Goal: Task Accomplishment & Management: Manage account settings

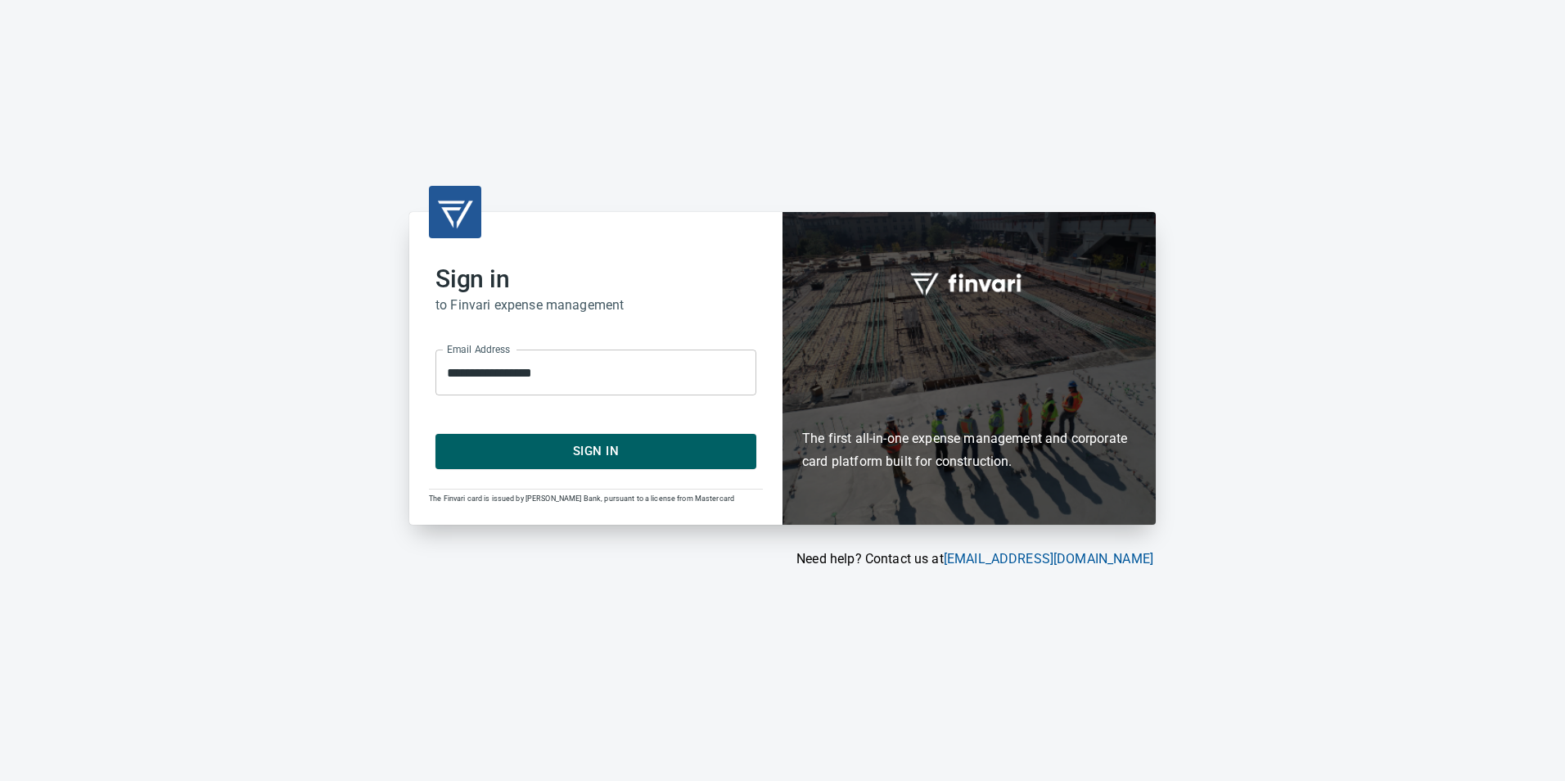
click at [609, 444] on span "Sign In" at bounding box center [595, 450] width 285 height 21
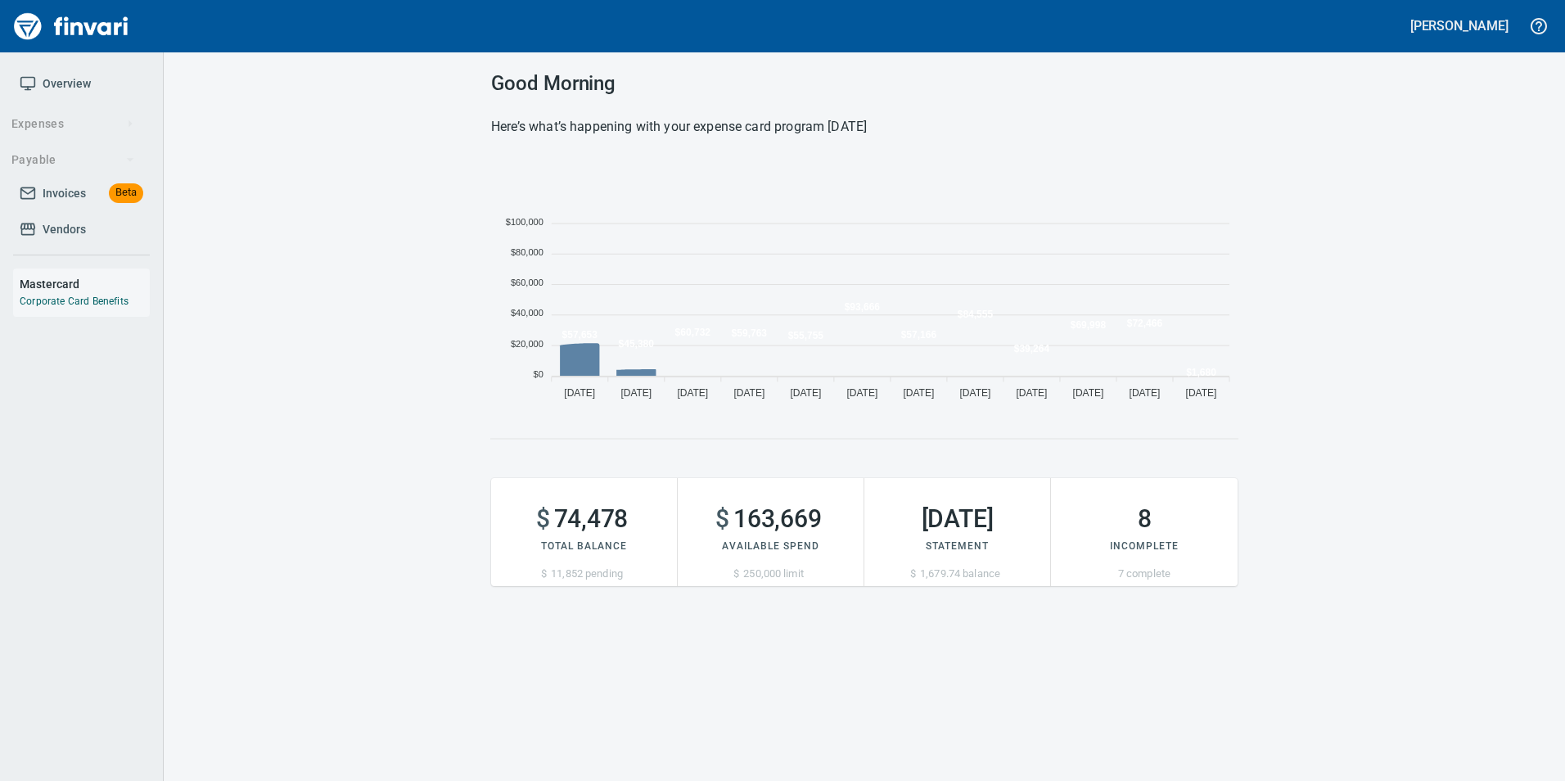
scroll to position [249, 734]
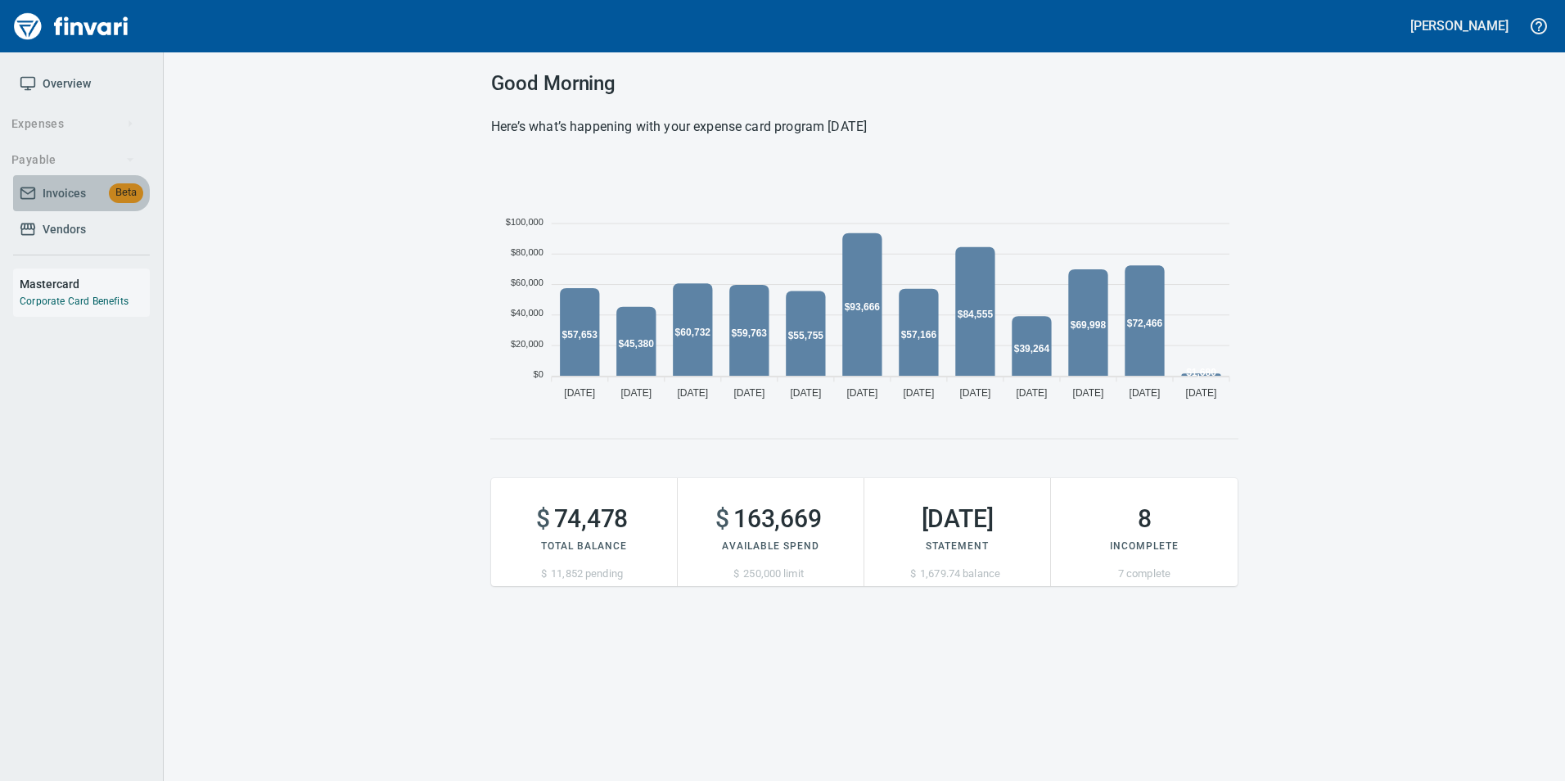
click at [59, 187] on span "Invoices" at bounding box center [64, 193] width 43 height 20
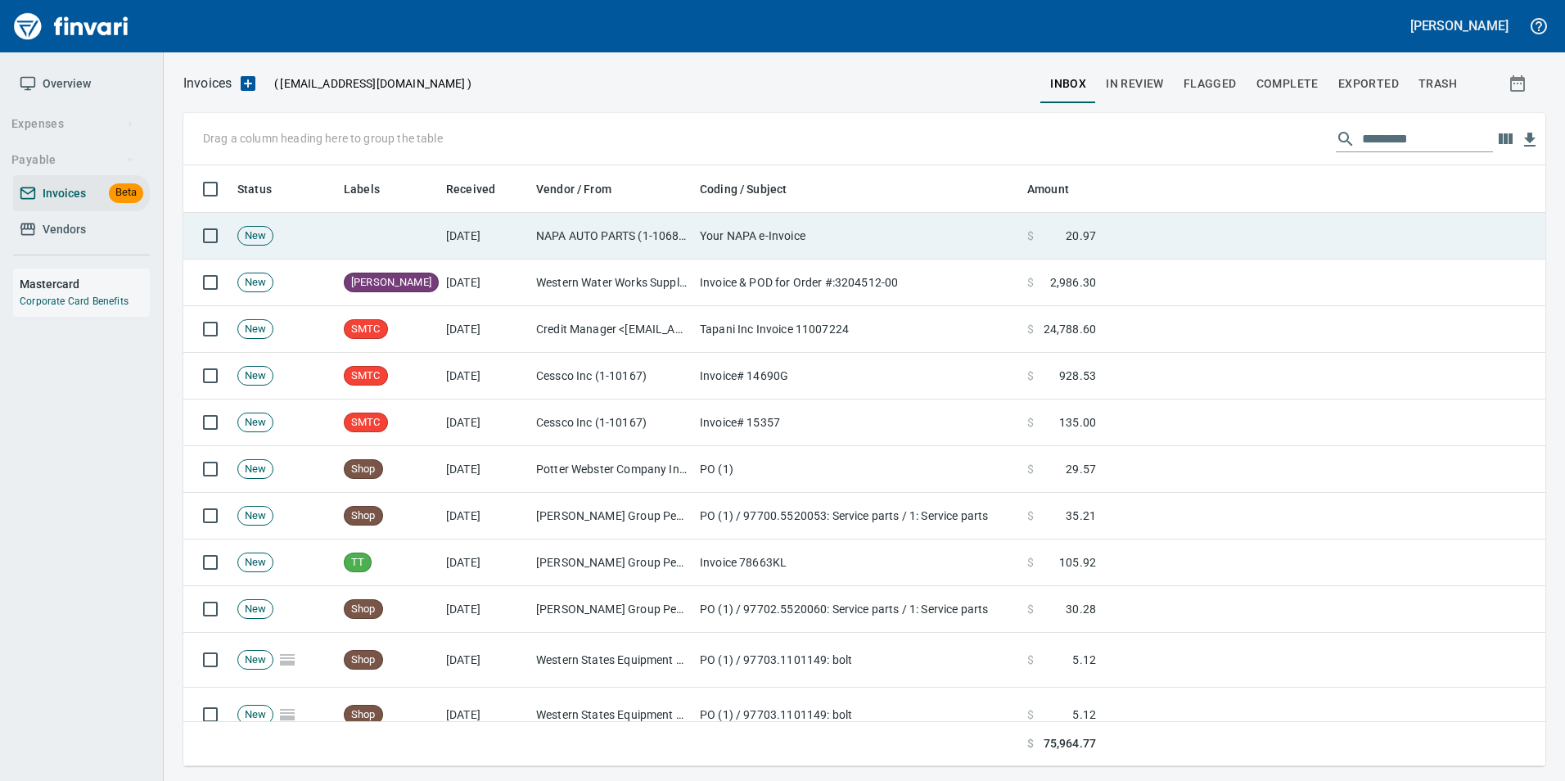
click at [525, 241] on td "[DATE]" at bounding box center [485, 236] width 90 height 47
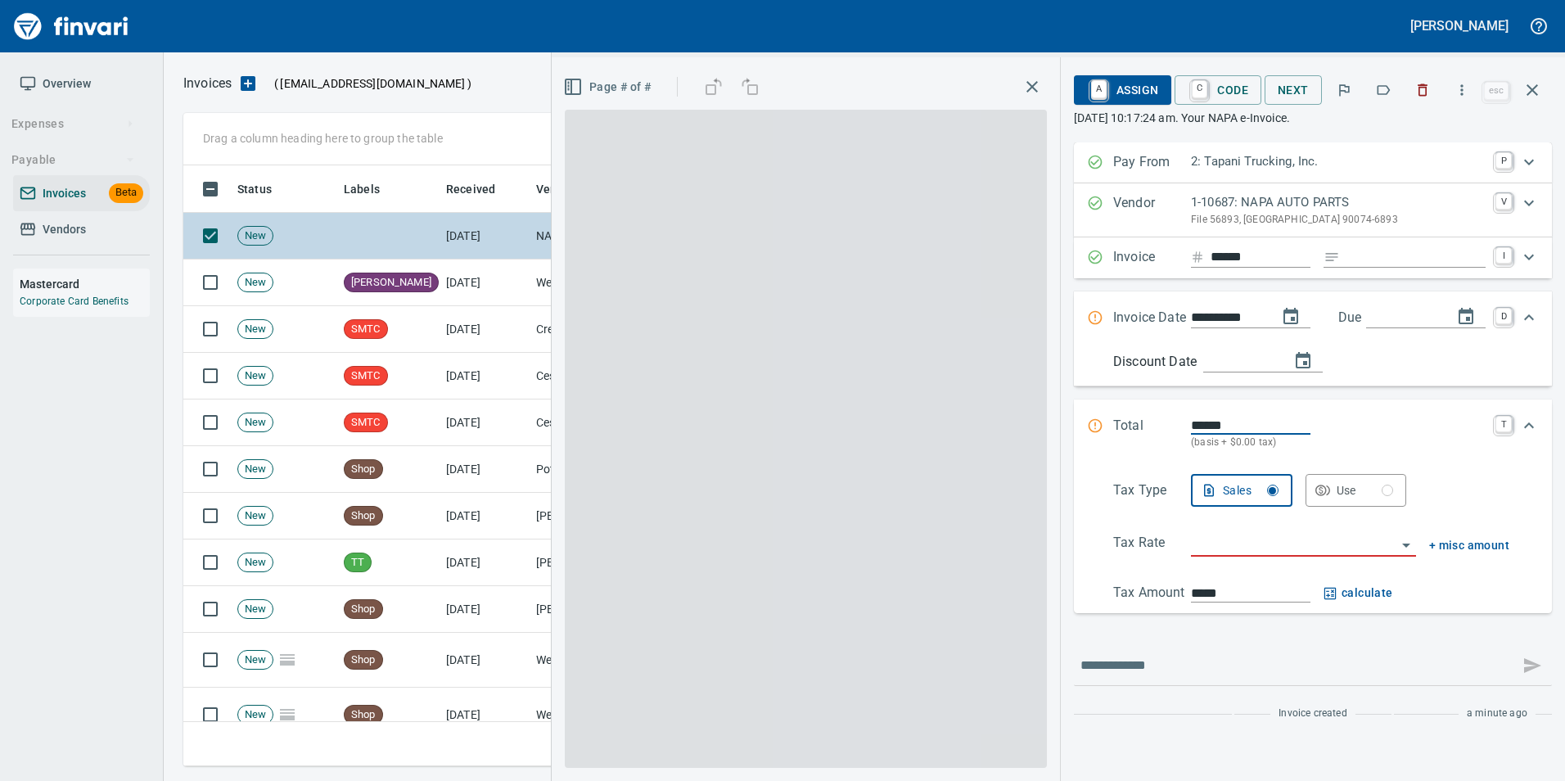
scroll to position [588, 1337]
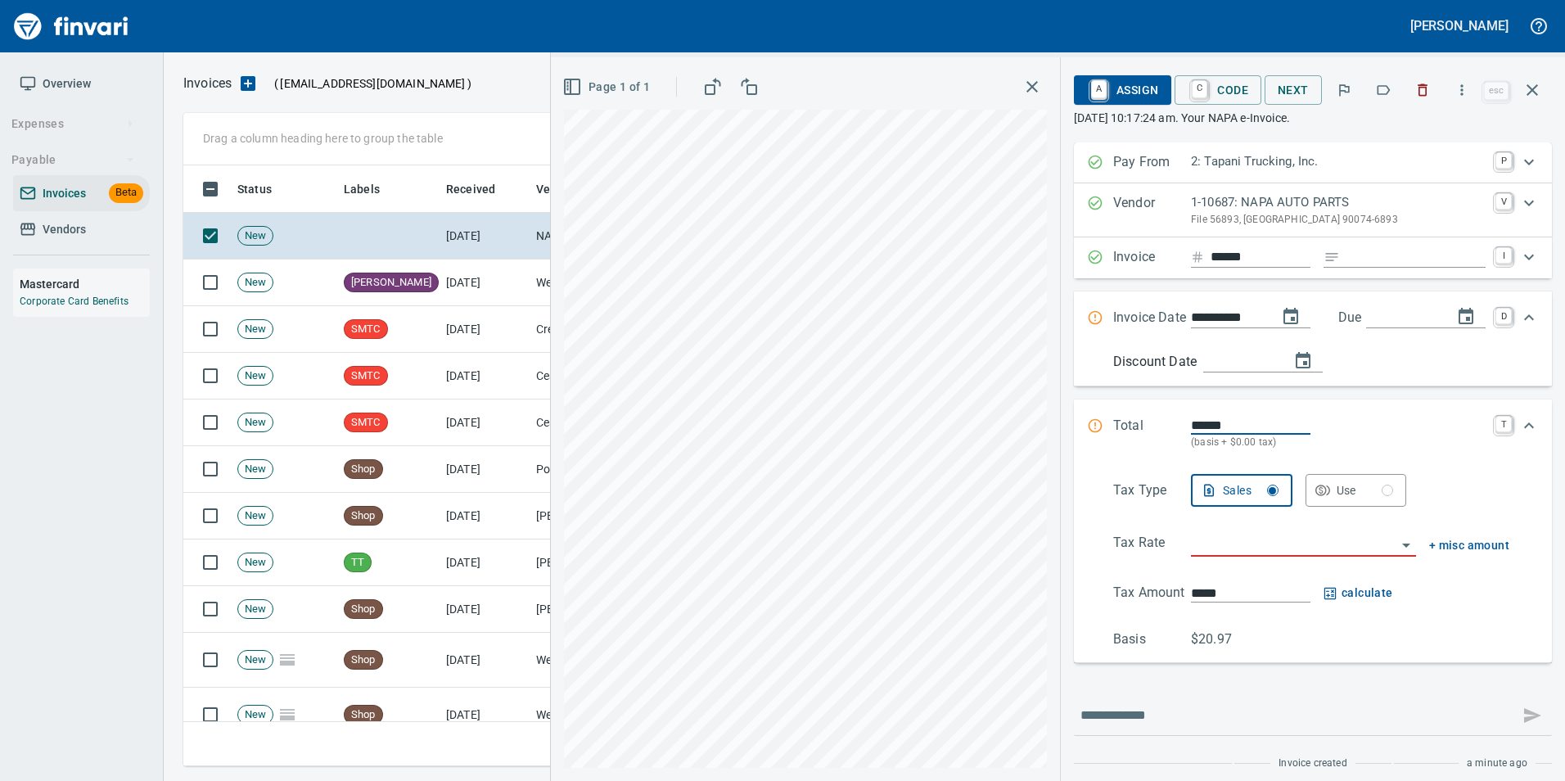
click at [1391, 91] on icon "button" at bounding box center [1383, 90] width 16 height 16
click at [1547, 88] on button "button" at bounding box center [1532, 89] width 39 height 39
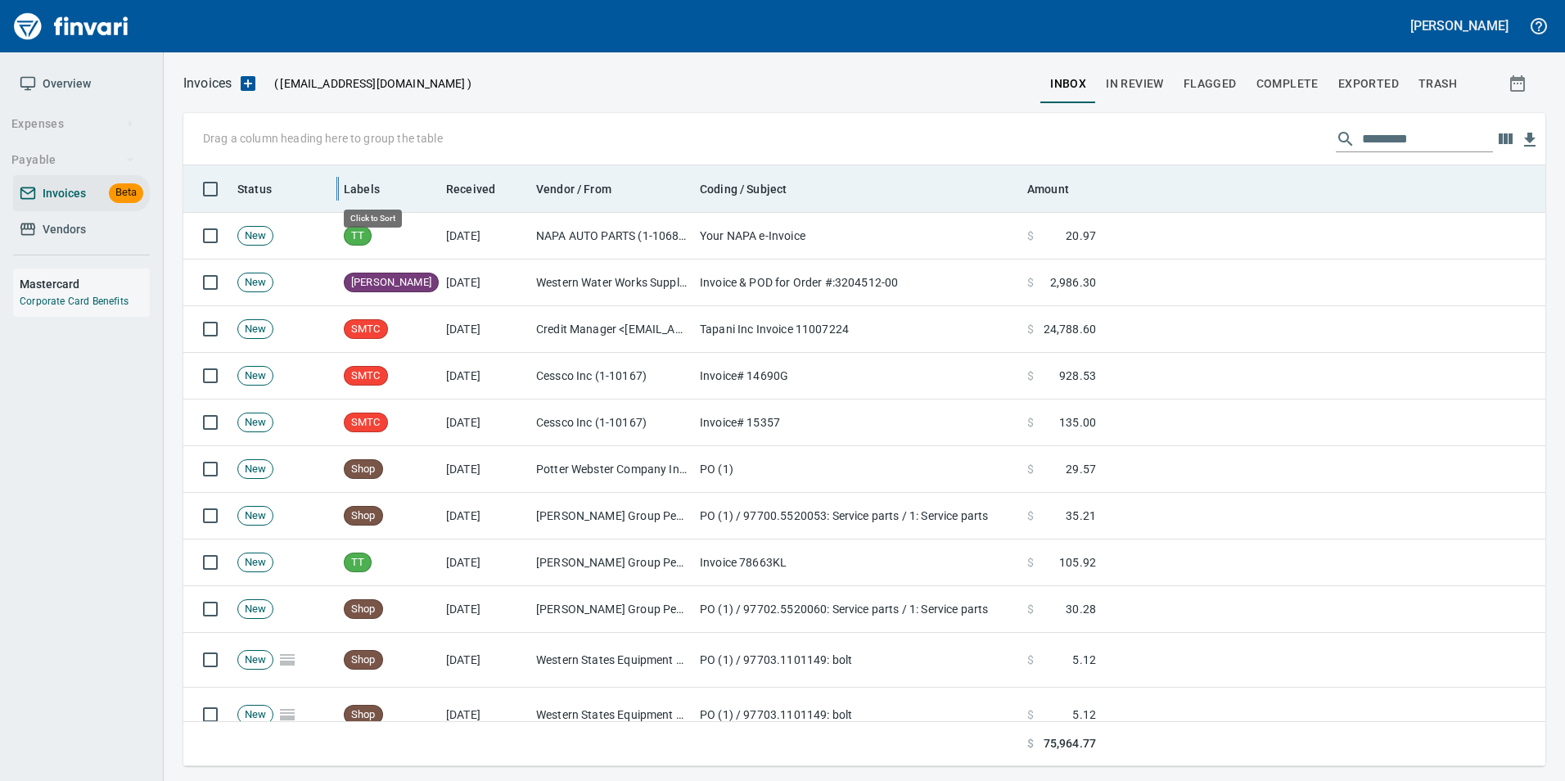
scroll to position [588, 1337]
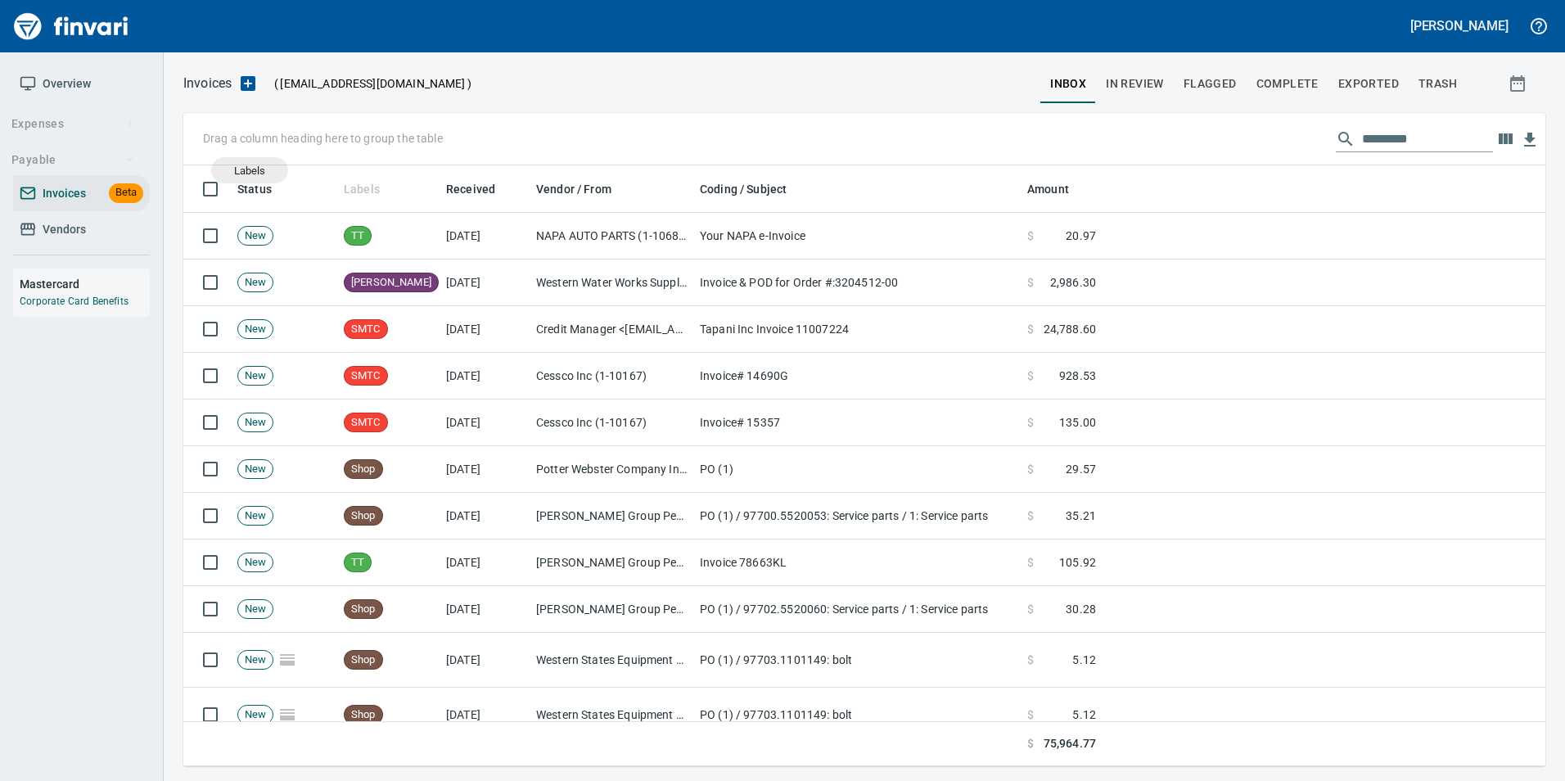
drag, startPoint x: 334, startPoint y: 184, endPoint x: 211, endPoint y: 142, distance: 129.7
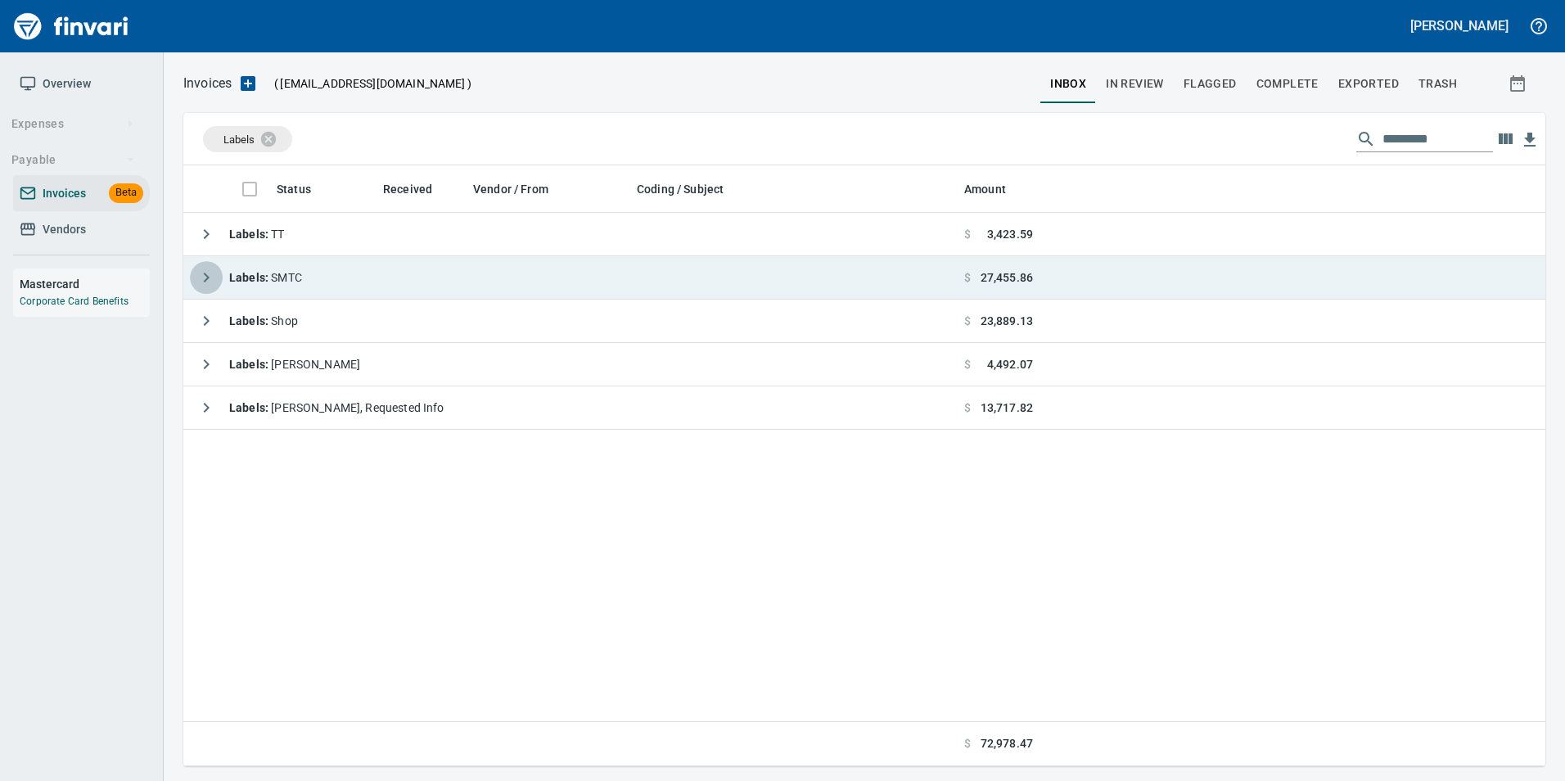
click at [215, 265] on button "button" at bounding box center [206, 277] width 33 height 33
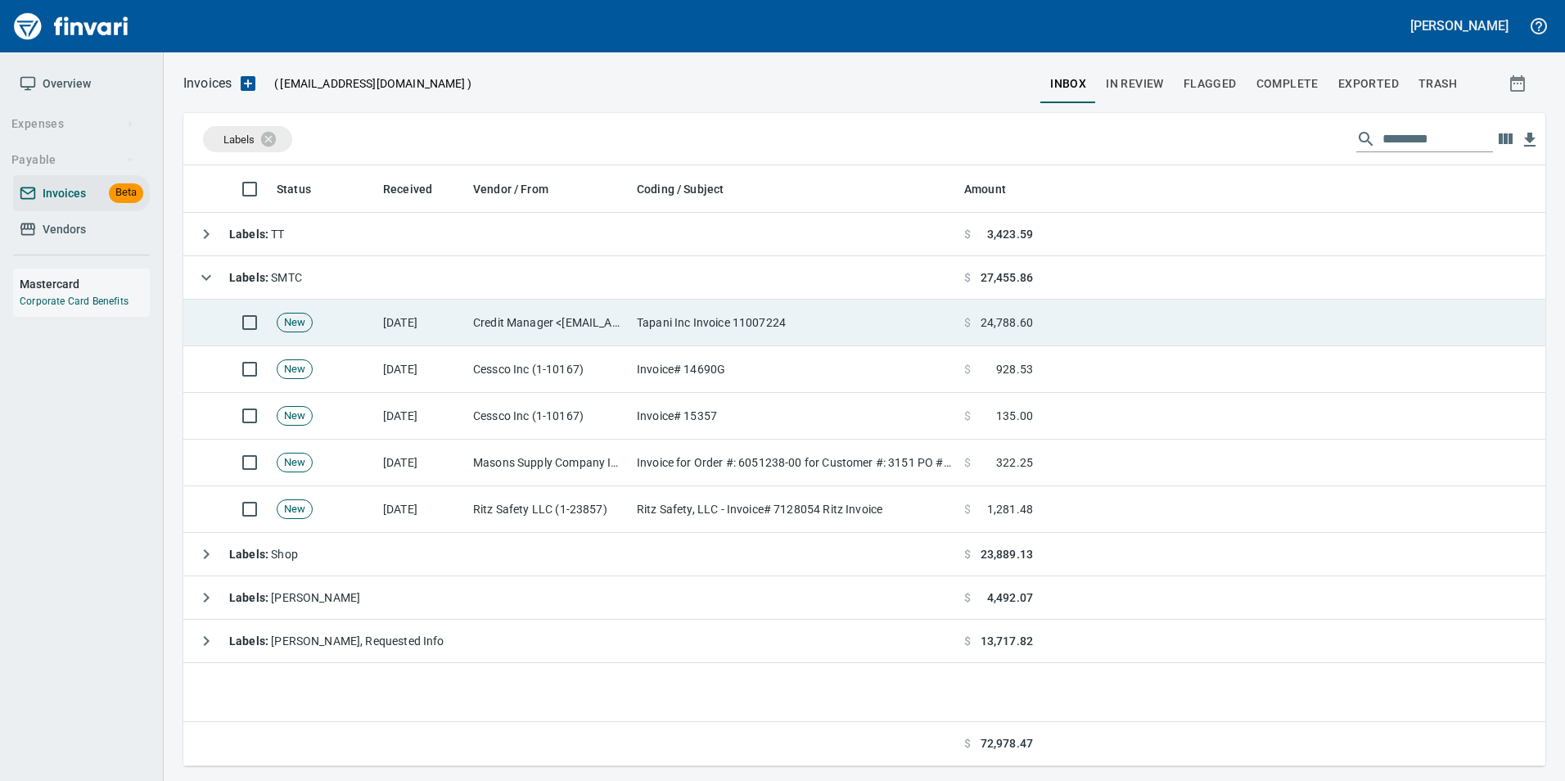
click at [643, 331] on td "Tapani Inc Invoice 11007224" at bounding box center [793, 323] width 327 height 47
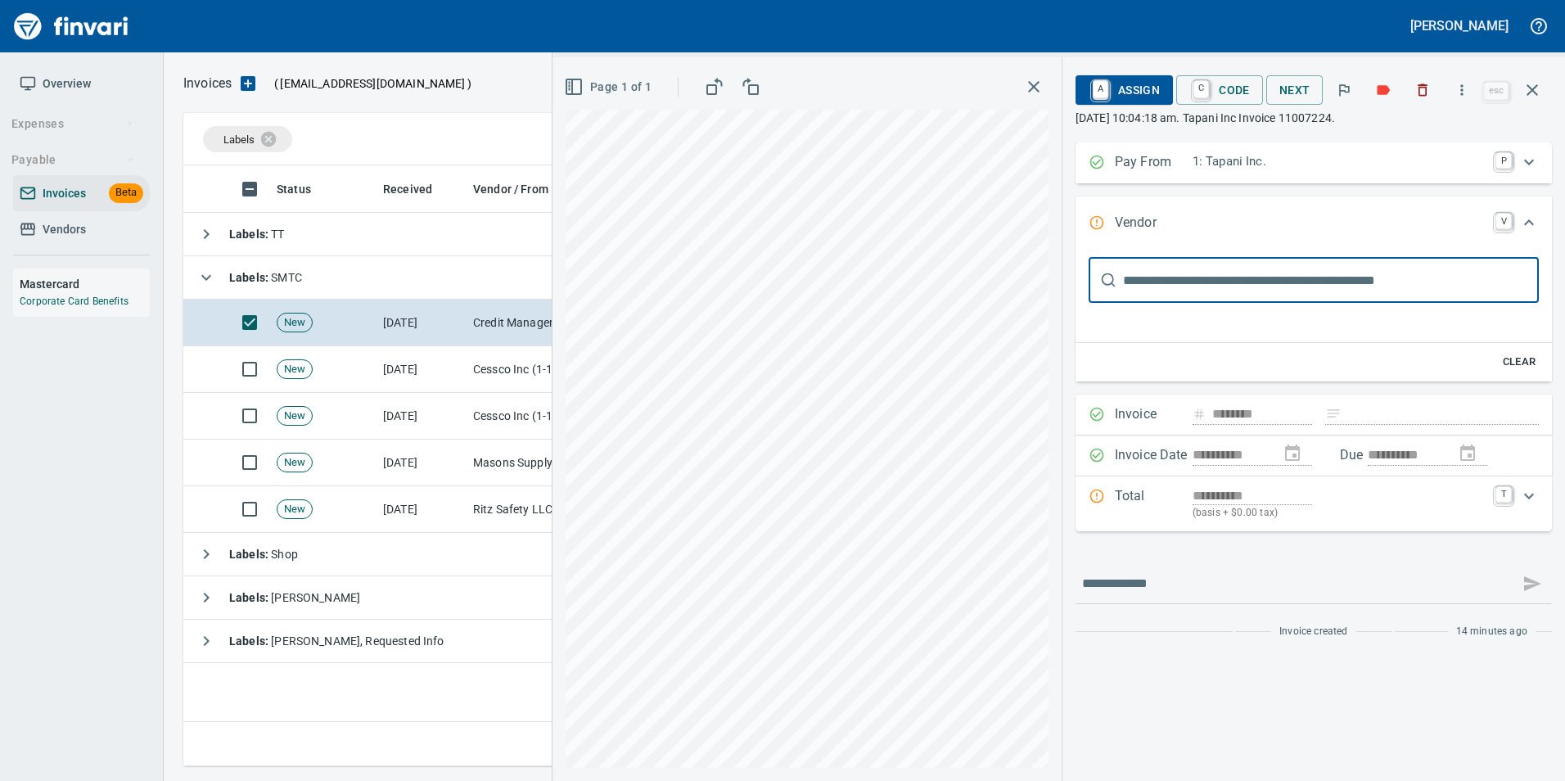
click at [1532, 88] on icon "button" at bounding box center [1532, 90] width 20 height 20
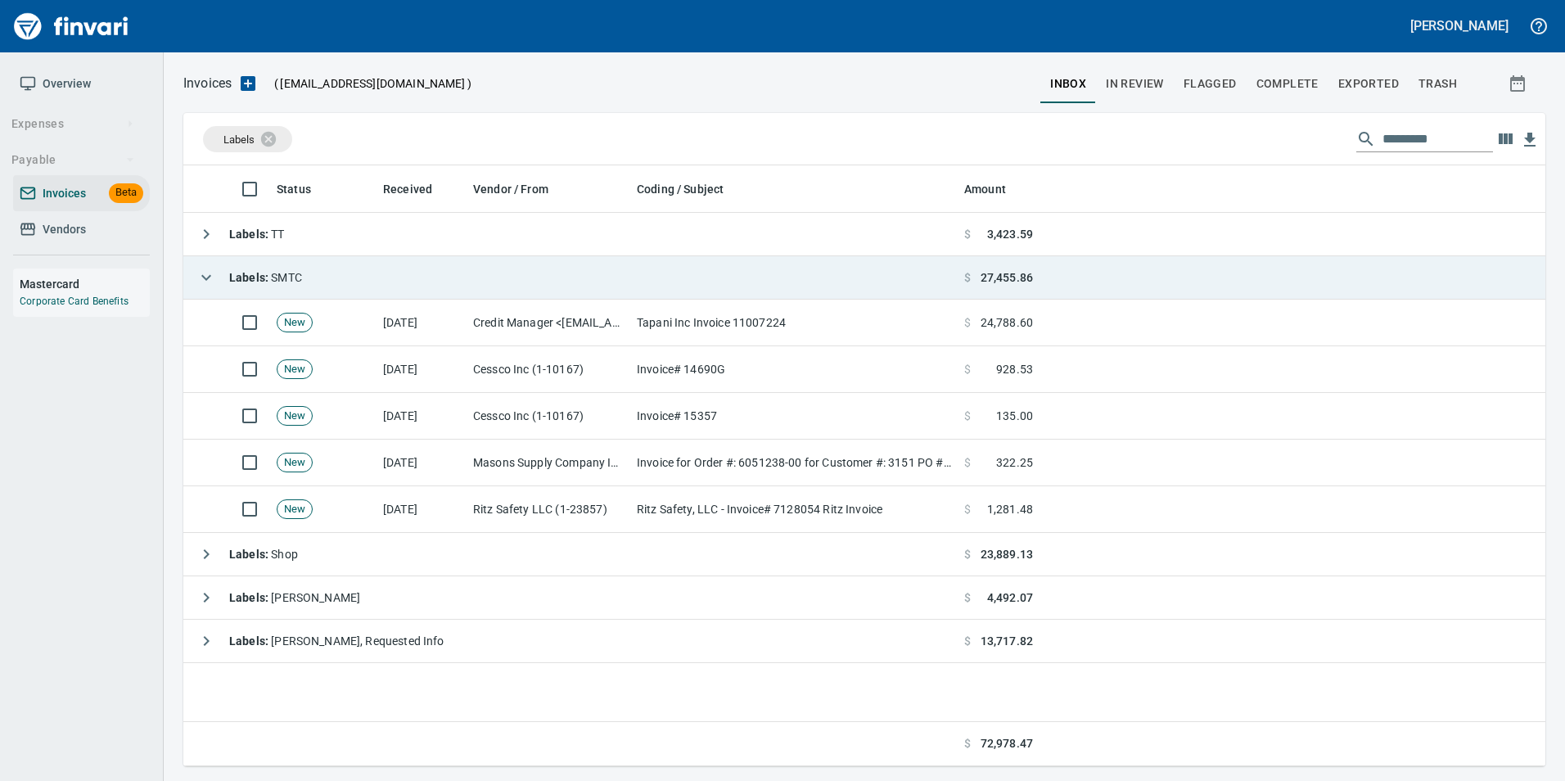
click at [203, 285] on icon "button" at bounding box center [206, 278] width 20 height 20
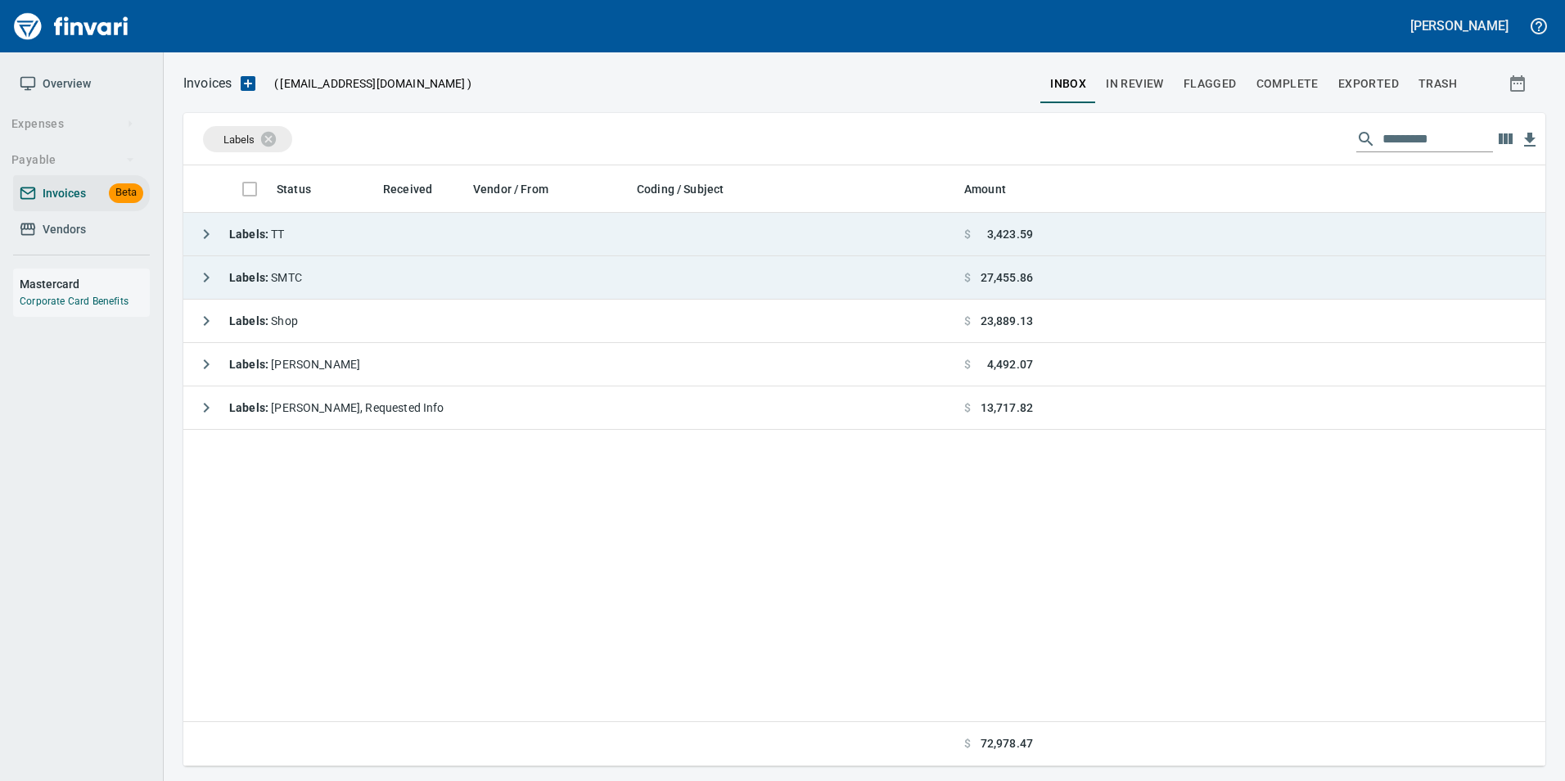
click at [203, 236] on icon "button" at bounding box center [206, 234] width 20 height 20
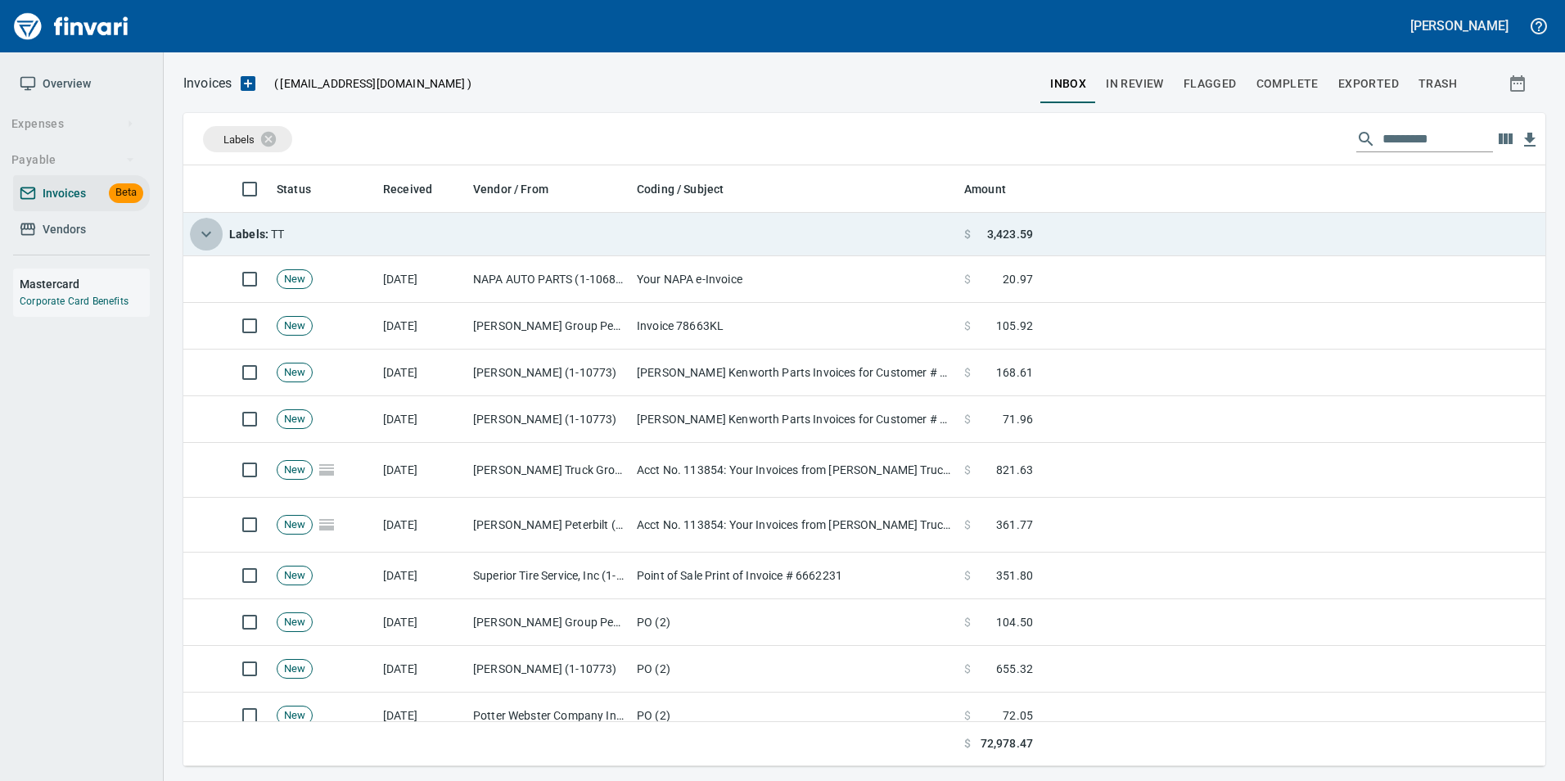
click at [207, 233] on icon "button" at bounding box center [206, 234] width 20 height 20
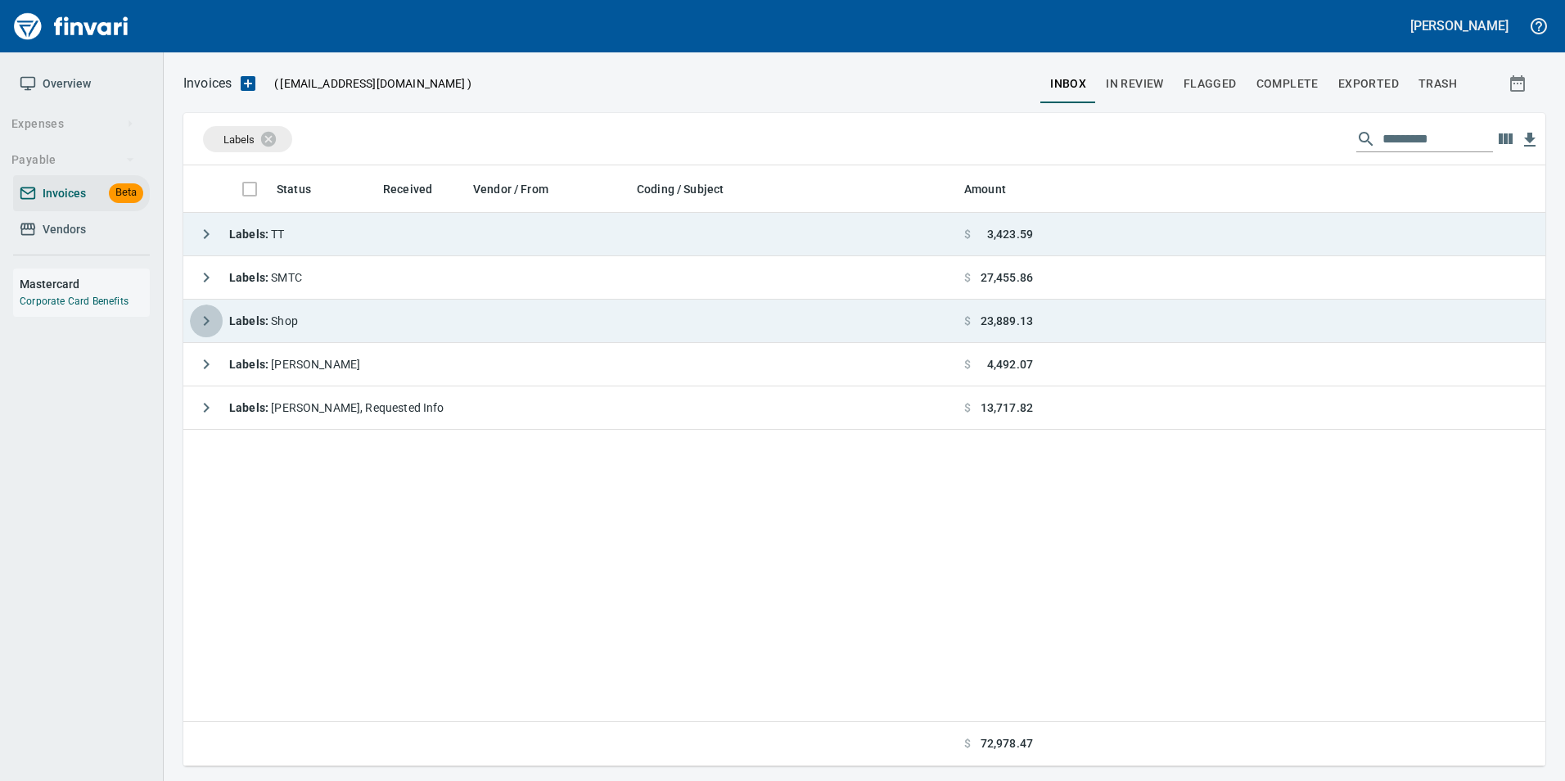
click at [211, 327] on icon "button" at bounding box center [206, 321] width 20 height 20
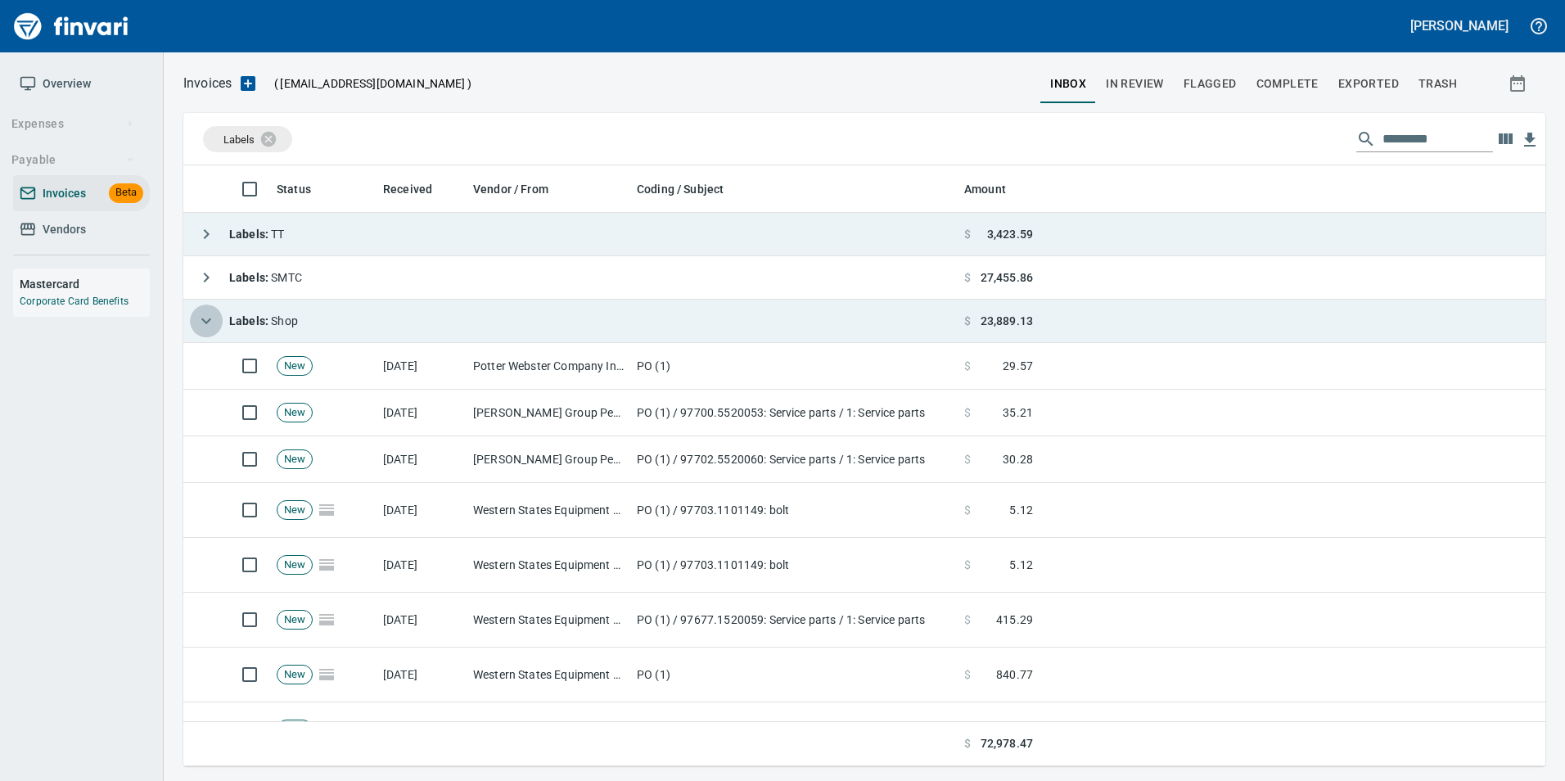
click at [211, 327] on icon "button" at bounding box center [206, 321] width 20 height 20
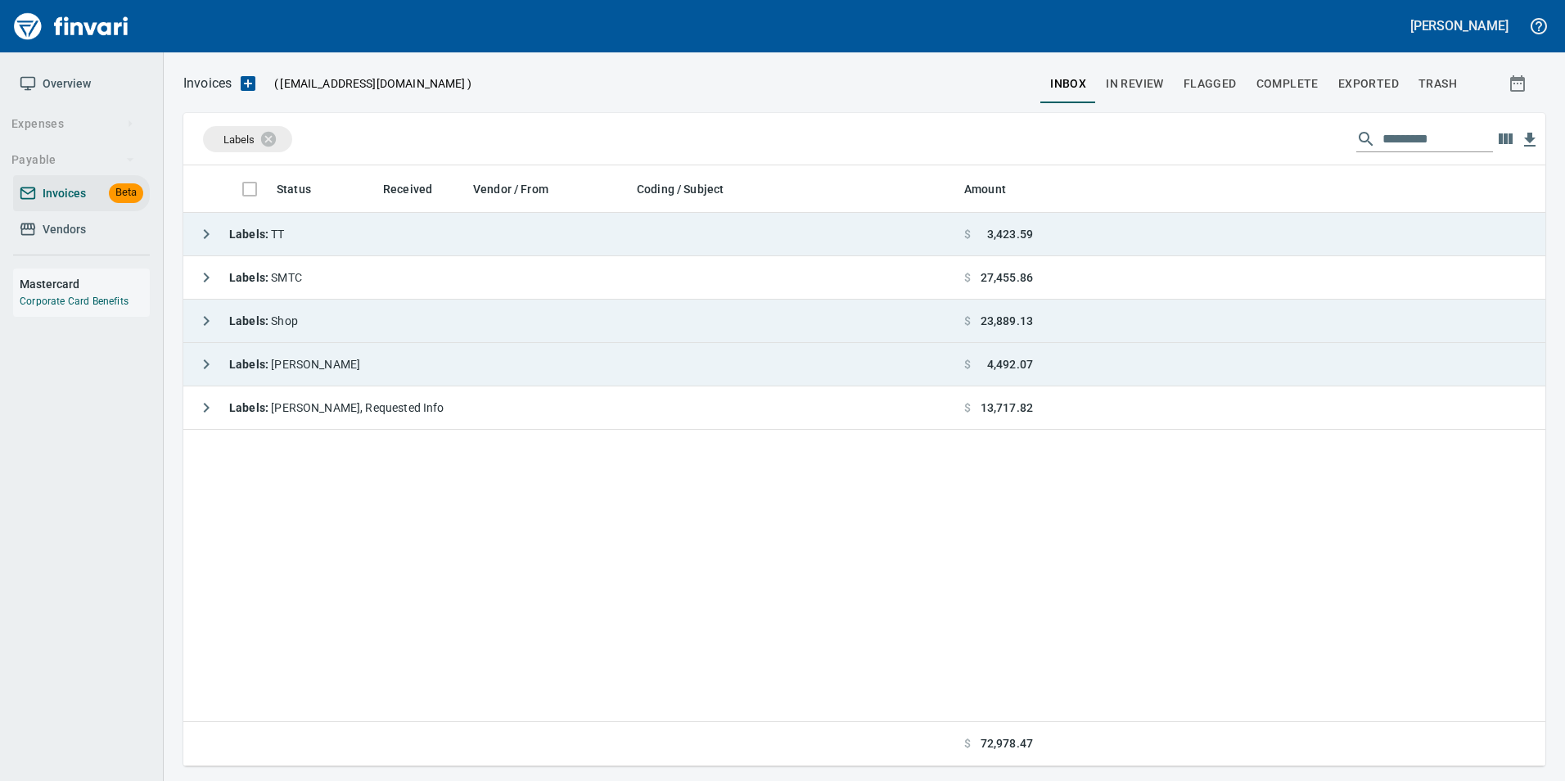
click at [215, 354] on icon "button" at bounding box center [206, 364] width 20 height 20
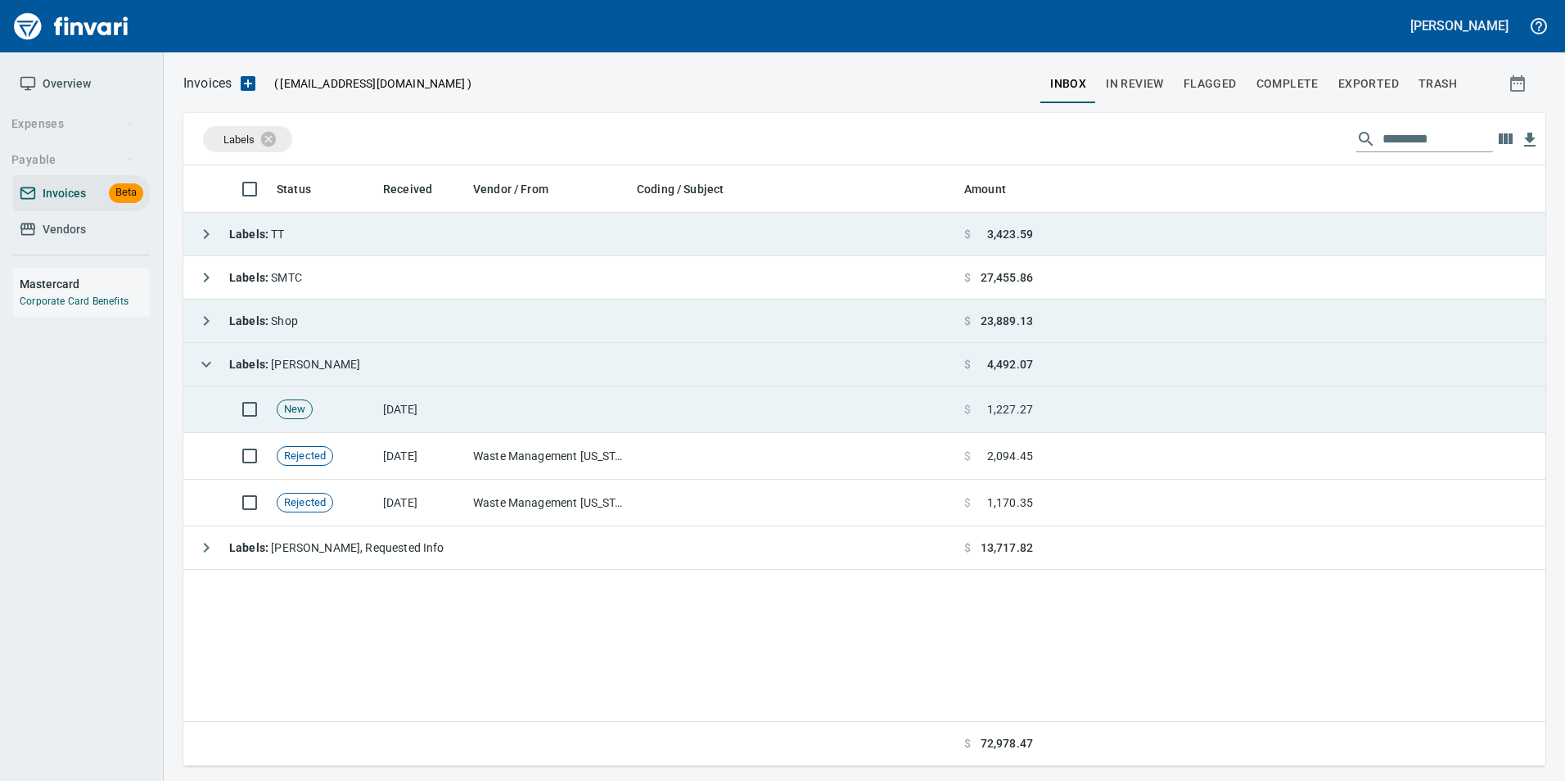
click at [407, 412] on td "10/13/2025" at bounding box center [422, 409] width 90 height 47
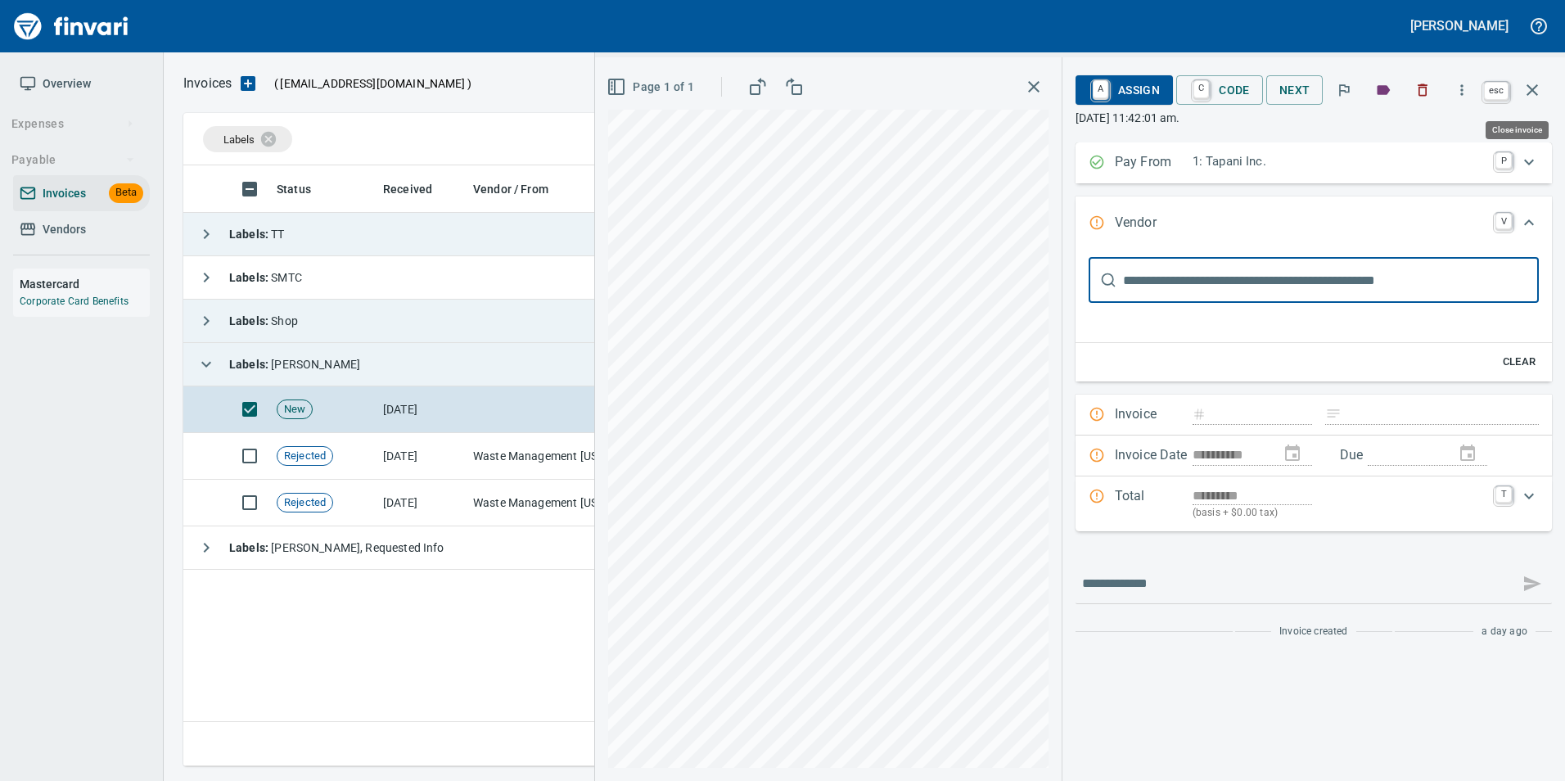
scroll to position [588, 1349]
click at [1531, 99] on icon "button" at bounding box center [1532, 90] width 20 height 20
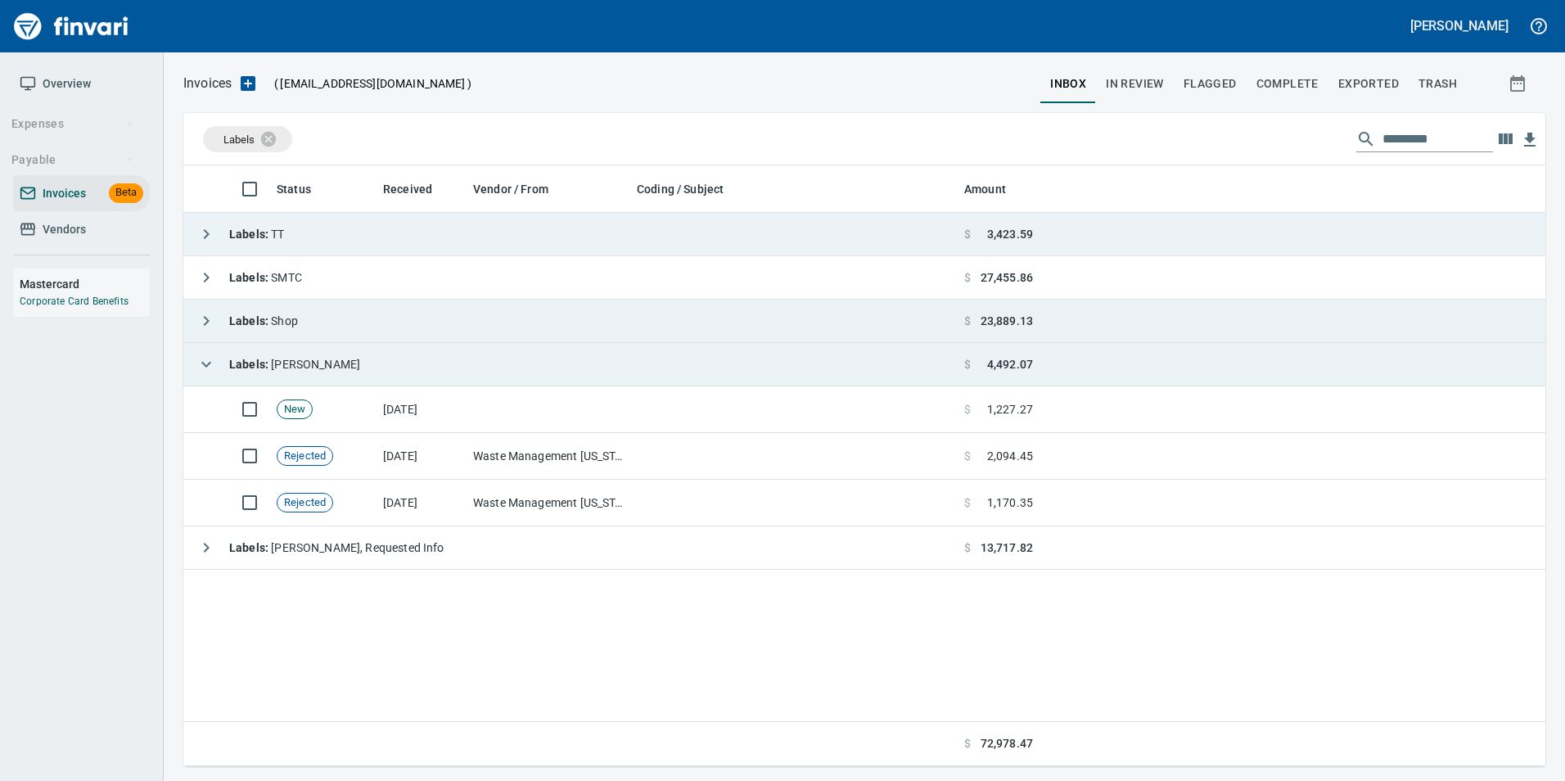
scroll to position [588, 1349]
click at [204, 363] on icon "button" at bounding box center [206, 365] width 10 height 6
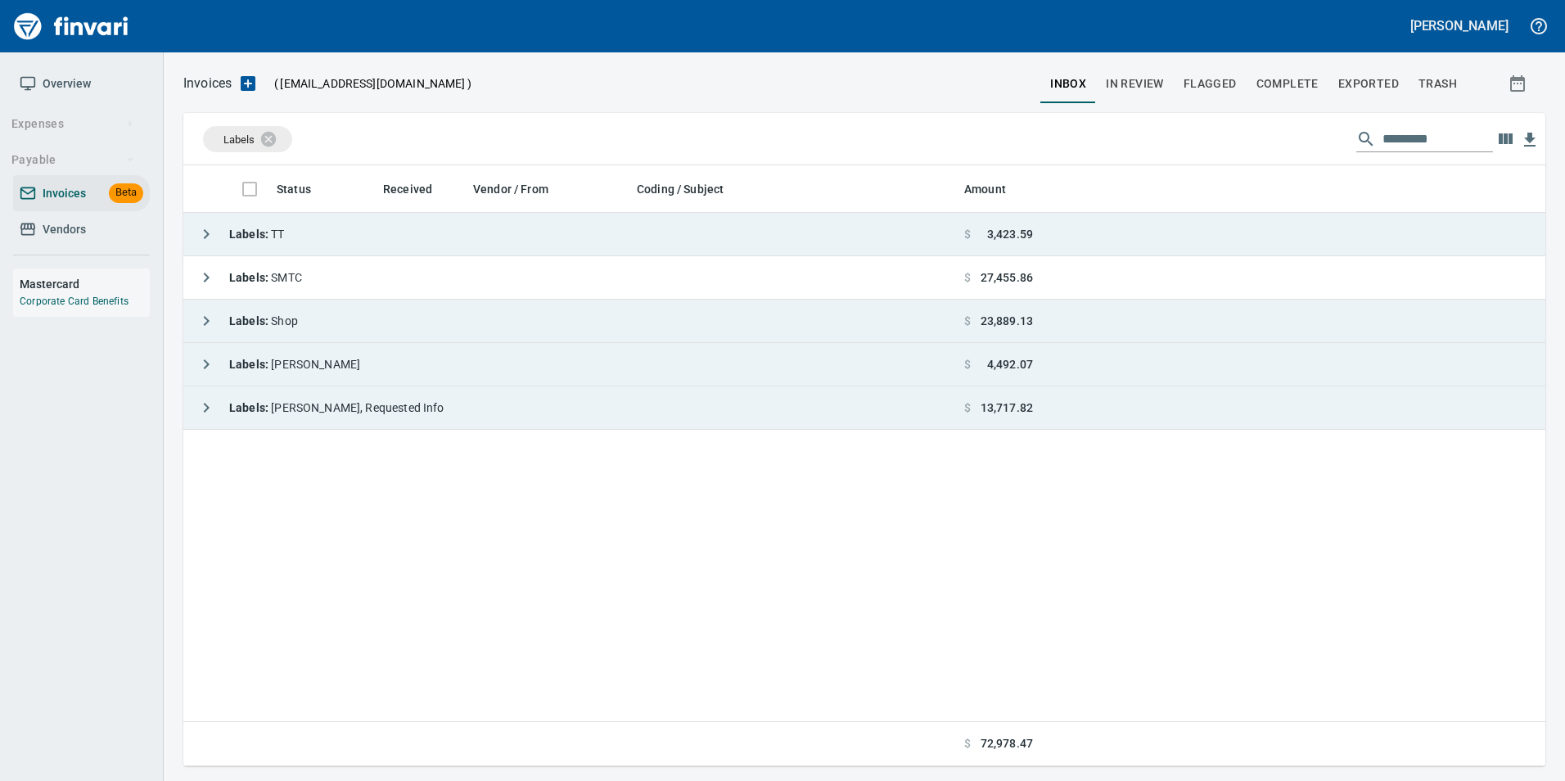
click at [199, 411] on icon "button" at bounding box center [206, 408] width 20 height 20
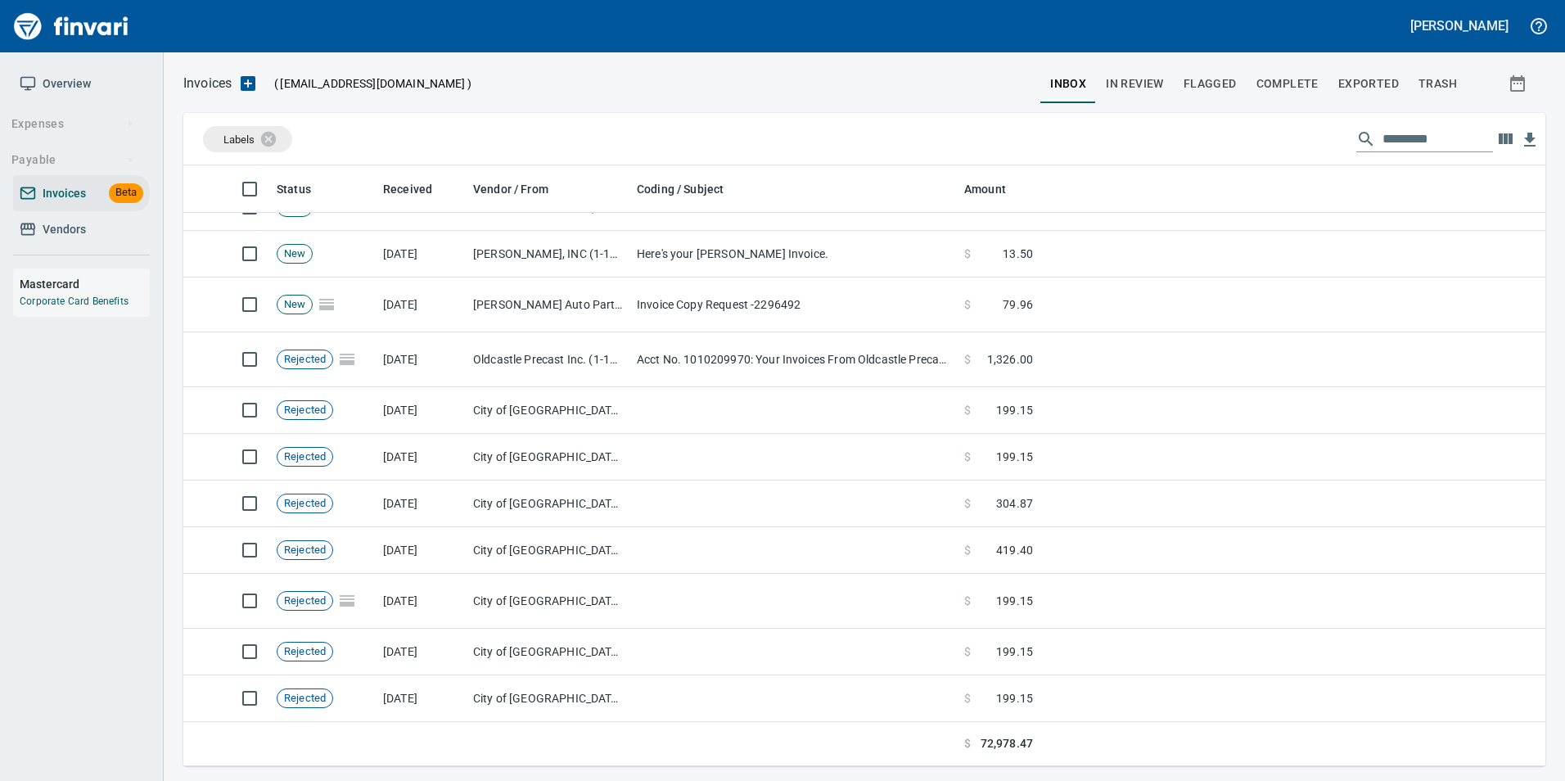
scroll to position [210, 0]
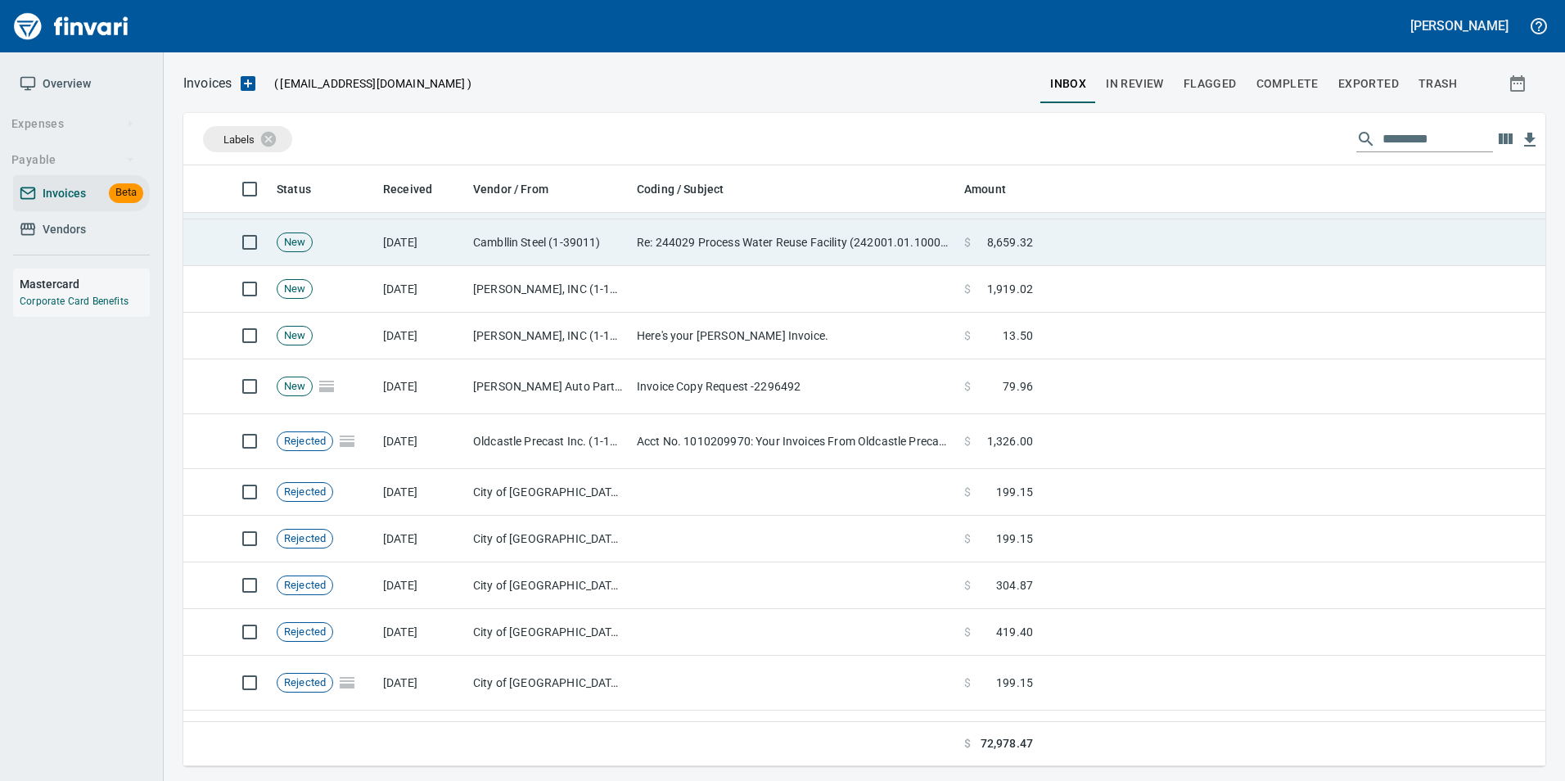
click at [581, 454] on td "Oldcastle Precast Inc. (1-11232)" at bounding box center [549, 441] width 164 height 55
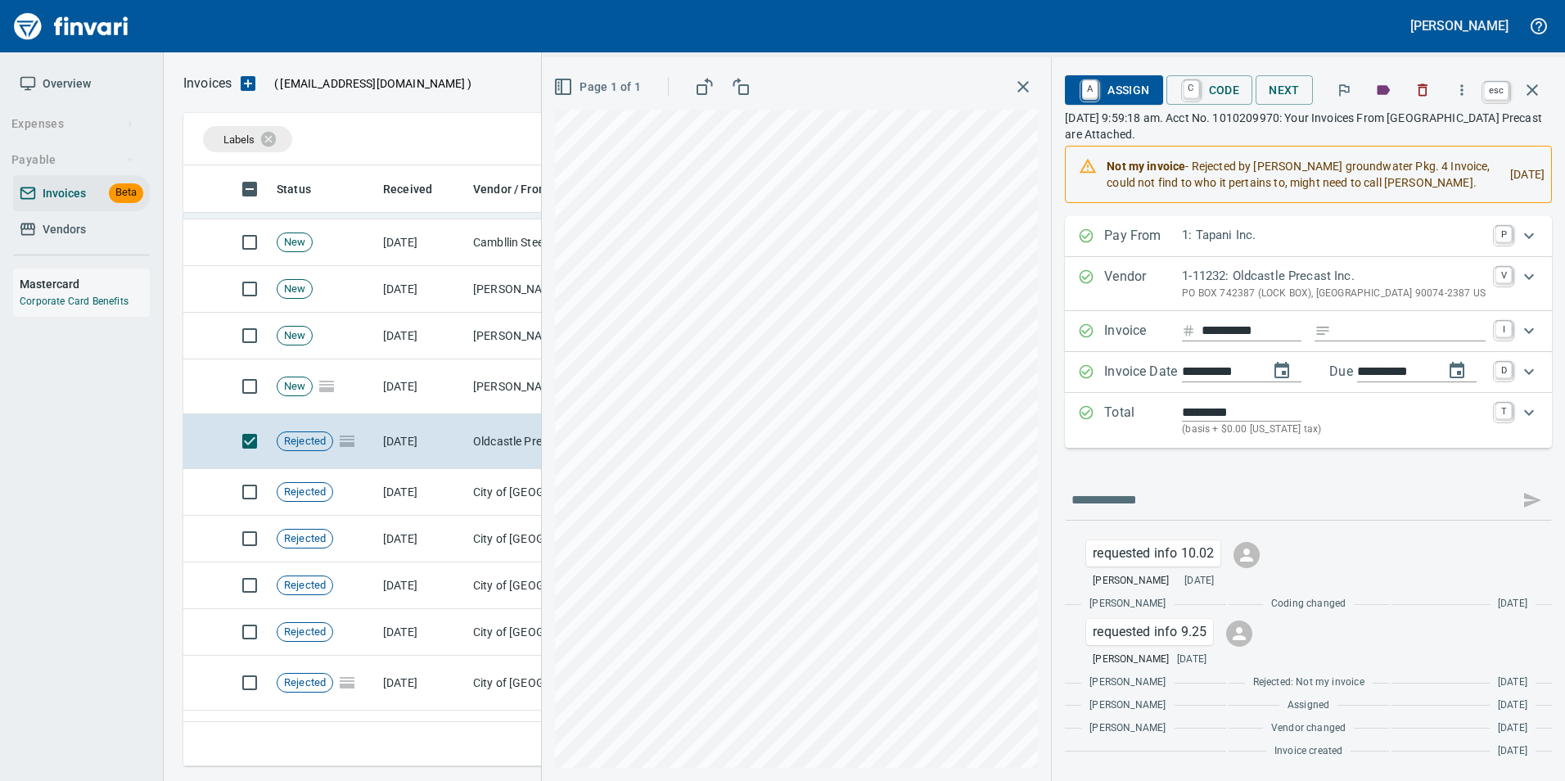
scroll to position [588, 1337]
click at [1532, 93] on icon "button" at bounding box center [1532, 90] width 20 height 20
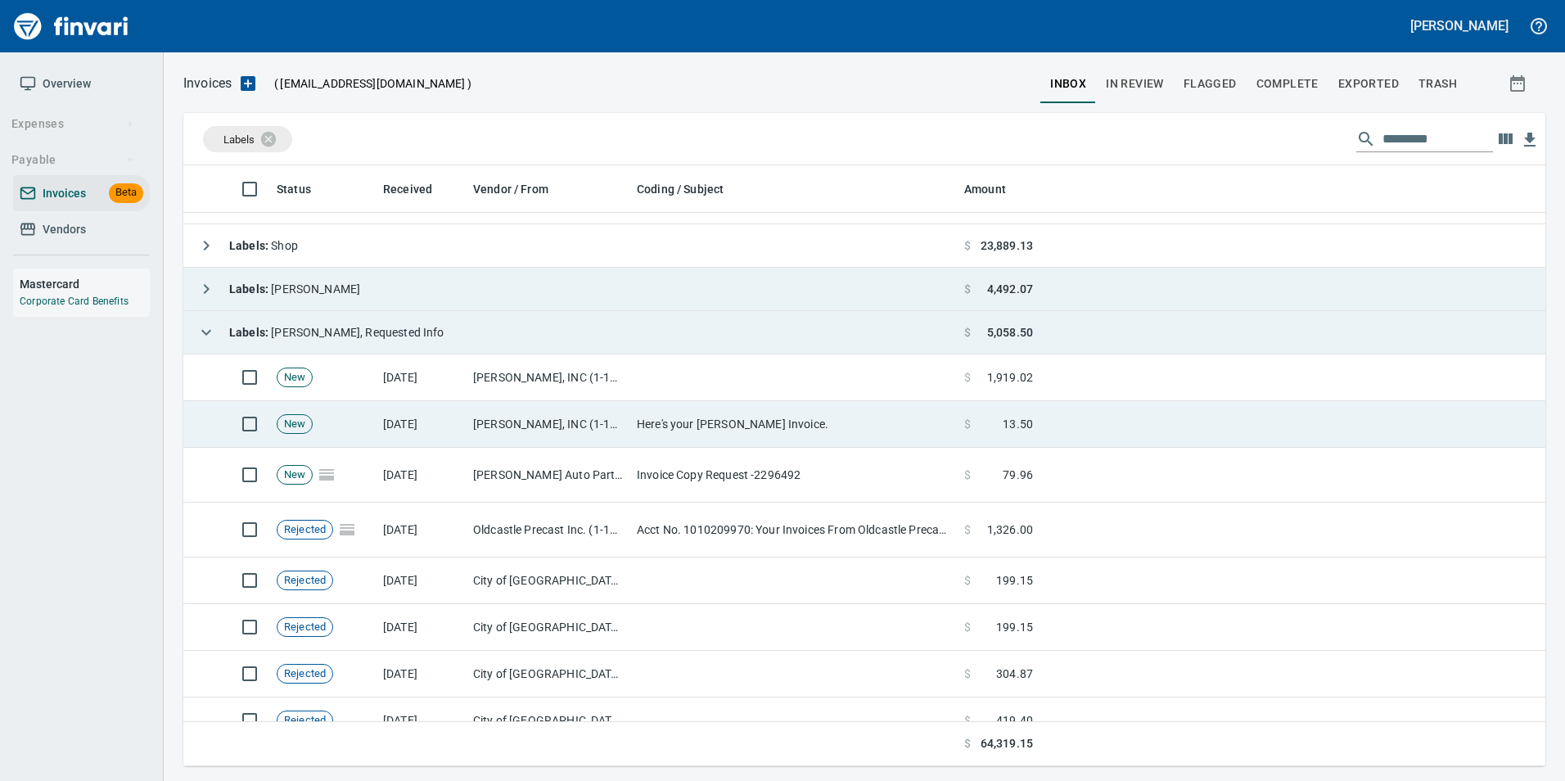
scroll to position [47, 0]
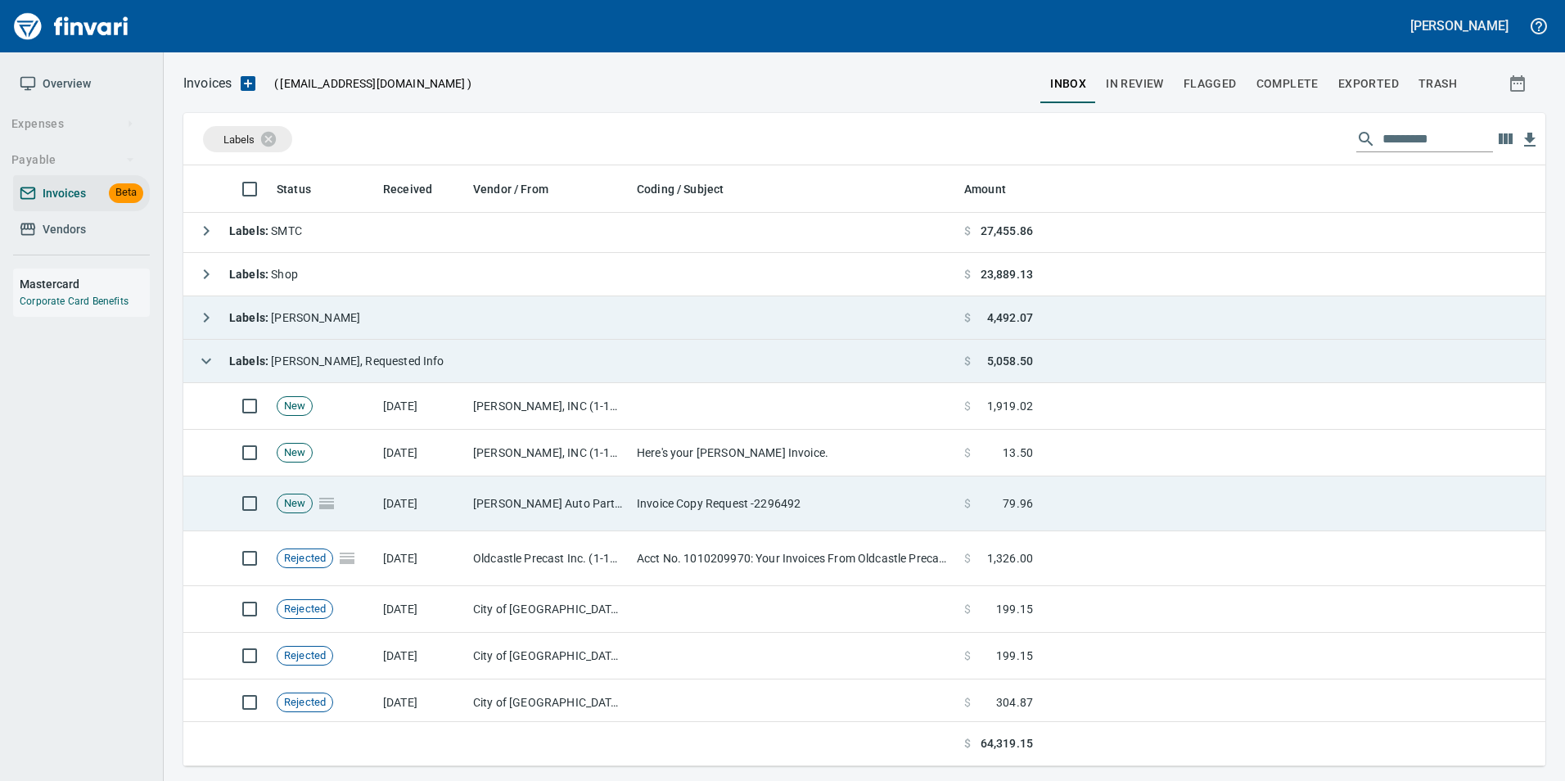
click at [399, 517] on td "9/30/2025" at bounding box center [422, 503] width 90 height 55
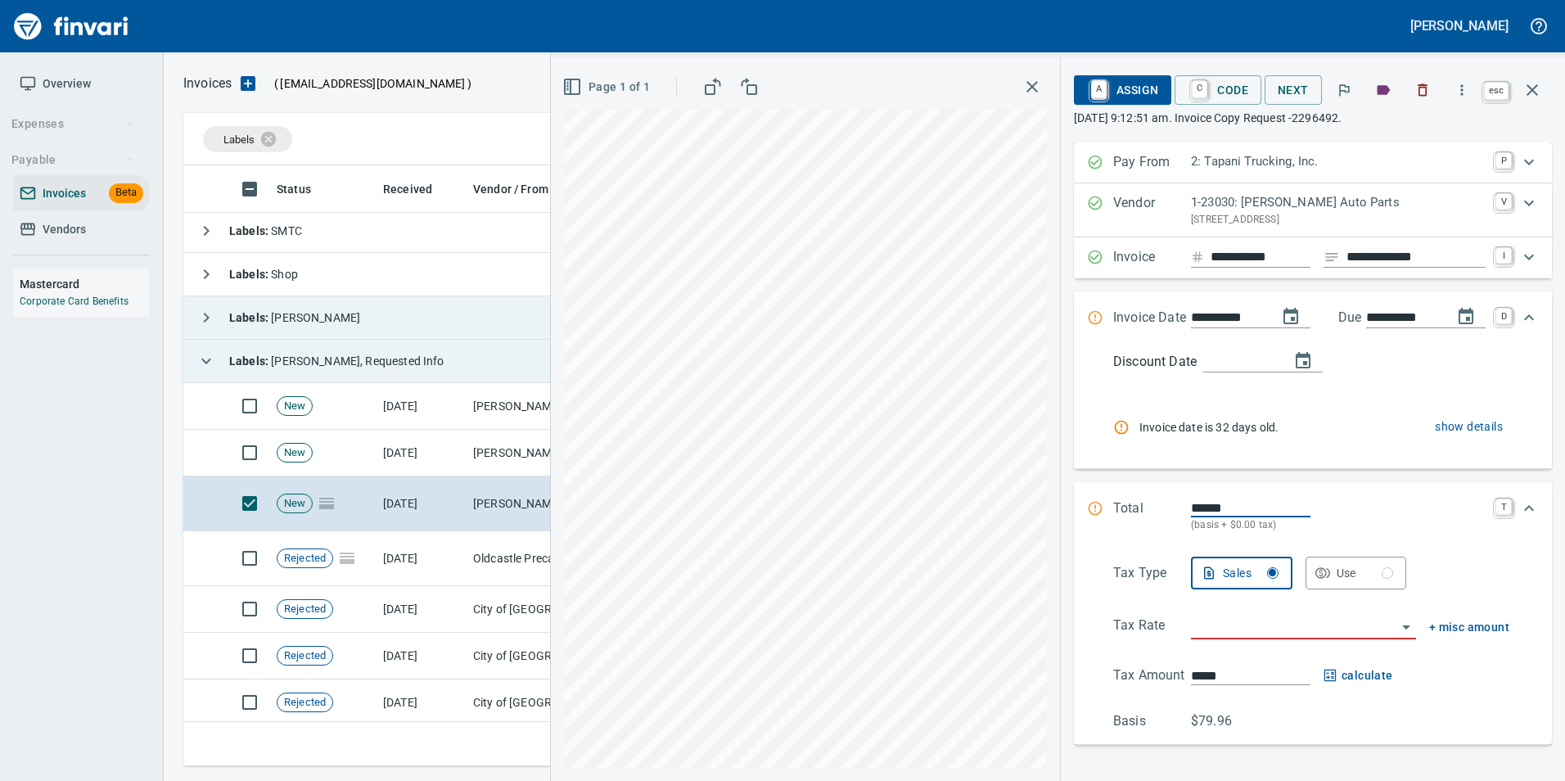
click at [1540, 91] on icon "button" at bounding box center [1532, 90] width 20 height 20
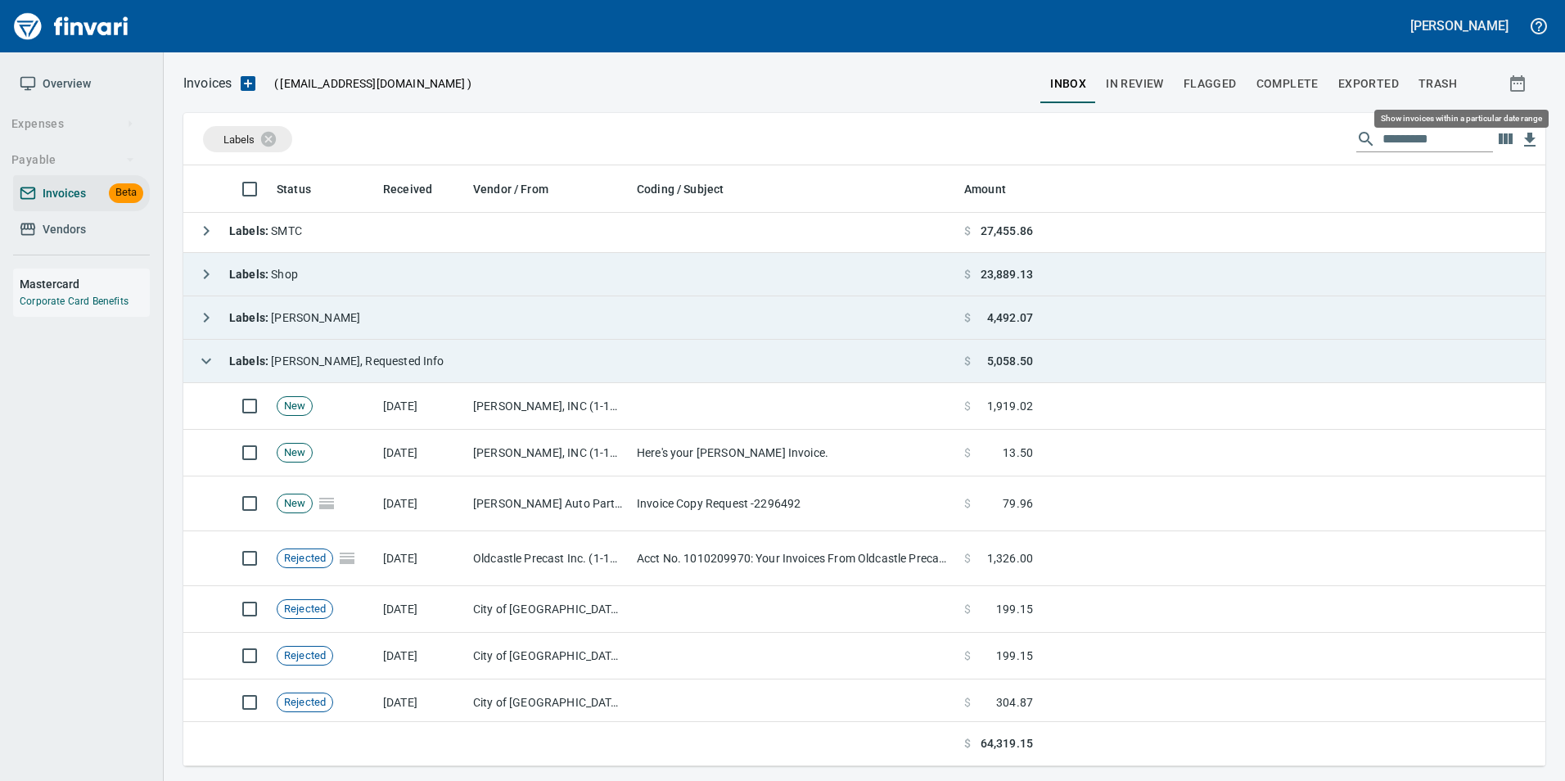
scroll to position [588, 1337]
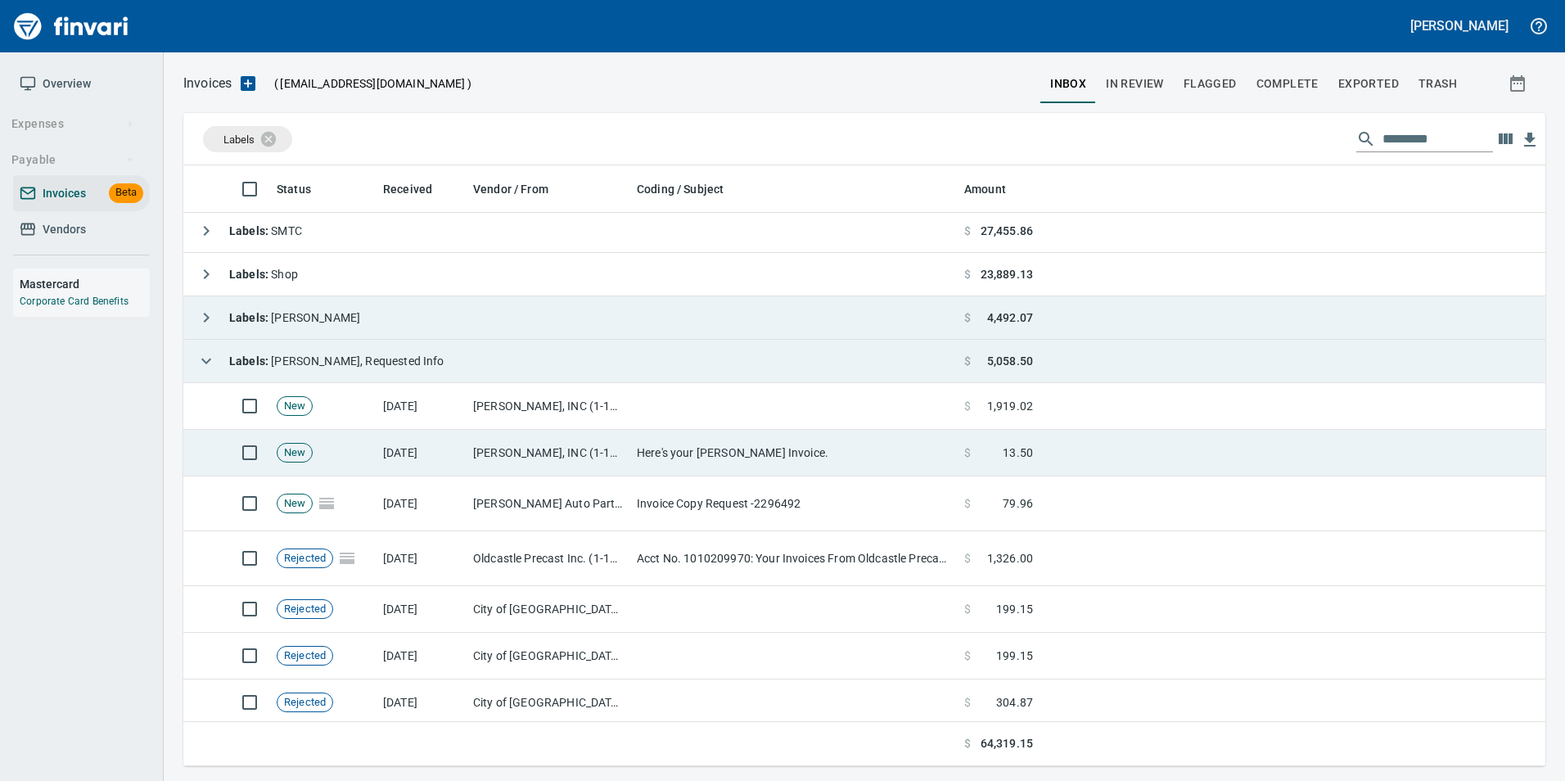
click at [647, 465] on td "Here's your Wilbert Invoice." at bounding box center [793, 453] width 327 height 47
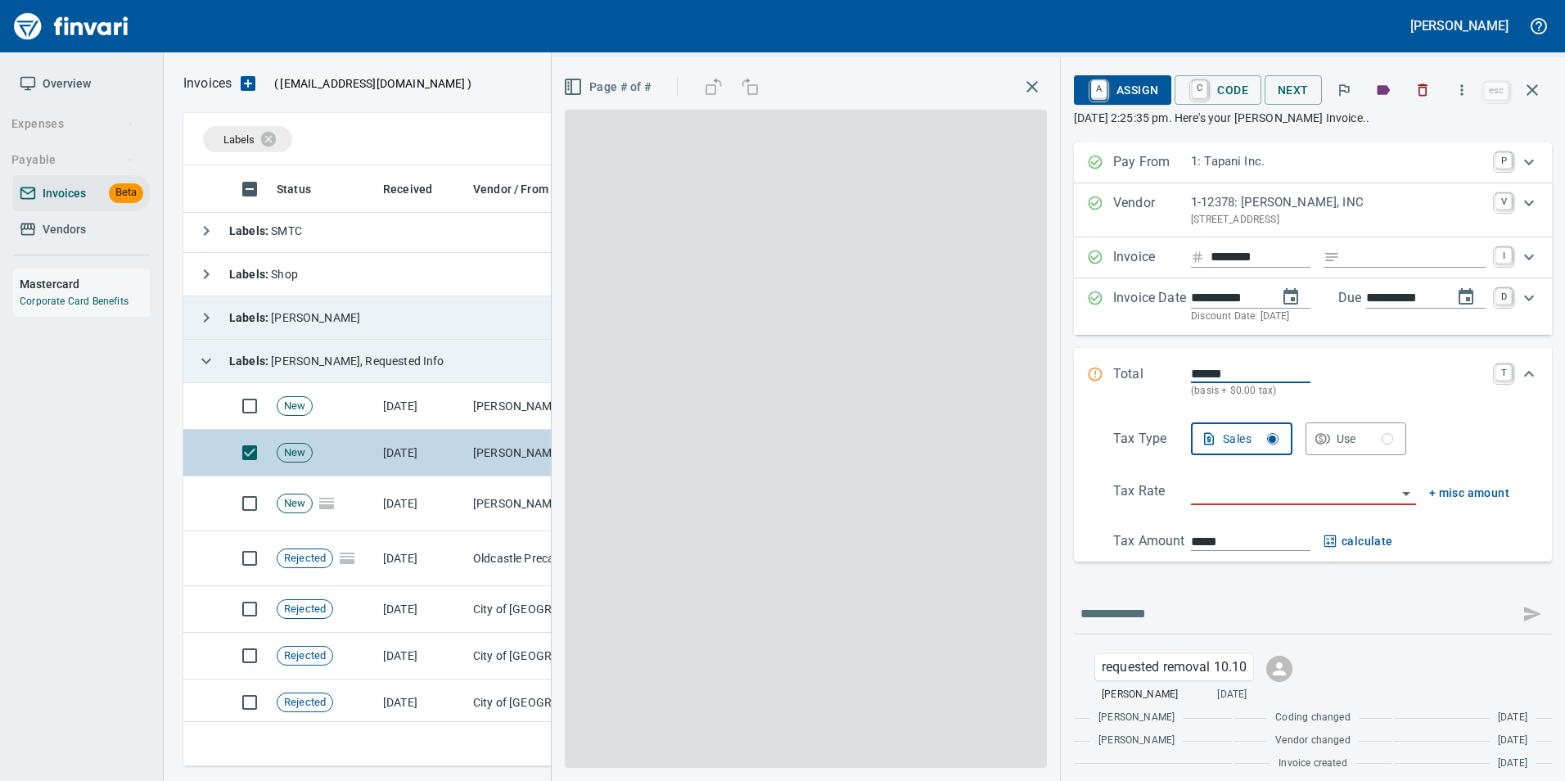
scroll to position [588, 1337]
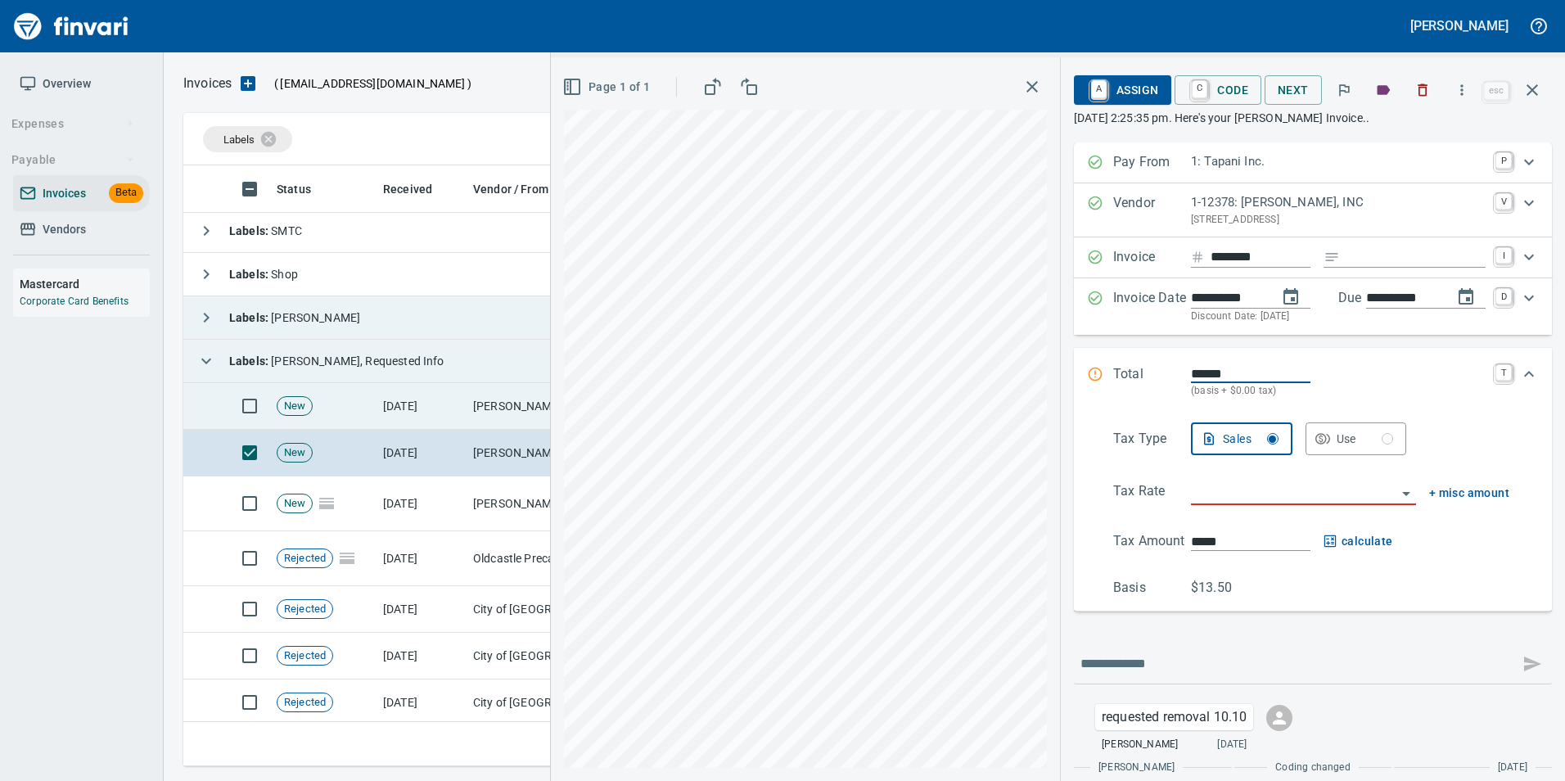
click at [440, 405] on td "[DATE]" at bounding box center [422, 406] width 90 height 47
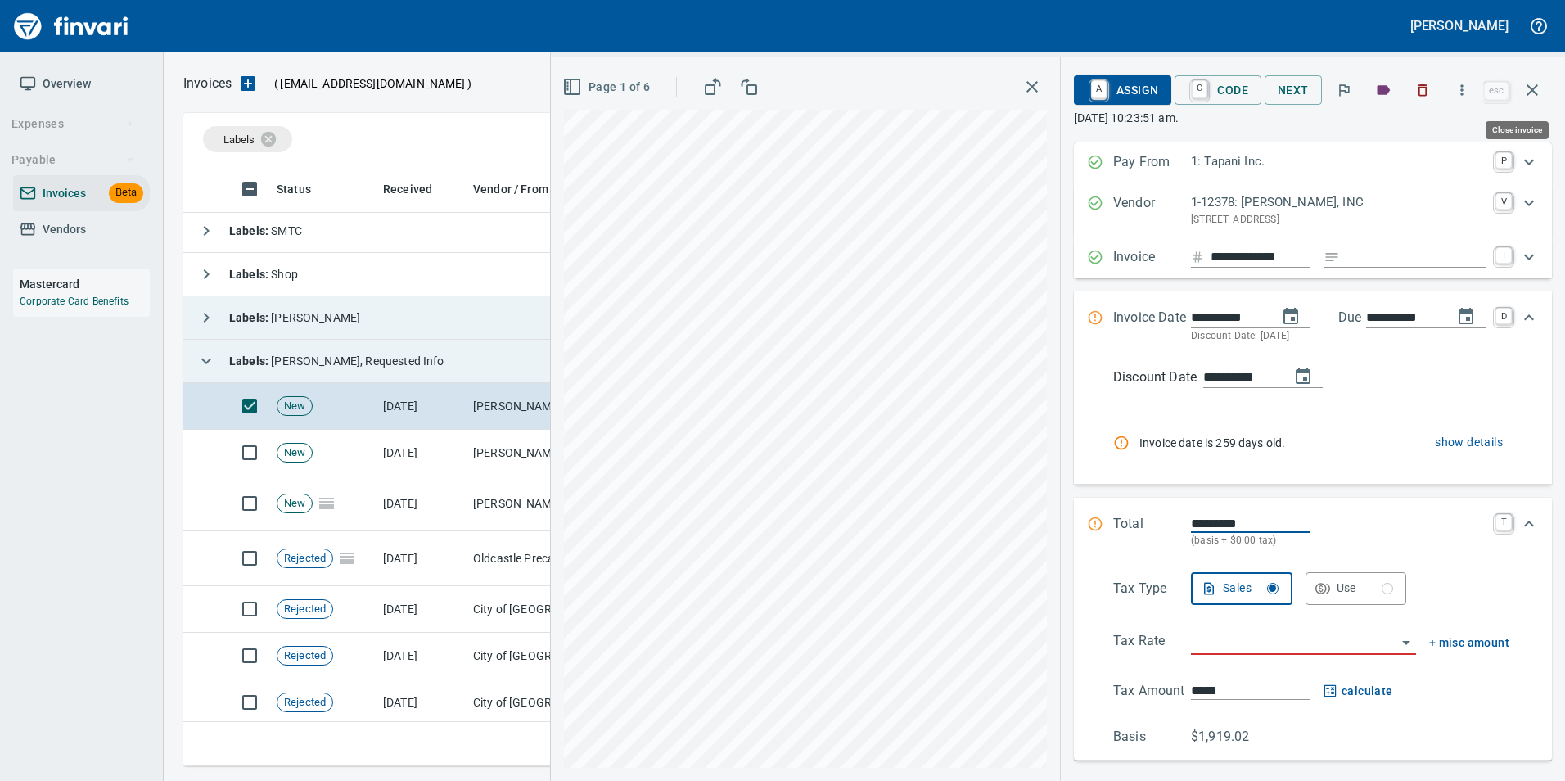
click at [1544, 81] on button "button" at bounding box center [1532, 89] width 39 height 39
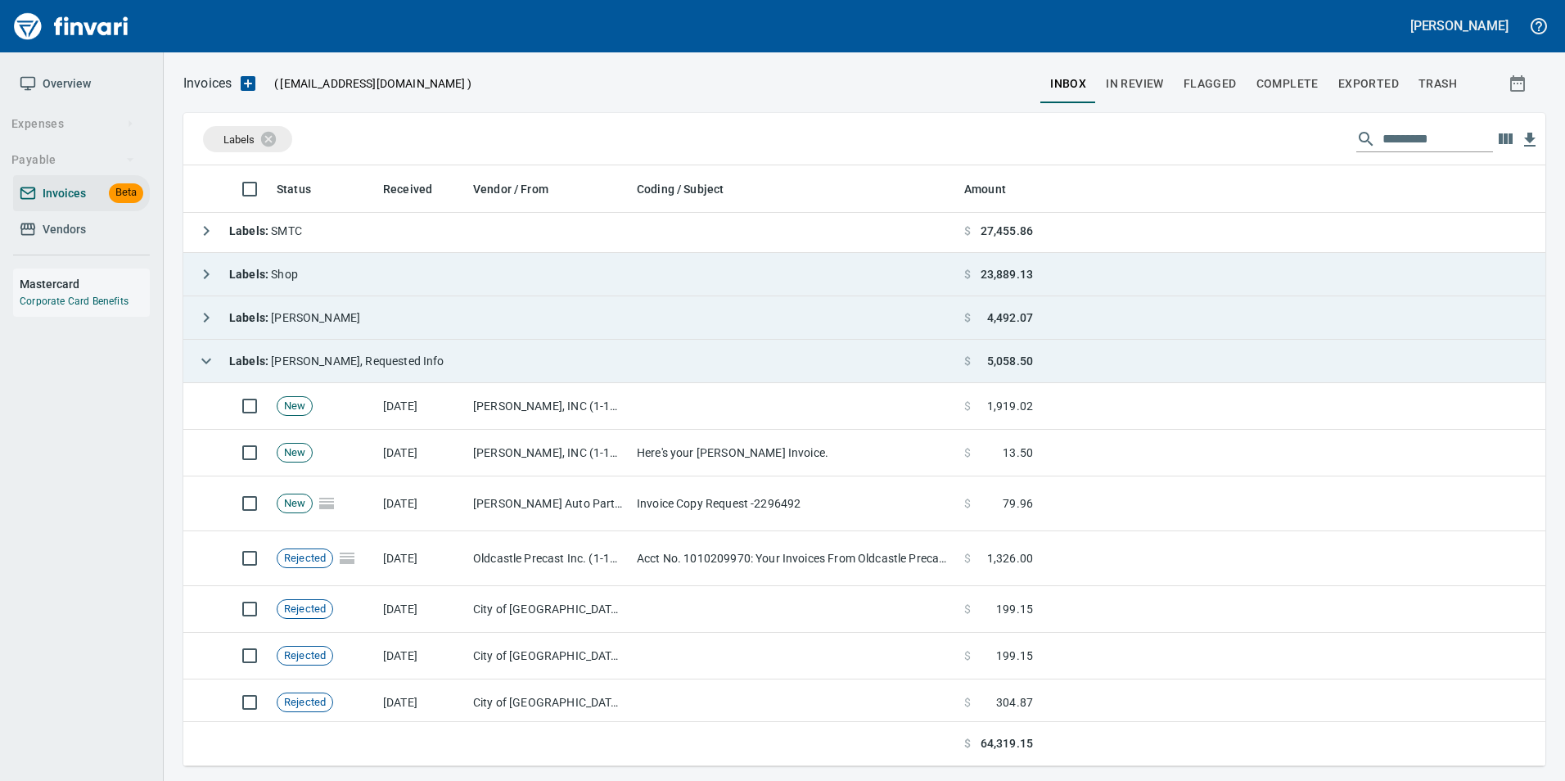
scroll to position [588, 1337]
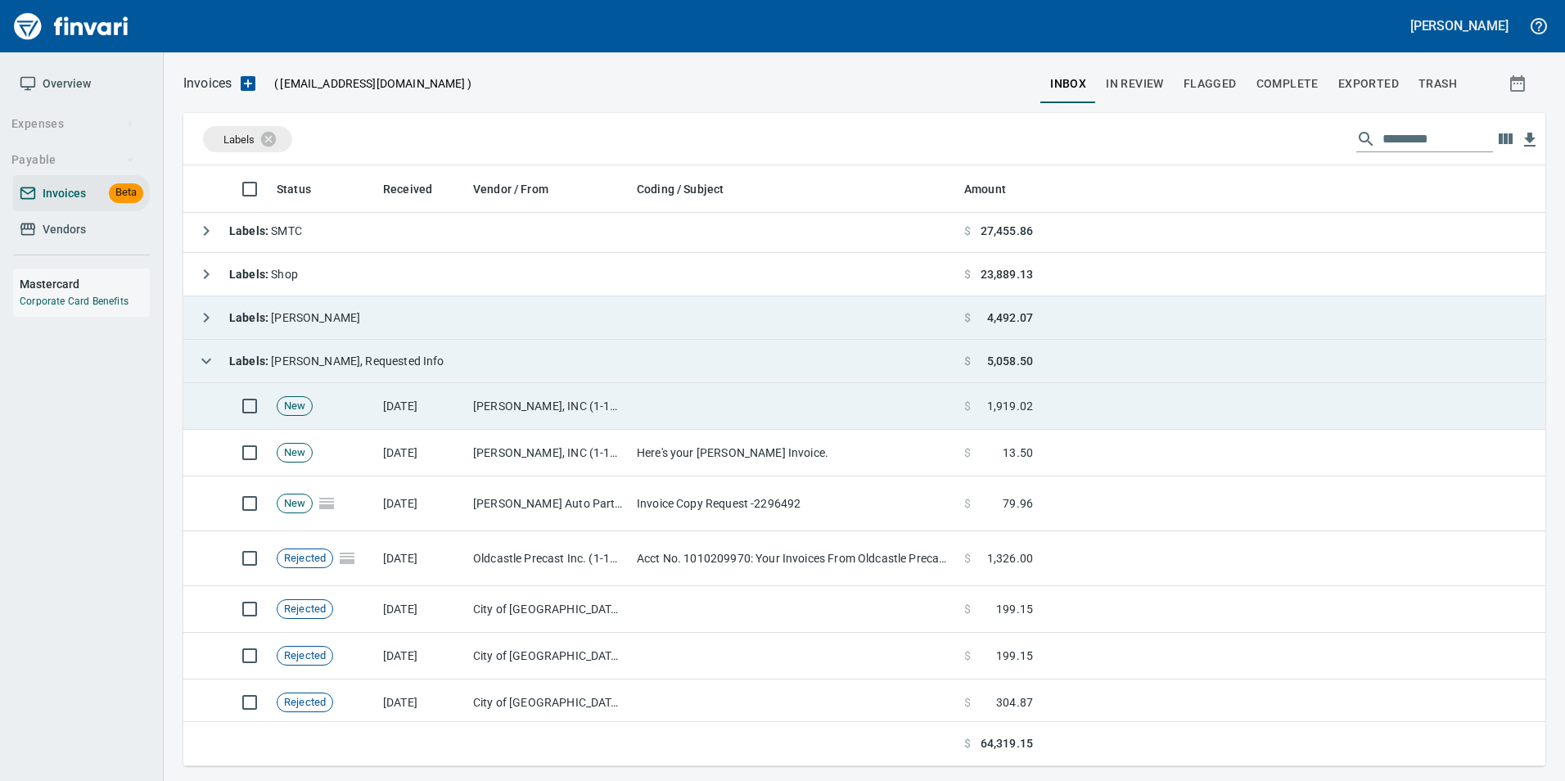
click at [541, 427] on td "WILBERT PRECAST, INC (1-12378)" at bounding box center [549, 406] width 164 height 47
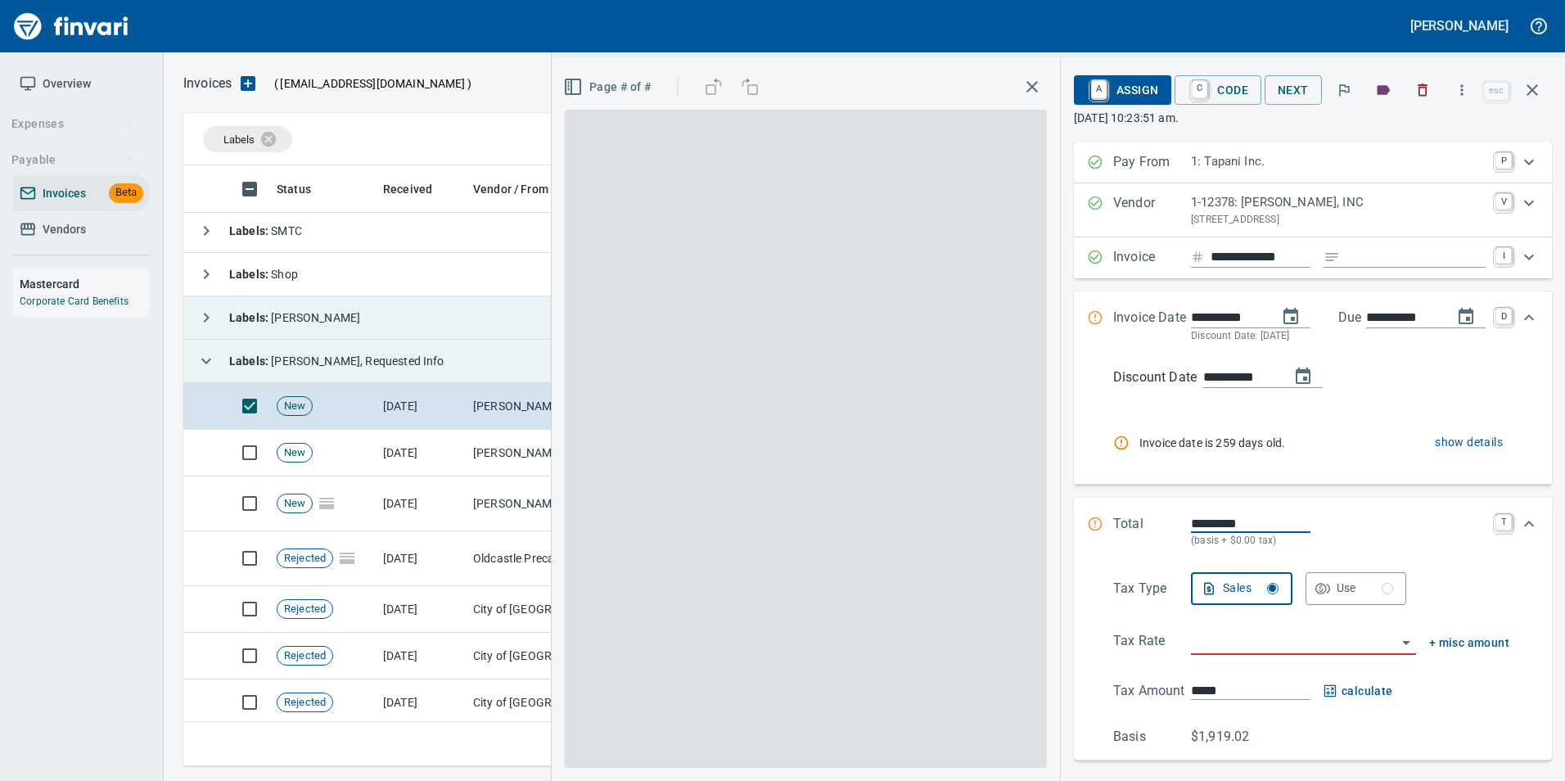
scroll to position [210, 0]
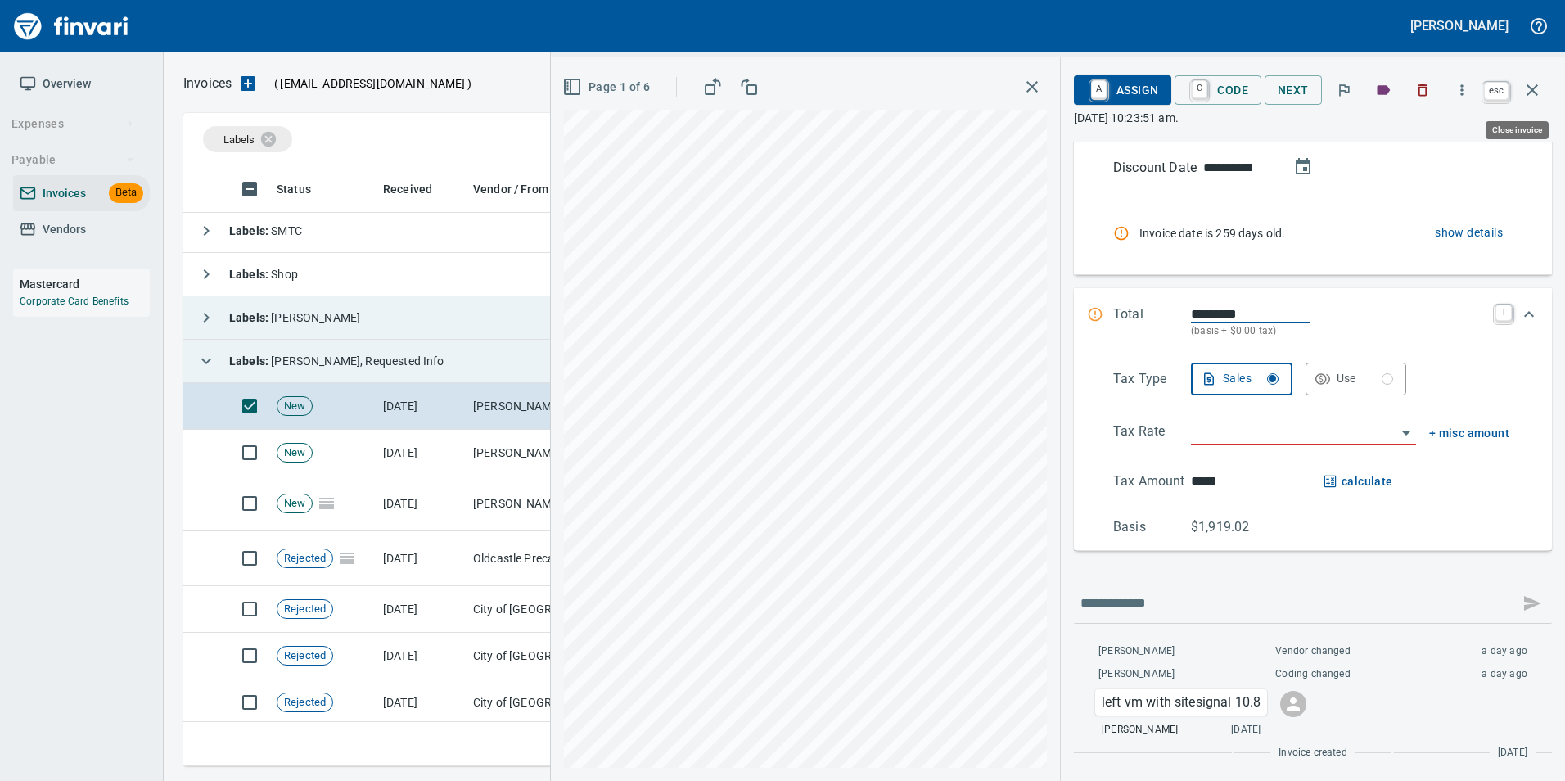
click at [1544, 101] on button "button" at bounding box center [1532, 89] width 39 height 39
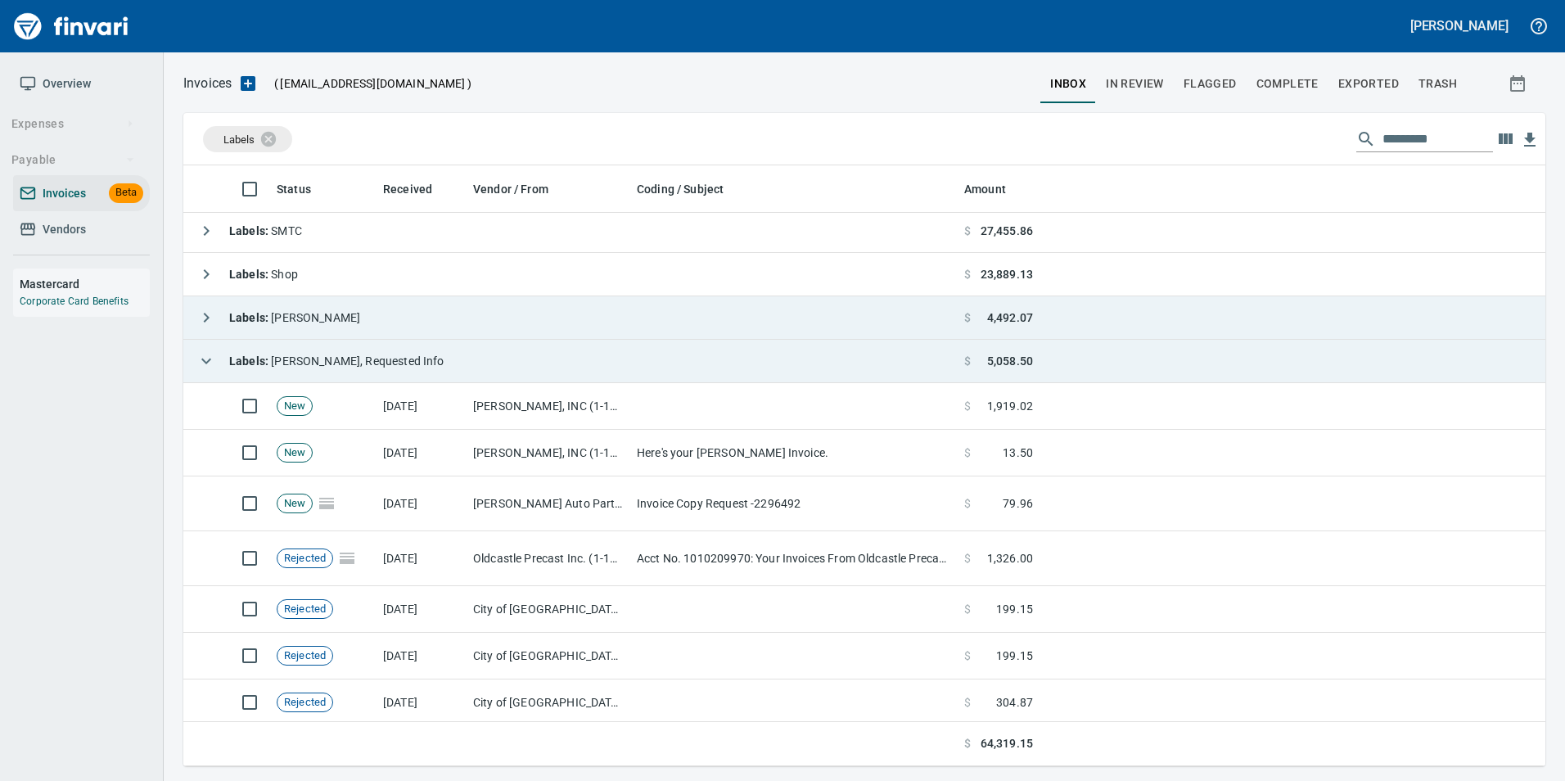
scroll to position [588, 1337]
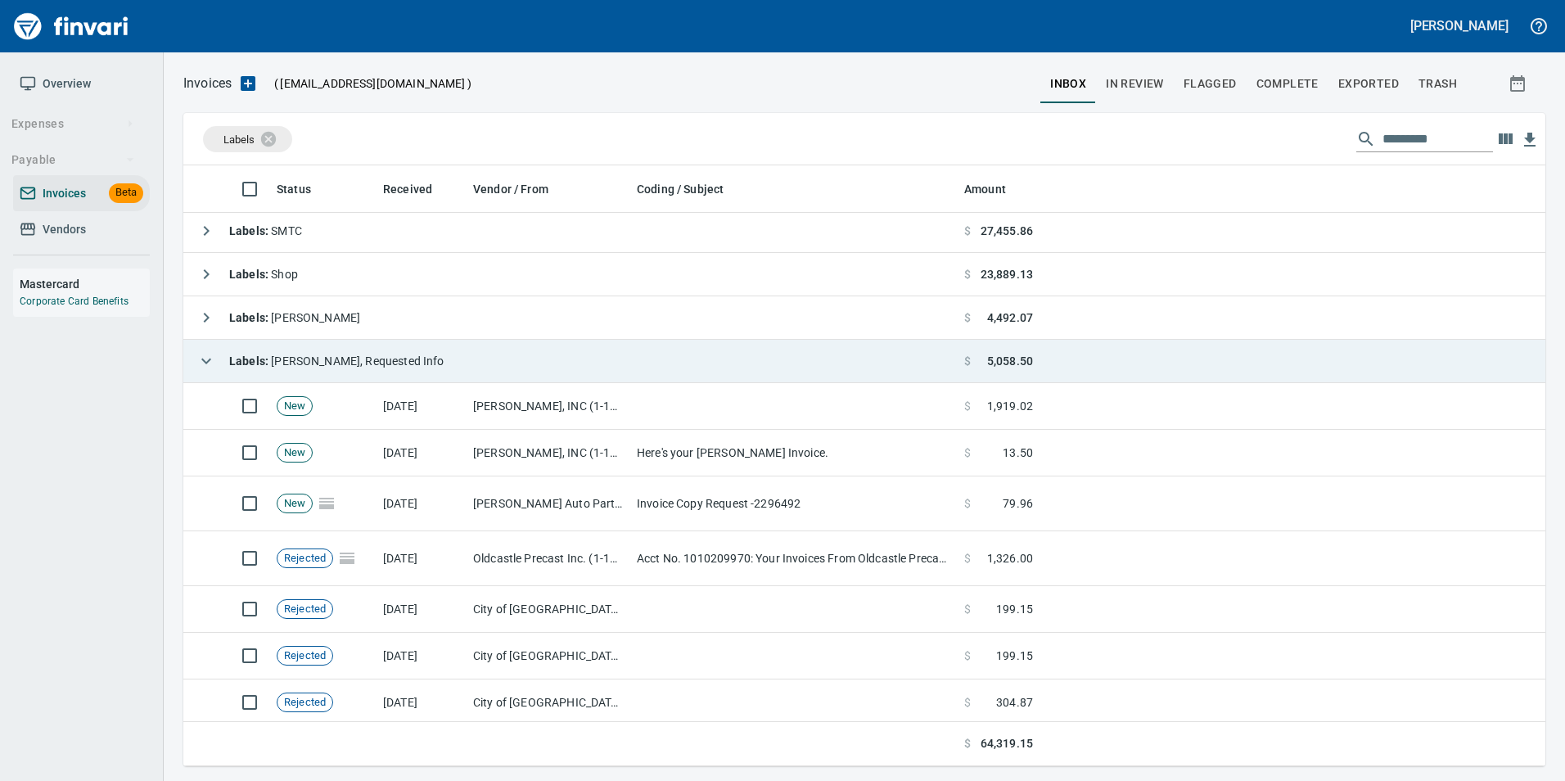
click at [212, 362] on icon "button" at bounding box center [206, 361] width 20 height 20
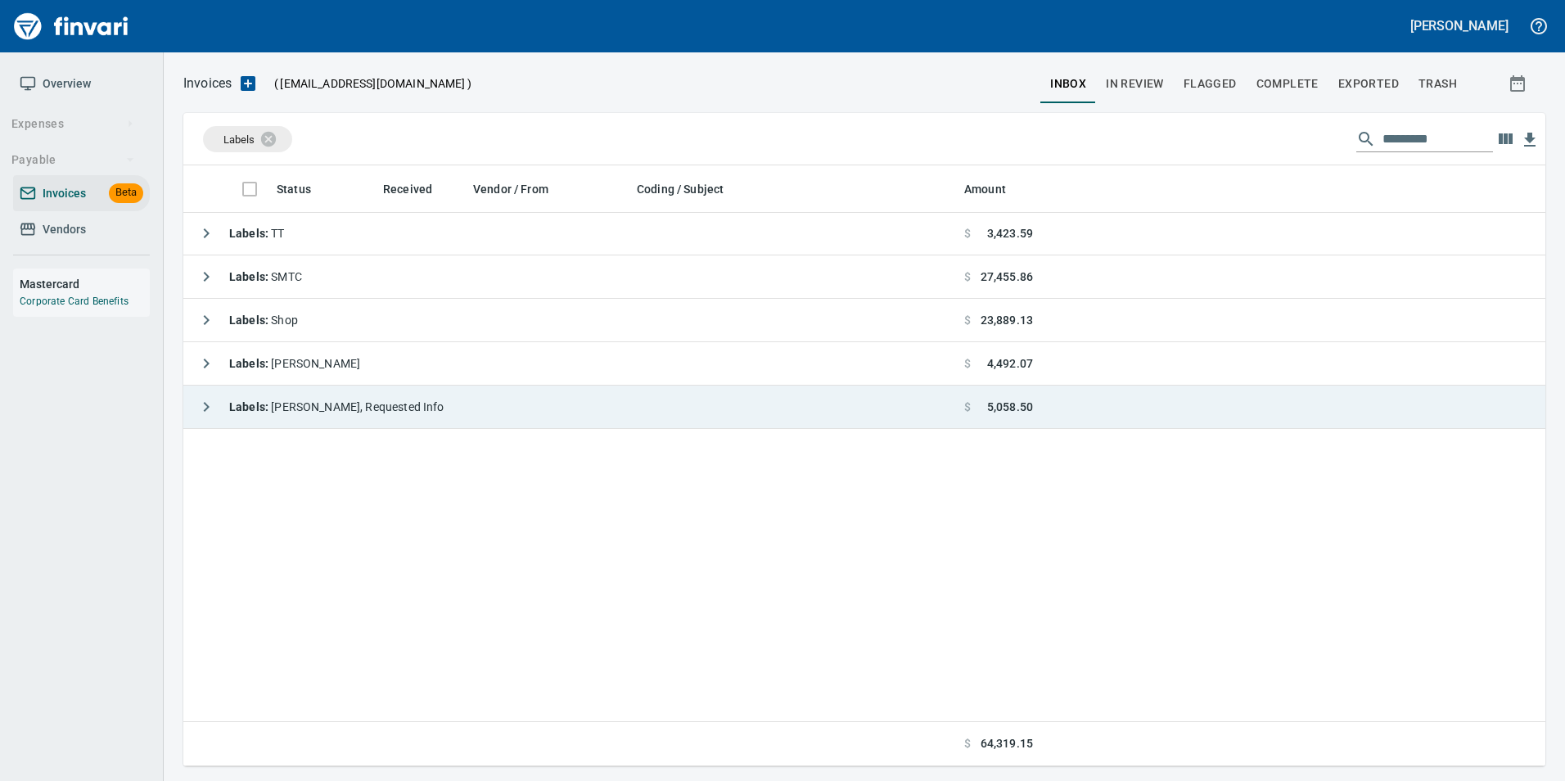
scroll to position [0, 0]
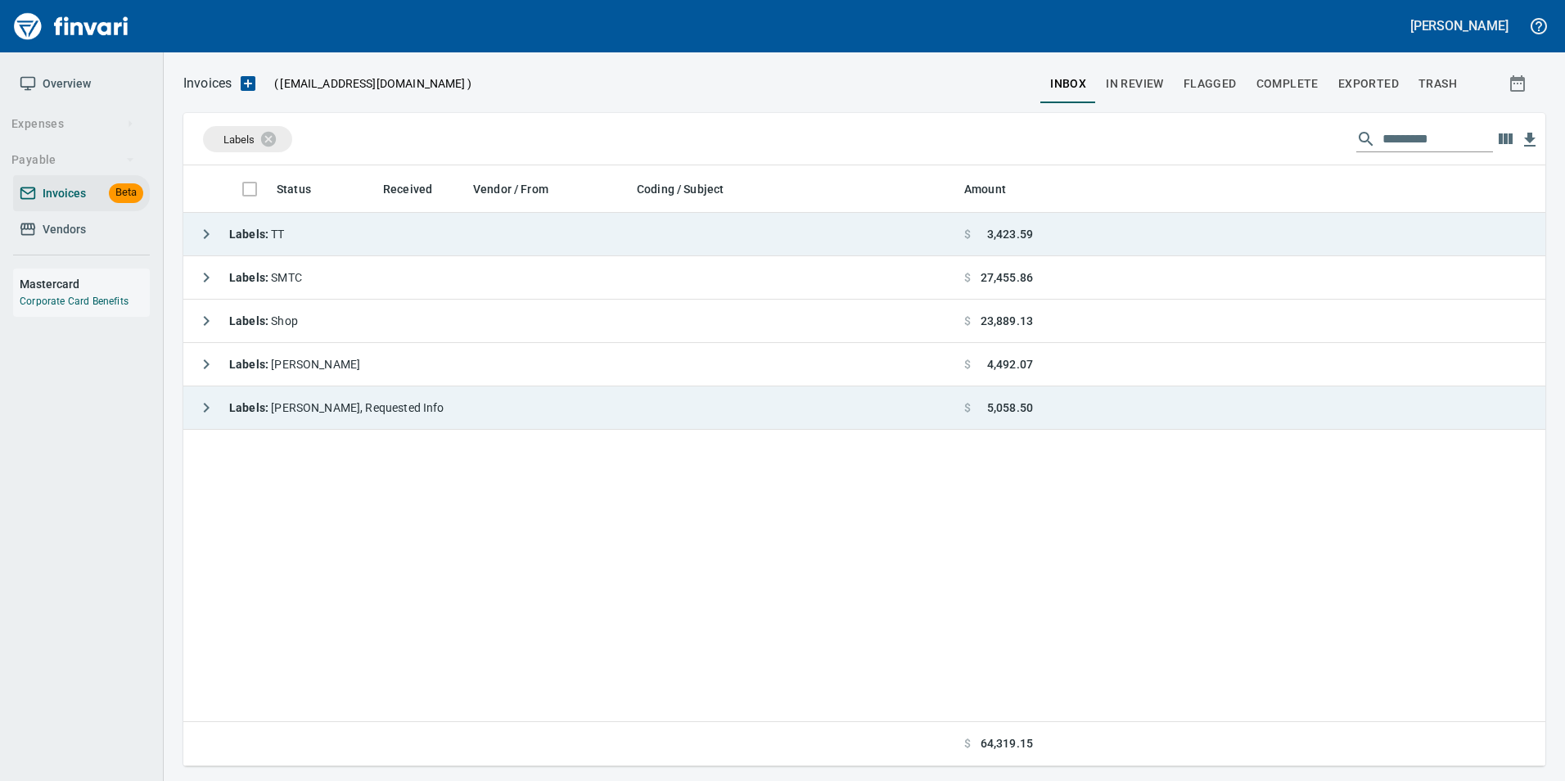
click at [200, 243] on icon "button" at bounding box center [206, 234] width 20 height 20
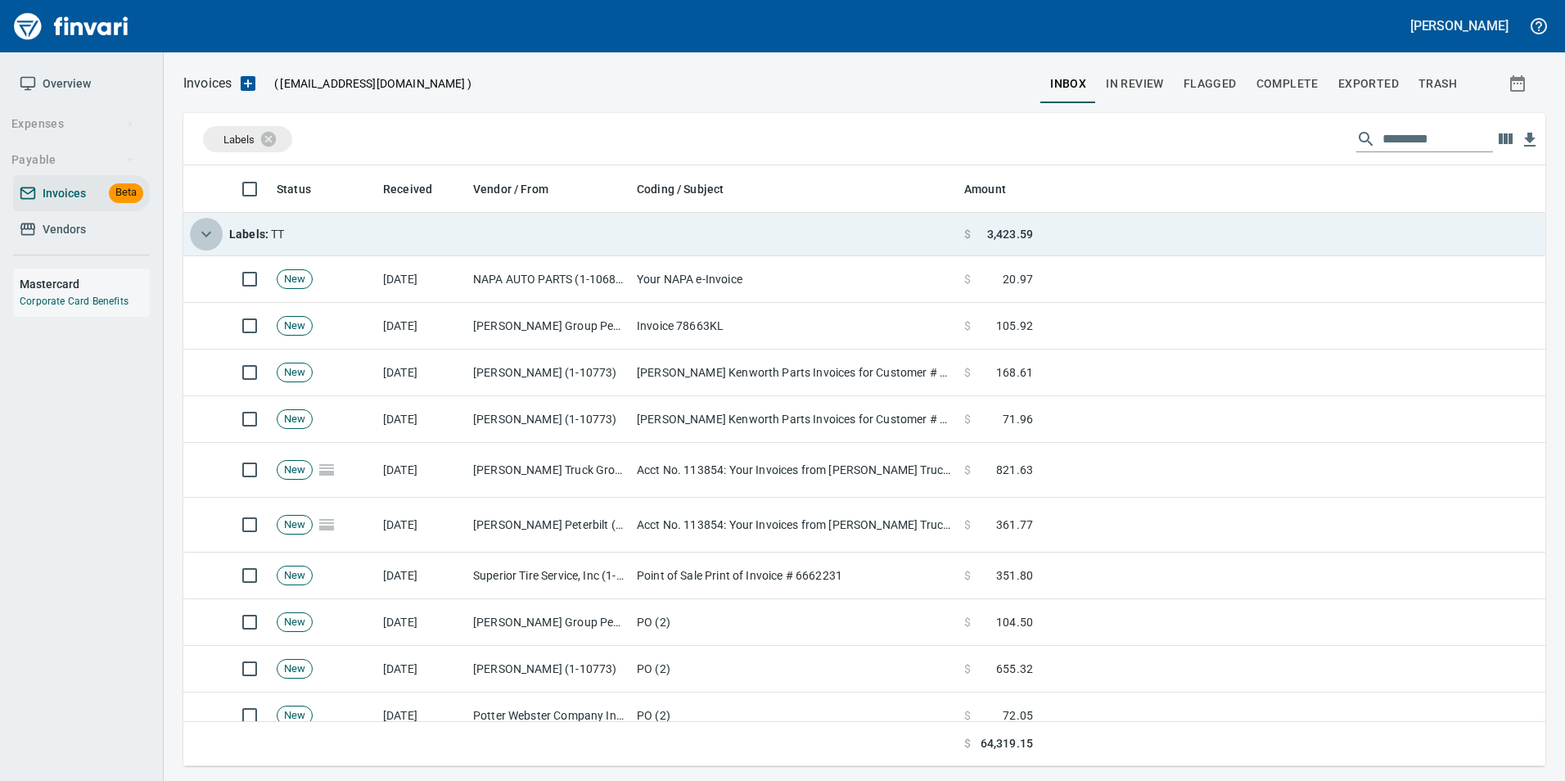
click at [205, 241] on icon "button" at bounding box center [206, 234] width 20 height 20
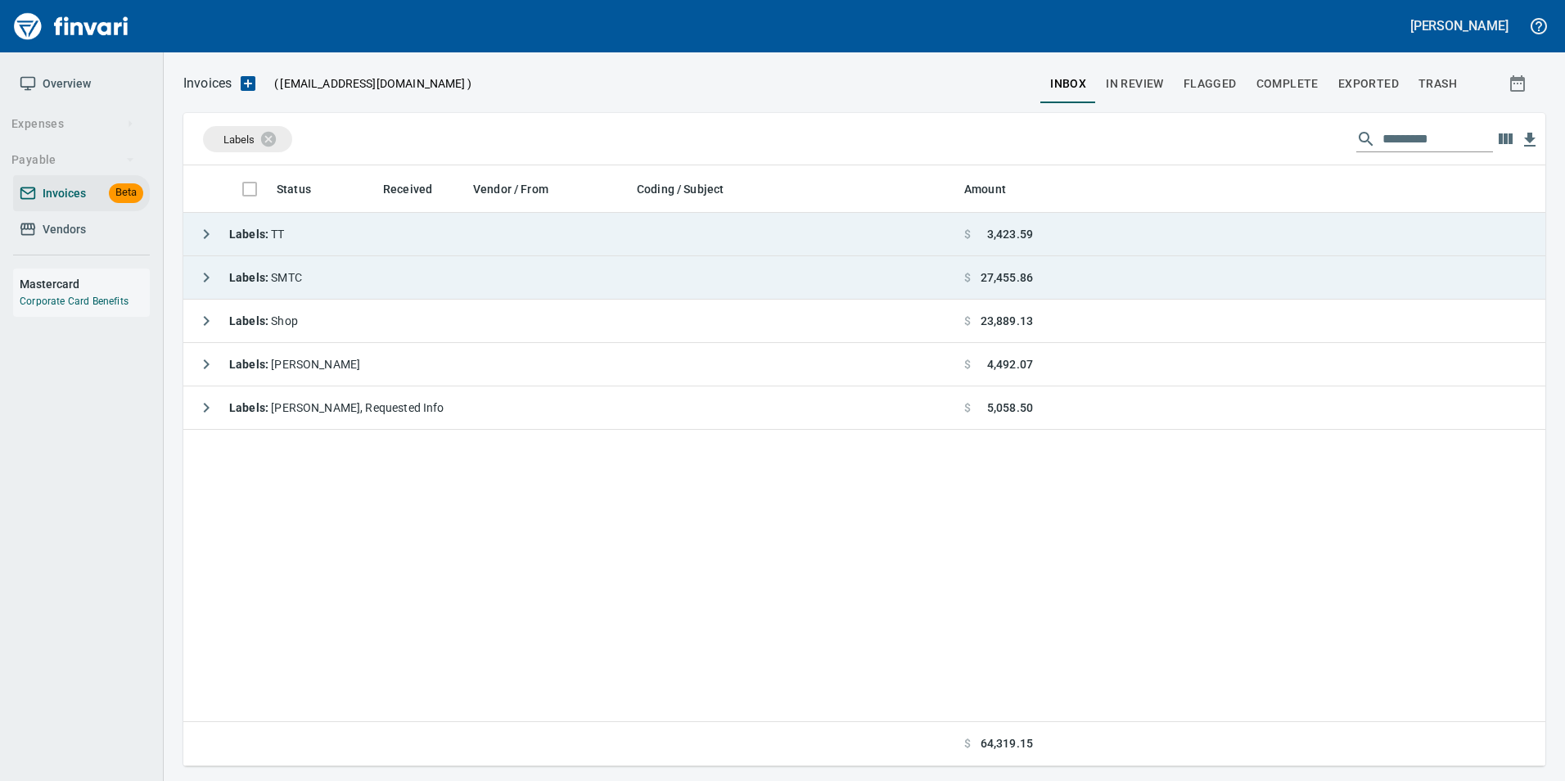
click at [192, 289] on div "Labels : SMTC" at bounding box center [246, 277] width 112 height 33
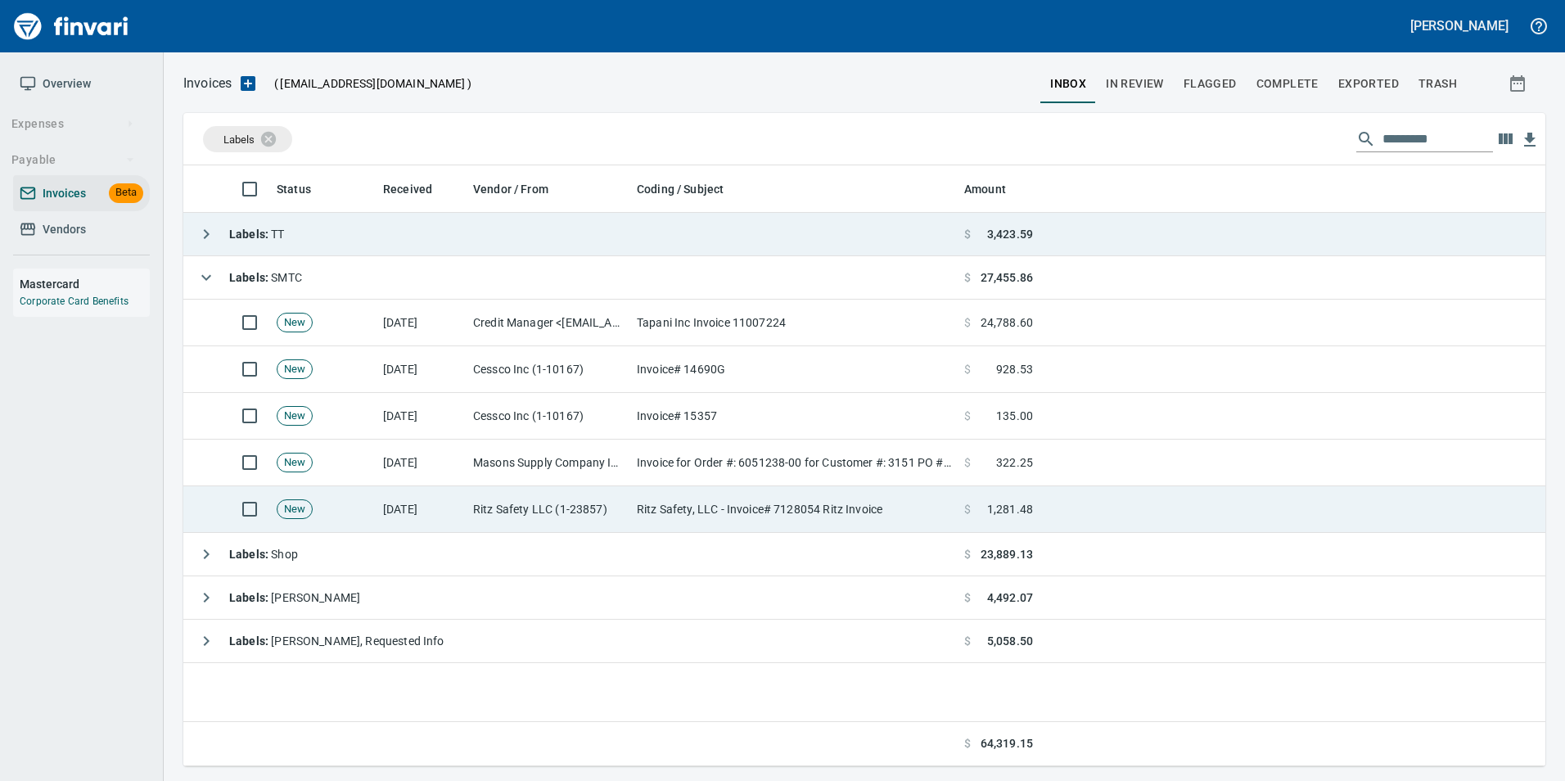
click at [580, 507] on td "Ritz Safety LLC (1-23857)" at bounding box center [549, 509] width 164 height 47
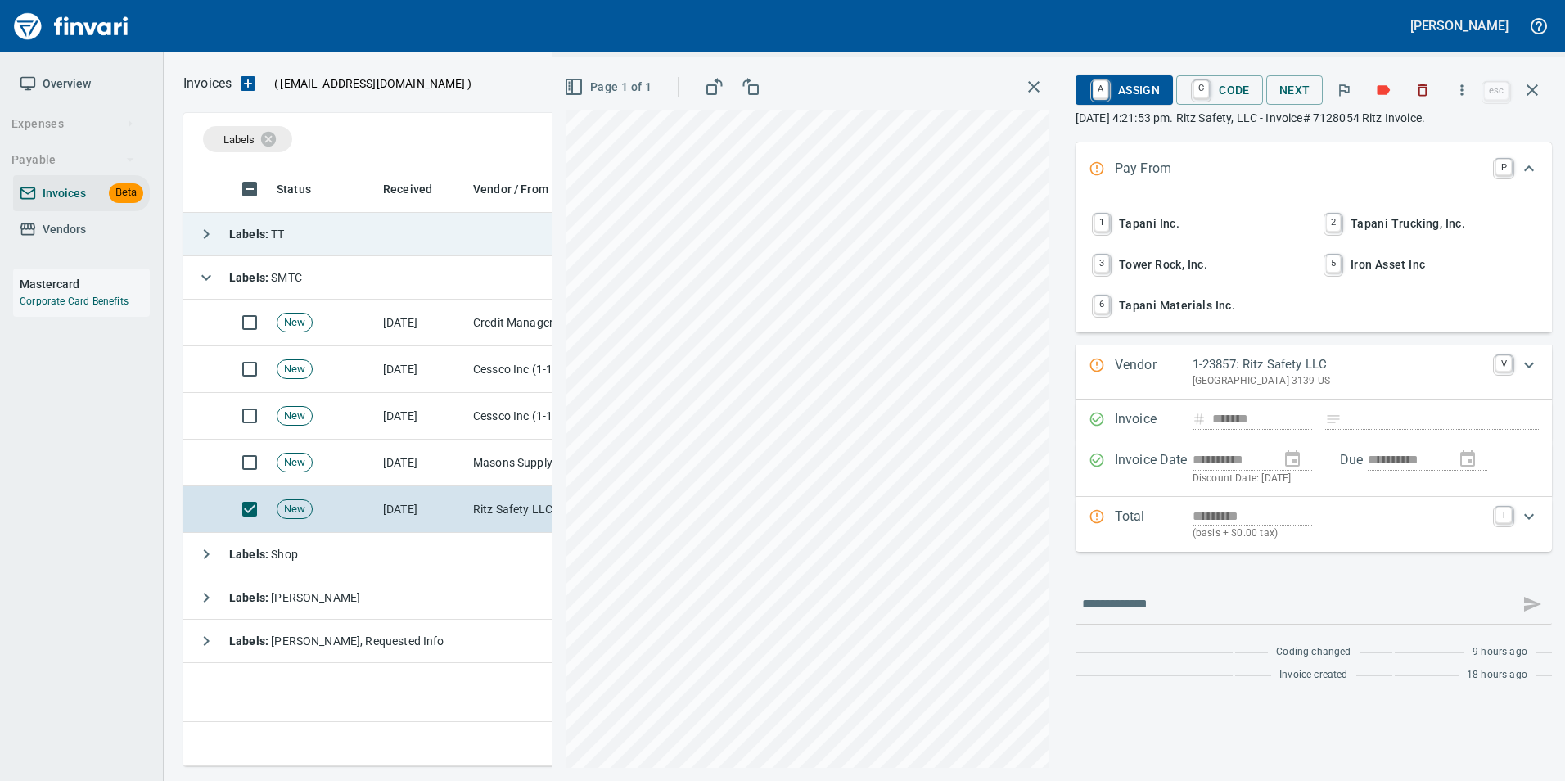
click at [1188, 225] on span "1 Tapani Inc." at bounding box center [1197, 224] width 215 height 28
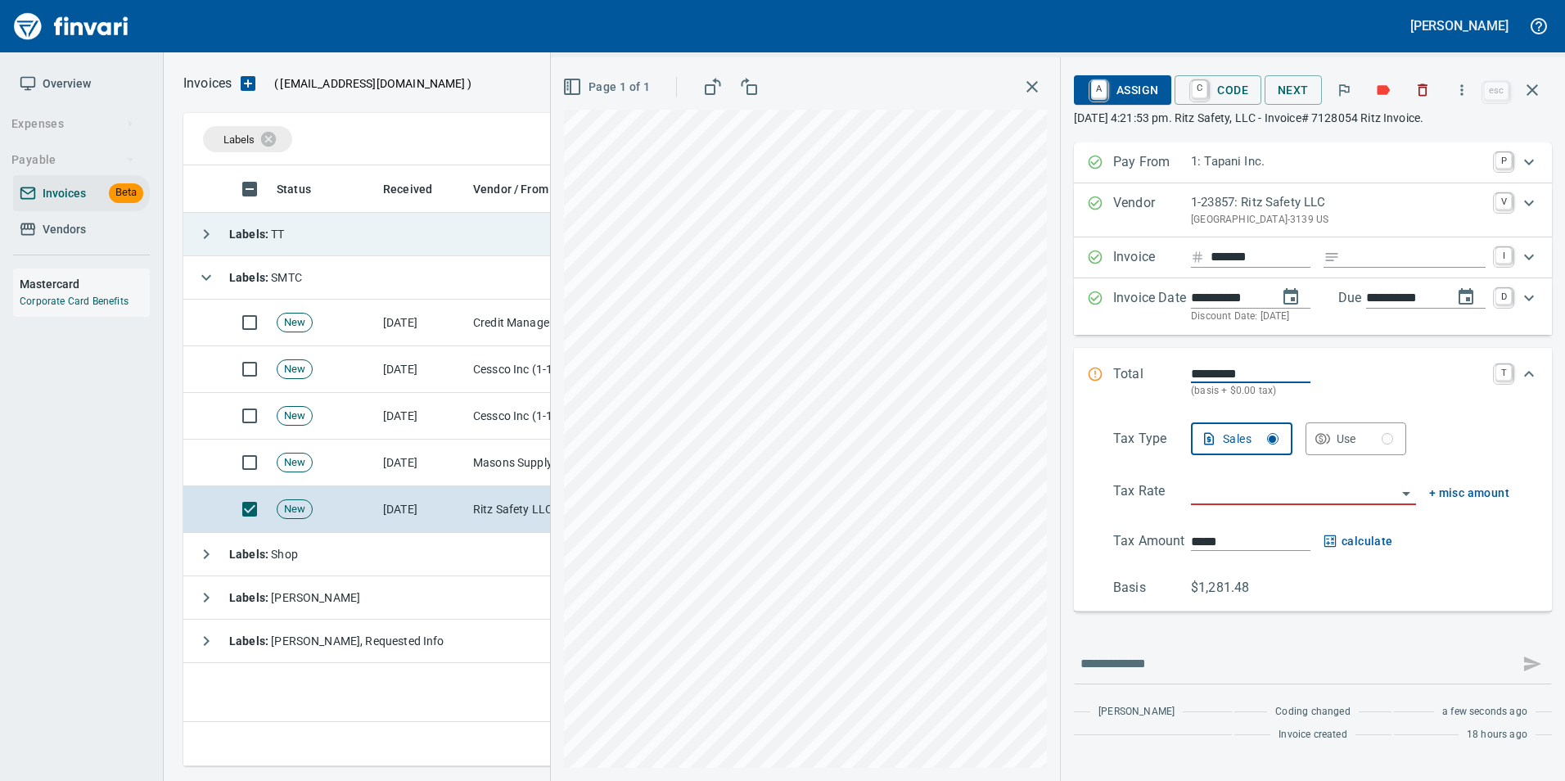
click at [1392, 264] on input "Expand" at bounding box center [1415, 257] width 139 height 20
type input "**********"
click at [1245, 494] on input "search" at bounding box center [1293, 492] width 205 height 23
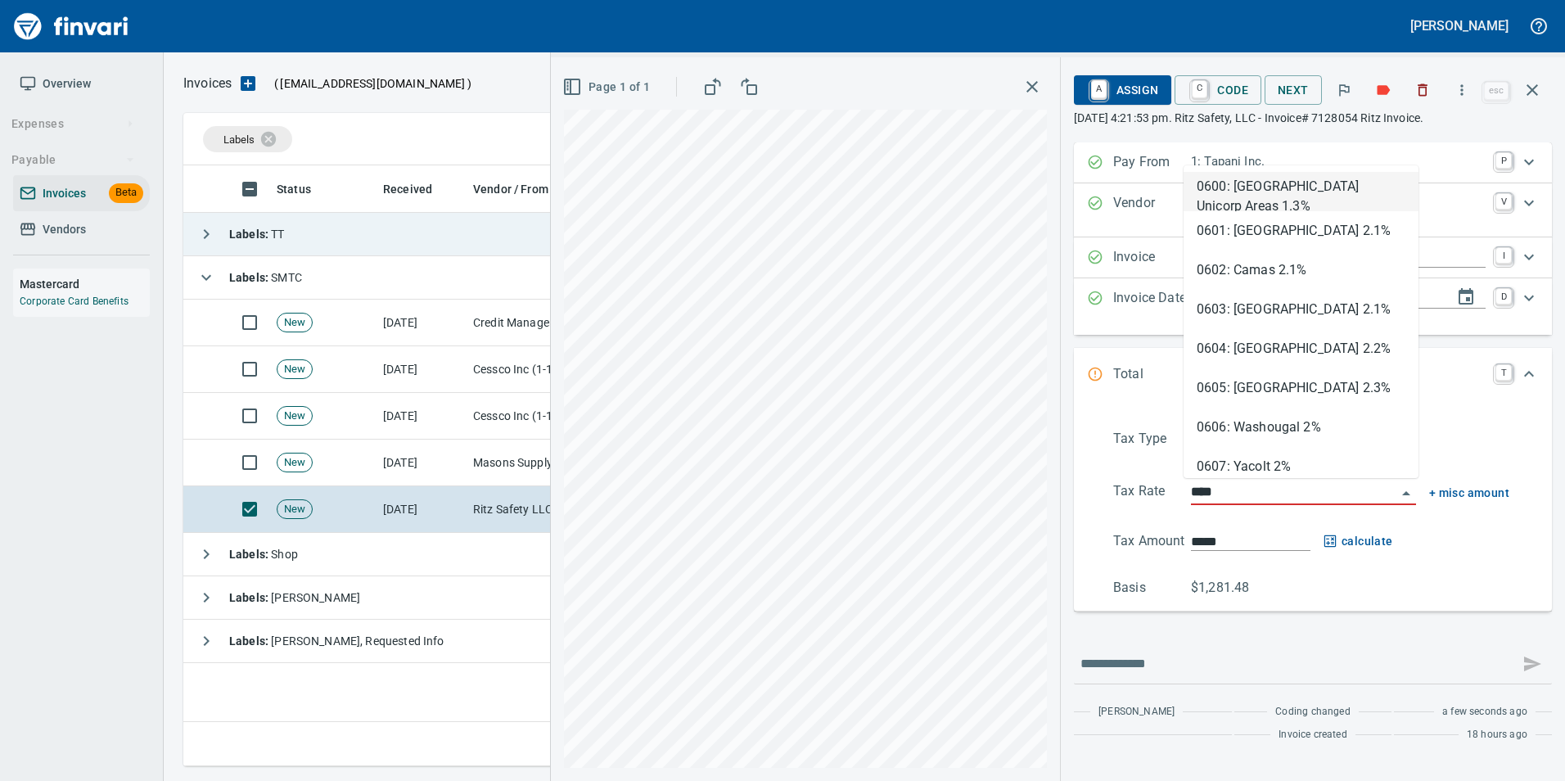
scroll to position [588, 1349]
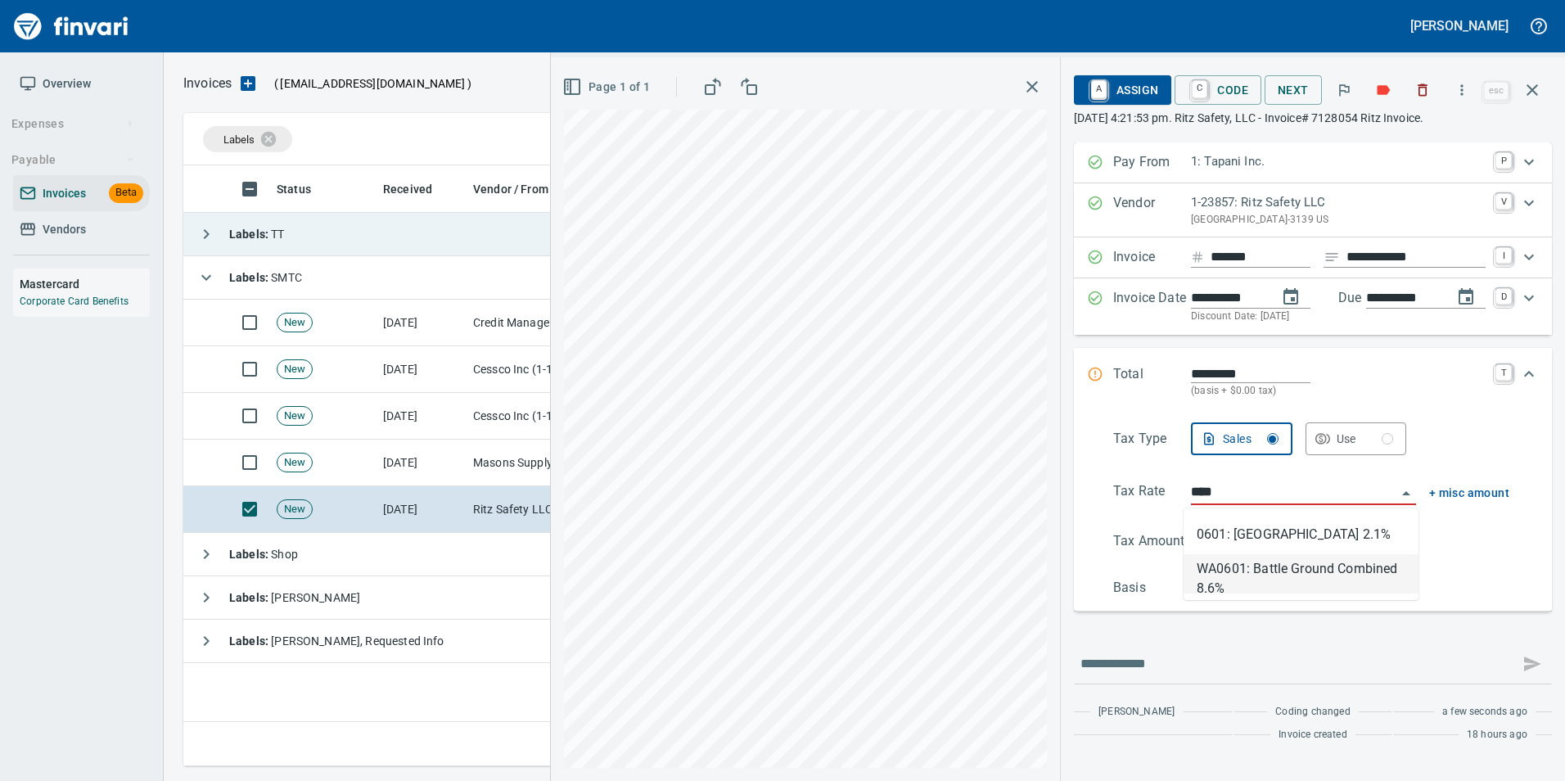
click at [1313, 569] on li "WA0601: Battle Ground Combined 8.6%" at bounding box center [1301, 573] width 235 height 39
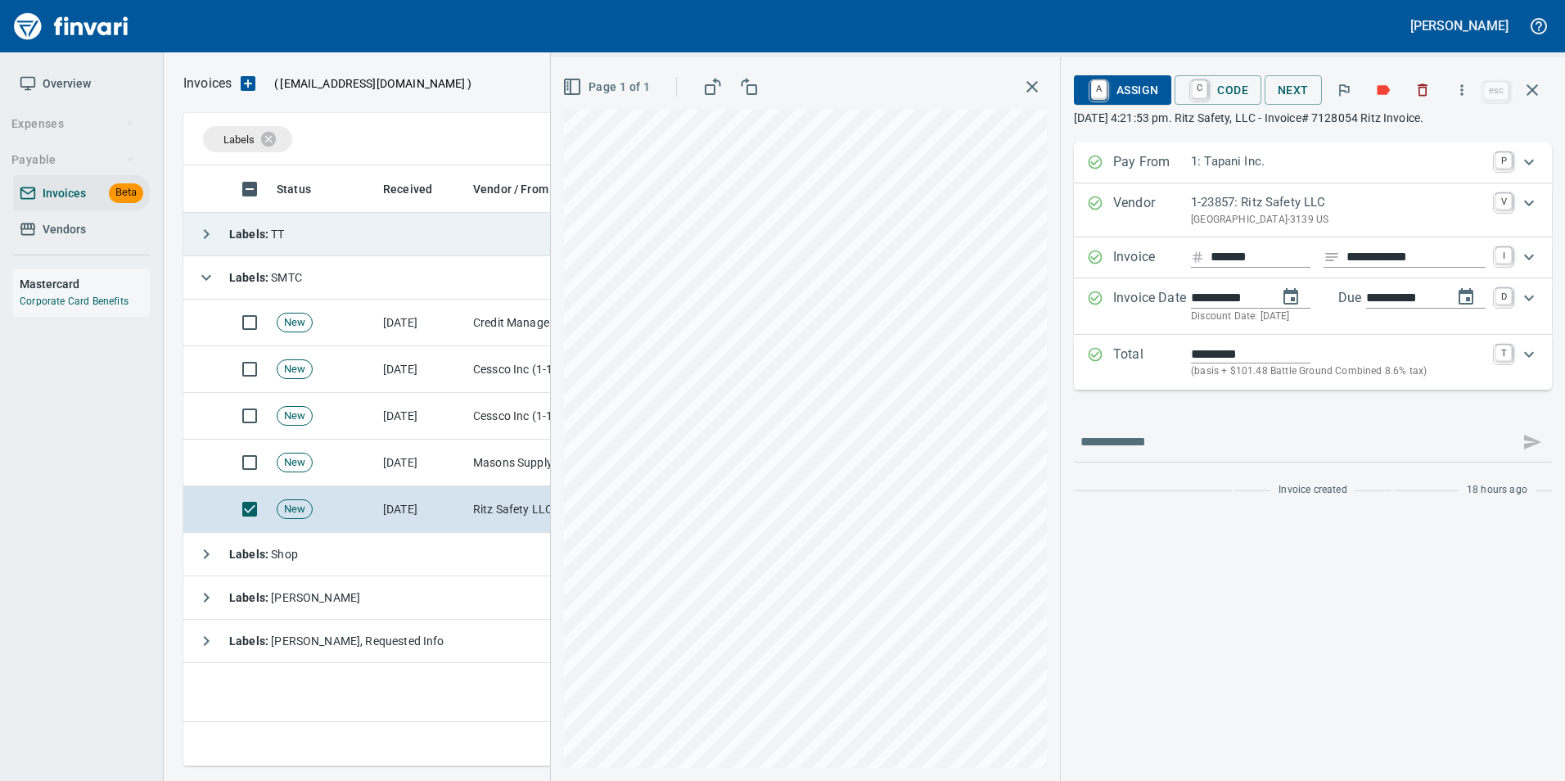
type input "**********"
type input "*******"
type input "**********"
click at [1155, 88] on span "A Assign" at bounding box center [1122, 90] width 71 height 28
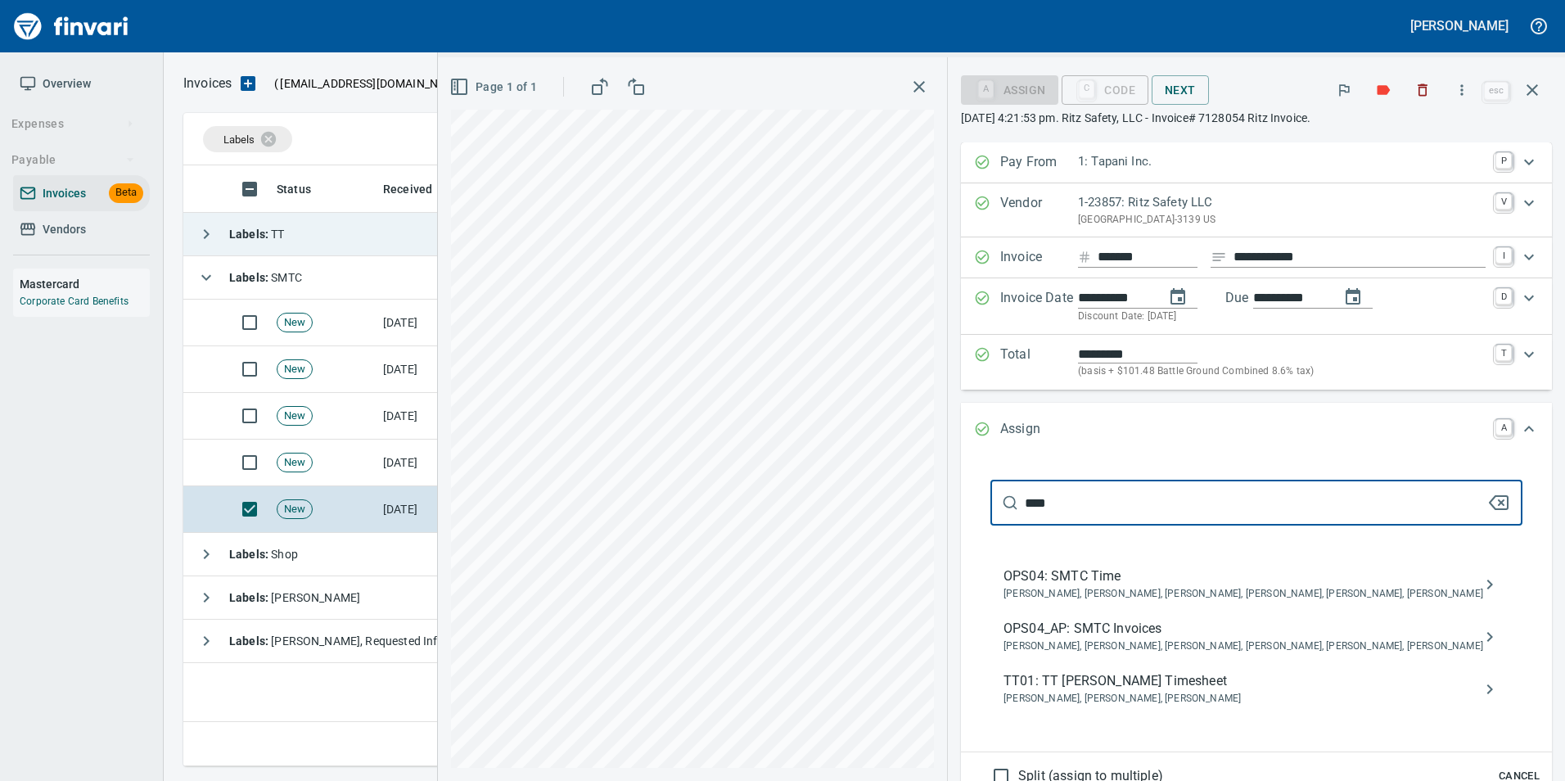
type input "****"
click at [1231, 629] on span "OPS04_AP: SMTC Invoices" at bounding box center [1243, 629] width 480 height 20
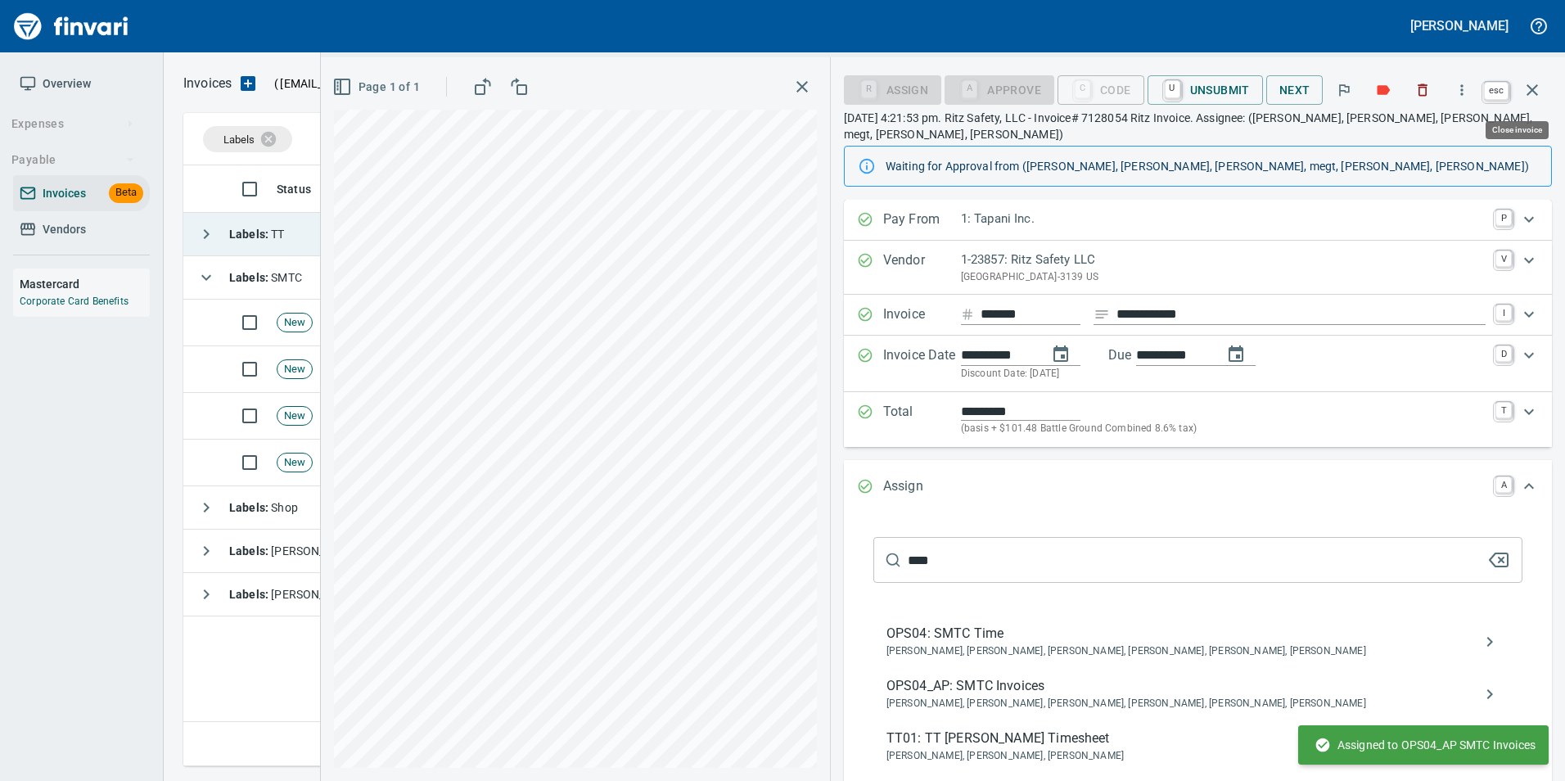
click at [1540, 84] on icon "button" at bounding box center [1532, 90] width 20 height 20
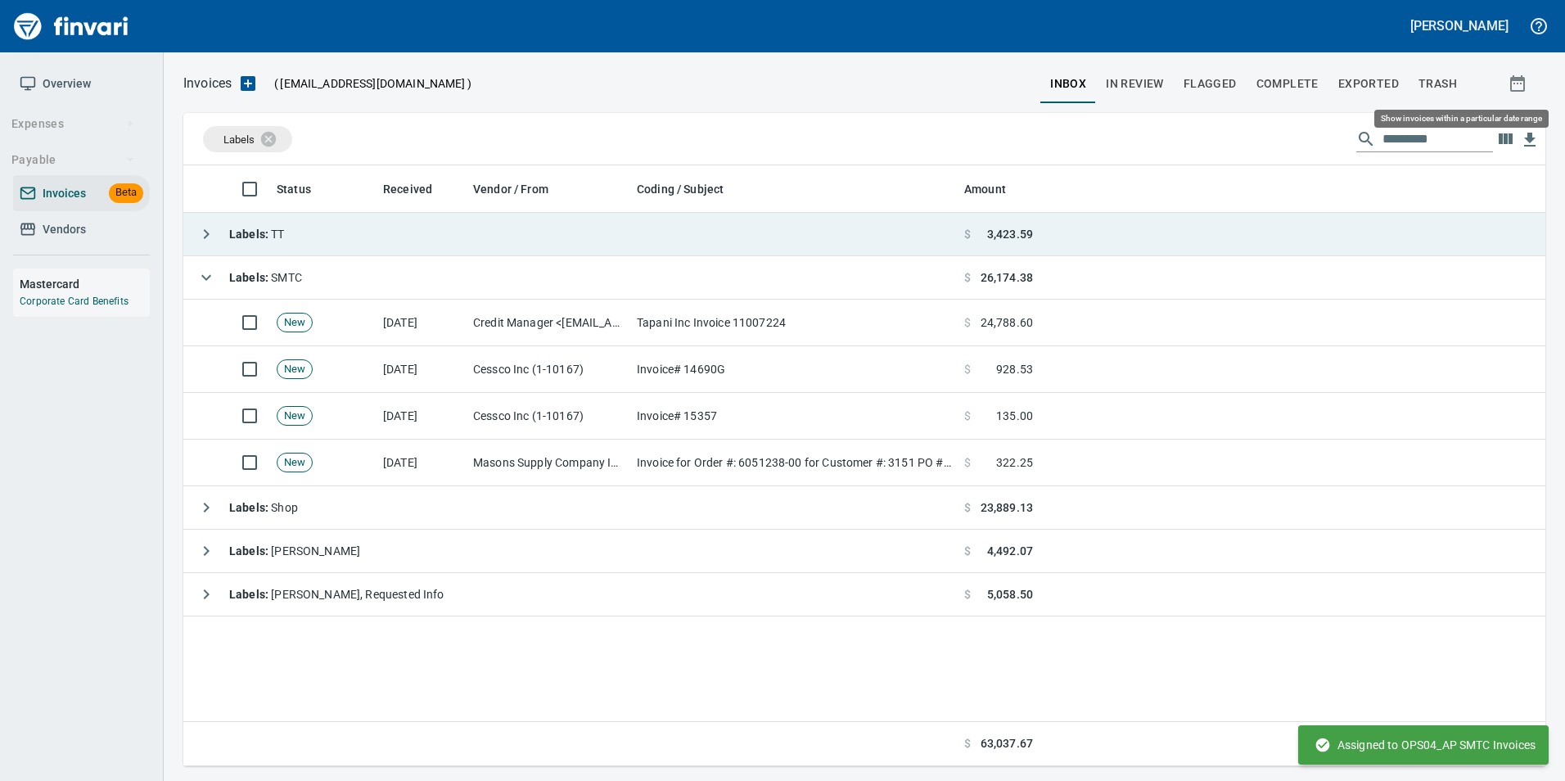
scroll to position [588, 1349]
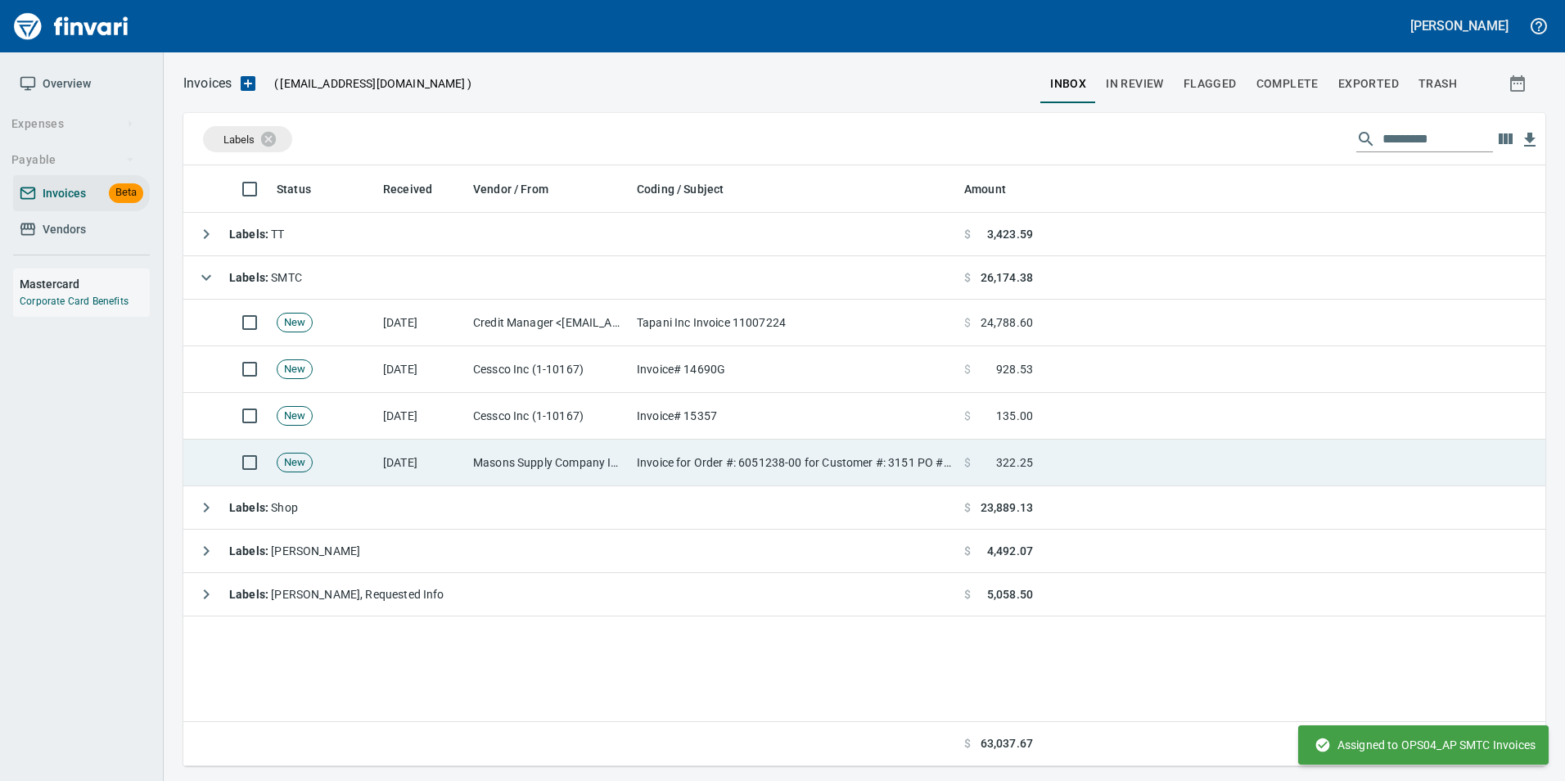
click at [858, 466] on td "Invoice for Order #: 6051238-00 for Customer #: 3151 PO #: 20.13323.65" at bounding box center [793, 463] width 327 height 47
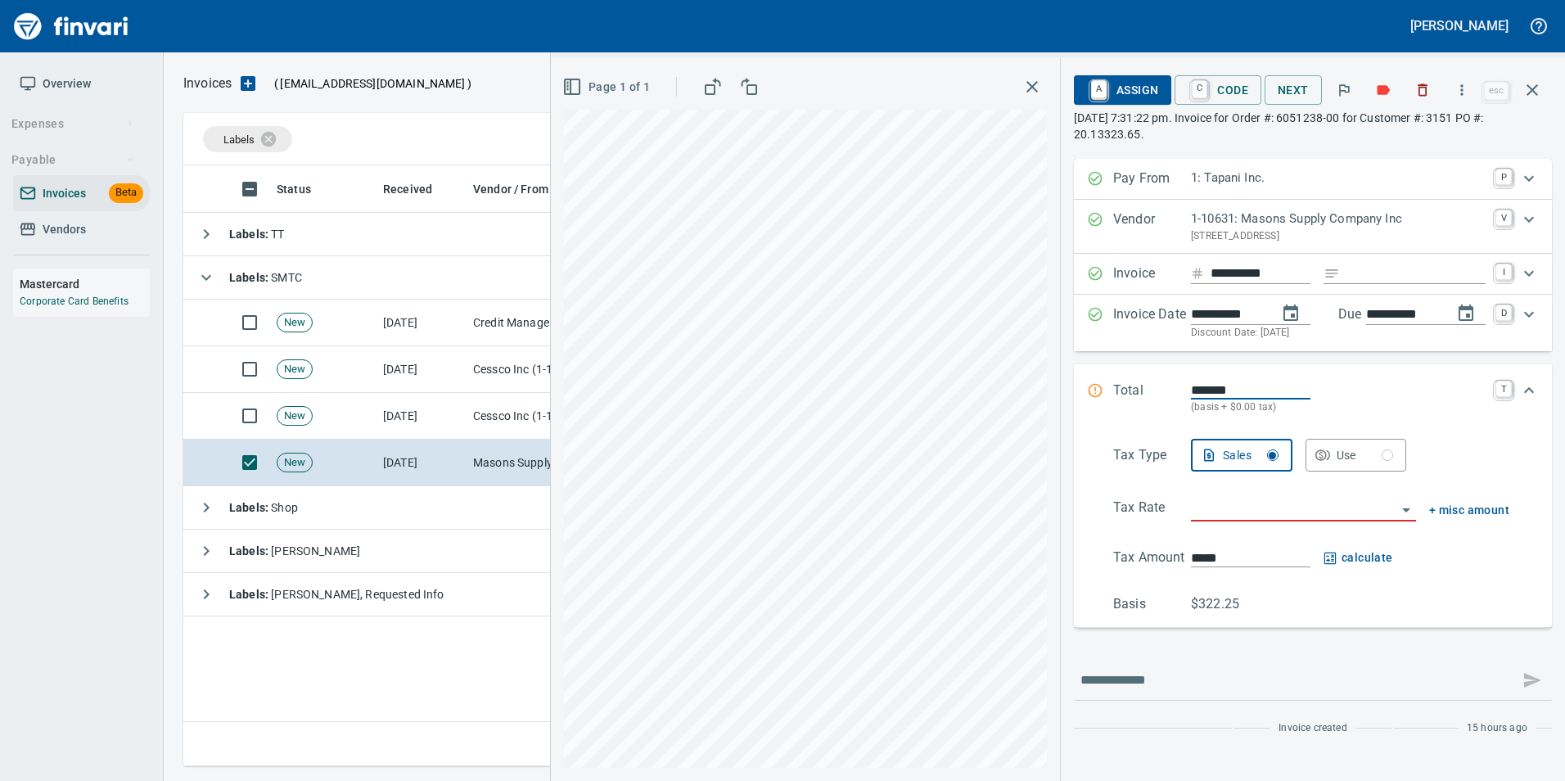
click at [1383, 273] on input "Expand" at bounding box center [1415, 274] width 139 height 20
type input "**********"
click at [1223, 503] on input "search" at bounding box center [1293, 509] width 205 height 23
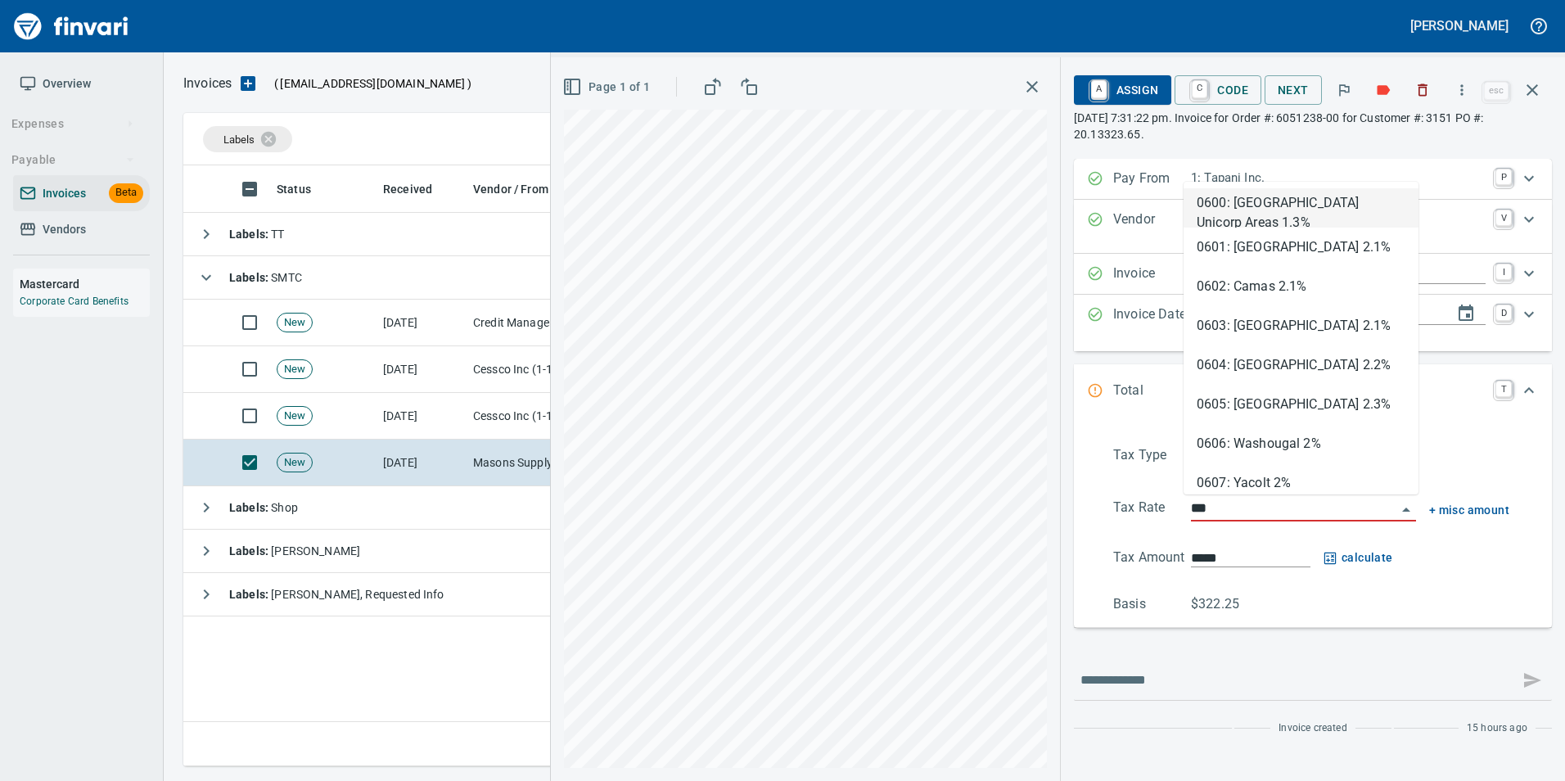
type input "****"
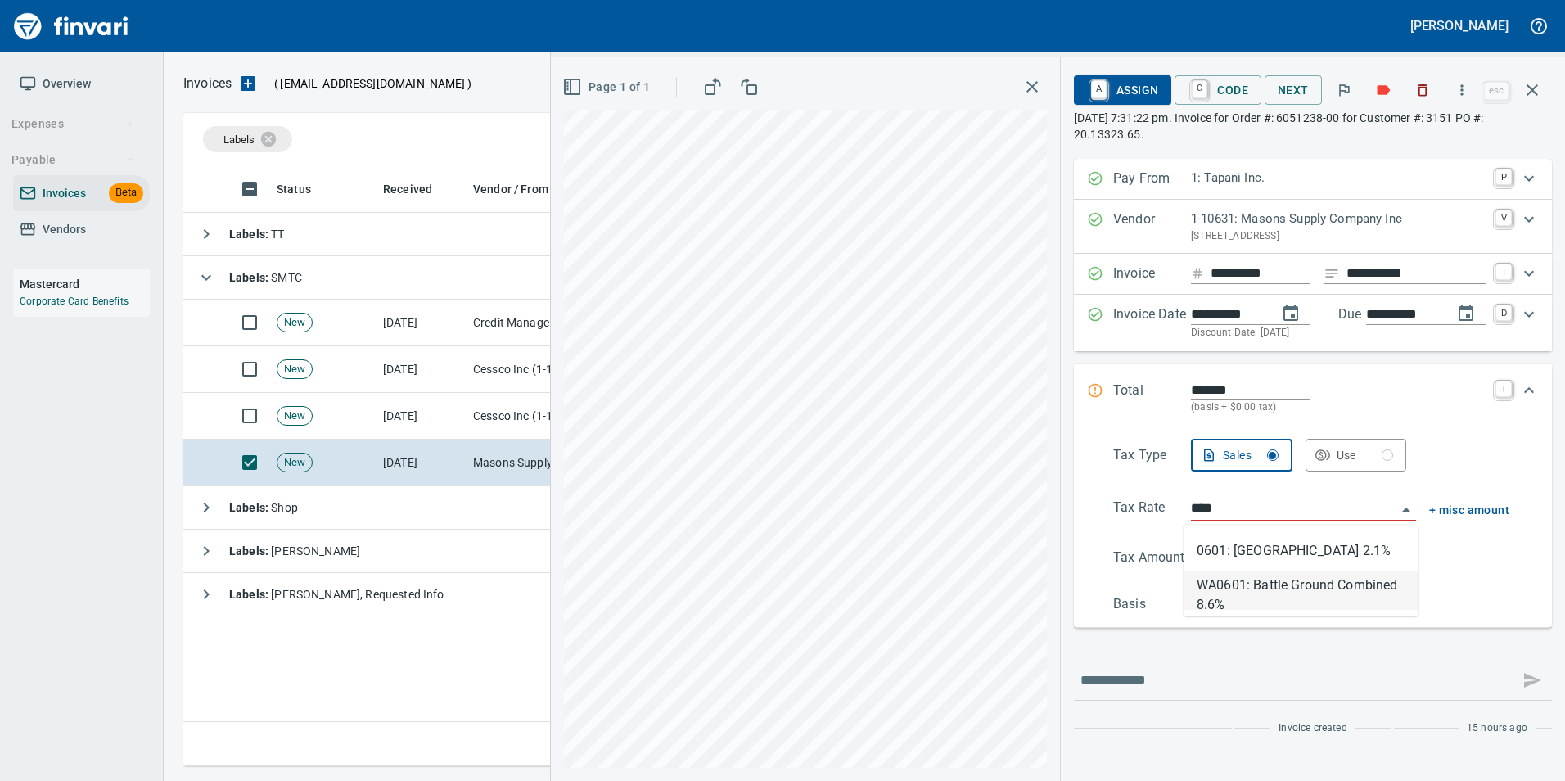
click at [1232, 593] on li "WA0601: Battle Ground Combined 8.6%" at bounding box center [1301, 589] width 235 height 39
type input "******"
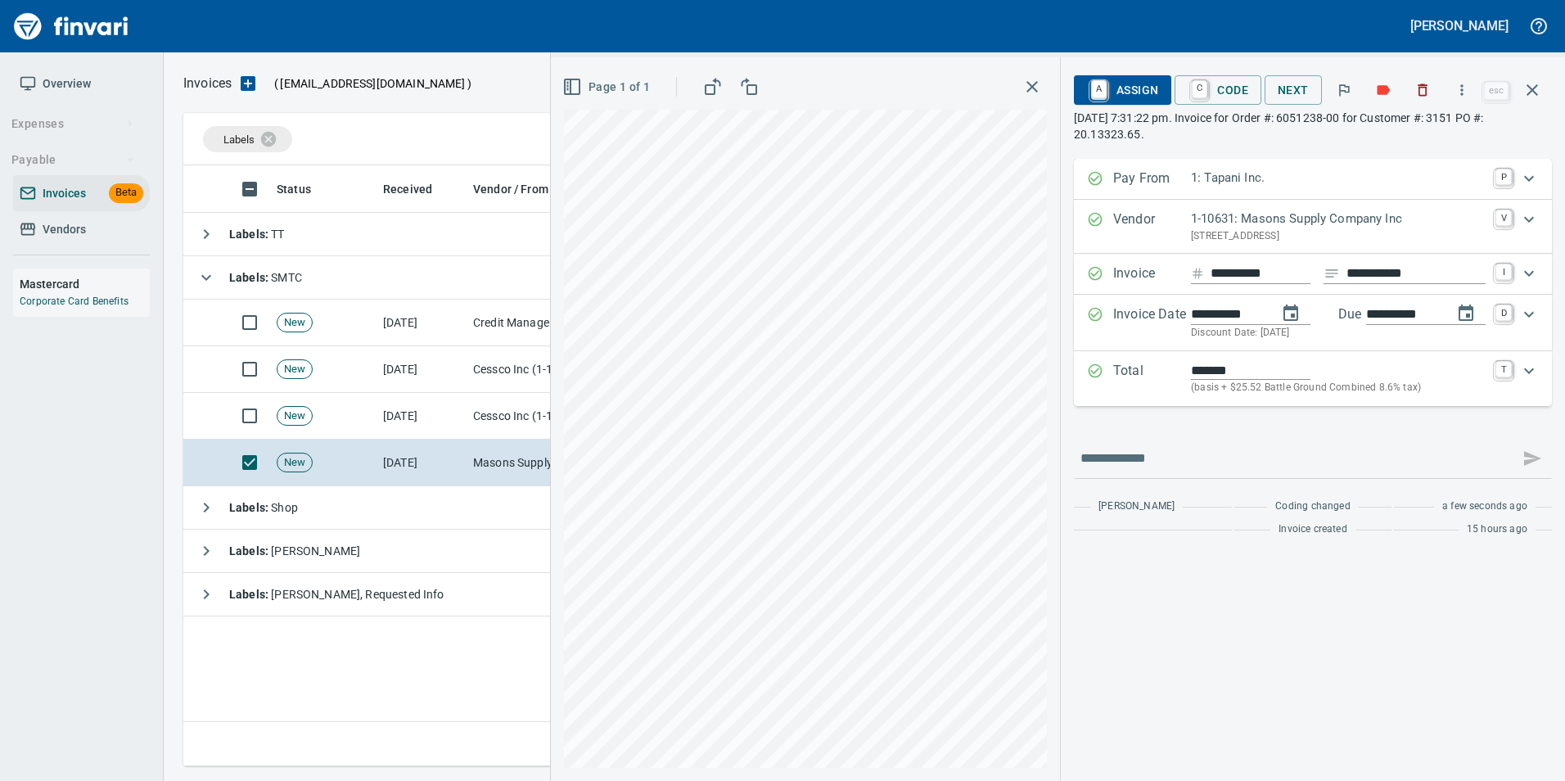
type input "**********"
click at [1096, 372] on icon "Expand" at bounding box center [1095, 371] width 16 height 16
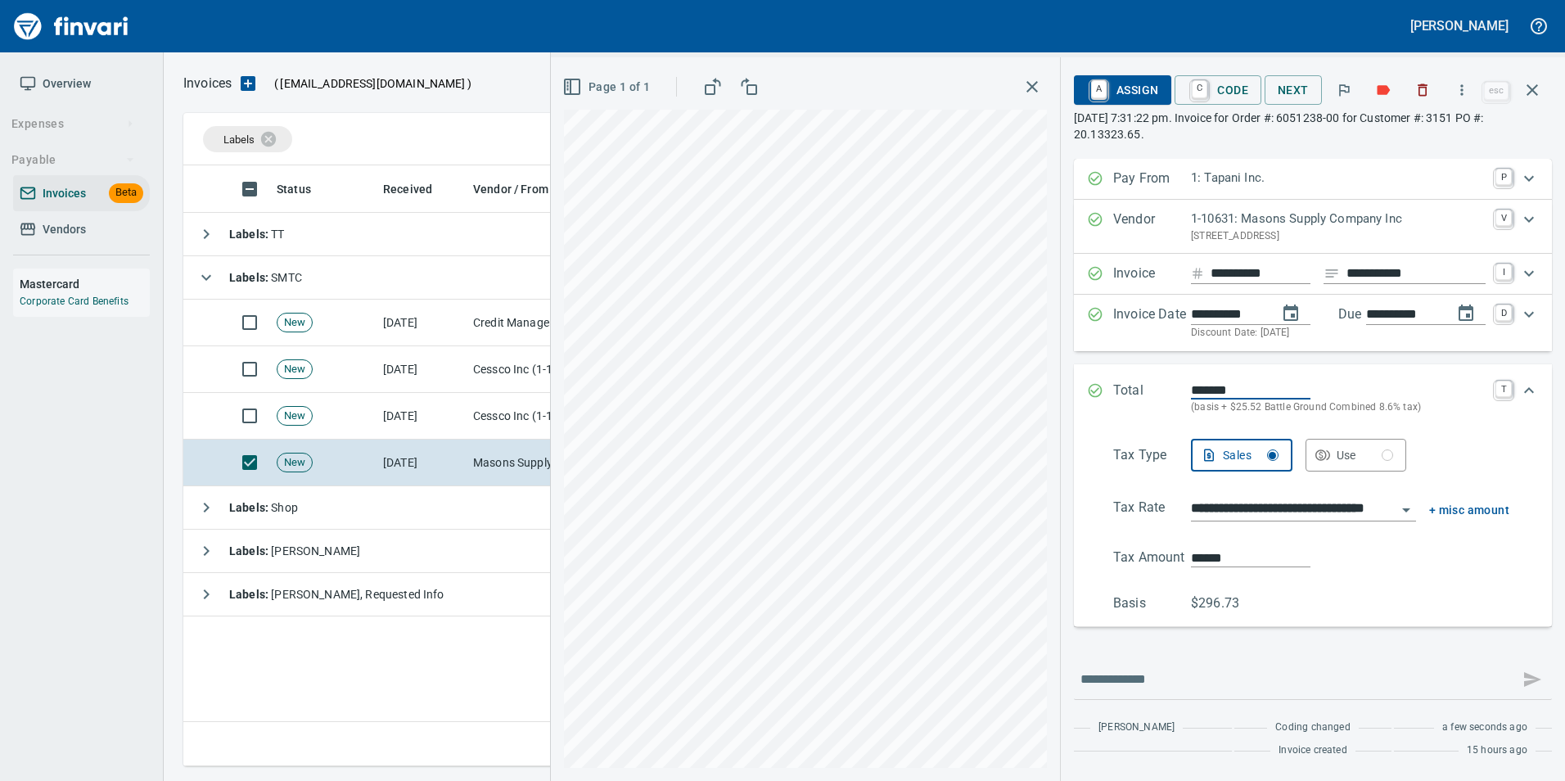
click at [1227, 510] on input "**********" at bounding box center [1293, 509] width 205 height 23
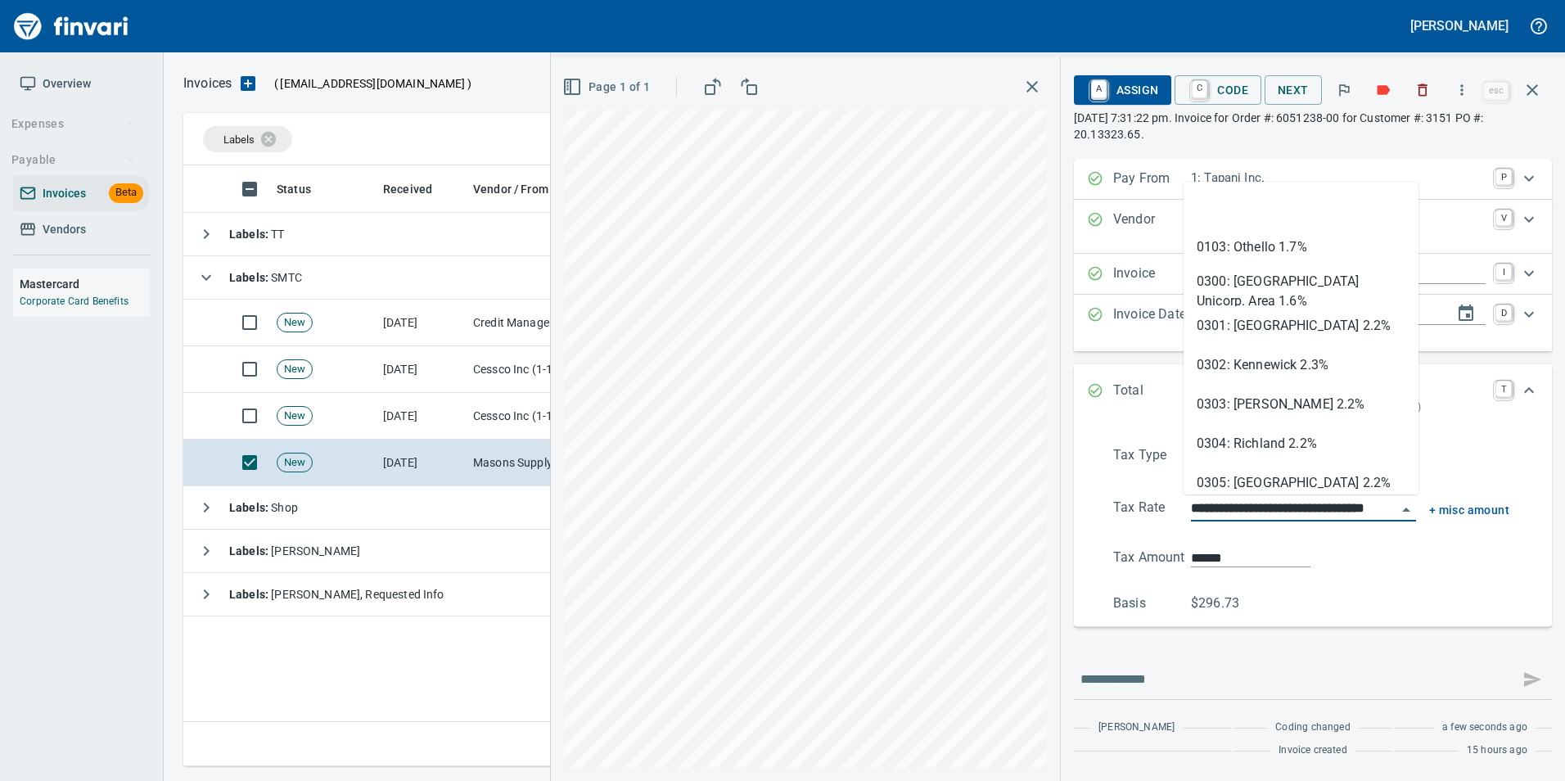
click at [1227, 509] on input "**********" at bounding box center [1293, 509] width 205 height 23
type input "*****"
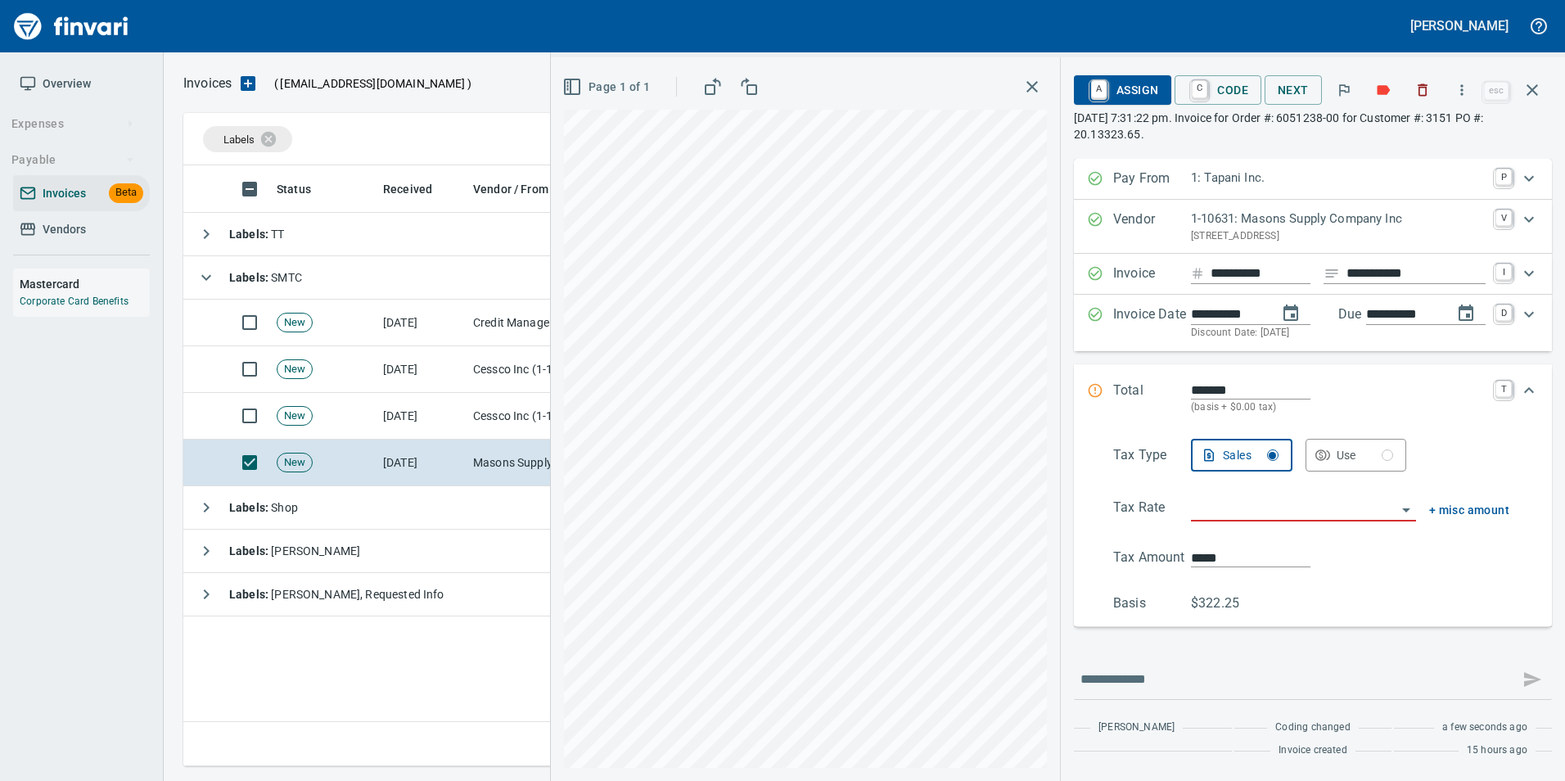
click at [1274, 504] on input "search" at bounding box center [1293, 509] width 205 height 23
type input "****"
click at [1234, 588] on li "WA0605: Vancouver Combined 8.8%" at bounding box center [1301, 589] width 235 height 39
type input "******"
type input "**********"
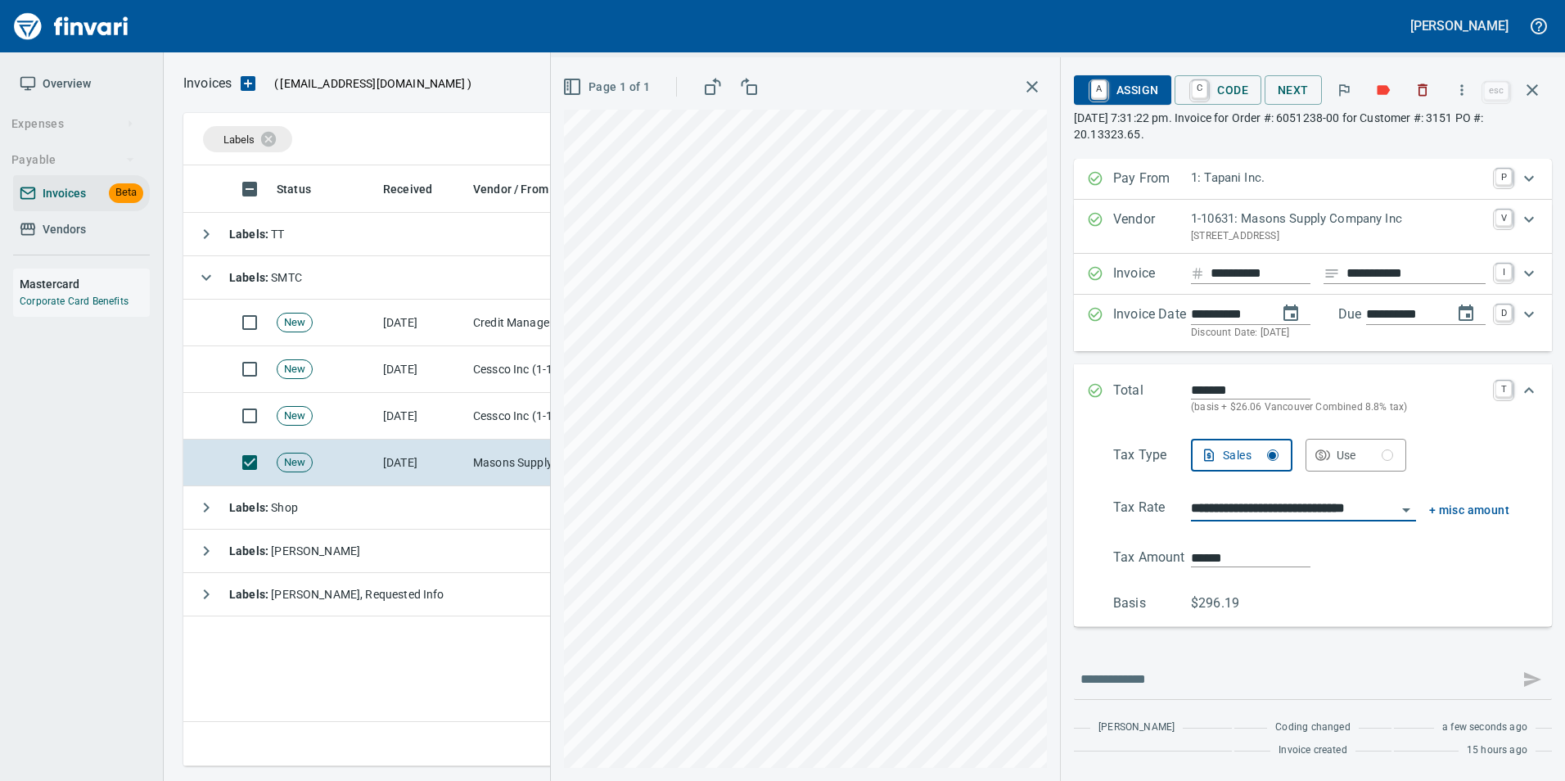
click at [1198, 550] on input "******" at bounding box center [1250, 557] width 119 height 19
type input "*****"
click at [1356, 579] on div "**********" at bounding box center [1313, 526] width 452 height 175
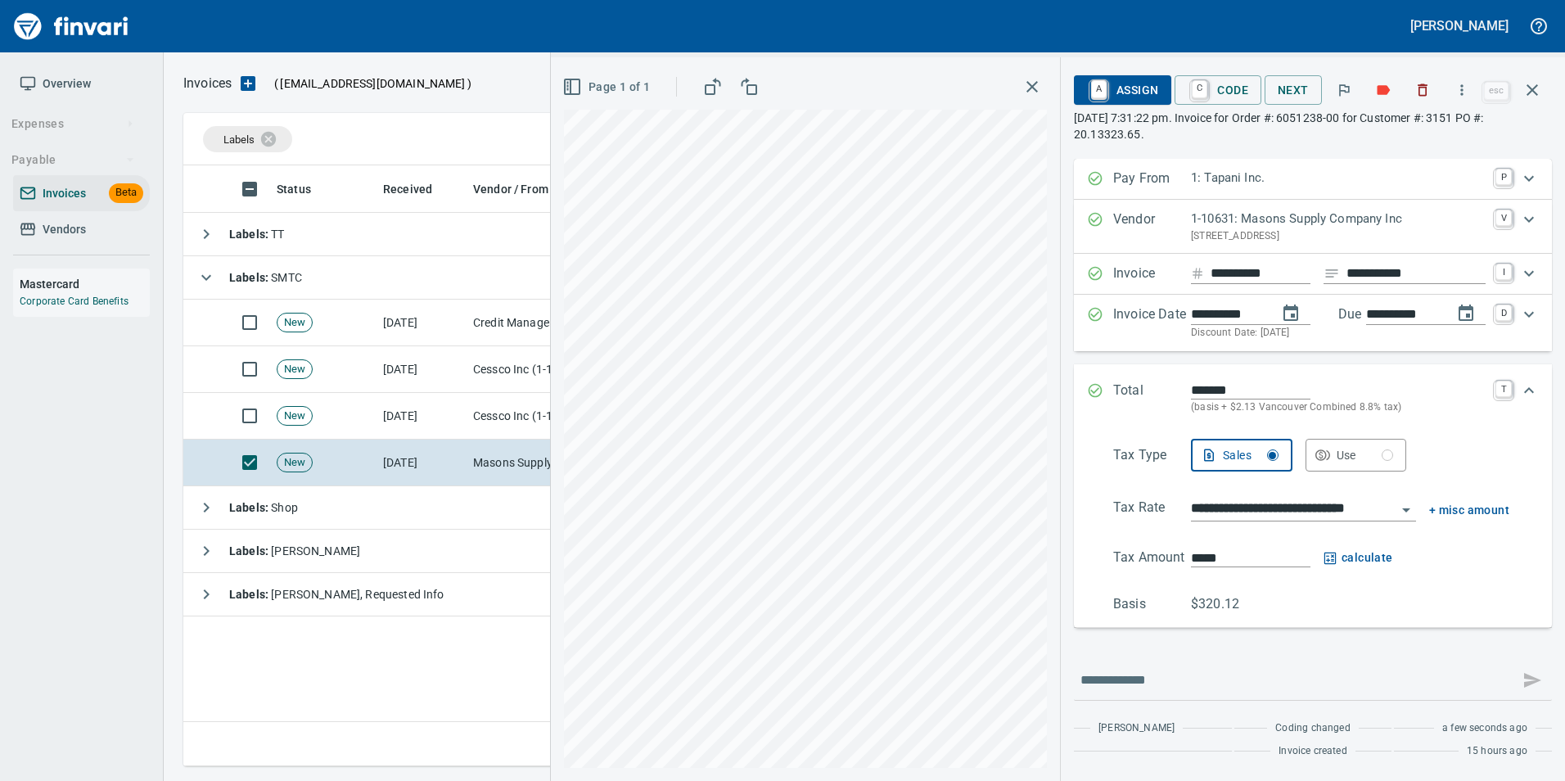
click at [1092, 394] on icon "Expand" at bounding box center [1095, 390] width 16 height 16
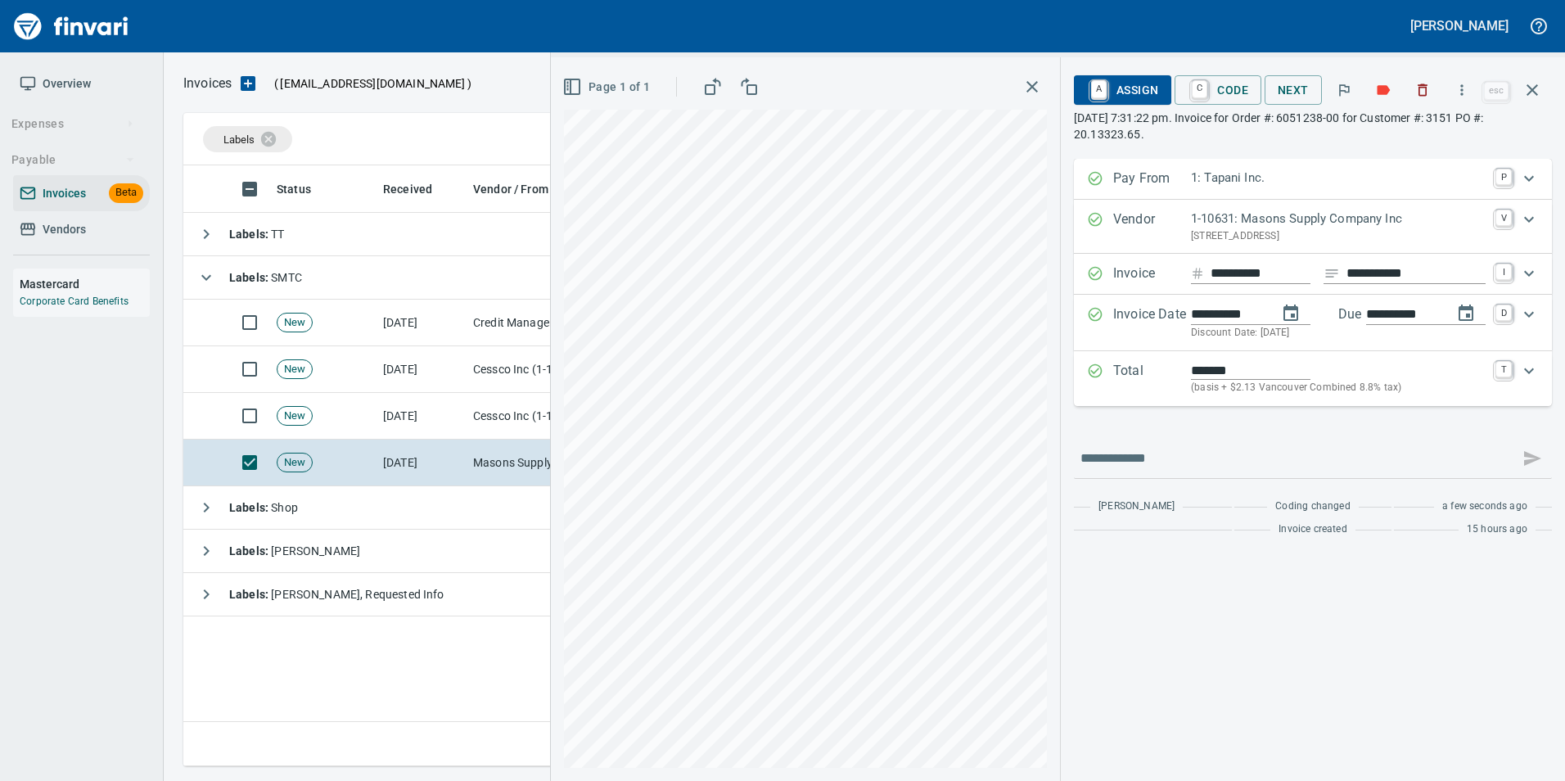
click at [1119, 386] on p "Total" at bounding box center [1152, 378] width 78 height 35
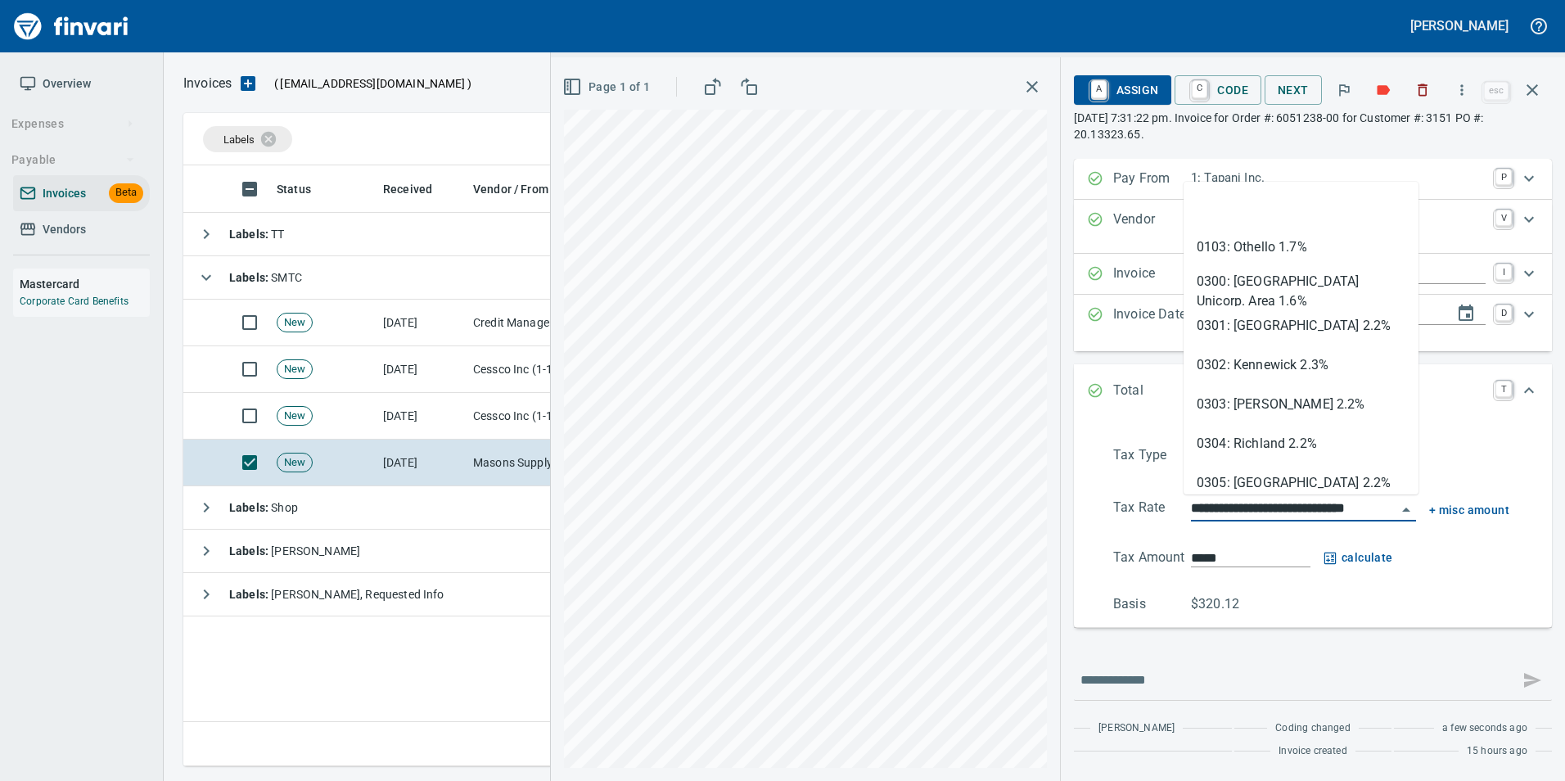
click at [1220, 512] on input "**********" at bounding box center [1293, 509] width 205 height 23
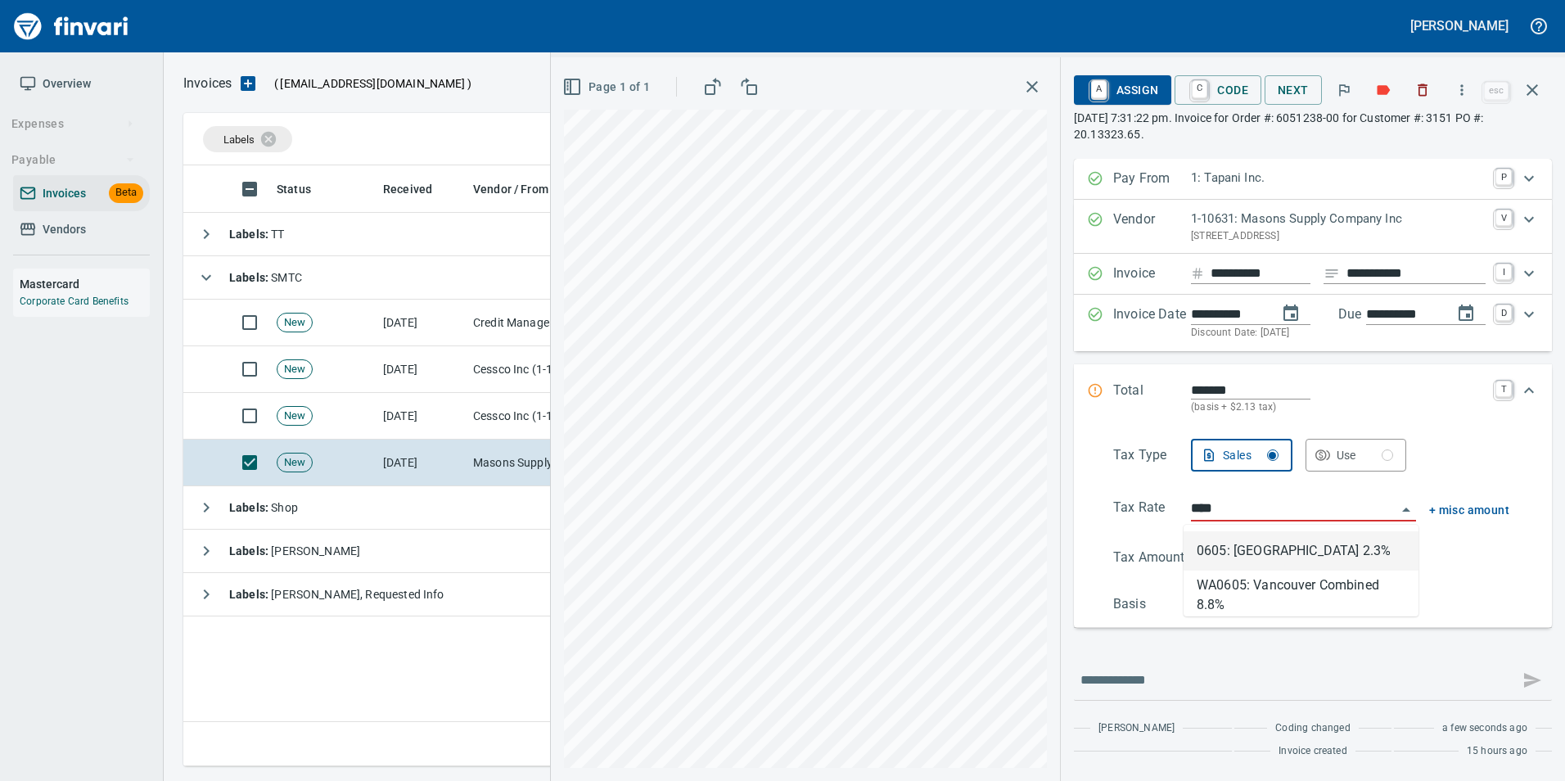
click at [1255, 545] on li "0605: Vancouver 2.3%" at bounding box center [1301, 550] width 235 height 39
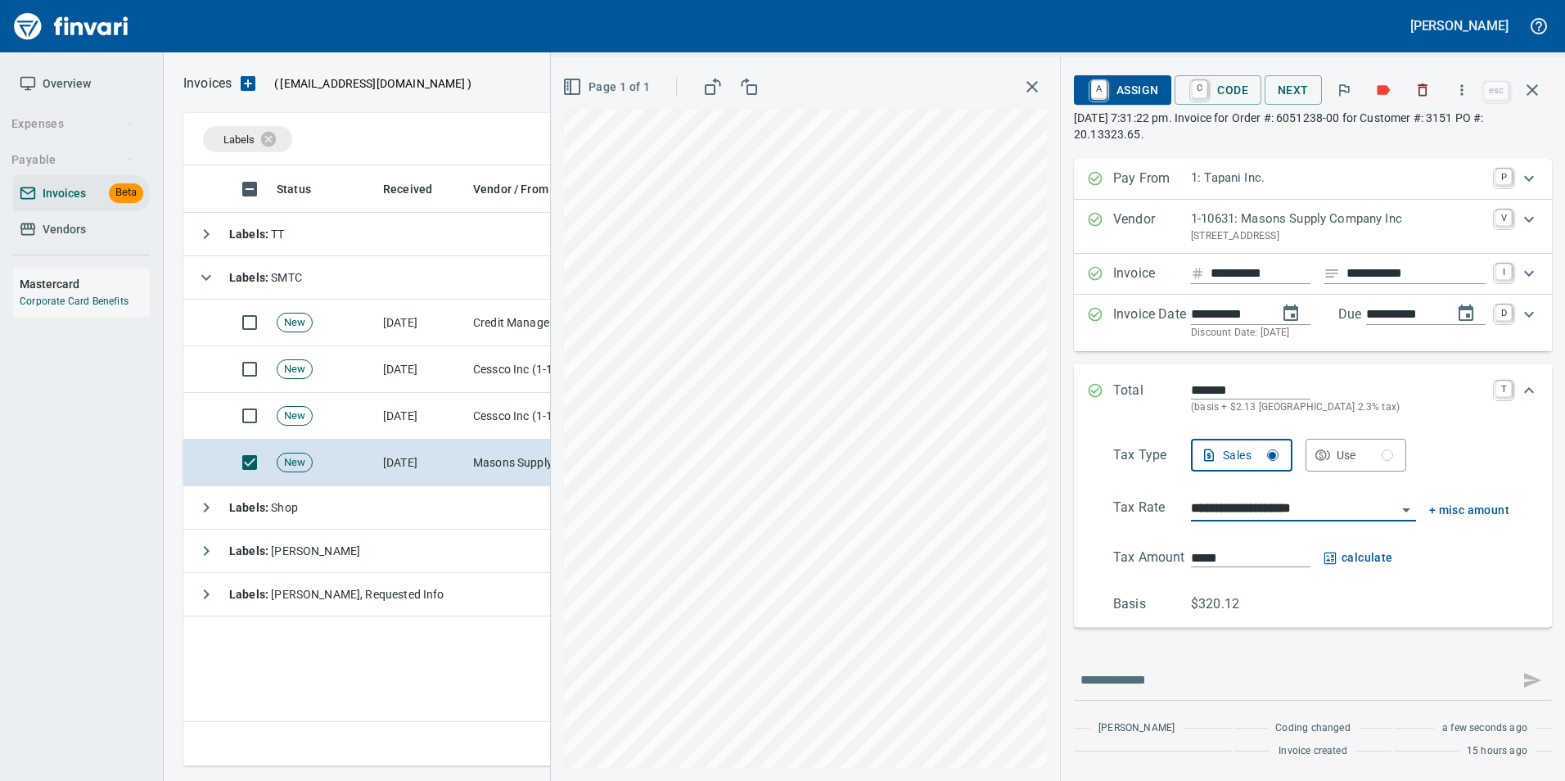
type input "**********"
click at [1473, 570] on div "**********" at bounding box center [1313, 526] width 452 height 175
click at [1378, 556] on span "calculate" at bounding box center [1359, 558] width 70 height 20
type input "*****"
click at [1244, 502] on input "**********" at bounding box center [1293, 509] width 205 height 23
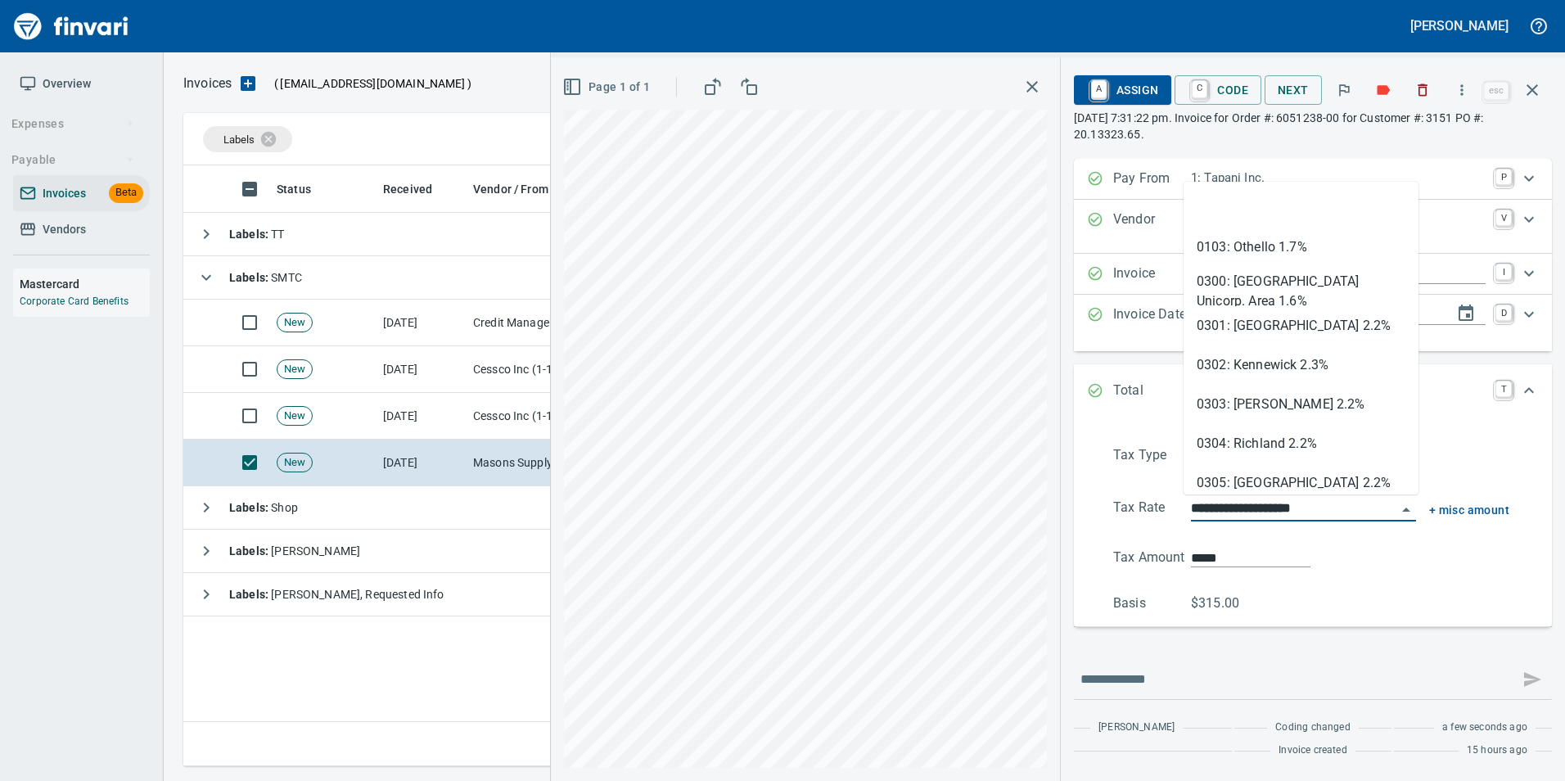
click at [1244, 502] on input "**********" at bounding box center [1293, 509] width 205 height 23
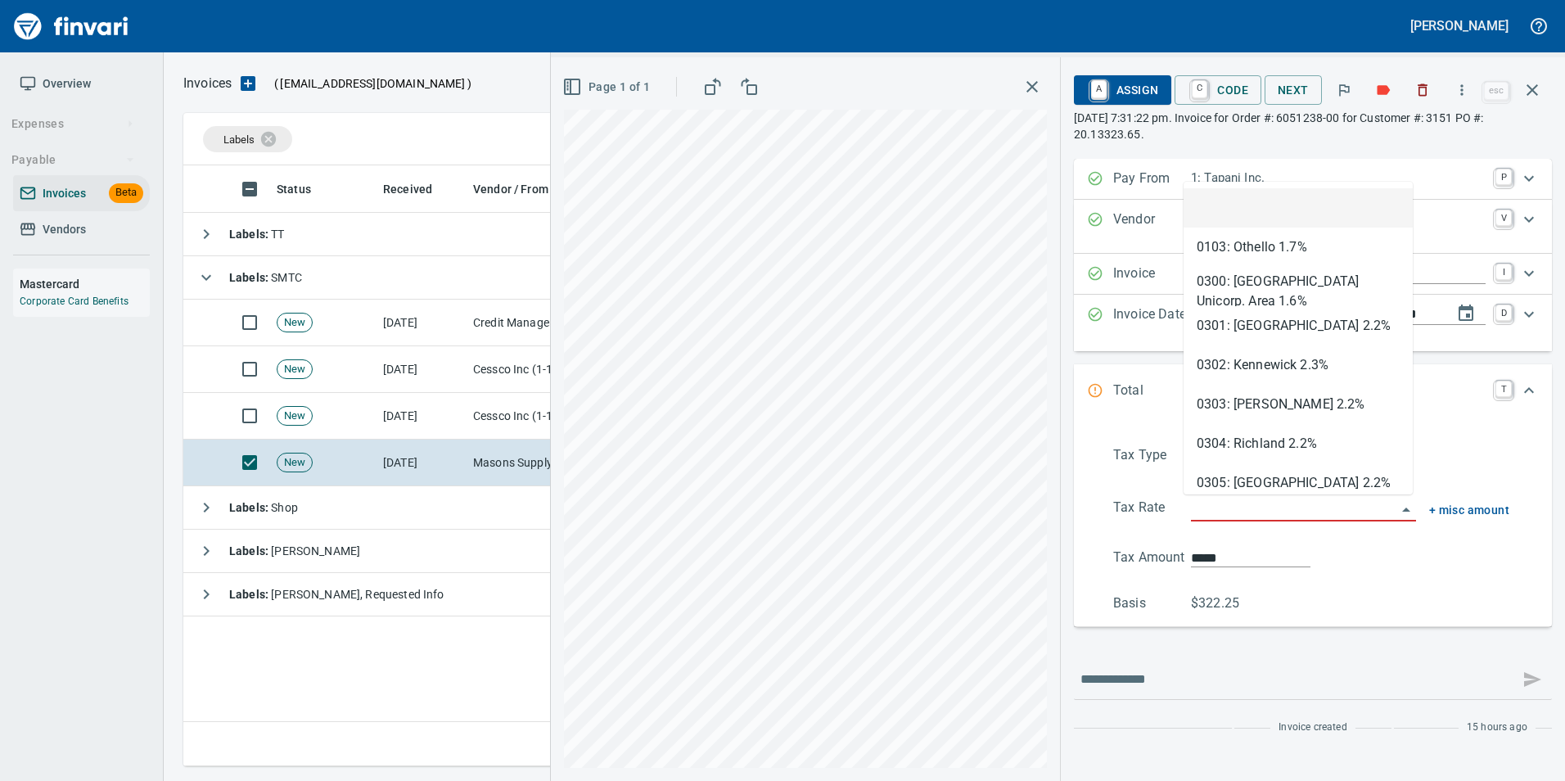
type input "*****"
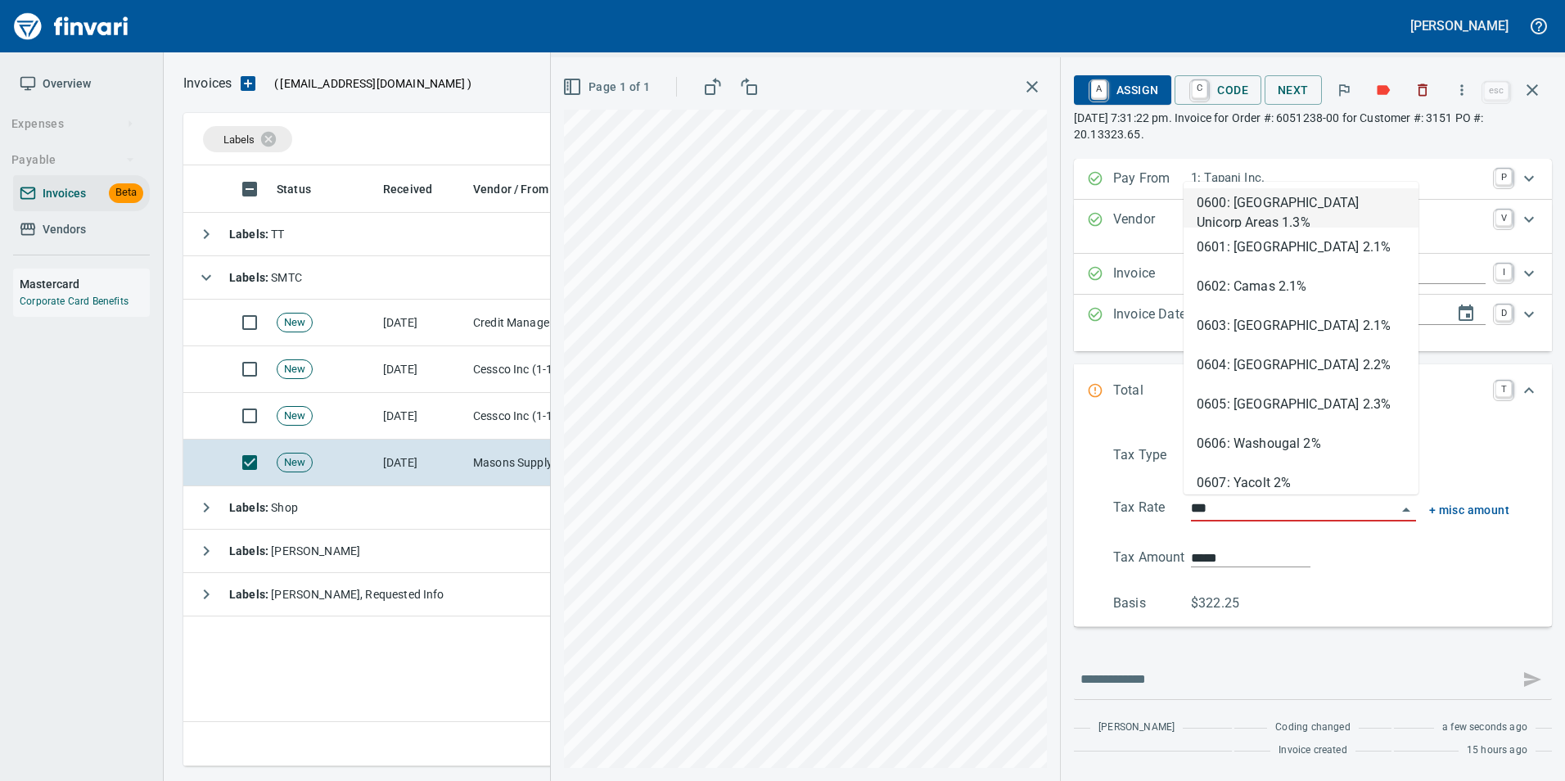
type input "****"
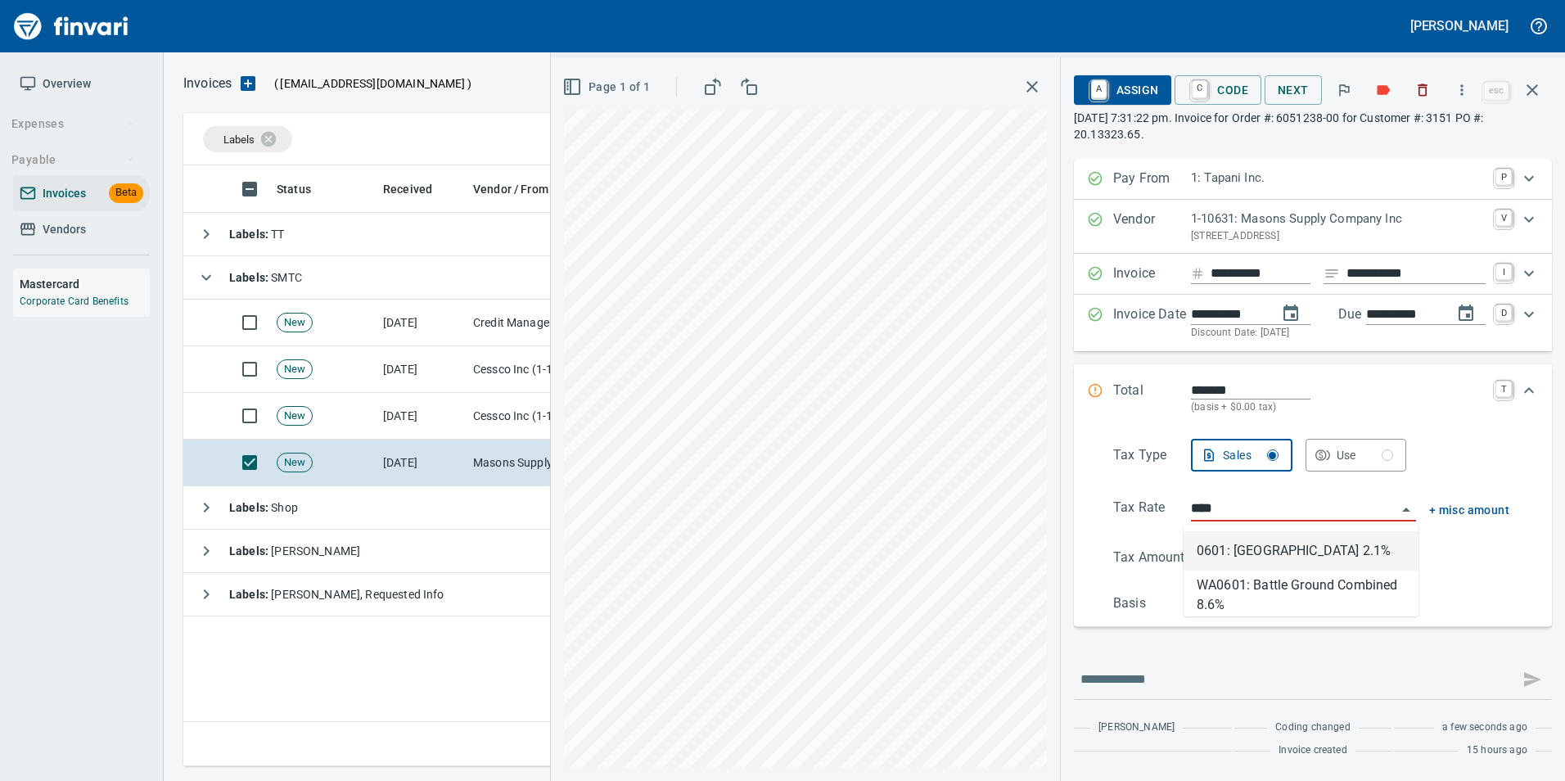
click at [1274, 552] on li "0601: Battle Ground 2.1%" at bounding box center [1301, 550] width 235 height 39
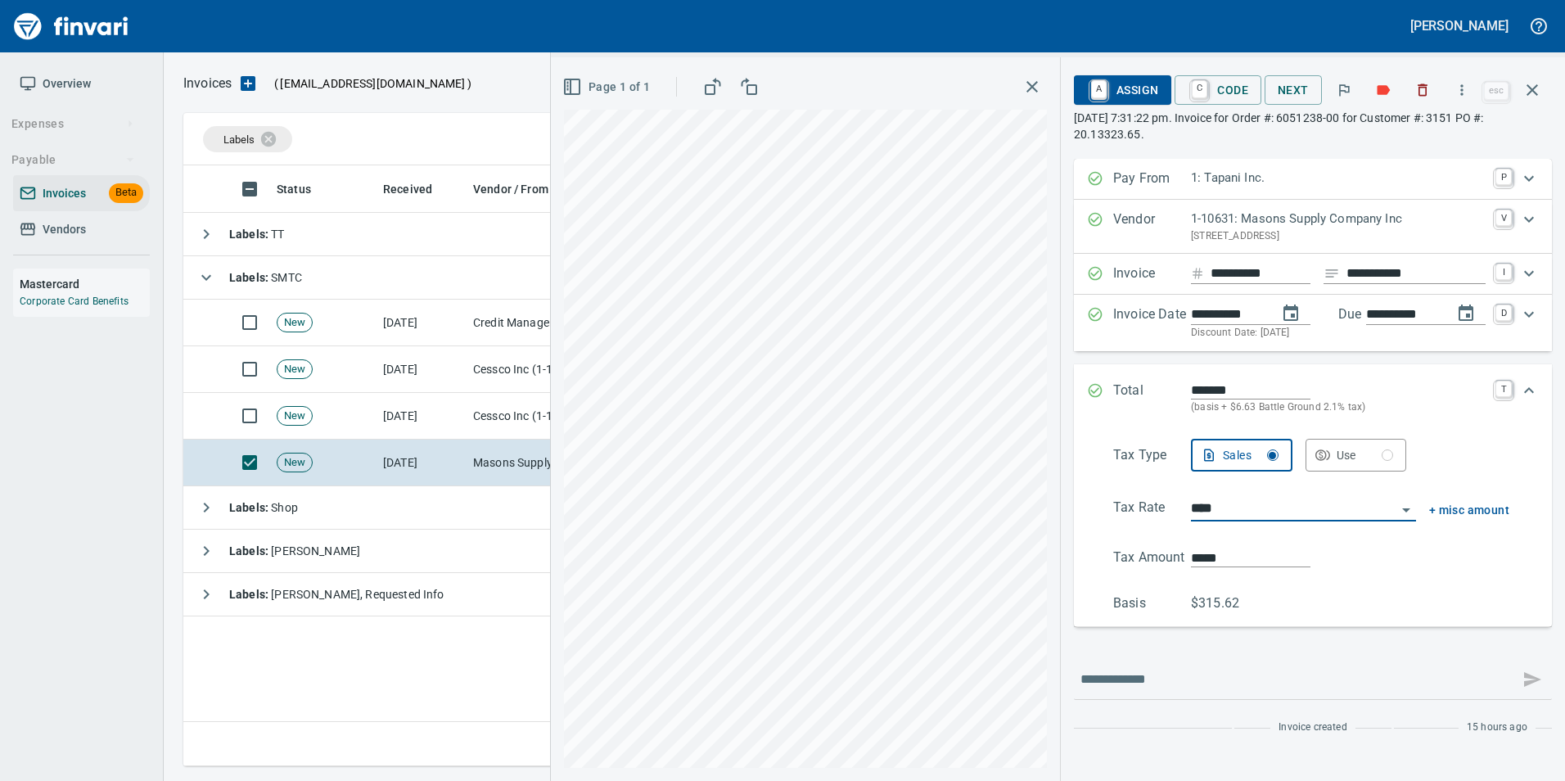
type input "*****"
type input "**********"
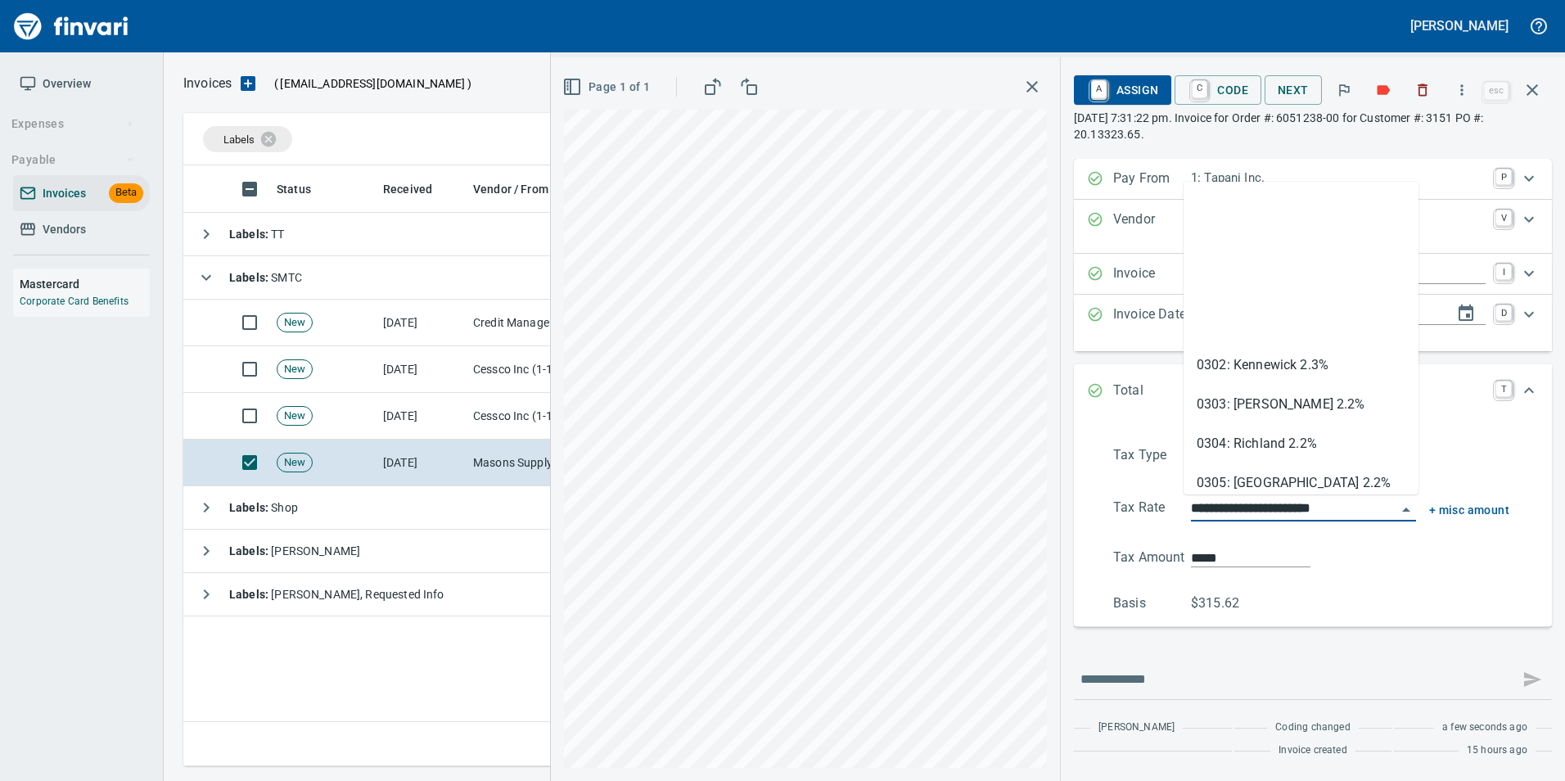
click at [1248, 513] on input "**********" at bounding box center [1293, 509] width 205 height 23
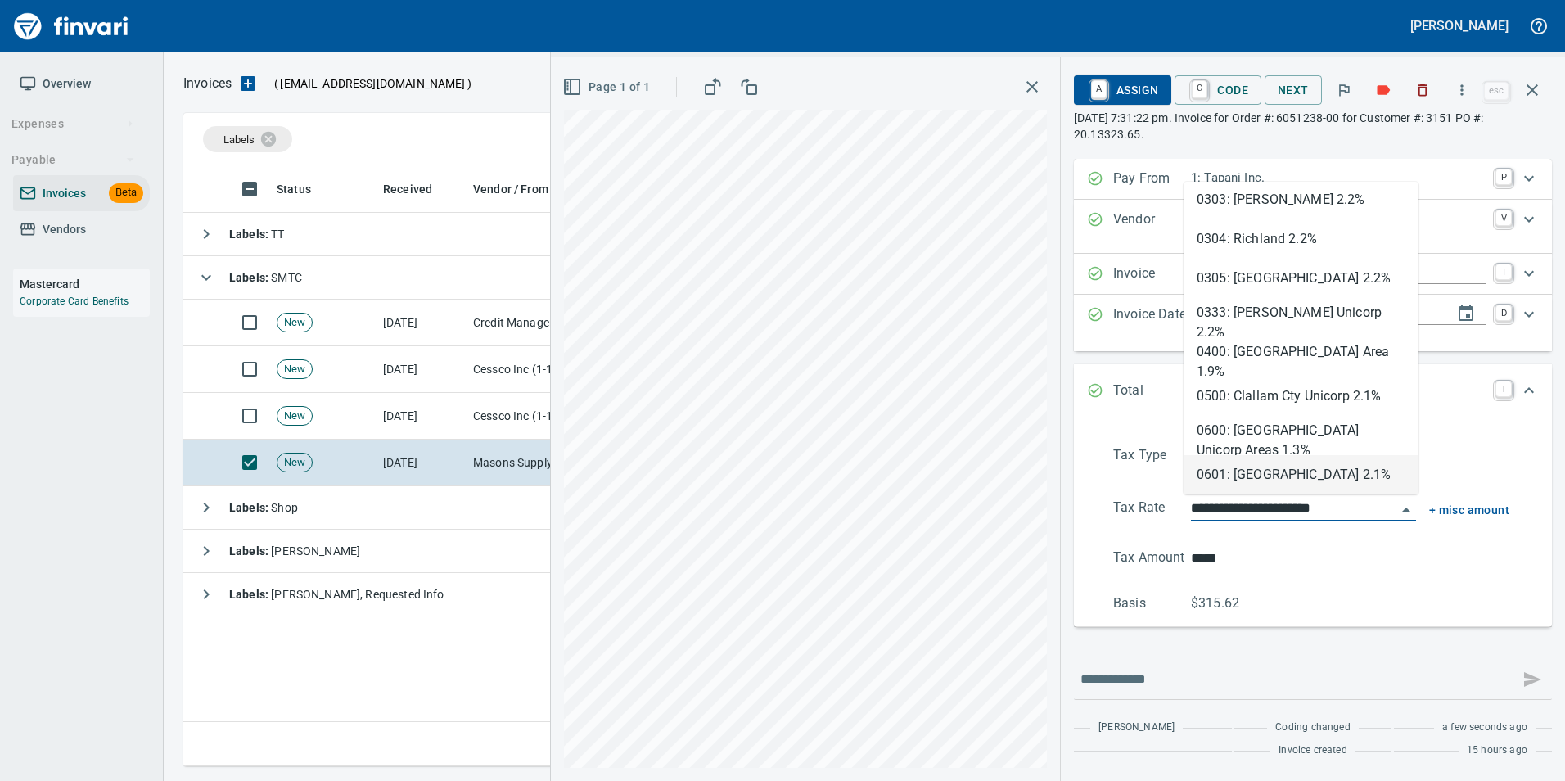
click at [1248, 513] on input "**********" at bounding box center [1293, 509] width 205 height 23
type input "*****"
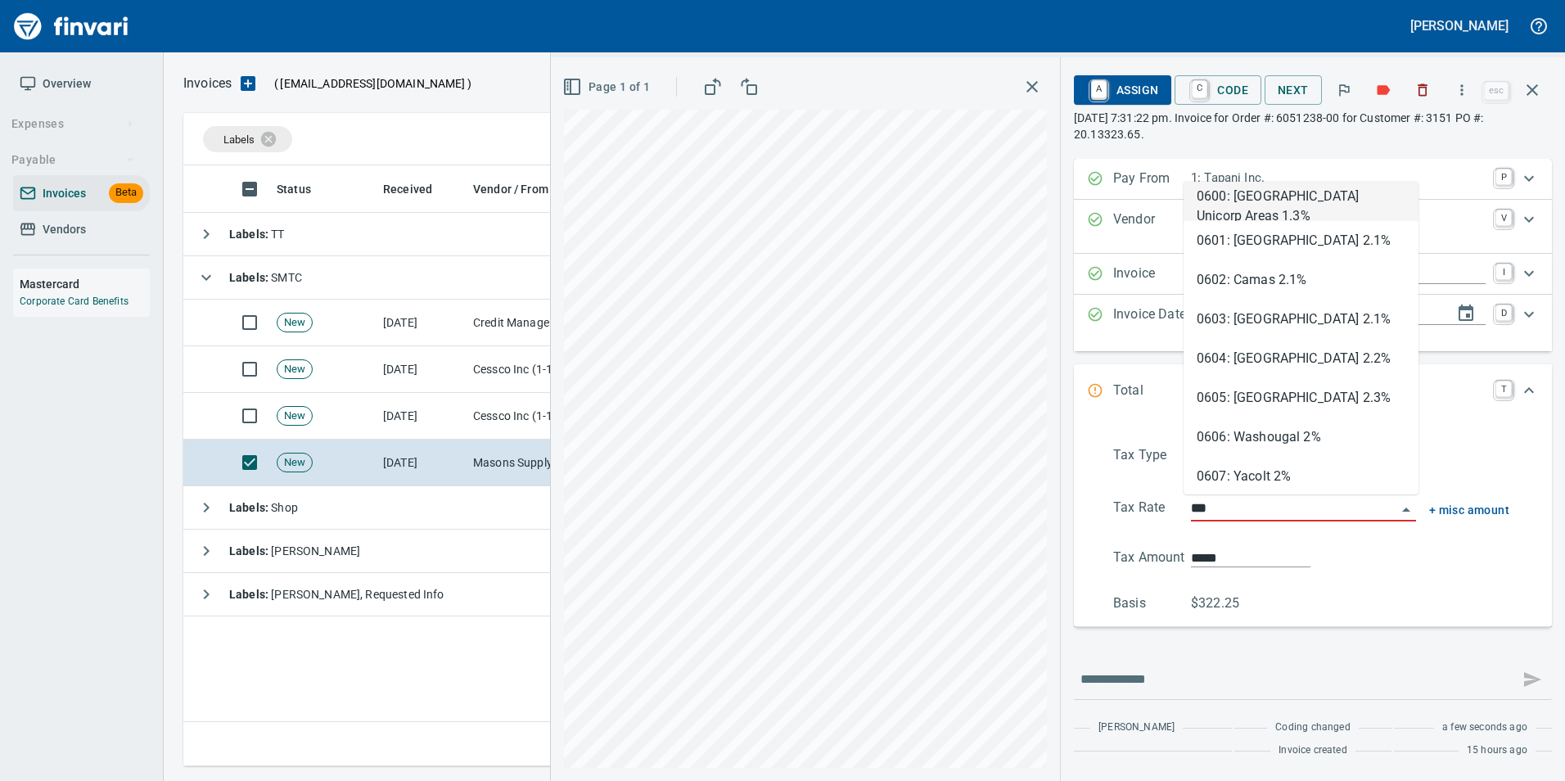
scroll to position [588, 1349]
type input "****"
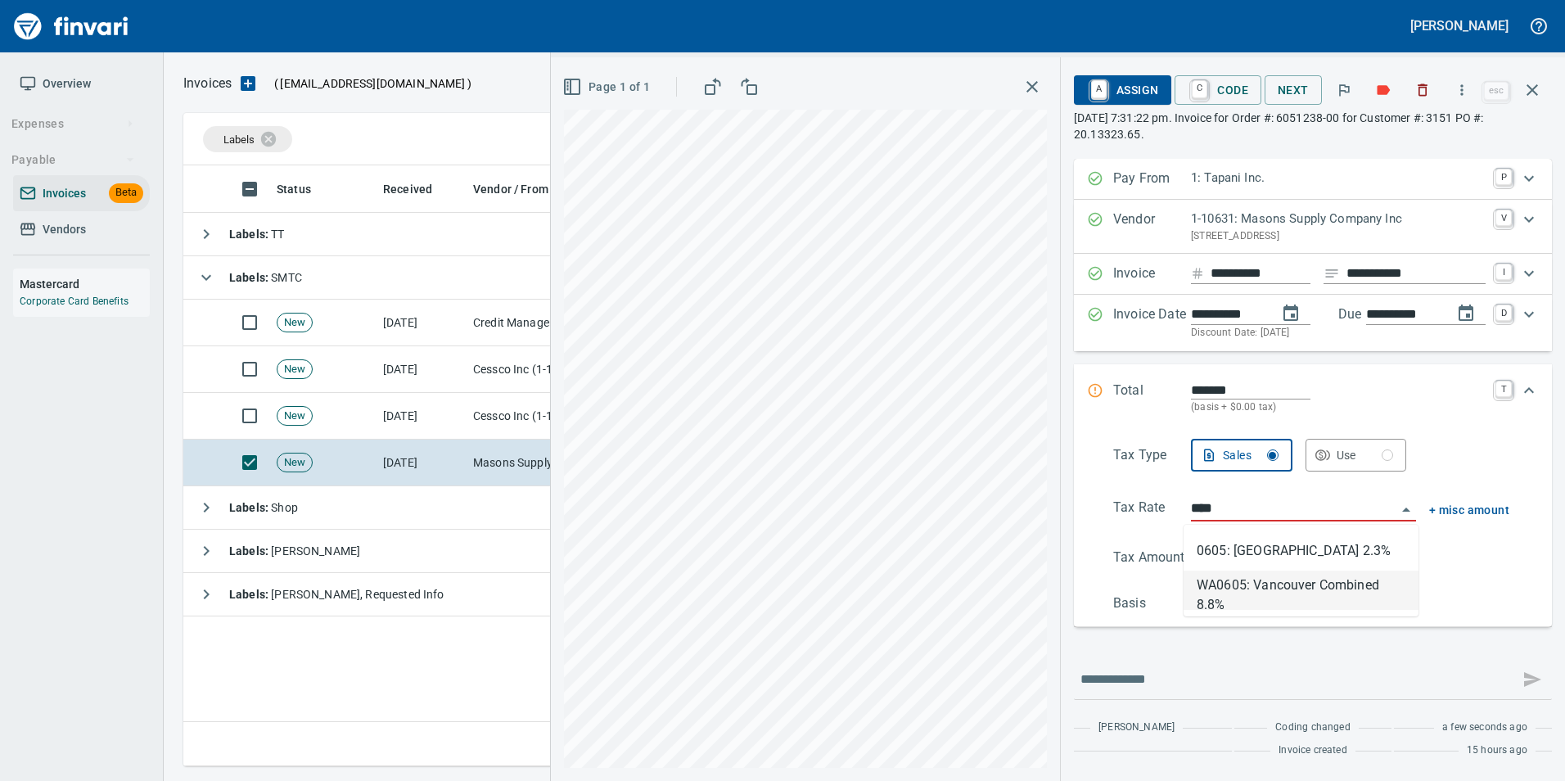
click at [1297, 594] on li "WA0605: Vancouver Combined 8.8%" at bounding box center [1301, 589] width 235 height 39
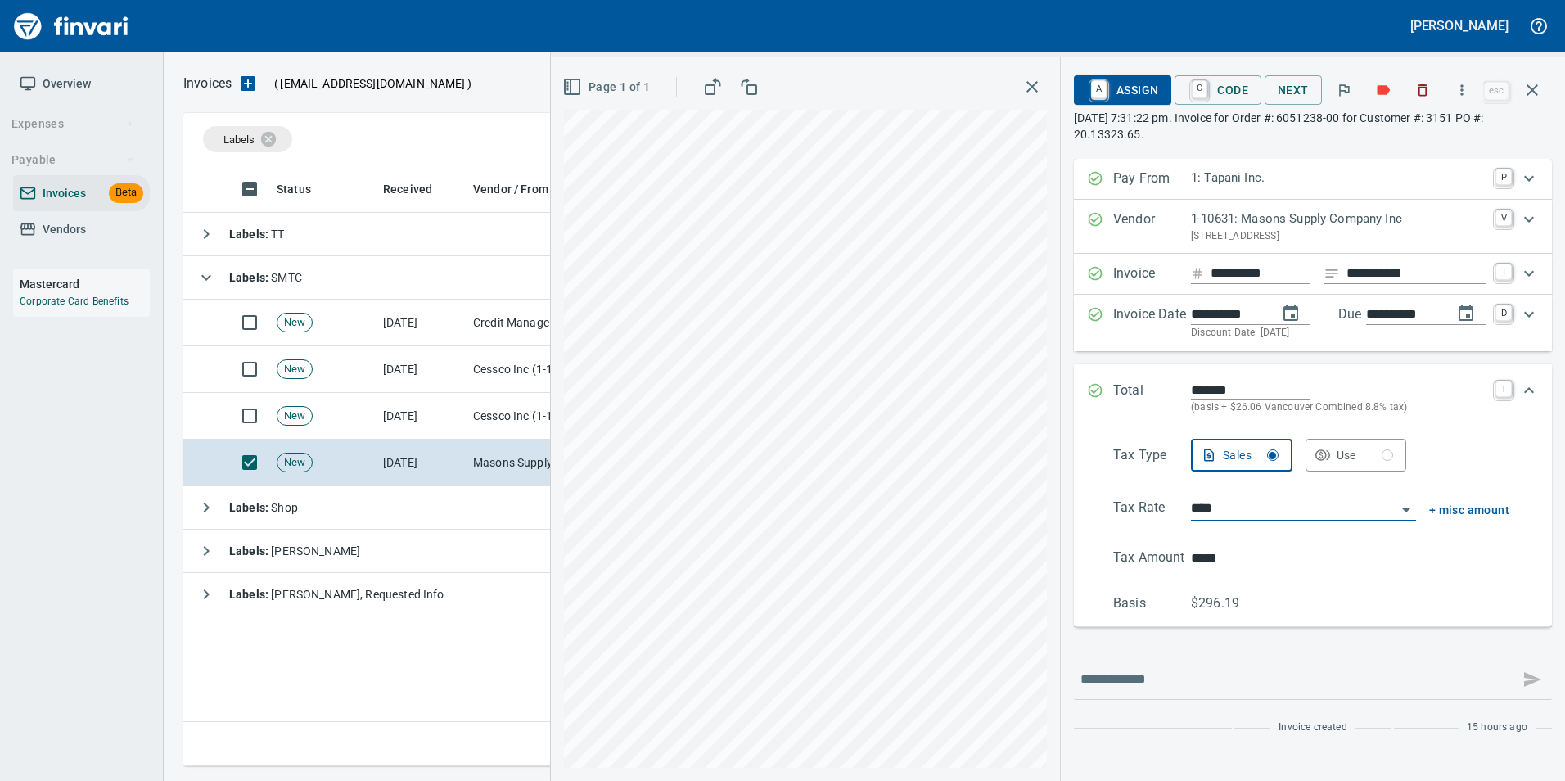
type input "******"
type input "**********"
click at [1211, 554] on input "******" at bounding box center [1250, 557] width 119 height 19
type input "*****"
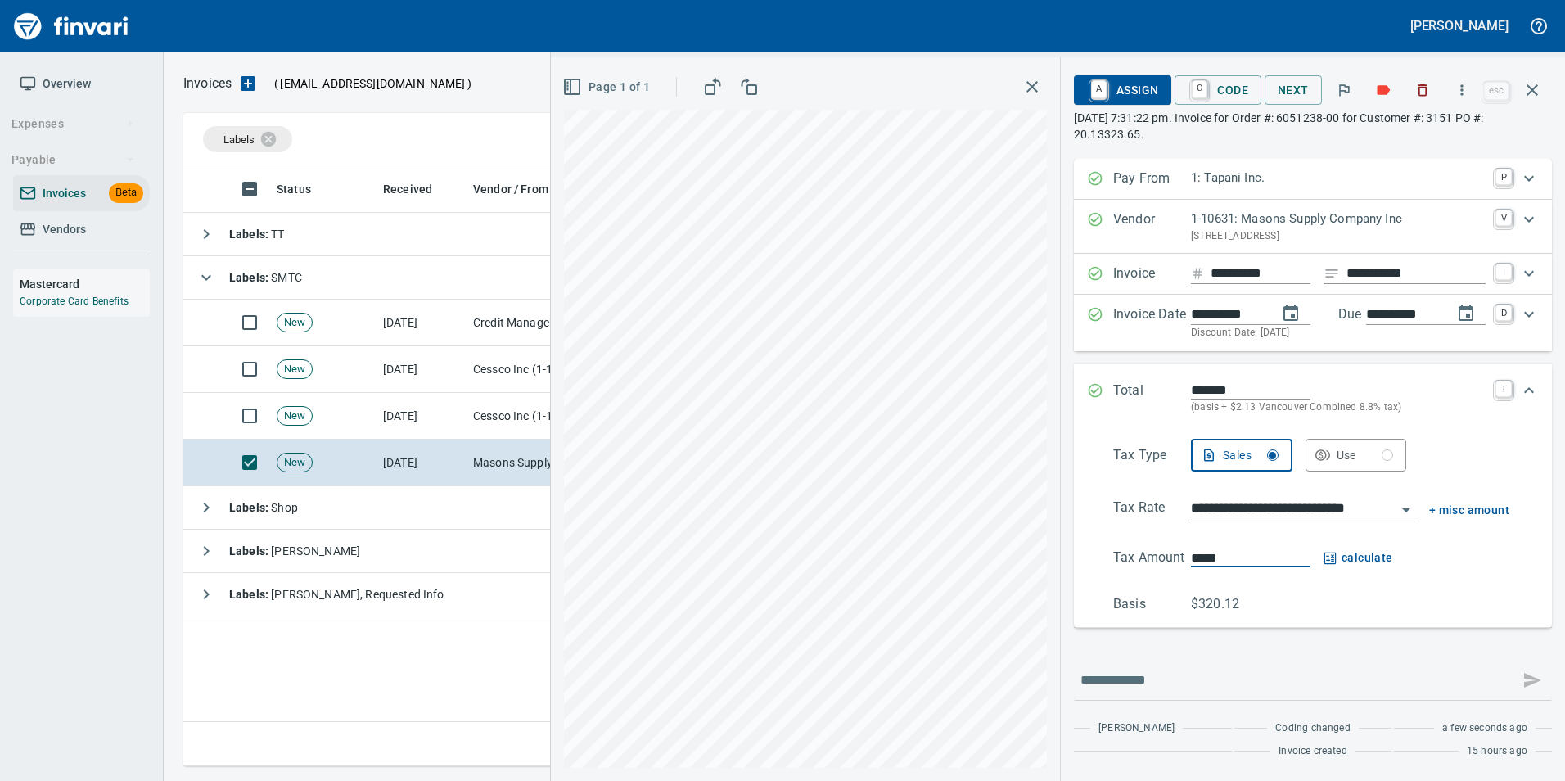
click at [1481, 557] on div "***** calculate" at bounding box center [1350, 558] width 318 height 20
click at [1087, 391] on icon "Expand" at bounding box center [1095, 390] width 16 height 16
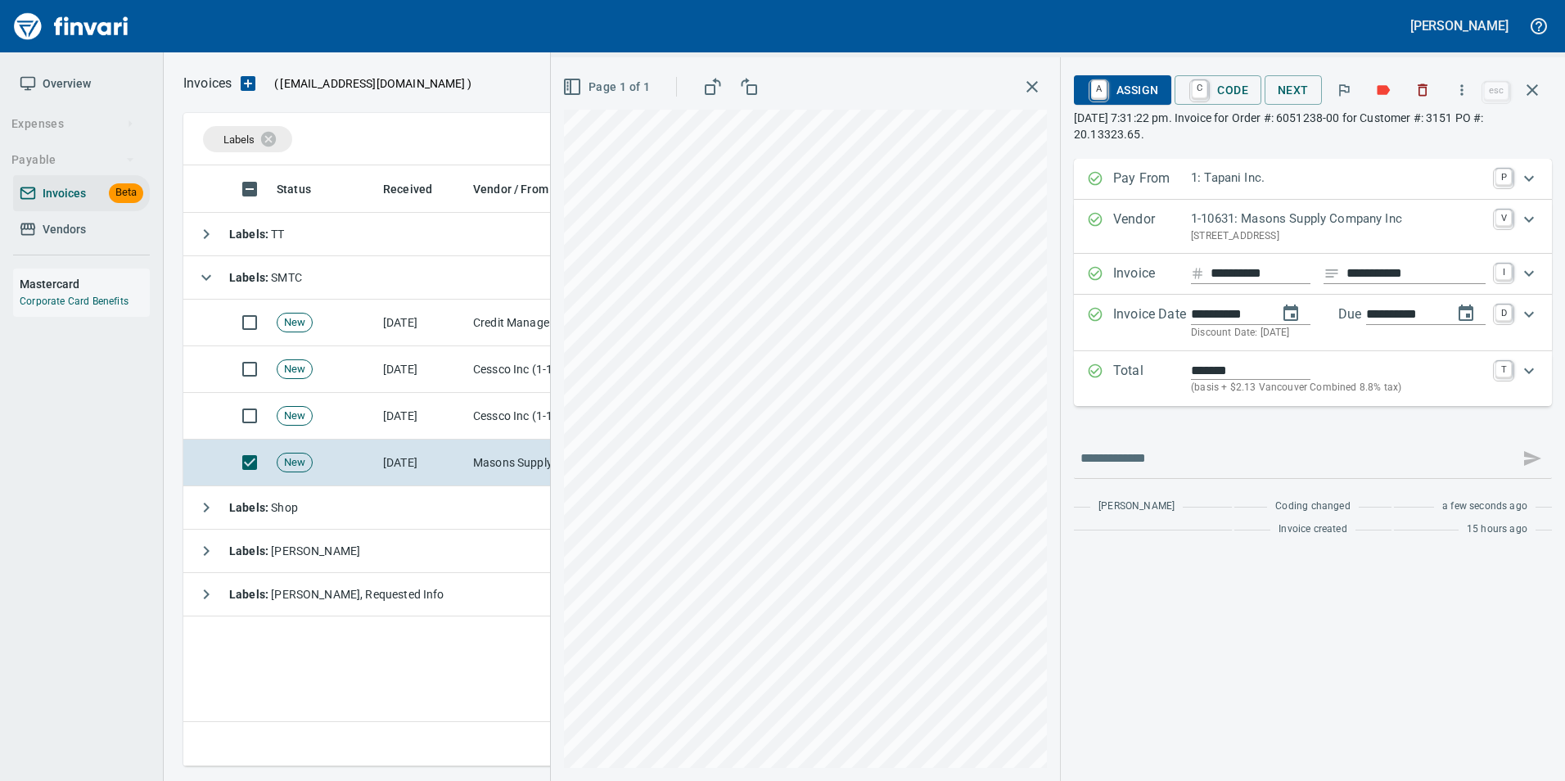
click at [1125, 93] on span "A Assign" at bounding box center [1122, 90] width 71 height 28
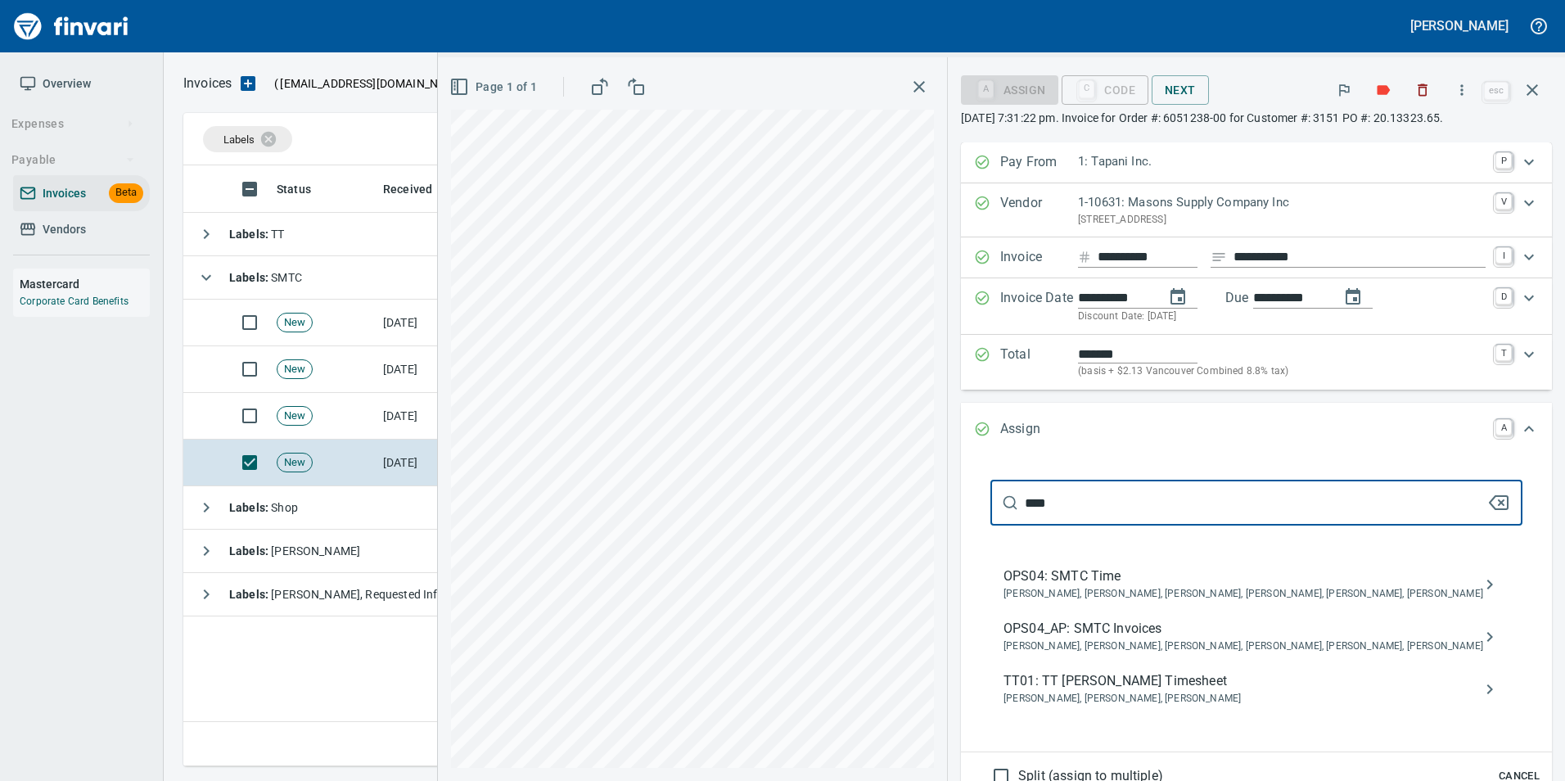
type input "****"
click at [1202, 655] on span "Jessica Whittaker, Jolene Potti, Marty Ek, Meg Tapani, Tya Tapani, Tyler Carlson" at bounding box center [1243, 646] width 480 height 16
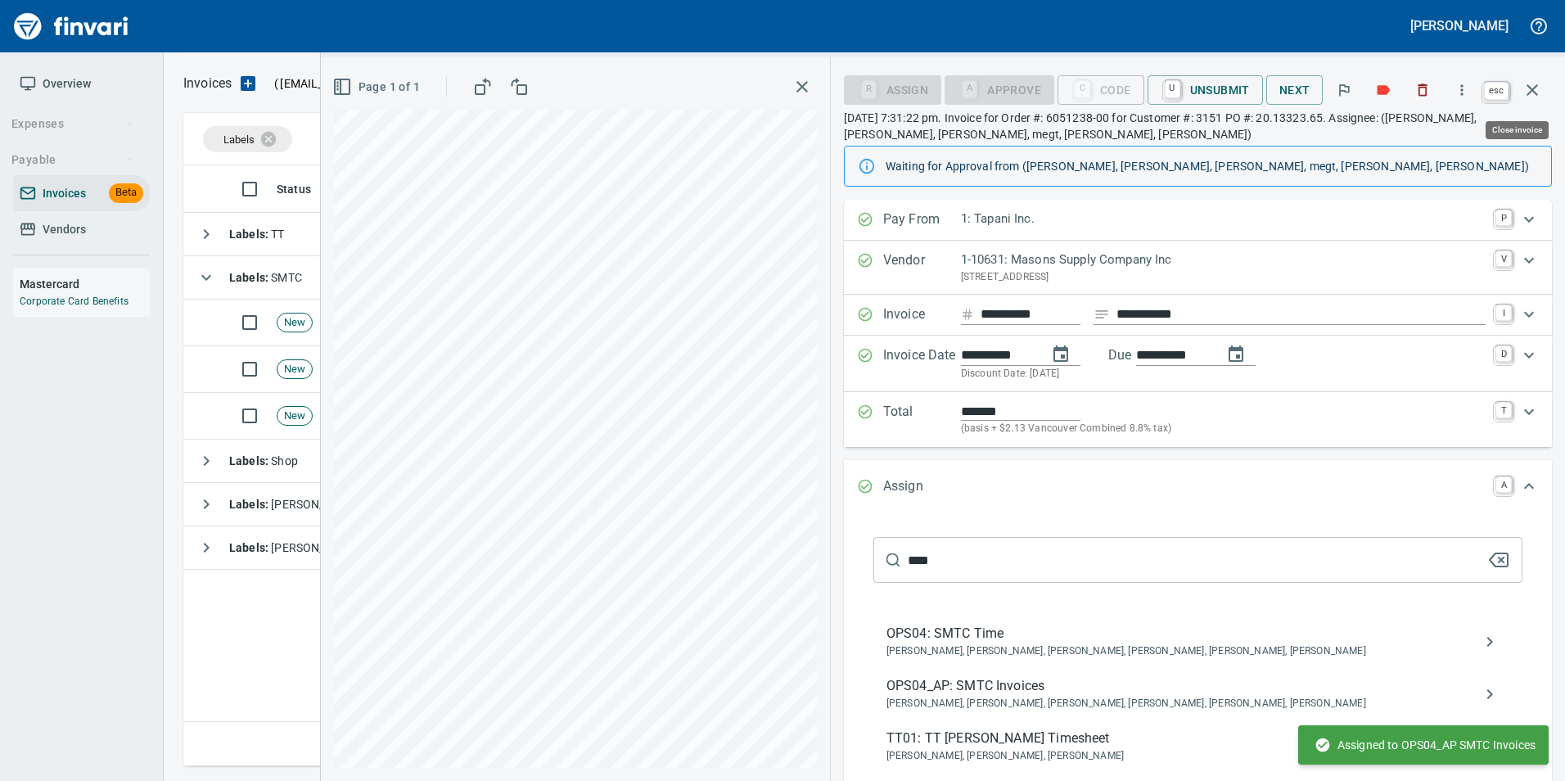
click at [1541, 92] on icon "button" at bounding box center [1532, 90] width 20 height 20
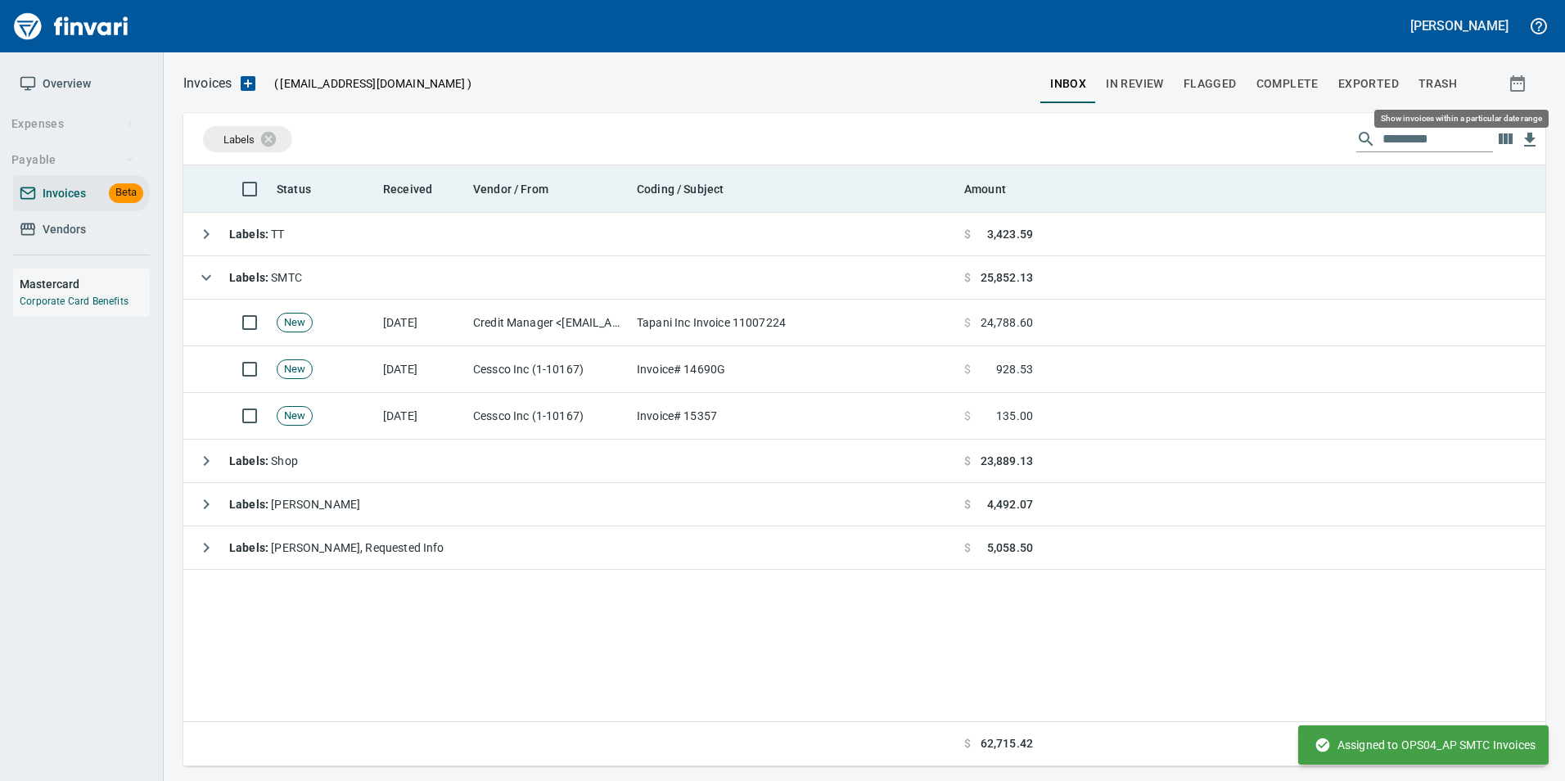
scroll to position [588, 1349]
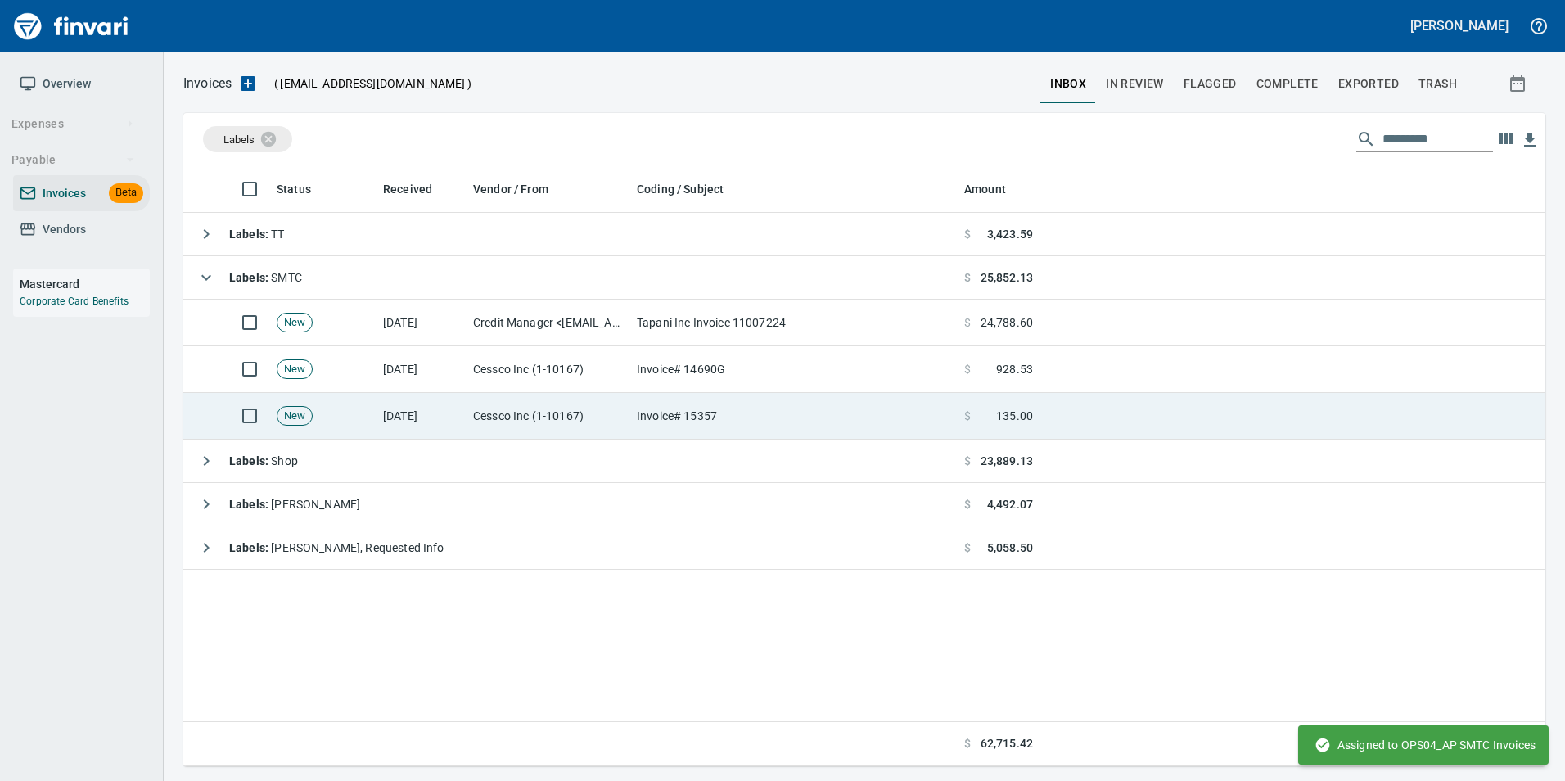
click at [613, 415] on td "Cessco Inc (1-10167)" at bounding box center [549, 416] width 164 height 47
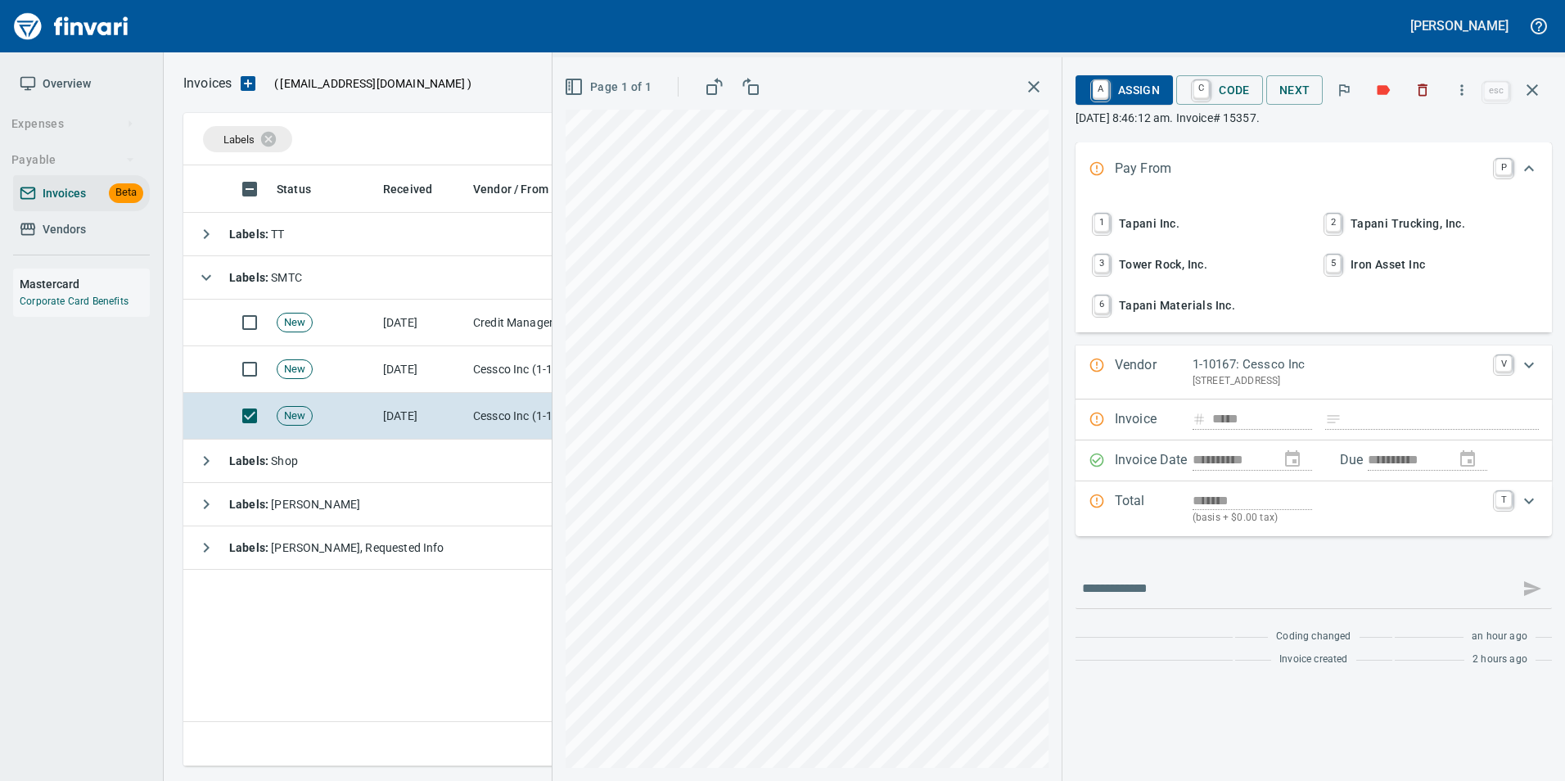
click at [1187, 206] on button "1 Tapani Inc." at bounding box center [1198, 224] width 228 height 38
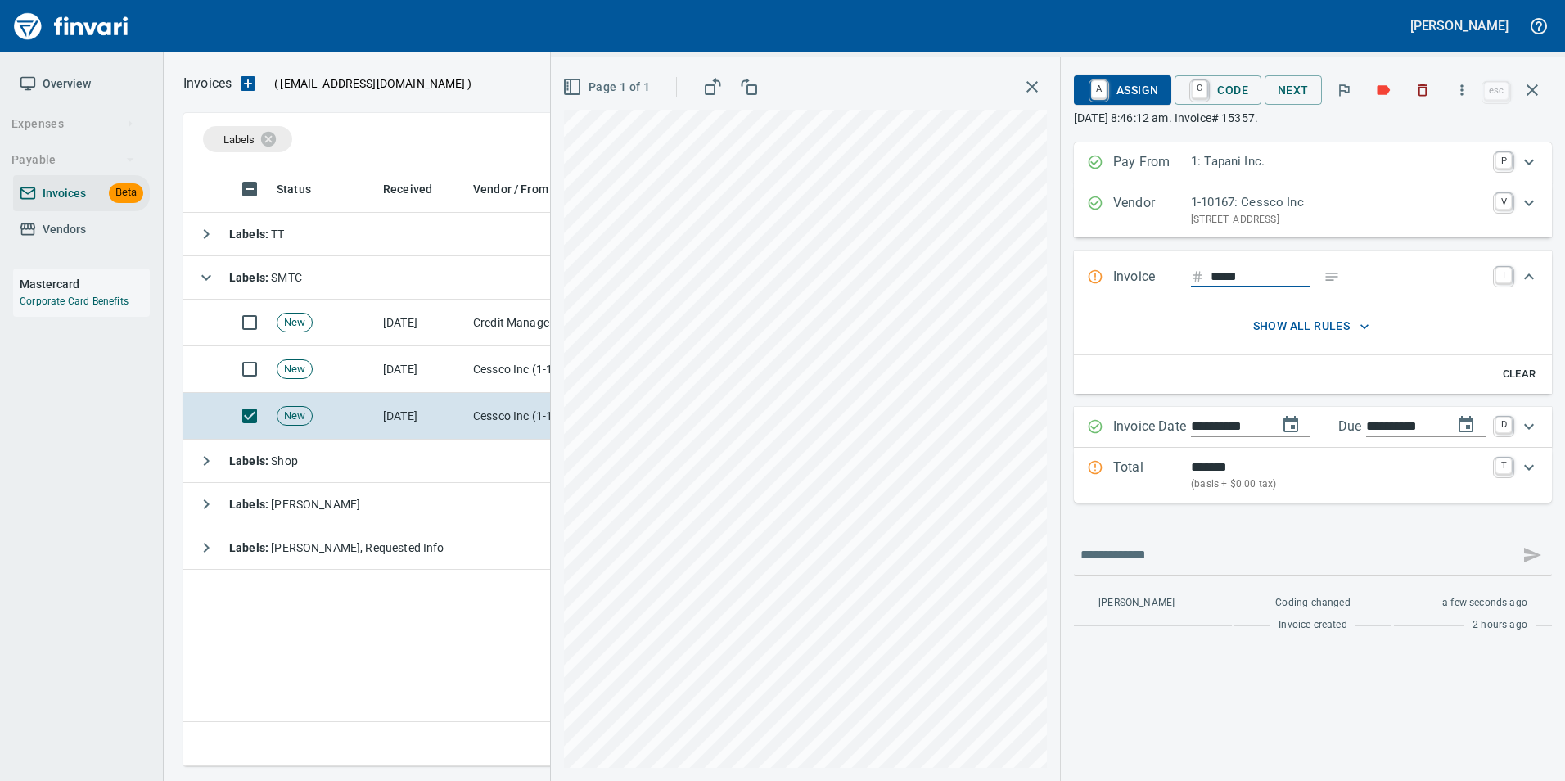
click at [1380, 277] on input "Expand" at bounding box center [1415, 277] width 139 height 20
type input "*******"
click at [1075, 285] on div "Invoice ***** ******* I" at bounding box center [1313, 277] width 478 height 54
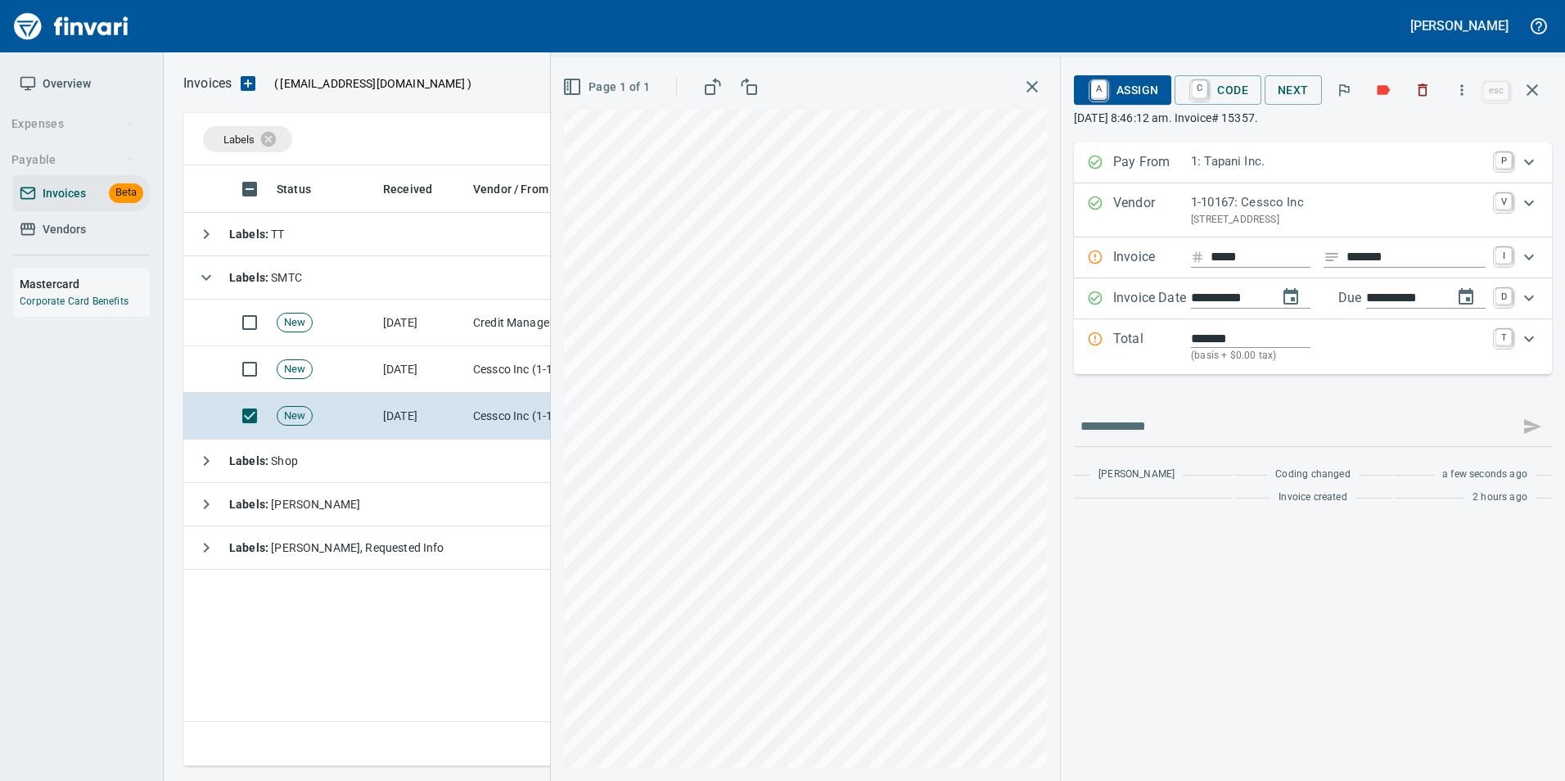
click at [1088, 336] on icon "Expand" at bounding box center [1095, 339] width 16 height 16
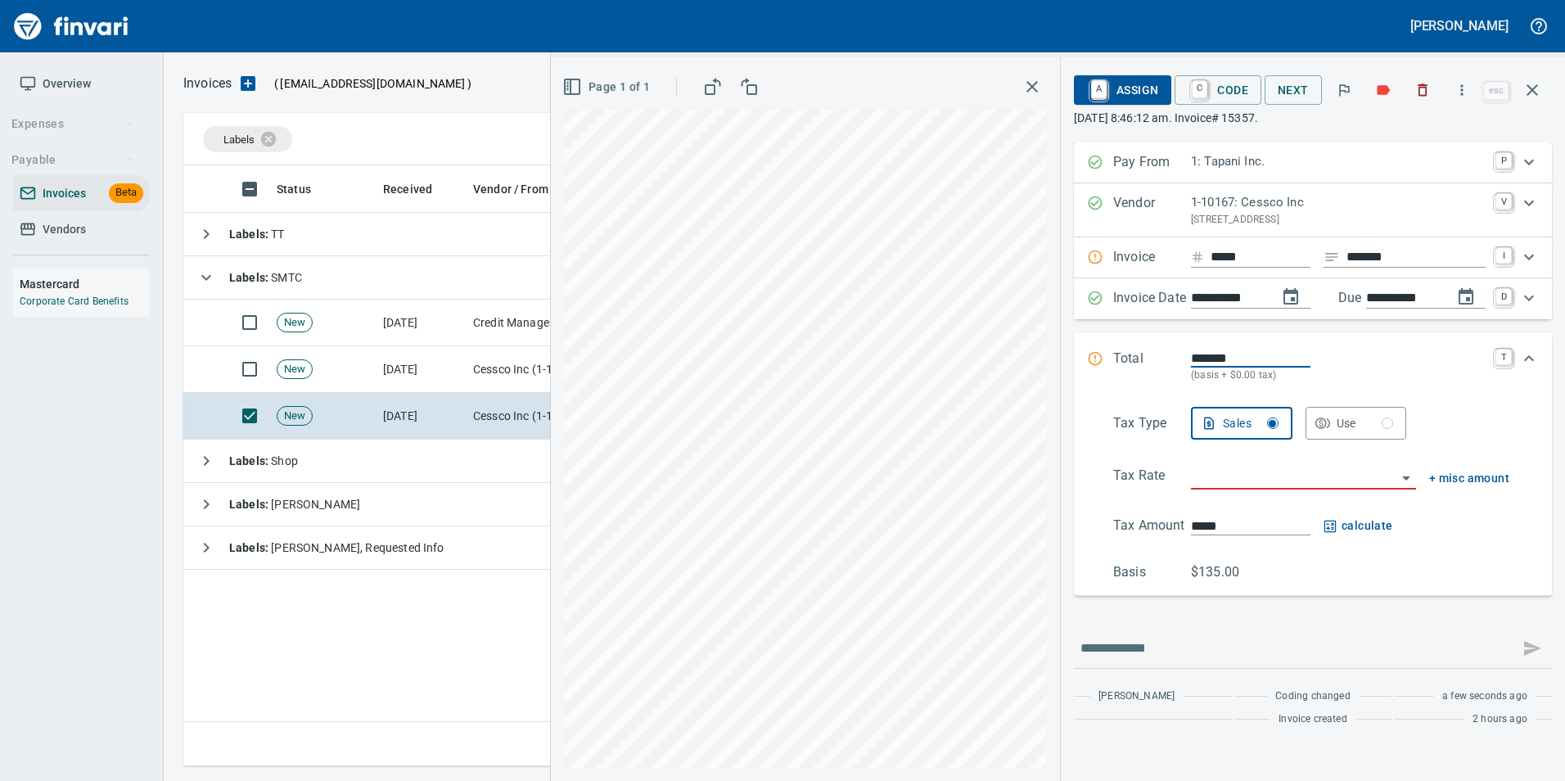
click at [1224, 467] on input "search" at bounding box center [1293, 477] width 205 height 23
click at [1240, 514] on li "OR: Oregon" at bounding box center [1301, 518] width 229 height 39
type input "**********"
click at [1099, 358] on div "Total ******* (basis + $0.00 Oregon tax) T" at bounding box center [1298, 366] width 422 height 35
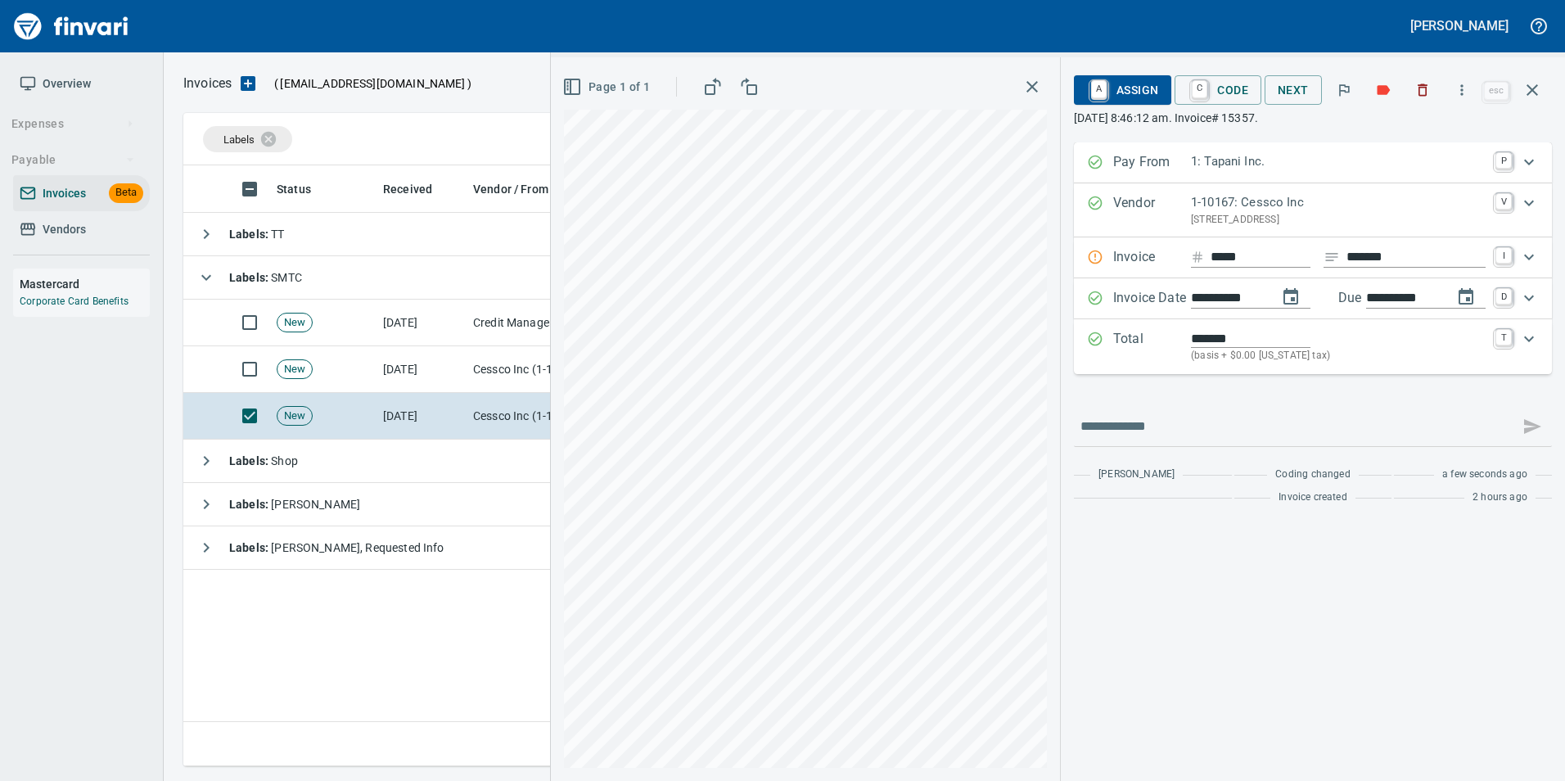
click at [1250, 249] on input "*****" at bounding box center [1261, 257] width 100 height 20
type input "*****"
click at [1187, 395] on div "**********" at bounding box center [1313, 327] width 478 height 370
click at [1130, 97] on span "A Assign" at bounding box center [1122, 90] width 71 height 28
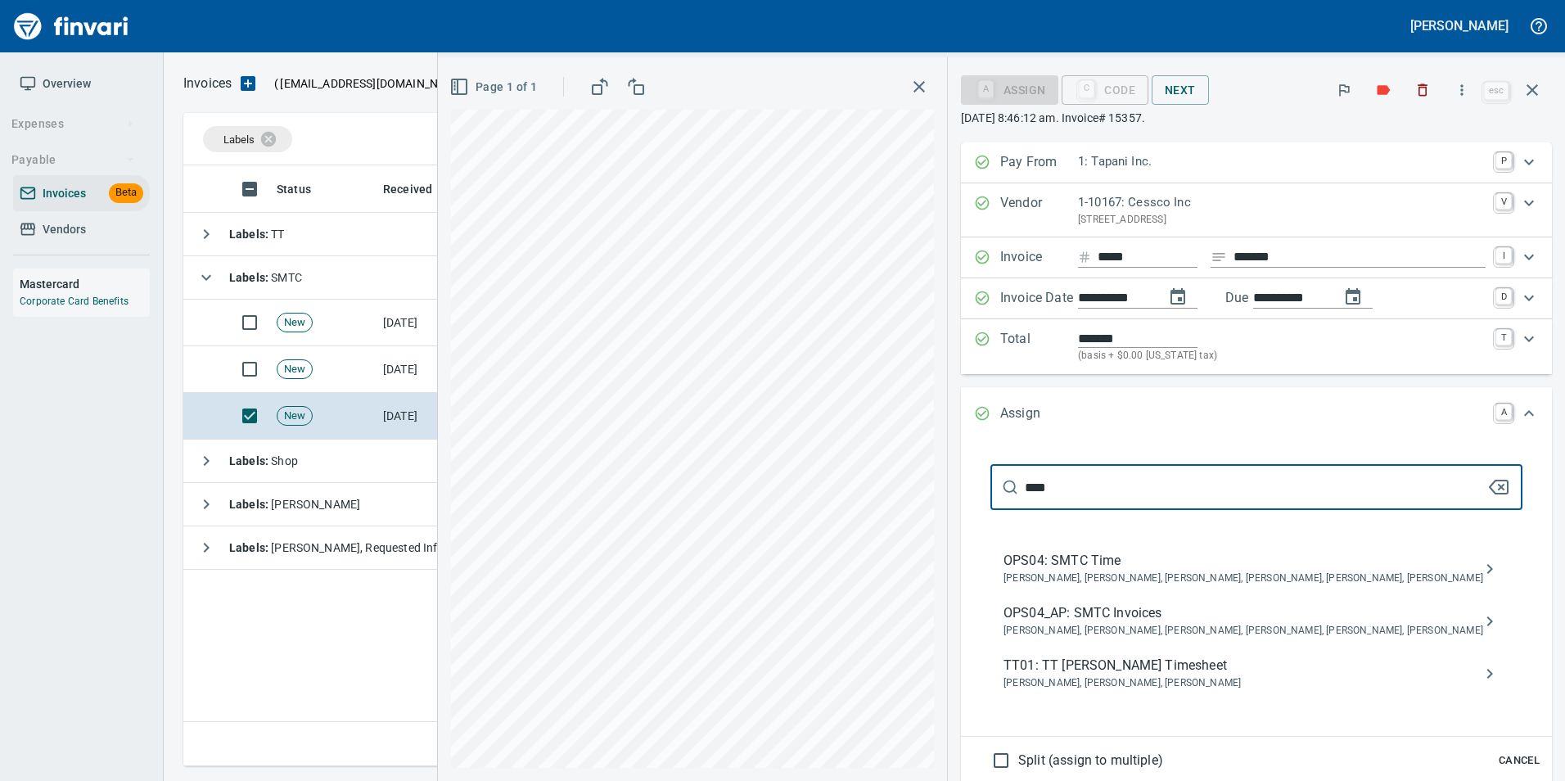
type input "****"
click at [1247, 620] on span "OPS04_AP: SMTC Invoices" at bounding box center [1243, 613] width 480 height 20
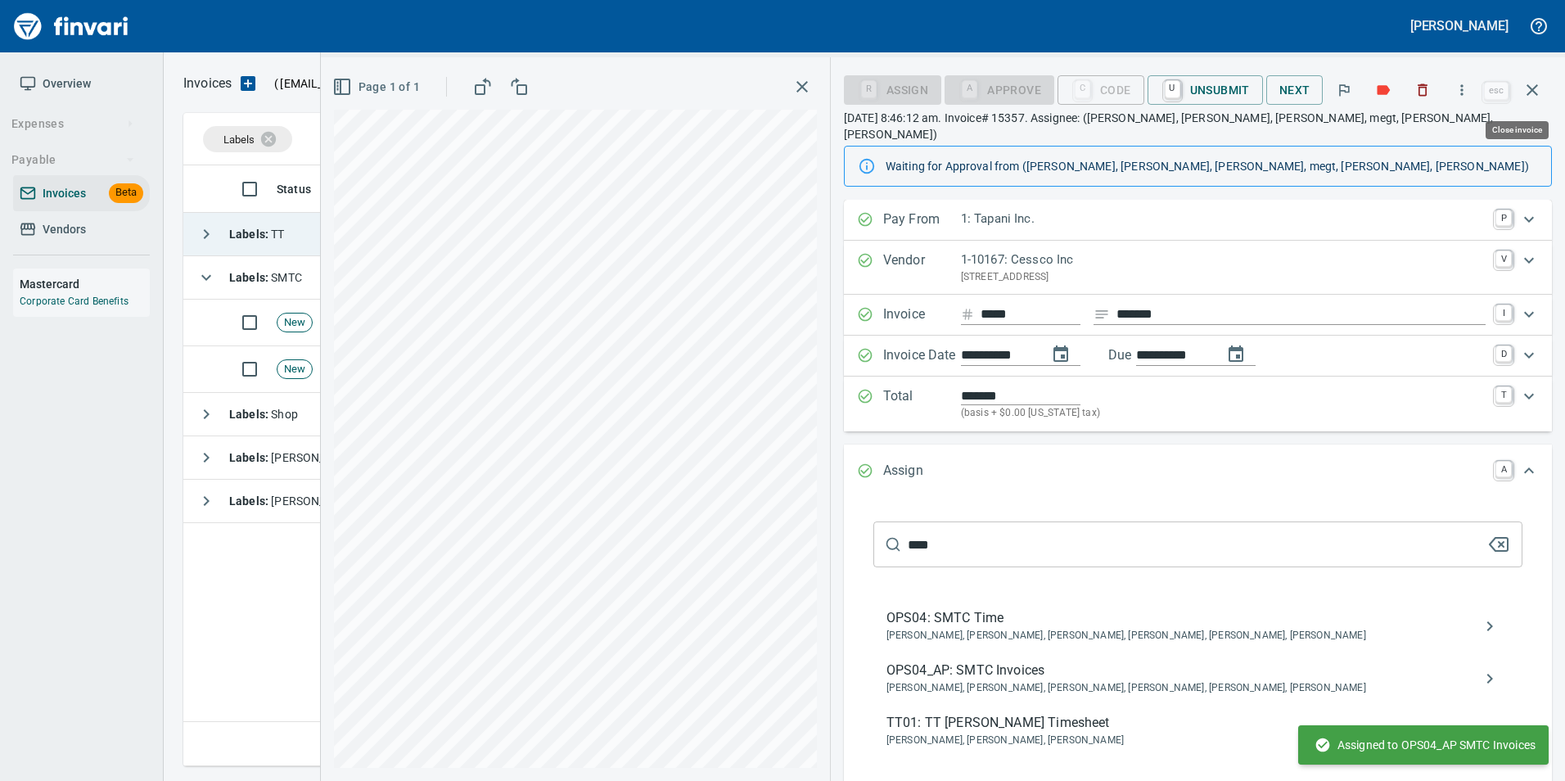
click at [1526, 90] on icon "button" at bounding box center [1532, 90] width 20 height 20
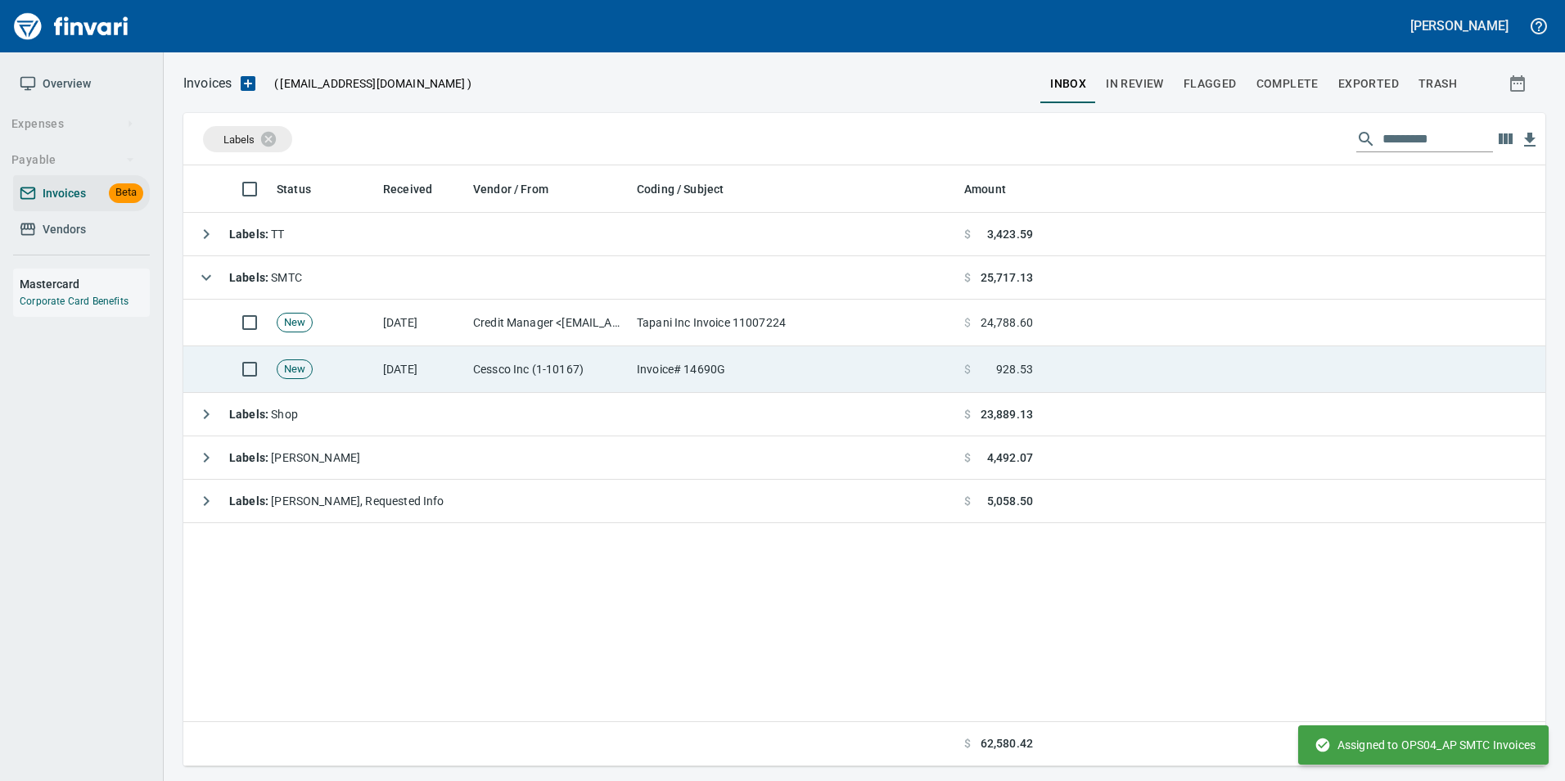
scroll to position [588, 1349]
click at [655, 383] on td "Invoice# 14690G" at bounding box center [793, 369] width 327 height 47
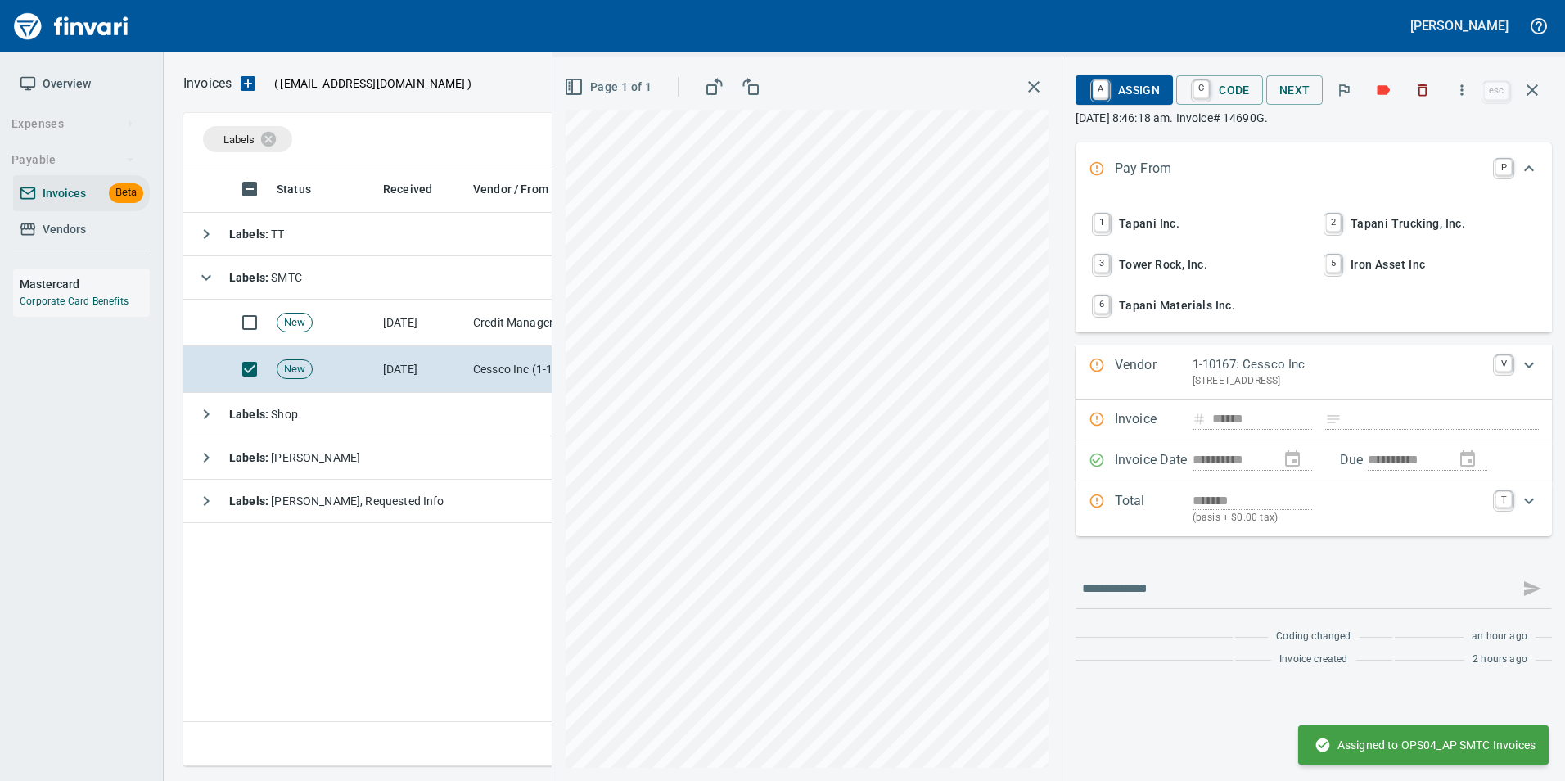
click at [1142, 215] on span "1 Tapani Inc." at bounding box center [1197, 224] width 215 height 28
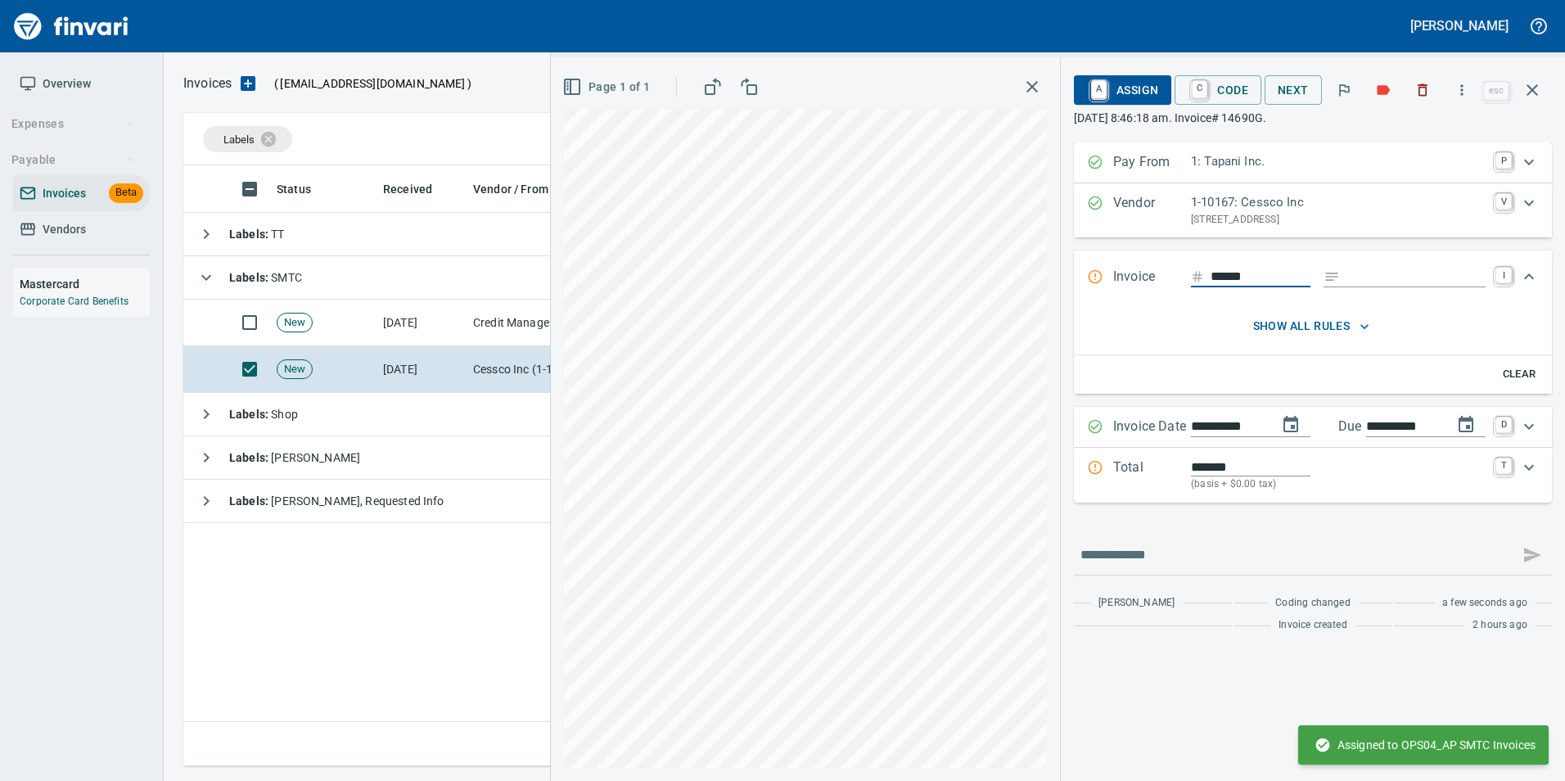
click at [1373, 270] on input "Expand" at bounding box center [1415, 277] width 139 height 20
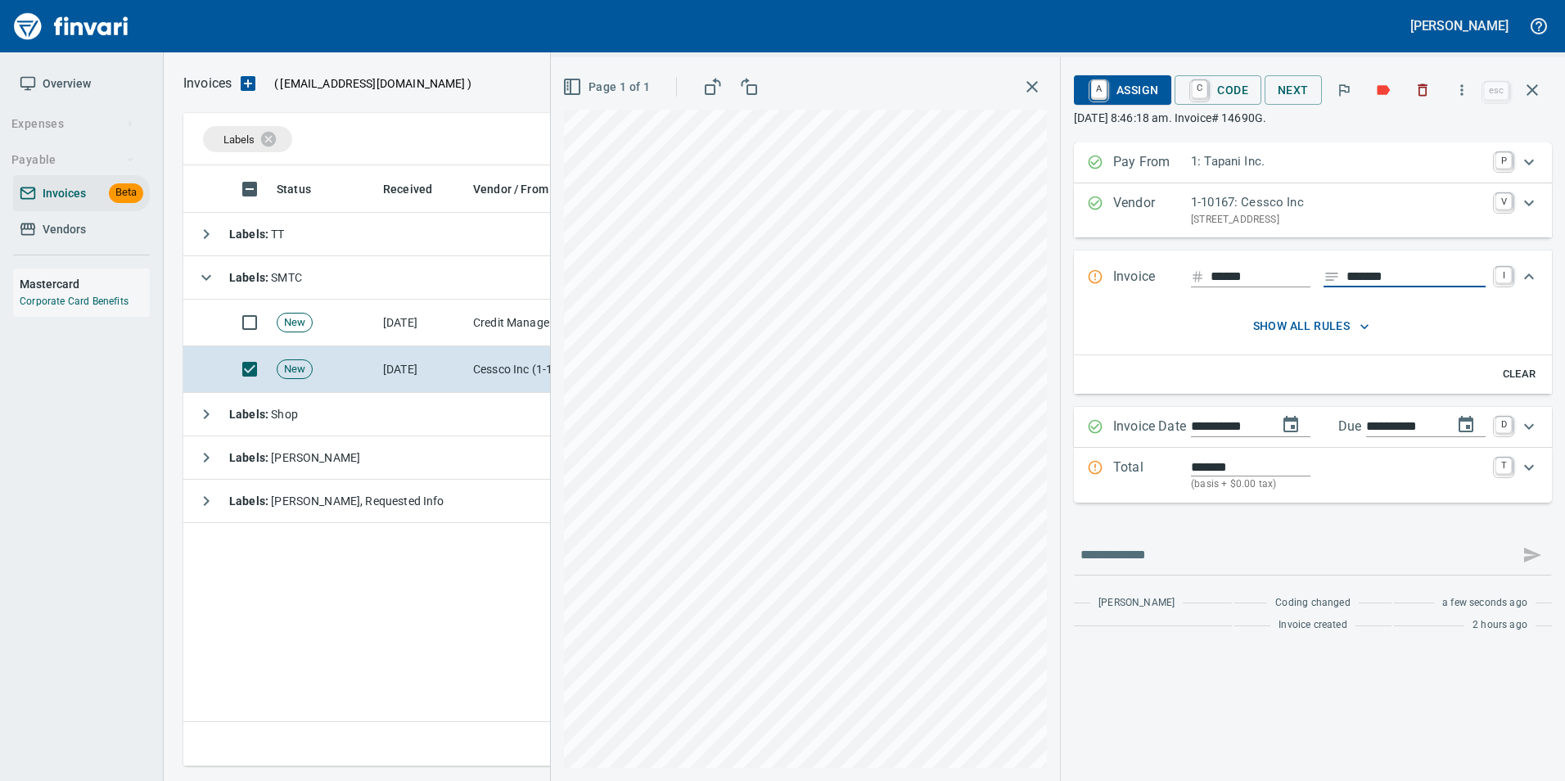
type input "*******"
click at [1256, 273] on input "******" at bounding box center [1261, 277] width 100 height 20
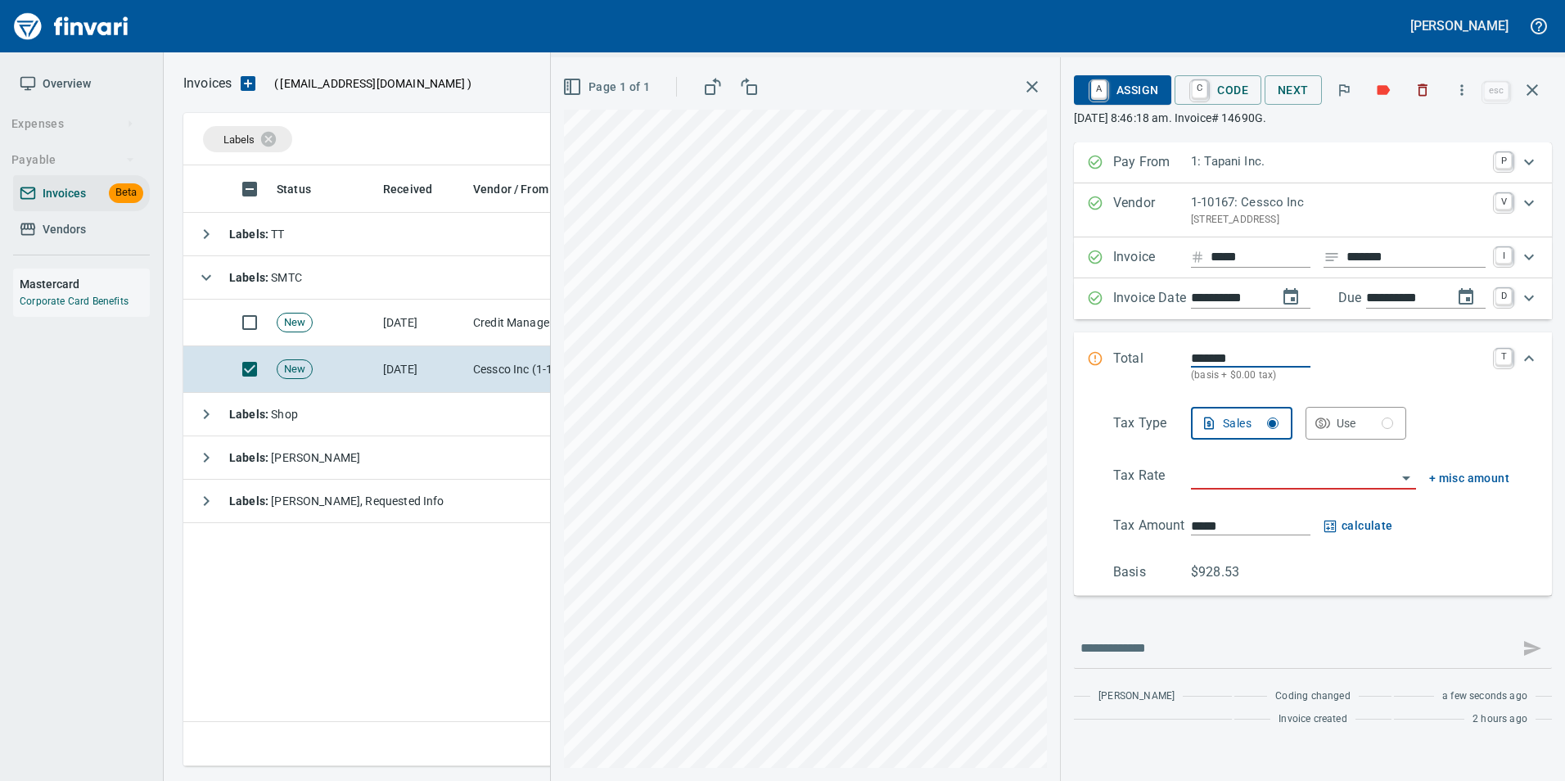
click at [1256, 255] on input "*****" at bounding box center [1261, 257] width 100 height 20
type input "******"
click at [1246, 485] on input "search" at bounding box center [1293, 477] width 205 height 23
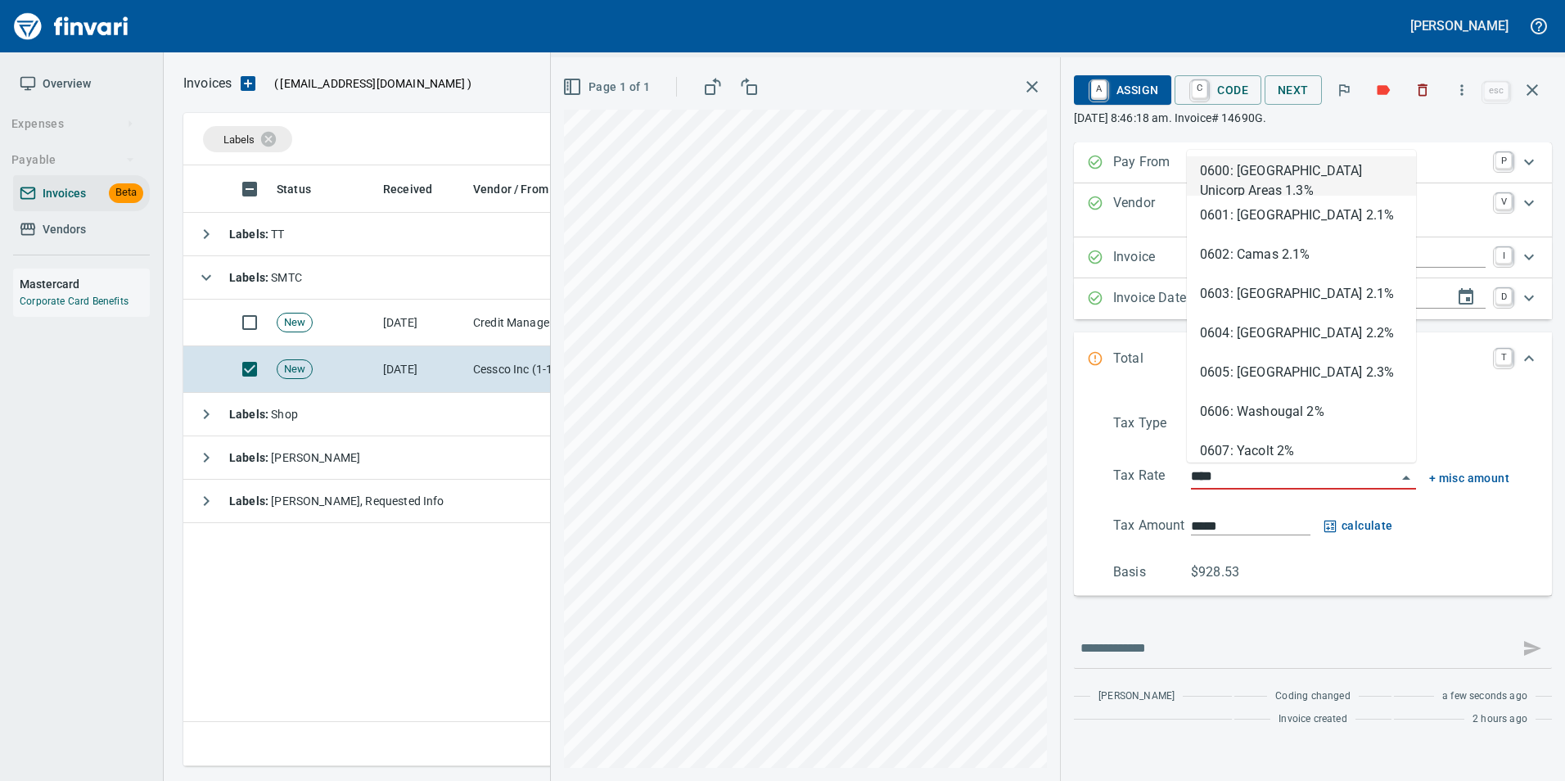
scroll to position [588, 1349]
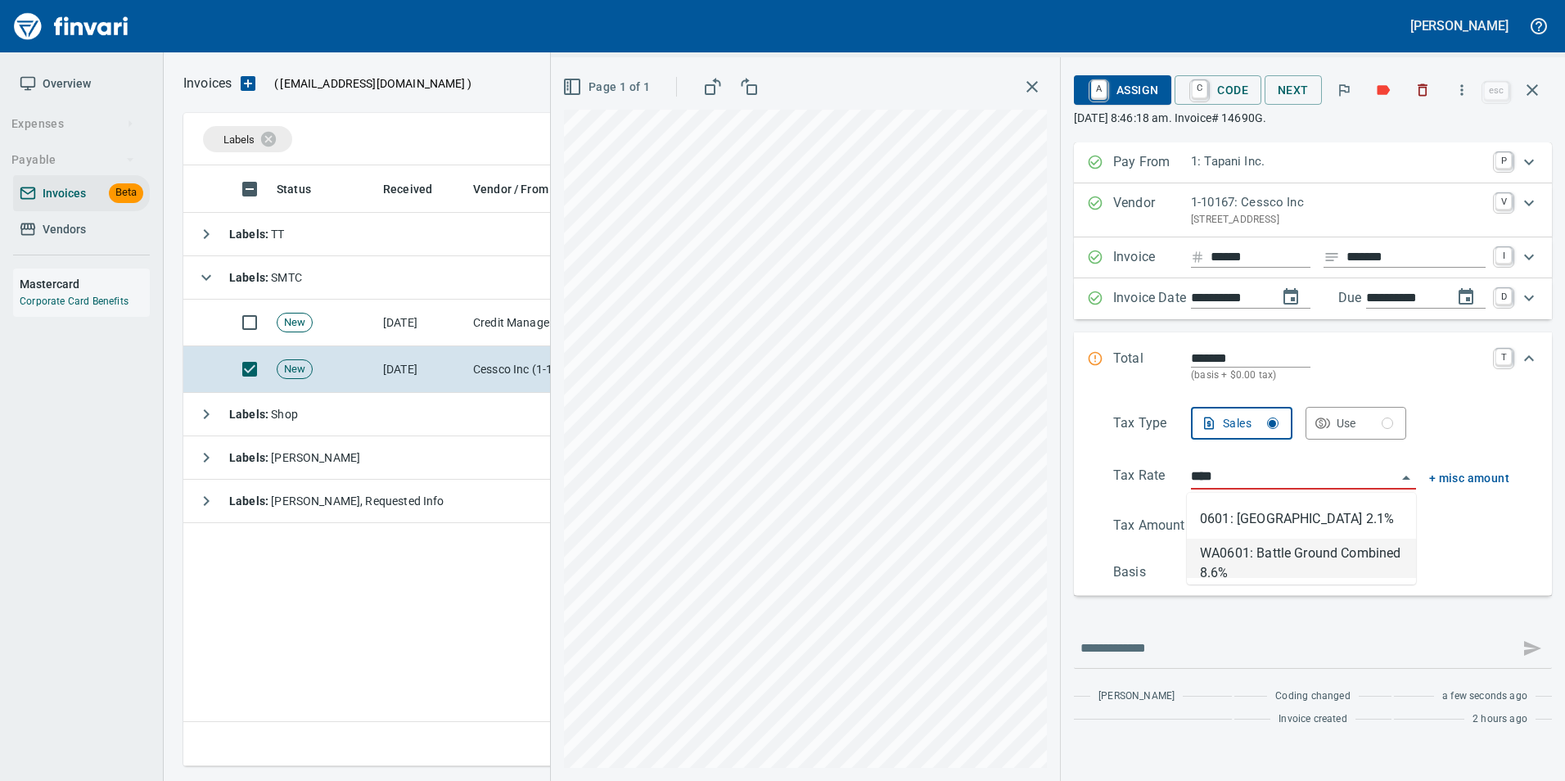
click at [1272, 555] on li "WA0601: Battle Ground Combined 8.6%" at bounding box center [1301, 558] width 229 height 39
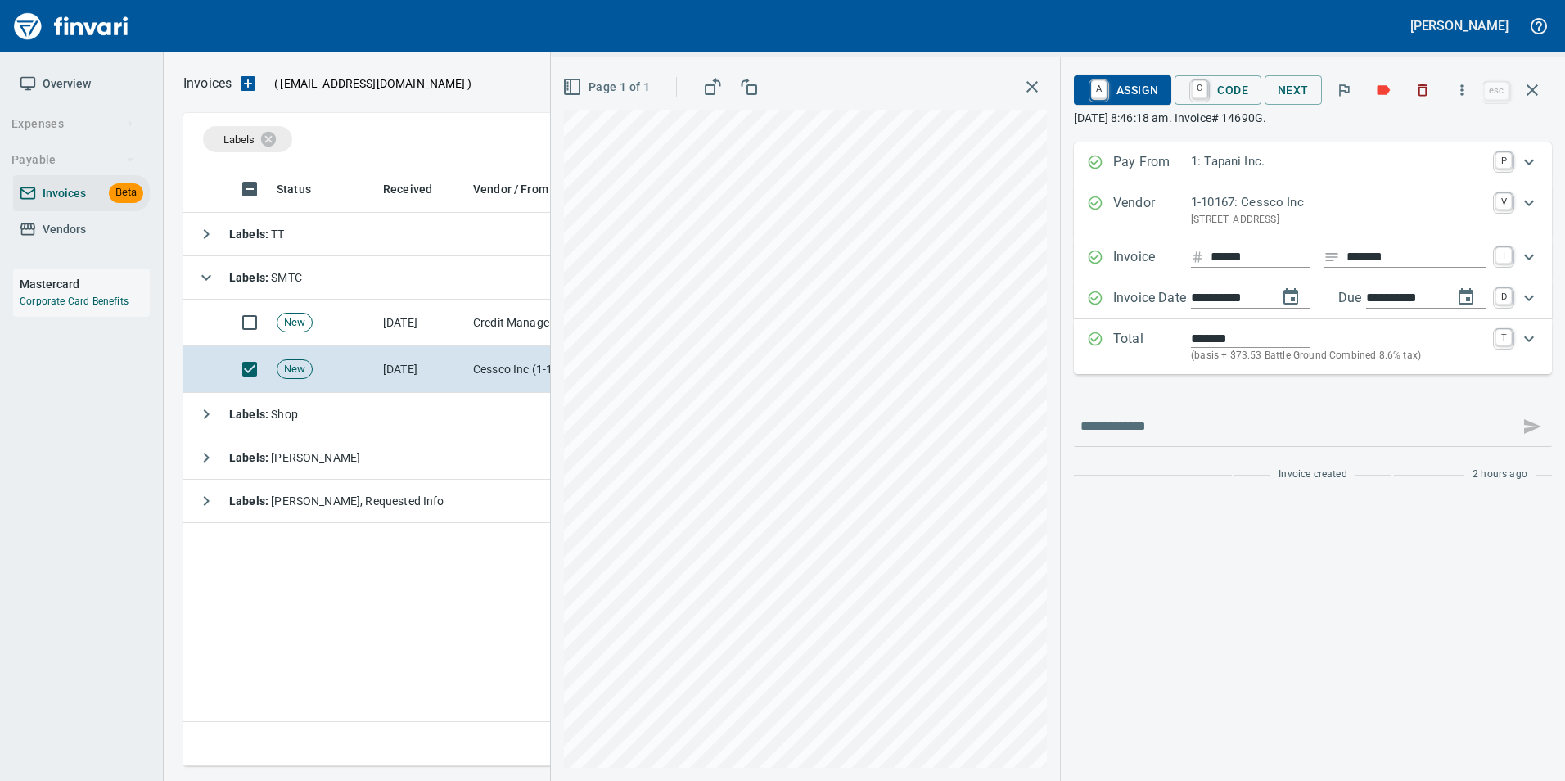
type input "**********"
type input "******"
type input "**********"
click at [1142, 82] on span "A Assign" at bounding box center [1122, 90] width 71 height 28
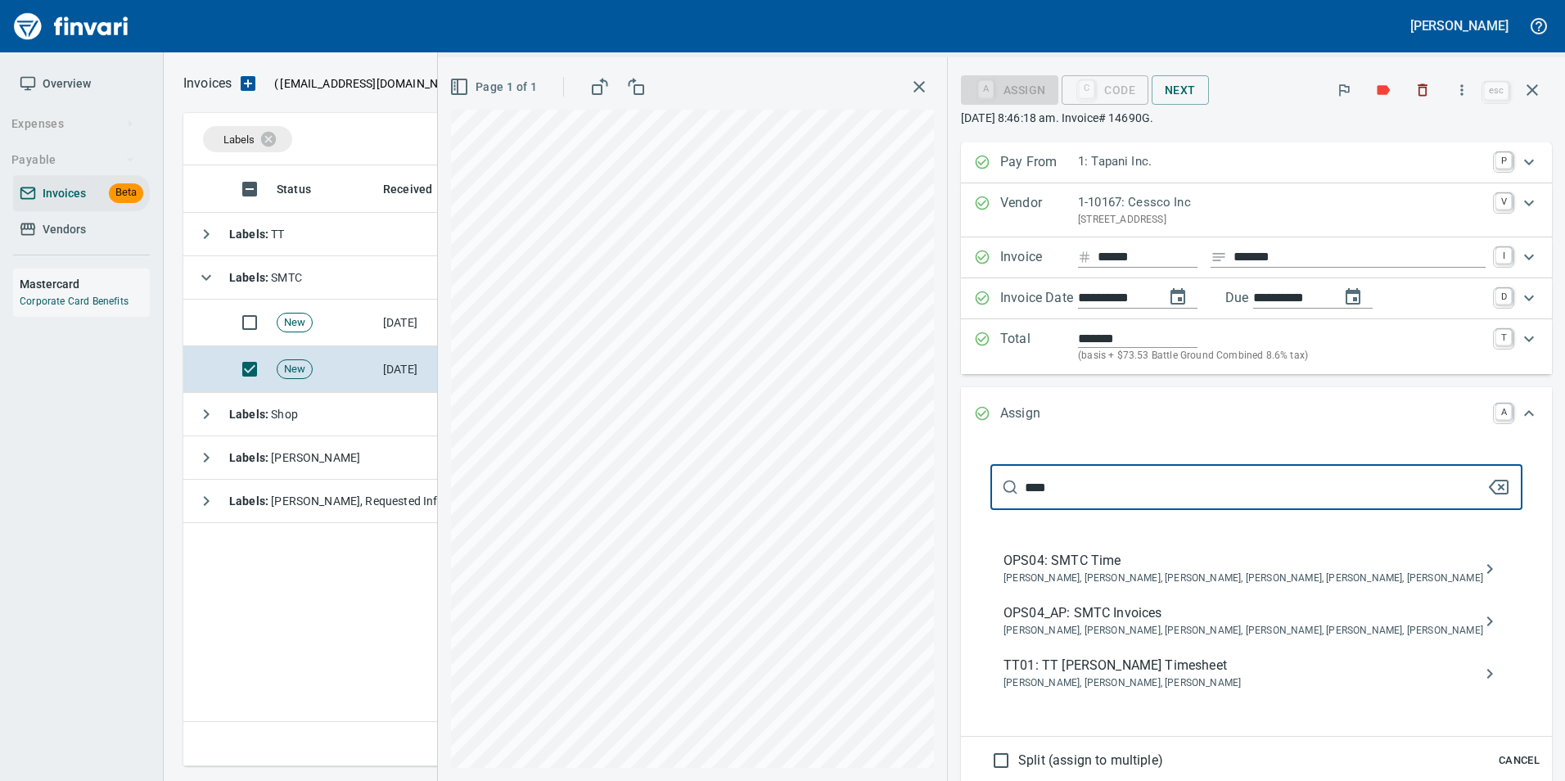
type input "****"
click at [1257, 625] on span "Jessica Whittaker, Jolene Potti, Marty Ek, Meg Tapani, Tya Tapani, Tyler Carlson" at bounding box center [1243, 631] width 480 height 16
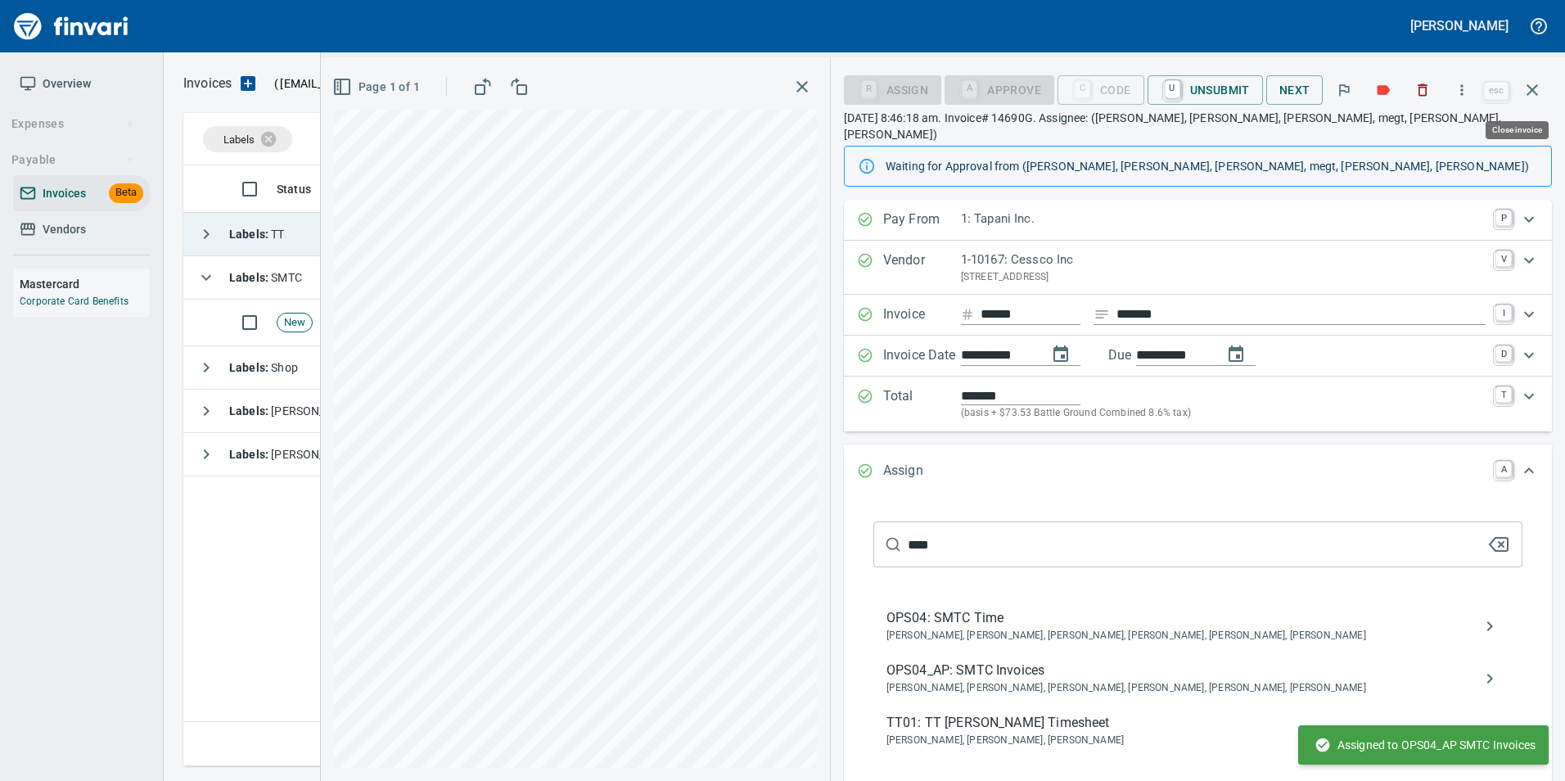
click at [1542, 90] on button "button" at bounding box center [1532, 89] width 39 height 39
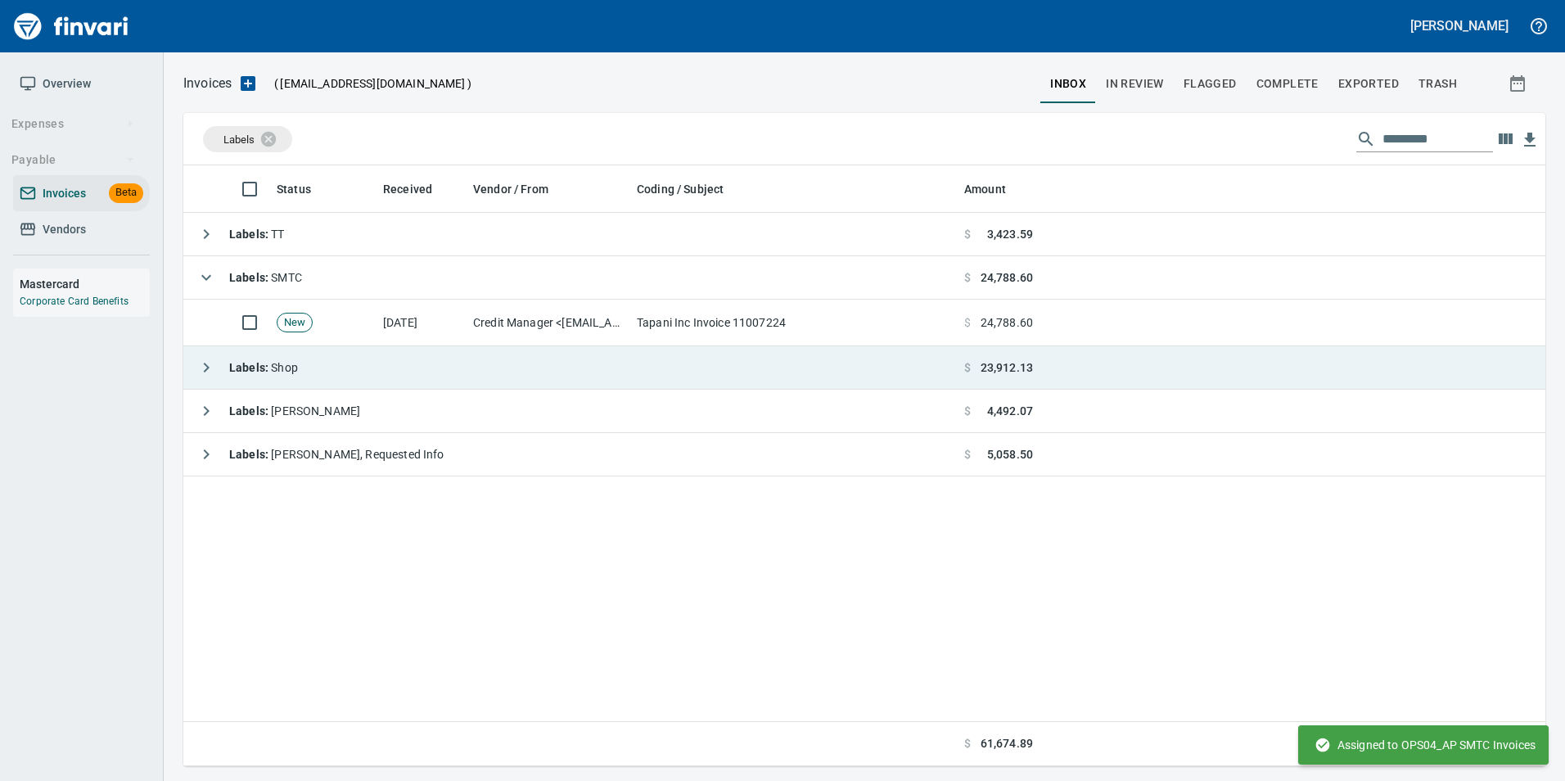
scroll to position [588, 1349]
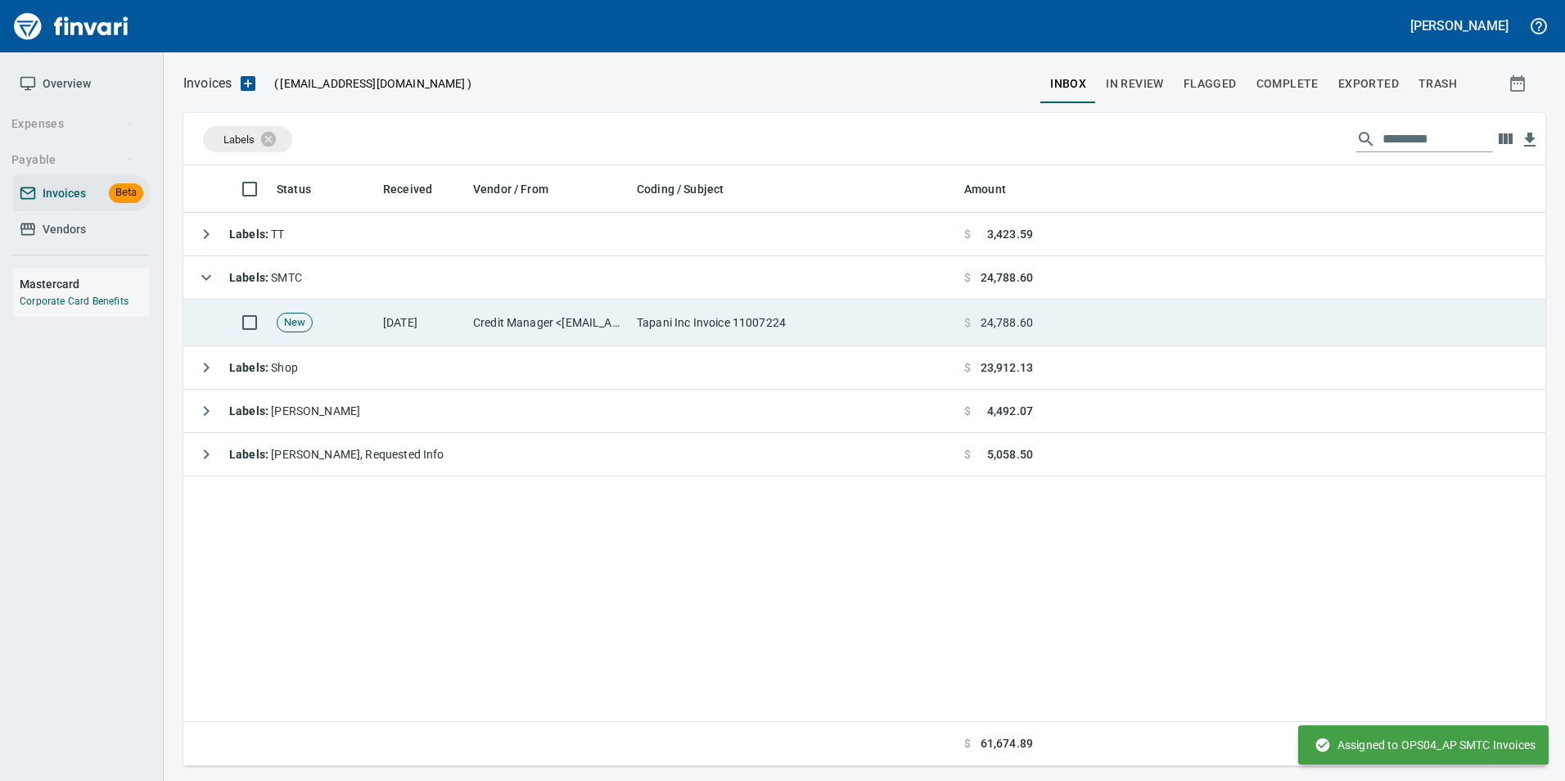
click at [765, 333] on td "Tapani Inc Invoice 11007224" at bounding box center [793, 323] width 327 height 47
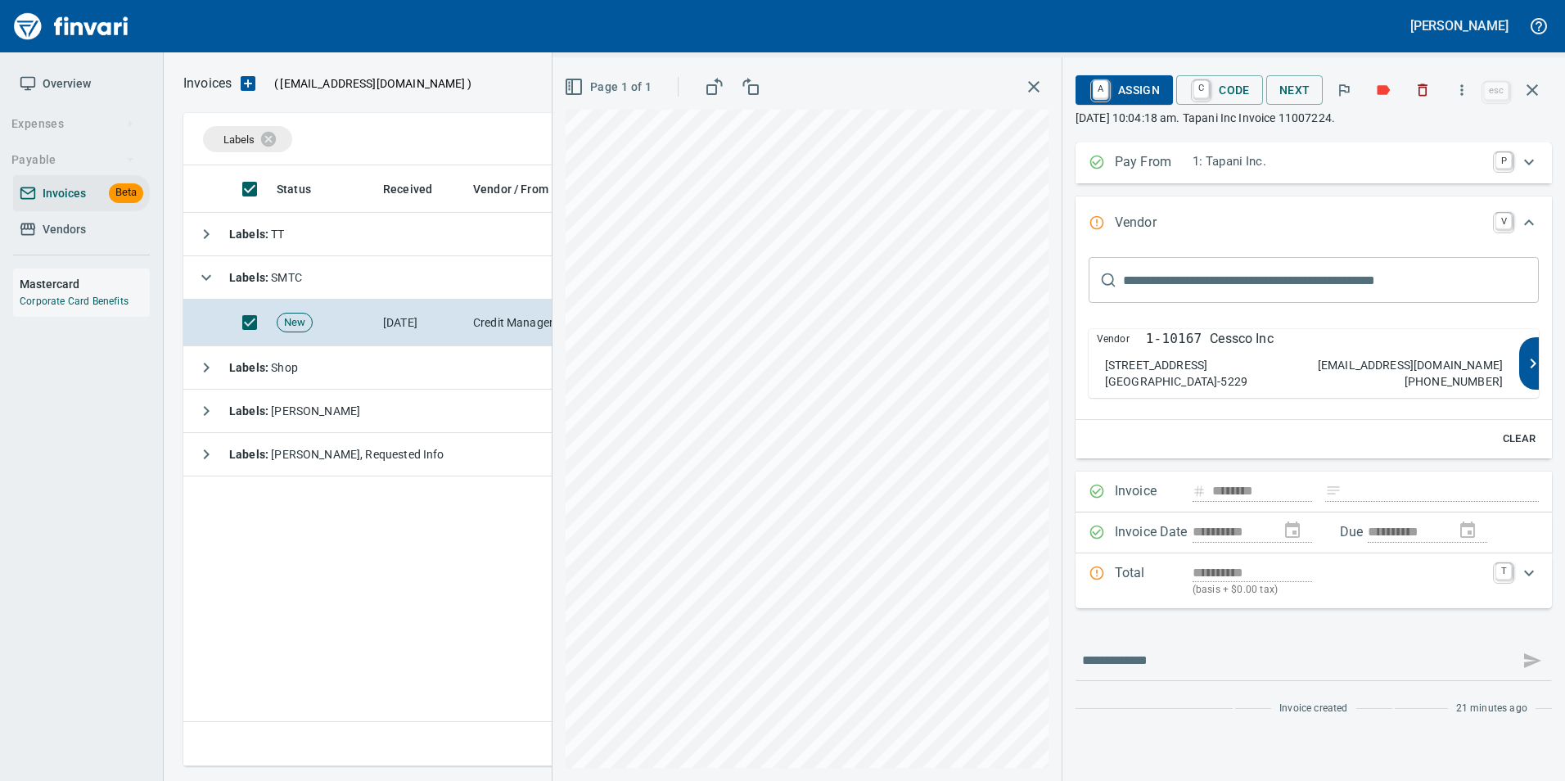
type input "******"
click at [1148, 344] on p "1-10167" at bounding box center [1174, 339] width 56 height 20
type input "**********"
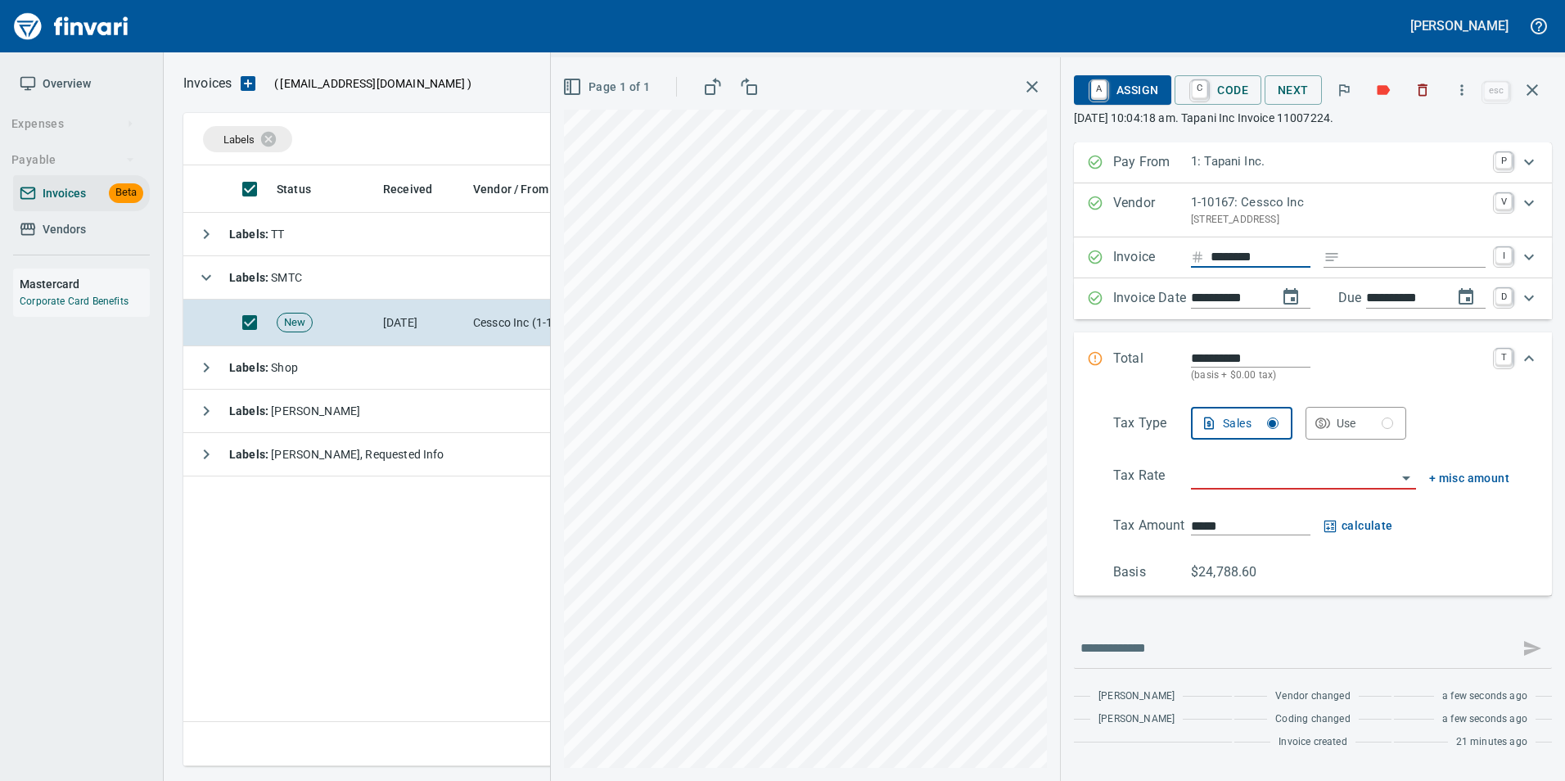
click at [1366, 260] on input "Expand" at bounding box center [1415, 257] width 139 height 20
click at [1238, 485] on input "search" at bounding box center [1293, 477] width 205 height 23
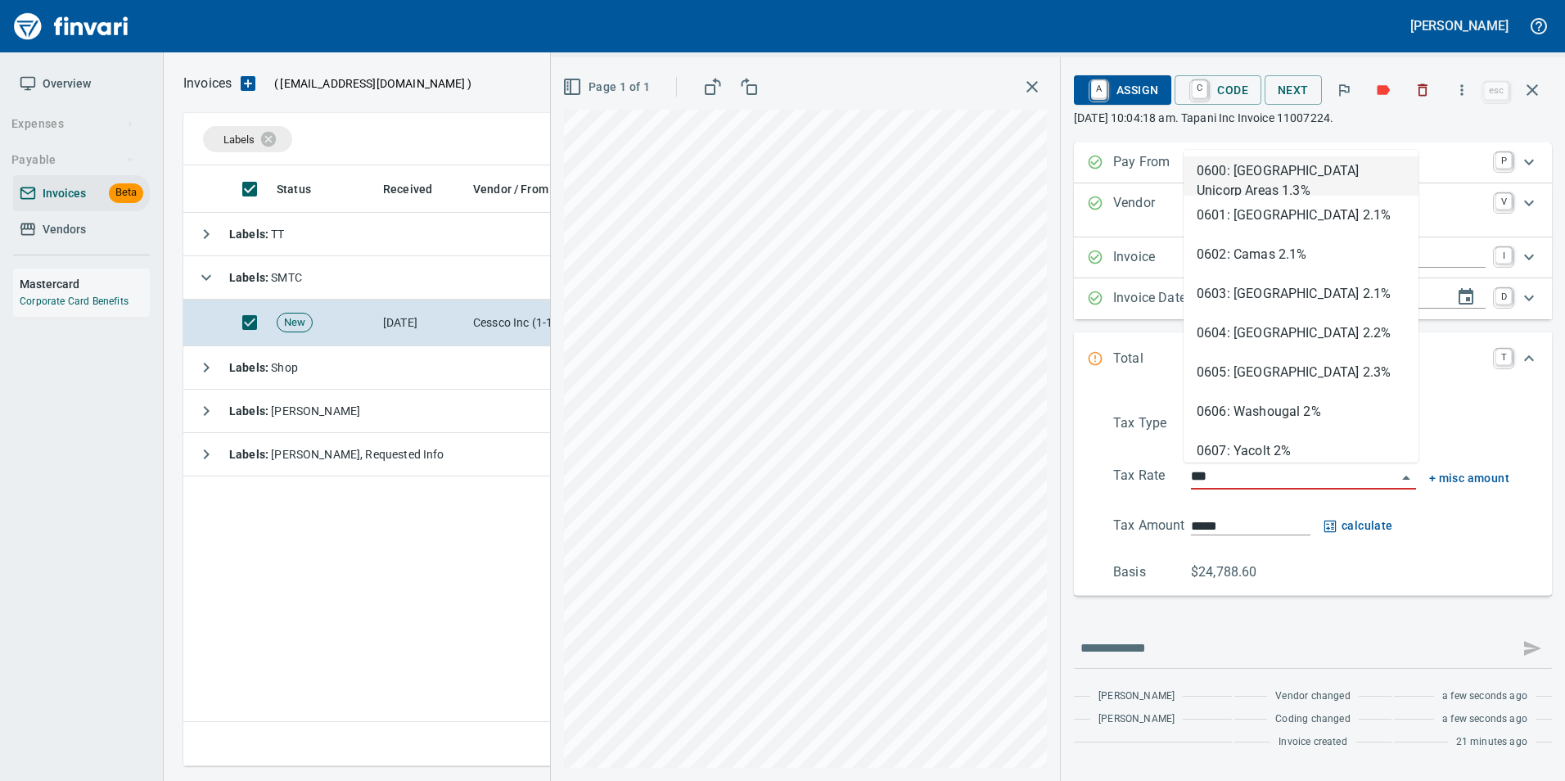
scroll to position [588, 1349]
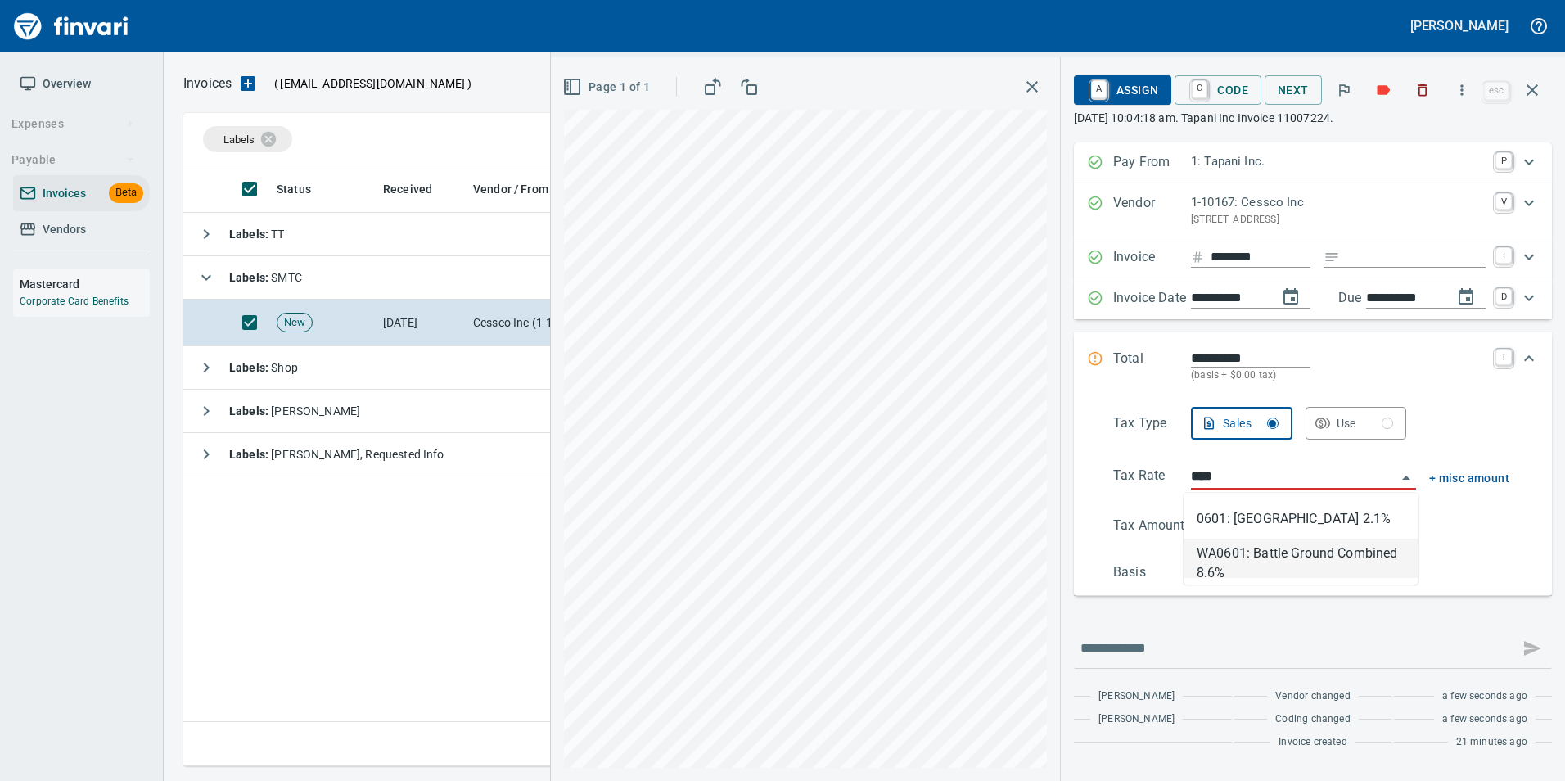
click at [1289, 552] on li "WA0601: Battle Ground Combined 8.6%" at bounding box center [1301, 558] width 235 height 39
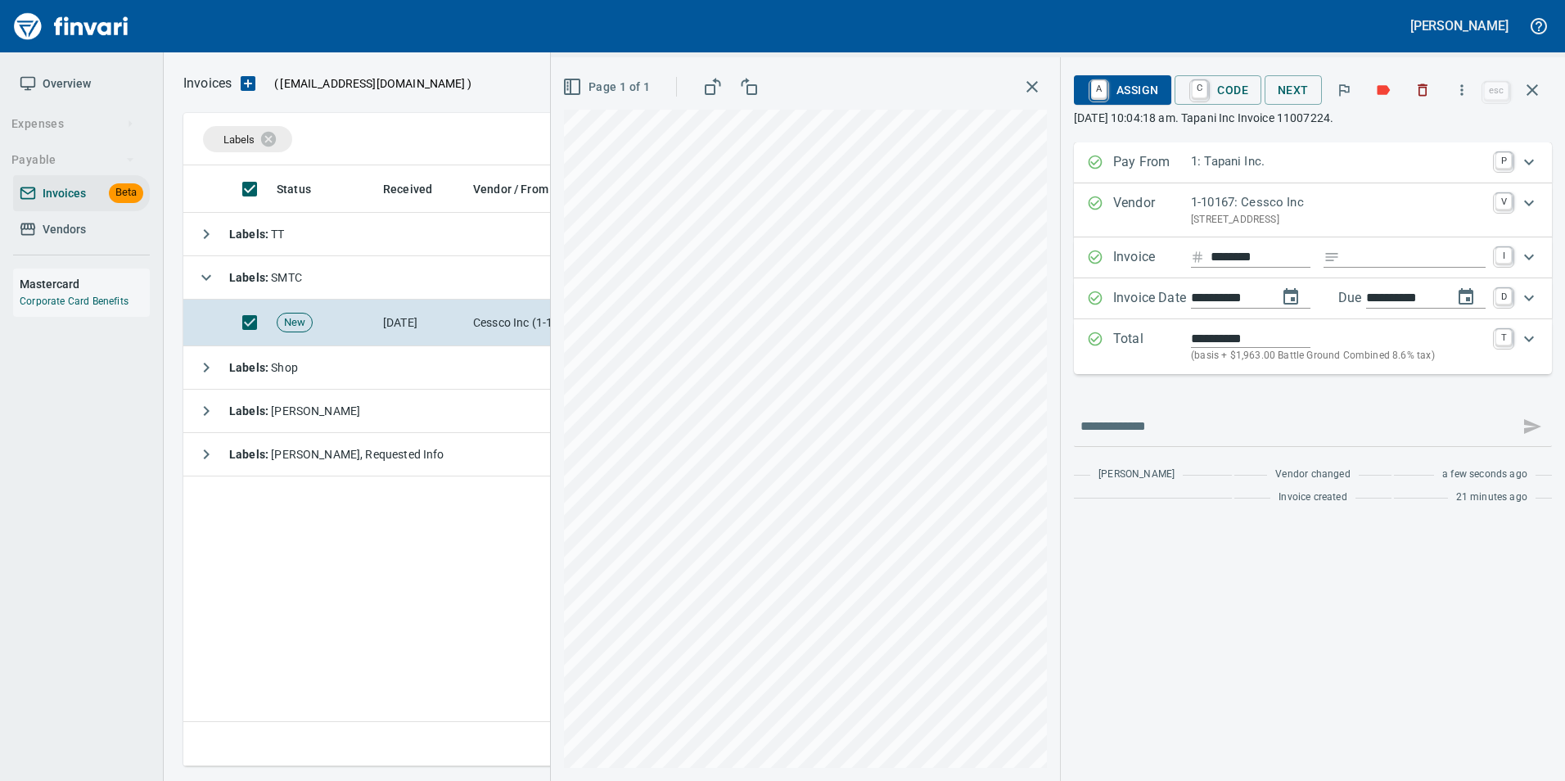
type input "**********"
type input "*********"
type input "**********"
click at [1101, 82] on link "A" at bounding box center [1099, 90] width 16 height 18
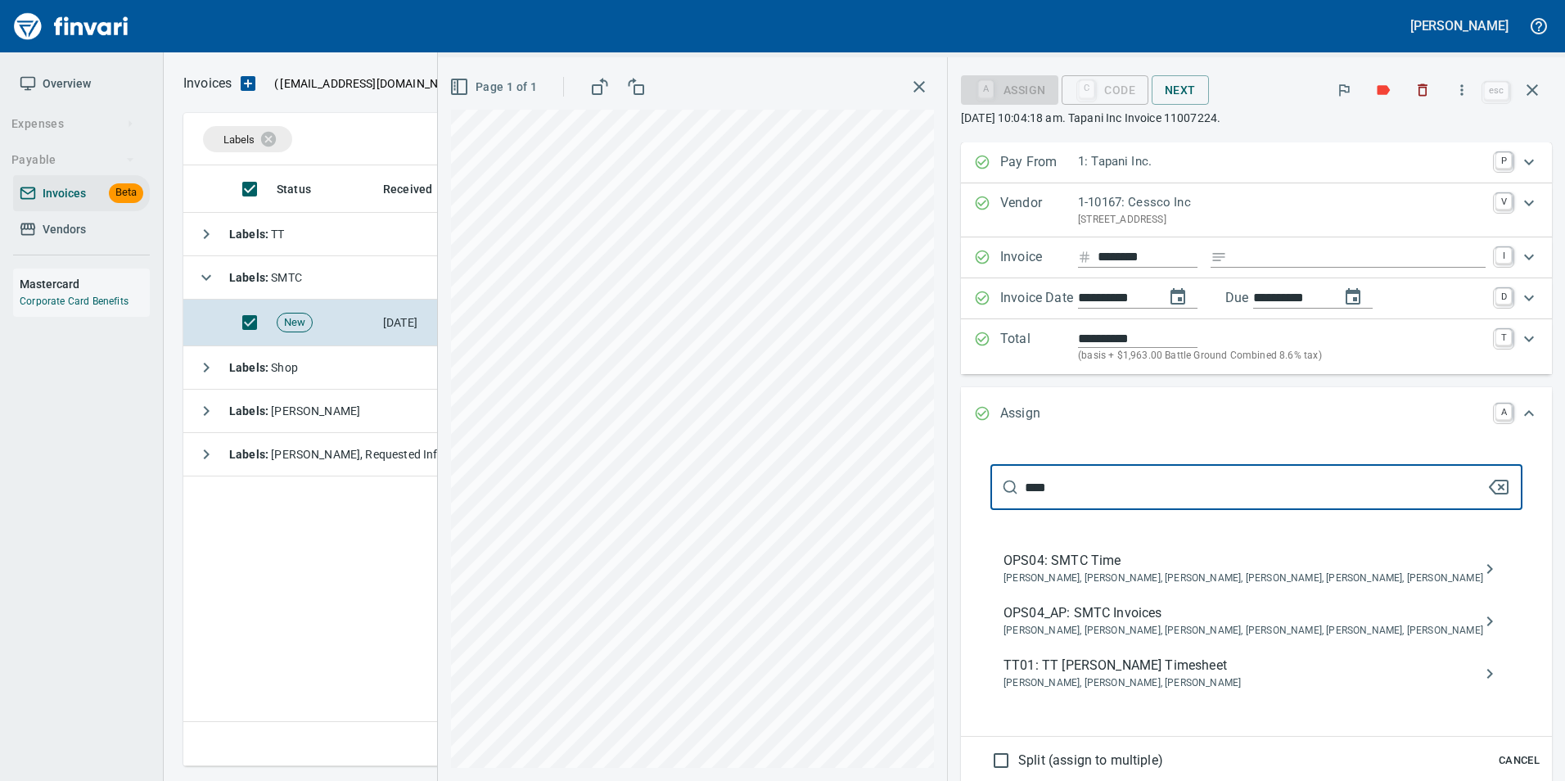
type input "****"
click at [1284, 623] on span "Jessica Whittaker, Jolene Potti, Marty Ek, Meg Tapani, Tya Tapani, Tyler Carlson" at bounding box center [1243, 631] width 480 height 16
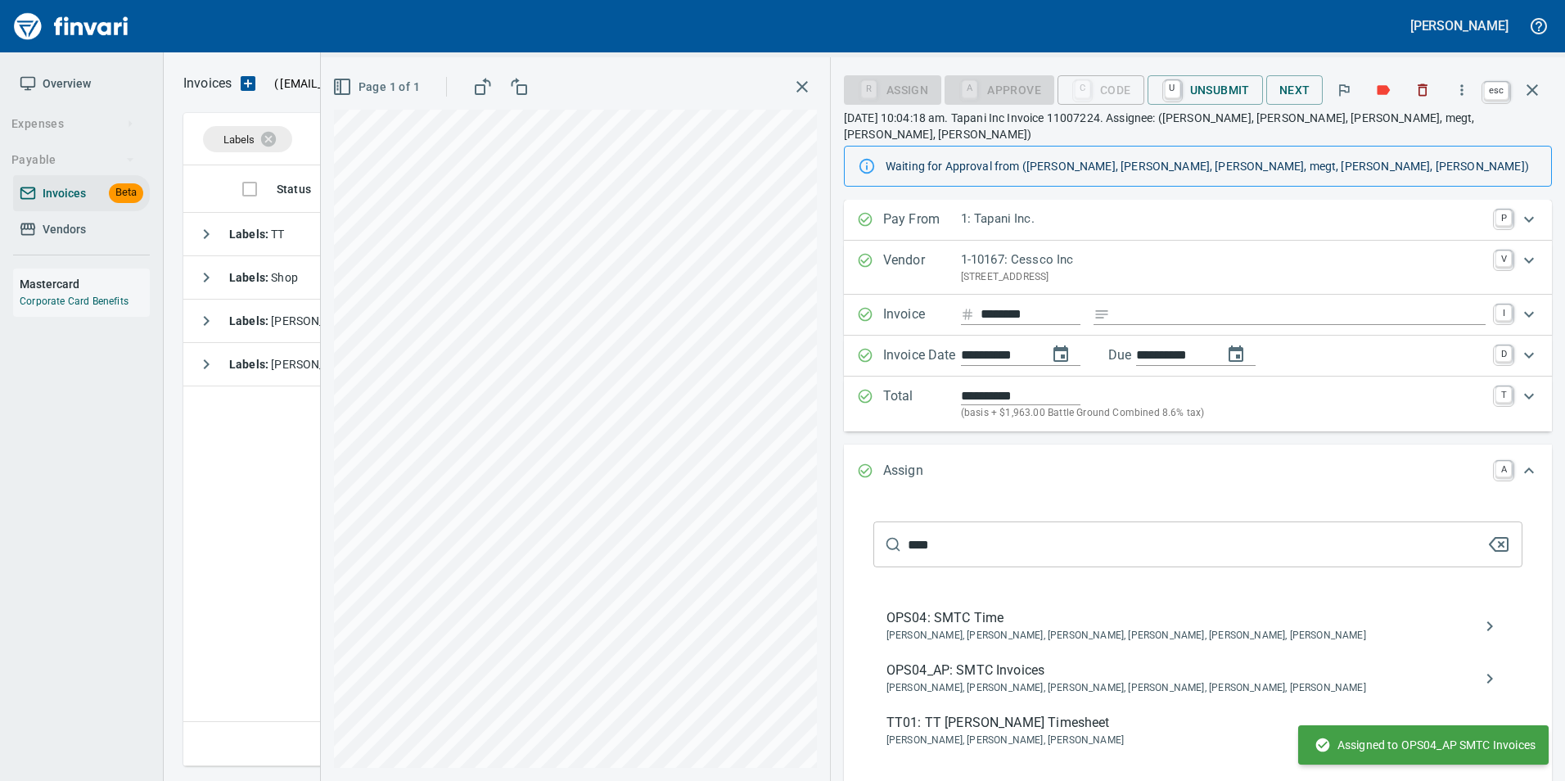
click at [1540, 87] on icon "button" at bounding box center [1532, 90] width 20 height 20
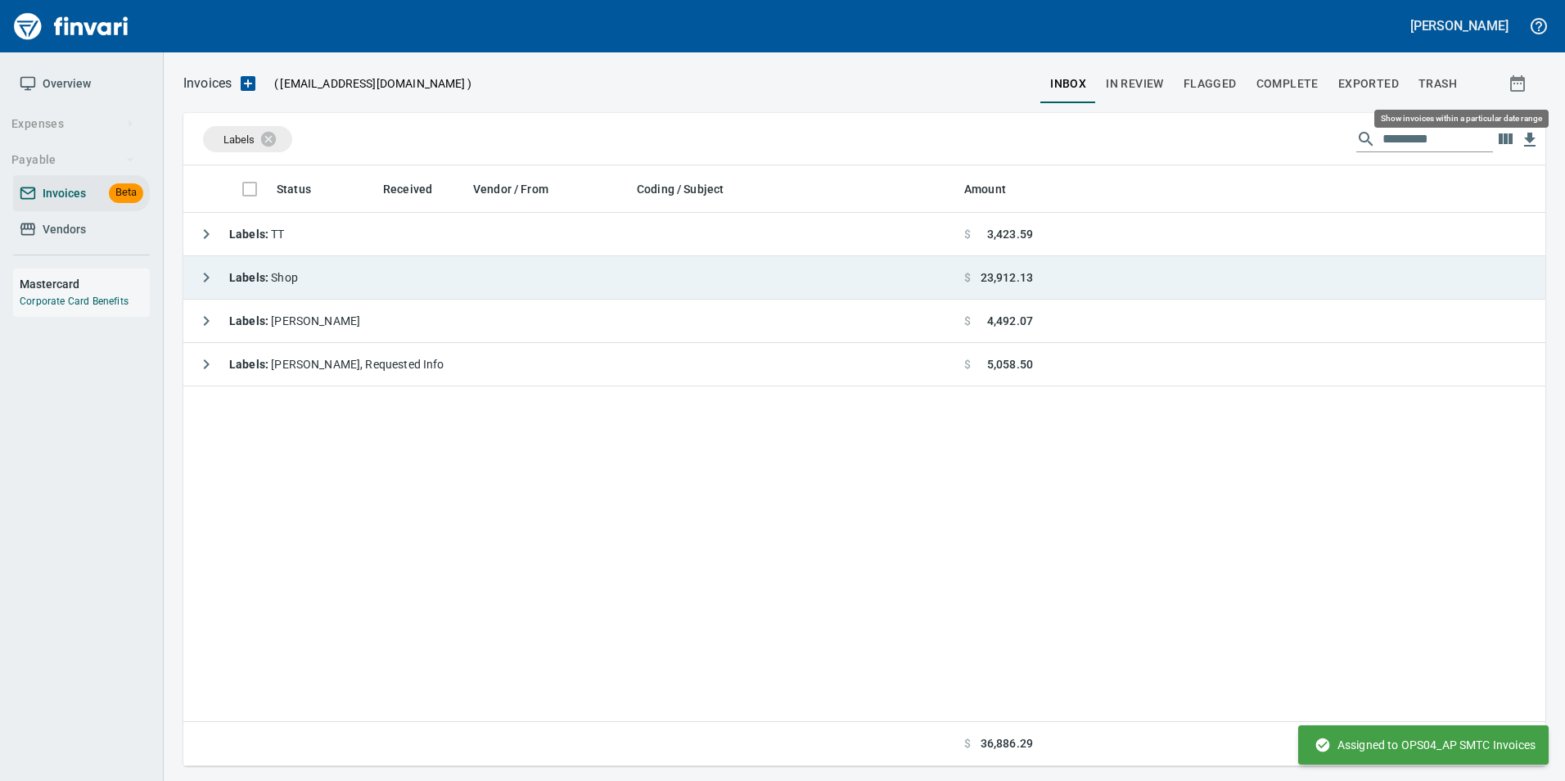
scroll to position [588, 1350]
click at [207, 277] on icon "button" at bounding box center [207, 278] width 6 height 10
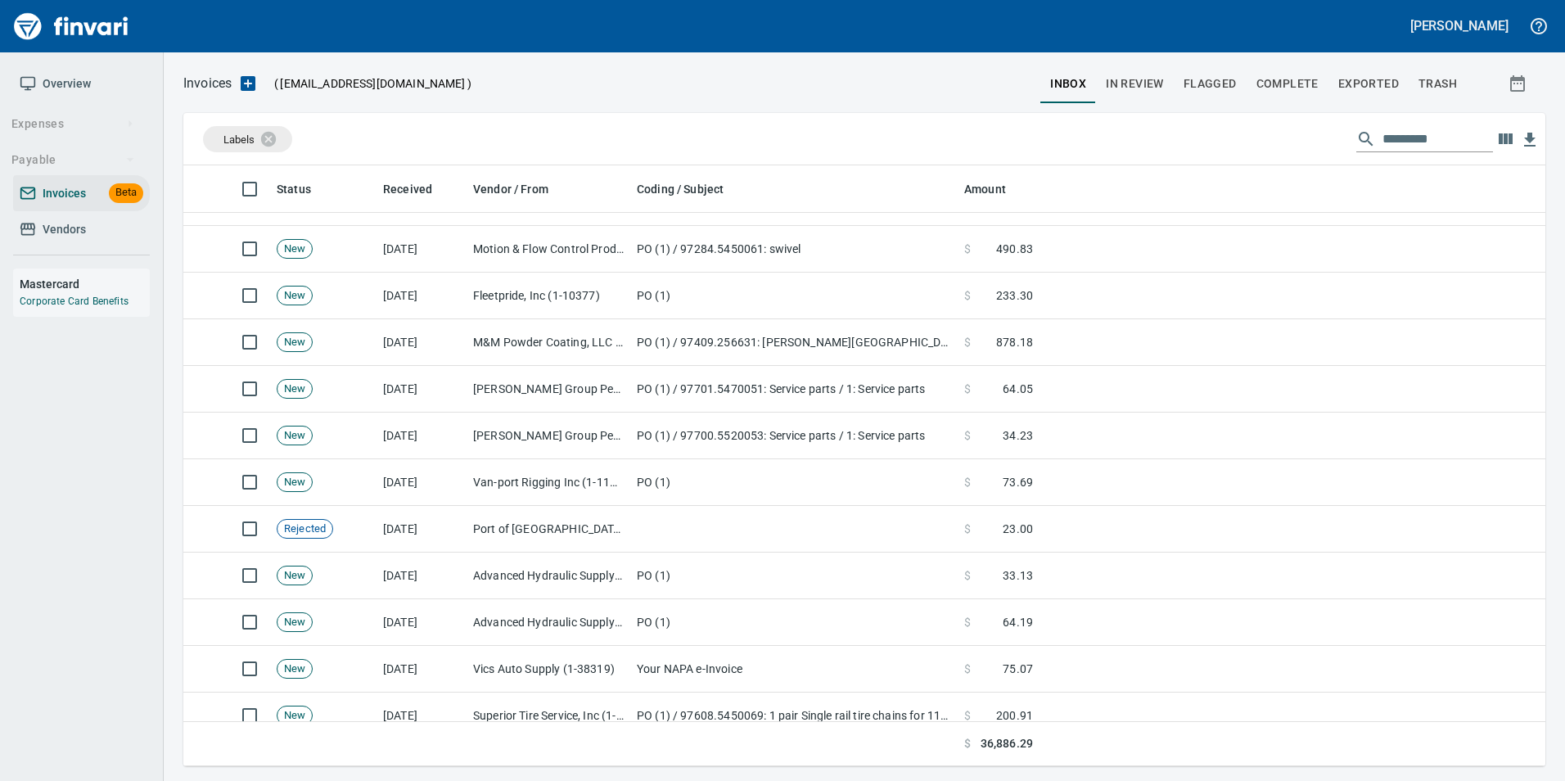
scroll to position [1801, 0]
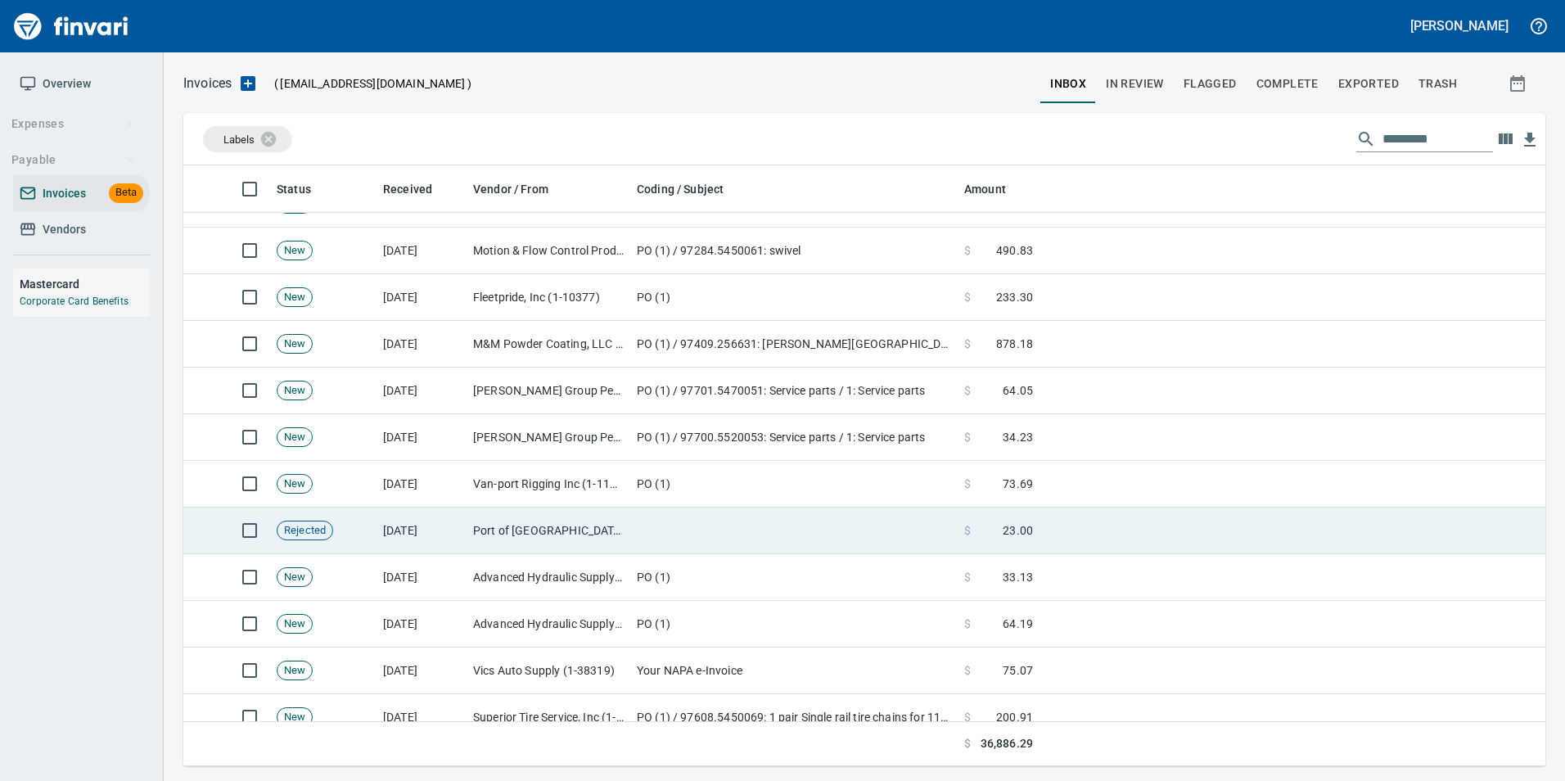
click at [470, 549] on td "Port of [GEOGRAPHIC_DATA] (1-24796)" at bounding box center [549, 530] width 164 height 47
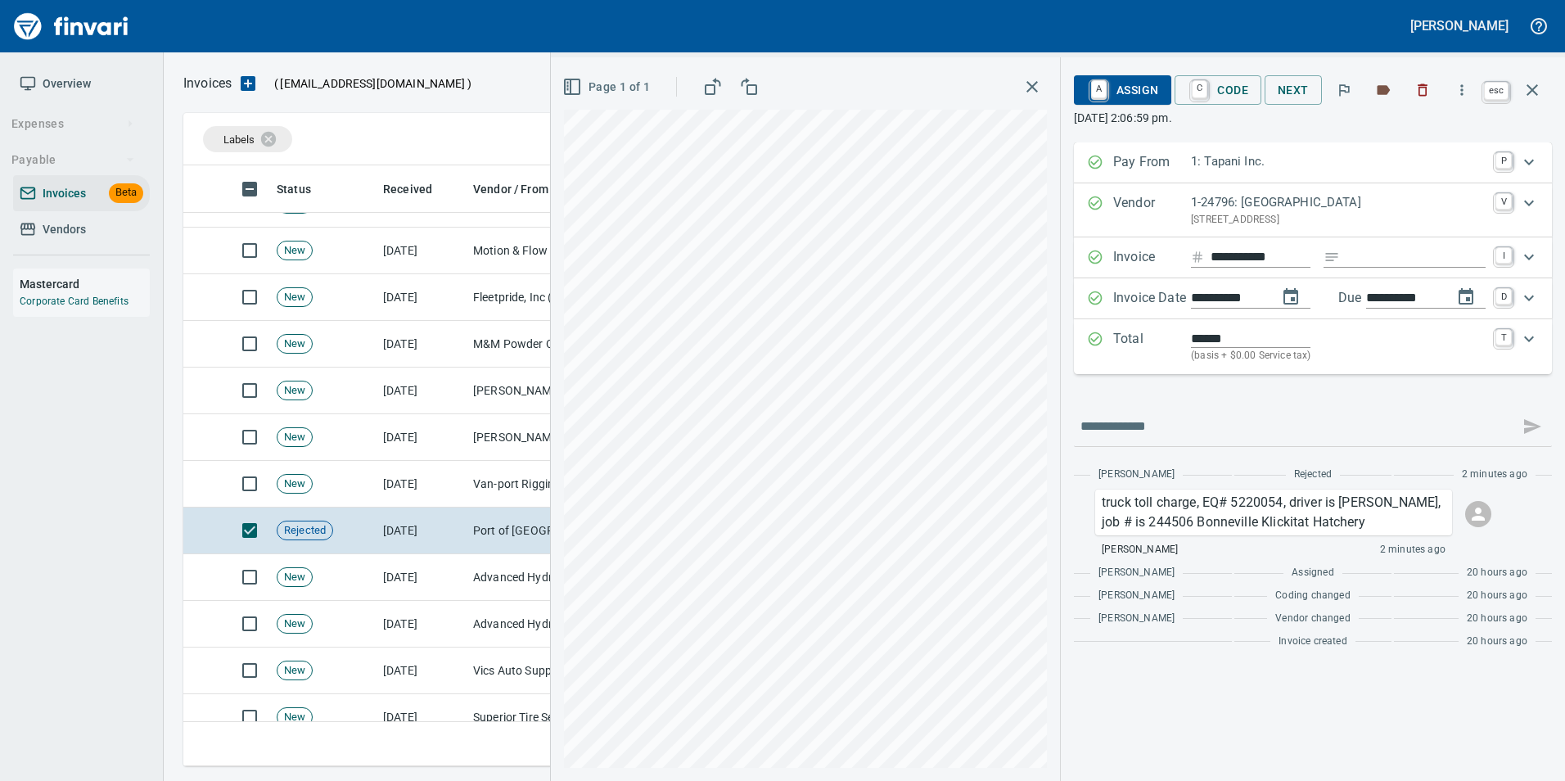
scroll to position [588, 1337]
click at [1544, 88] on button "button" at bounding box center [1532, 89] width 39 height 39
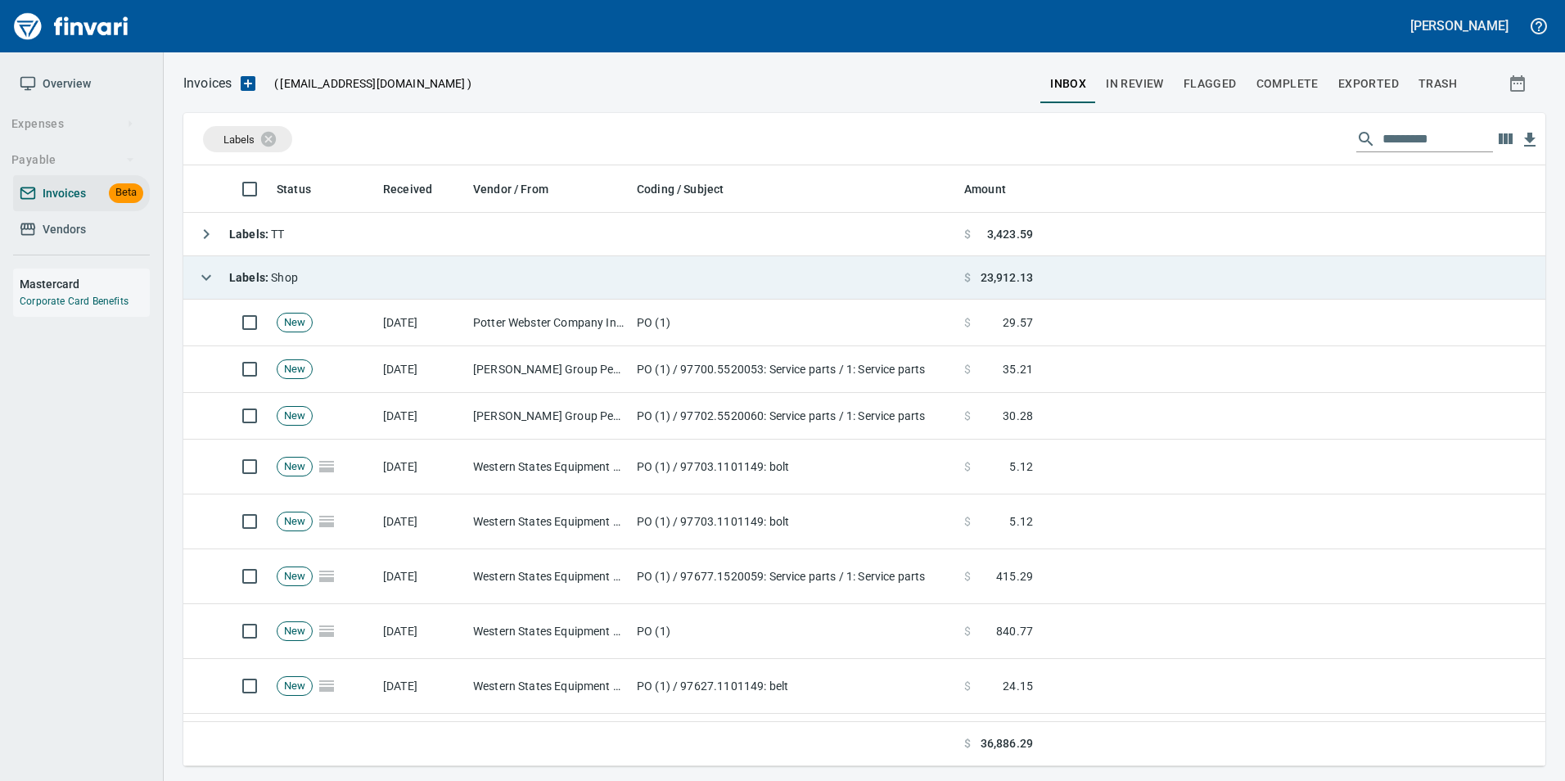
click at [213, 272] on icon "button" at bounding box center [206, 278] width 20 height 20
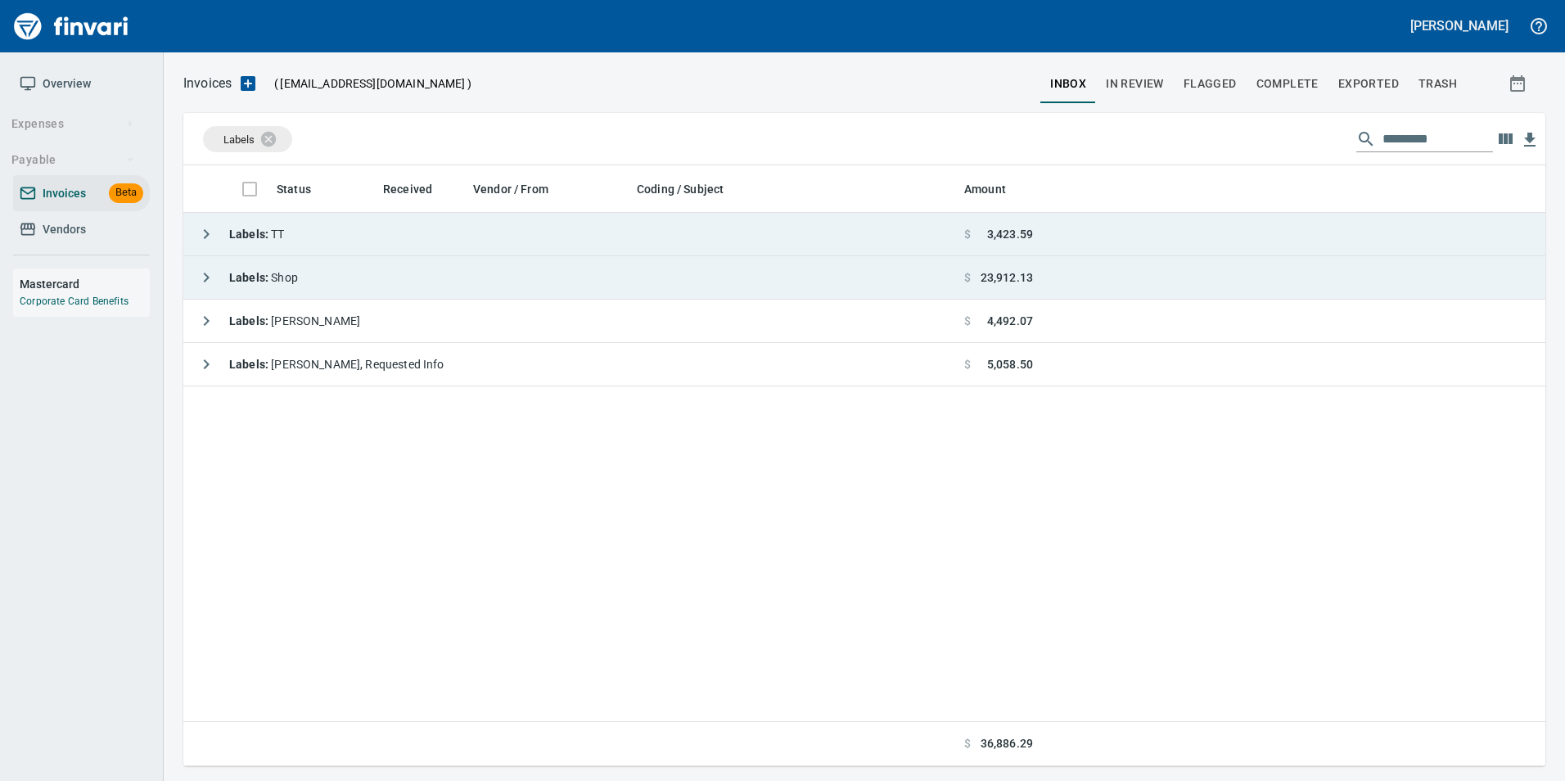
click at [210, 233] on icon "button" at bounding box center [206, 234] width 20 height 20
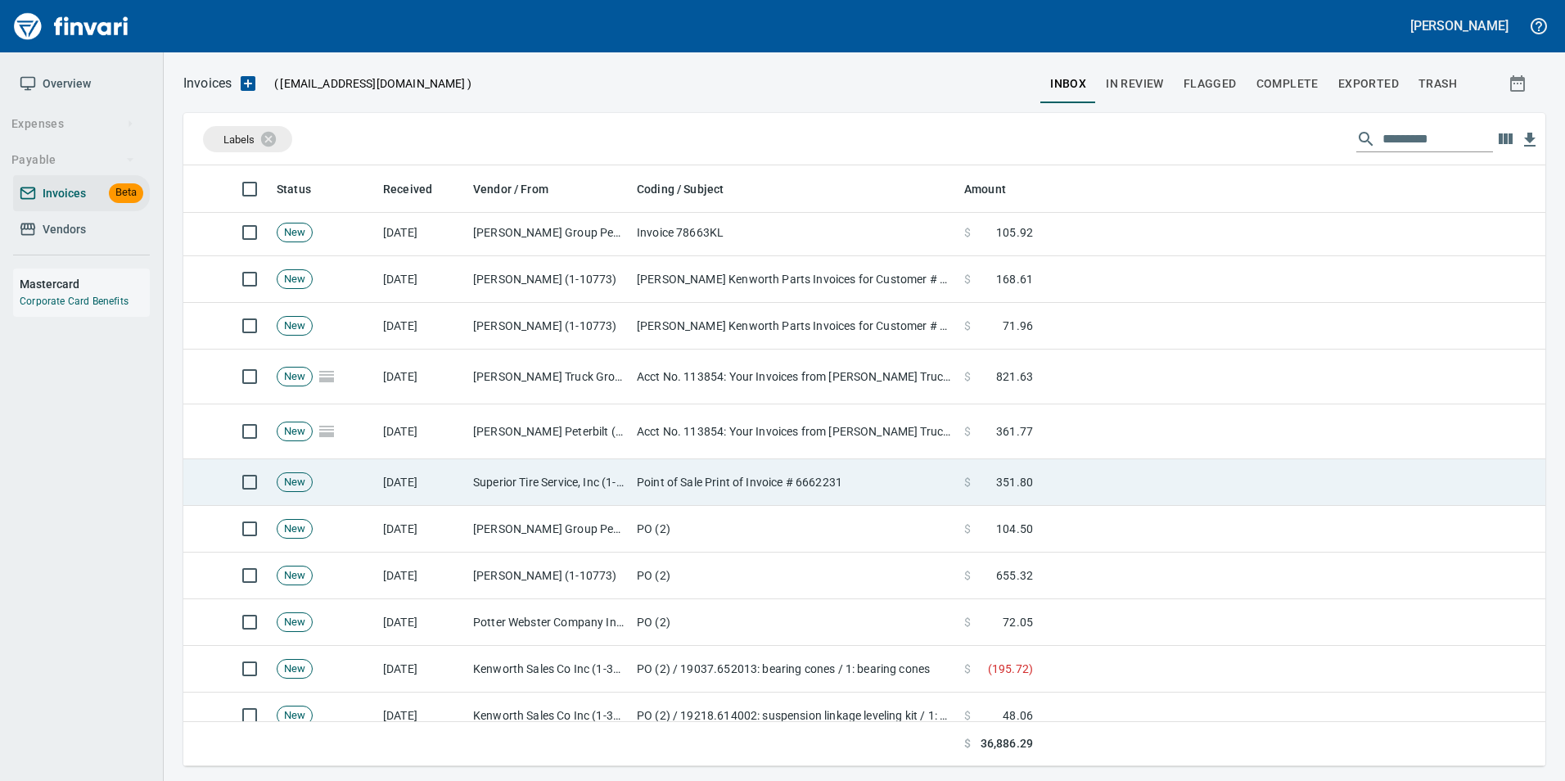
scroll to position [435, 0]
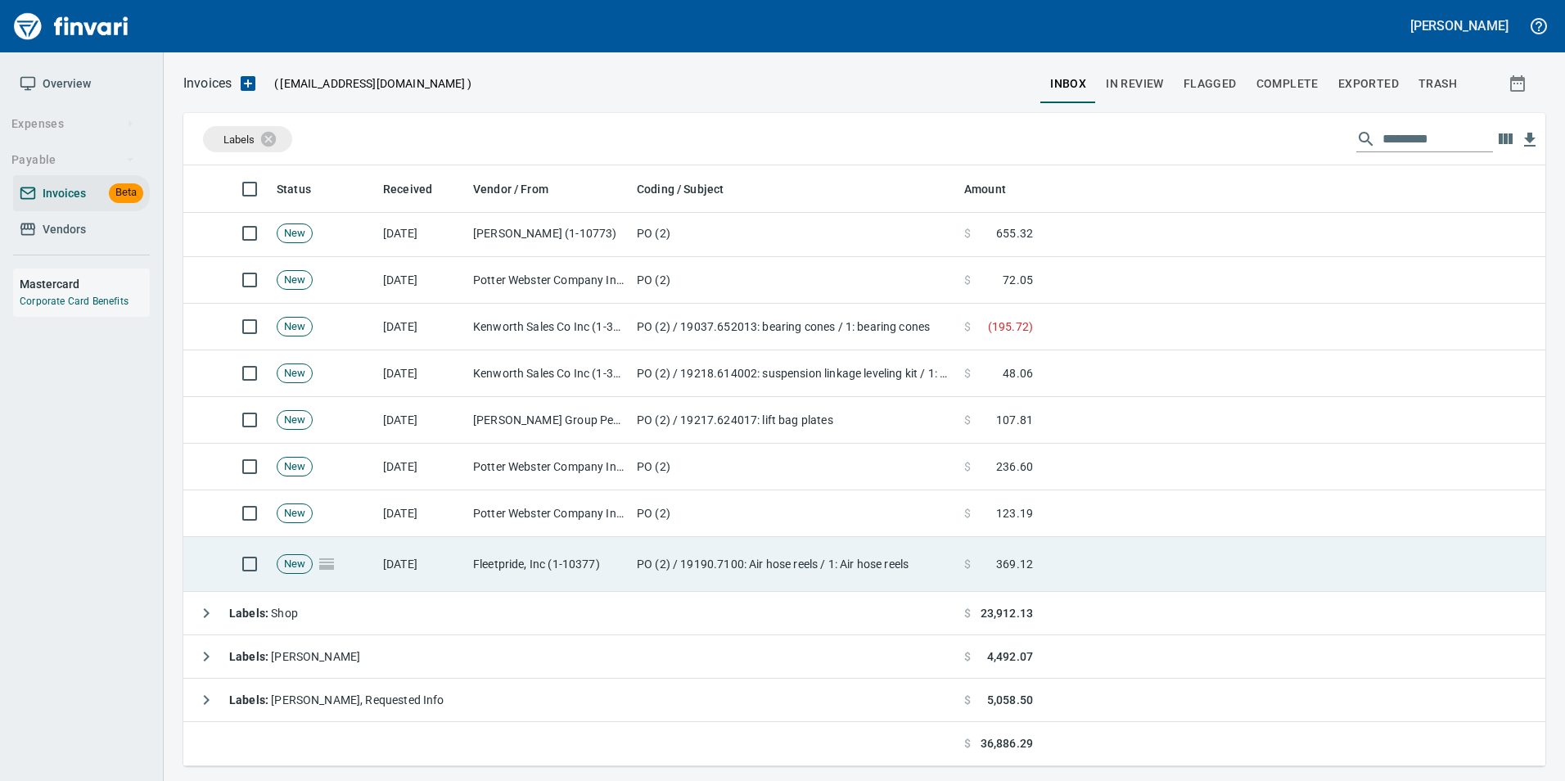
click at [512, 560] on td "Fleetpride, Inc (1-10377)" at bounding box center [549, 564] width 164 height 55
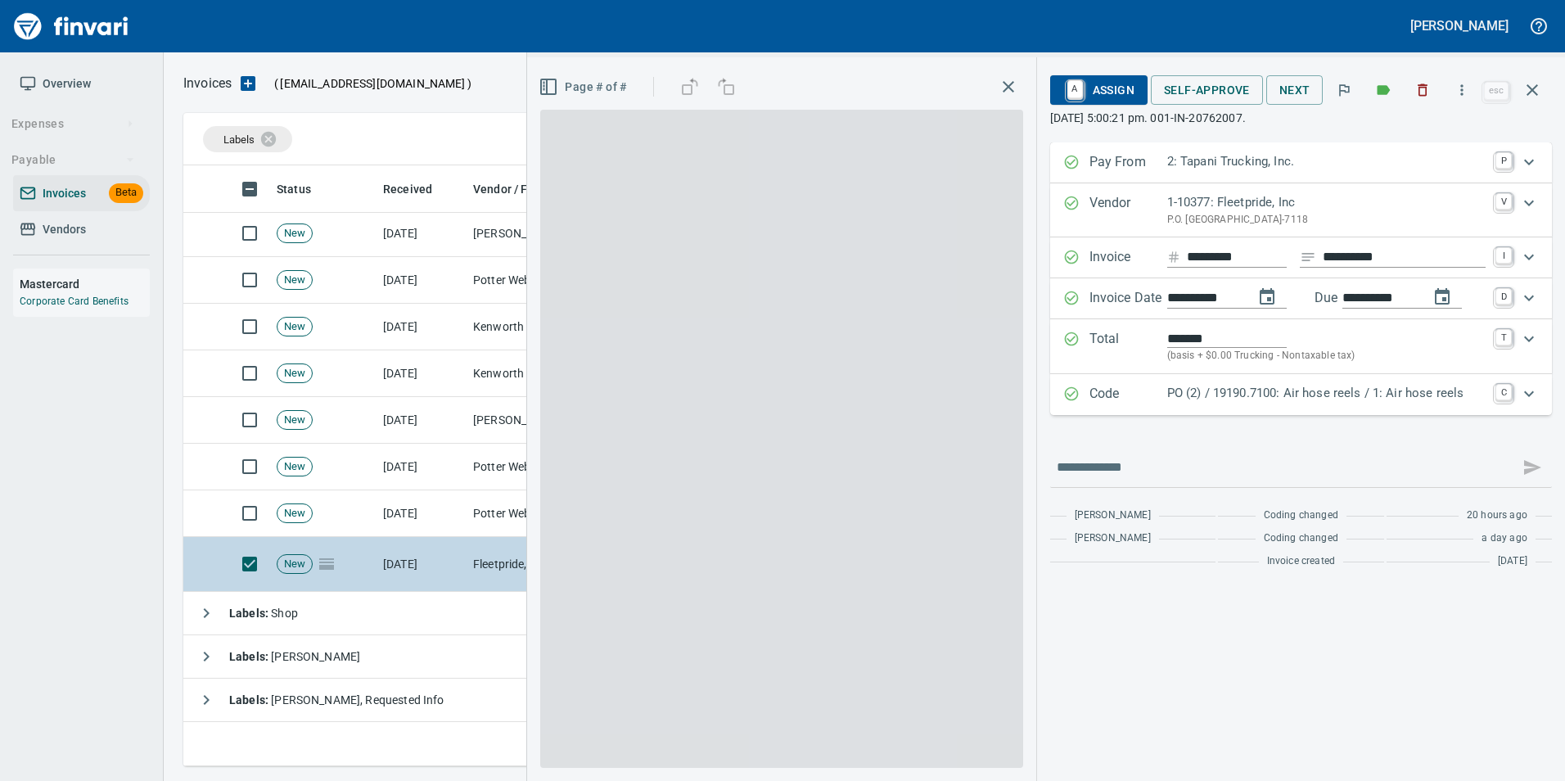
scroll to position [588, 1337]
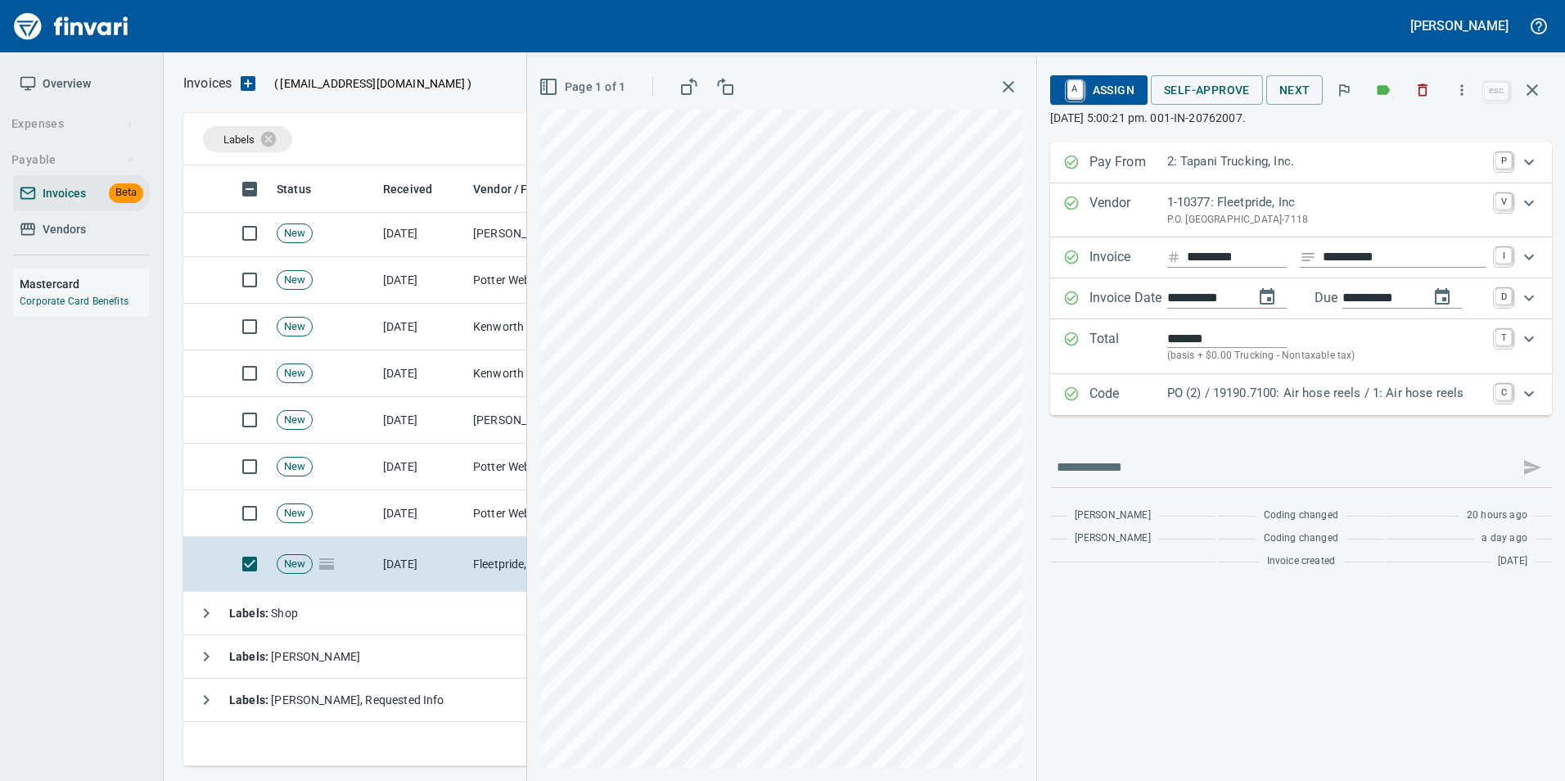
click at [1138, 389] on p "Code" at bounding box center [1128, 394] width 78 height 21
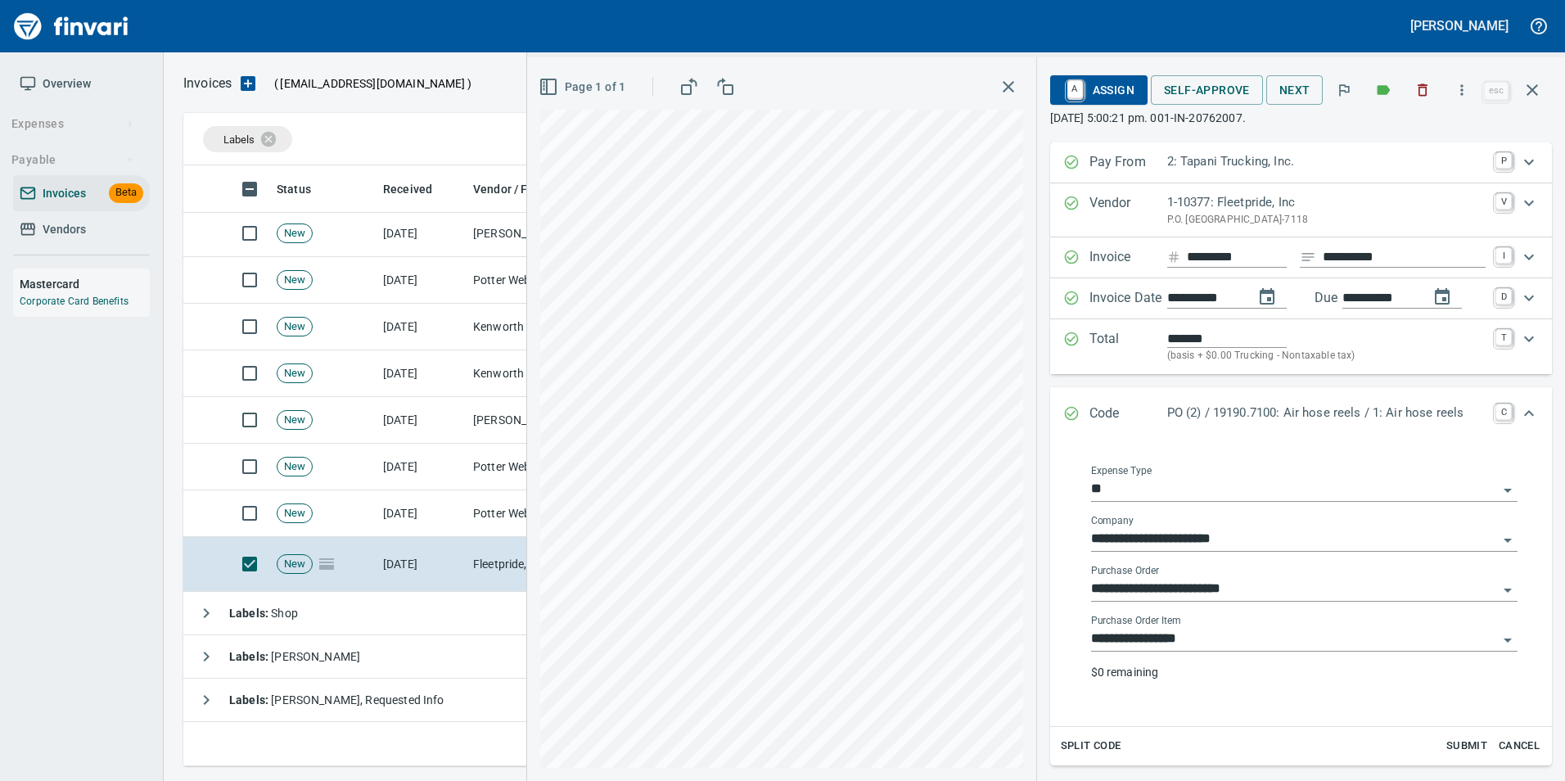
click at [1270, 582] on input "**********" at bounding box center [1294, 589] width 407 height 23
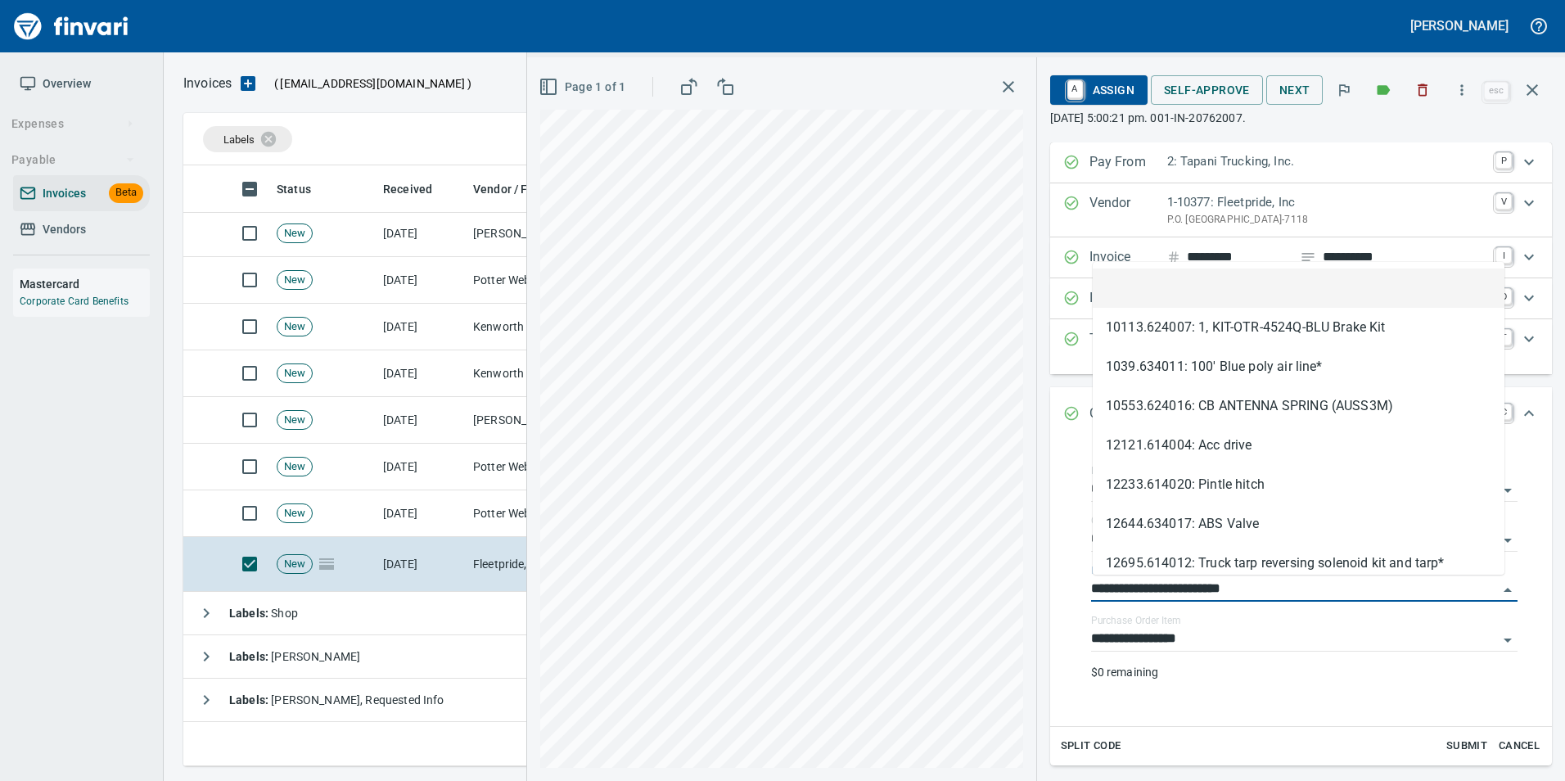
drag, startPoint x: 1176, startPoint y: 294, endPoint x: 1181, endPoint y: 418, distance: 124.5
click at [1176, 293] on li at bounding box center [1299, 287] width 412 height 39
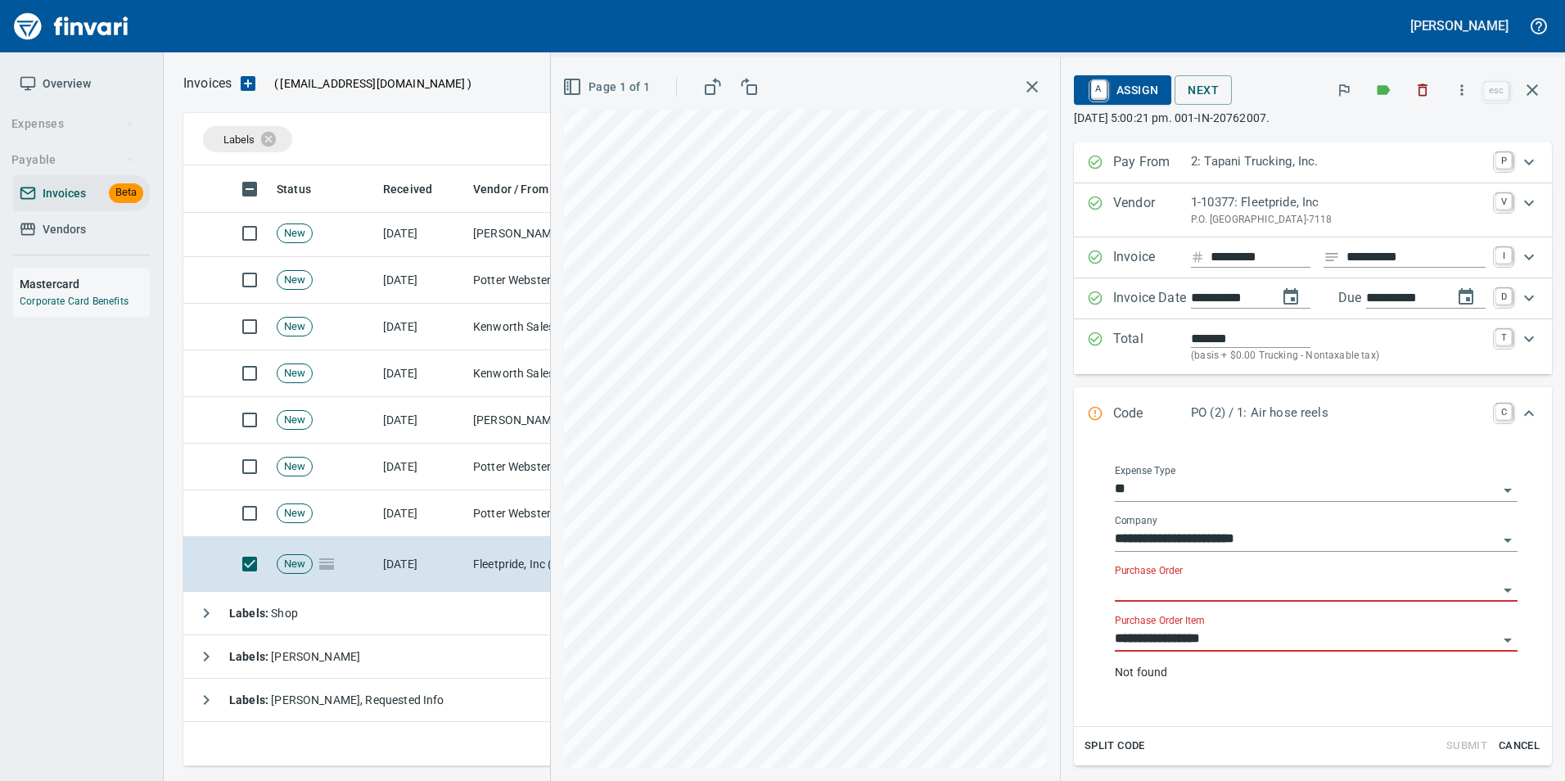
click at [1155, 642] on input "**********" at bounding box center [1306, 639] width 383 height 23
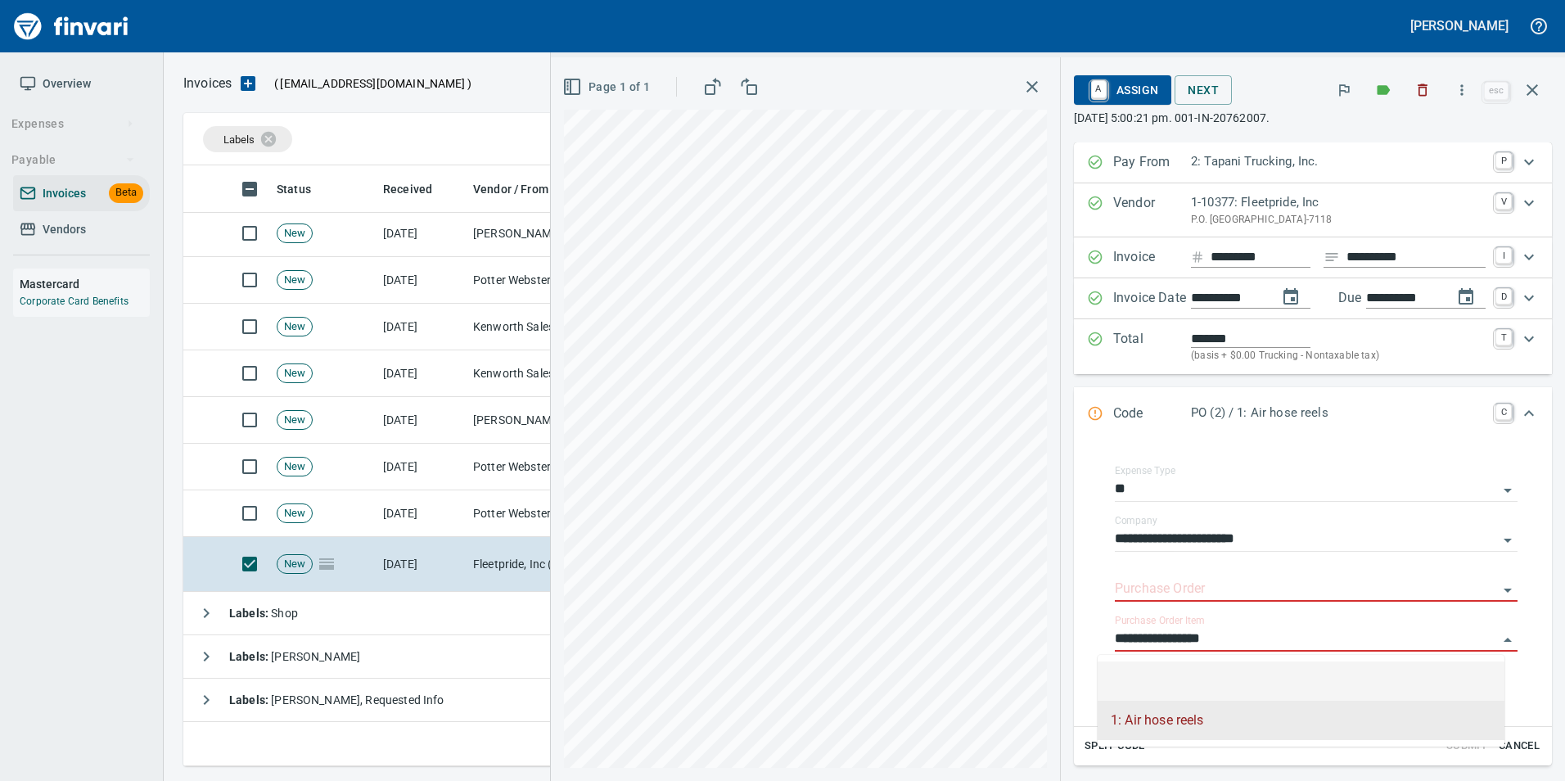
click at [1161, 669] on li at bounding box center [1301, 680] width 407 height 39
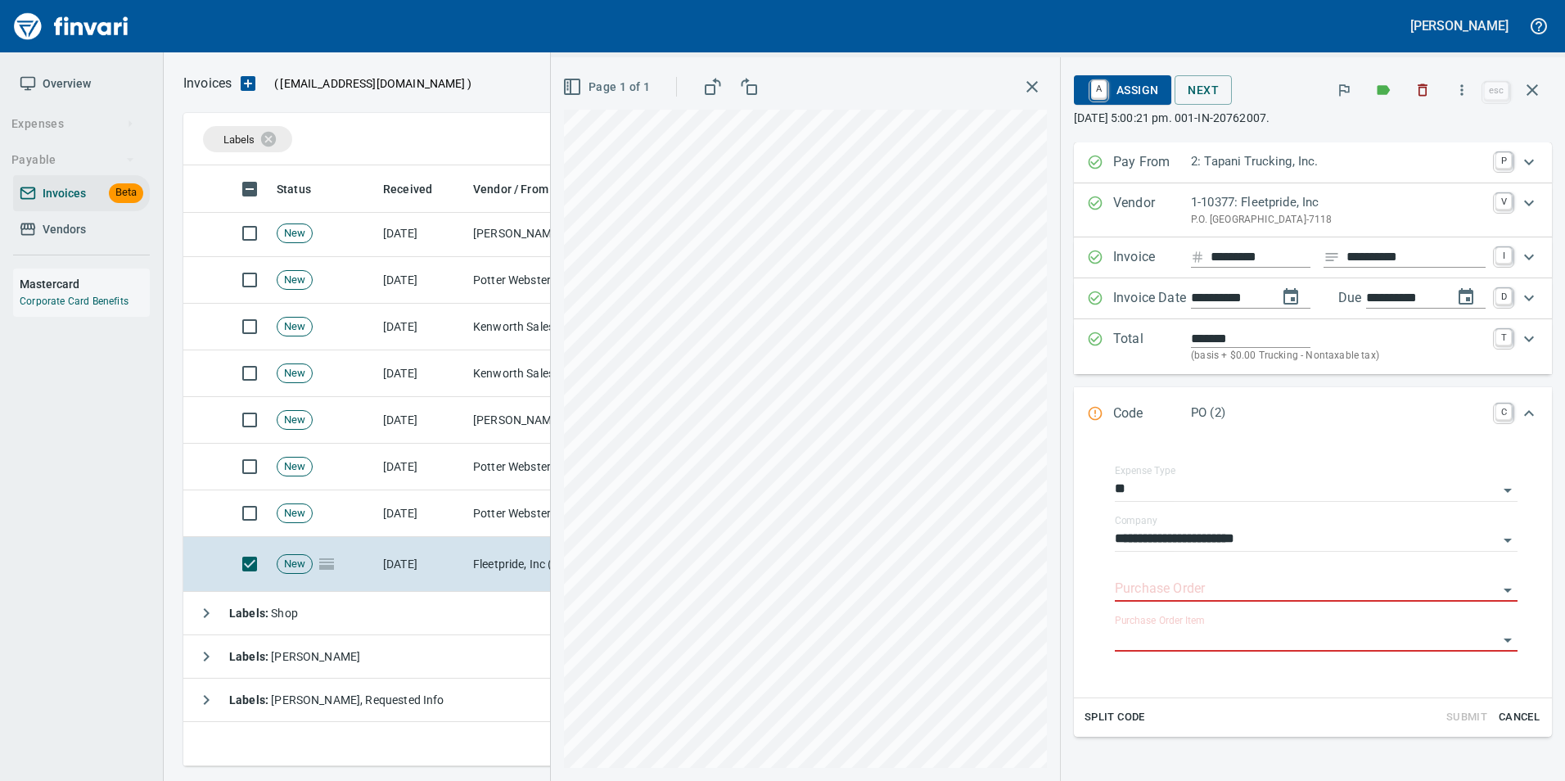
click at [1061, 415] on div "**********" at bounding box center [1313, 526] width 504 height 769
click at [1116, 83] on span "A Assign" at bounding box center [1122, 90] width 71 height 28
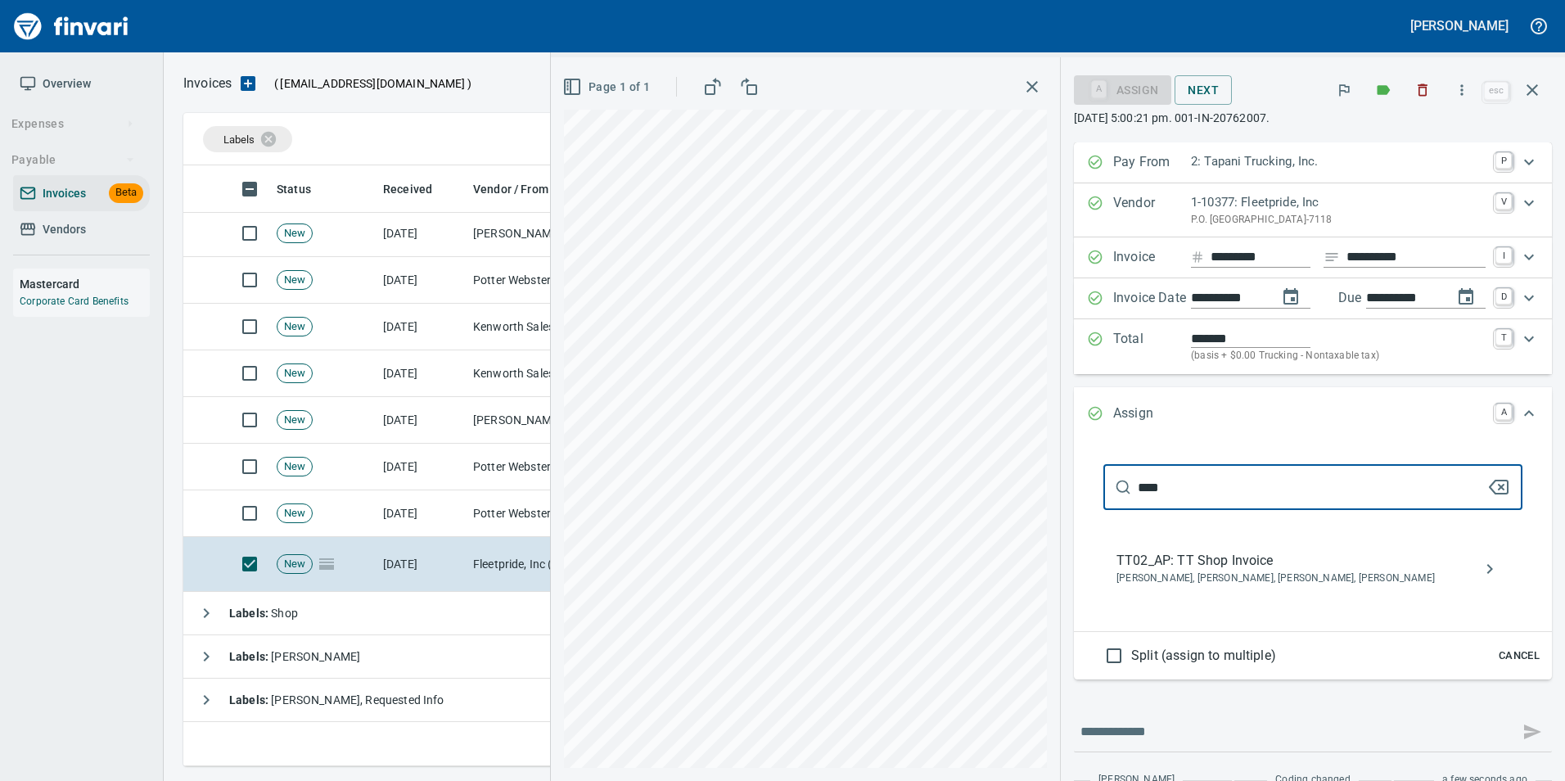
type input "****"
click at [1216, 563] on span "TT02_AP: TT Shop Invoice" at bounding box center [1299, 561] width 367 height 20
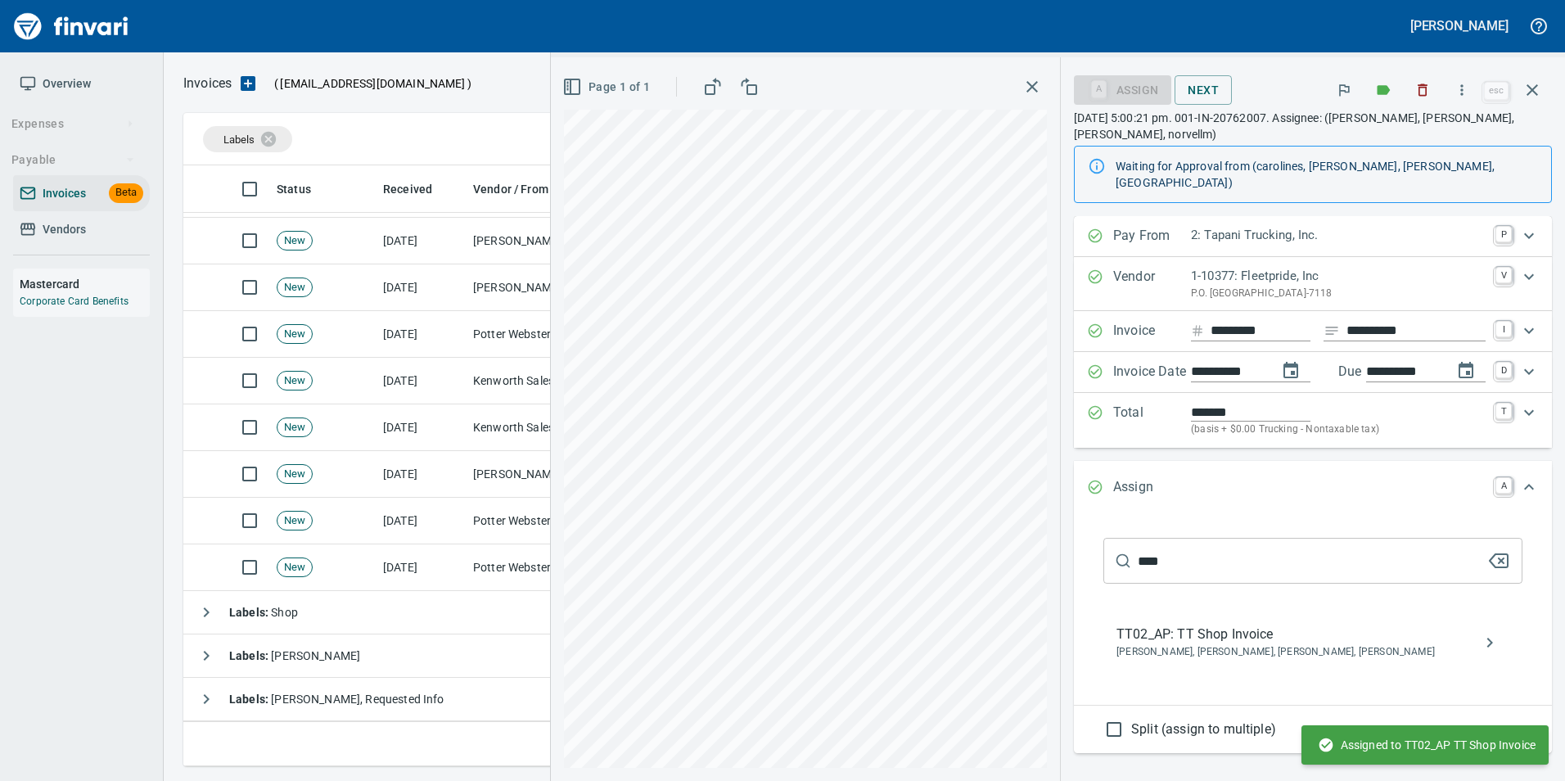
scroll to position [381, 0]
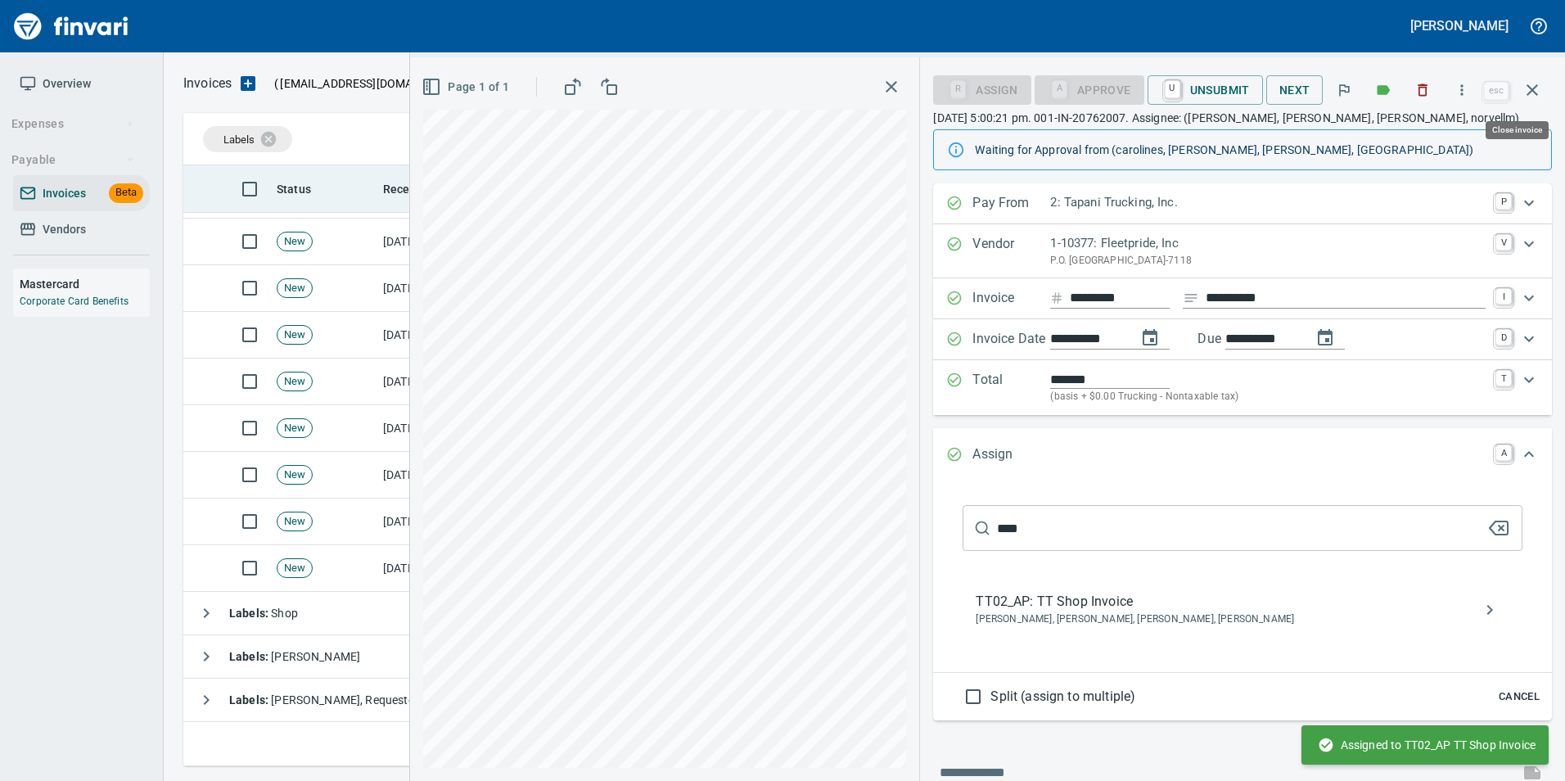
click at [1544, 92] on button "button" at bounding box center [1532, 89] width 39 height 39
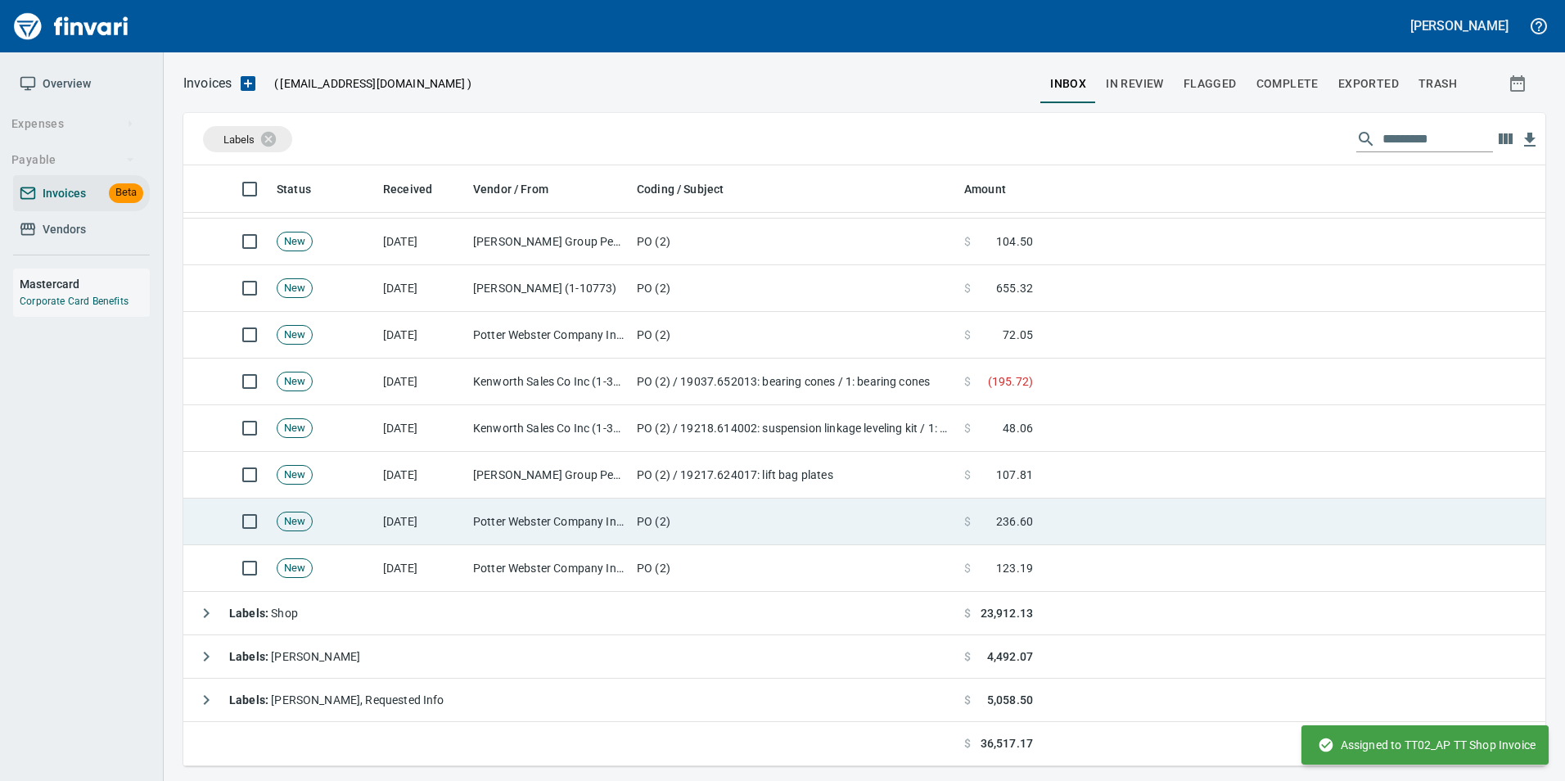
scroll to position [588, 1337]
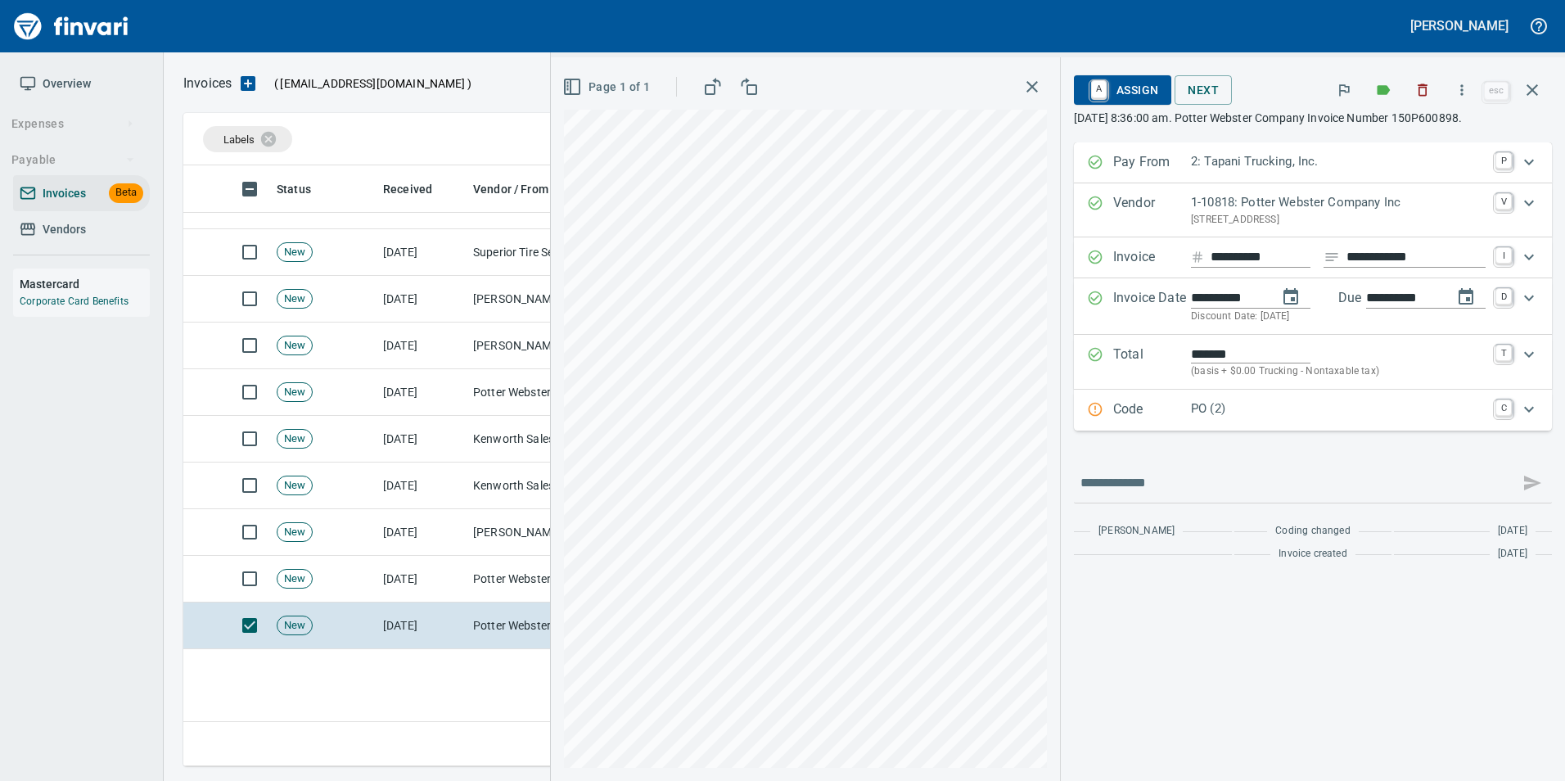
scroll to position [409, 0]
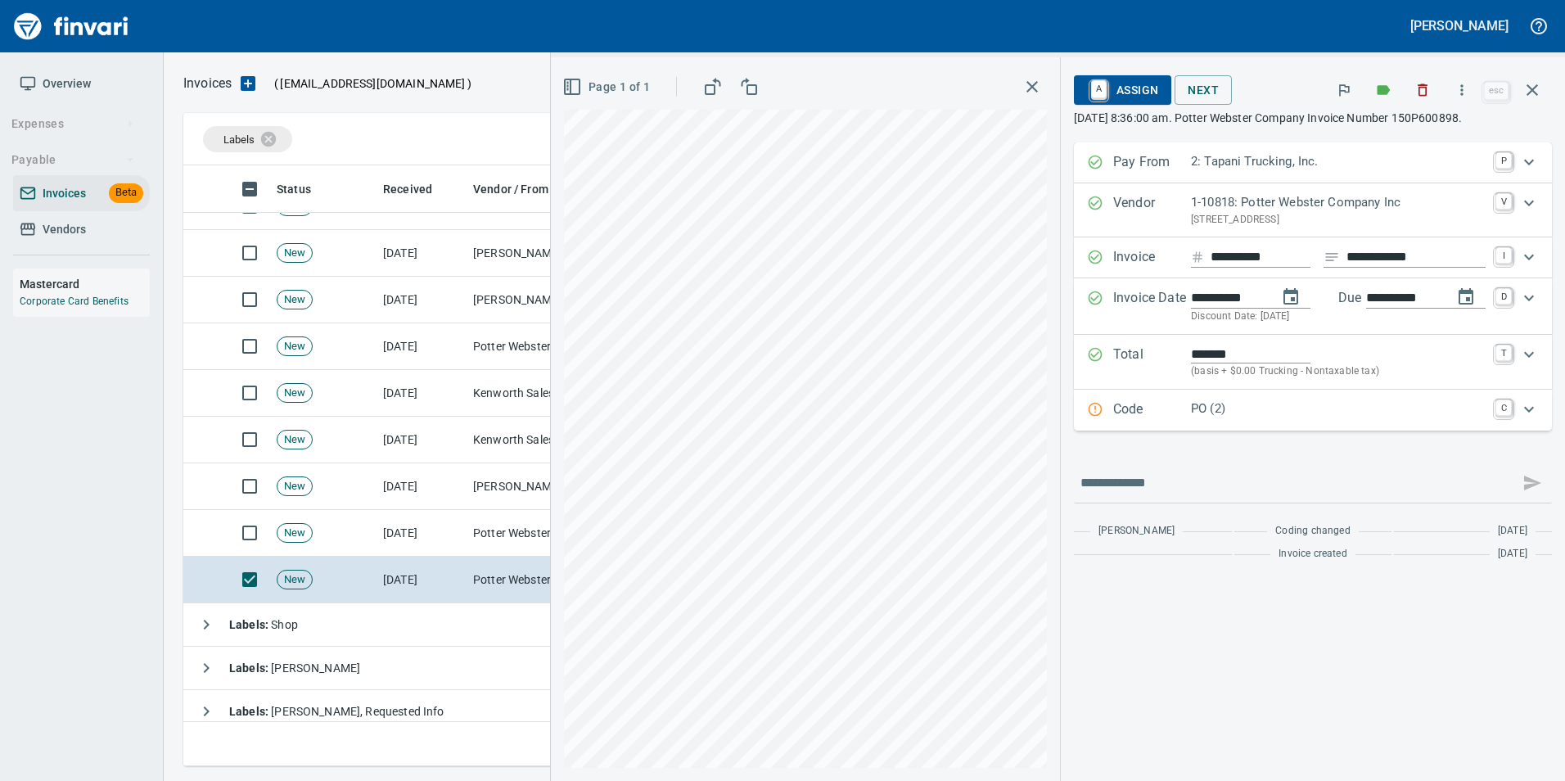
click at [1210, 420] on div "PO (2)" at bounding box center [1338, 409] width 295 height 21
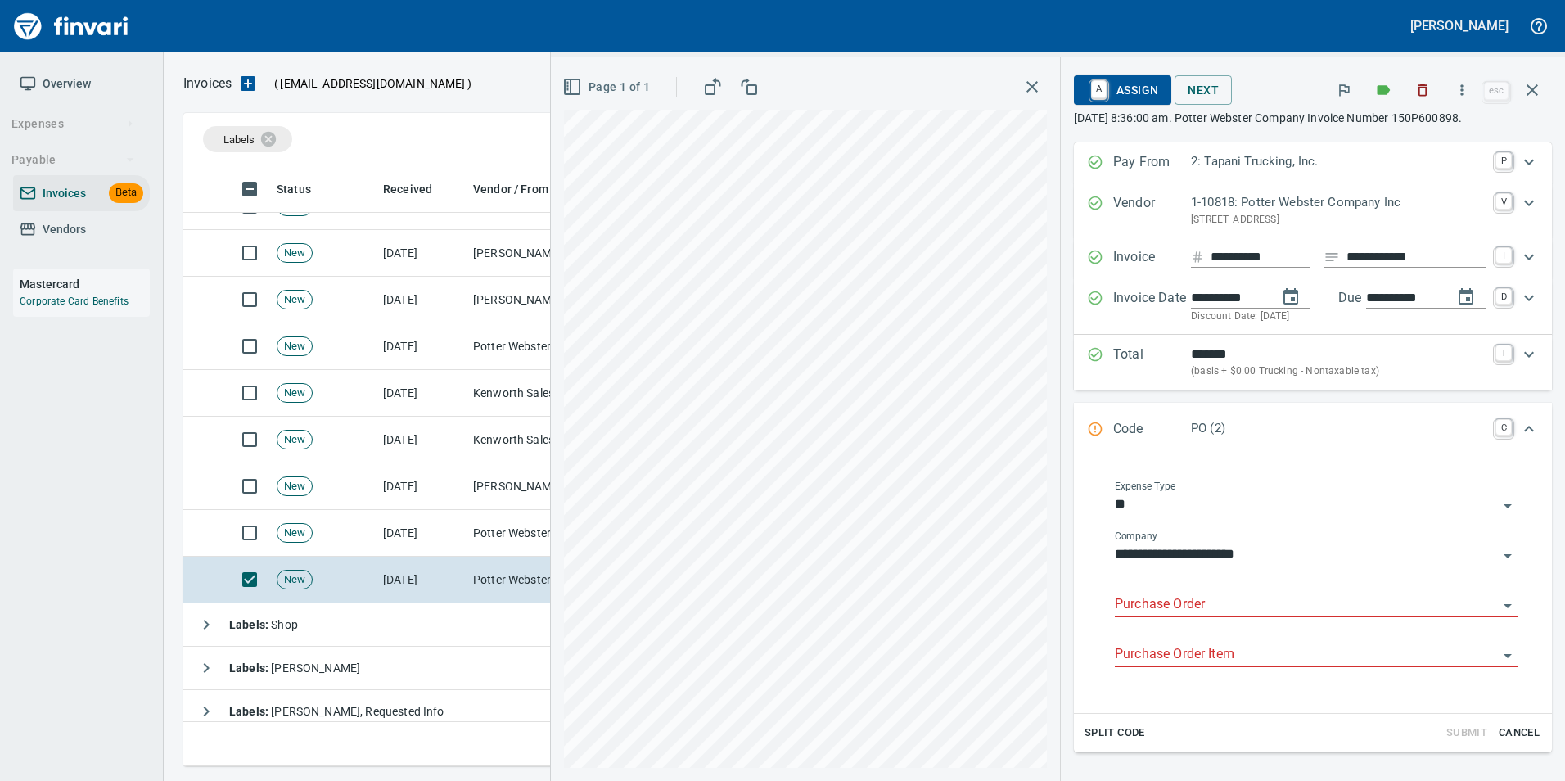
click at [1188, 604] on input "Purchase Order" at bounding box center [1306, 604] width 383 height 23
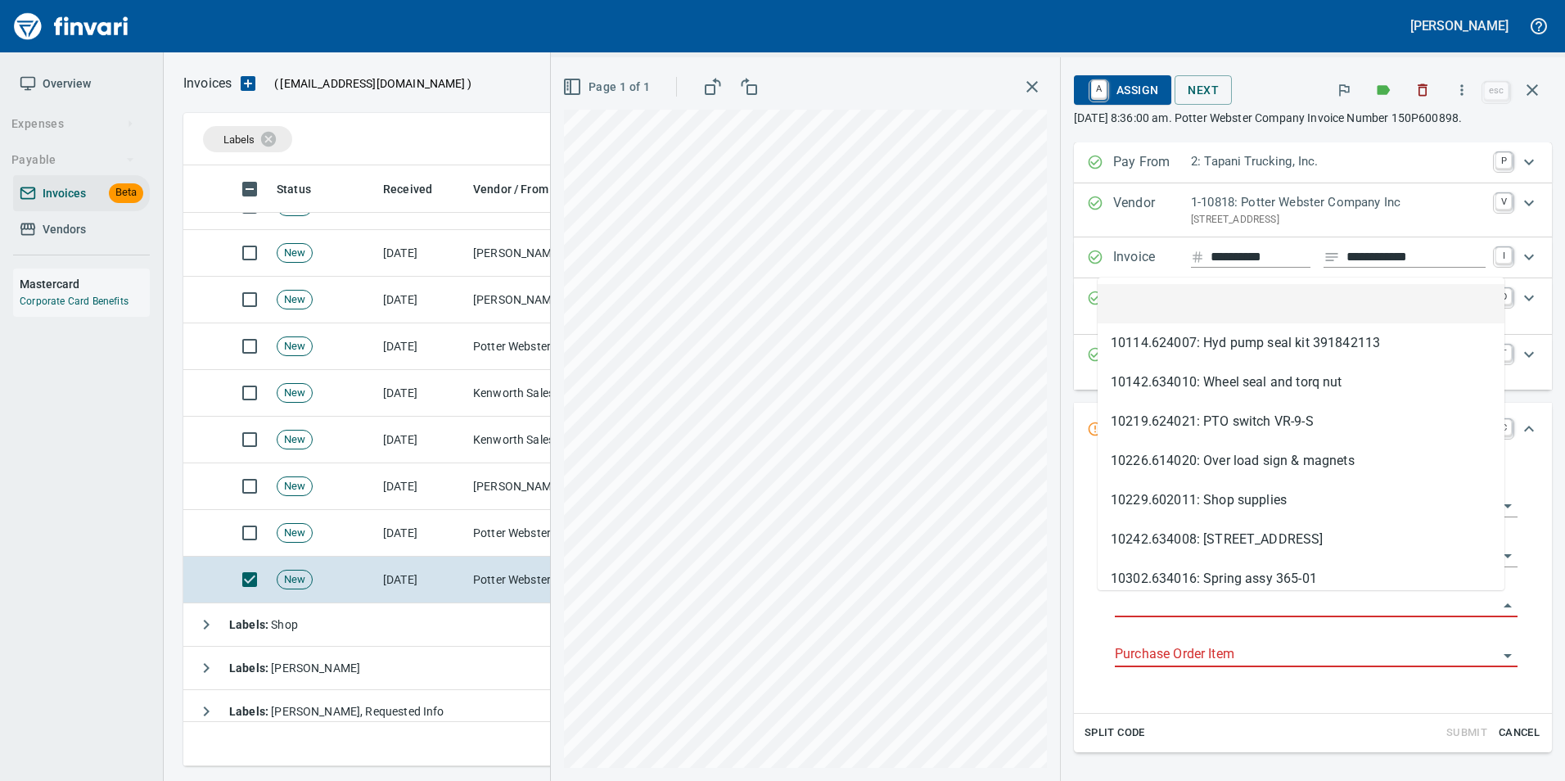
scroll to position [588, 1337]
type input "**********"
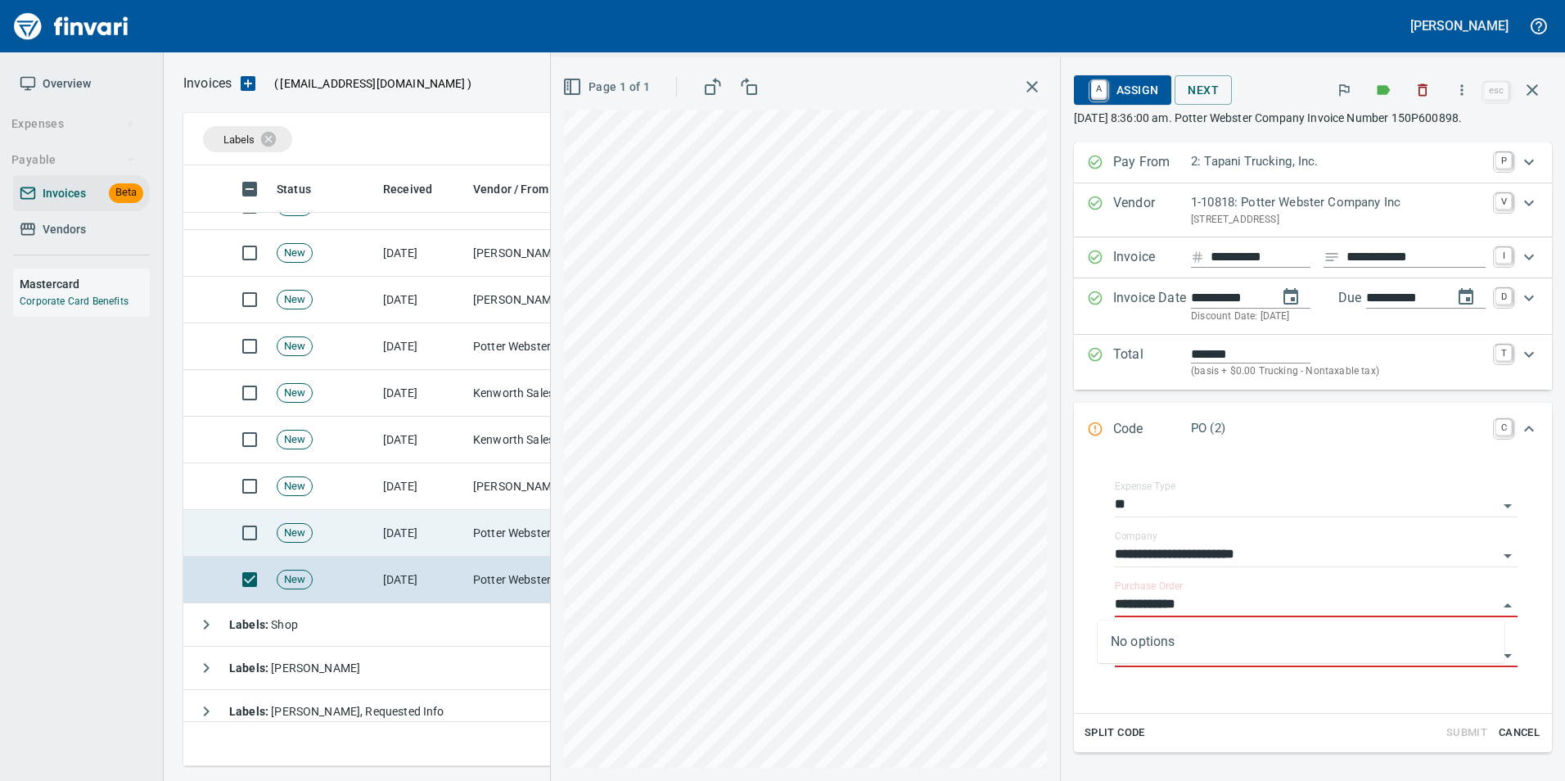
click at [428, 543] on td "10/10/2025" at bounding box center [422, 533] width 90 height 47
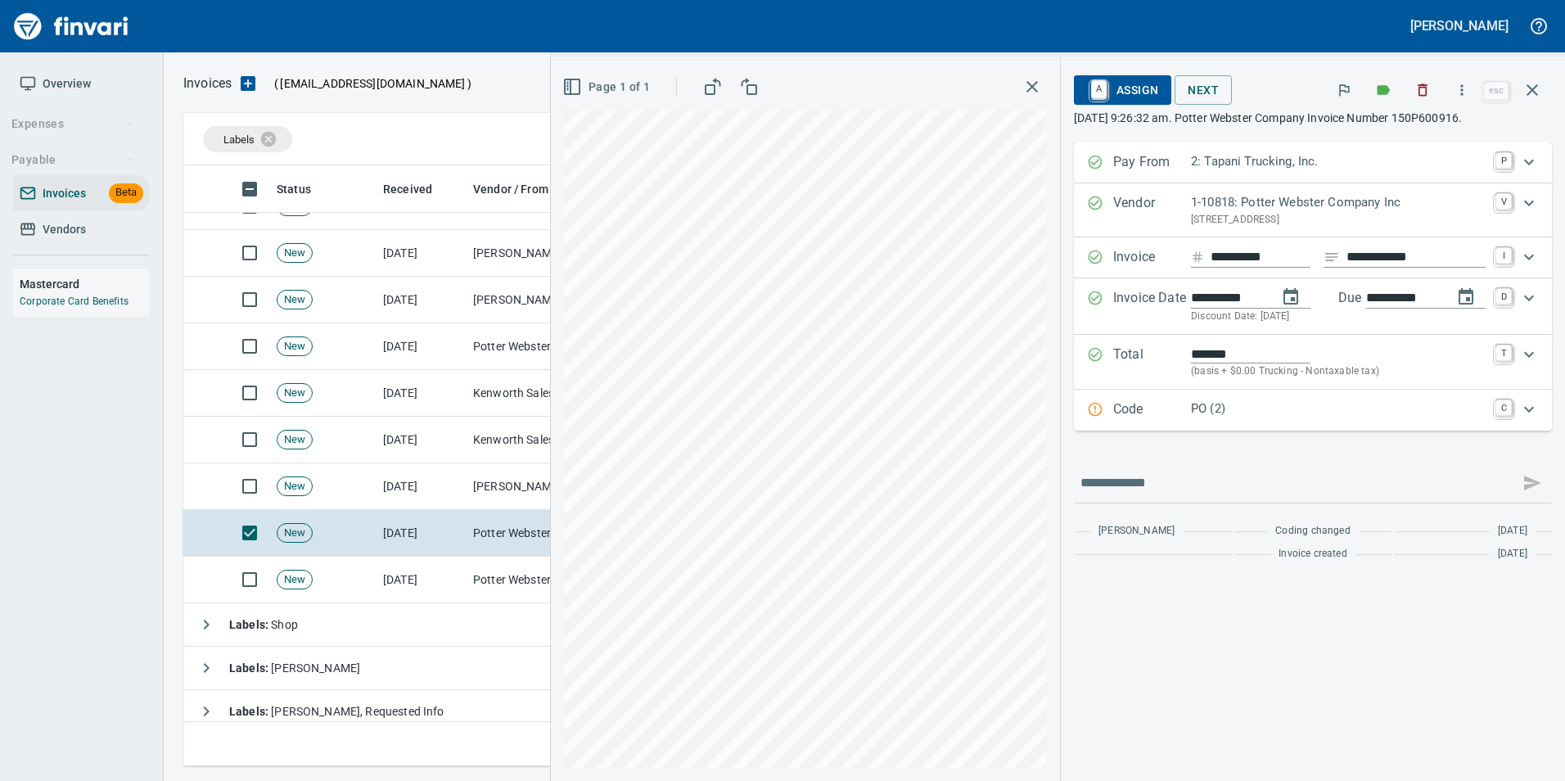
click at [1205, 408] on p "PO (2)" at bounding box center [1338, 408] width 295 height 19
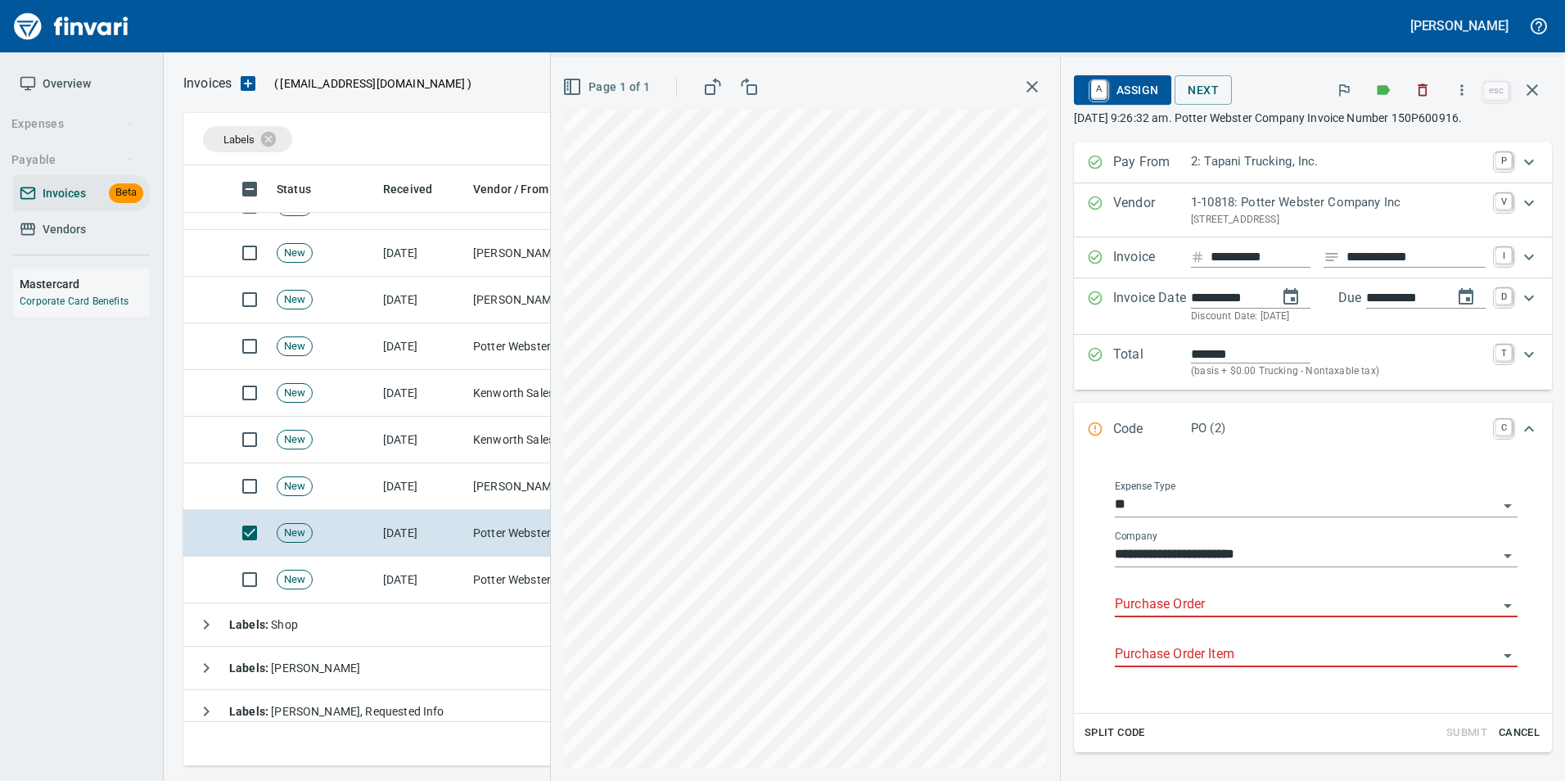
click at [1115, 596] on input "Purchase Order" at bounding box center [1306, 604] width 383 height 23
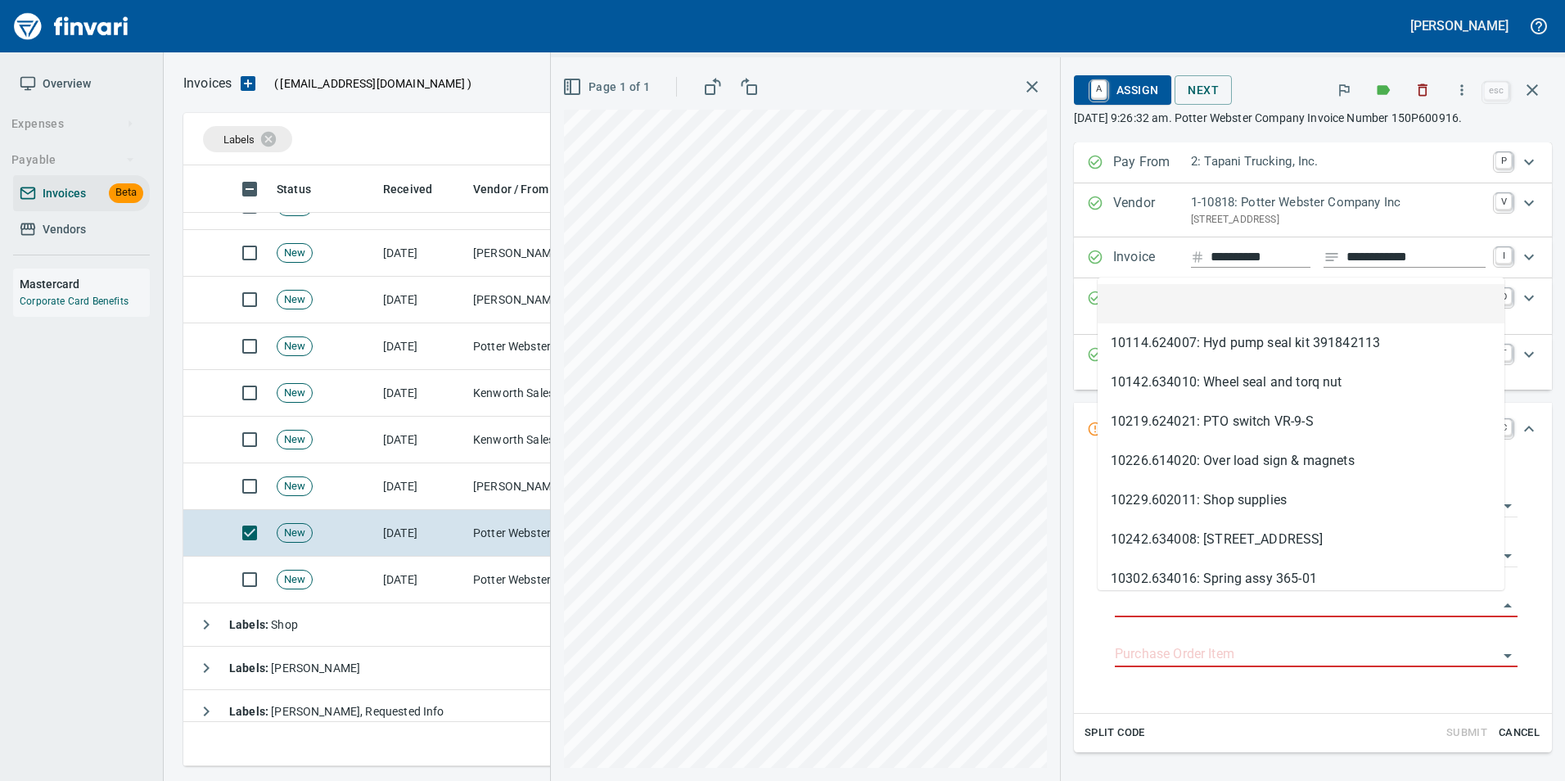
scroll to position [588, 1337]
type input "**********"
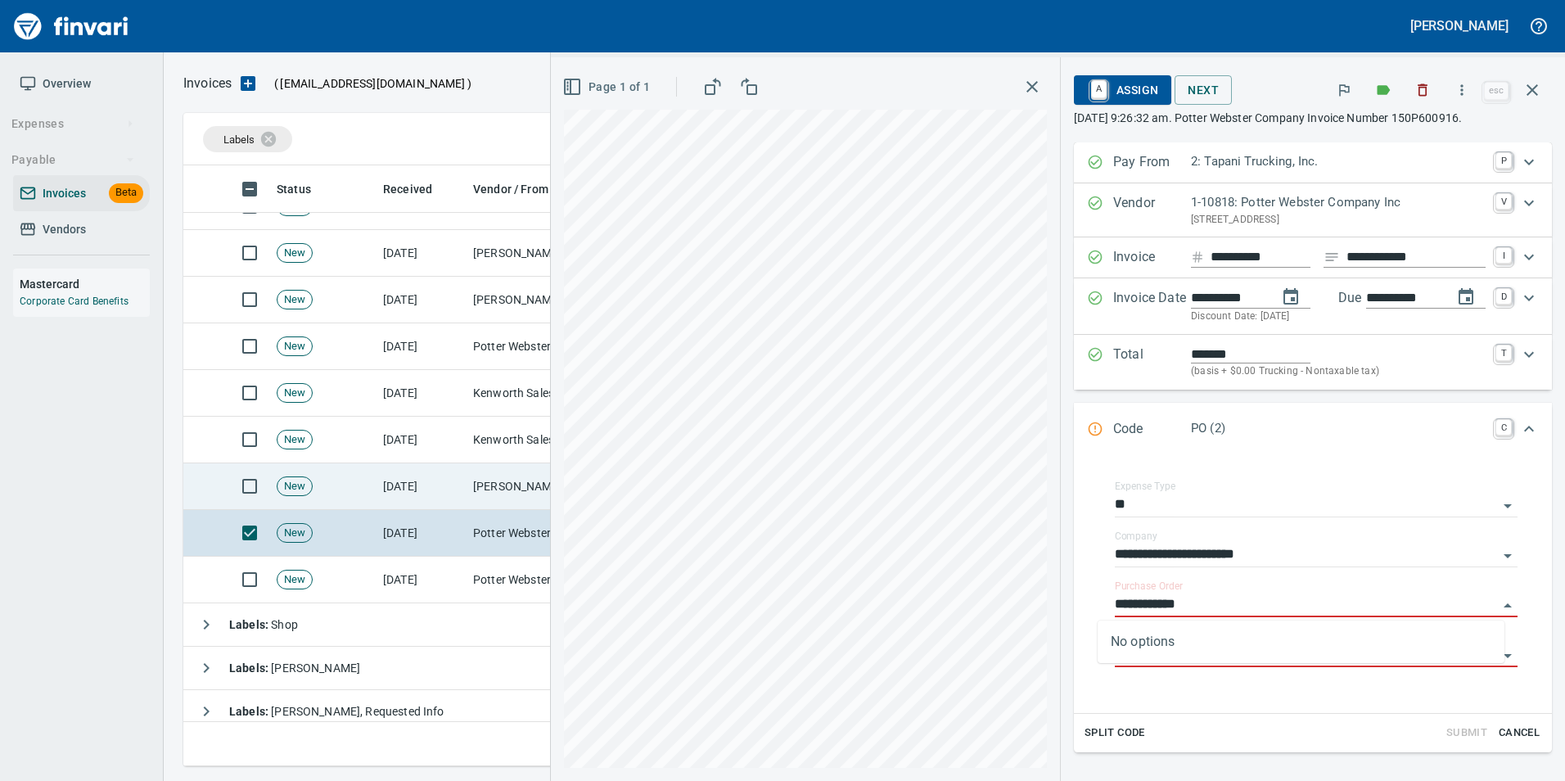
click at [369, 506] on td "New" at bounding box center [323, 486] width 106 height 47
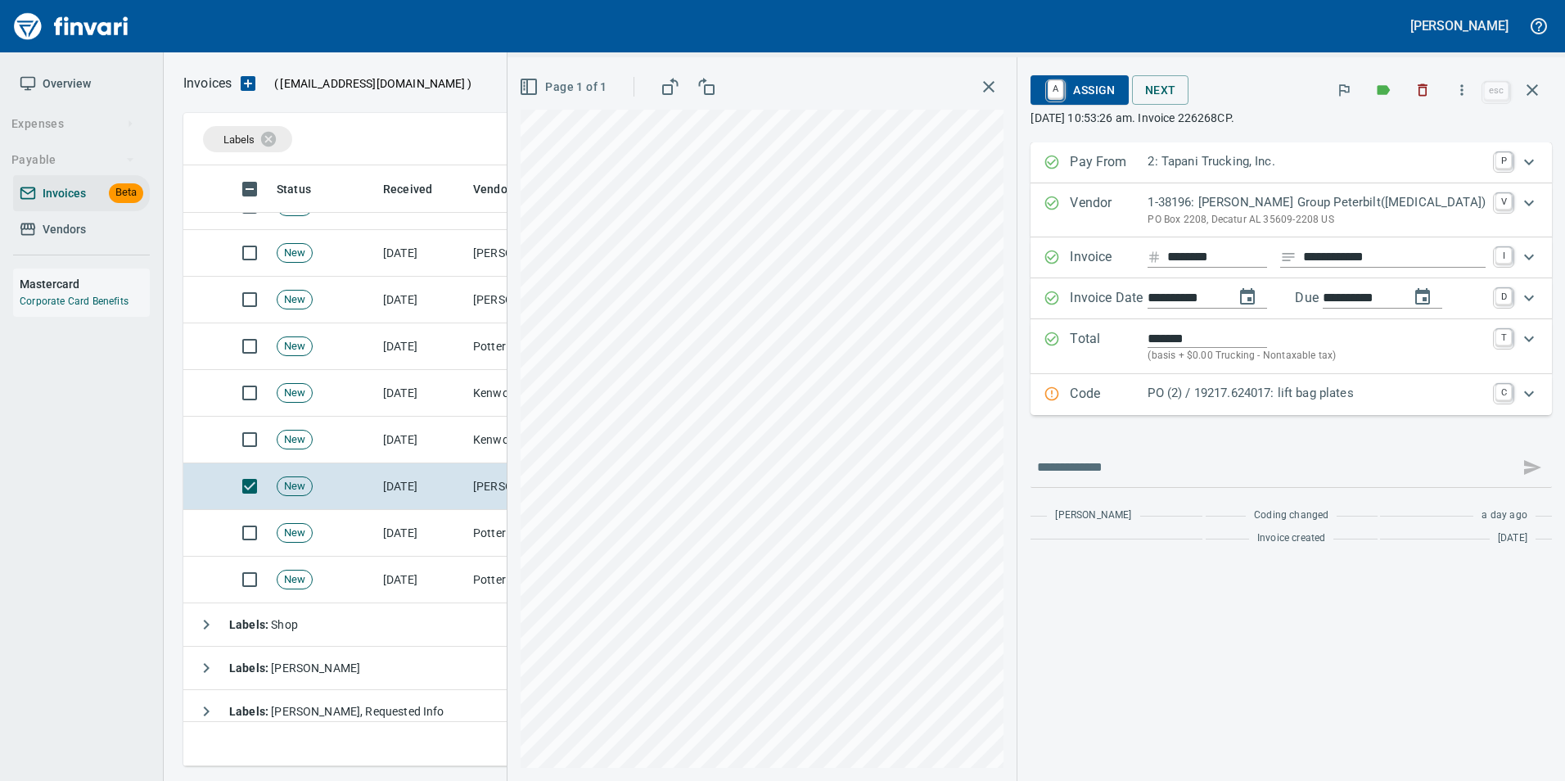
click at [1106, 390] on div "Code PO (2) / 19217.624017: lift bag plates C" at bounding box center [1277, 394] width 466 height 21
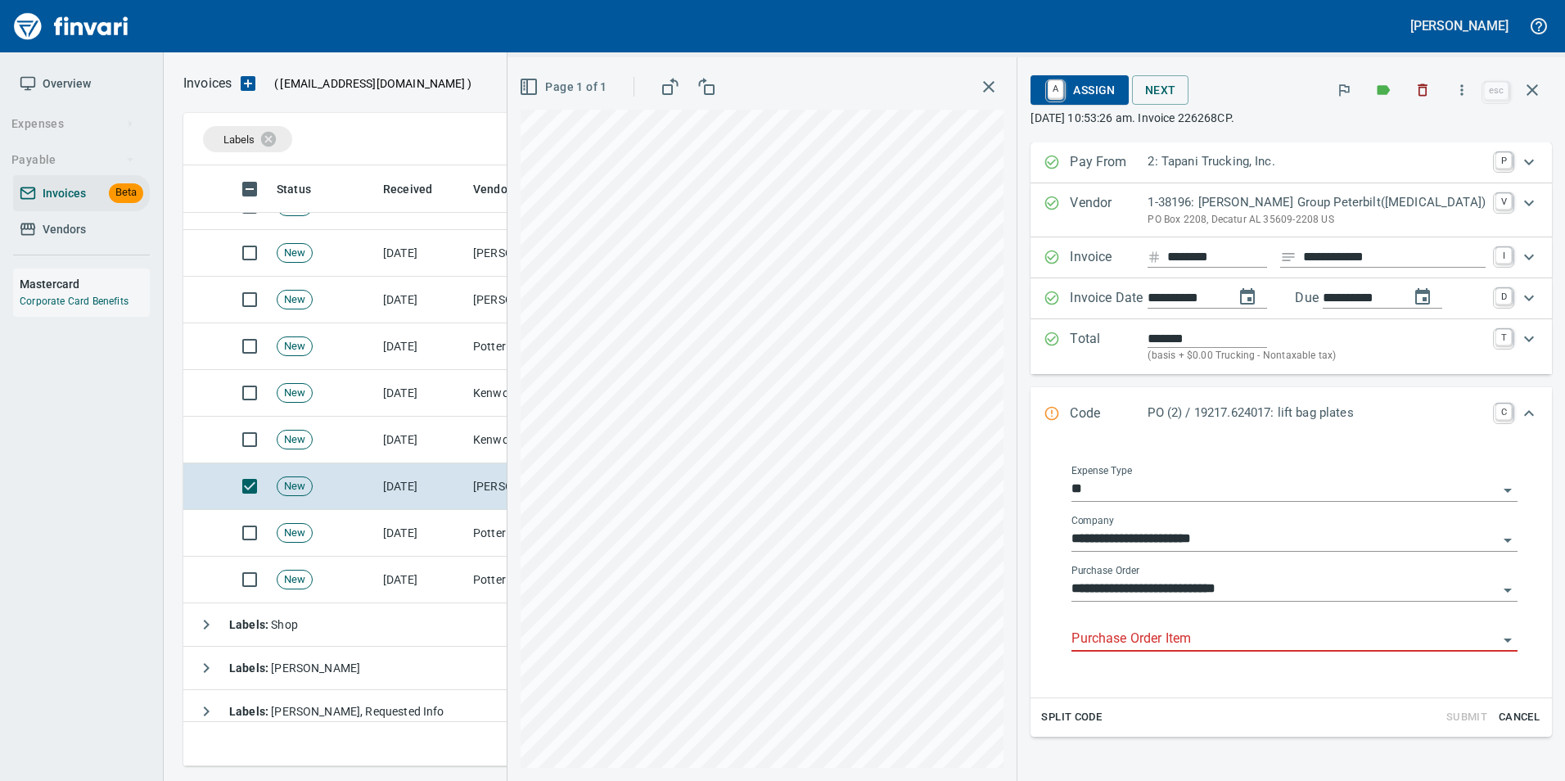
click at [1128, 641] on input "Purchase Order Item" at bounding box center [1284, 639] width 426 height 23
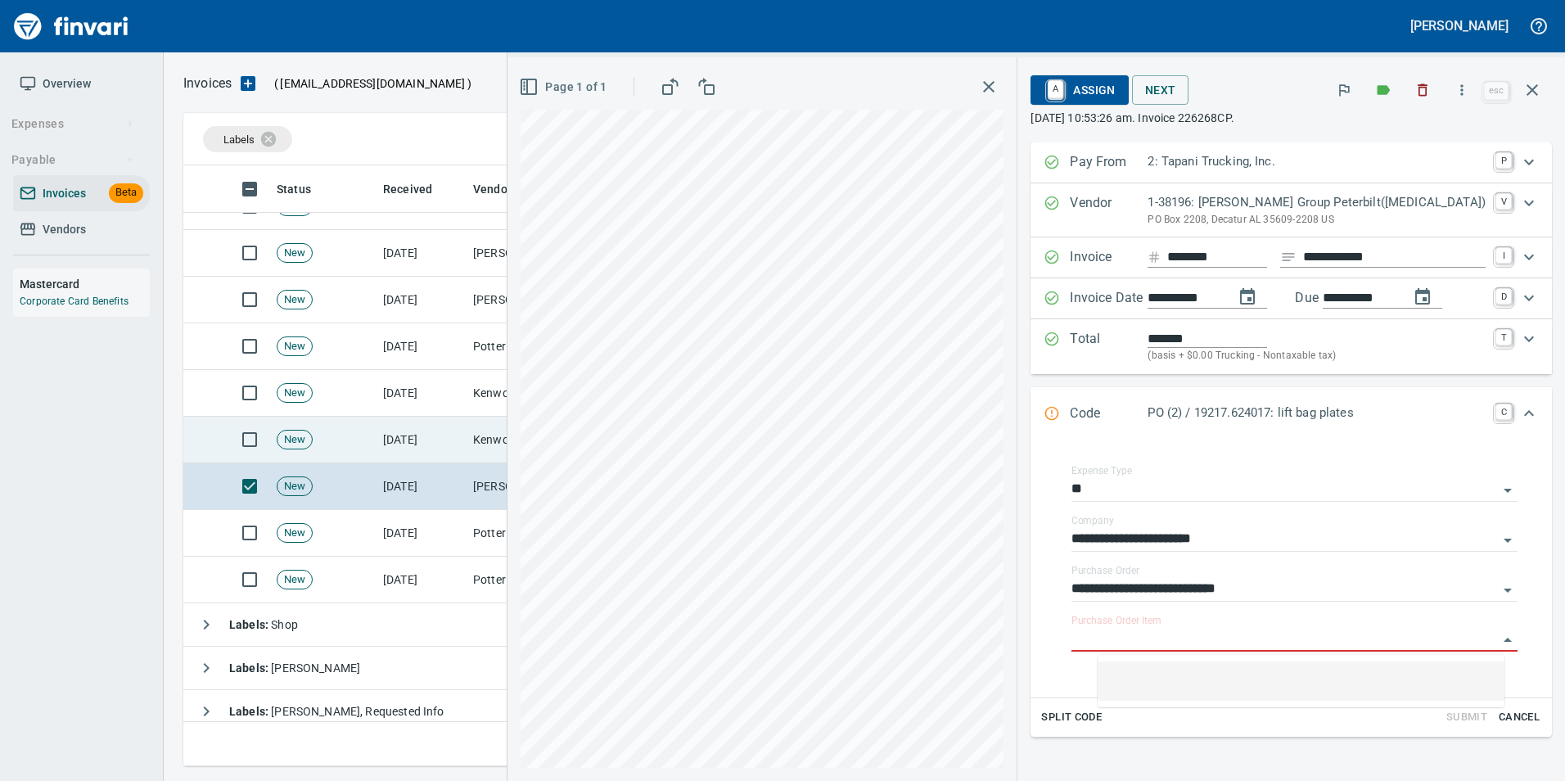
click at [516, 449] on td "Kenworth Sales Co Inc (1-38304)" at bounding box center [549, 440] width 164 height 47
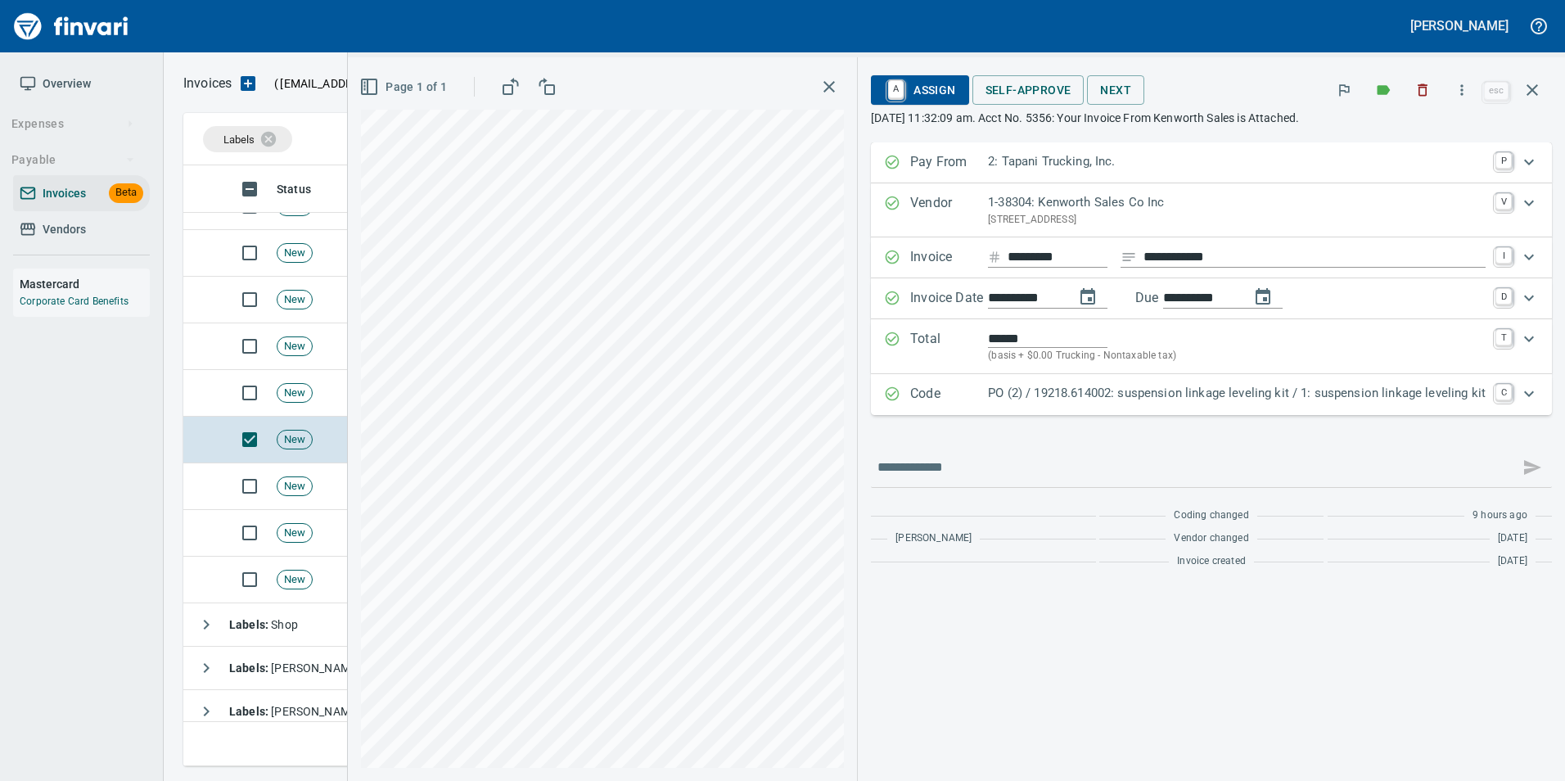
click at [1119, 392] on p "PO (2) / 19218.614002: suspension linkage leveling kit / 1: suspension linkage …" at bounding box center [1237, 393] width 498 height 19
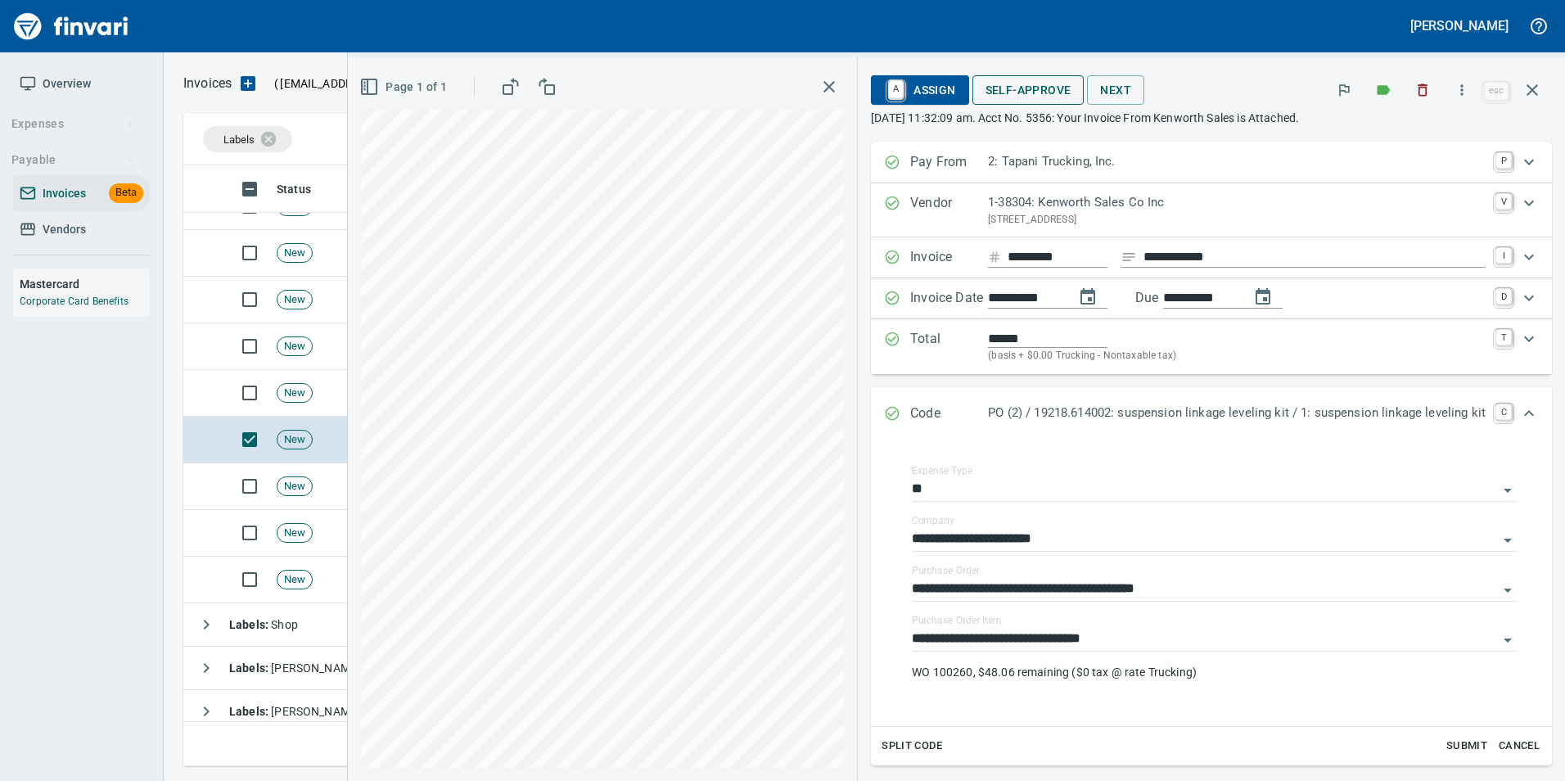
scroll to position [588, 1337]
click at [1027, 94] on span "Self-Approve" at bounding box center [1028, 90] width 86 height 20
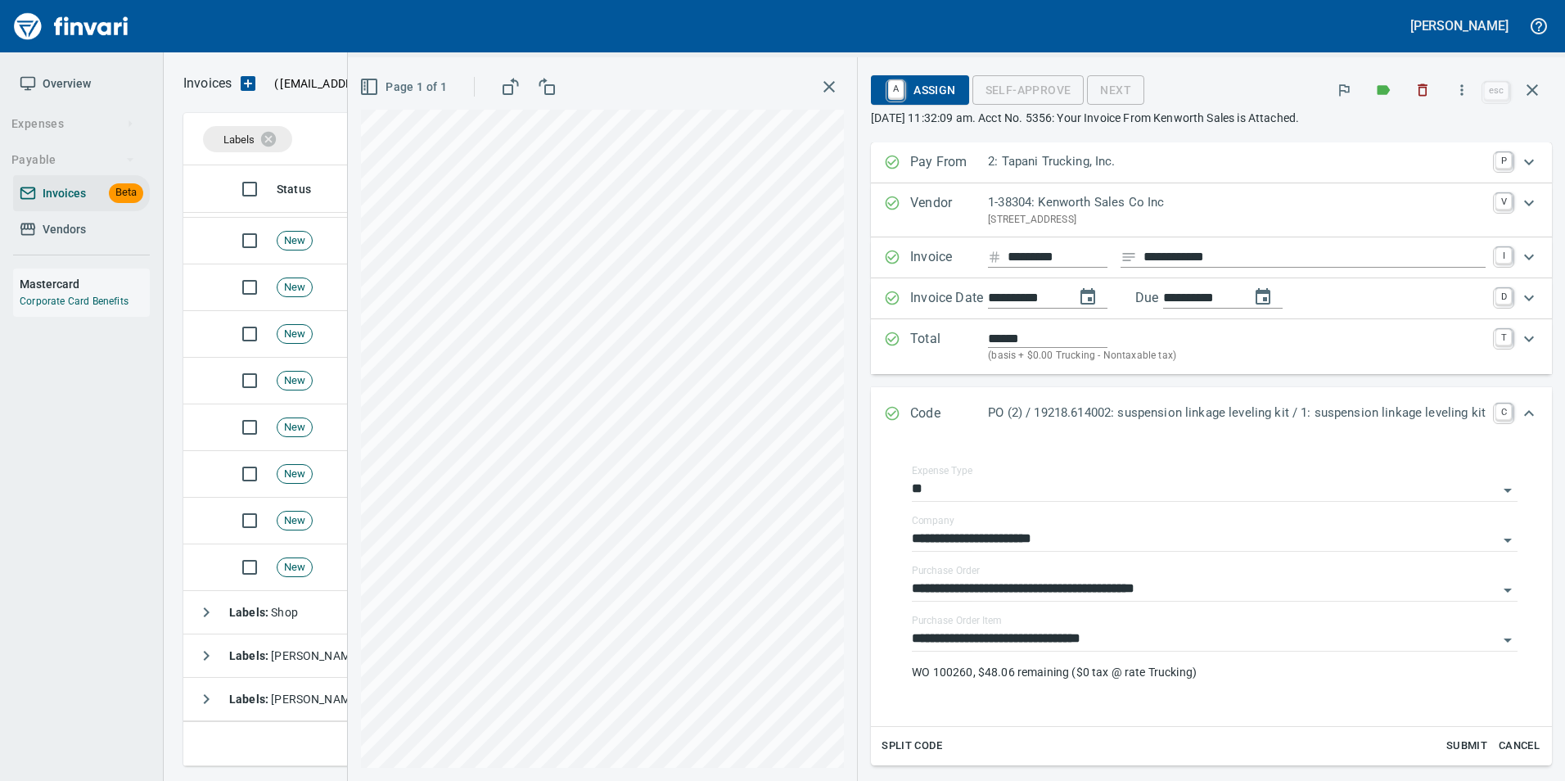
scroll to position [374, 0]
click at [1526, 99] on icon "button" at bounding box center [1532, 90] width 20 height 20
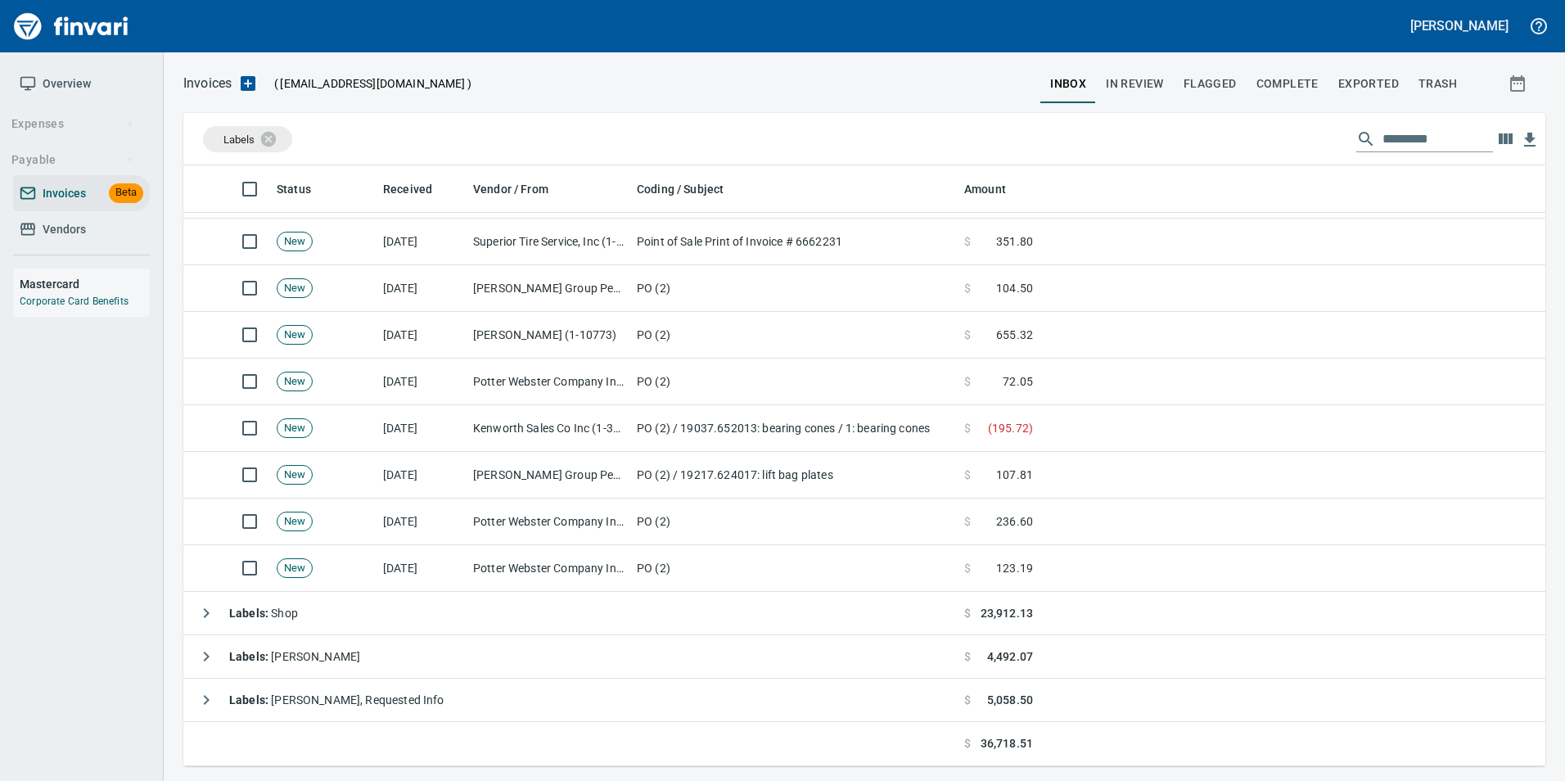
scroll to position [588, 1337]
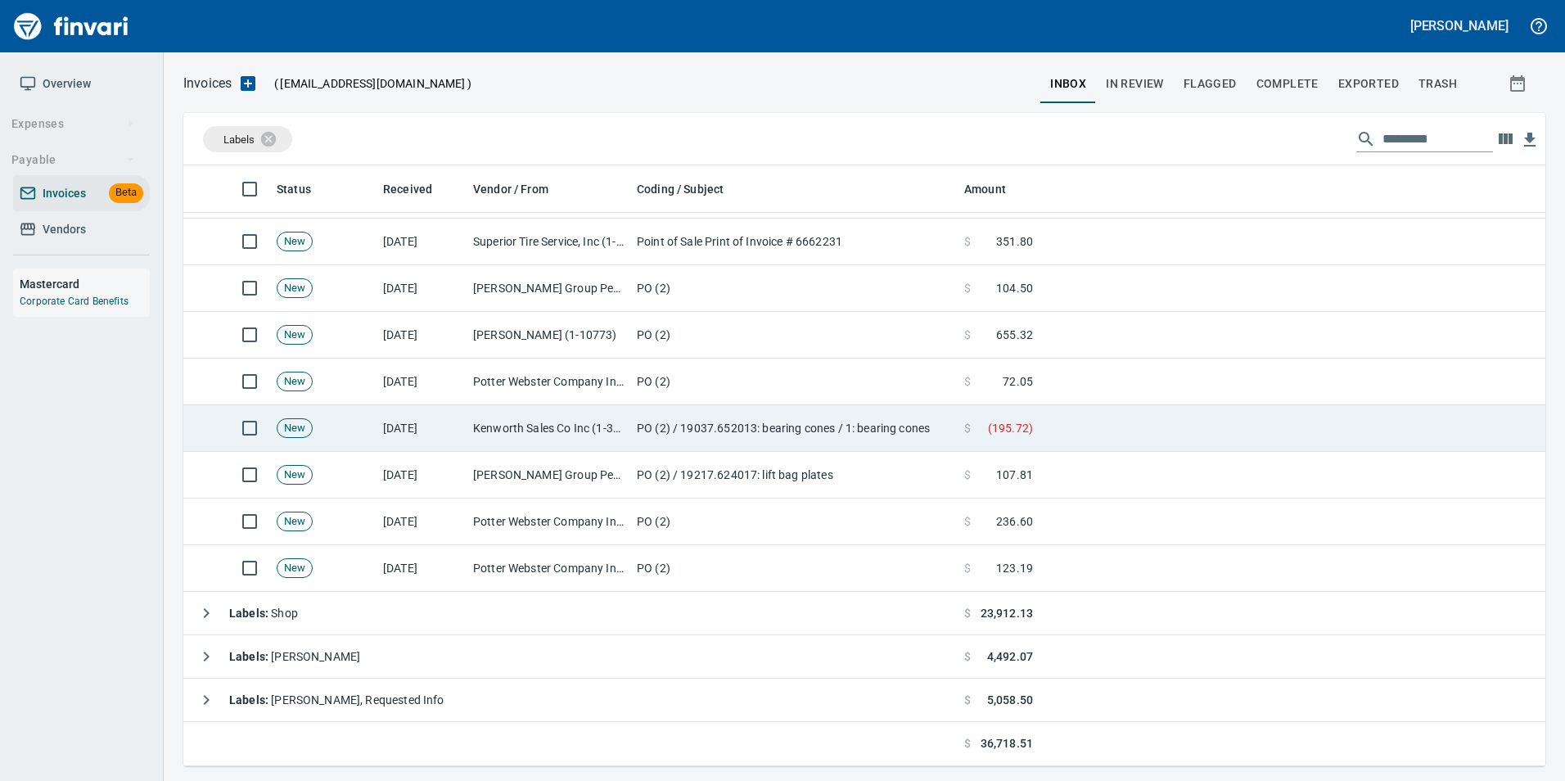
click at [483, 419] on td "Kenworth Sales Co Inc (1-38304)" at bounding box center [549, 428] width 164 height 47
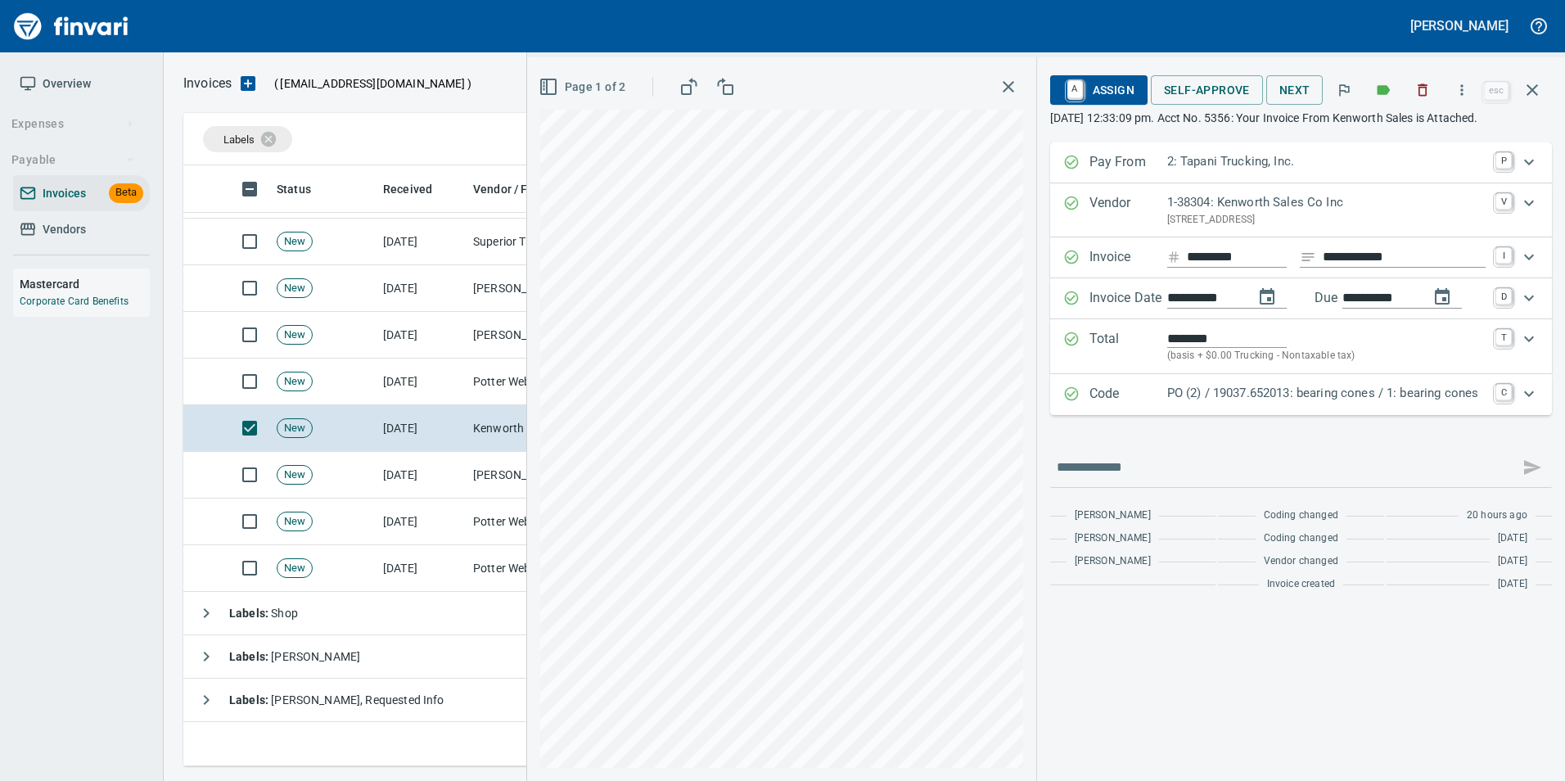
click at [1106, 395] on p "Code" at bounding box center [1128, 394] width 78 height 21
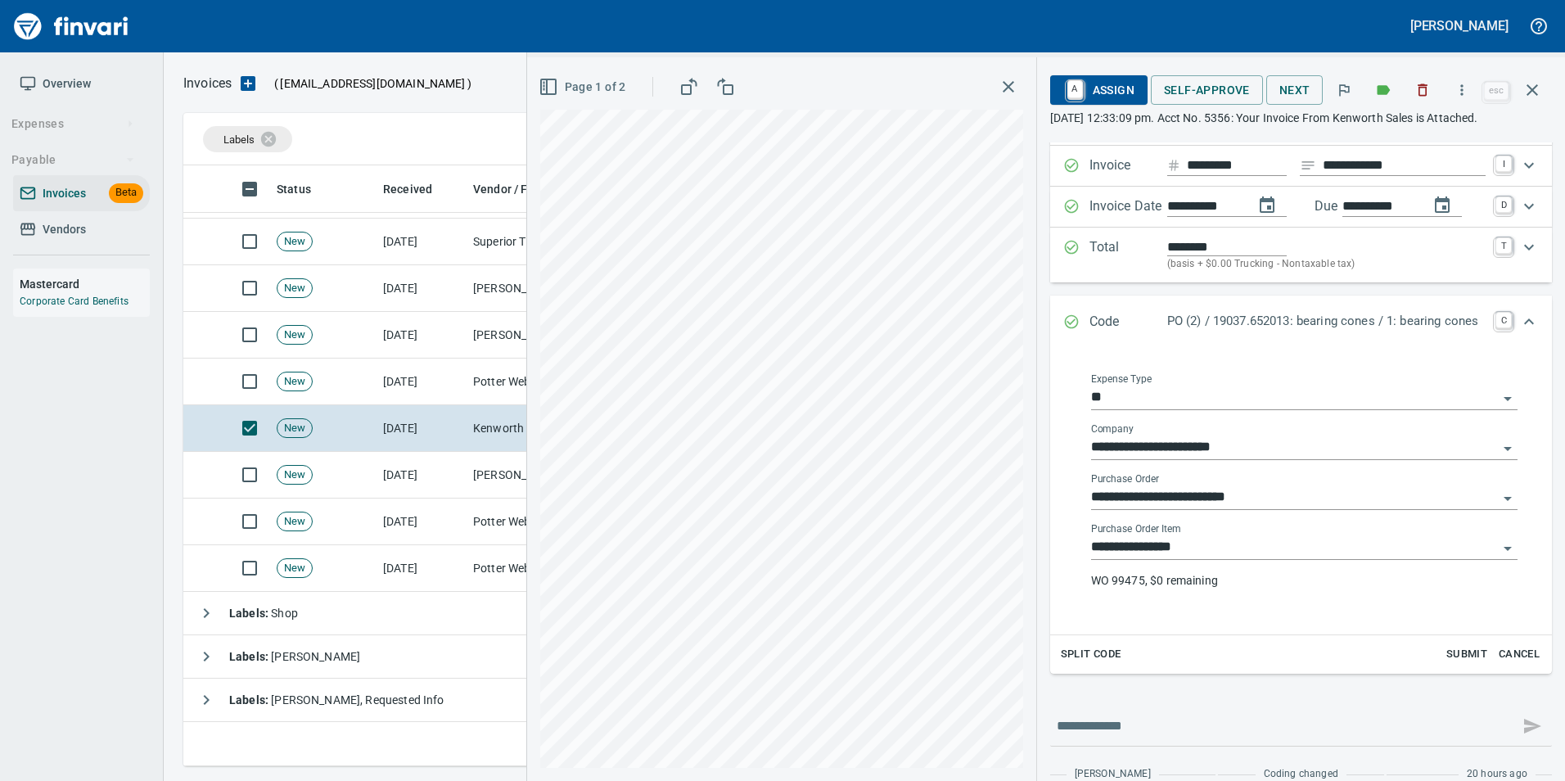
scroll to position [182, 0]
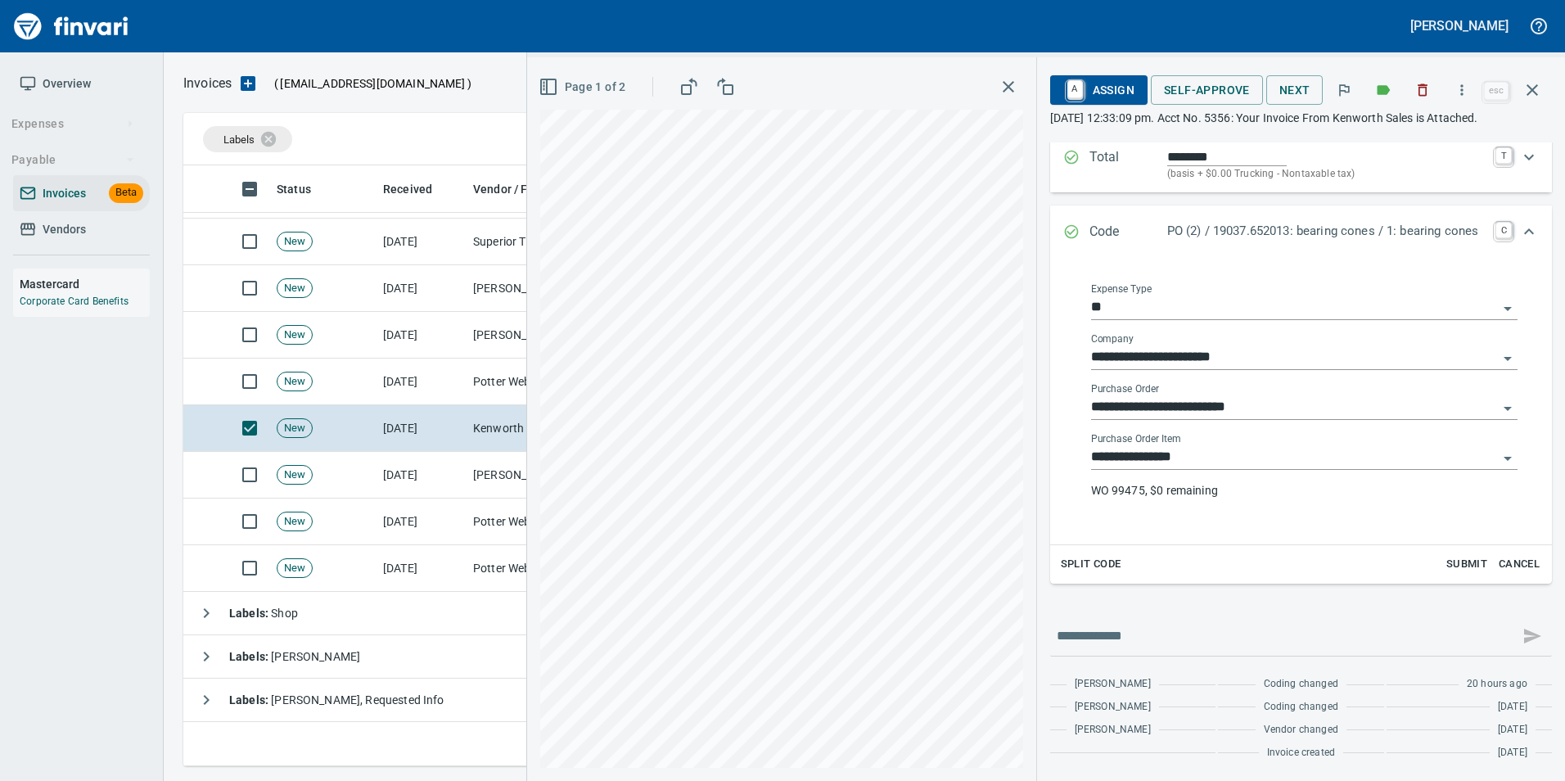
click at [1256, 408] on input "**********" at bounding box center [1294, 407] width 407 height 23
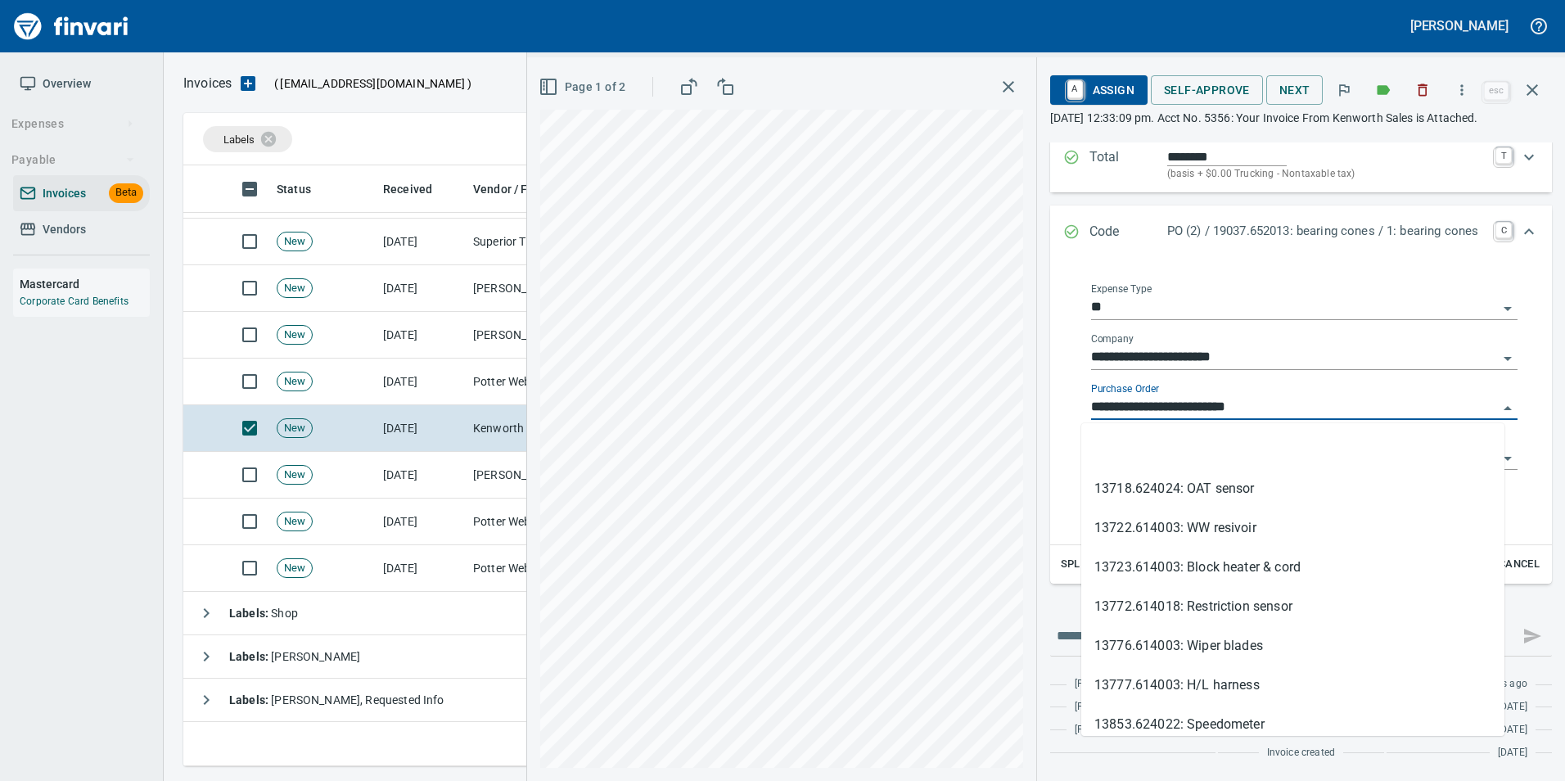
scroll to position [588, 1337]
click at [1193, 449] on li at bounding box center [1292, 449] width 423 height 39
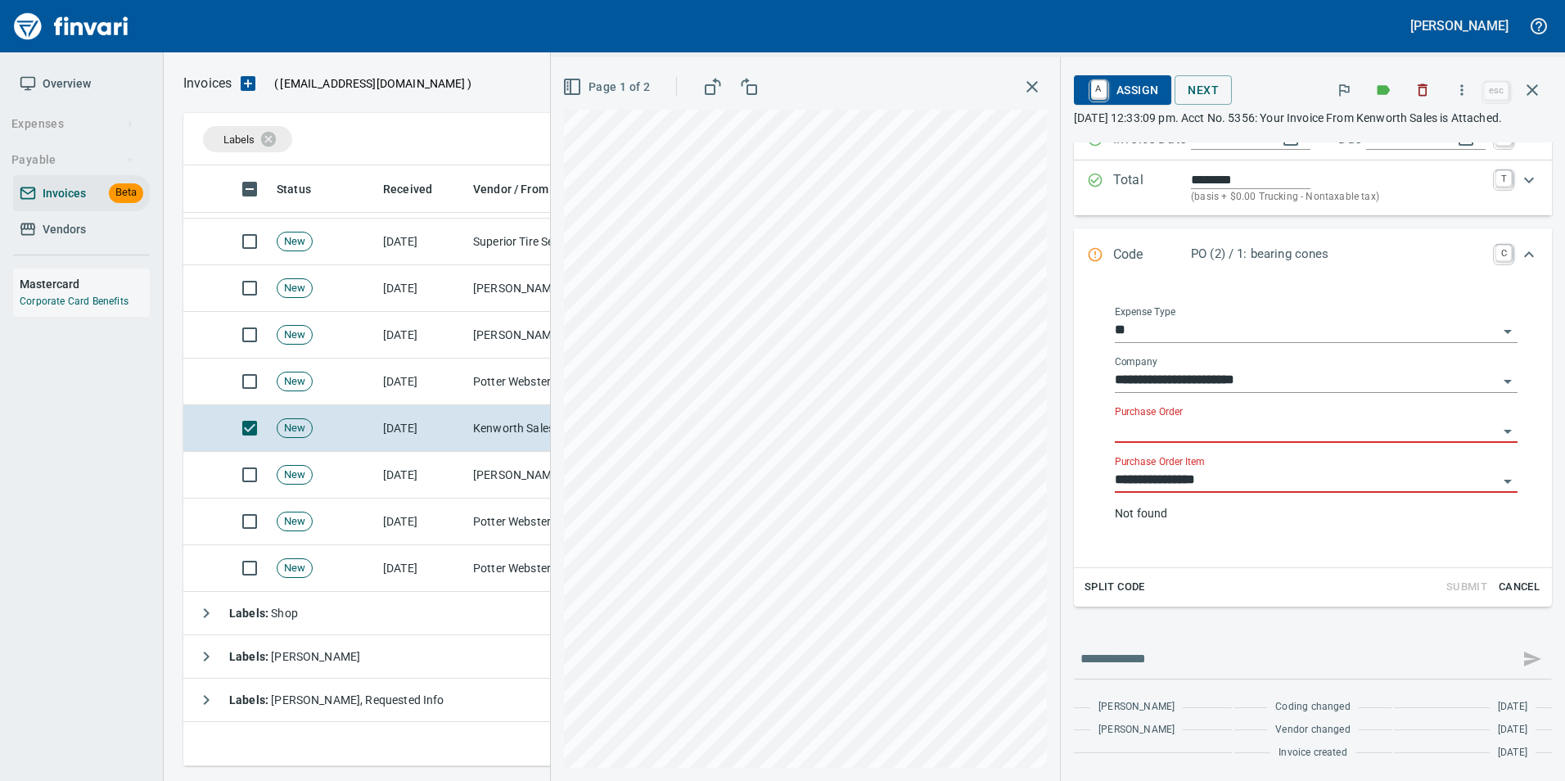
click at [1187, 469] on input "**********" at bounding box center [1306, 480] width 383 height 23
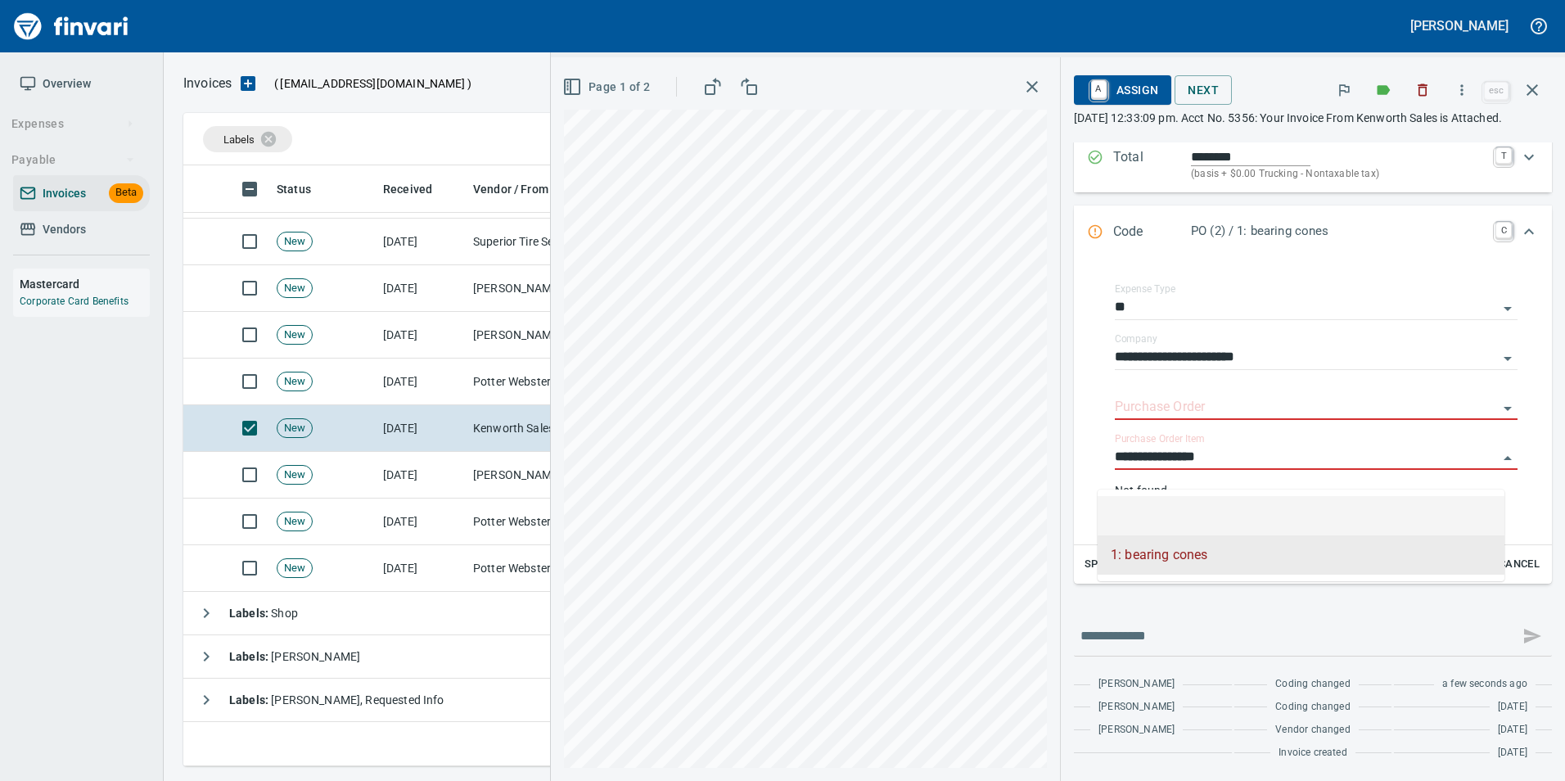
click at [1167, 500] on li at bounding box center [1301, 515] width 407 height 39
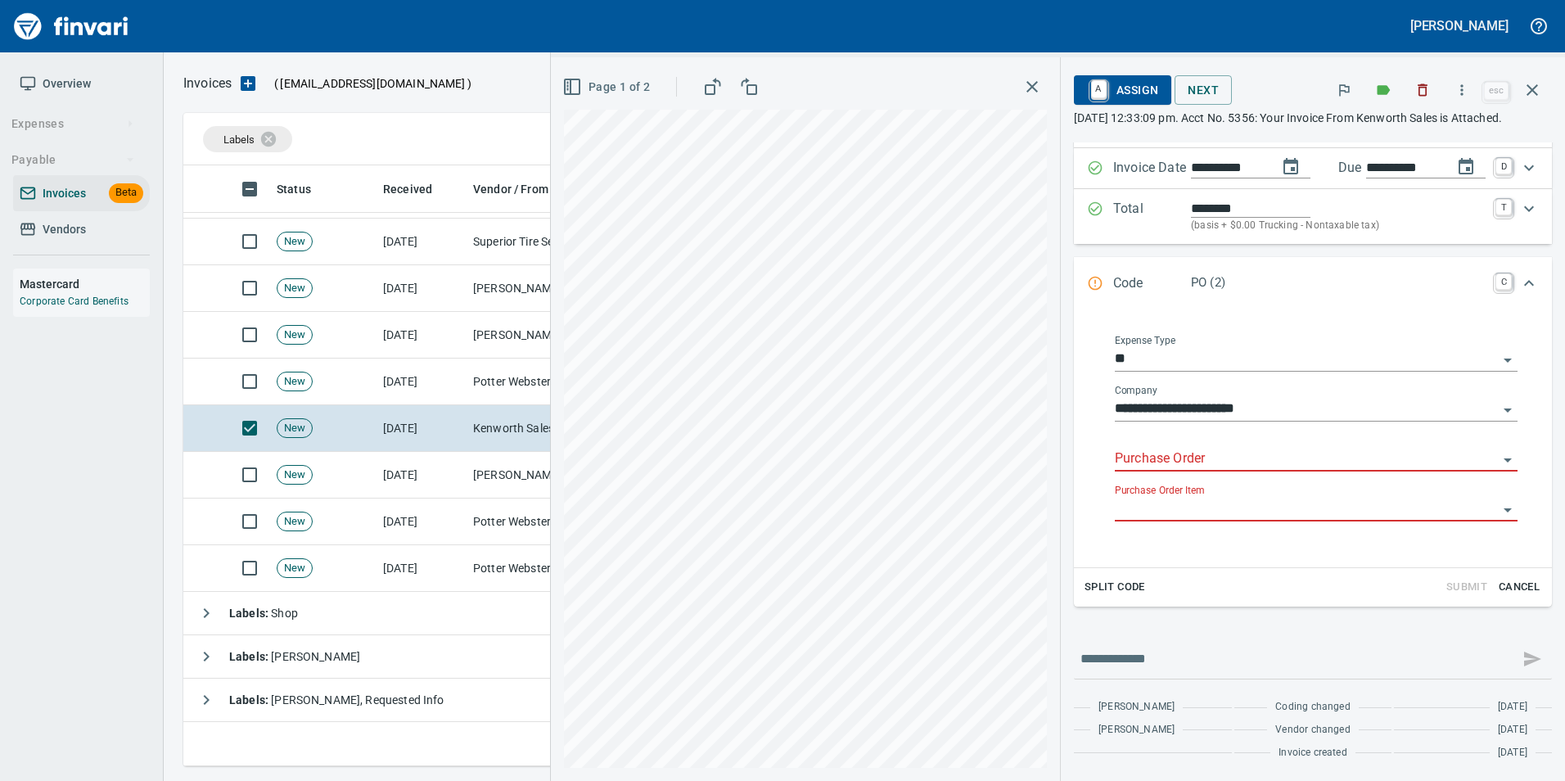
scroll to position [169, 0]
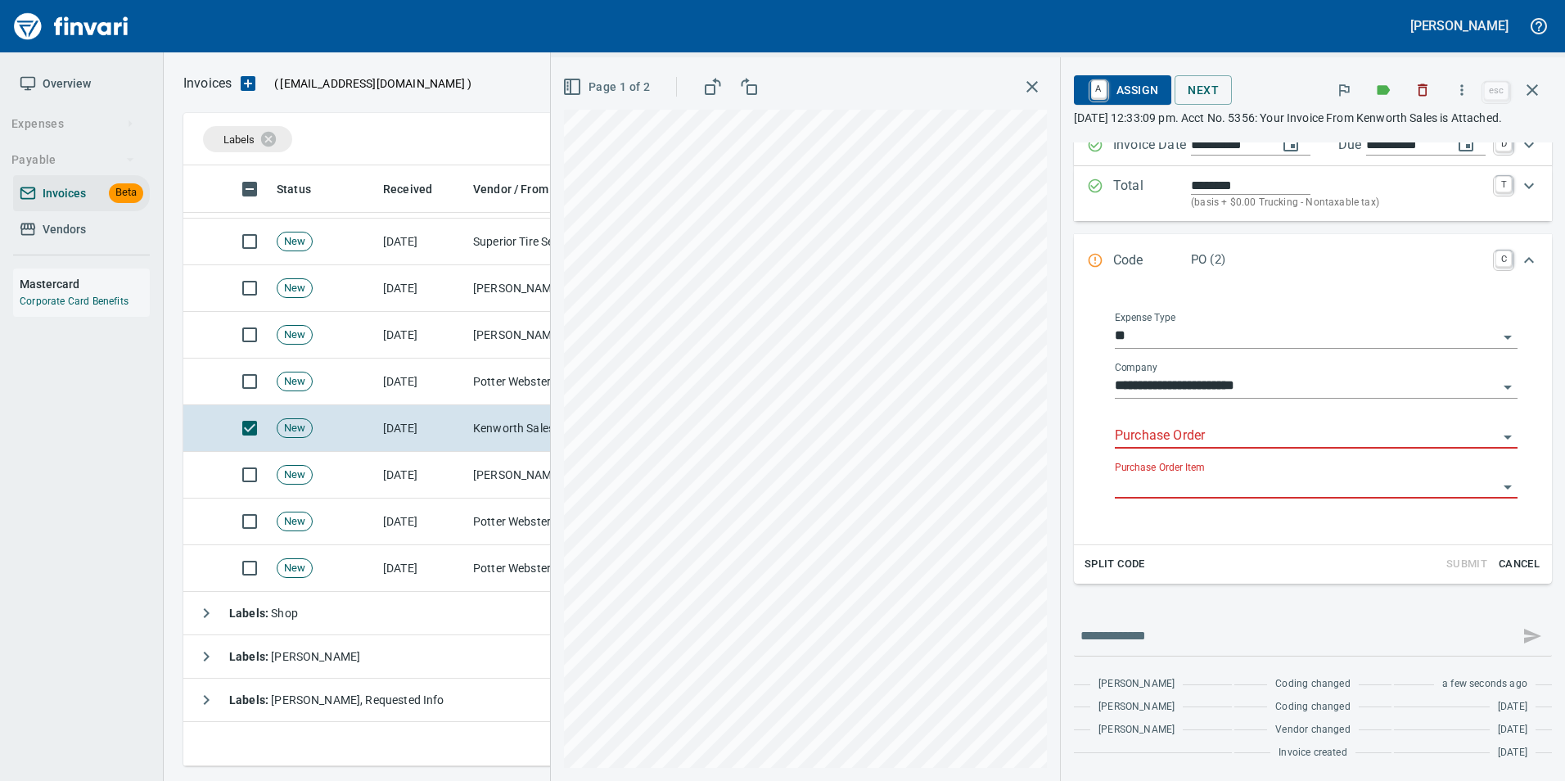
click at [1157, 463] on label "Purchase Order Item" at bounding box center [1159, 468] width 89 height 10
click at [1157, 475] on input "Purchase Order Item" at bounding box center [1306, 486] width 383 height 23
click at [1148, 436] on input "Purchase Order" at bounding box center [1306, 436] width 383 height 23
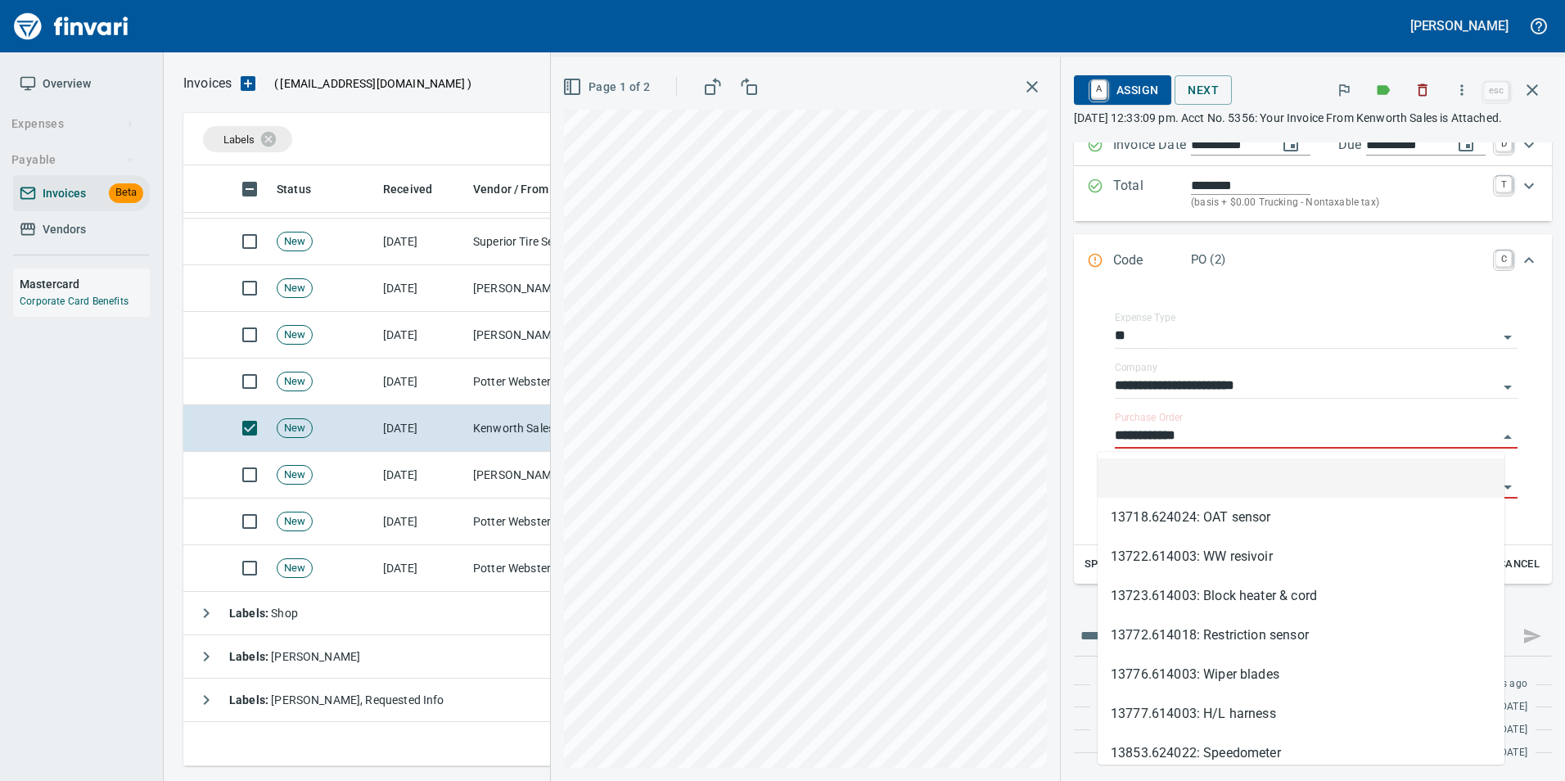
scroll to position [588, 1337]
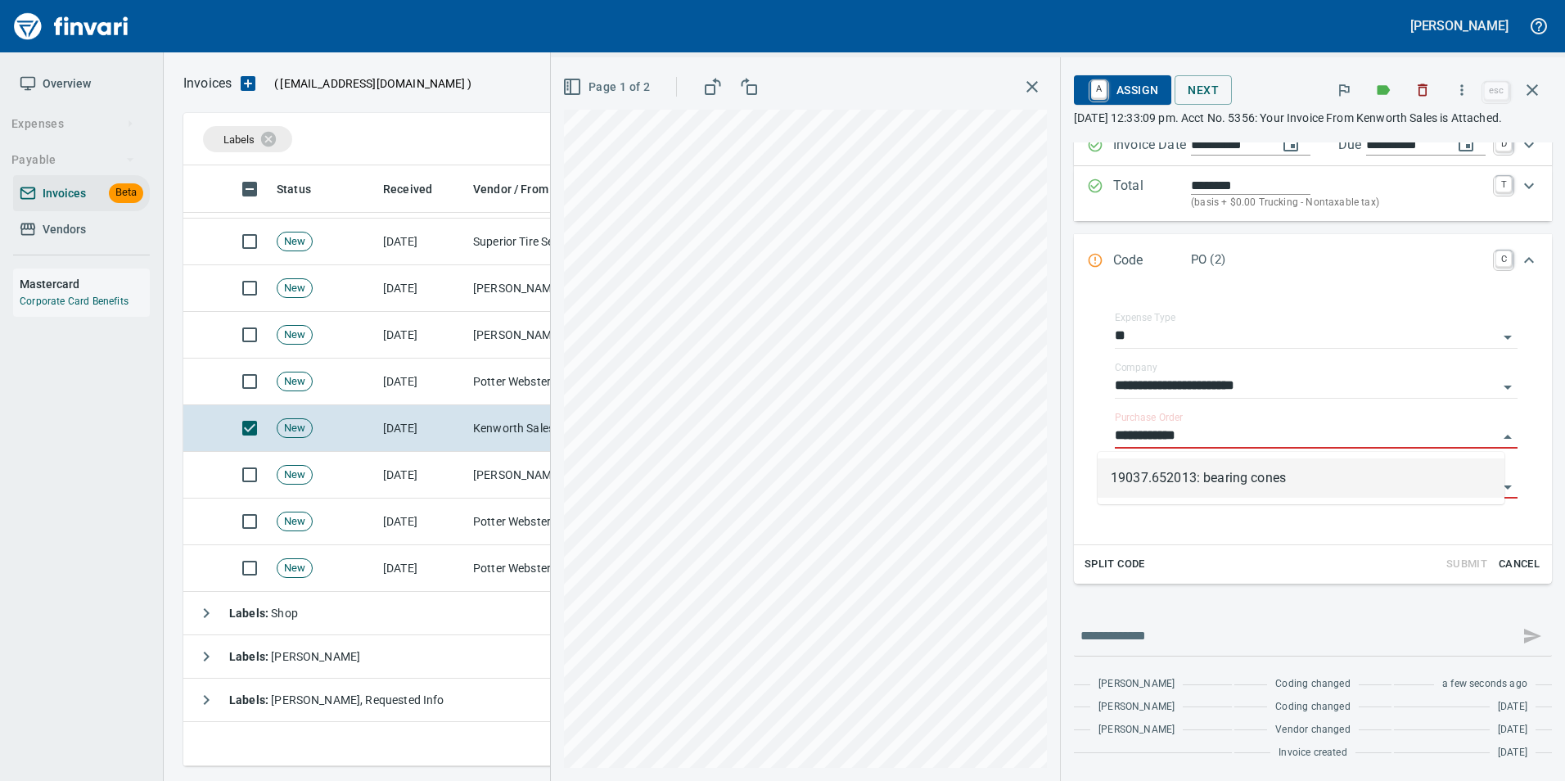
click at [1273, 477] on li "19037.652013: bearing cones" at bounding box center [1301, 477] width 407 height 39
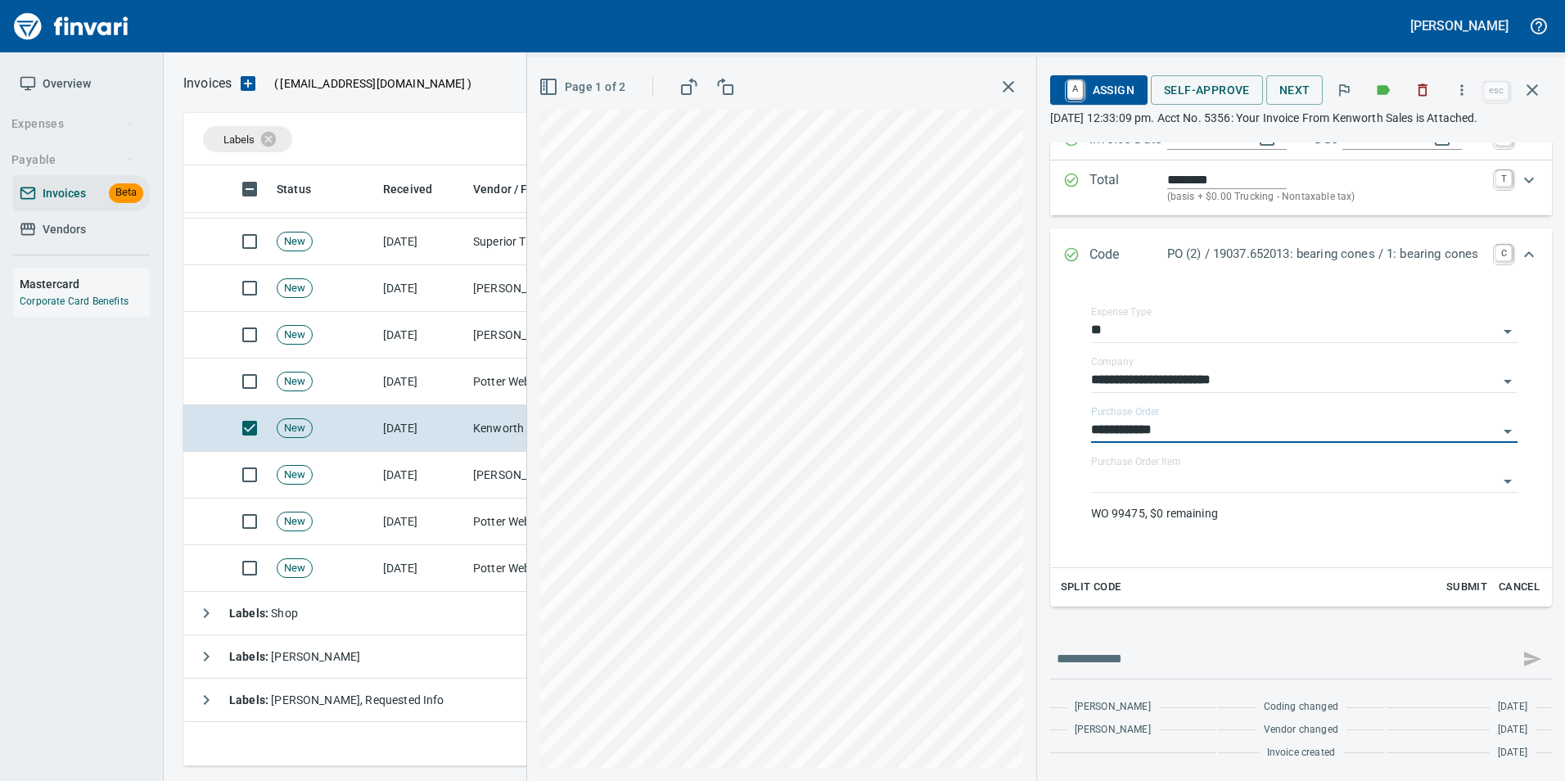
type input "**********"
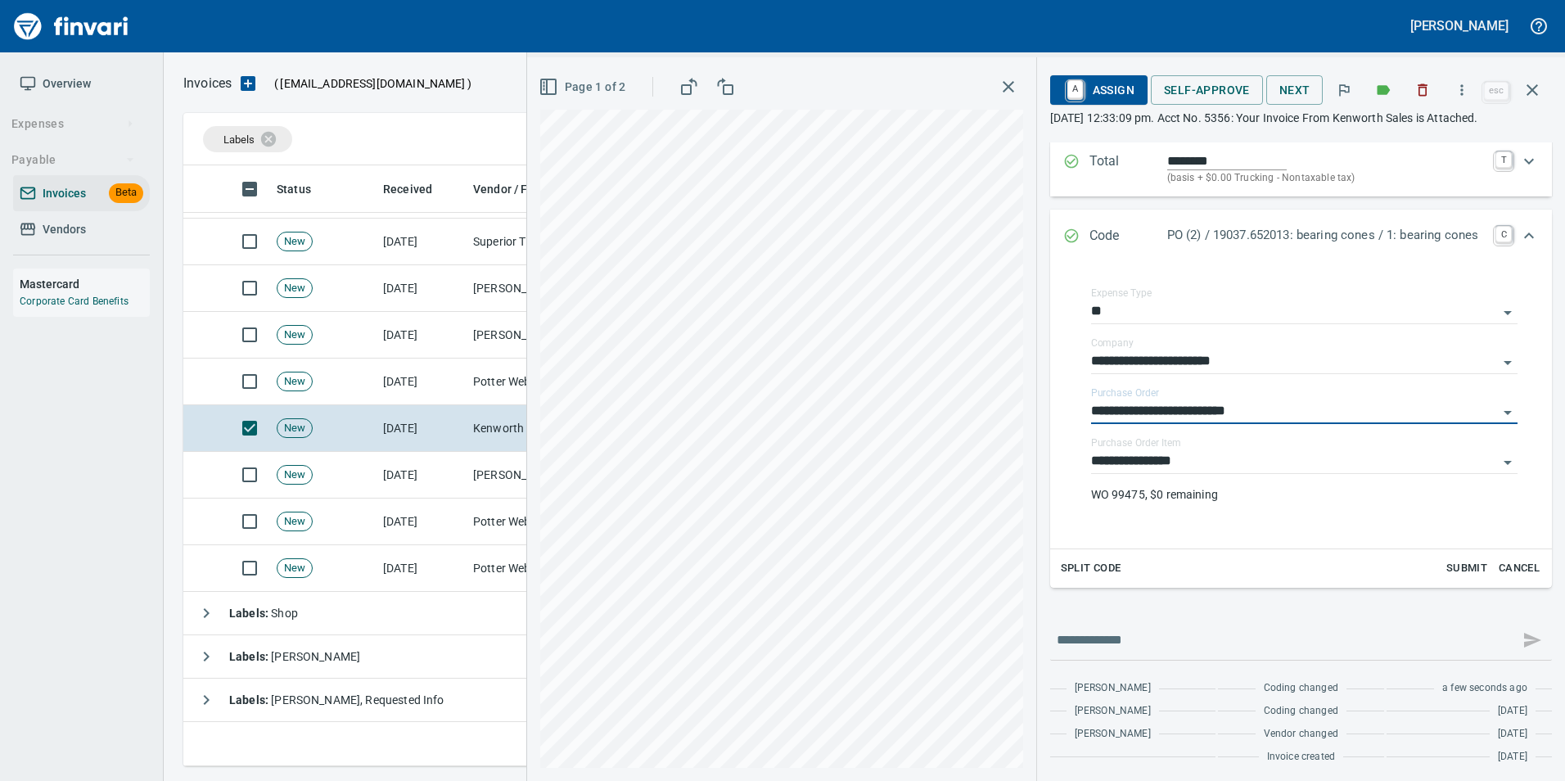
scroll to position [182, 0]
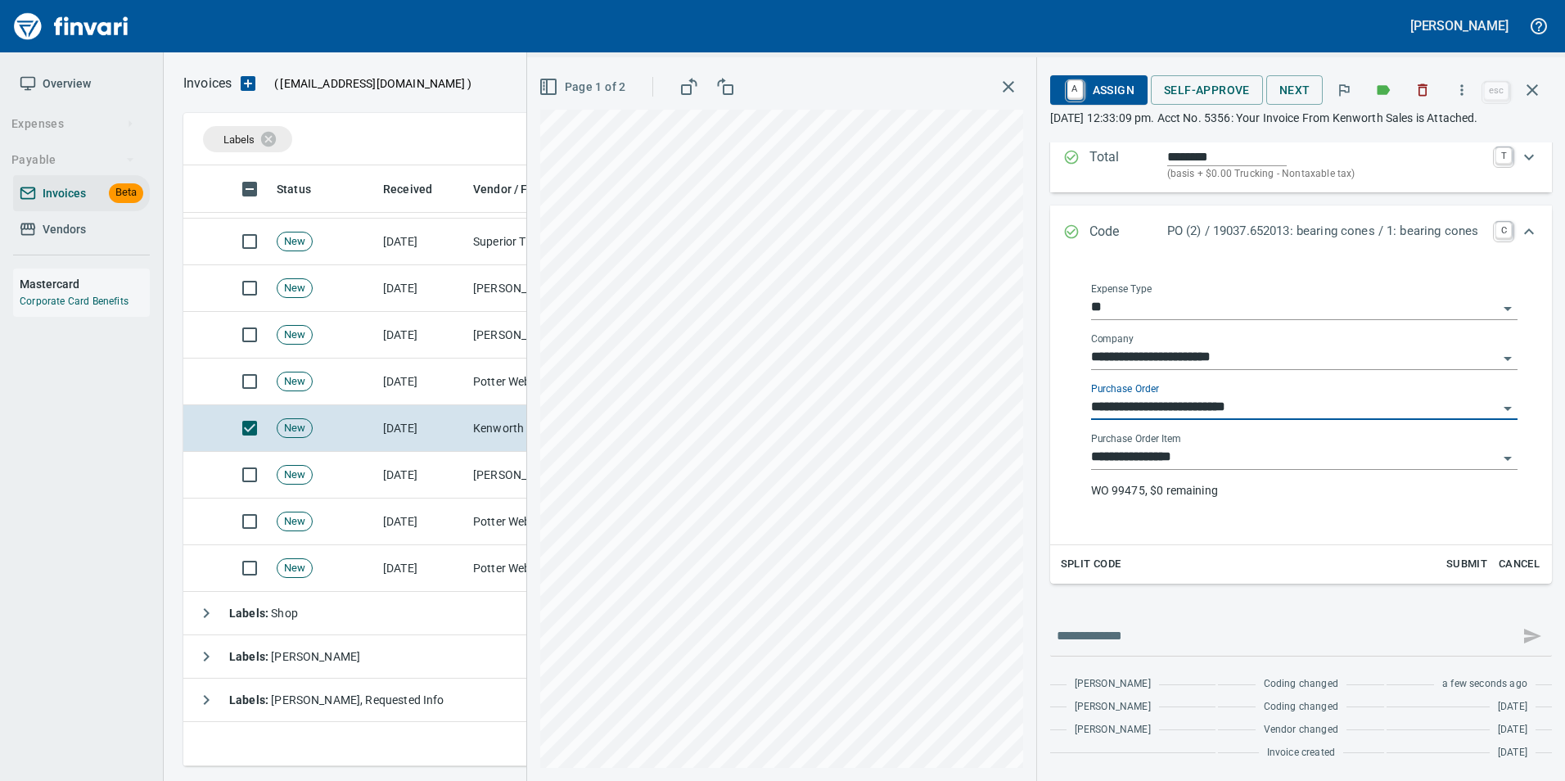
click at [1222, 395] on div "**********" at bounding box center [1304, 401] width 426 height 37
click at [1211, 413] on input "**********" at bounding box center [1294, 407] width 407 height 23
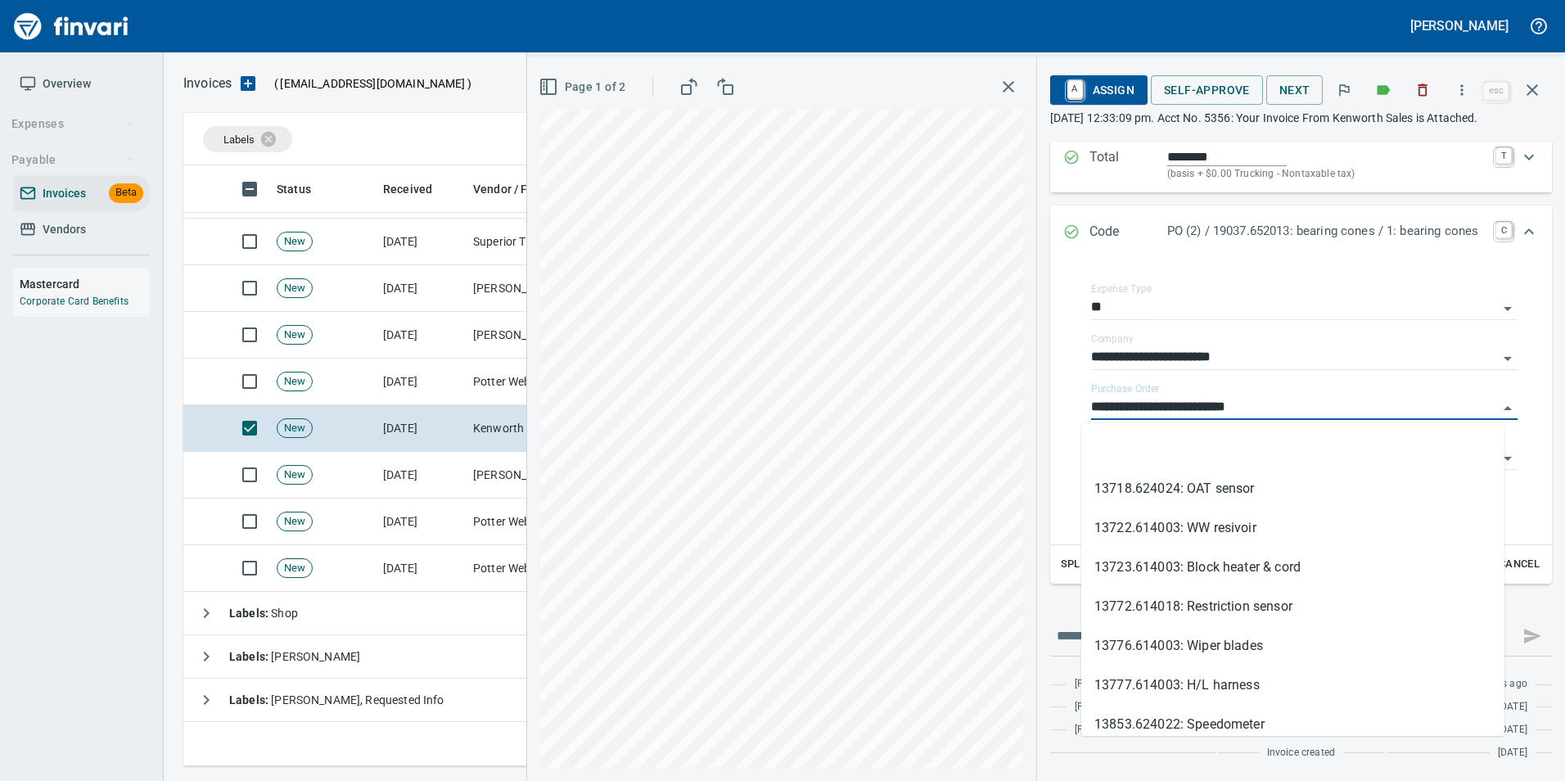
click at [1203, 439] on li at bounding box center [1292, 449] width 423 height 39
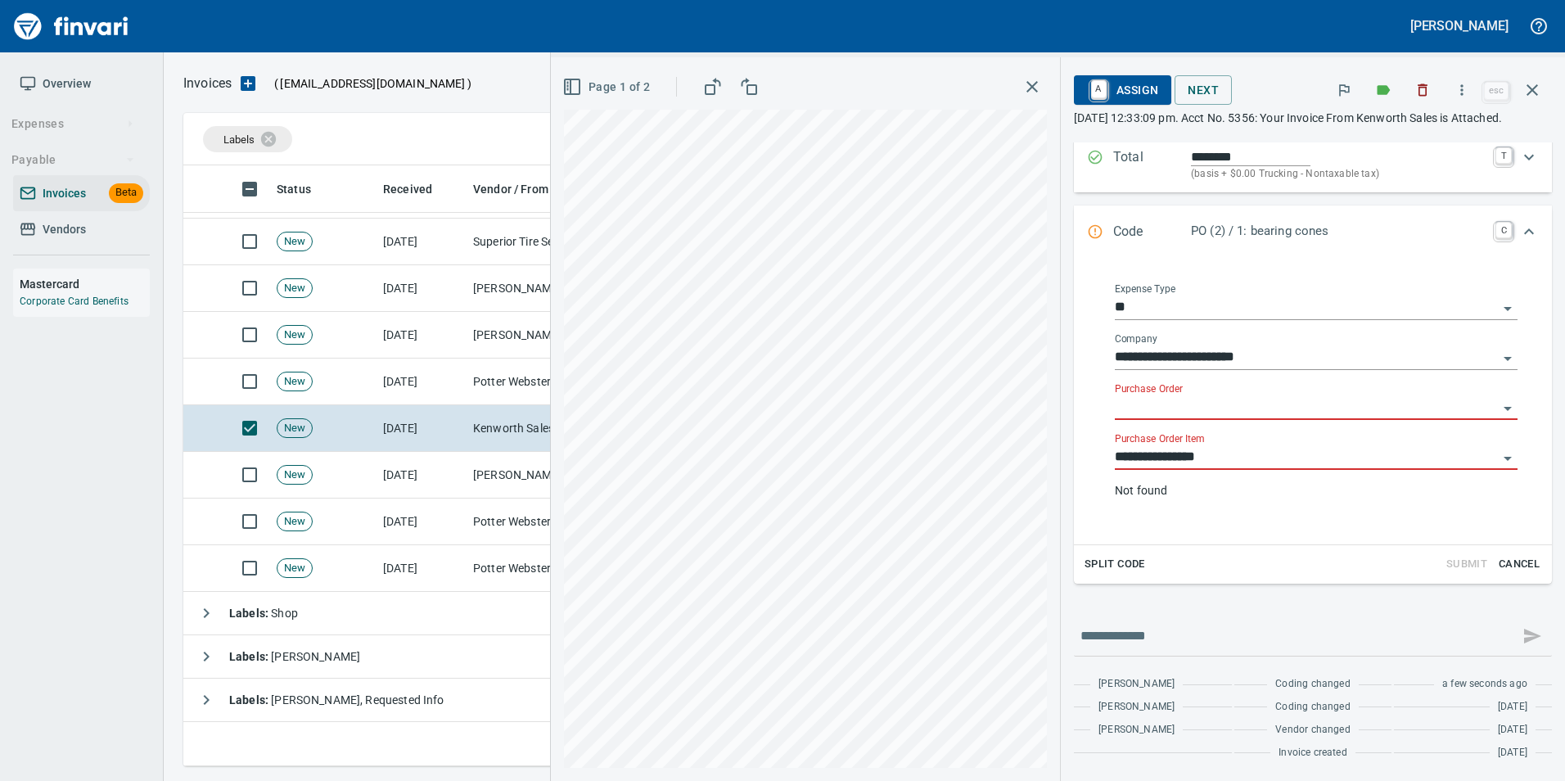
scroll to position [182, 0]
click at [1184, 469] on input "**********" at bounding box center [1306, 457] width 383 height 23
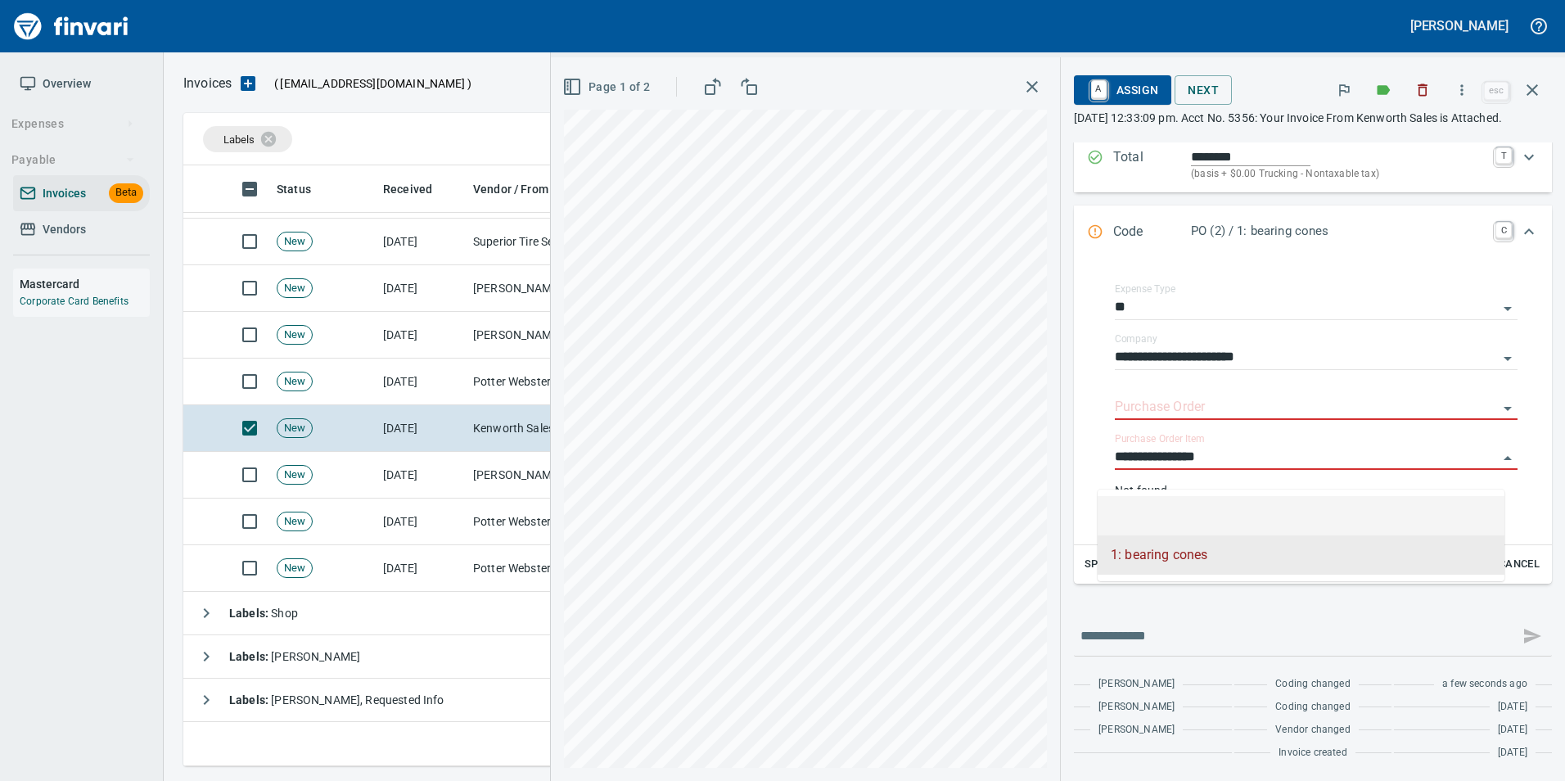
click at [1167, 508] on li at bounding box center [1301, 515] width 407 height 39
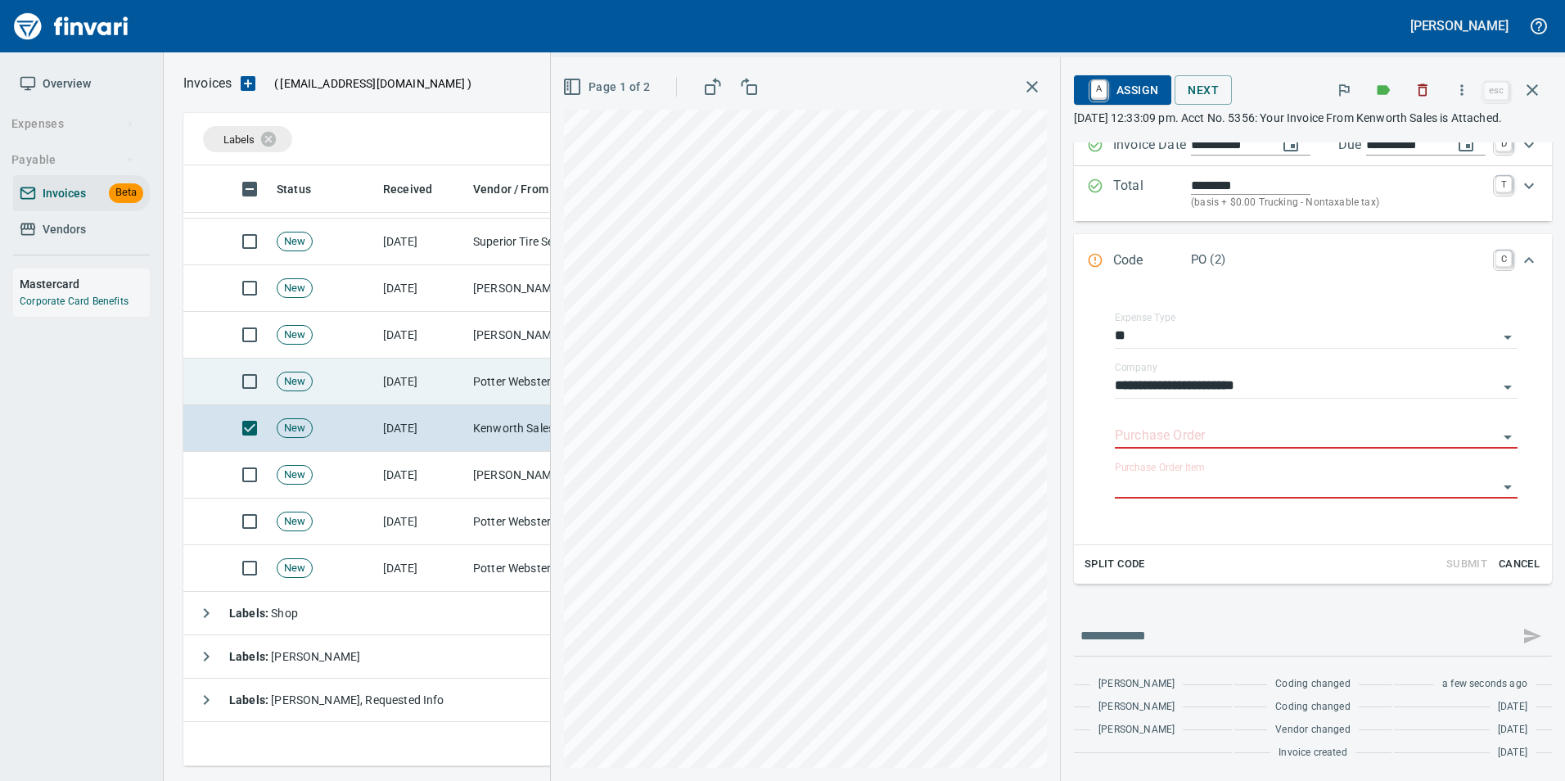
click at [408, 390] on td "[DATE]" at bounding box center [422, 381] width 90 height 47
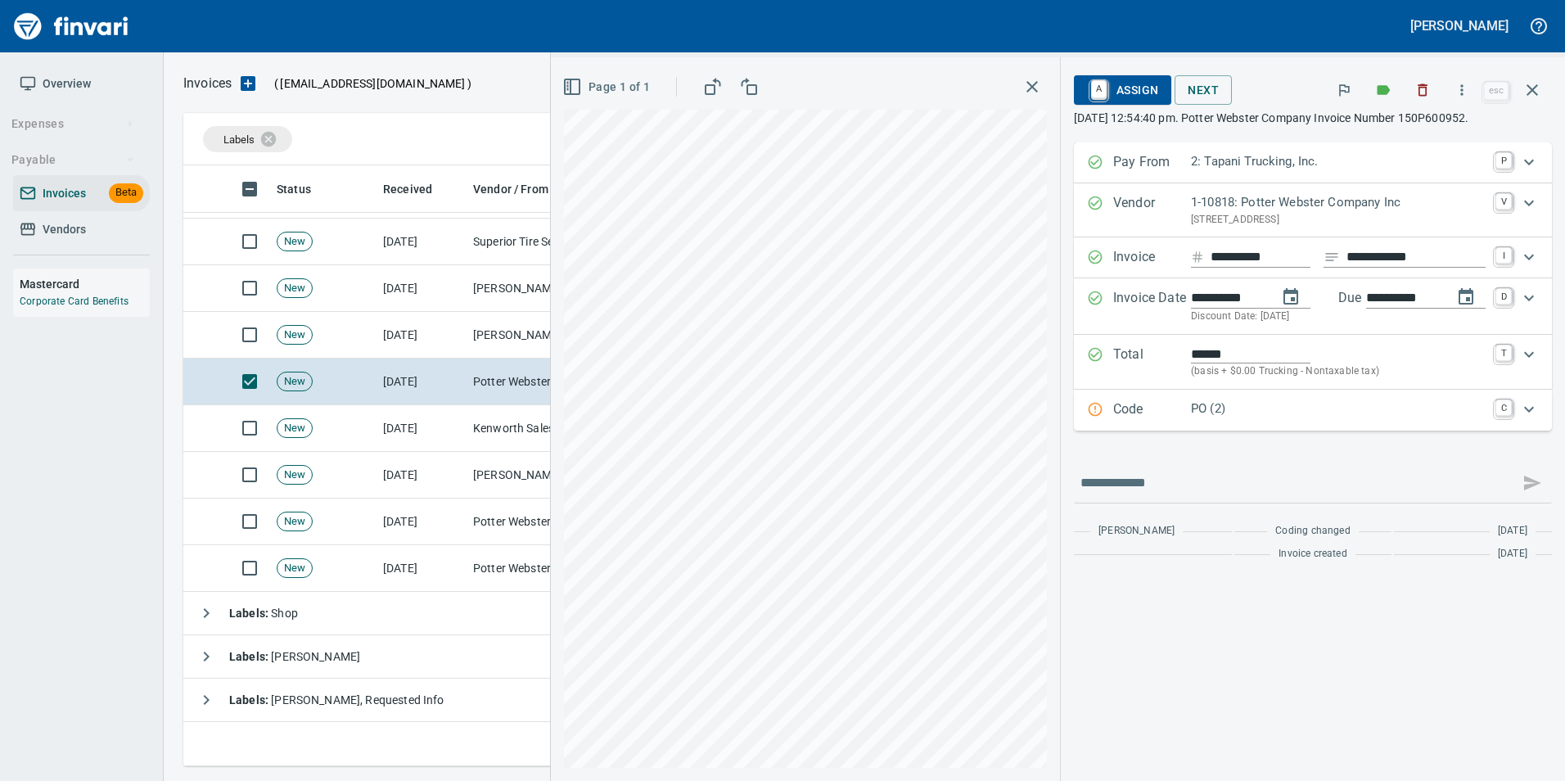
click at [1097, 406] on icon "Expand" at bounding box center [1096, 410] width 14 height 14
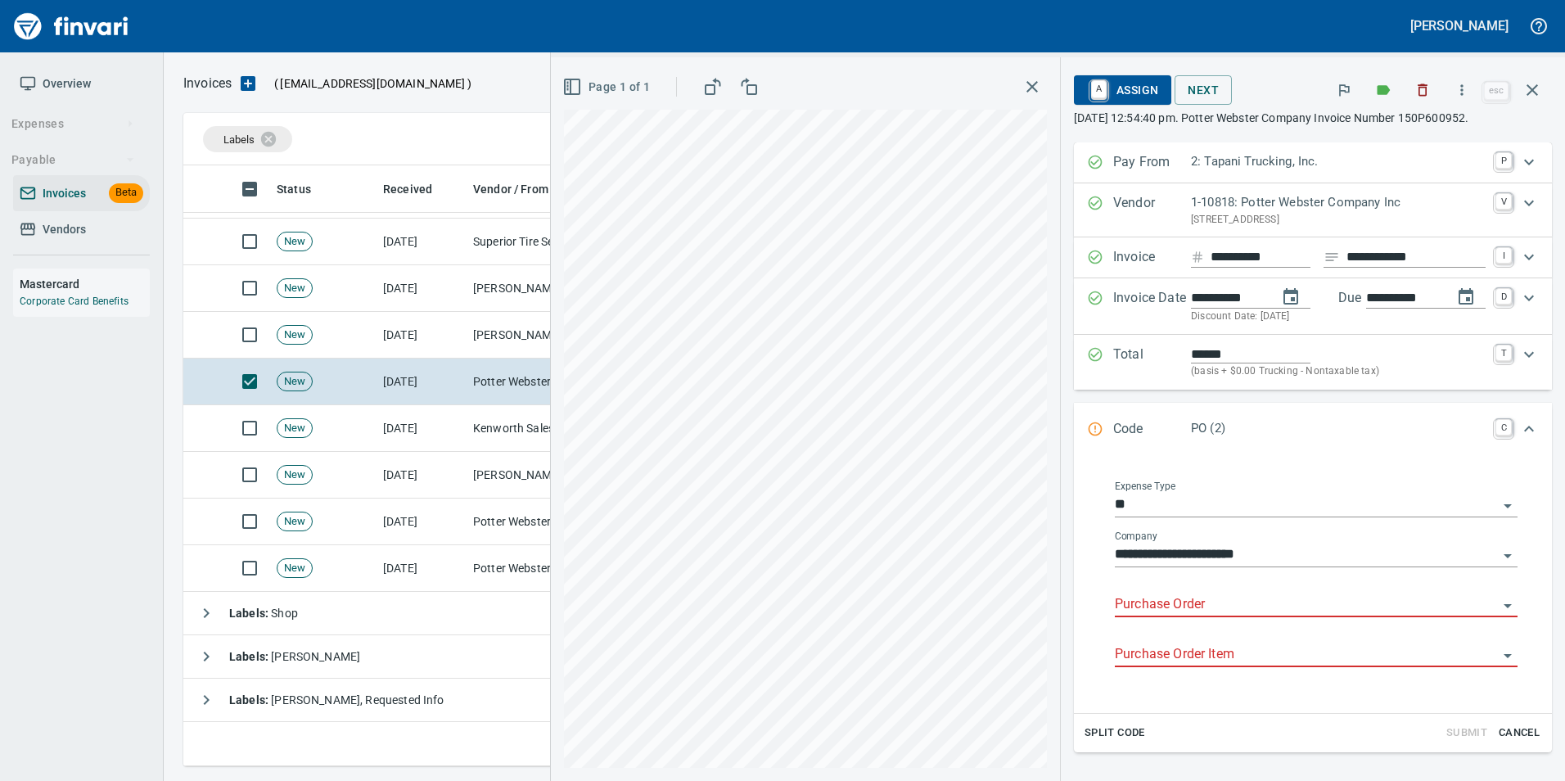
click at [1202, 595] on input "Purchase Order" at bounding box center [1306, 604] width 383 height 23
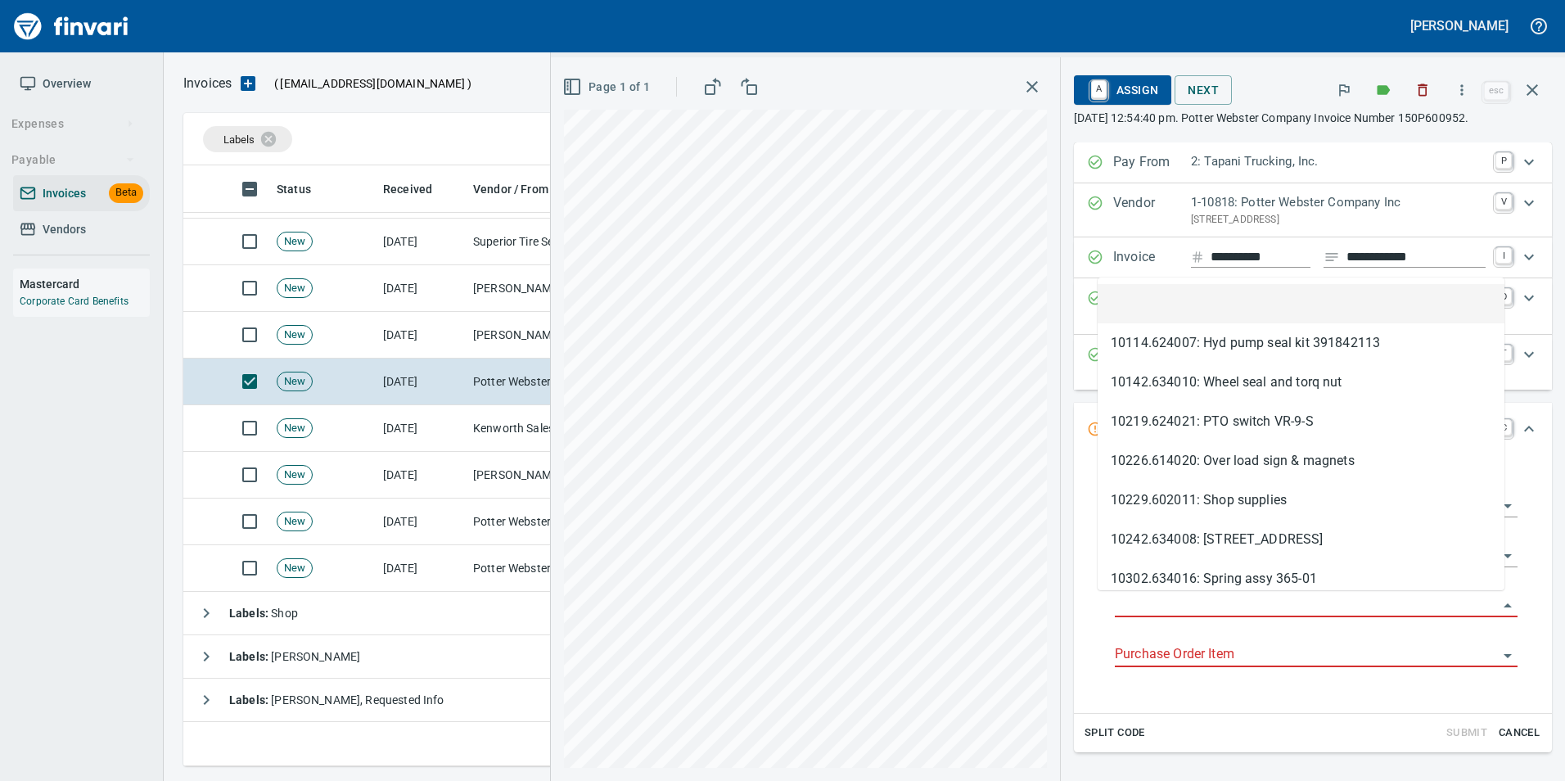
scroll to position [588, 1337]
type input "**********"
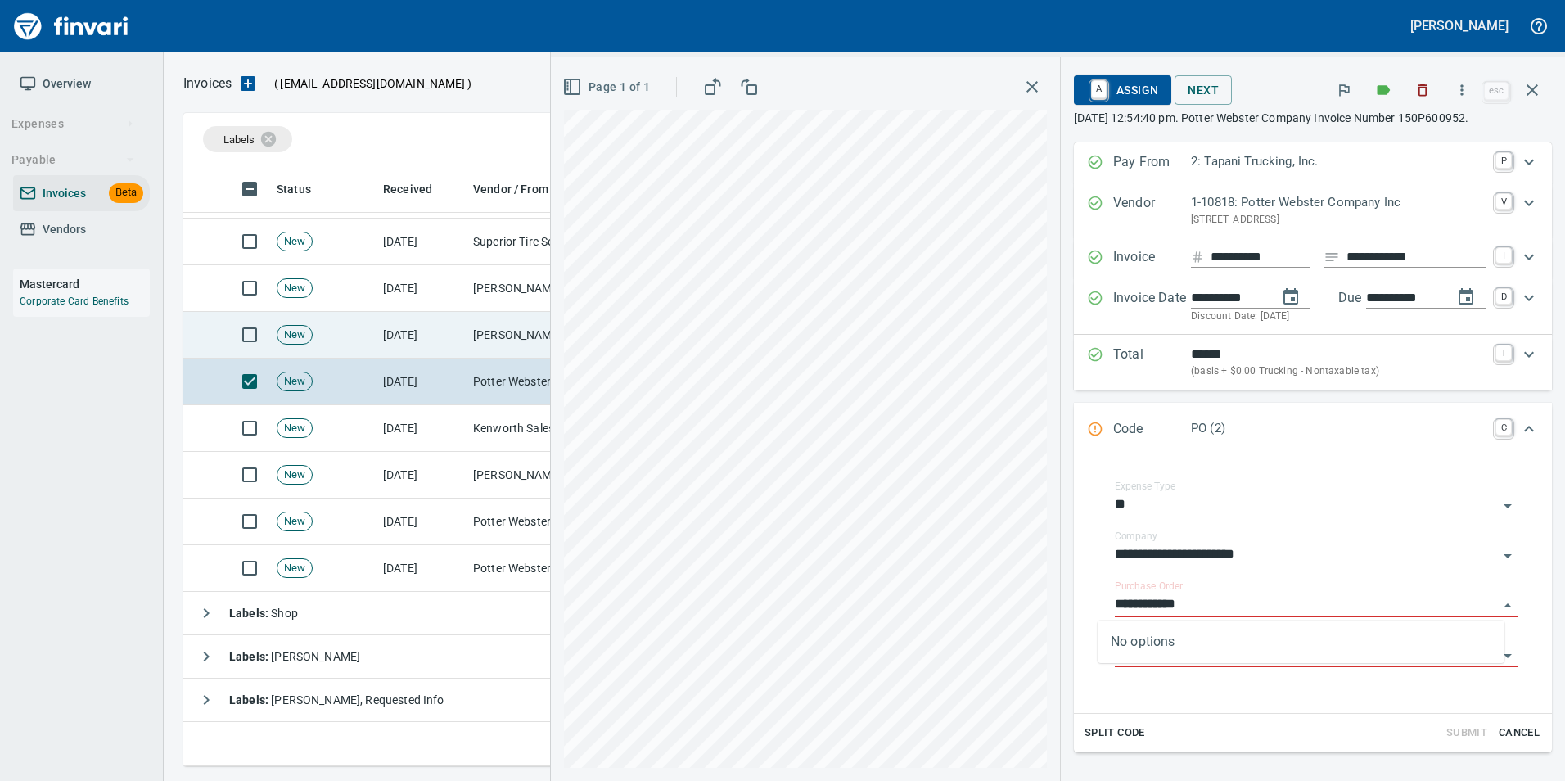
click at [481, 326] on td "Pape Kenworth (1-10773)" at bounding box center [549, 335] width 164 height 47
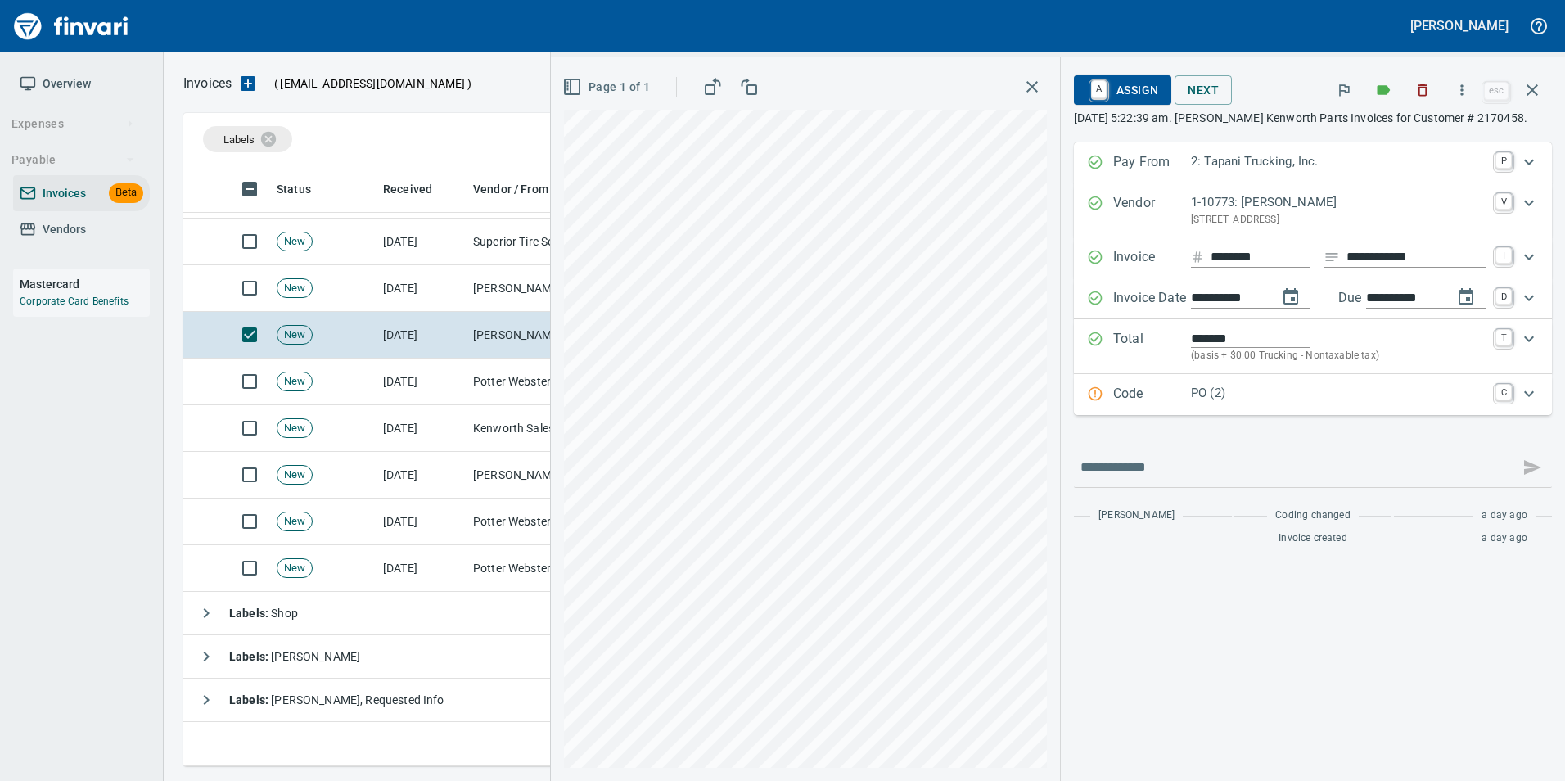
click at [1106, 398] on div "Code PO (2) C" at bounding box center [1298, 394] width 422 height 21
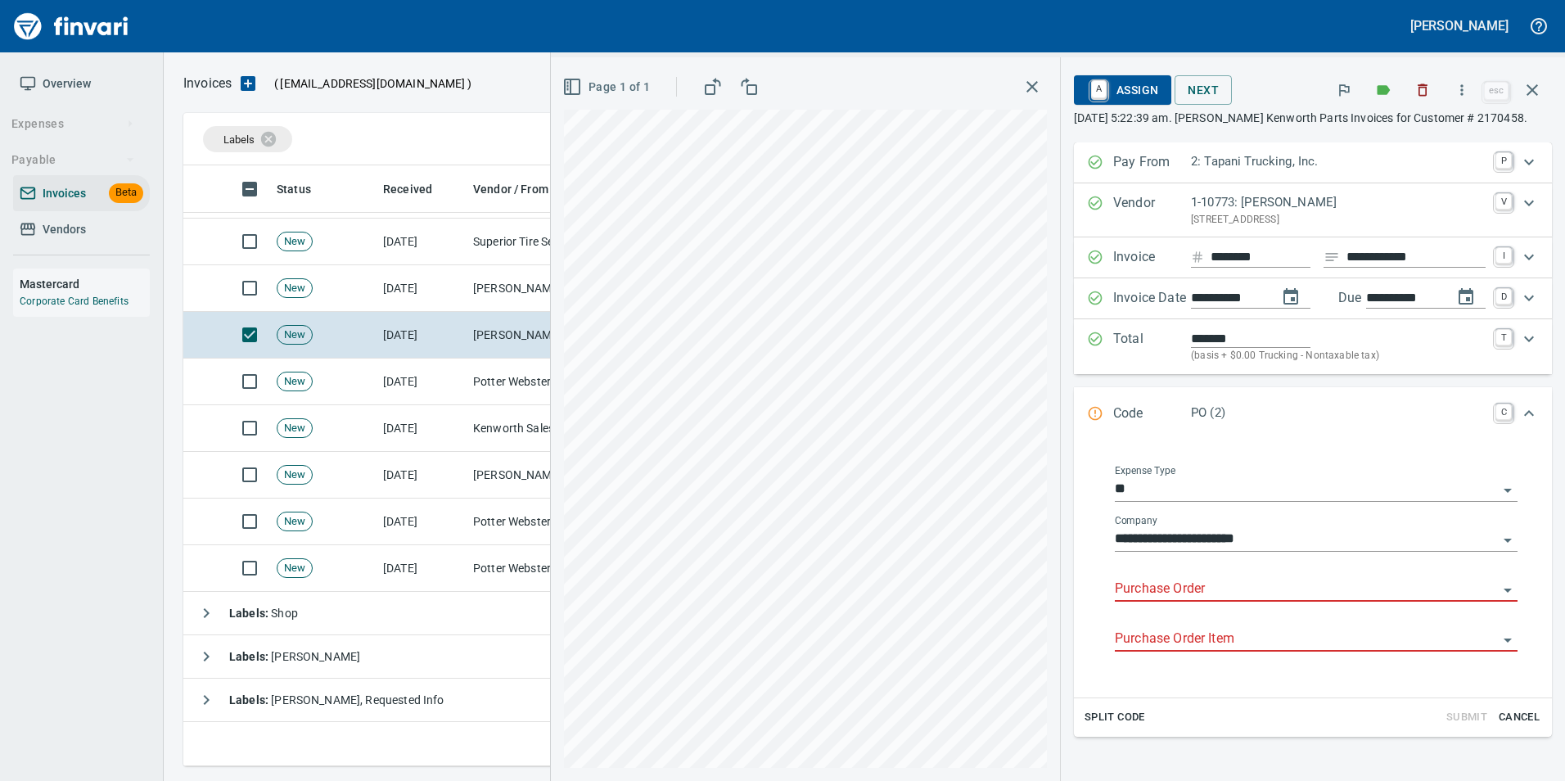
click at [1191, 590] on input "Purchase Order" at bounding box center [1306, 589] width 383 height 23
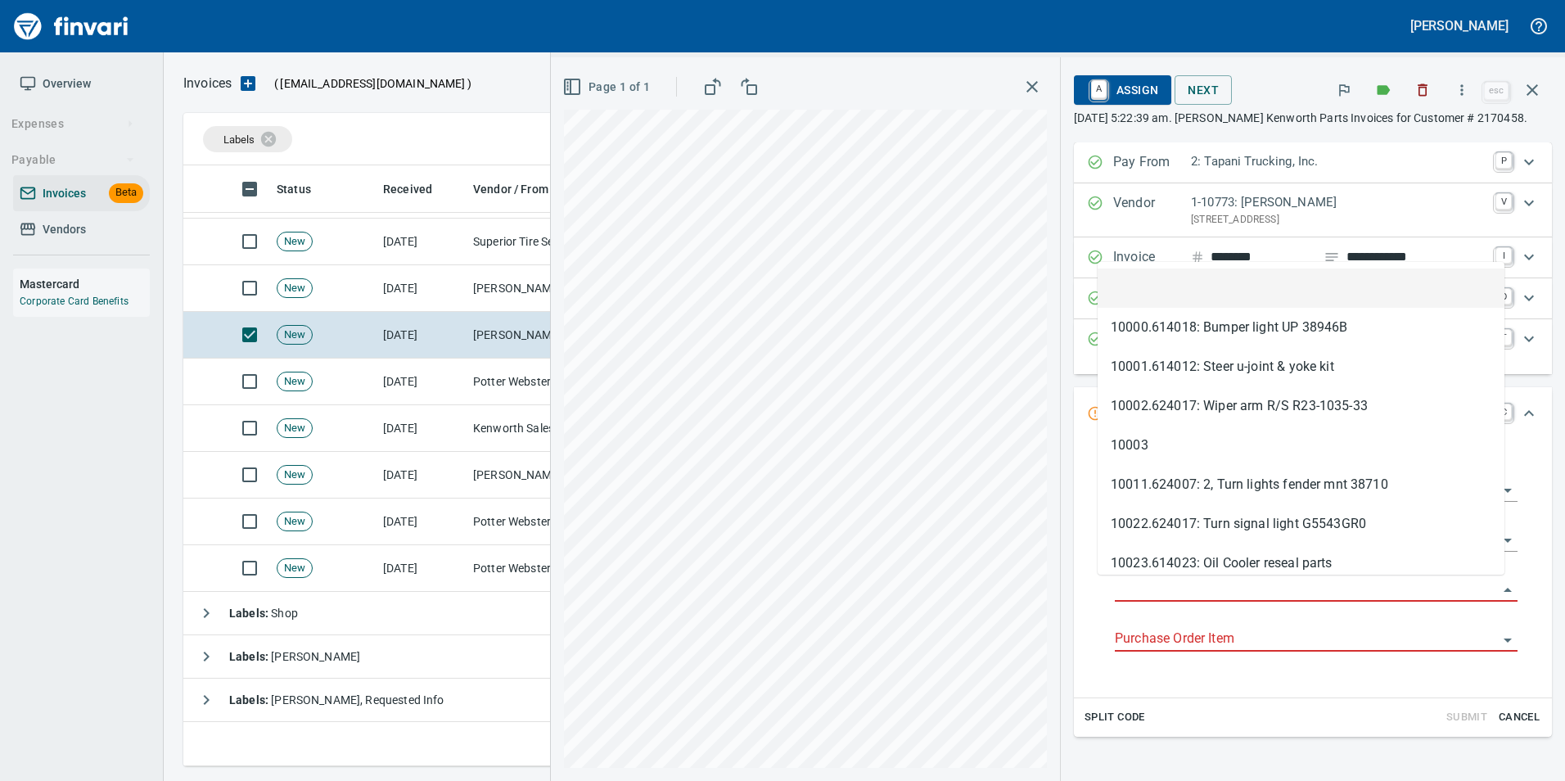
type input "**********"
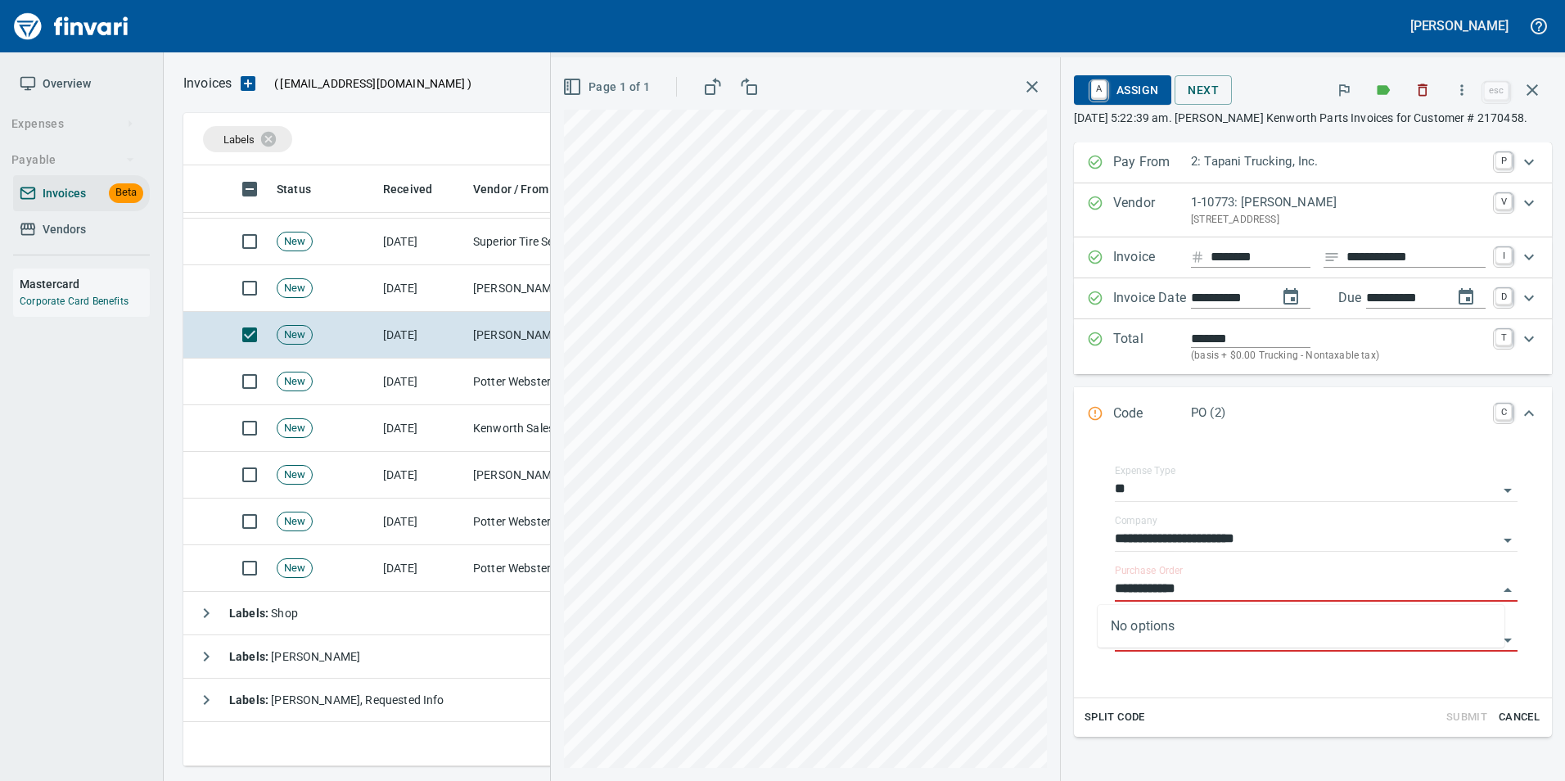
scroll to position [588, 1337]
click at [496, 291] on td "[PERSON_NAME] Group Peterbilt([MEDICAL_DATA]) (1-38196)" at bounding box center [549, 288] width 164 height 47
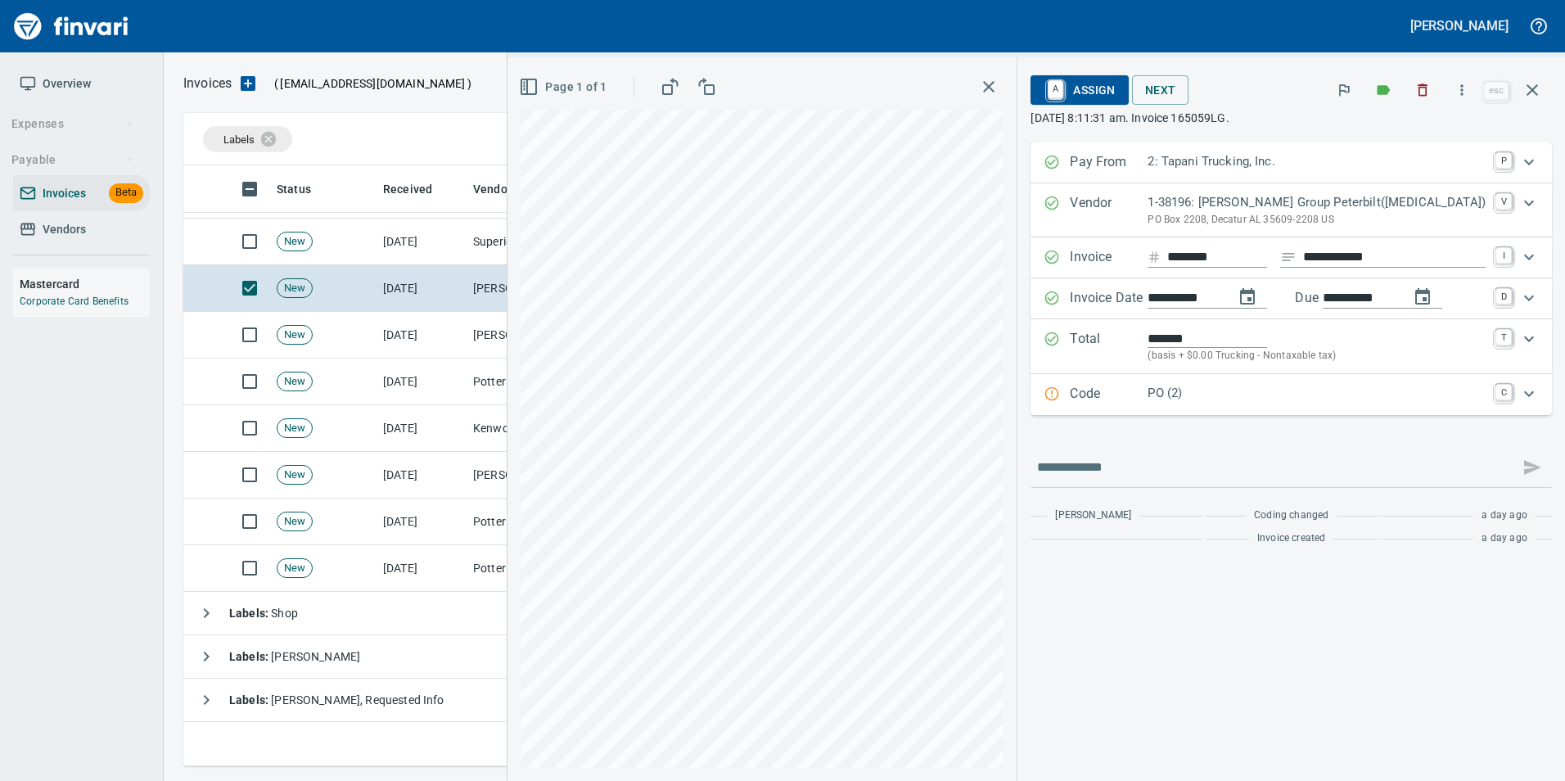
click at [1060, 392] on icon "Expand" at bounding box center [1052, 394] width 16 height 16
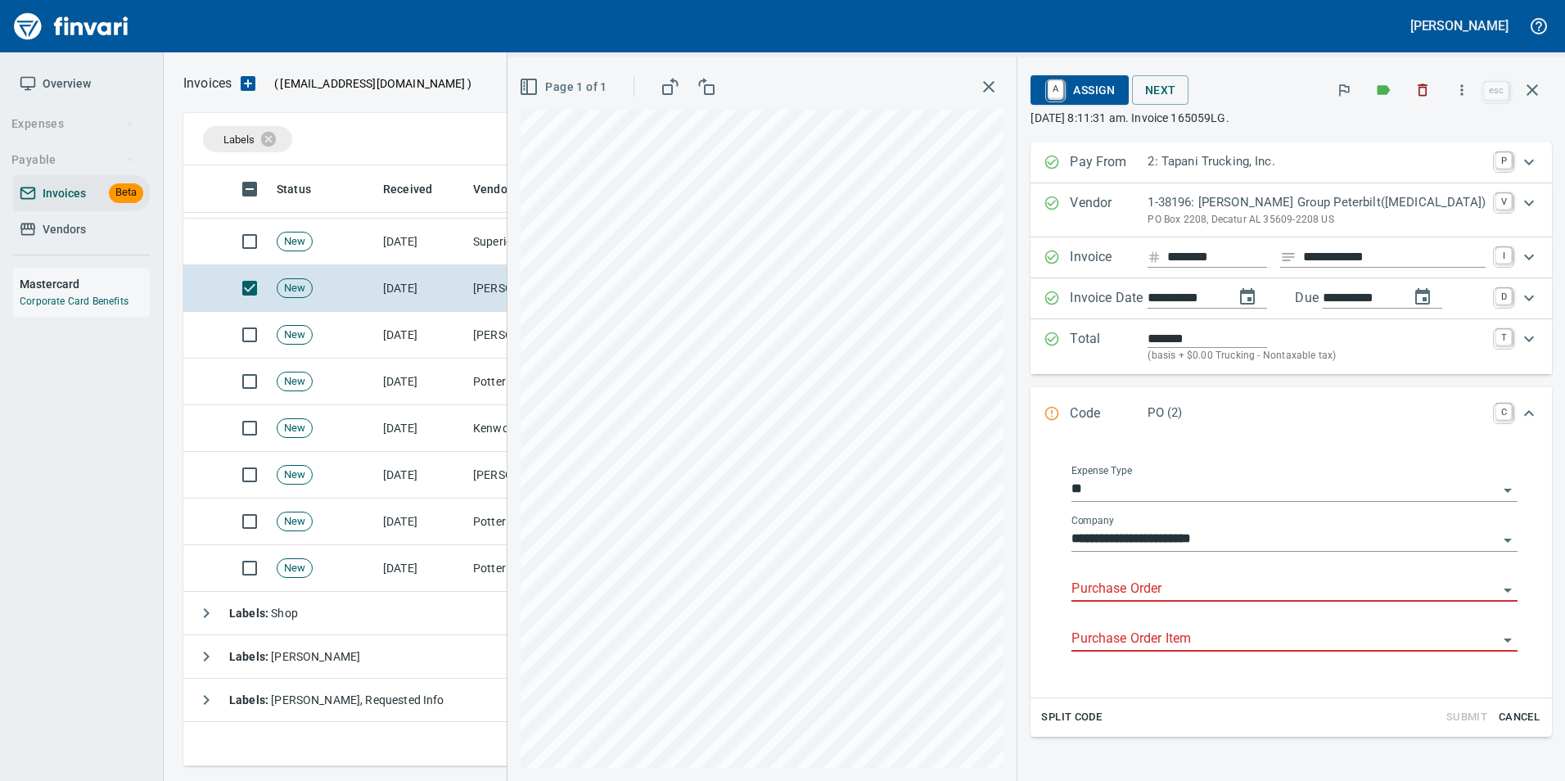
click at [1192, 593] on input "Purchase Order" at bounding box center [1284, 589] width 426 height 23
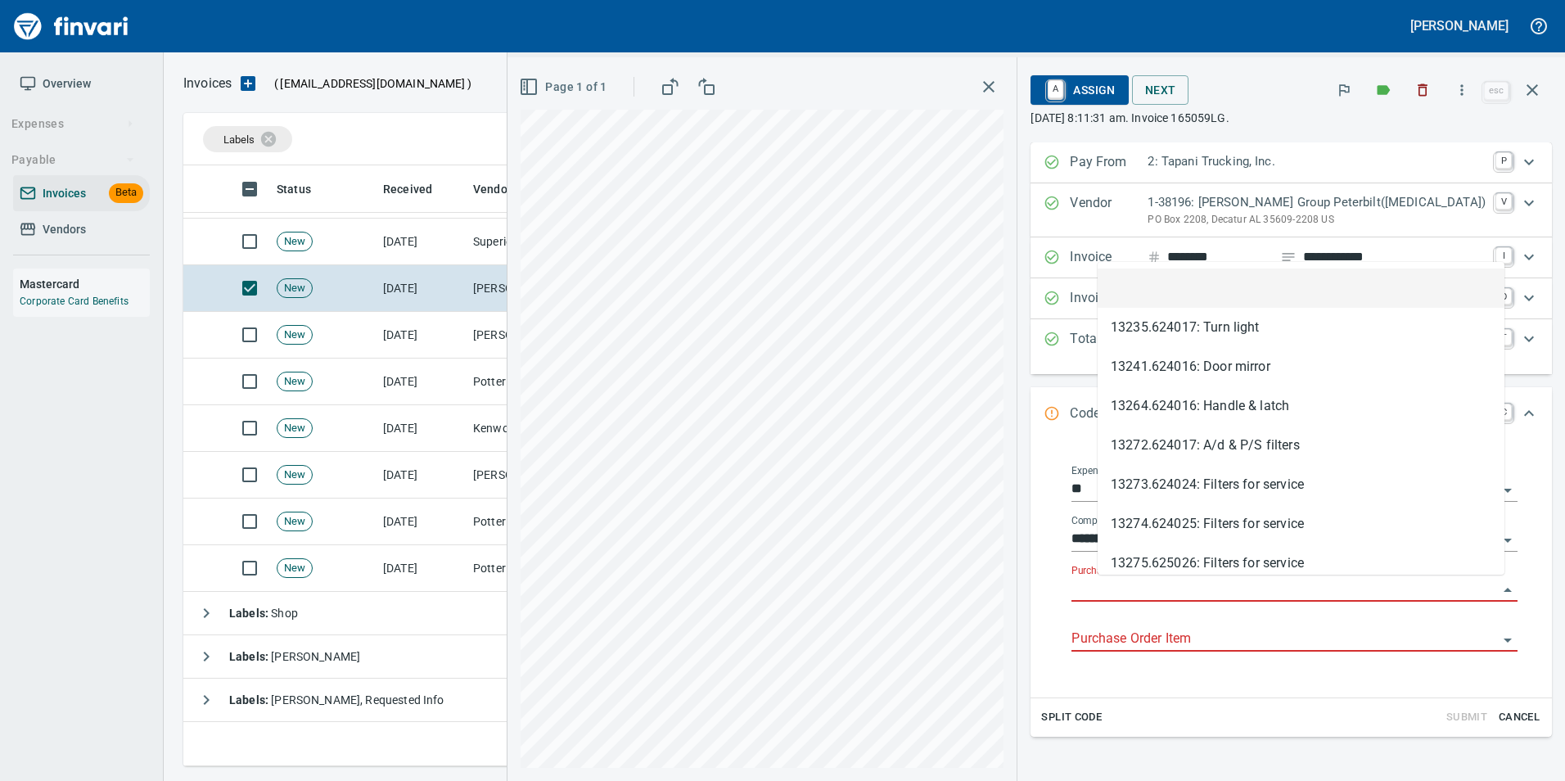
scroll to position [588, 1337]
type input "**********"
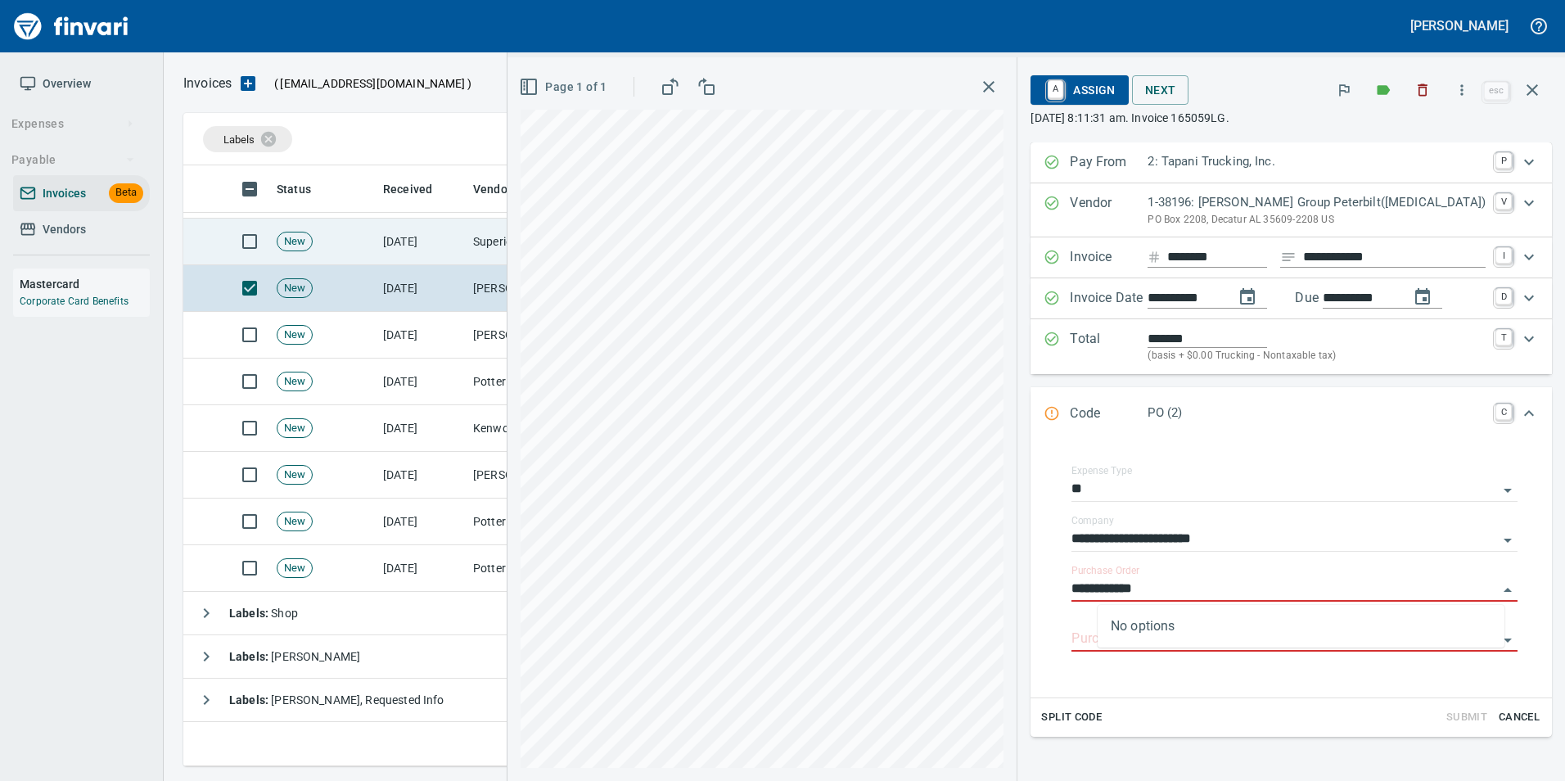
click at [490, 252] on td "Superior Tire Service, Inc (1-10991)" at bounding box center [549, 242] width 164 height 47
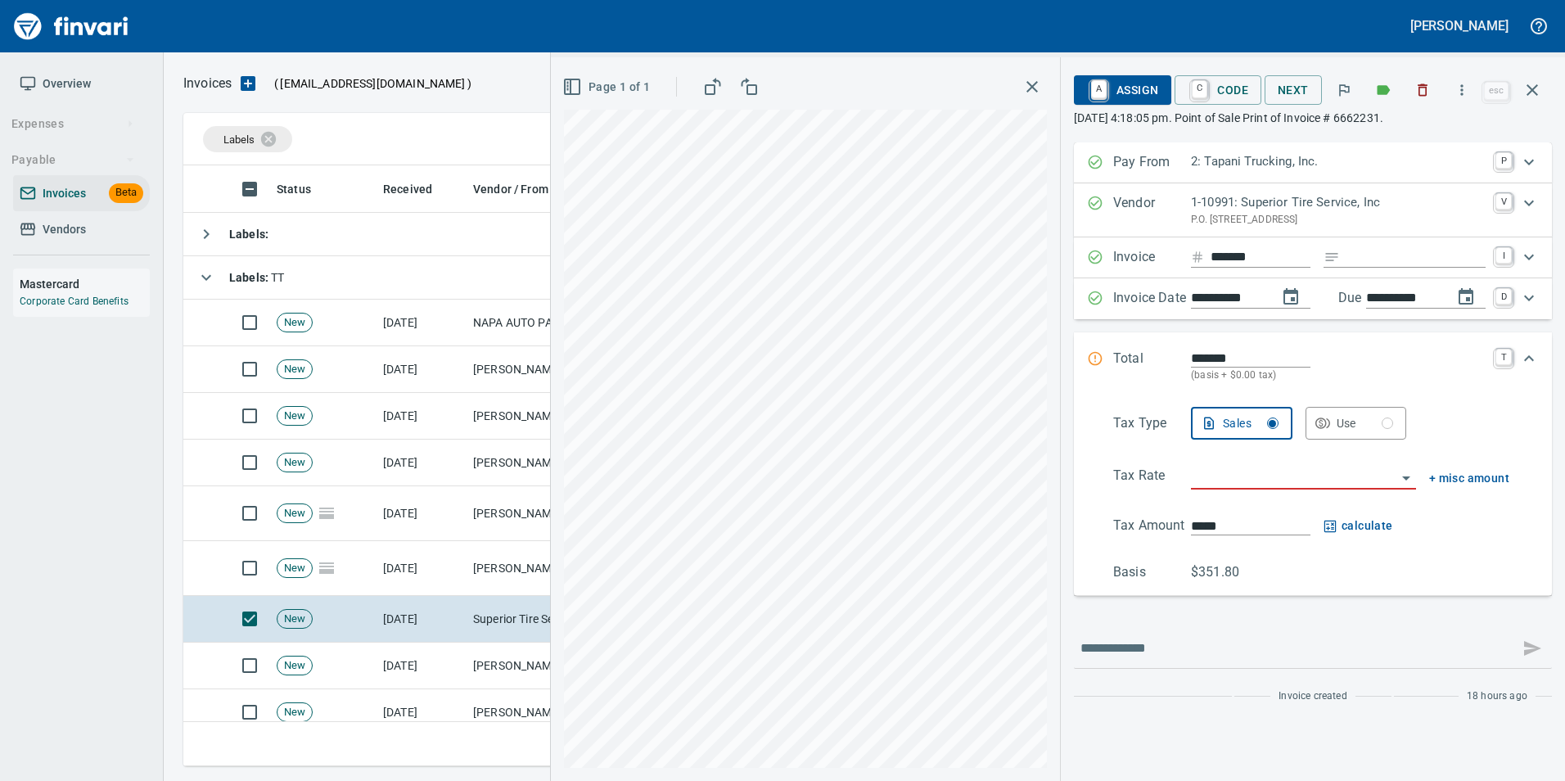
click at [1264, 462] on div "Tax Type Sales Use Tax Rate + misc amount Tax Amount ***** calculate Basis $351…" at bounding box center [1313, 494] width 452 height 175
click at [1254, 484] on input "search" at bounding box center [1293, 477] width 205 height 23
click at [1247, 512] on li "Trucking: Trucking - Nontaxable" at bounding box center [1301, 518] width 229 height 39
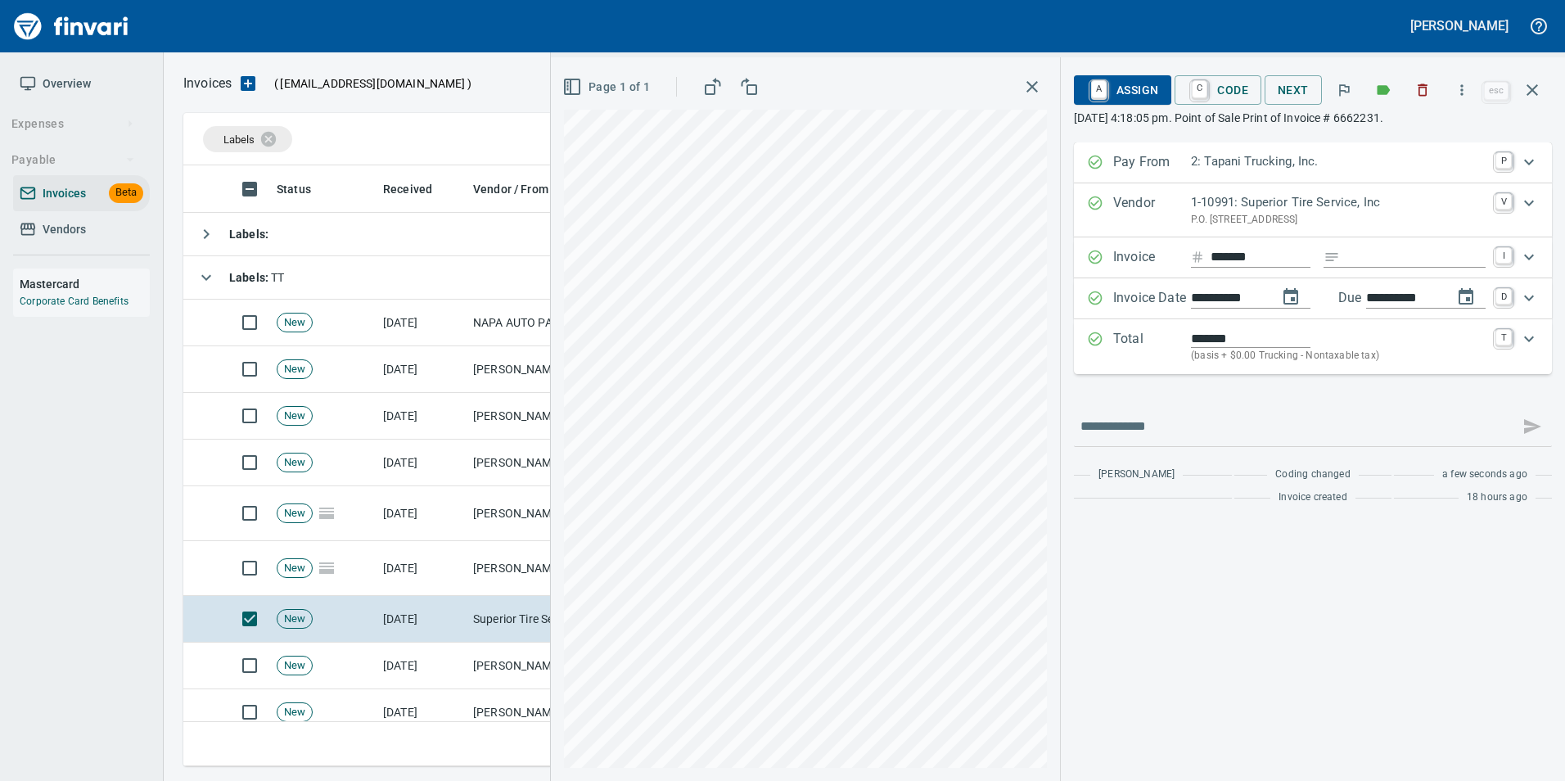
type input "**********"
click at [1143, 103] on span "A Assign" at bounding box center [1122, 90] width 71 height 28
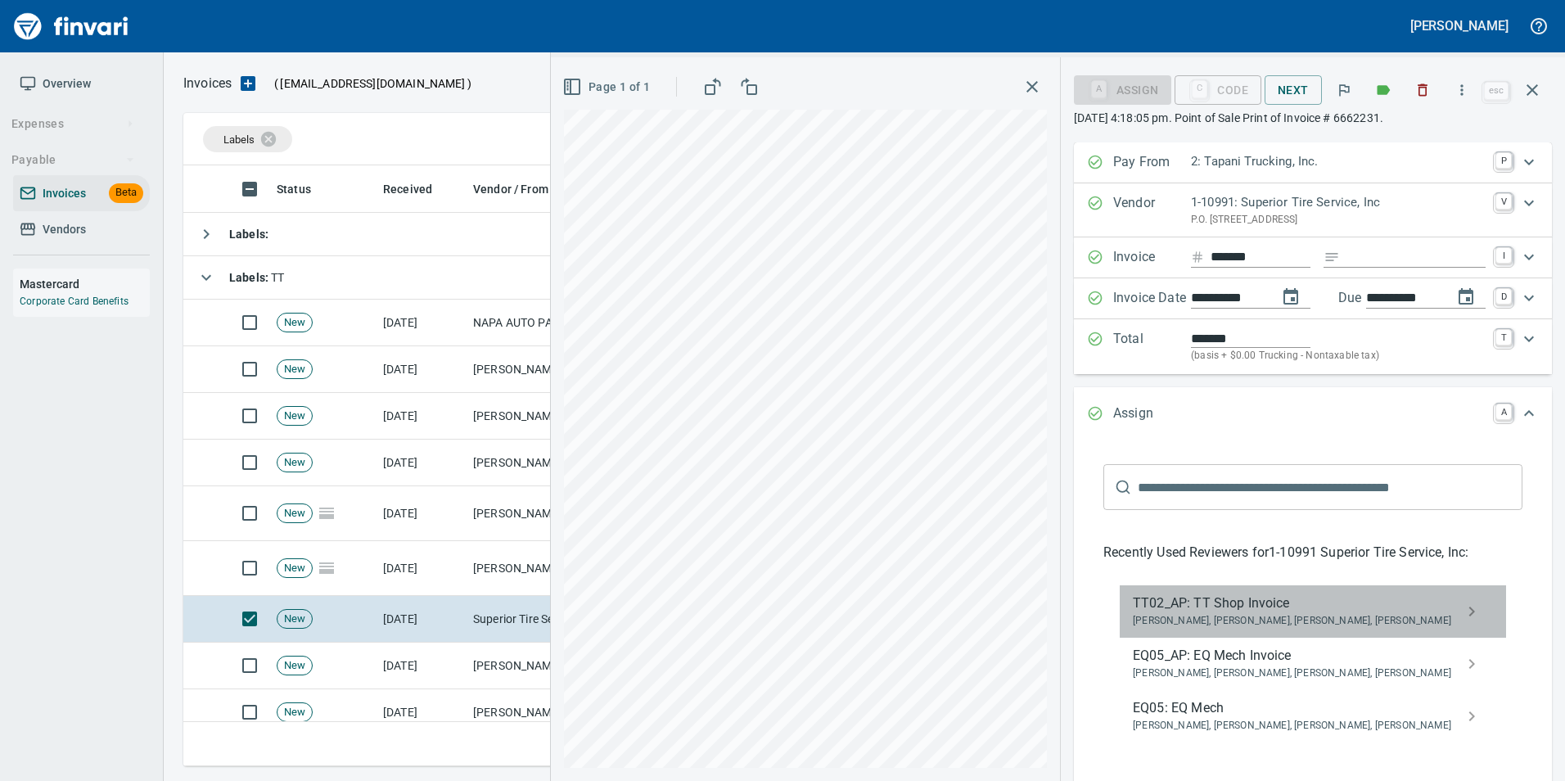
click at [1256, 603] on span "TT02_AP: TT Shop Invoice" at bounding box center [1300, 603] width 334 height 20
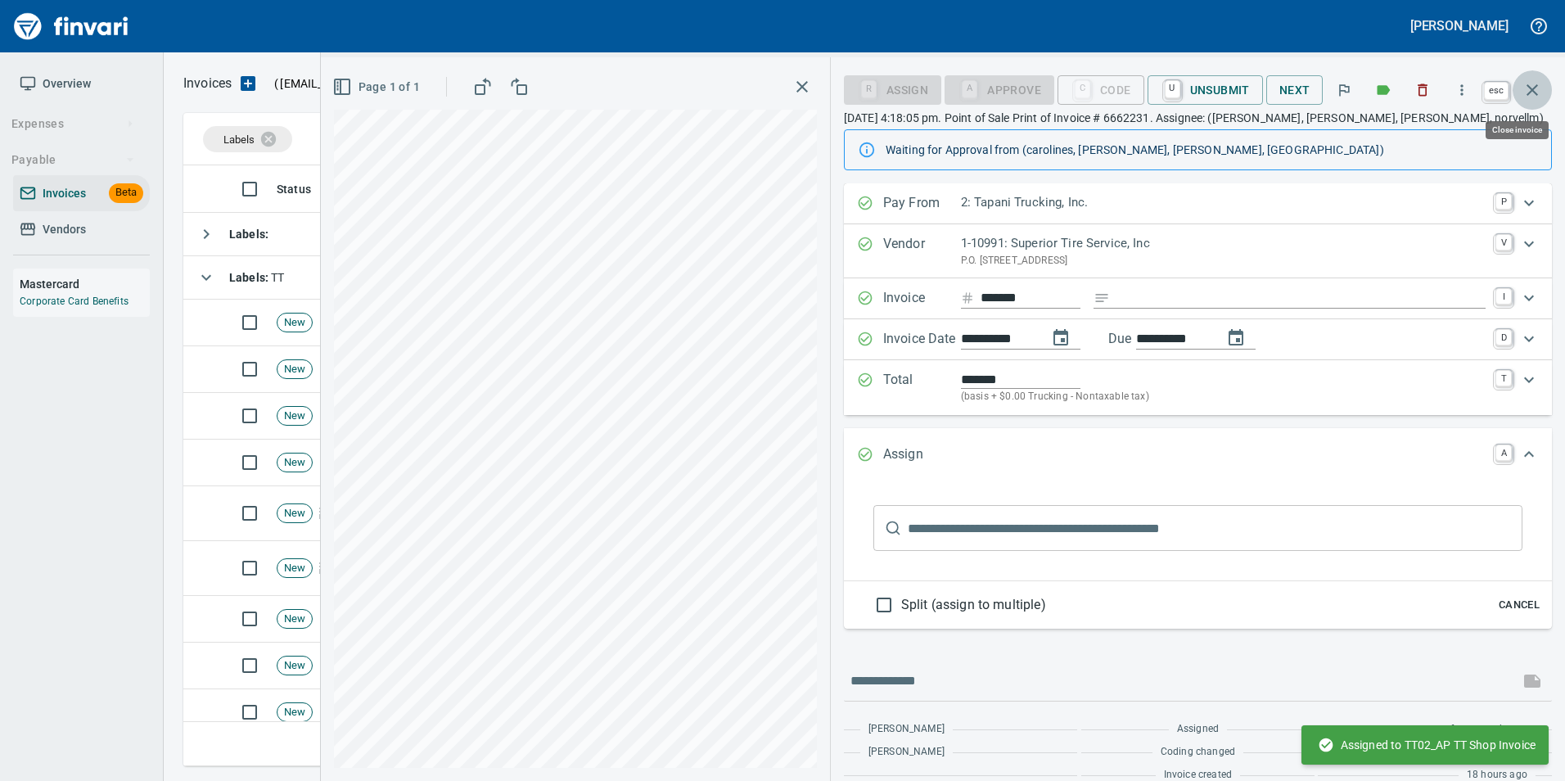
click at [1535, 92] on icon "button" at bounding box center [1531, 89] width 11 height 11
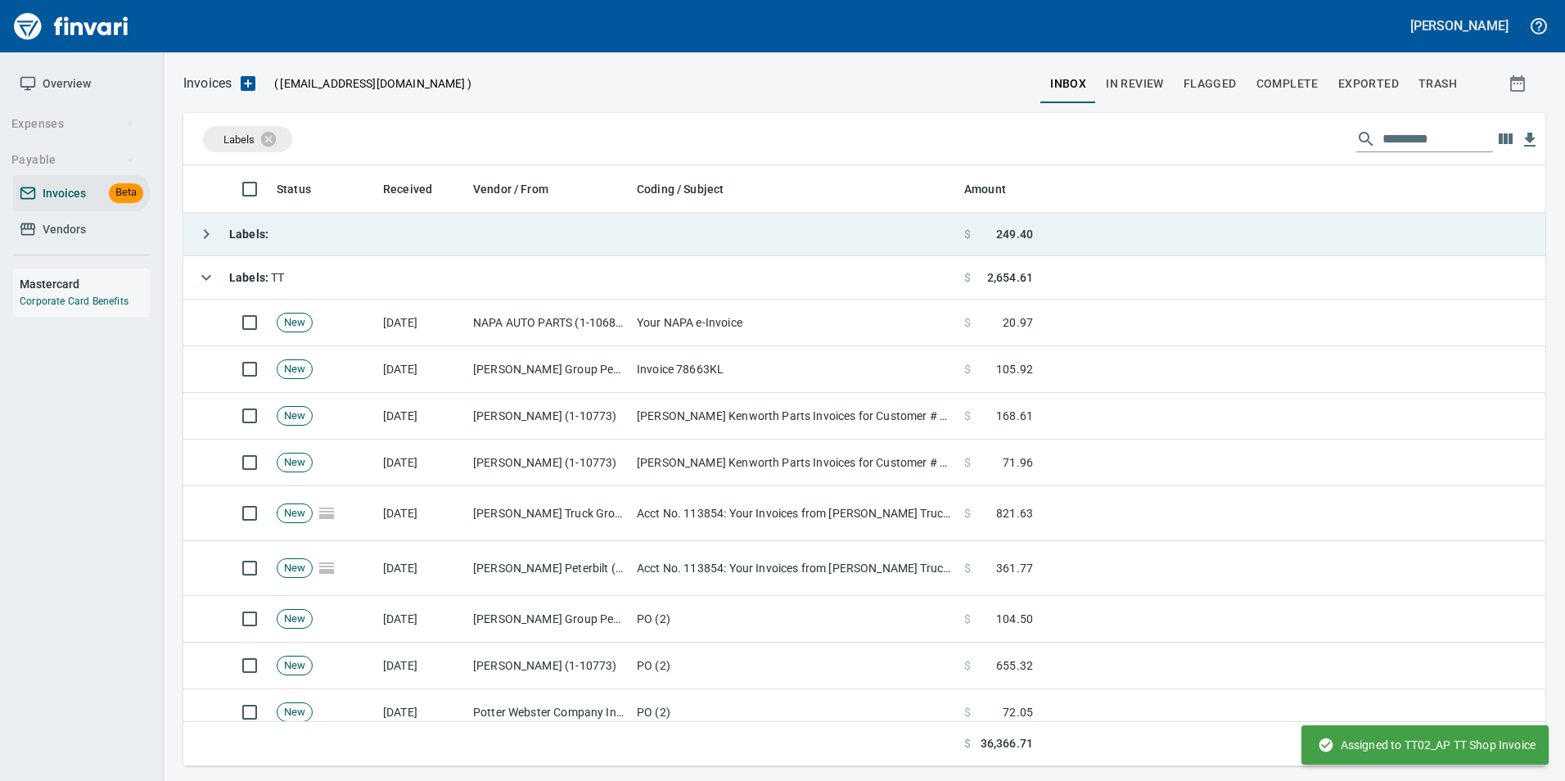
scroll to position [588, 1337]
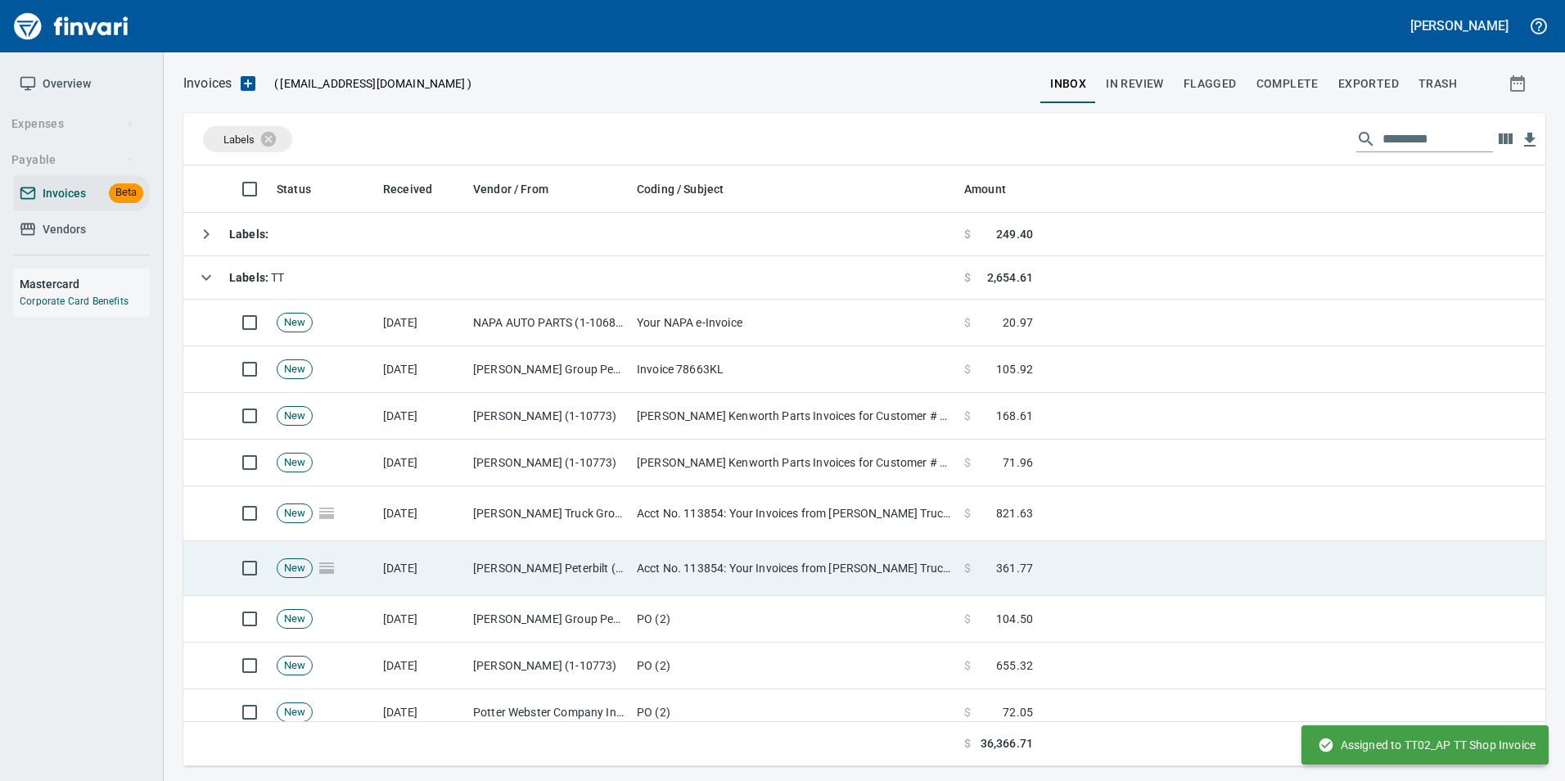
click at [603, 558] on td "Dobbs Peterbilt (1-38762)" at bounding box center [549, 568] width 164 height 55
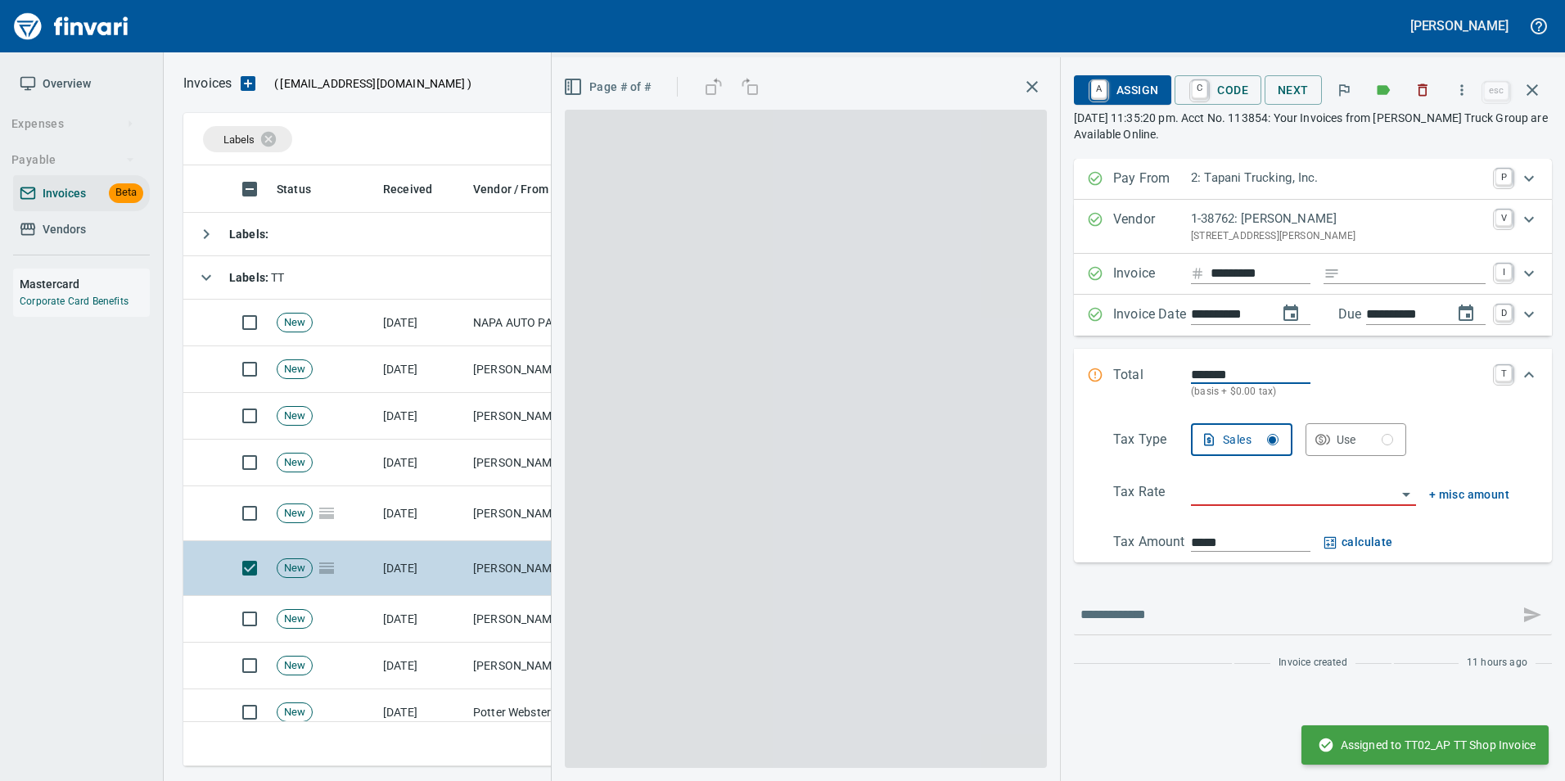
scroll to position [588, 1337]
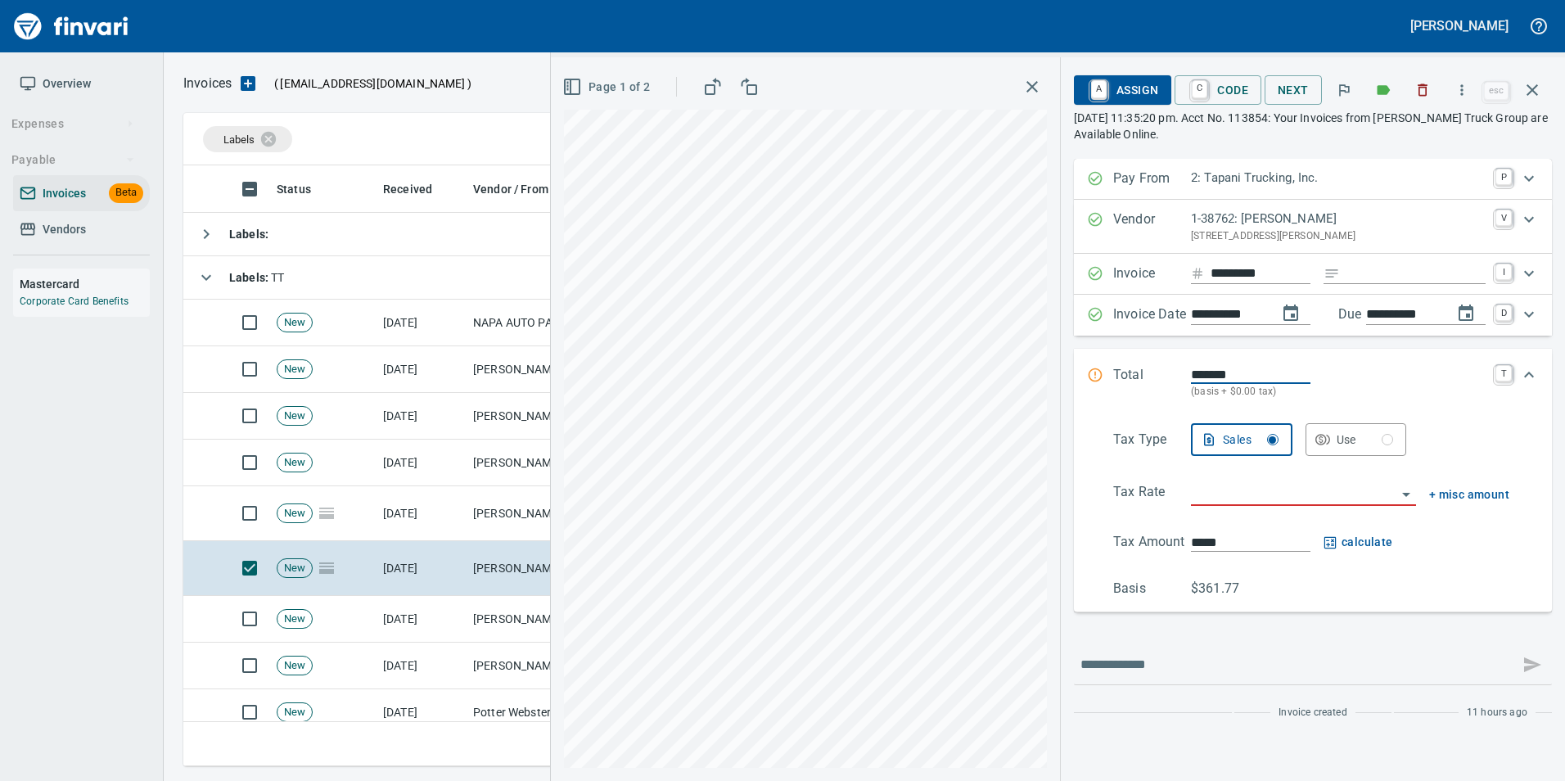
drag, startPoint x: 1376, startPoint y: 273, endPoint x: 1385, endPoint y: 264, distance: 12.7
click at [1383, 266] on input "Expand" at bounding box center [1415, 274] width 139 height 20
type input "**********"
click at [1239, 498] on input "search" at bounding box center [1293, 493] width 205 height 23
click at [1246, 537] on li "Trucking: Trucking - Nontaxable" at bounding box center [1301, 535] width 229 height 39
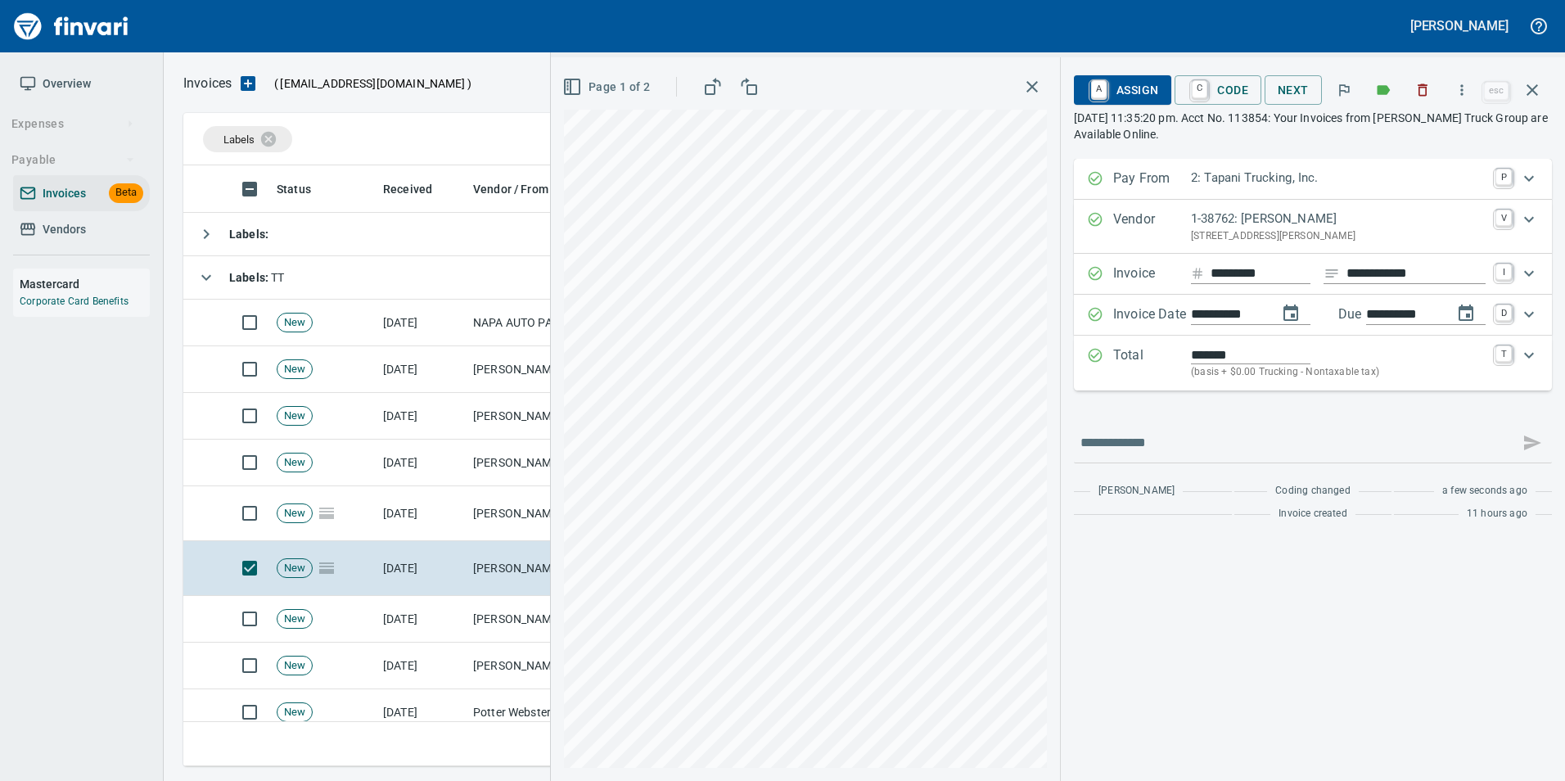
type input "**********"
click at [1216, 79] on span "C Code" at bounding box center [1218, 90] width 61 height 28
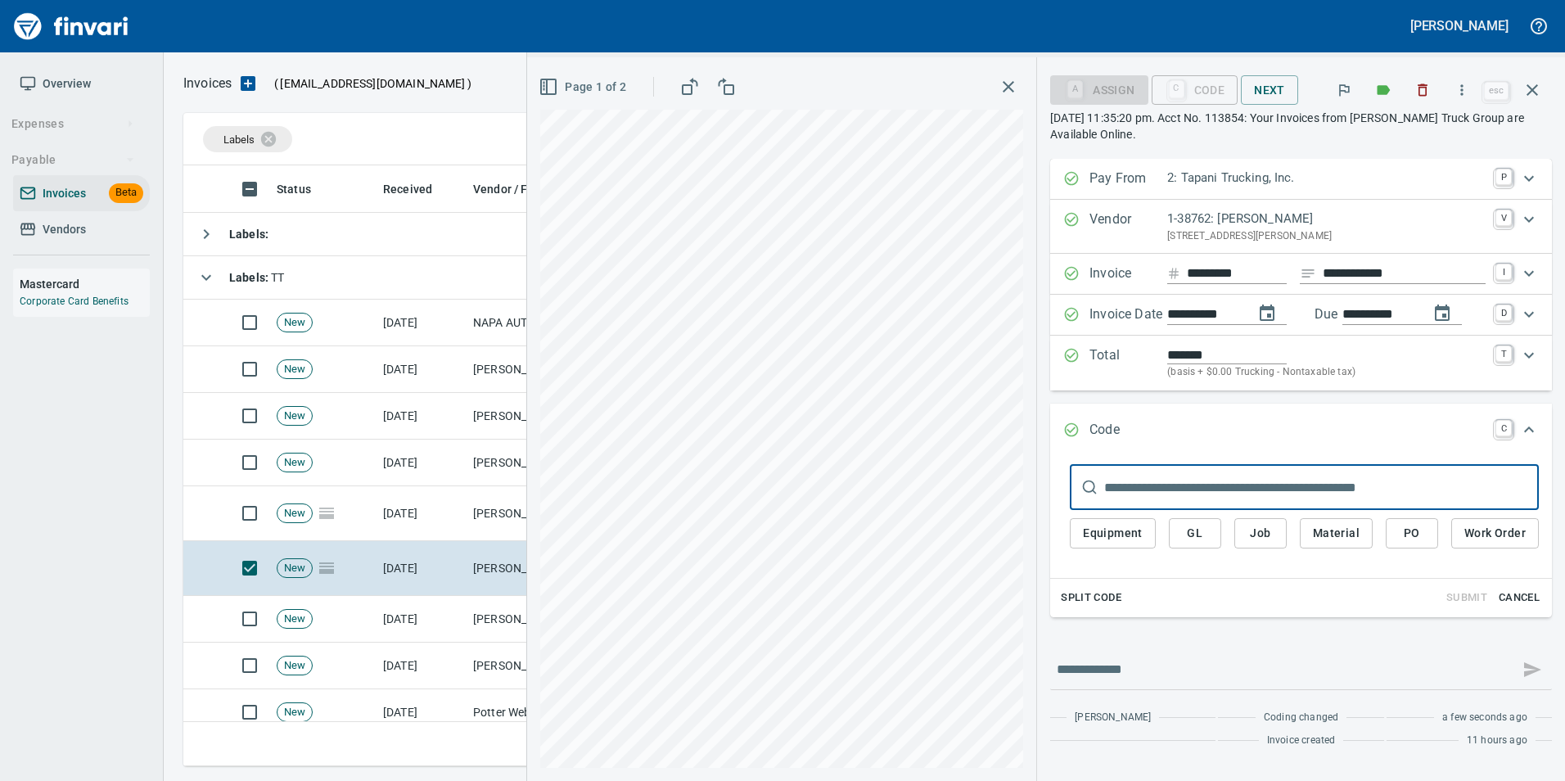
click at [1397, 530] on button "PO" at bounding box center [1412, 533] width 52 height 30
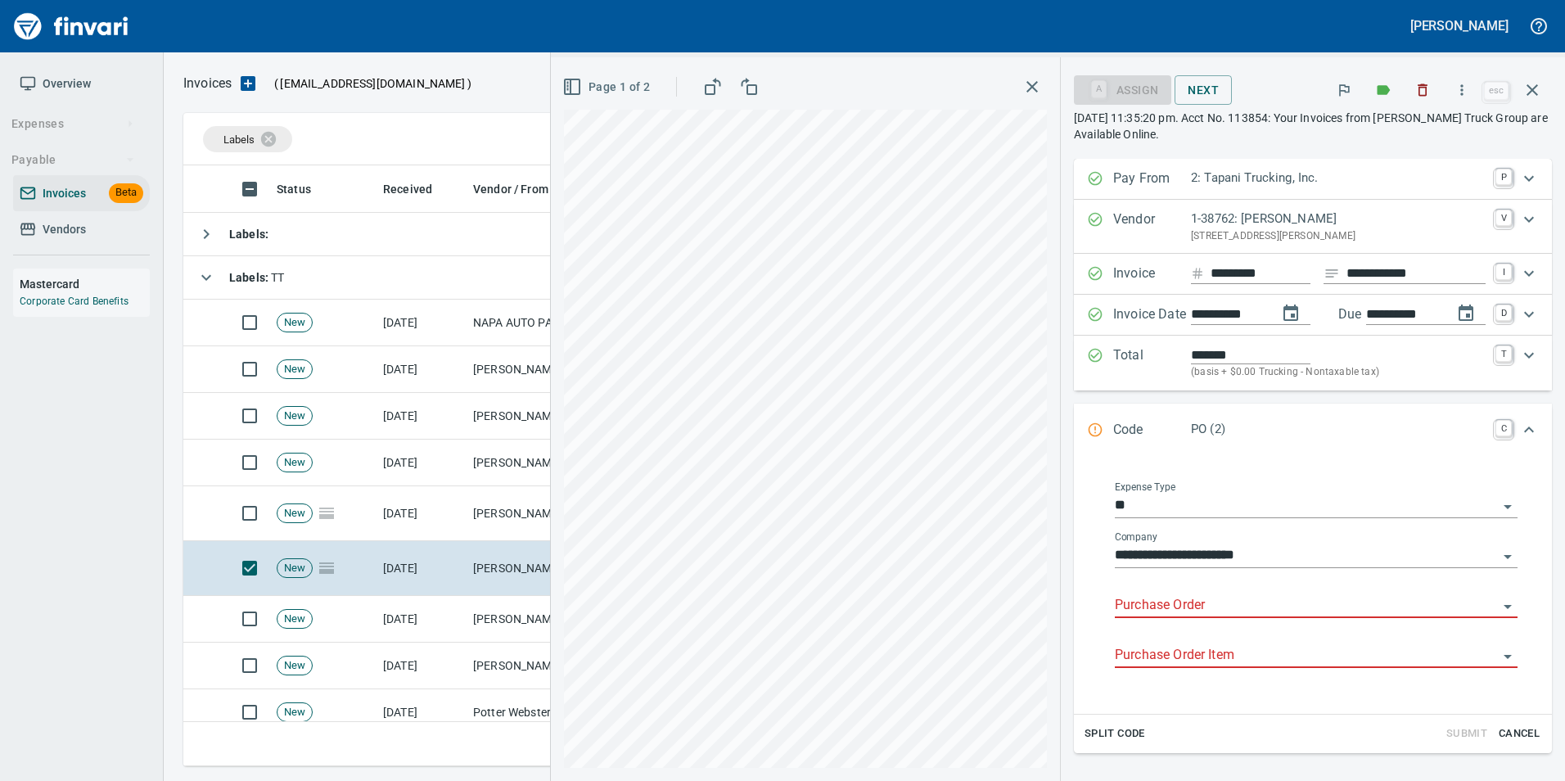
drag, startPoint x: 1213, startPoint y: 614, endPoint x: 1206, endPoint y: 607, distance: 9.9
click at [1211, 611] on input "Purchase Order" at bounding box center [1306, 605] width 383 height 23
click at [1191, 656] on li "19226.614002: condensor, rubber mounts" at bounding box center [1301, 647] width 407 height 39
type input "**********"
click at [1190, 650] on input "Purchase Order Item" at bounding box center [1306, 655] width 383 height 23
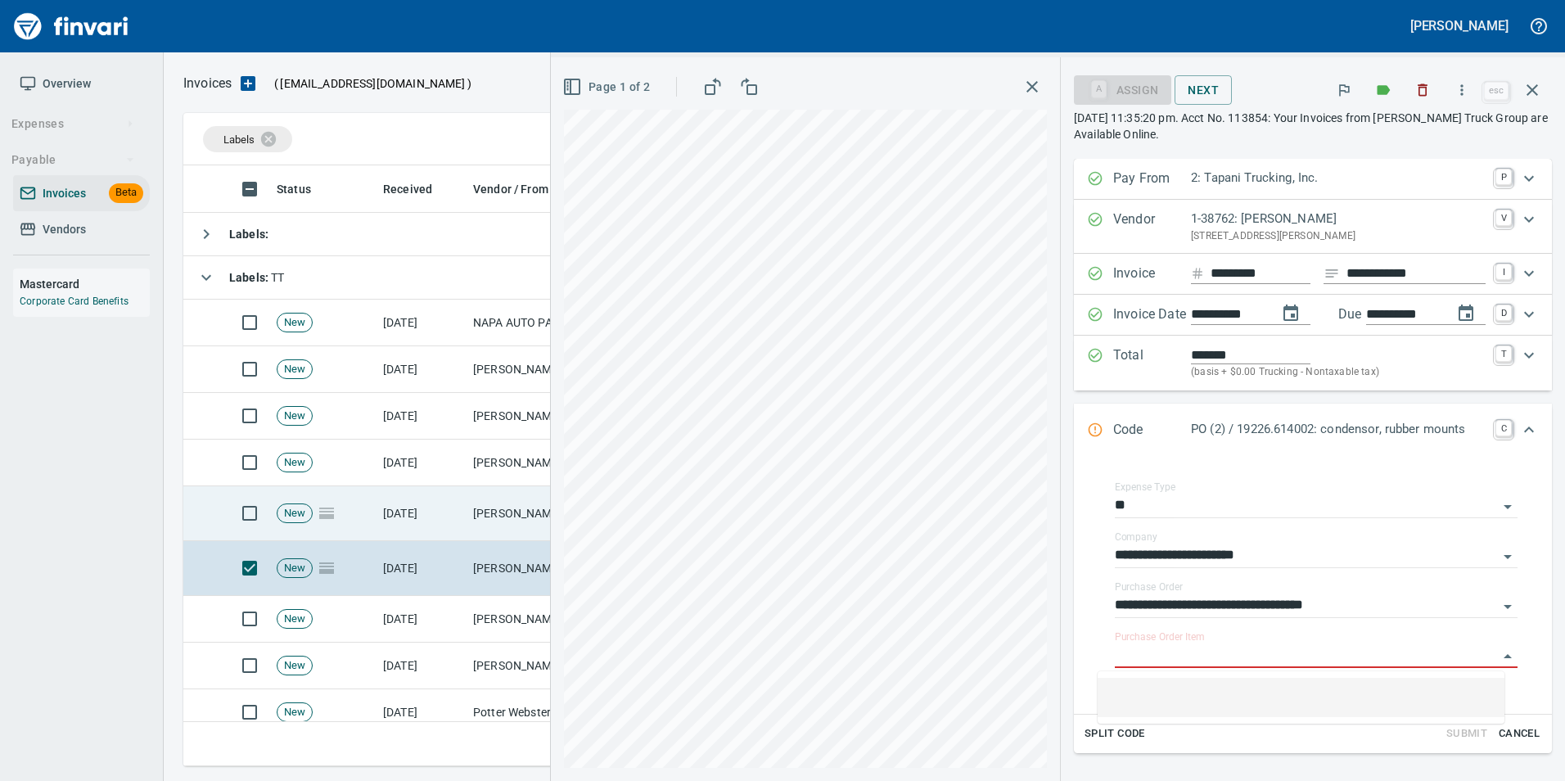
click at [416, 516] on td "[DATE]" at bounding box center [422, 513] width 90 height 55
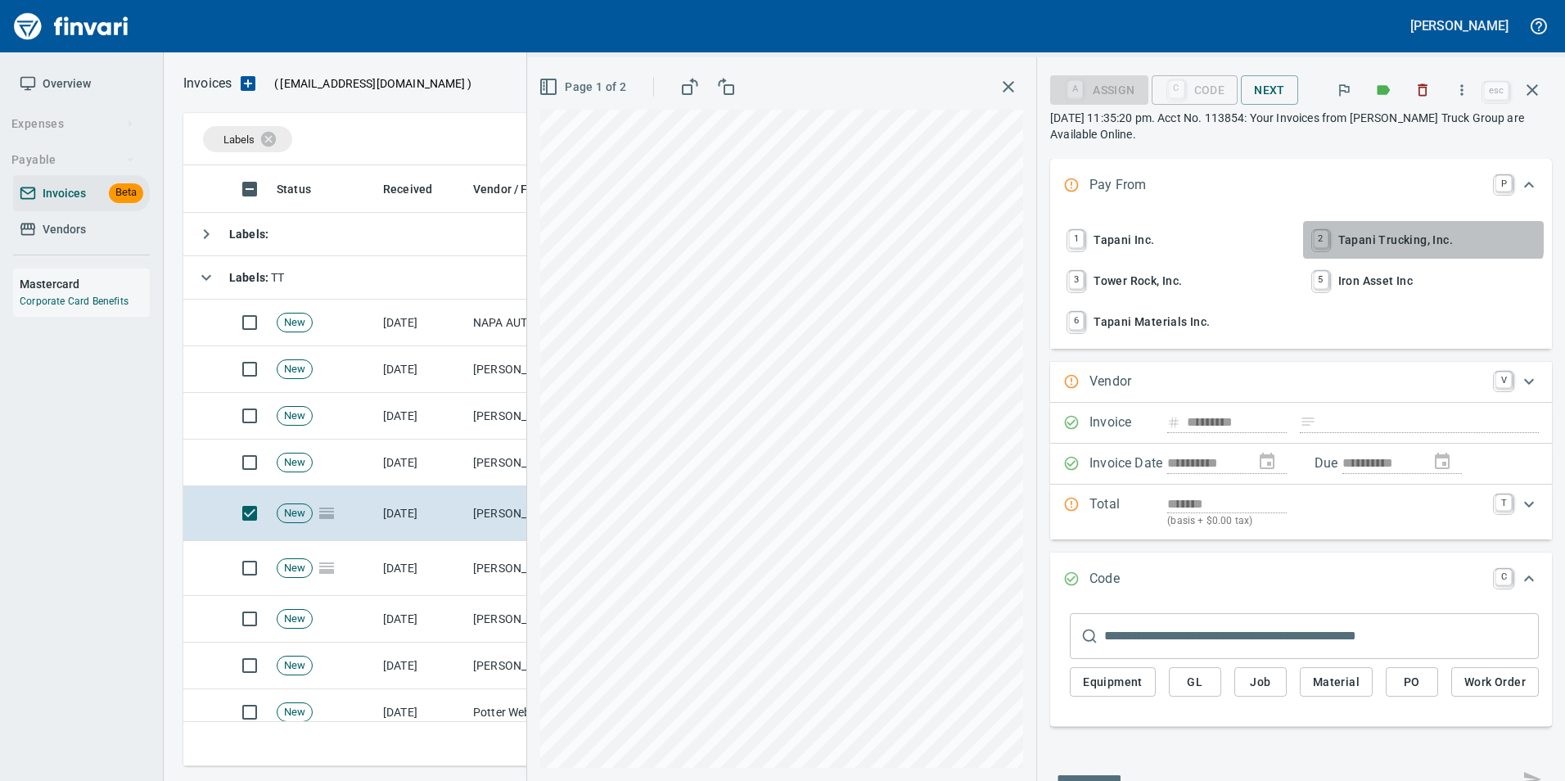
click at [1363, 235] on span "2 Tapani Trucking, Inc." at bounding box center [1424, 240] width 228 height 28
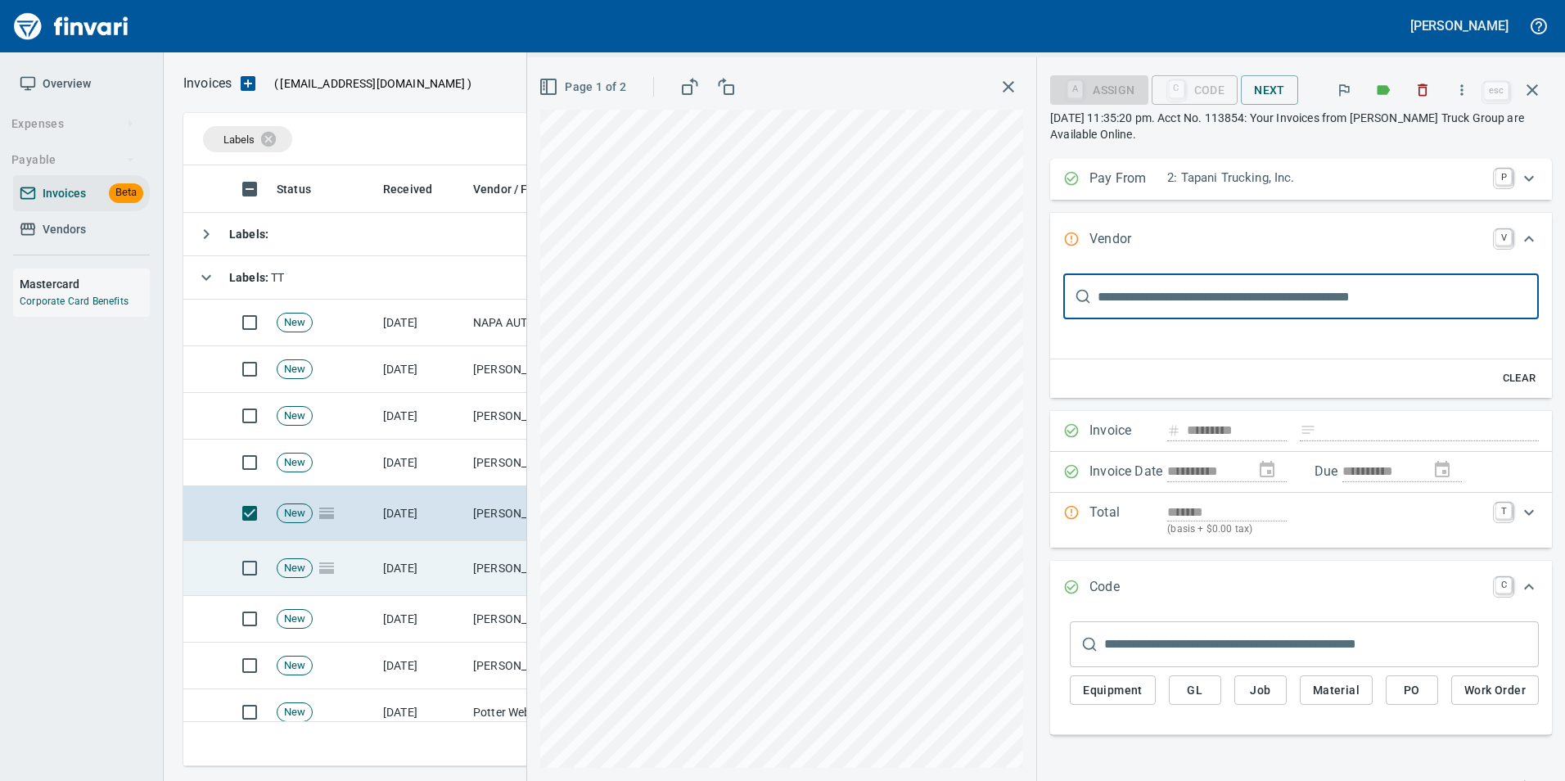
click at [476, 567] on td "Dobbs Peterbilt (1-38762)" at bounding box center [549, 568] width 164 height 55
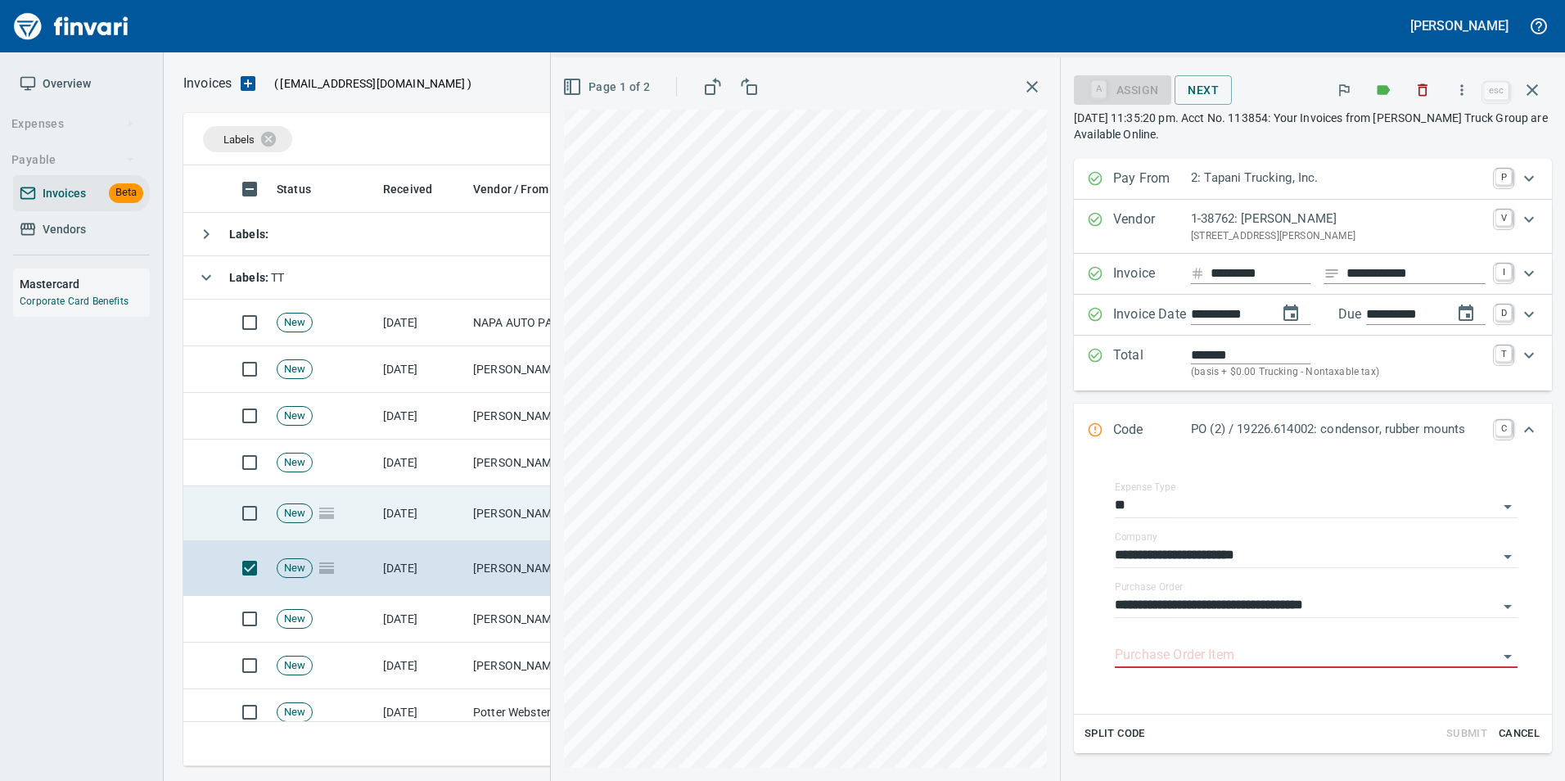
click at [472, 521] on td "Dobbs Truck Group <dobbstruckgroup@billtrust.com>" at bounding box center [549, 513] width 164 height 55
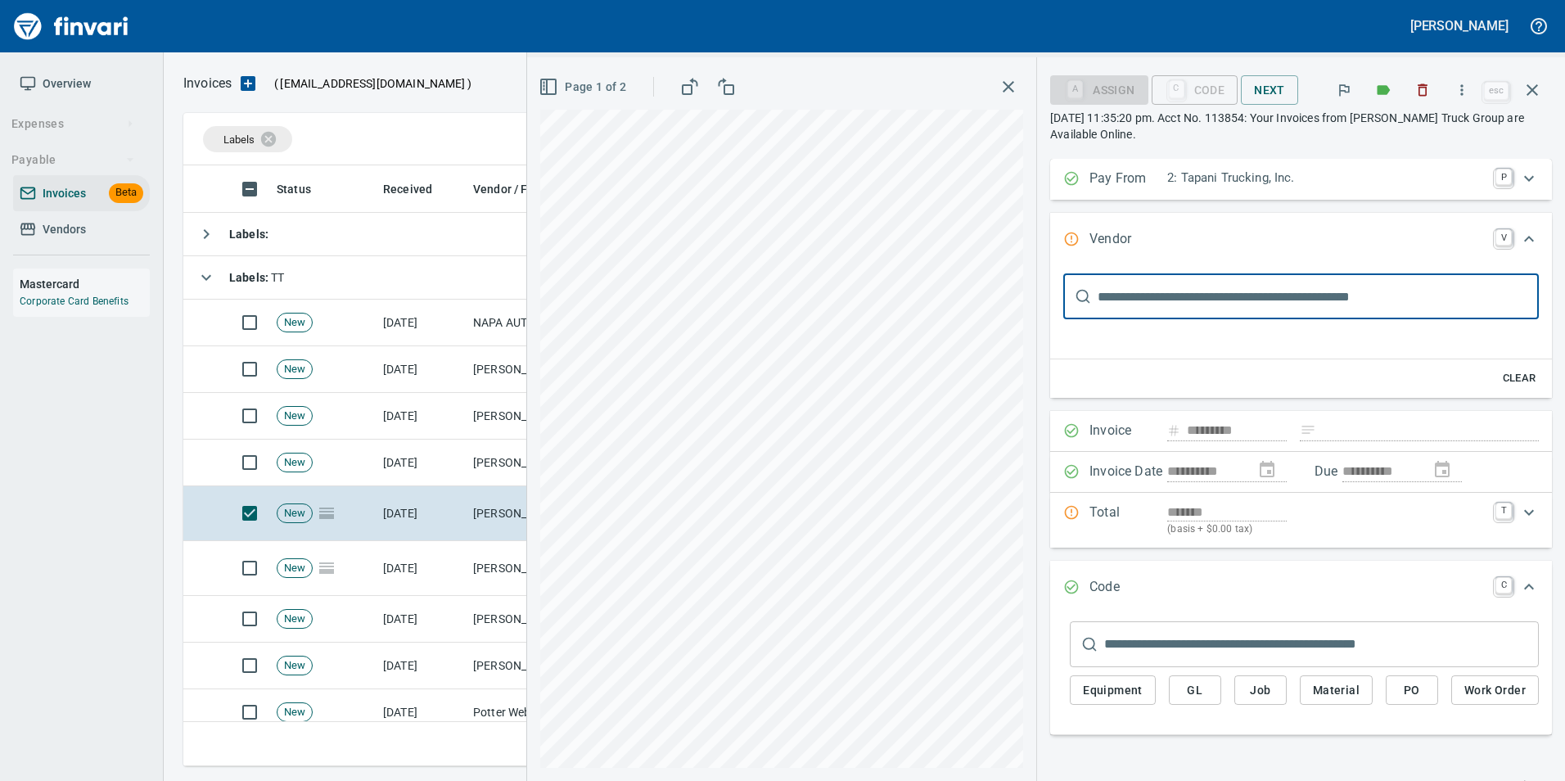
type input "*****"
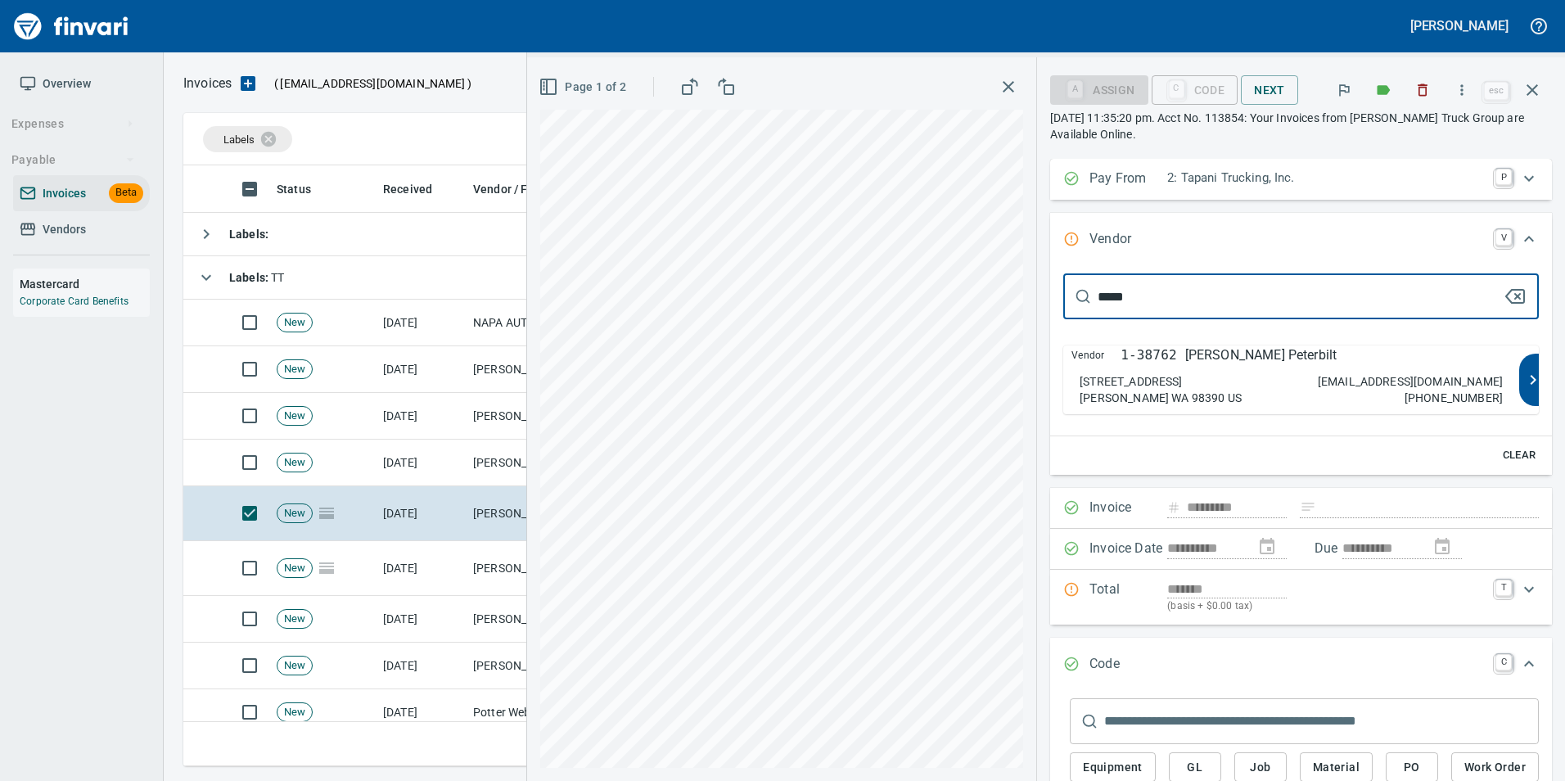
click at [1258, 364] on p "Dobbs Peterbilt" at bounding box center [1260, 355] width 151 height 20
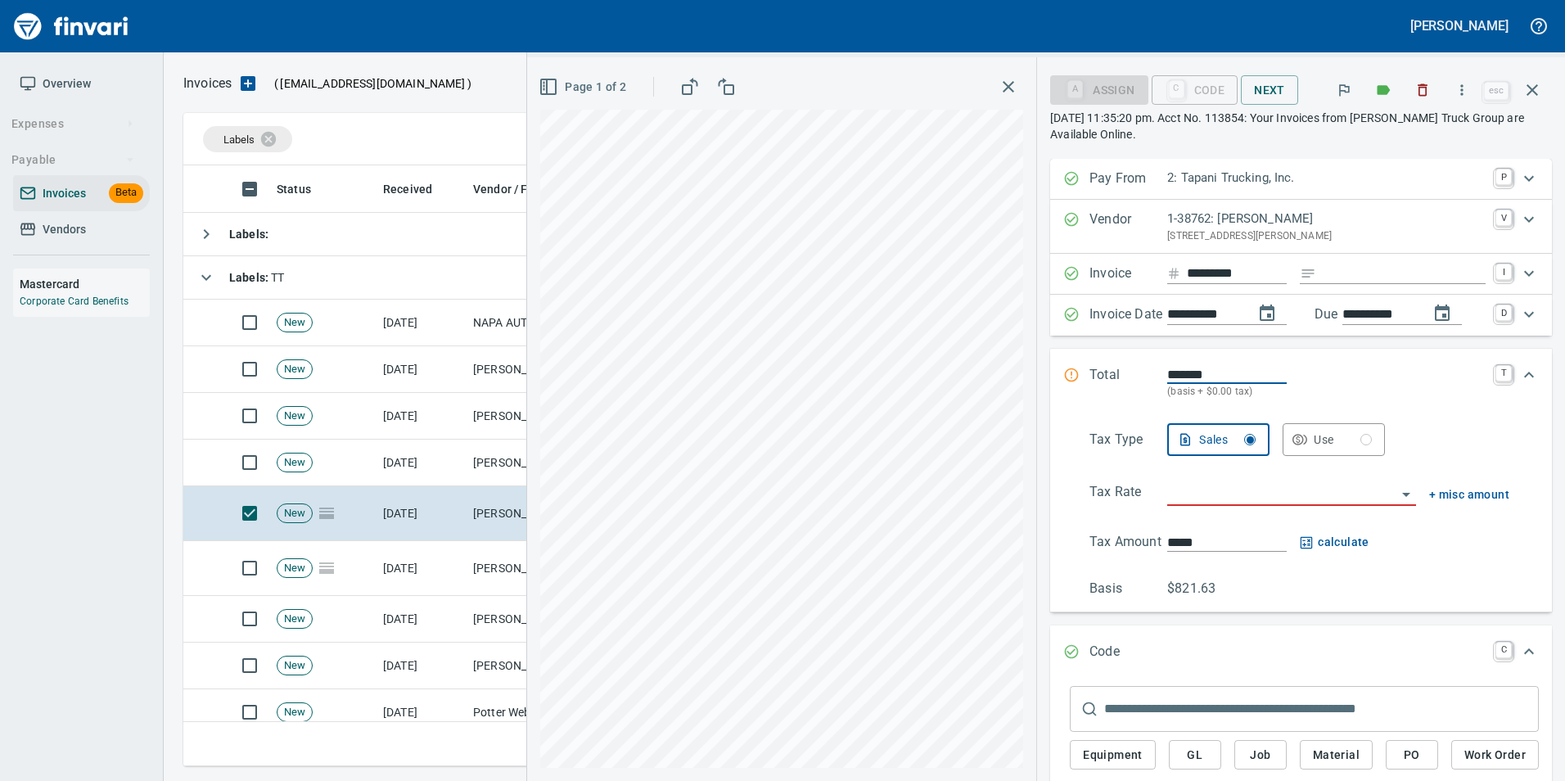
click at [1333, 276] on input "Expand" at bounding box center [1404, 274] width 163 height 20
type input "**********"
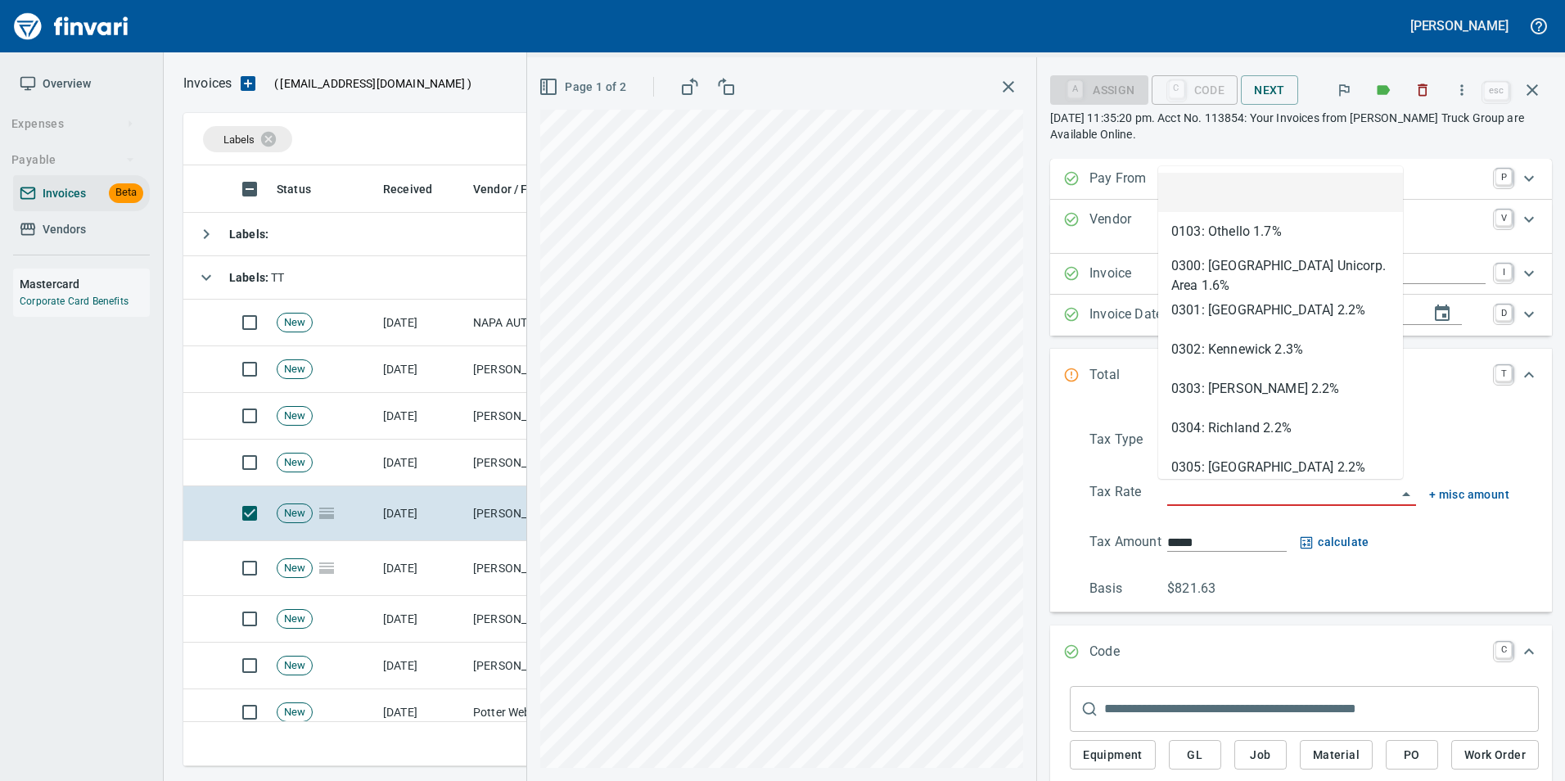
click at [1254, 492] on input "search" at bounding box center [1281, 493] width 229 height 23
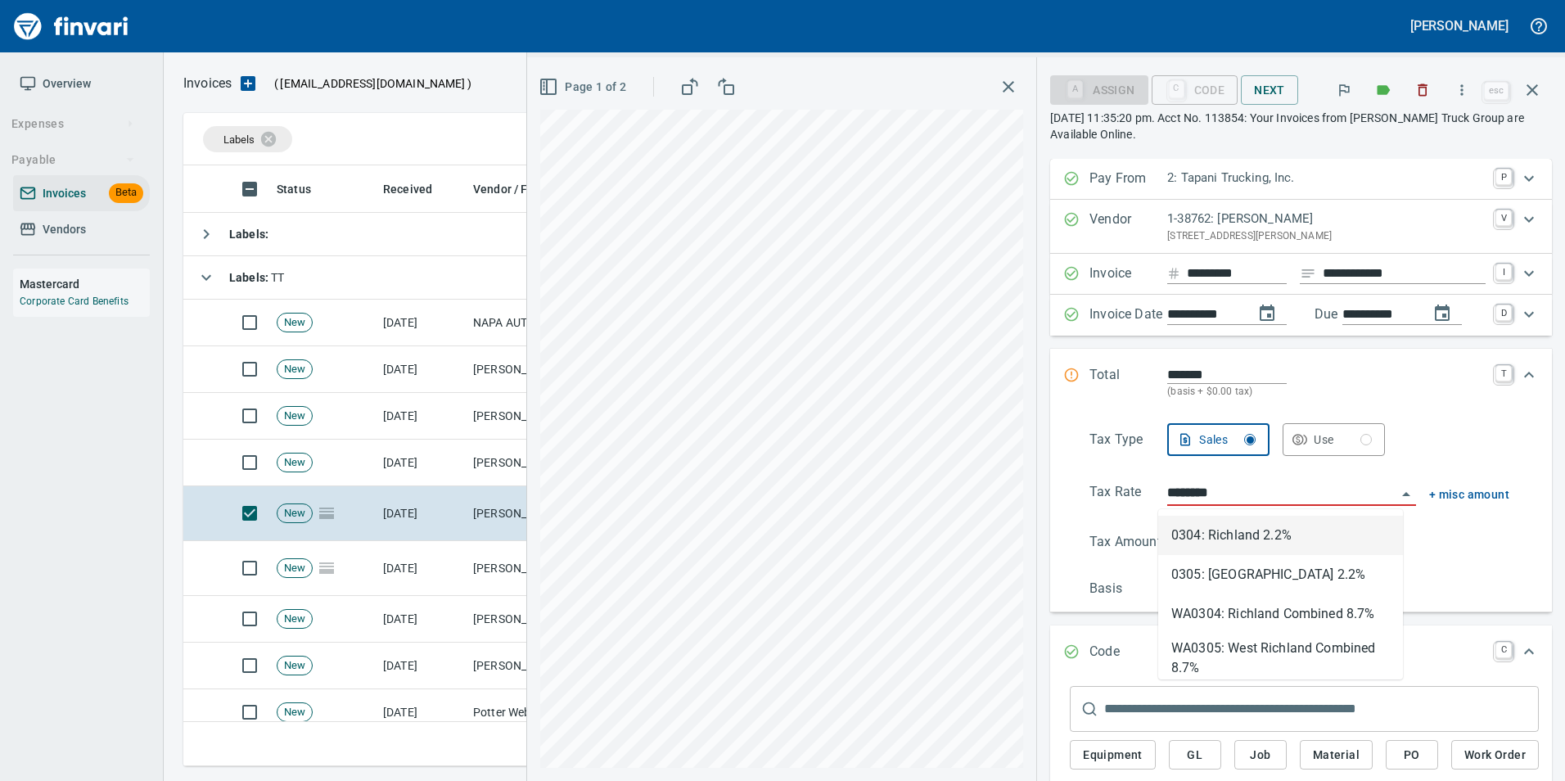
scroll to position [588, 1337]
click at [1277, 618] on li "WA0304: Richland Combined 8.7%" at bounding box center [1280, 613] width 245 height 39
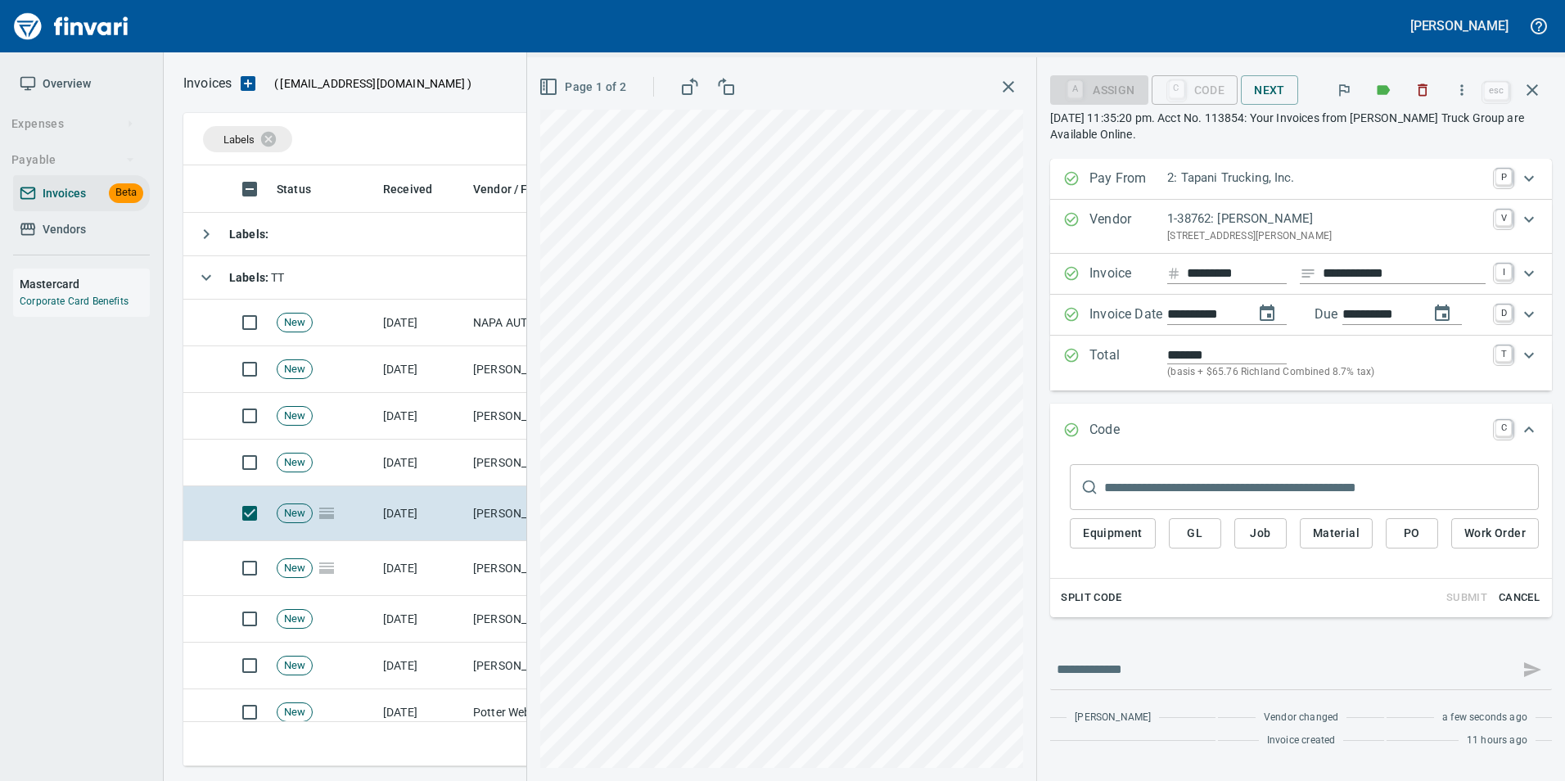
type input "**********"
type input "******"
click at [1053, 354] on div "Total ******* (basis + $65.76 Richland Combined 8.7% tax) T" at bounding box center [1301, 363] width 502 height 55
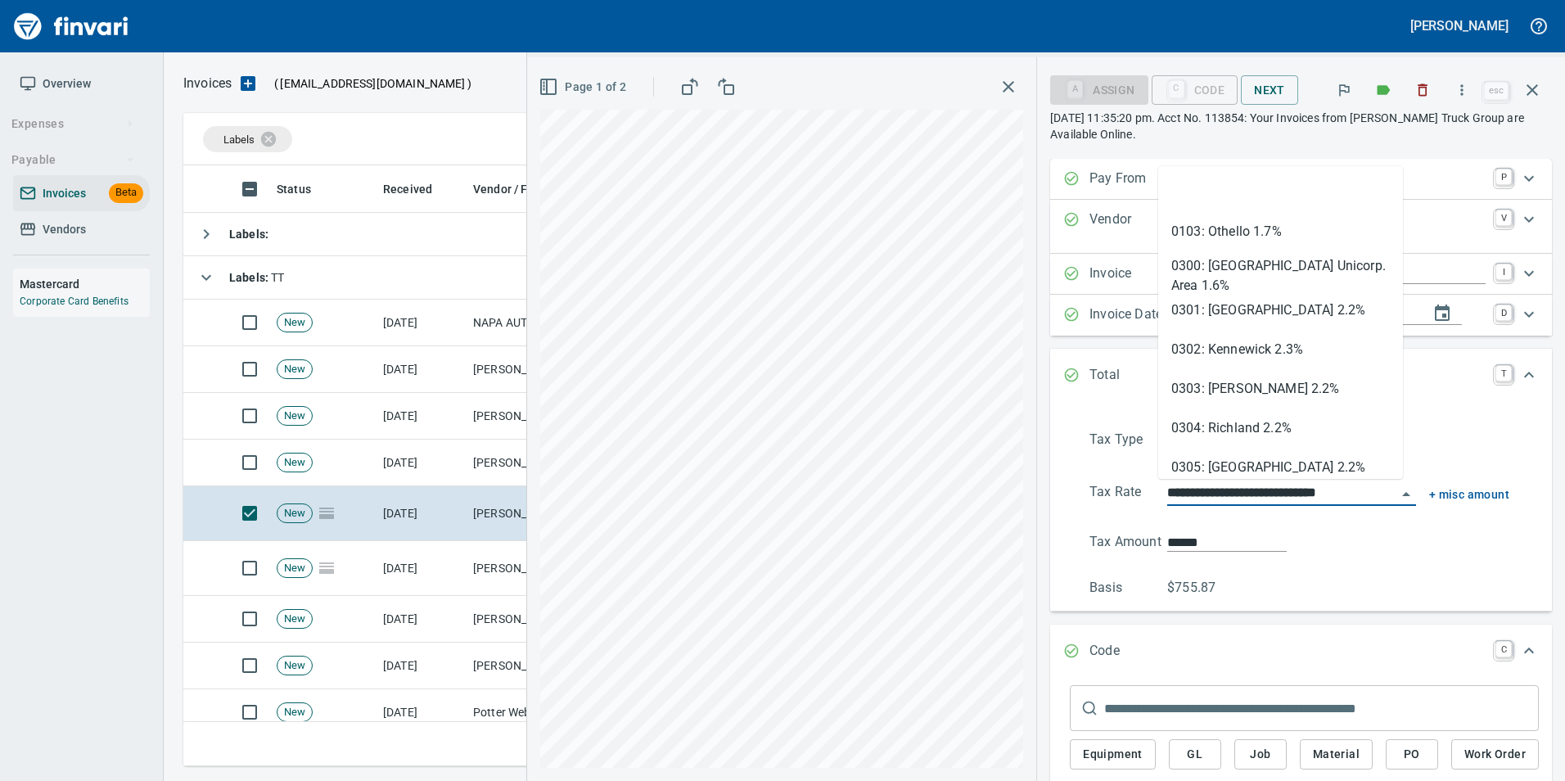
click at [1232, 492] on input "**********" at bounding box center [1281, 493] width 229 height 23
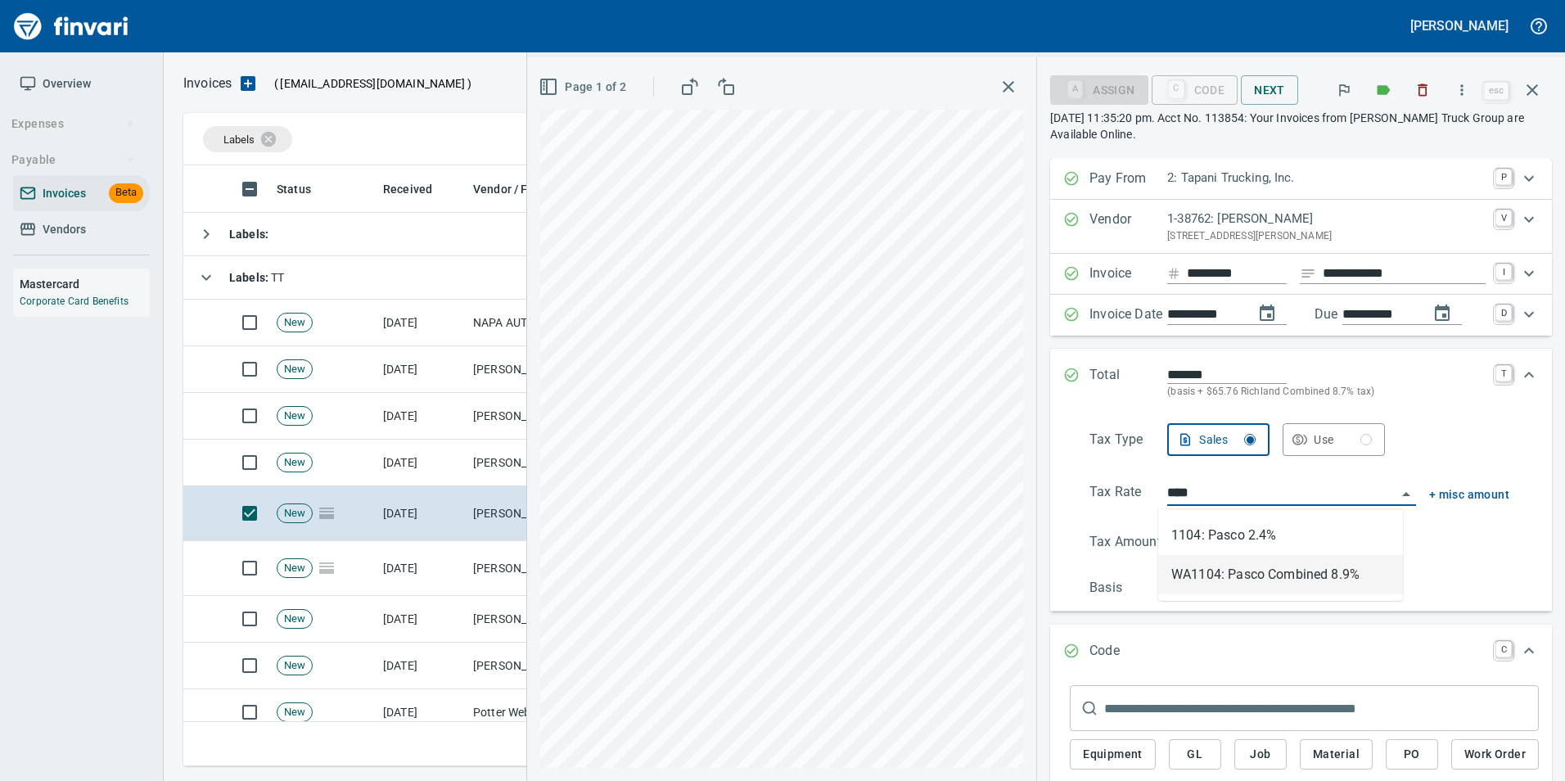
click at [1296, 582] on li "WA1104: Pasco Combined 8.9%" at bounding box center [1280, 574] width 245 height 39
type input "**********"
type input "******"
type input "**********"
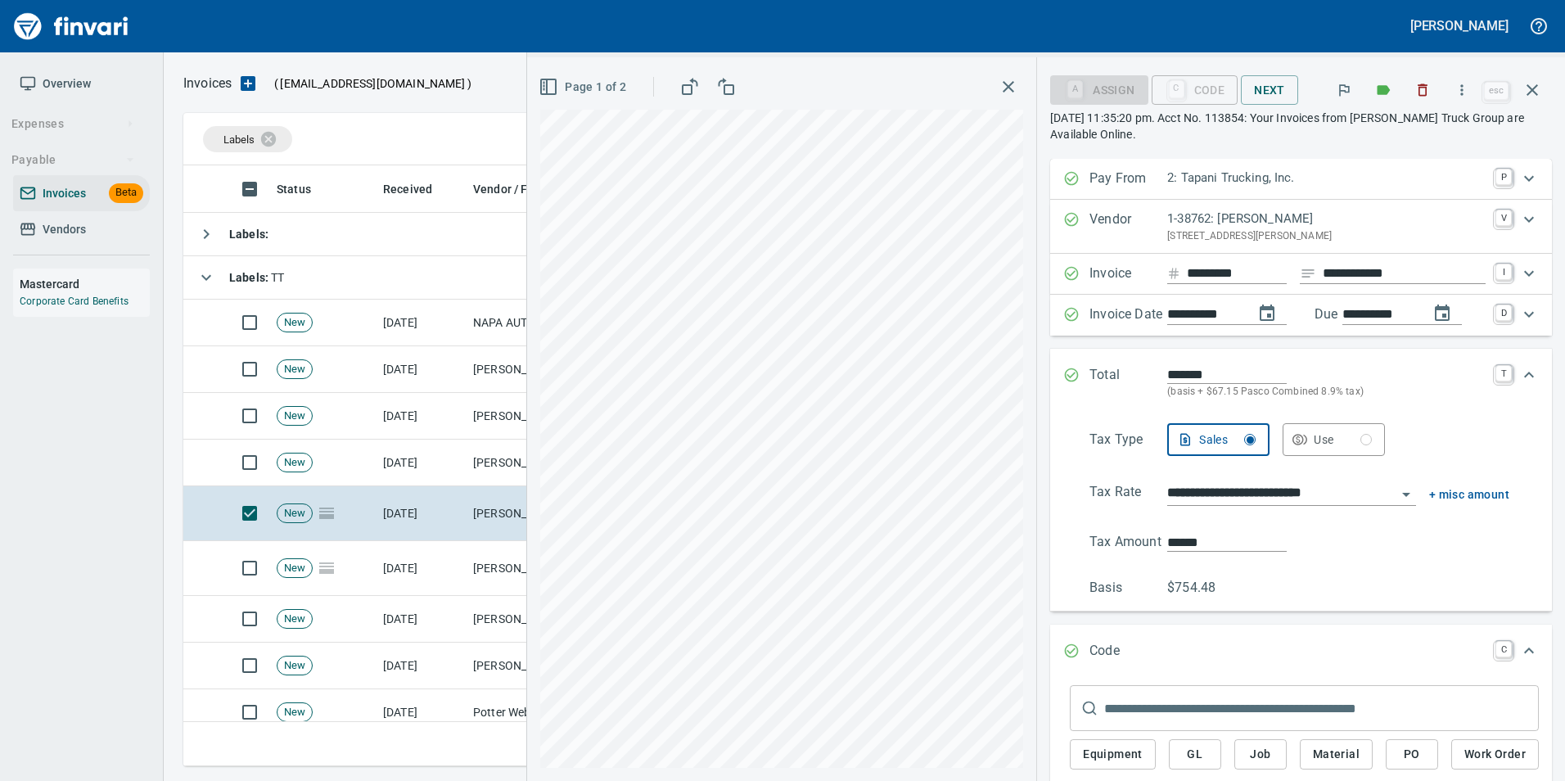
click at [1075, 374] on div "Total ******* (basis + $67.15 Pasco Combined 8.9% tax) T" at bounding box center [1286, 382] width 446 height 35
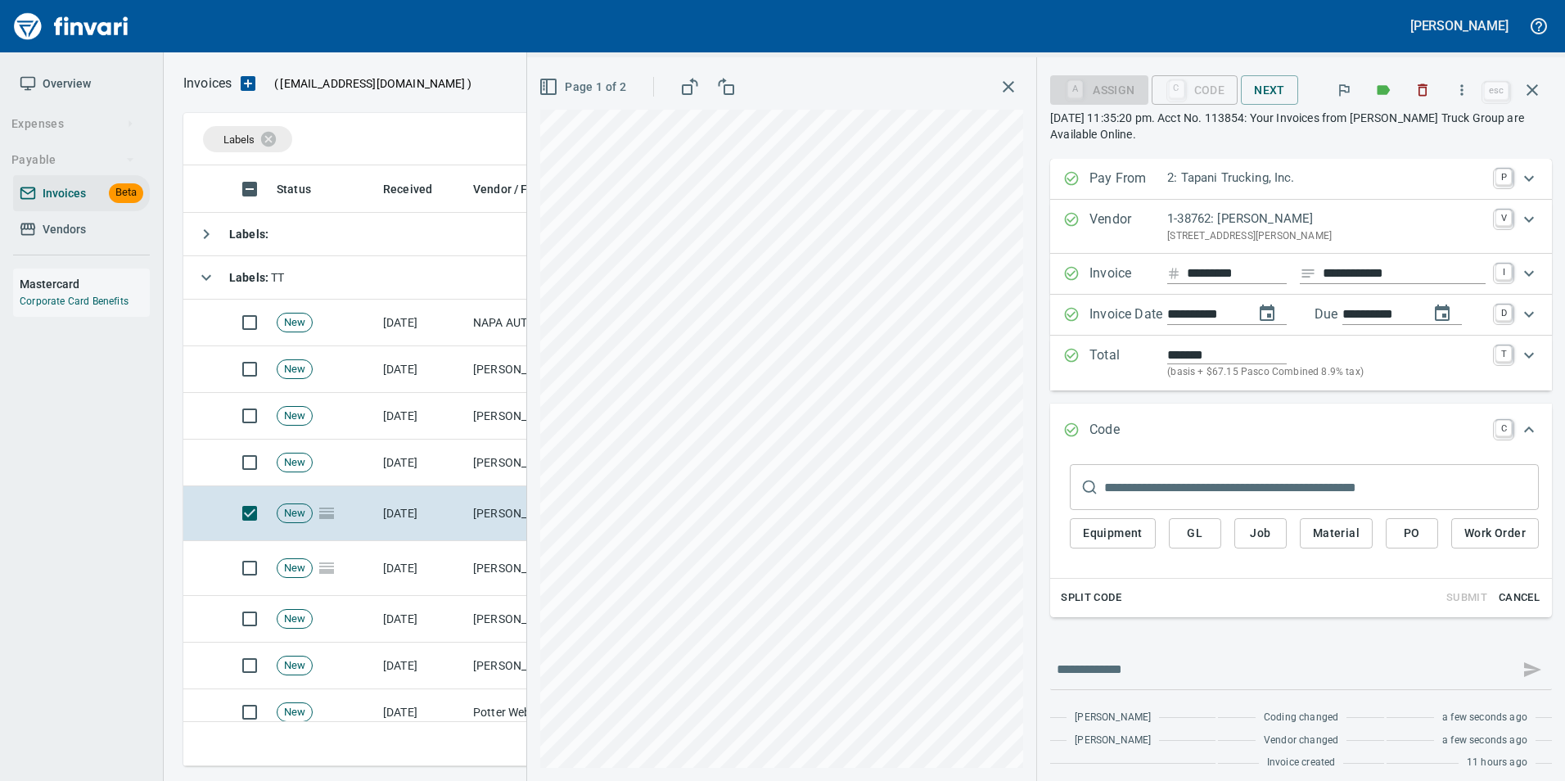
click at [1399, 530] on span "PO" at bounding box center [1412, 533] width 26 height 20
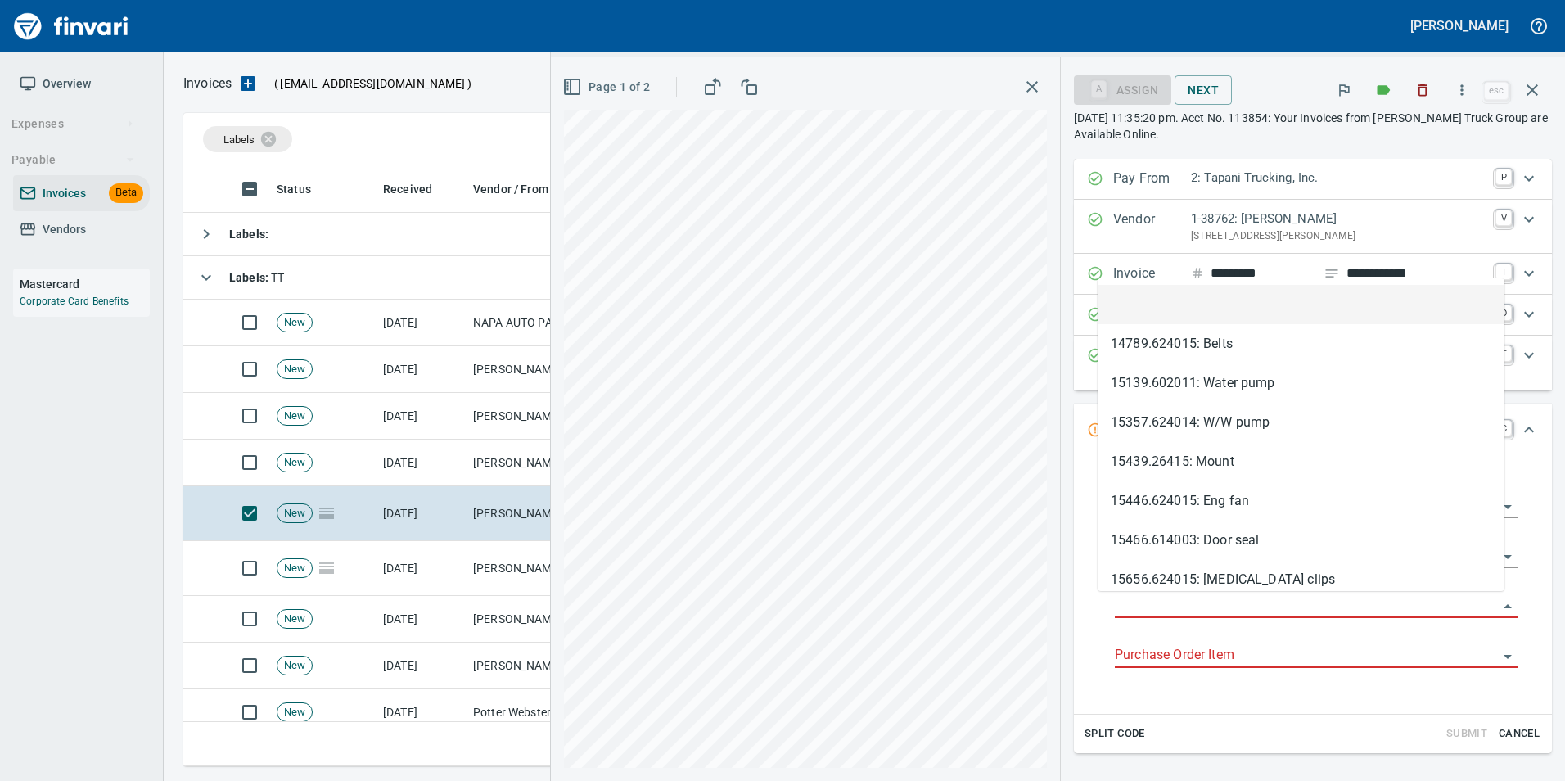
click at [1164, 604] on input "Purchase Order" at bounding box center [1306, 605] width 383 height 23
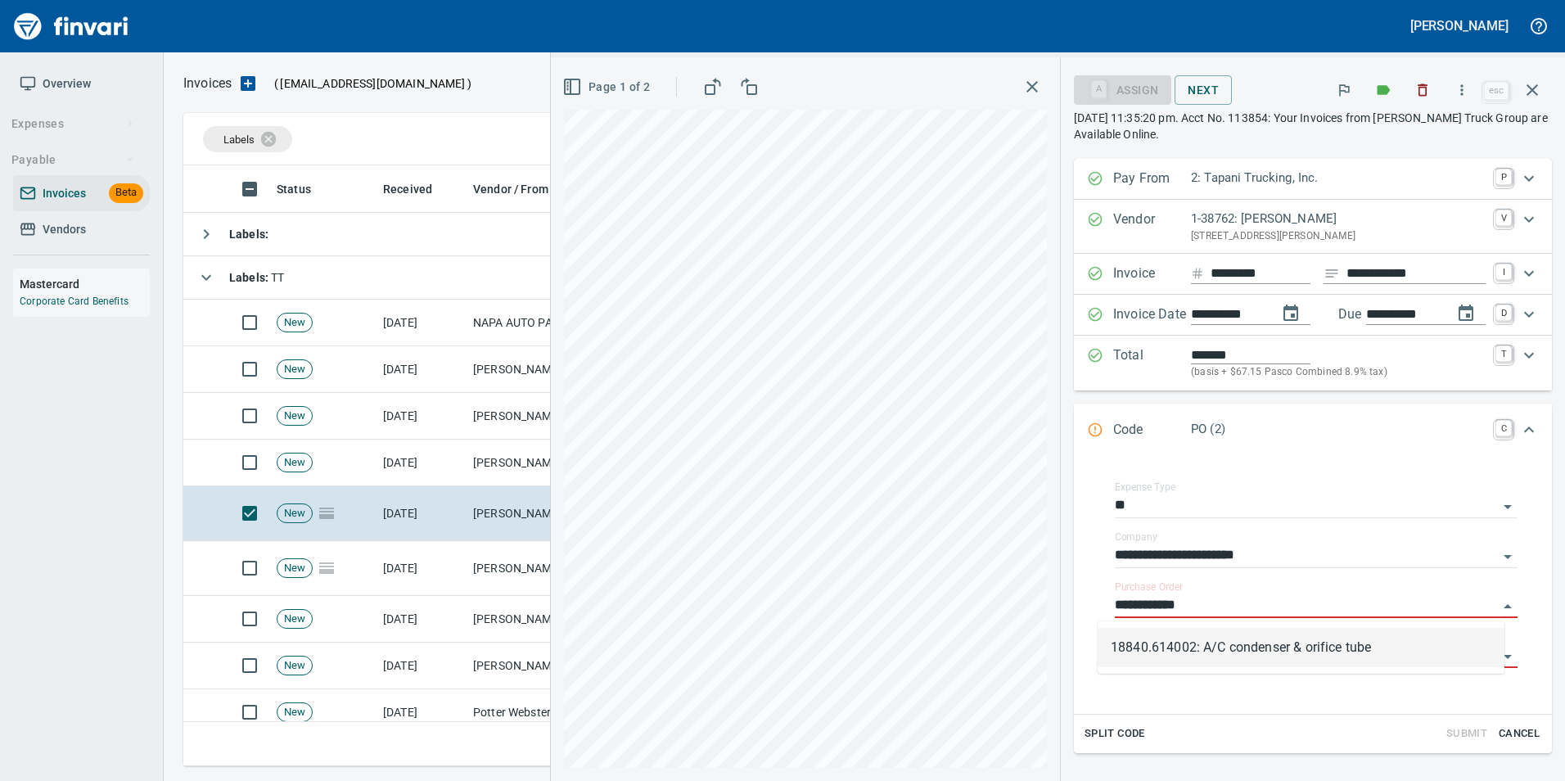
click at [1284, 651] on li "18840.614002: A/C condenser & orifice tube" at bounding box center [1301, 647] width 407 height 39
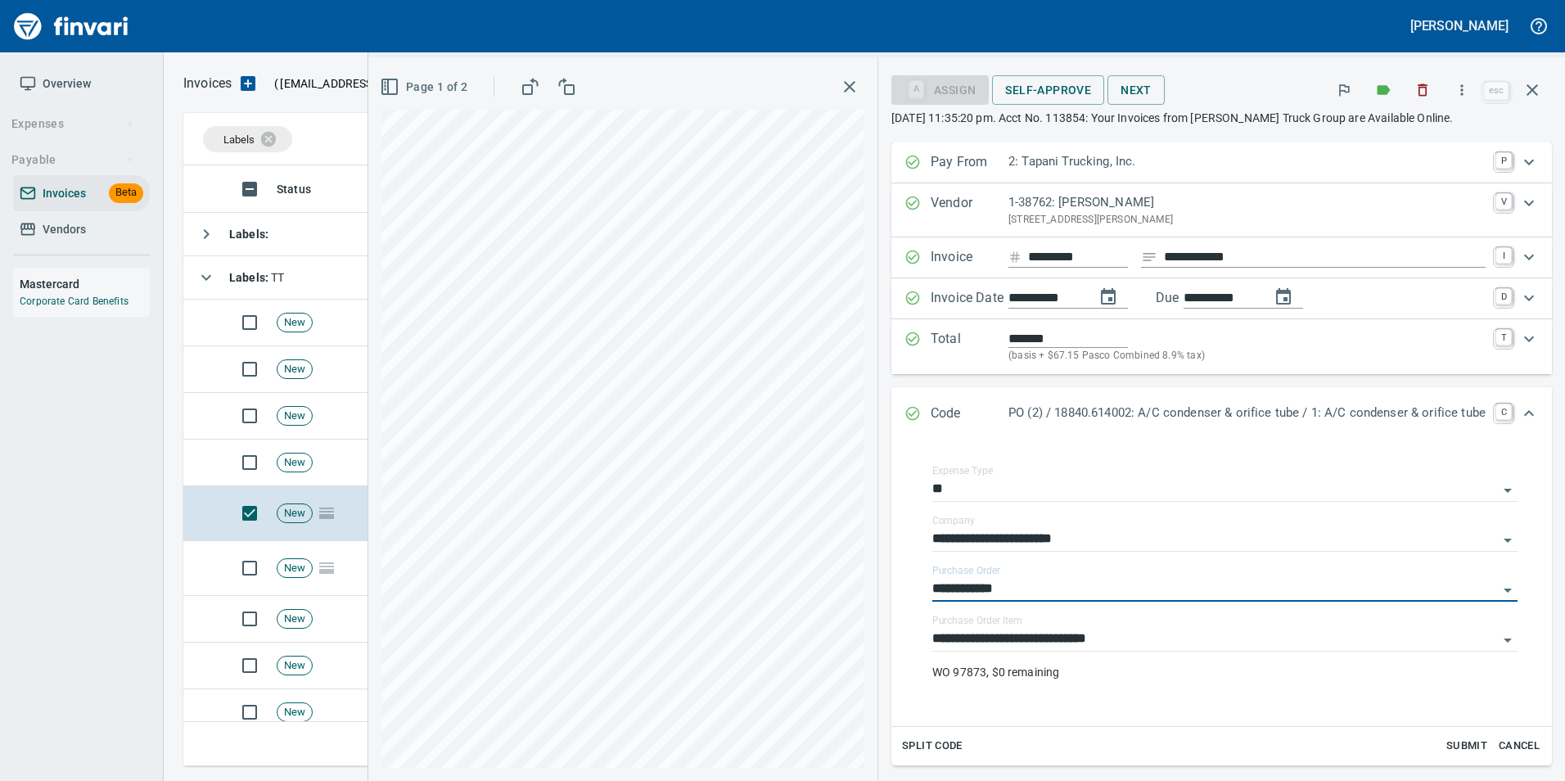
type input "**********"
click at [1052, 589] on input "**********" at bounding box center [1215, 589] width 566 height 23
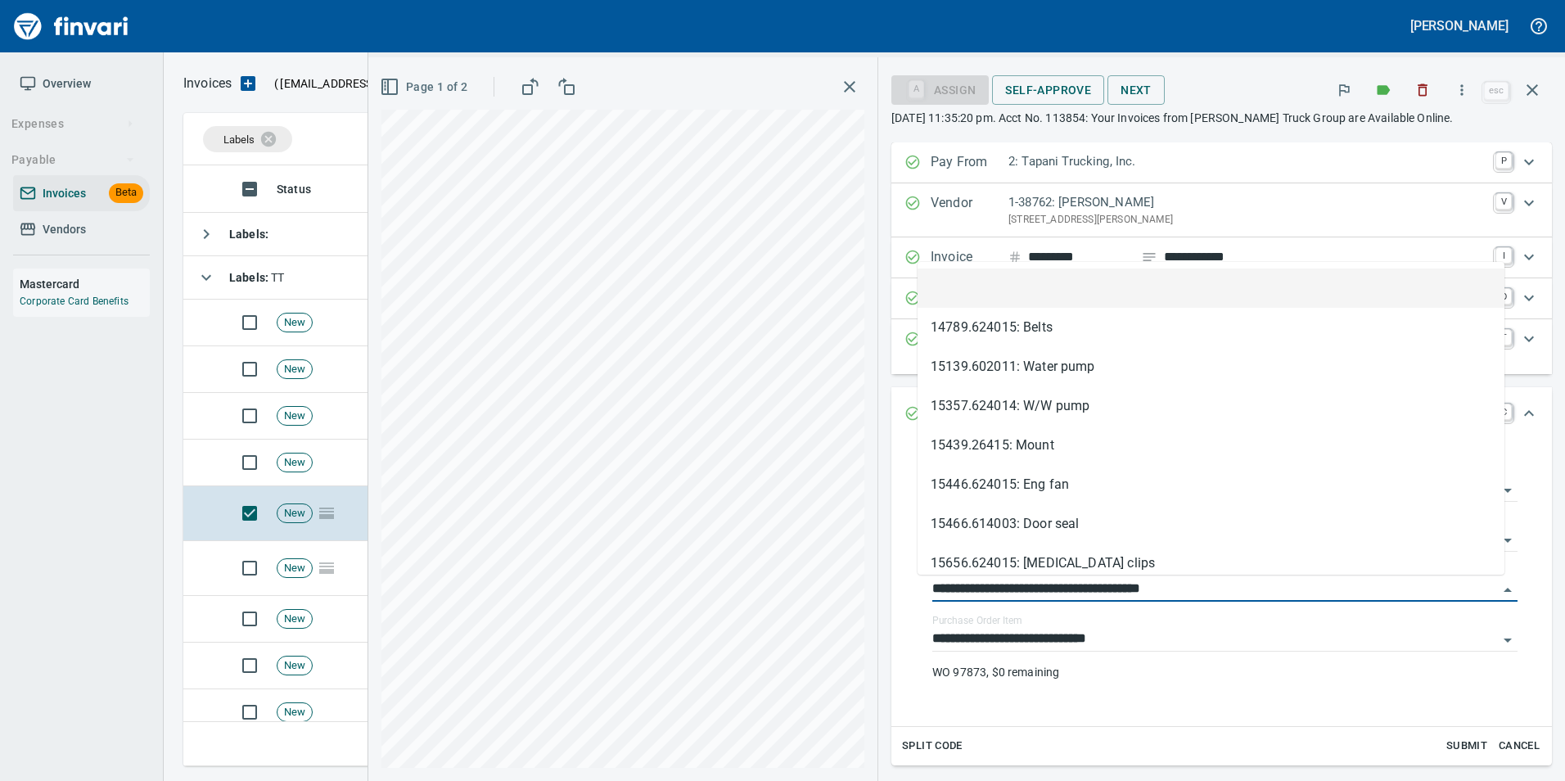
click at [972, 275] on li at bounding box center [1211, 287] width 587 height 39
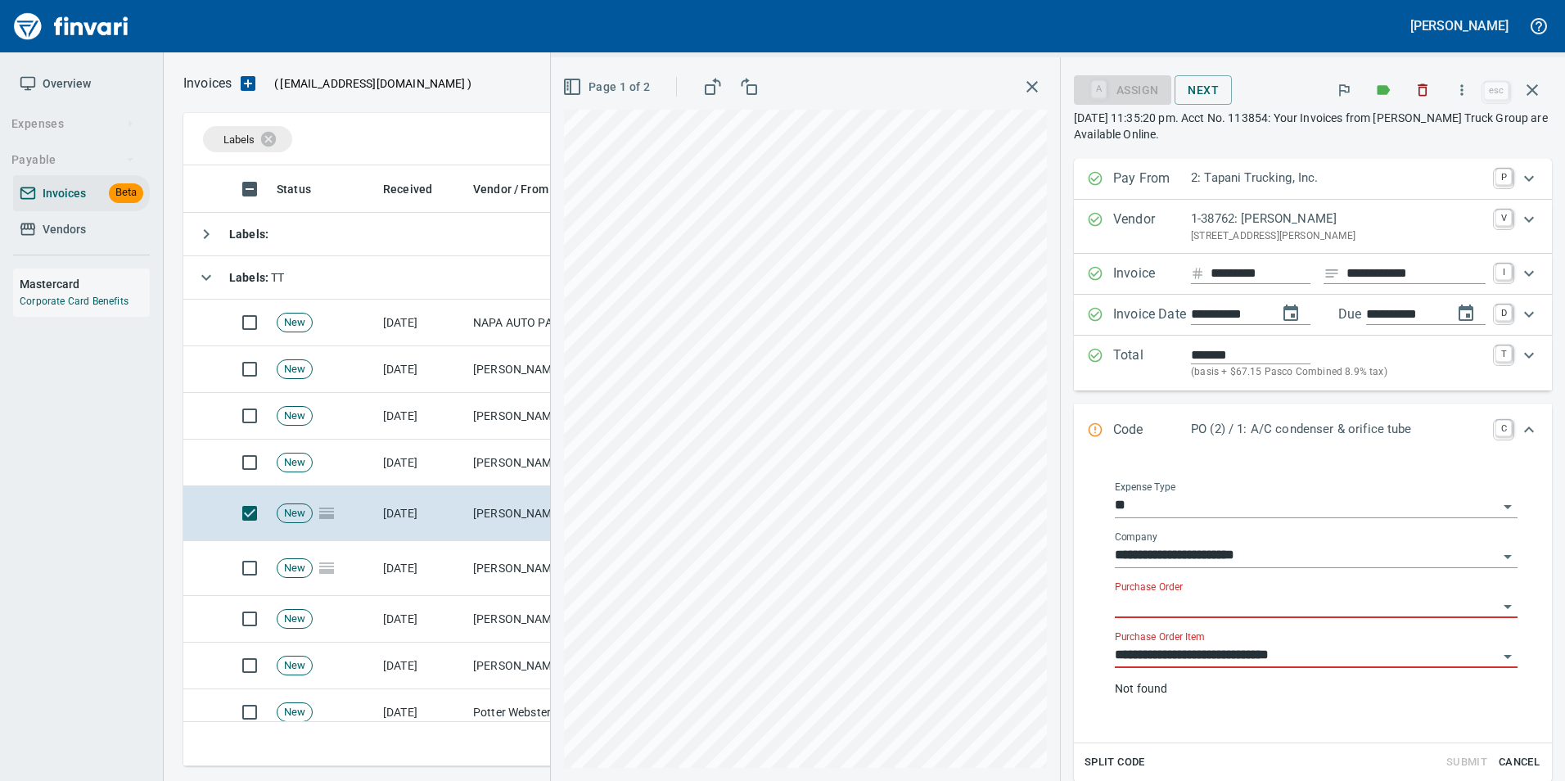
click at [1191, 652] on input "**********" at bounding box center [1306, 655] width 383 height 23
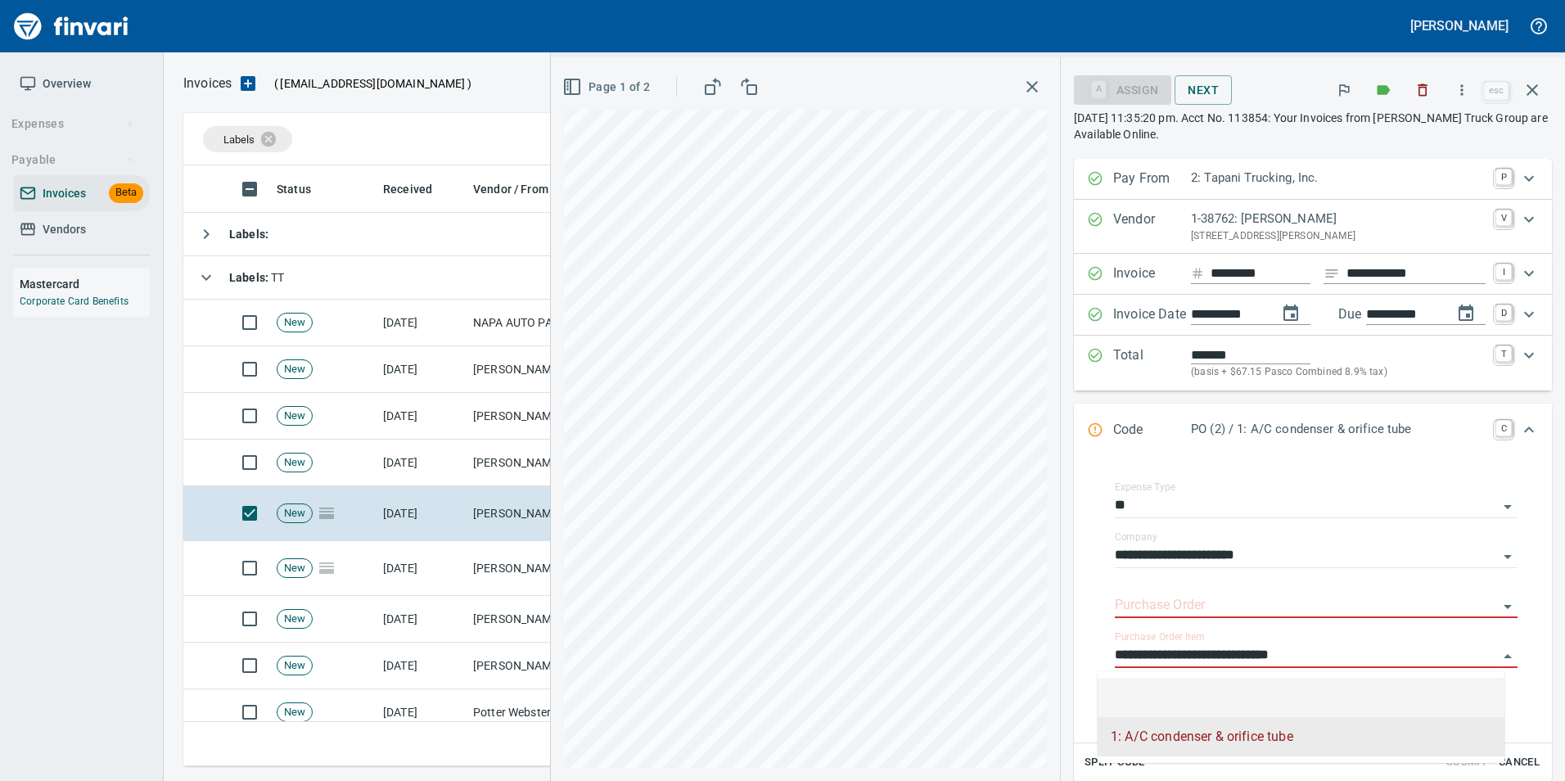
click at [1191, 688] on li at bounding box center [1301, 697] width 407 height 39
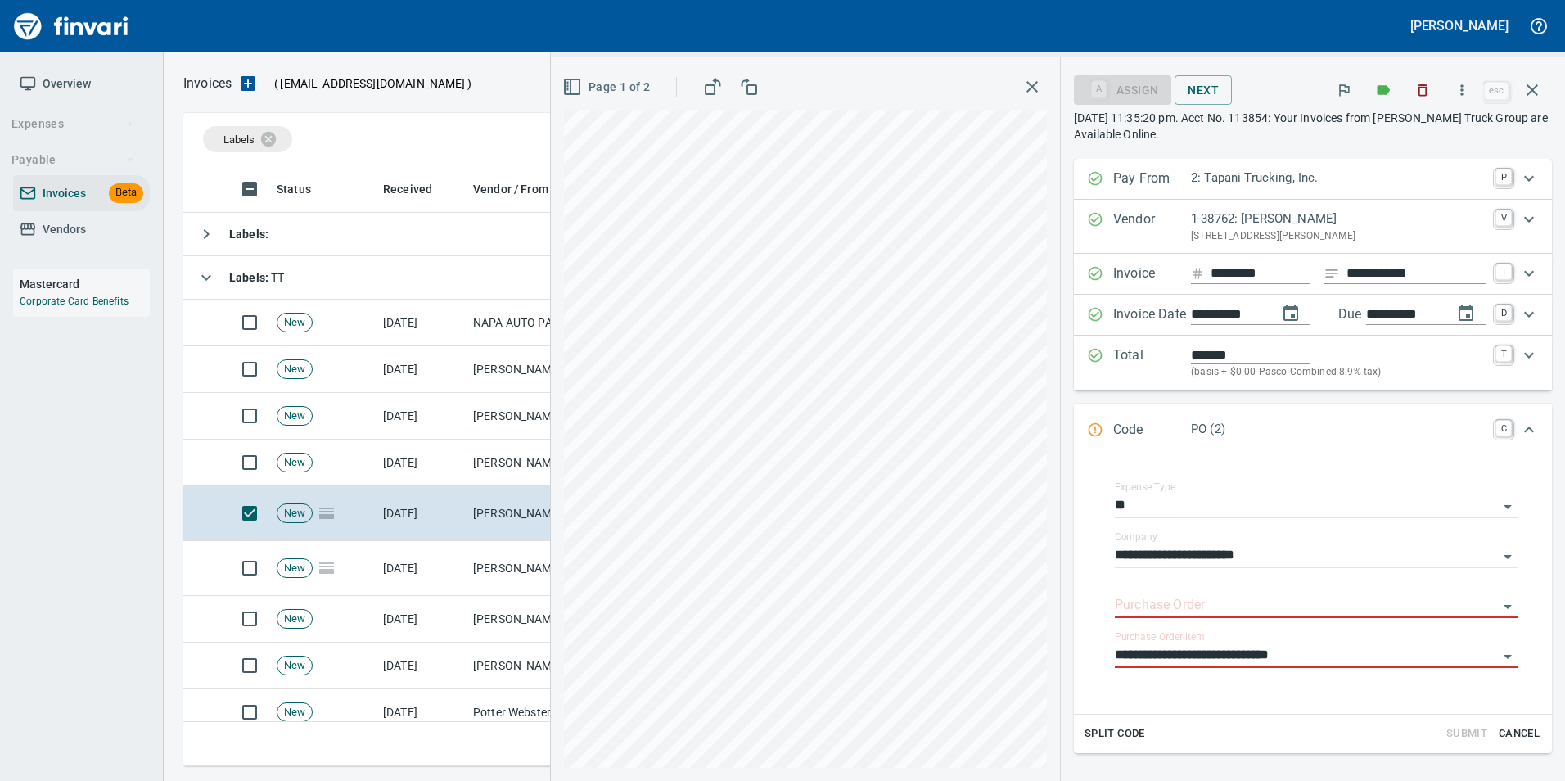
type input "*****"
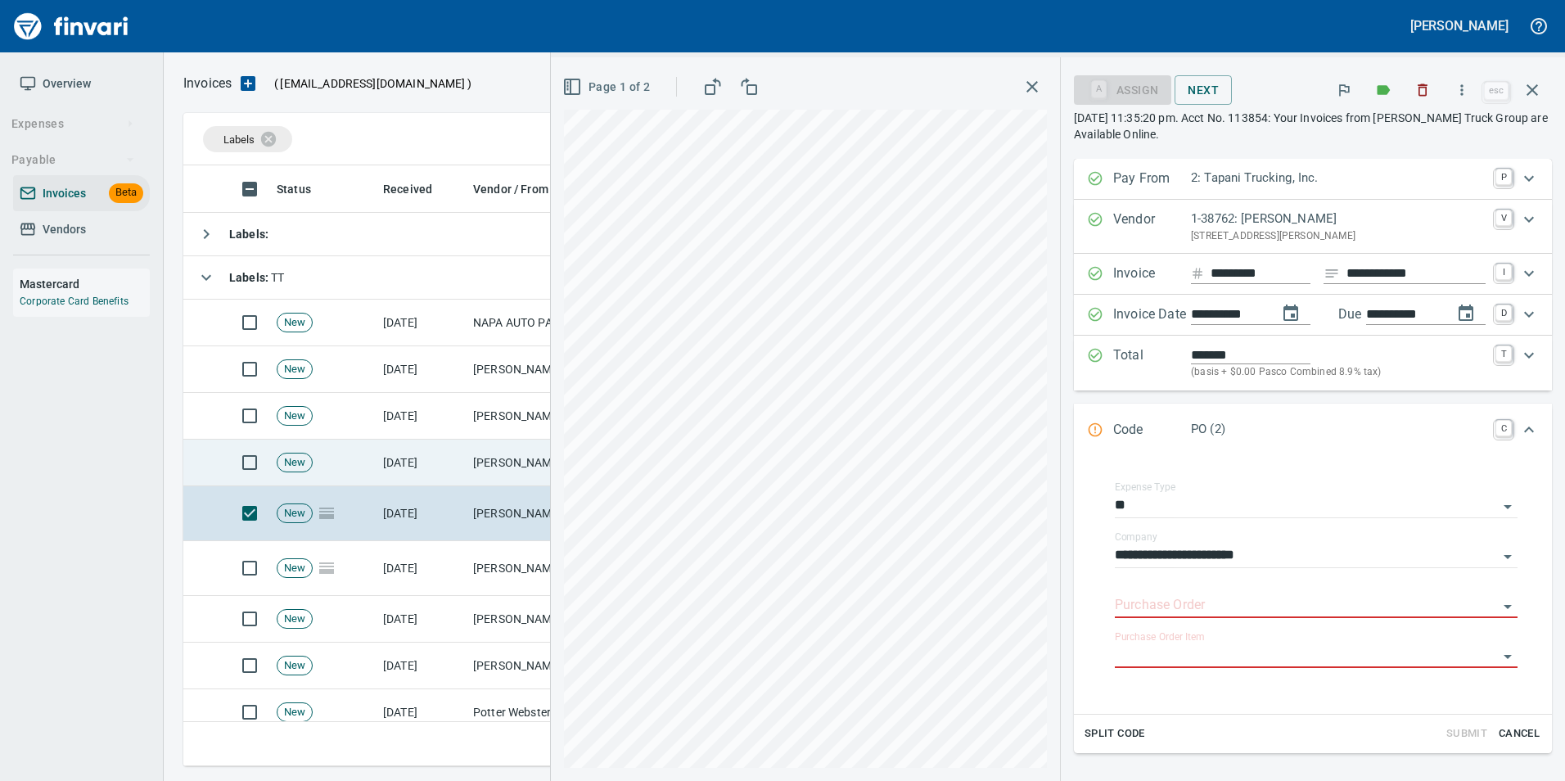
click at [491, 467] on td "Pape Kenworth (1-10773)" at bounding box center [549, 463] width 164 height 47
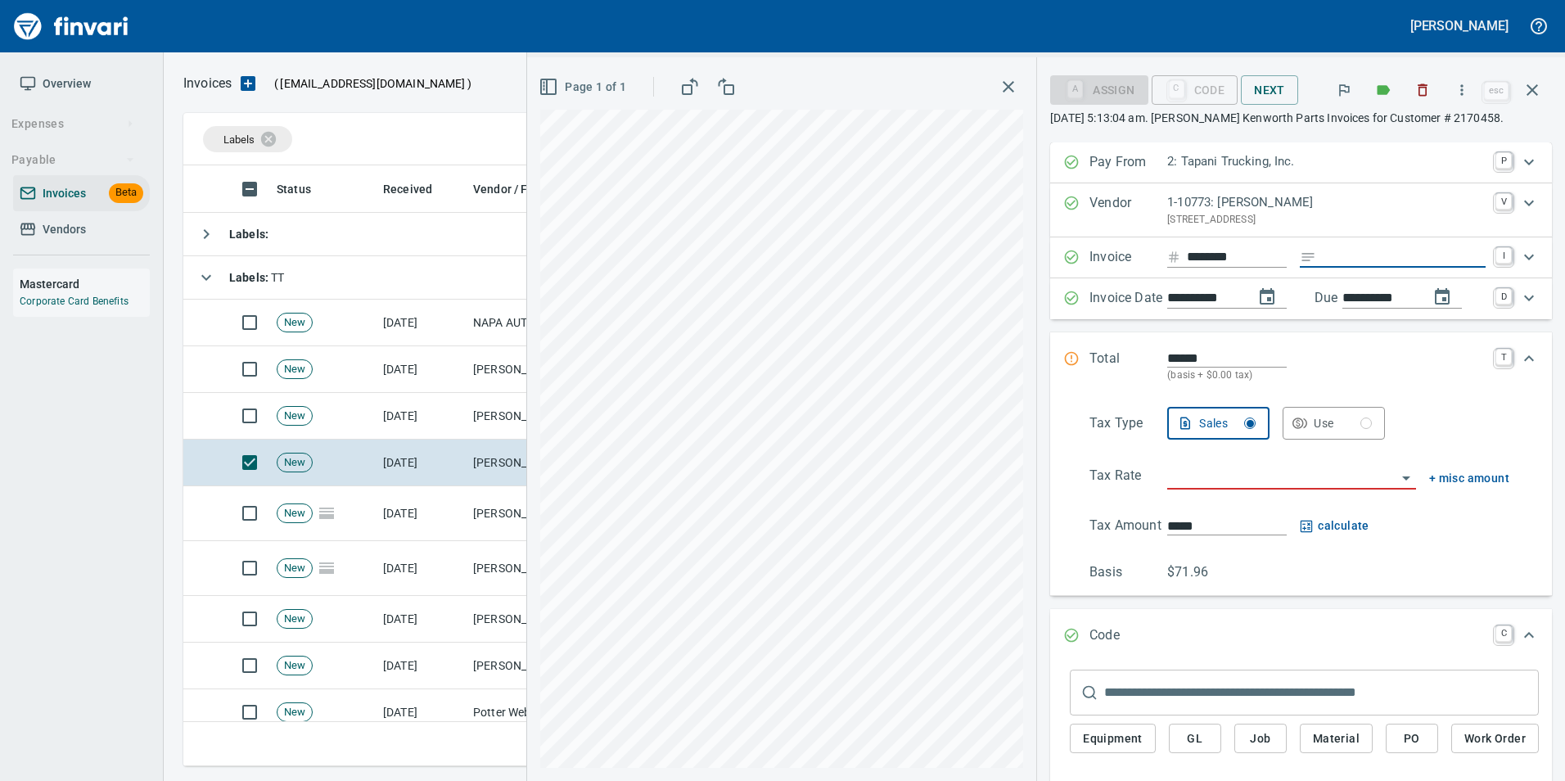
click at [1359, 262] on input "Expand" at bounding box center [1404, 257] width 163 height 20
type input "**********"
click at [1251, 480] on input "search" at bounding box center [1281, 477] width 229 height 23
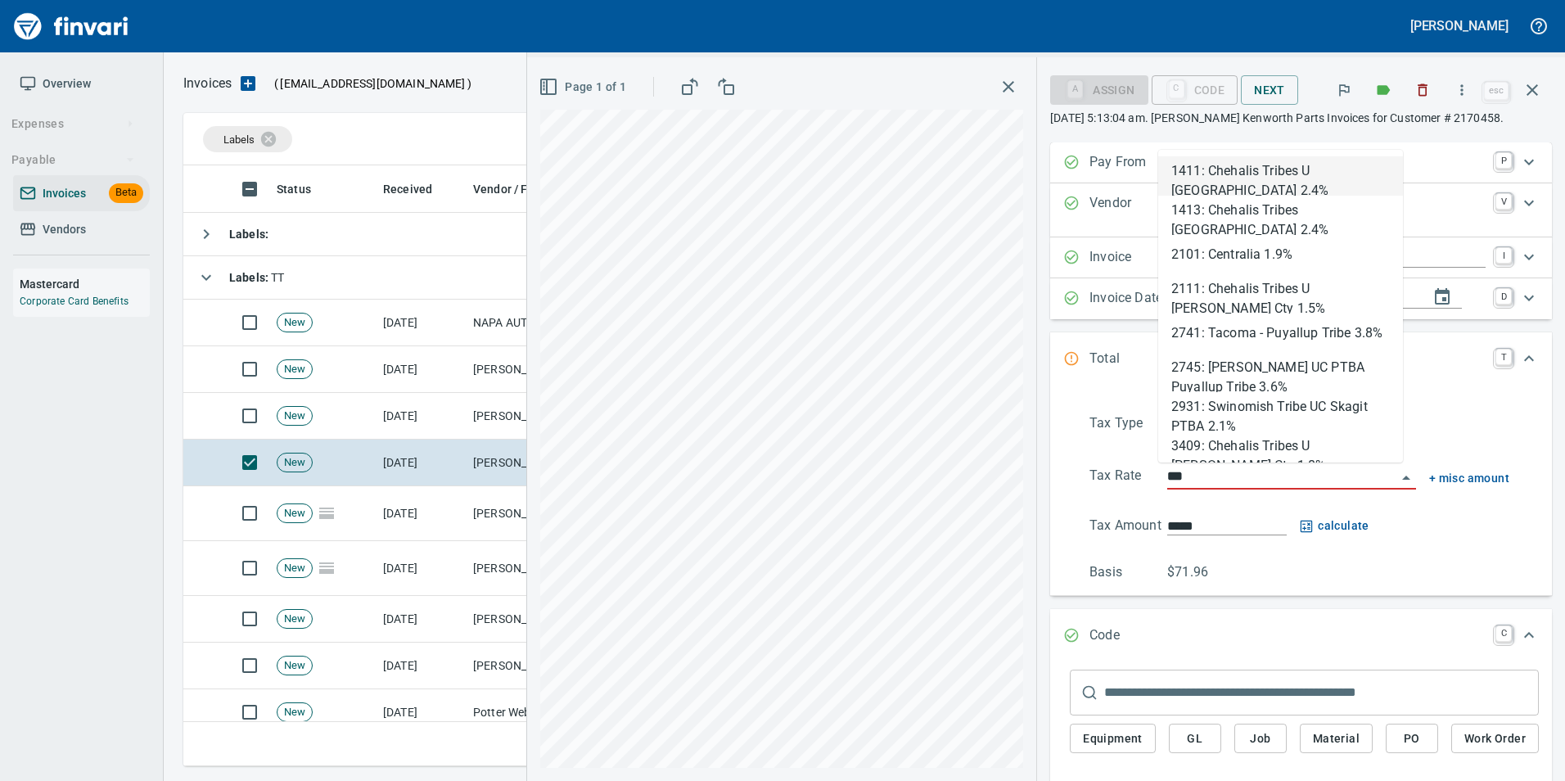
scroll to position [588, 1337]
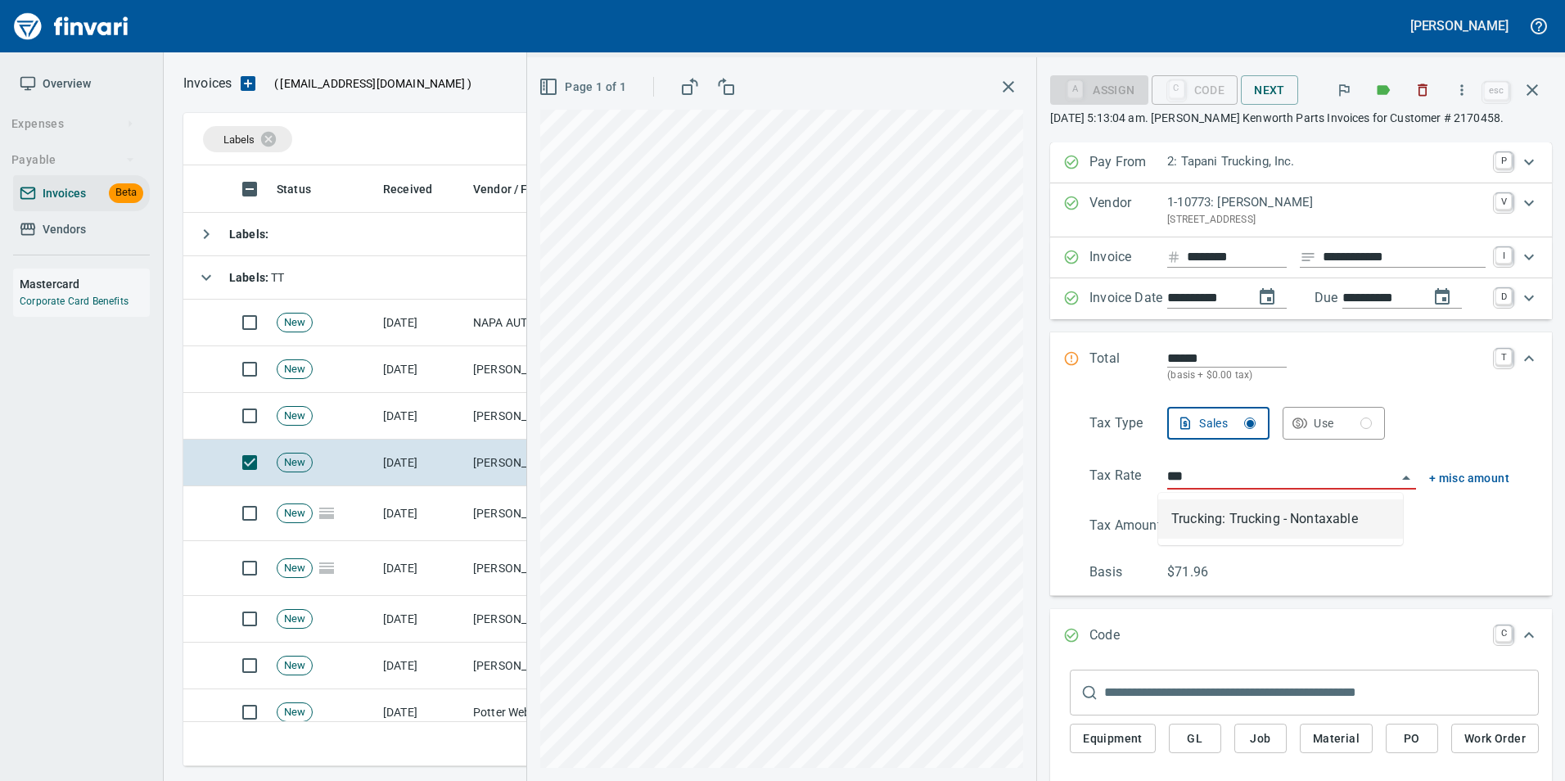
click at [1264, 517] on li "Trucking: Trucking - Nontaxable" at bounding box center [1280, 518] width 245 height 39
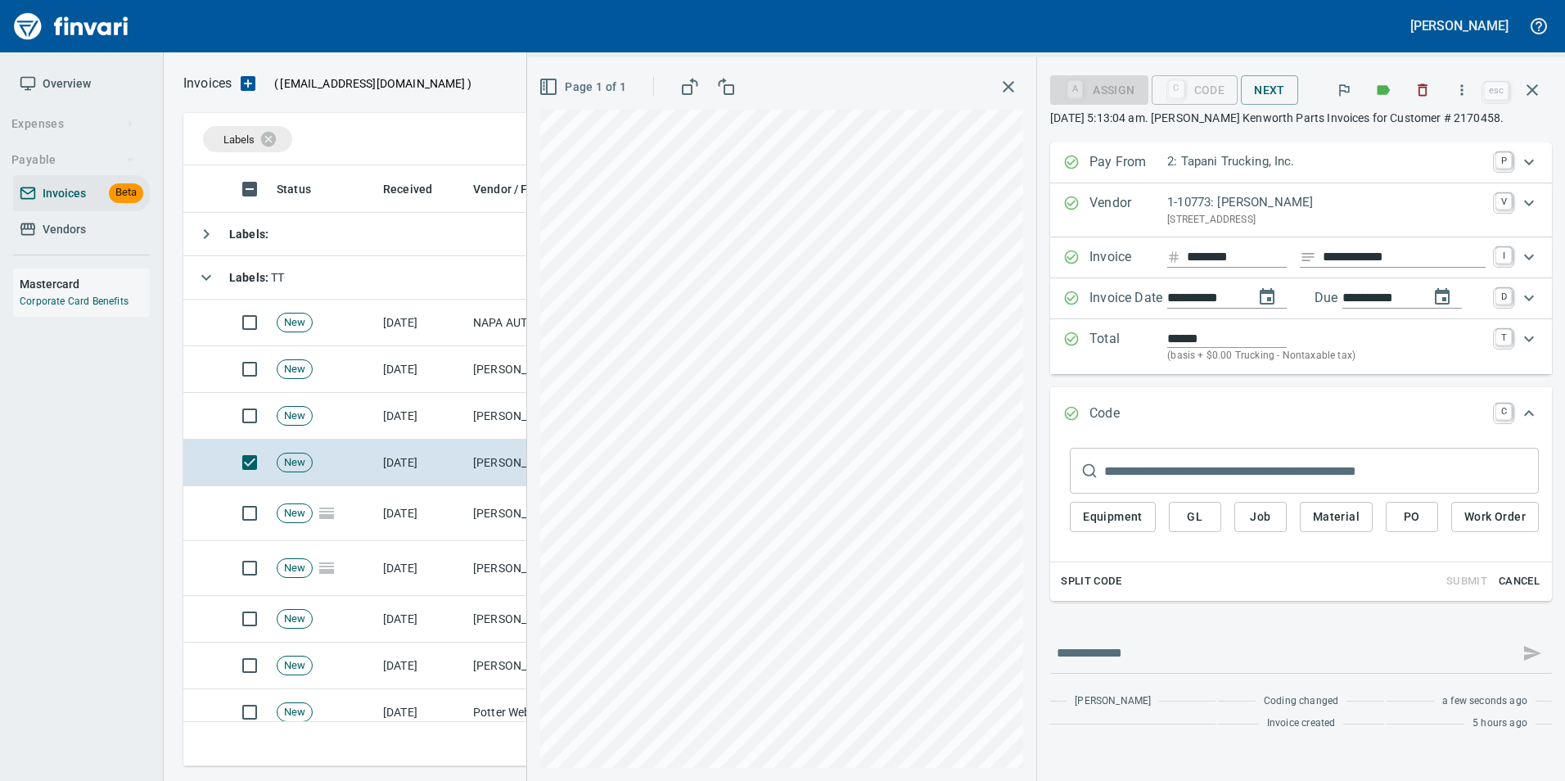
type input "**********"
click at [1416, 519] on span "PO" at bounding box center [1412, 517] width 26 height 20
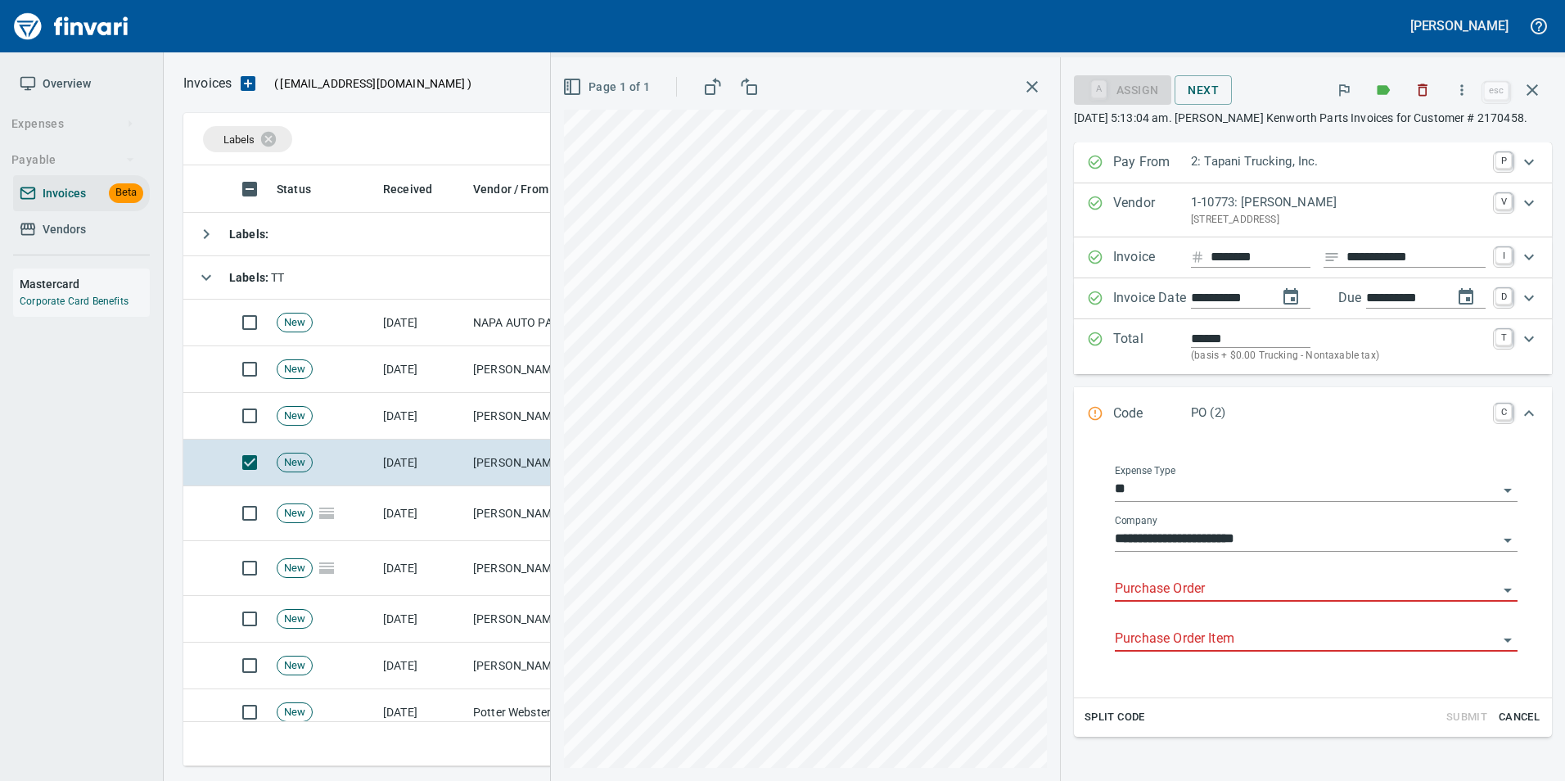
click at [1203, 579] on input "Purchase Order" at bounding box center [1306, 589] width 383 height 23
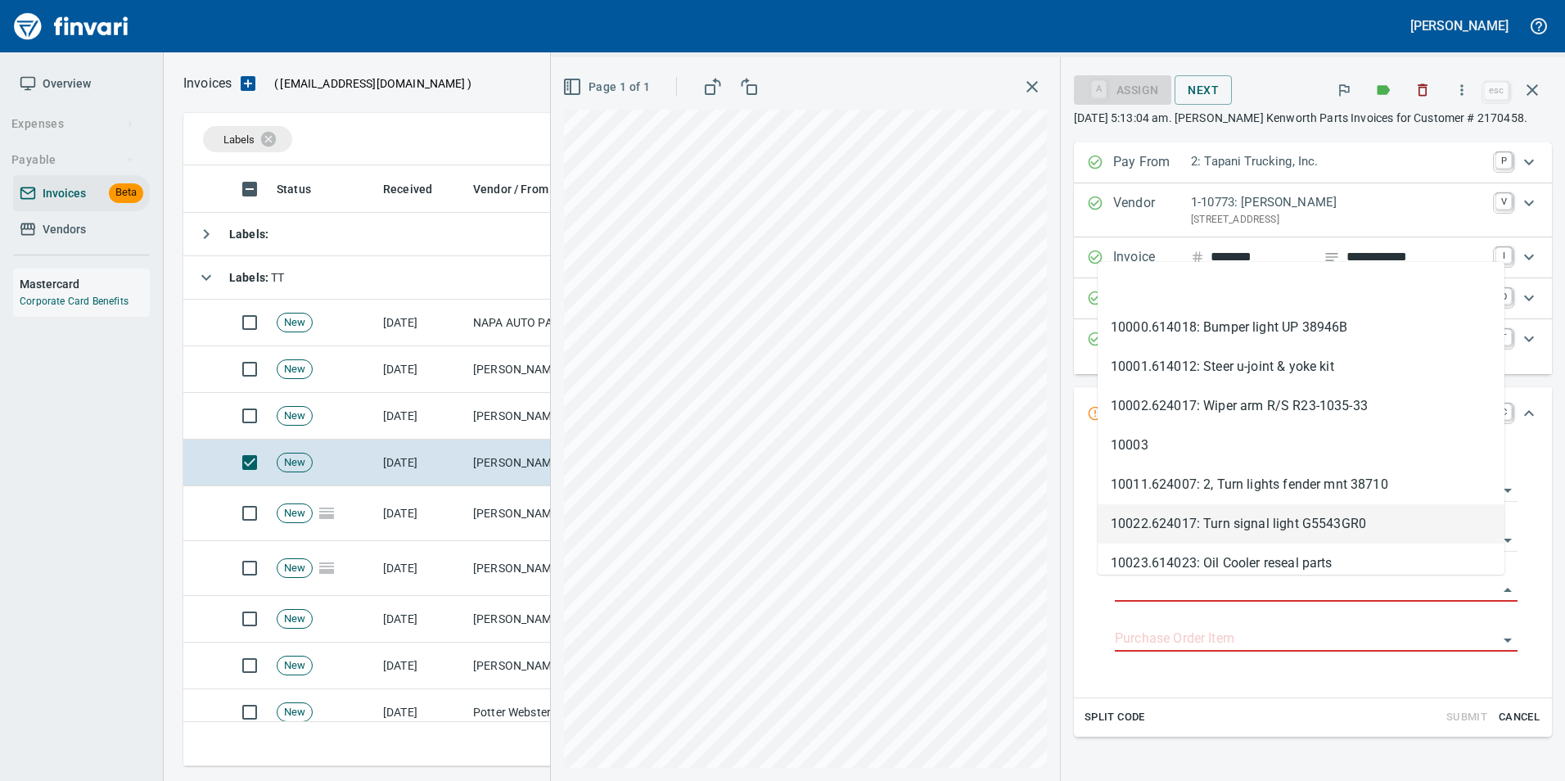
type input "**********"
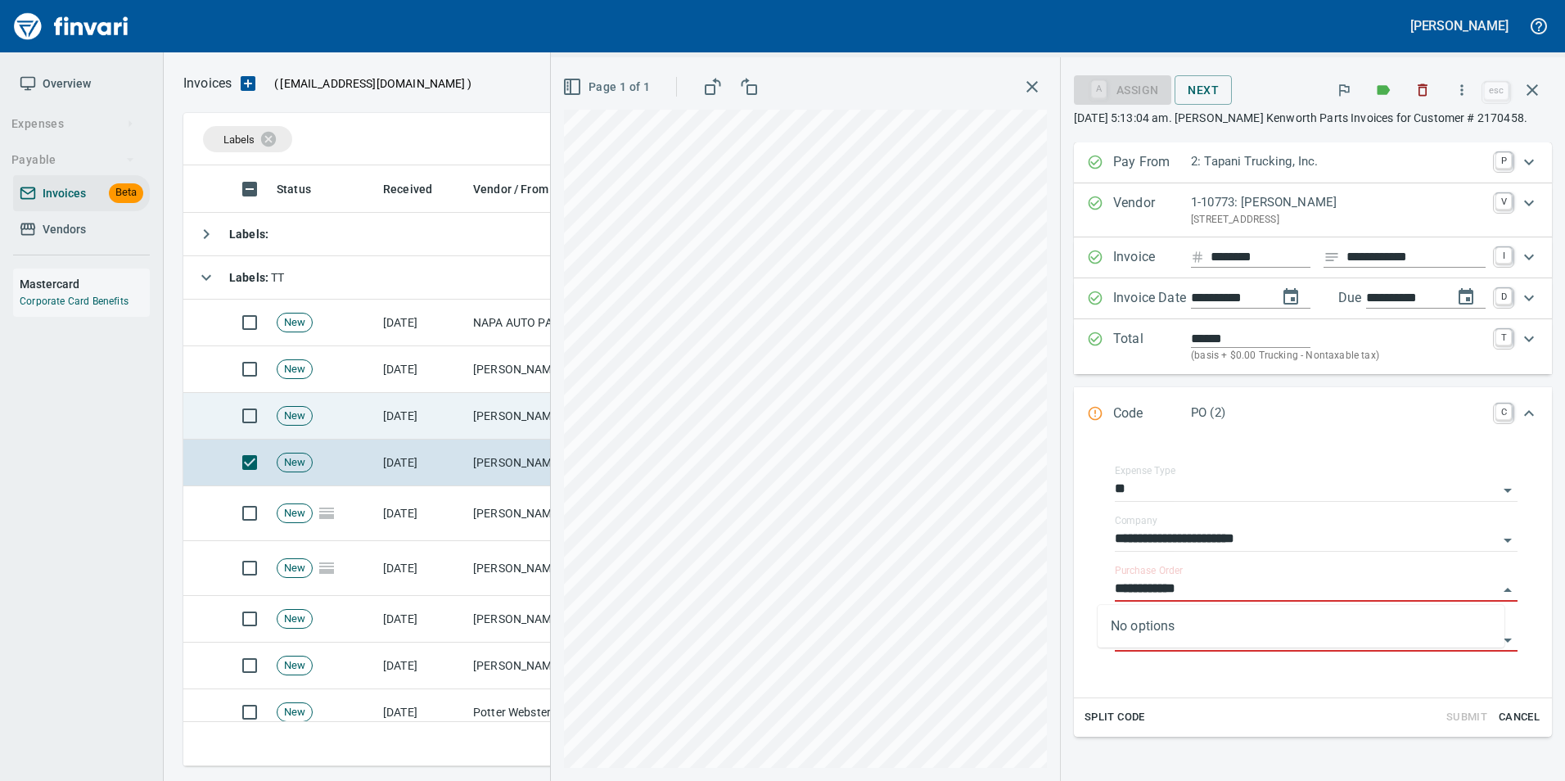
click at [516, 396] on td "Pape Kenworth (1-10773)" at bounding box center [549, 416] width 164 height 47
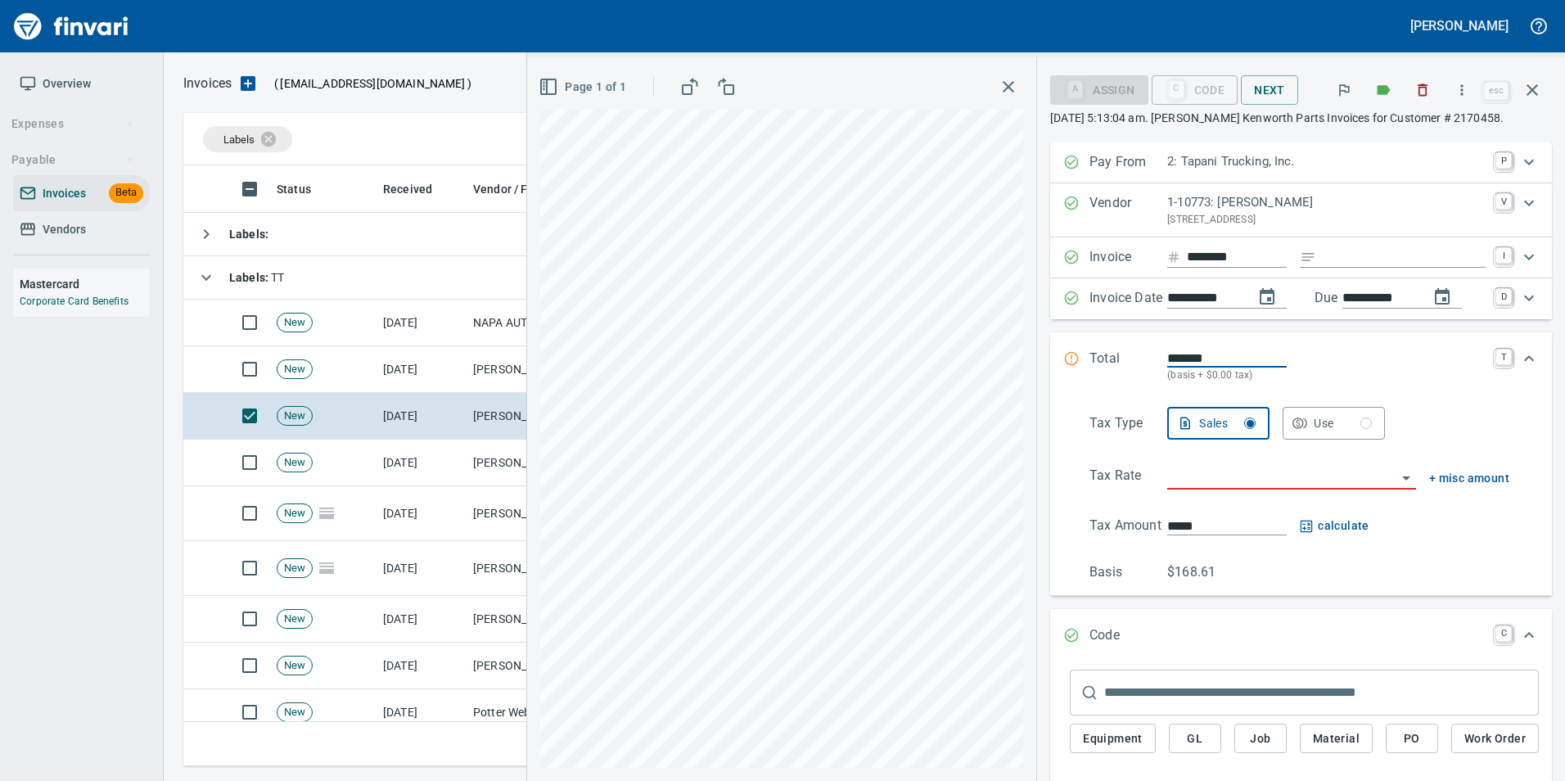
click at [1333, 260] on input "Expand" at bounding box center [1404, 257] width 163 height 20
type input "**********"
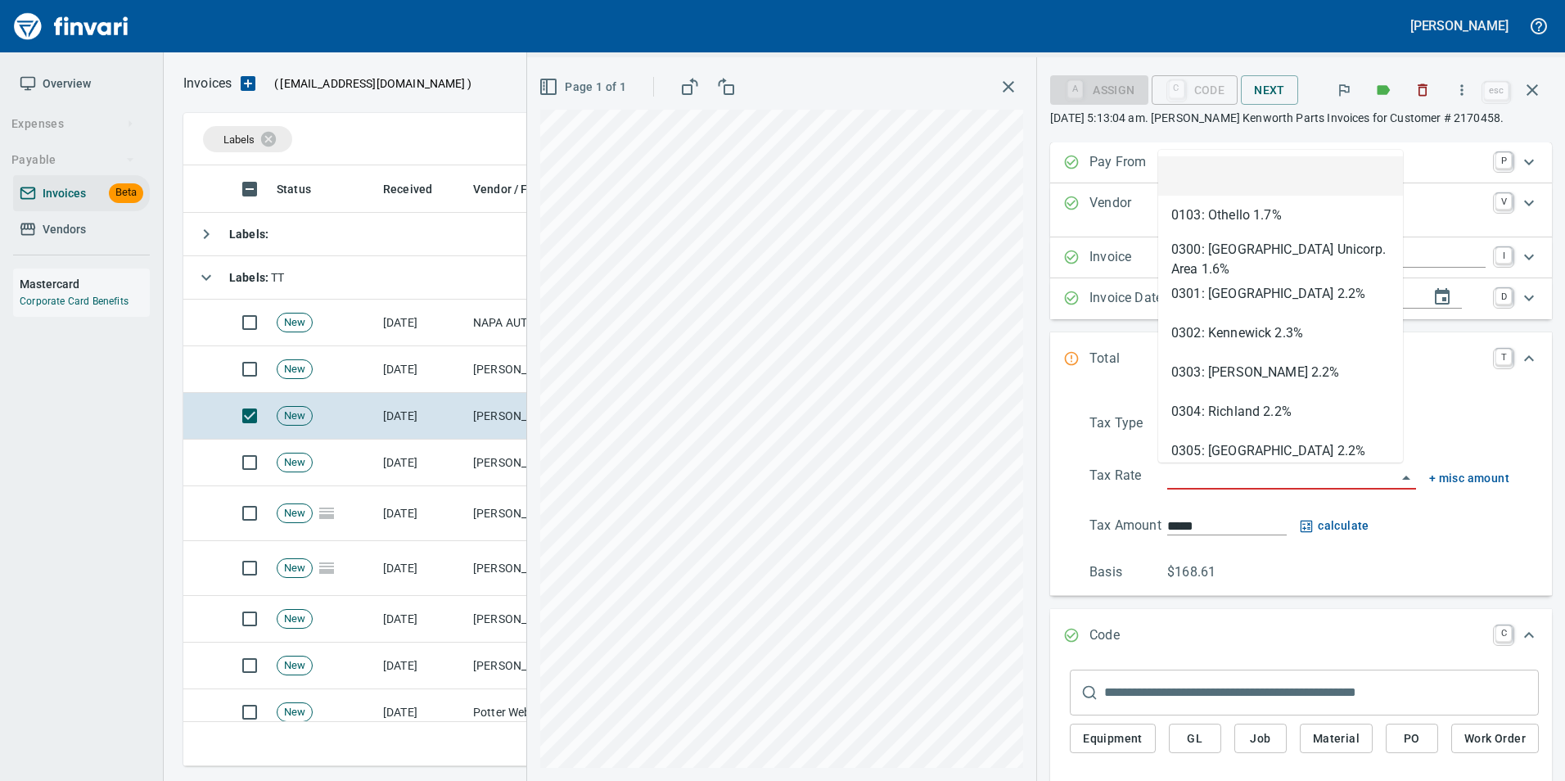
click at [1205, 480] on input "search" at bounding box center [1281, 477] width 229 height 23
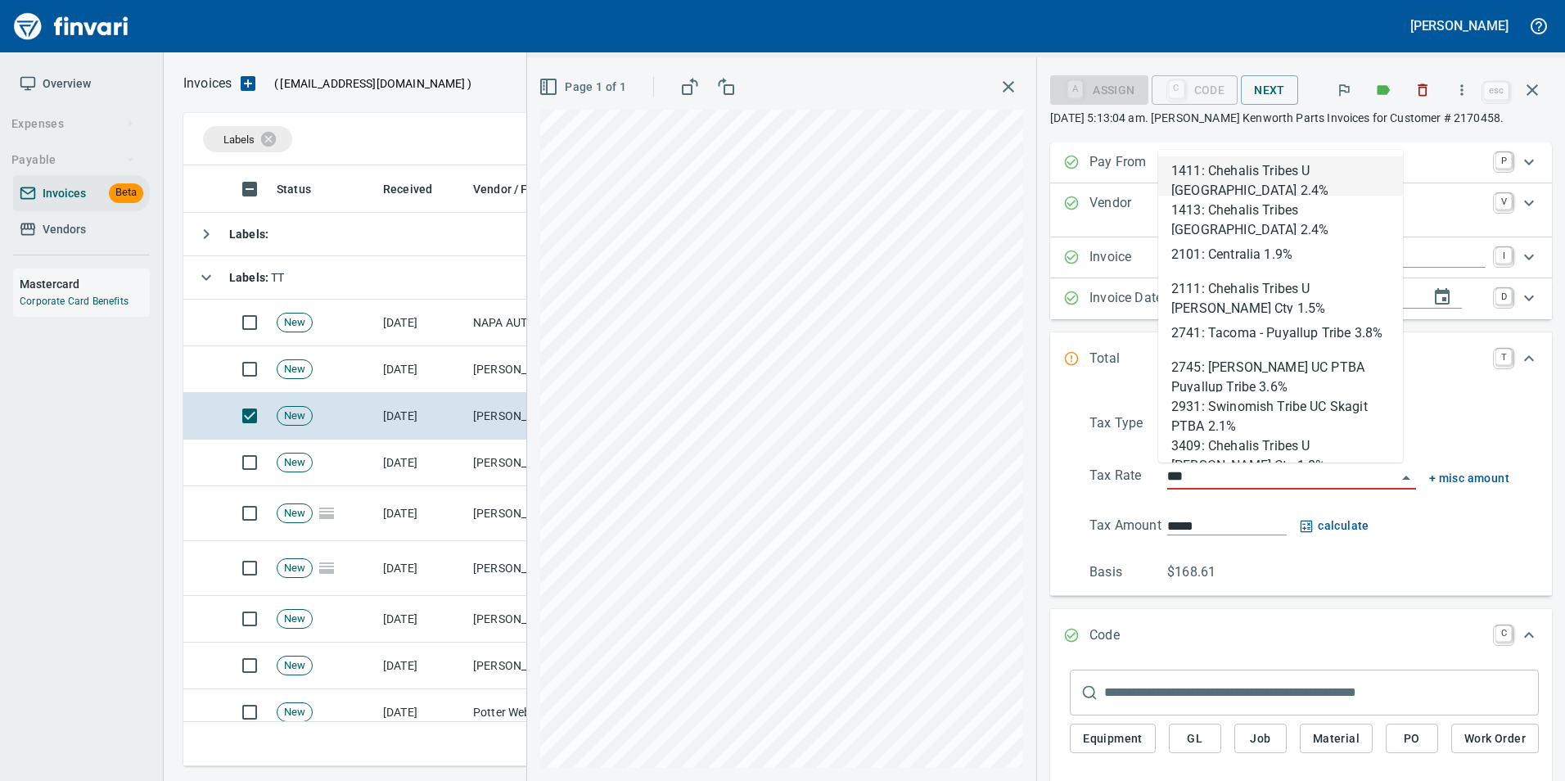
scroll to position [588, 1337]
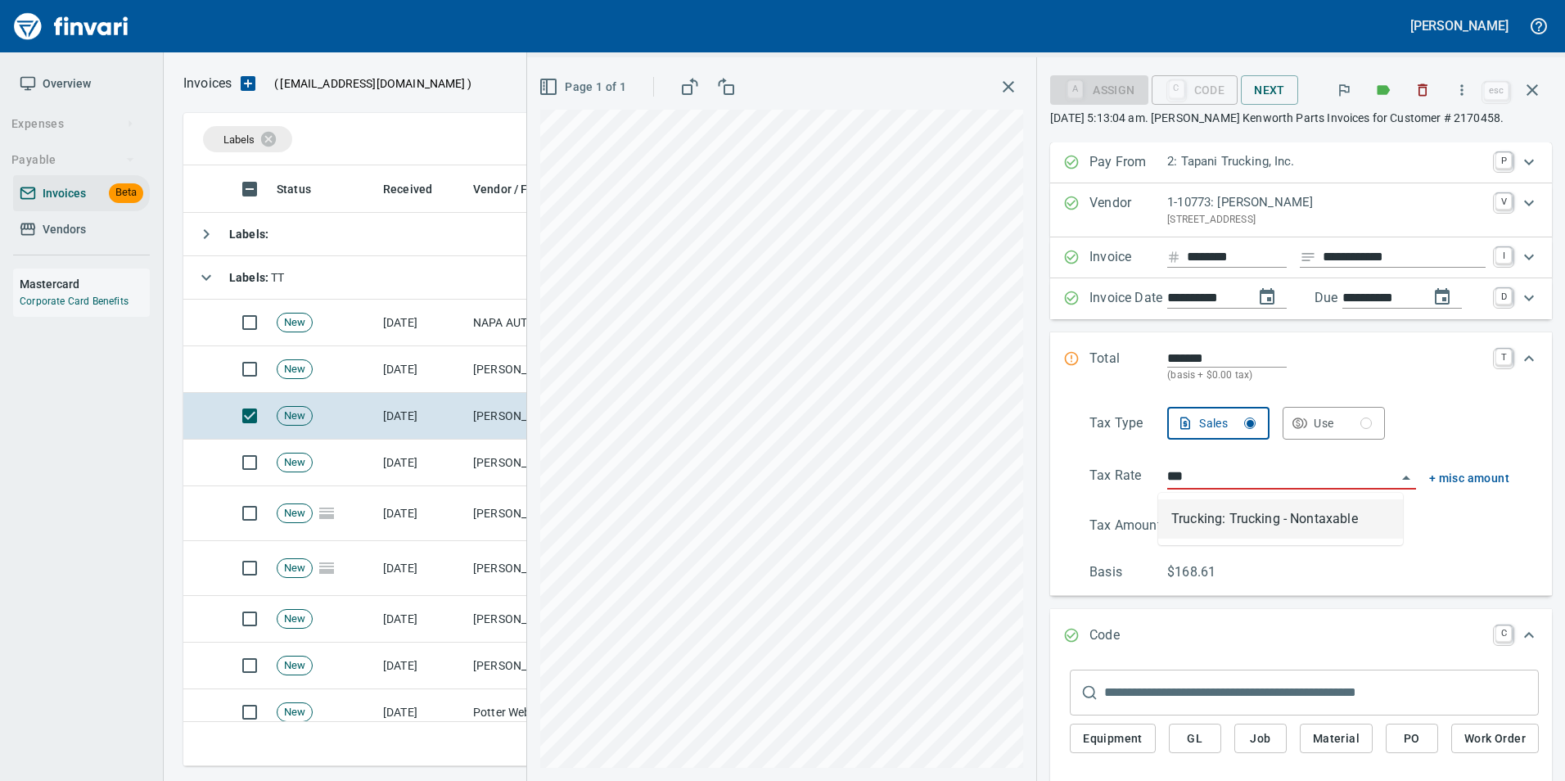
click at [1224, 518] on li "Trucking: Trucking - Nontaxable" at bounding box center [1280, 518] width 245 height 39
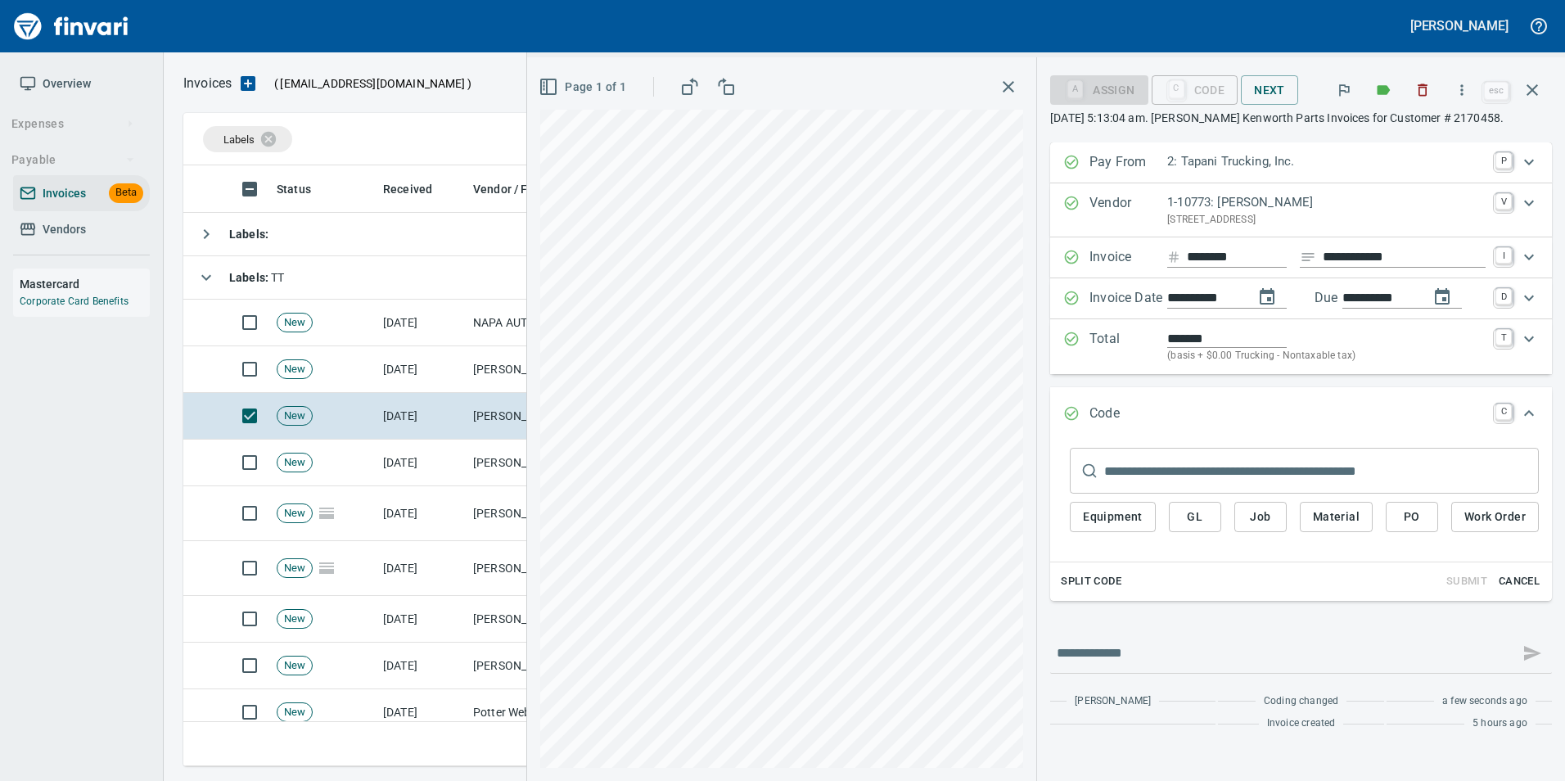
type input "**********"
click at [1405, 519] on span "PO" at bounding box center [1412, 517] width 26 height 20
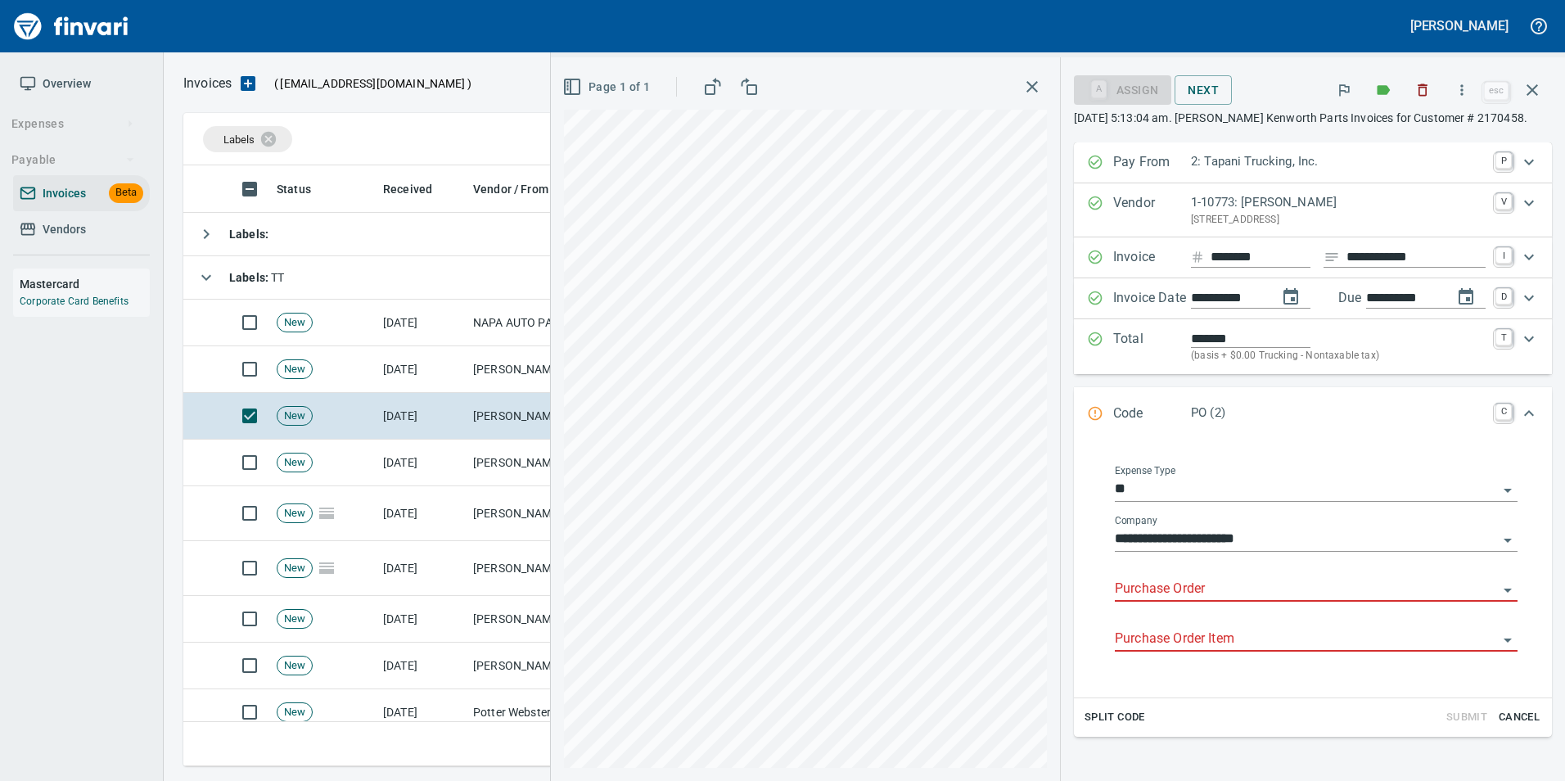
click at [1167, 584] on input "Purchase Order" at bounding box center [1306, 589] width 383 height 23
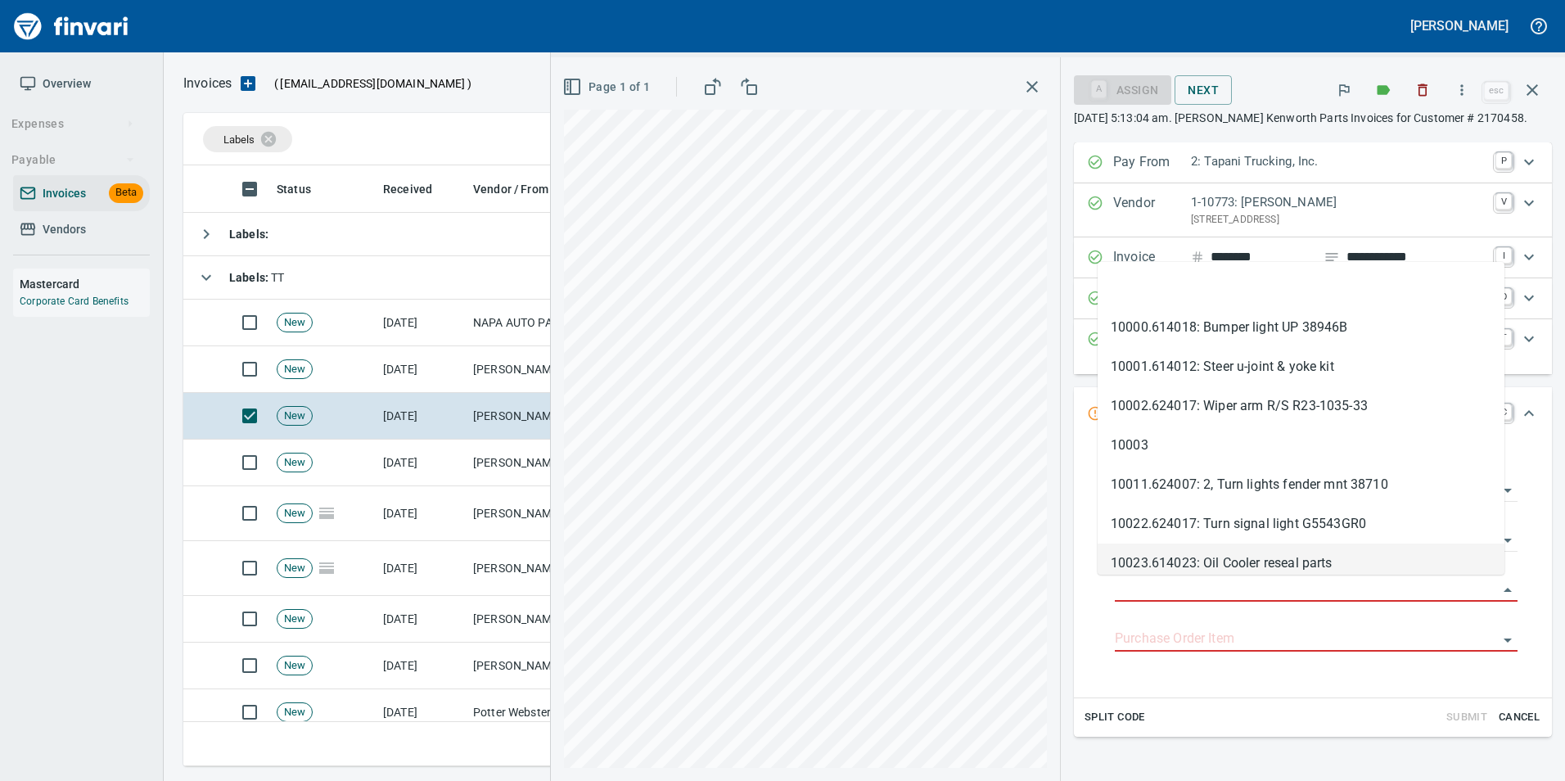
type input "**********"
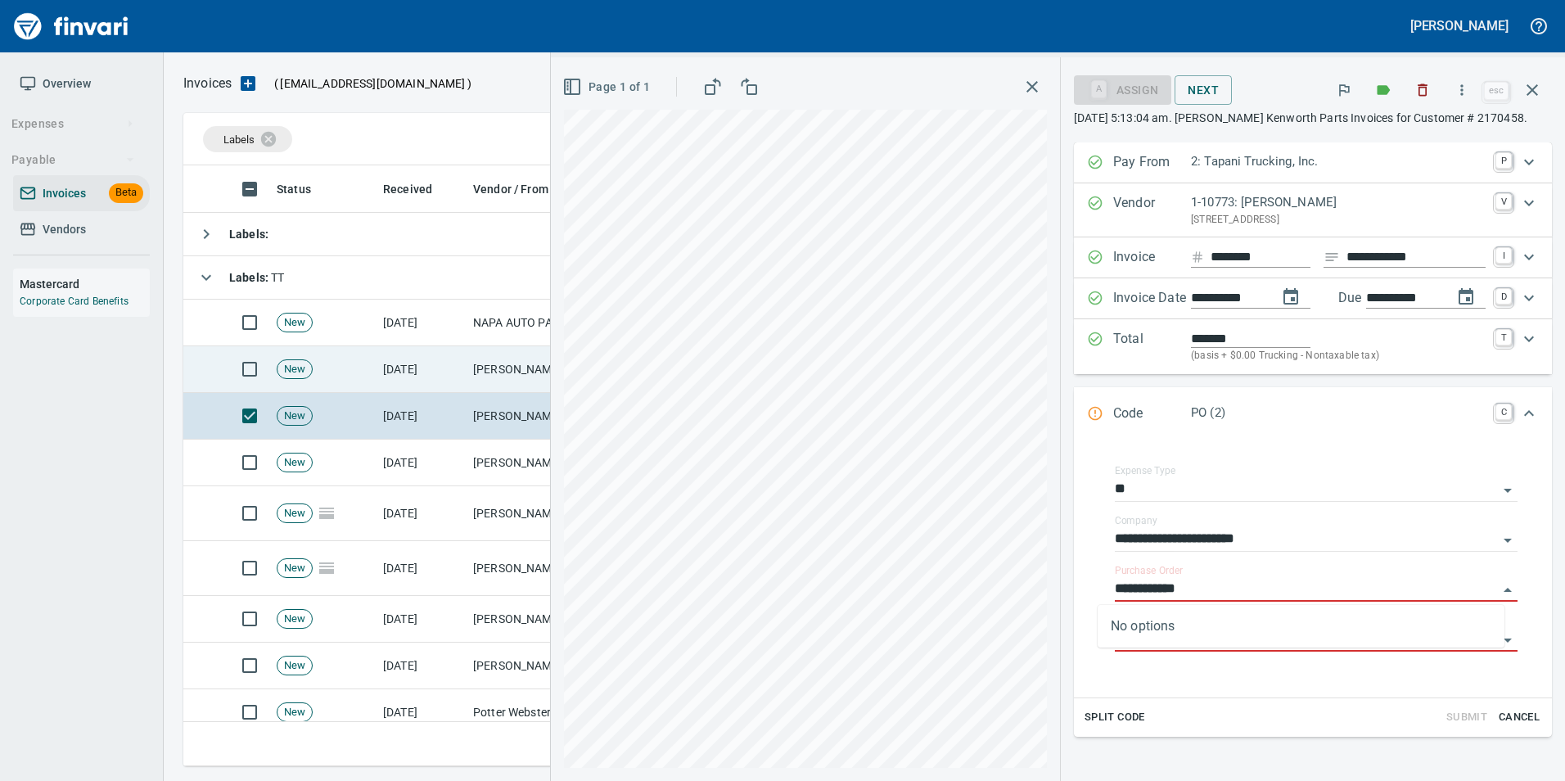
click at [505, 365] on td "Jackson Group Peterbilt(IBS) (1-38196)" at bounding box center [549, 369] width 164 height 47
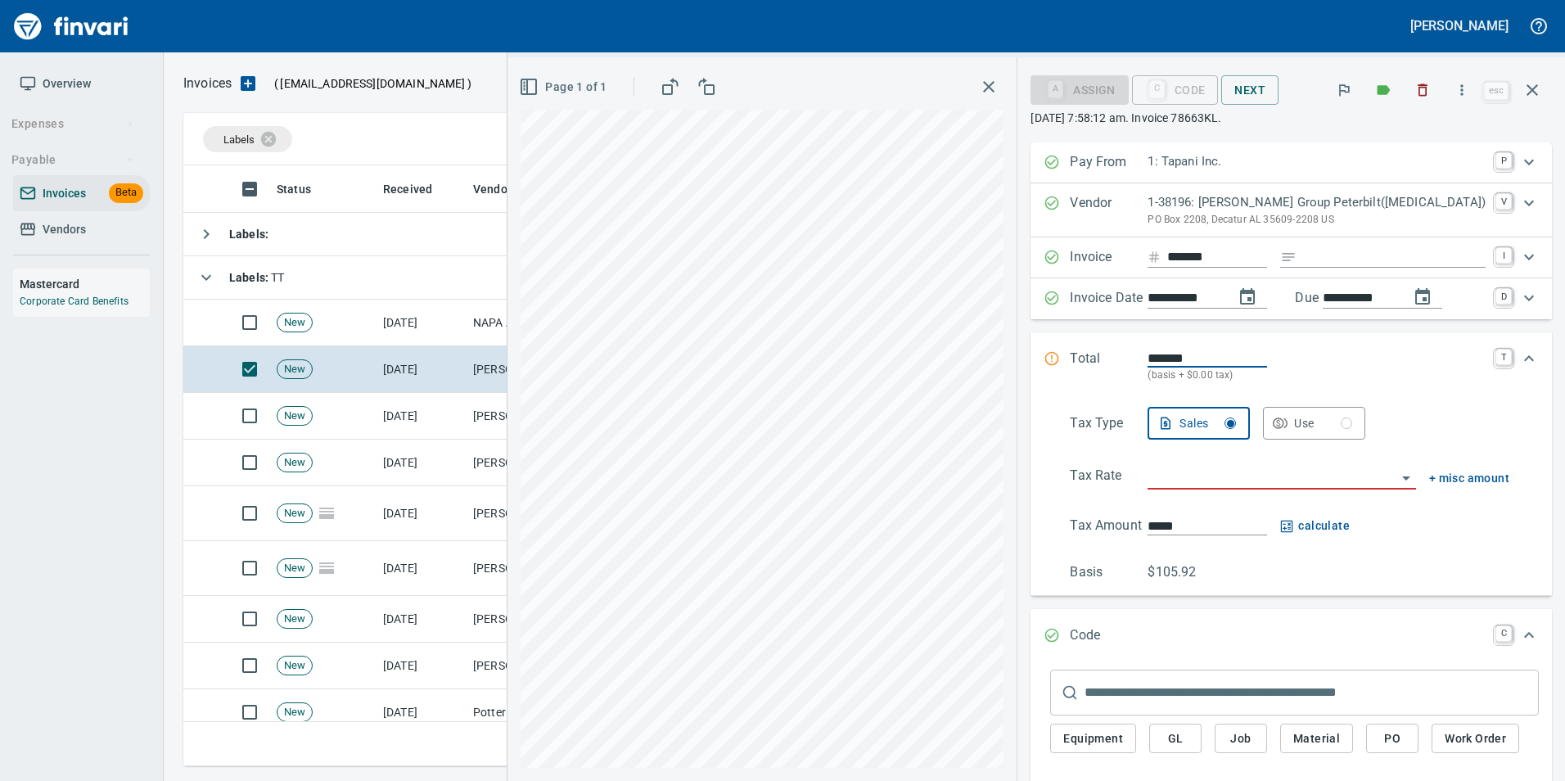
click at [1323, 255] on input "Expand" at bounding box center [1394, 257] width 183 height 20
type input "**********"
click at [1191, 467] on input "search" at bounding box center [1272, 477] width 248 height 23
click at [1234, 521] on li "Trucking: Trucking - Nontaxable" at bounding box center [1280, 518] width 245 height 39
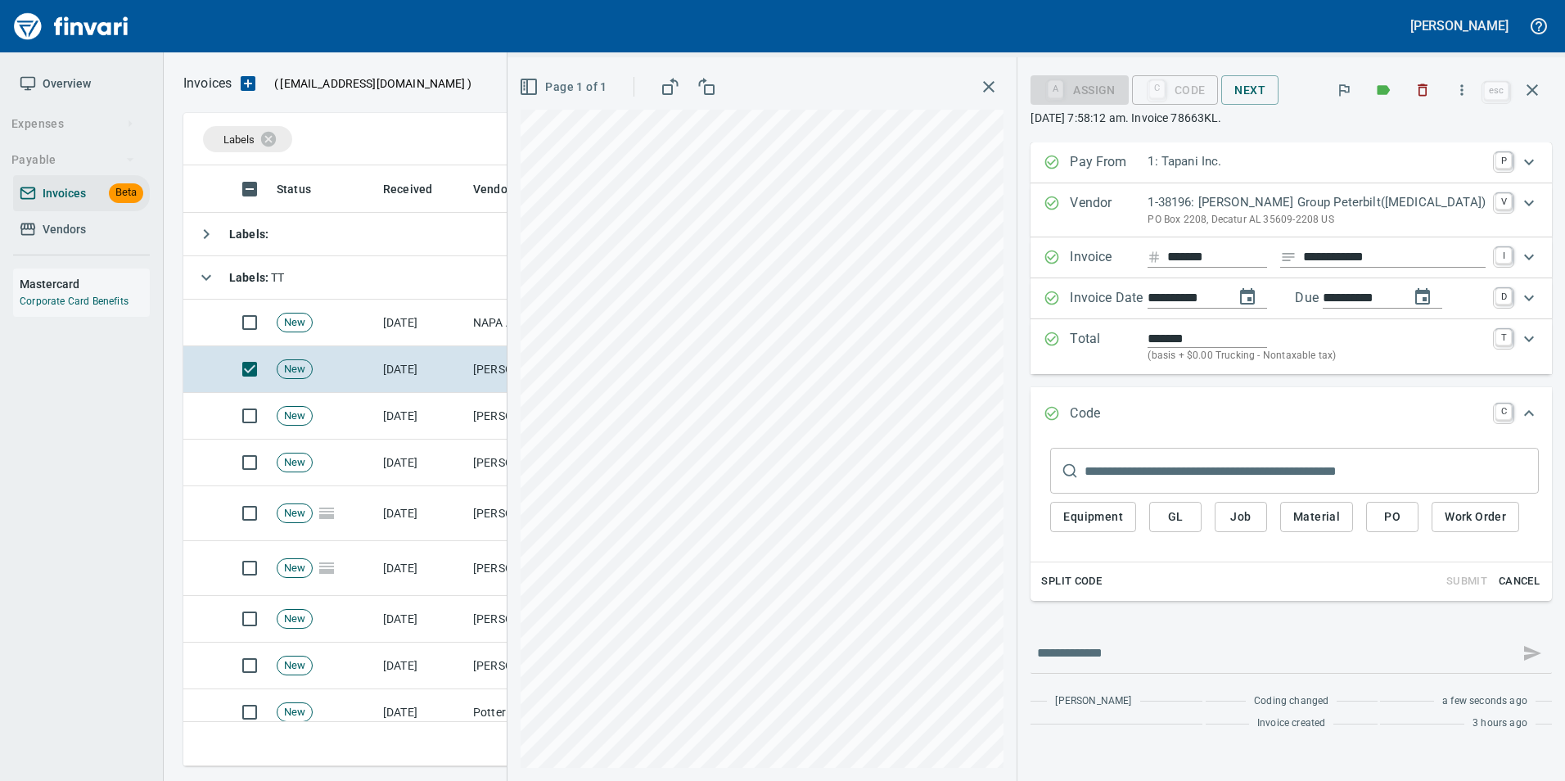
type input "**********"
click at [1405, 516] on span "PO" at bounding box center [1392, 517] width 26 height 20
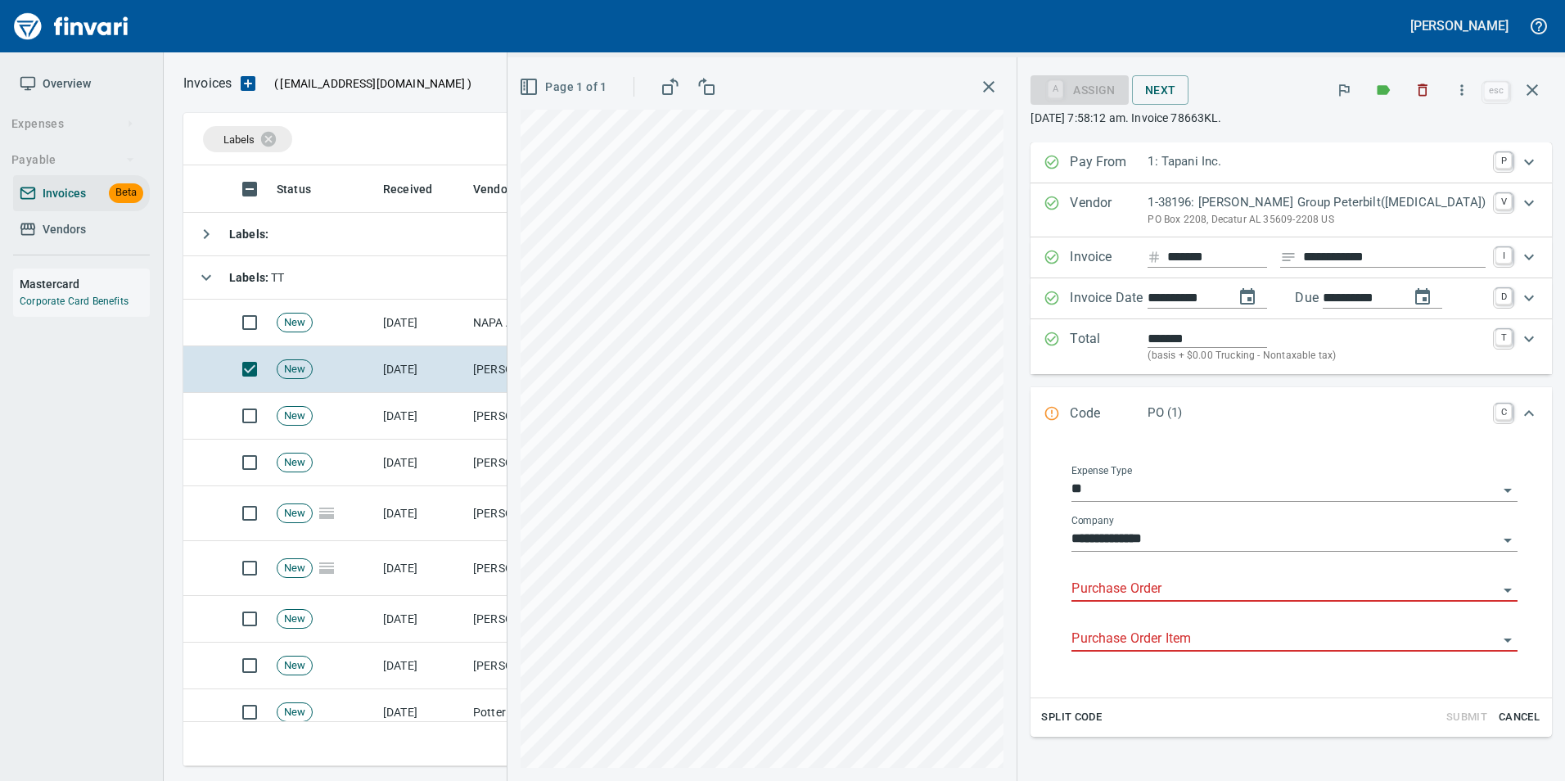
click at [1151, 586] on input "Purchase Order" at bounding box center [1284, 589] width 426 height 23
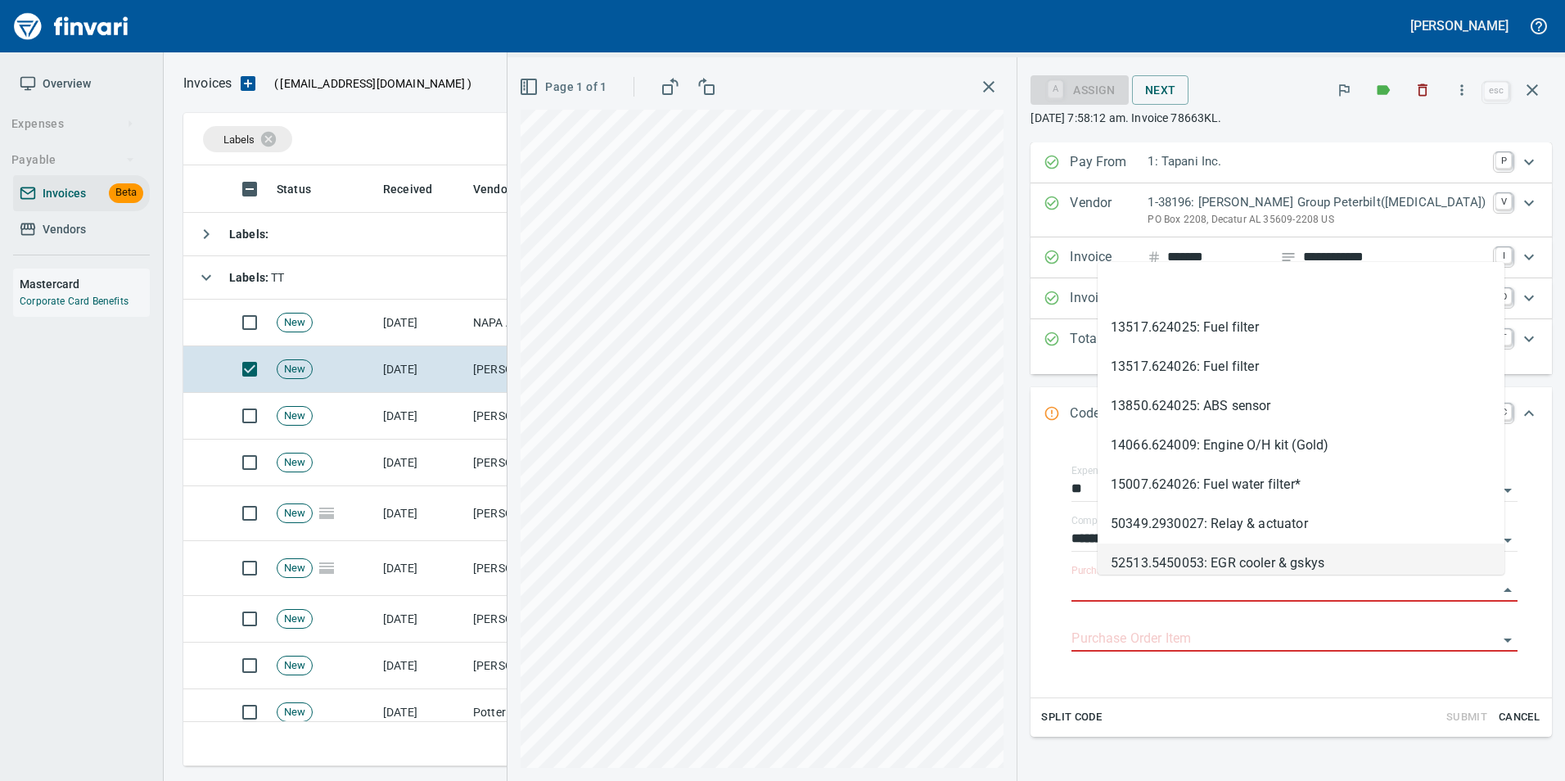
type input "**********"
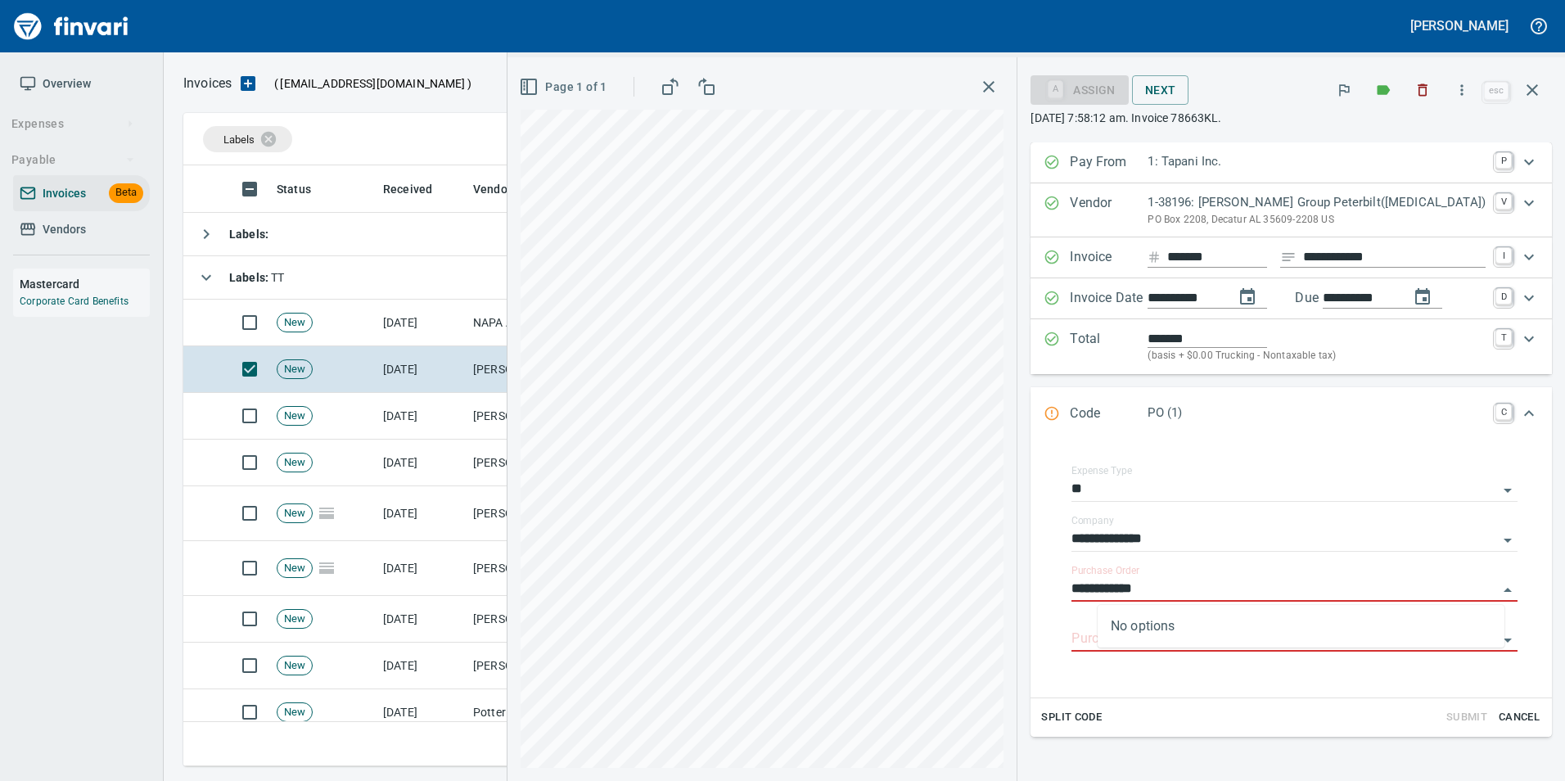
click at [1134, 164] on p "Pay From" at bounding box center [1109, 162] width 78 height 21
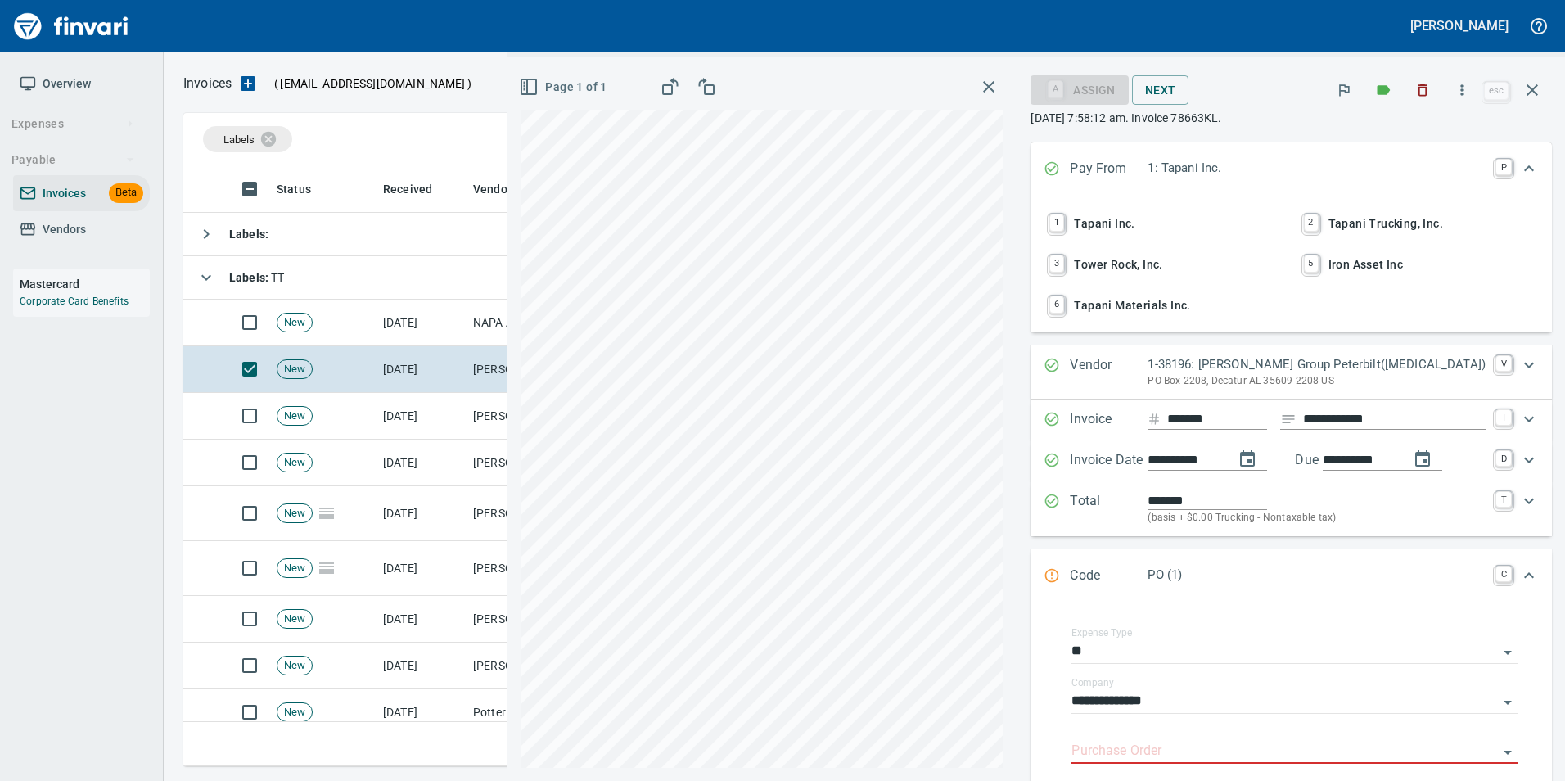
click at [1363, 230] on span "2 Tapani Trucking, Inc." at bounding box center [1418, 224] width 237 height 28
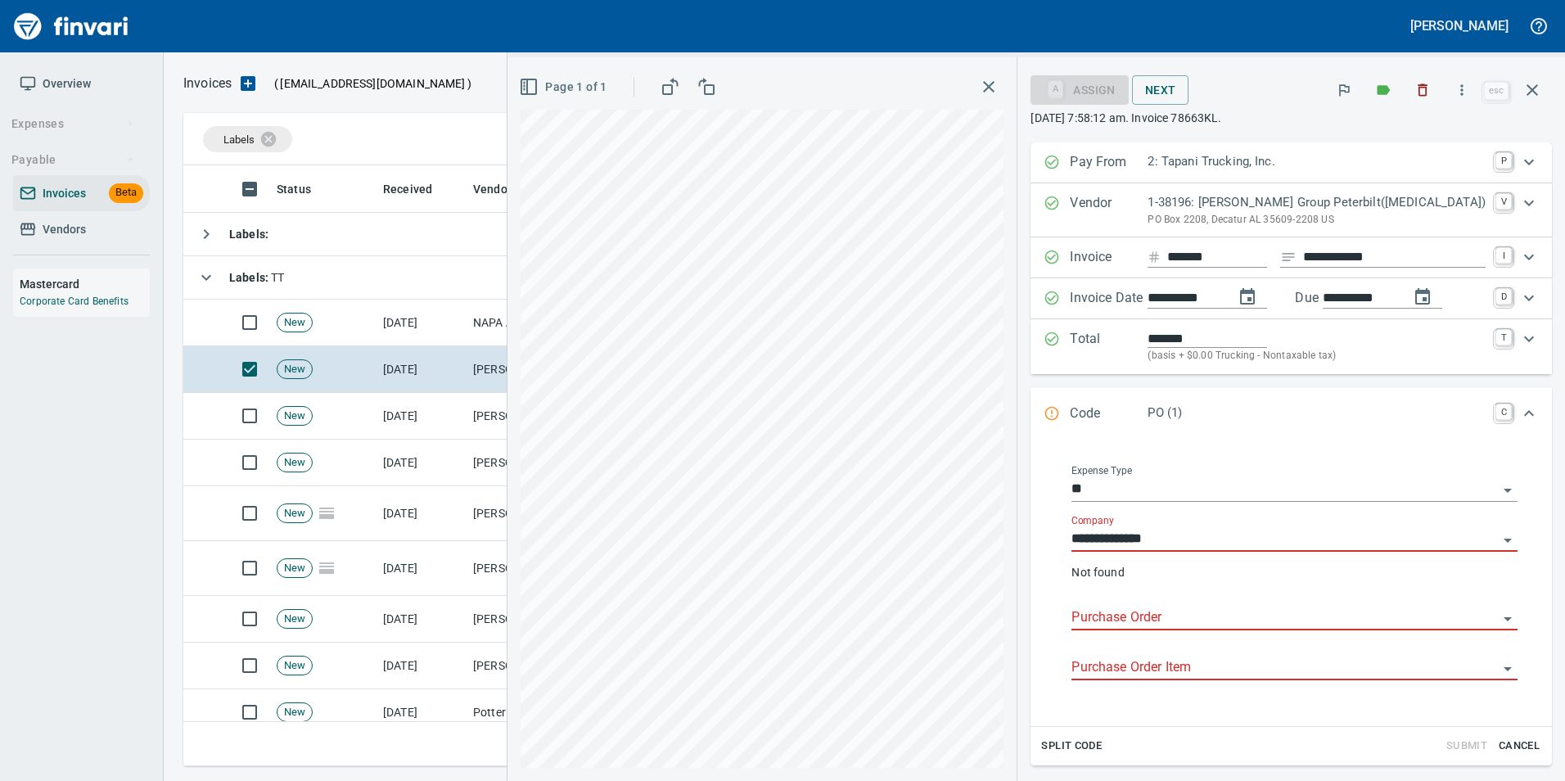
click at [1194, 542] on input "**********" at bounding box center [1284, 539] width 426 height 23
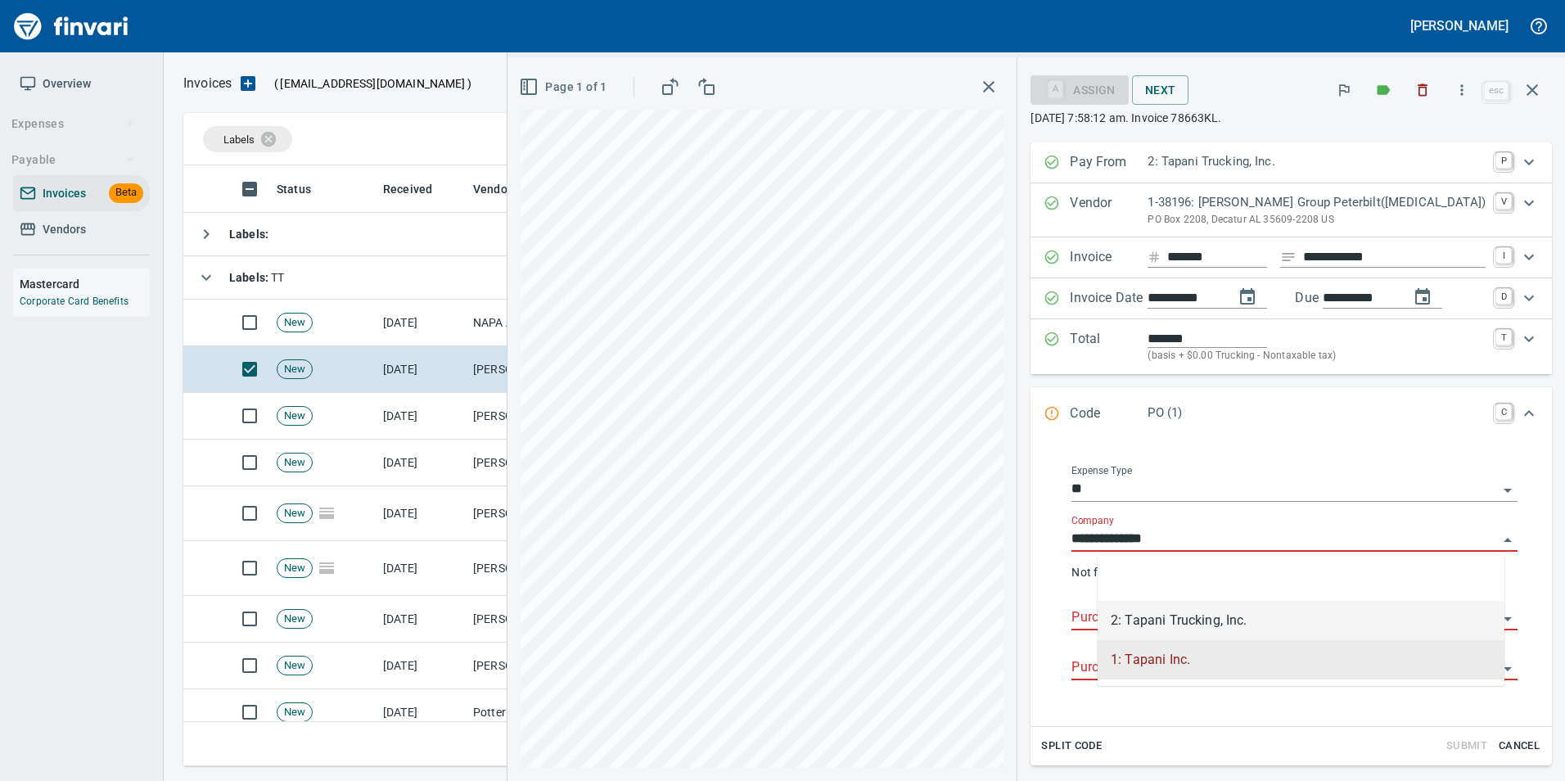
click at [1188, 624] on li "2: Tapani Trucking, Inc." at bounding box center [1301, 620] width 407 height 39
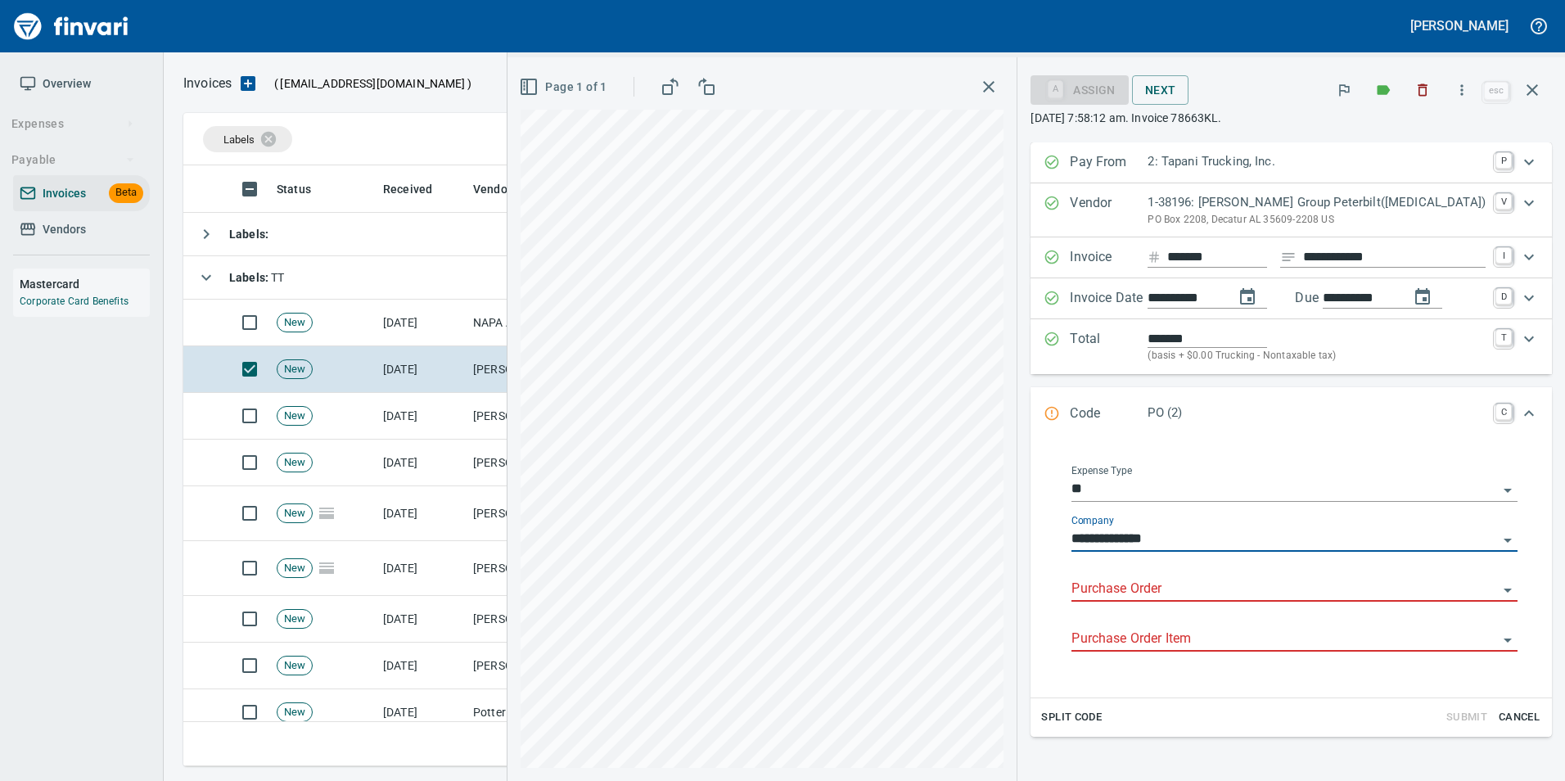
type input "**********"
click at [1182, 593] on input "Purchase Order" at bounding box center [1284, 589] width 426 height 23
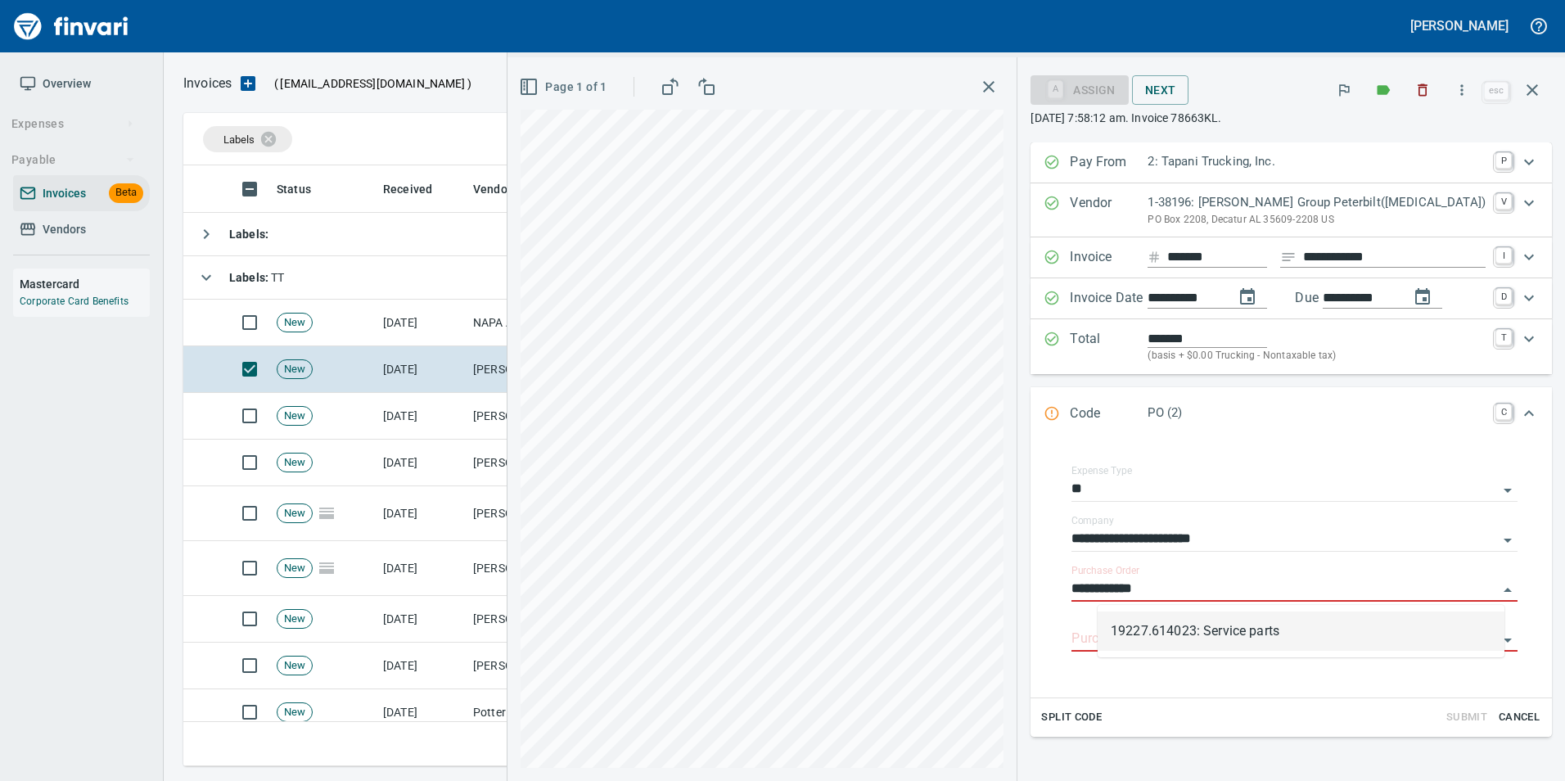
click at [1206, 632] on li "19227.614023: Service parts" at bounding box center [1301, 630] width 407 height 39
type input "**********"
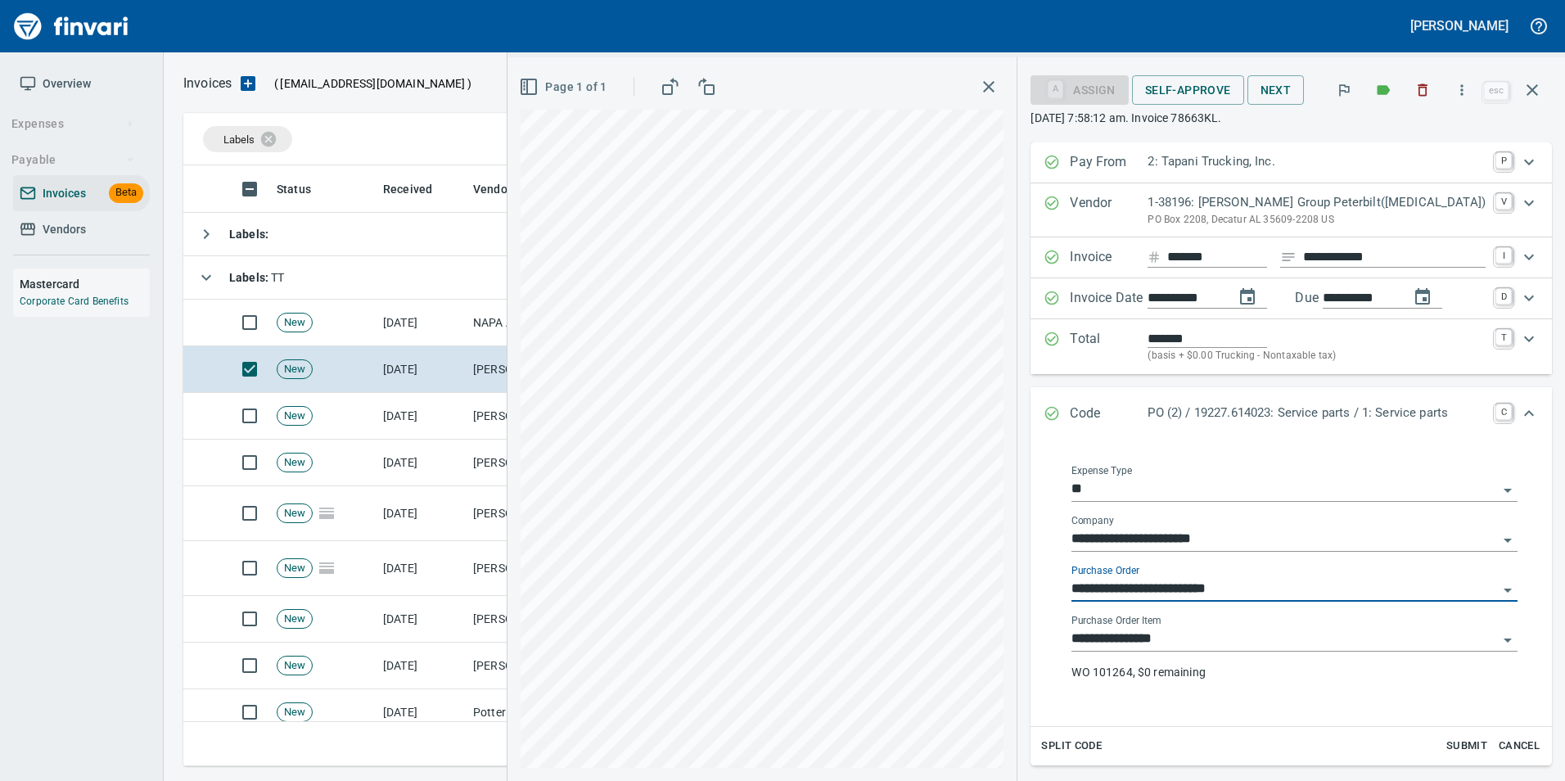
click at [1224, 587] on input "**********" at bounding box center [1284, 589] width 426 height 23
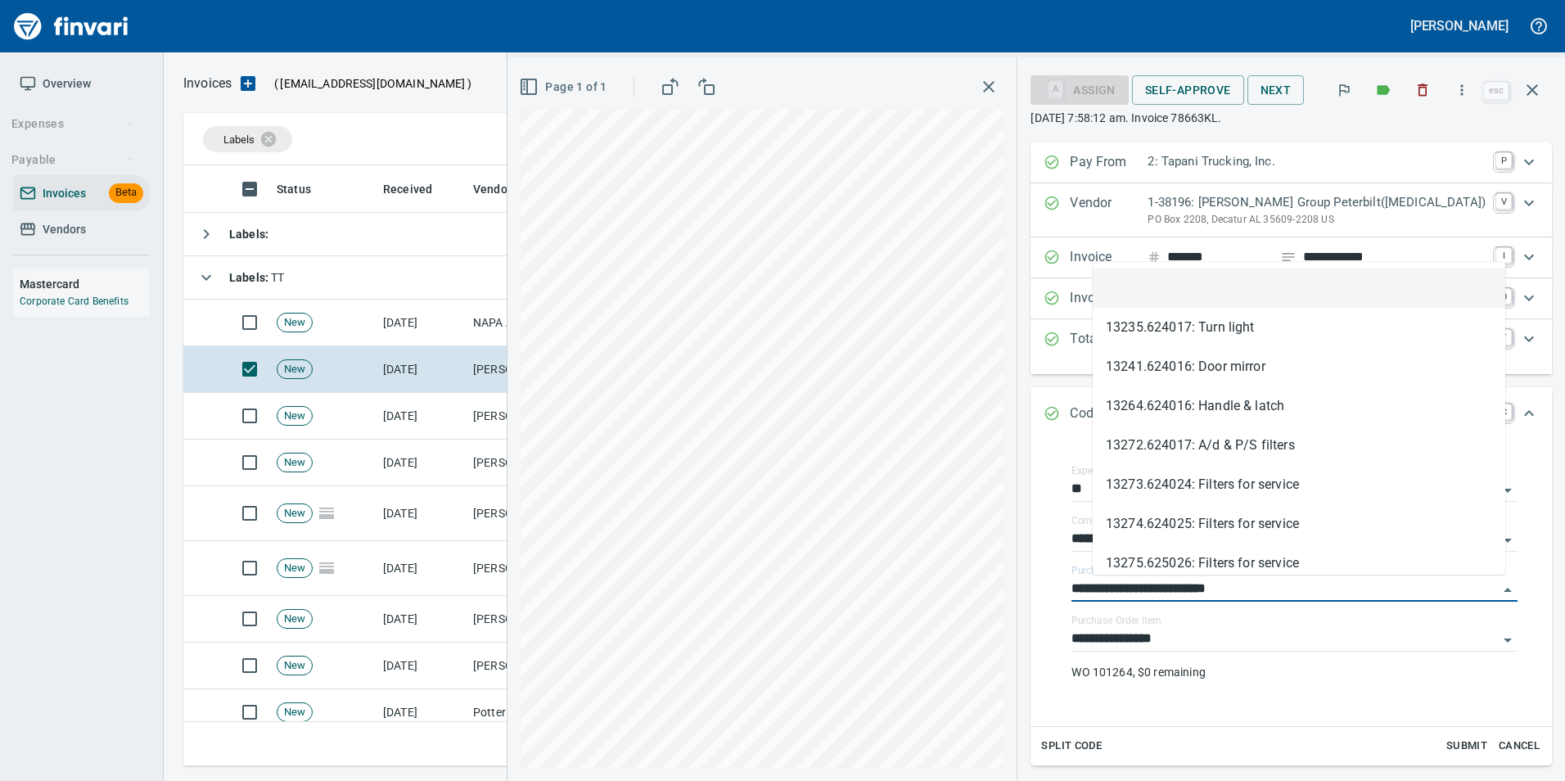
click at [1203, 281] on li at bounding box center [1299, 287] width 413 height 39
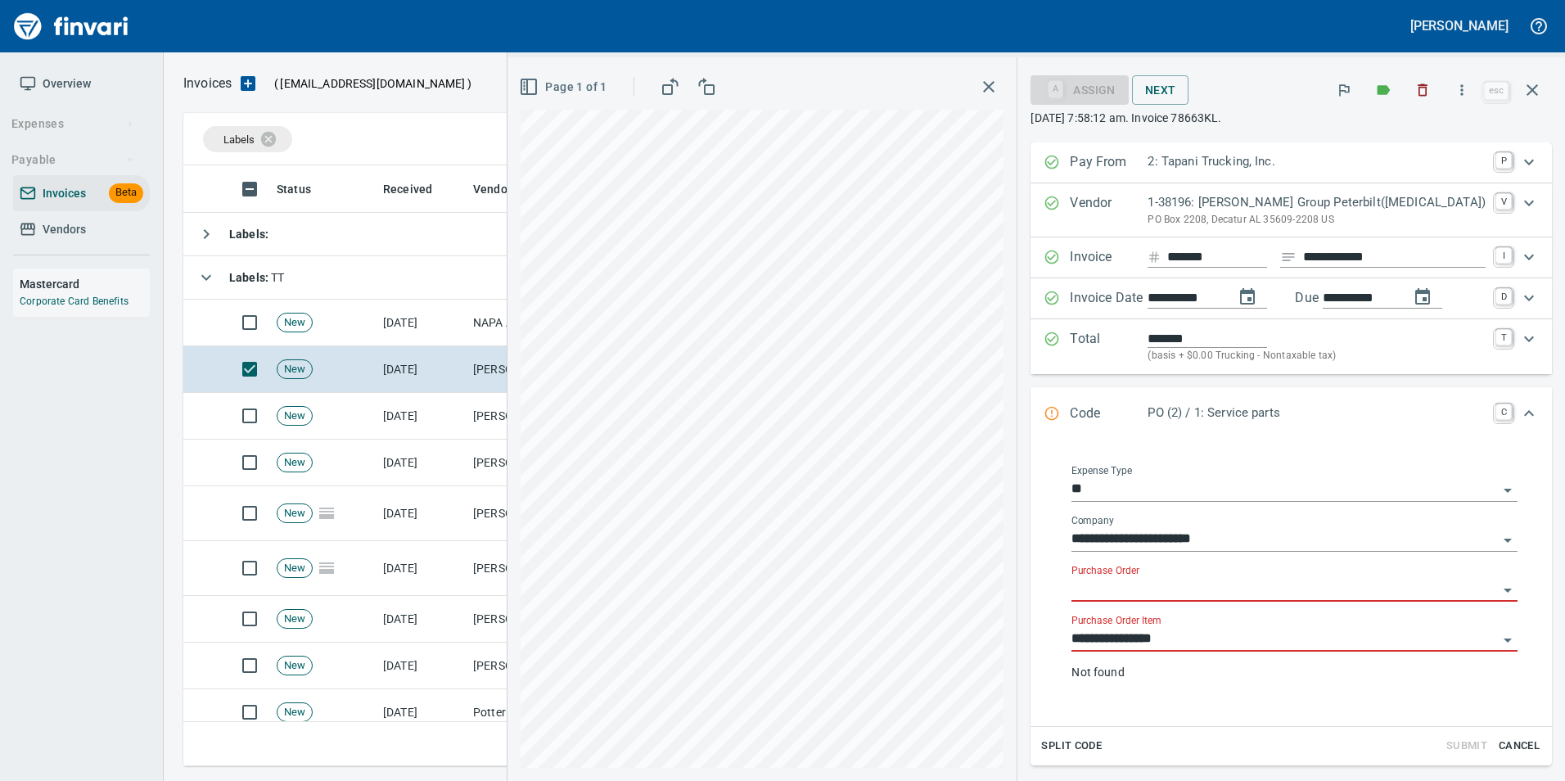
click at [1196, 634] on input "**********" at bounding box center [1284, 639] width 426 height 23
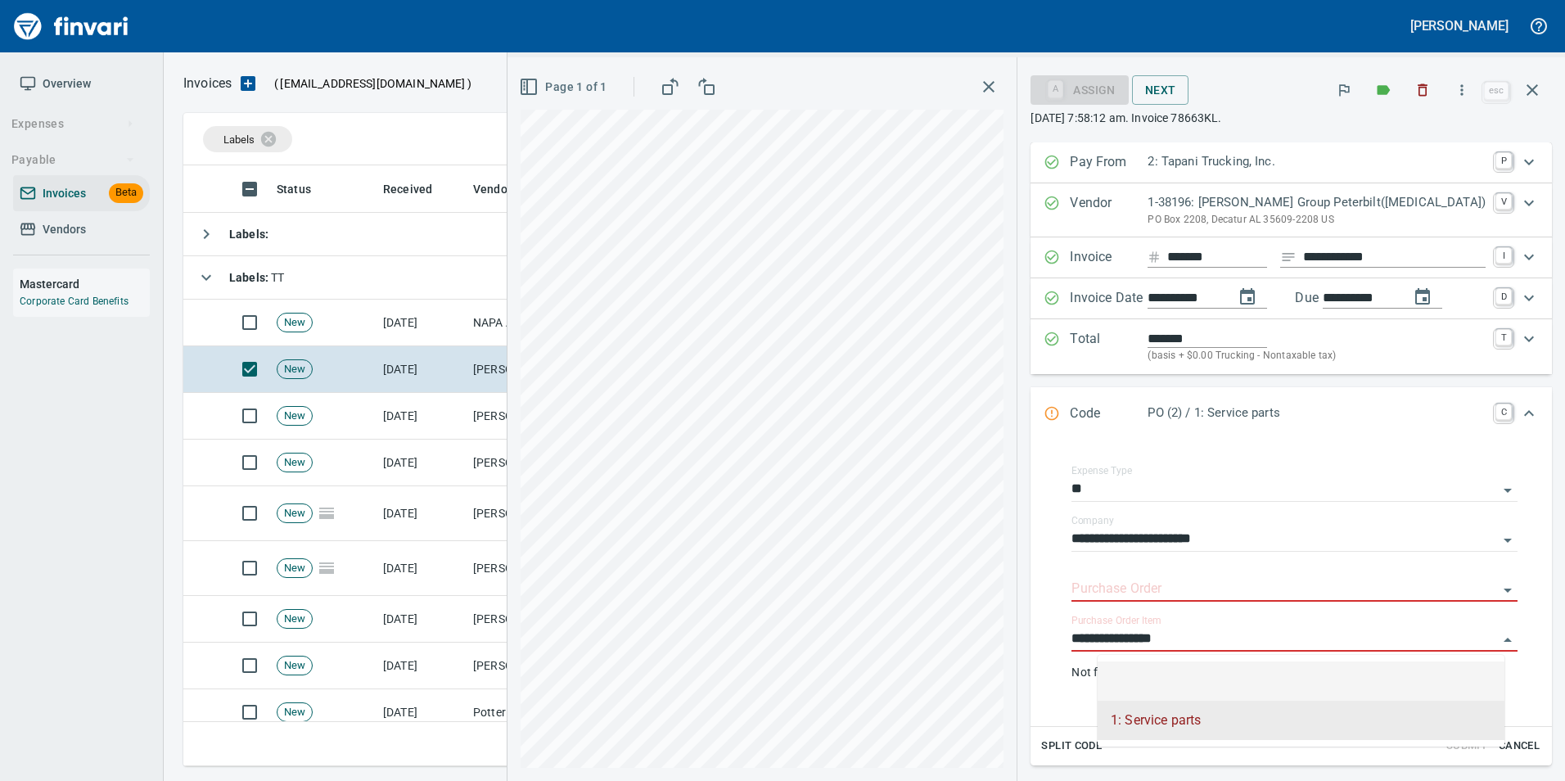
click at [1193, 667] on li at bounding box center [1301, 680] width 407 height 39
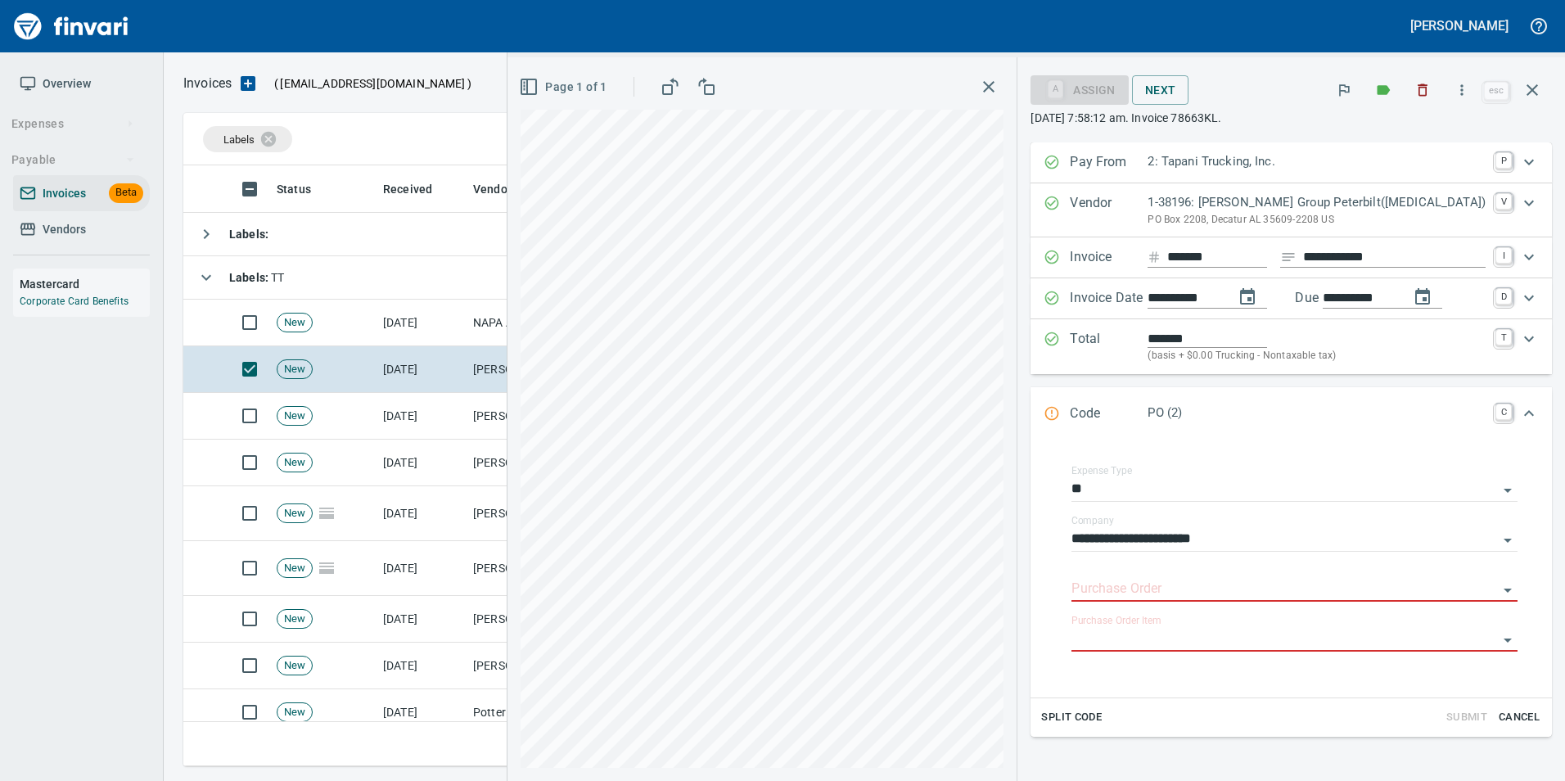
click at [1056, 435] on div "**********" at bounding box center [1291, 526] width 548 height 769
click at [1047, 423] on div "**********" at bounding box center [1291, 526] width 548 height 769
click at [1072, 399] on div "Code PO (2) C" at bounding box center [1290, 414] width 521 height 54
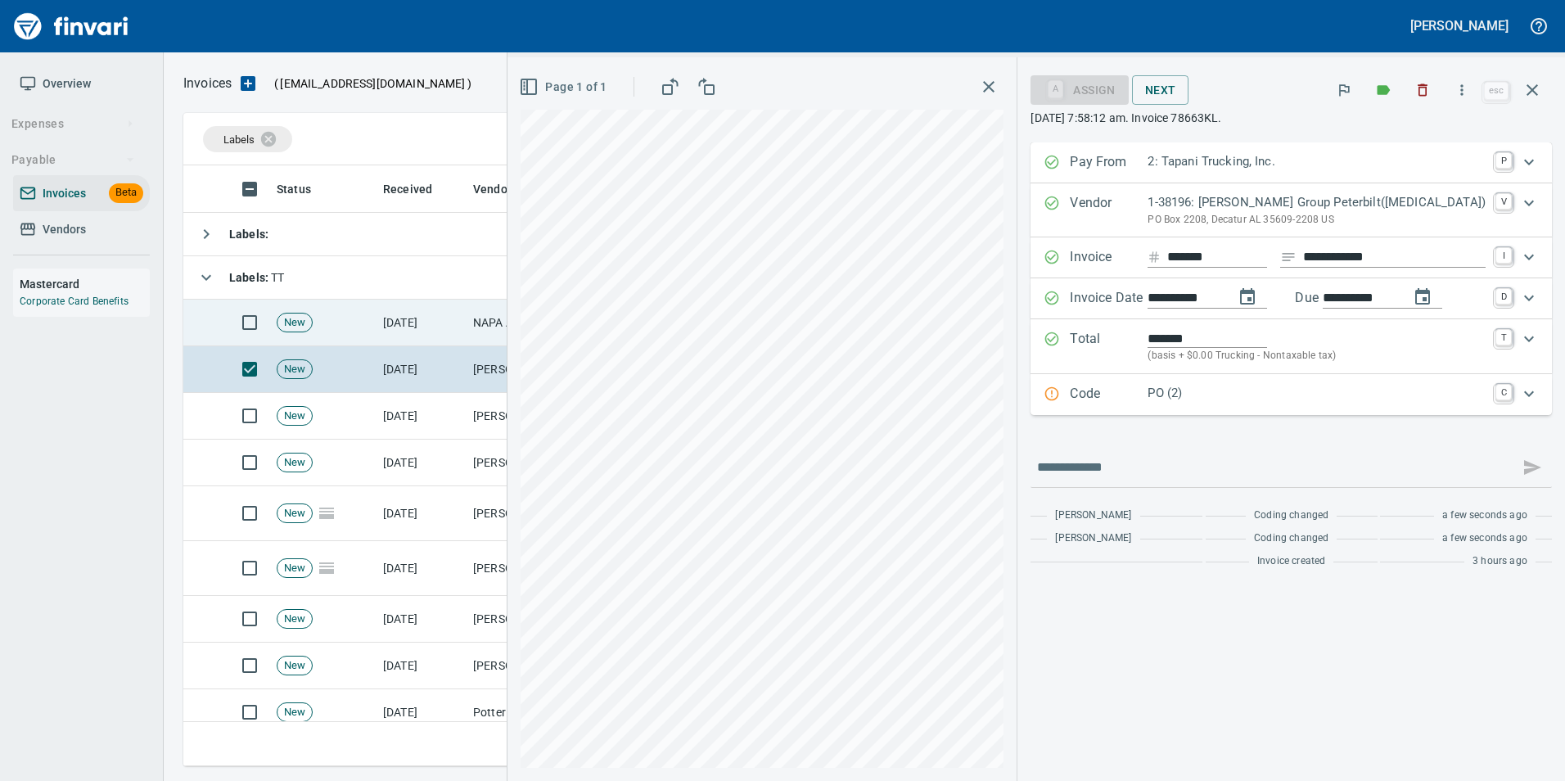
click at [510, 327] on td "NAPA AUTO PARTS (1-10687)" at bounding box center [549, 323] width 164 height 47
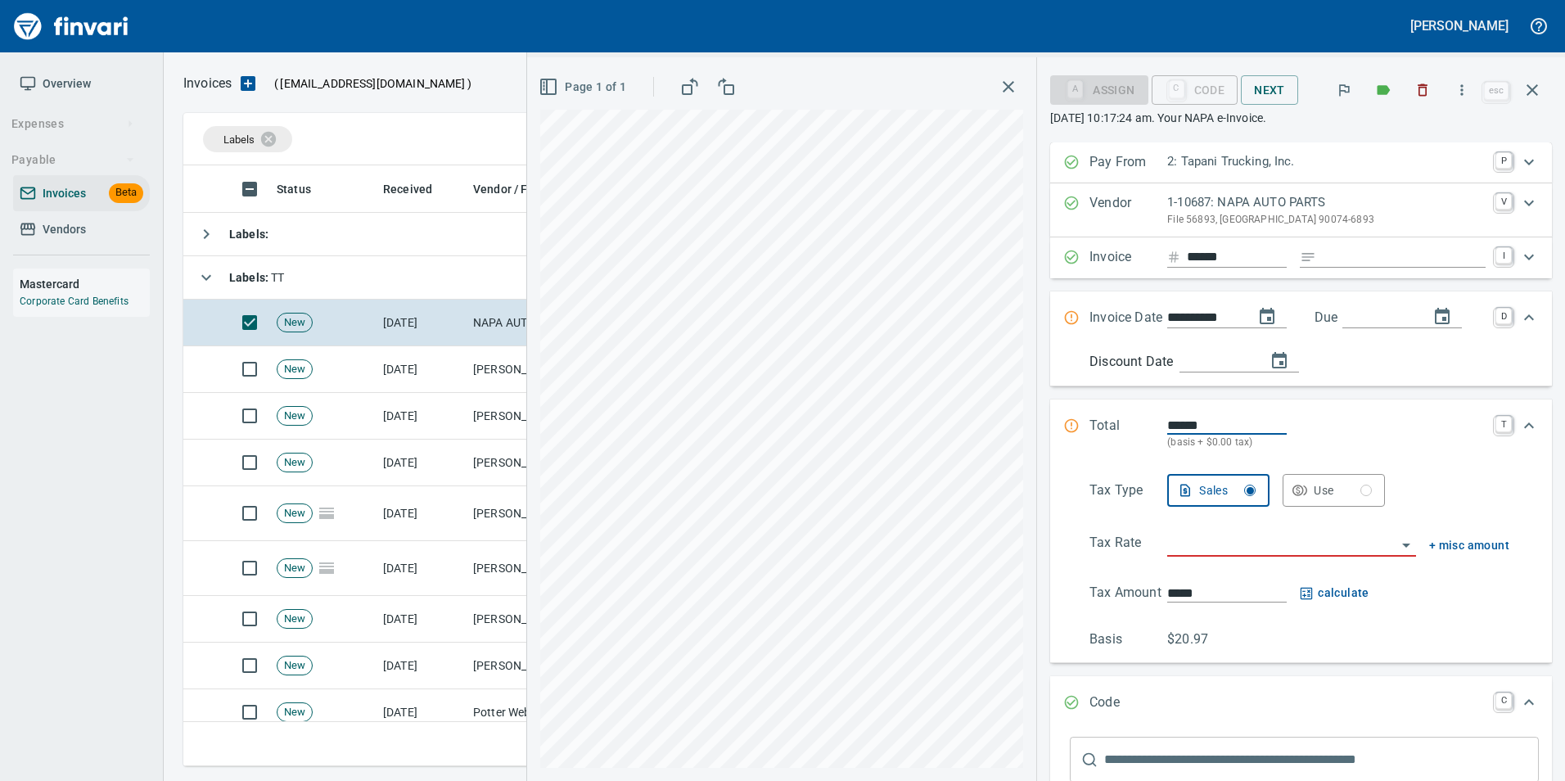
click at [1338, 263] on input "Expand" at bounding box center [1404, 257] width 163 height 20
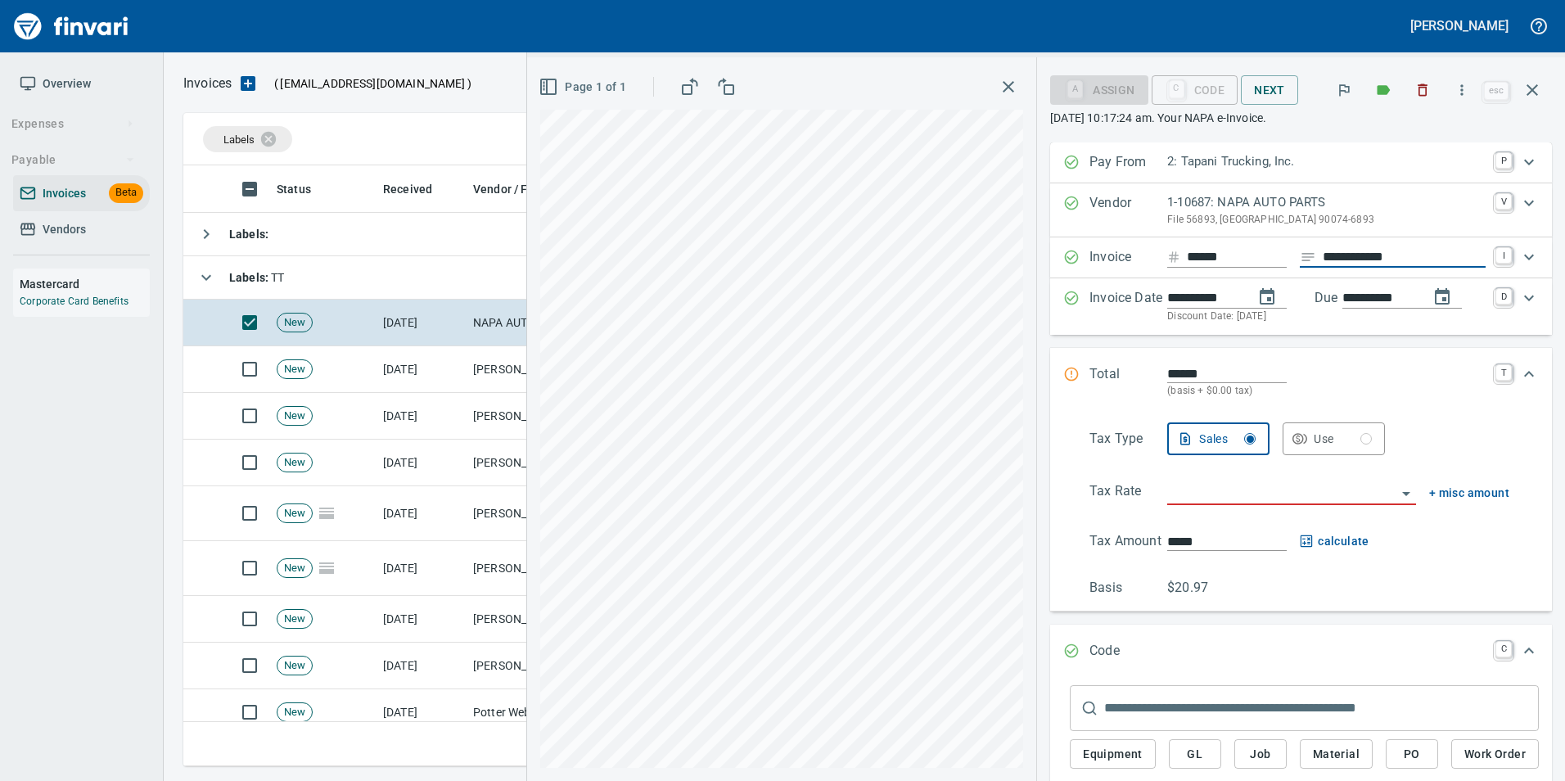
type input "**********"
click at [1213, 489] on input "search" at bounding box center [1281, 492] width 229 height 23
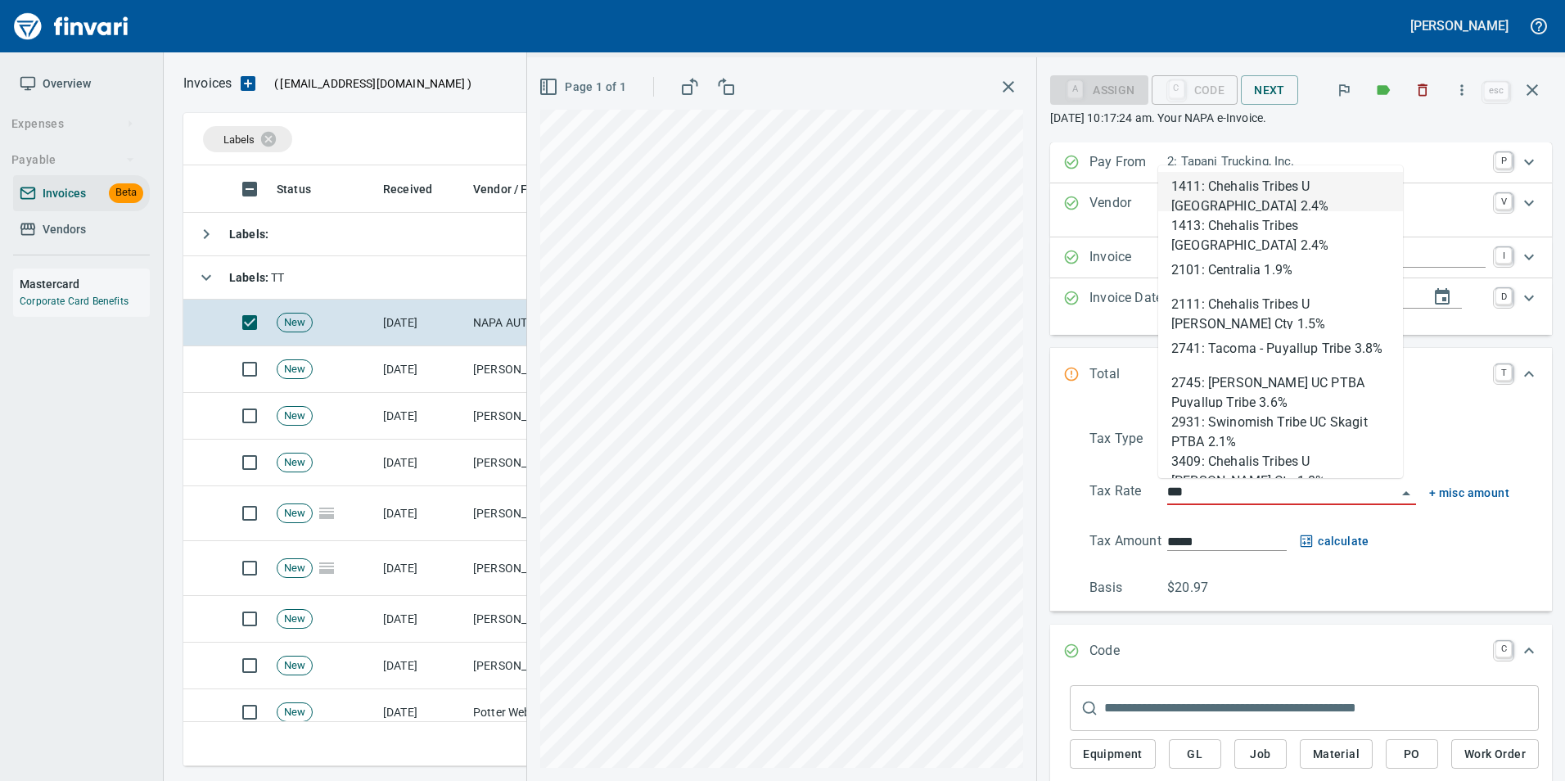
scroll to position [588, 1337]
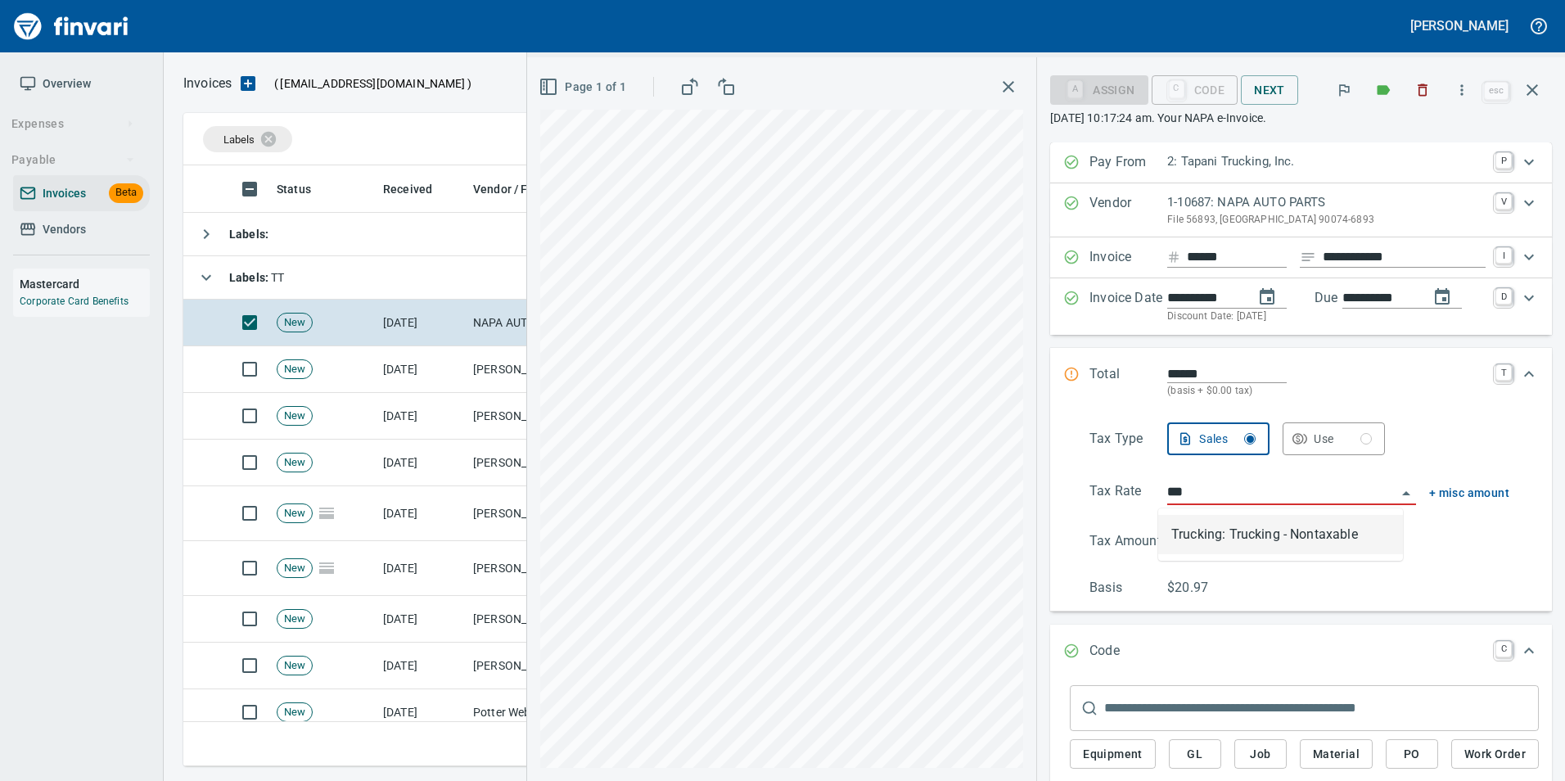
click at [1238, 533] on li "Trucking: Trucking - Nontaxable" at bounding box center [1280, 534] width 245 height 39
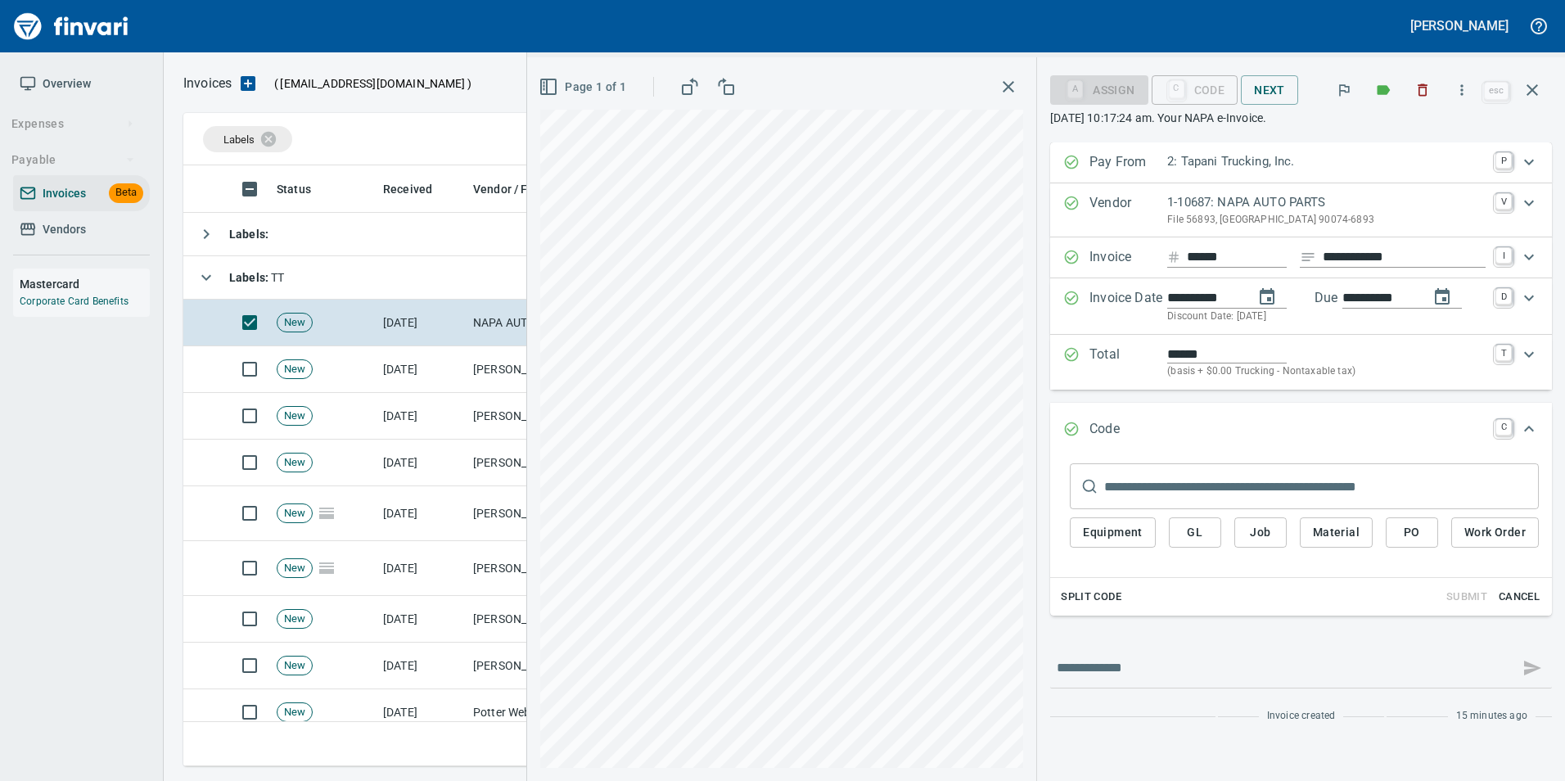
type input "**********"
click at [1417, 530] on span "PO" at bounding box center [1412, 532] width 26 height 20
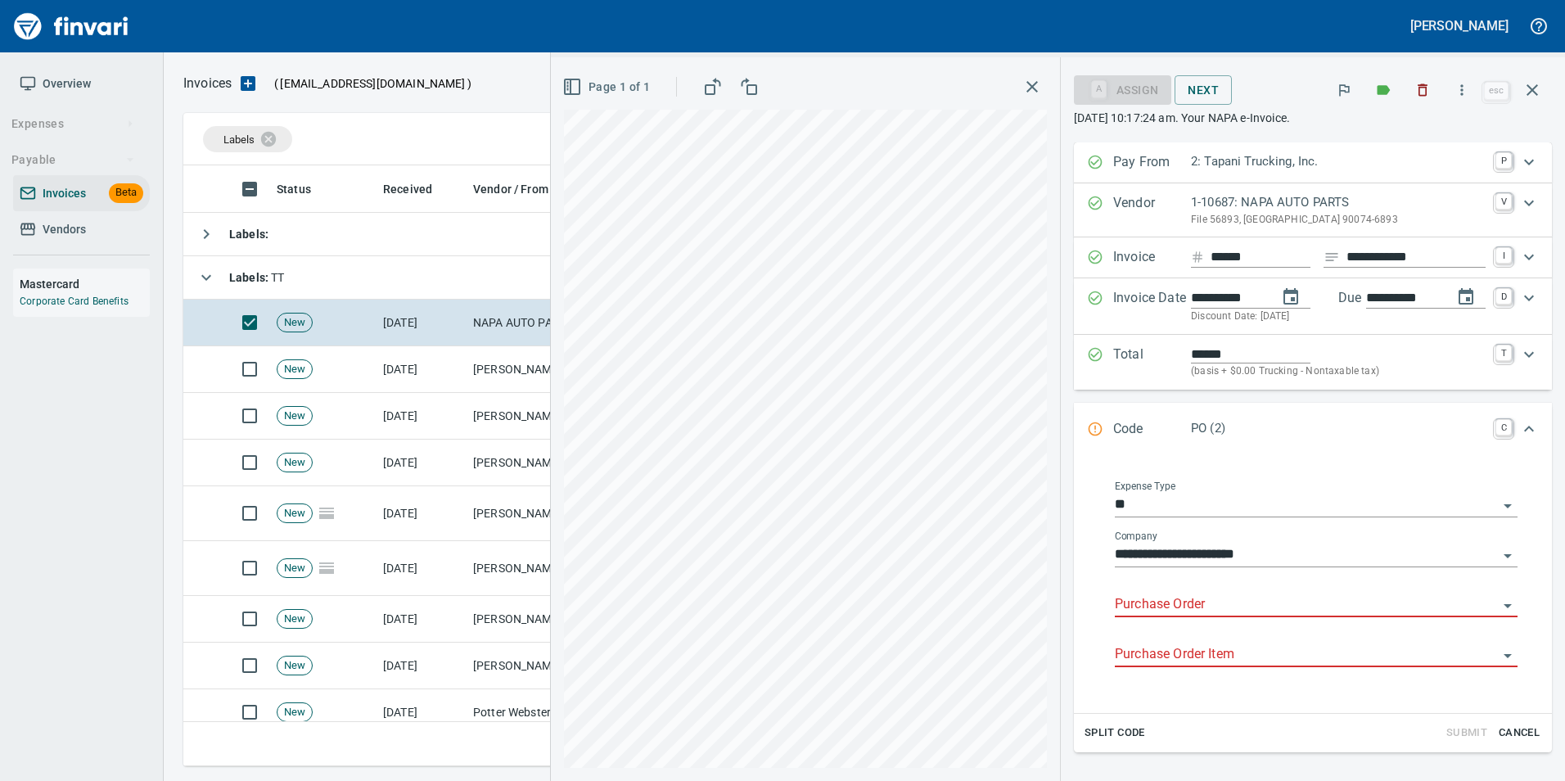
click at [1220, 598] on input "Purchase Order" at bounding box center [1306, 604] width 383 height 23
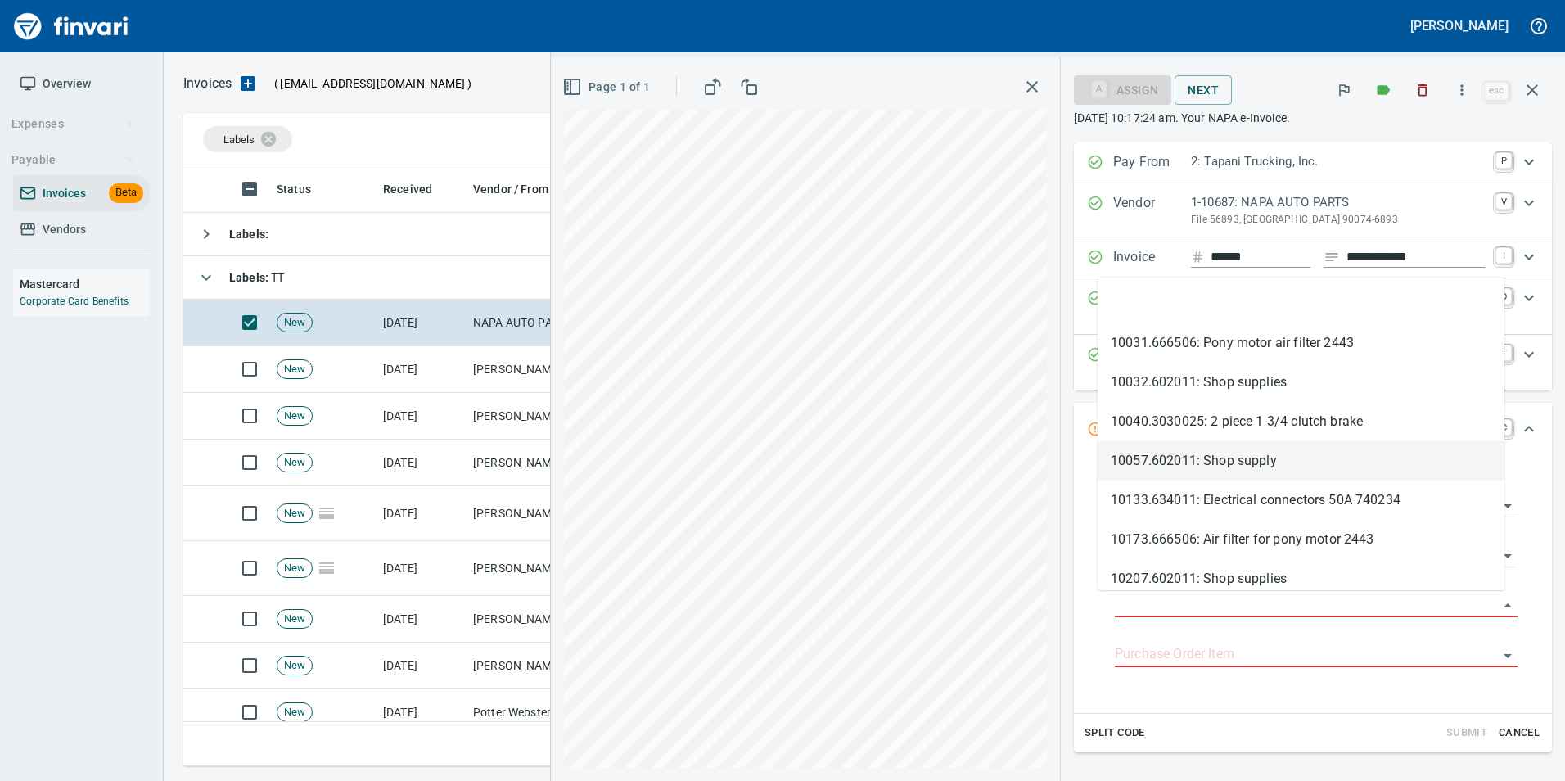
type input "**********"
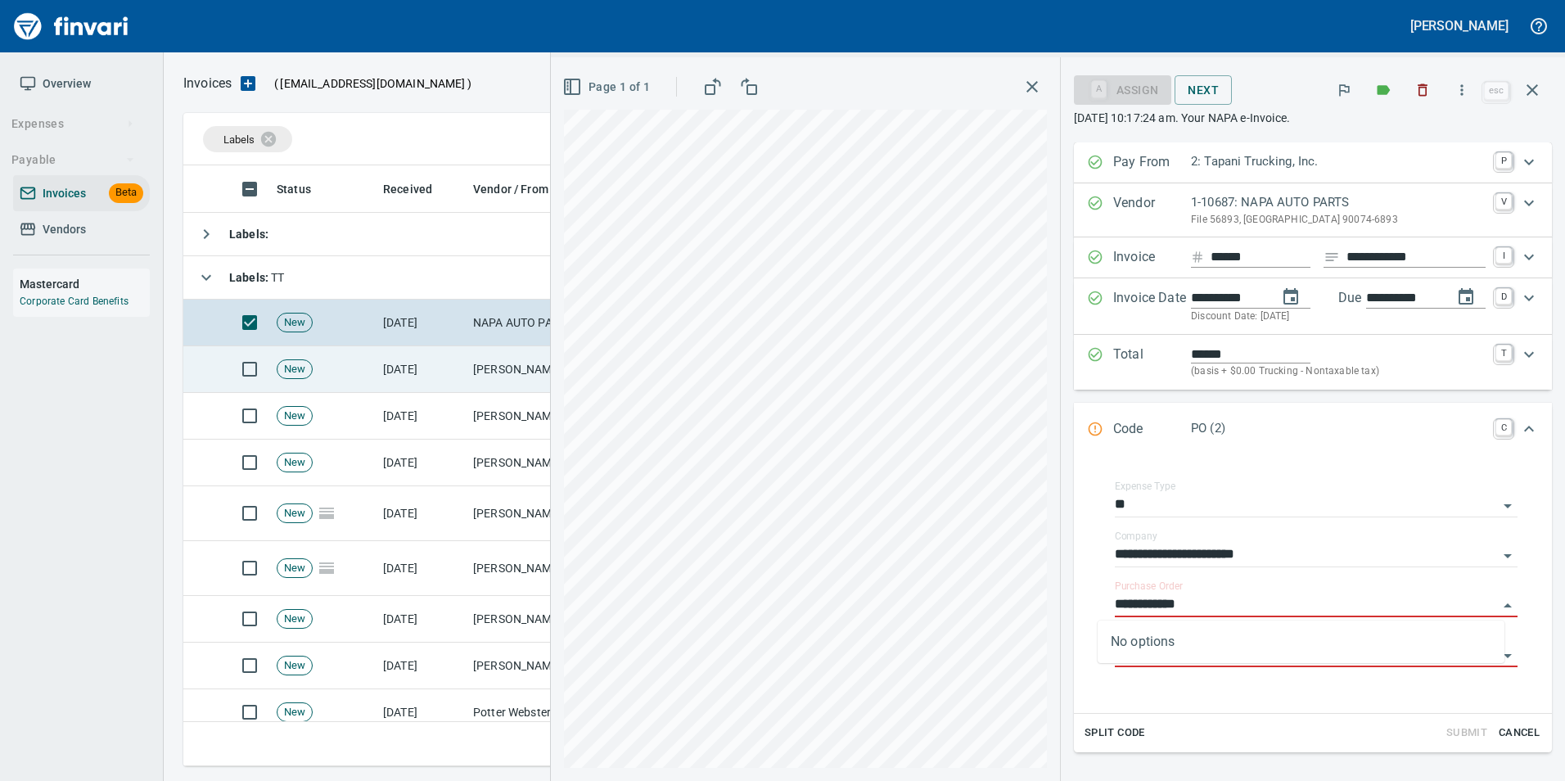
click at [515, 372] on td "[PERSON_NAME] Group Peterbilt([MEDICAL_DATA]) (1-38196)" at bounding box center [549, 369] width 164 height 47
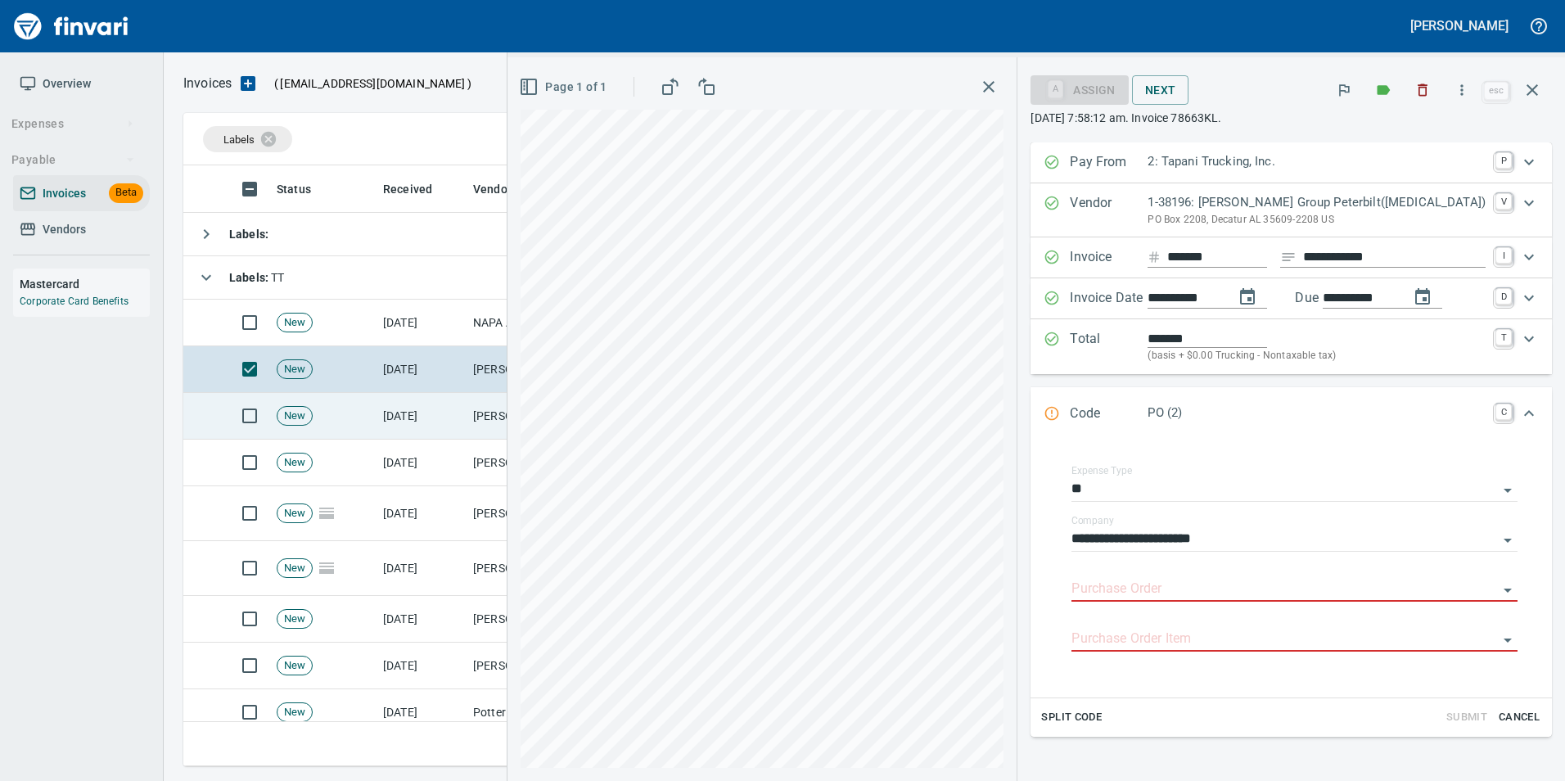
click at [465, 428] on td "[DATE]" at bounding box center [422, 416] width 90 height 47
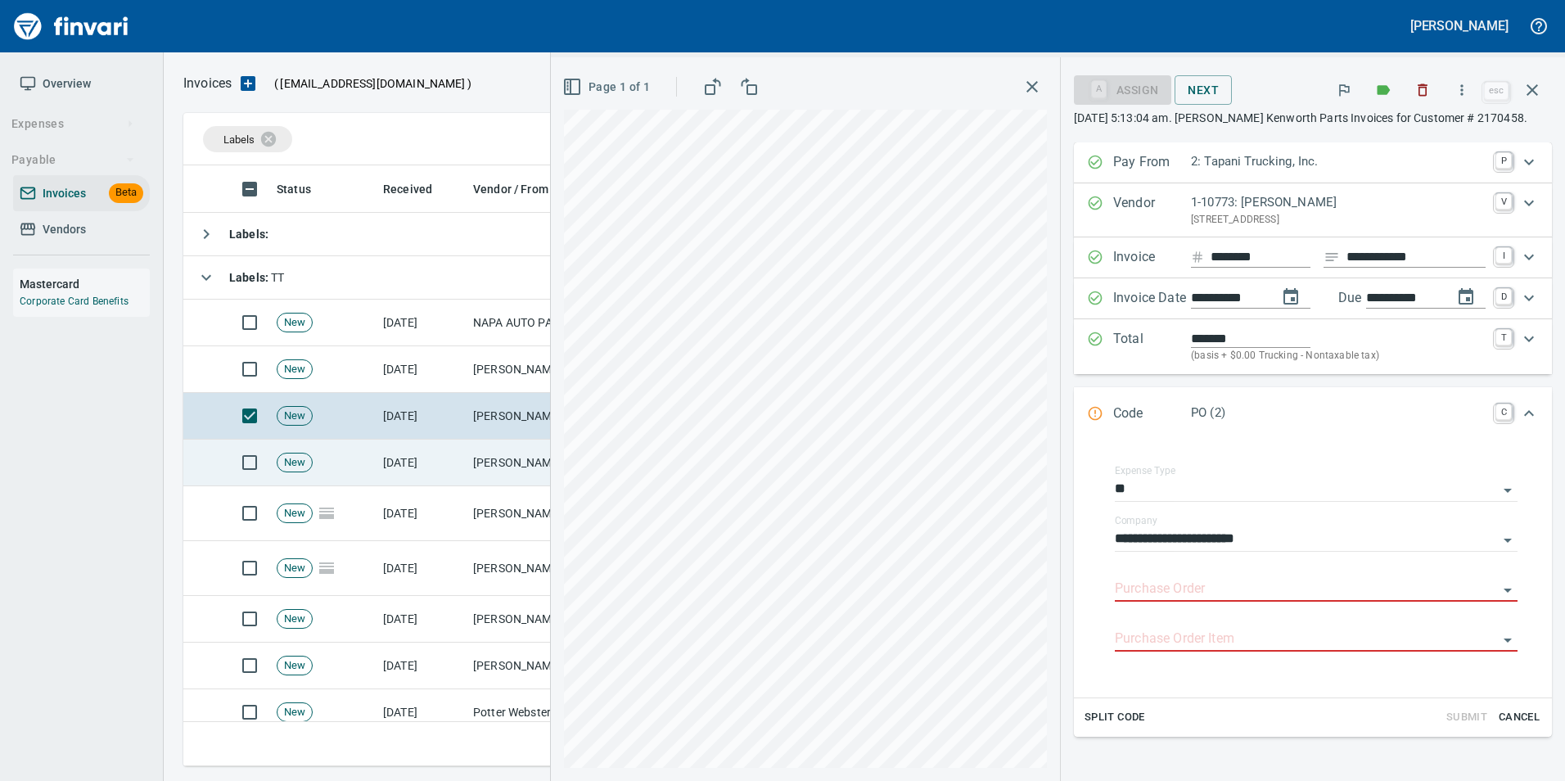
click at [463, 472] on td "[DATE]" at bounding box center [422, 463] width 90 height 47
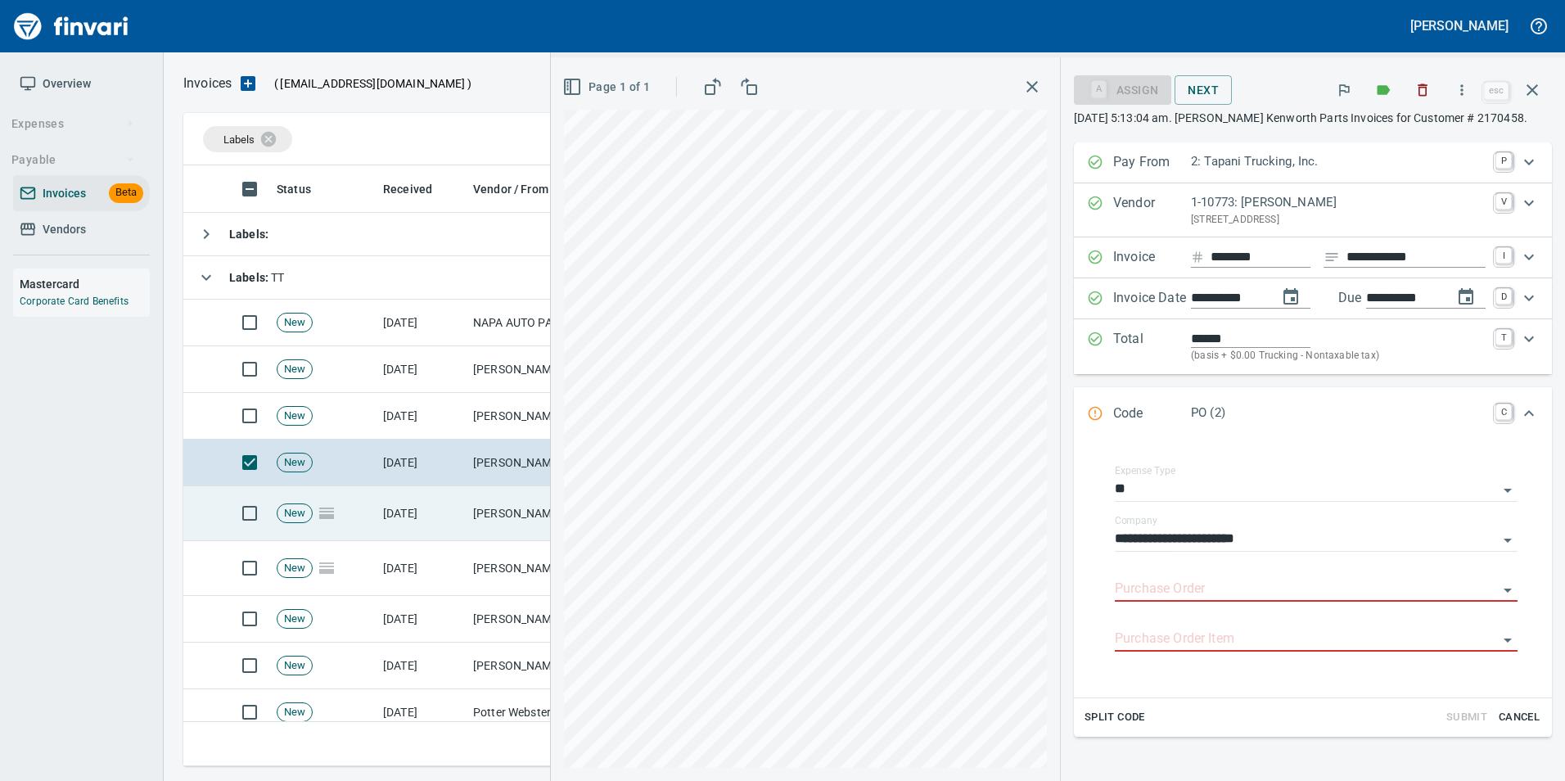
click at [467, 499] on tr "New 10/13/2025 Dobbs Peterbilt (1-38762) PO (2) $ 821.63" at bounding box center [863, 513] width 1361 height 55
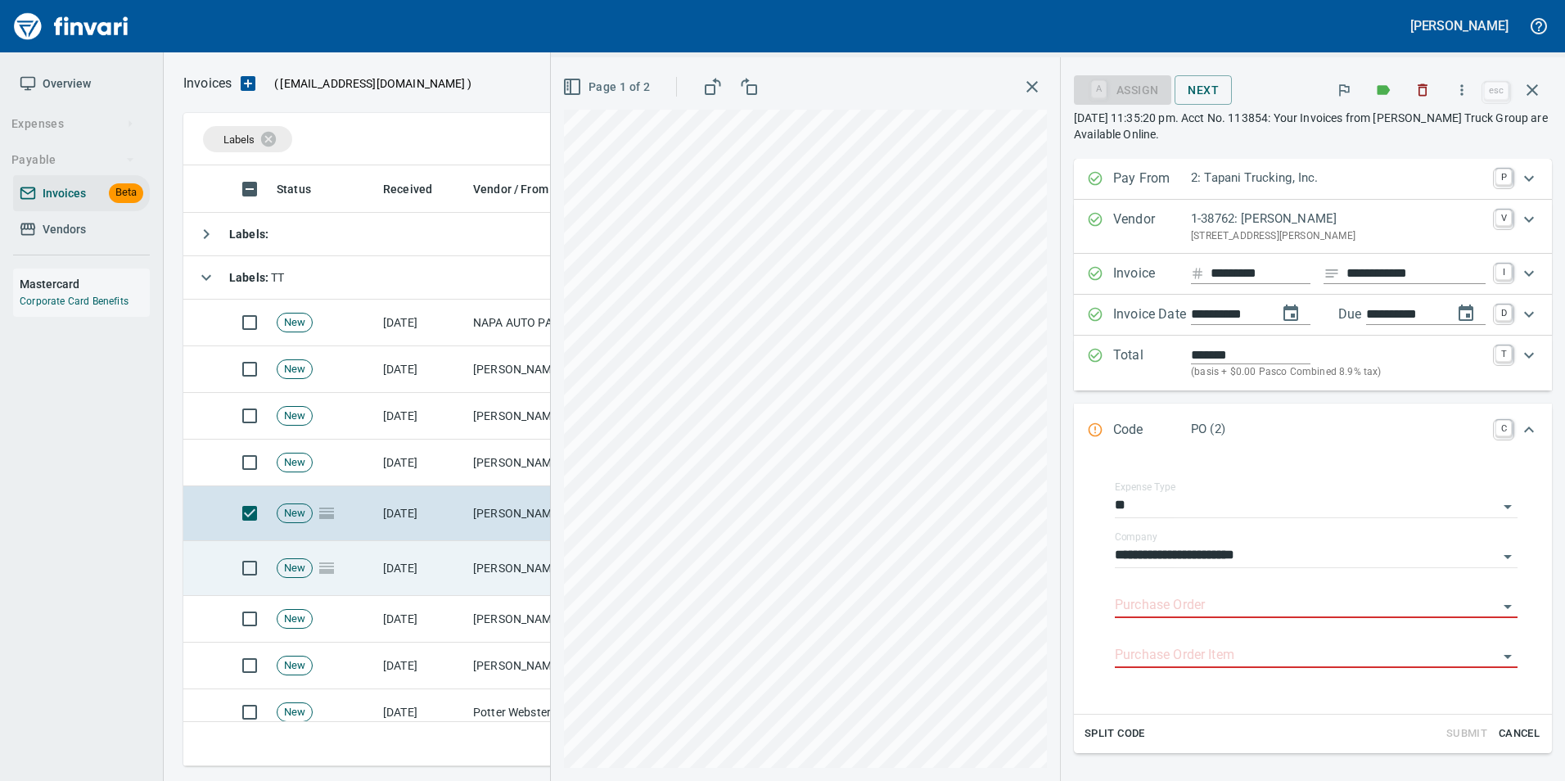
click at [447, 547] on td "[DATE]" at bounding box center [422, 568] width 90 height 55
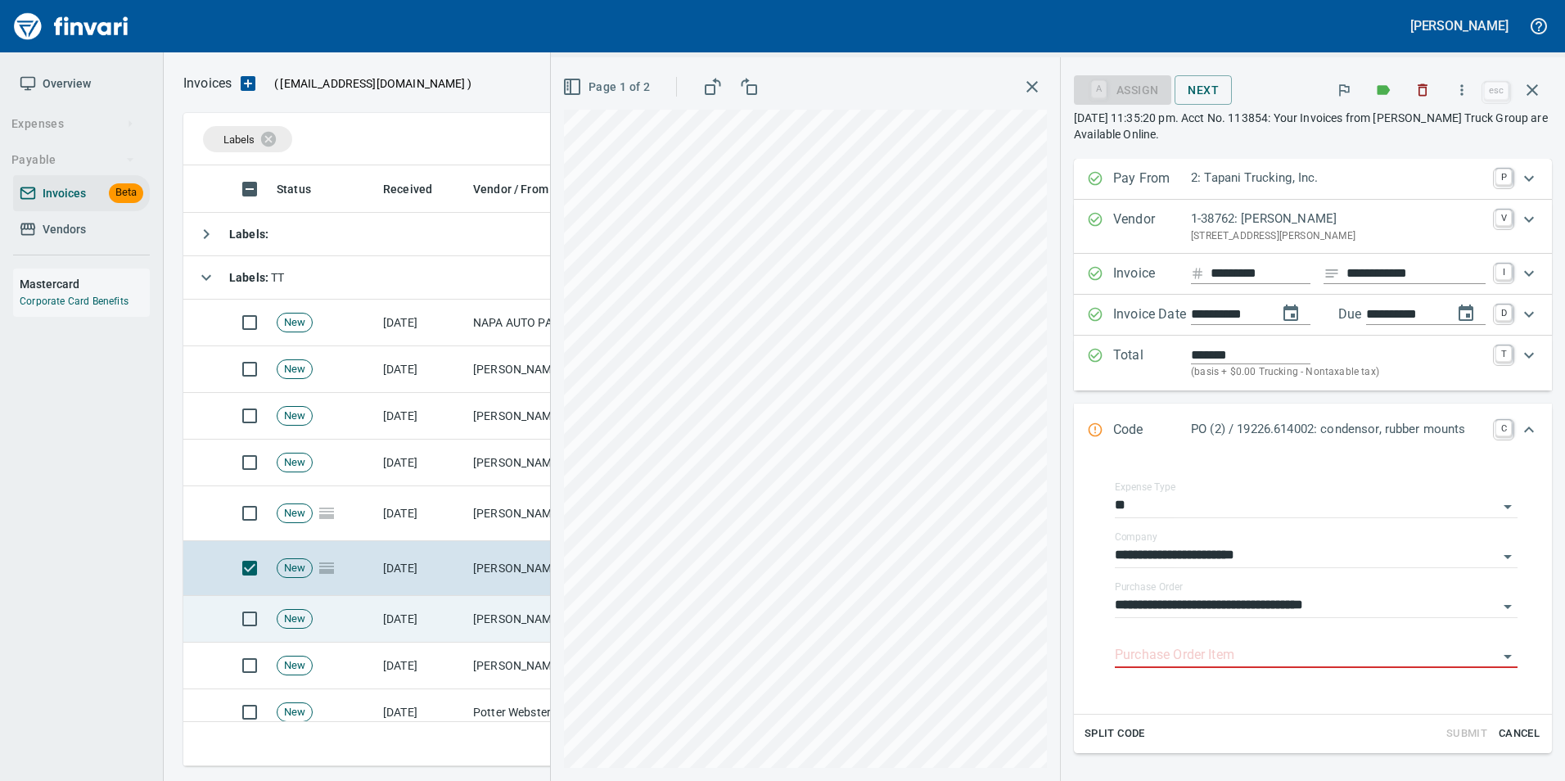
click at [444, 619] on td "[DATE]" at bounding box center [422, 619] width 90 height 47
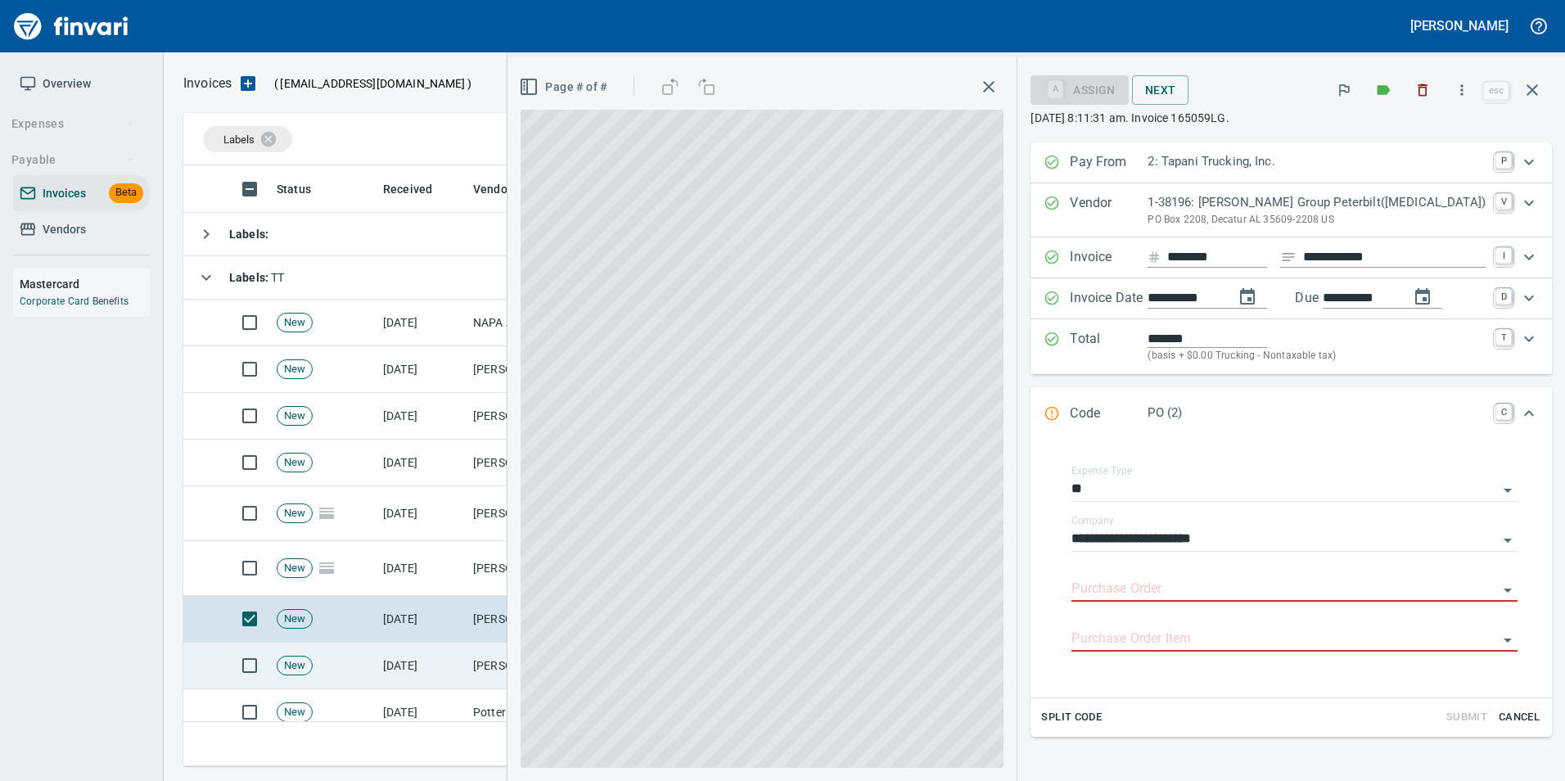
click at [448, 647] on td "[DATE]" at bounding box center [422, 666] width 90 height 47
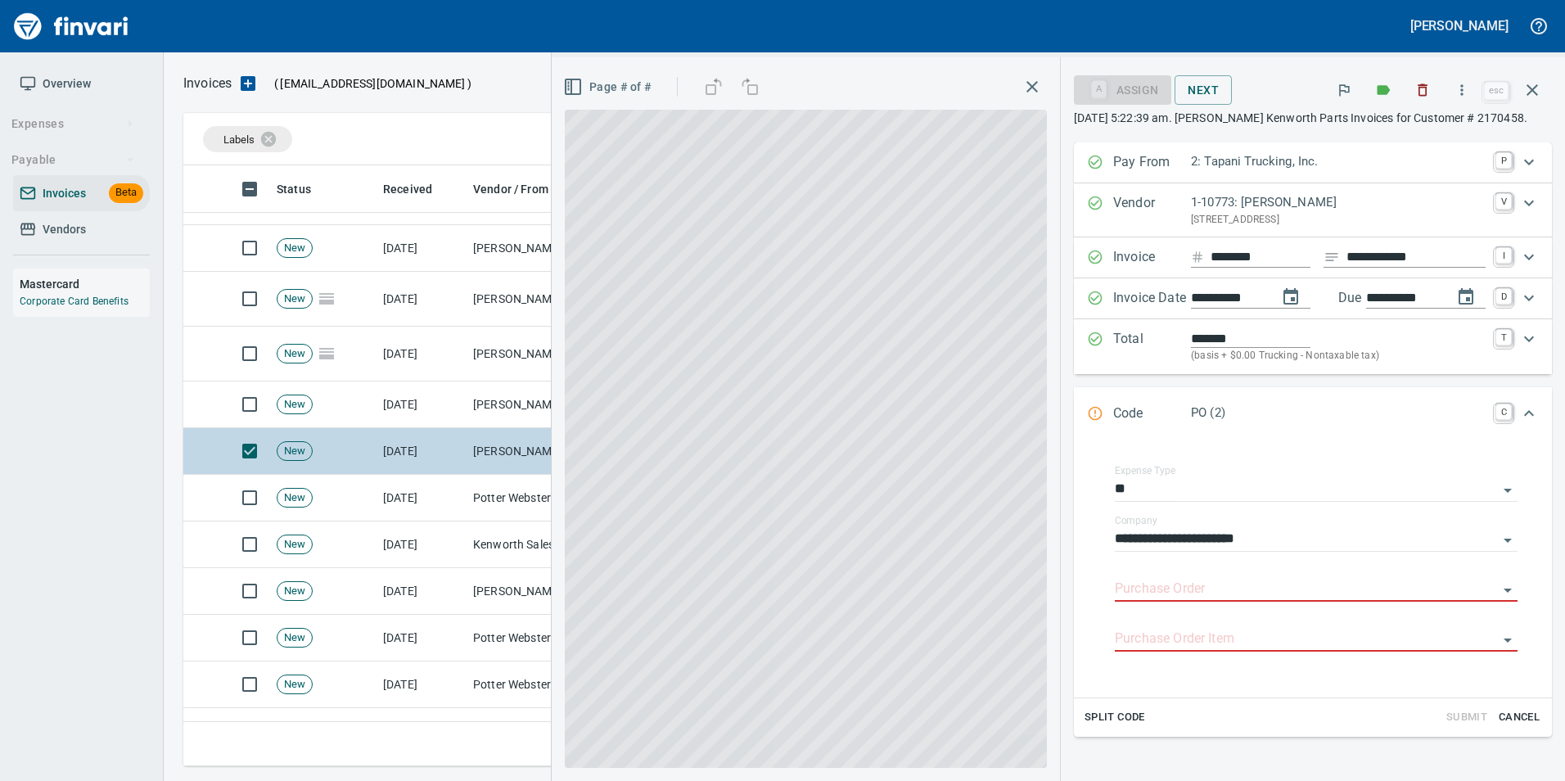
scroll to position [246, 0]
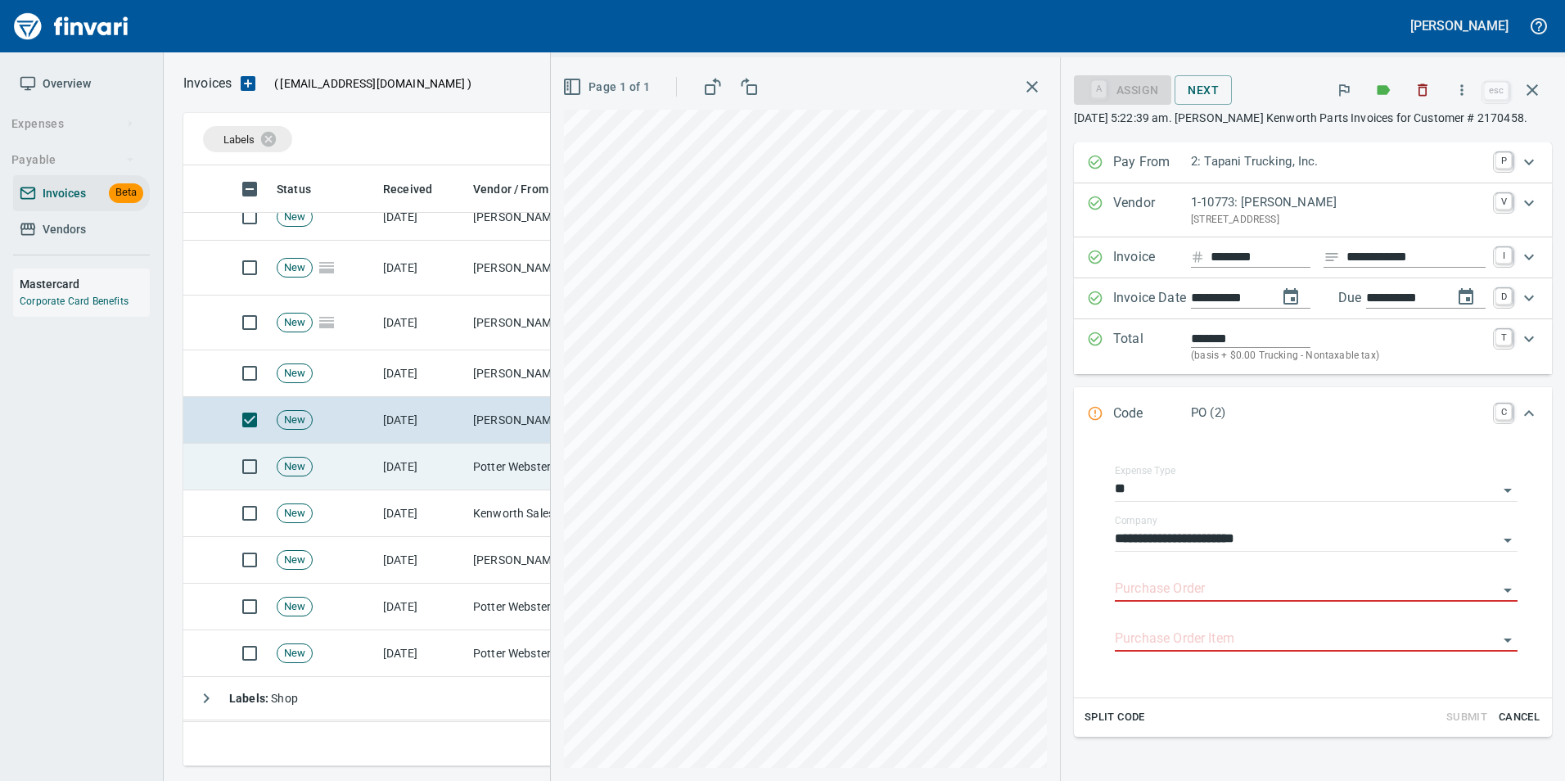
click at [413, 483] on td "[DATE]" at bounding box center [422, 467] width 90 height 47
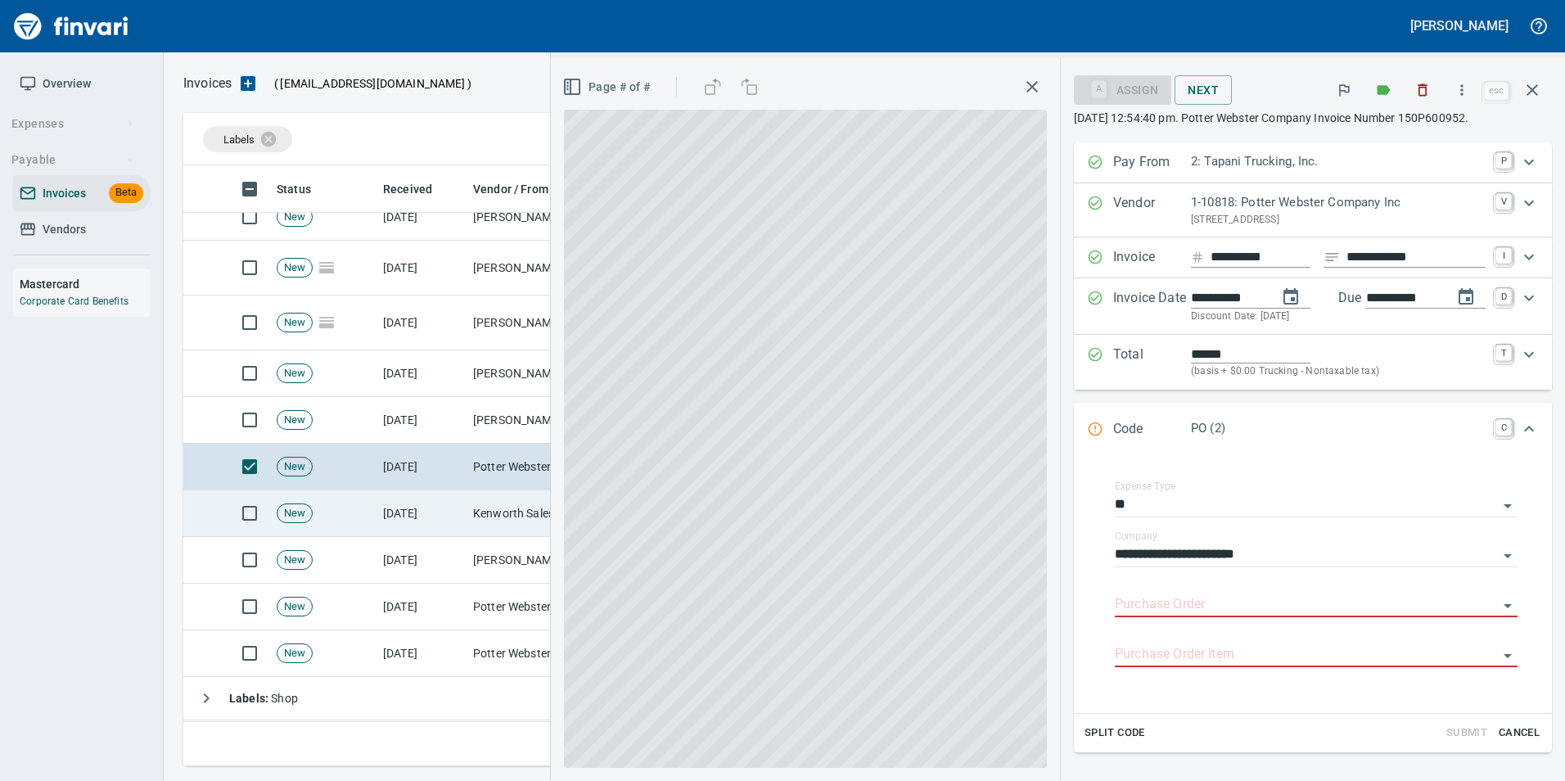
click at [426, 515] on td "[DATE]" at bounding box center [422, 513] width 90 height 47
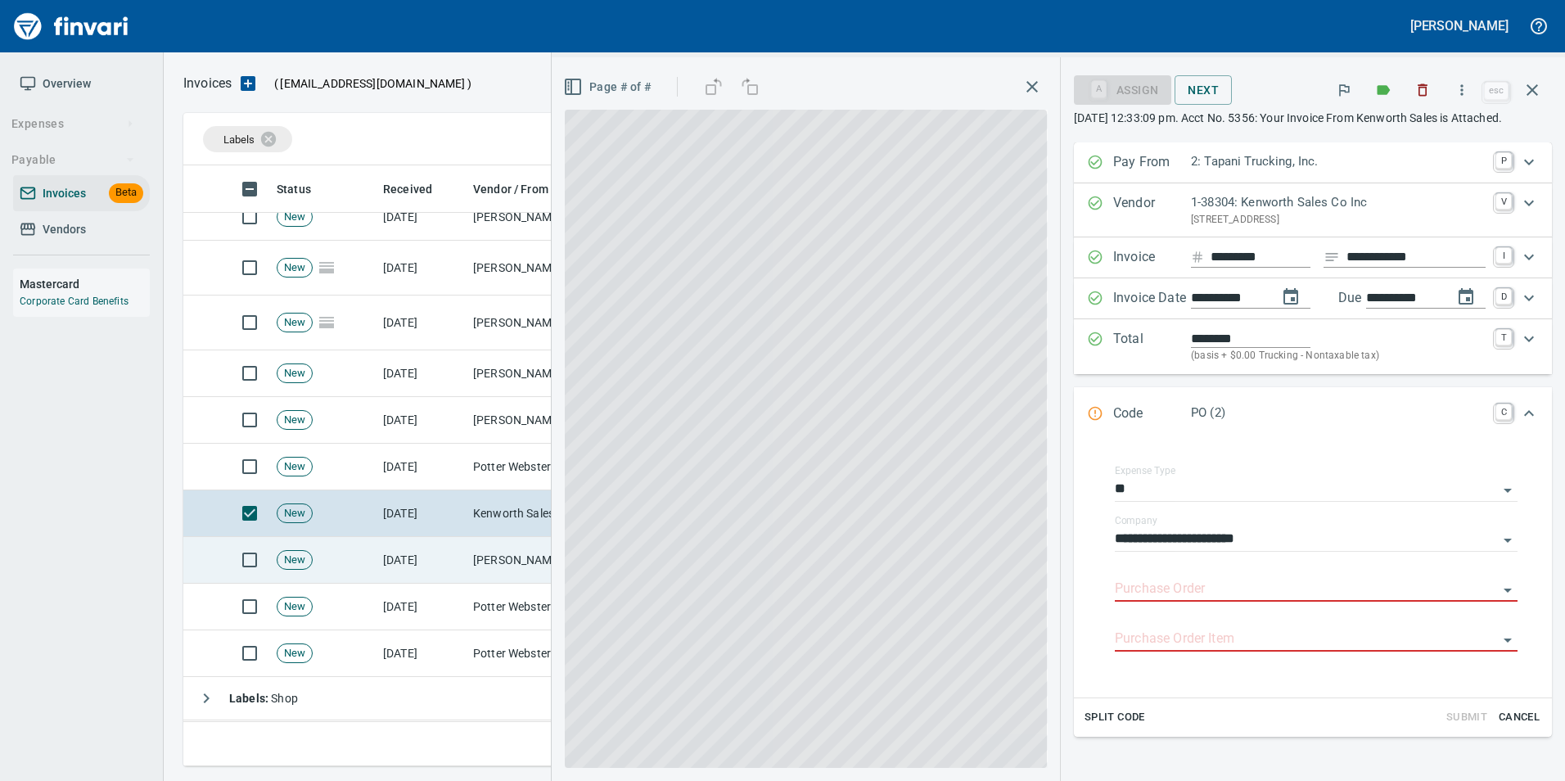
click at [437, 548] on td "[DATE]" at bounding box center [422, 560] width 90 height 47
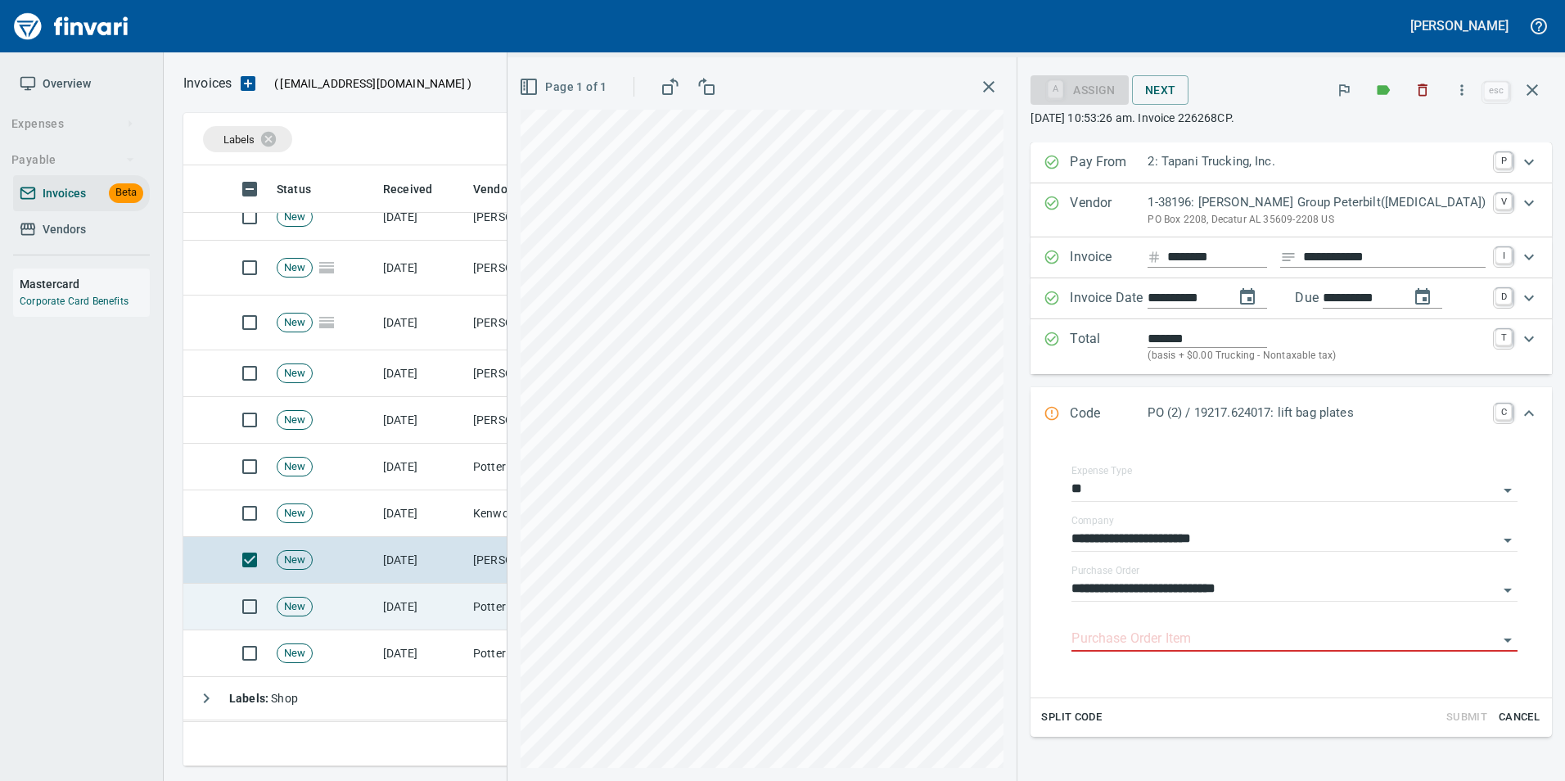
click at [451, 588] on td "[DATE]" at bounding box center [422, 607] width 90 height 47
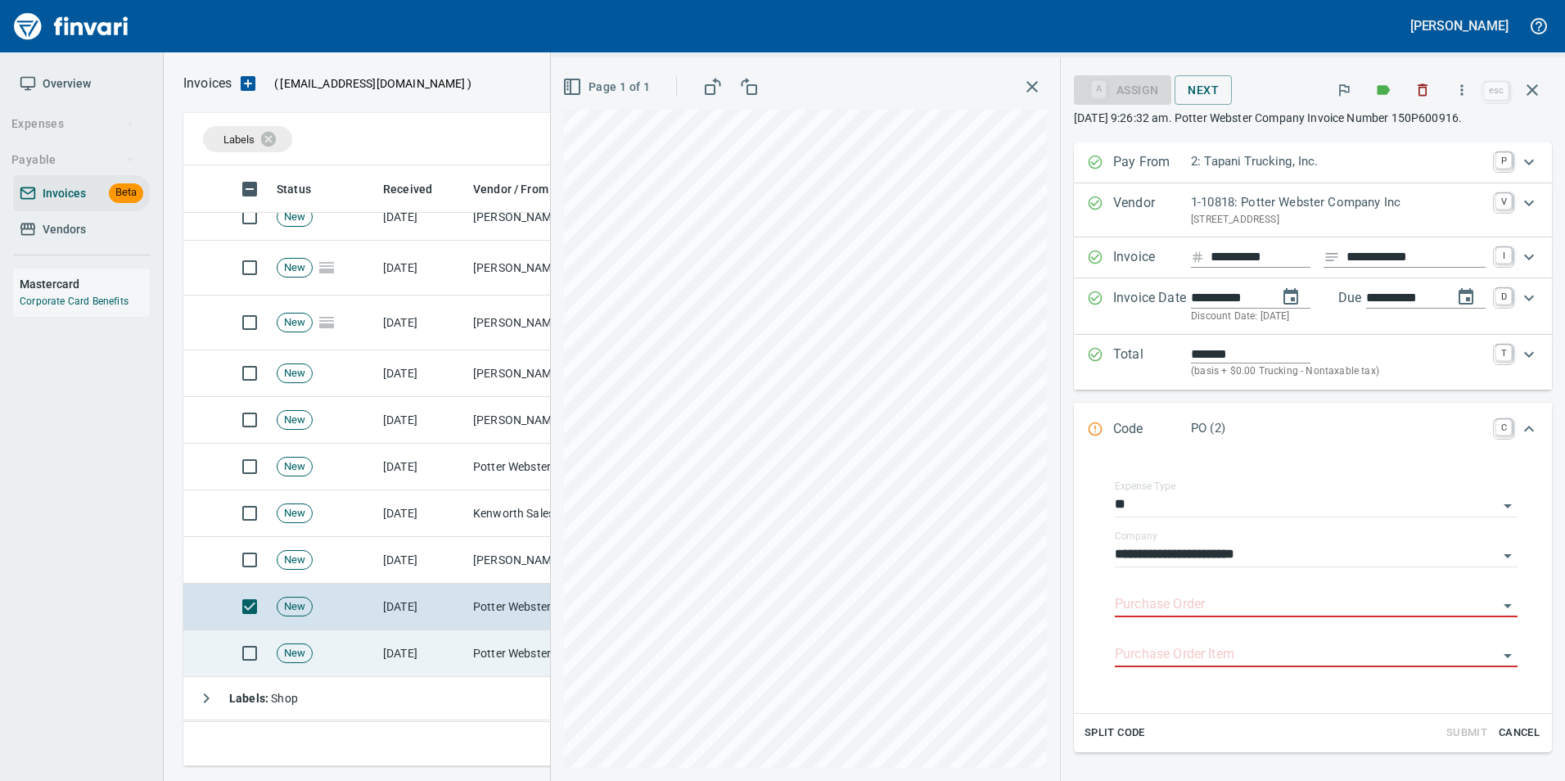
click at [454, 640] on td "[DATE]" at bounding box center [422, 653] width 90 height 47
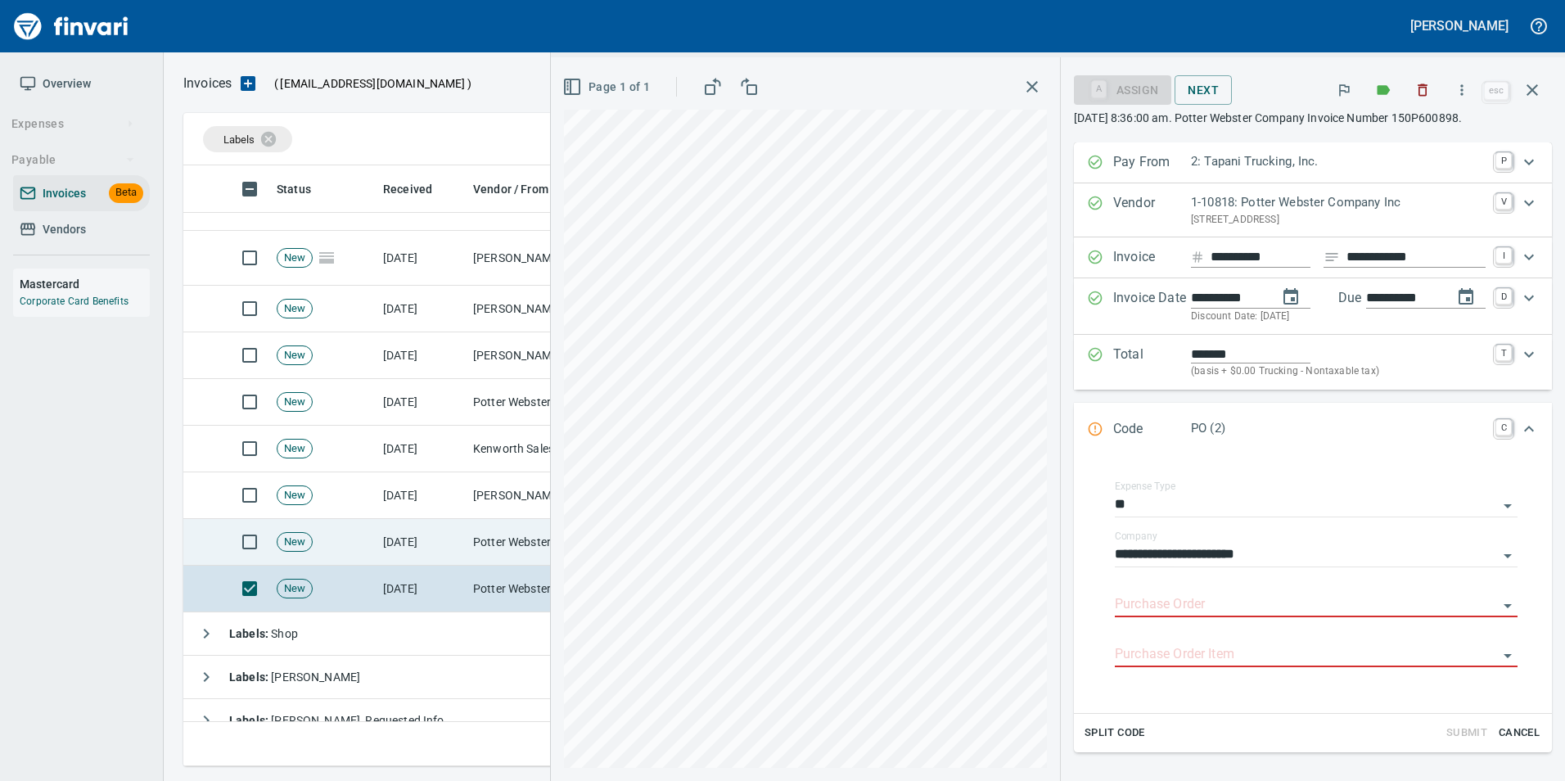
scroll to position [331, 0]
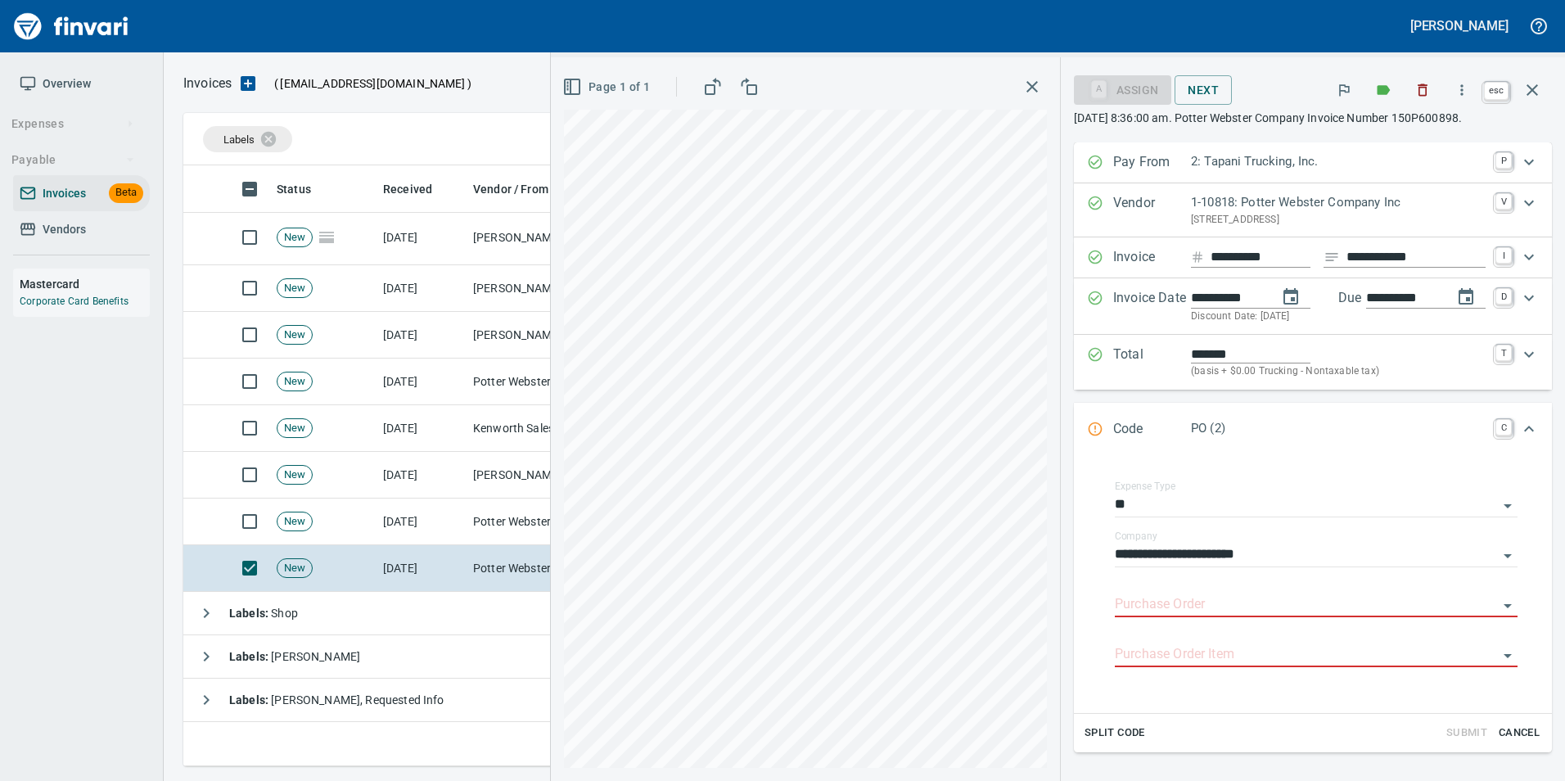
drag, startPoint x: 1545, startPoint y: 89, endPoint x: 1522, endPoint y: 129, distance: 45.9
click at [1545, 90] on button "button" at bounding box center [1532, 89] width 39 height 39
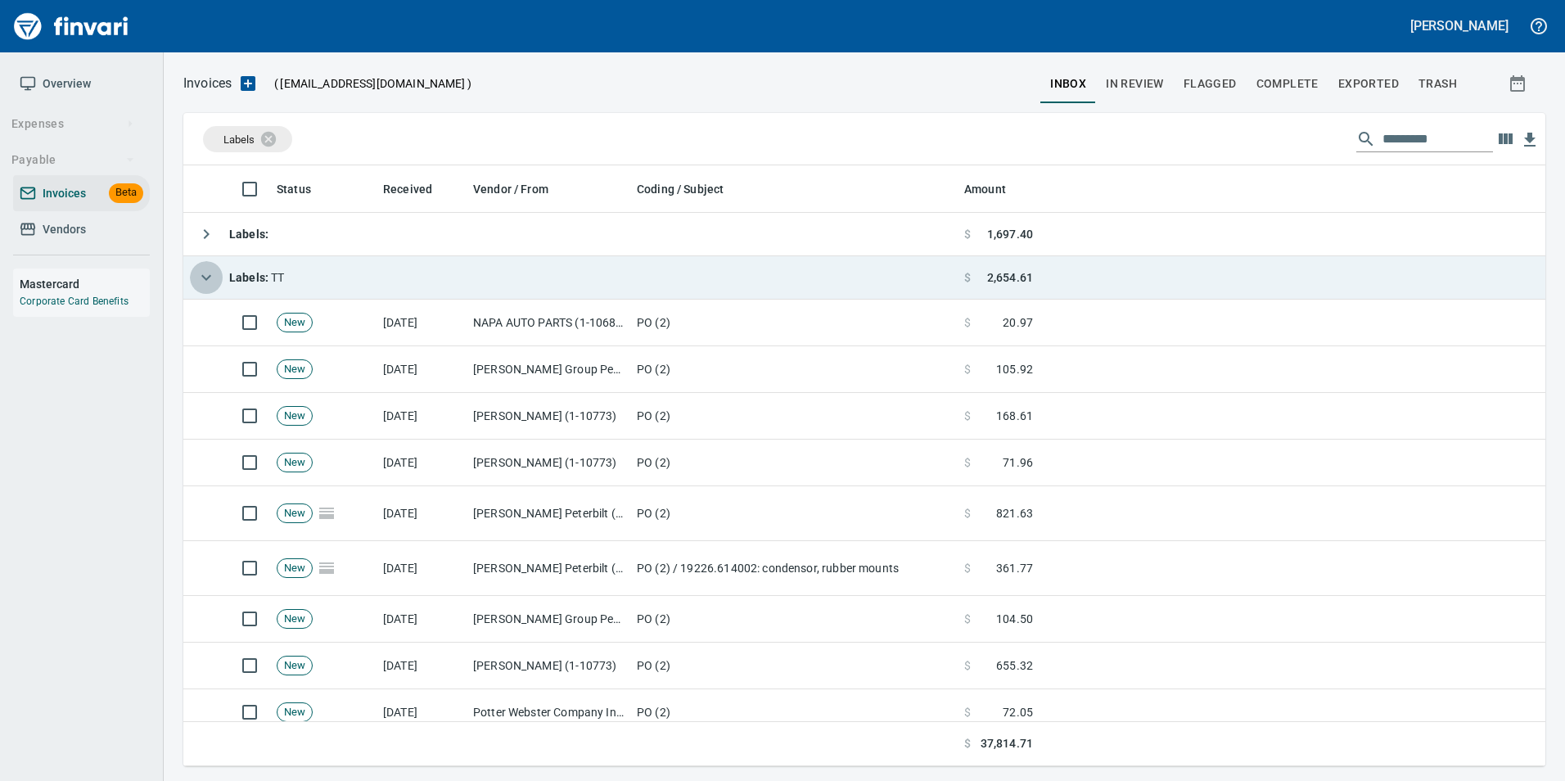
click at [195, 271] on button "button" at bounding box center [206, 277] width 33 height 33
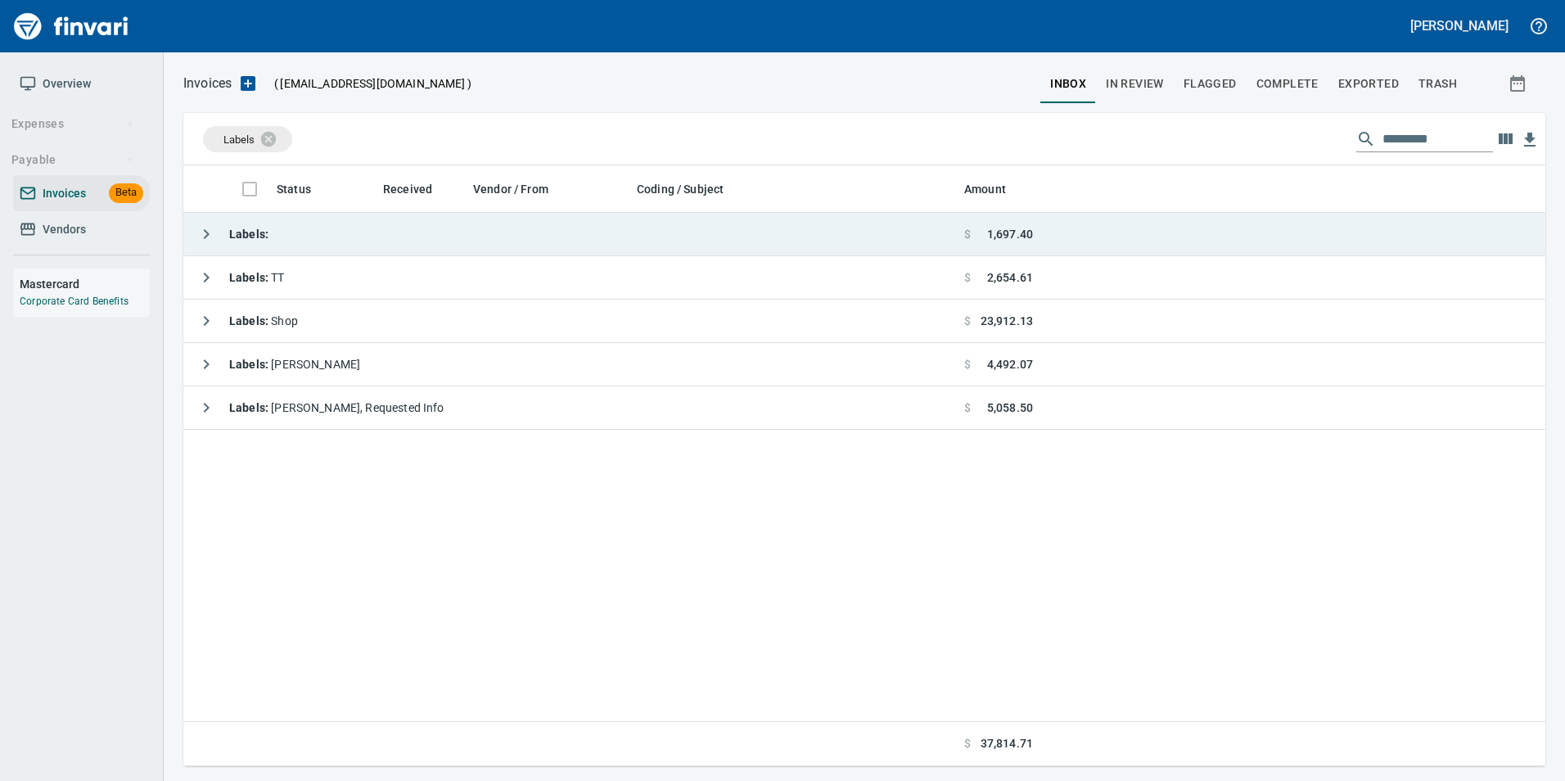
click at [207, 237] on icon "button" at bounding box center [206, 234] width 20 height 20
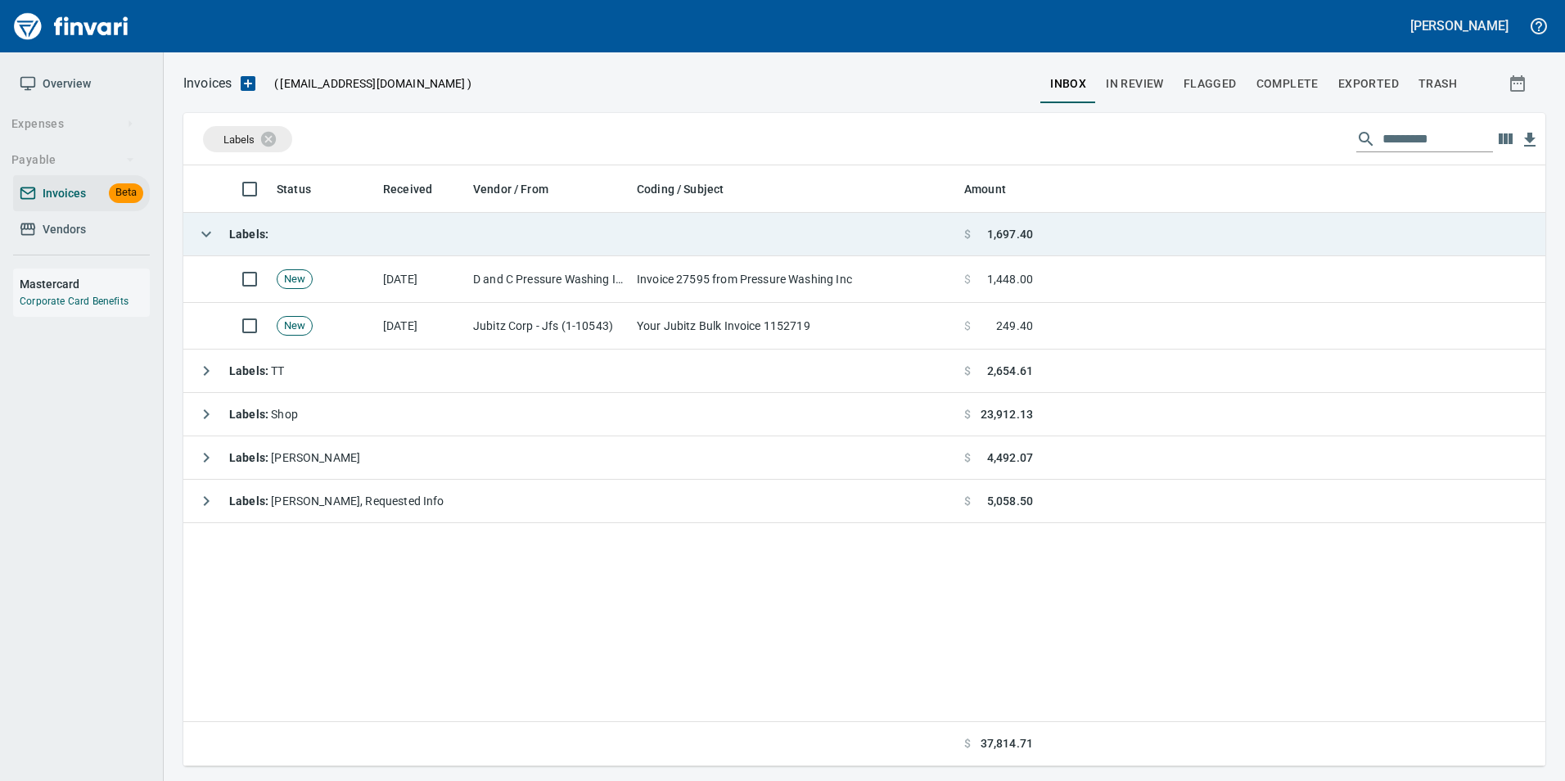
scroll to position [588, 1350]
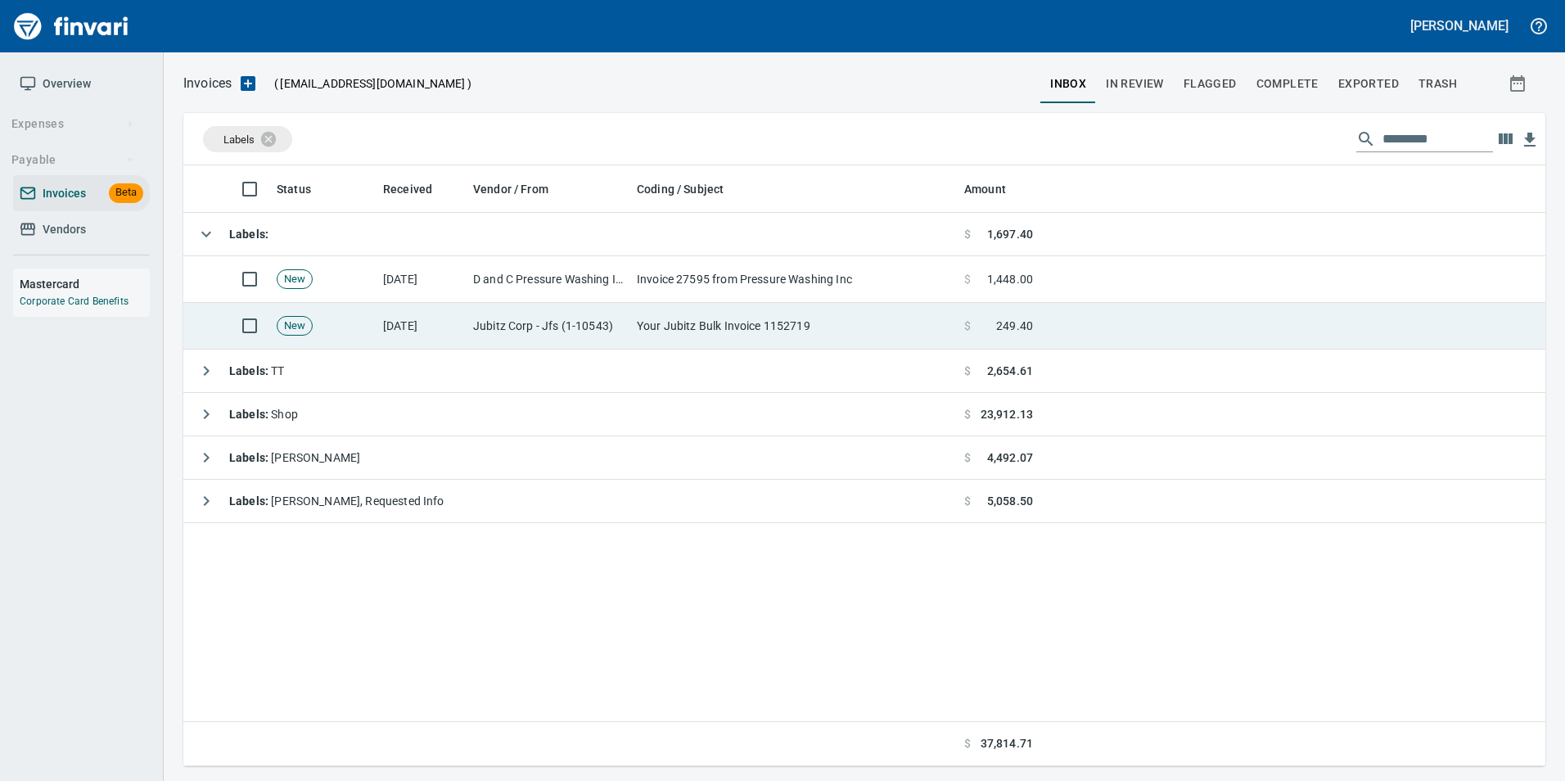
click at [434, 329] on td "[DATE]" at bounding box center [422, 326] width 90 height 47
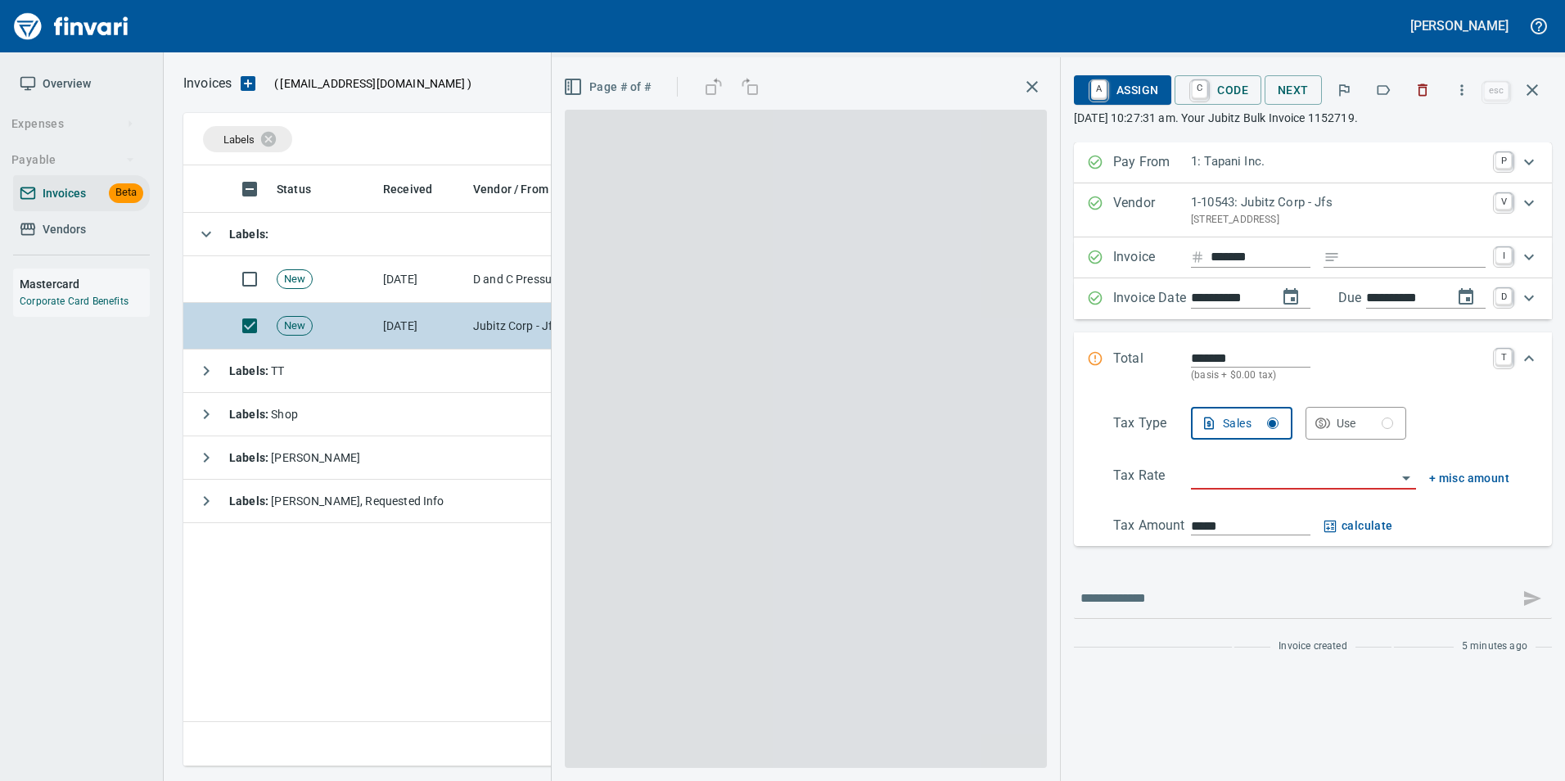
scroll to position [588, 1349]
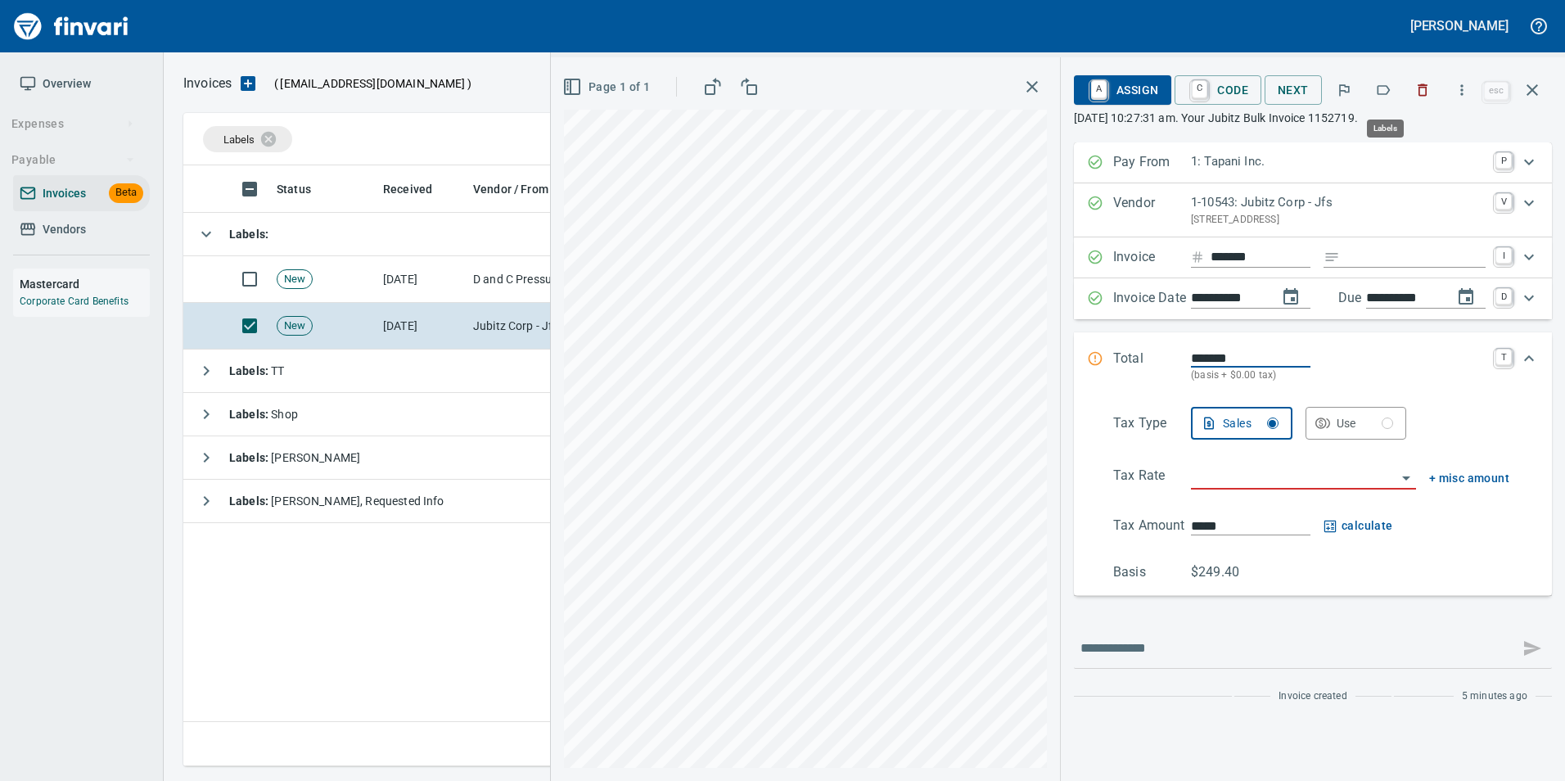
click at [1387, 87] on icon "button" at bounding box center [1383, 90] width 16 height 16
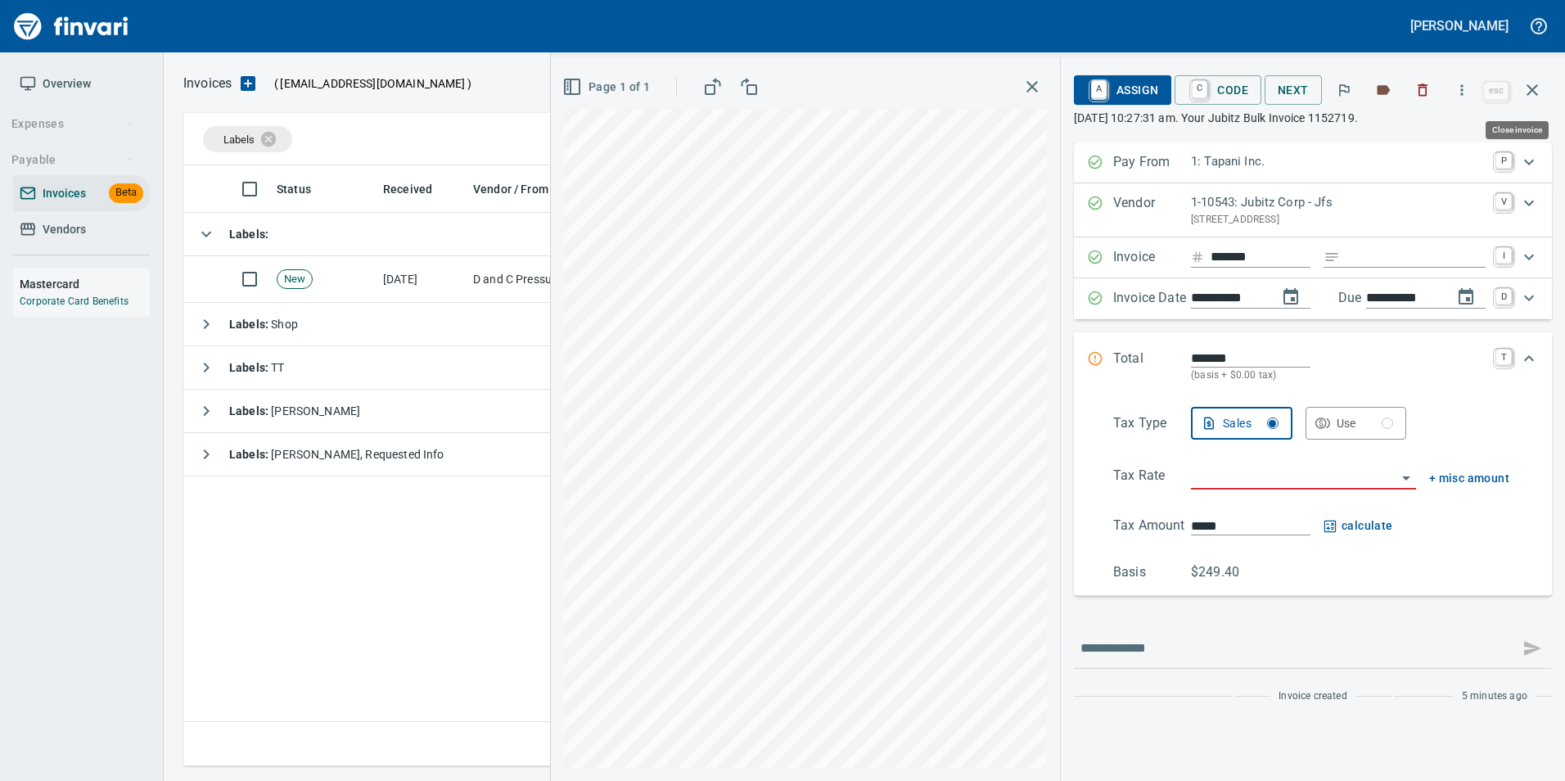
click at [1533, 92] on icon "button" at bounding box center [1532, 90] width 20 height 20
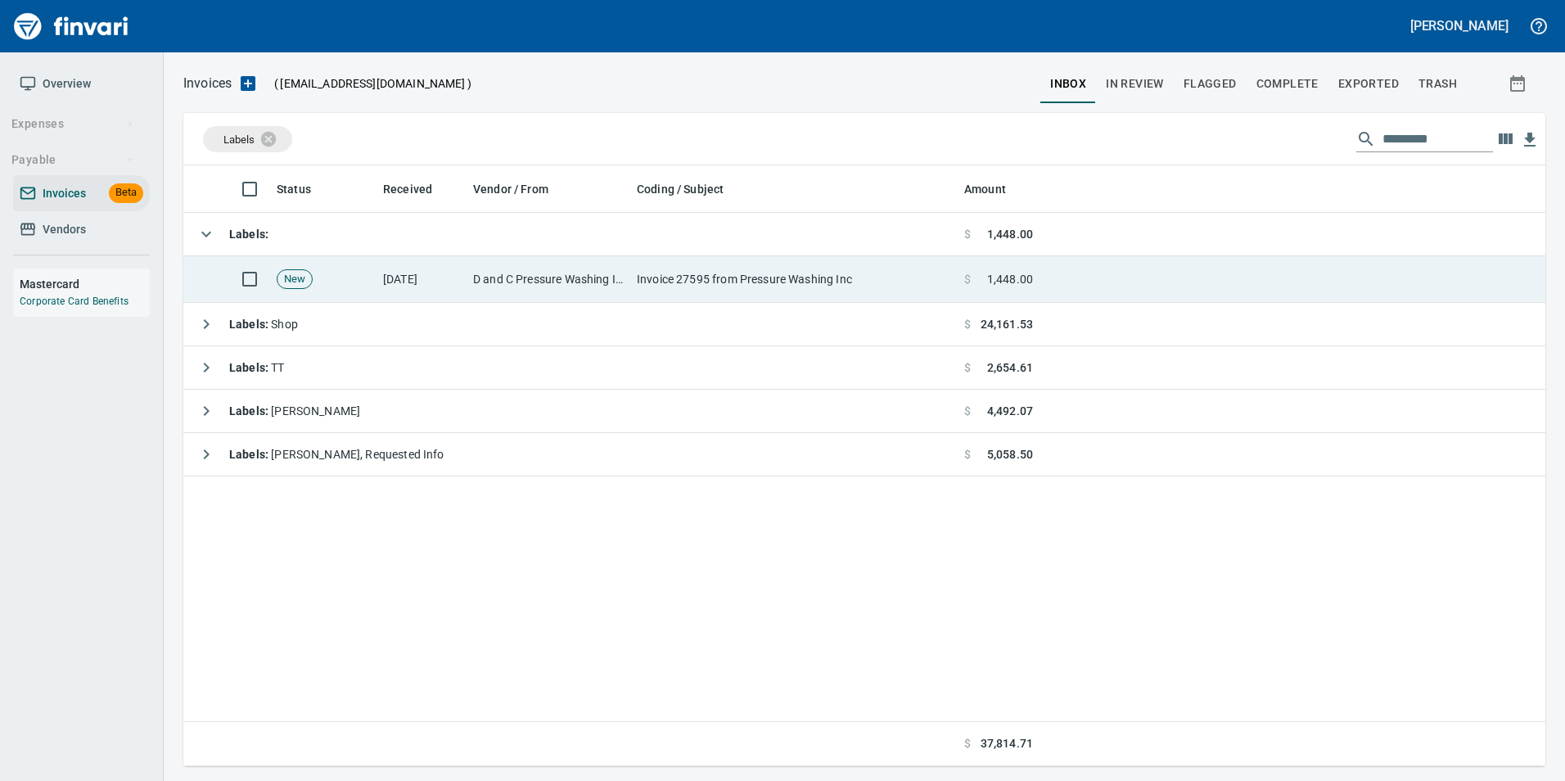
scroll to position [588, 1349]
click at [631, 288] on td "Invoice 27595 from Pressure Washing Inc" at bounding box center [793, 279] width 327 height 47
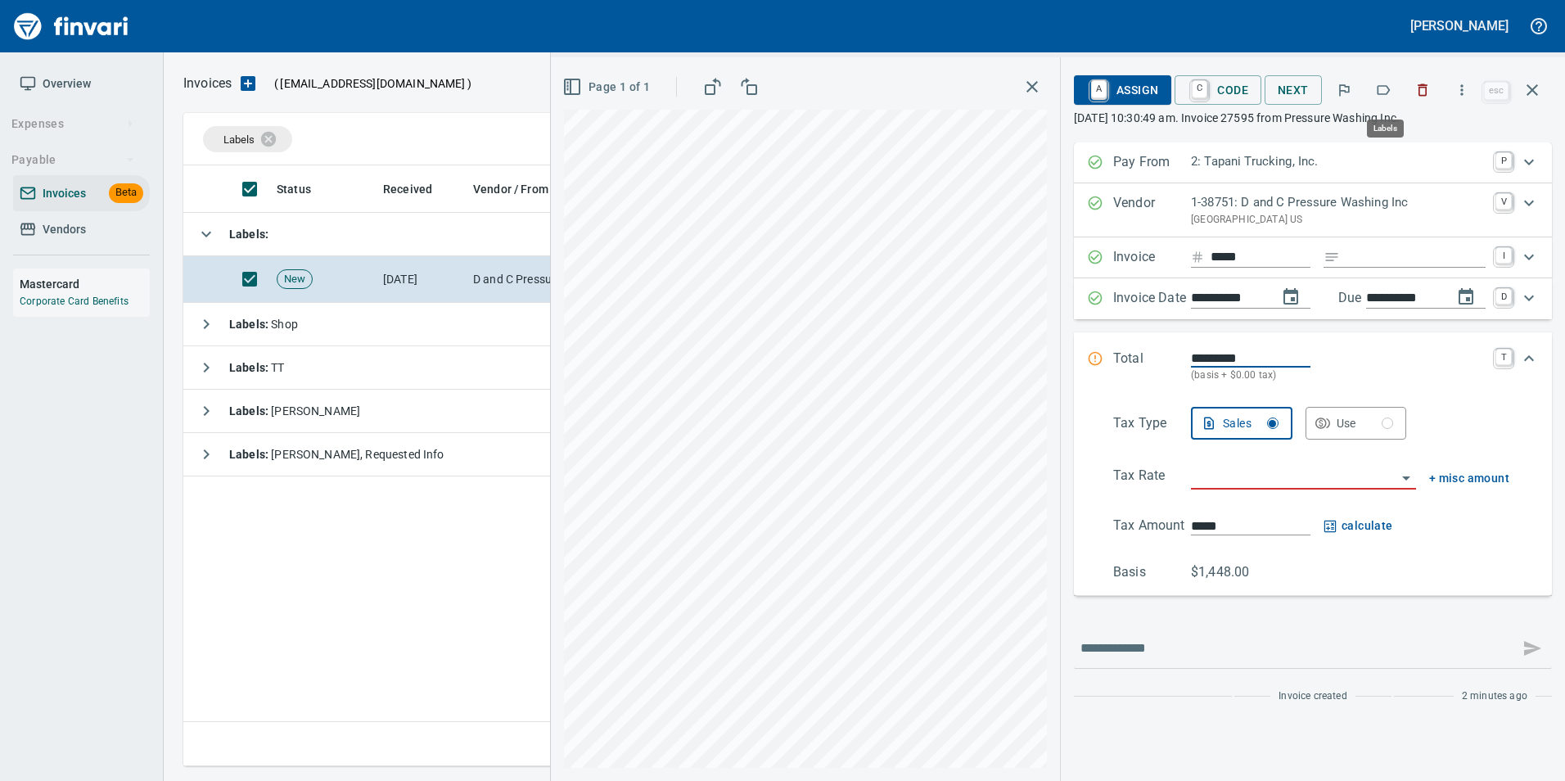
click at [1385, 89] on icon "button" at bounding box center [1383, 90] width 16 height 16
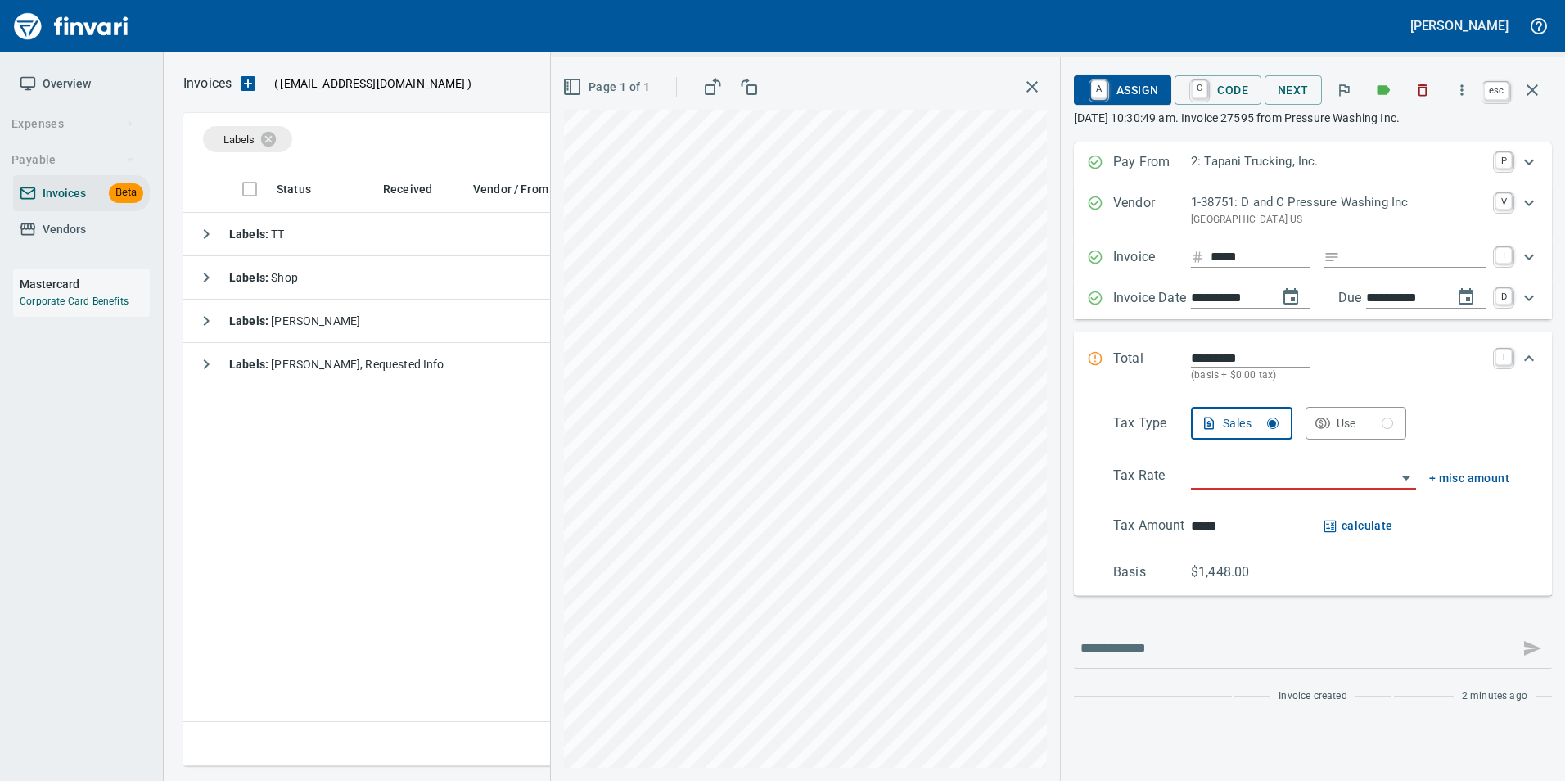
scroll to position [588, 1349]
click at [1534, 94] on icon "button" at bounding box center [1532, 90] width 20 height 20
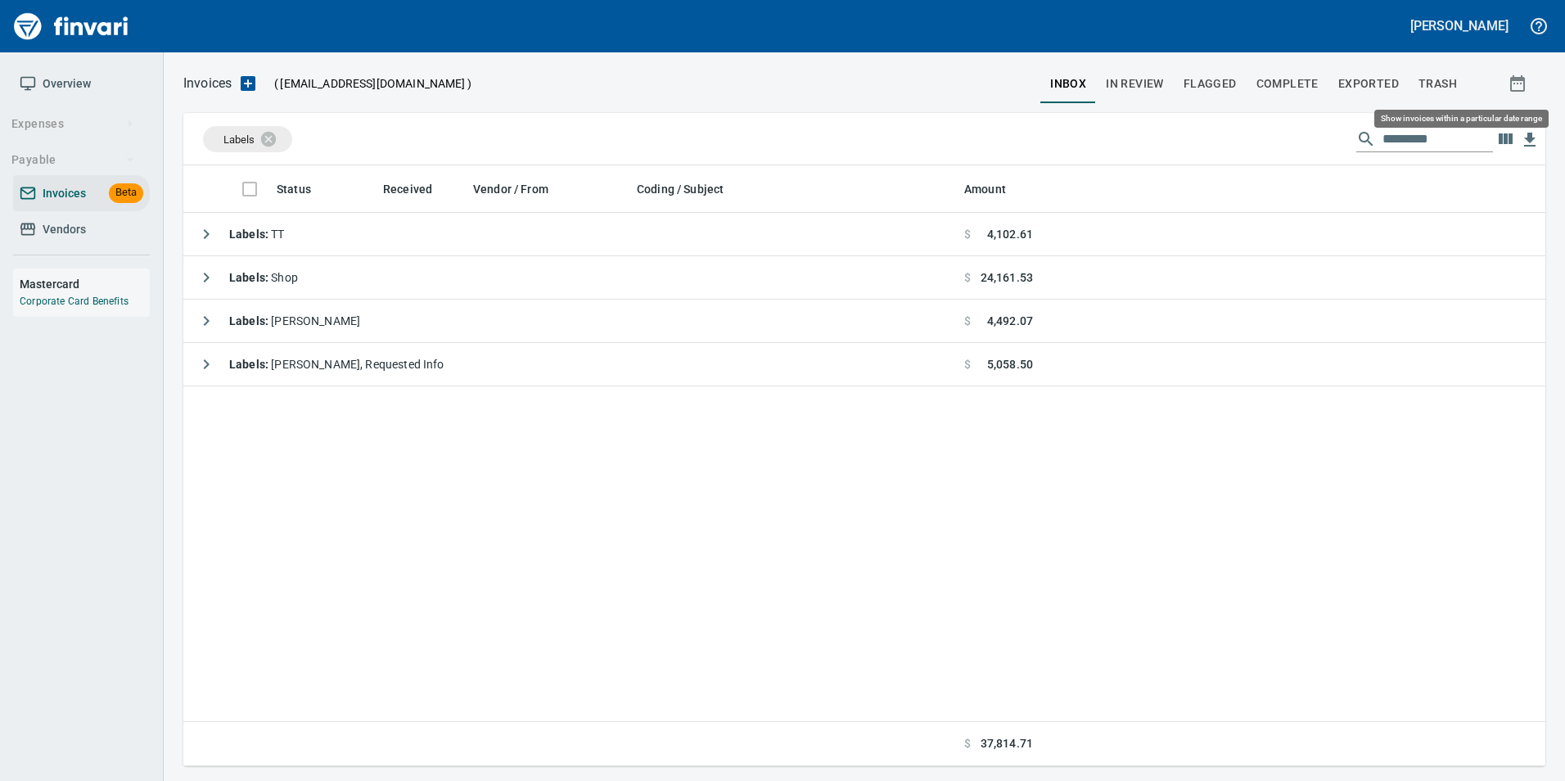
scroll to position [588, 1350]
click at [283, 142] on icon at bounding box center [279, 138] width 15 height 15
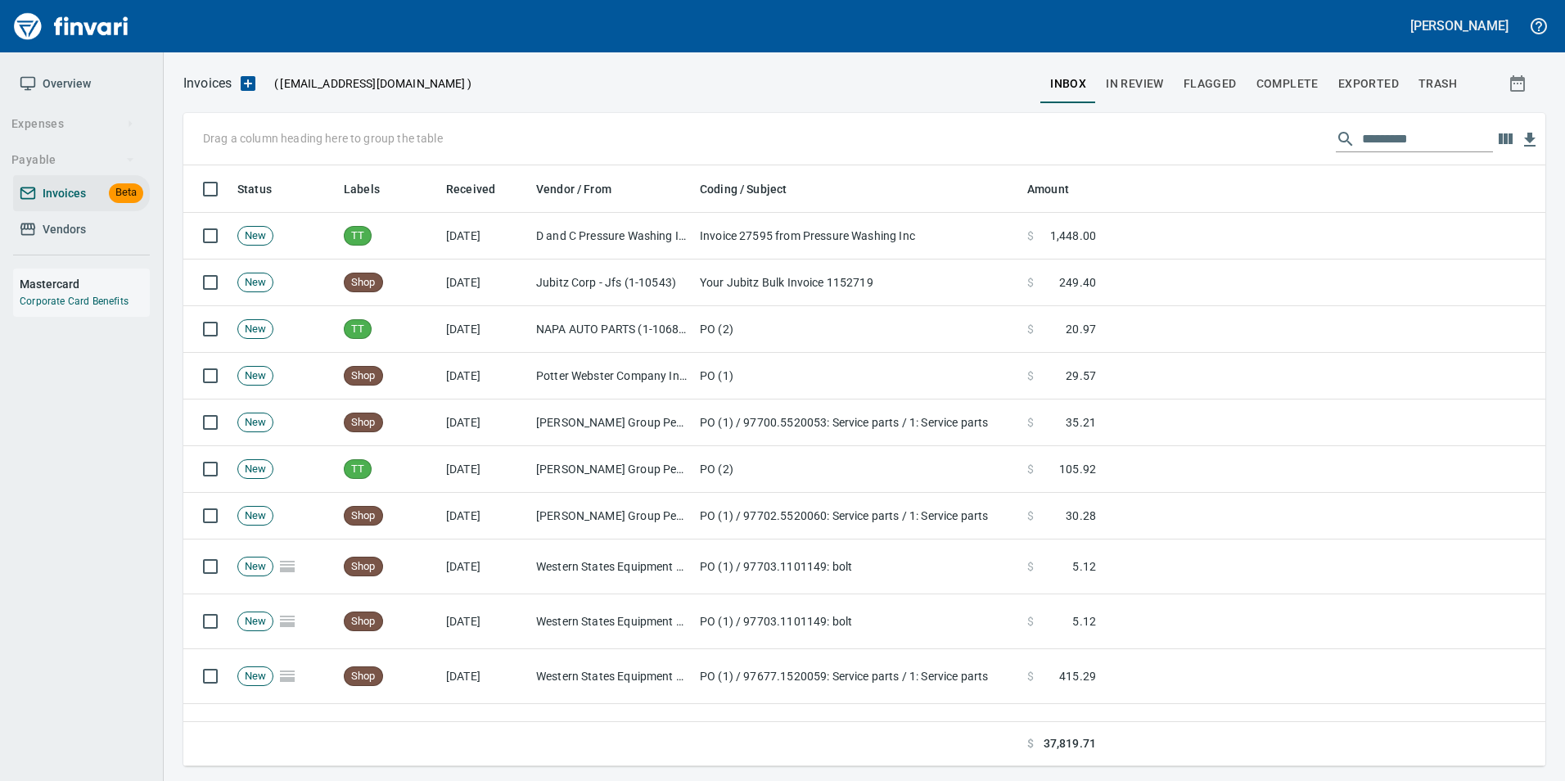
scroll to position [588, 1337]
click at [98, 230] on span "Vendors" at bounding box center [82, 229] width 124 height 20
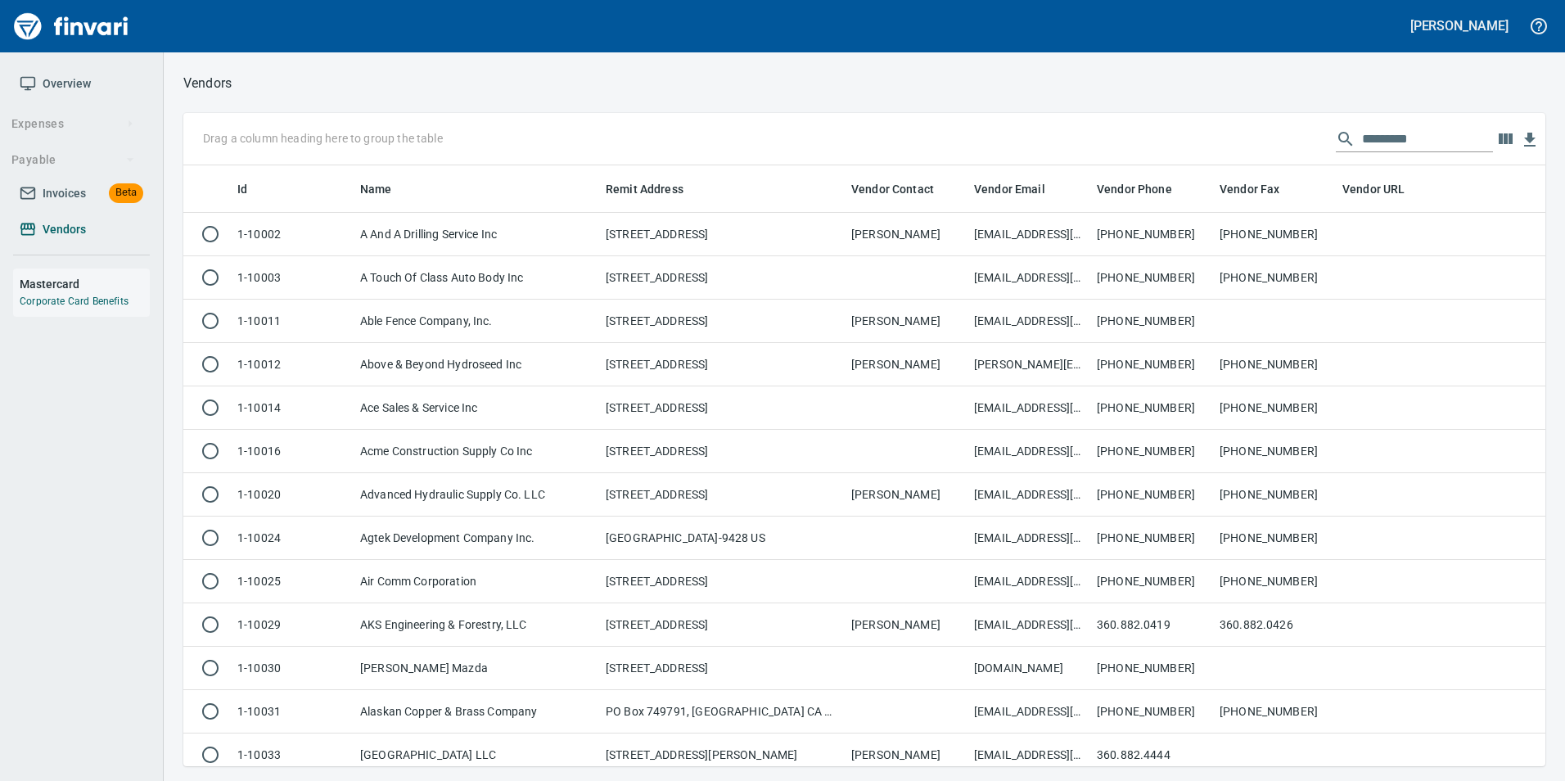
scroll to position [588, 1337]
click at [1365, 138] on input "text" at bounding box center [1427, 139] width 131 height 26
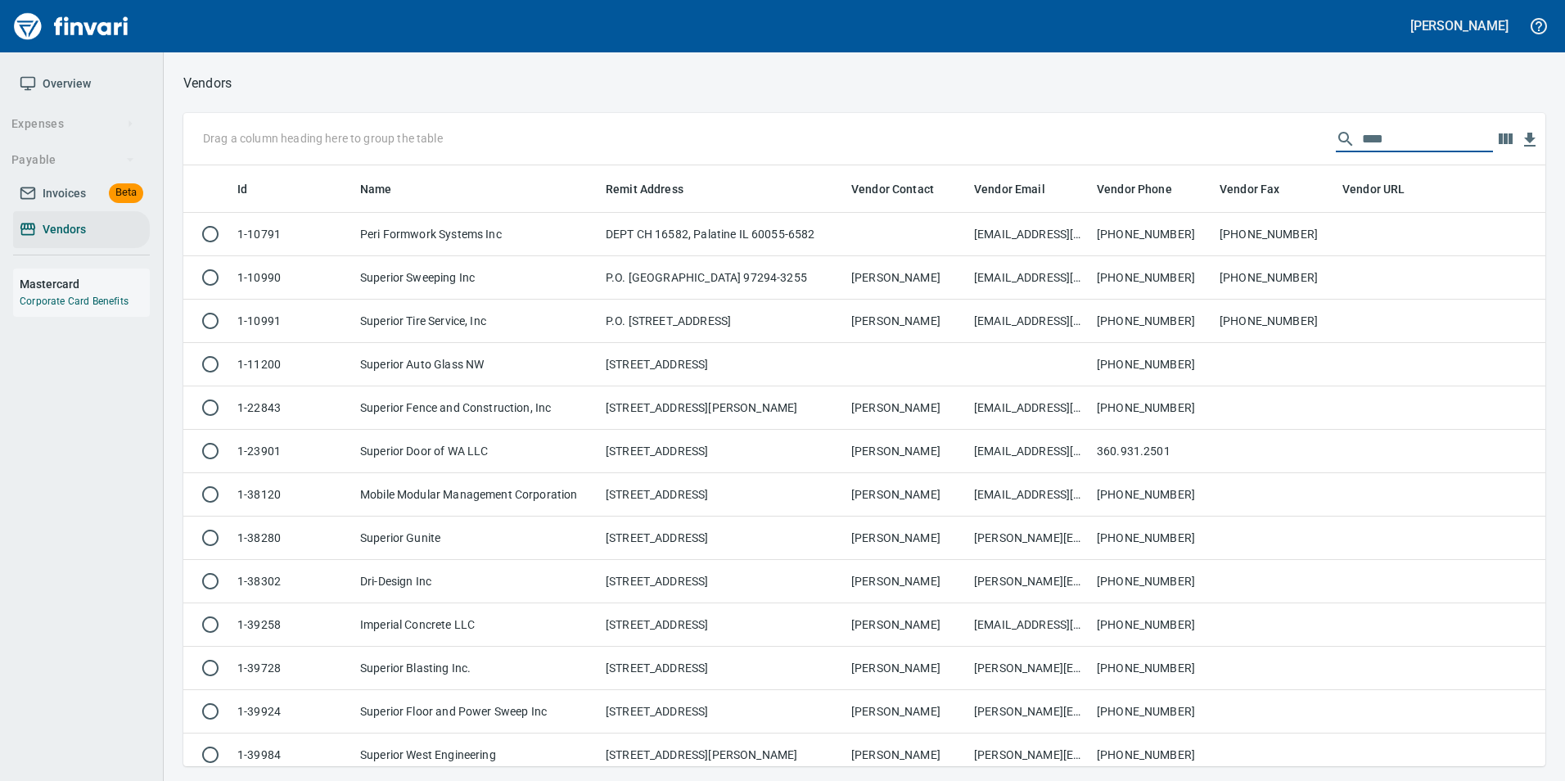
type input "****"
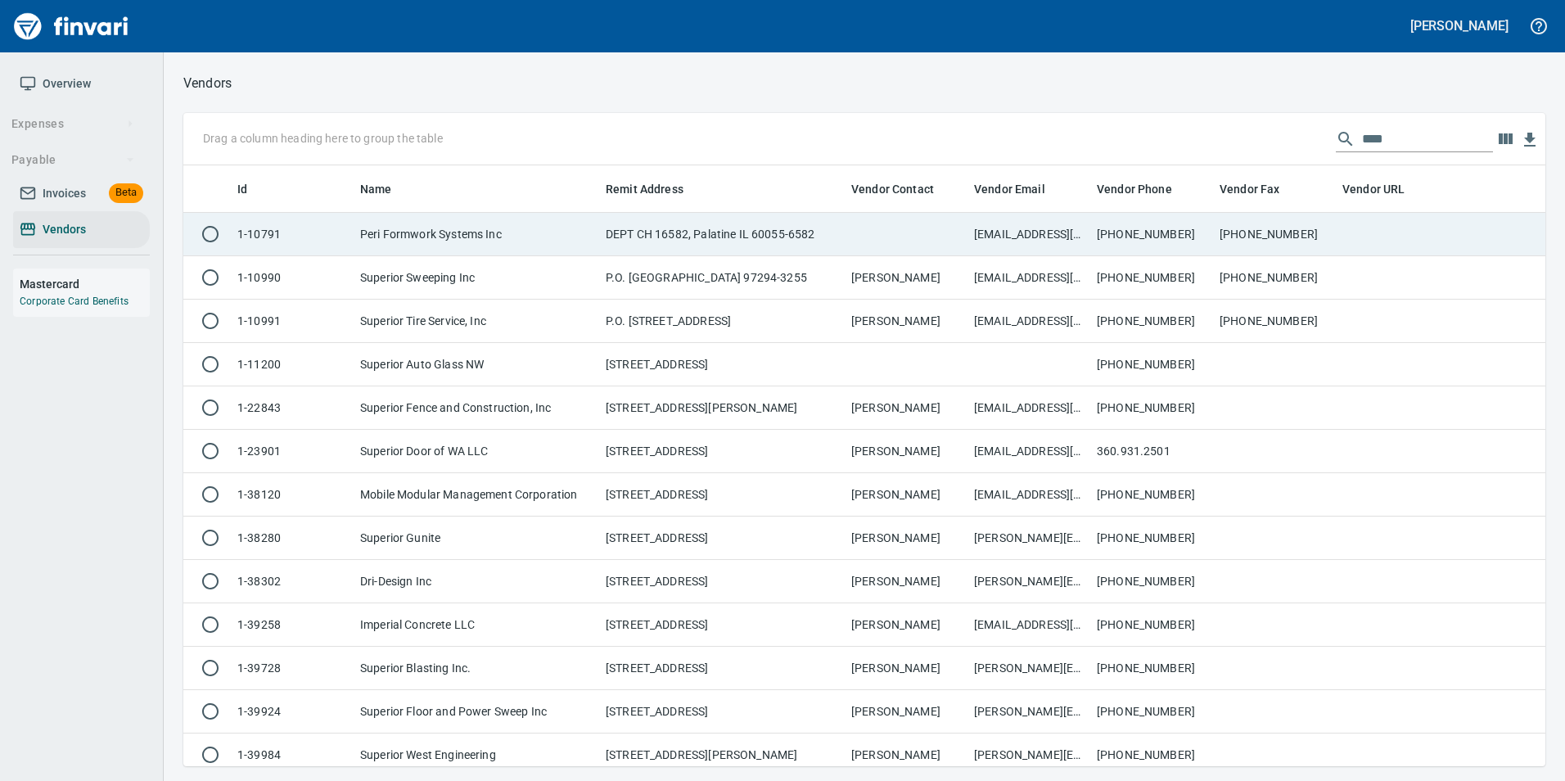
click at [1333, 227] on td "410-796-8696" at bounding box center [1274, 234] width 123 height 43
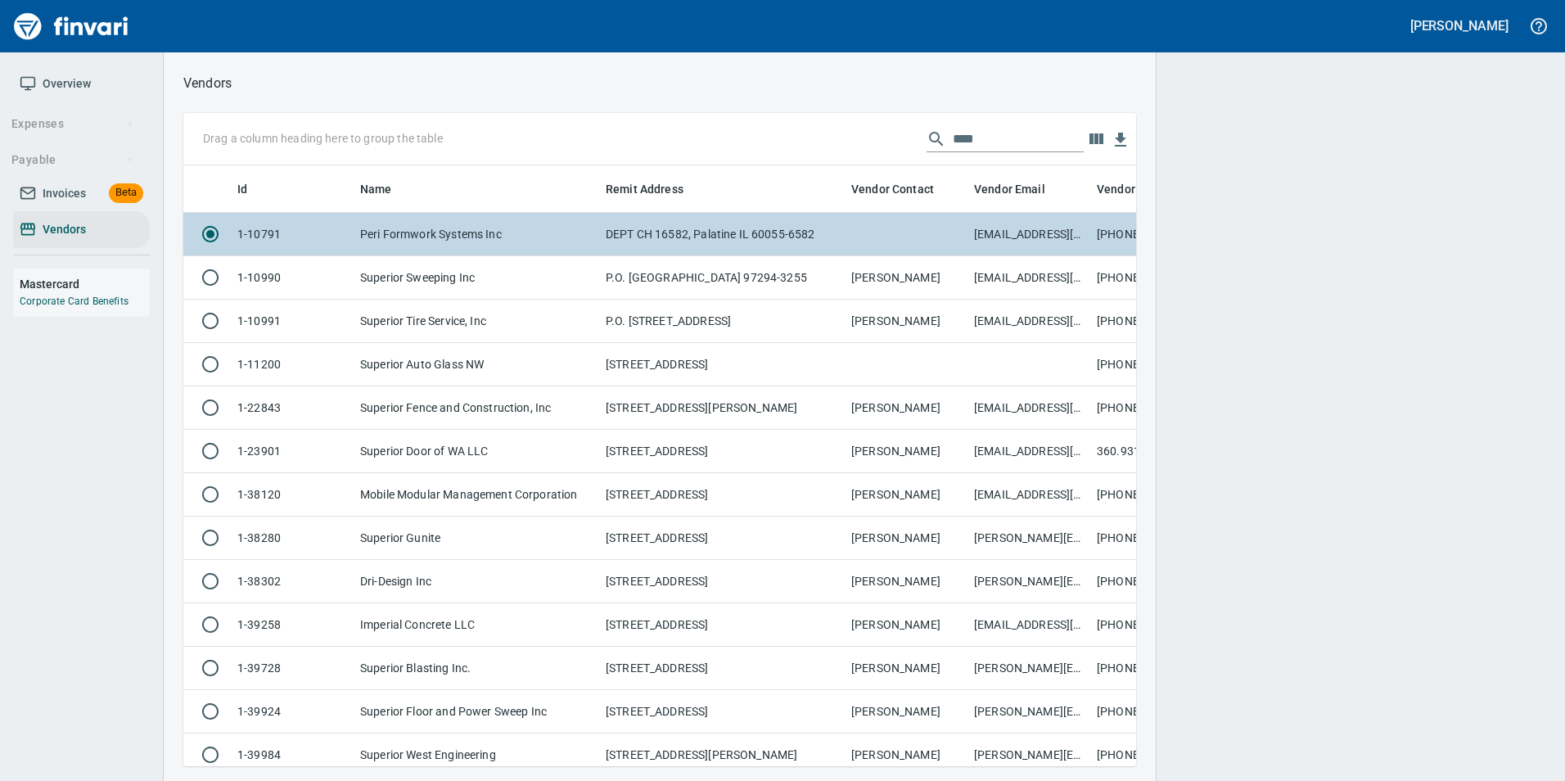
scroll to position [576, 928]
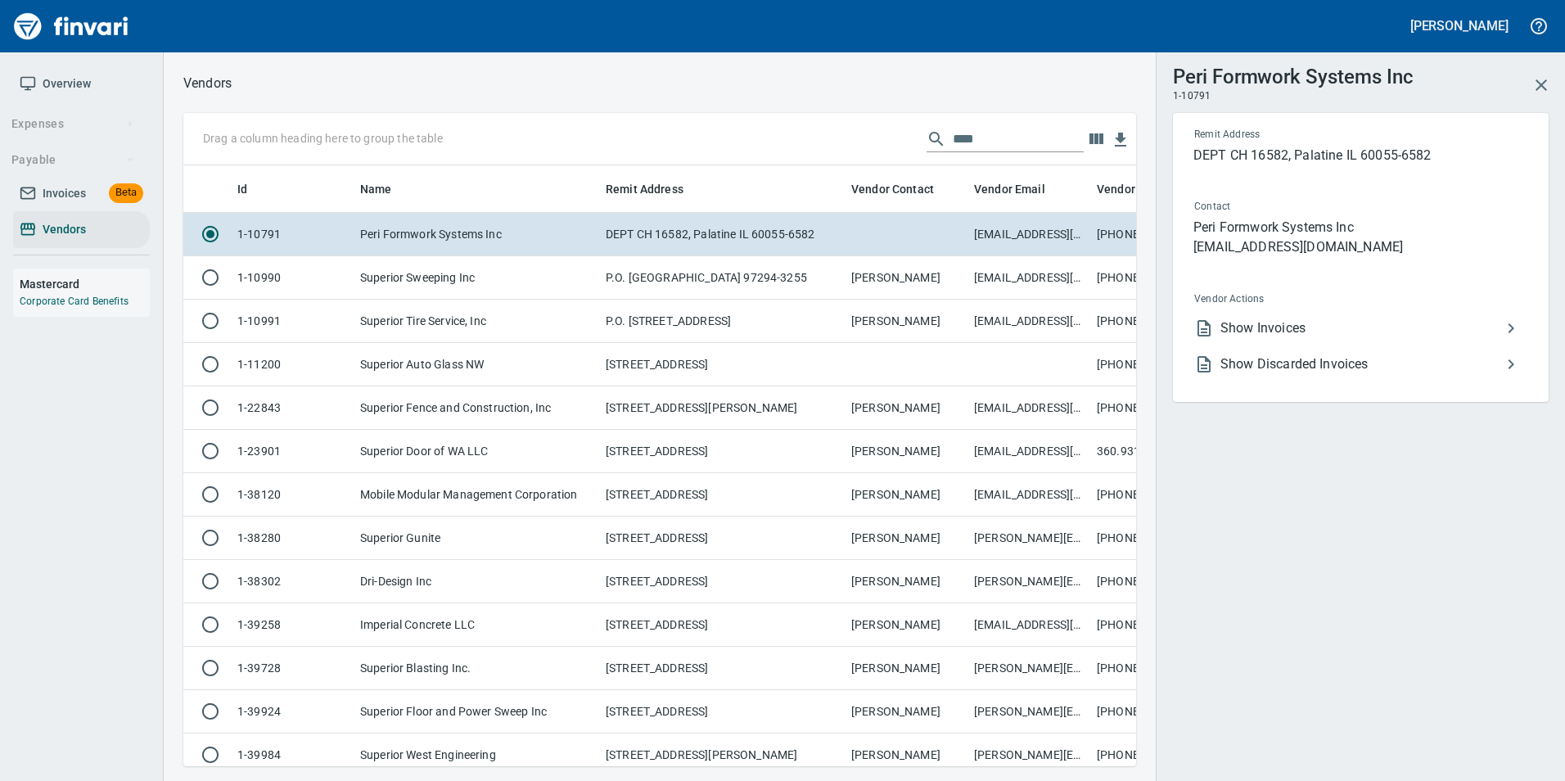
click at [1351, 318] on span "Show Invoices" at bounding box center [1360, 328] width 281 height 20
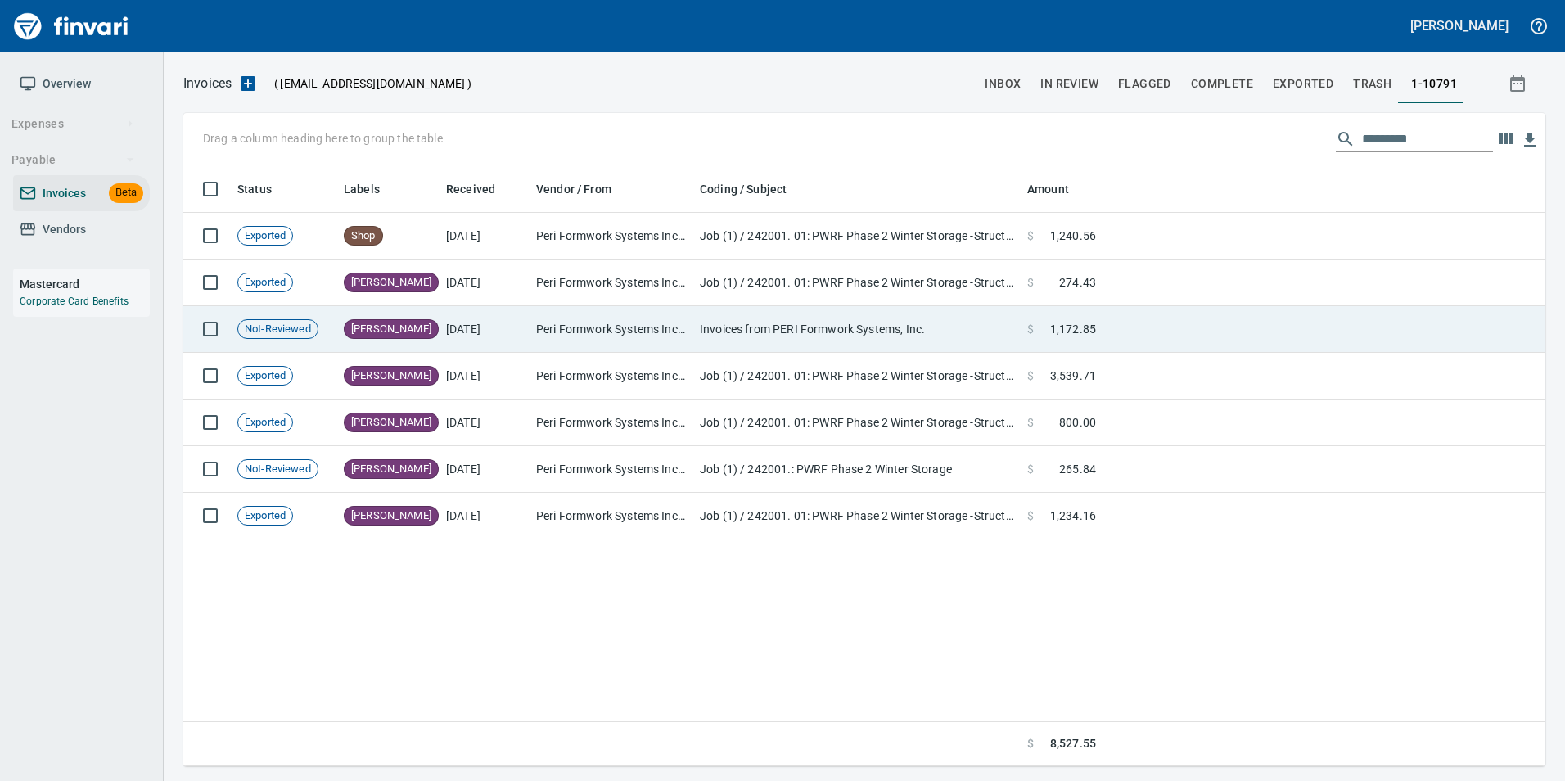
scroll to position [588, 1350]
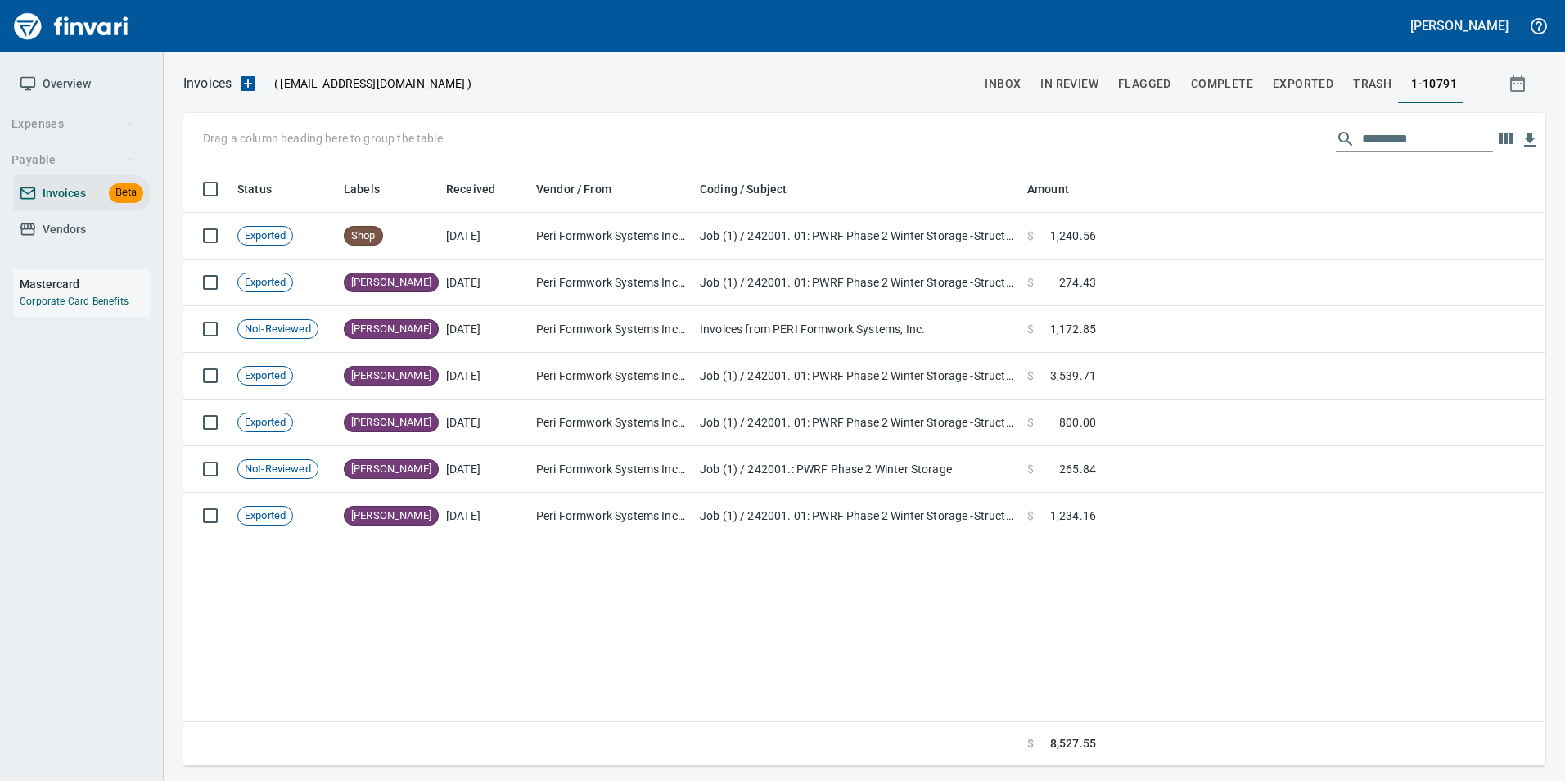
click at [1362, 138] on input "text" at bounding box center [1427, 139] width 131 height 26
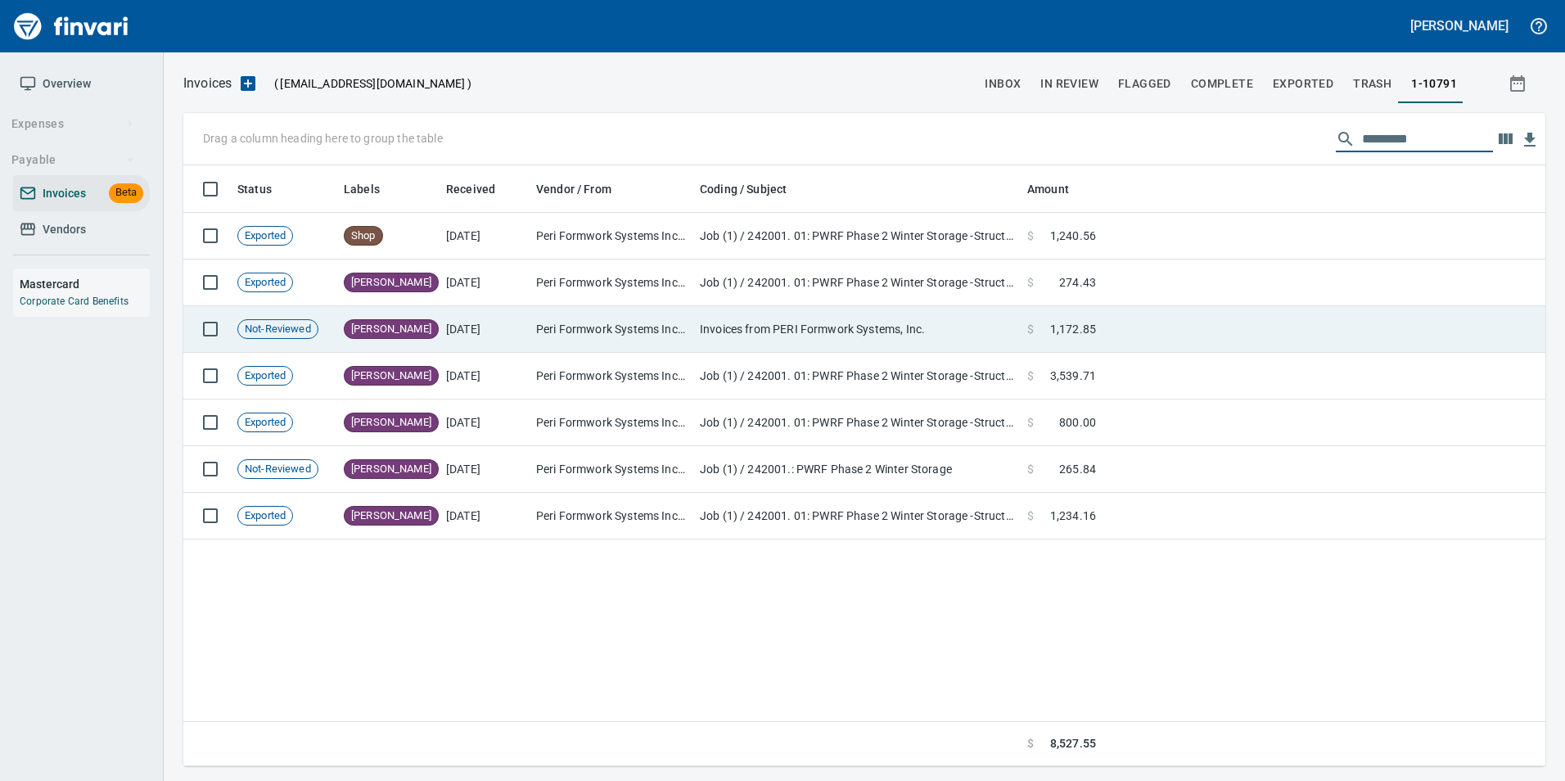
click at [1232, 328] on td at bounding box center [1324, 329] width 443 height 47
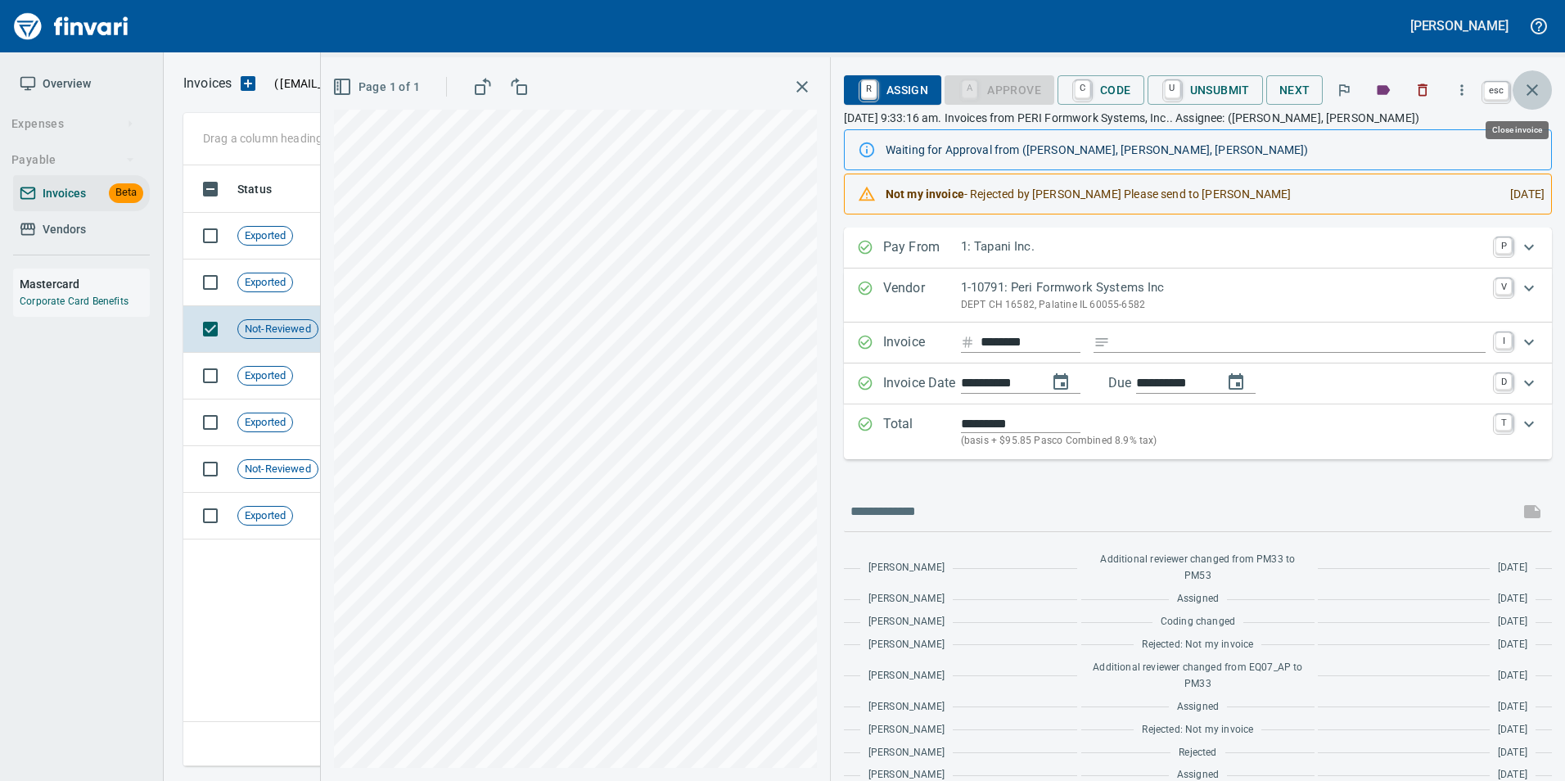
click at [1529, 95] on icon "button" at bounding box center [1532, 90] width 20 height 20
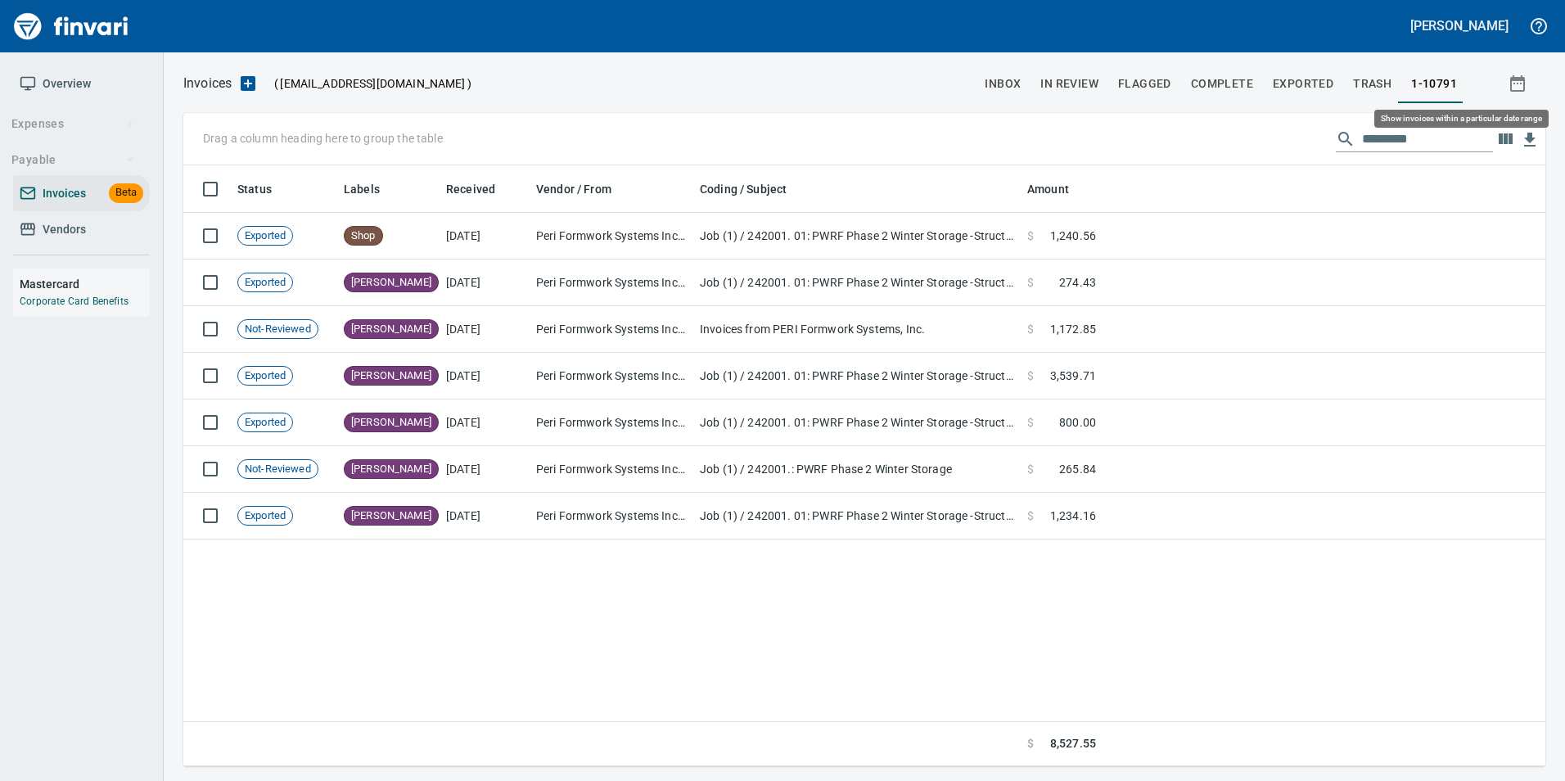
scroll to position [588, 1350]
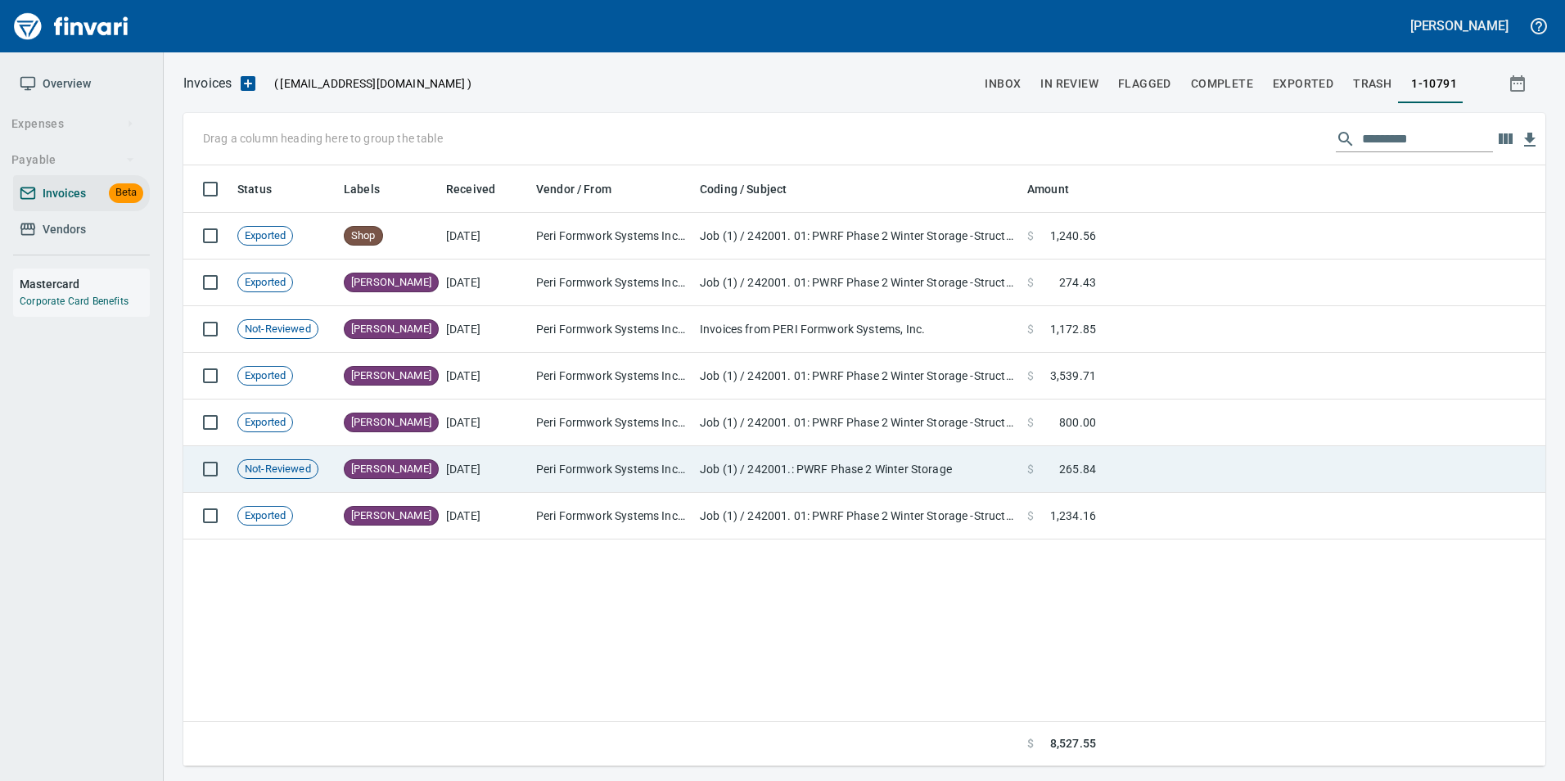
click at [945, 460] on td "Job (1) / 242001.: PWRF Phase 2 Winter Storage" at bounding box center [856, 469] width 327 height 47
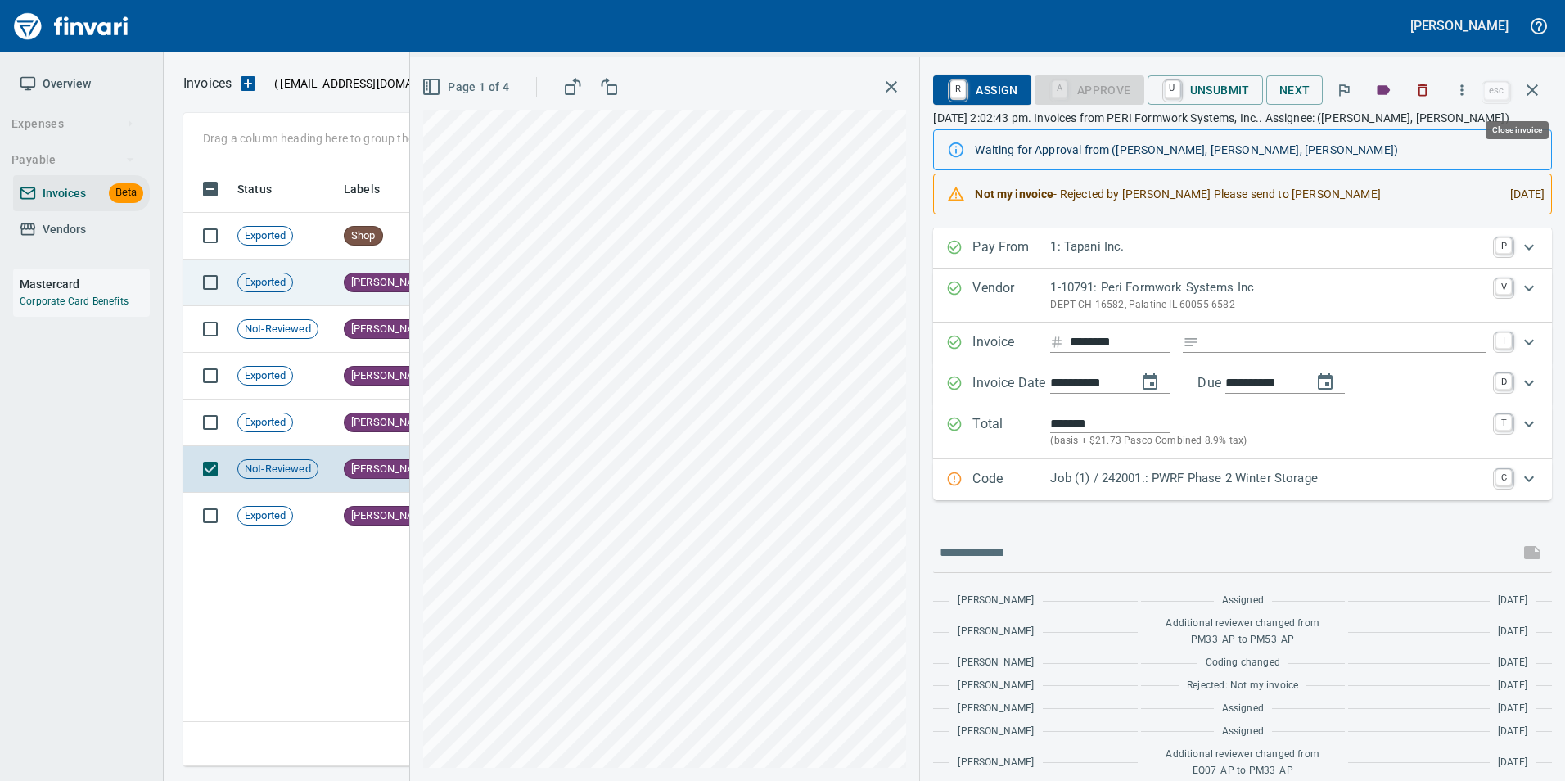
click at [1520, 99] on button "button" at bounding box center [1532, 89] width 39 height 39
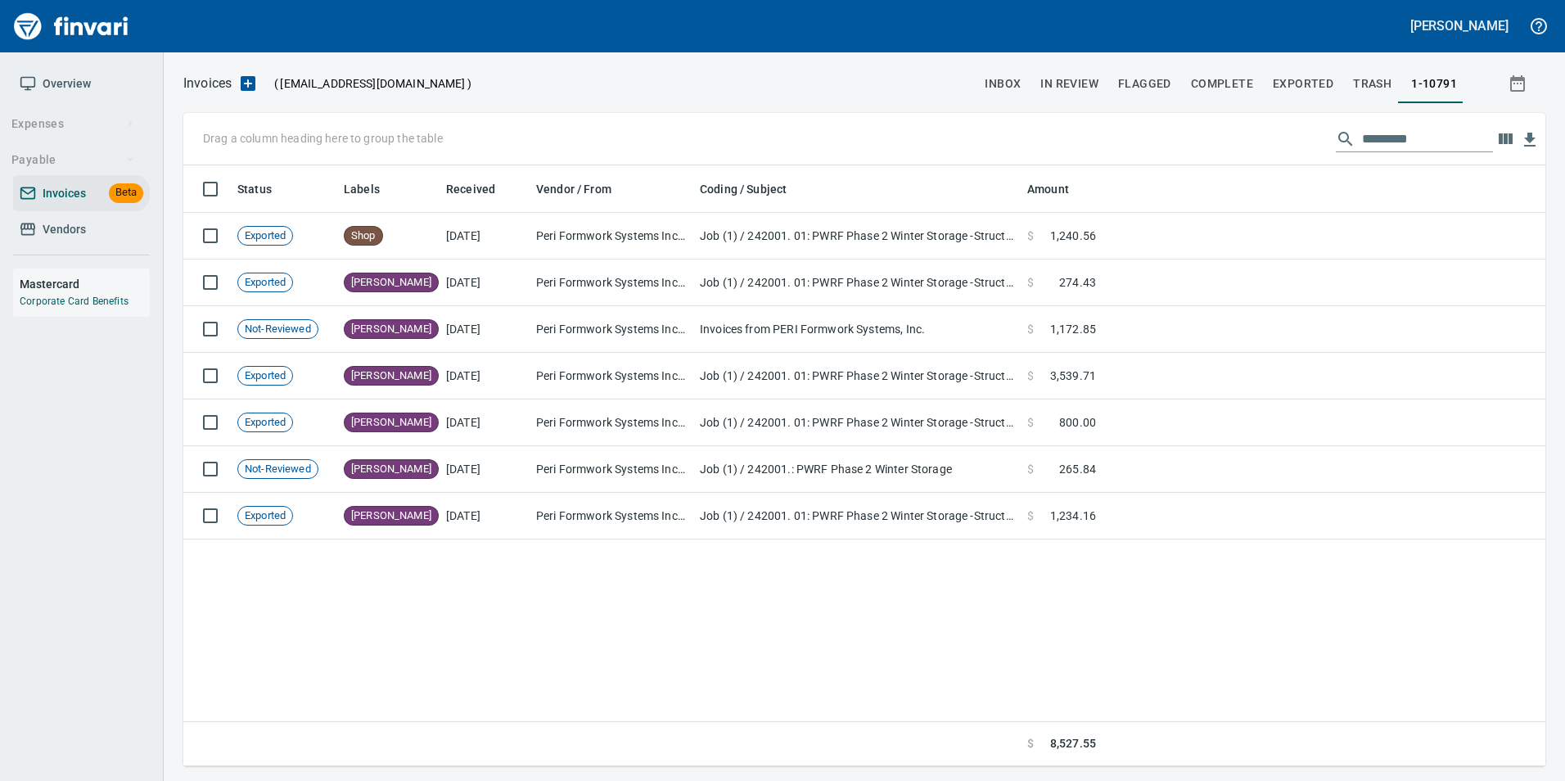
scroll to position [588, 1349]
click at [68, 193] on span "Invoices" at bounding box center [64, 193] width 43 height 20
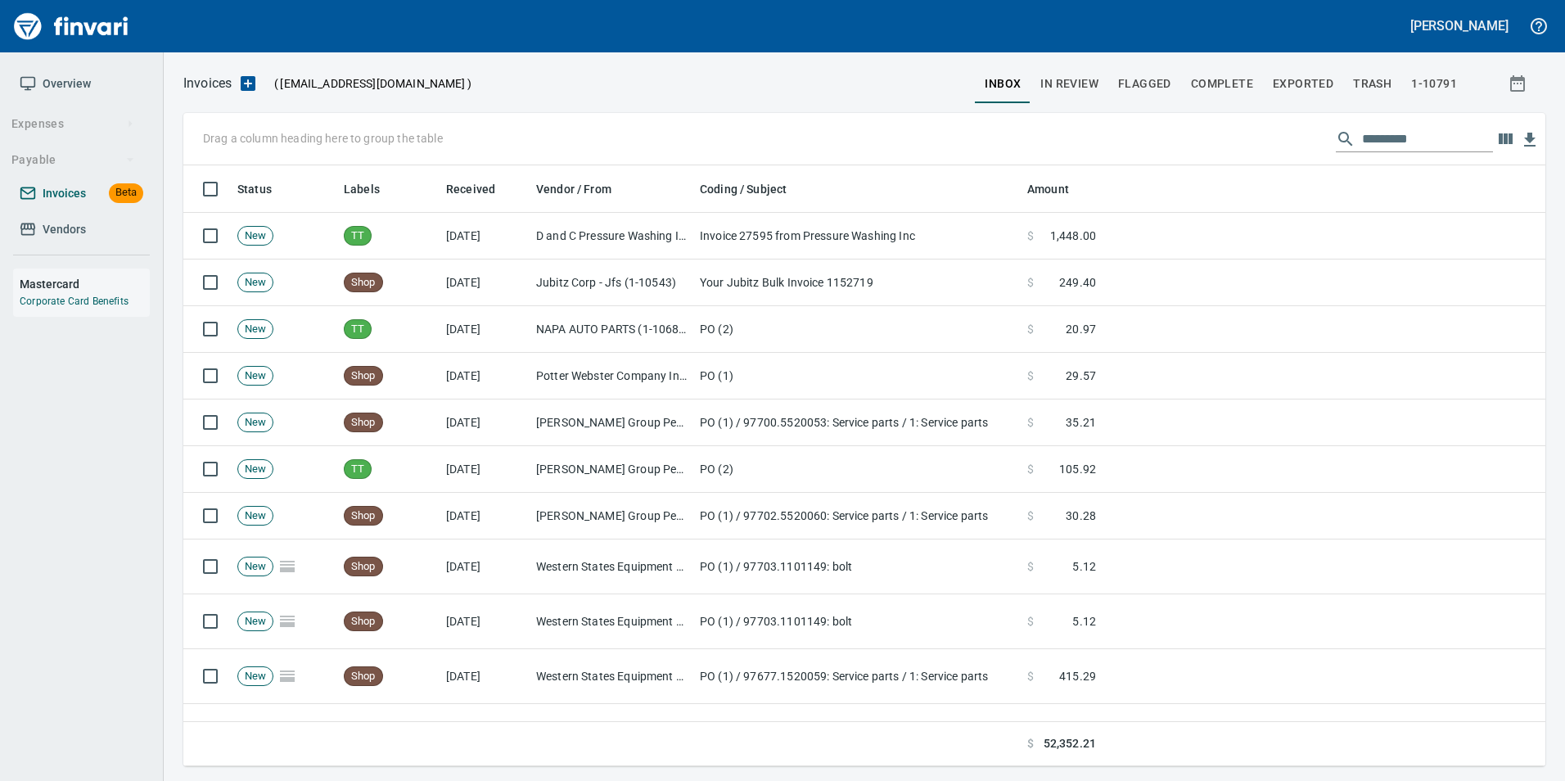
scroll to position [588, 1337]
click at [1390, 138] on input "text" at bounding box center [1427, 139] width 131 height 26
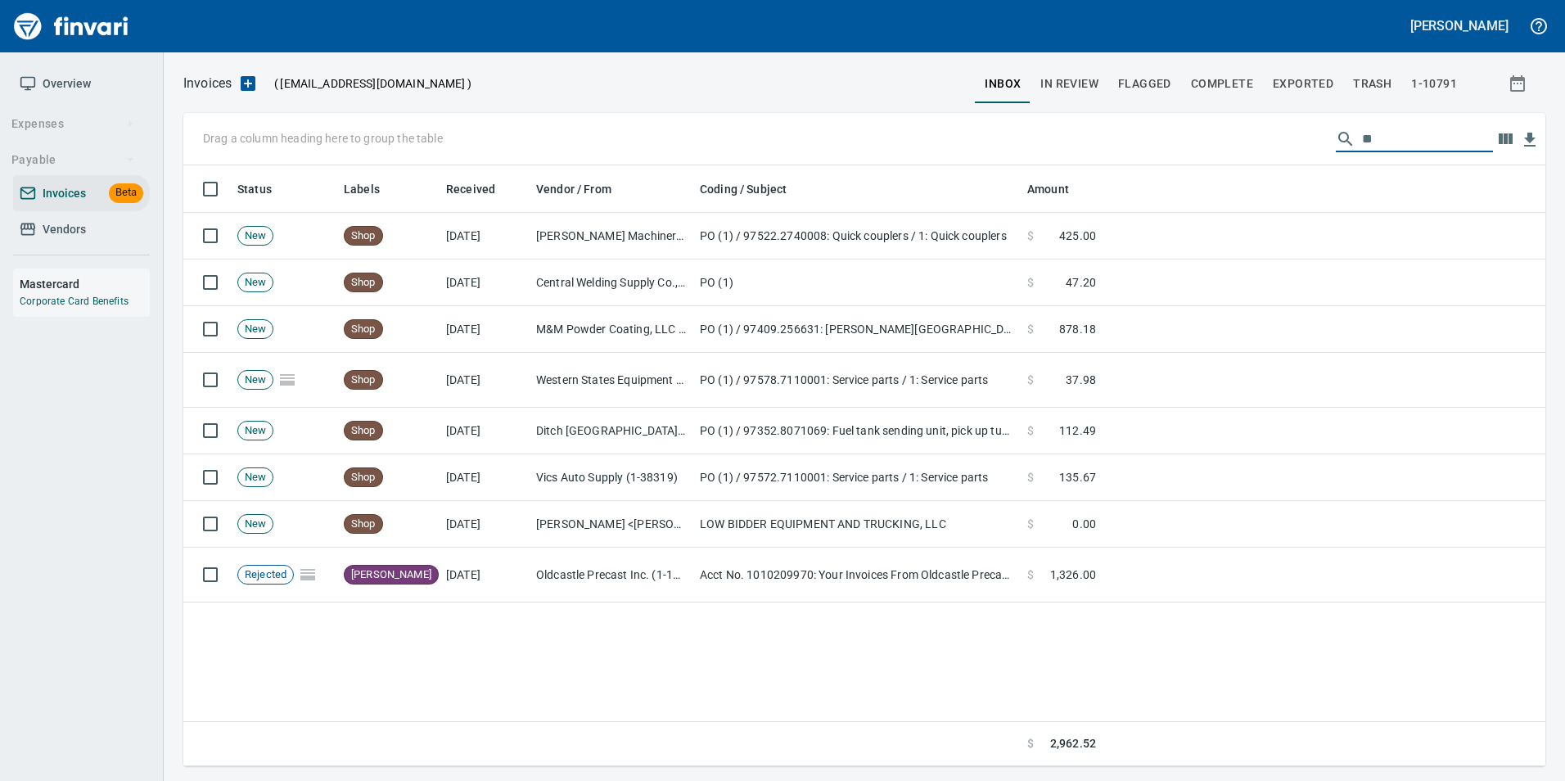
type input "*"
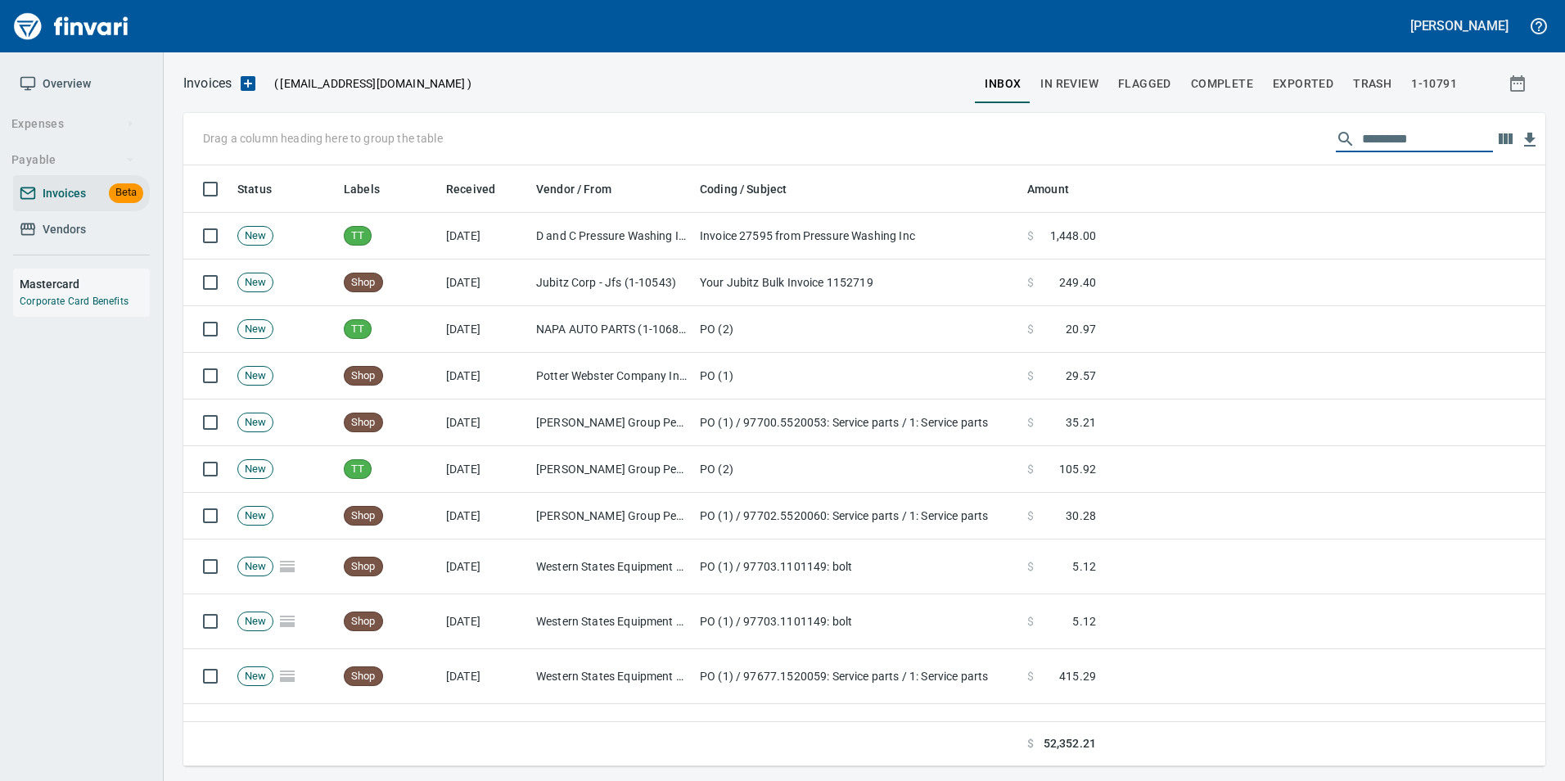
click at [1062, 83] on span "In Review" at bounding box center [1069, 84] width 58 height 20
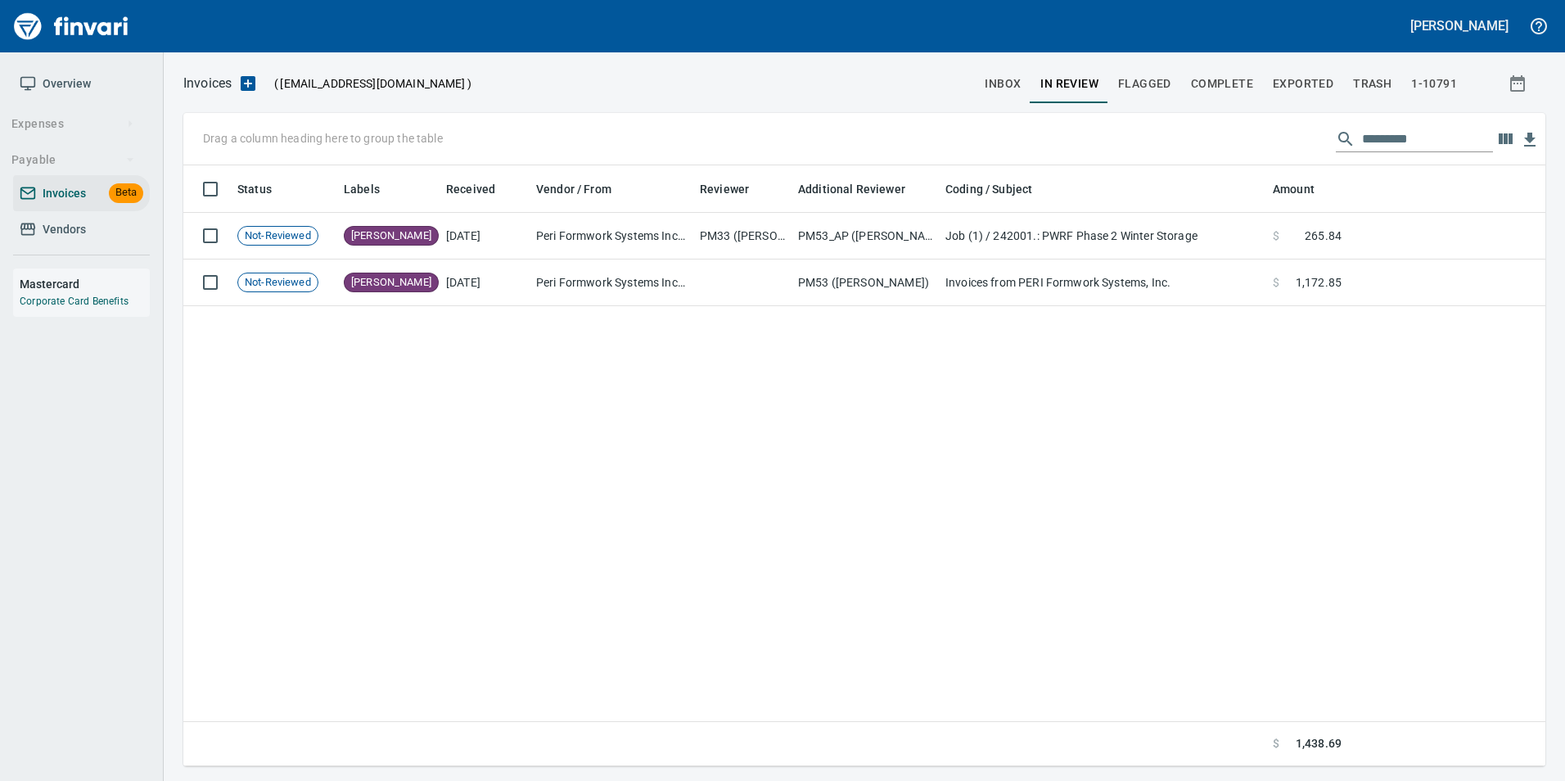
scroll to position [588, 1337]
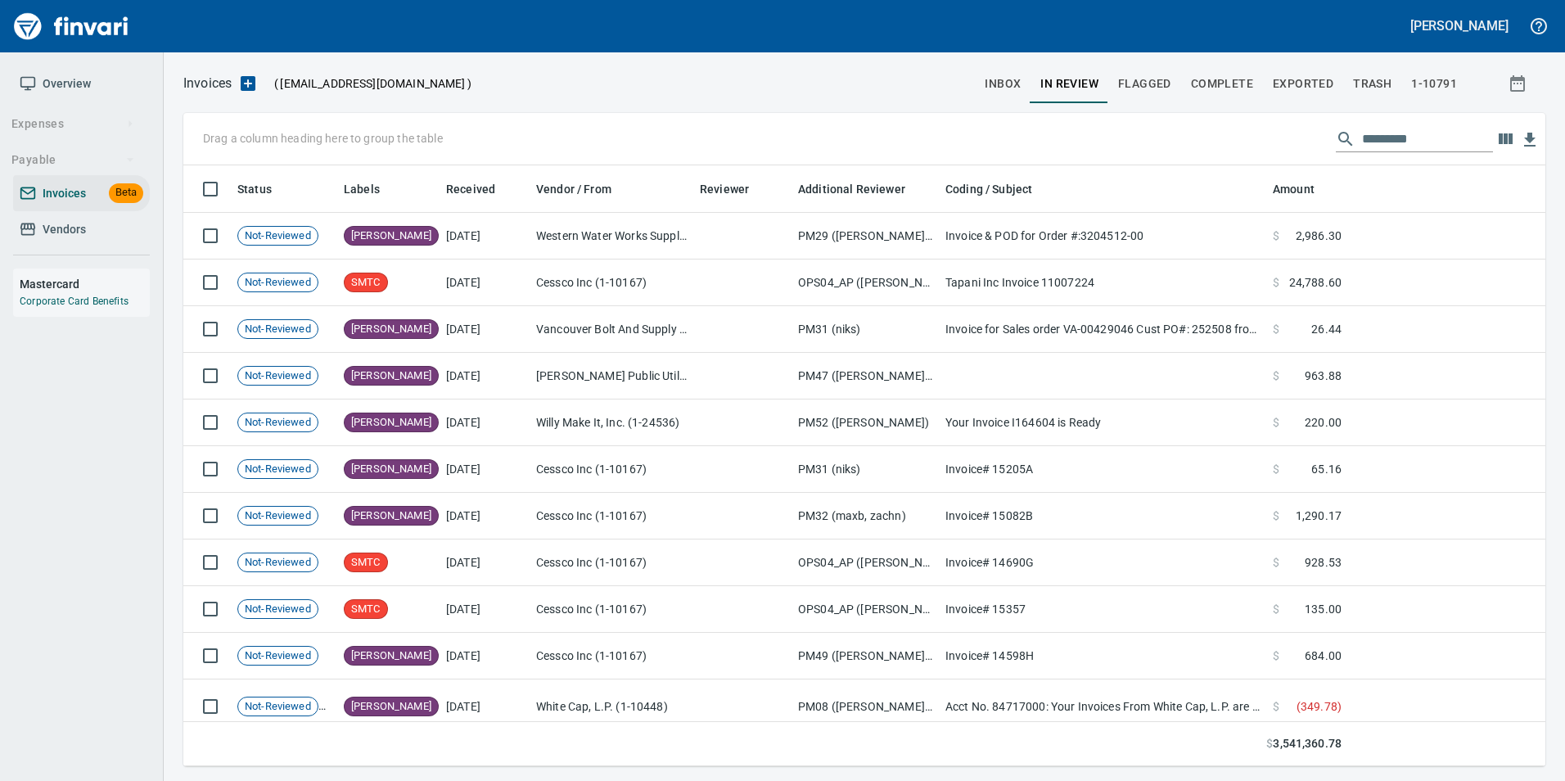
click at [1419, 148] on input "text" at bounding box center [1427, 139] width 131 height 26
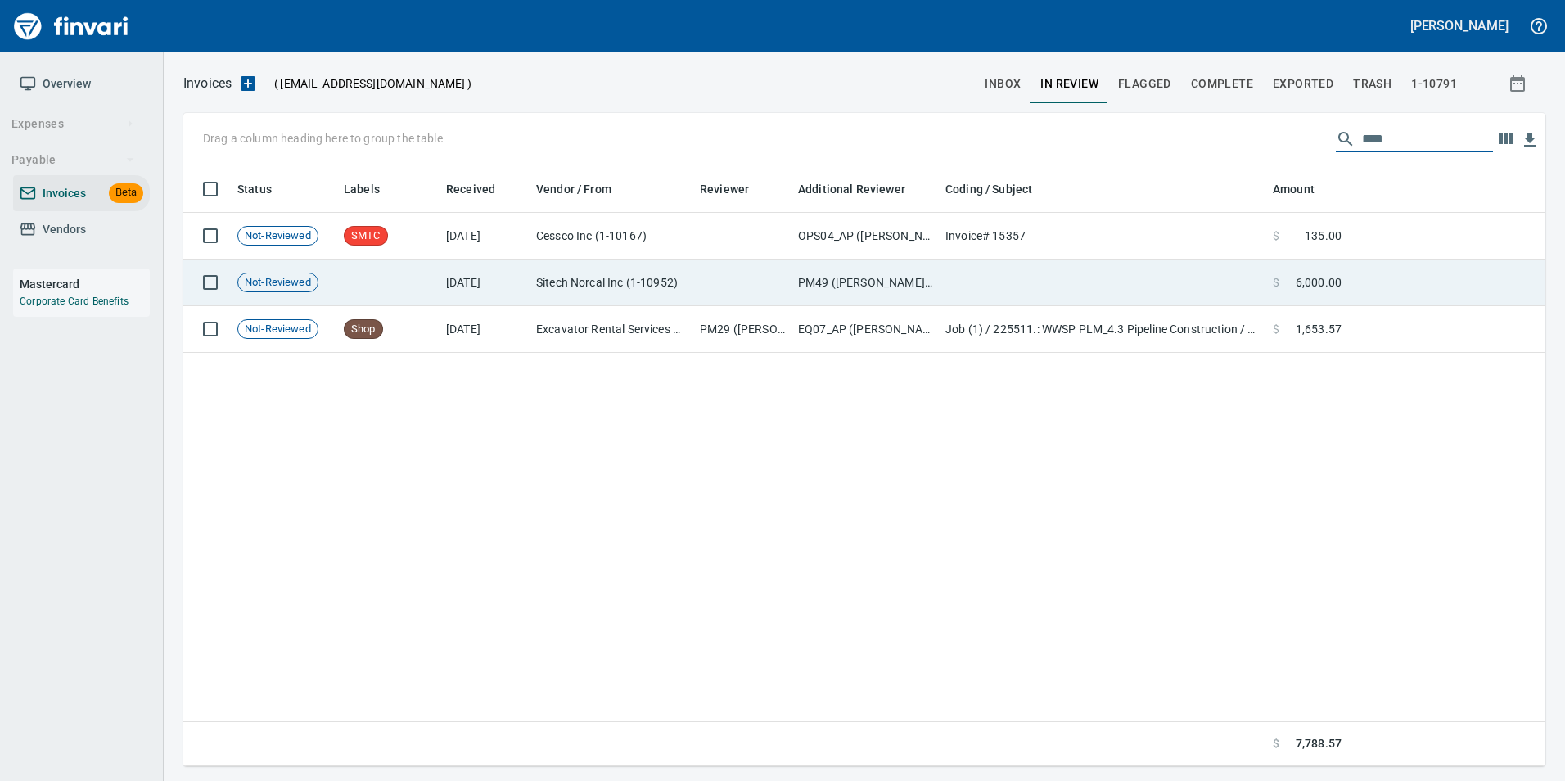
click at [810, 269] on td "PM49 (hannahs, patrickh, tylercu)" at bounding box center [864, 282] width 147 height 47
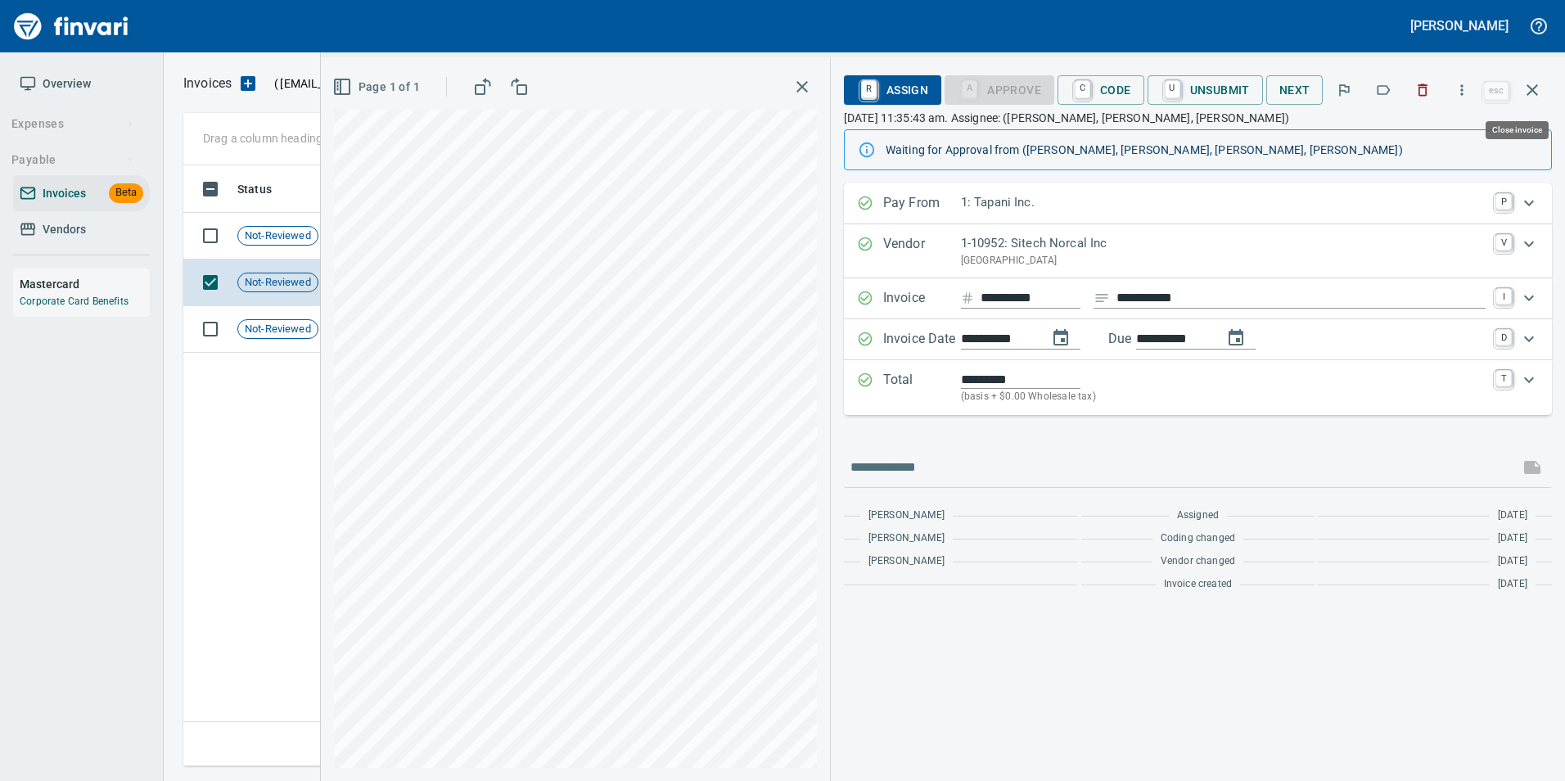
click at [1549, 86] on button "button" at bounding box center [1532, 89] width 39 height 39
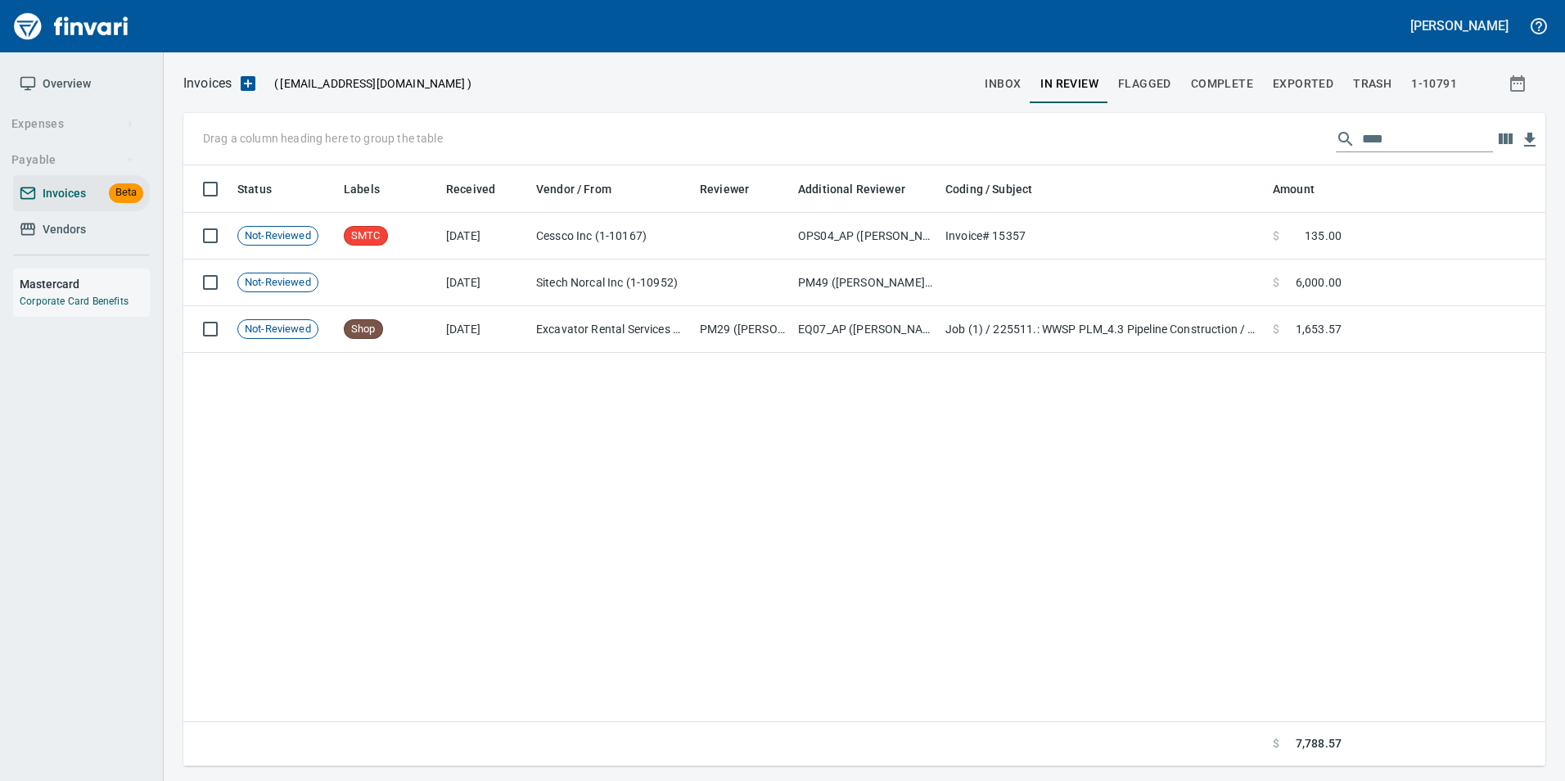
scroll to position [588, 1349]
click at [1382, 133] on input "****" at bounding box center [1427, 139] width 131 height 26
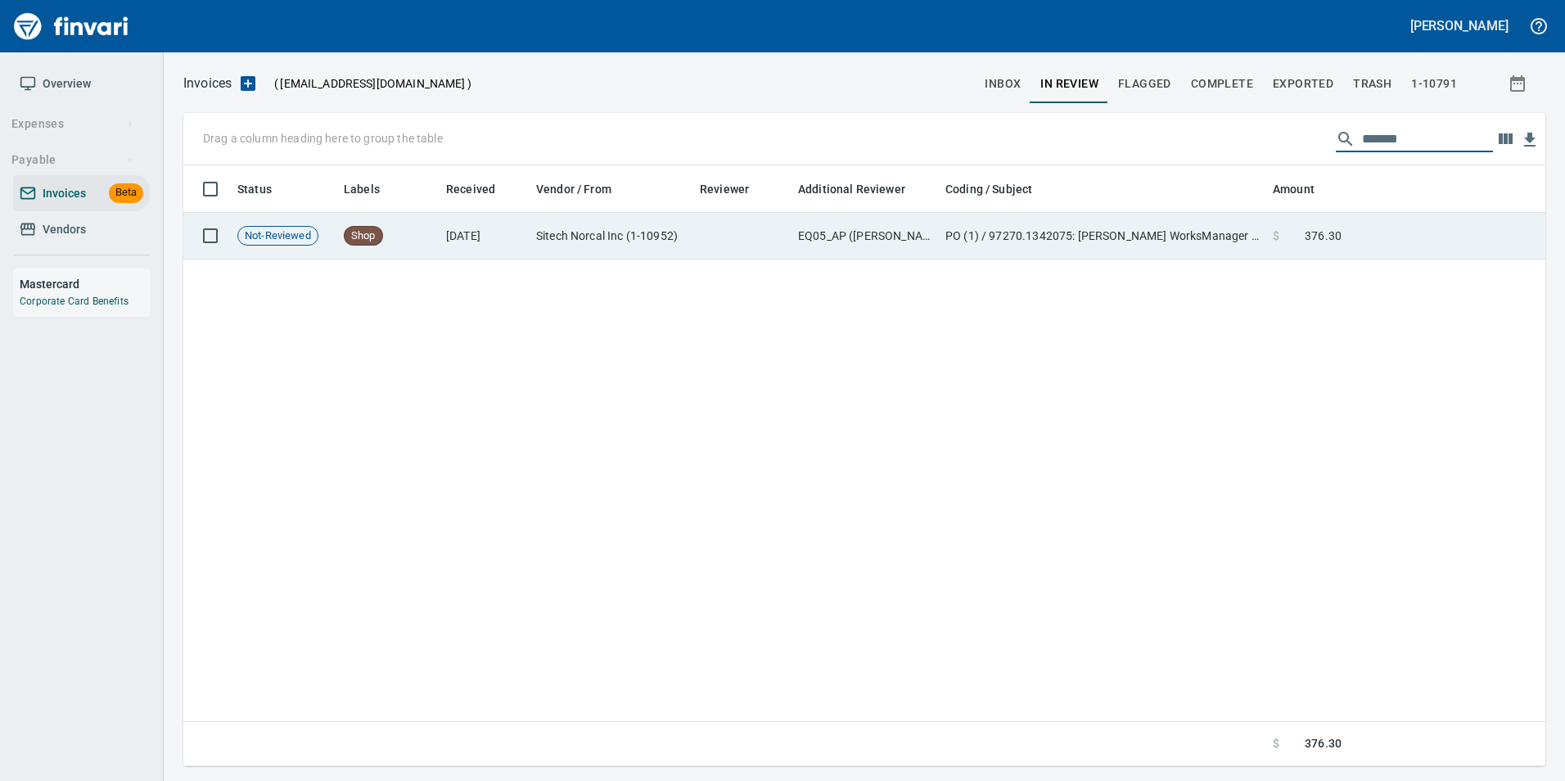
type input "*******"
click at [1209, 252] on td "PO (1) / 97270.1342075: Trimble WorksManager License / 1: Annual WorksManager S…" at bounding box center [1102, 236] width 327 height 47
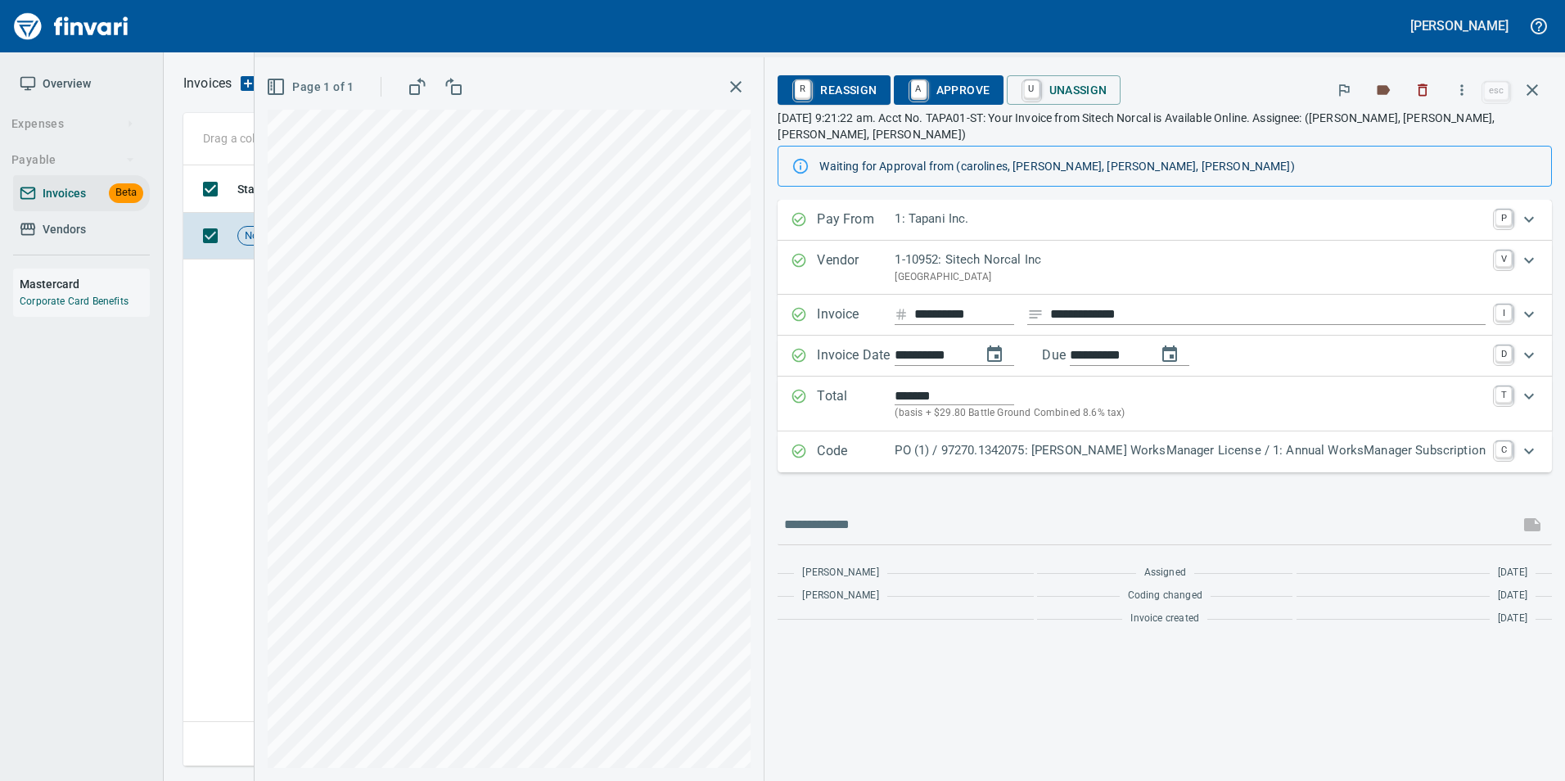
click at [1281, 449] on p "PO (1) / 97270.1342075: Trimble WorksManager License / 1: Annual WorksManager S…" at bounding box center [1190, 450] width 591 height 19
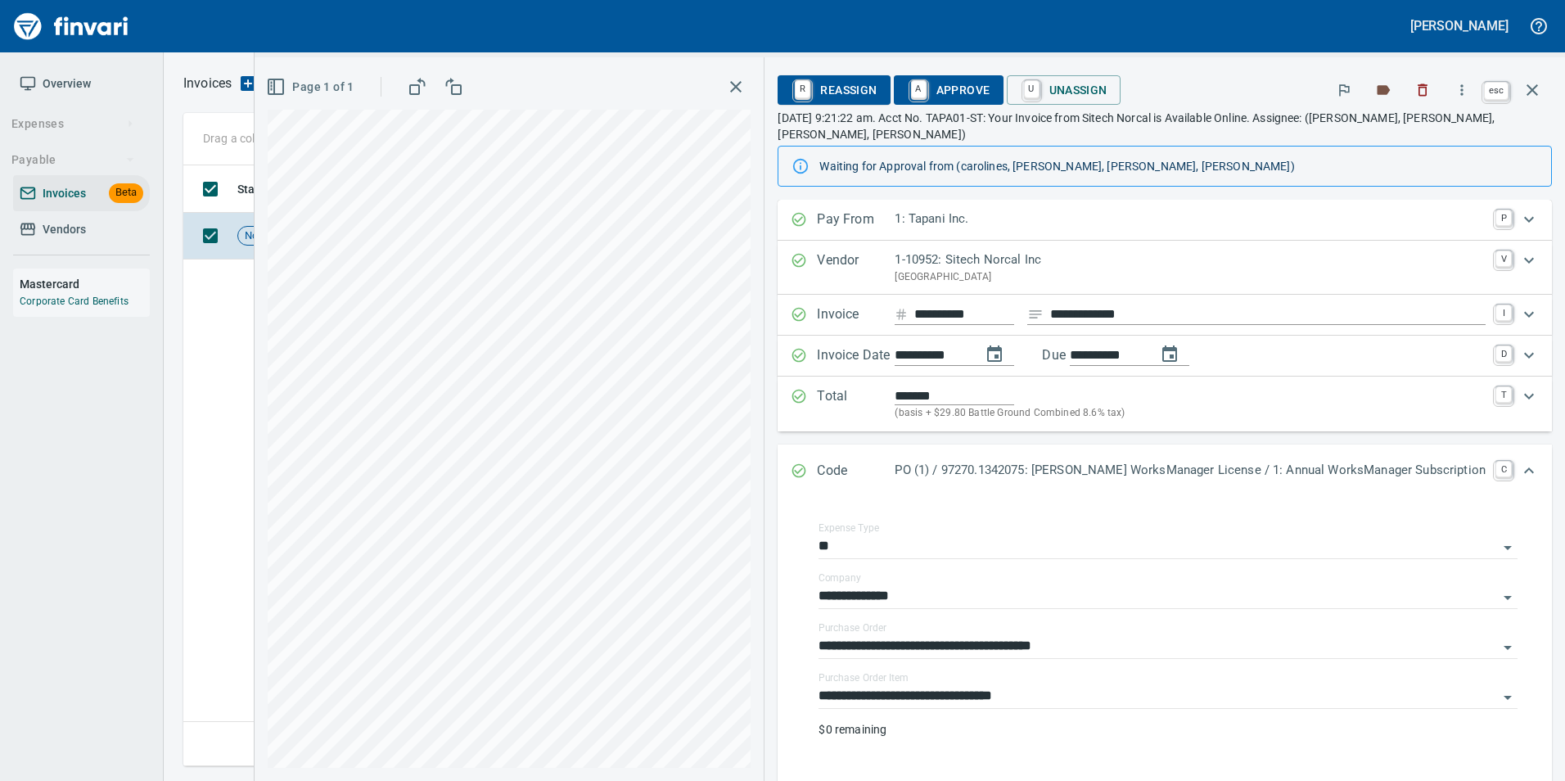
scroll to position [588, 1349]
drag, startPoint x: 1531, startPoint y: 88, endPoint x: 1559, endPoint y: 110, distance: 36.1
click at [1531, 88] on icon "button" at bounding box center [1532, 90] width 20 height 20
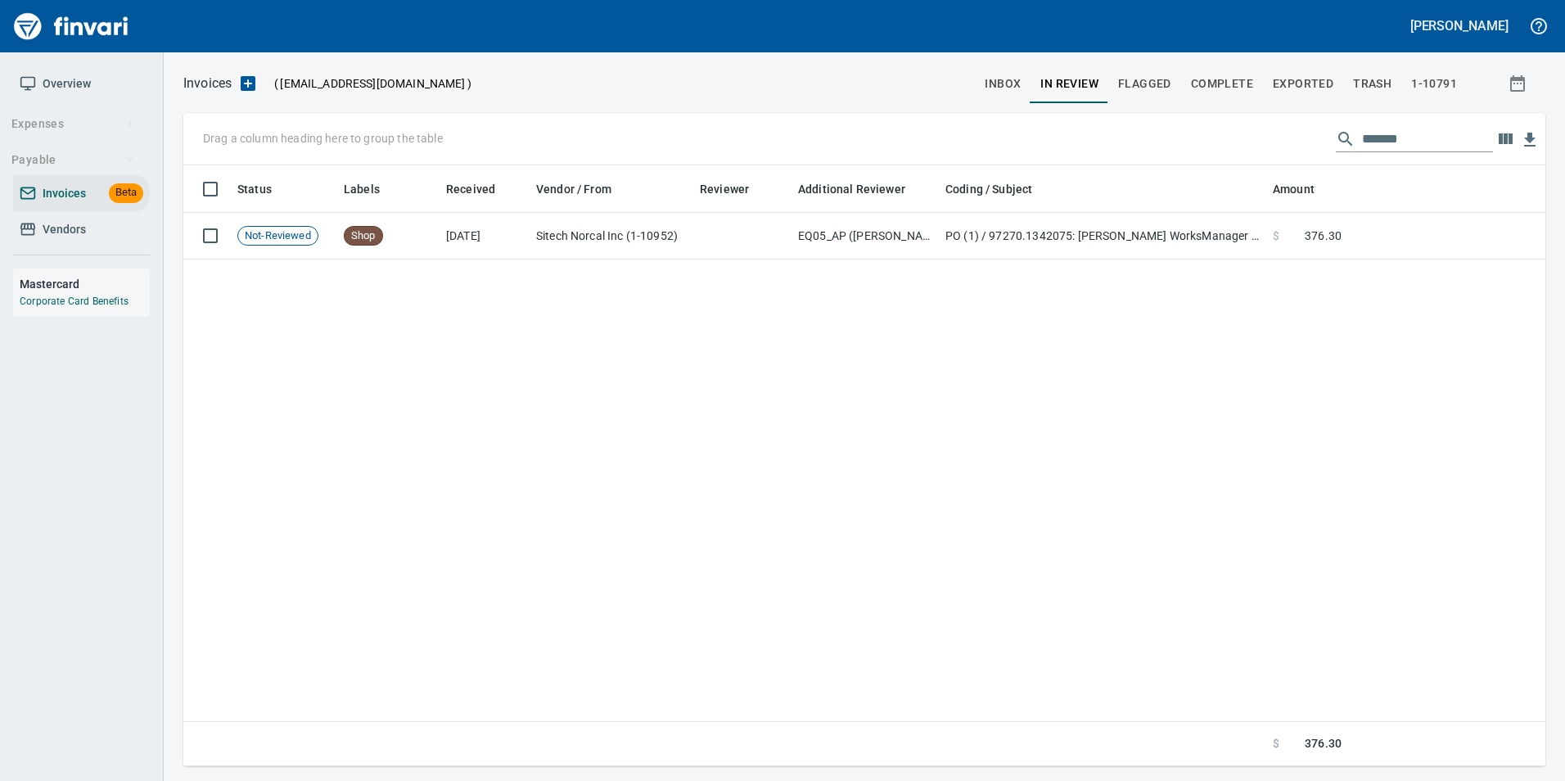
scroll to position [588, 1349]
click at [1379, 148] on input "*******" at bounding box center [1427, 139] width 131 height 26
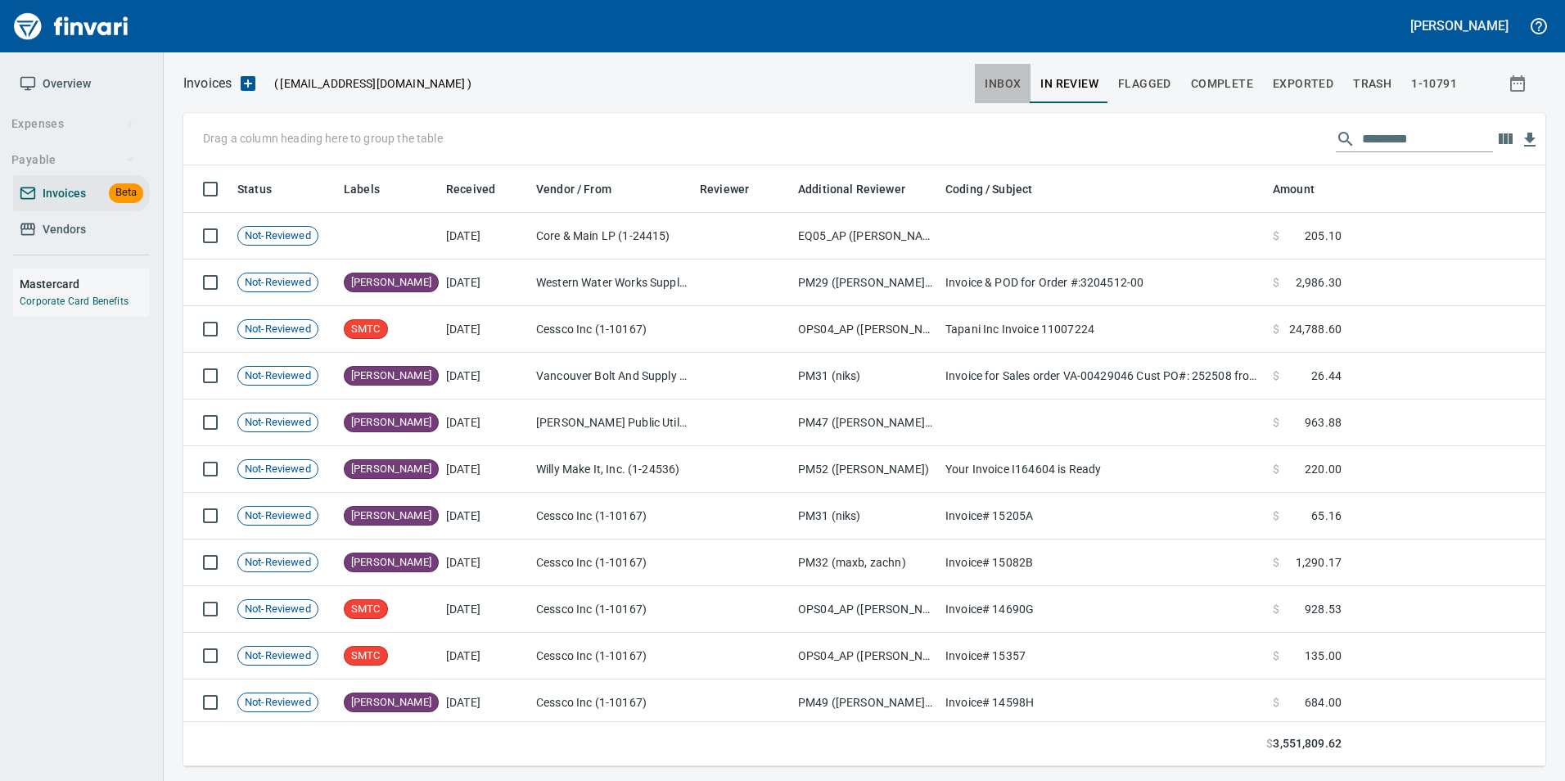
click at [1010, 75] on span "inbox" at bounding box center [1003, 84] width 36 height 20
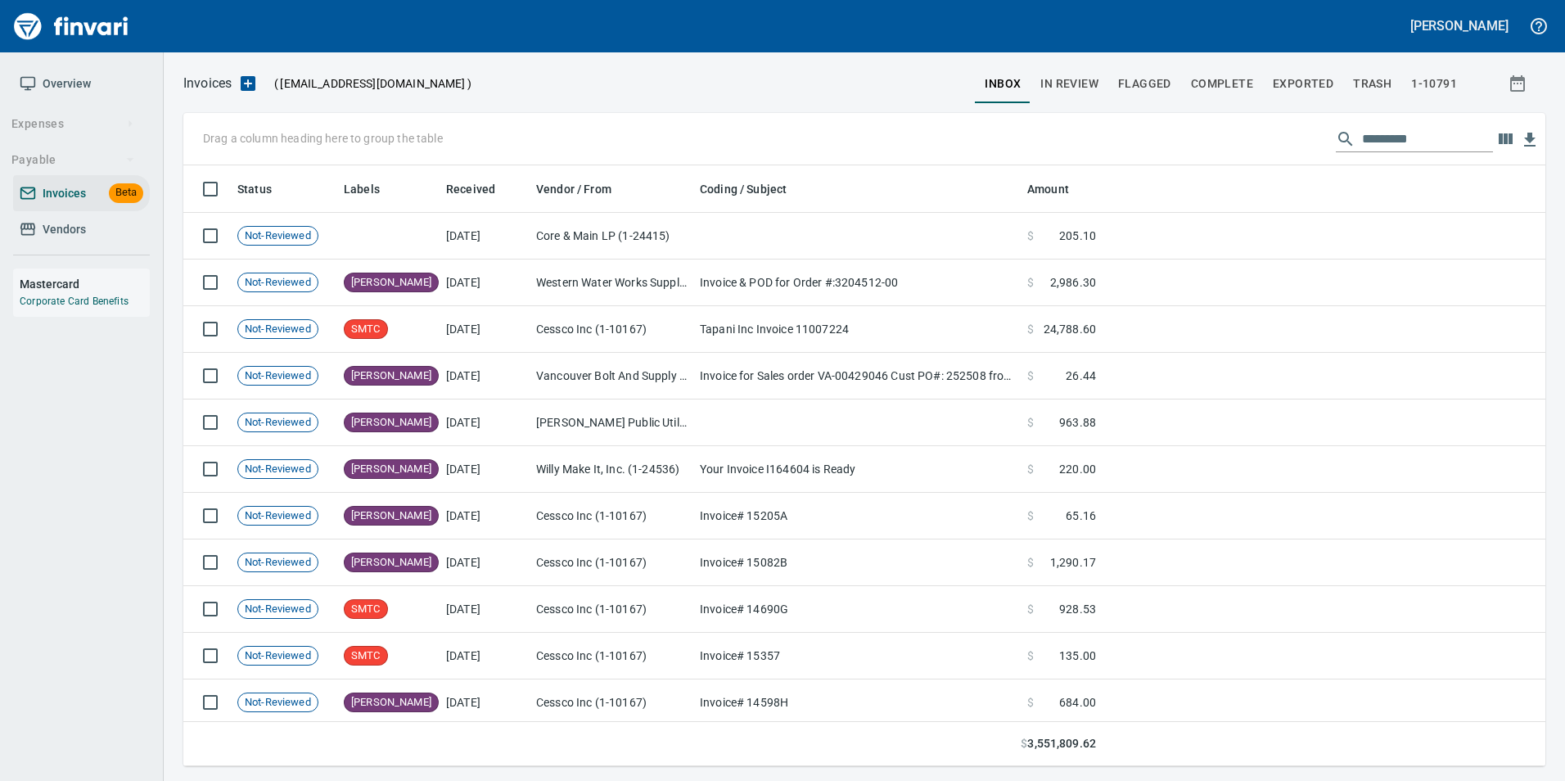
scroll to position [588, 1337]
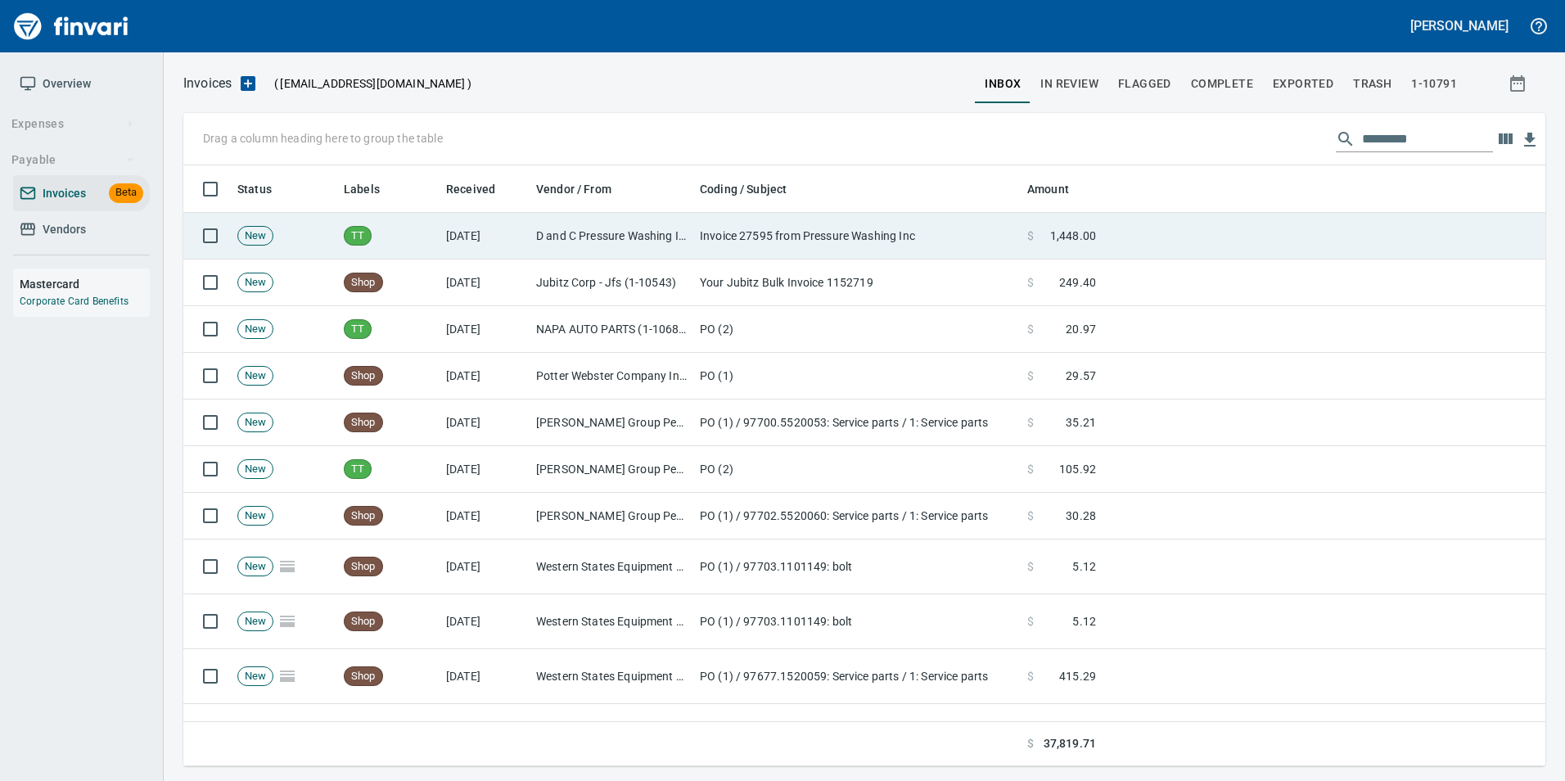
click at [1009, 228] on td "Invoice 27595 from Pressure Washing Inc" at bounding box center [856, 236] width 327 height 47
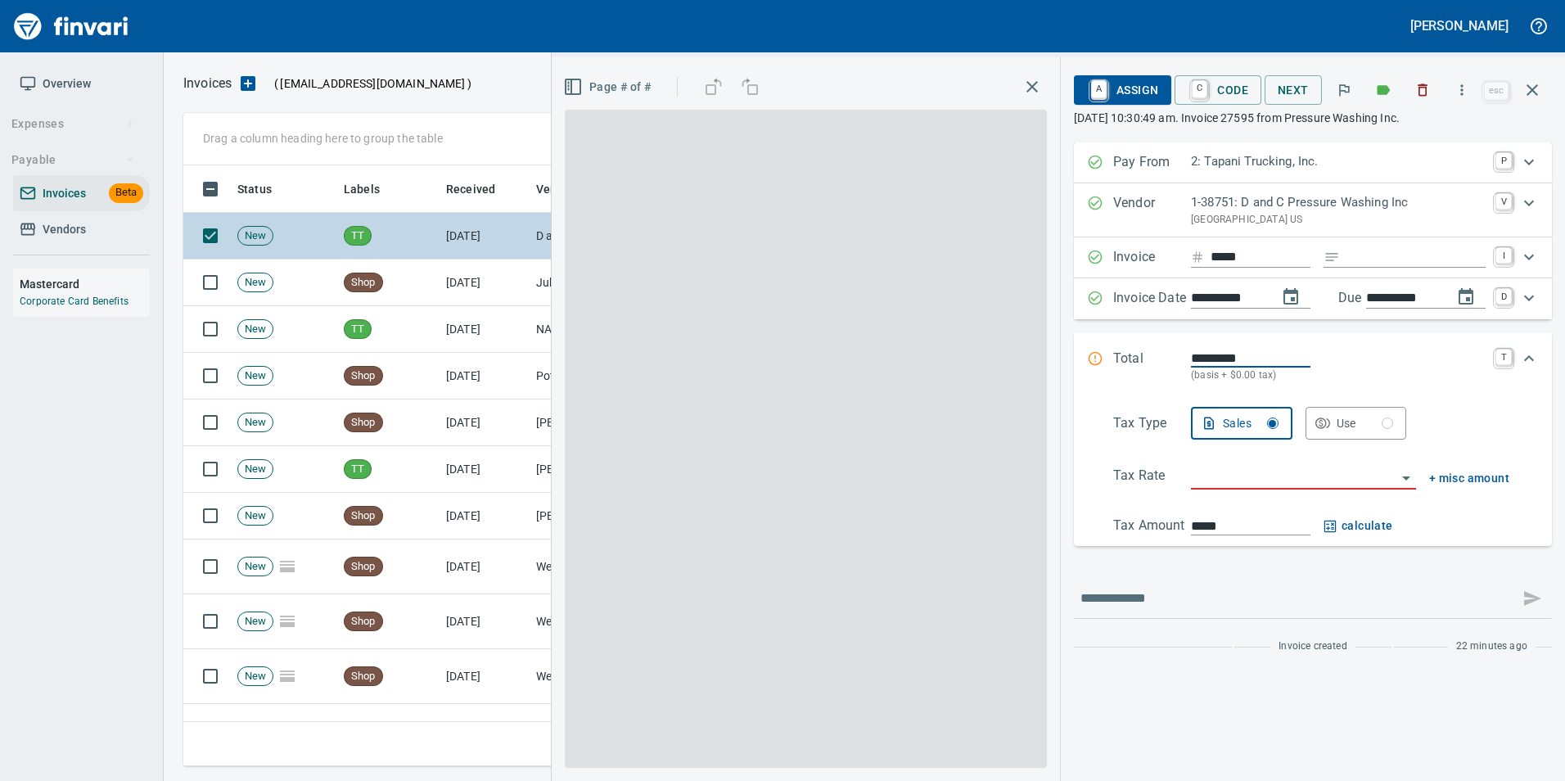
scroll to position [588, 1337]
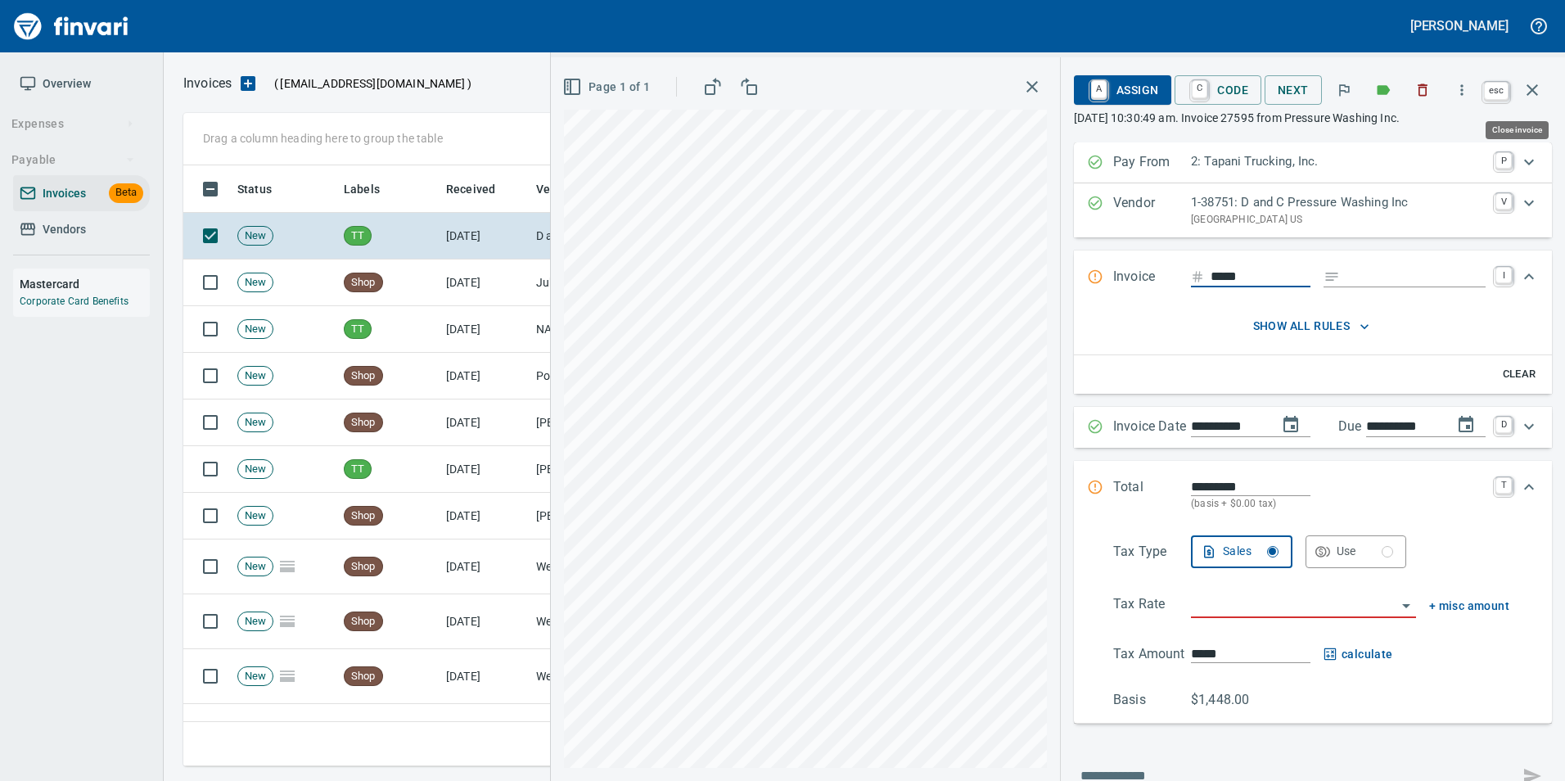
click at [1527, 93] on icon "button" at bounding box center [1532, 90] width 20 height 20
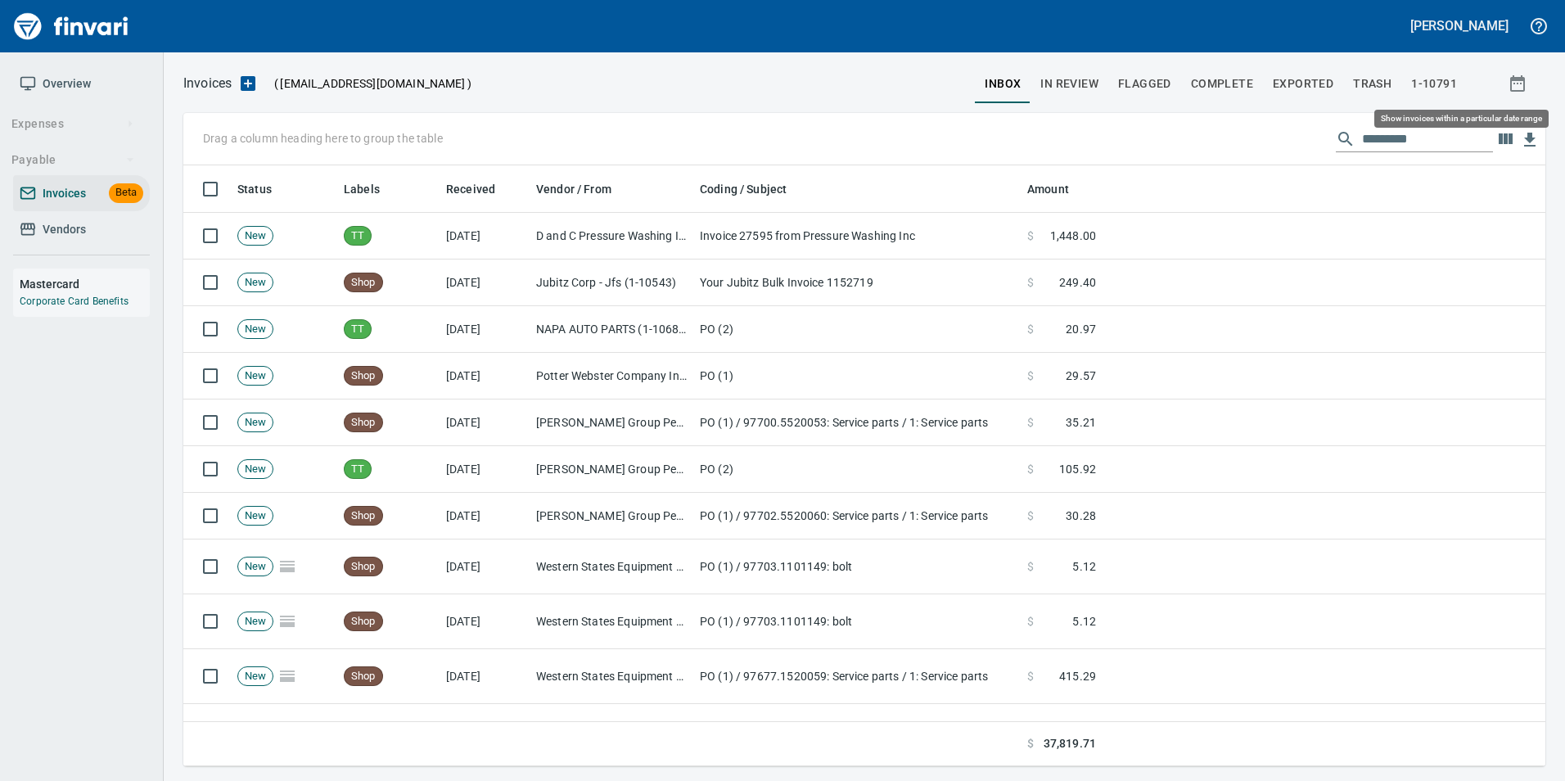
scroll to position [588, 1337]
click at [1075, 83] on span "In Review" at bounding box center [1069, 84] width 58 height 20
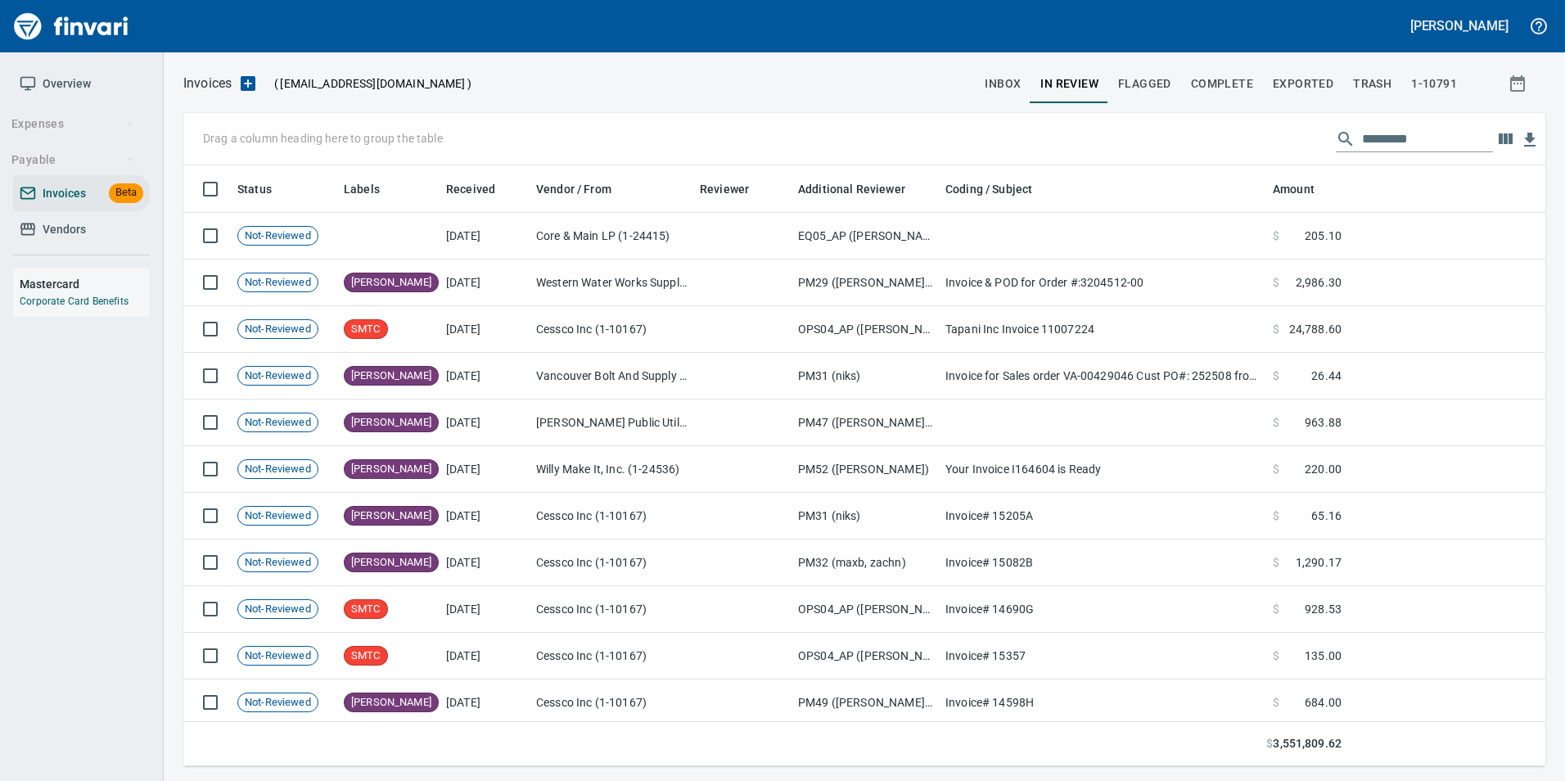
scroll to position [588, 1337]
click at [1362, 138] on input "text" at bounding box center [1427, 139] width 131 height 26
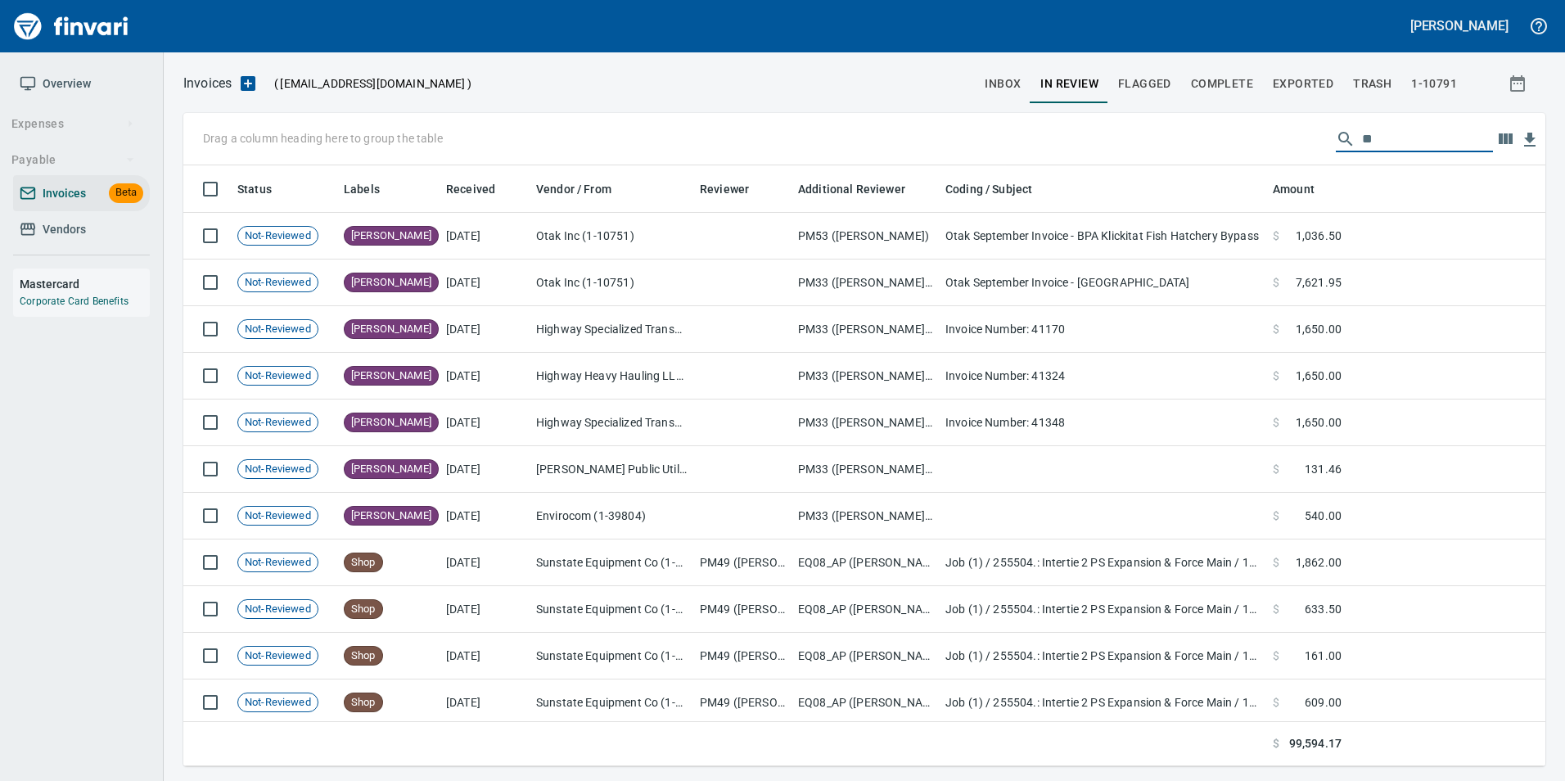
type input "*"
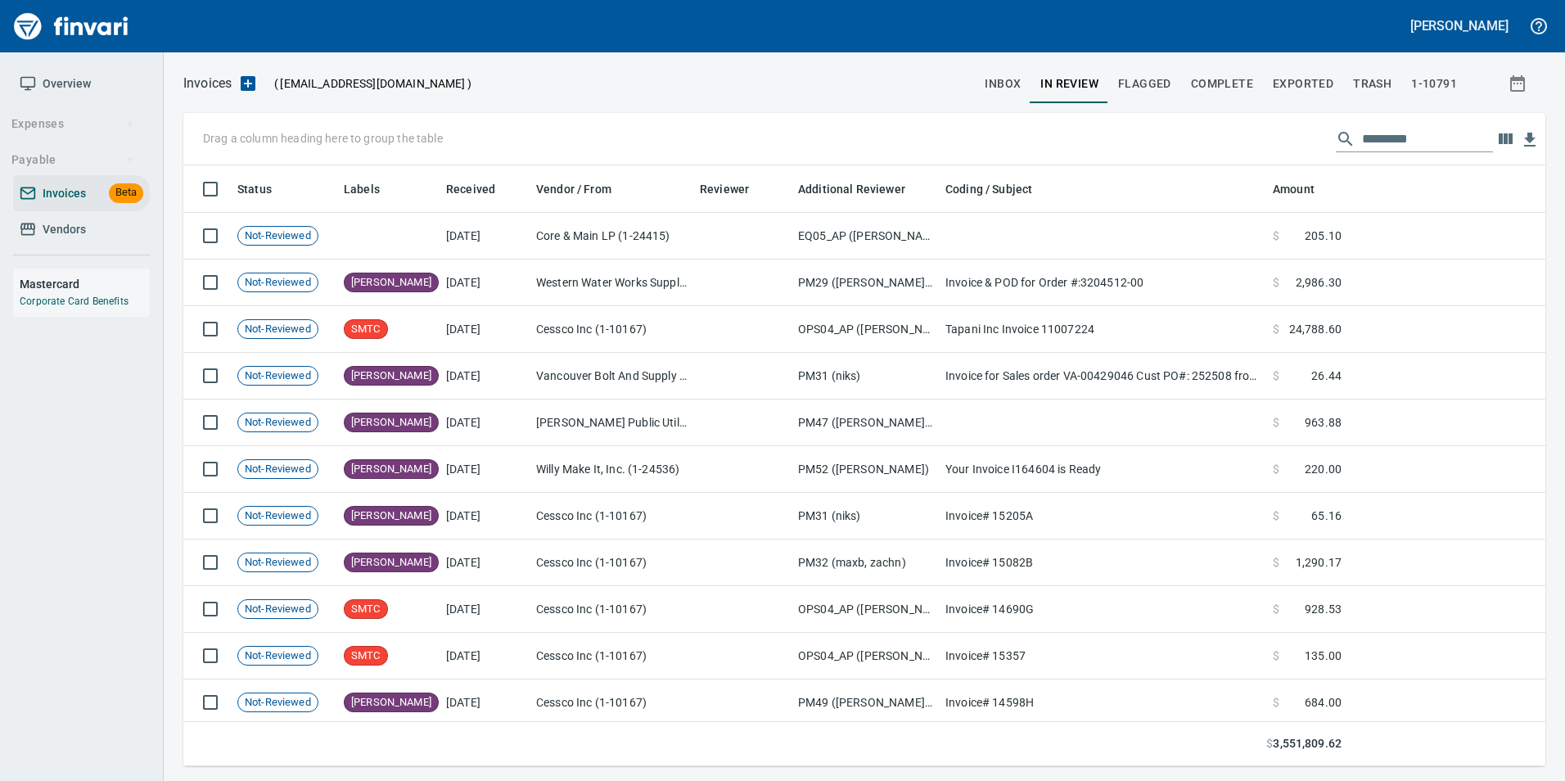
click at [1404, 136] on input "text" at bounding box center [1427, 139] width 131 height 26
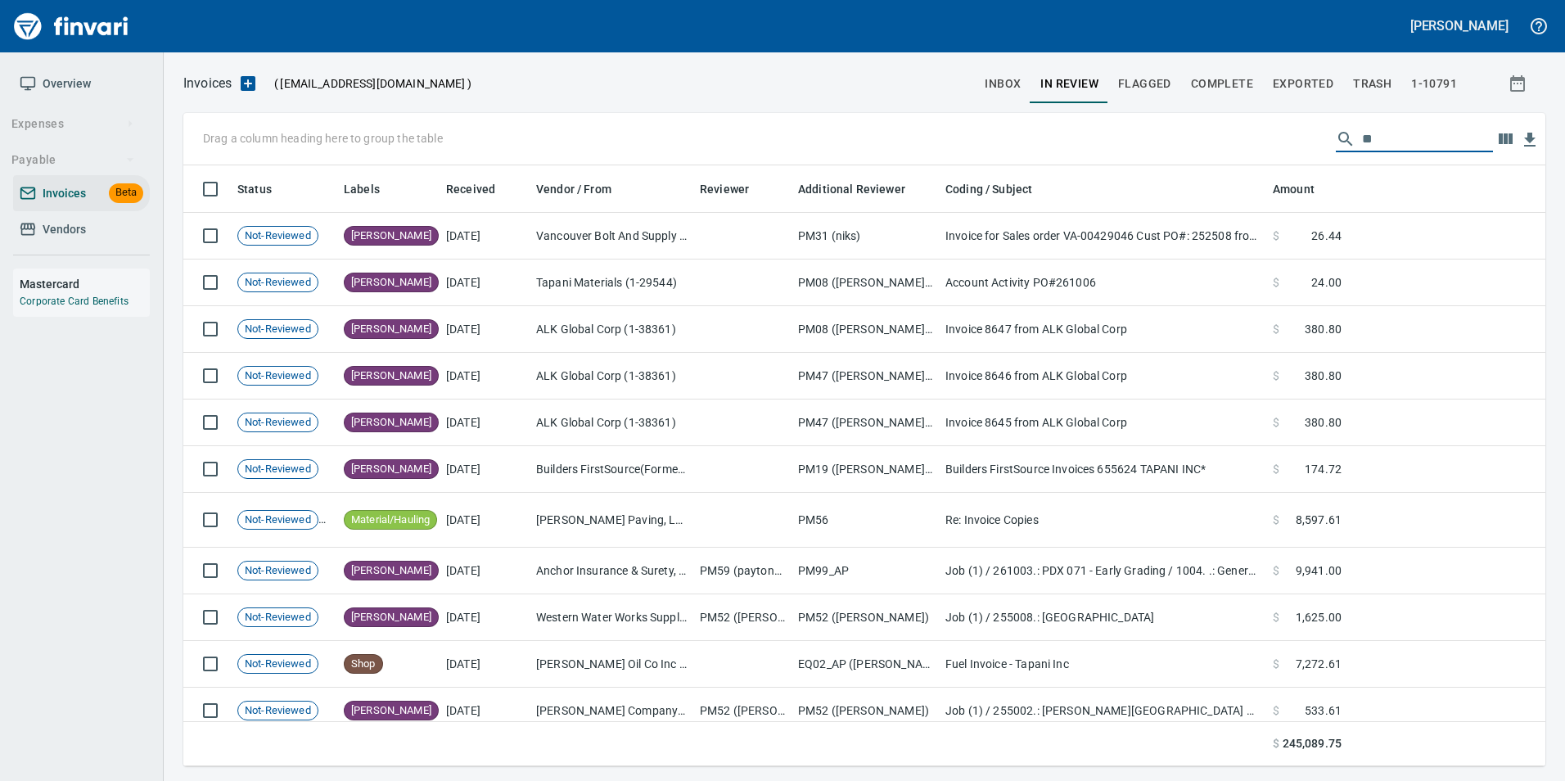
type input "*"
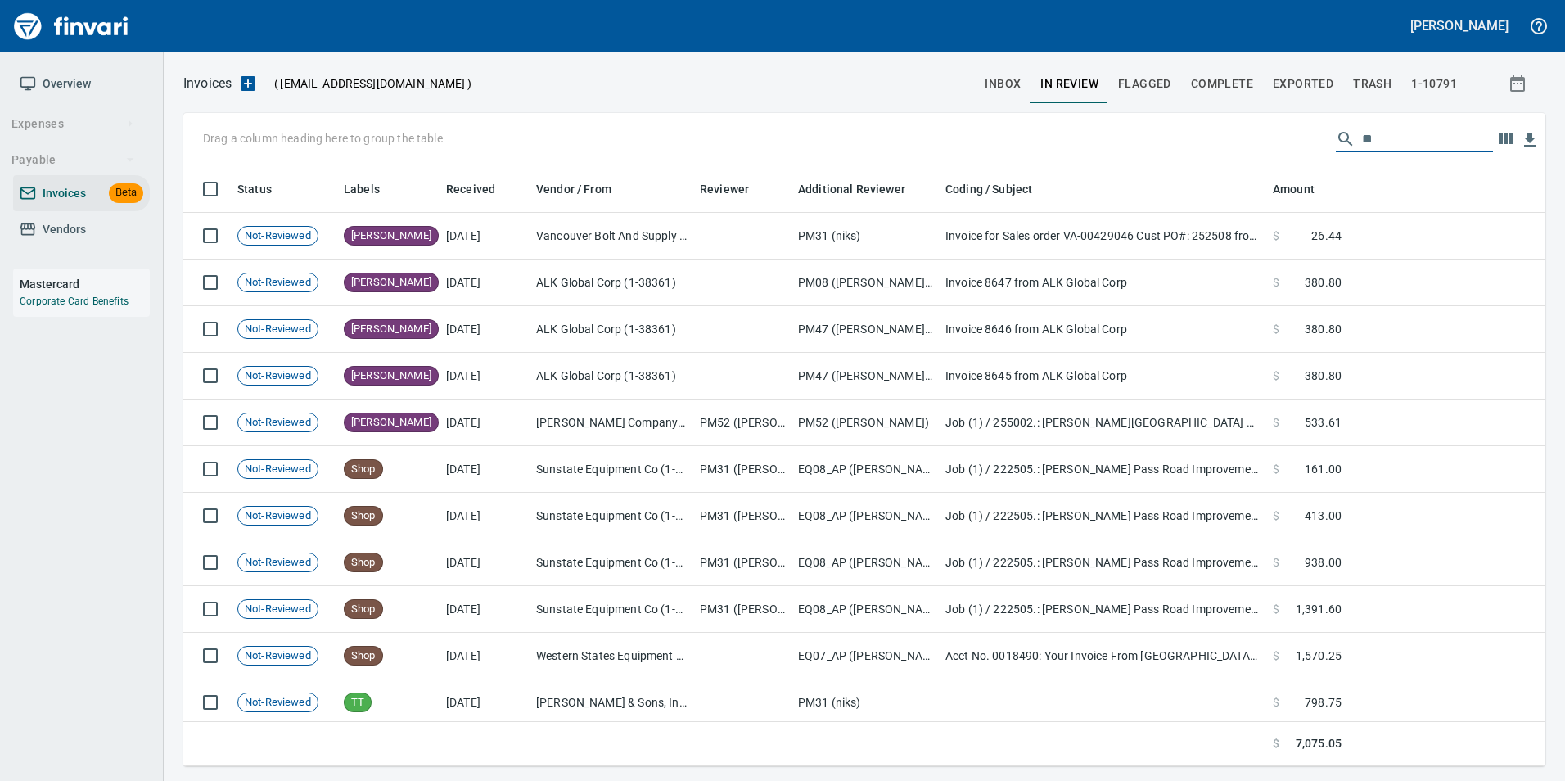
type input "*"
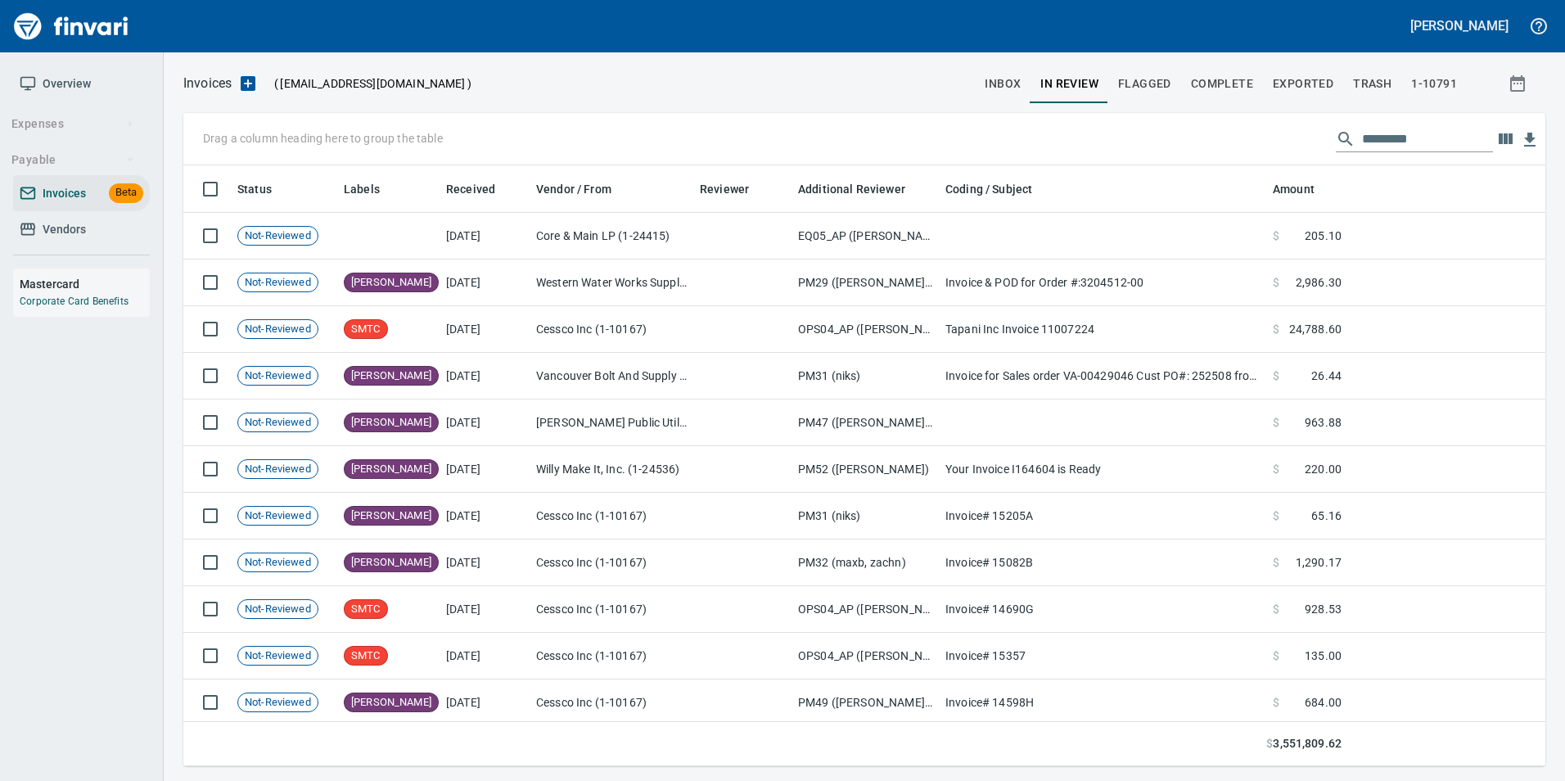
scroll to position [588, 1337]
click at [1377, 146] on input "text" at bounding box center [1427, 139] width 131 height 26
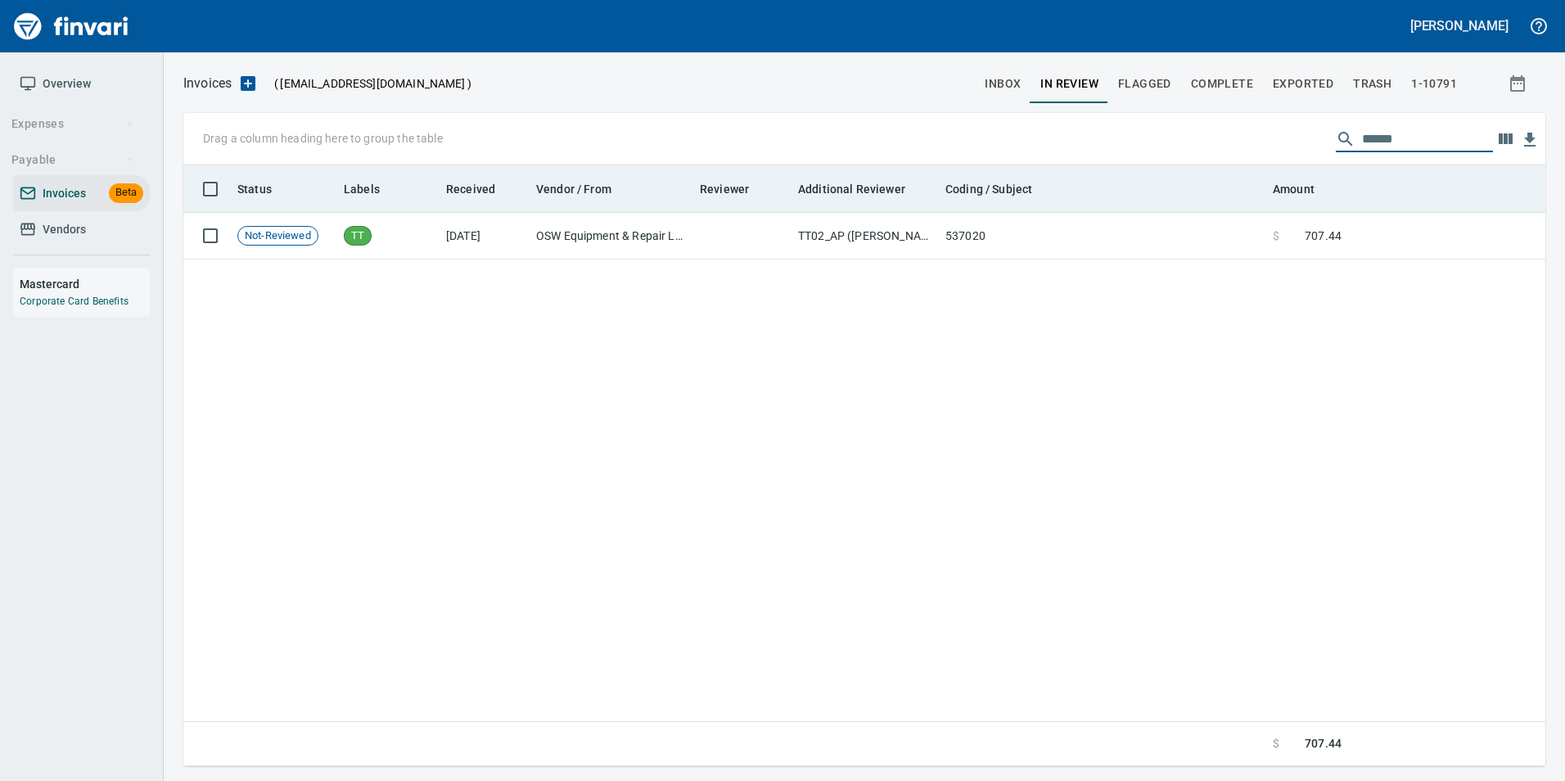
click at [1170, 203] on th "Coding / Subject" at bounding box center [1102, 188] width 327 height 47
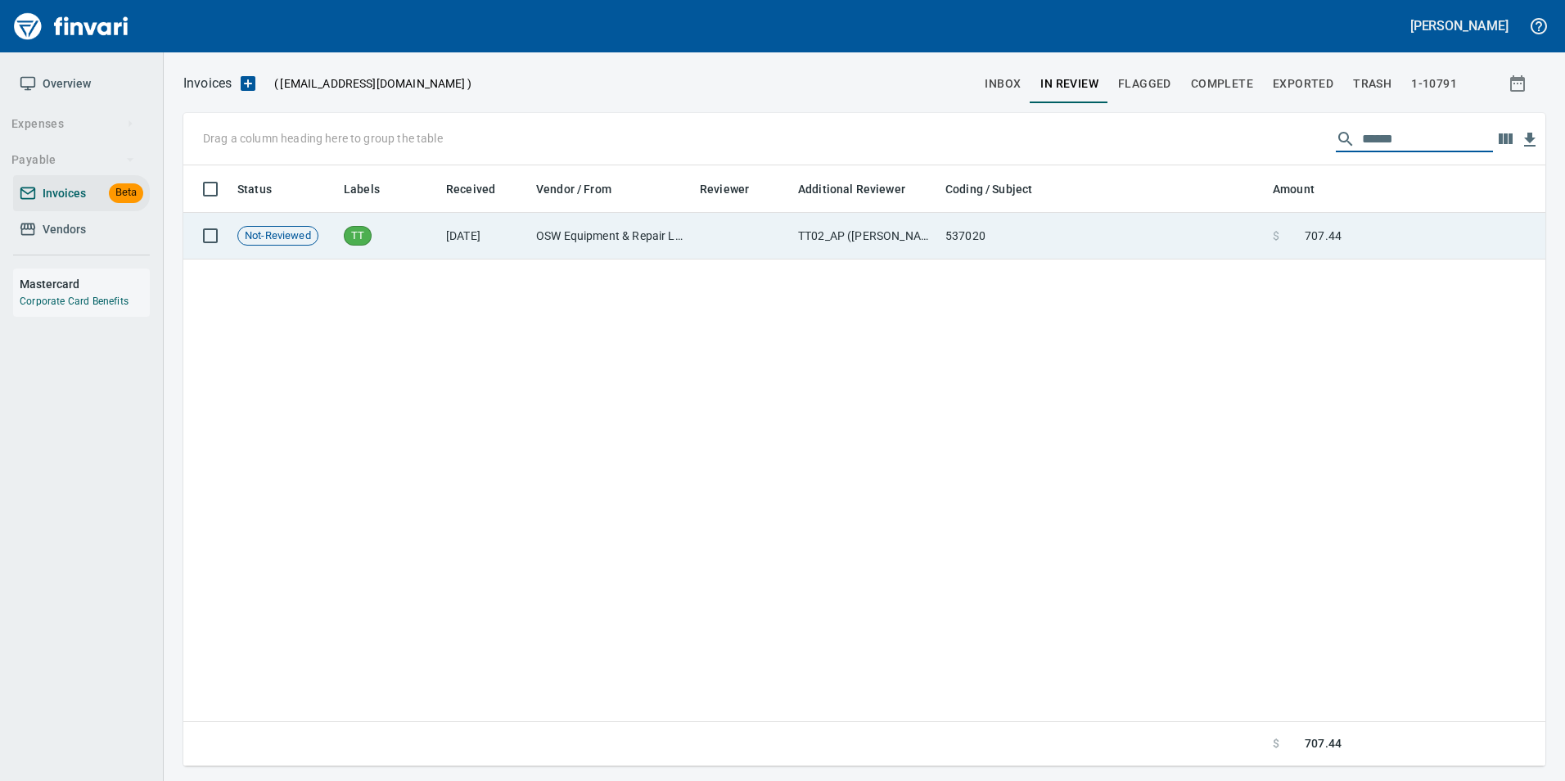
type input "******"
click at [1166, 224] on td "537020" at bounding box center [1102, 236] width 327 height 47
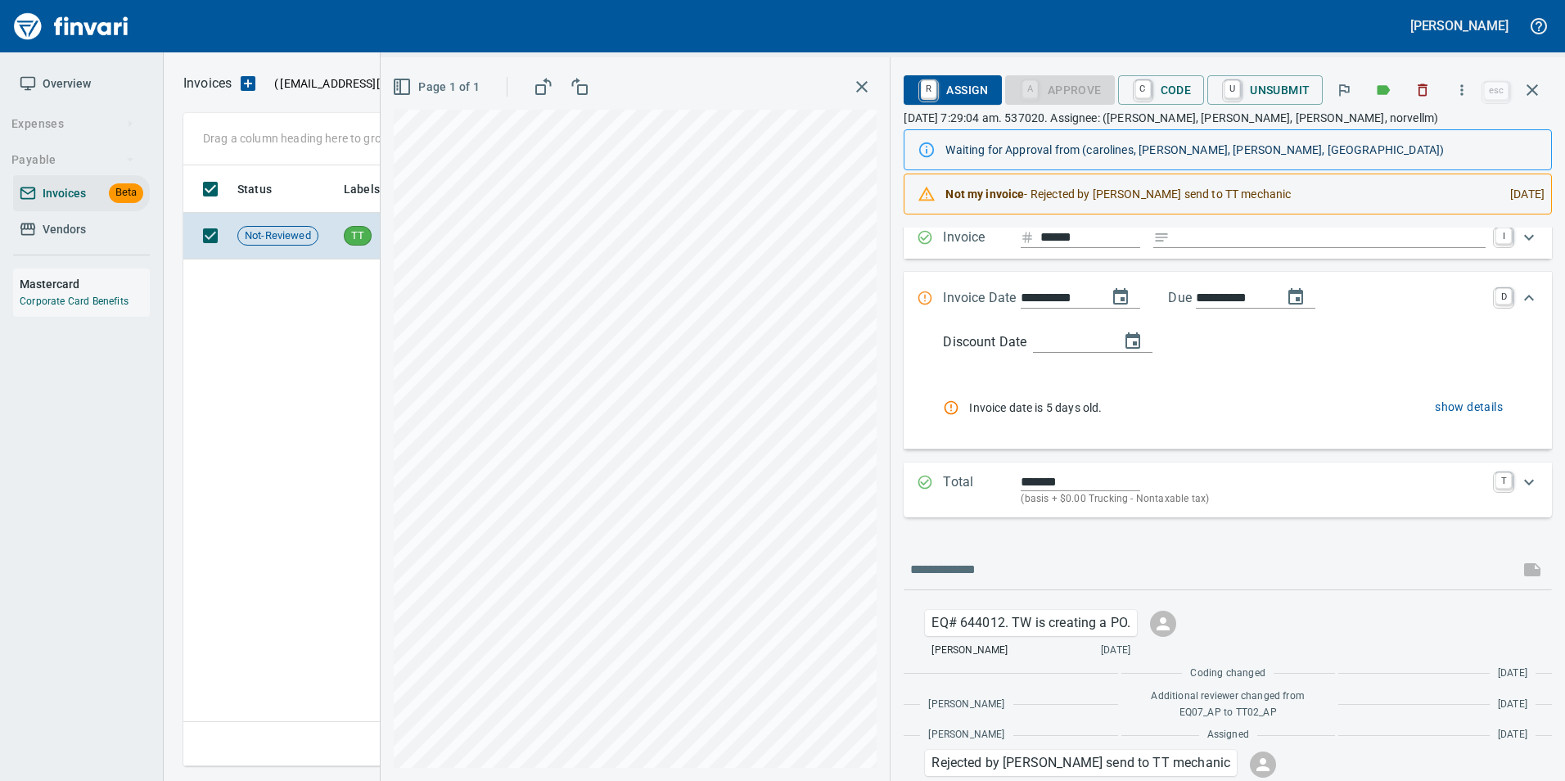
scroll to position [273, 0]
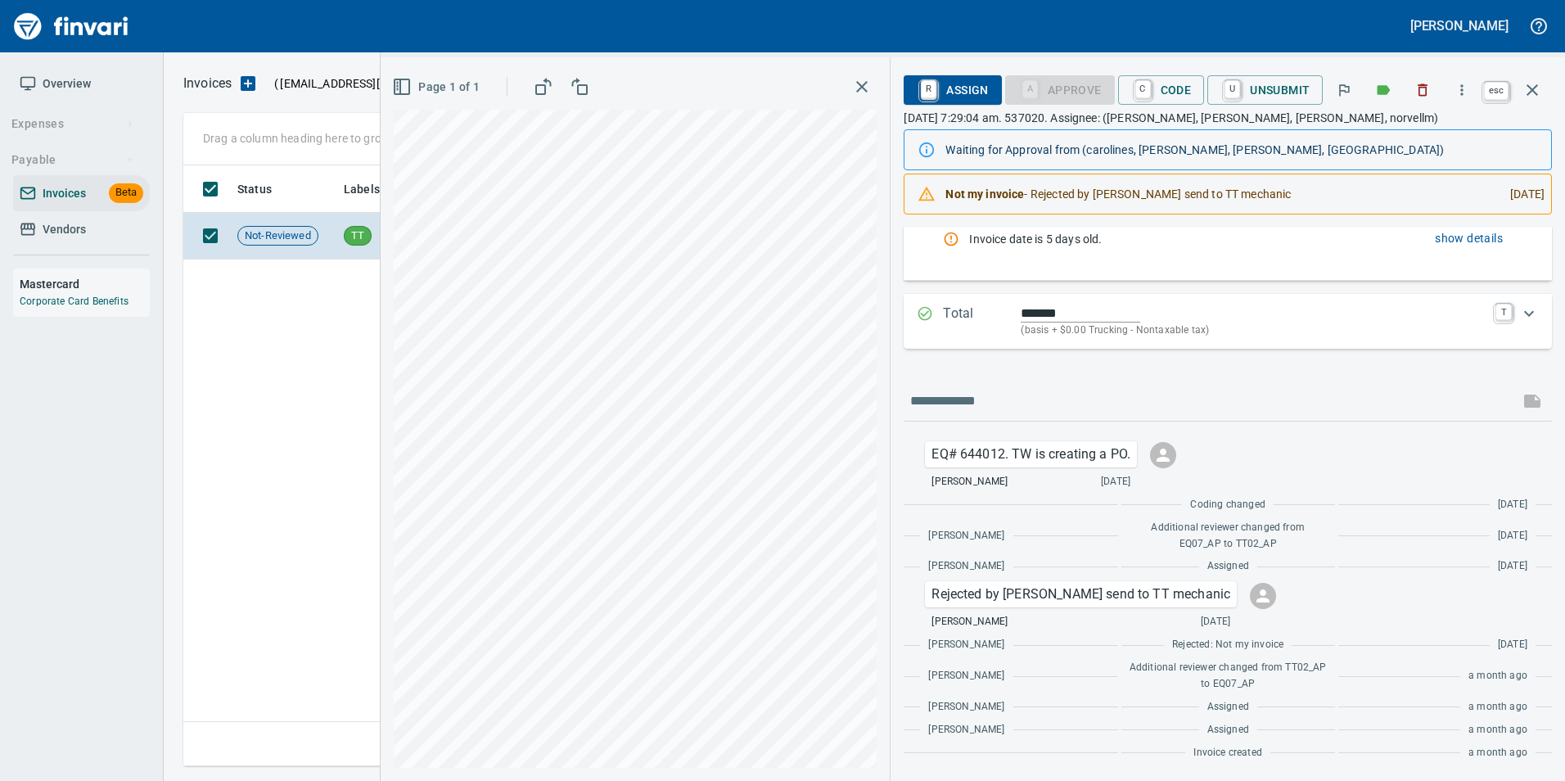
click at [1533, 88] on icon "button" at bounding box center [1532, 90] width 20 height 20
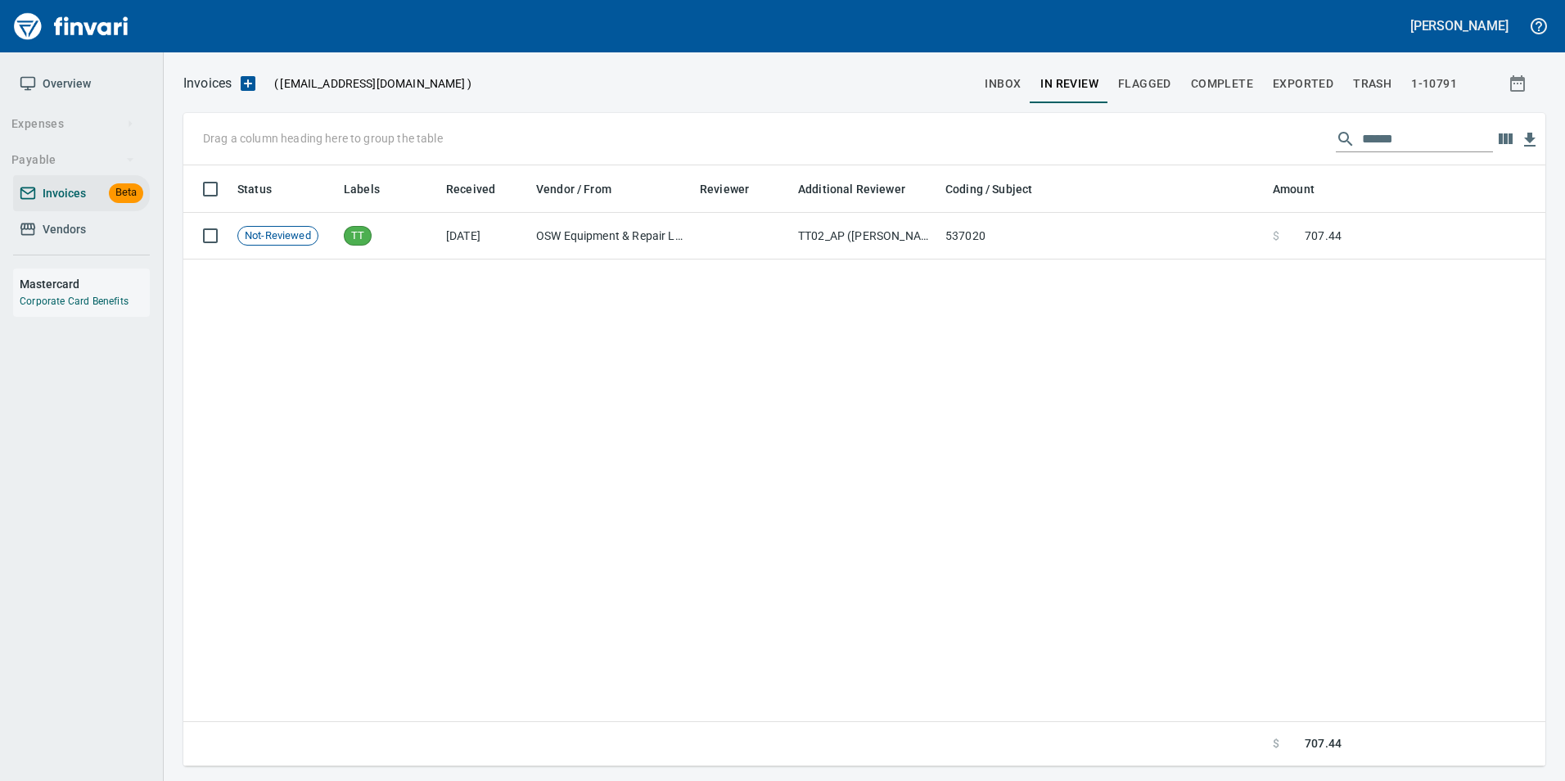
scroll to position [588, 1350]
click at [1439, 145] on input "******" at bounding box center [1427, 139] width 131 height 26
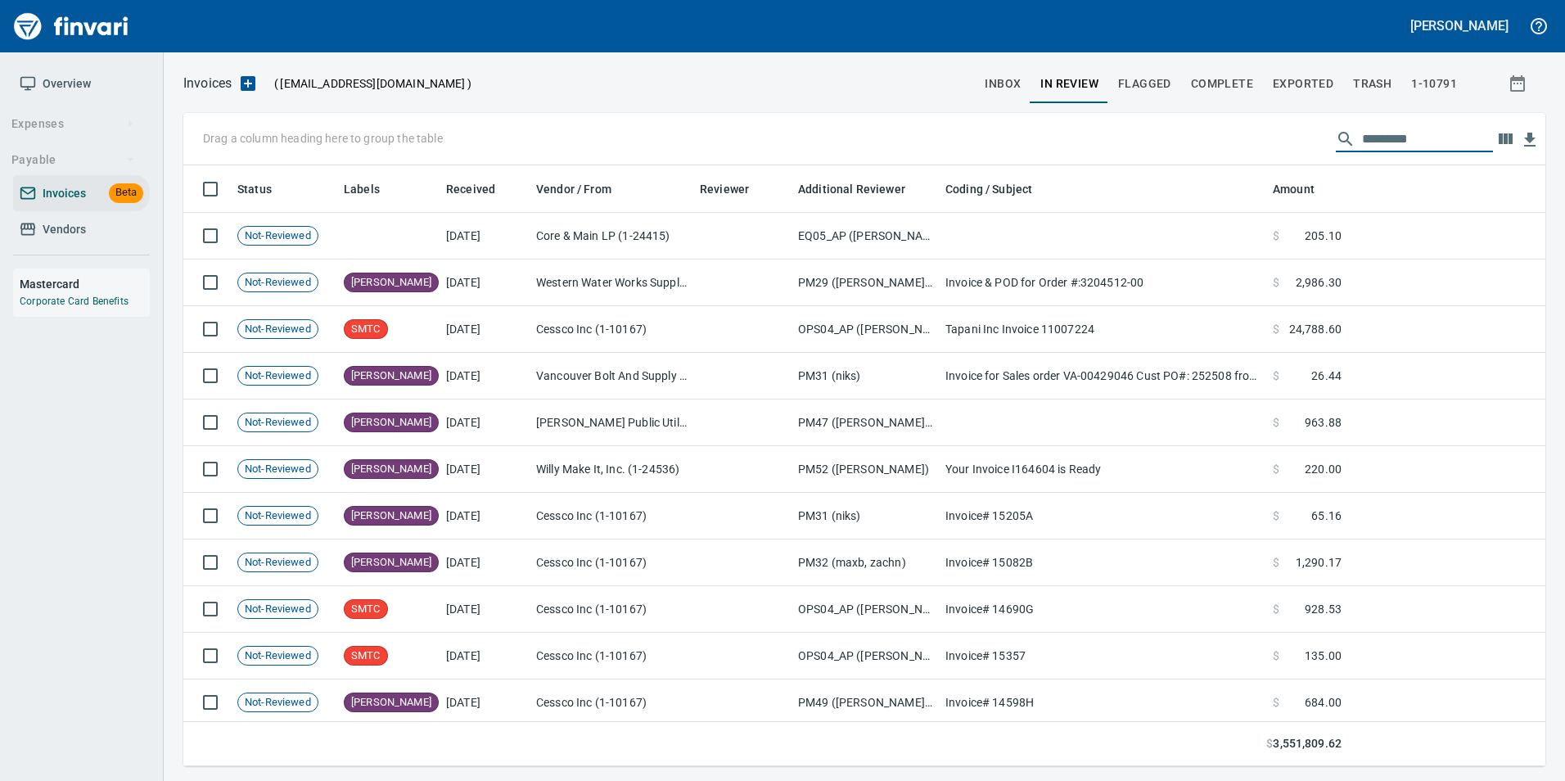
scroll to position [588, 1337]
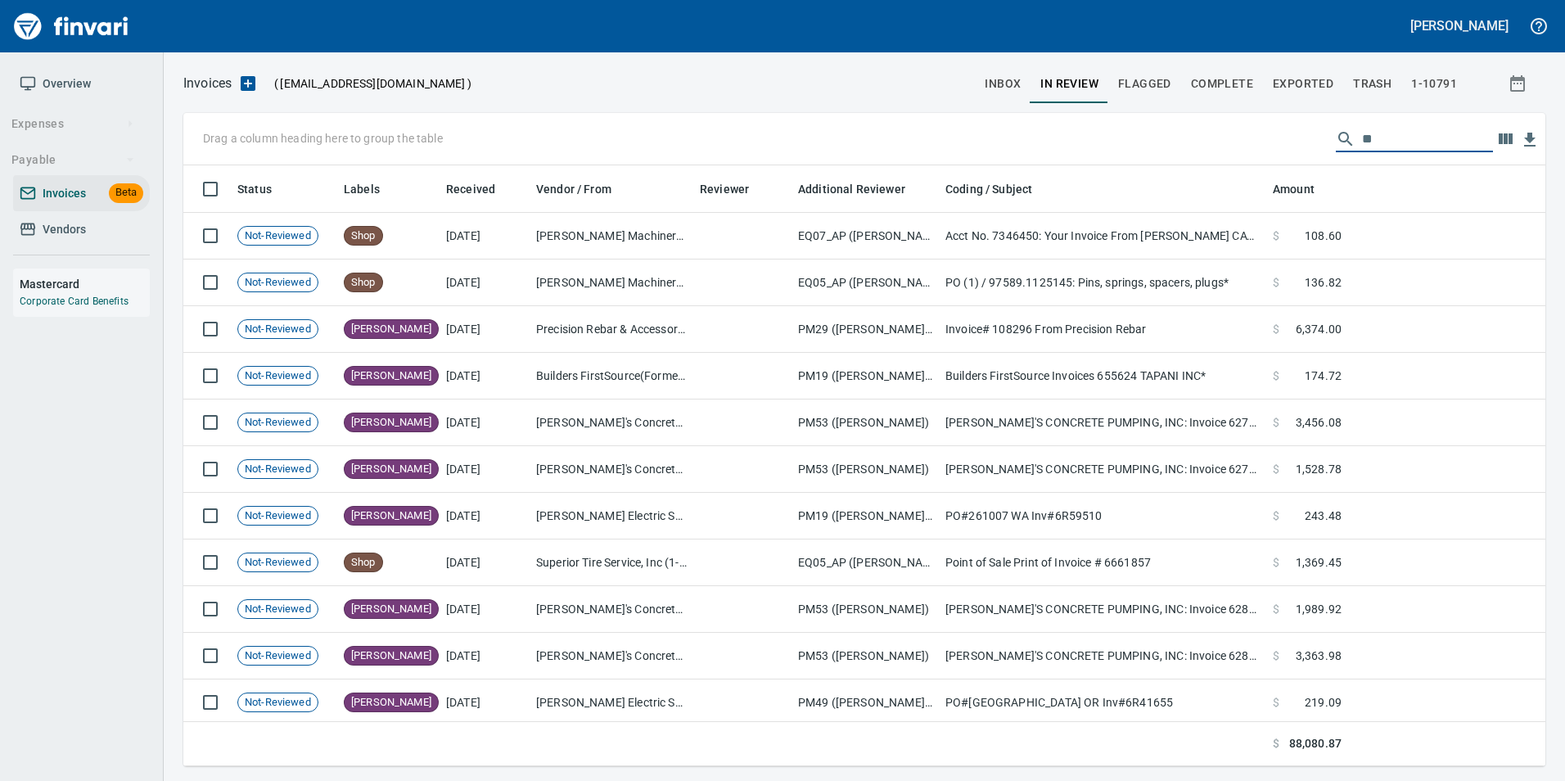
type input "*"
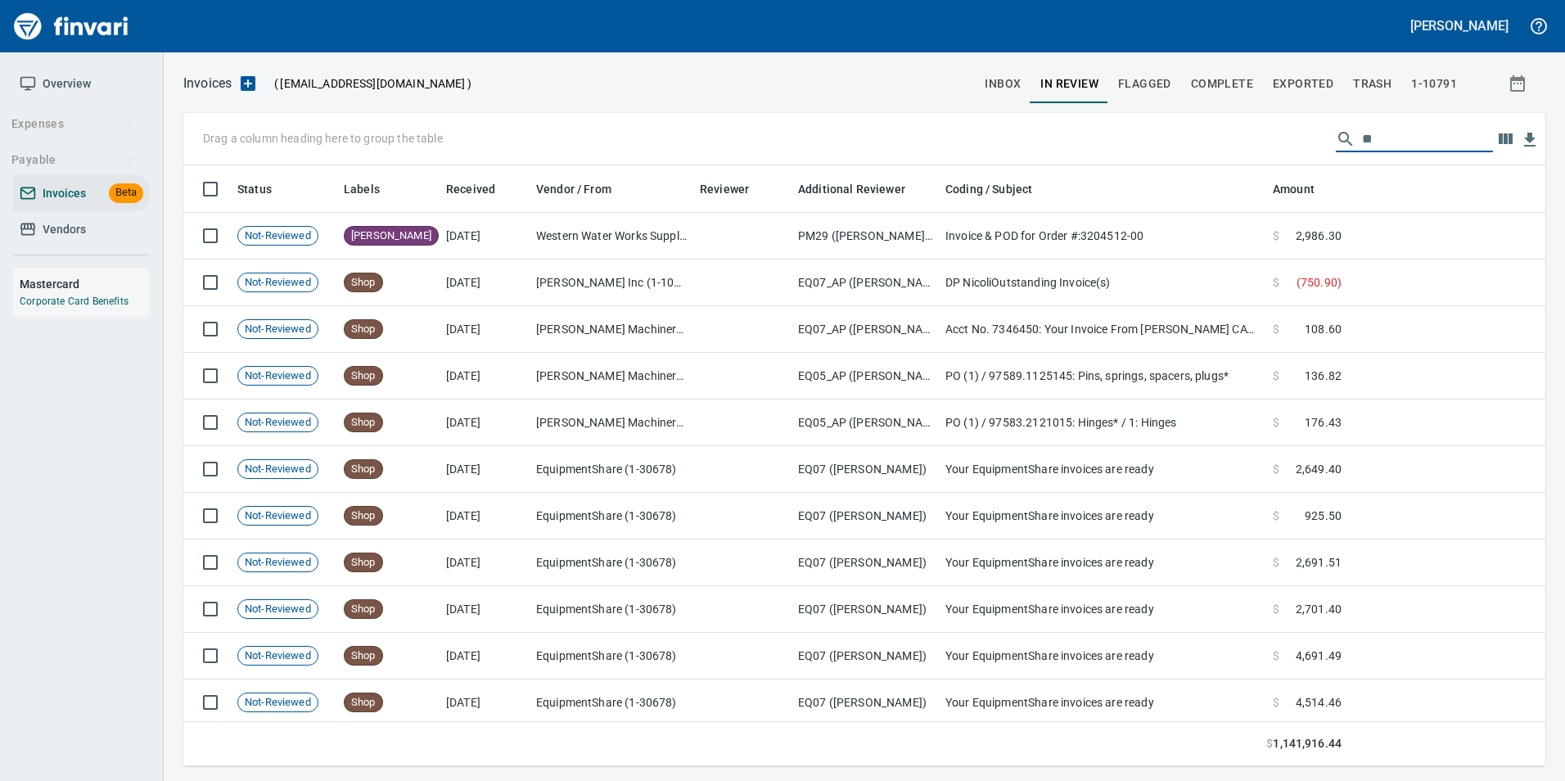
type input "*"
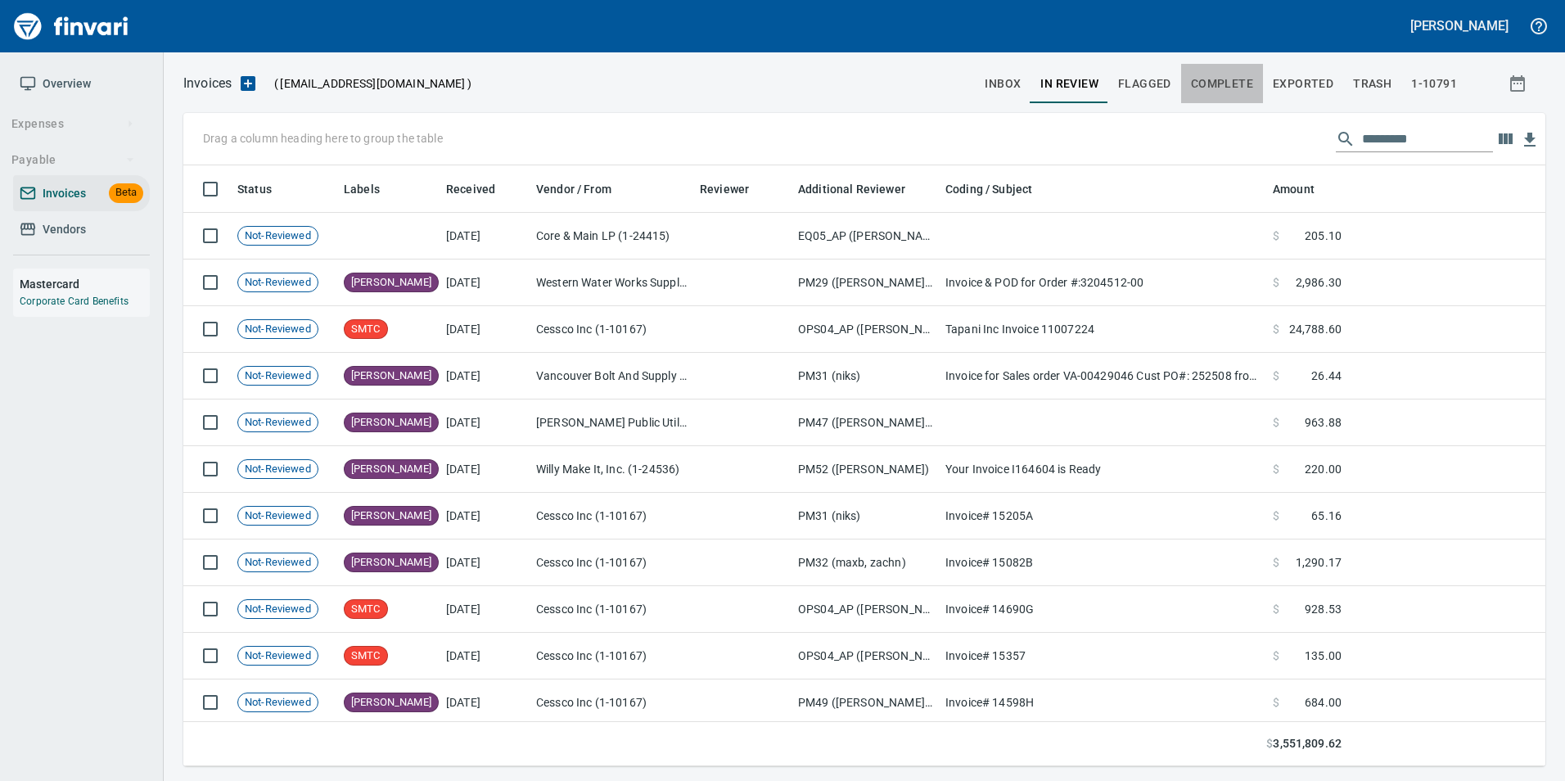
click at [1241, 74] on span "Complete" at bounding box center [1222, 84] width 62 height 20
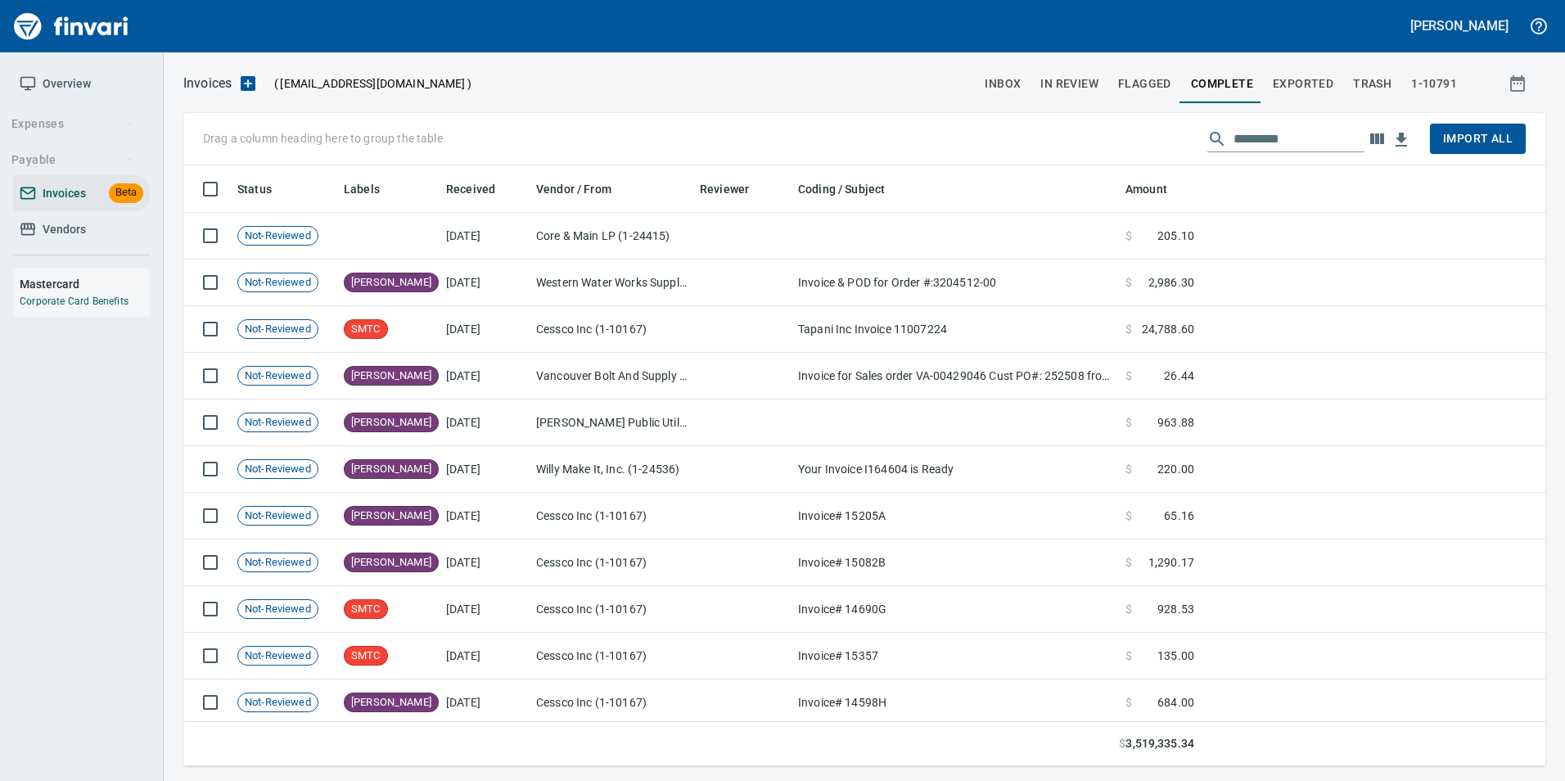
scroll to position [588, 1337]
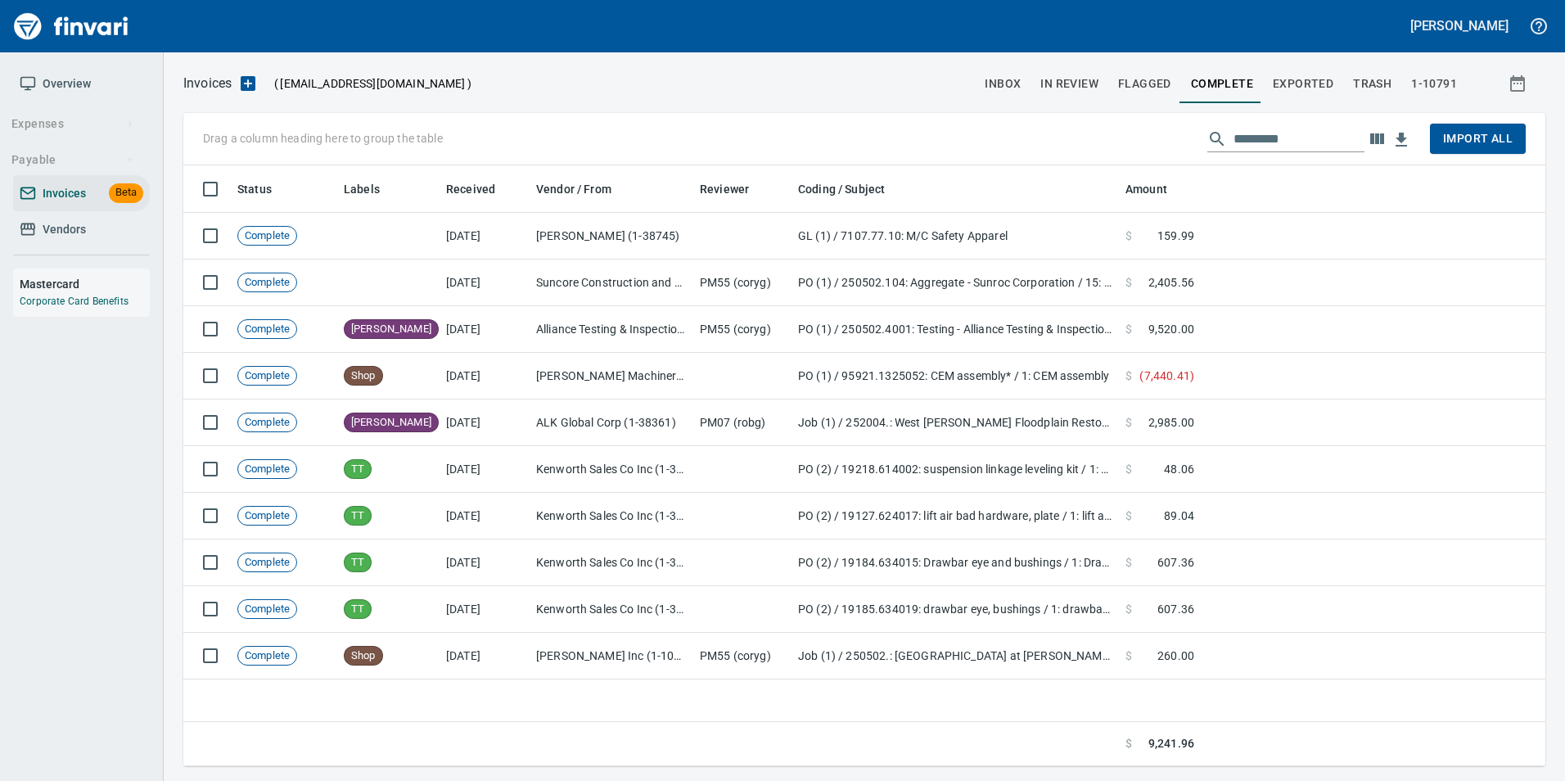
click at [1262, 124] on div "Drag a column heading here to group the table Import All" at bounding box center [864, 139] width 1362 height 52
click at [1278, 151] on input "text" at bounding box center [1298, 139] width 131 height 26
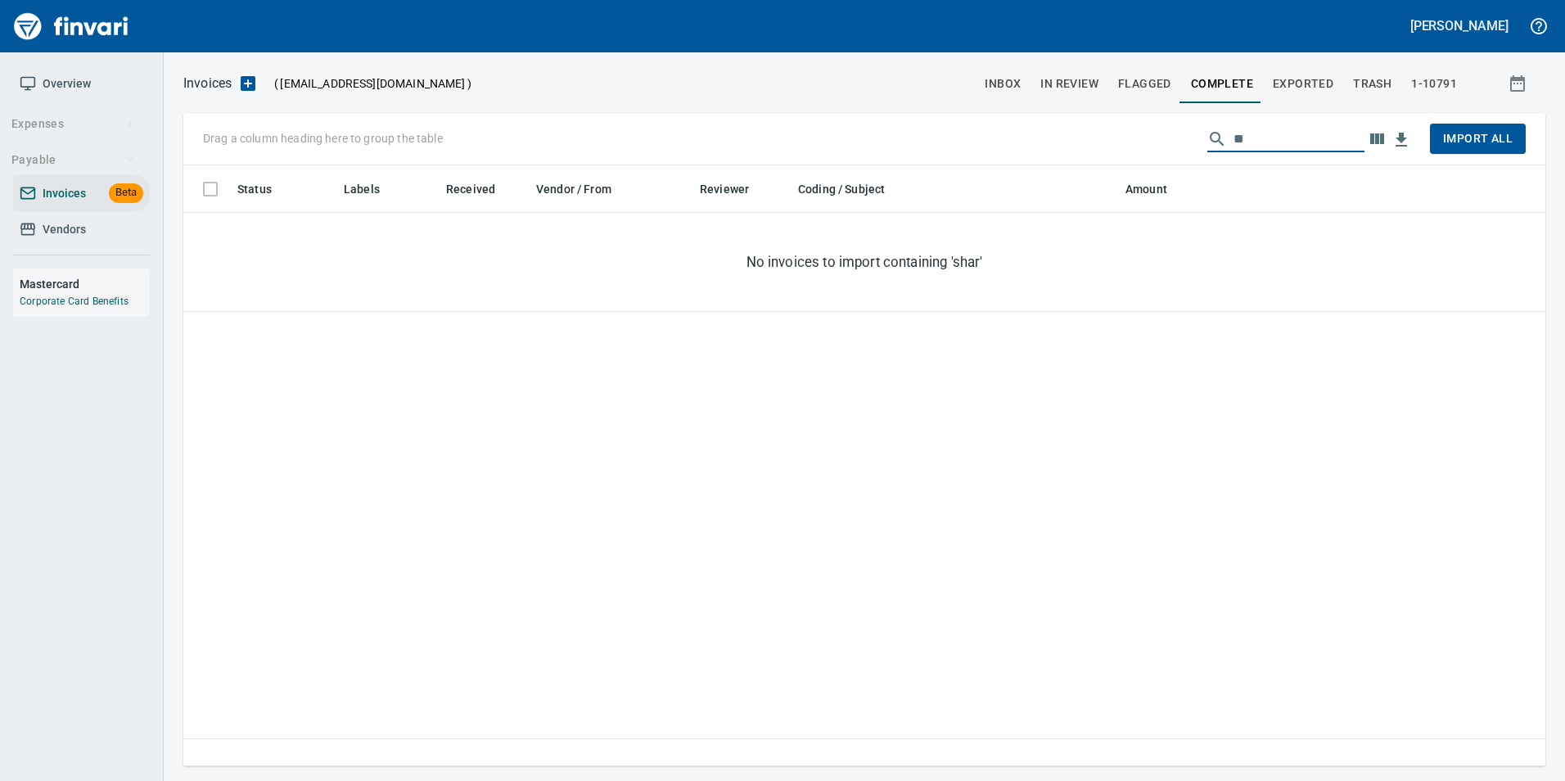
type input "*"
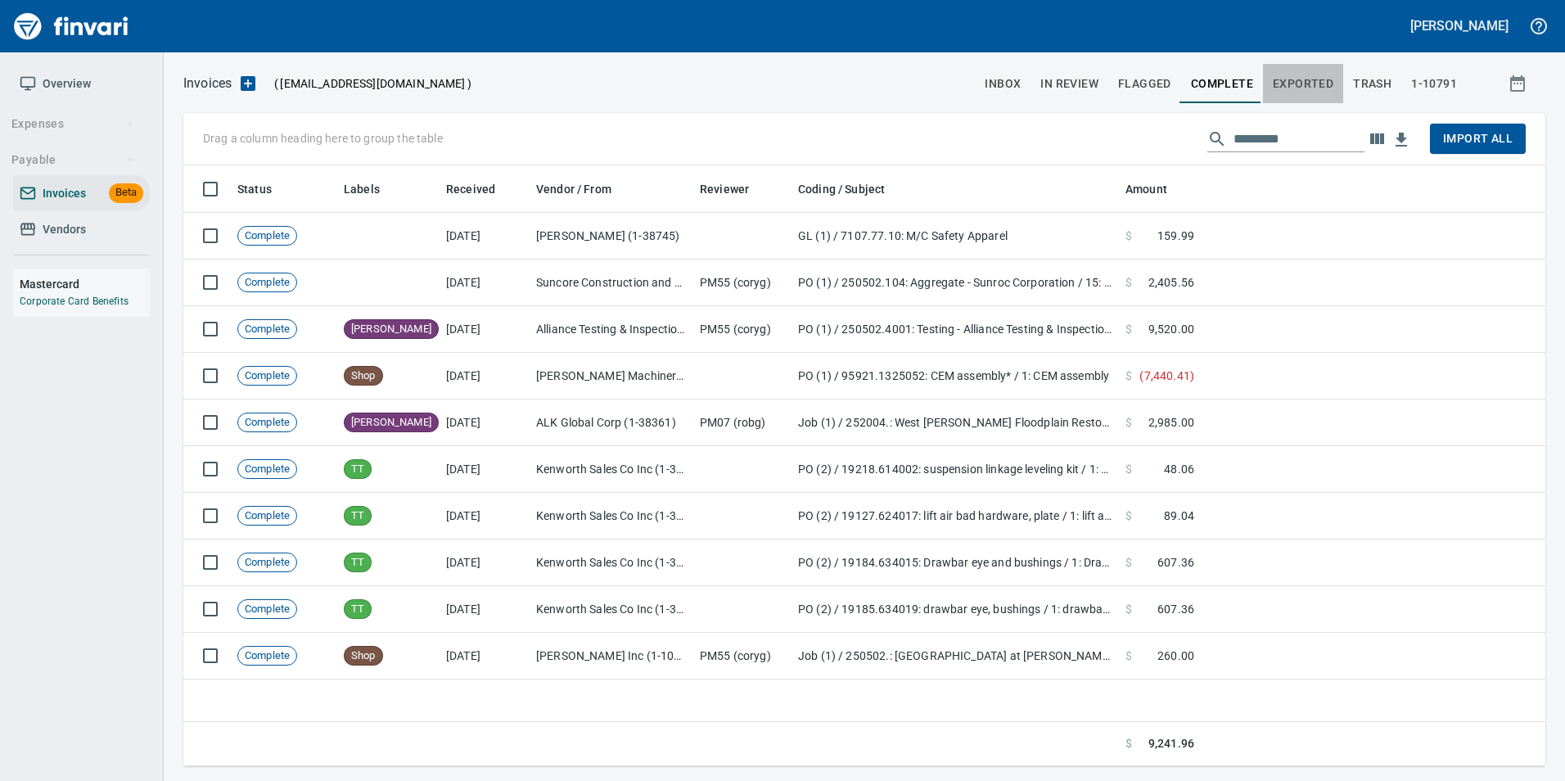
click at [1306, 65] on button "Exported" at bounding box center [1303, 83] width 80 height 39
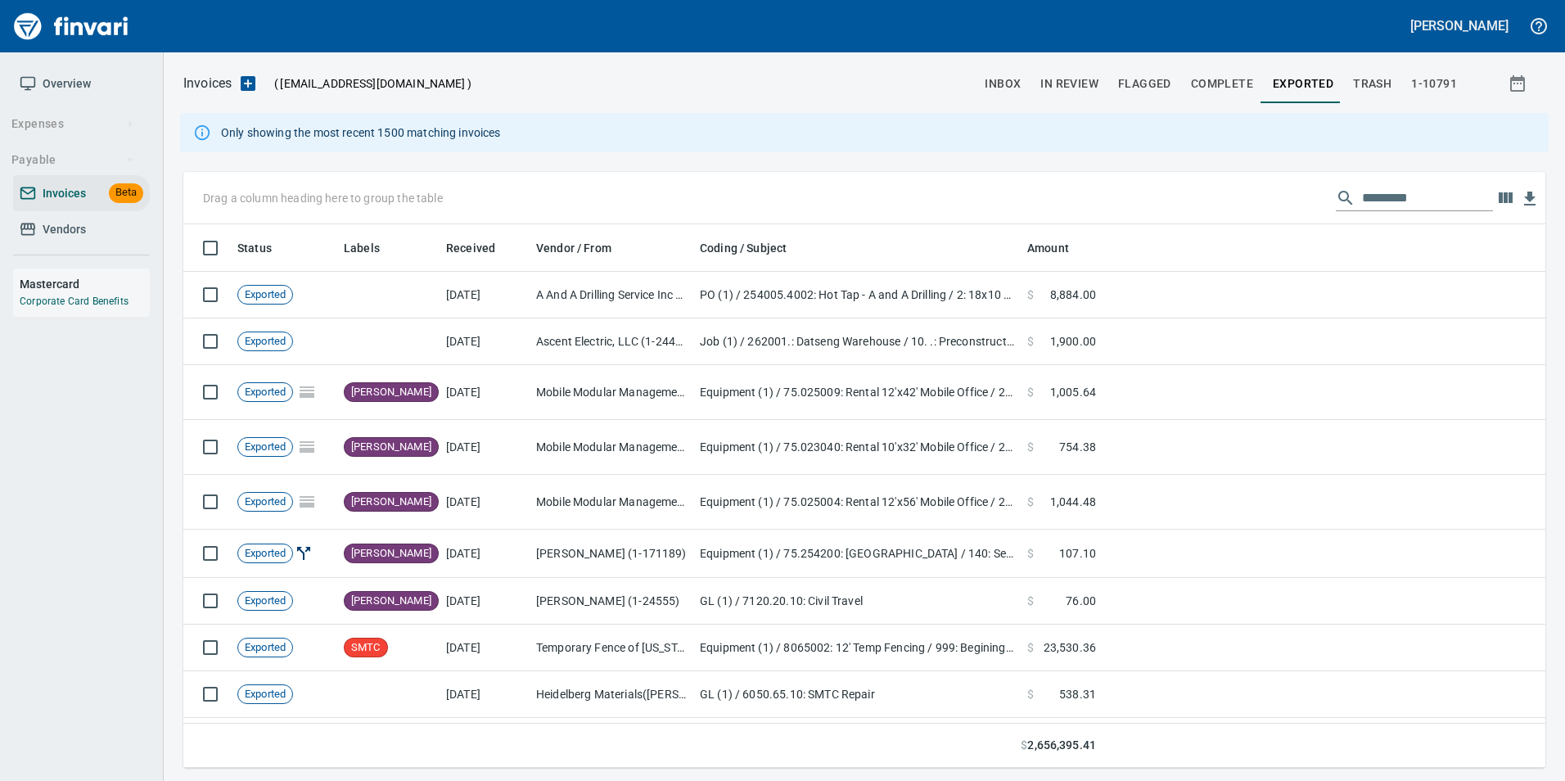
scroll to position [531, 1337]
click at [1406, 204] on input "text" at bounding box center [1427, 198] width 131 height 26
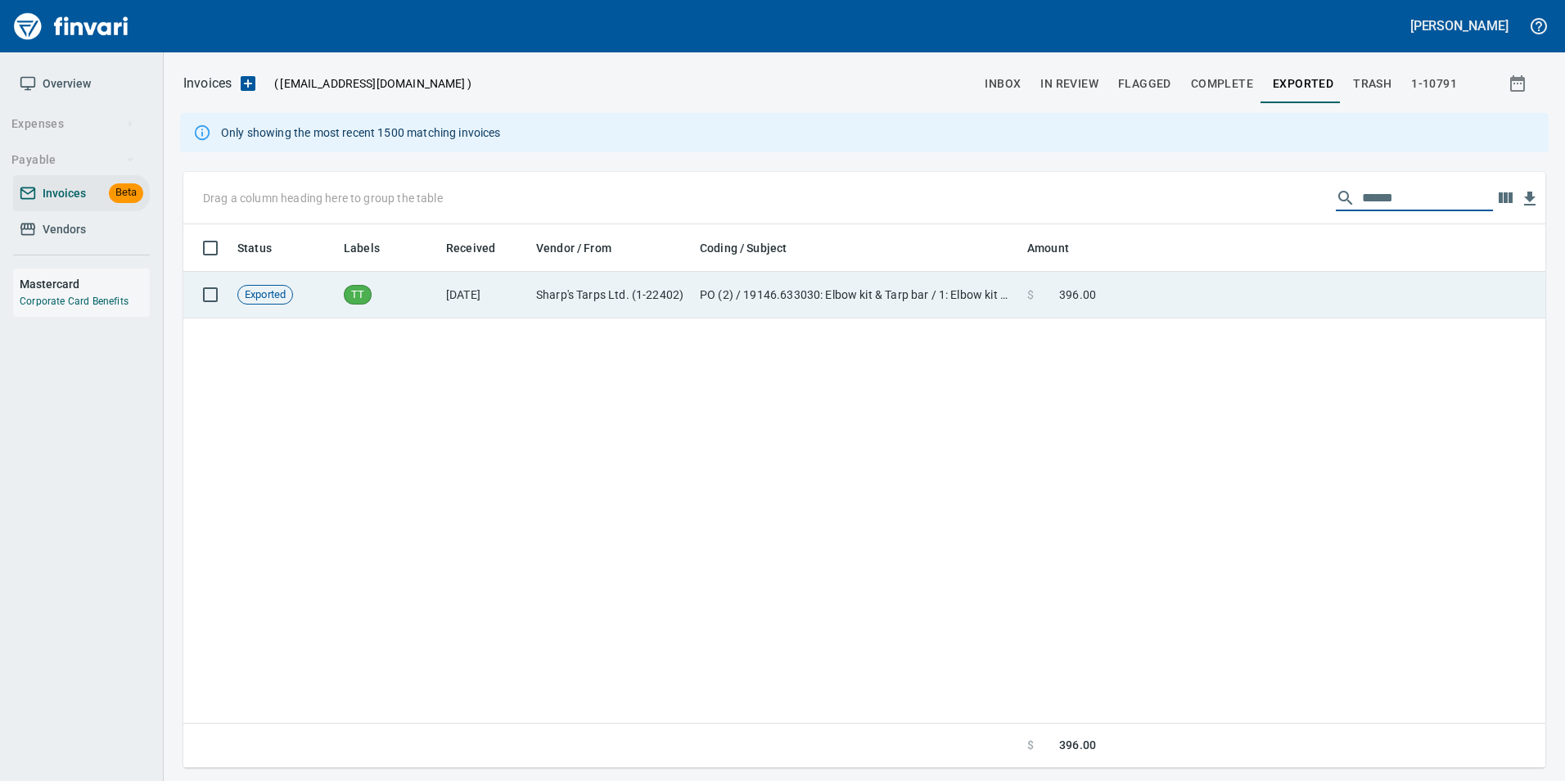
type input "******"
click at [1355, 302] on td at bounding box center [1324, 295] width 443 height 47
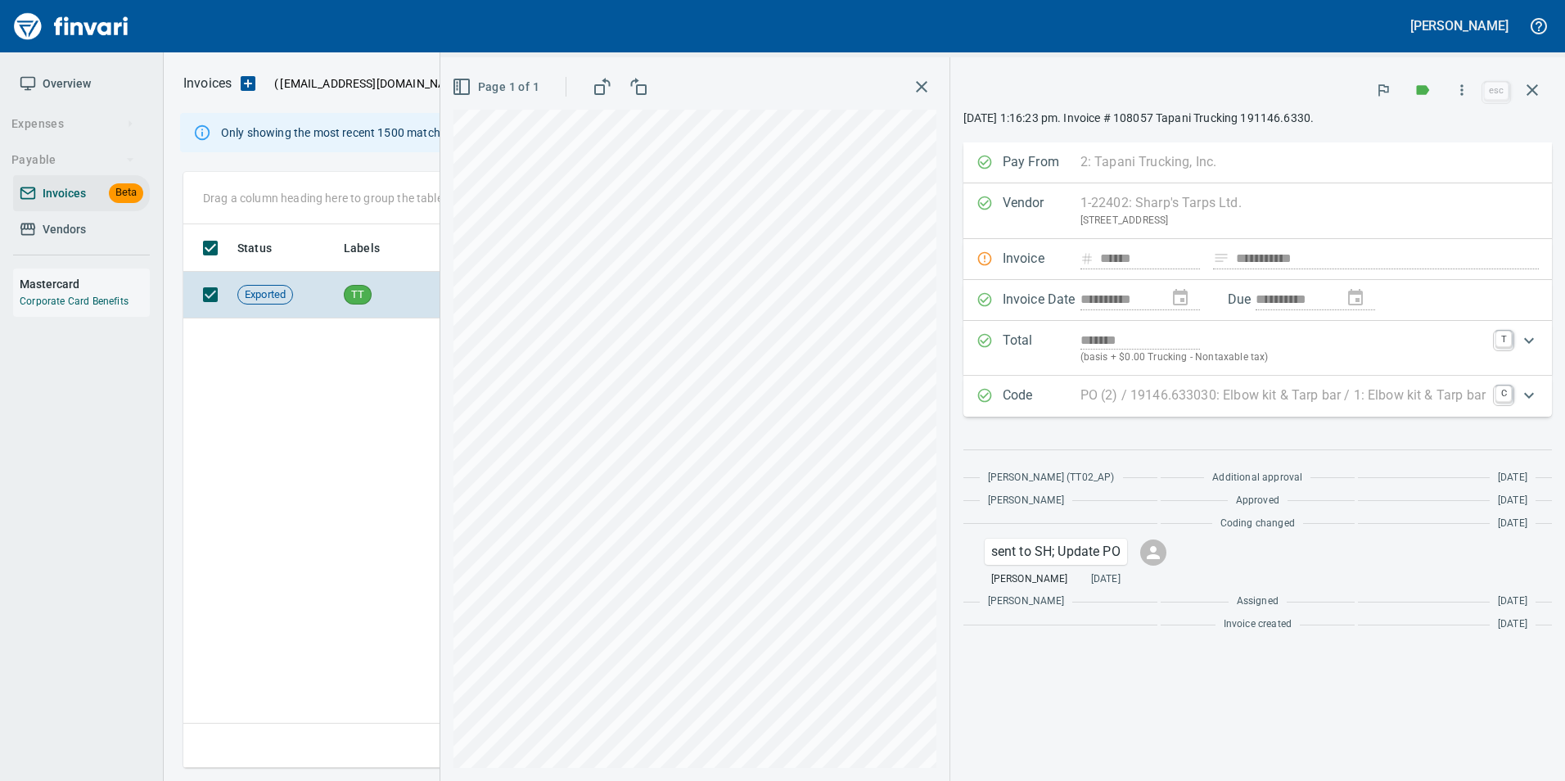
click at [1380, 391] on div "Code PO (2) / 19146.633030: Elbow kit & Tarp bar / 1: Elbow kit & Tarp bar C" at bounding box center [1257, 396] width 588 height 41
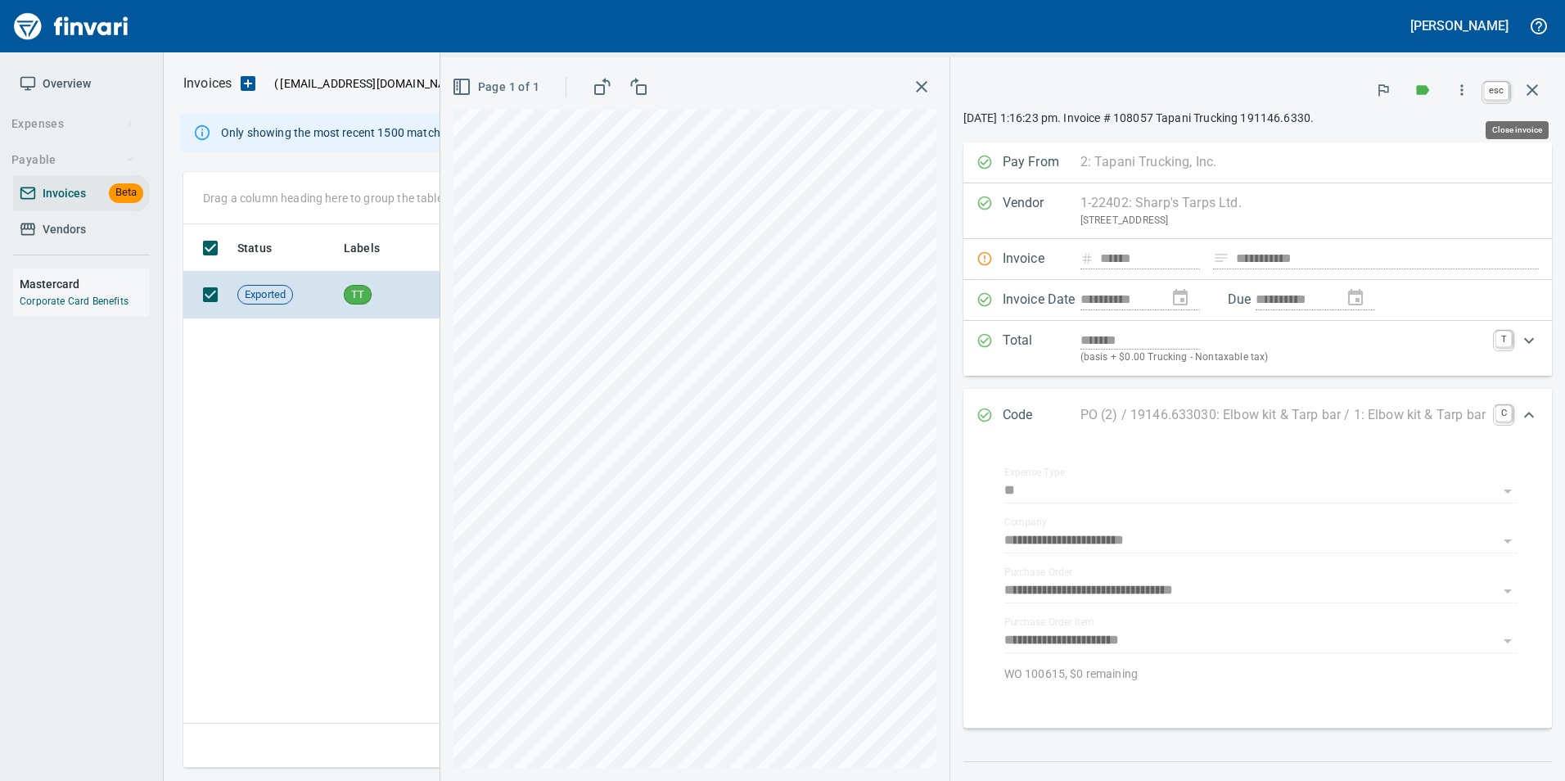
click at [1522, 87] on button "button" at bounding box center [1532, 89] width 39 height 39
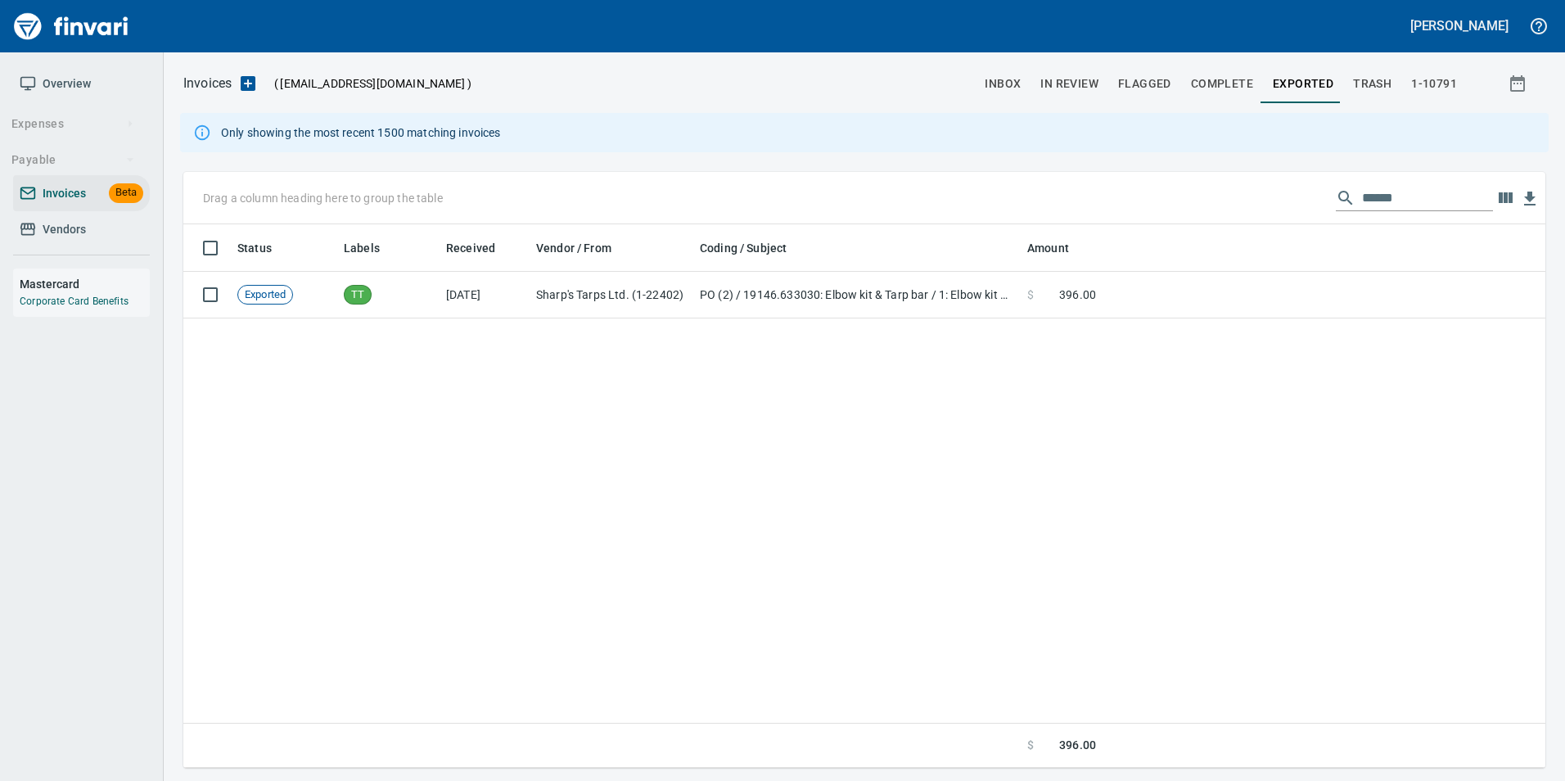
click at [1067, 82] on span "In Review" at bounding box center [1069, 84] width 58 height 20
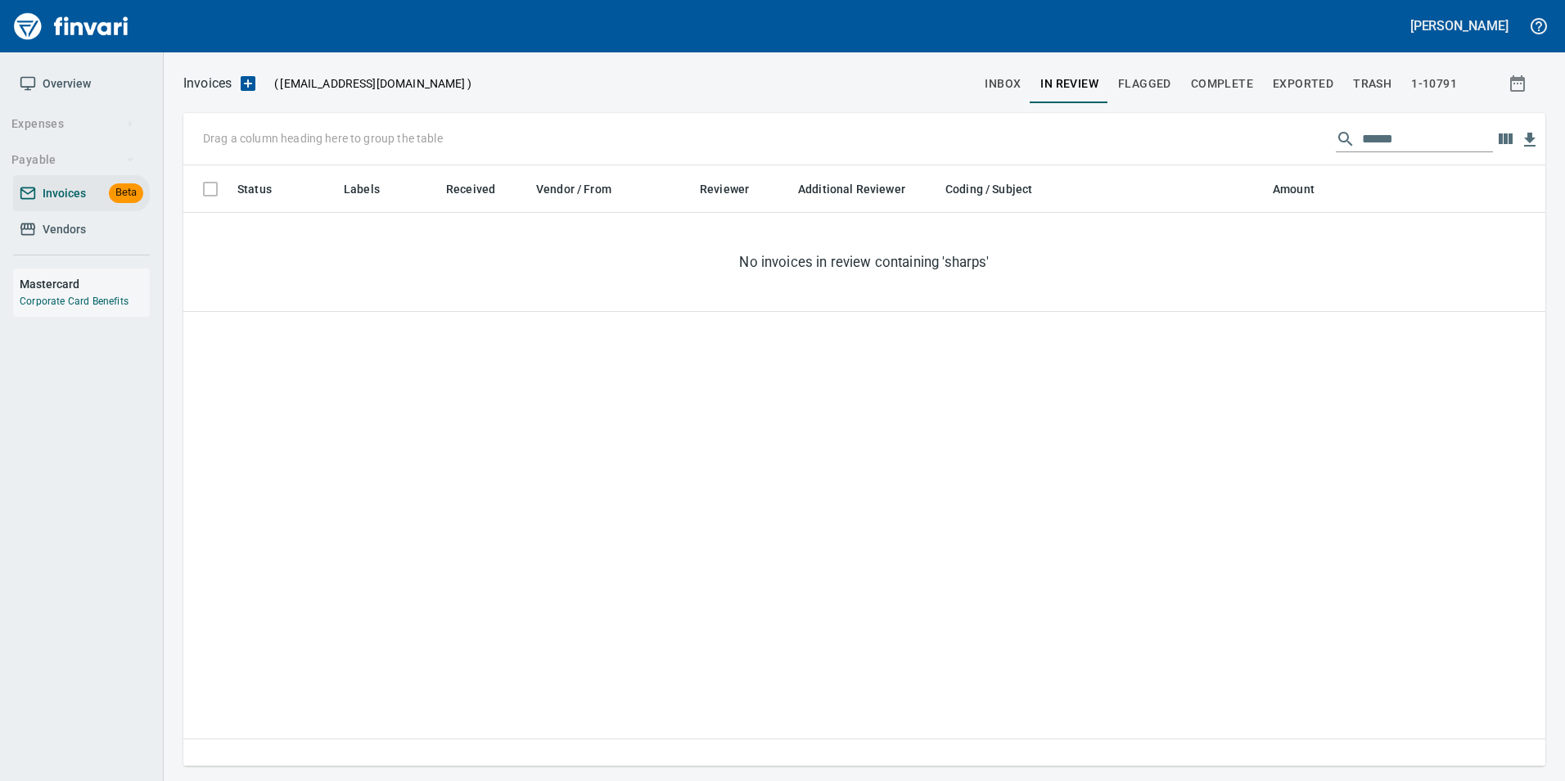
scroll to position [588, 1350]
click at [1390, 142] on input "******" at bounding box center [1427, 139] width 131 height 26
type input "*"
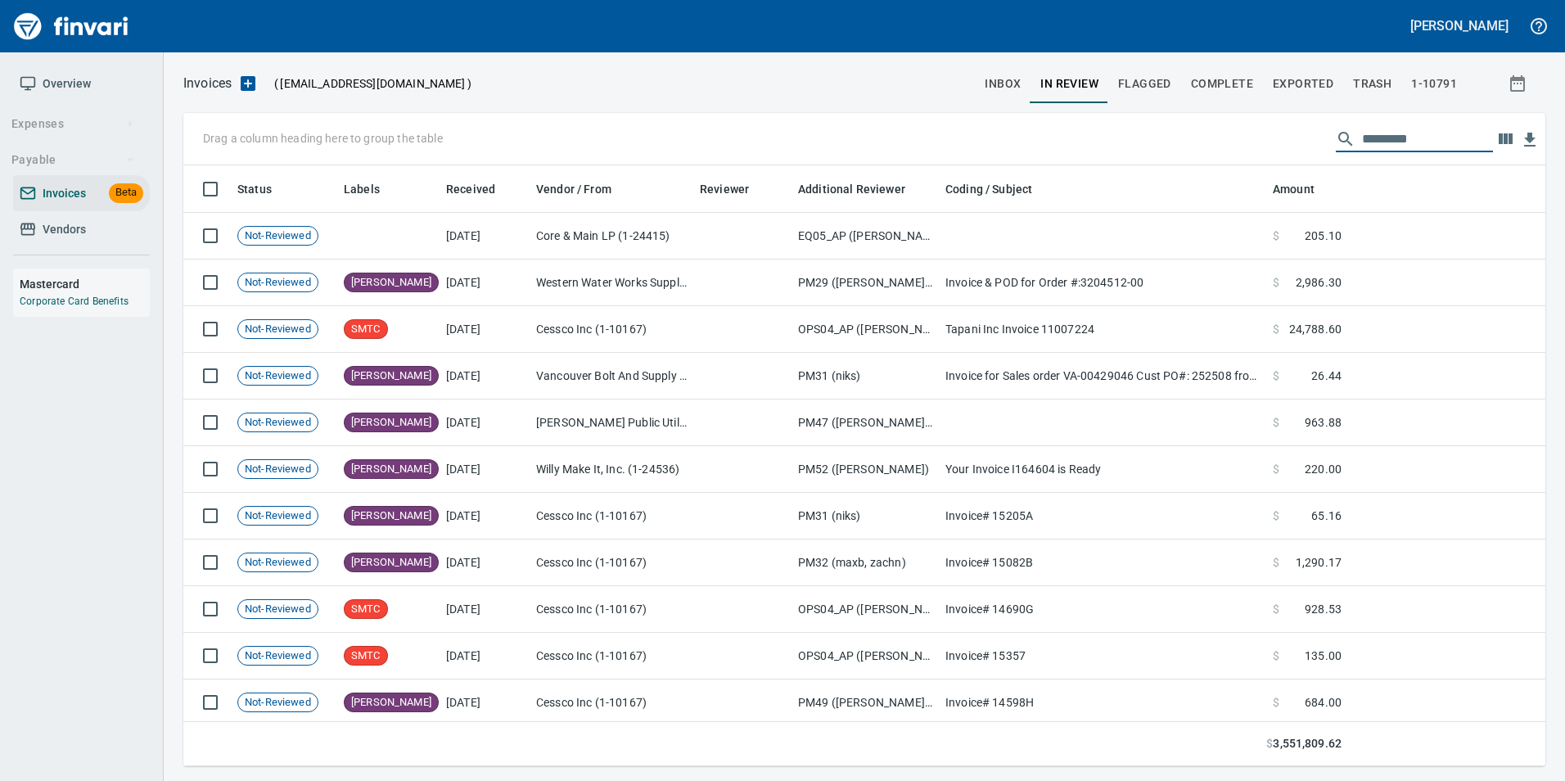
scroll to position [588, 1337]
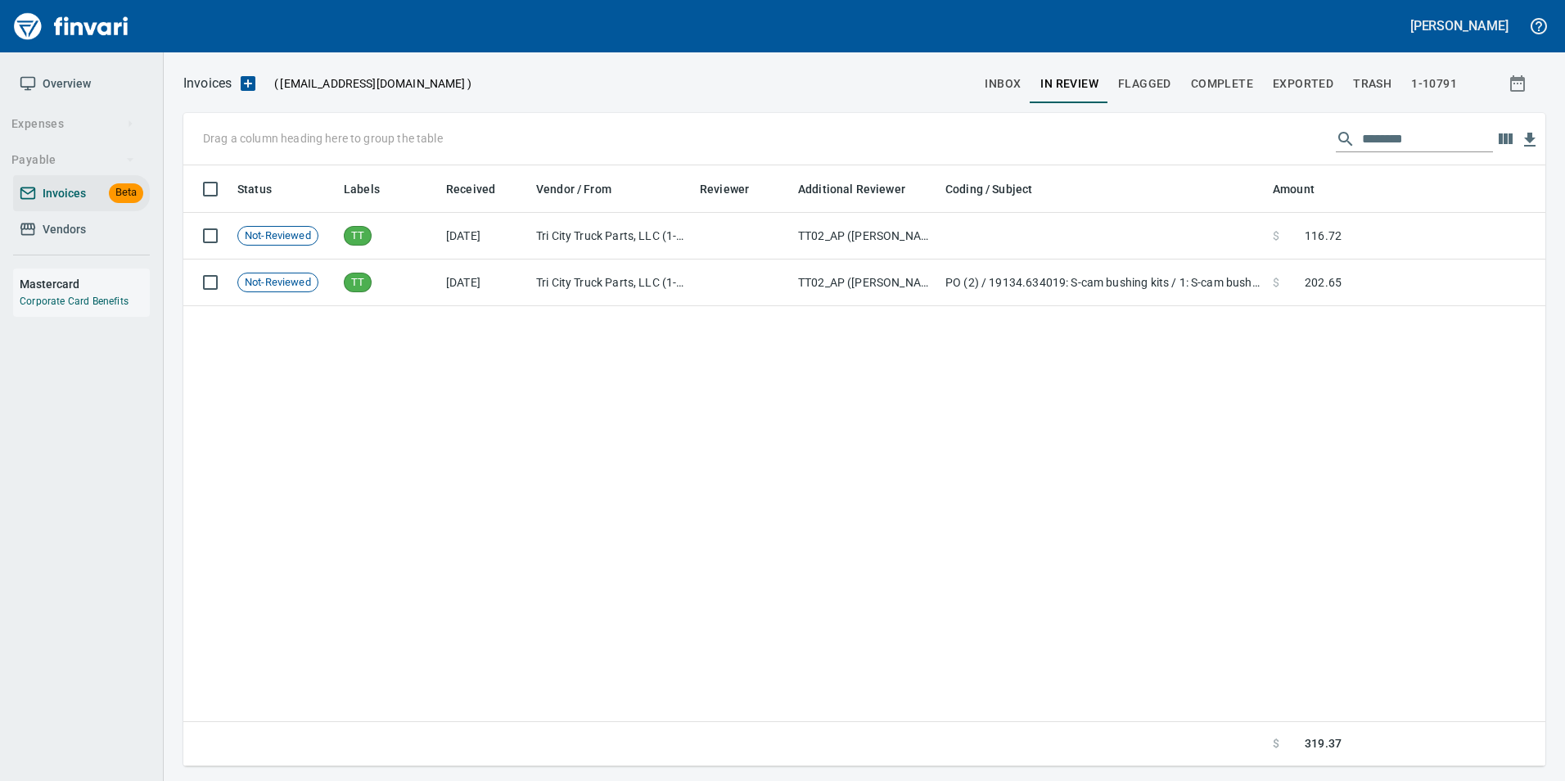
click at [1133, 306] on div "Status Labels Received Vendor / From Reviewer Additional Reviewer Coding / Subj…" at bounding box center [864, 466] width 1362 height 602
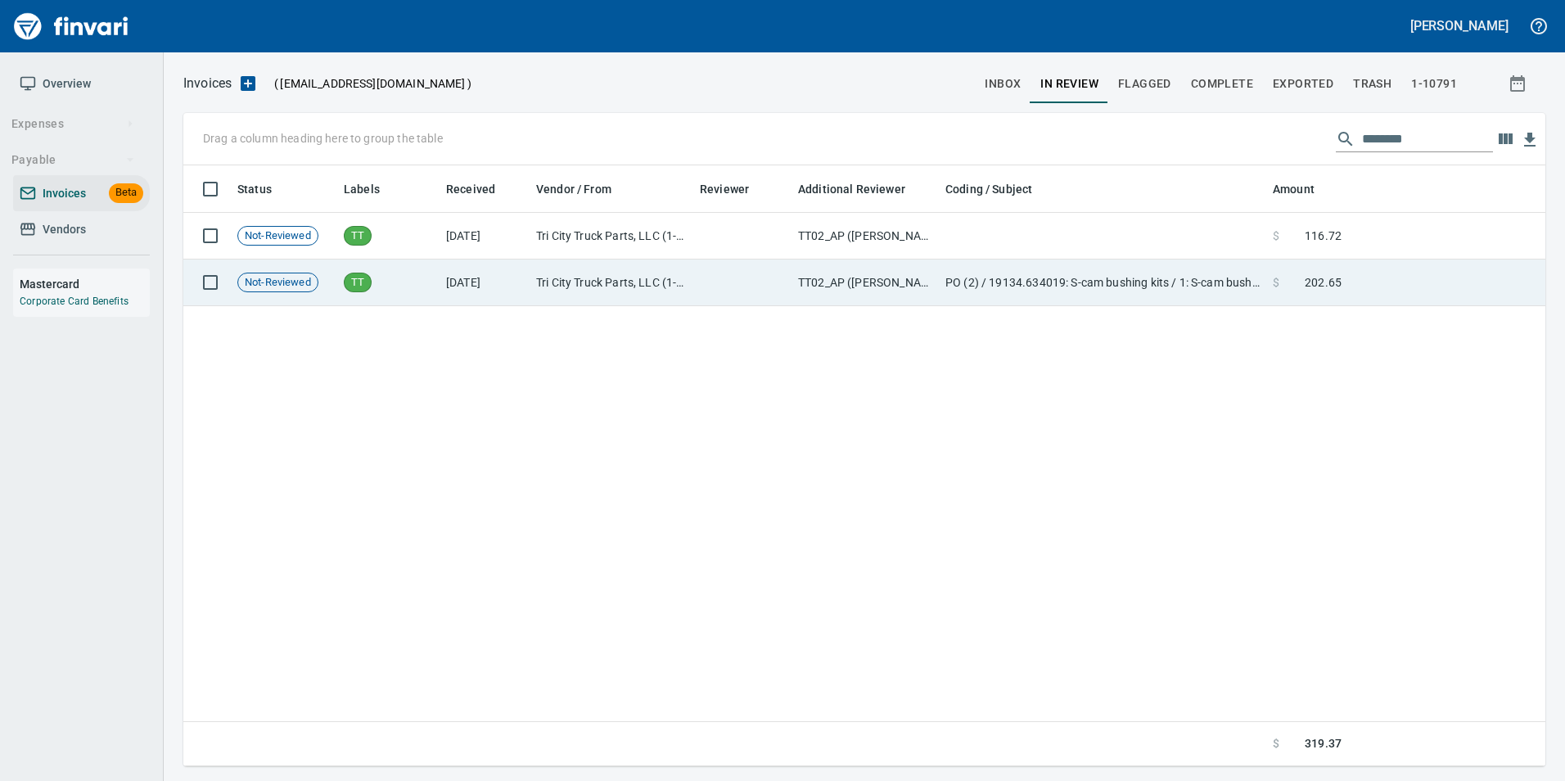
click at [1128, 297] on td "PO (2) / 19134.634019: S-cam bushing kits / 1: S-cam bushing kits" at bounding box center [1102, 282] width 327 height 47
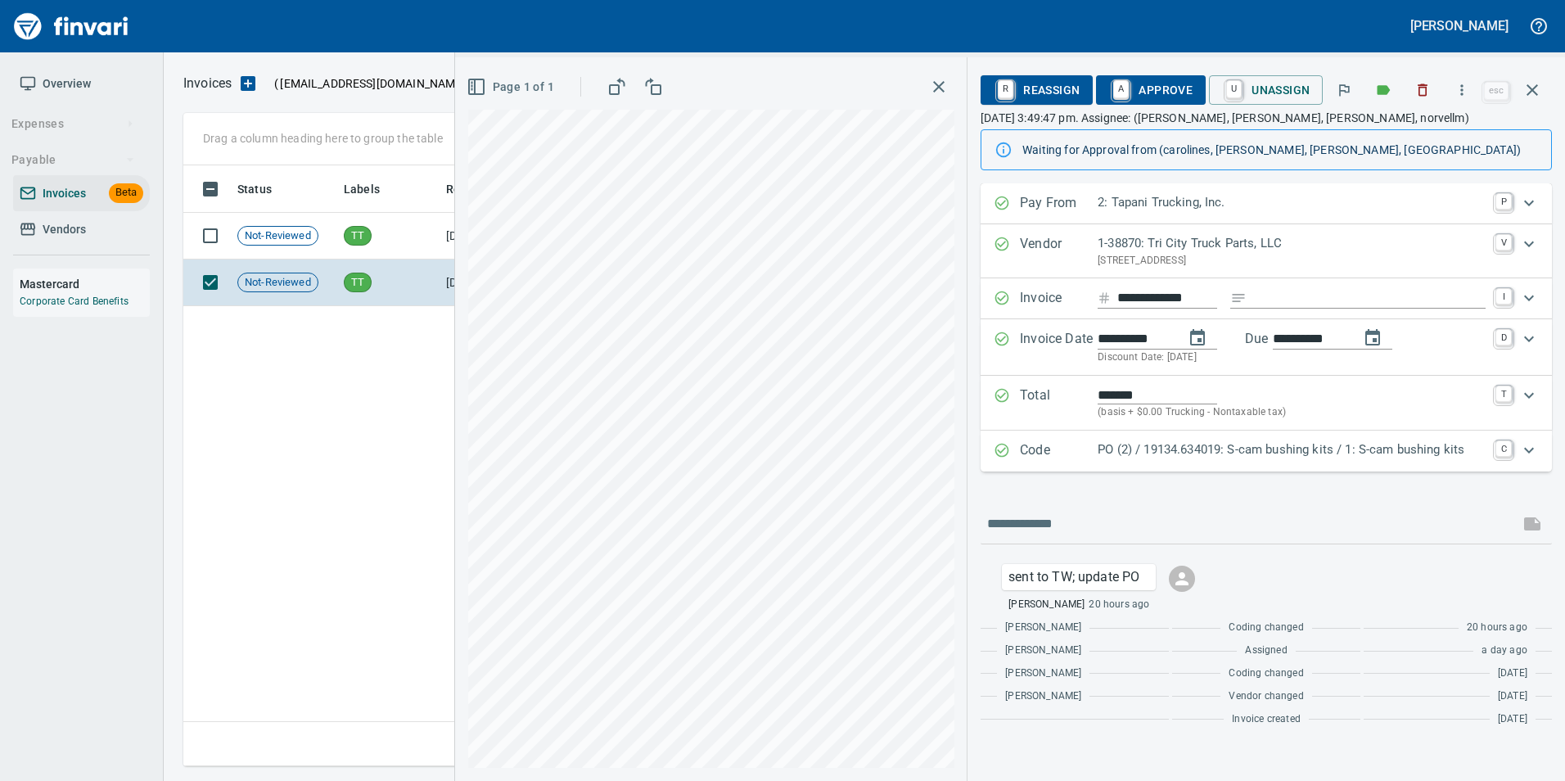
click at [1154, 471] on div "Code PO (2) / 19134.634019: S-cam bushing kits / 1: S-cam bushing kits C" at bounding box center [1266, 451] width 571 height 41
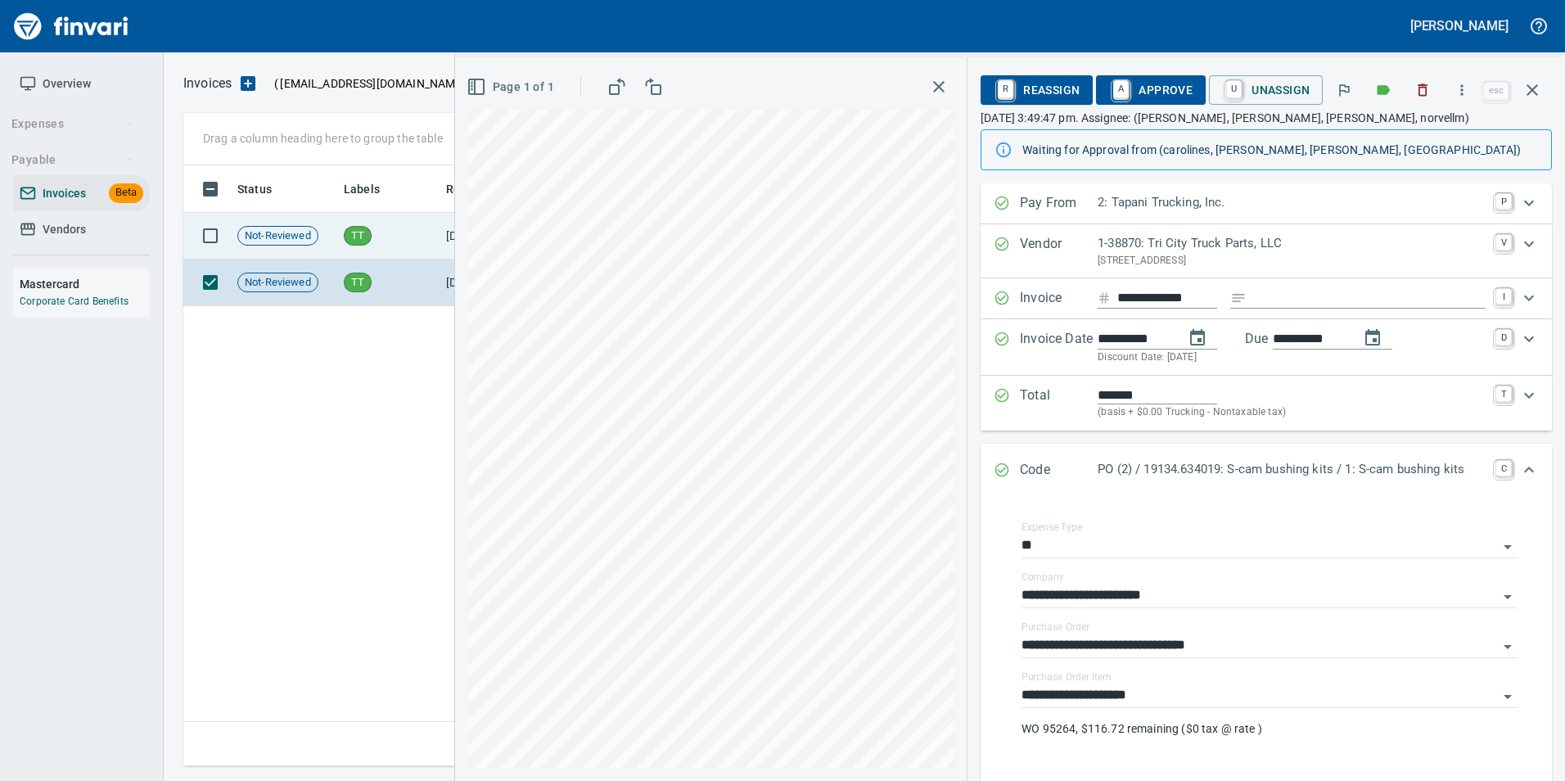
click at [373, 224] on td "TT" at bounding box center [388, 236] width 102 height 47
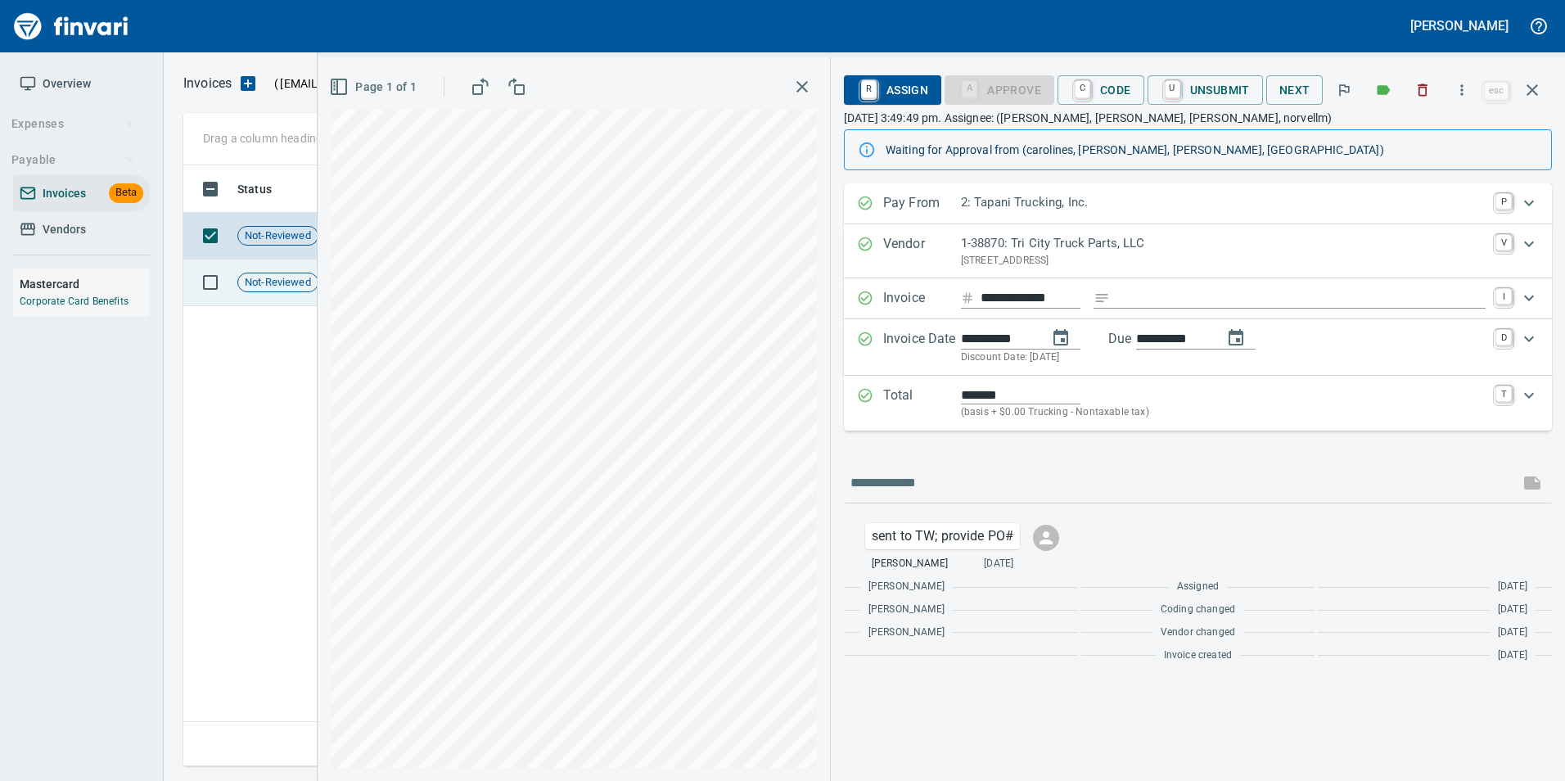
click at [259, 292] on td "Not-Reviewed" at bounding box center [284, 282] width 106 height 47
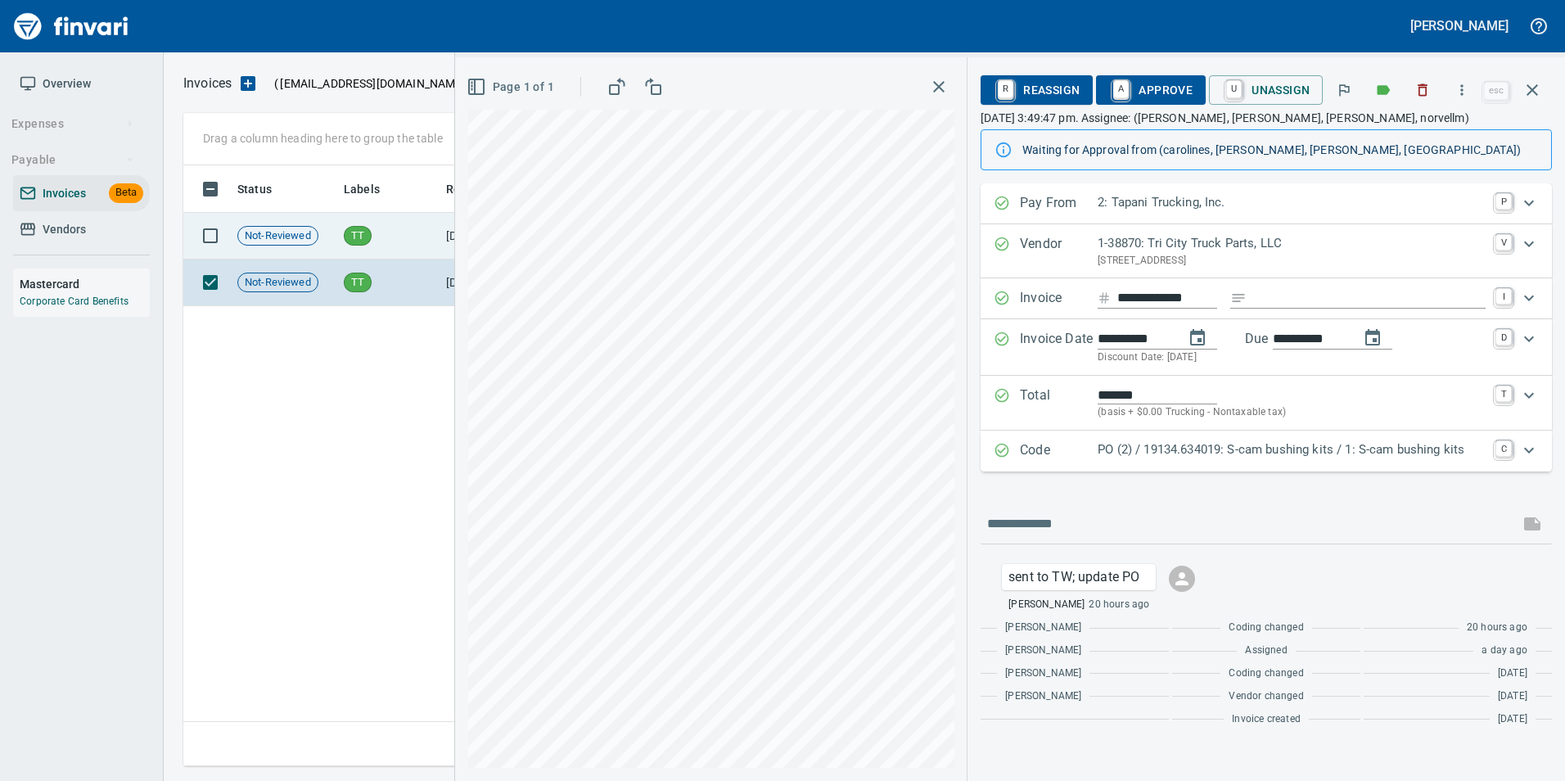
click at [428, 242] on td "TT" at bounding box center [388, 236] width 102 height 47
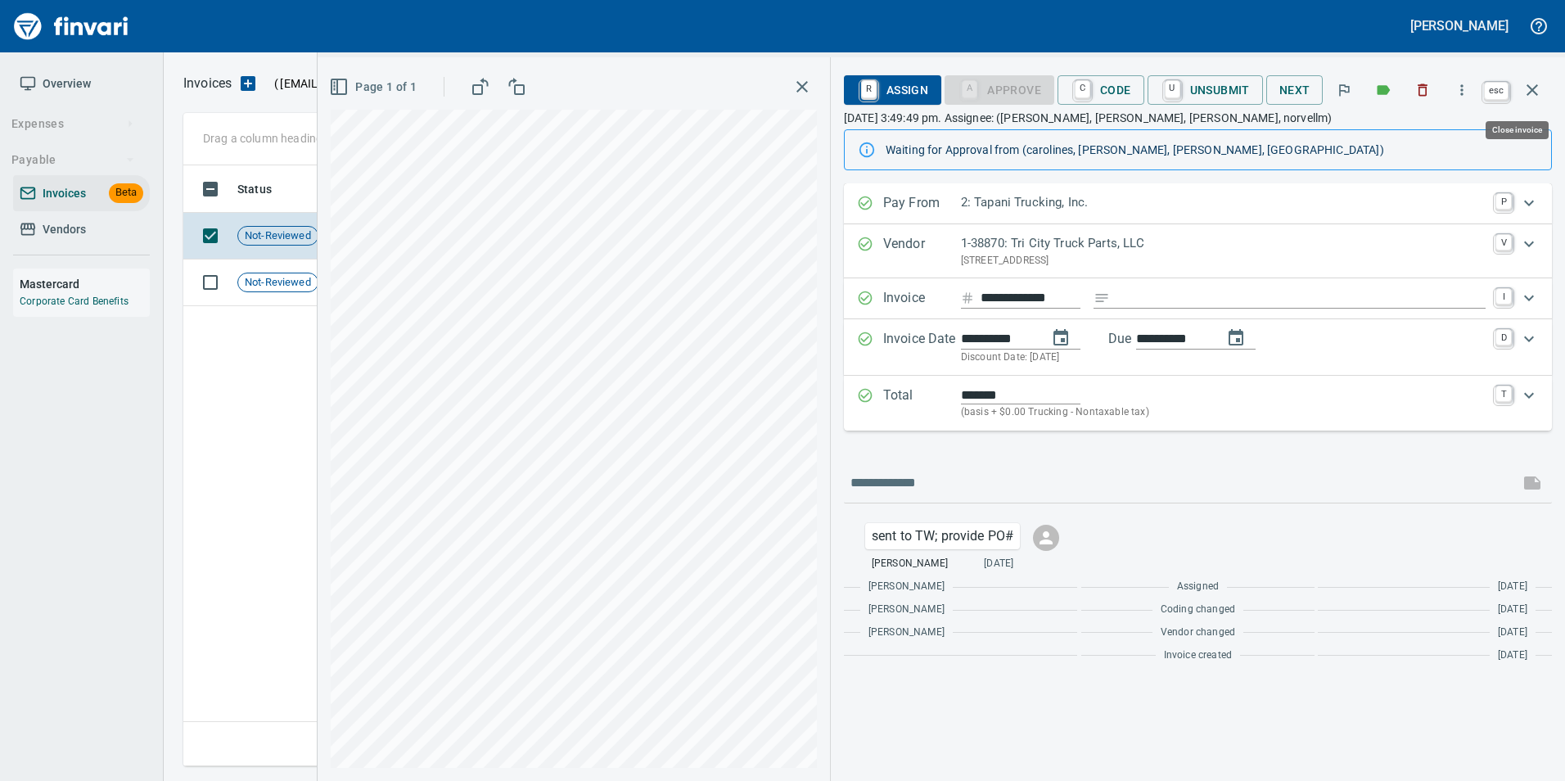
click at [1528, 94] on icon "button" at bounding box center [1531, 89] width 11 height 11
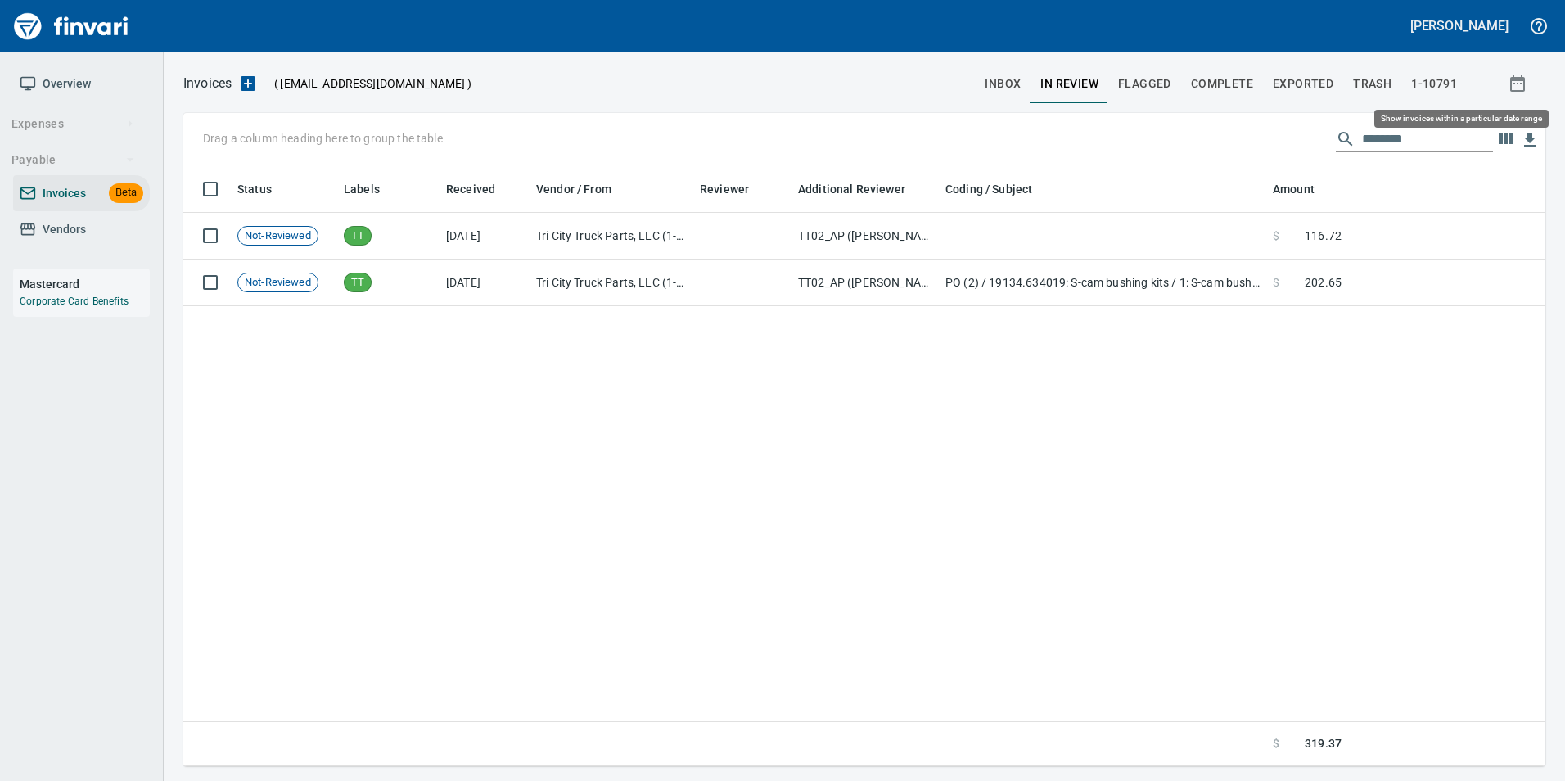
scroll to position [588, 1350]
click at [1418, 133] on input "********" at bounding box center [1427, 139] width 131 height 26
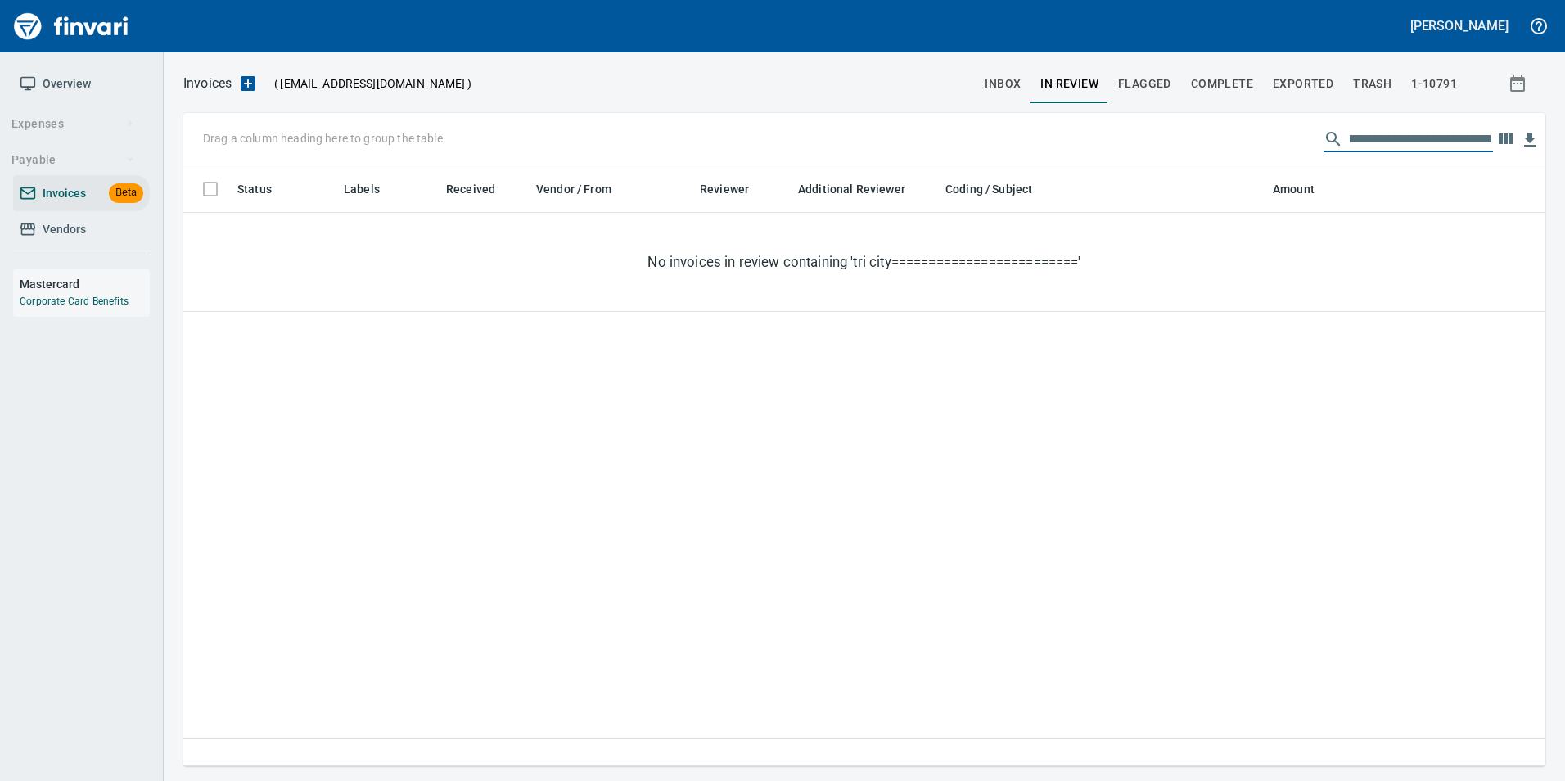
scroll to position [0, 76]
type input "*"
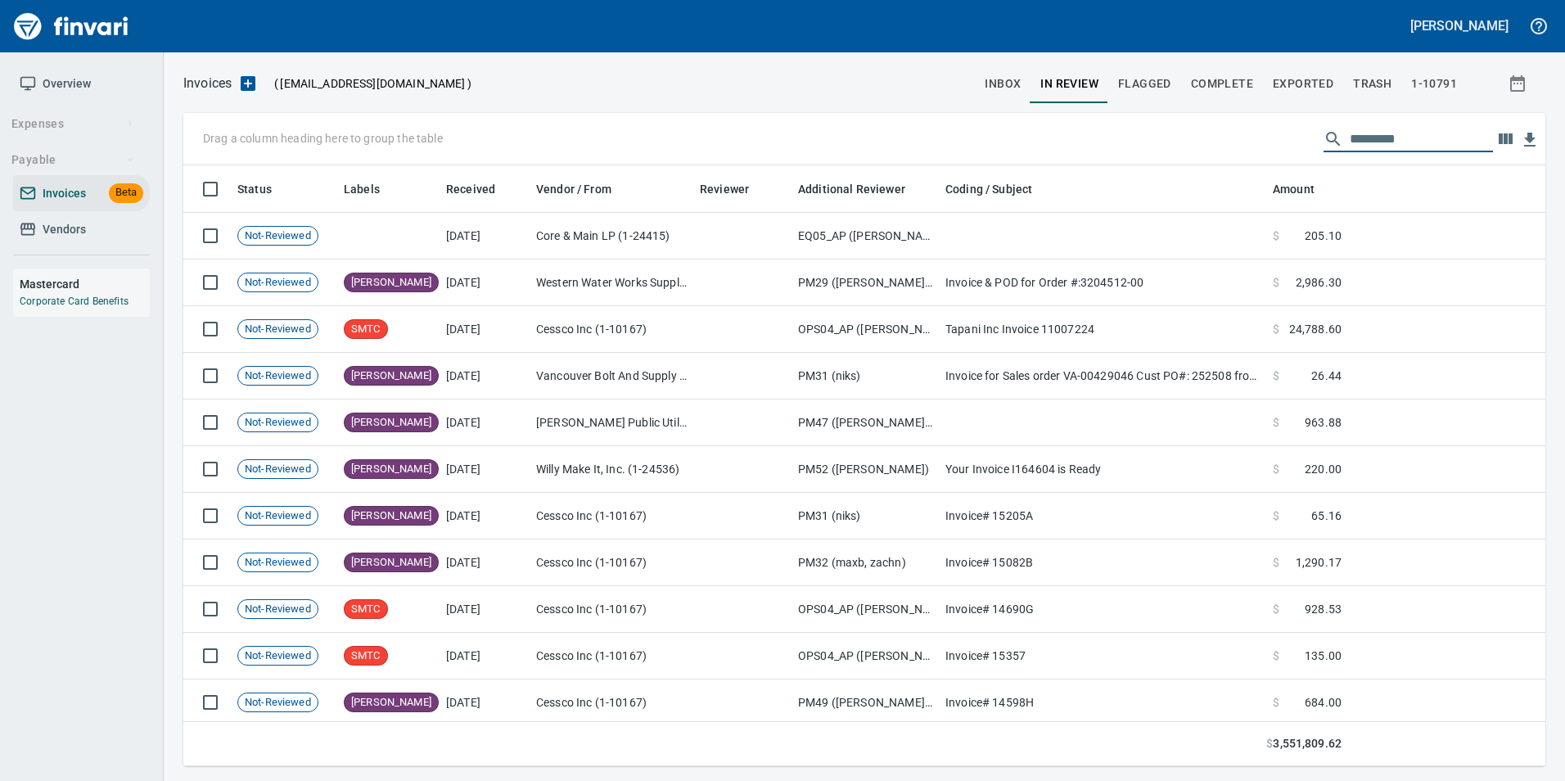
scroll to position [588, 1337]
click at [999, 90] on span "inbox" at bounding box center [1003, 84] width 36 height 20
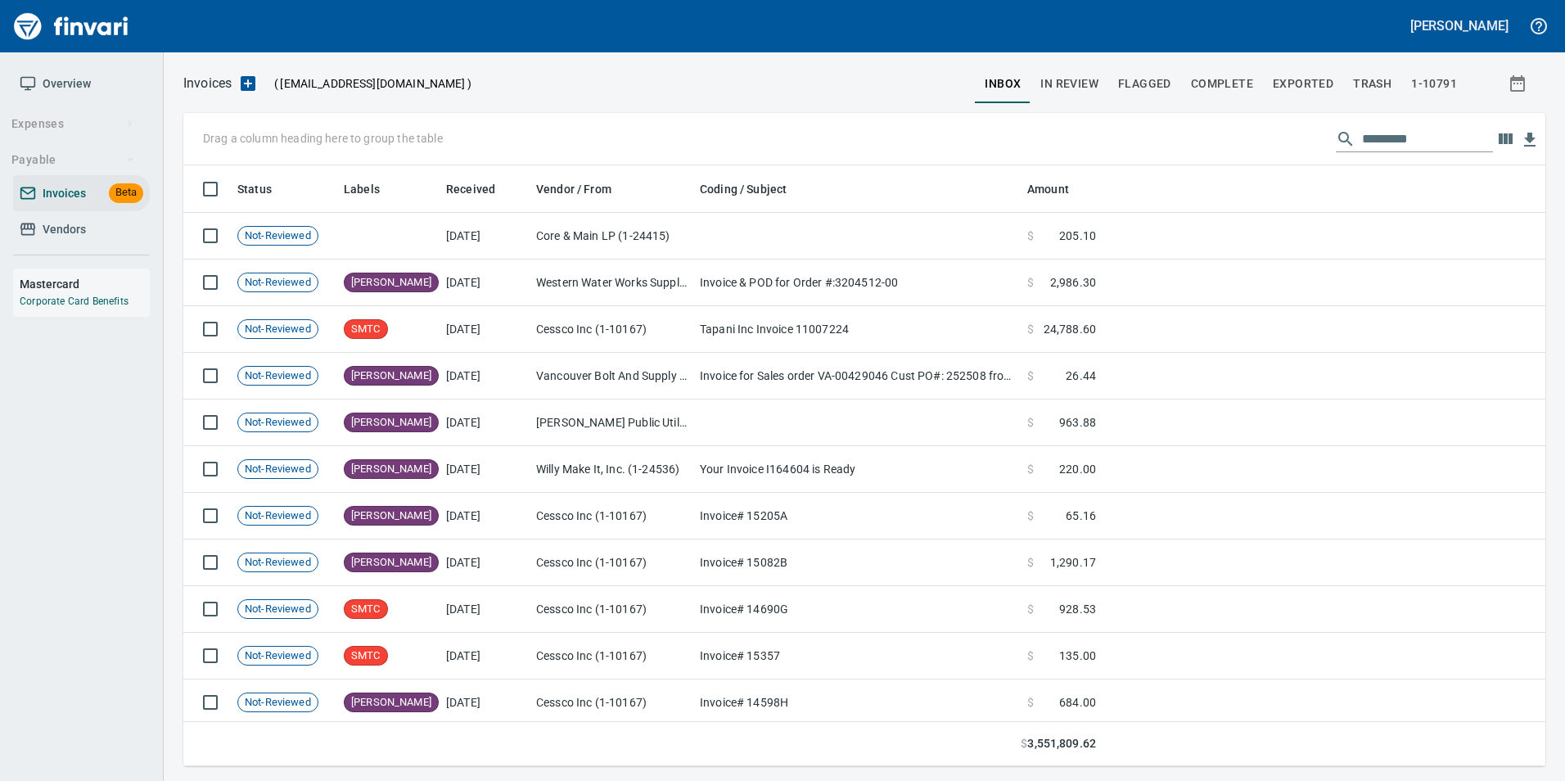
scroll to position [588, 1337]
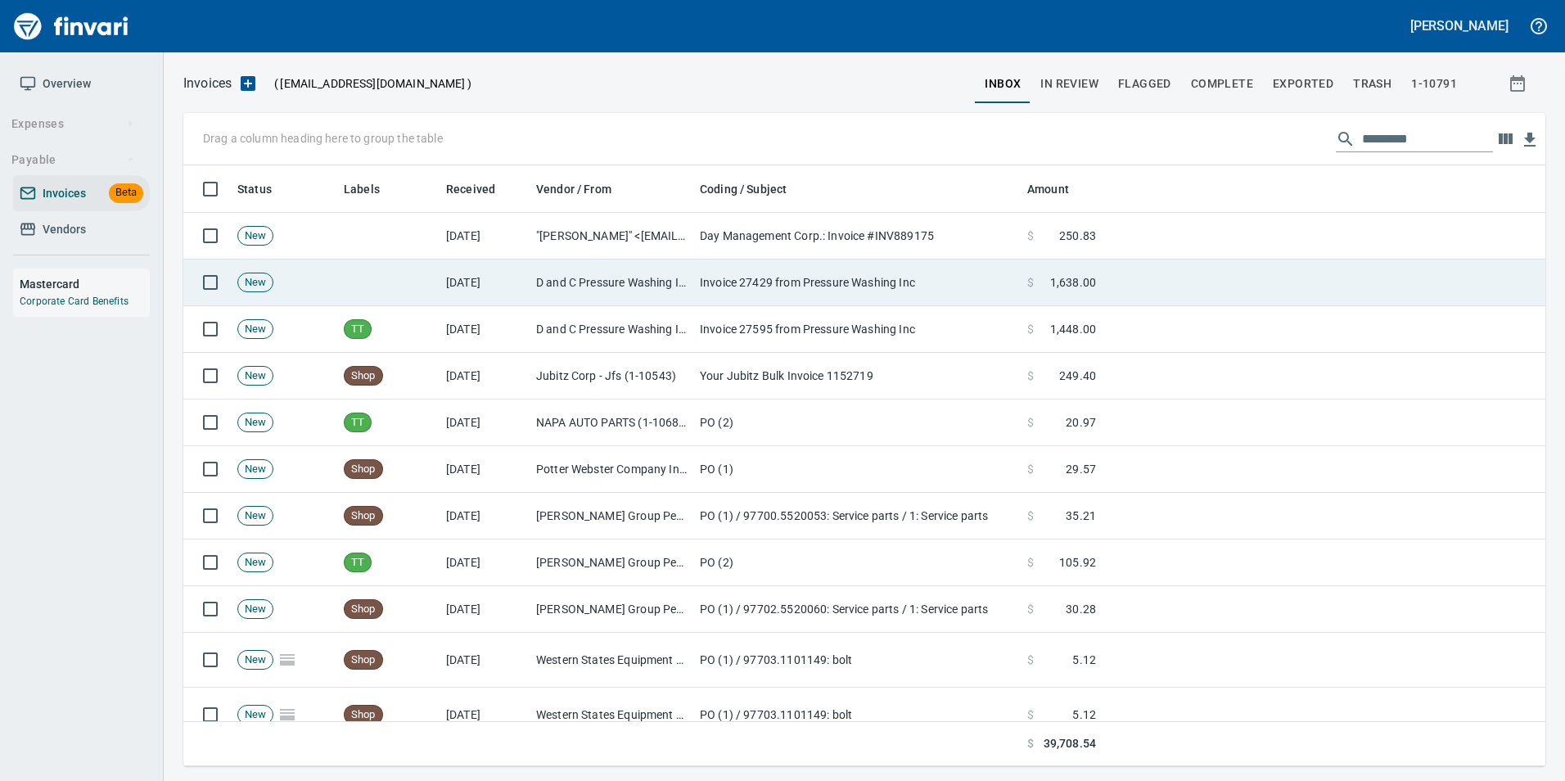
click at [699, 284] on td "Invoice 27429 from Pressure Washing Inc" at bounding box center [856, 282] width 327 height 47
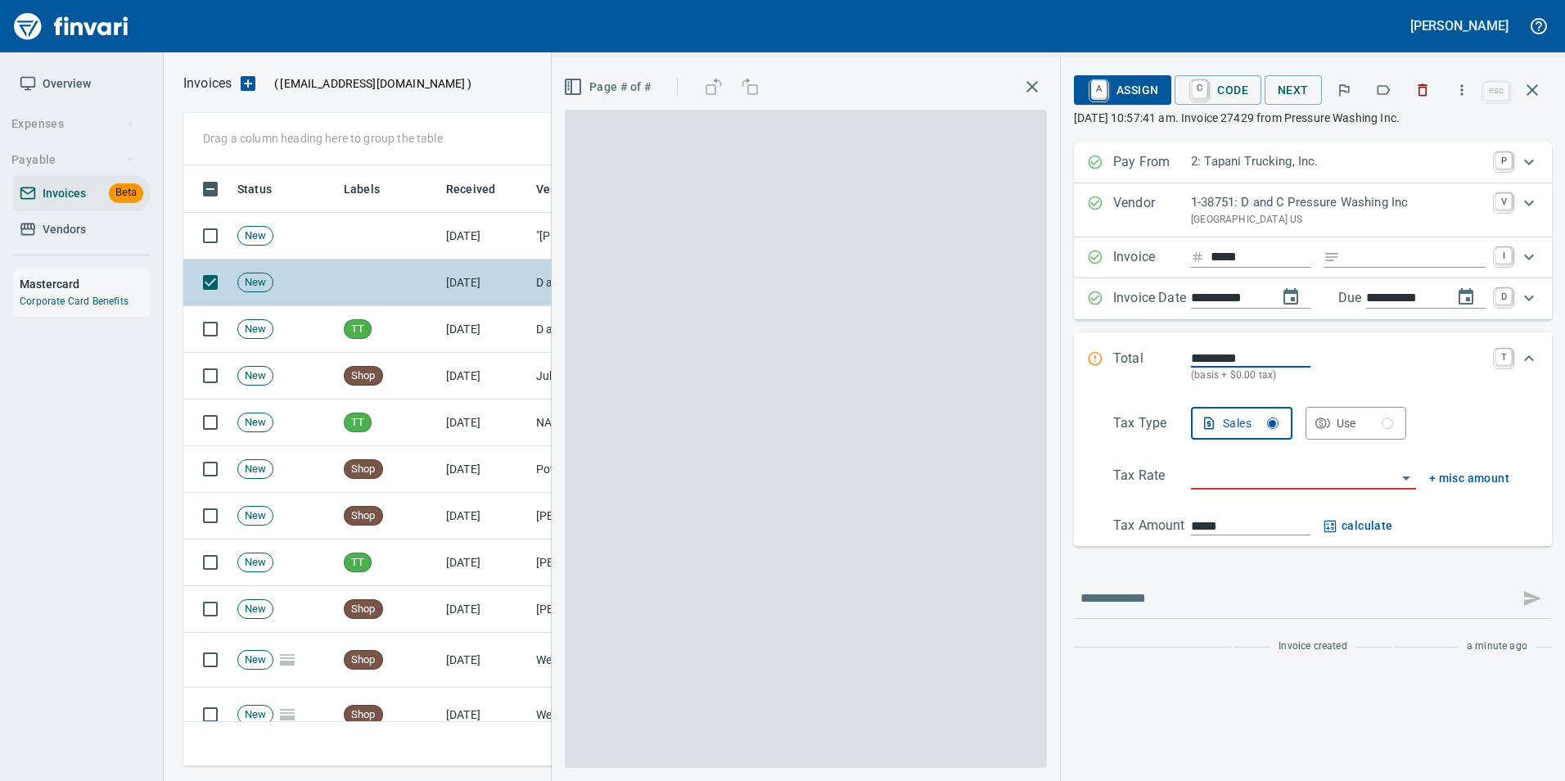
scroll to position [588, 1337]
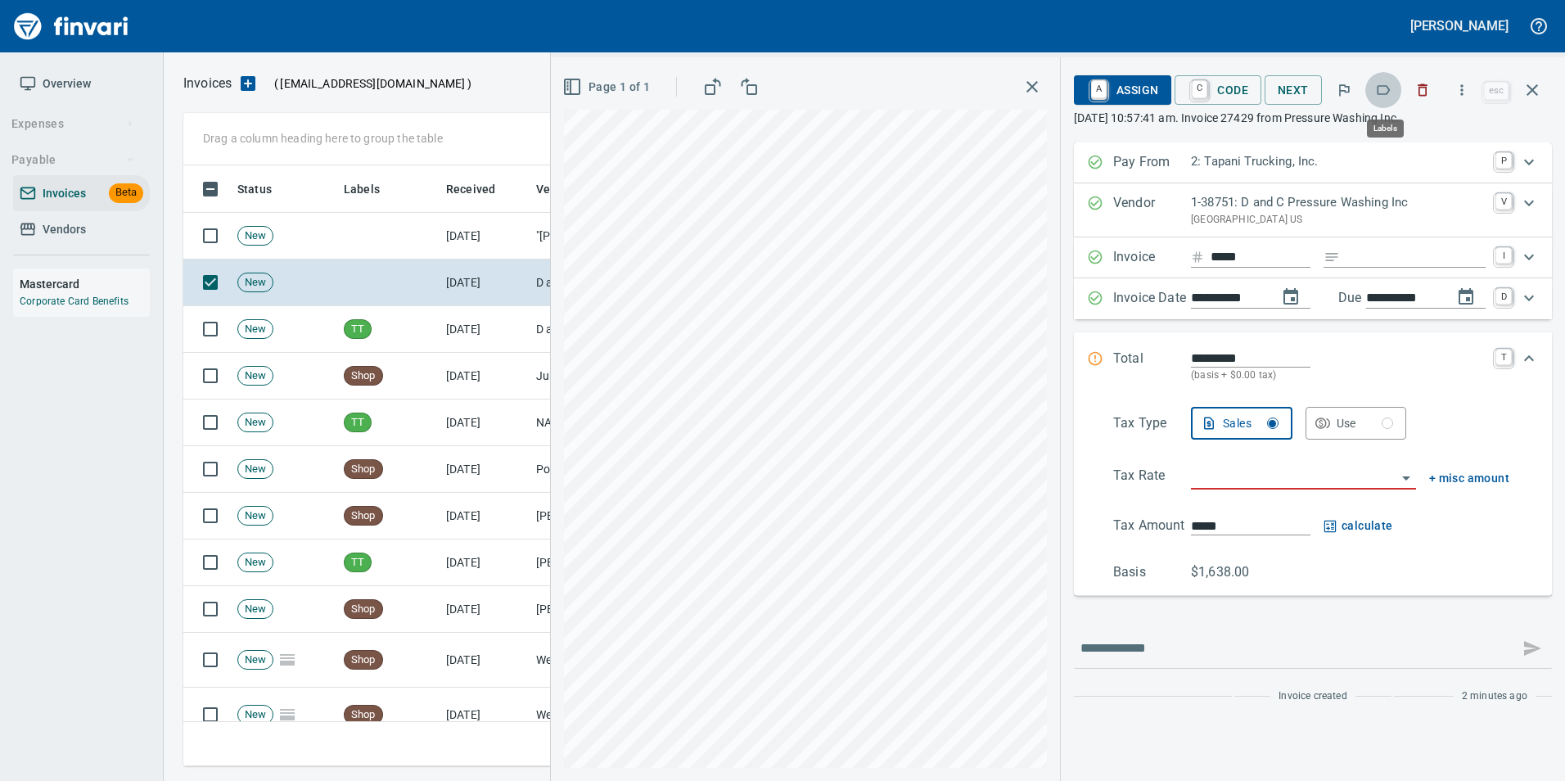
click at [1378, 90] on icon "button" at bounding box center [1383, 90] width 16 height 16
click at [1526, 81] on icon "button" at bounding box center [1532, 90] width 20 height 20
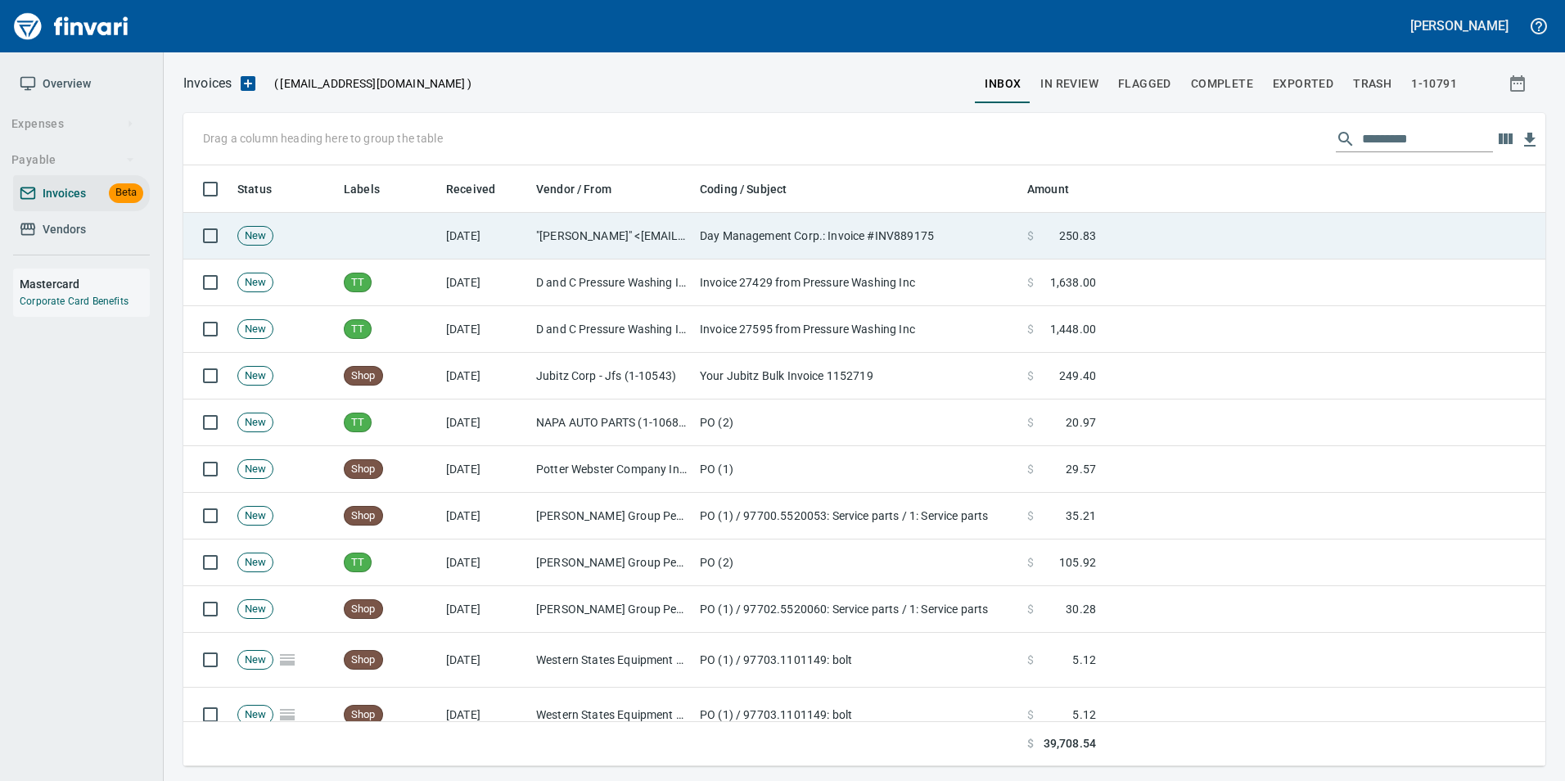
click at [839, 256] on td "Day Management Corp.: Invoice #INV889175" at bounding box center [856, 236] width 327 height 47
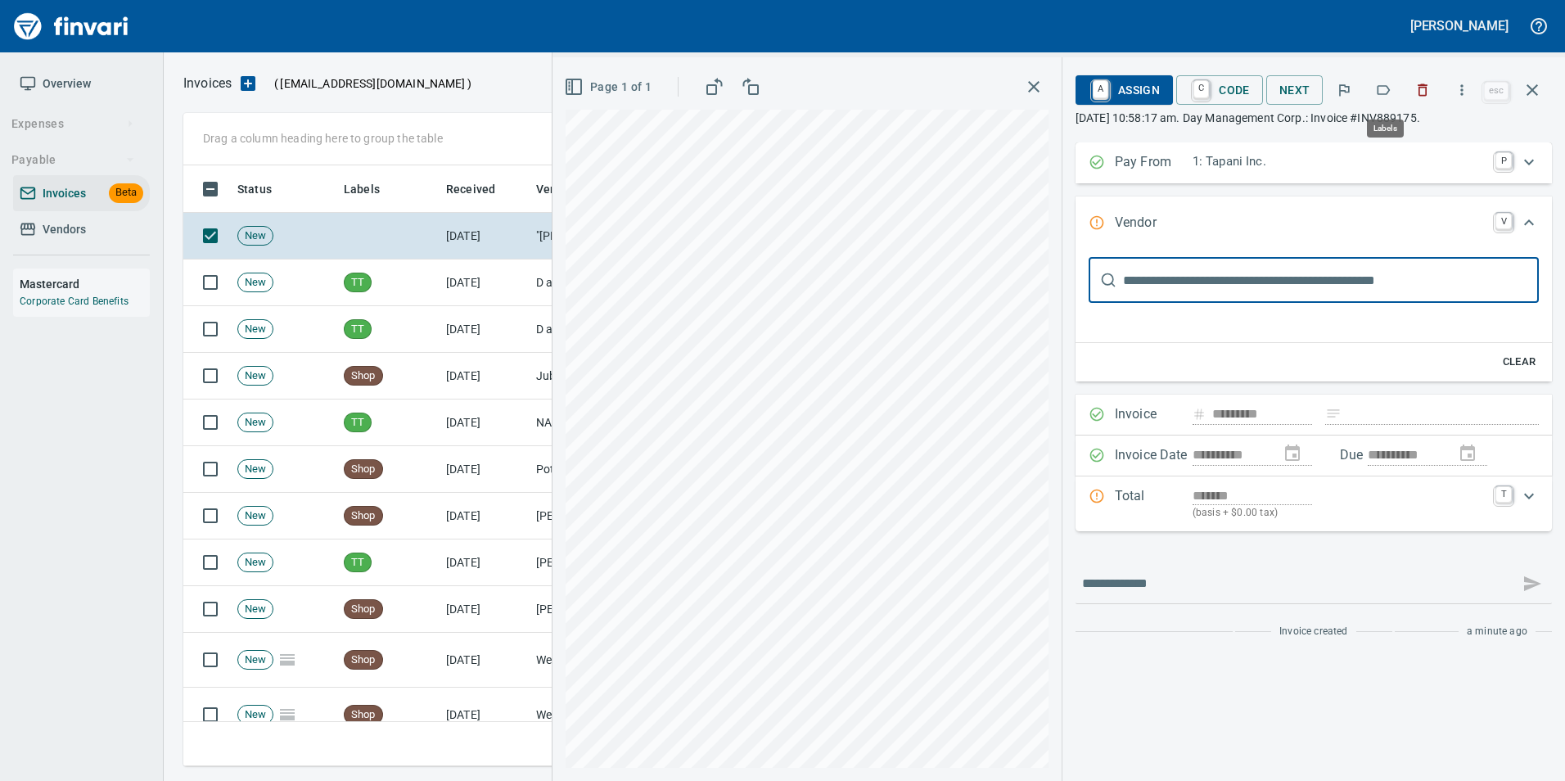
click at [1391, 100] on button "button" at bounding box center [1383, 90] width 36 height 36
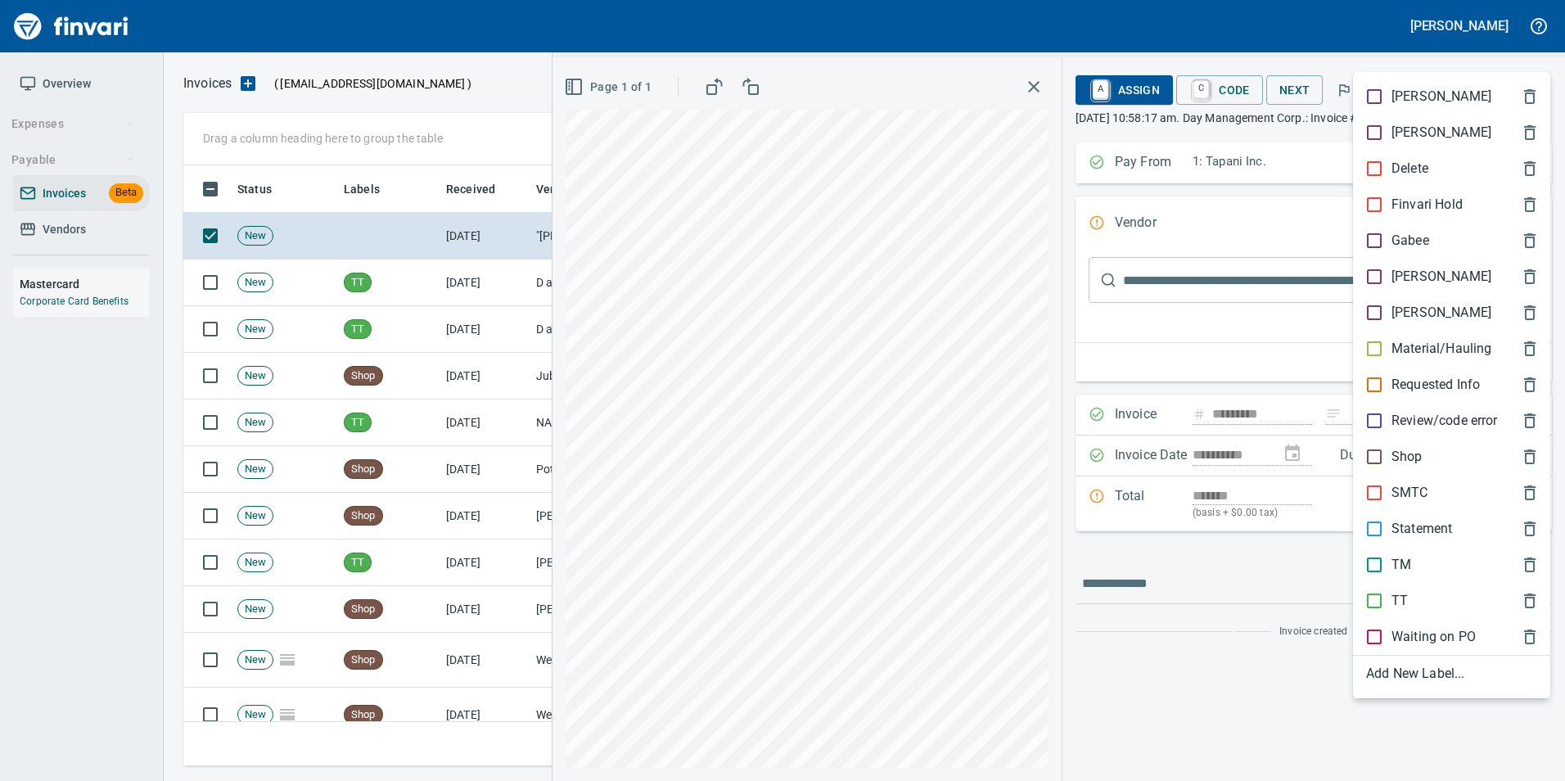
scroll to position [588, 1337]
click at [1446, 260] on div "[PERSON_NAME]" at bounding box center [1451, 277] width 197 height 36
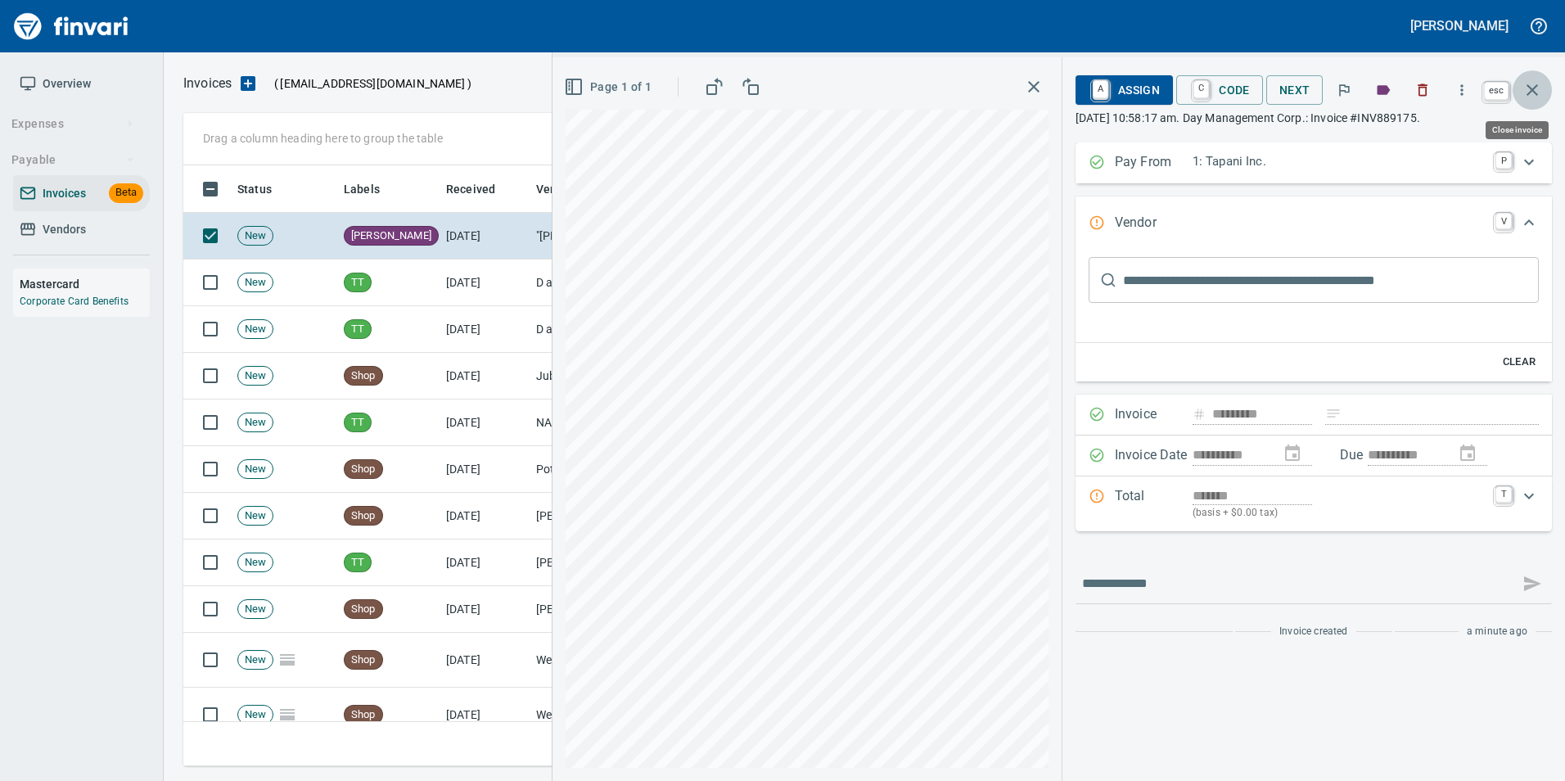
click at [1531, 88] on icon "button" at bounding box center [1531, 89] width 11 height 11
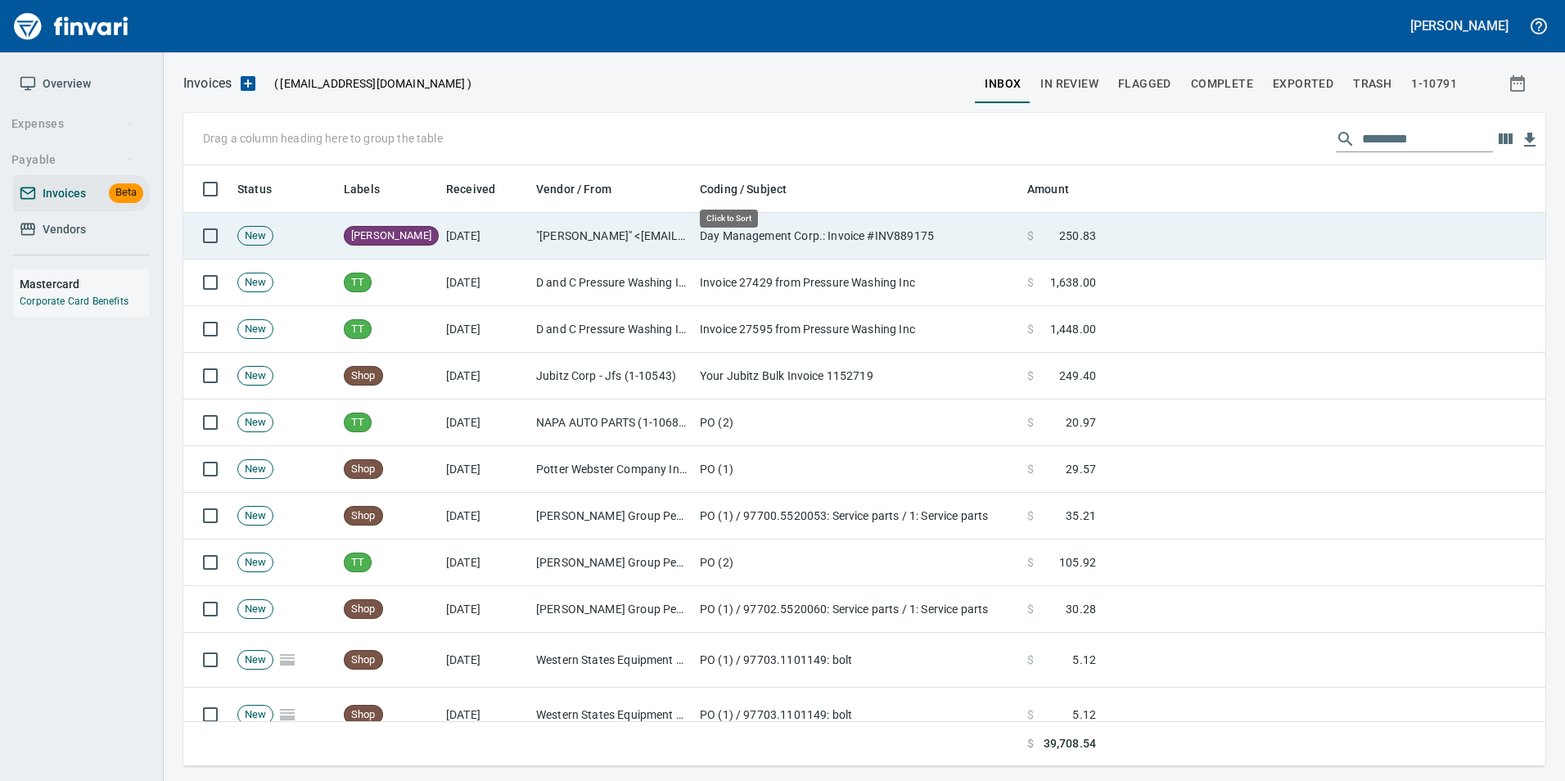
scroll to position [588, 1337]
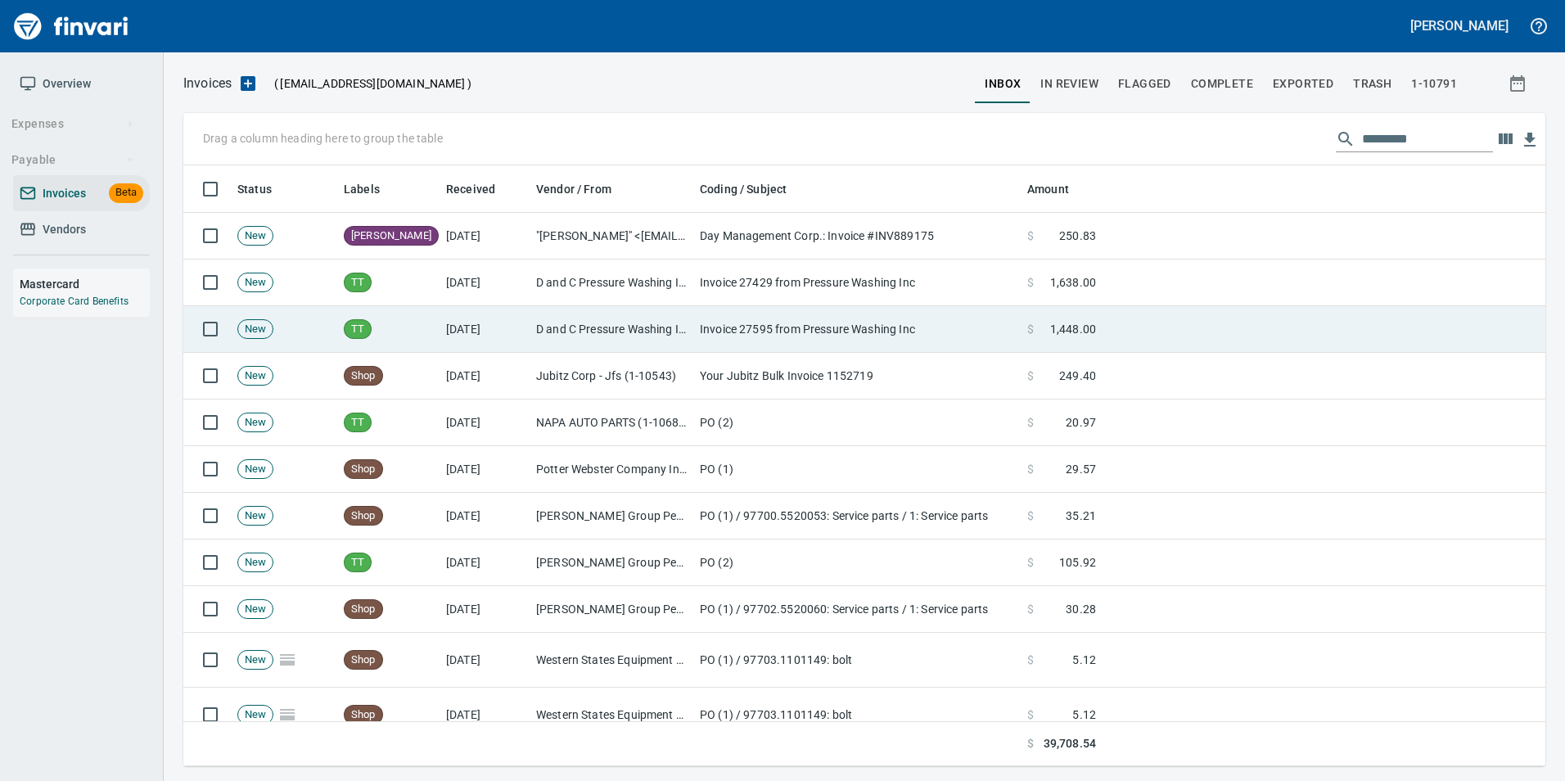
click at [525, 315] on td "[DATE]" at bounding box center [485, 329] width 90 height 47
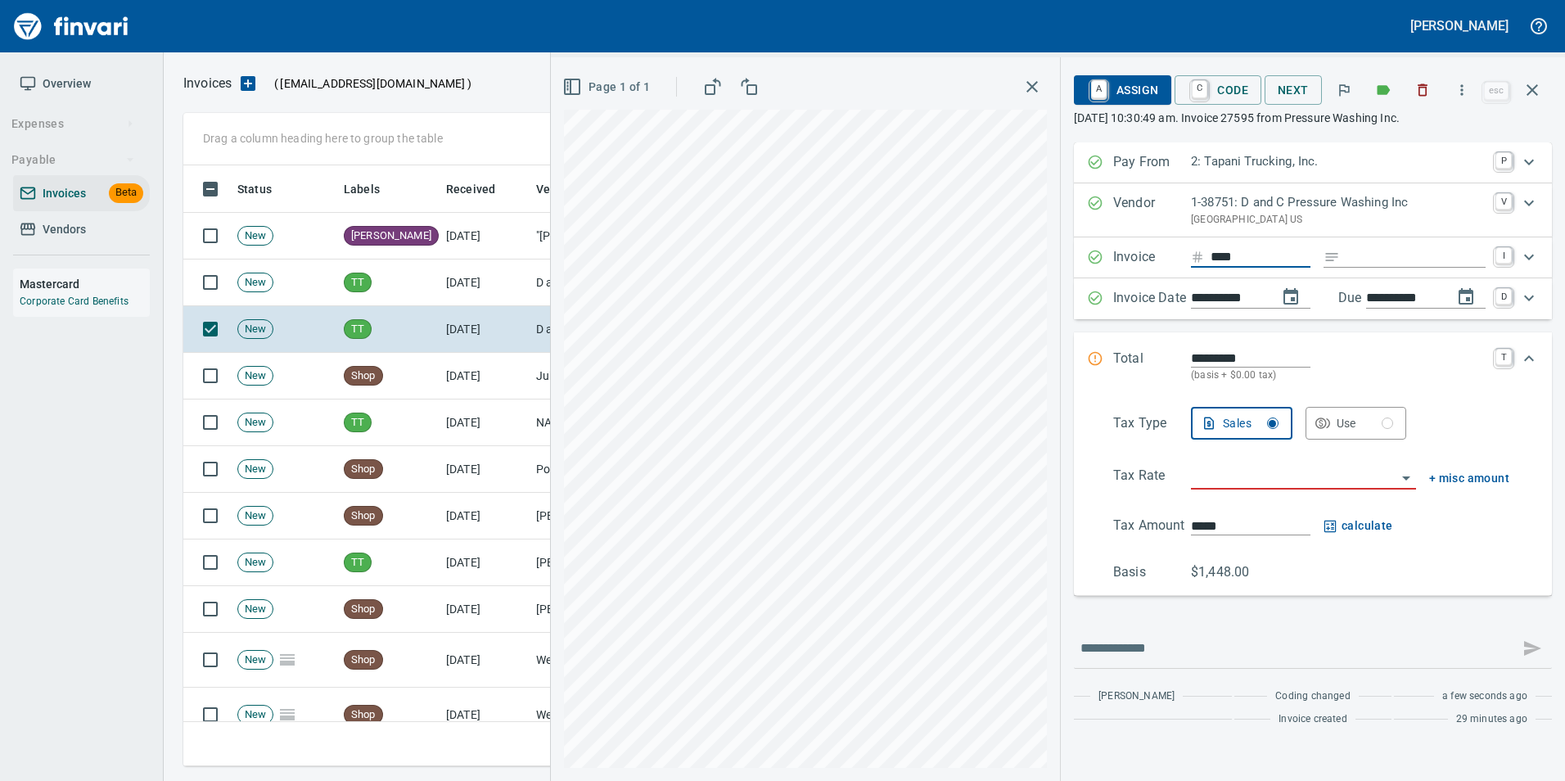
type input "*****"
click at [1226, 469] on input "search" at bounding box center [1293, 477] width 205 height 23
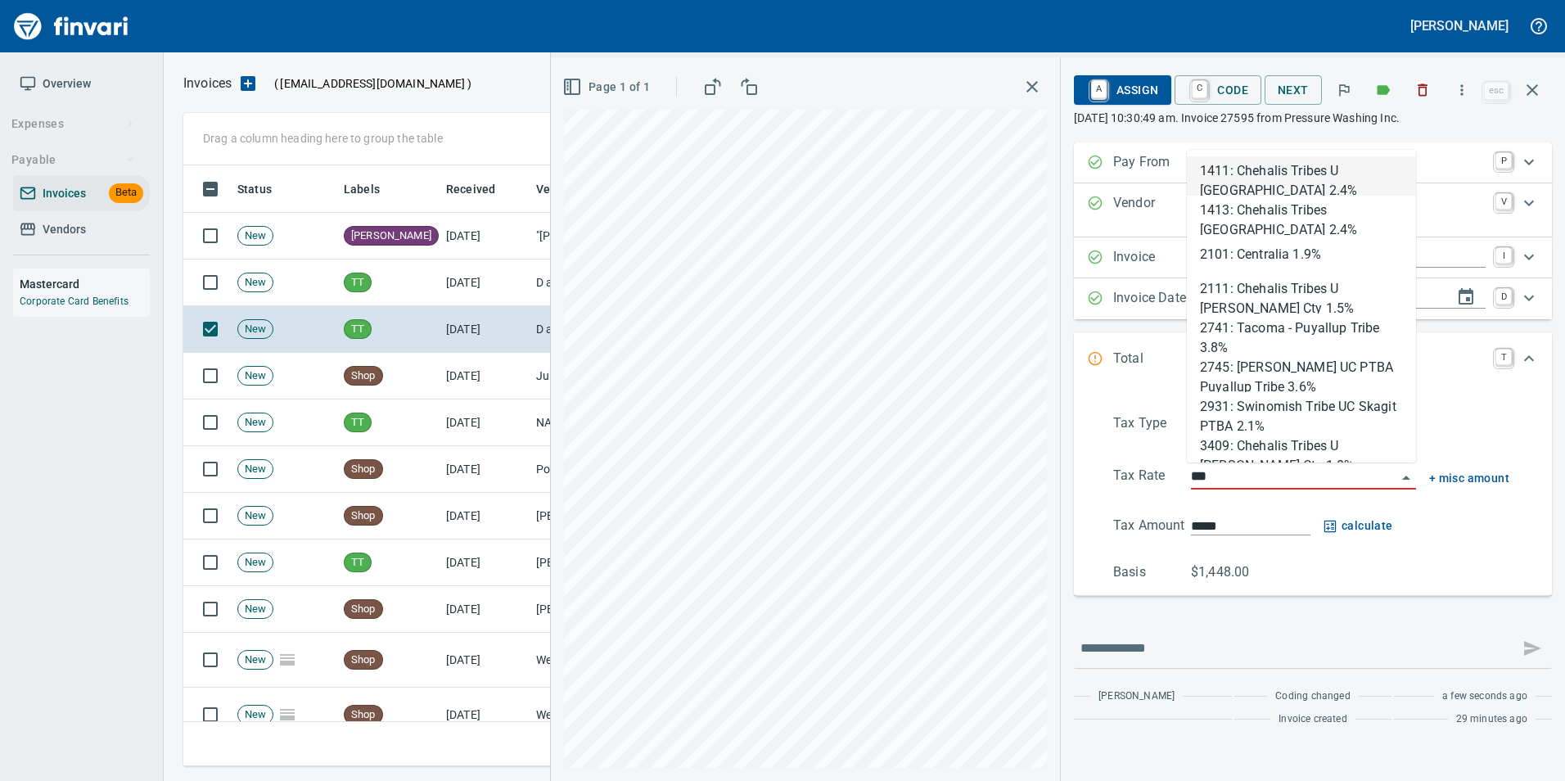
scroll to position [588, 1337]
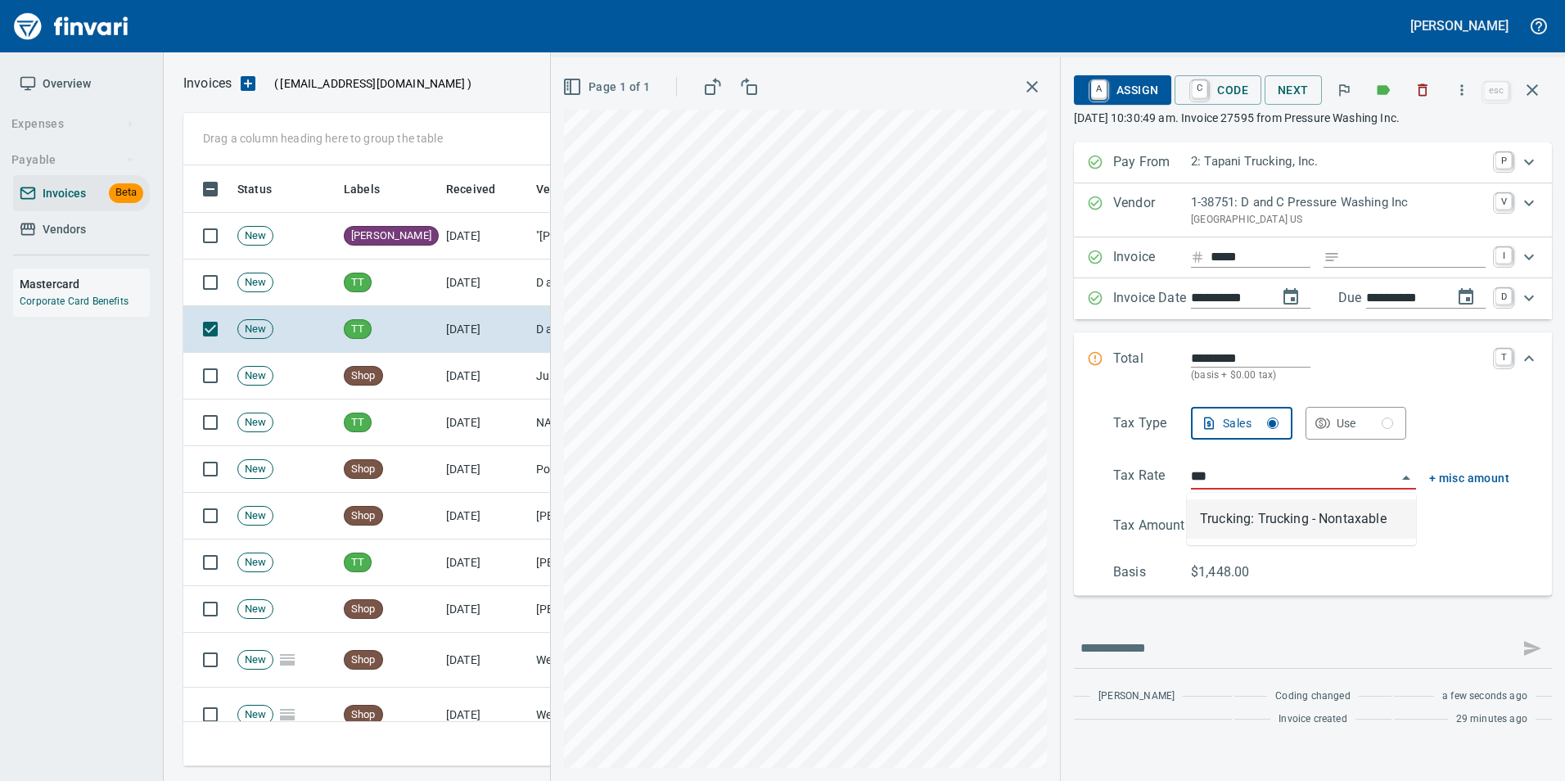
click at [1246, 529] on li "Trucking: Trucking - Nontaxable" at bounding box center [1301, 518] width 229 height 39
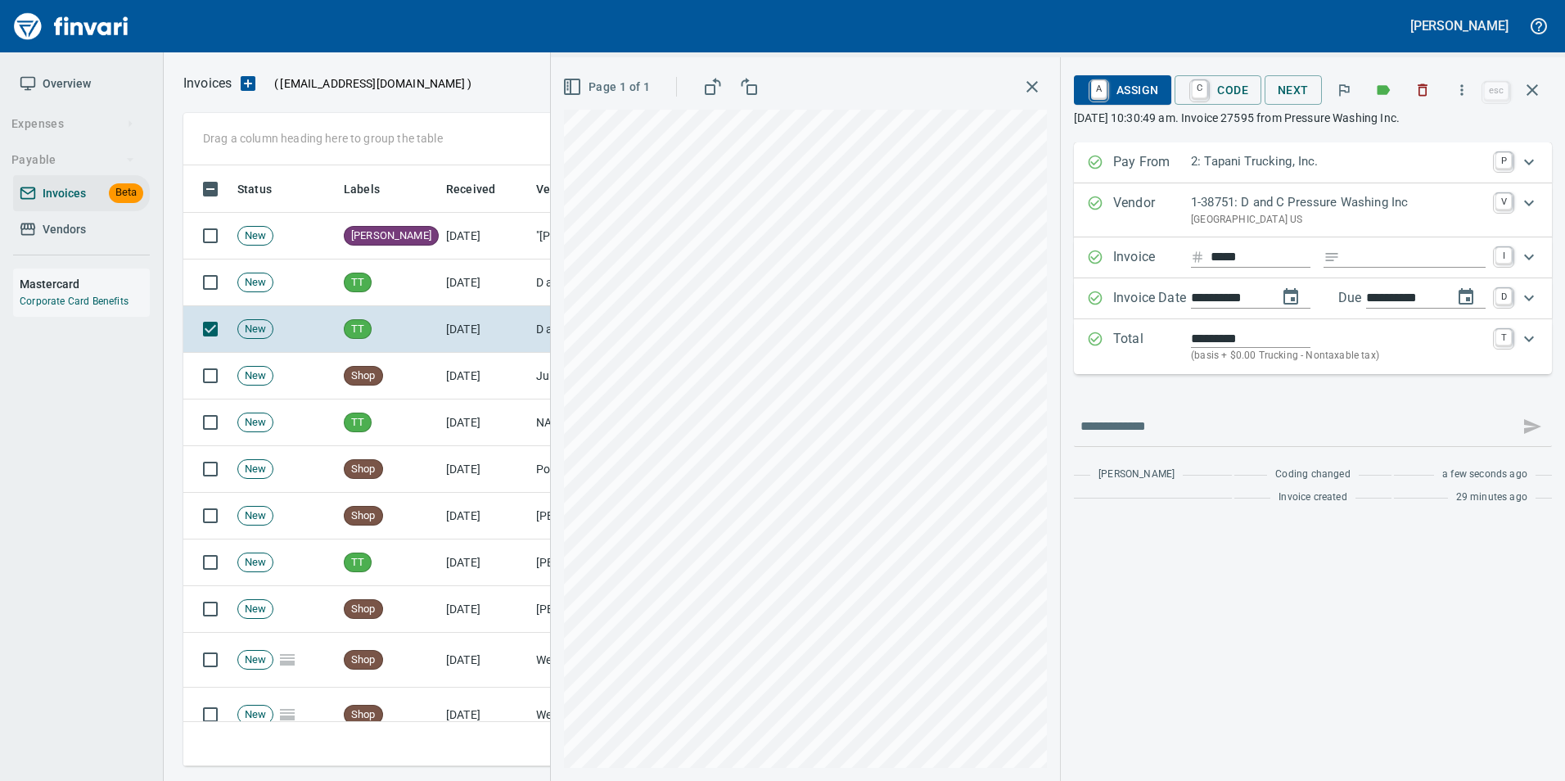
type input "**********"
click at [1532, 104] on button "button" at bounding box center [1532, 89] width 39 height 39
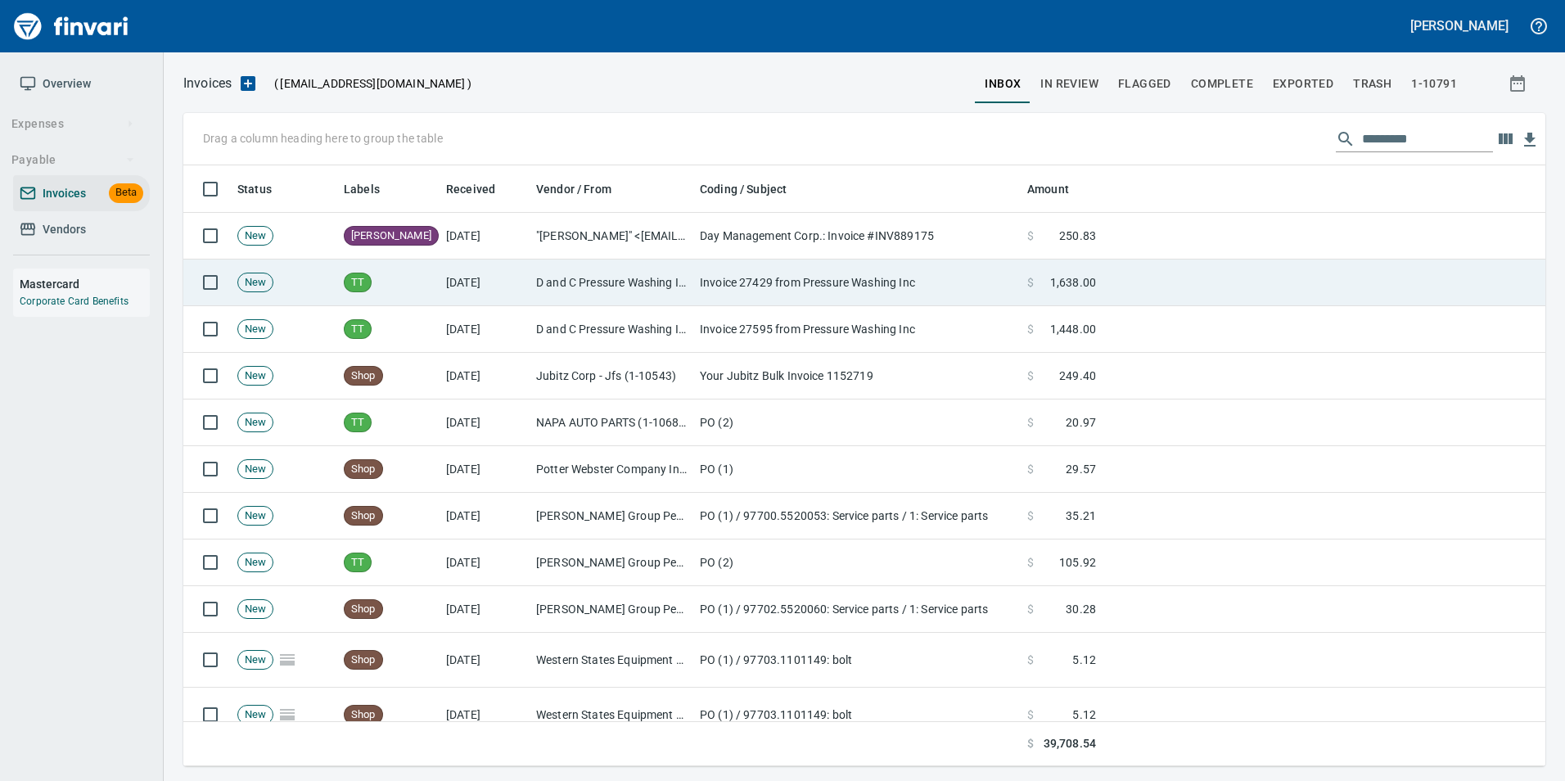
click at [1077, 272] on td "$ 1,638.00" at bounding box center [1062, 282] width 82 height 47
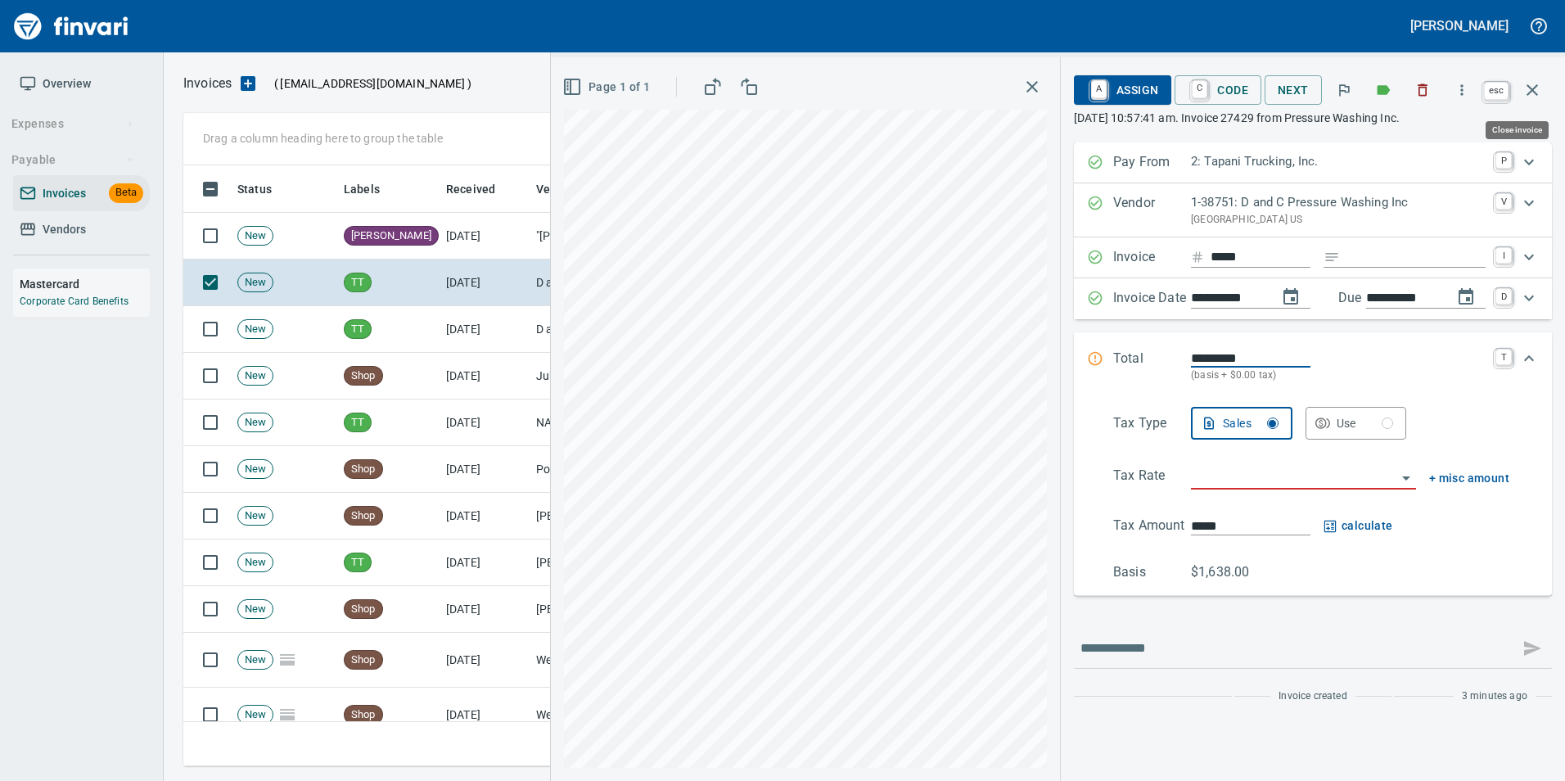
click at [1529, 87] on icon "button" at bounding box center [1531, 89] width 11 height 11
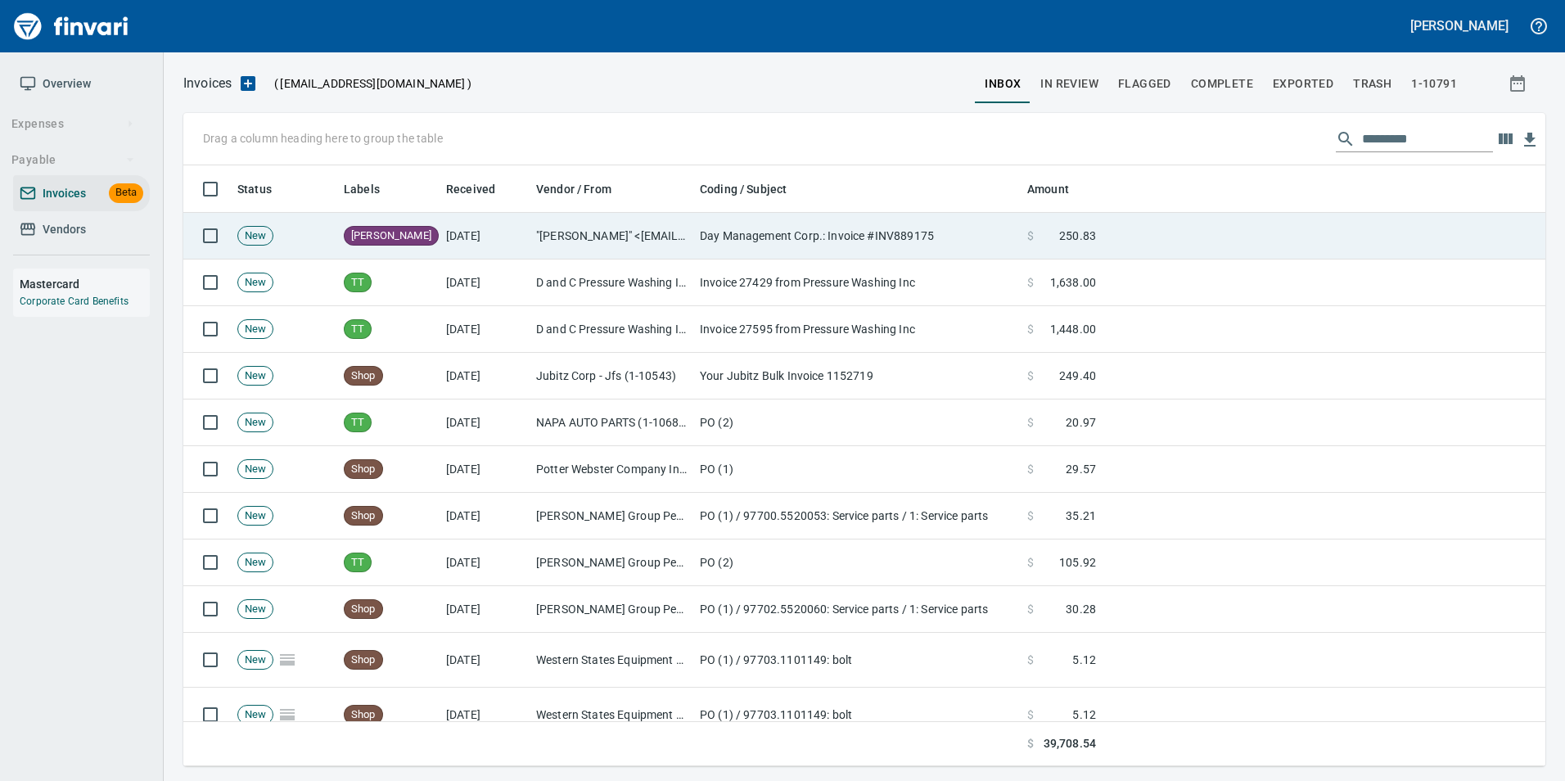
click at [1020, 235] on td "Day Management Corp.: Invoice #INV889175" at bounding box center [856, 236] width 327 height 47
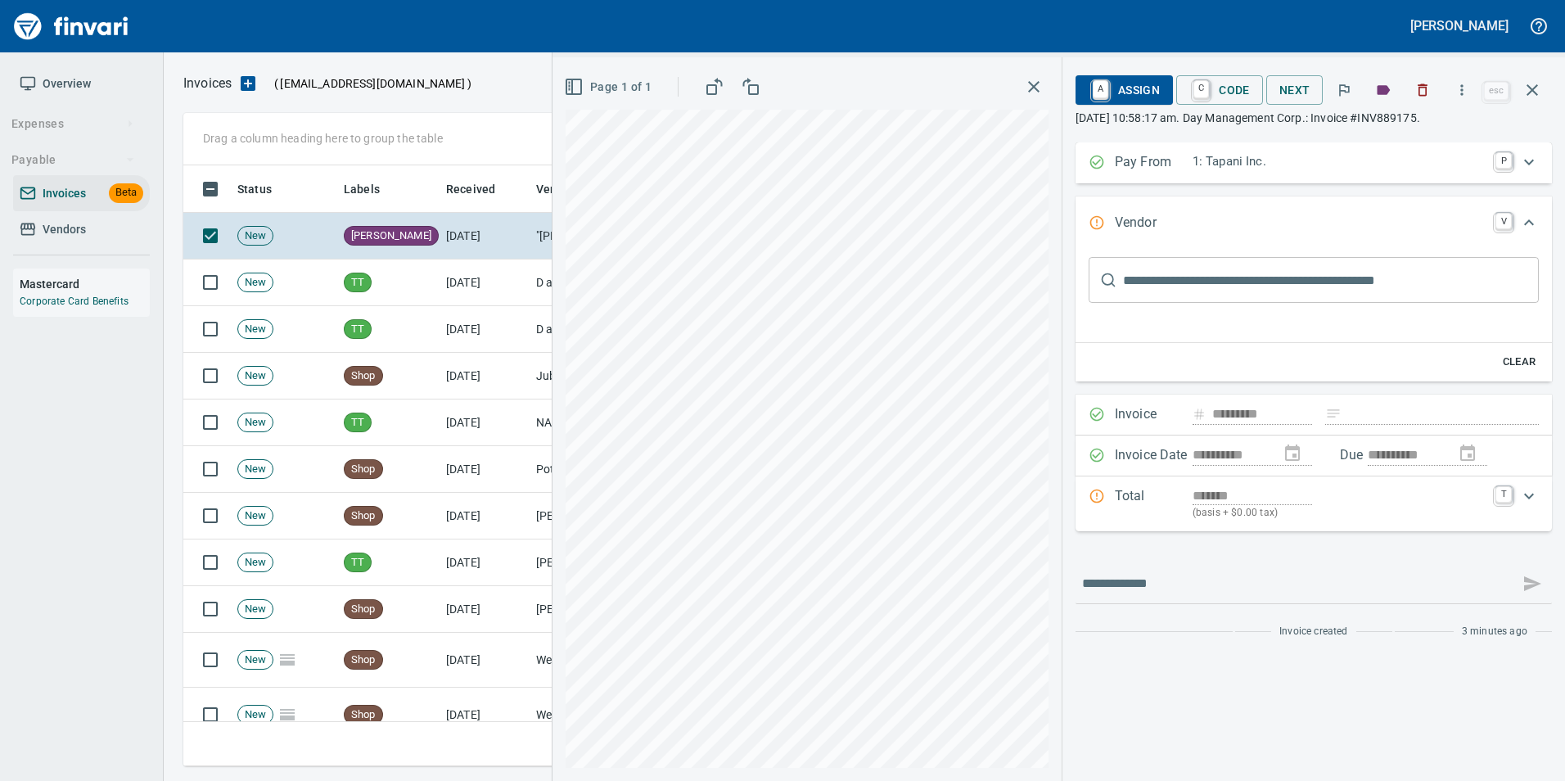
scroll to position [588, 1337]
click at [1417, 92] on icon "button" at bounding box center [1422, 90] width 16 height 16
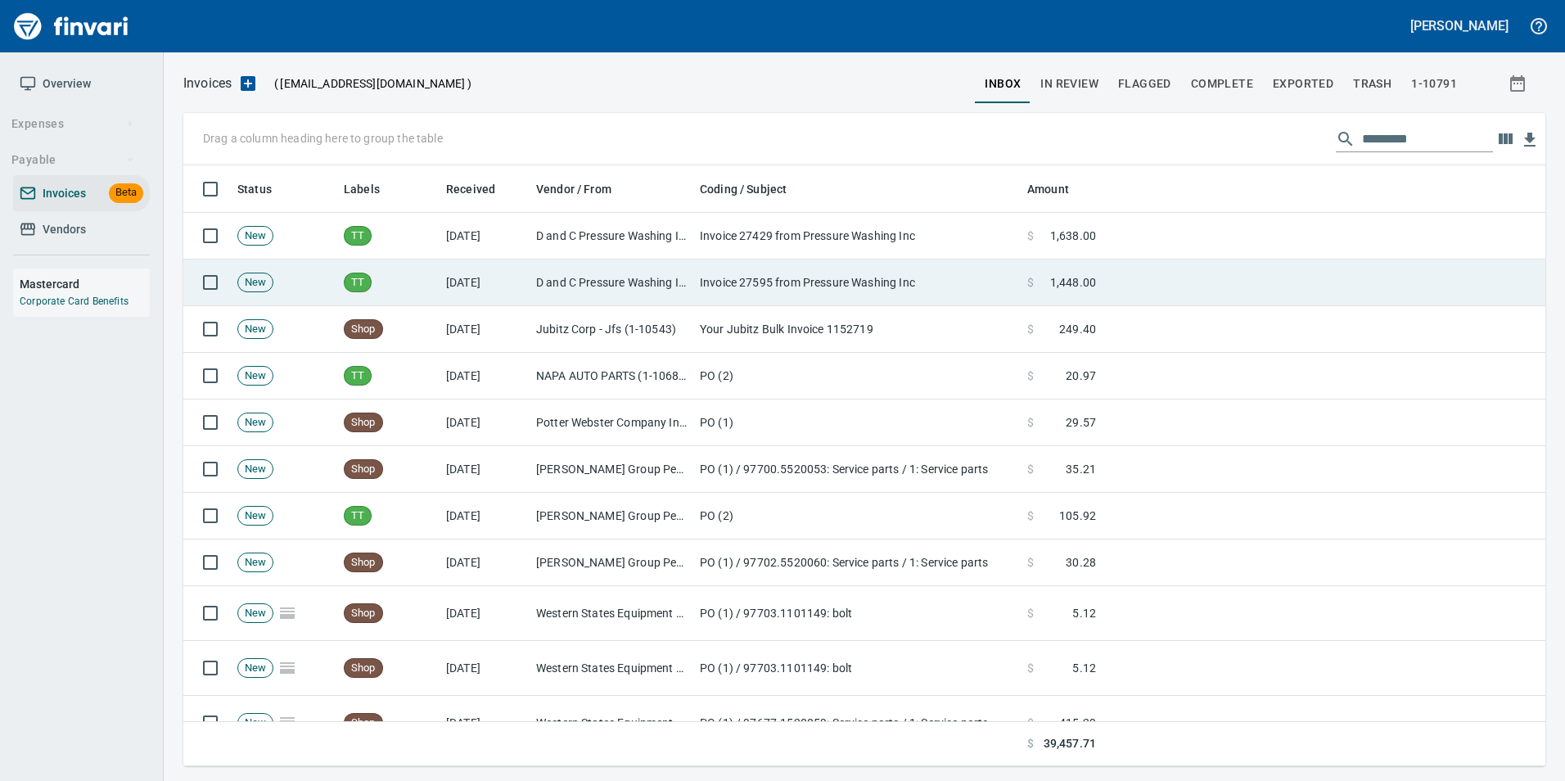
click at [814, 268] on td "Invoice 27595 from Pressure Washing Inc" at bounding box center [856, 282] width 327 height 47
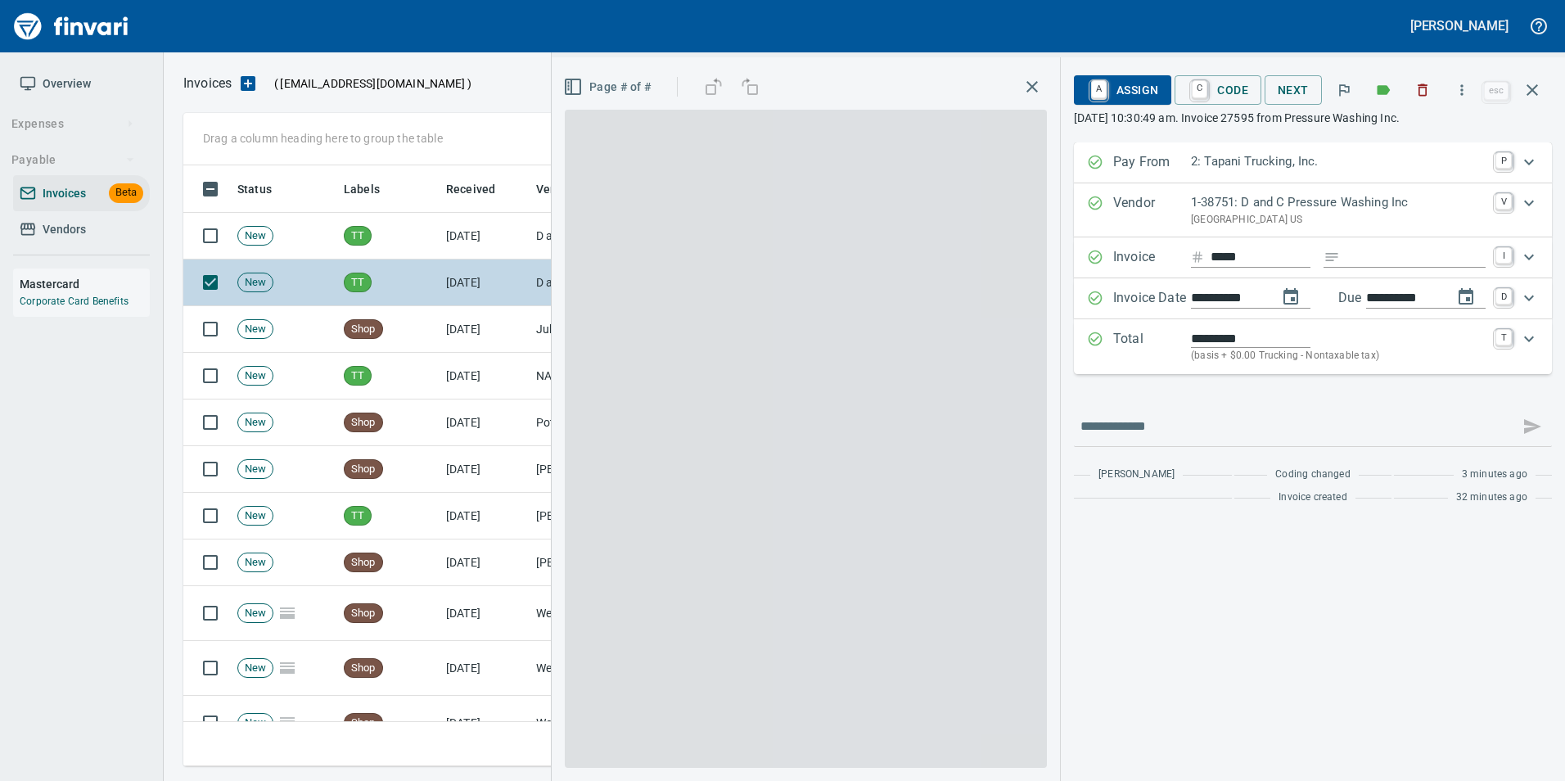
scroll to position [588, 1337]
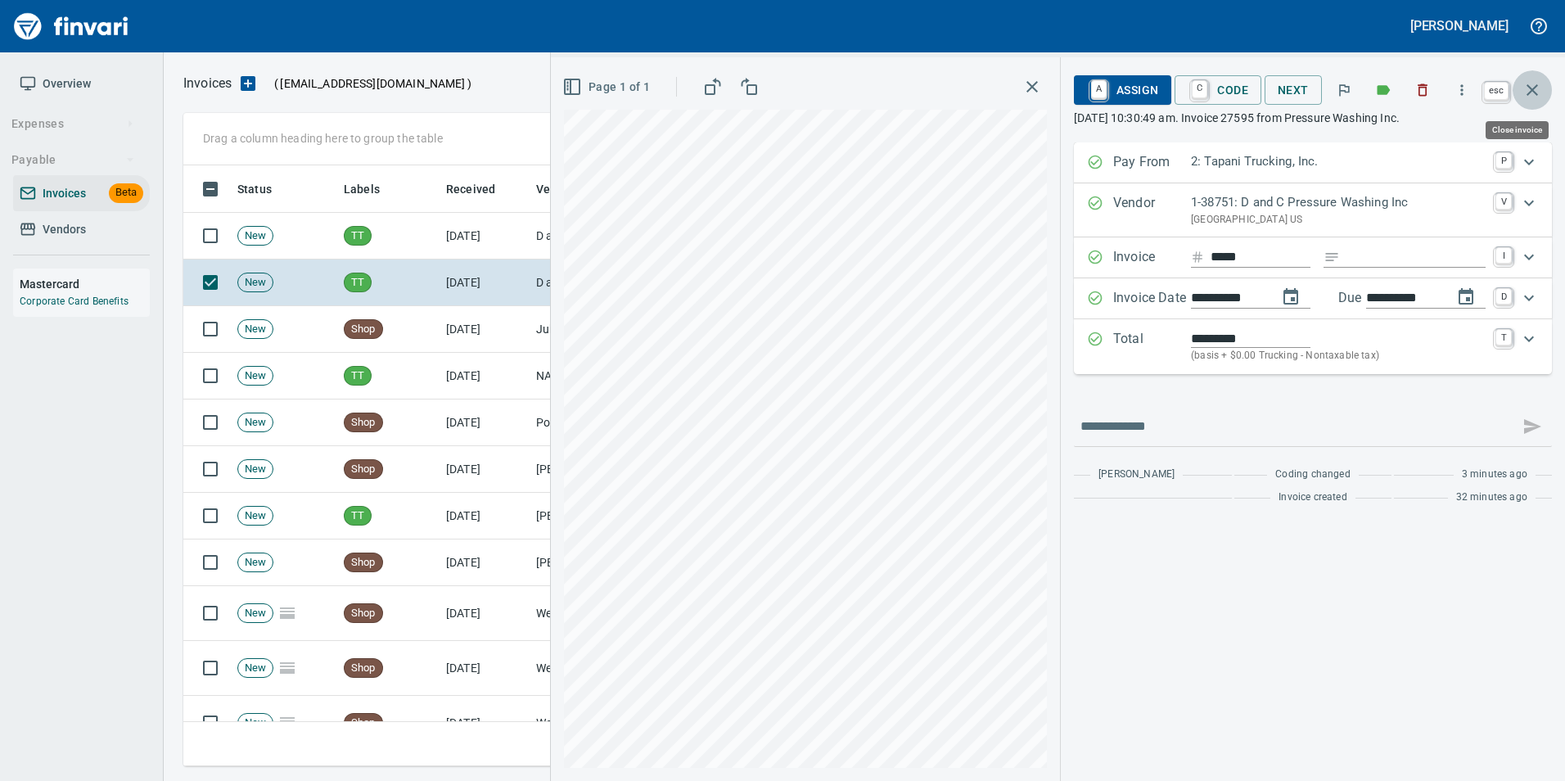
click at [1542, 83] on button "button" at bounding box center [1532, 89] width 39 height 39
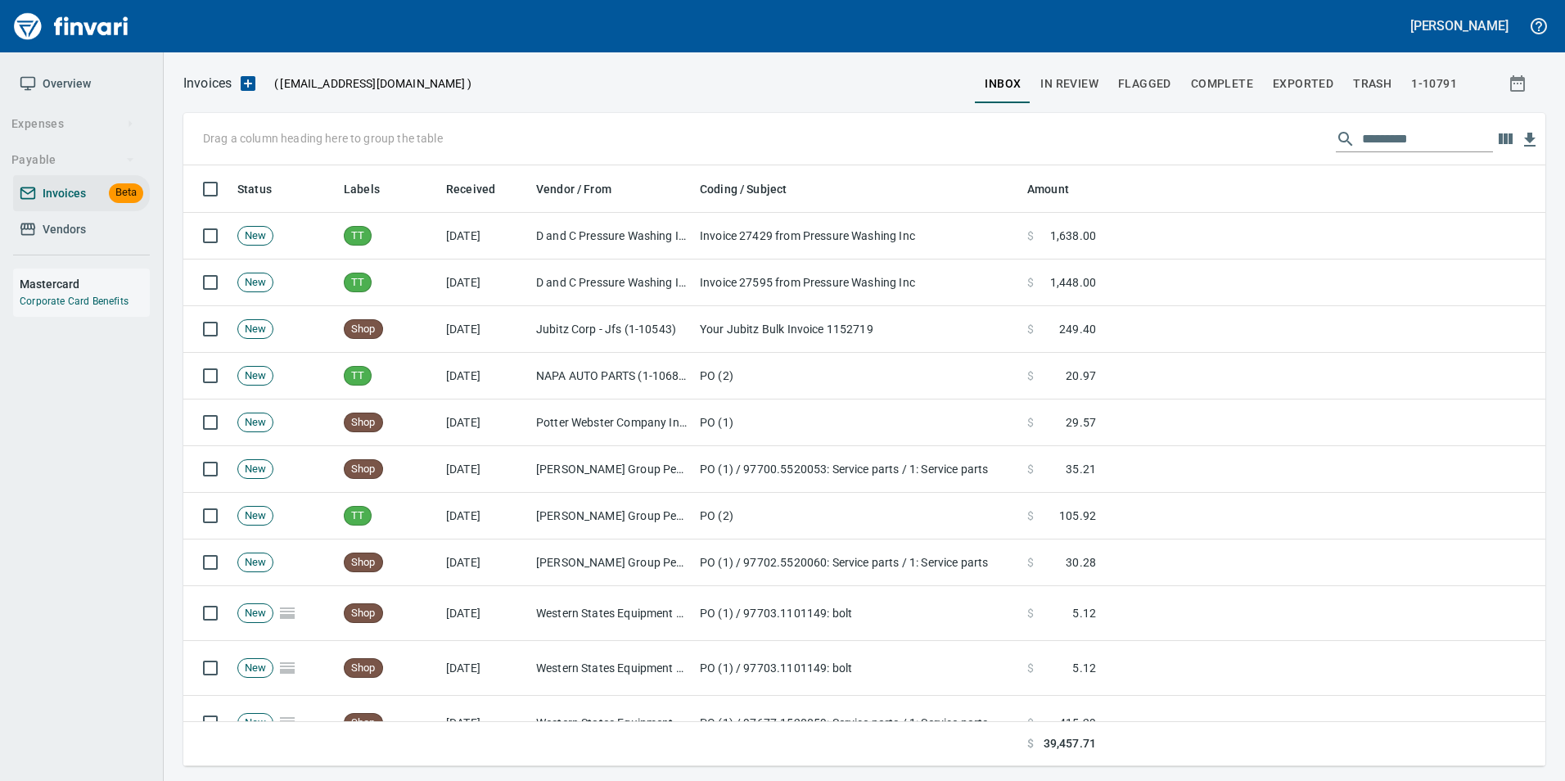
scroll to position [588, 1337]
click at [1064, 67] on button "In Review" at bounding box center [1069, 83] width 78 height 39
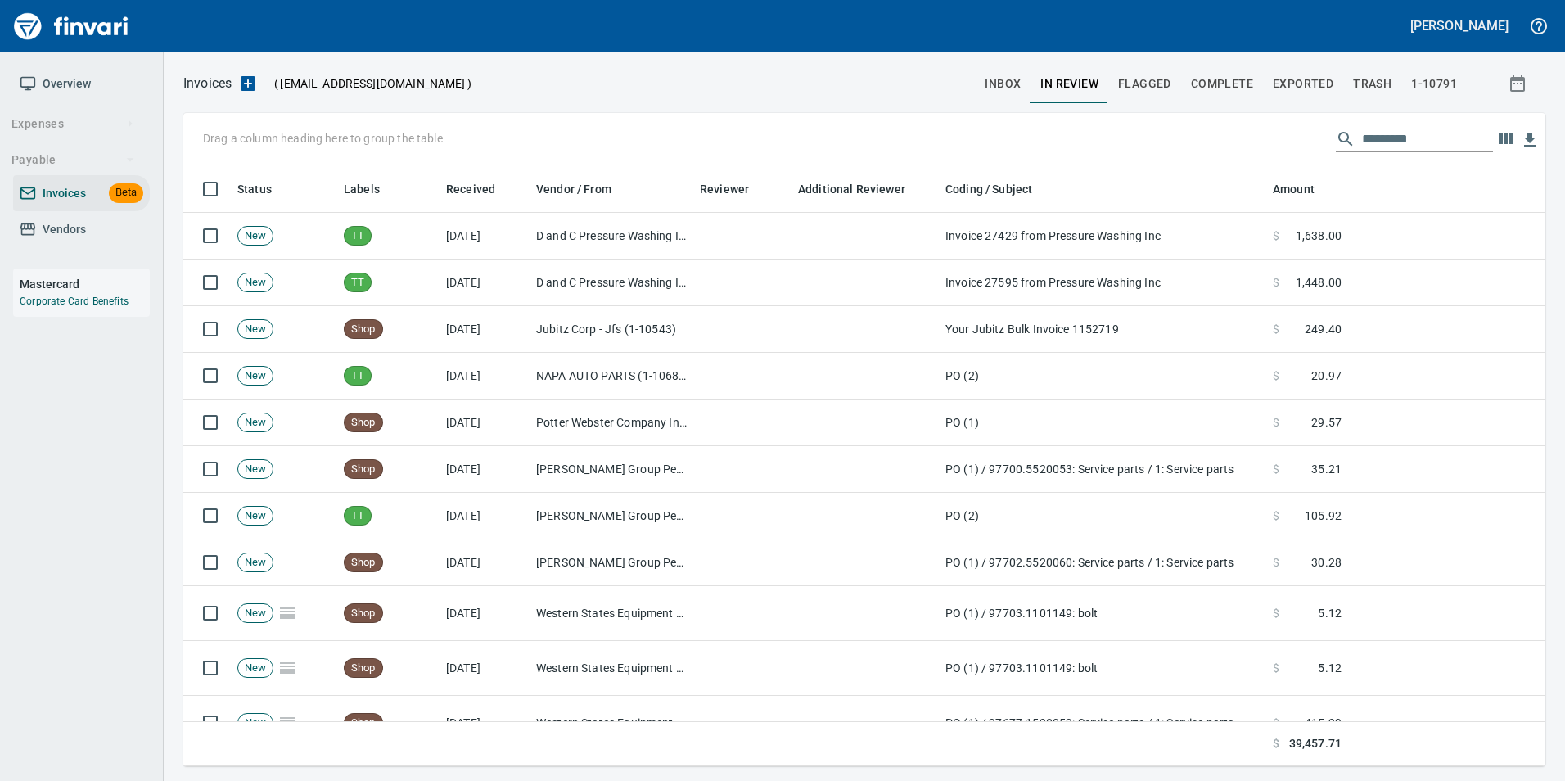
scroll to position [588, 1337]
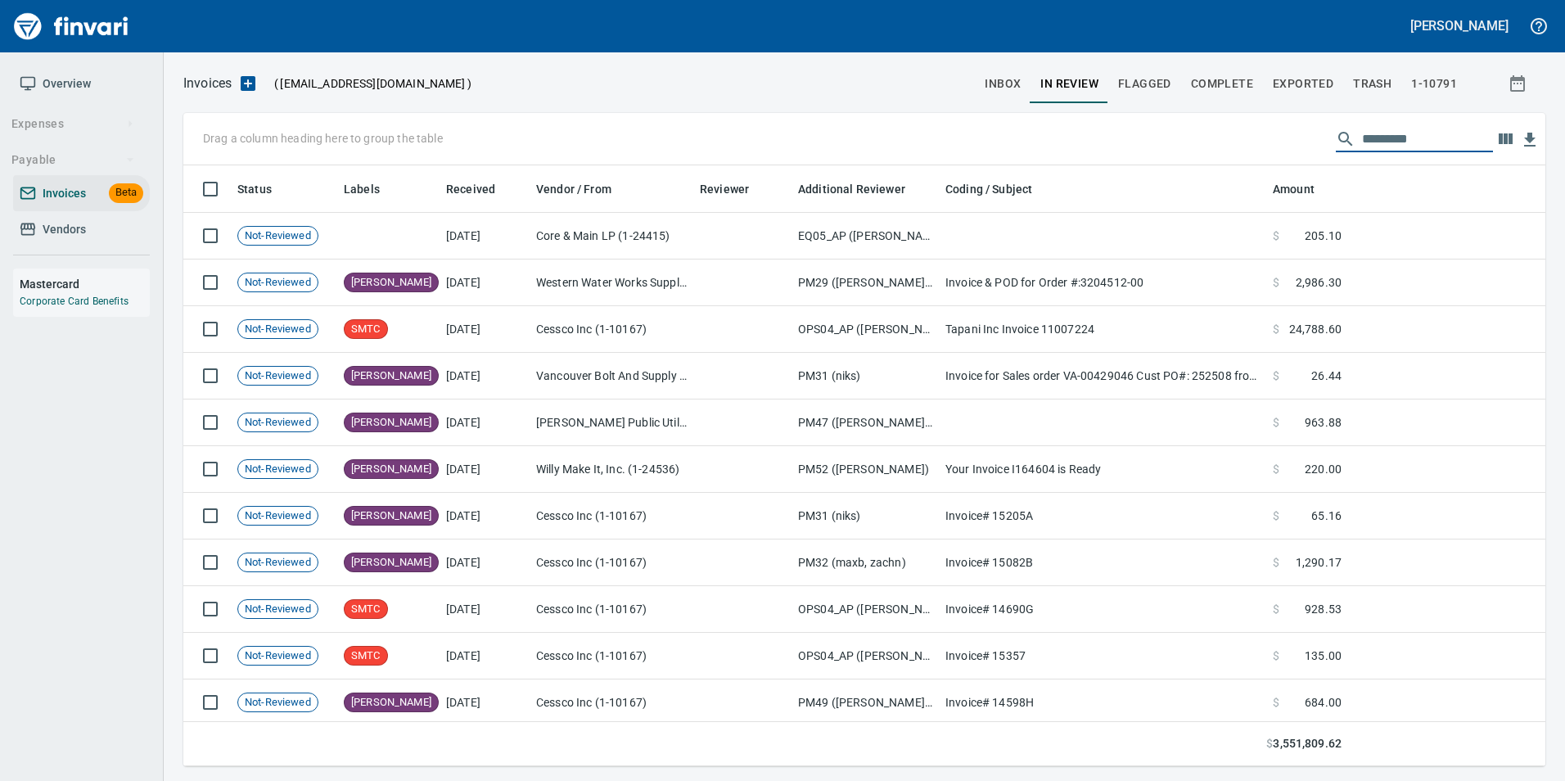
click at [1382, 144] on input "text" at bounding box center [1427, 139] width 131 height 26
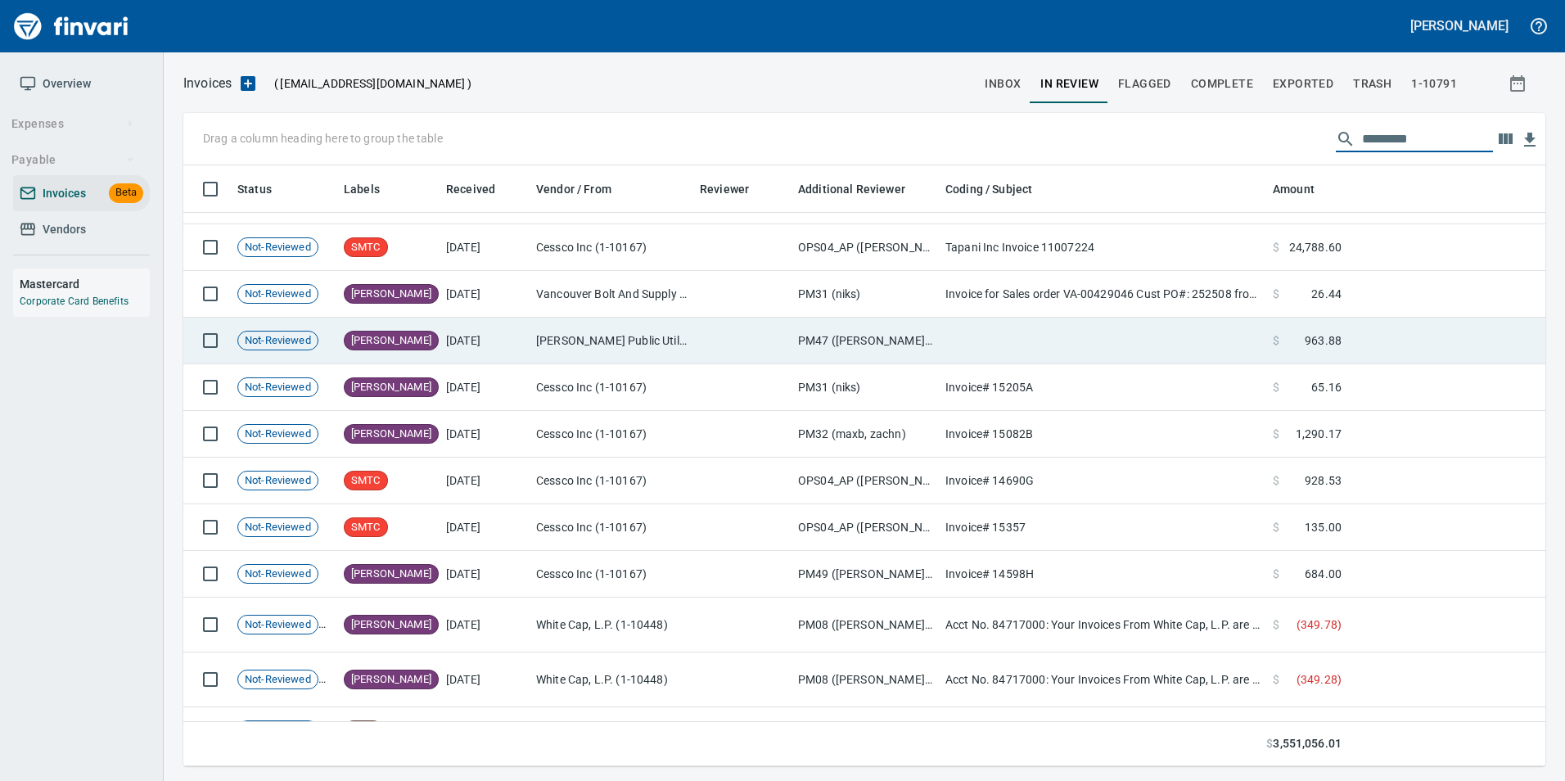
scroll to position [0, 0]
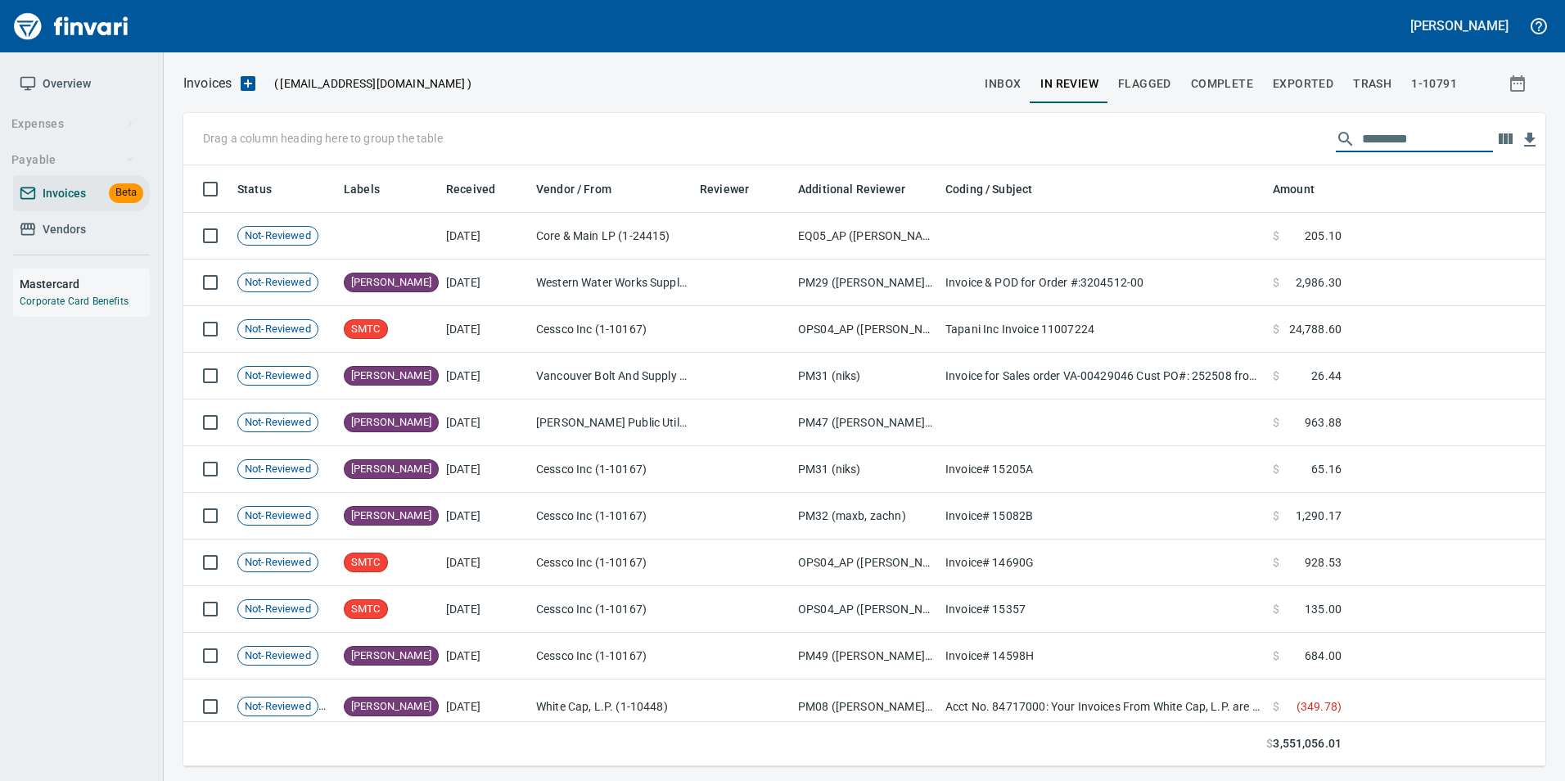
click at [1377, 142] on input "text" at bounding box center [1427, 139] width 131 height 26
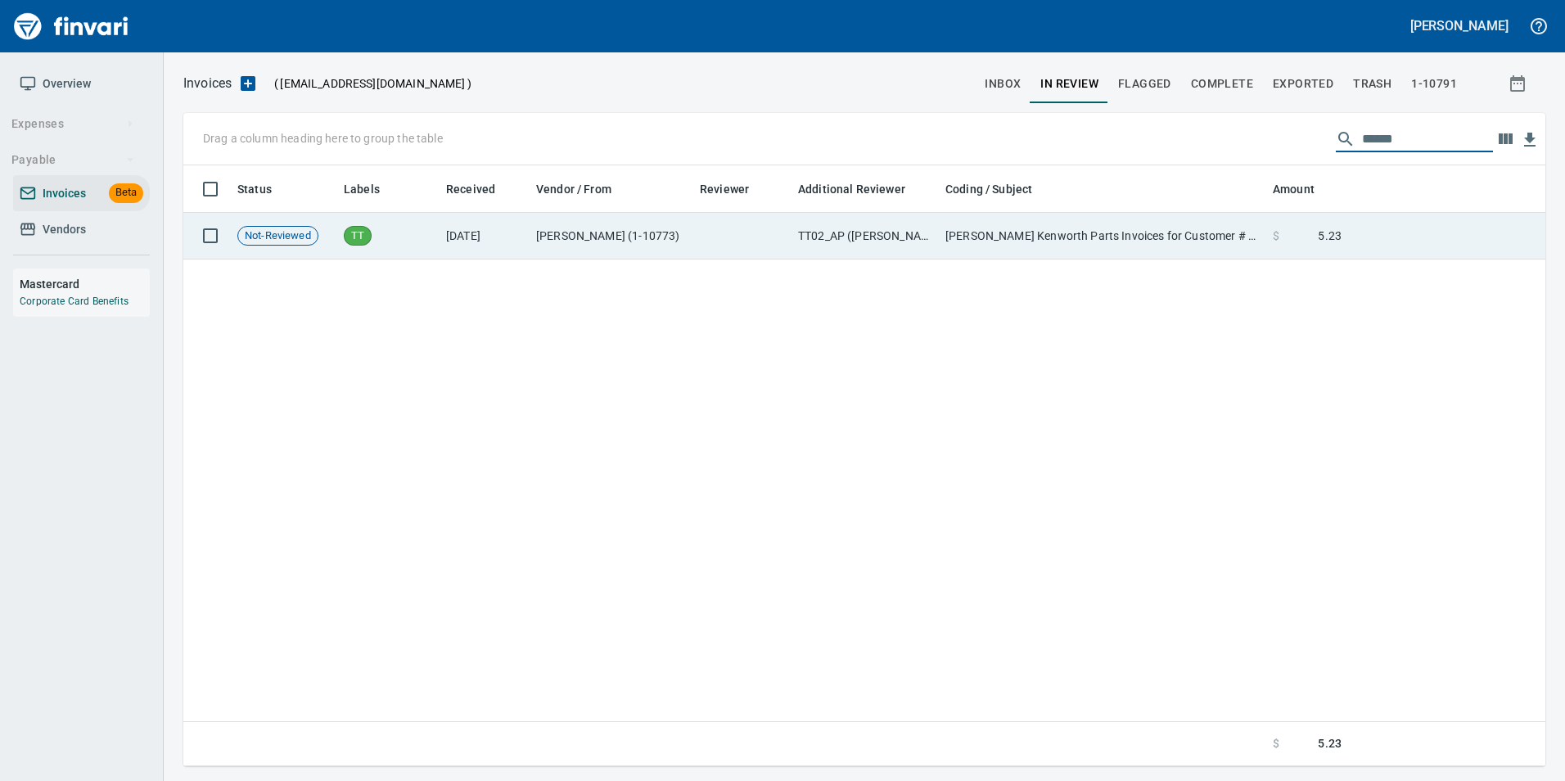
type input "******"
click at [1384, 241] on td at bounding box center [1446, 236] width 197 height 47
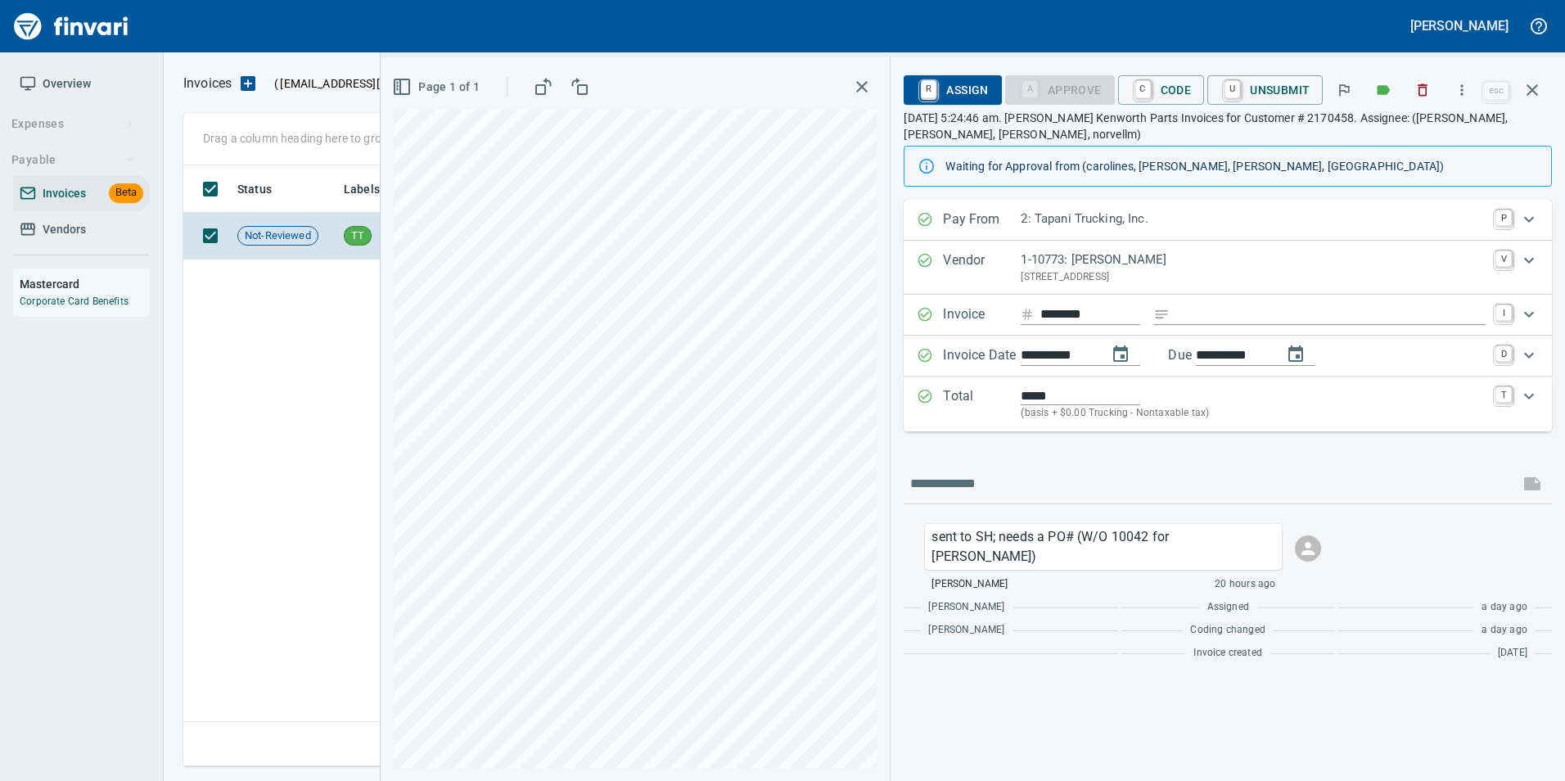
scroll to position [588, 1349]
drag, startPoint x: 1533, startPoint y: 102, endPoint x: 1432, endPoint y: 128, distance: 103.8
click at [1533, 102] on button "button" at bounding box center [1532, 89] width 39 height 39
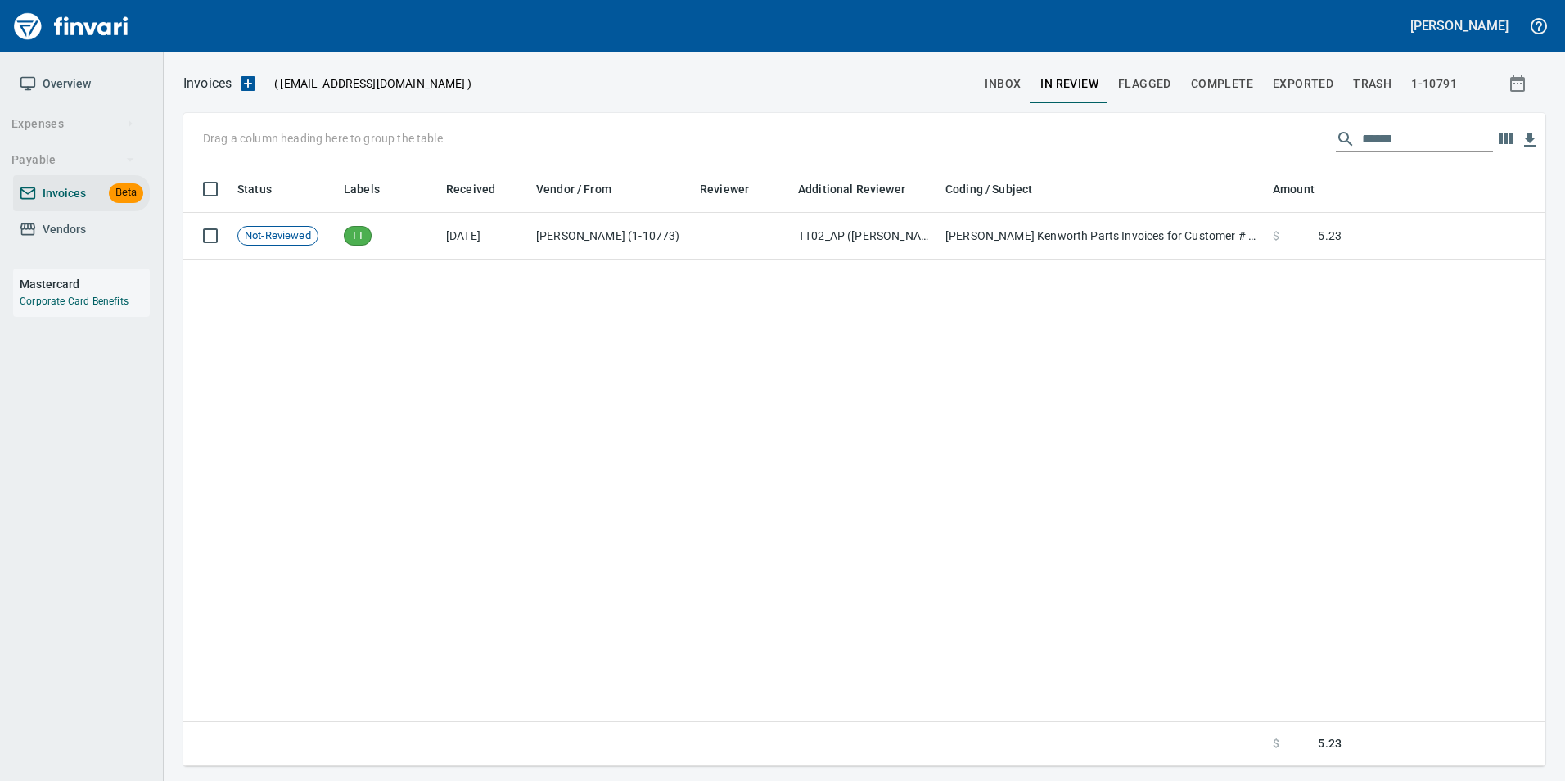
scroll to position [588, 1349]
click at [1376, 131] on input "******" at bounding box center [1427, 139] width 131 height 26
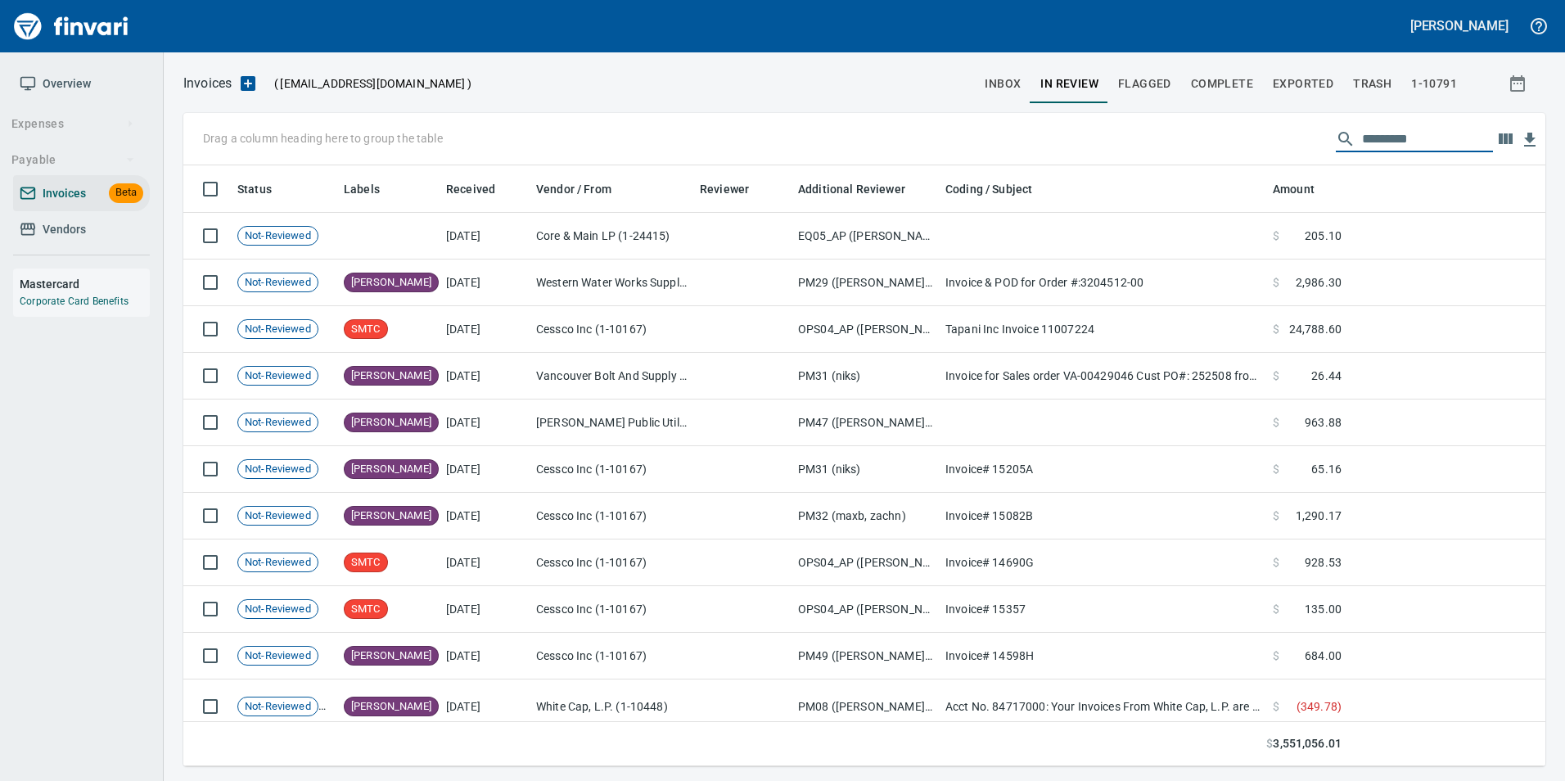
scroll to position [588, 1337]
click at [1012, 85] on span "inbox" at bounding box center [1003, 84] width 36 height 20
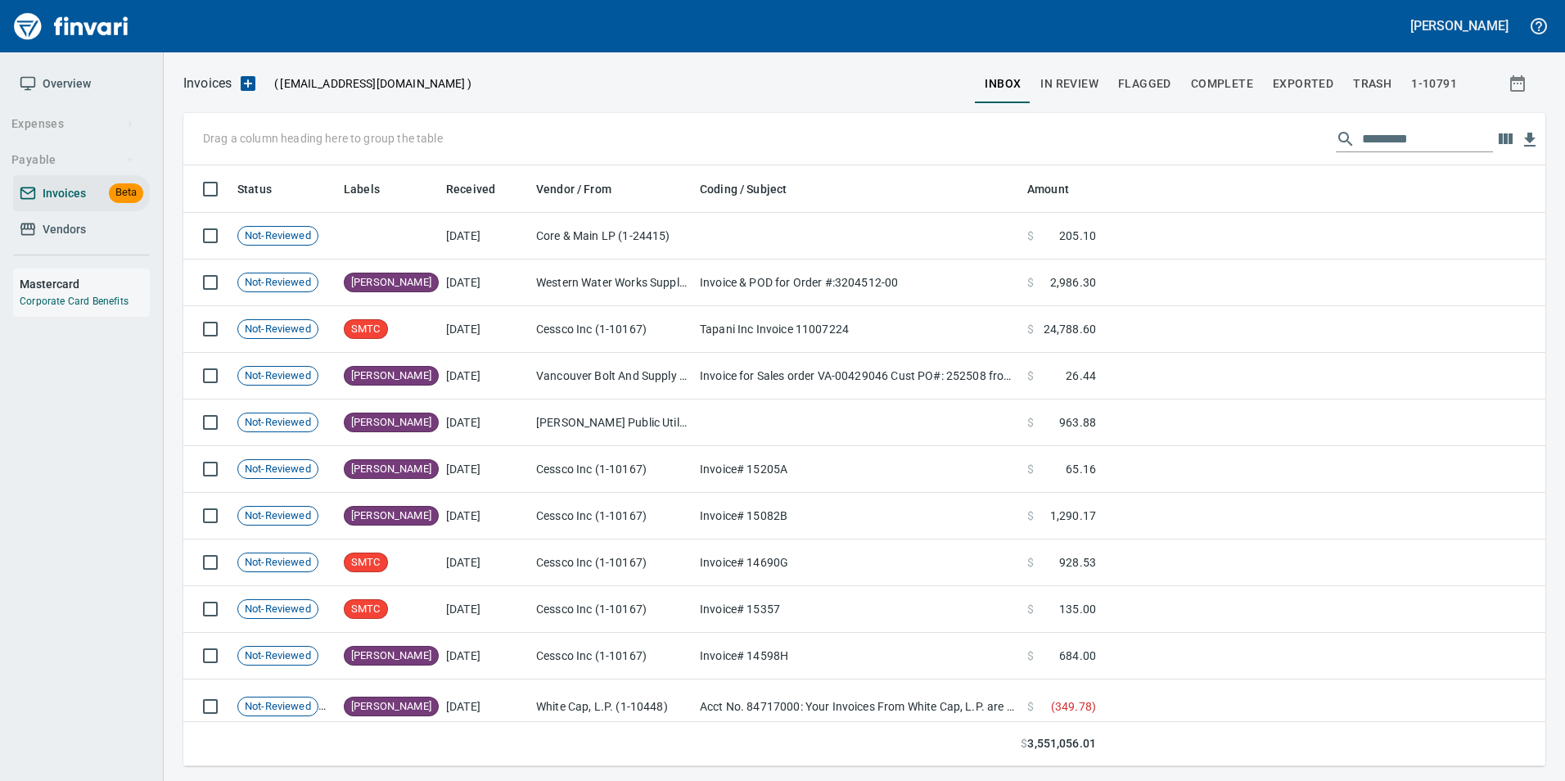
scroll to position [588, 1337]
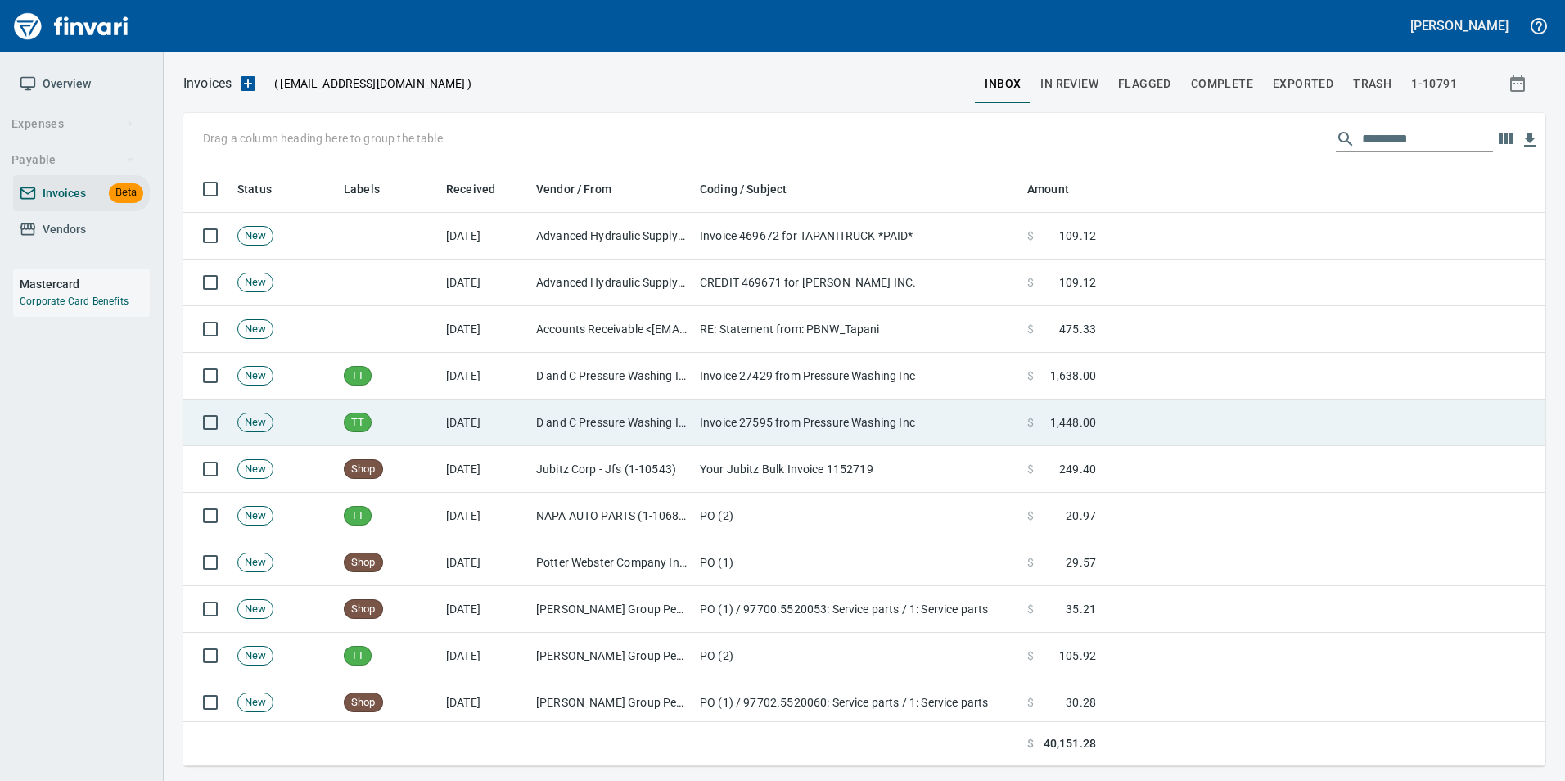
click at [602, 413] on td "D and C Pressure Washing Inc (1-38751)" at bounding box center [612, 422] width 164 height 47
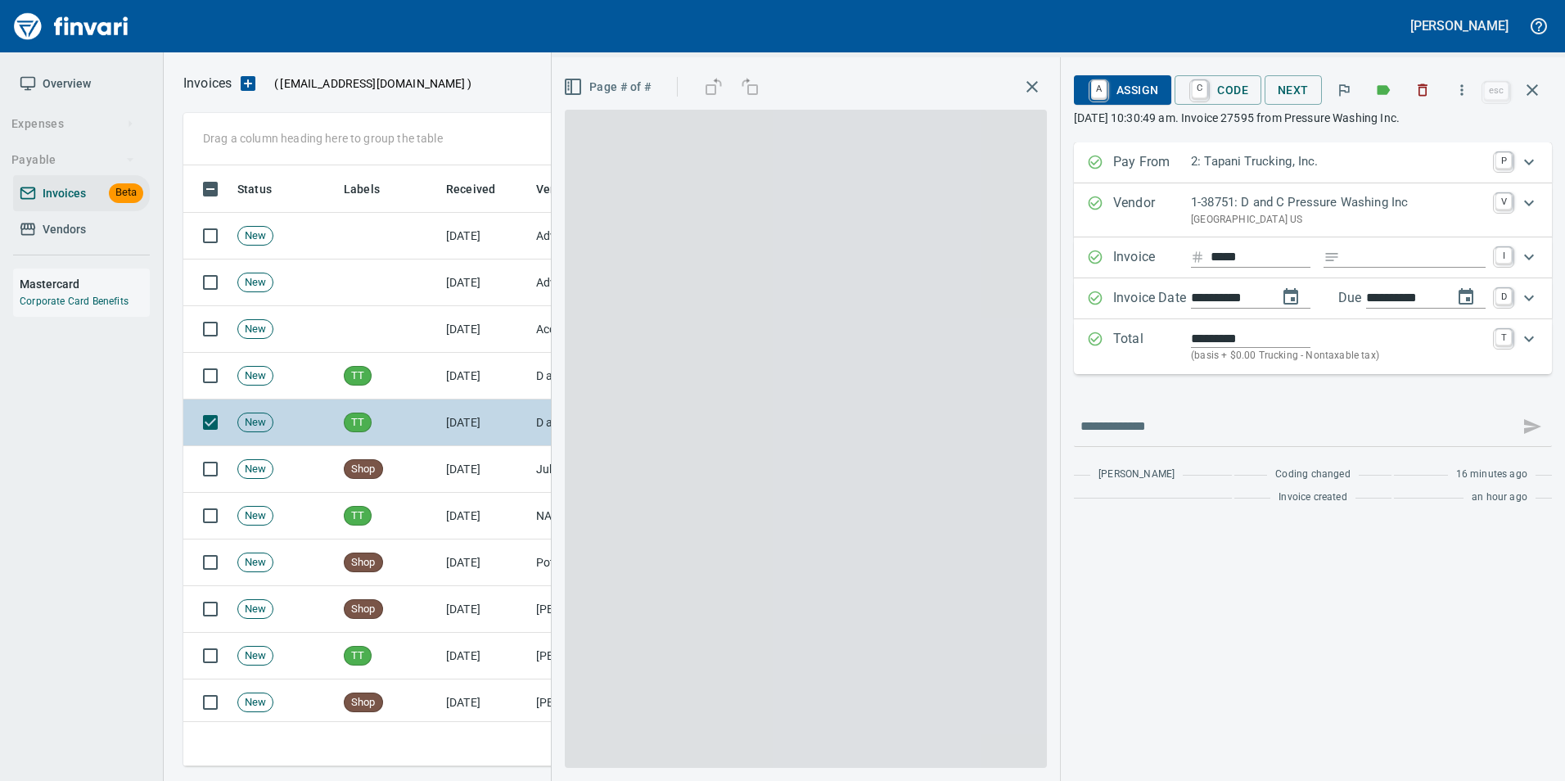
scroll to position [588, 1337]
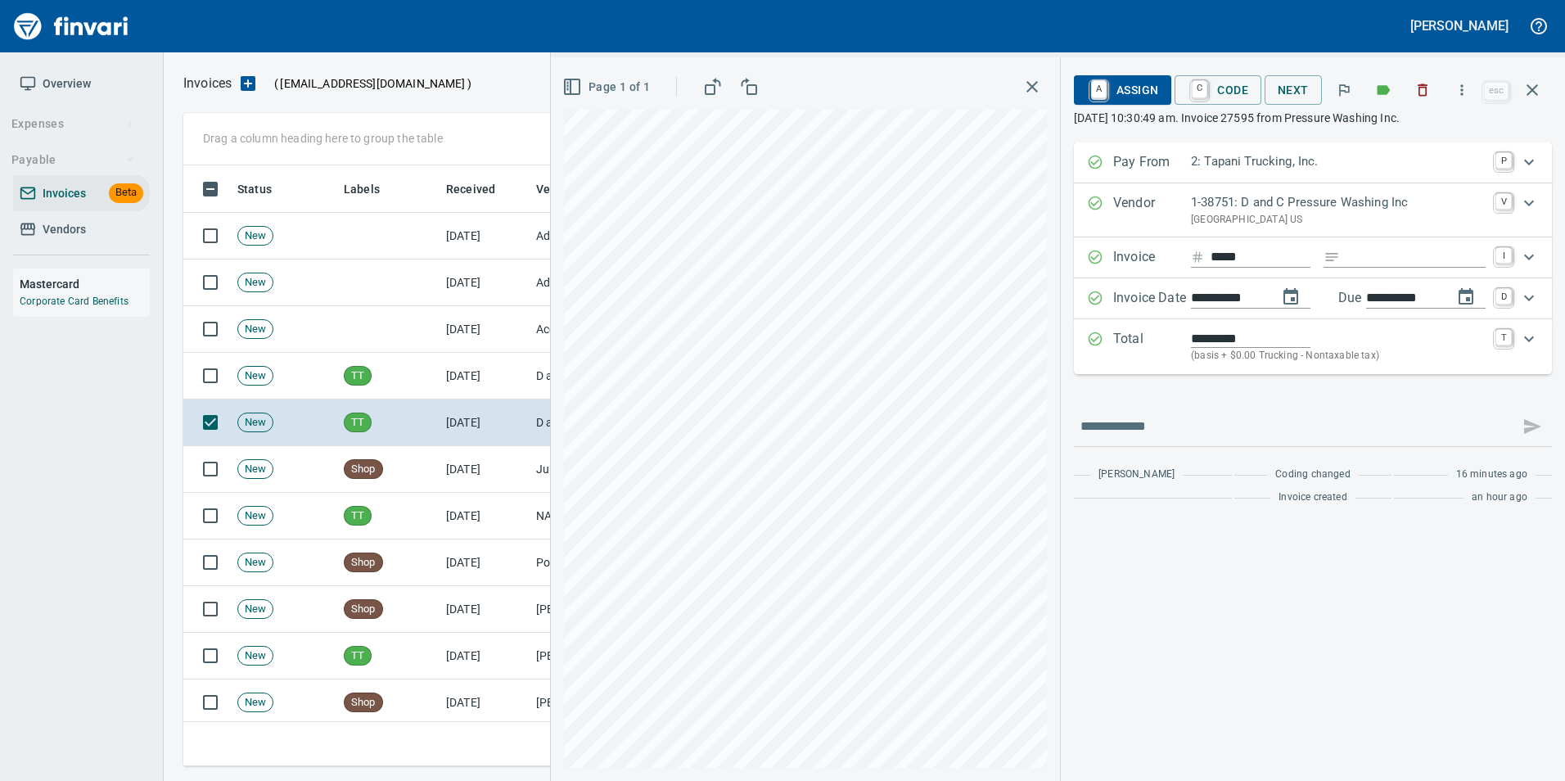
click at [1118, 88] on span "A Assign" at bounding box center [1122, 90] width 71 height 28
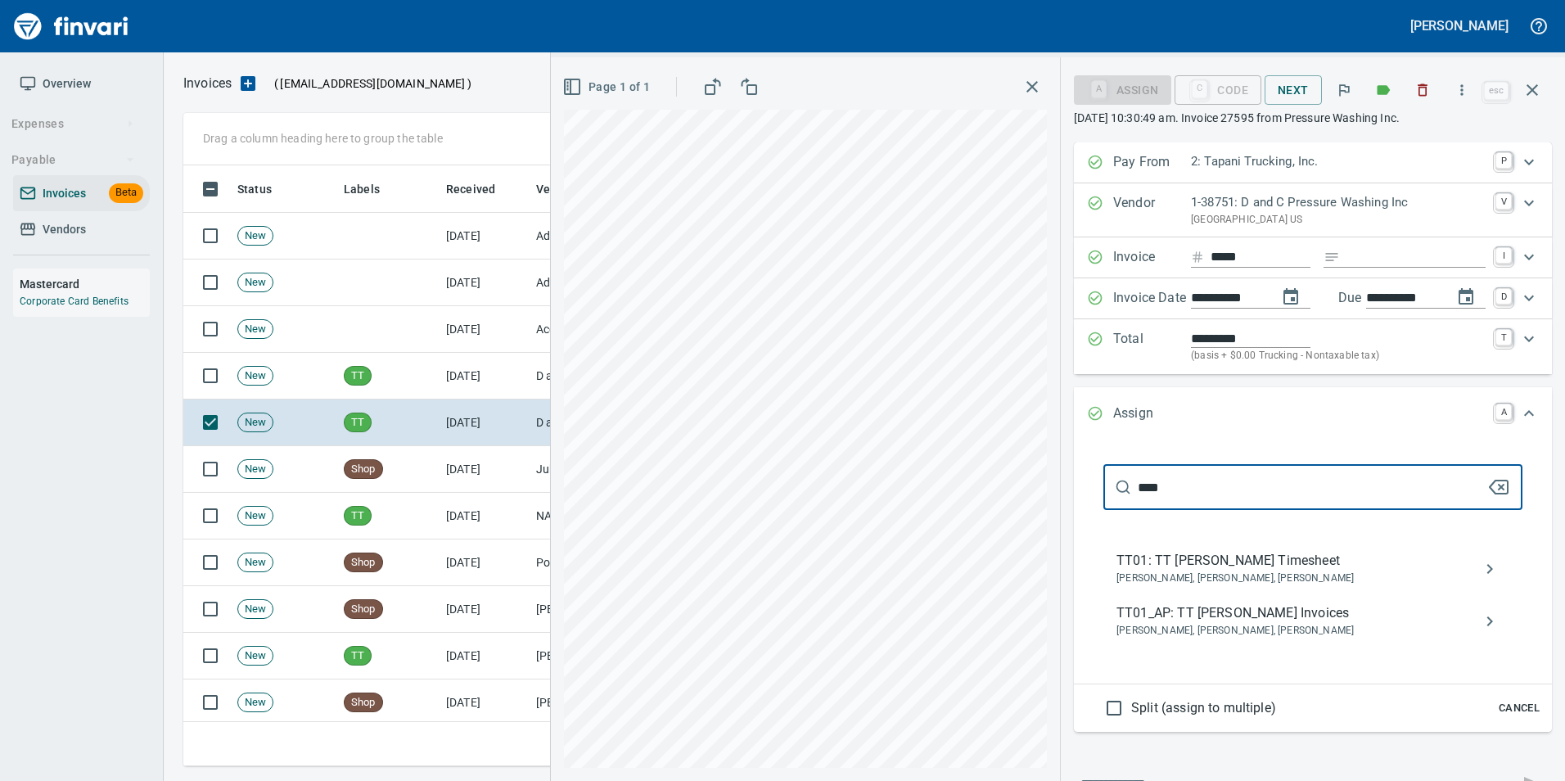
type input "****"
drag, startPoint x: 1269, startPoint y: 627, endPoint x: 1279, endPoint y: 587, distance: 41.5
click at [1269, 628] on span "Benji Tapani, Justin Bellcoff, Neil Kaski" at bounding box center [1299, 631] width 367 height 16
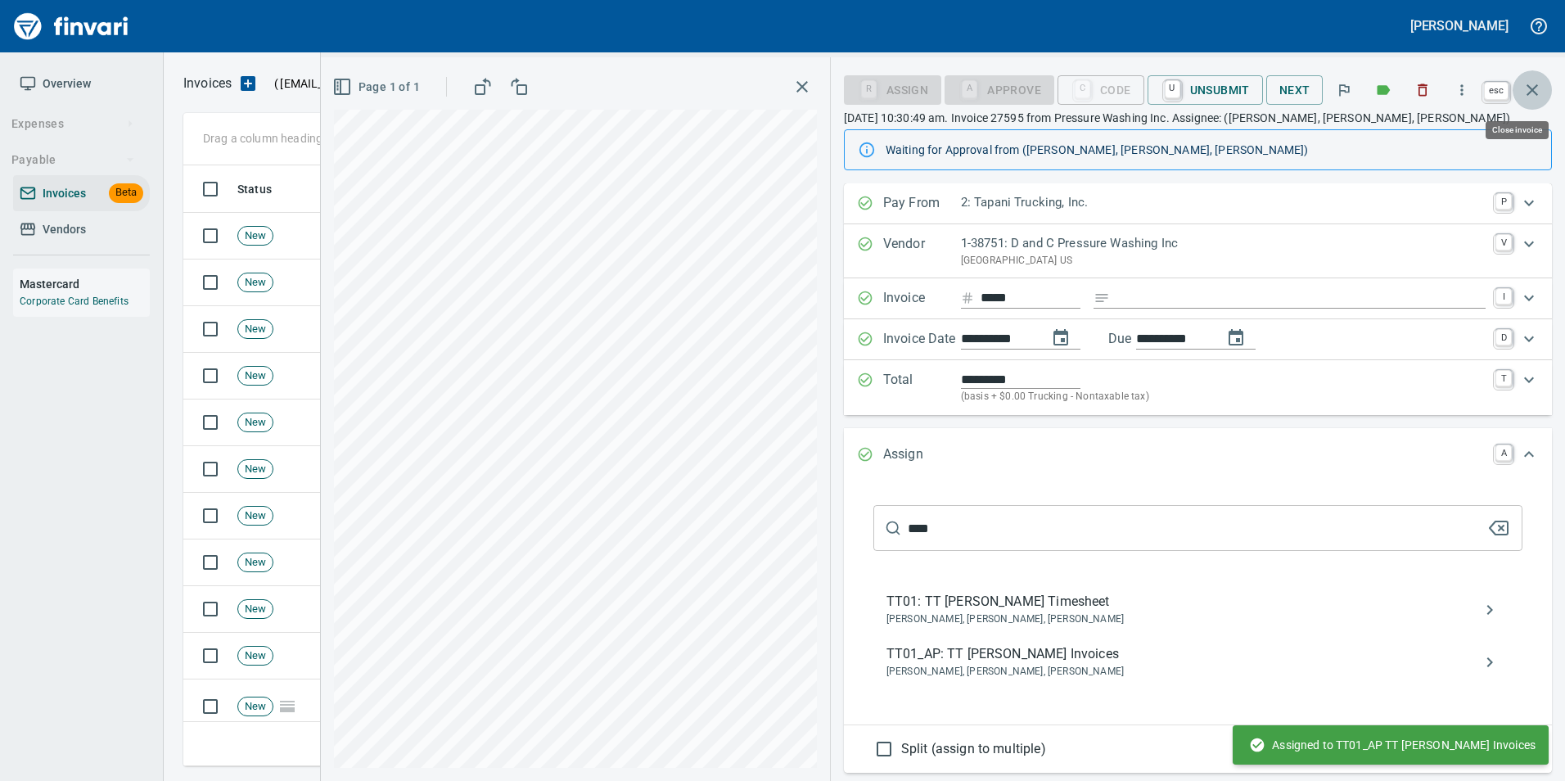
click at [1526, 87] on icon "button" at bounding box center [1532, 90] width 20 height 20
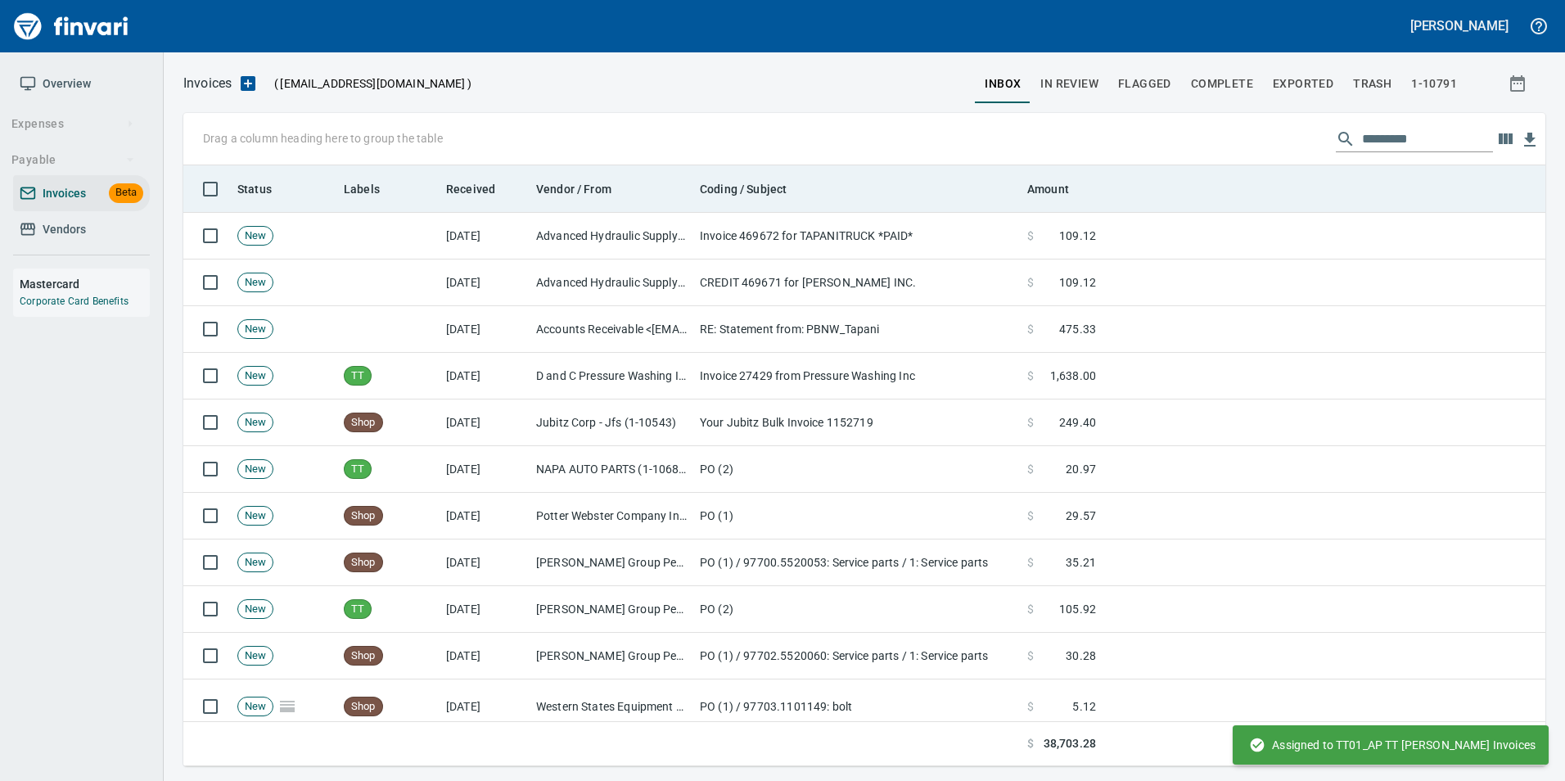
scroll to position [588, 1337]
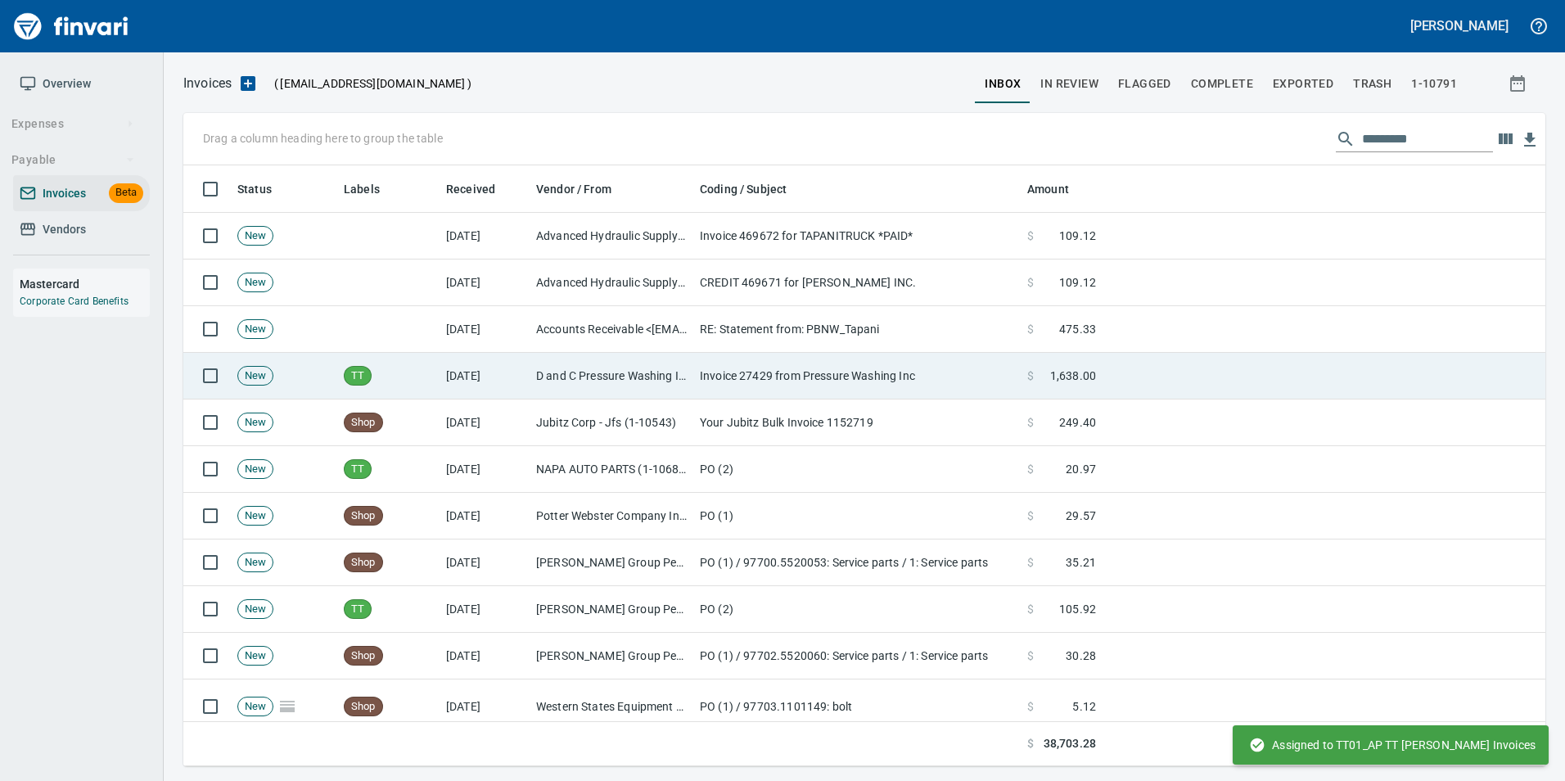
click at [922, 377] on td "Invoice 27429 from Pressure Washing Inc" at bounding box center [856, 376] width 327 height 47
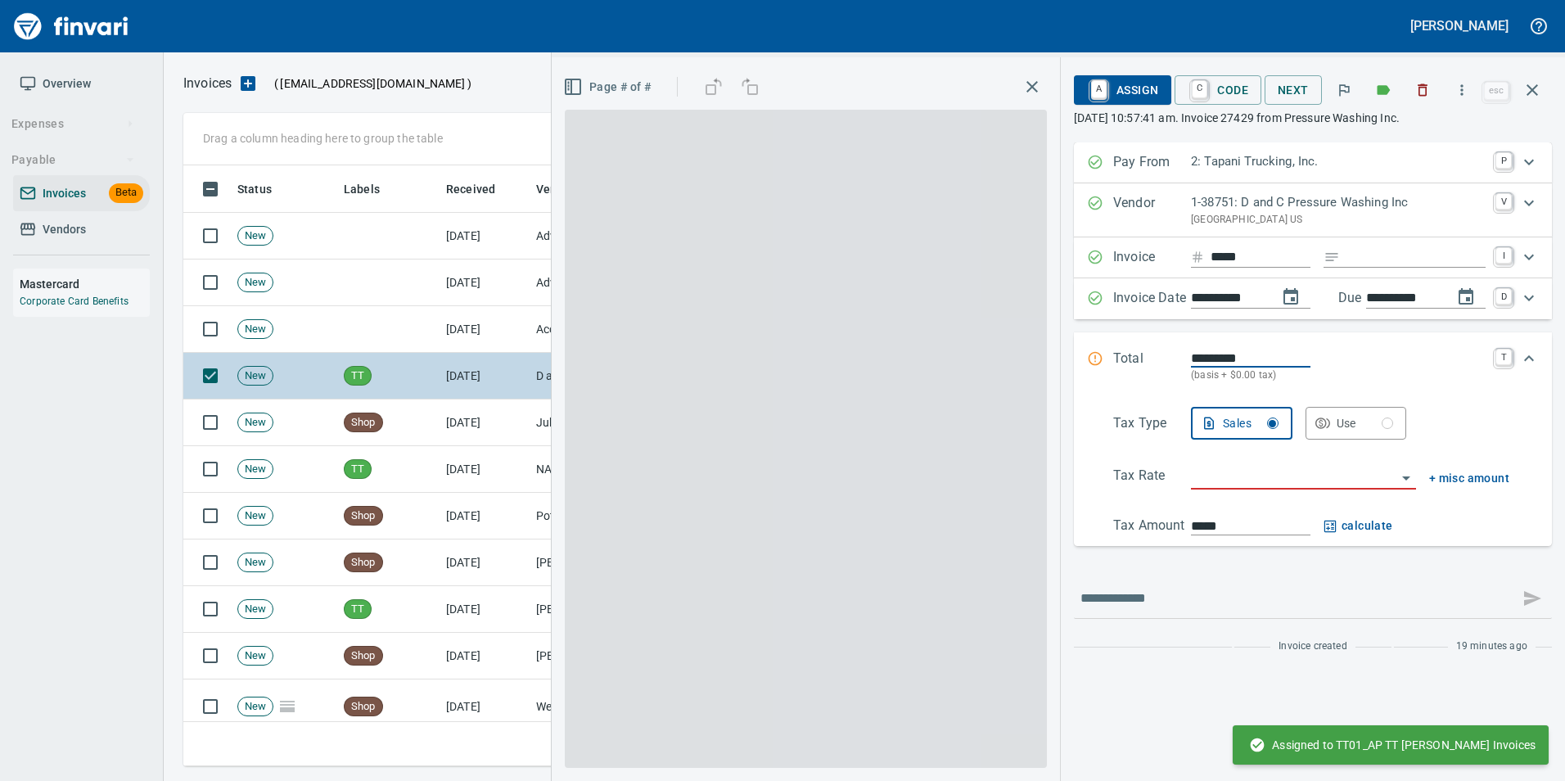
scroll to position [588, 1337]
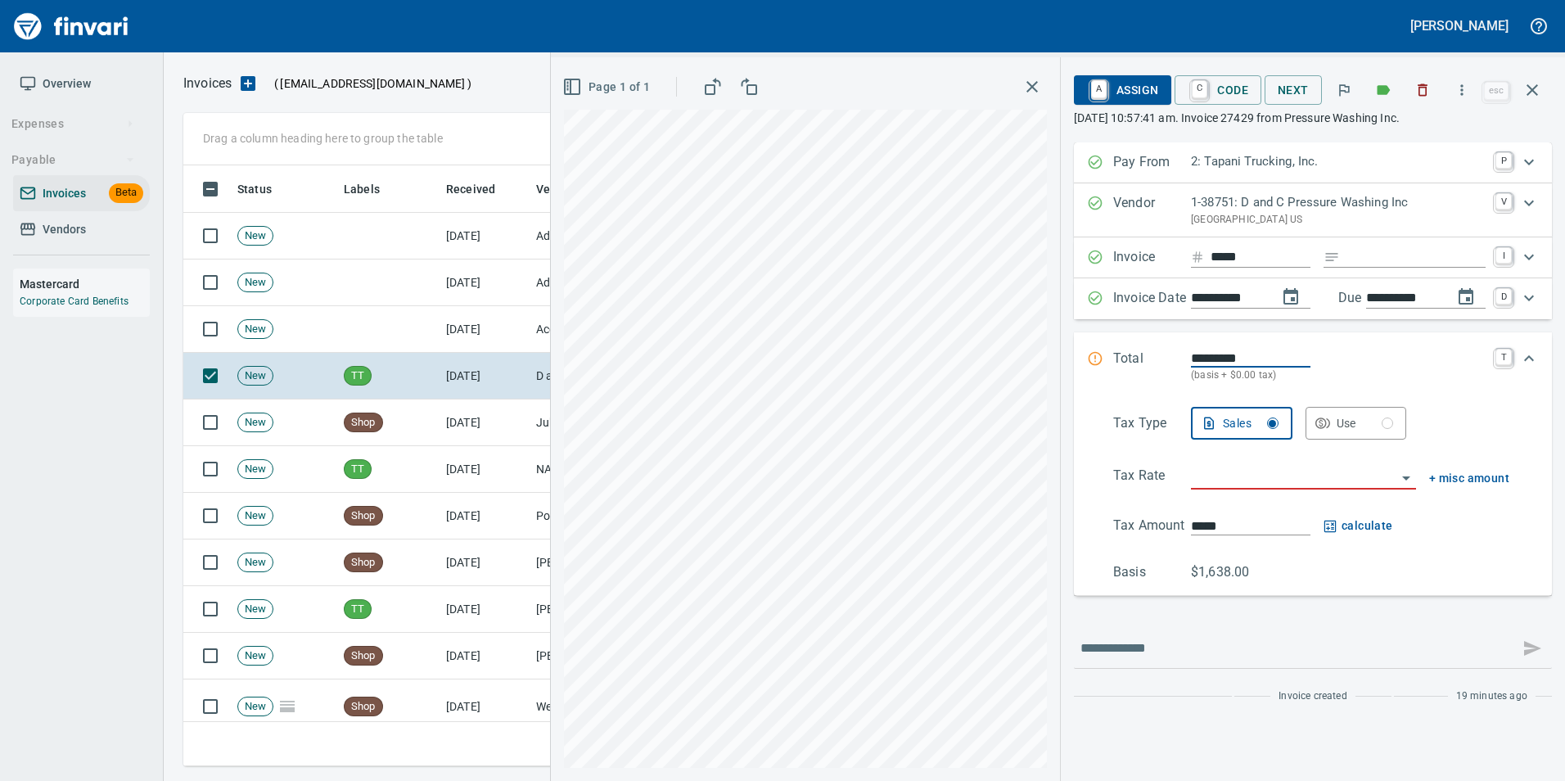
click at [1298, 470] on input "search" at bounding box center [1293, 477] width 205 height 23
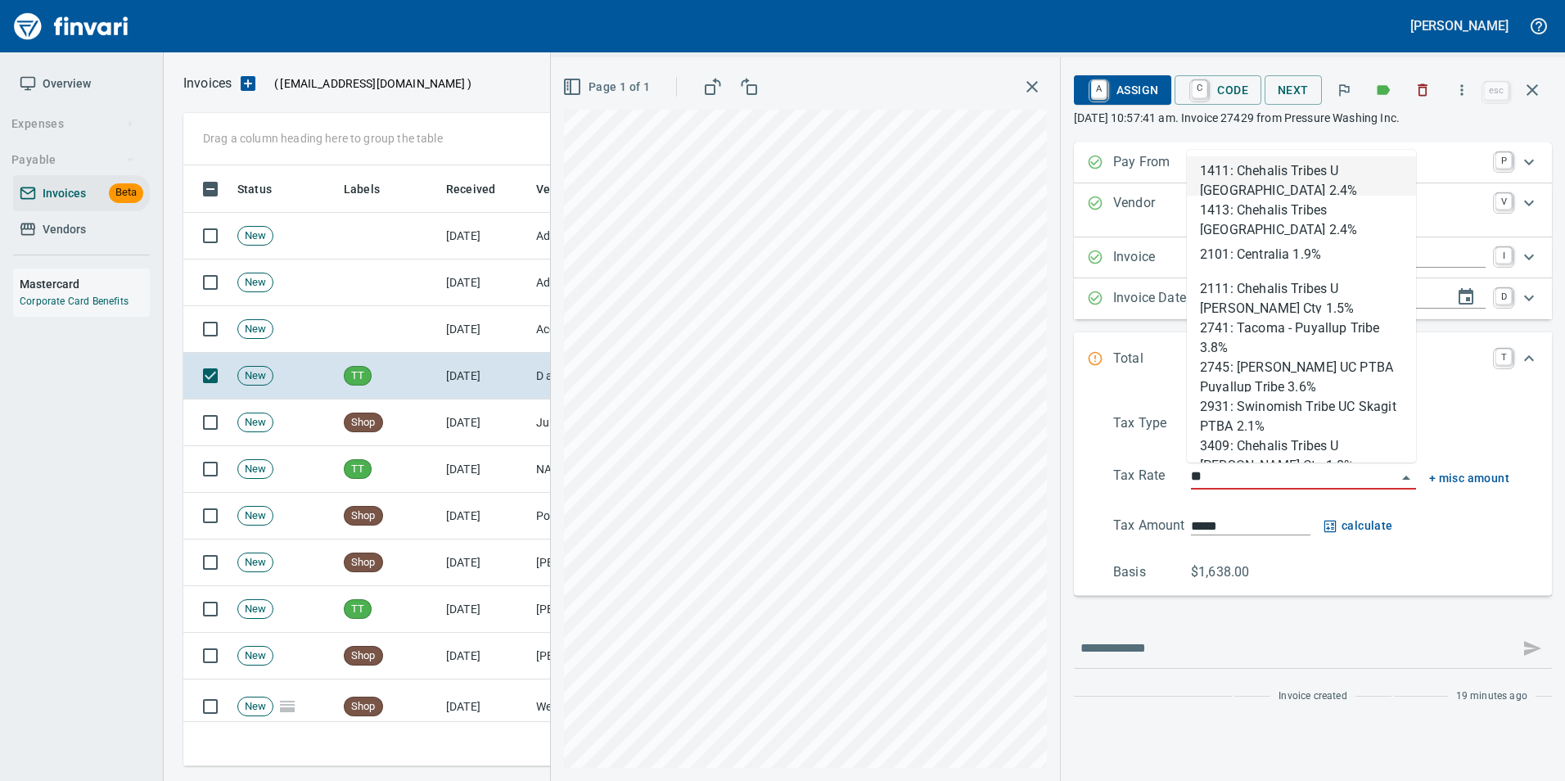
type input "***"
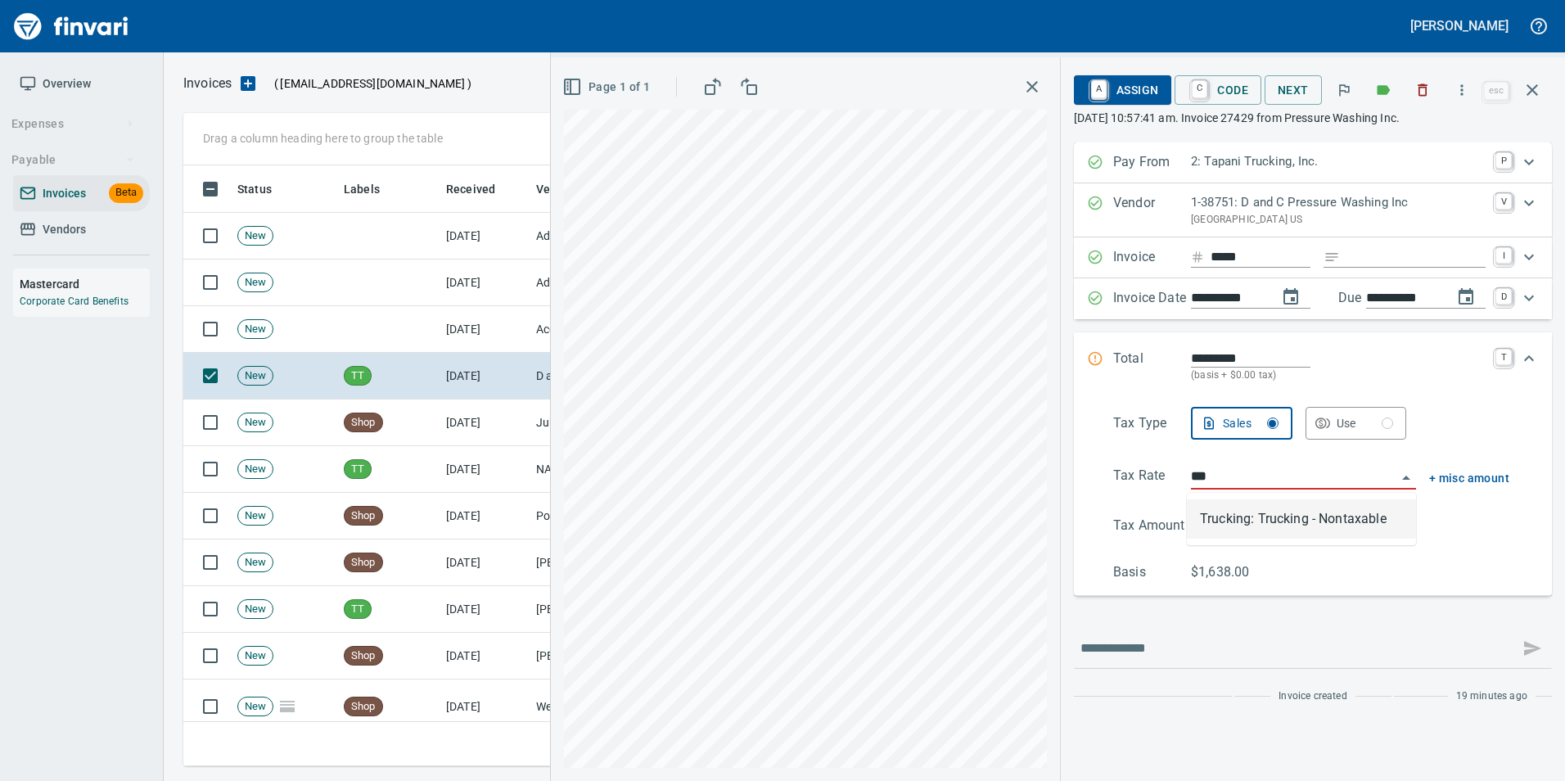
click at [1300, 511] on li "Trucking: Trucking - Nontaxable" at bounding box center [1301, 518] width 229 height 39
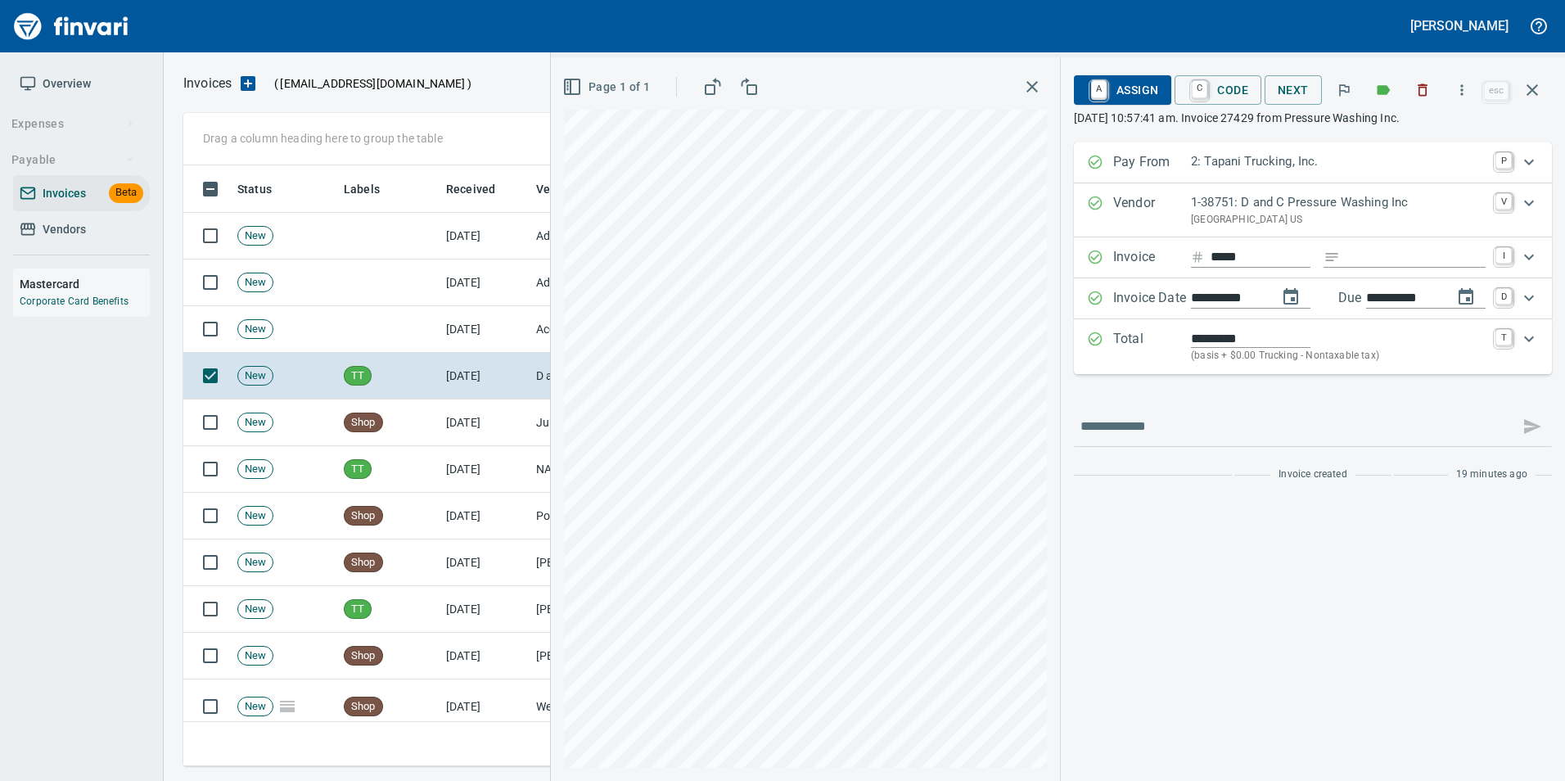
type input "**********"
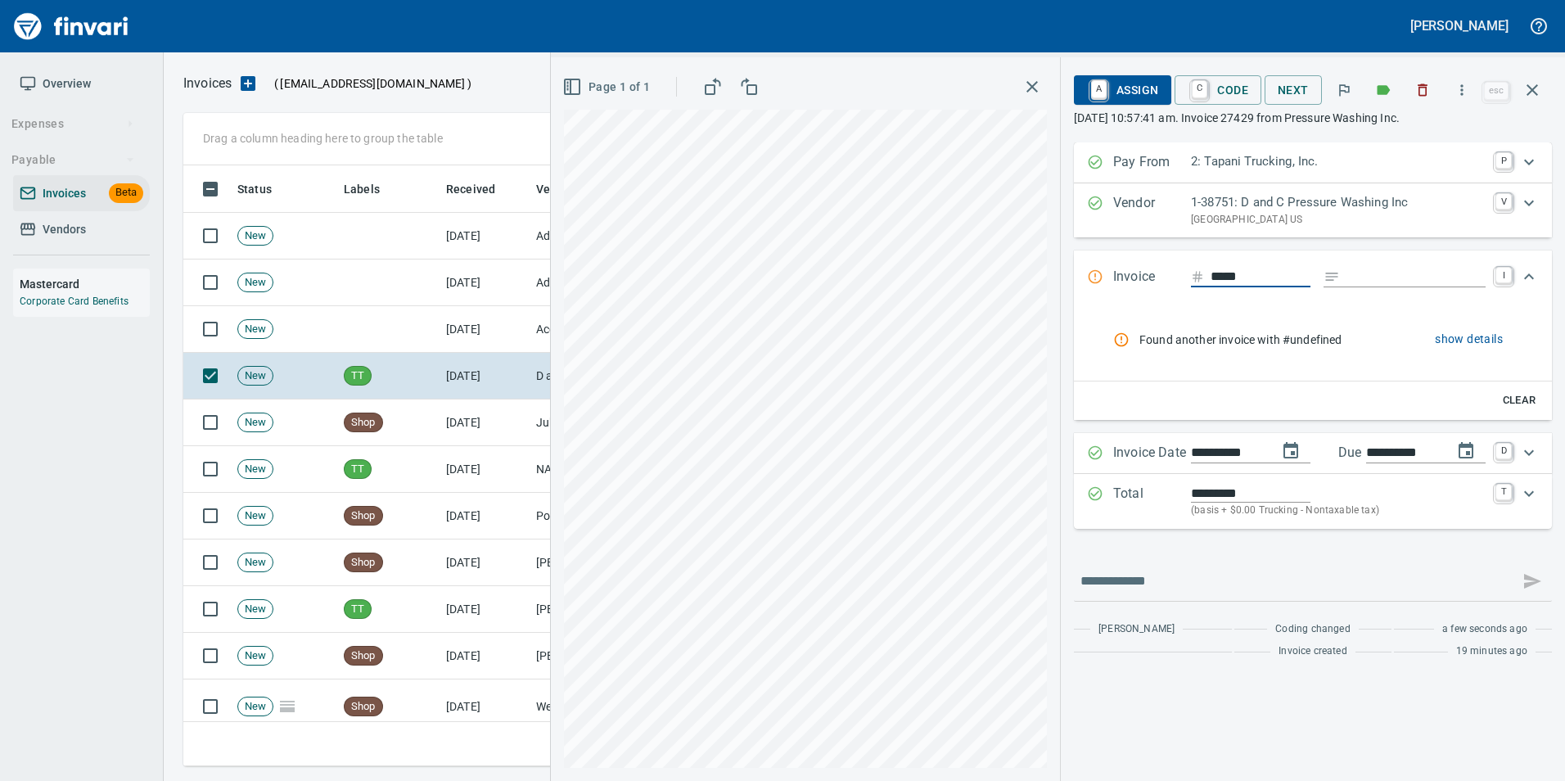
click at [1444, 341] on span "show details" at bounding box center [1469, 339] width 68 height 20
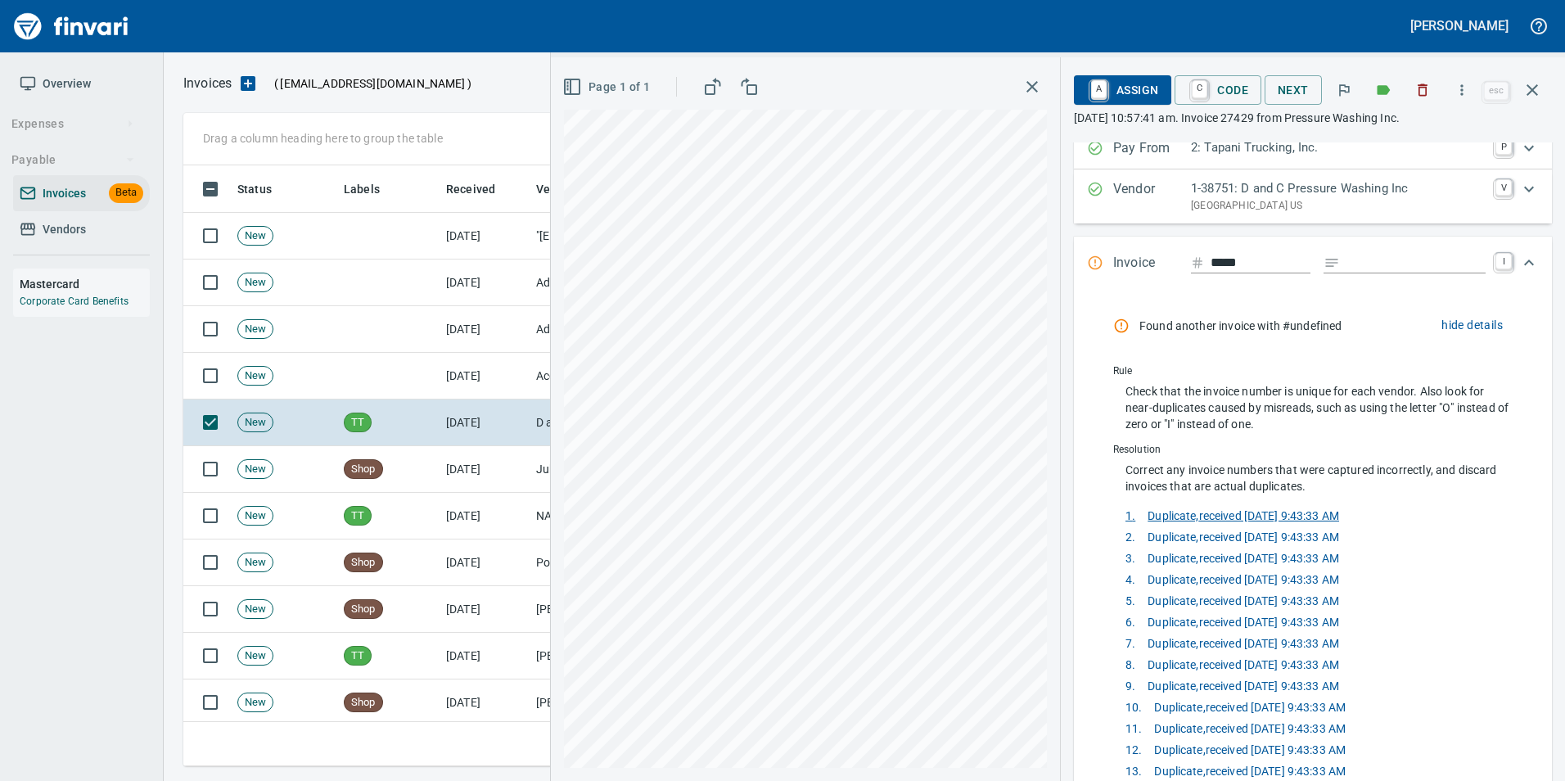
scroll to position [0, 0]
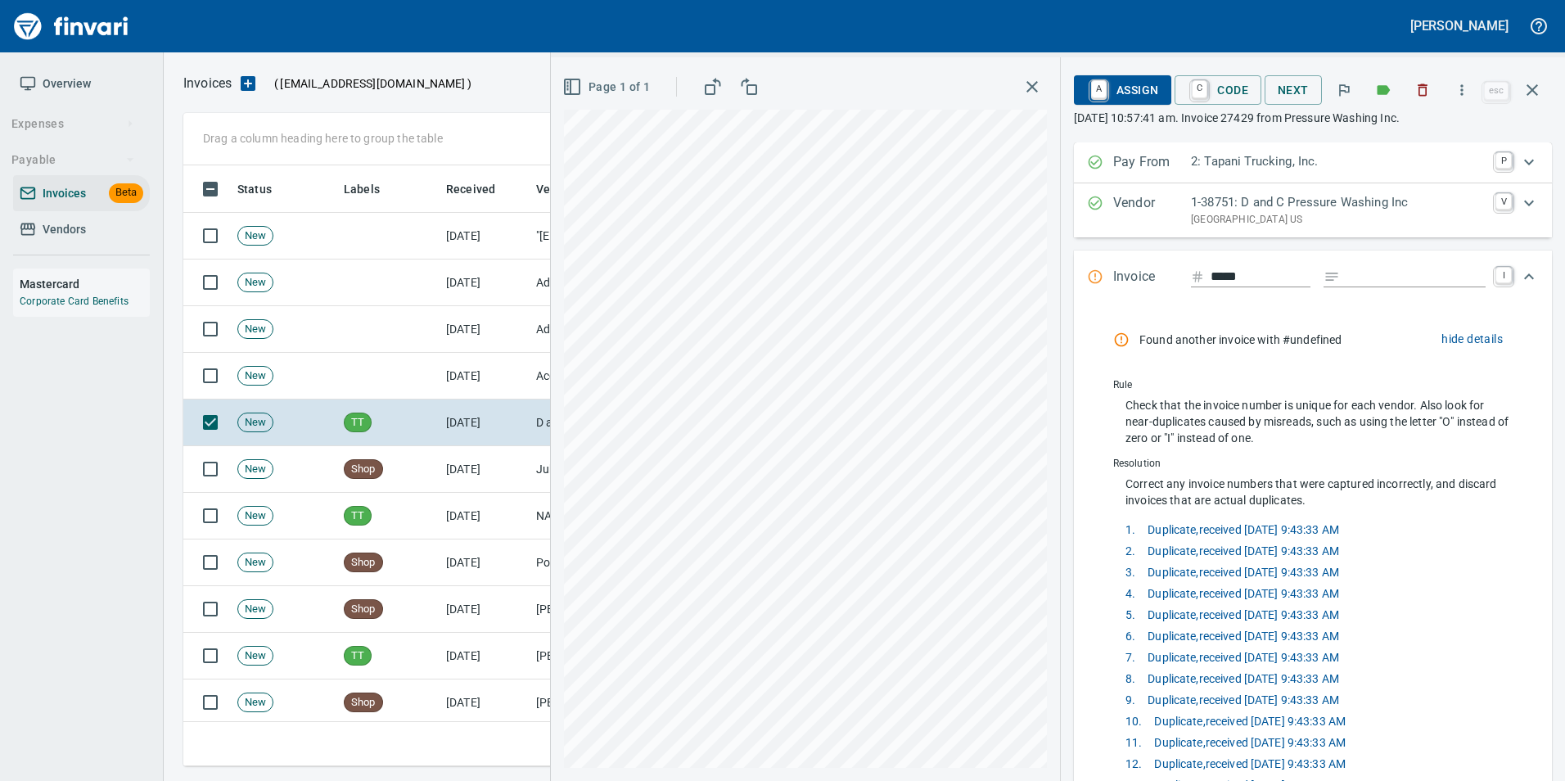
click at [1212, 601] on span "4 . Duplicate, received 9/16/2025, 9:43:33 AM" at bounding box center [1317, 593] width 384 height 17
click at [1204, 535] on span "Duplicate, received 9/16/2025, 9:43:33 AM" at bounding box center [1237, 529] width 204 height 13
click at [1424, 90] on icon "button" at bounding box center [1422, 90] width 16 height 16
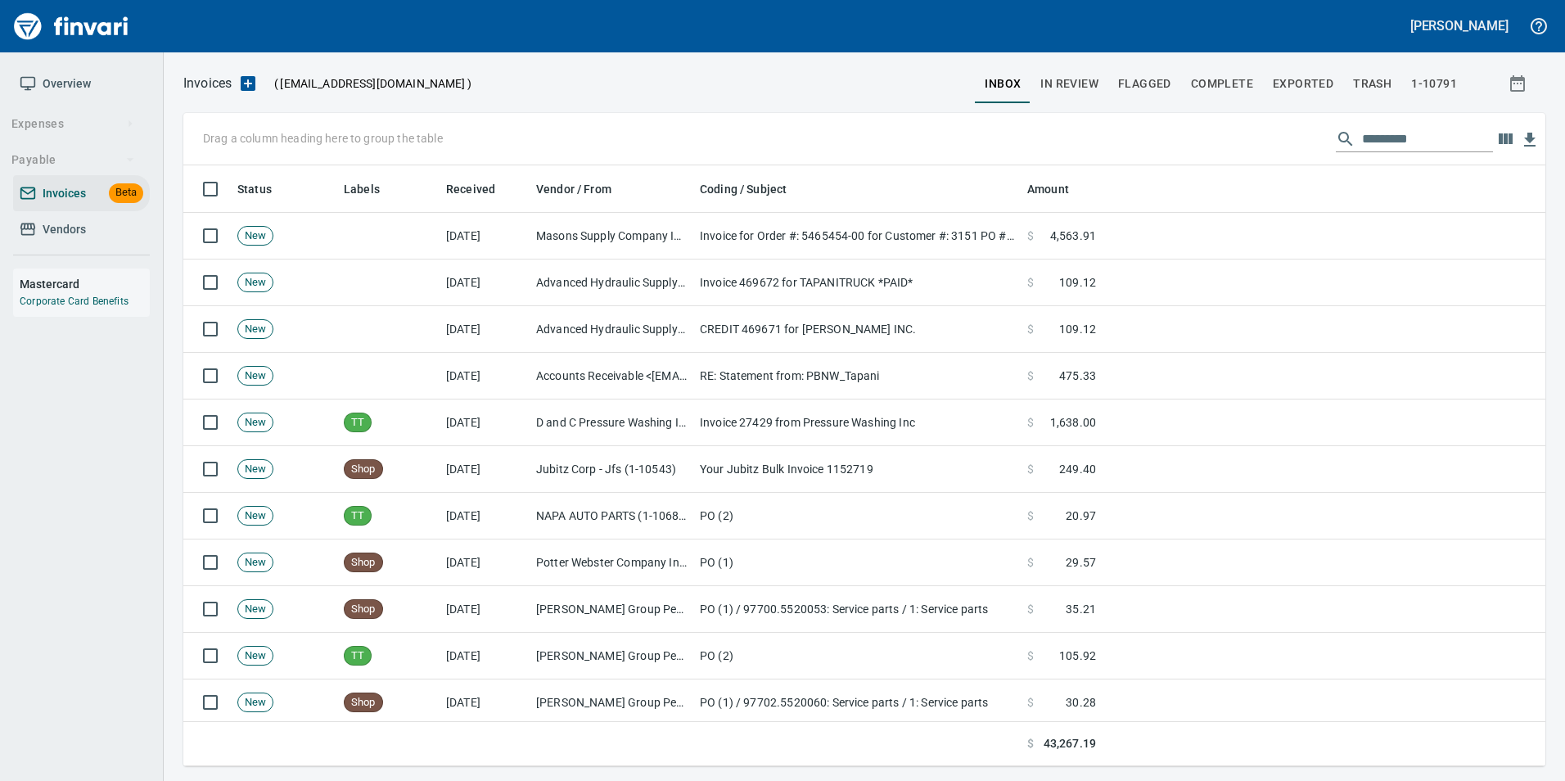
scroll to position [588, 1337]
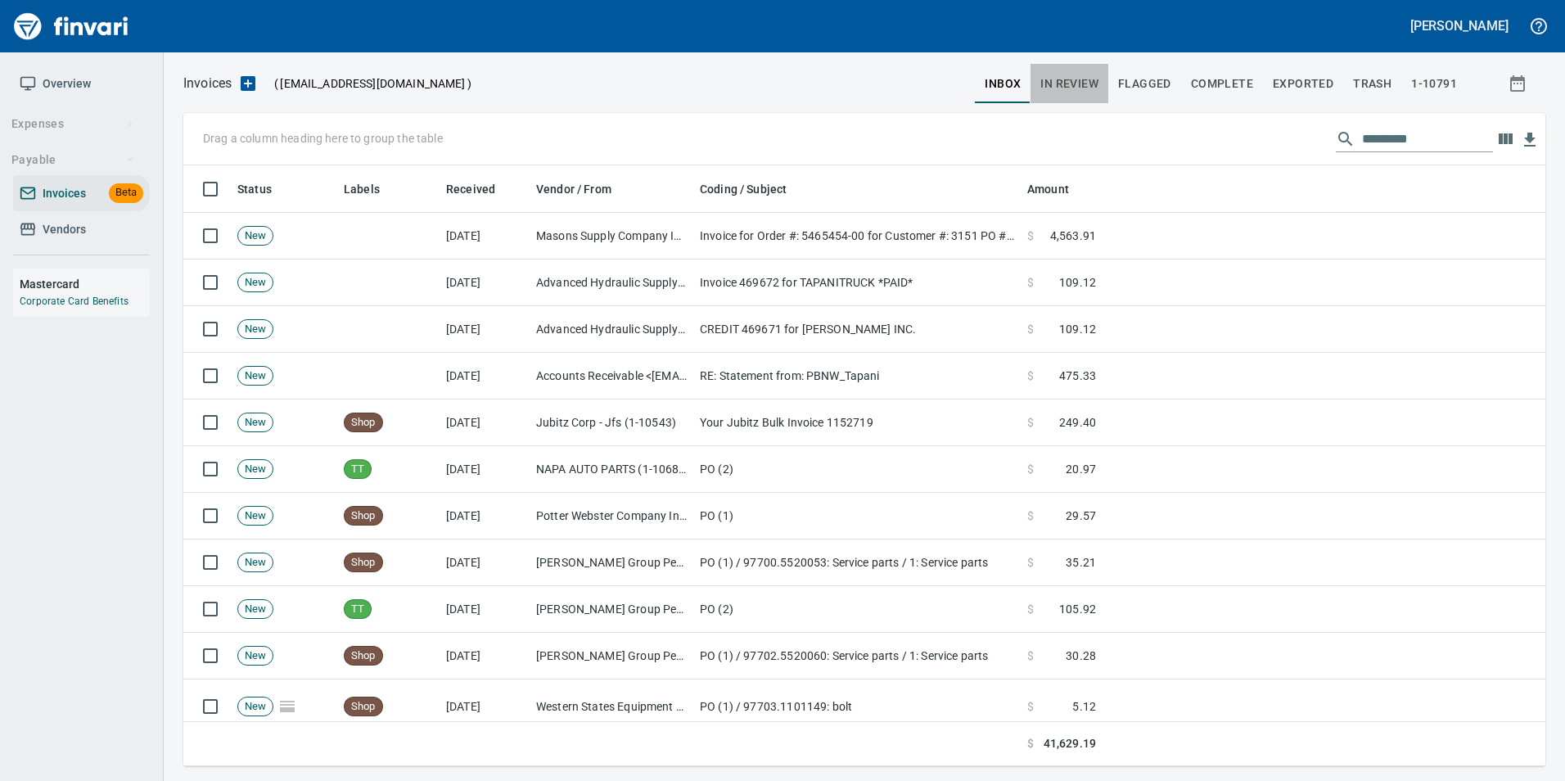
click at [1053, 89] on span "In Review" at bounding box center [1069, 84] width 58 height 20
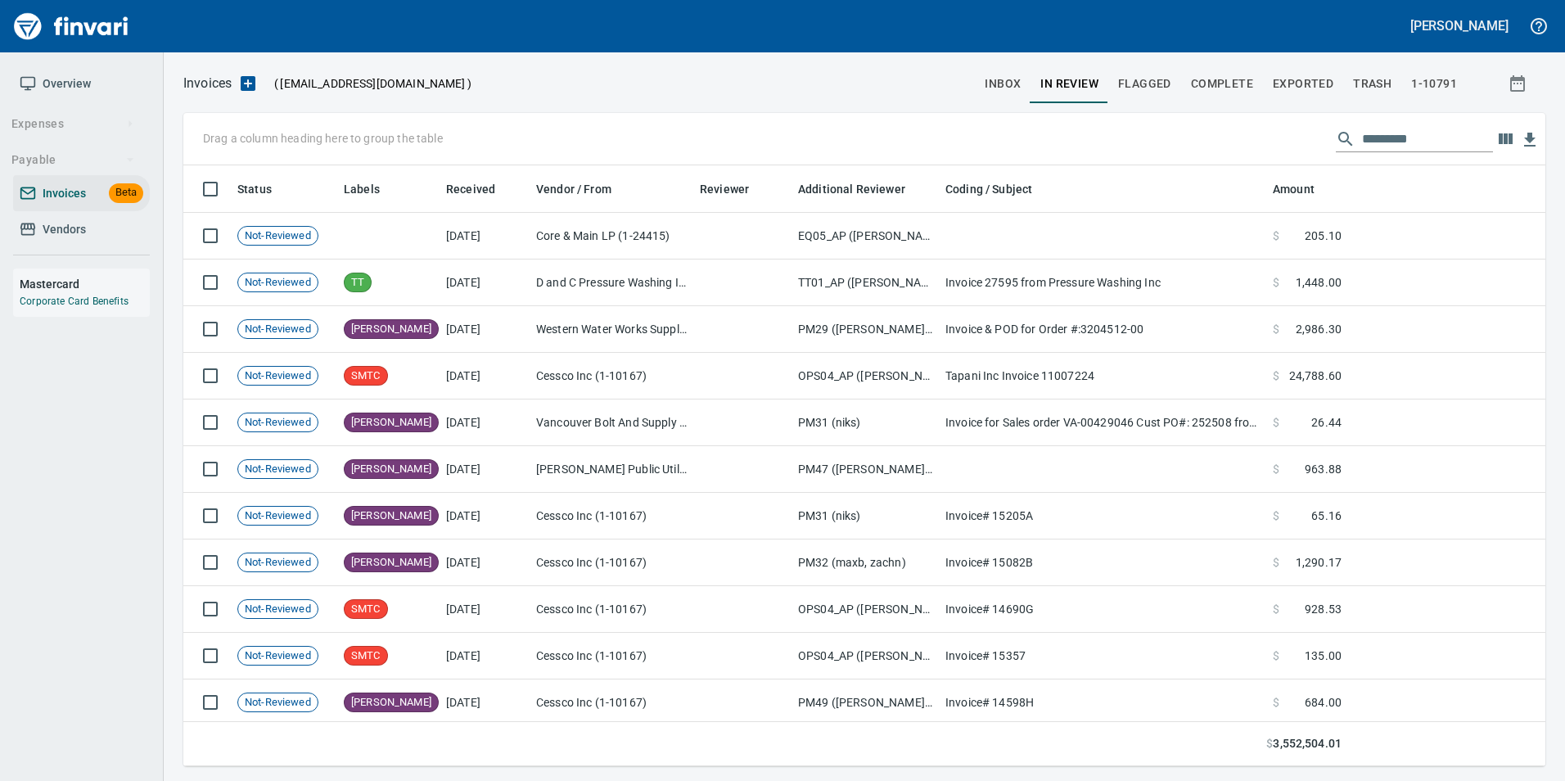
scroll to position [2, 2]
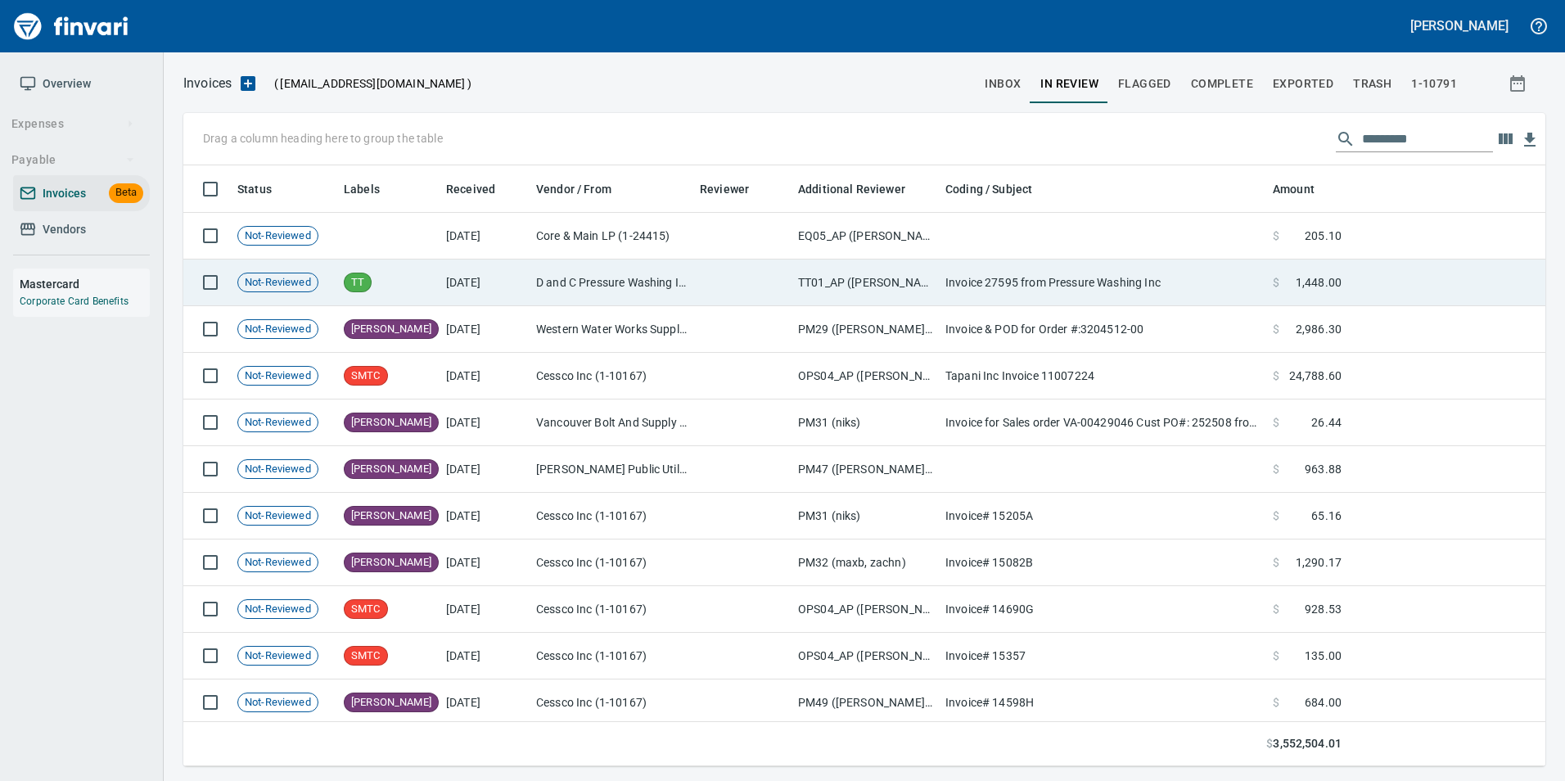
click at [684, 263] on td "D and C Pressure Washing Inc (1-38751)" at bounding box center [612, 282] width 164 height 47
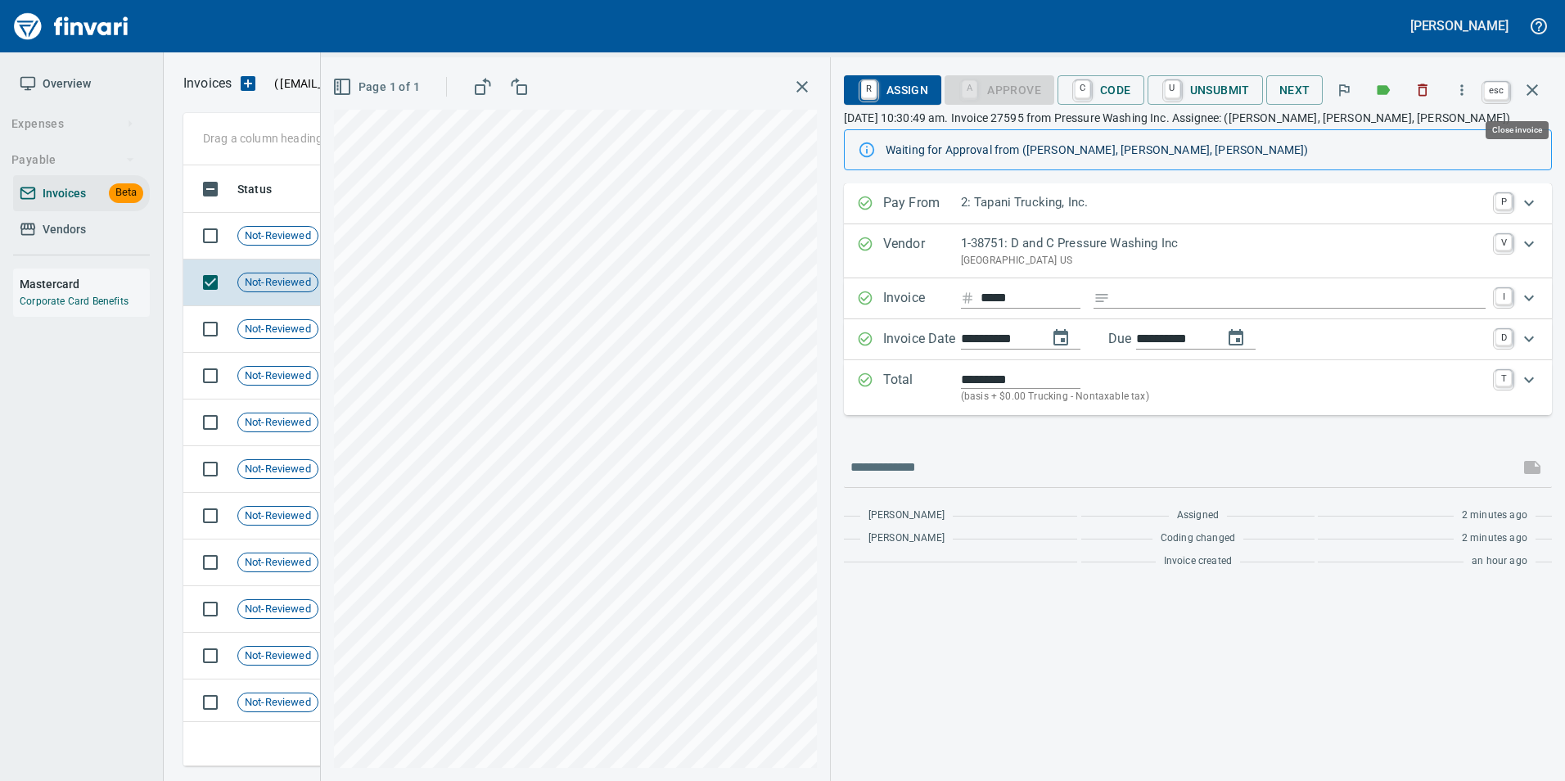
scroll to position [588, 1337]
click at [1530, 96] on icon "button" at bounding box center [1532, 90] width 20 height 20
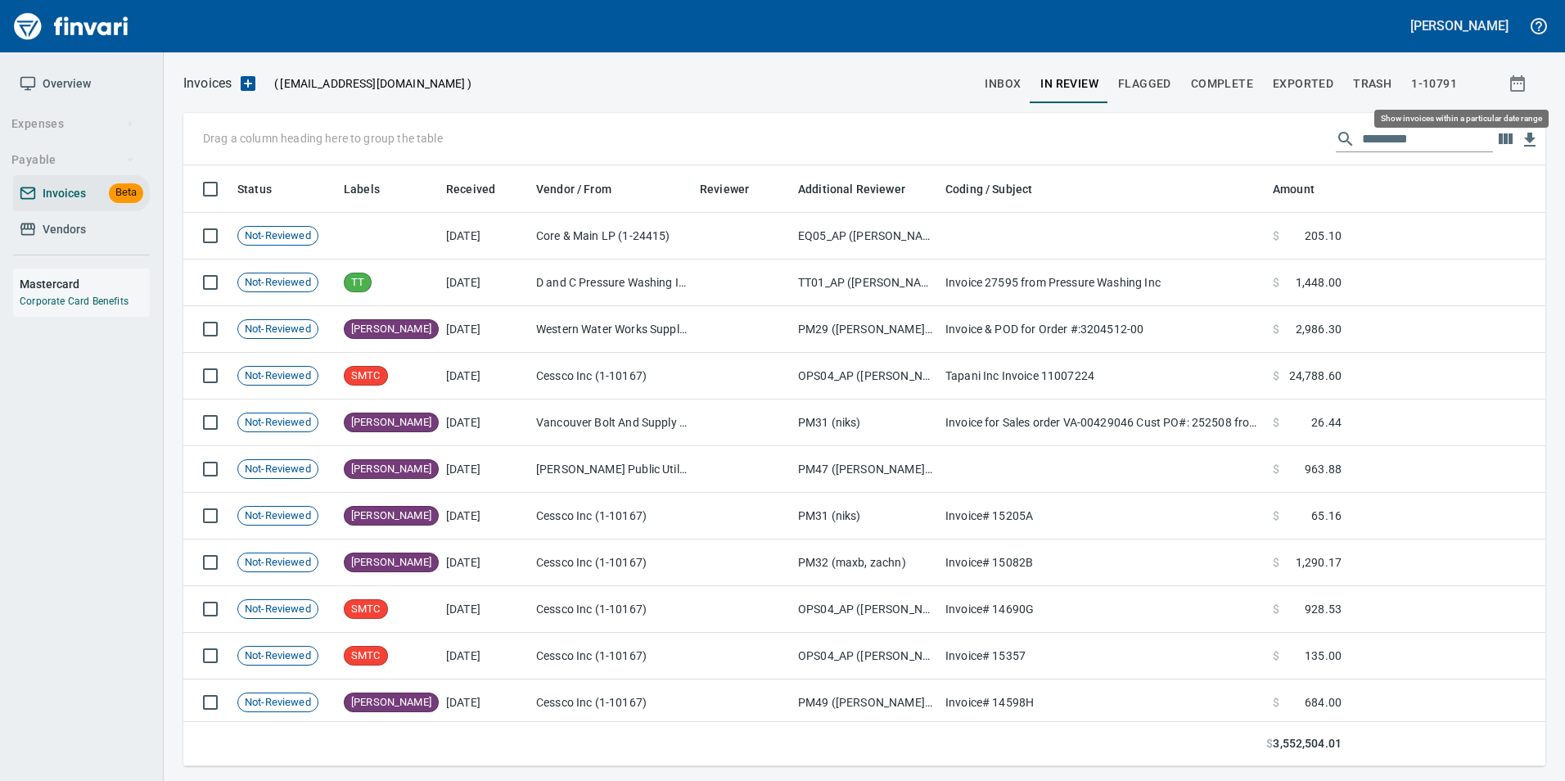
scroll to position [588, 1337]
click at [1001, 85] on span "inbox" at bounding box center [1003, 84] width 36 height 20
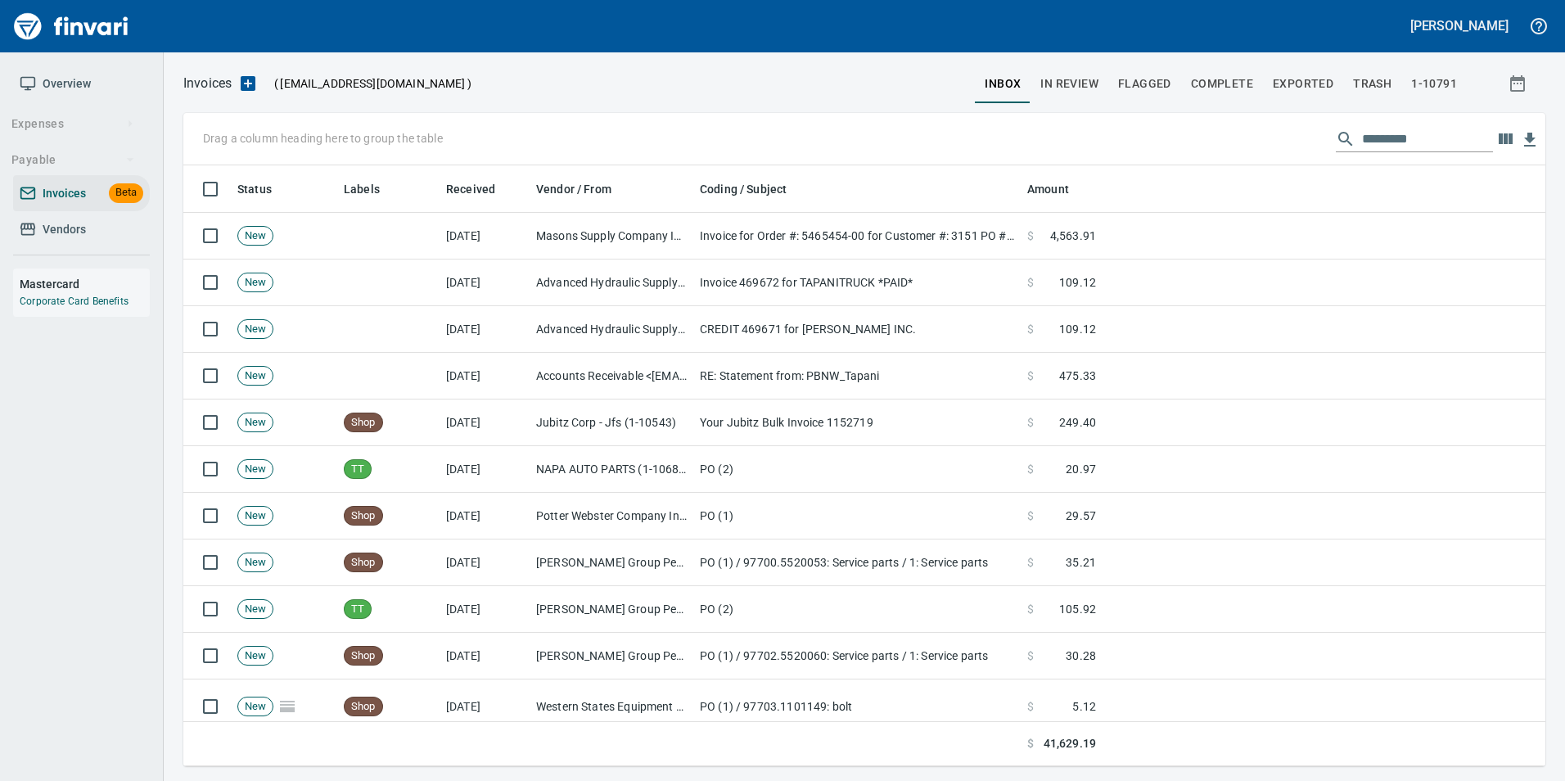
scroll to position [588, 1337]
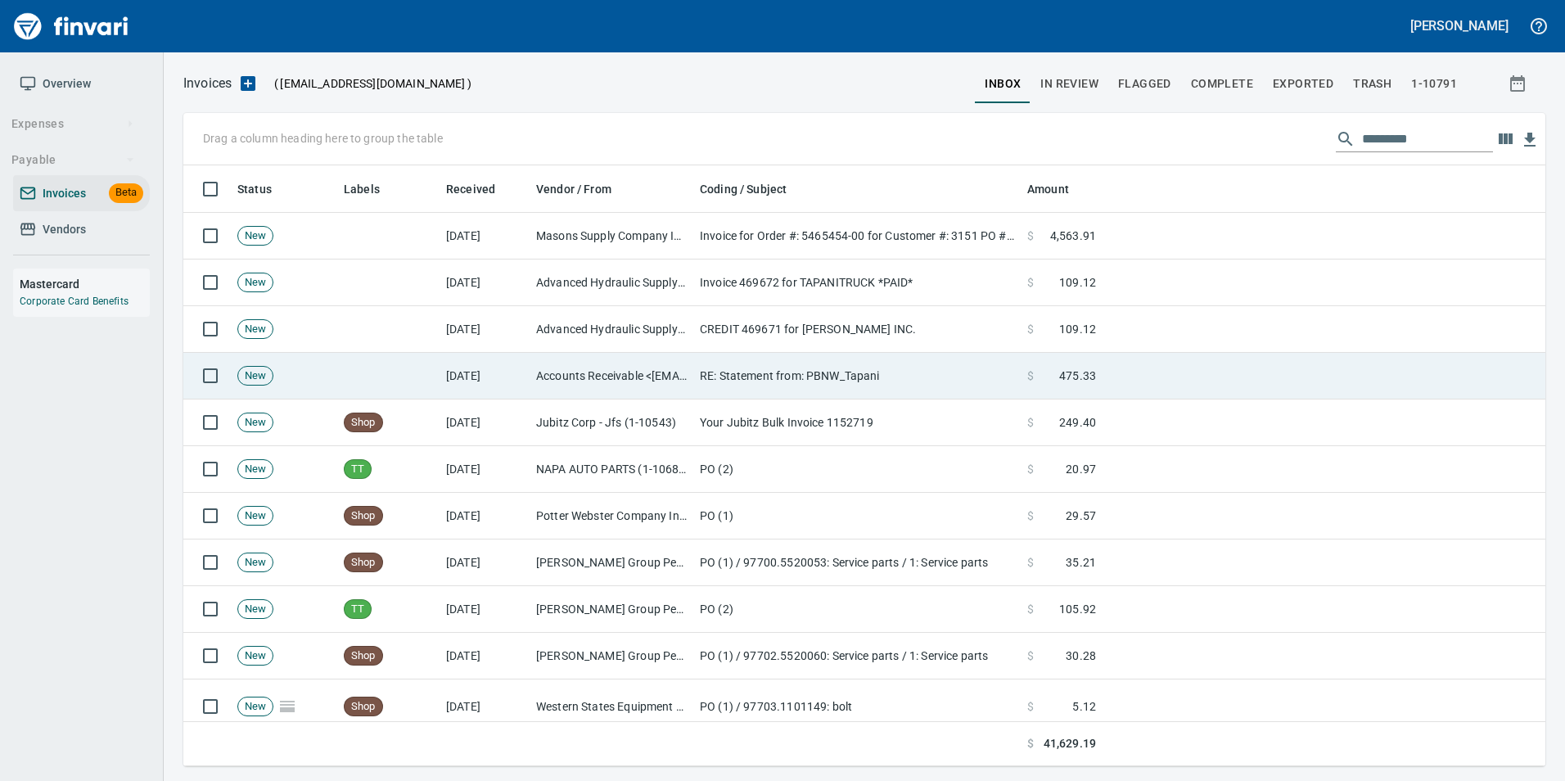
click at [639, 382] on td "Accounts Receivable <ar@portlandbolt.com>" at bounding box center [612, 376] width 164 height 47
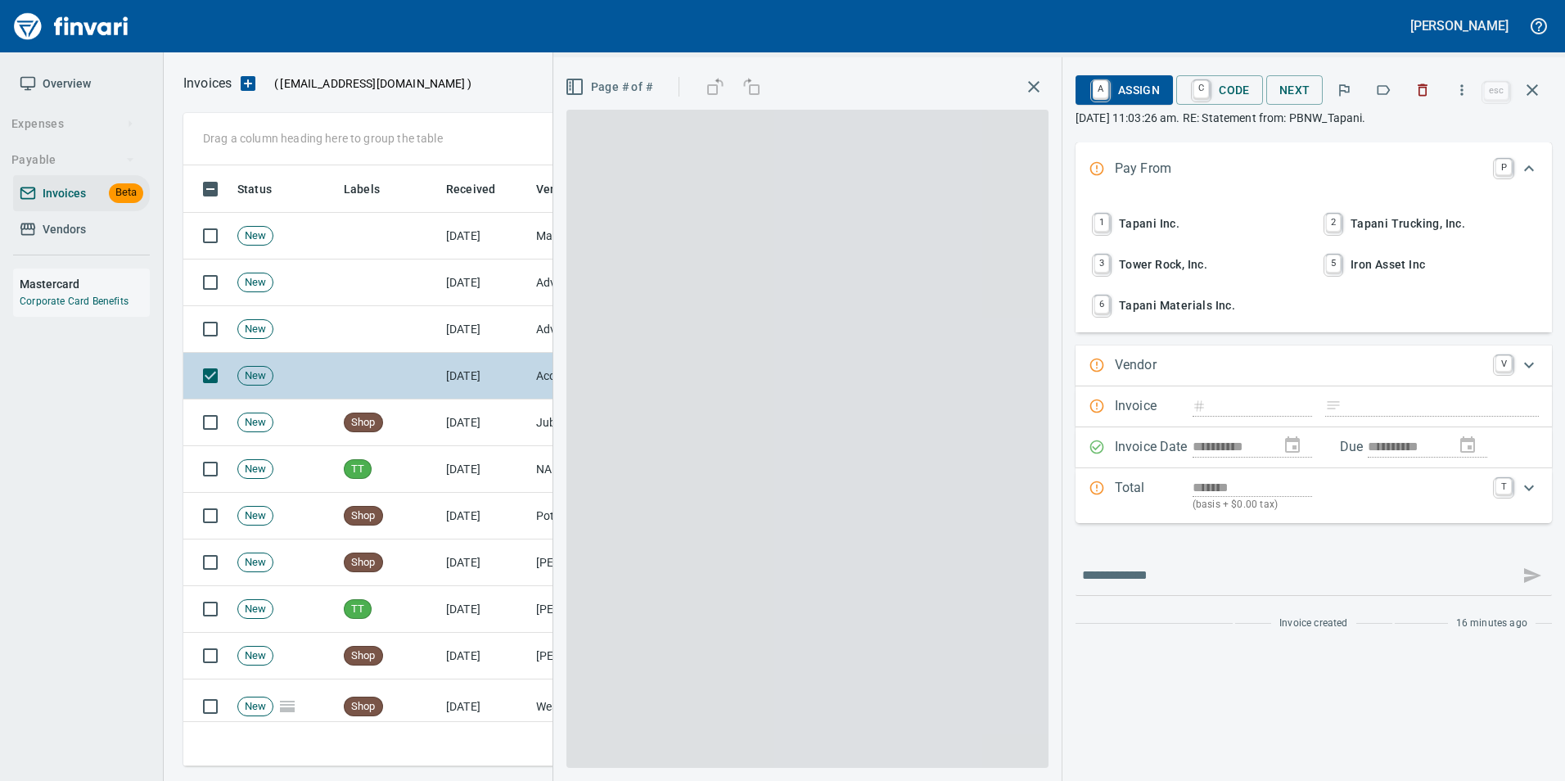
scroll to position [588, 1337]
type input "**********"
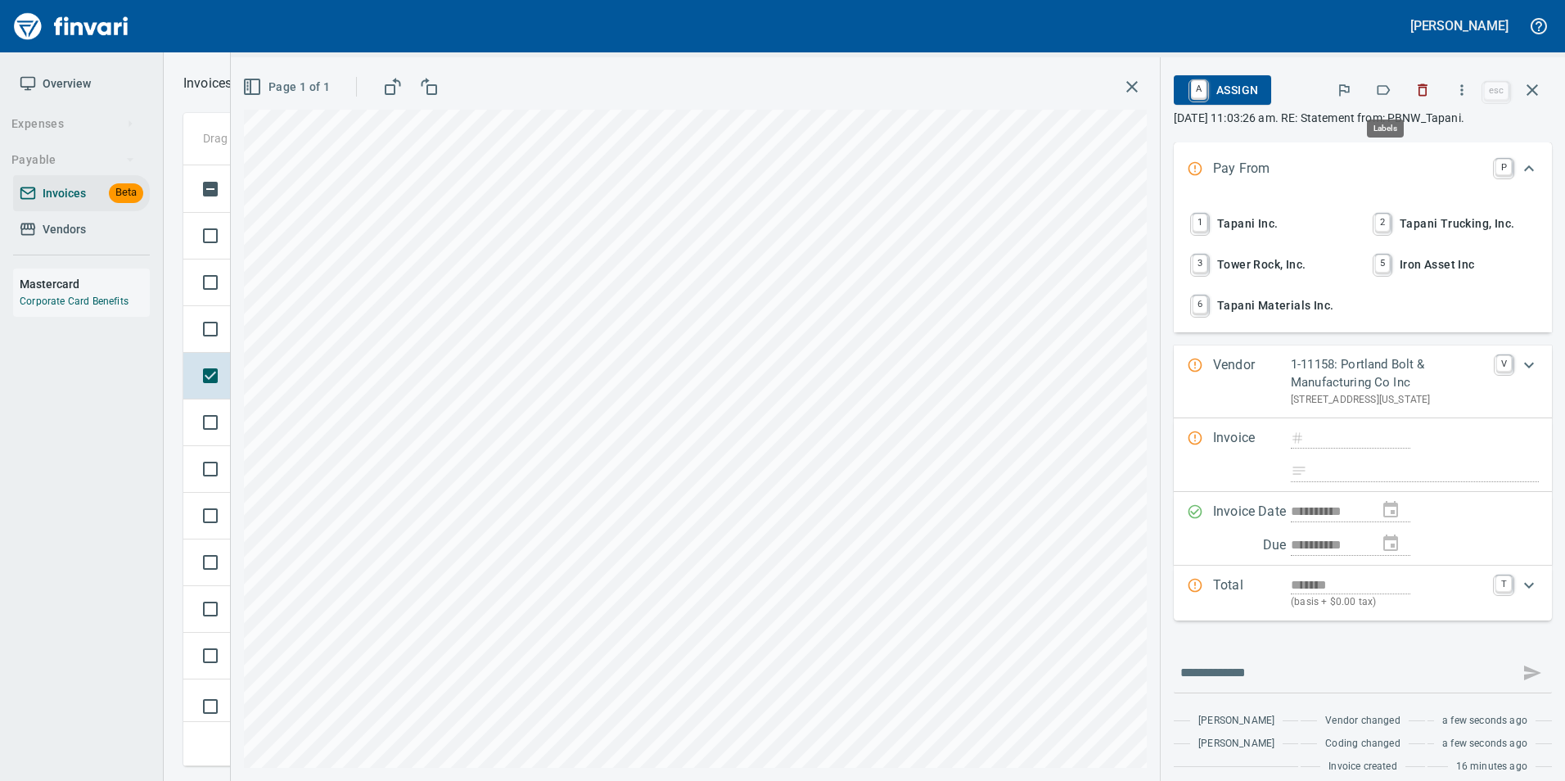
click at [1381, 91] on icon "button" at bounding box center [1383, 90] width 16 height 16
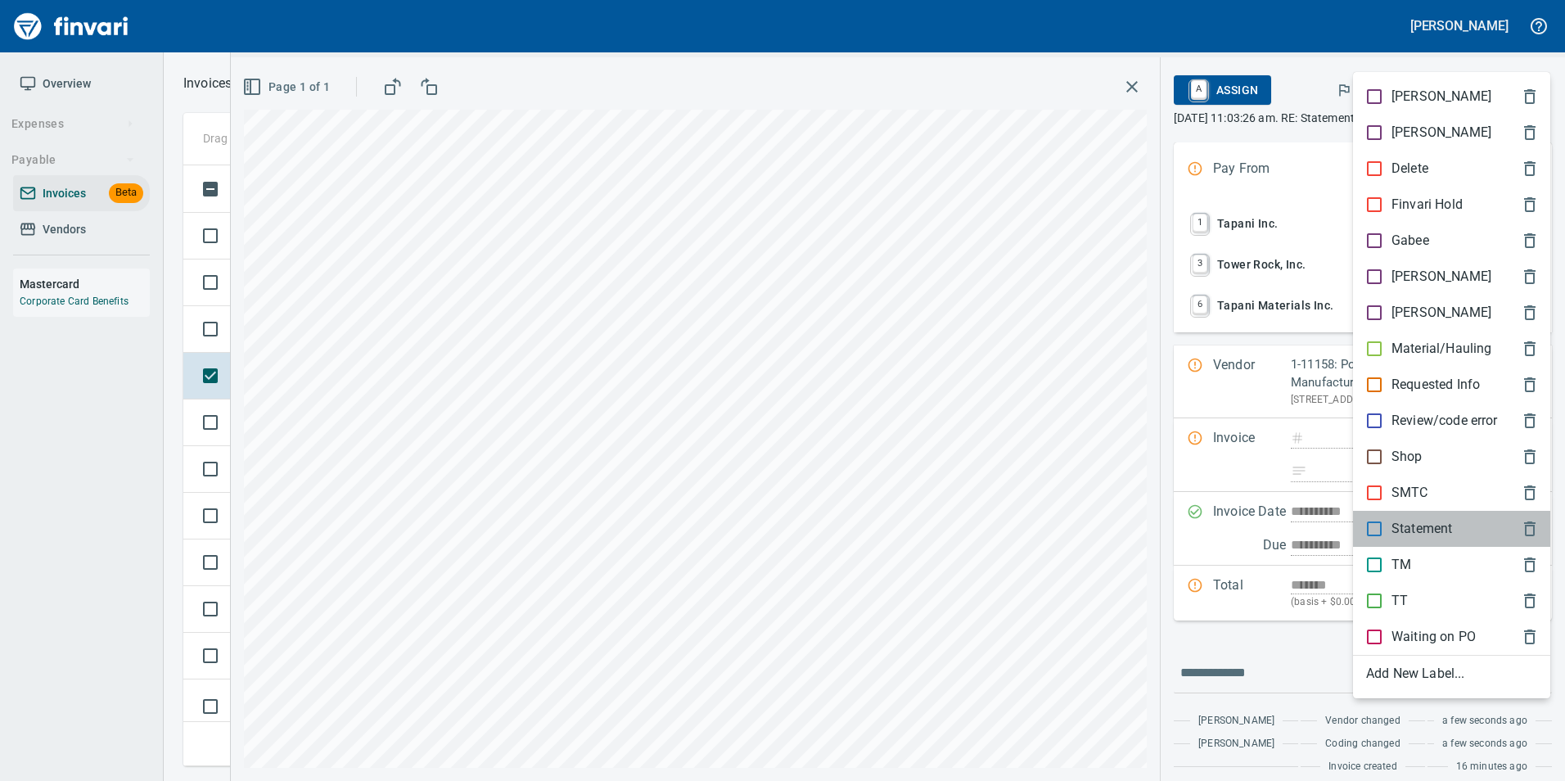
click at [1471, 525] on span "Statement" at bounding box center [1438, 529] width 145 height 20
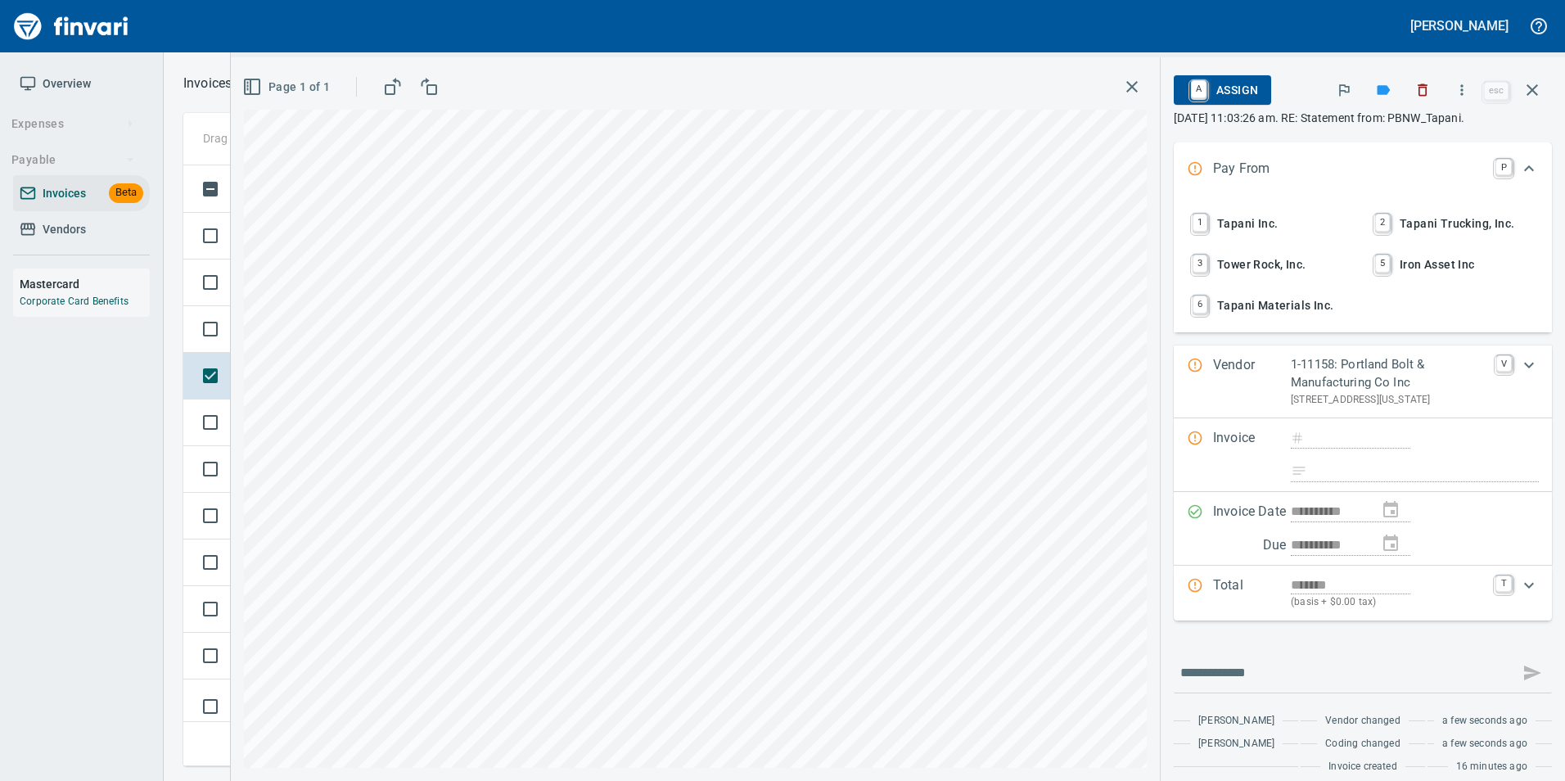
click at [1534, 94] on icon "button" at bounding box center [1532, 90] width 20 height 20
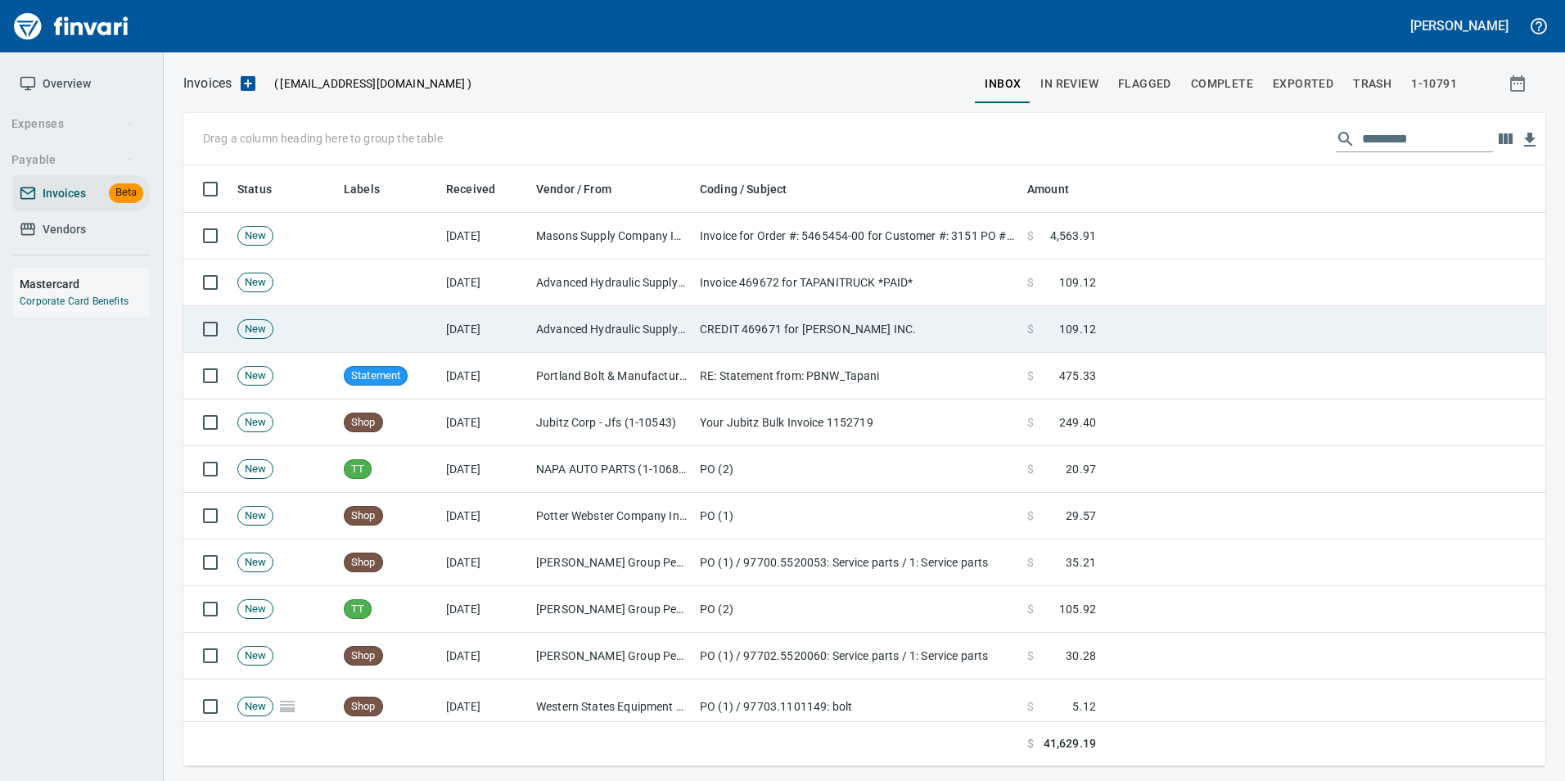
click at [452, 338] on td "[DATE]" at bounding box center [485, 329] width 90 height 47
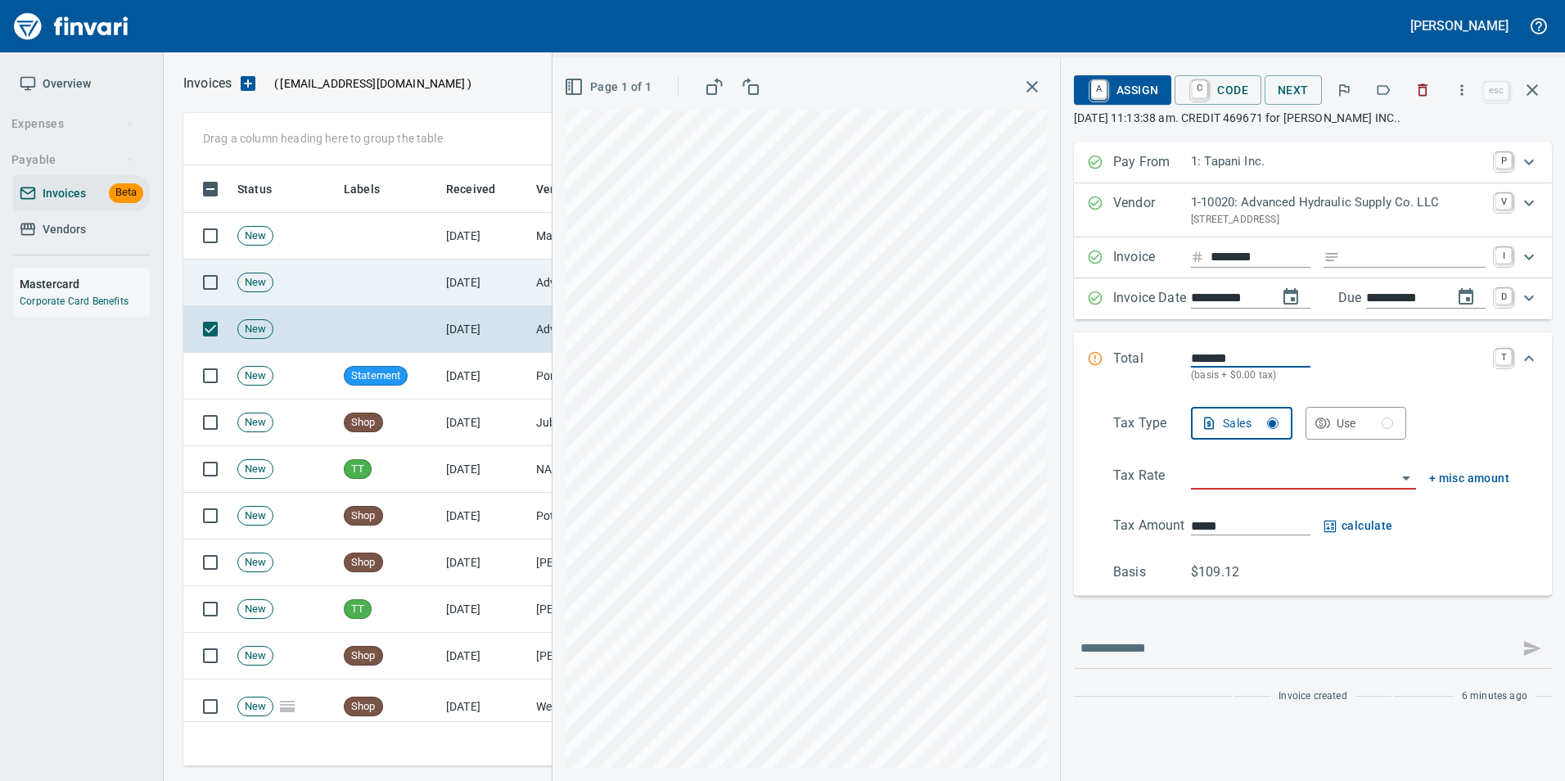
click at [466, 293] on td "[DATE]" at bounding box center [485, 282] width 90 height 47
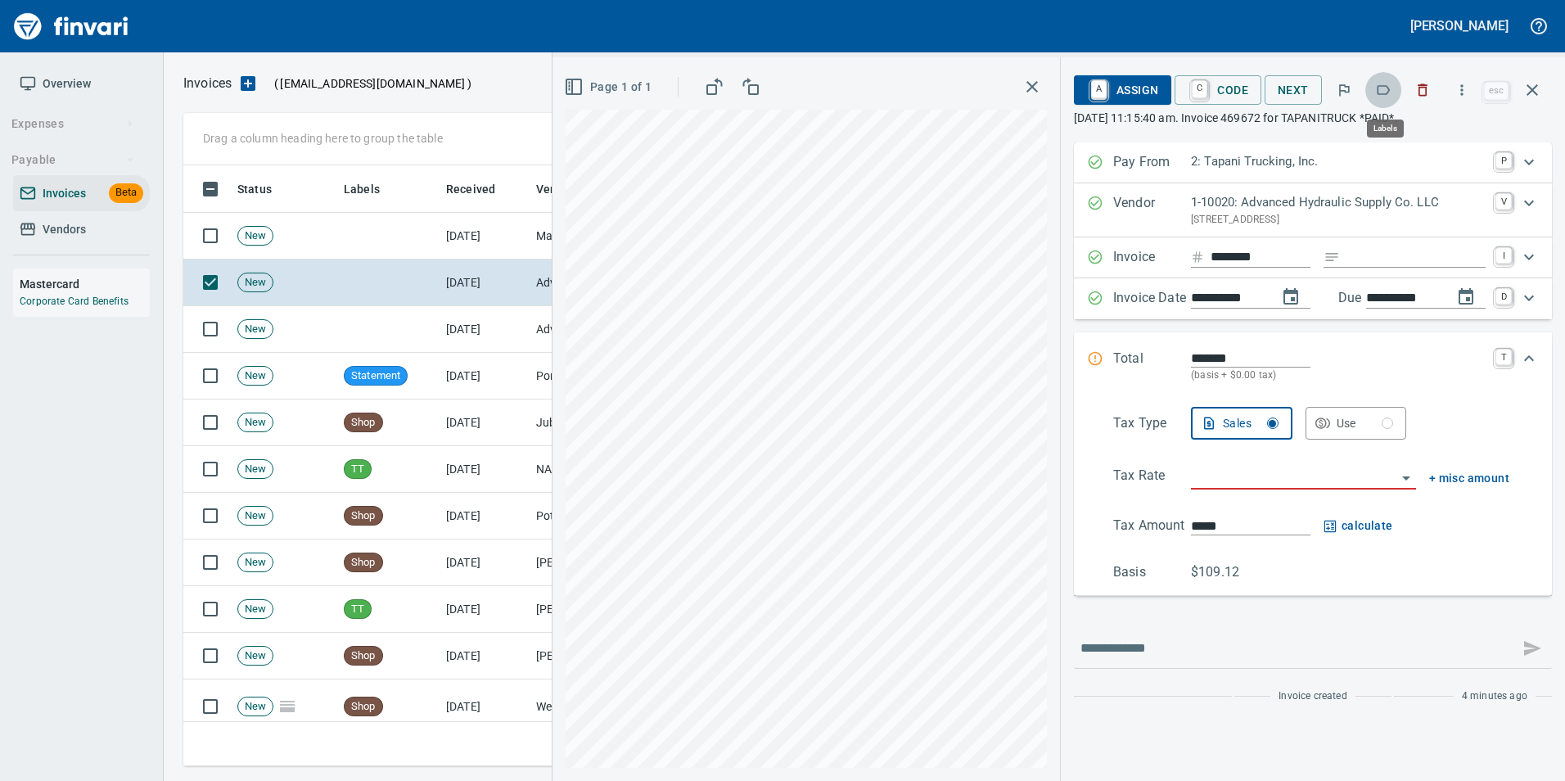
click at [1386, 94] on icon "button" at bounding box center [1384, 90] width 13 height 10
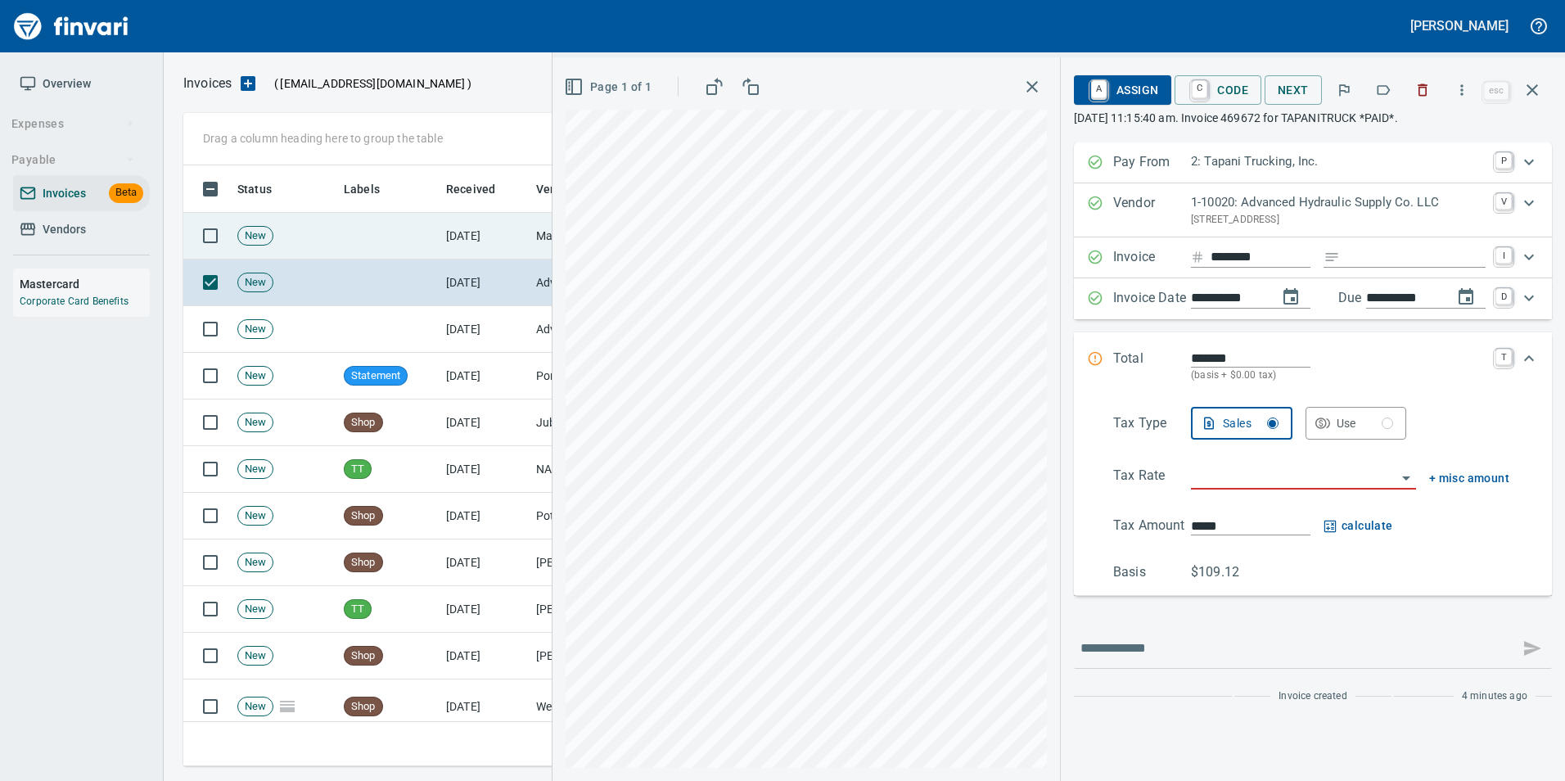
click at [411, 245] on td at bounding box center [388, 236] width 102 height 47
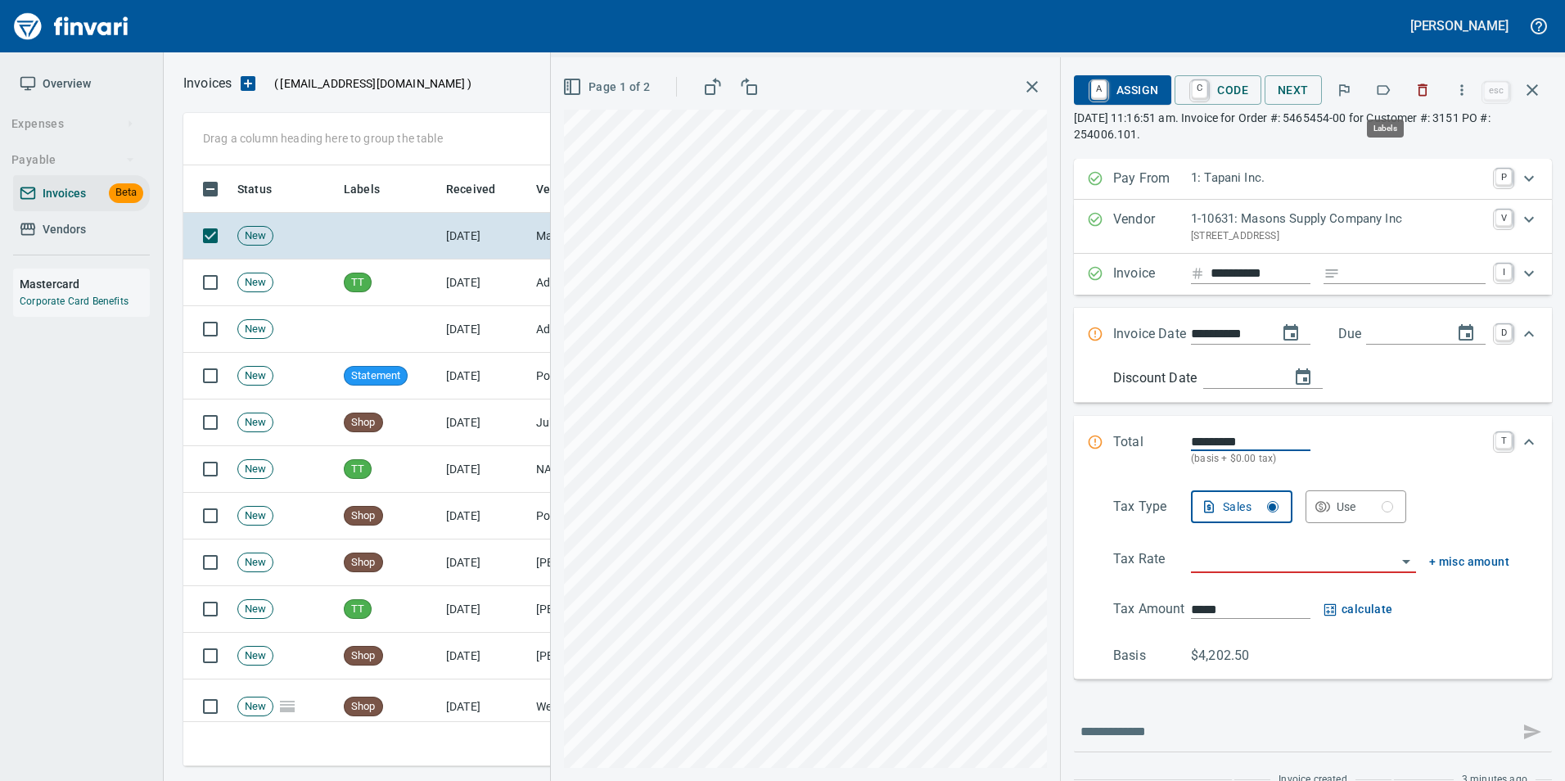
click at [1384, 94] on icon "button" at bounding box center [1384, 90] width 13 height 10
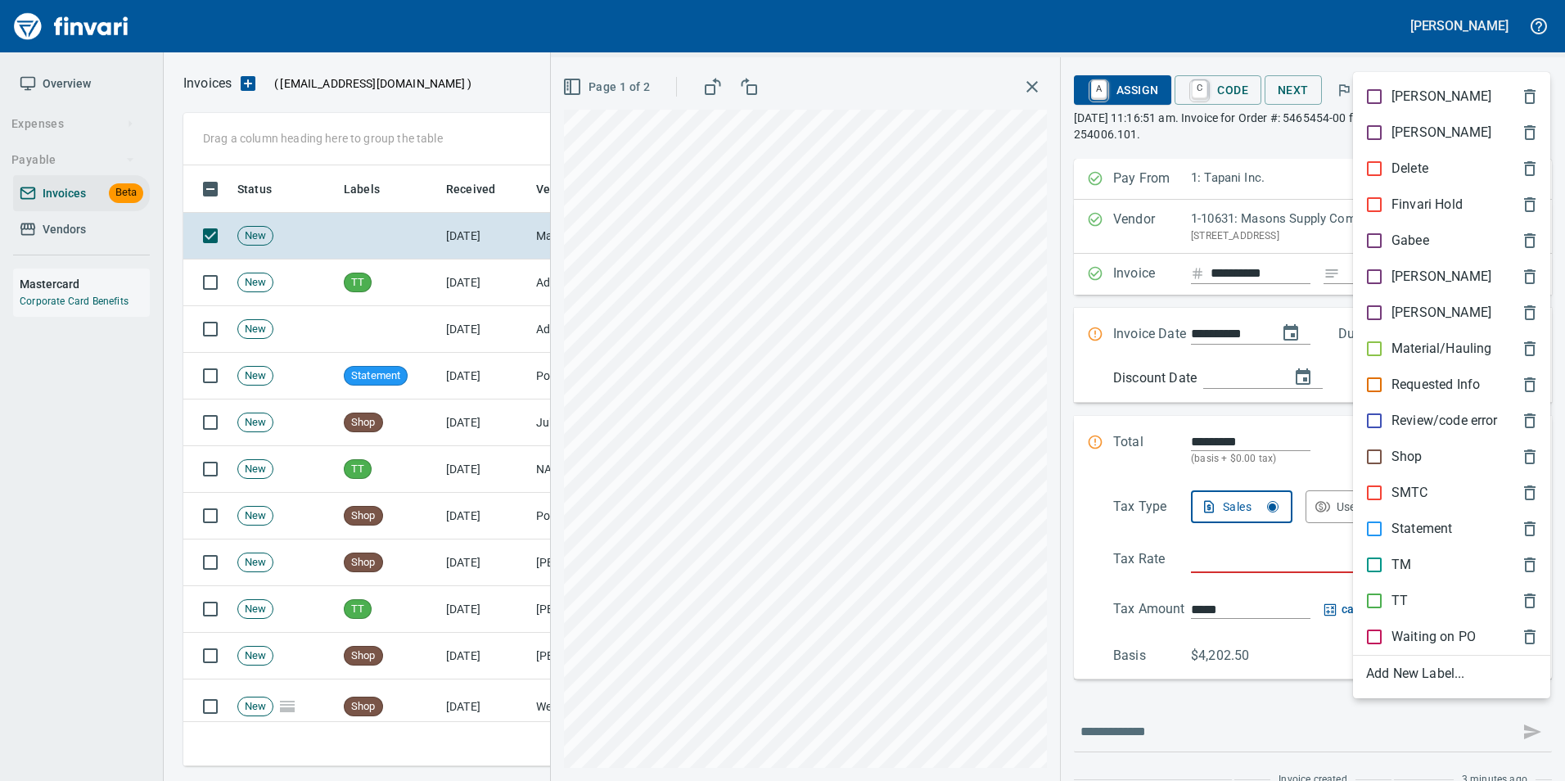
scroll to position [588, 1337]
click at [1391, 271] on p "[PERSON_NAME]" at bounding box center [1441, 277] width 100 height 20
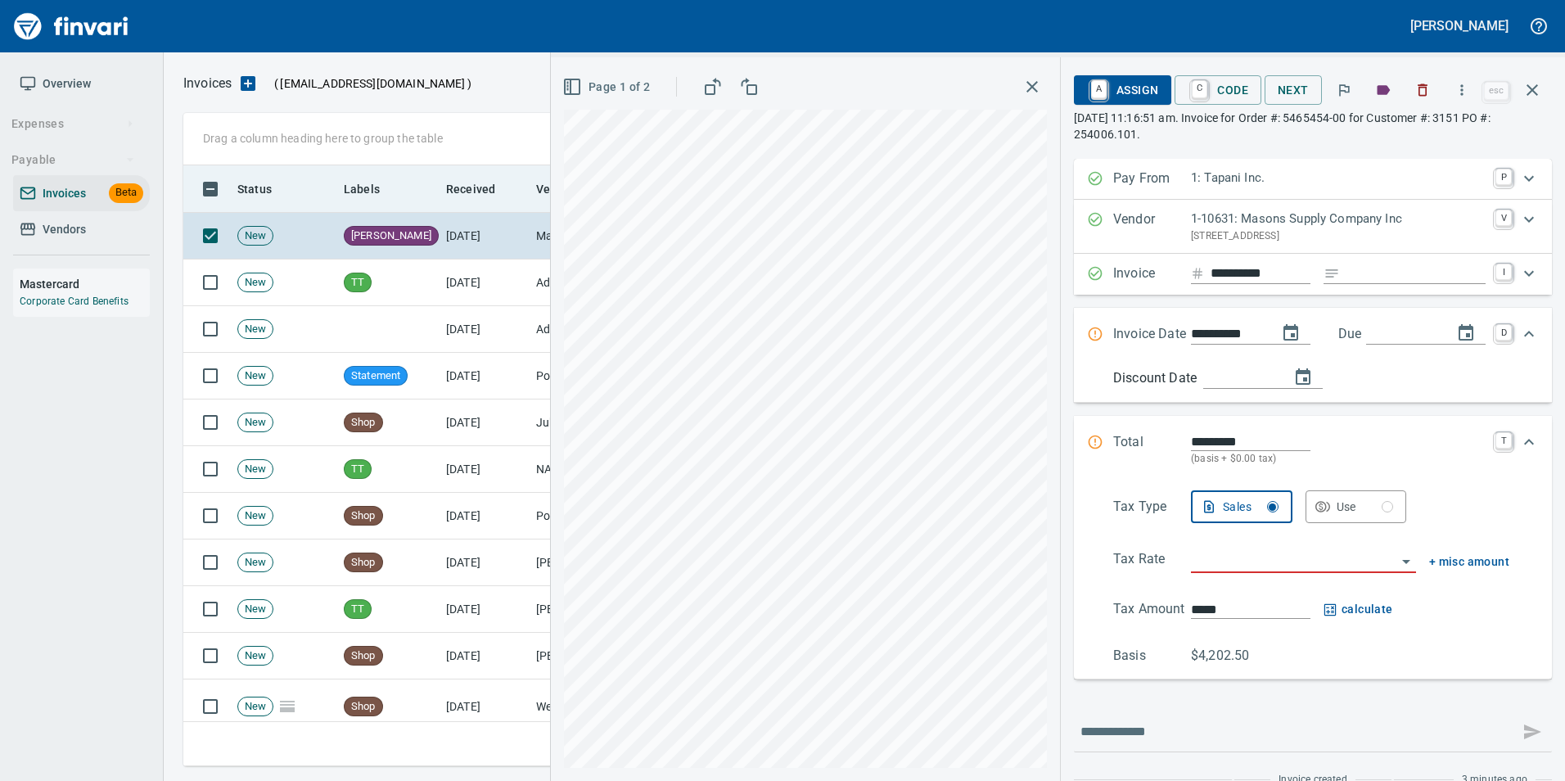
click at [1537, 89] on icon "button" at bounding box center [1532, 90] width 20 height 20
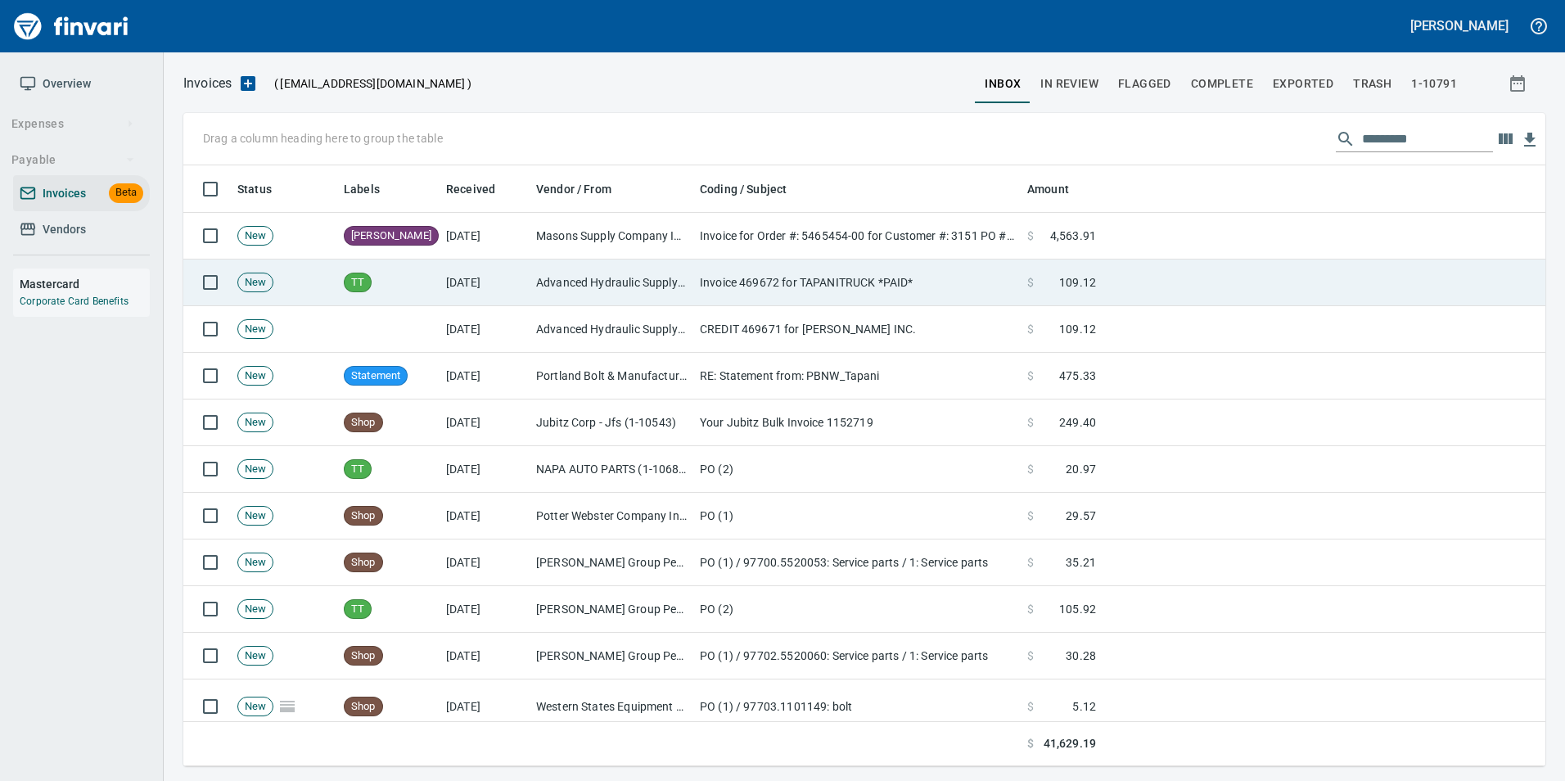
scroll to position [588, 1337]
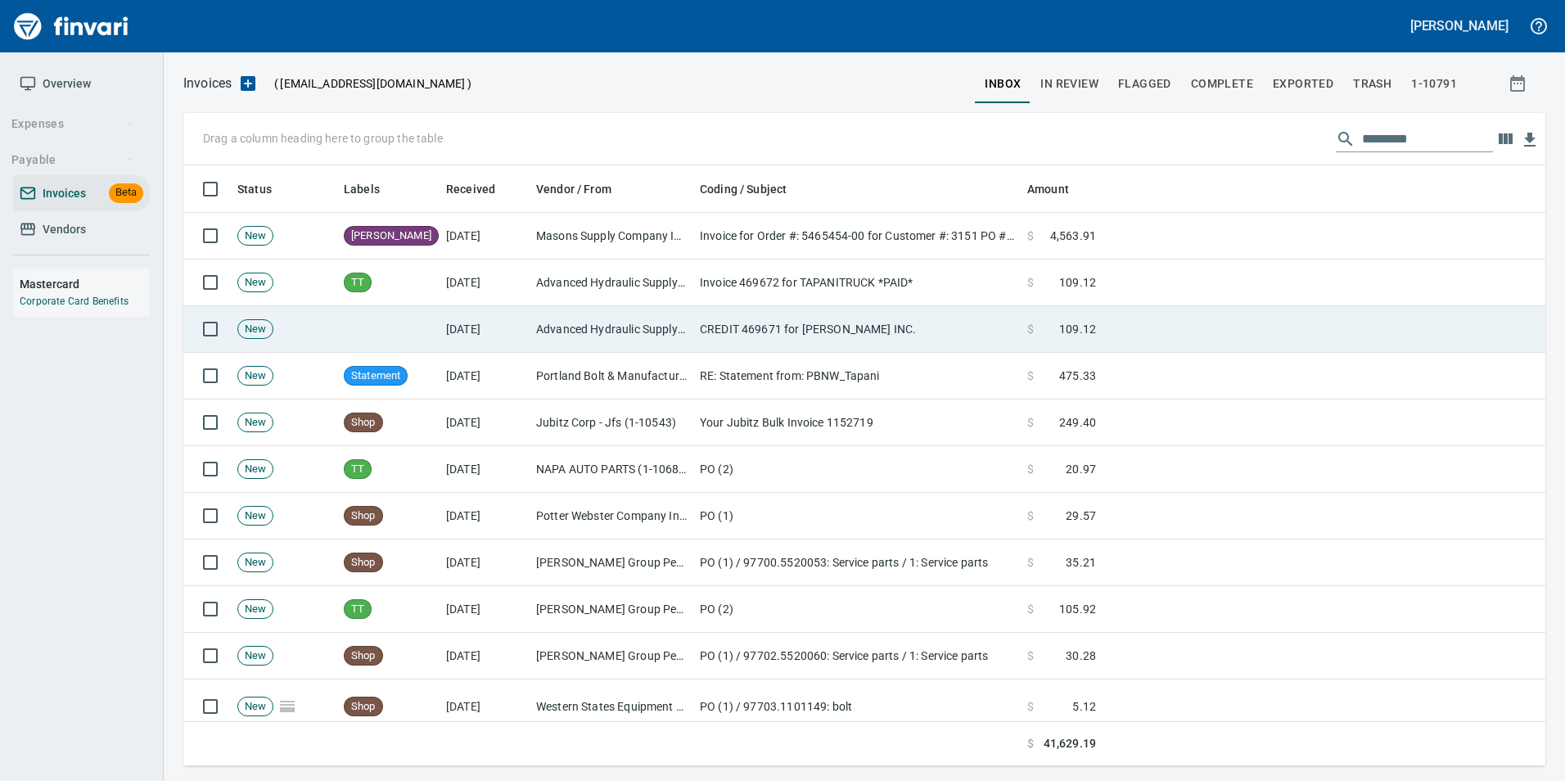
click at [510, 327] on td "[DATE]" at bounding box center [485, 329] width 90 height 47
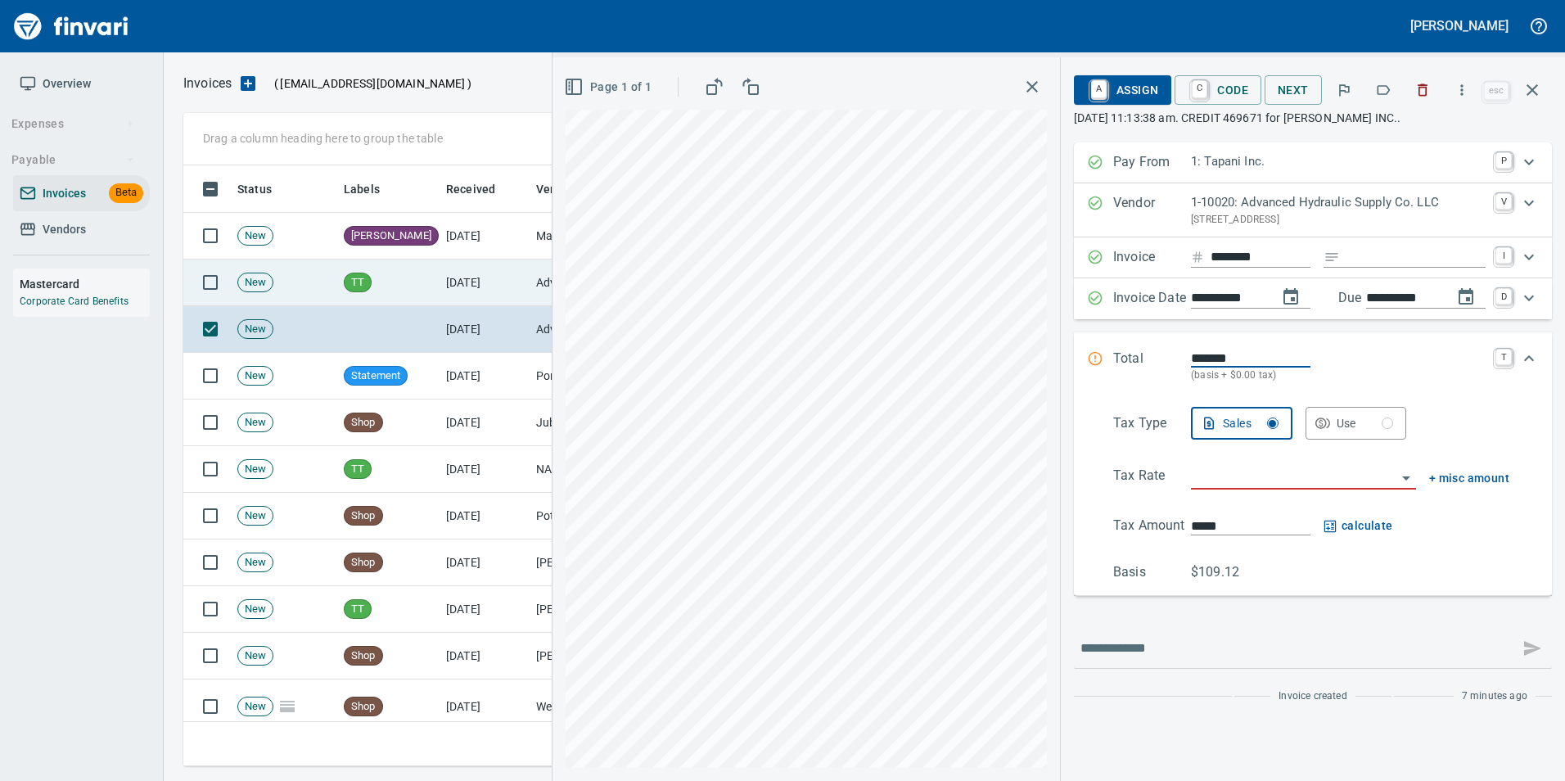
click at [425, 289] on td "TT" at bounding box center [388, 282] width 102 height 47
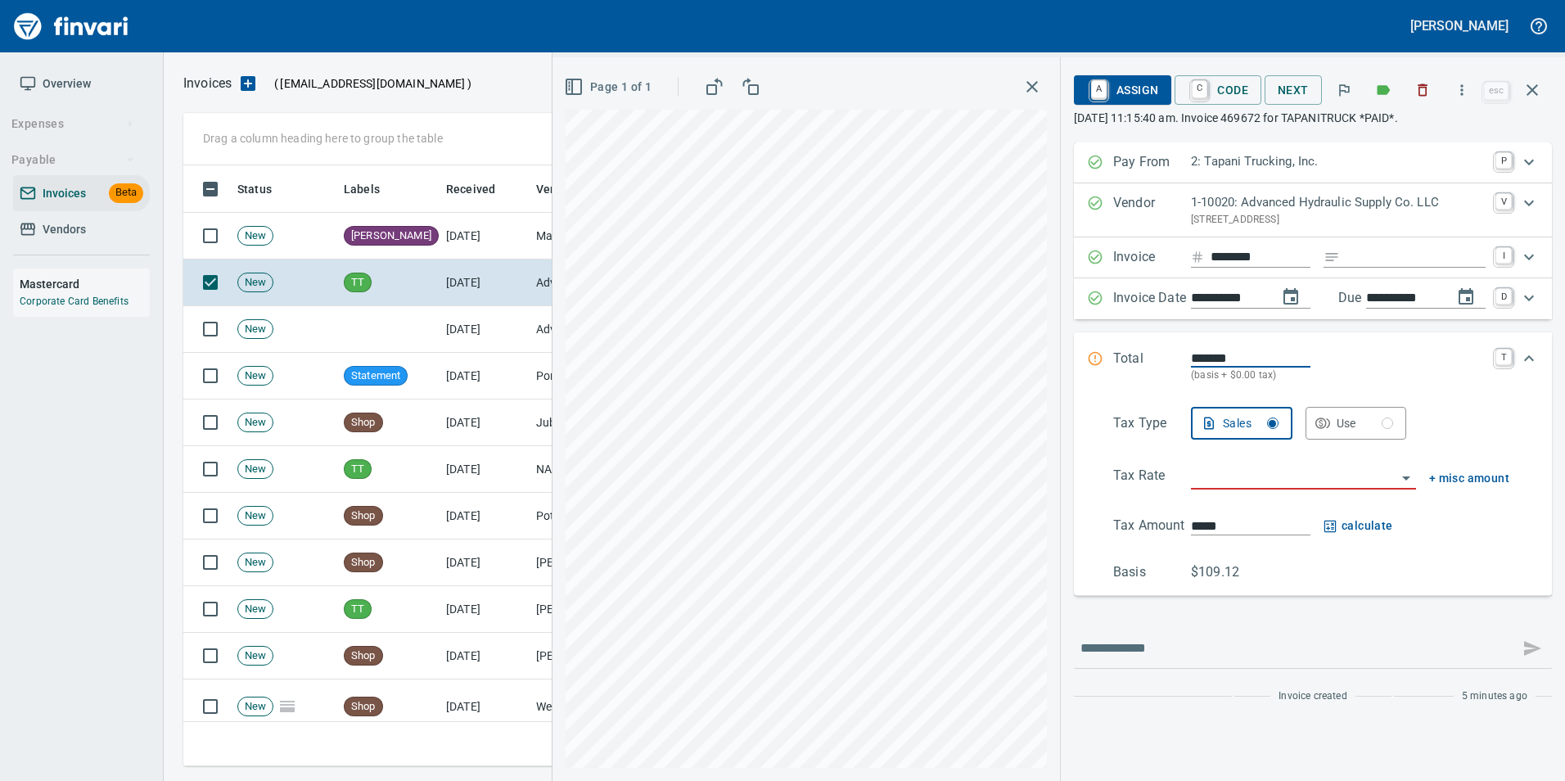
scroll to position [588, 1337]
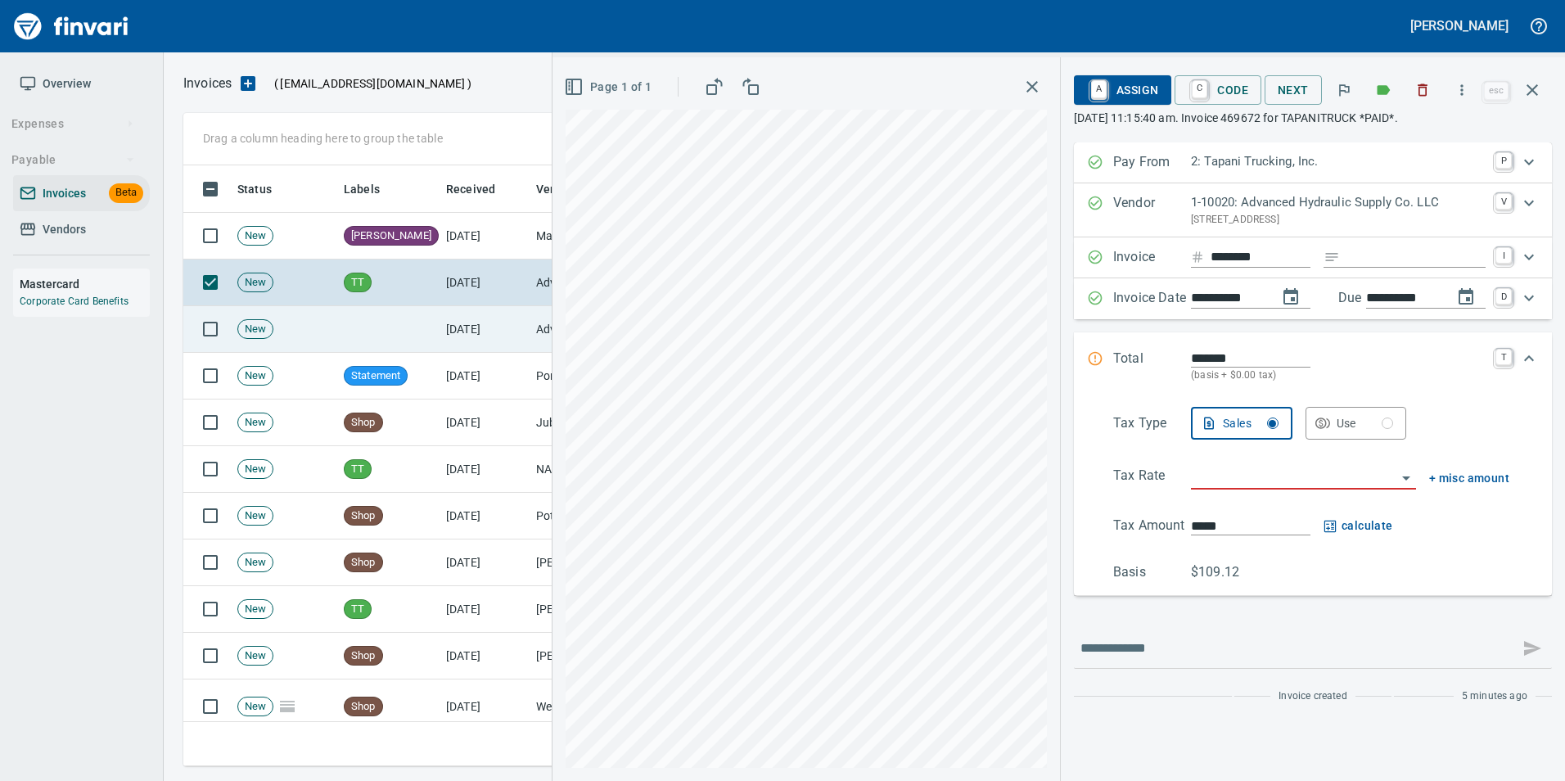
click at [377, 321] on td at bounding box center [388, 329] width 102 height 47
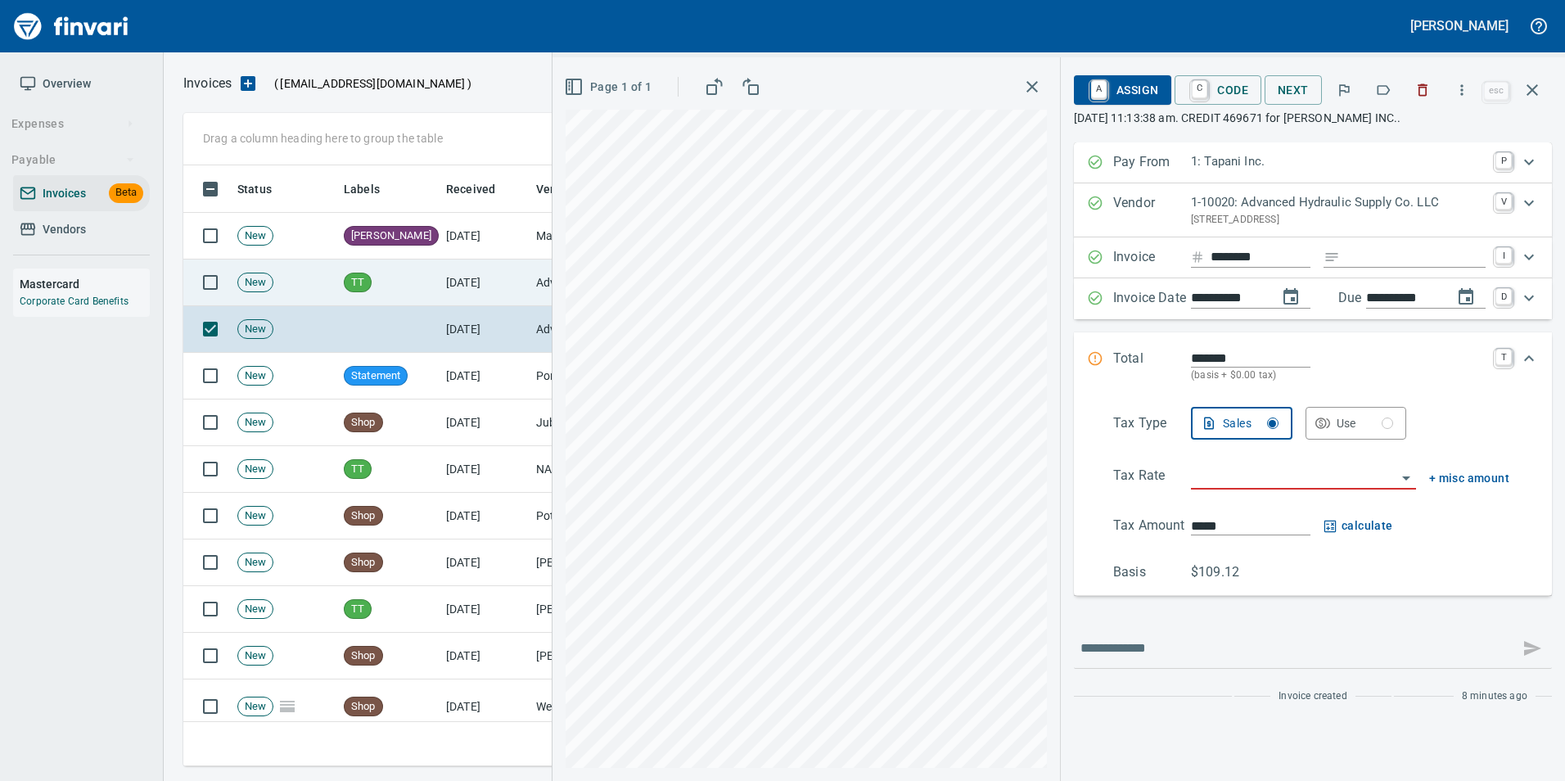
click at [365, 293] on td "TT" at bounding box center [388, 282] width 102 height 47
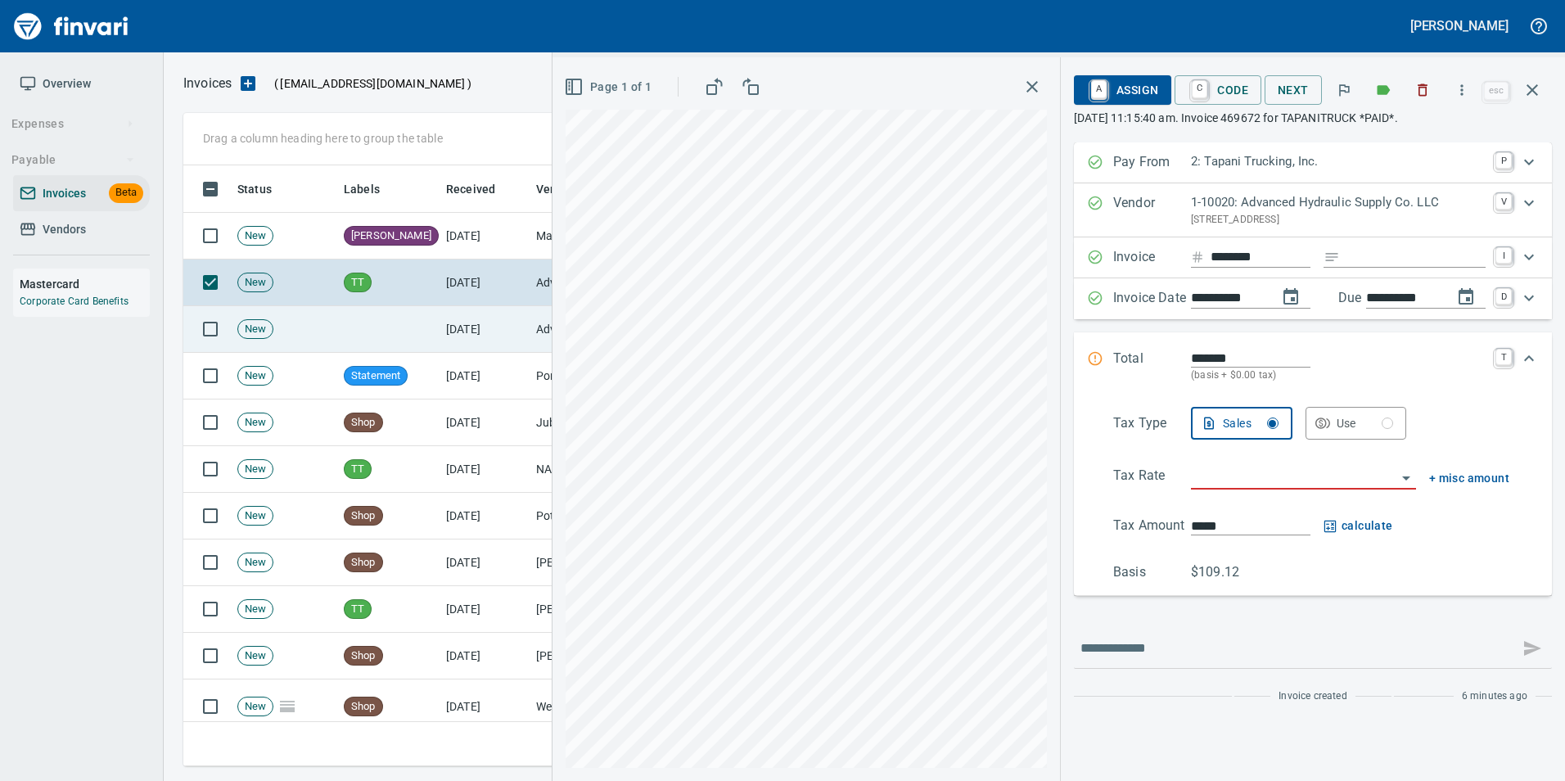
click at [371, 323] on td at bounding box center [388, 329] width 102 height 47
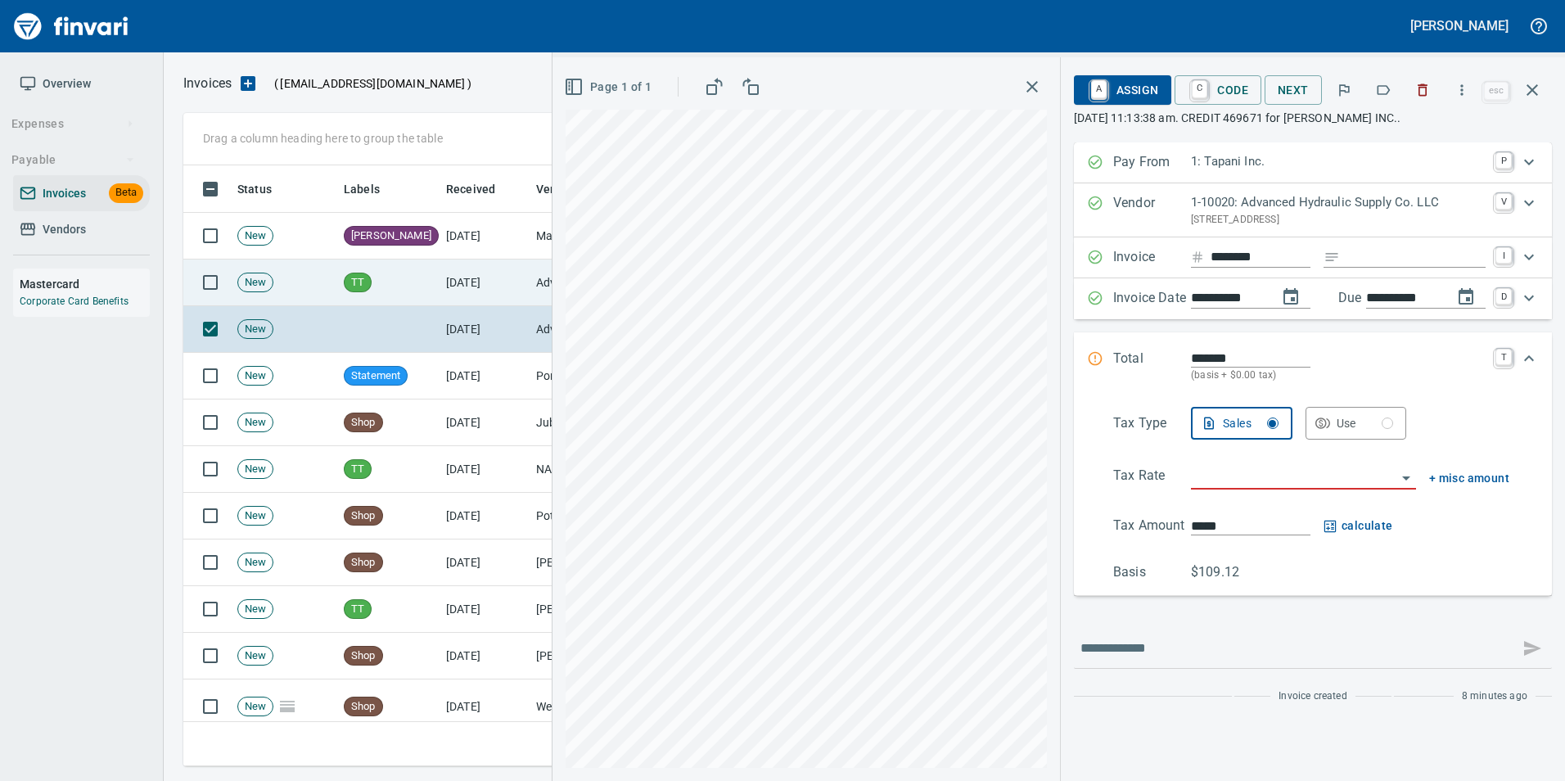
click at [368, 286] on span "TT" at bounding box center [358, 283] width 26 height 16
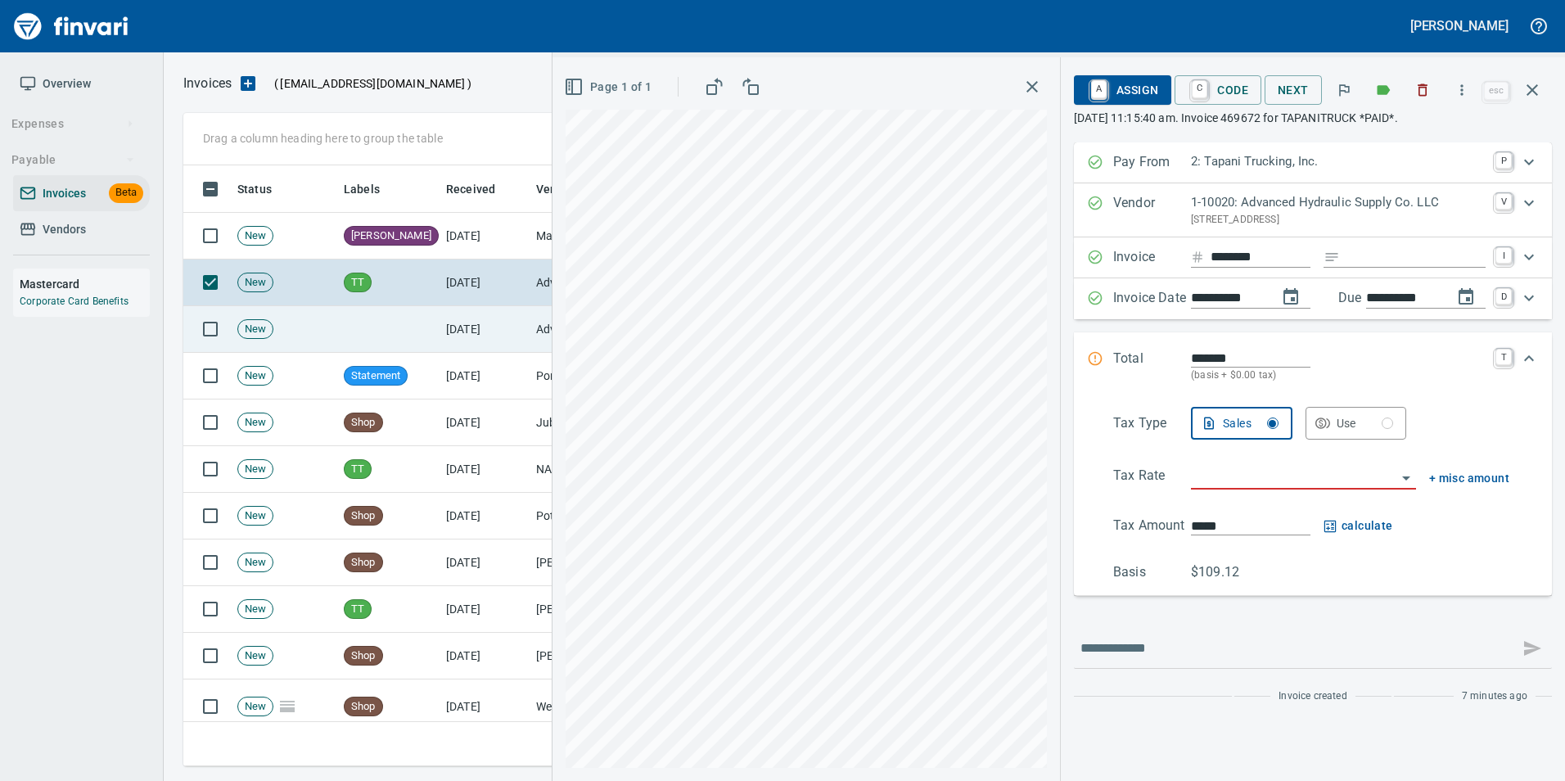
click at [521, 331] on td "[DATE]" at bounding box center [485, 329] width 90 height 47
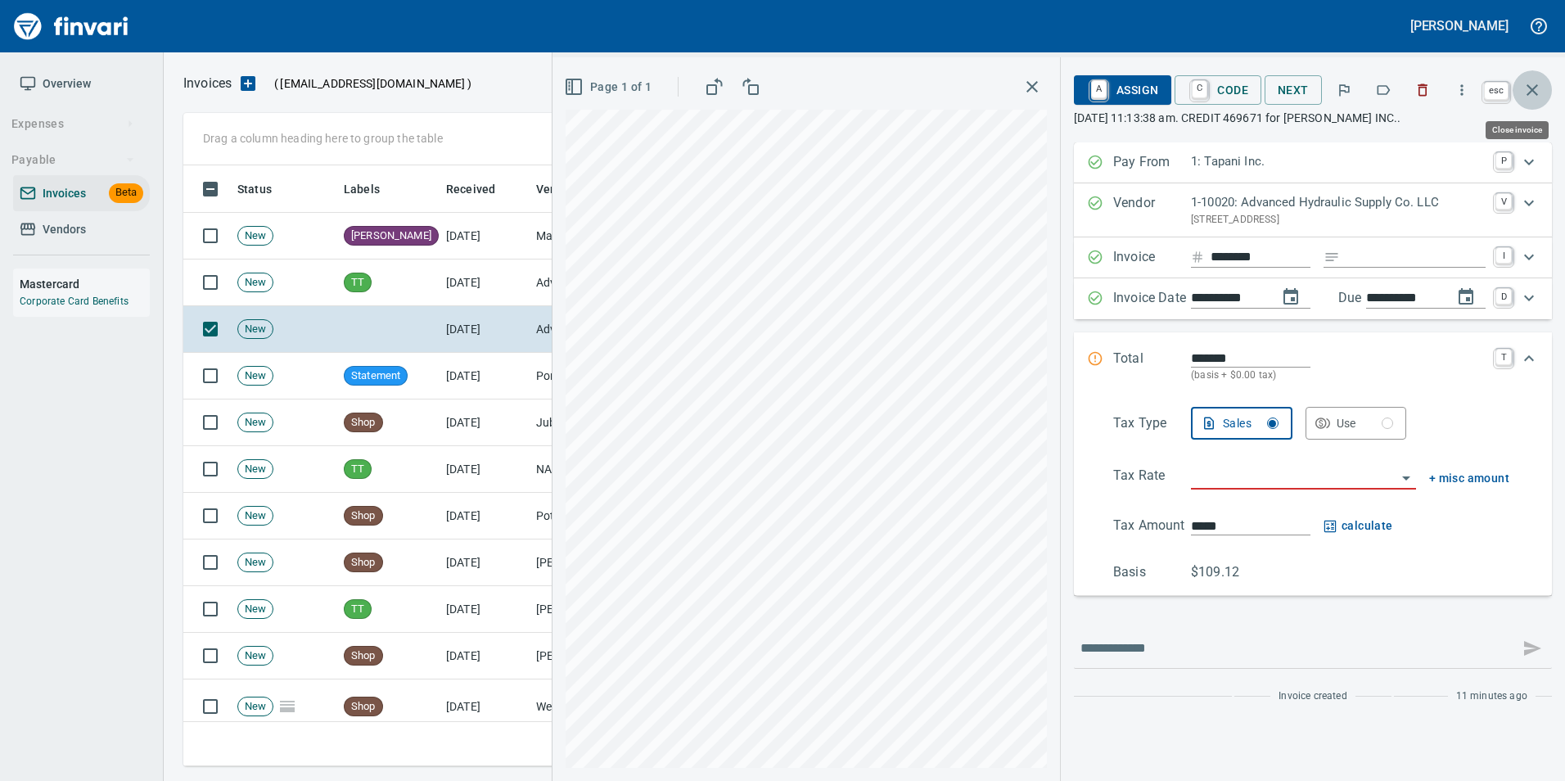
click at [1532, 98] on icon "button" at bounding box center [1532, 90] width 20 height 20
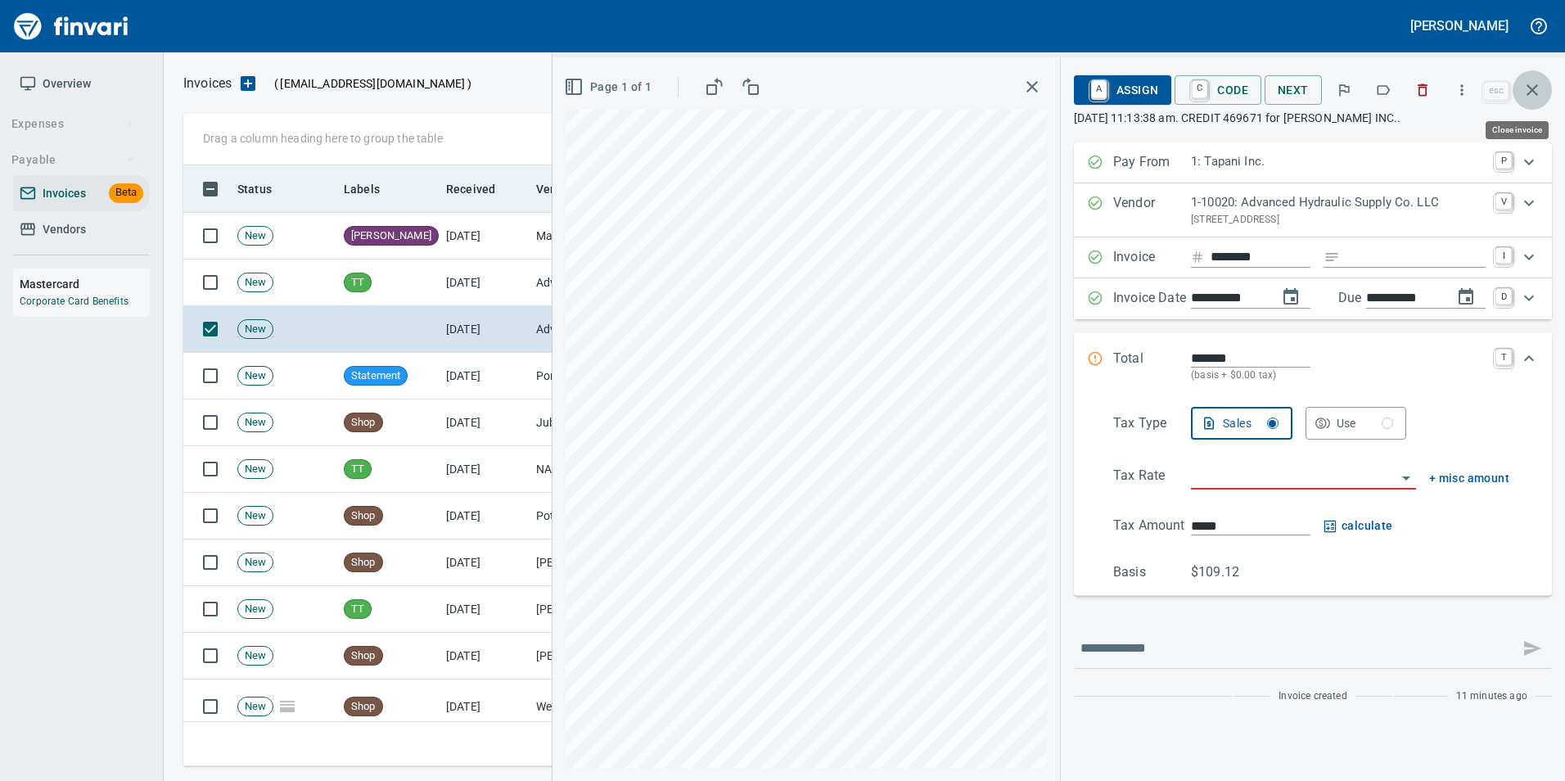
scroll to position [588, 1337]
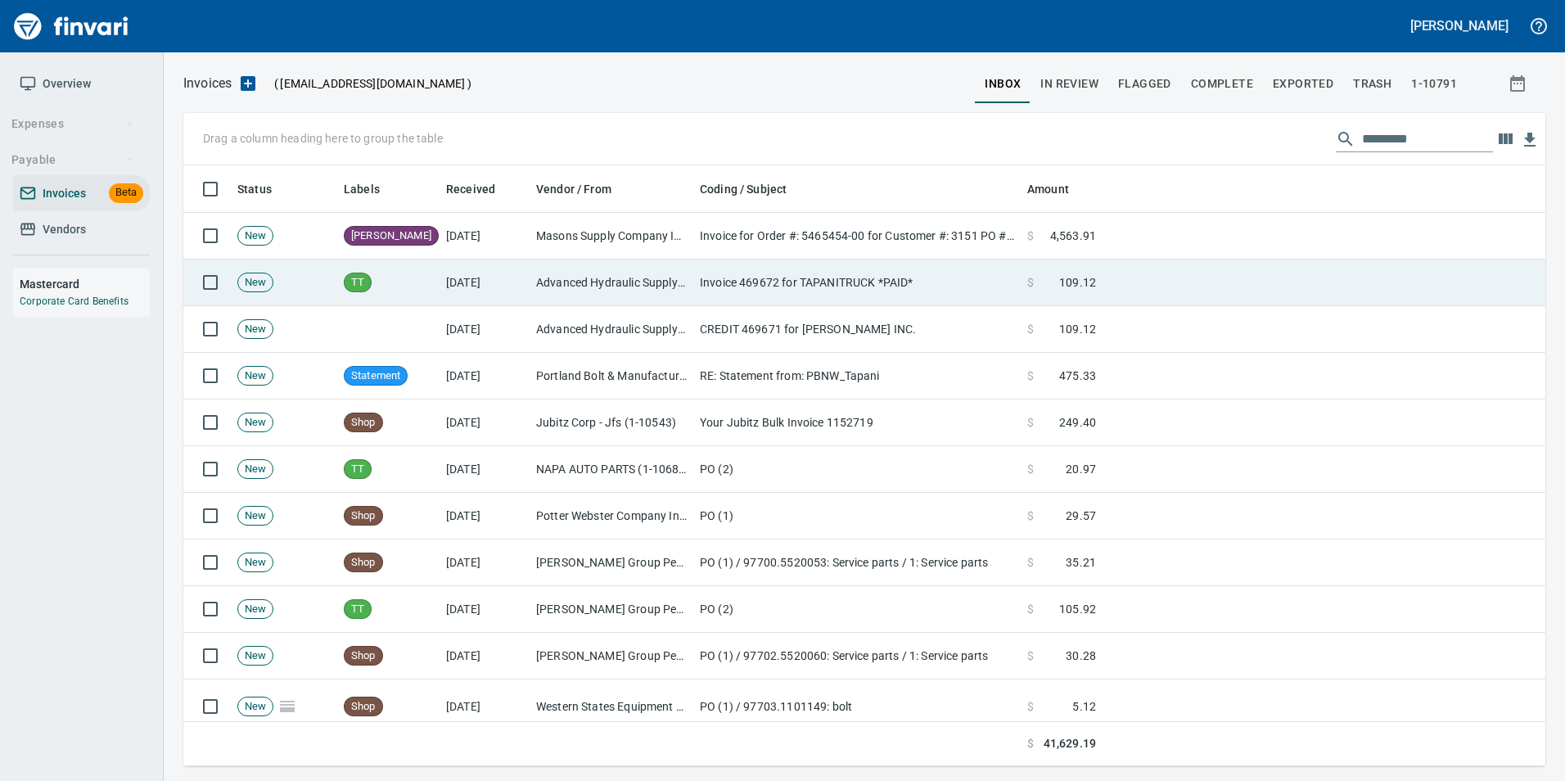
click at [604, 280] on td "Advanced Hydraulic Supply Co. LLC (1-10020)" at bounding box center [612, 282] width 164 height 47
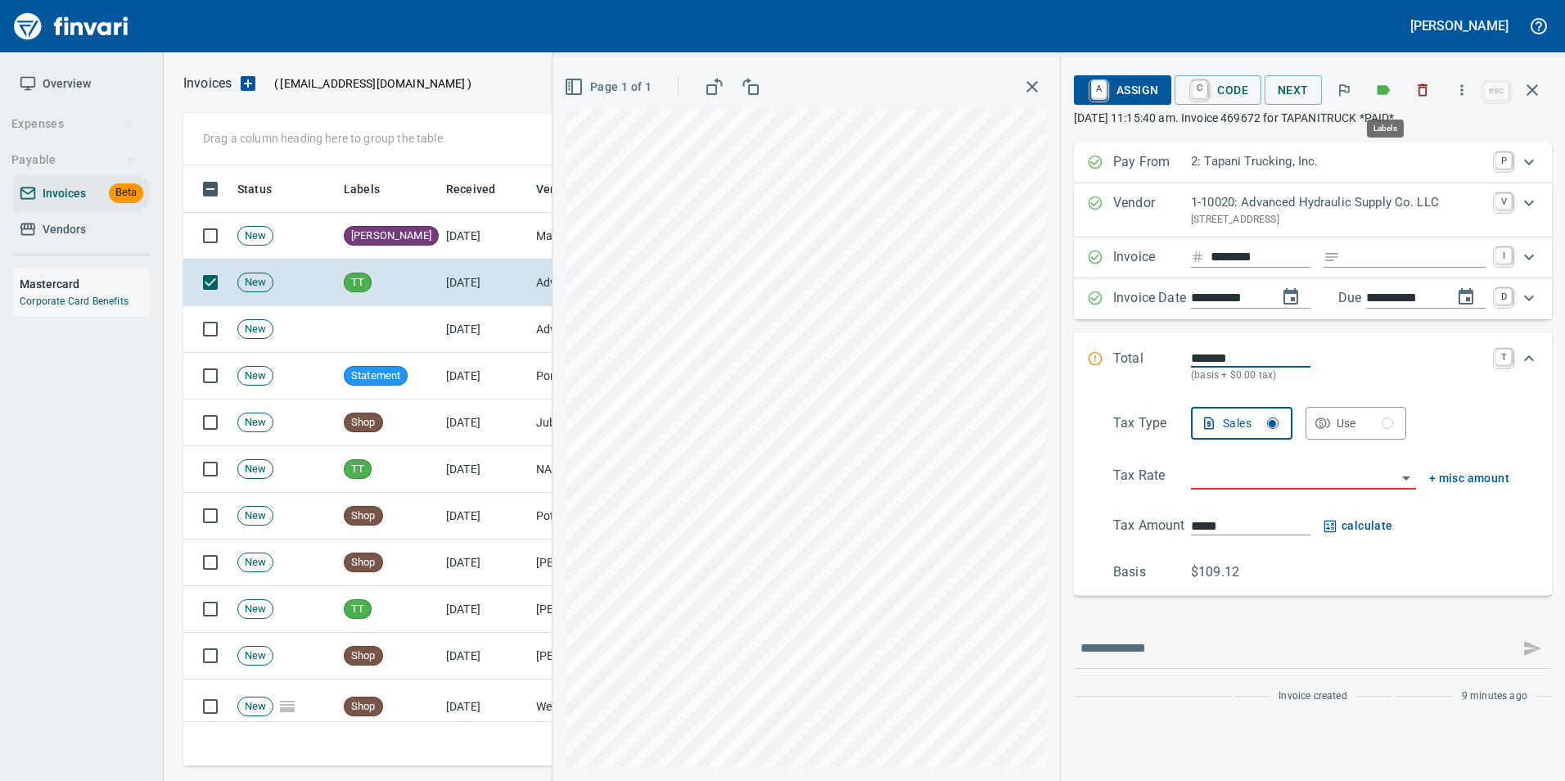
click at [1388, 84] on icon "button" at bounding box center [1383, 90] width 16 height 16
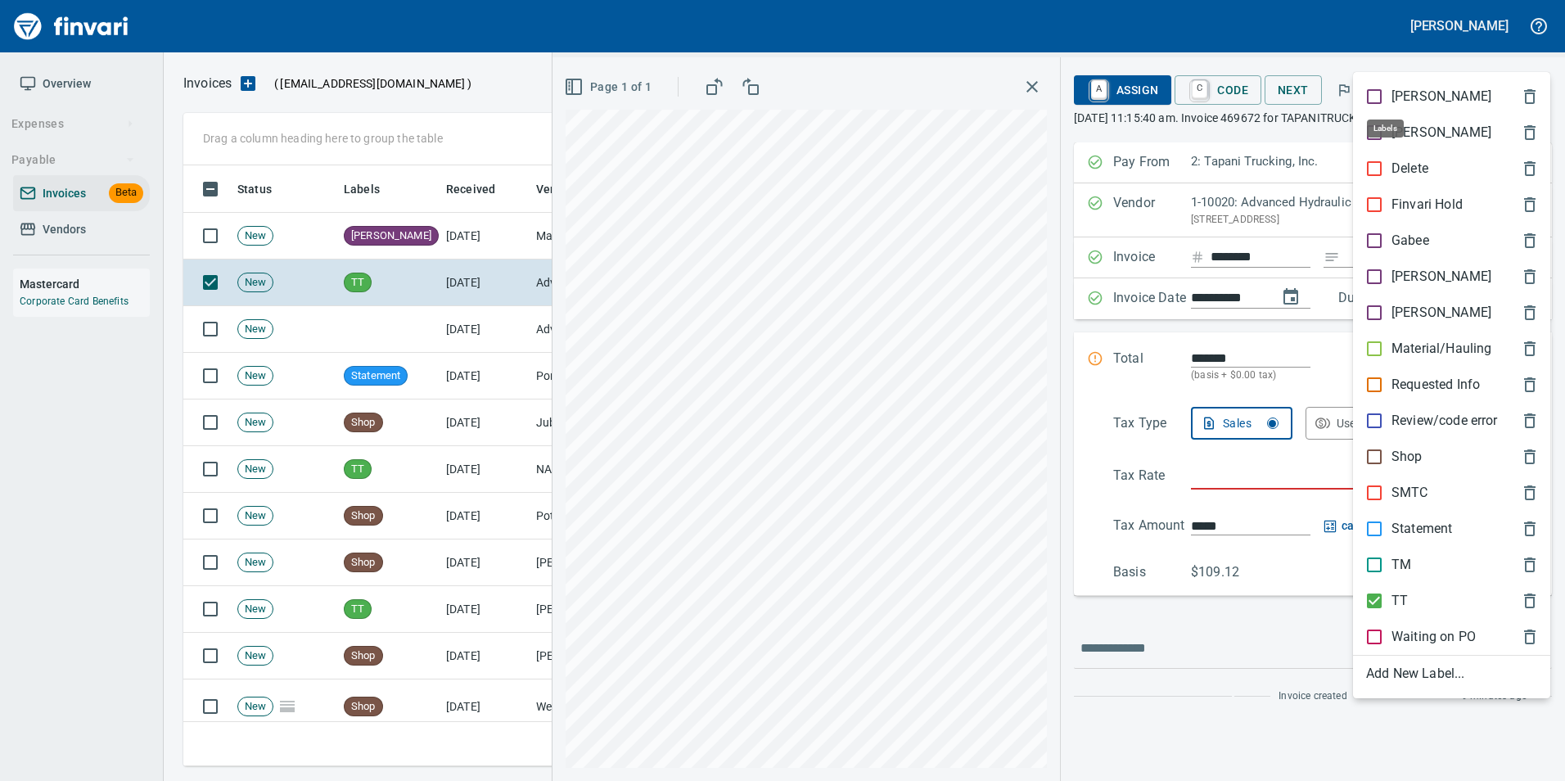
scroll to position [588, 1337]
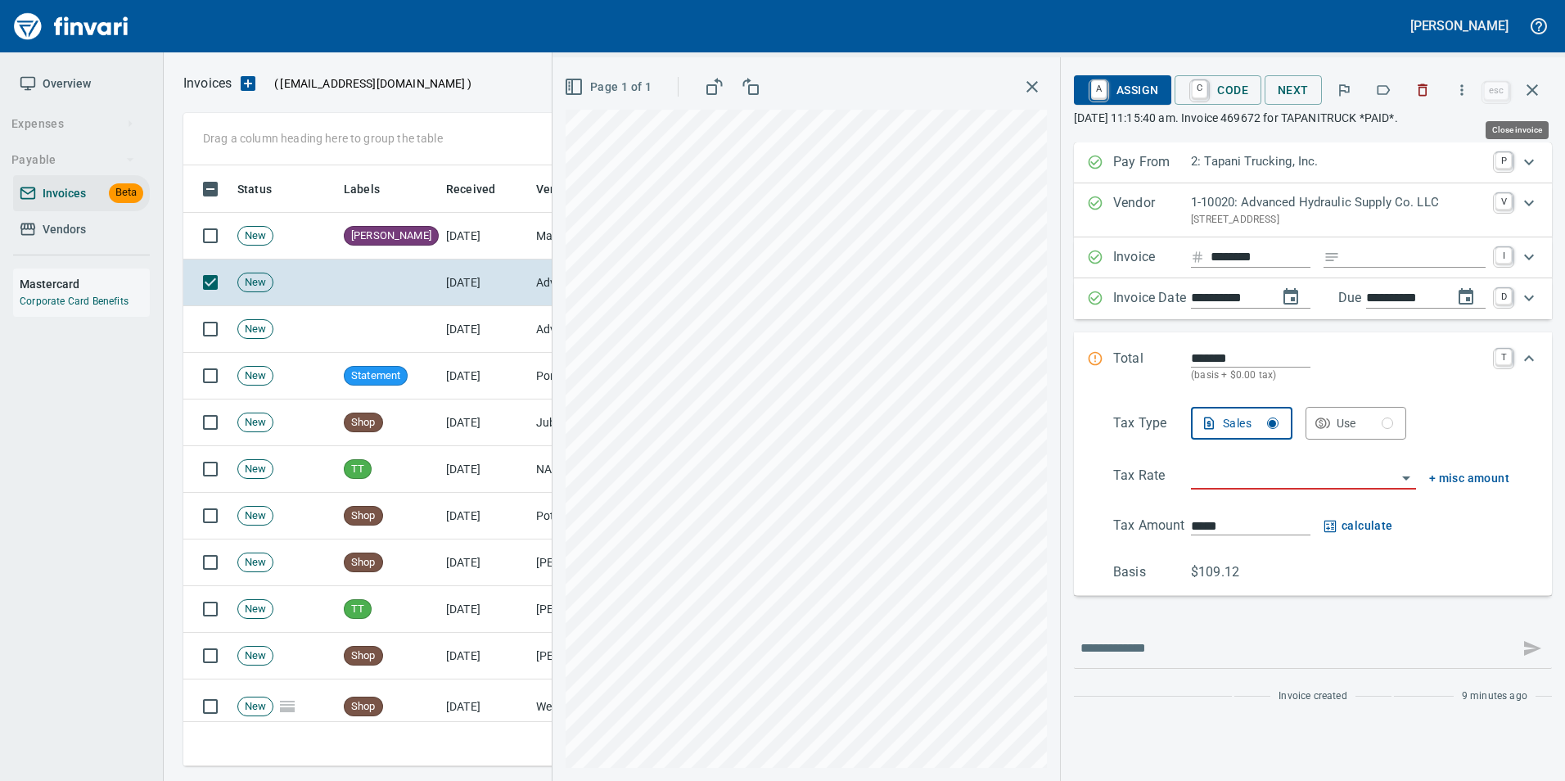
click at [1541, 97] on button "button" at bounding box center [1532, 89] width 39 height 39
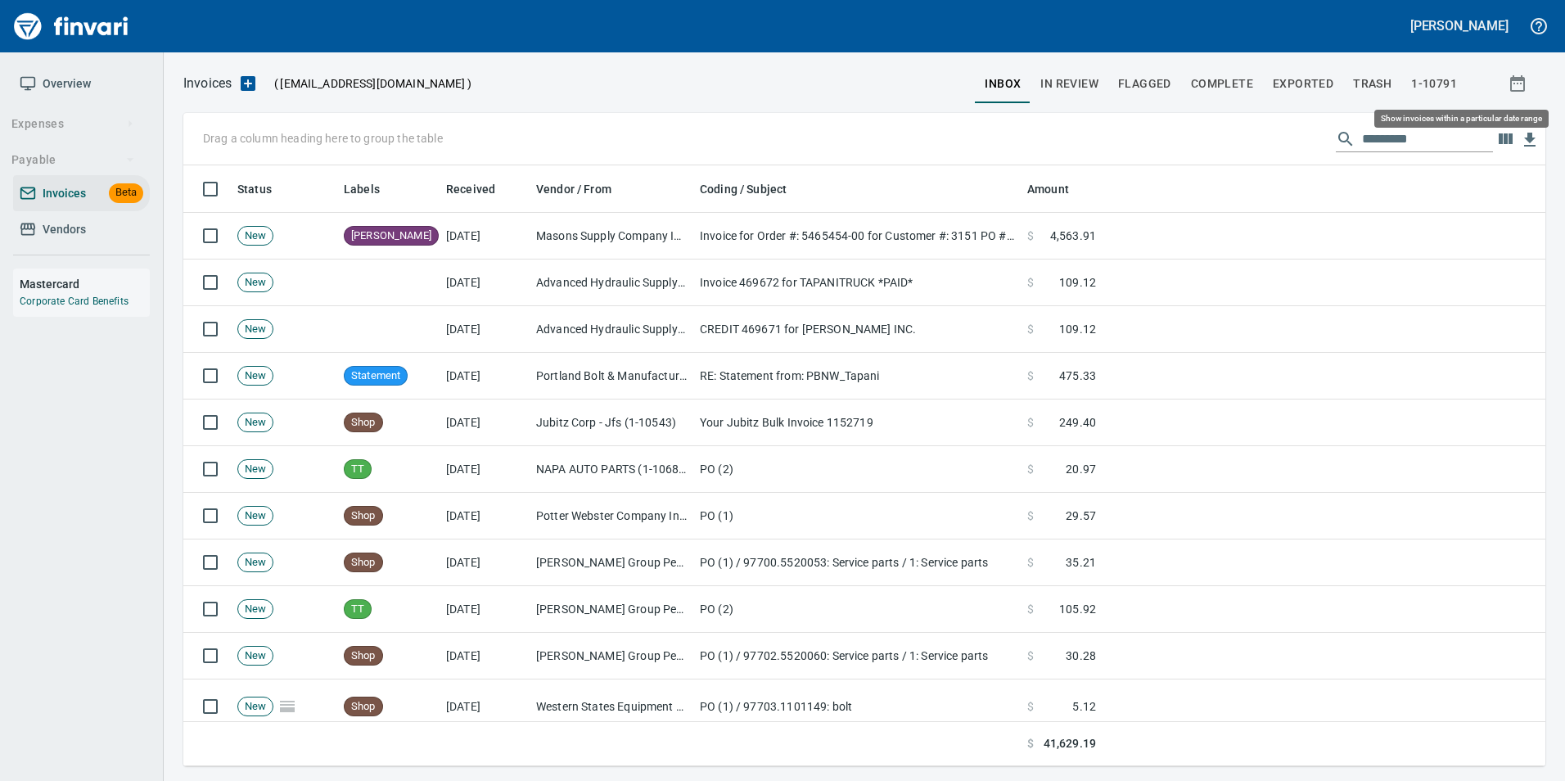
scroll to position [588, 1337]
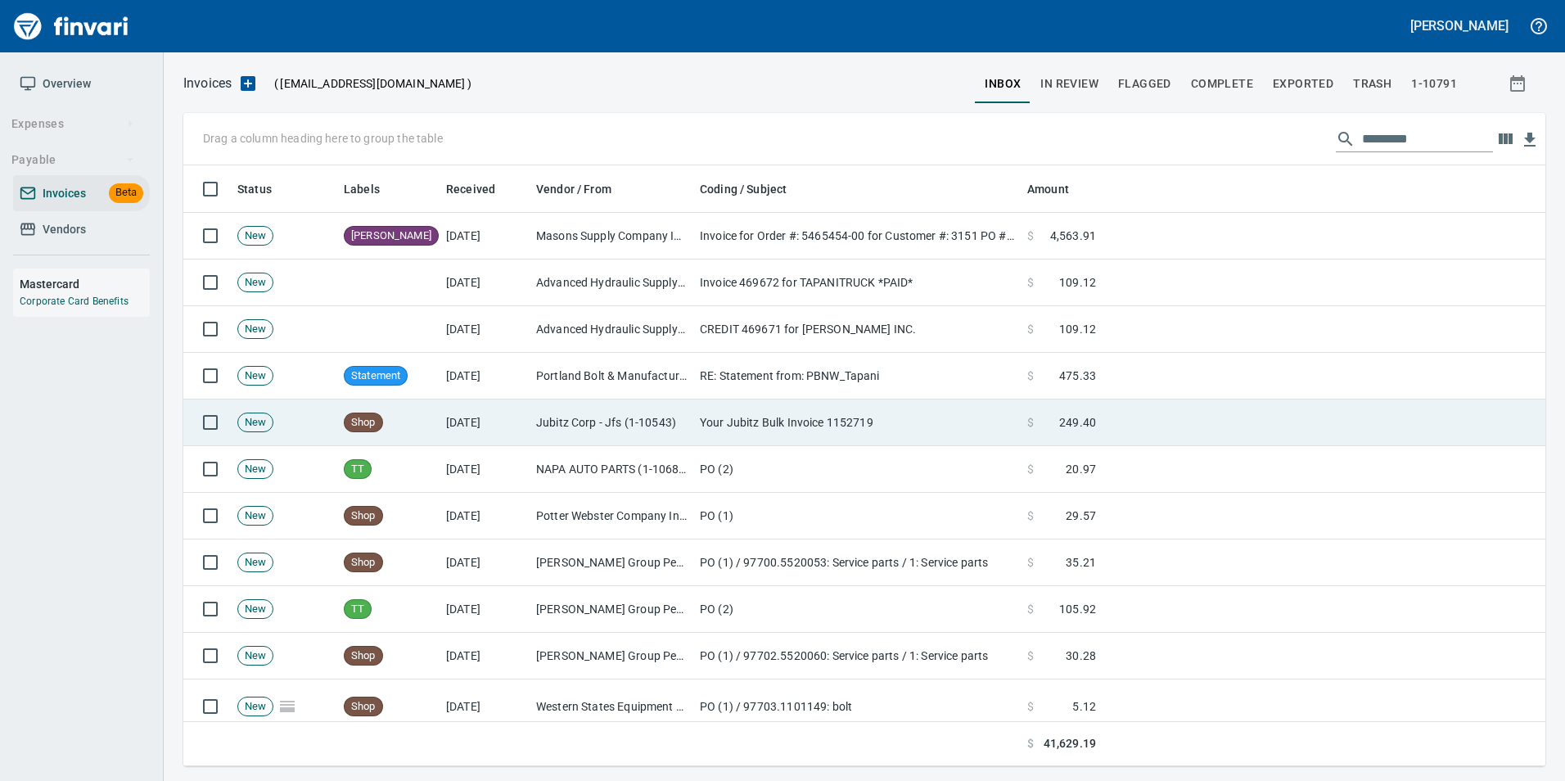
click at [522, 434] on td "[DATE]" at bounding box center [485, 422] width 90 height 47
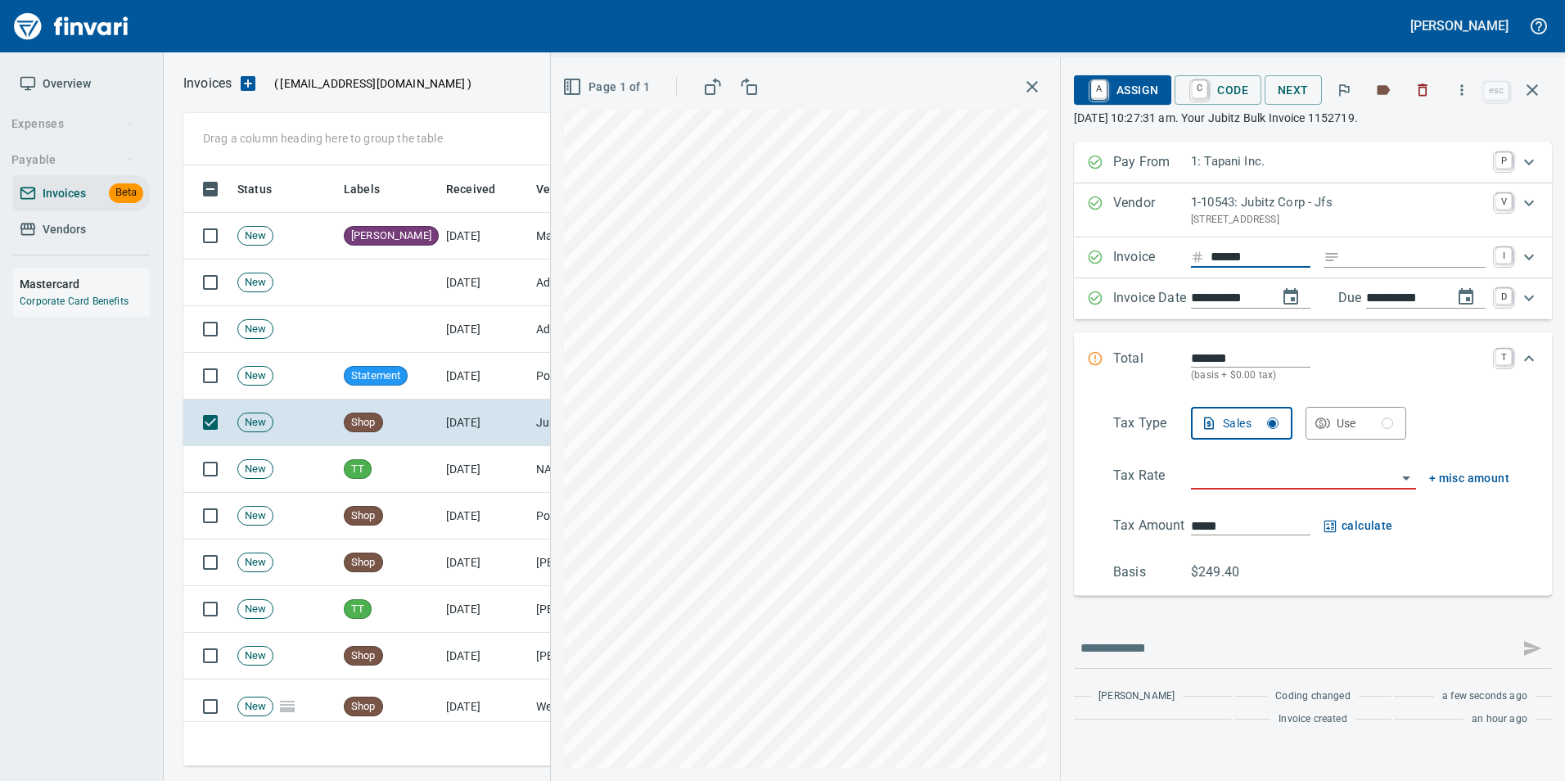
type input "*******"
click at [1230, 480] on input "search" at bounding box center [1293, 477] width 205 height 23
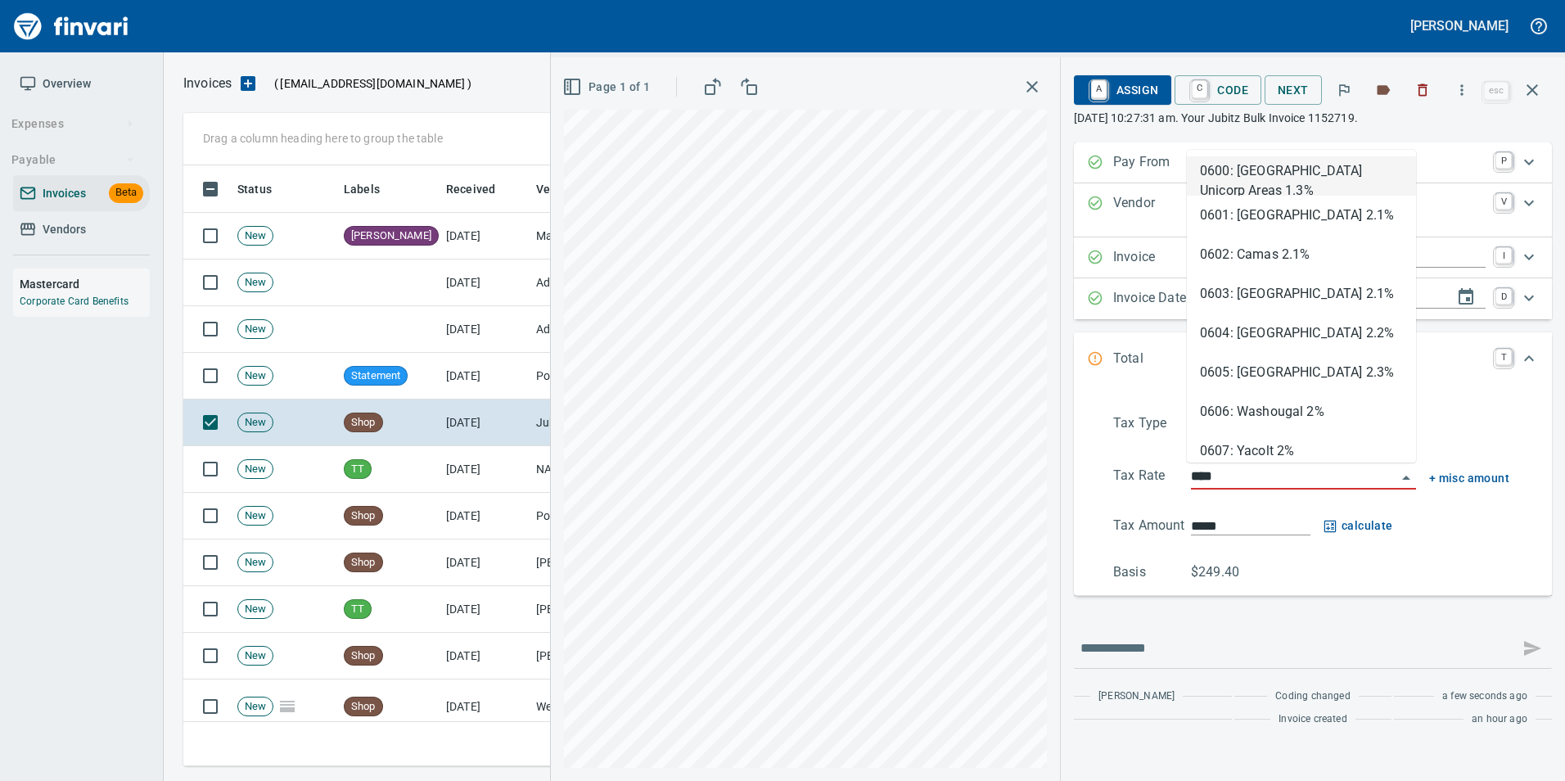
scroll to position [588, 1337]
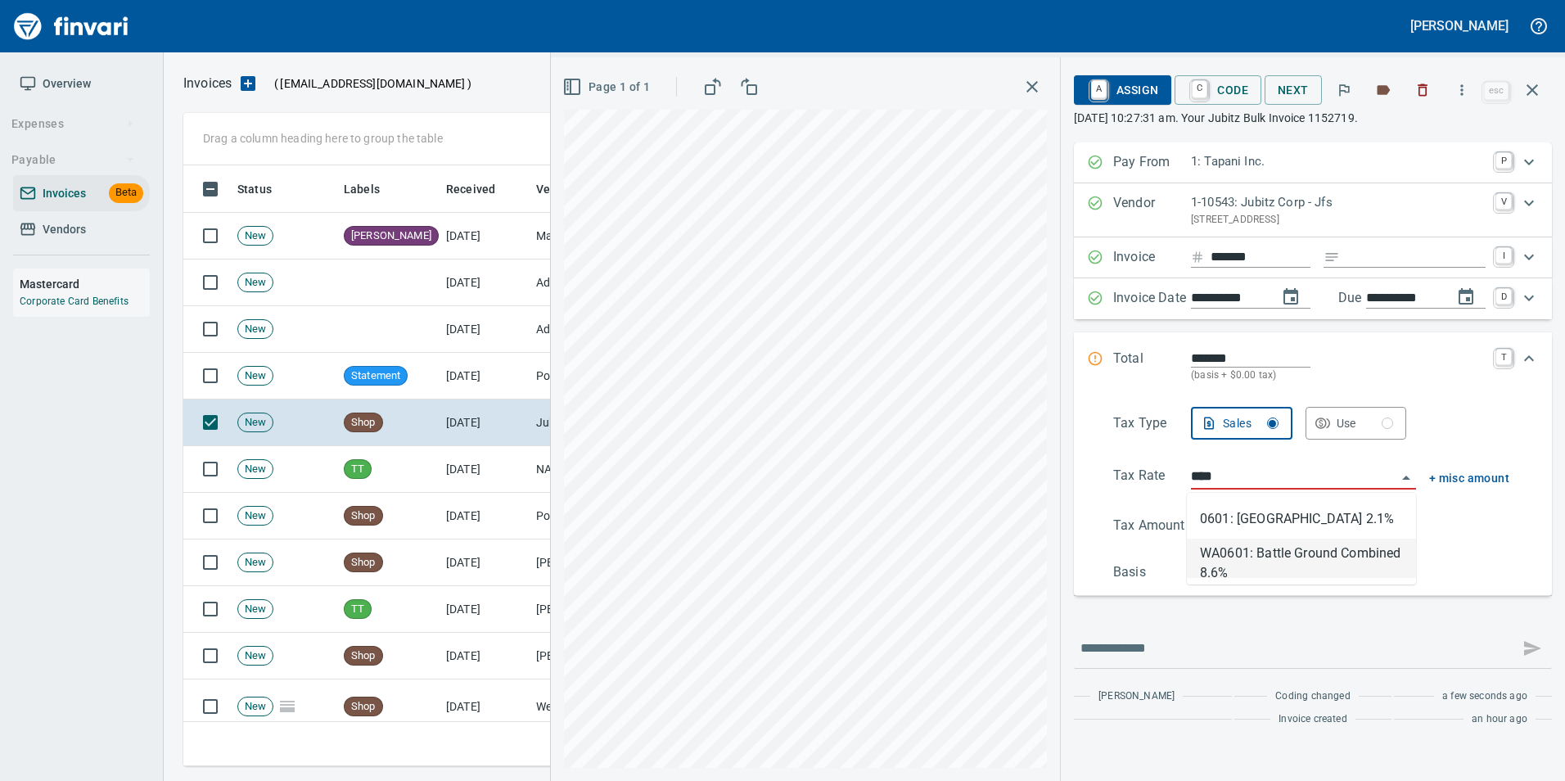
click at [1247, 570] on li "WA0601: Battle Ground Combined 8.6%" at bounding box center [1301, 558] width 229 height 39
type input "**********"
type input "******"
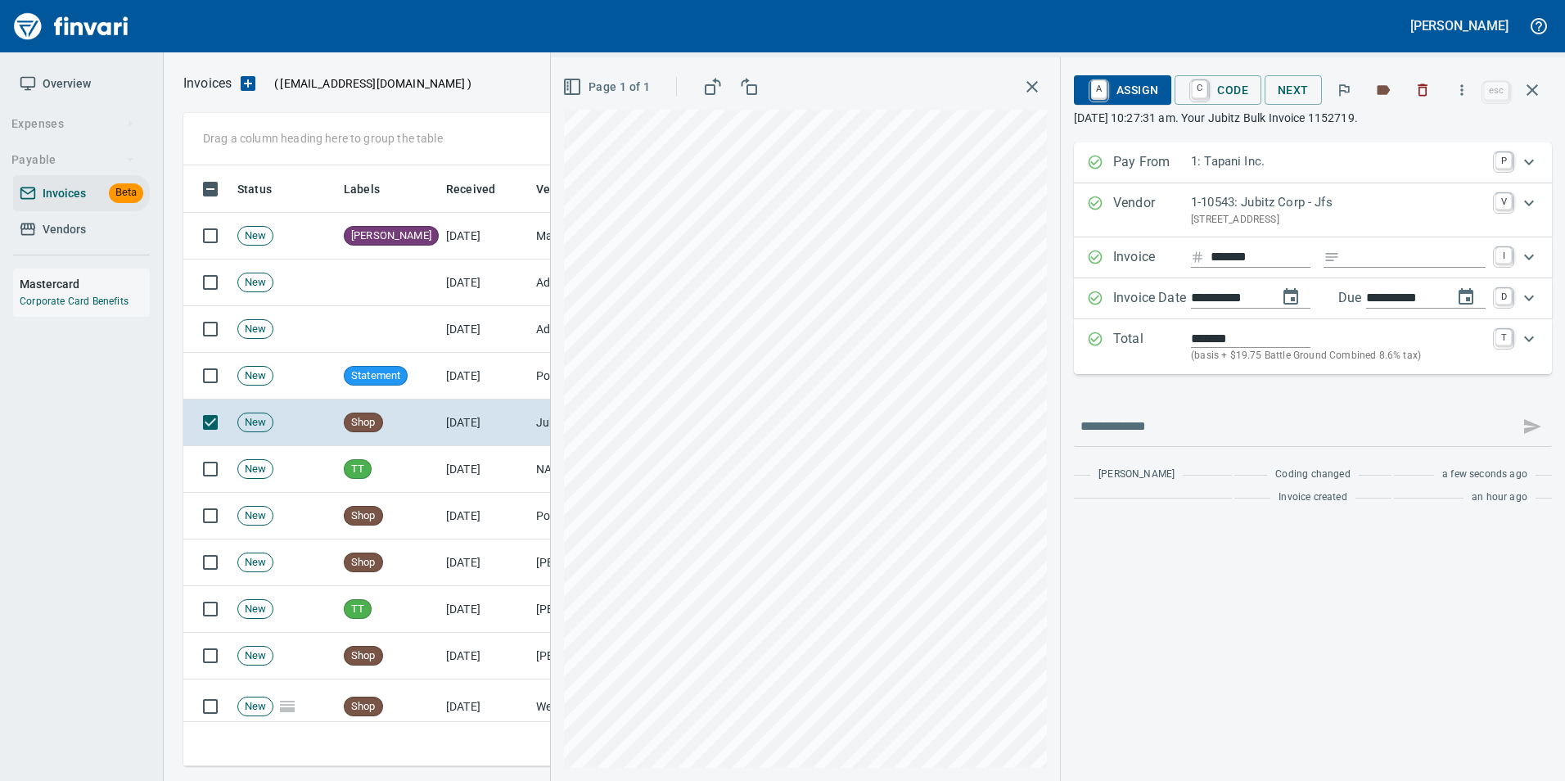
type input "**********"
click at [1130, 336] on p "Total" at bounding box center [1152, 346] width 78 height 35
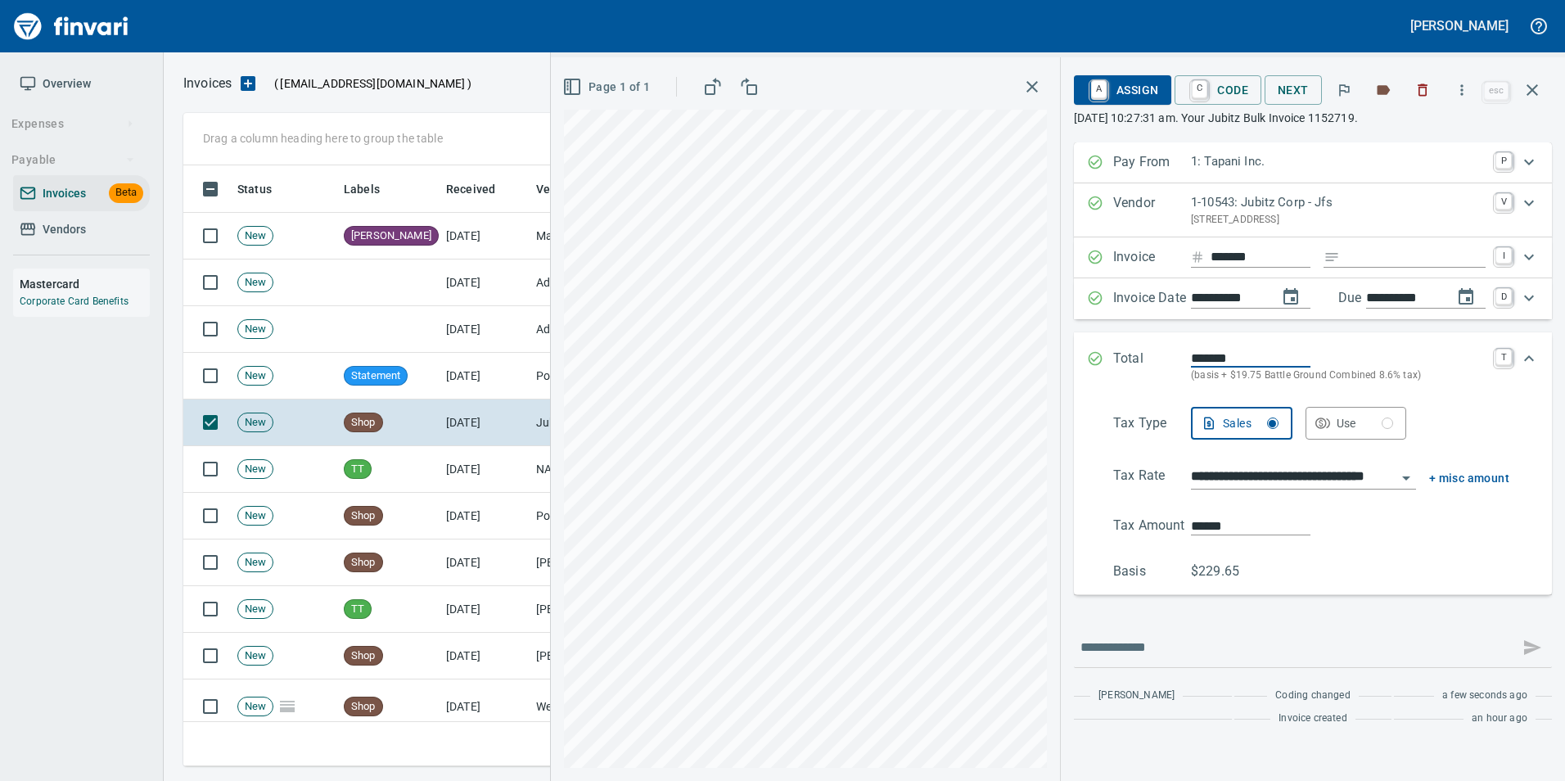
click at [1237, 526] on input "******" at bounding box center [1250, 525] width 119 height 19
type input "******"
click at [1350, 535] on div "******" at bounding box center [1350, 526] width 318 height 20
click at [1075, 359] on div "Total ******* (basis + $19.76 Battle Ground Combined 8.6% tax) T" at bounding box center [1313, 366] width 478 height 68
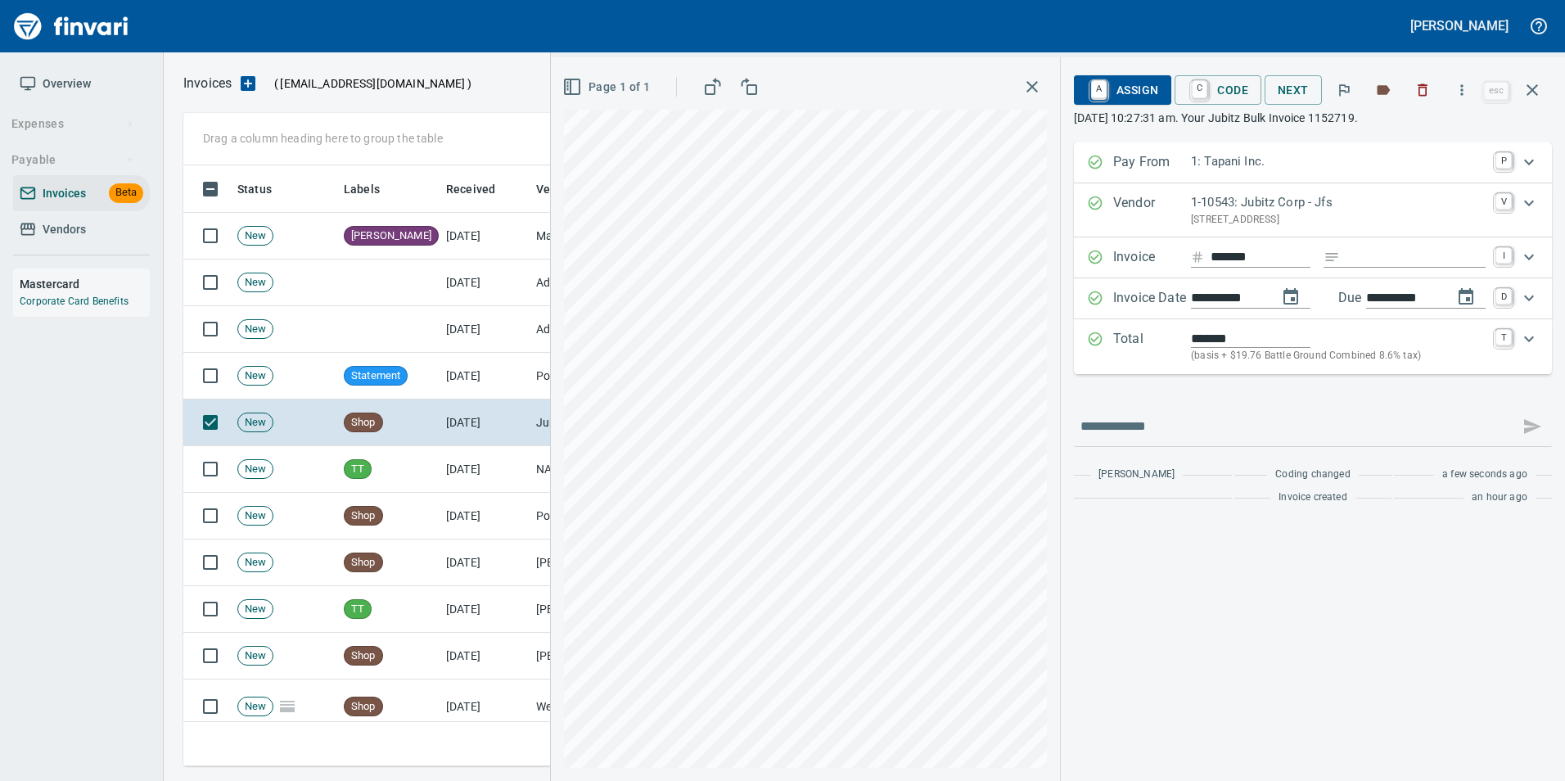
click at [1146, 89] on span "A Assign" at bounding box center [1122, 90] width 71 height 28
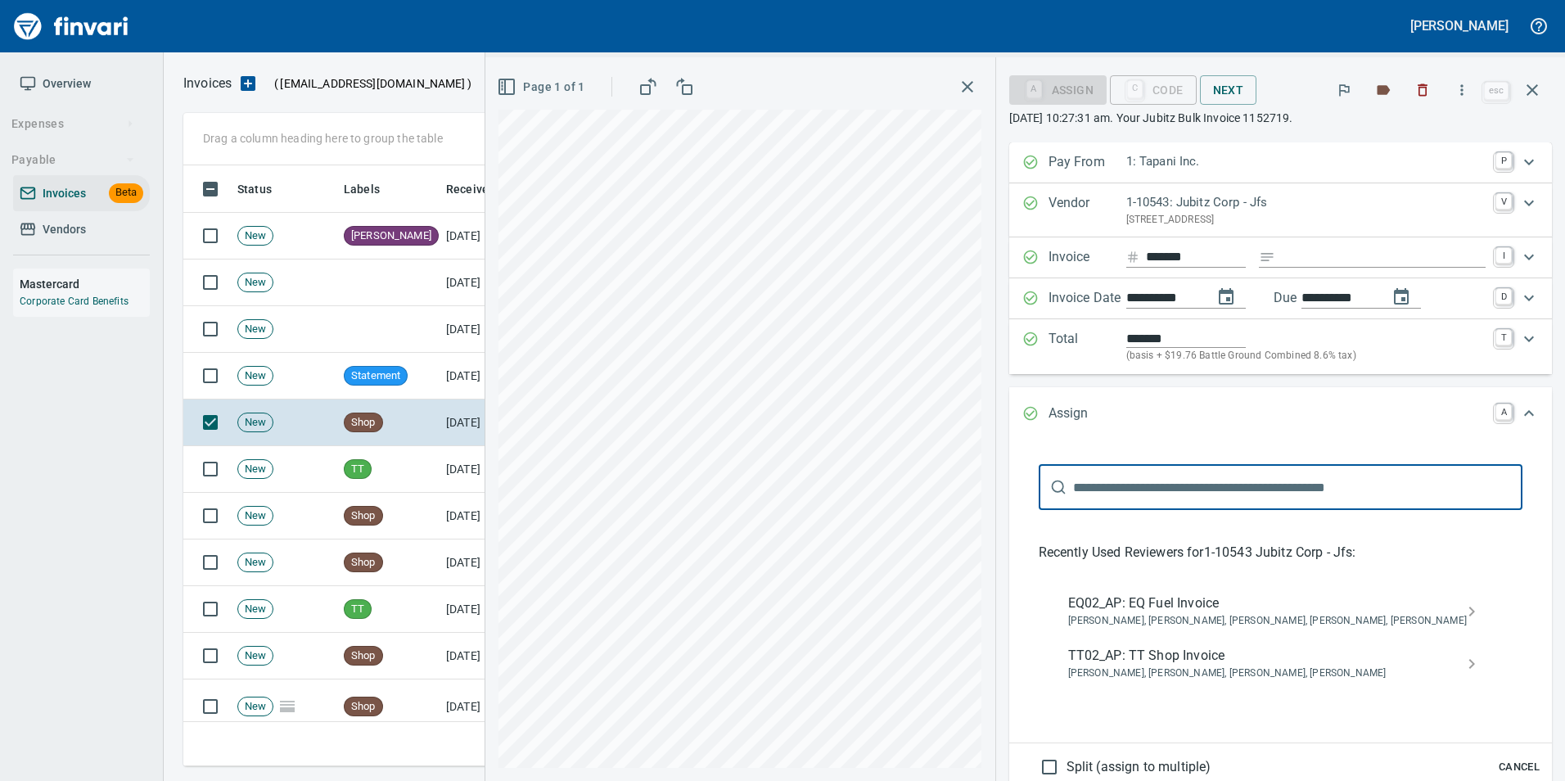
click at [1229, 610] on span "EQ02_AP: EQ Fuel Invoice" at bounding box center [1267, 603] width 399 height 20
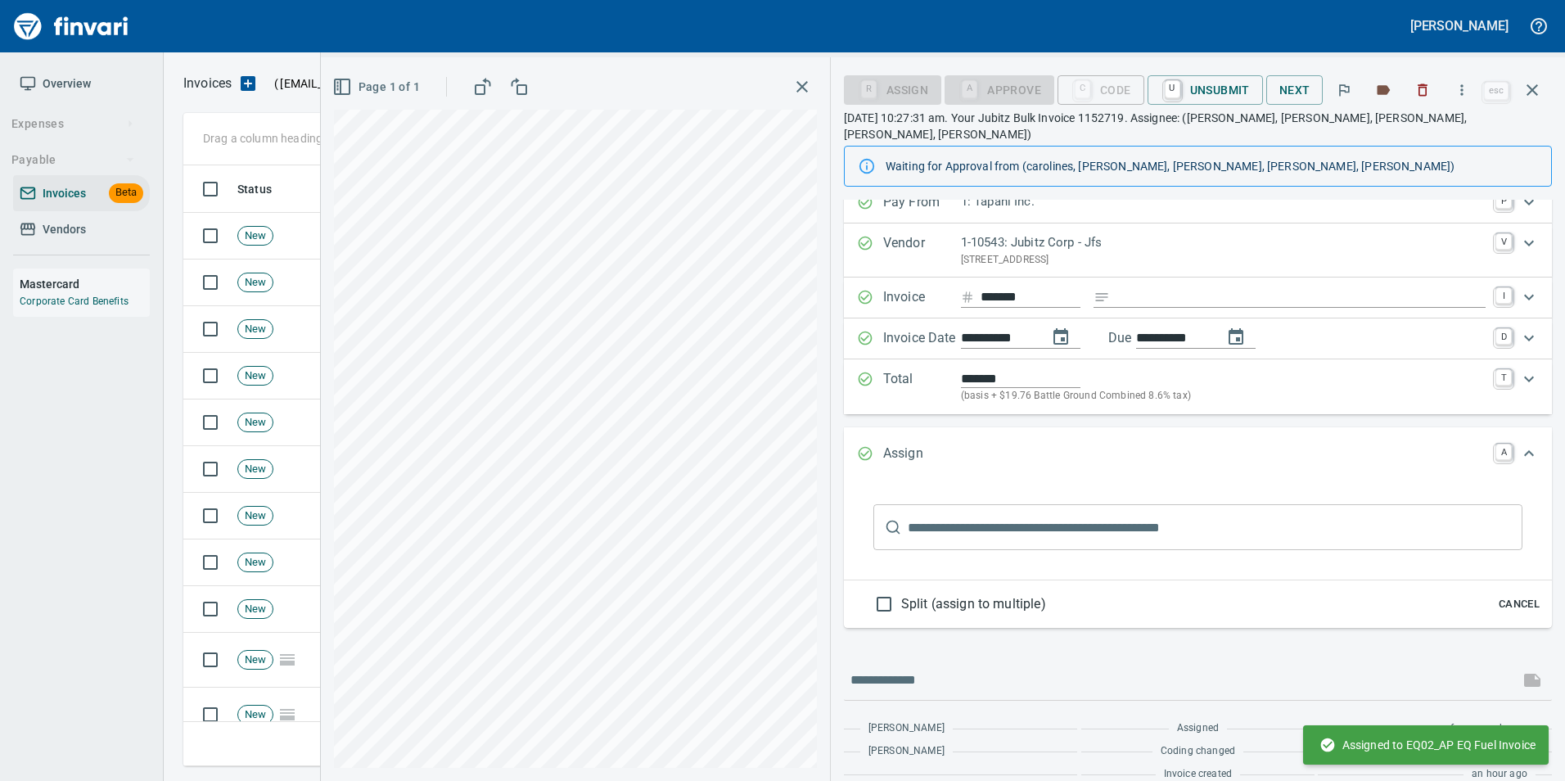
scroll to position [22, 0]
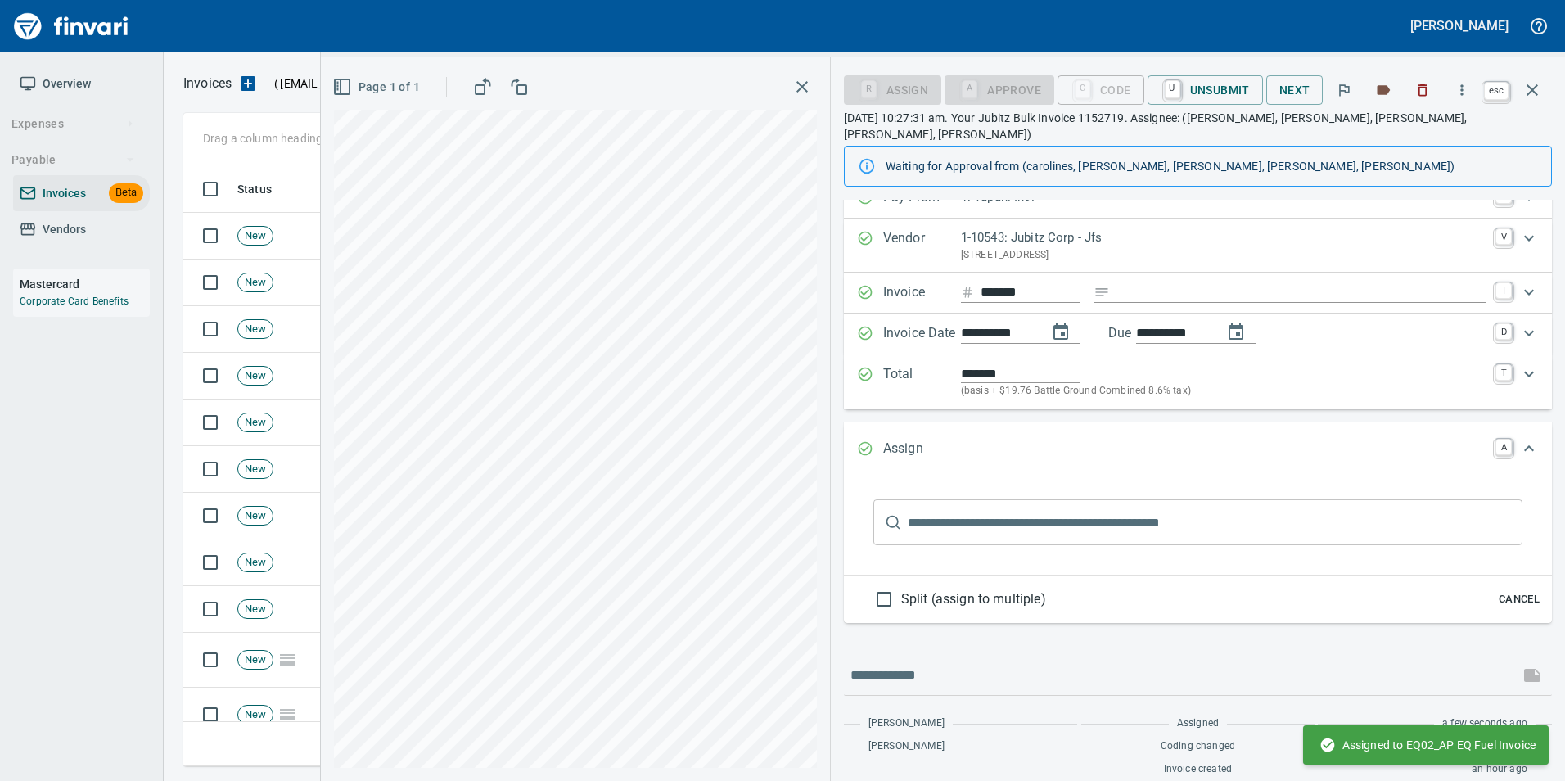
click at [1531, 97] on icon "button" at bounding box center [1532, 90] width 20 height 20
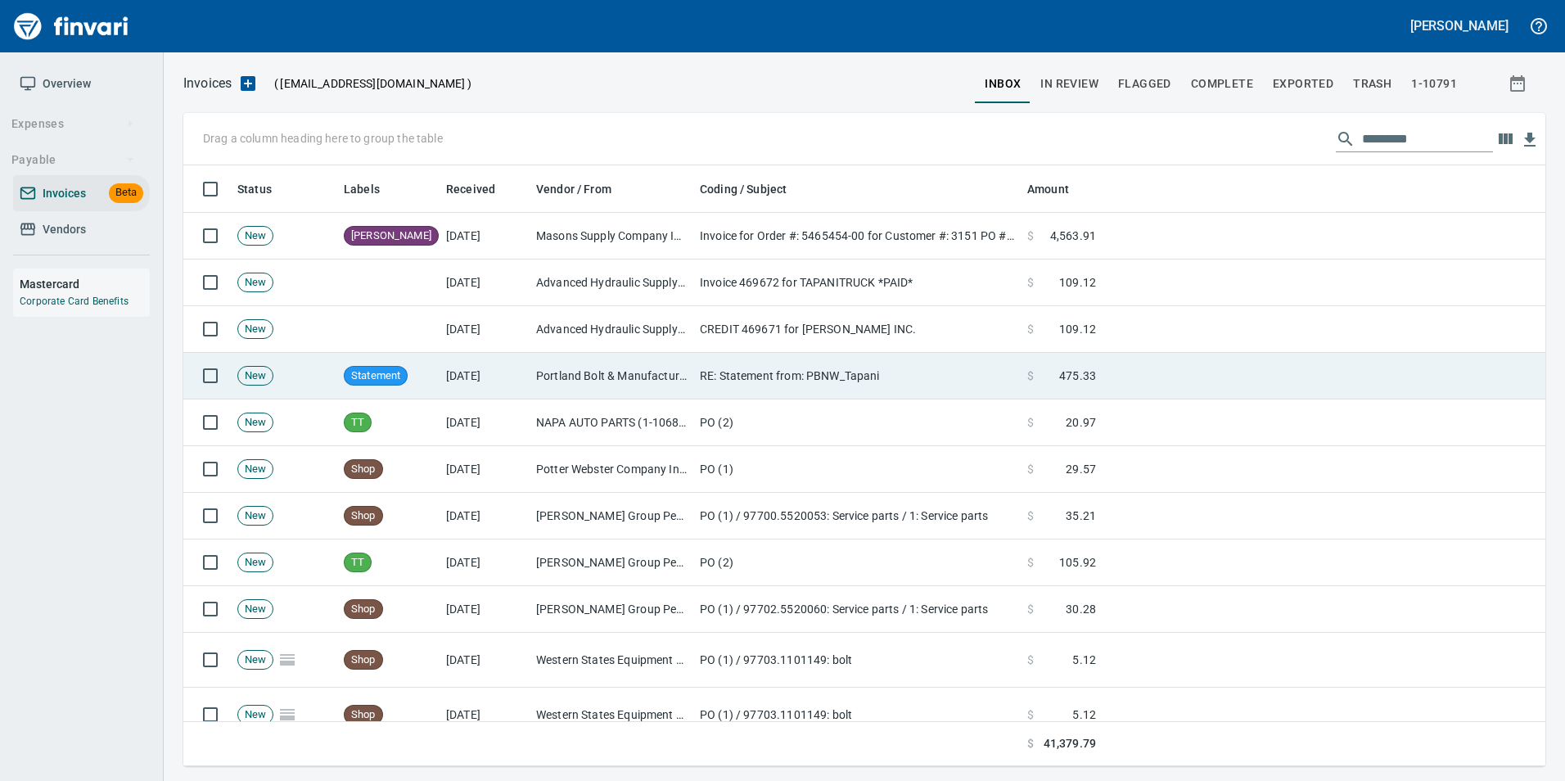
click at [563, 383] on td "Portland Bolt & Manufacturing Co Inc (1-11158)" at bounding box center [612, 376] width 164 height 47
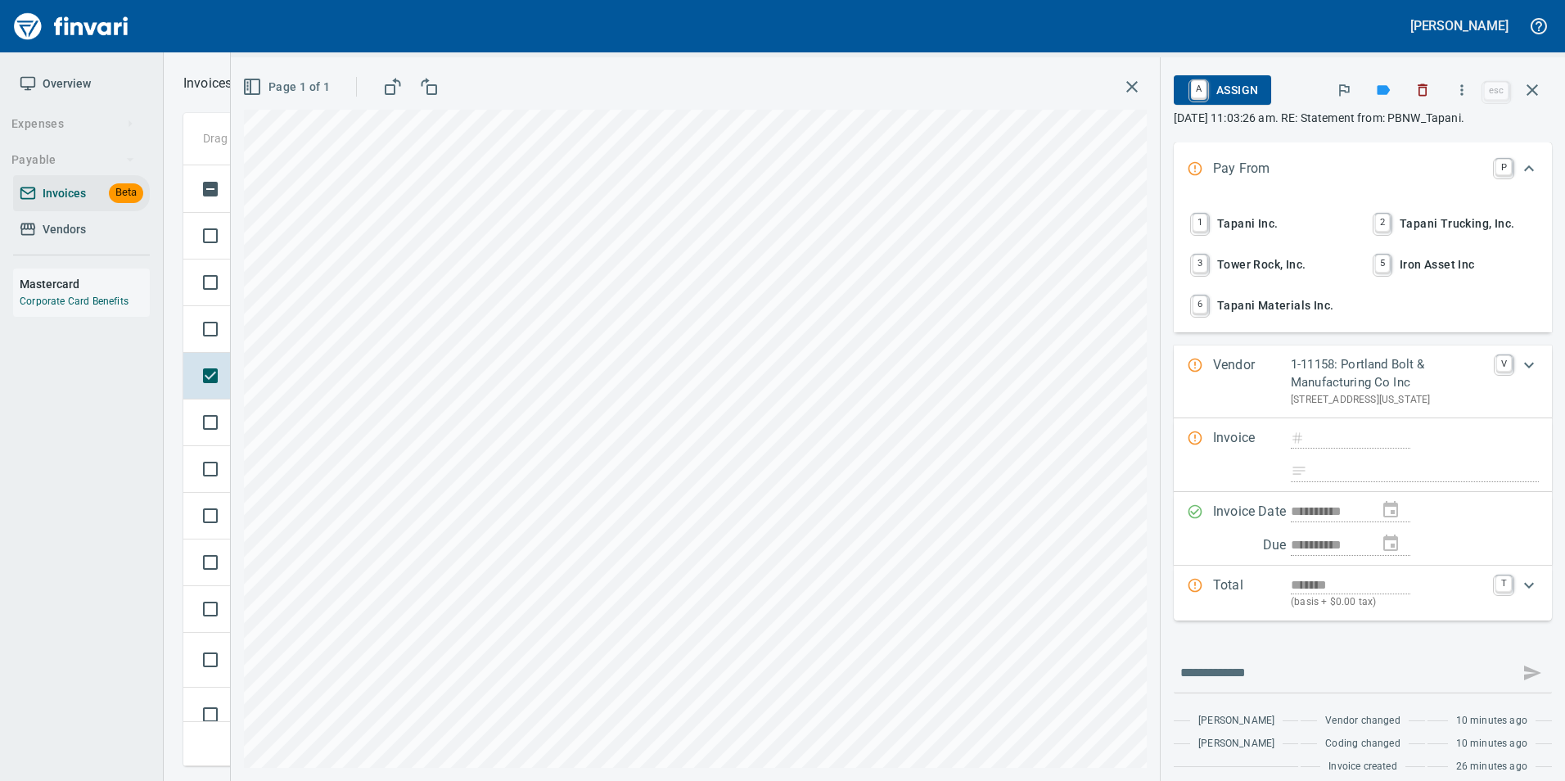
click at [1544, 86] on button "button" at bounding box center [1532, 89] width 39 height 39
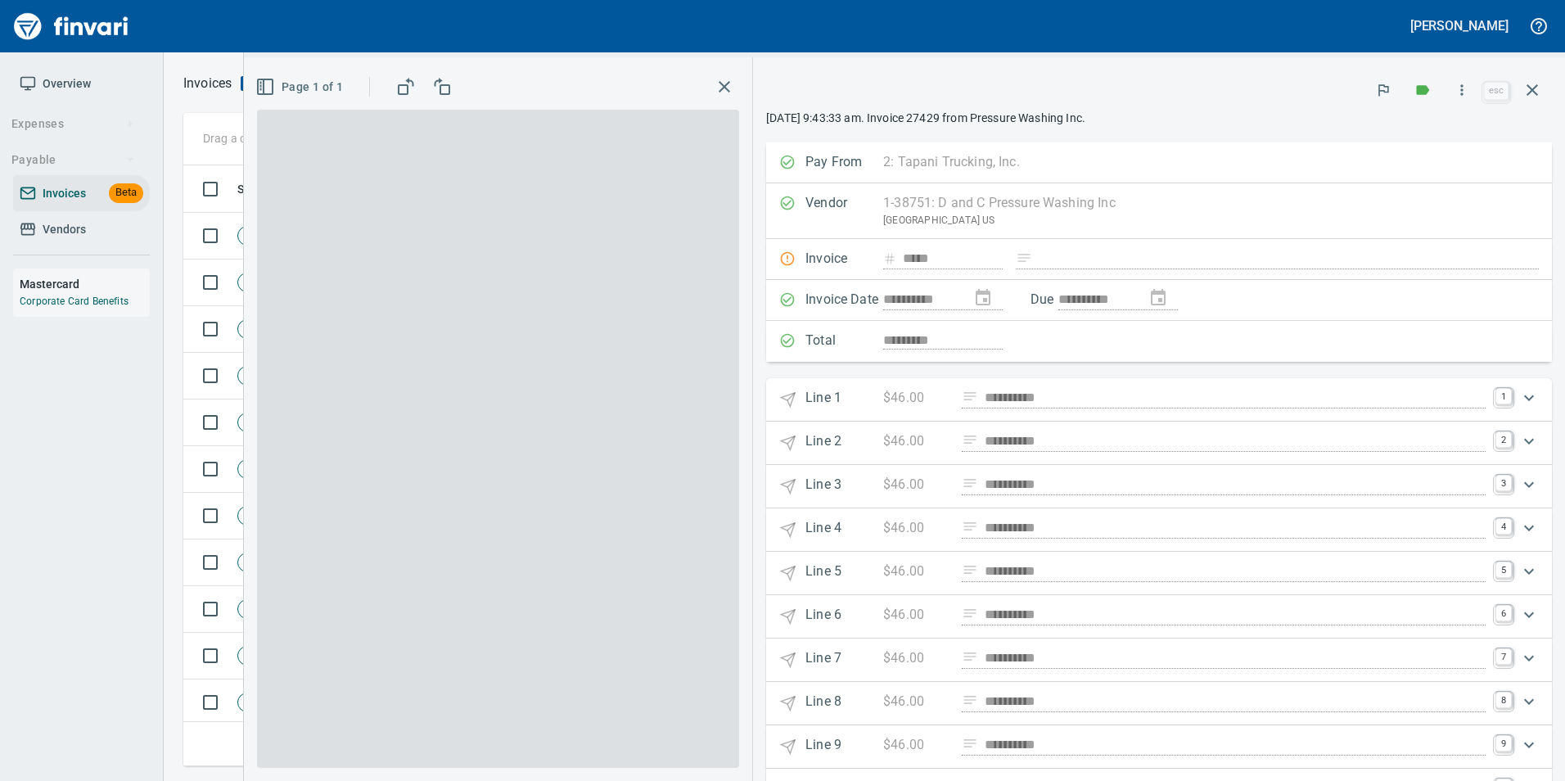
scroll to position [2, 2]
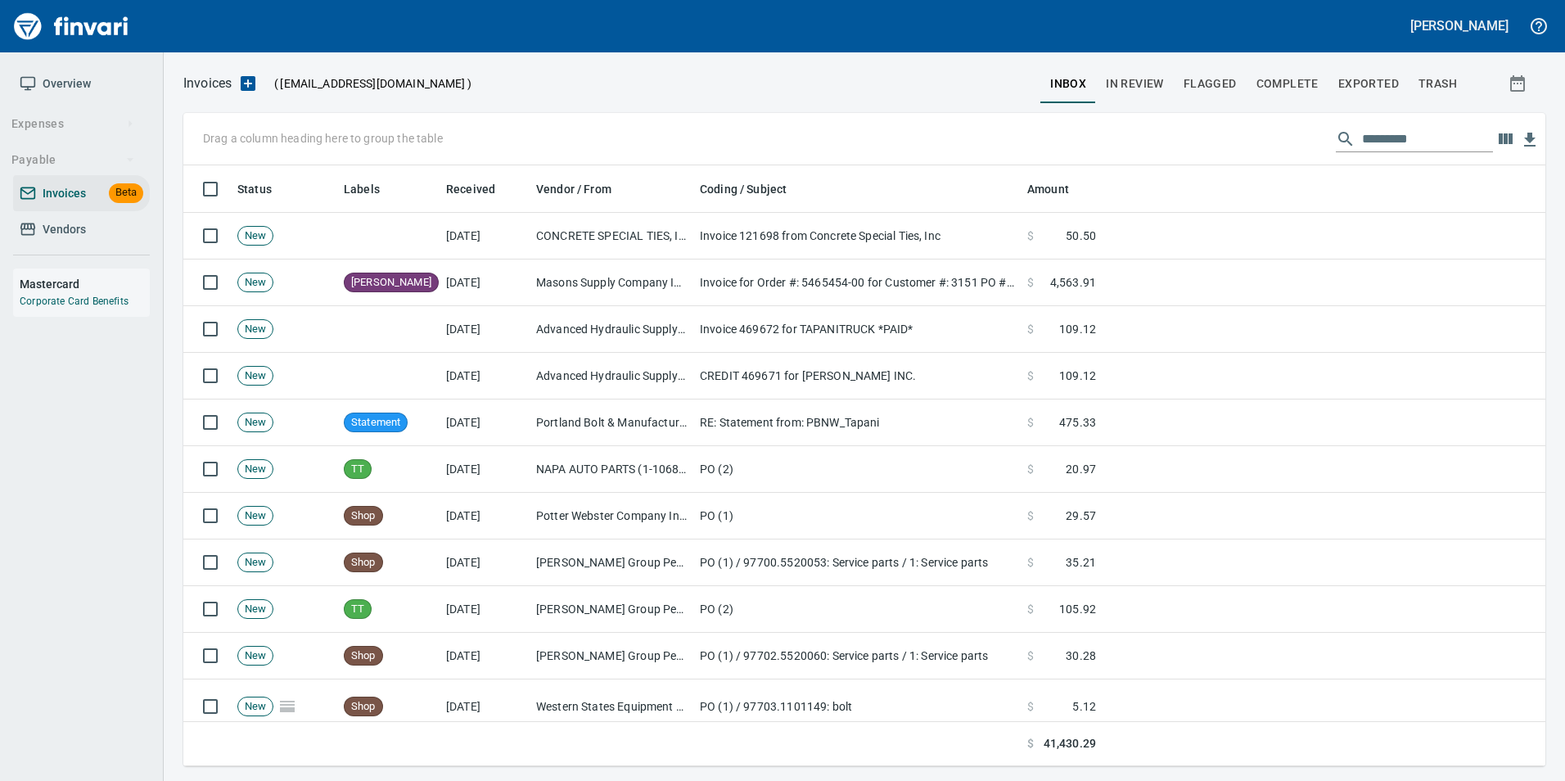
scroll to position [588, 1337]
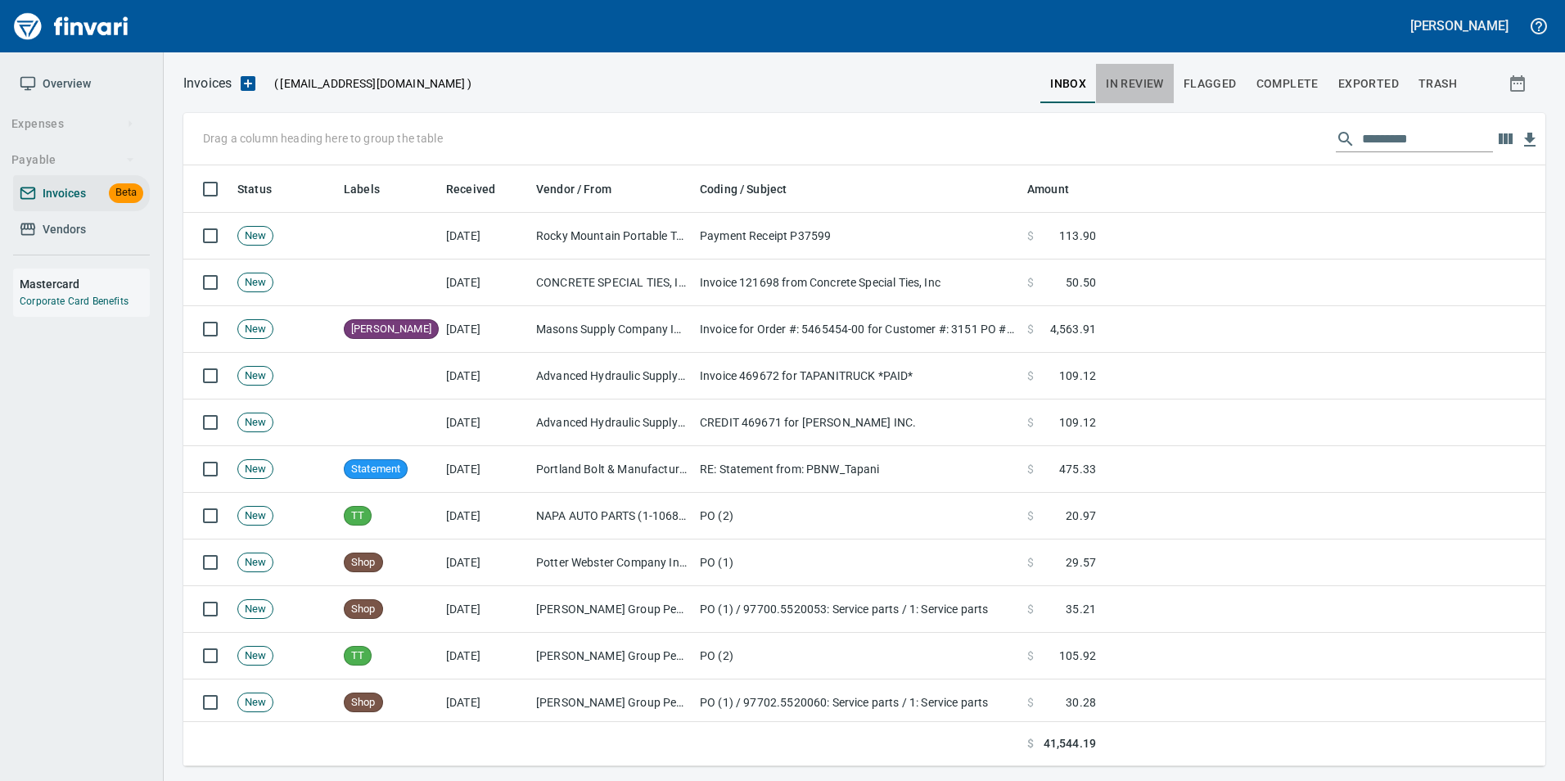
click at [1130, 75] on span "In Review" at bounding box center [1135, 84] width 58 height 20
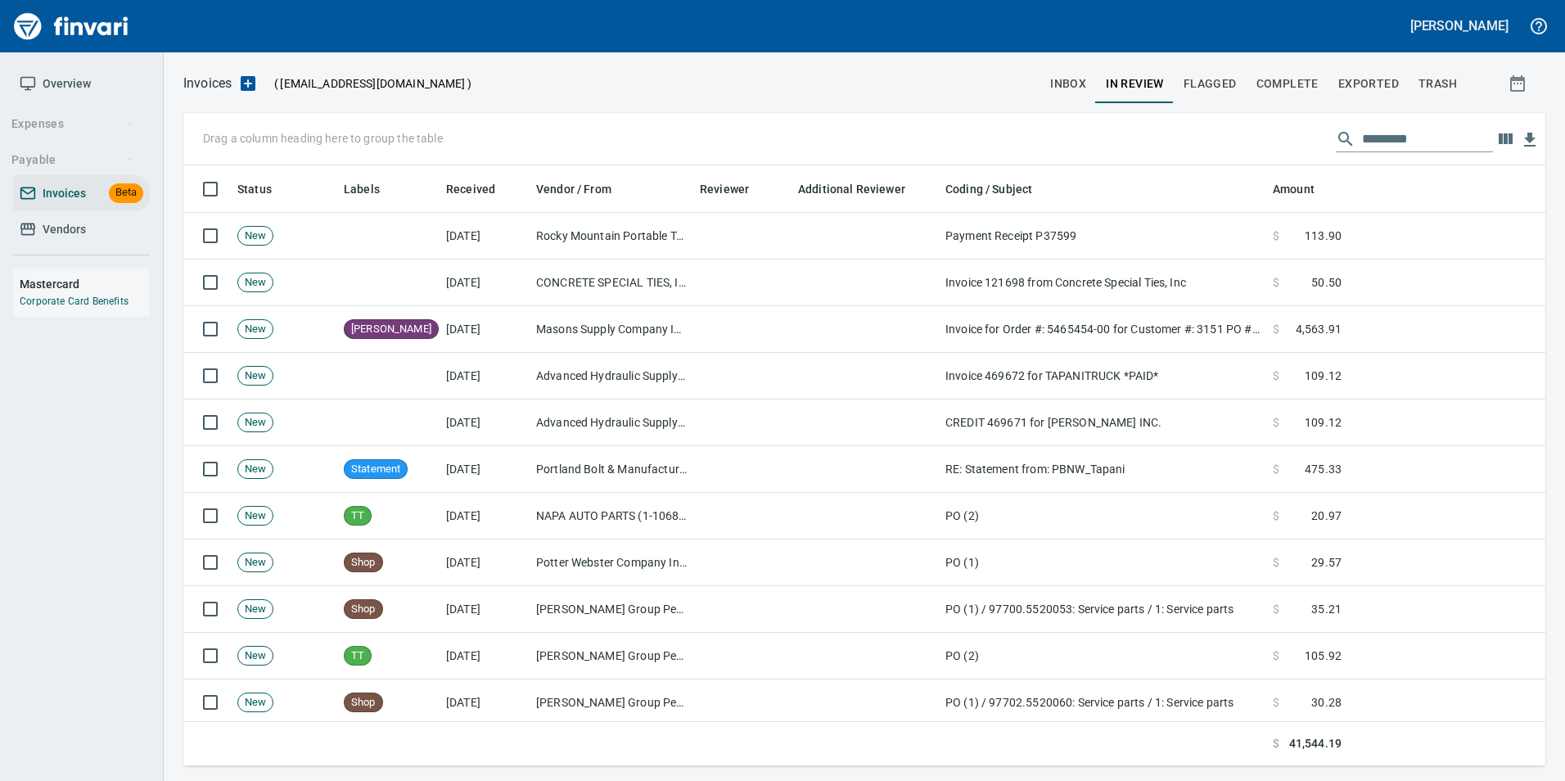
scroll to position [588, 1337]
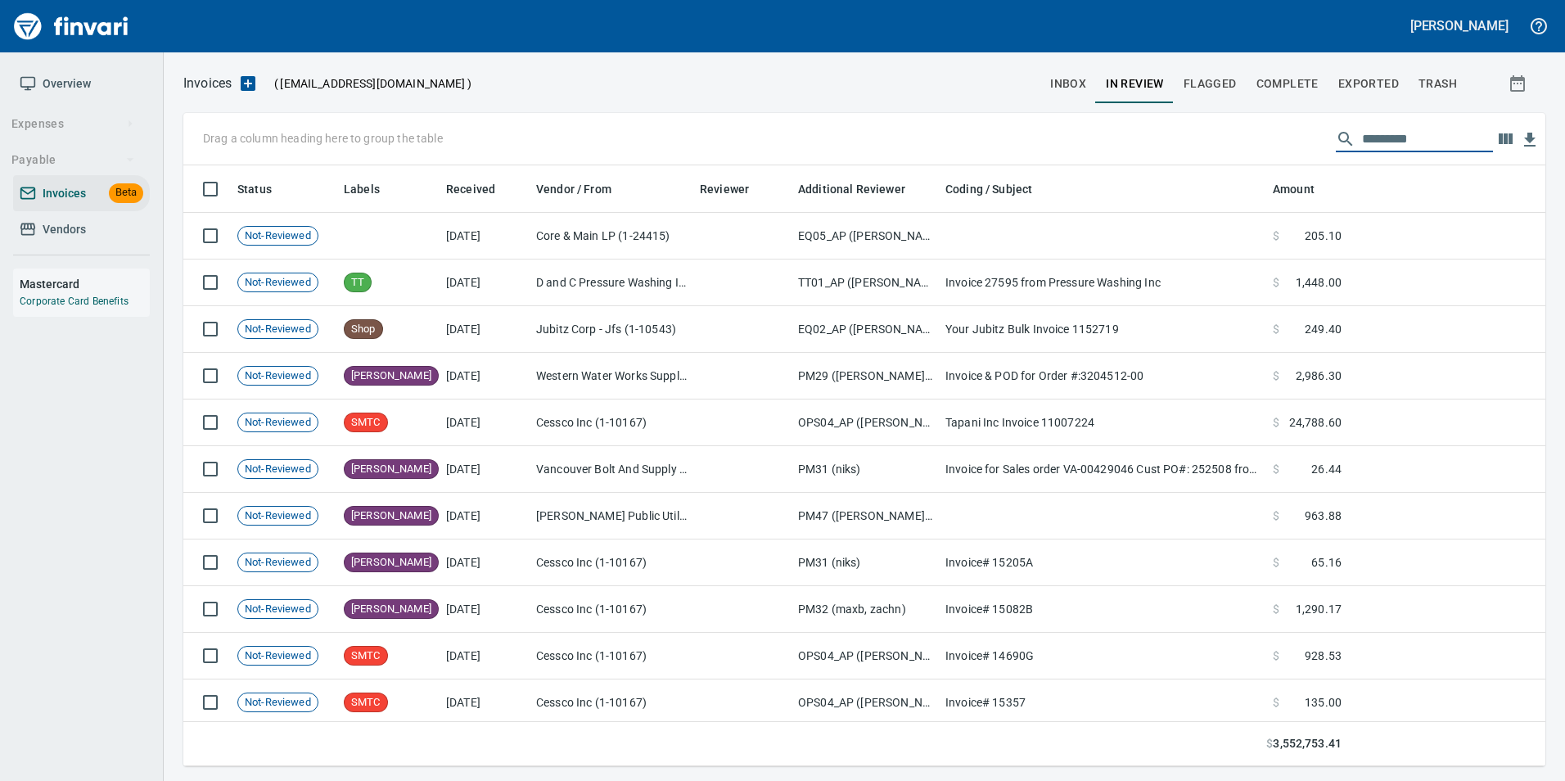
click at [1393, 141] on input "text" at bounding box center [1427, 139] width 131 height 26
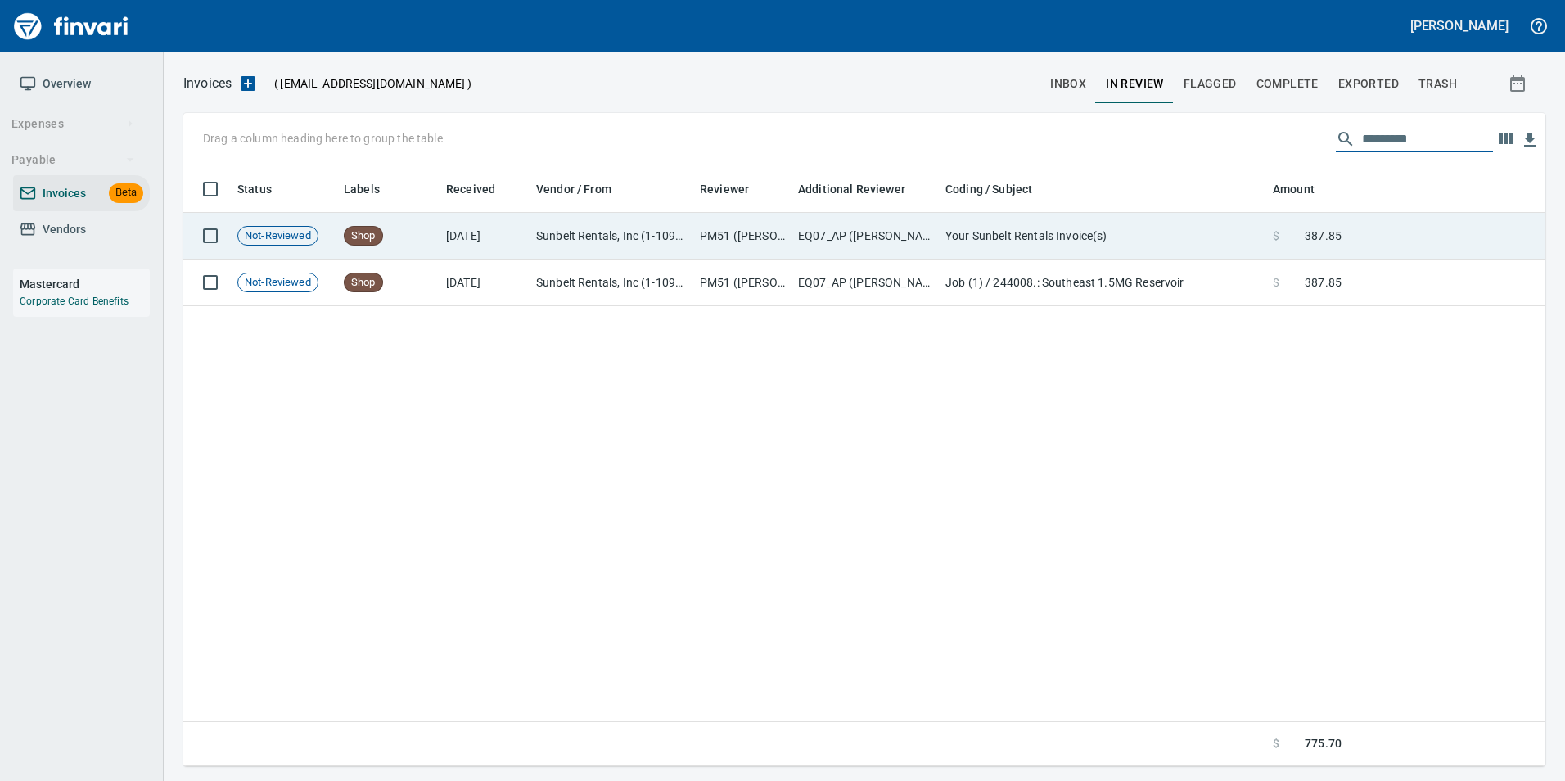
type input "*********"
click at [1295, 225] on td "$ 387.85" at bounding box center [1307, 236] width 82 height 47
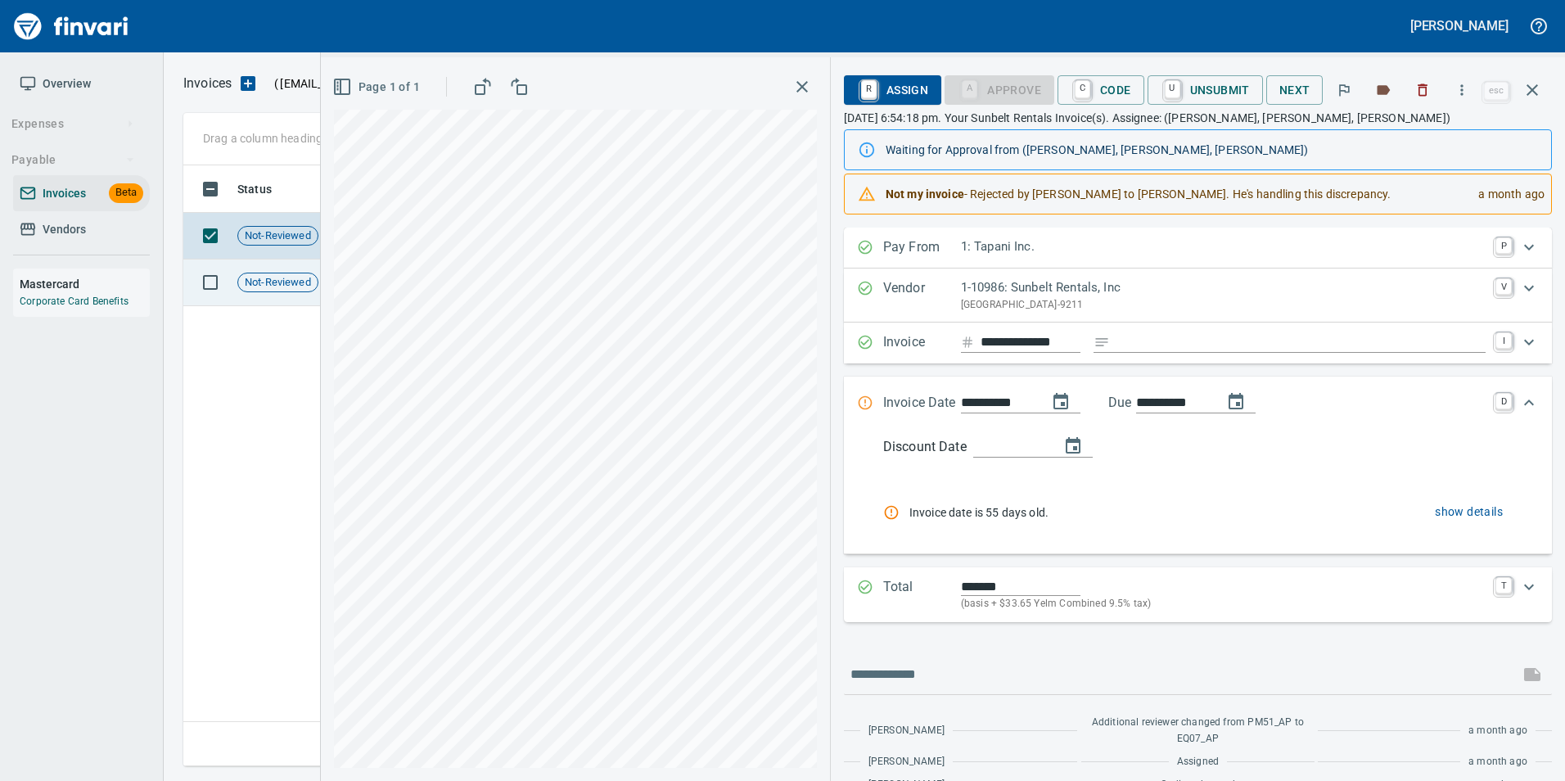
click at [273, 275] on span "Not-Reviewed" at bounding box center [277, 283] width 79 height 16
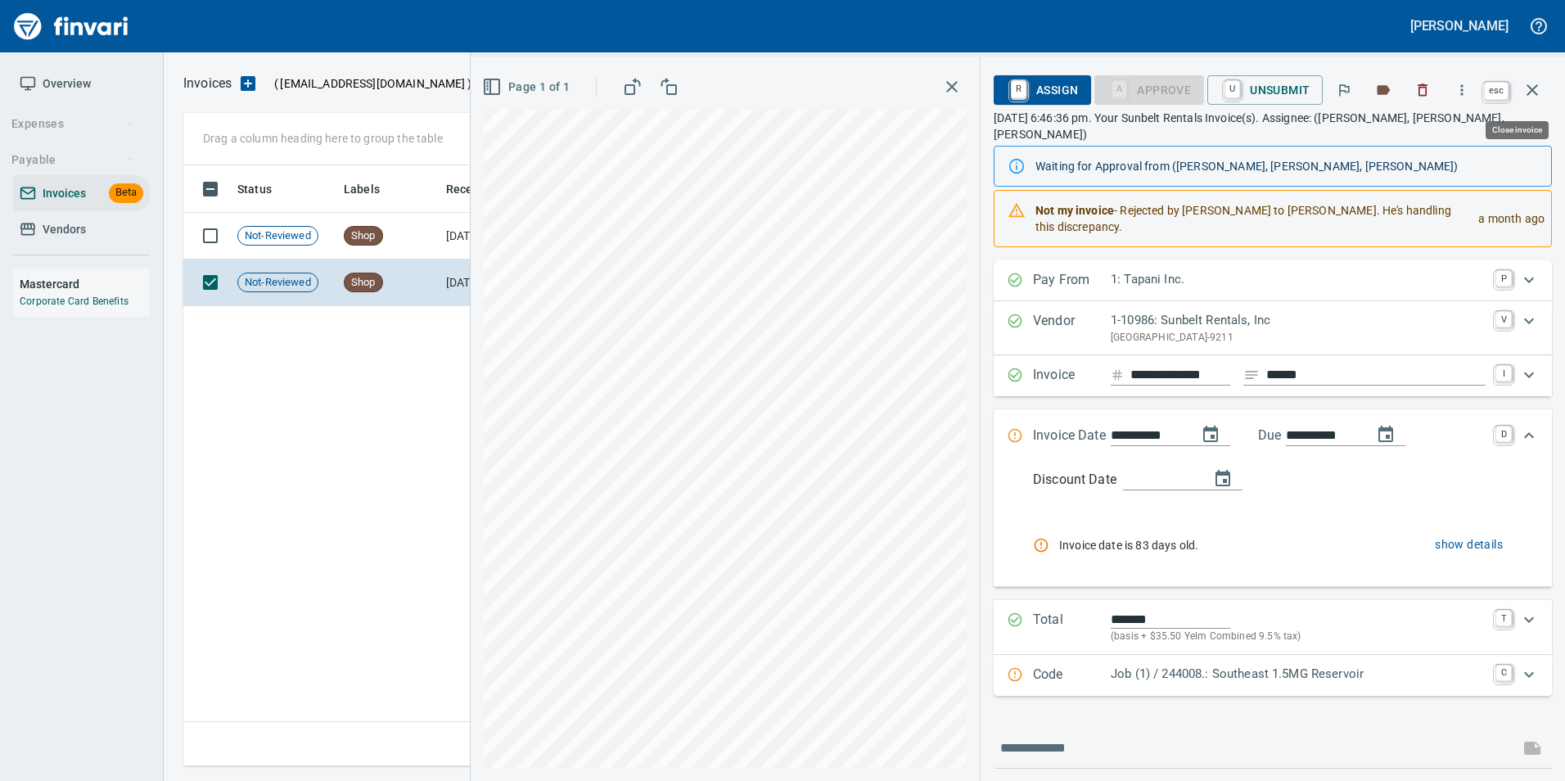
click at [1534, 88] on icon "button" at bounding box center [1531, 89] width 11 height 11
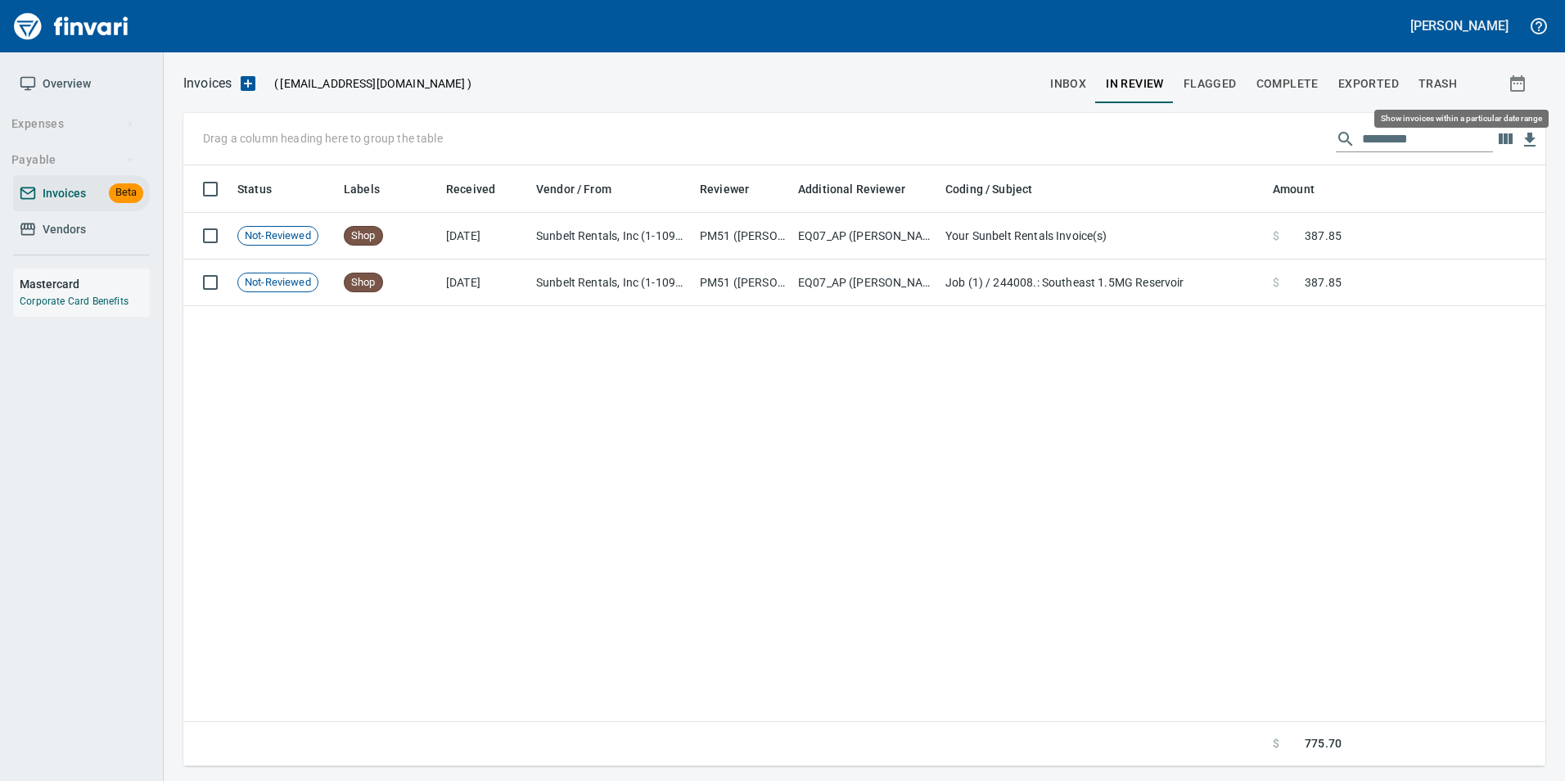
scroll to position [588, 1350]
click at [1053, 79] on button "inbox" at bounding box center [1068, 83] width 56 height 39
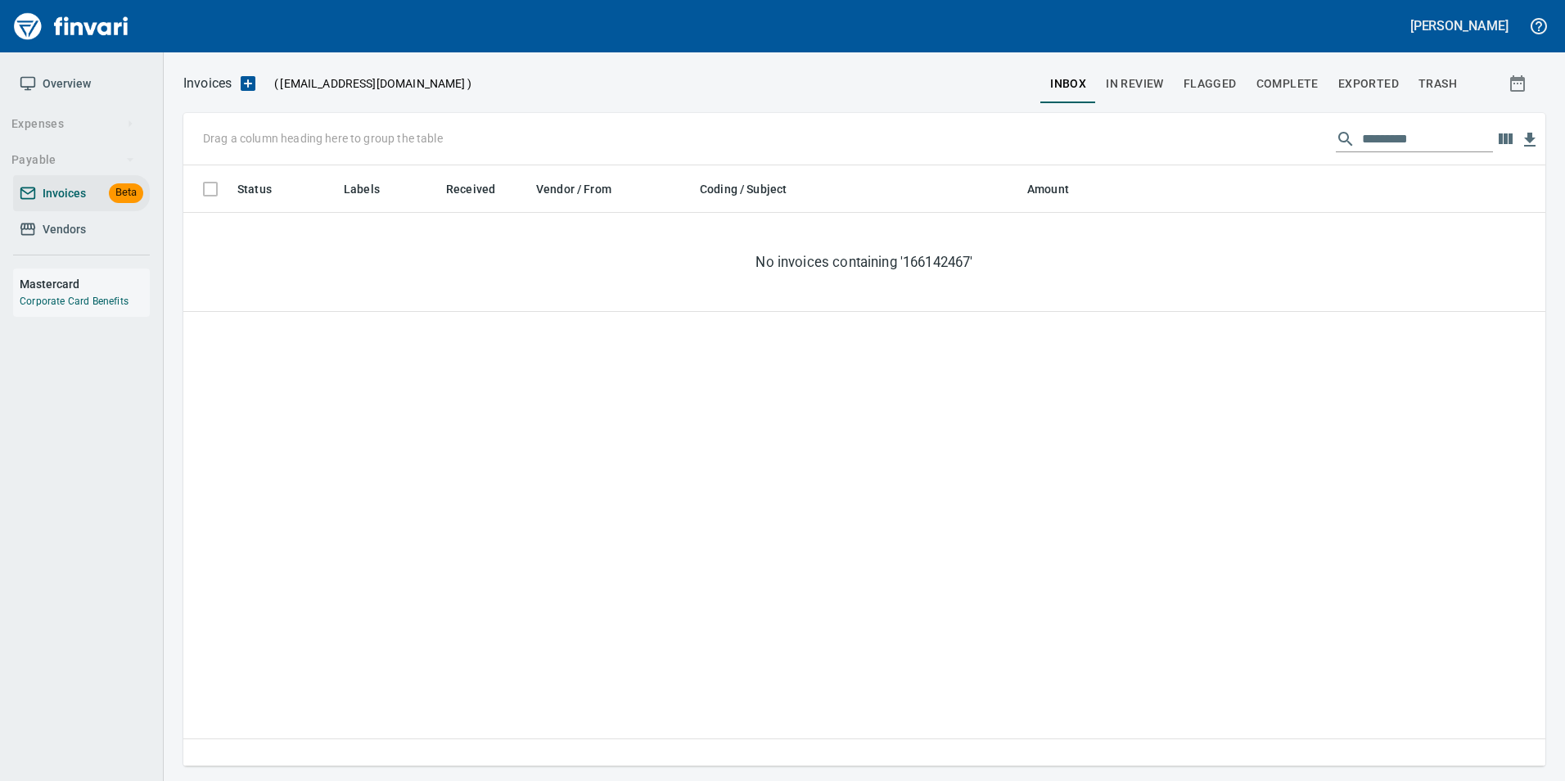
scroll to position [588, 1350]
click at [1206, 91] on span "Flagged" at bounding box center [1210, 84] width 53 height 20
click at [1280, 71] on button "Complete" at bounding box center [1288, 83] width 82 height 39
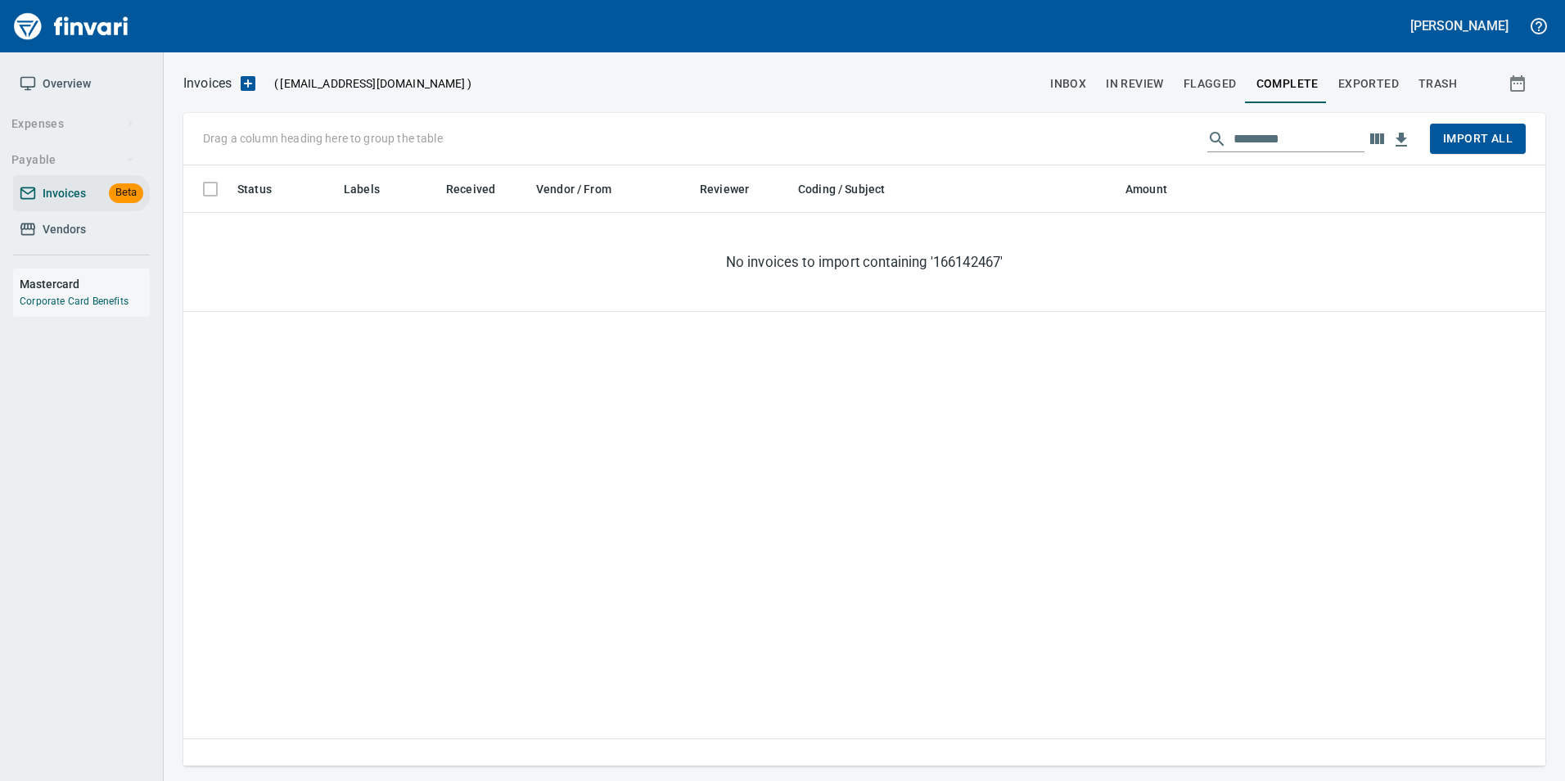
scroll to position [588, 1350]
click at [1304, 131] on input "*********" at bounding box center [1298, 139] width 131 height 26
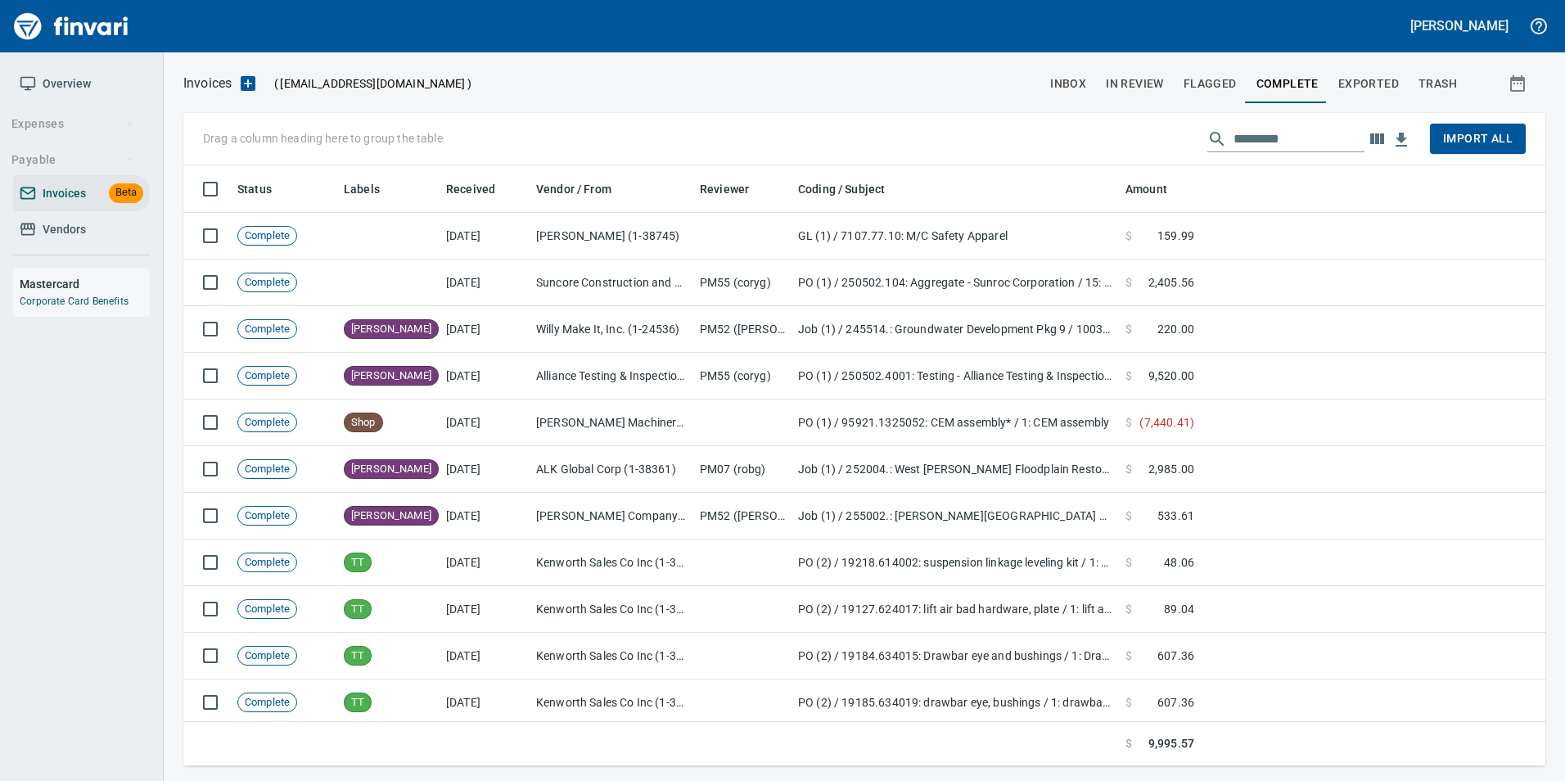
click at [73, 229] on span "Vendors" at bounding box center [64, 229] width 43 height 20
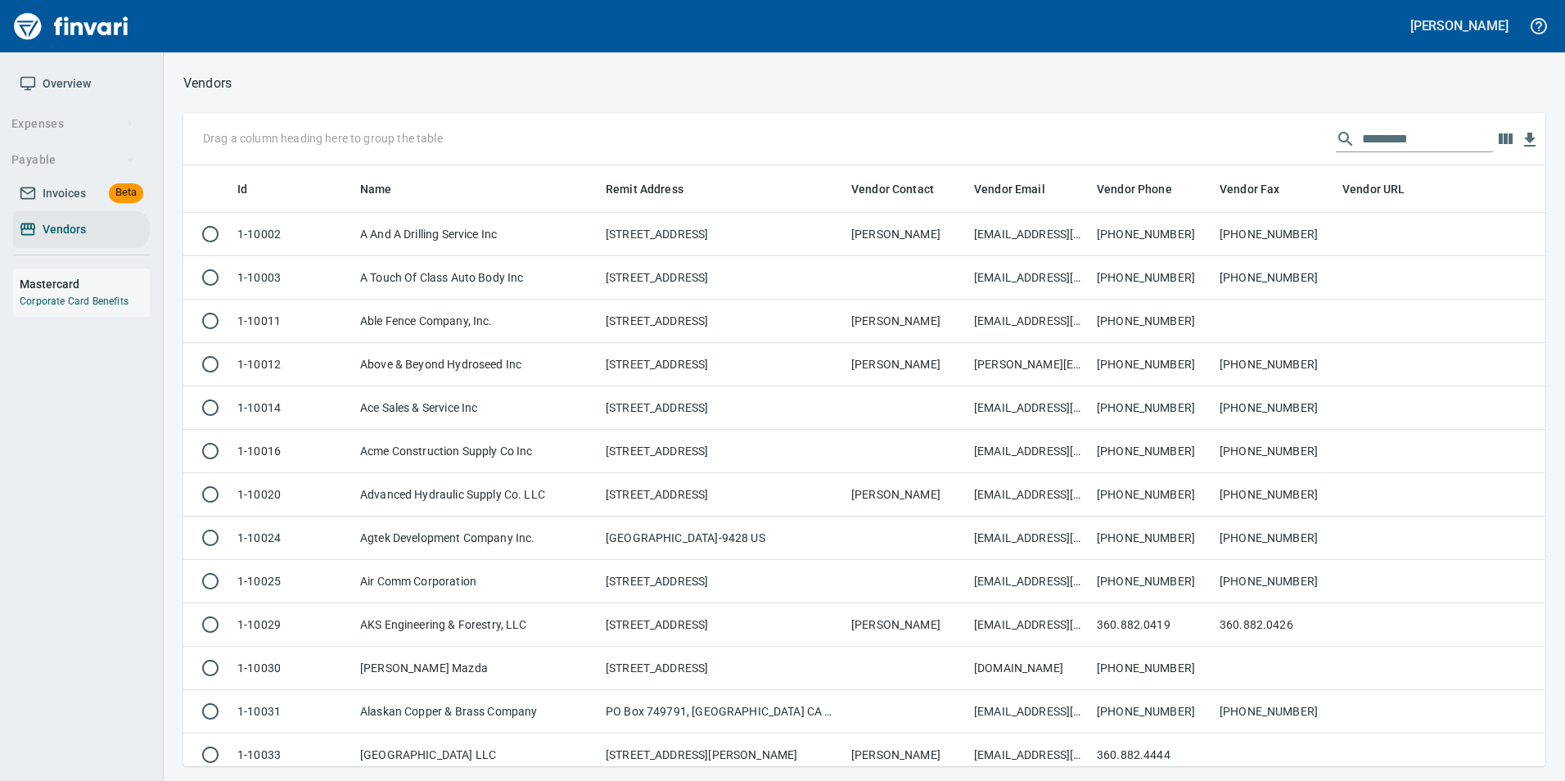
scroll to position [588, 1337]
click at [1401, 137] on input "text" at bounding box center [1427, 139] width 131 height 26
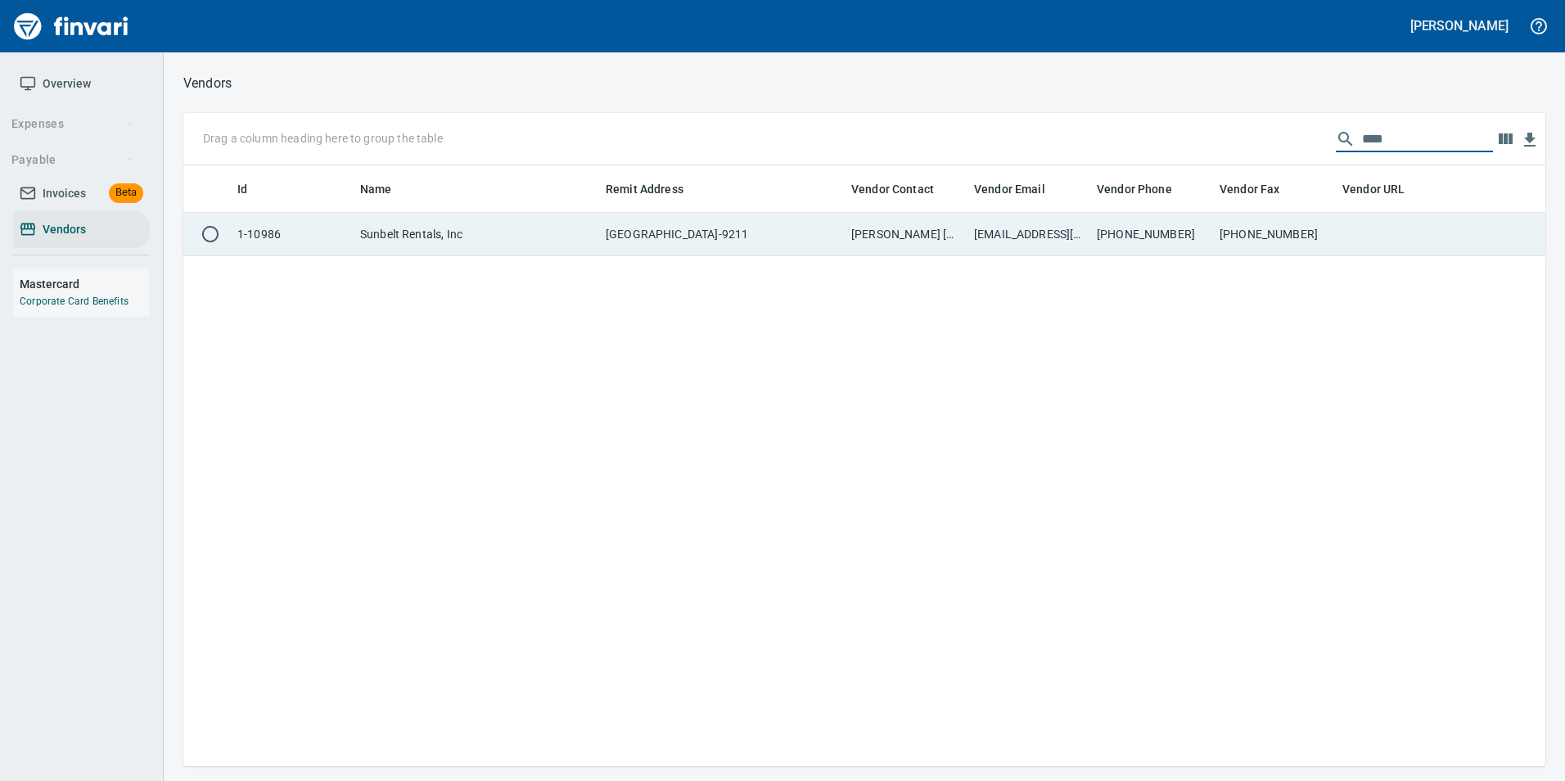
type input "****"
click at [1317, 223] on td "[PHONE_NUMBER]" at bounding box center [1274, 234] width 123 height 43
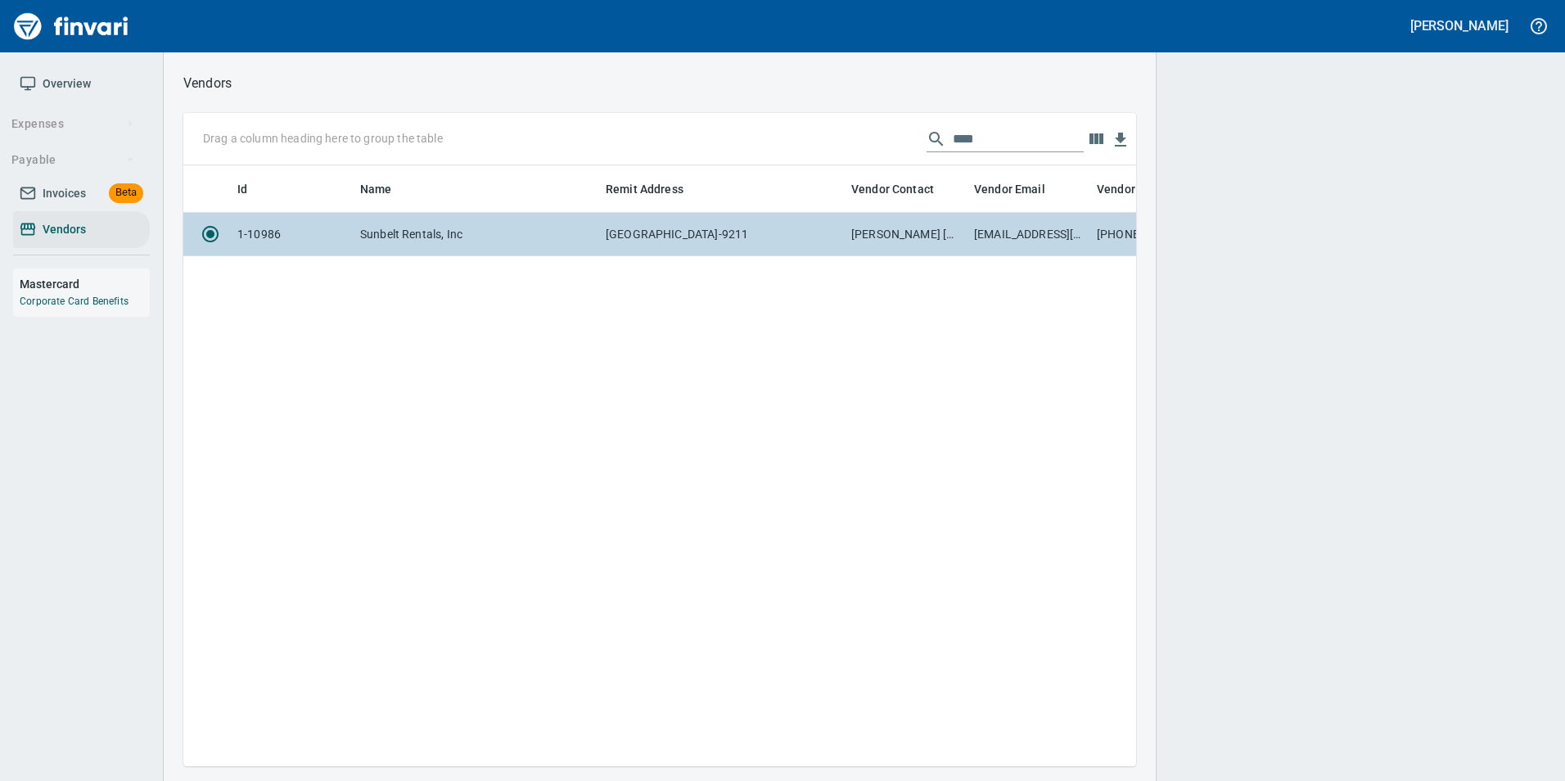
scroll to position [576, 940]
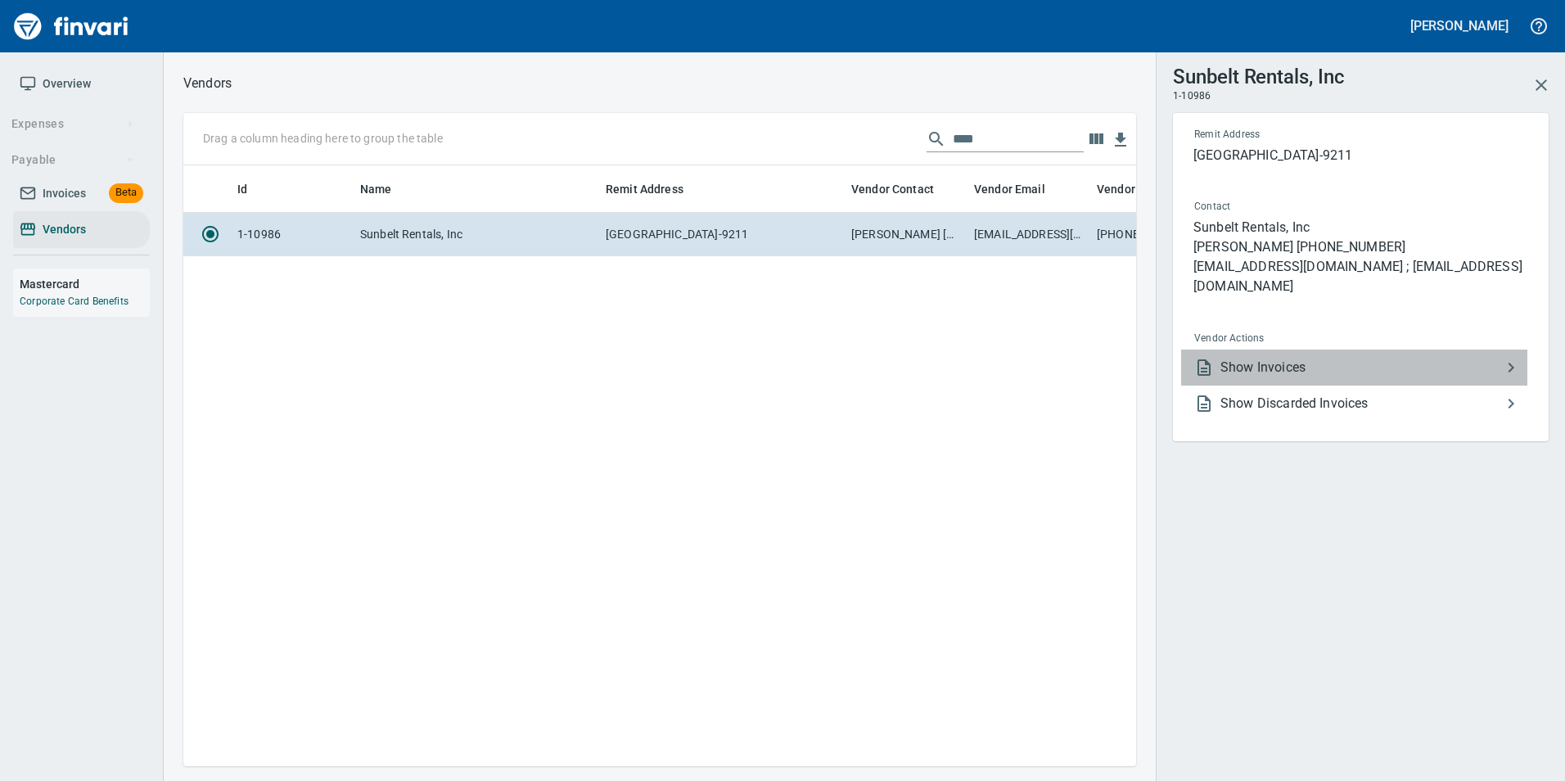
click at [1342, 354] on li "Show Invoices" at bounding box center [1354, 367] width 346 height 36
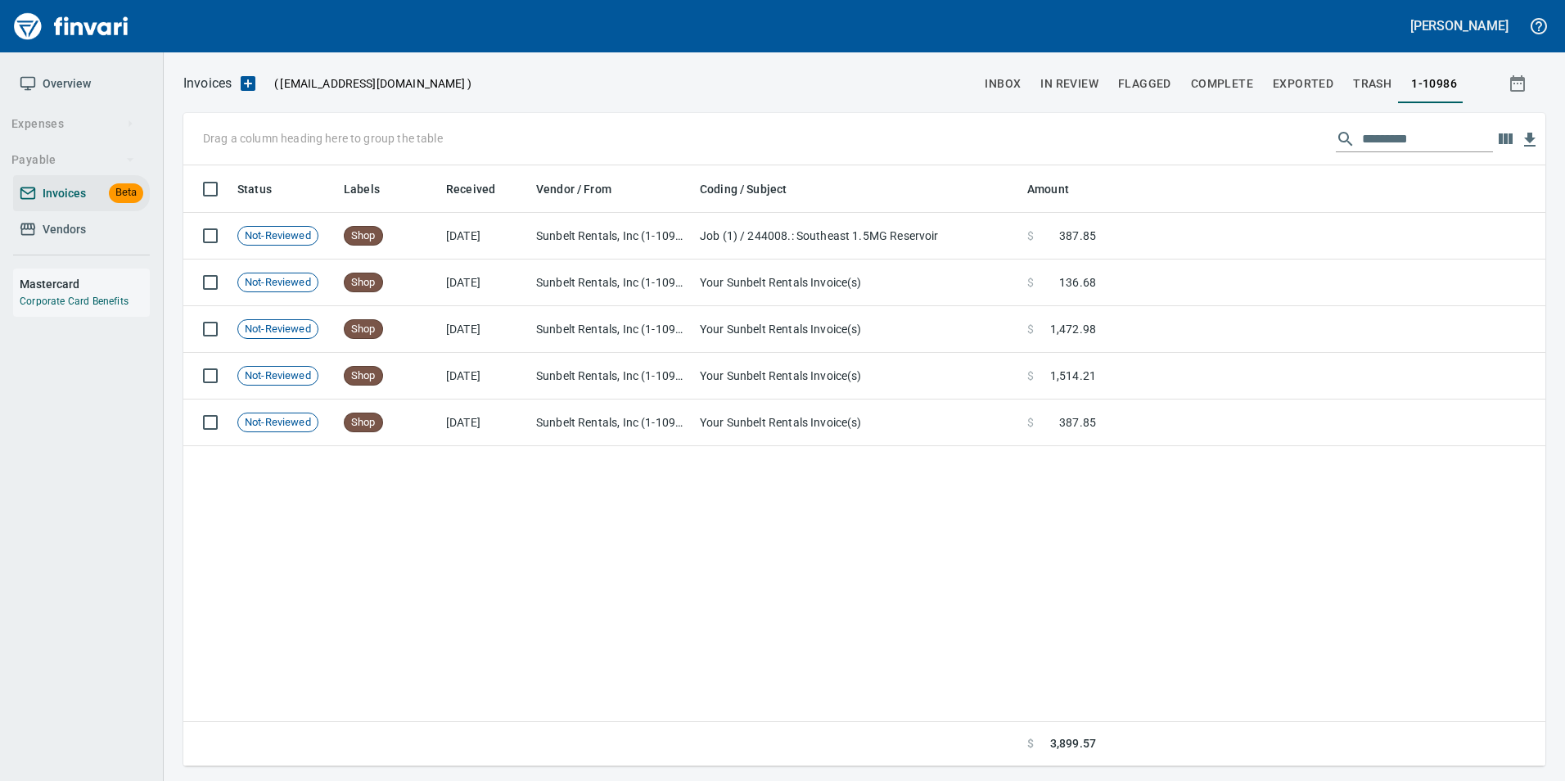
scroll to position [2, 2]
click at [1403, 129] on input "text" at bounding box center [1427, 139] width 131 height 26
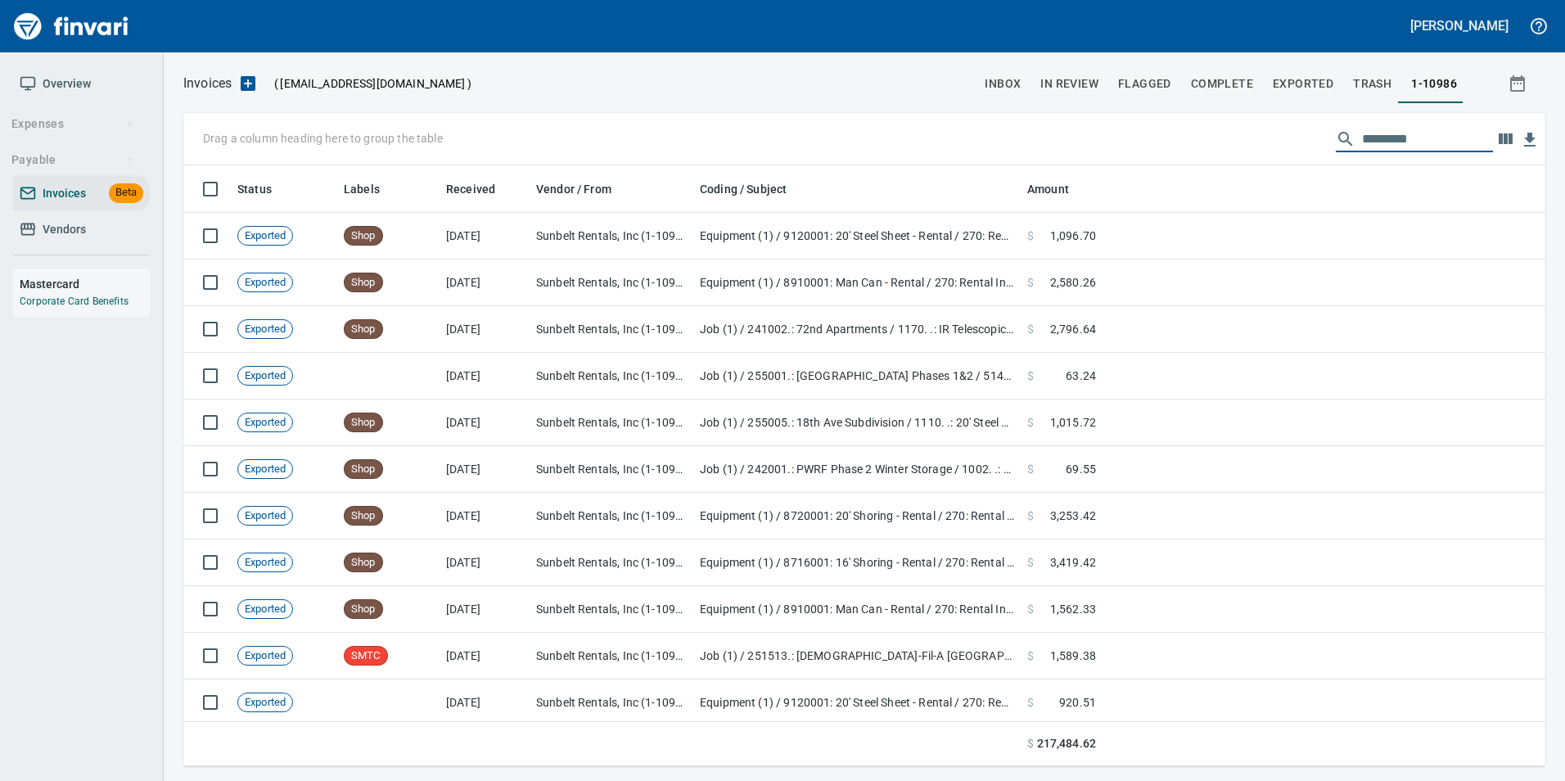
scroll to position [588, 1337]
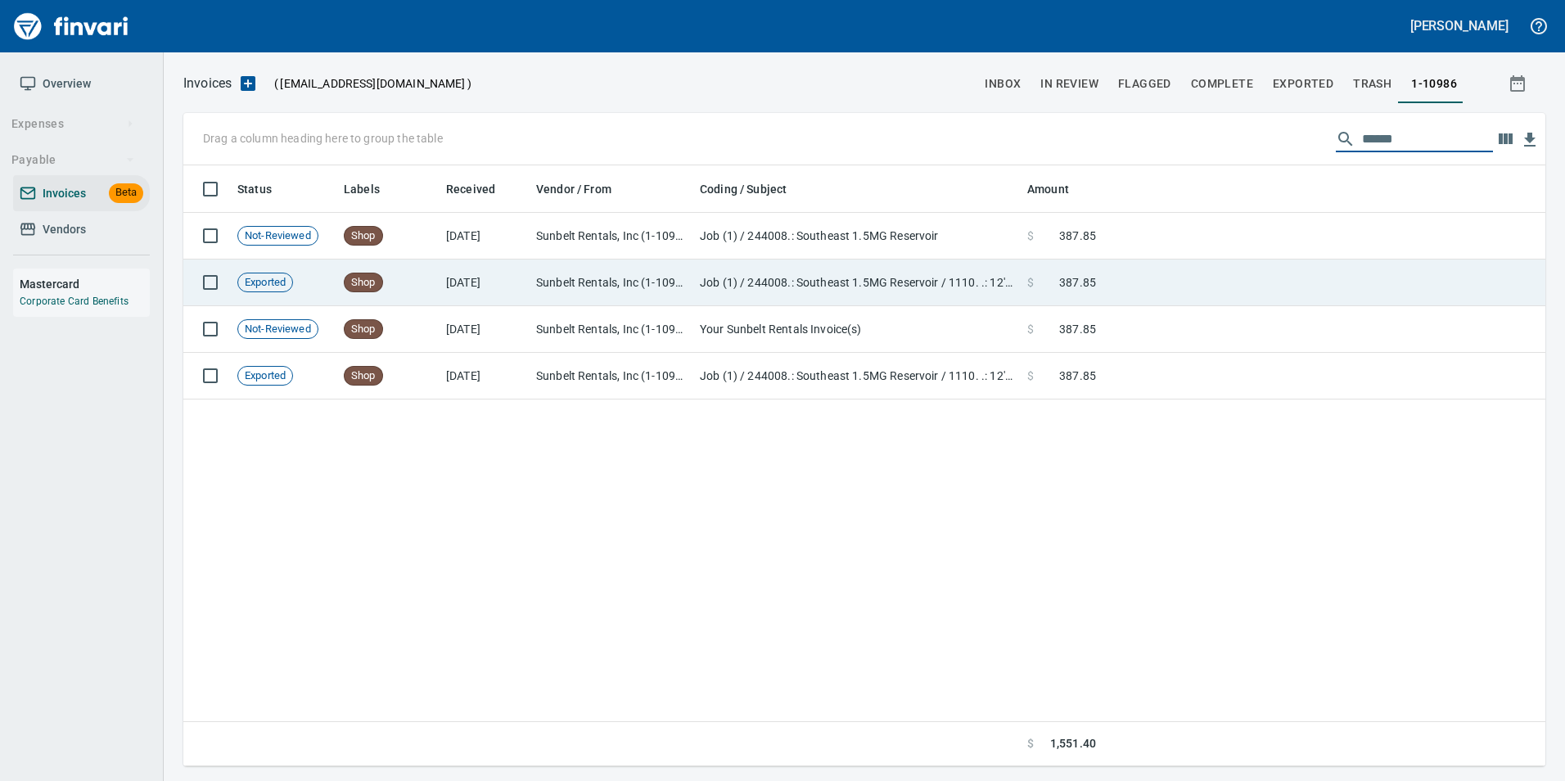
type input "******"
click at [1141, 282] on td at bounding box center [1324, 282] width 443 height 47
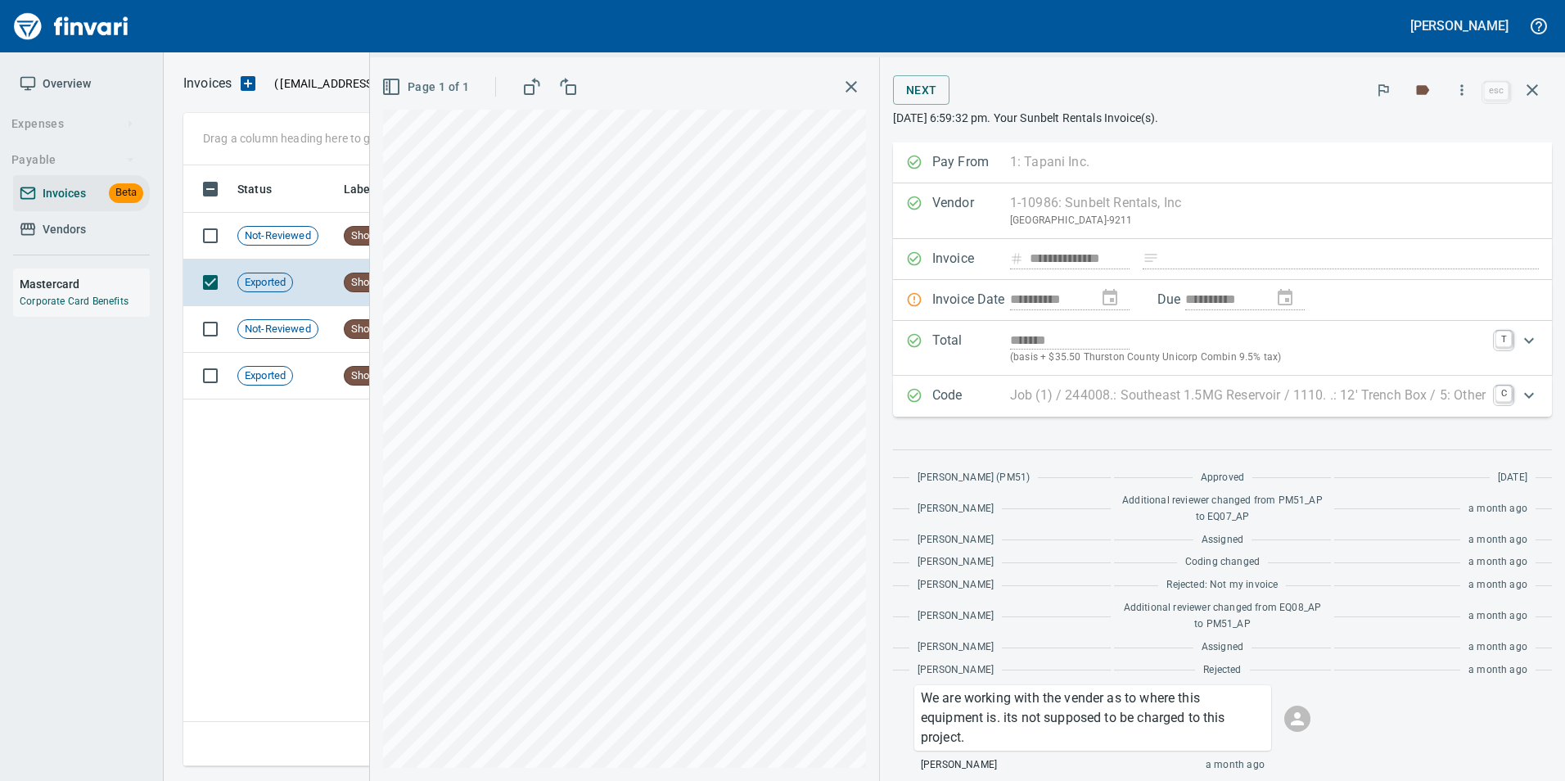
click at [1321, 400] on p "Job (1) / 244008.: Southeast 1.5MG Reservoir / 1110. .: 12' Trench Box / 5: Oth…" at bounding box center [1248, 396] width 476 height 20
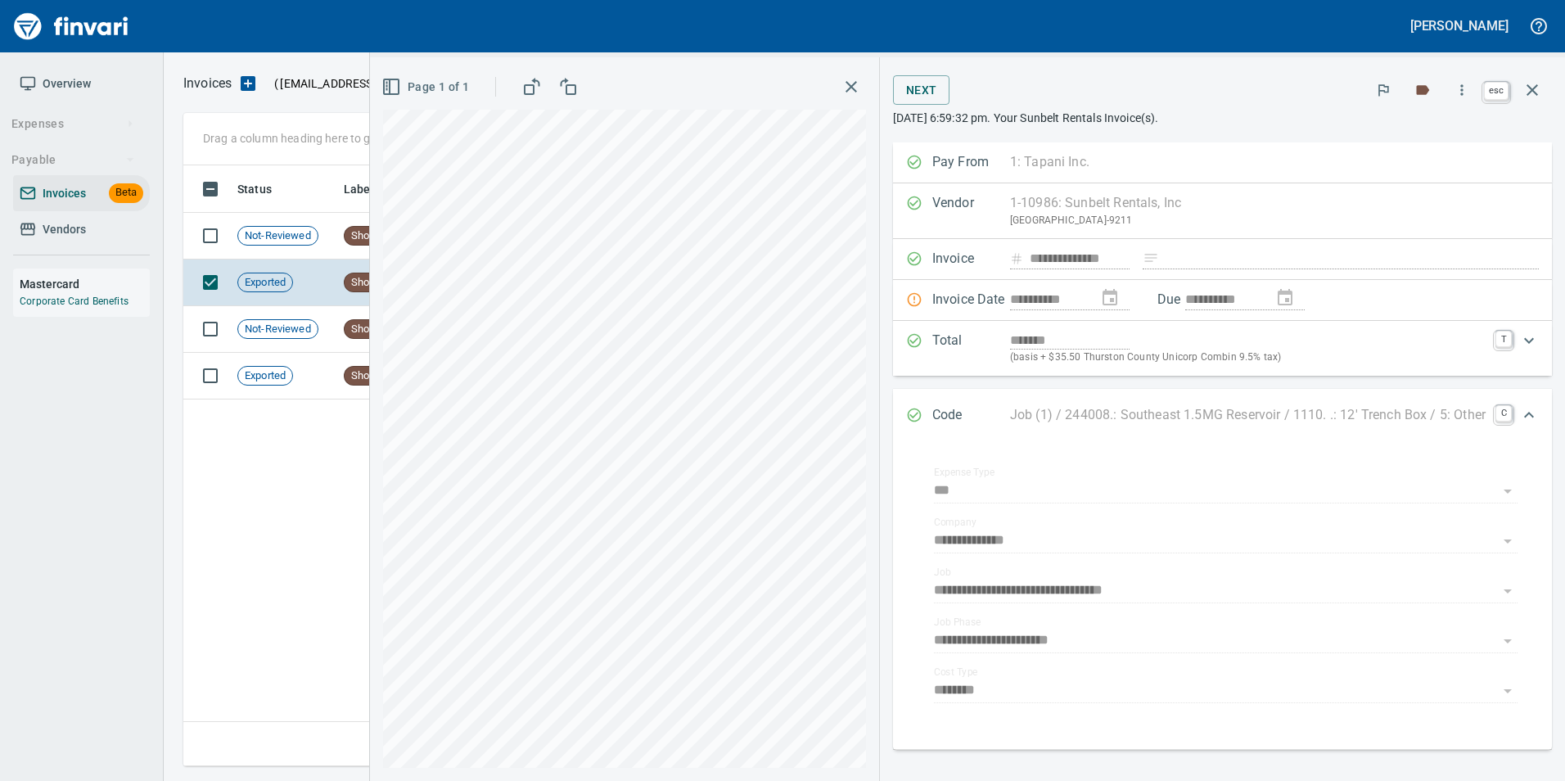
click at [1531, 101] on button "button" at bounding box center [1532, 89] width 39 height 39
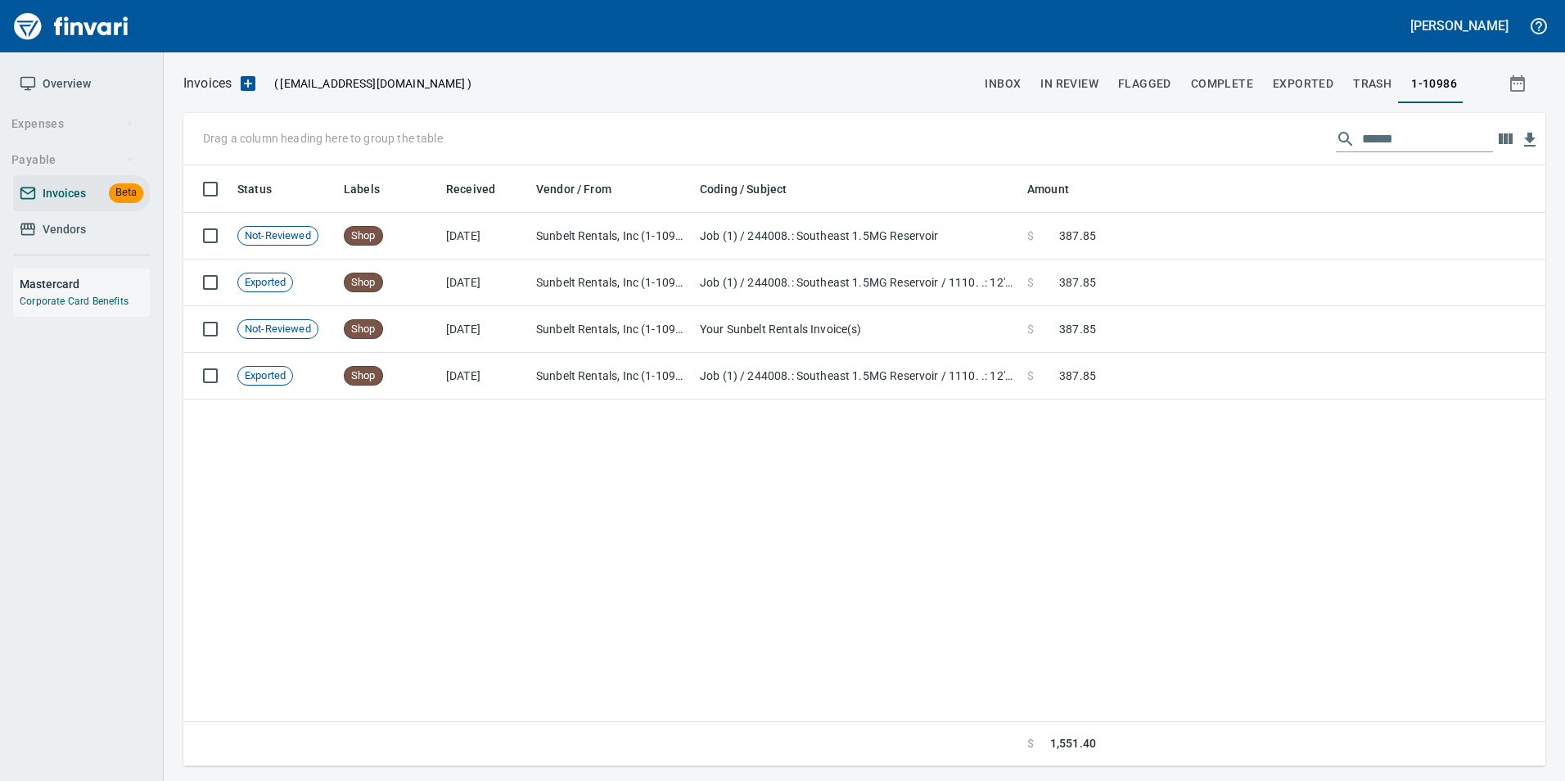
scroll to position [588, 1349]
click at [1397, 133] on input "******" at bounding box center [1427, 139] width 131 height 26
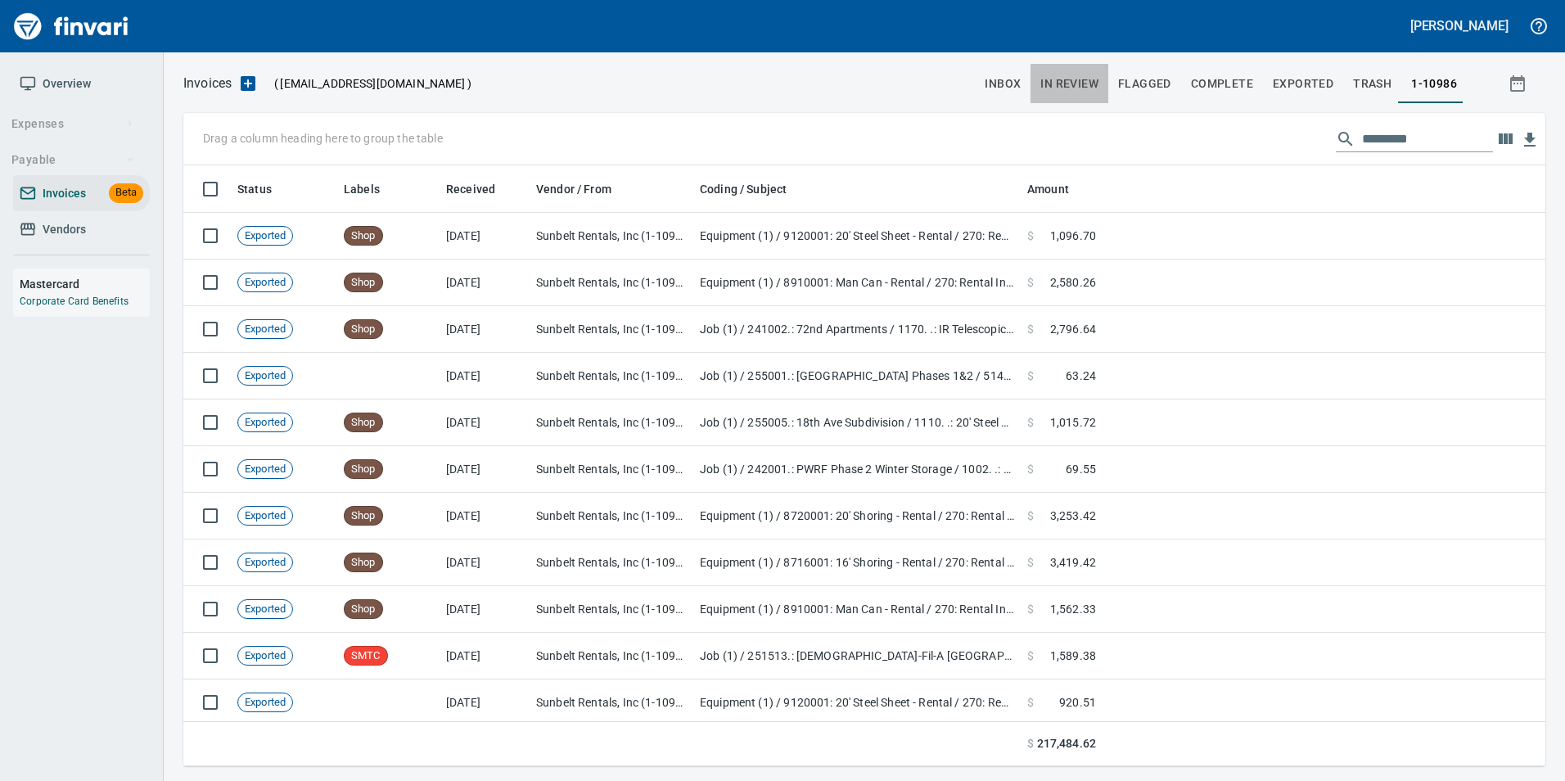
click at [1086, 88] on span "In Review" at bounding box center [1069, 84] width 58 height 20
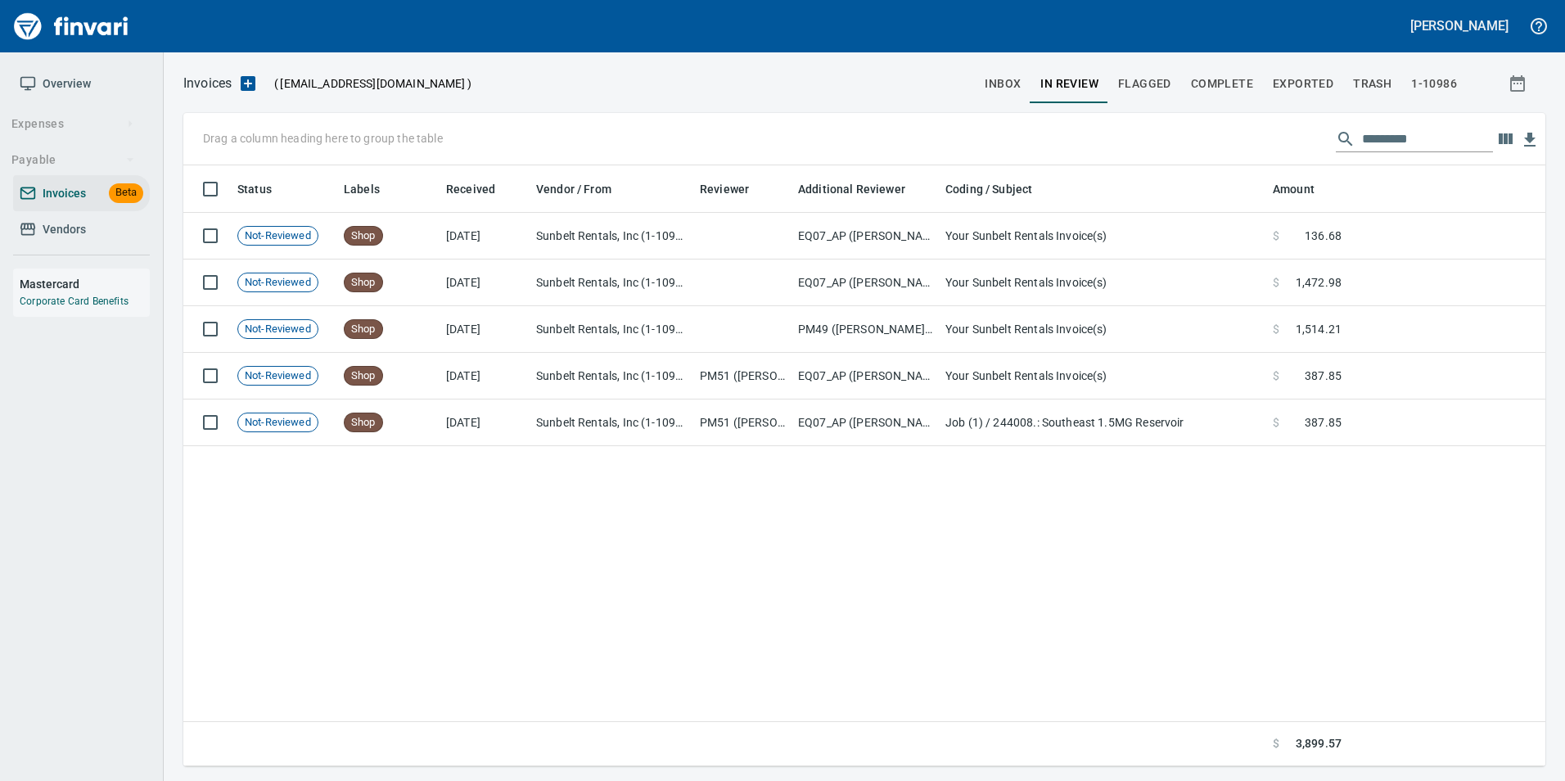
scroll to position [588, 1337]
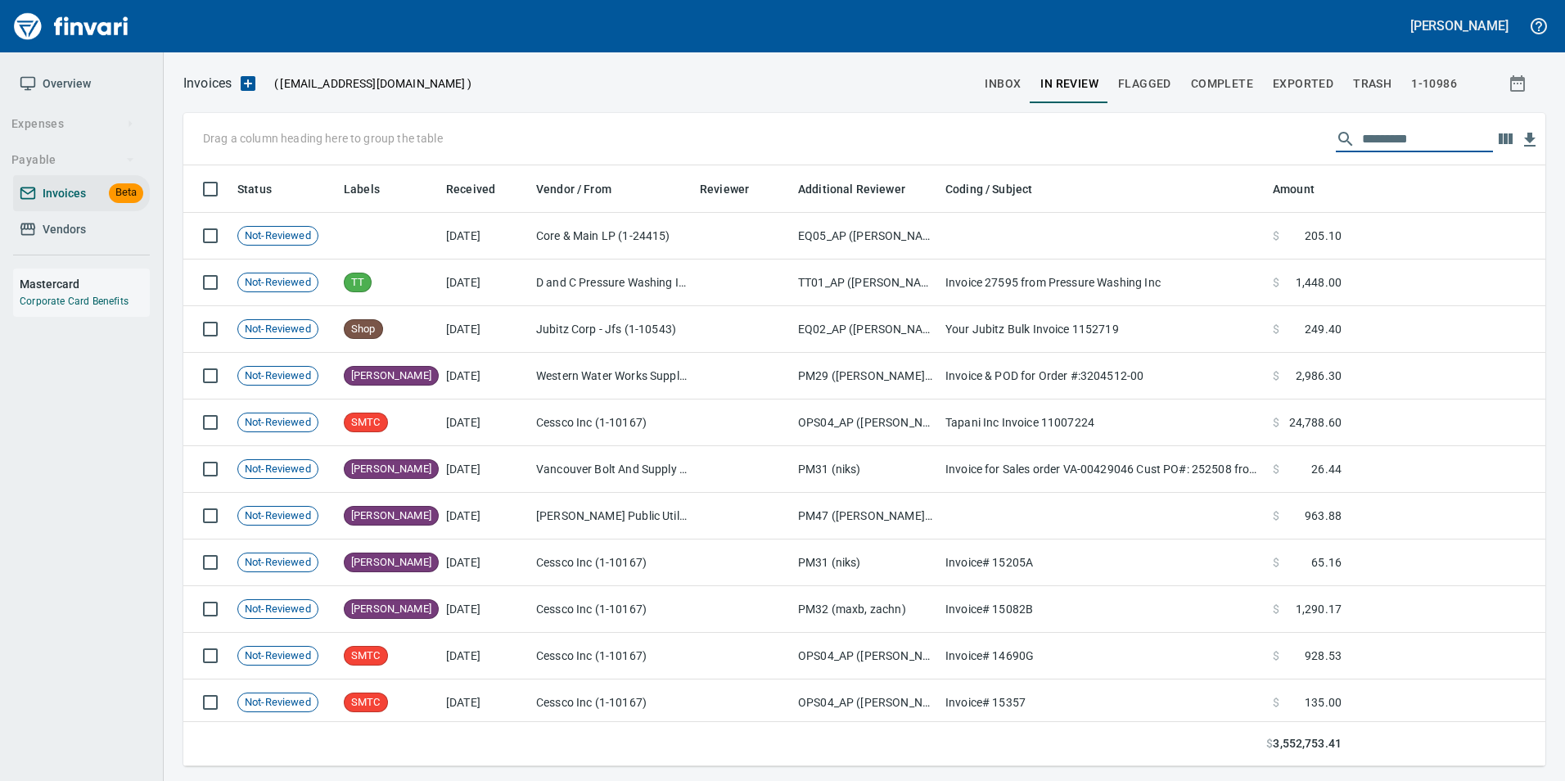
click at [1424, 147] on input "text" at bounding box center [1427, 139] width 131 height 26
type input "*"
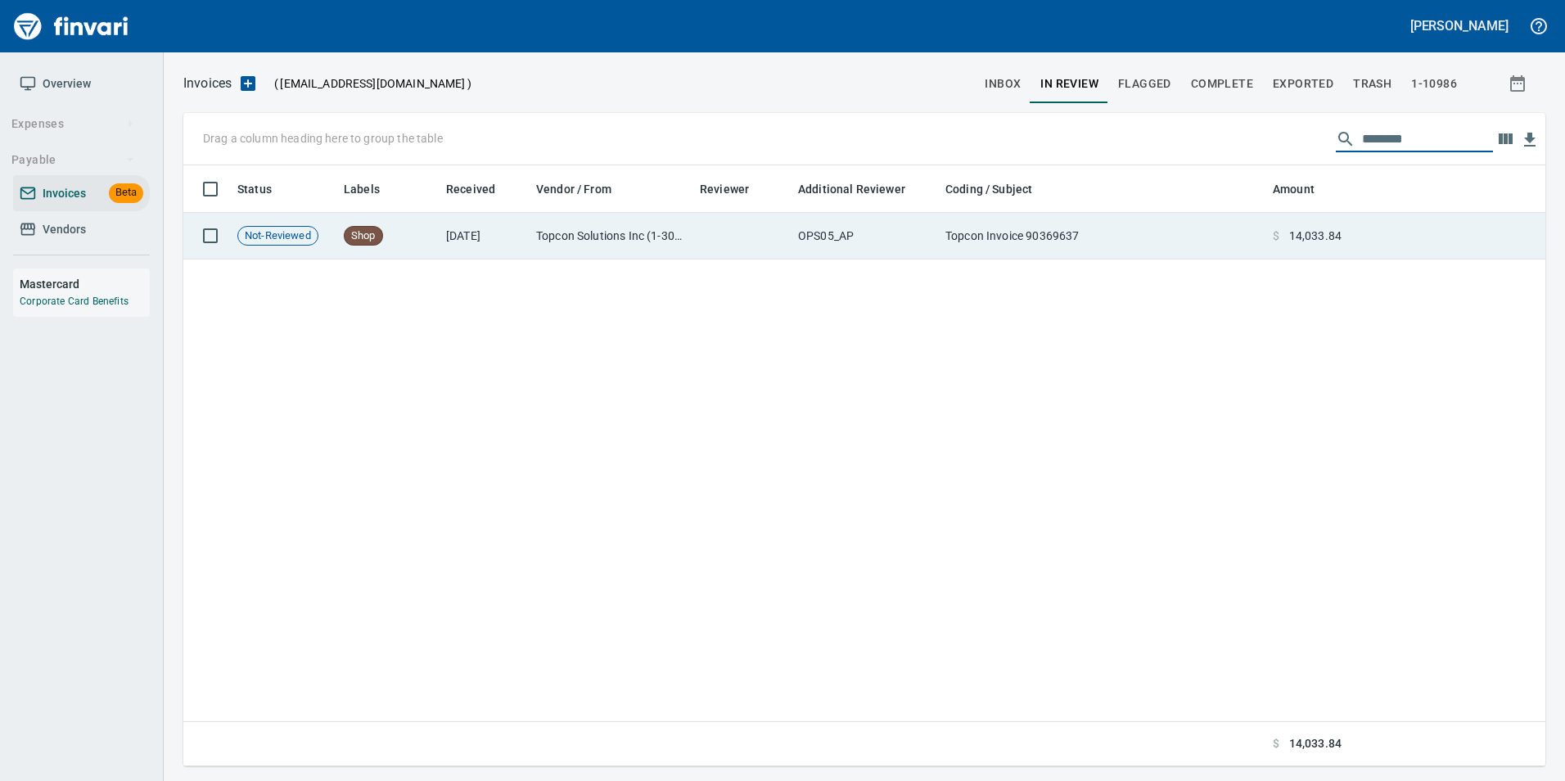
click at [1040, 237] on td "Topcon Invoice 90369637" at bounding box center [1102, 236] width 327 height 47
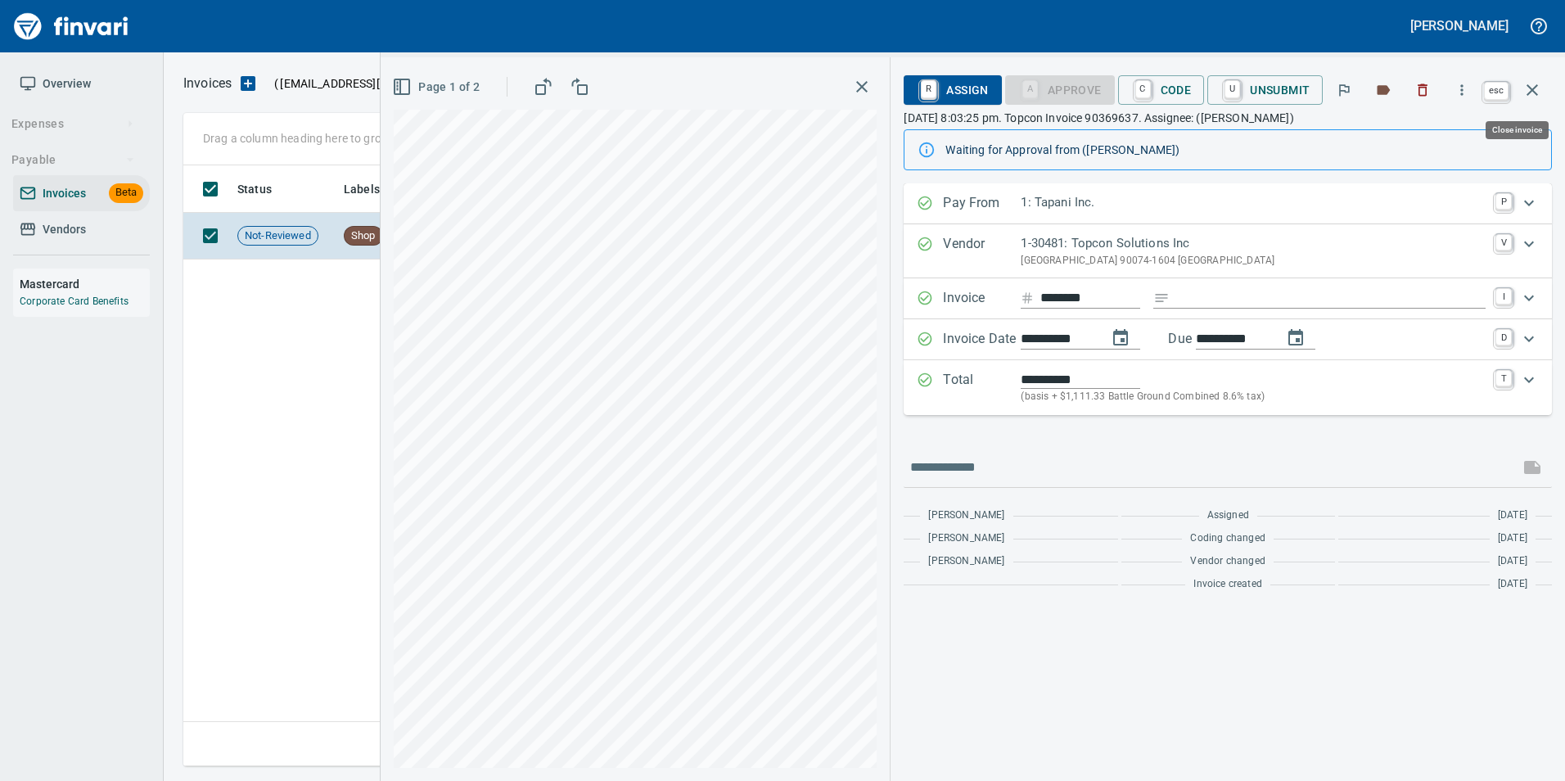
click at [1531, 92] on icon "button" at bounding box center [1531, 89] width 11 height 11
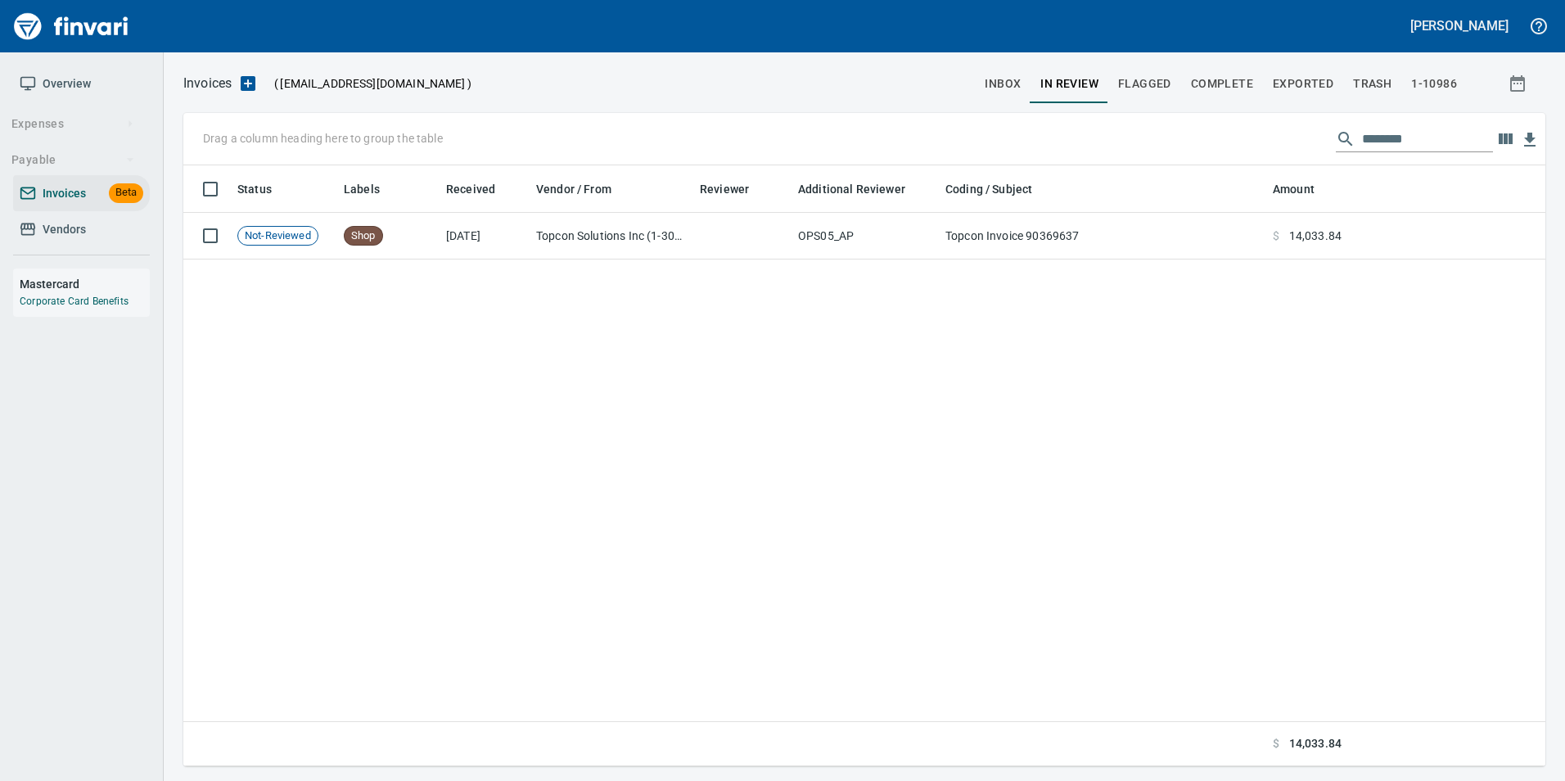
scroll to position [588, 1349]
click at [1455, 137] on input "********" at bounding box center [1427, 139] width 131 height 26
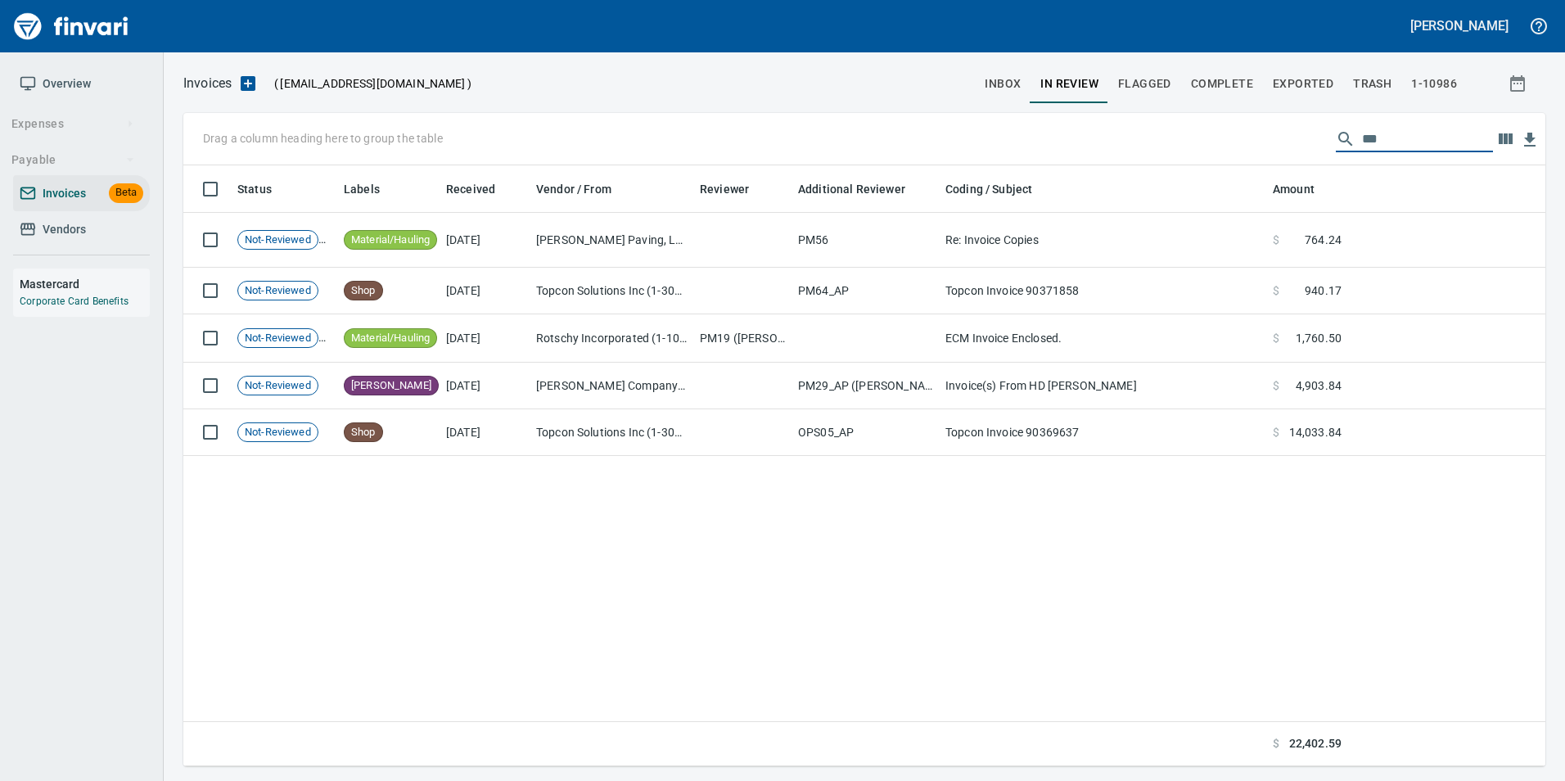
scroll to position [588, 1350]
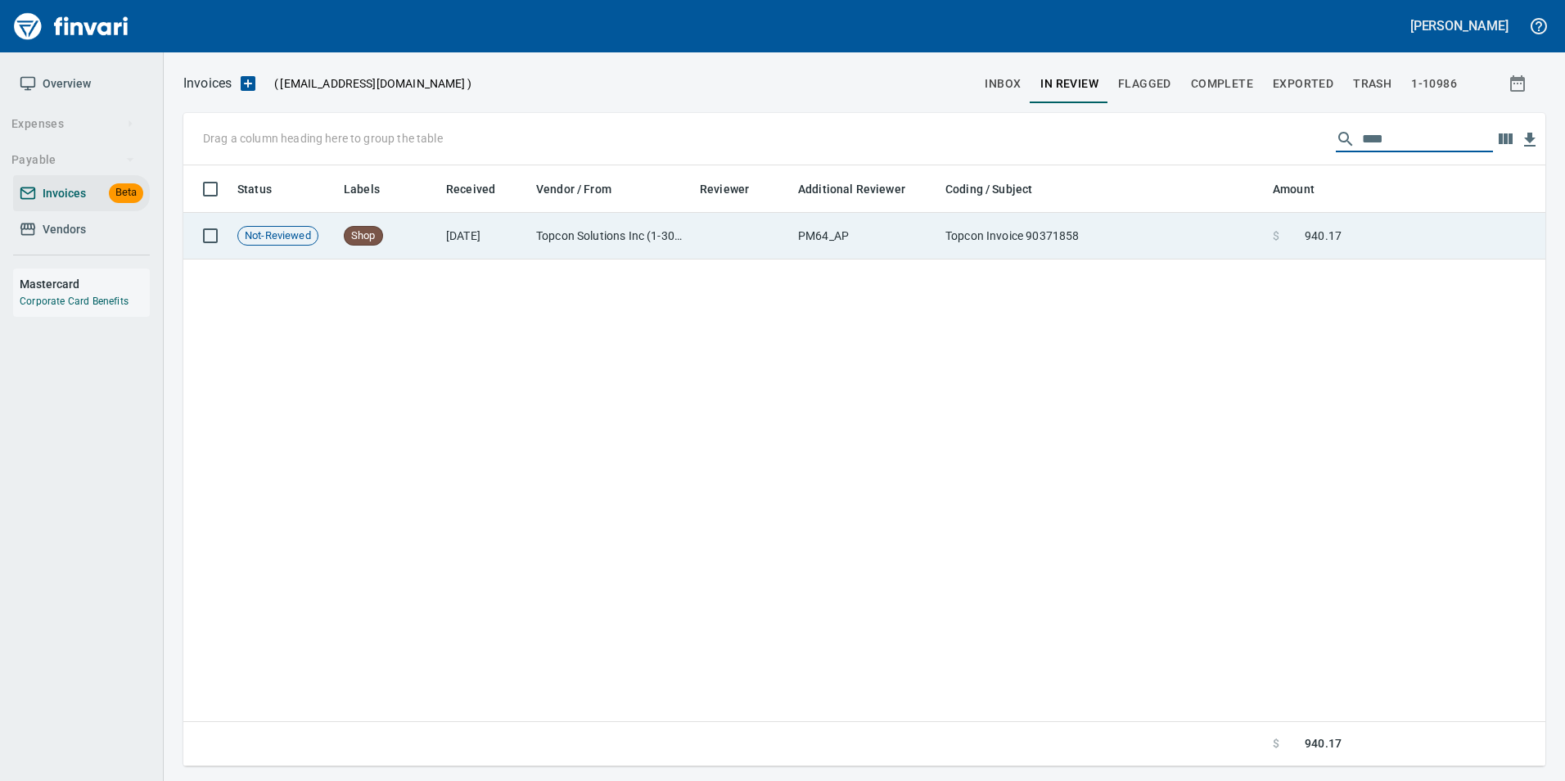
click at [1380, 229] on td at bounding box center [1446, 236] width 197 height 47
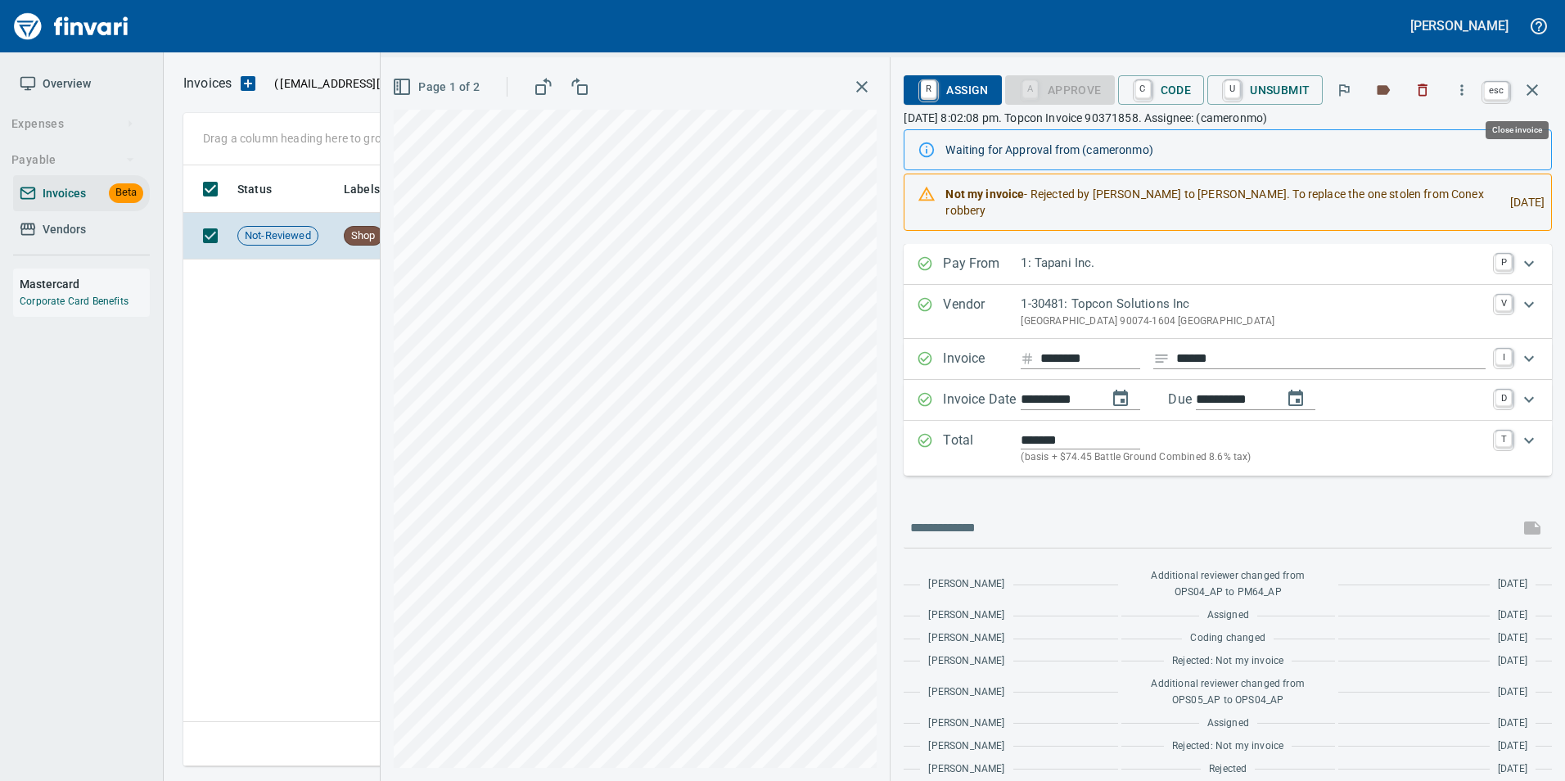
click at [1540, 87] on icon "button" at bounding box center [1532, 90] width 20 height 20
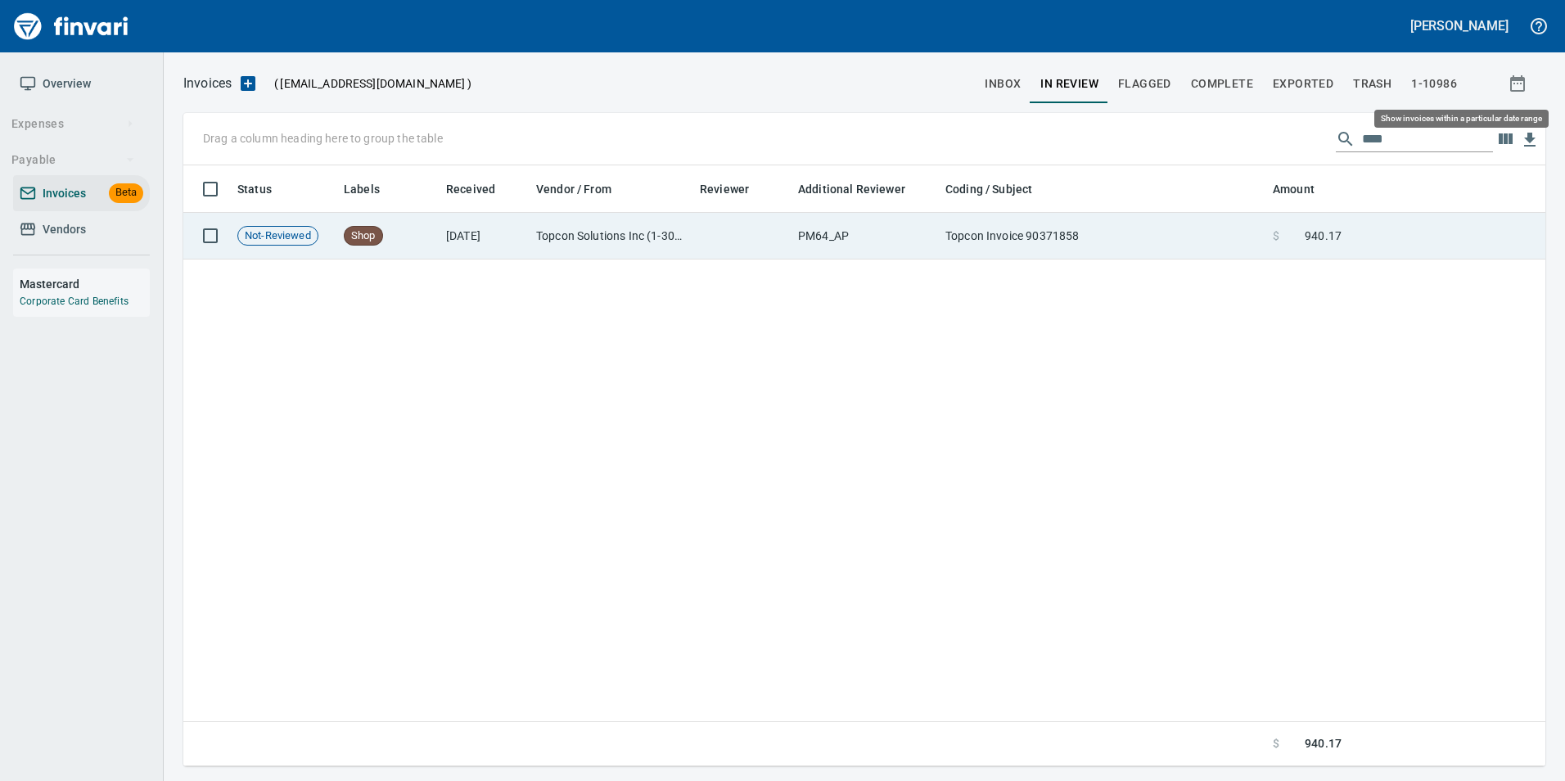
scroll to position [588, 1349]
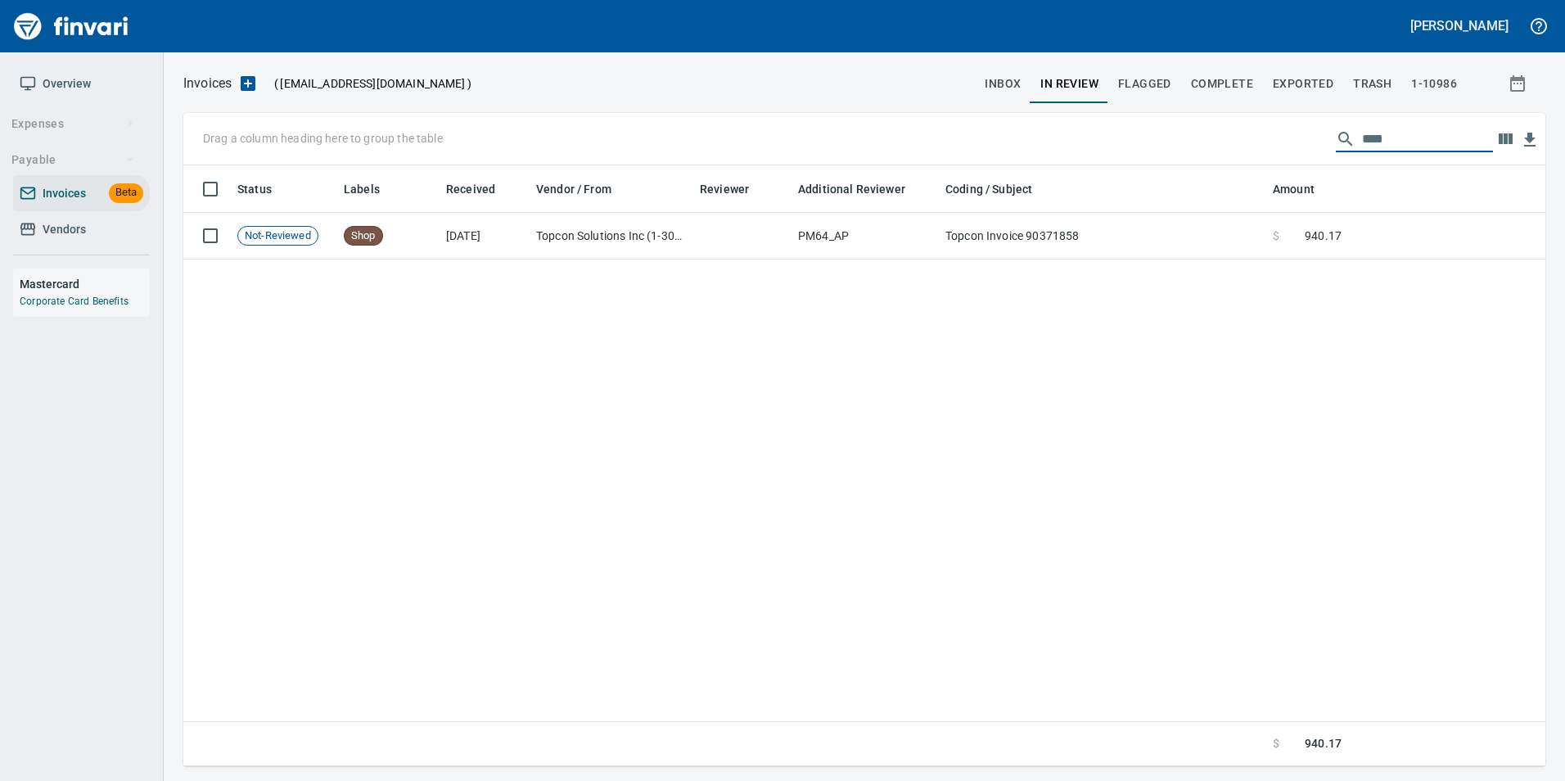
click at [1389, 129] on input "****" at bounding box center [1427, 139] width 131 height 26
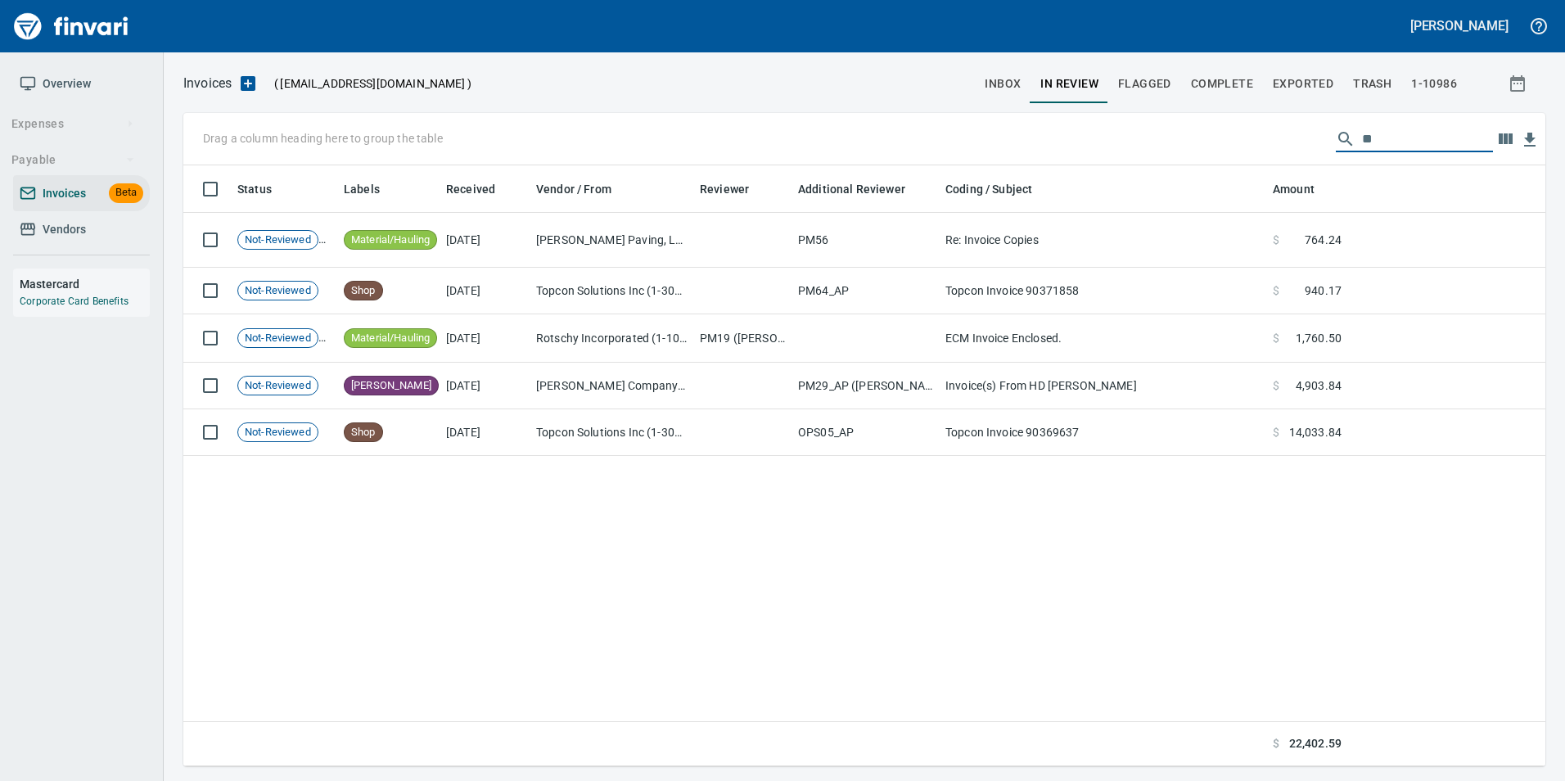
type input "*"
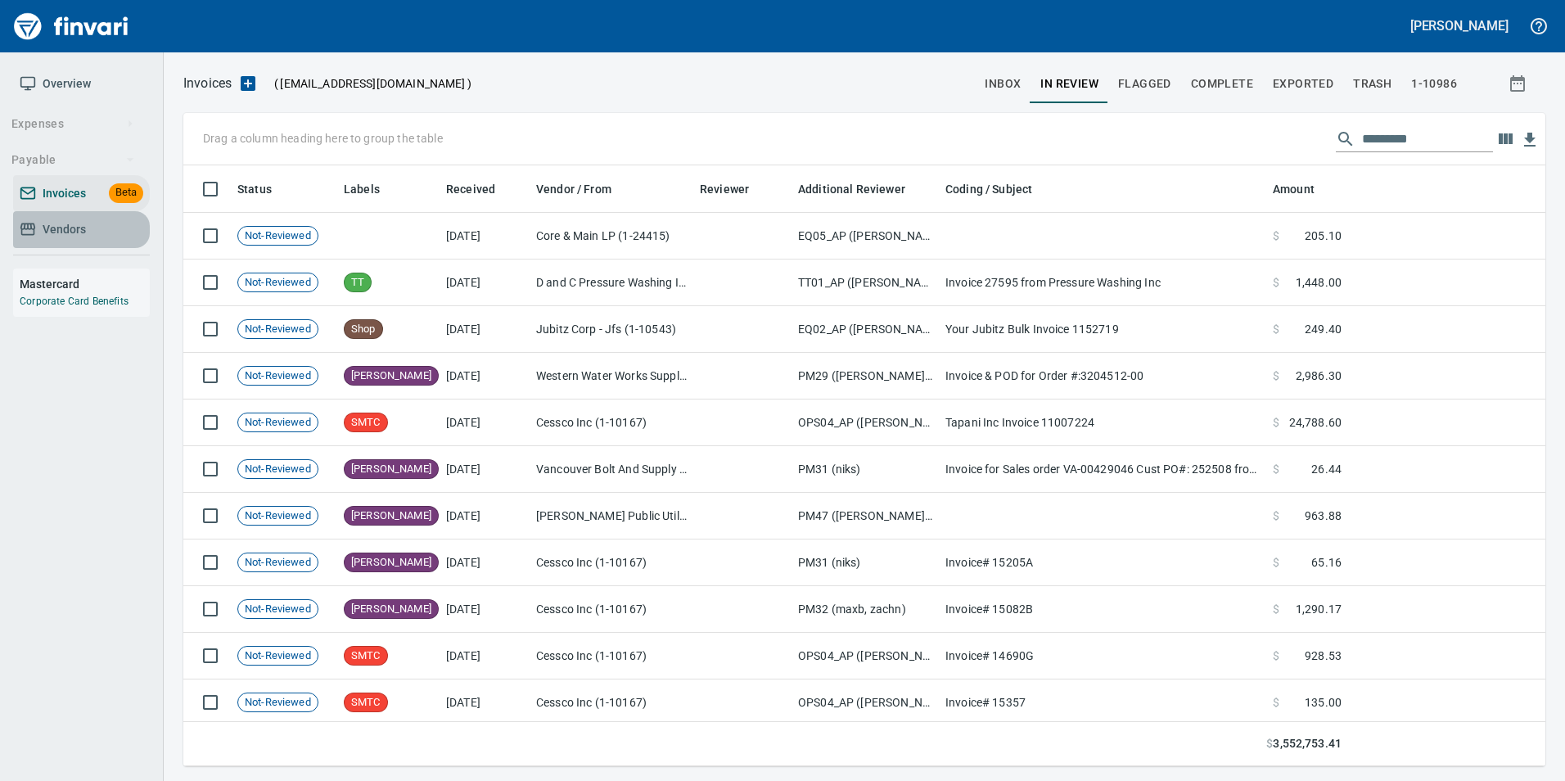
click at [79, 228] on span "Vendors" at bounding box center [64, 229] width 43 height 20
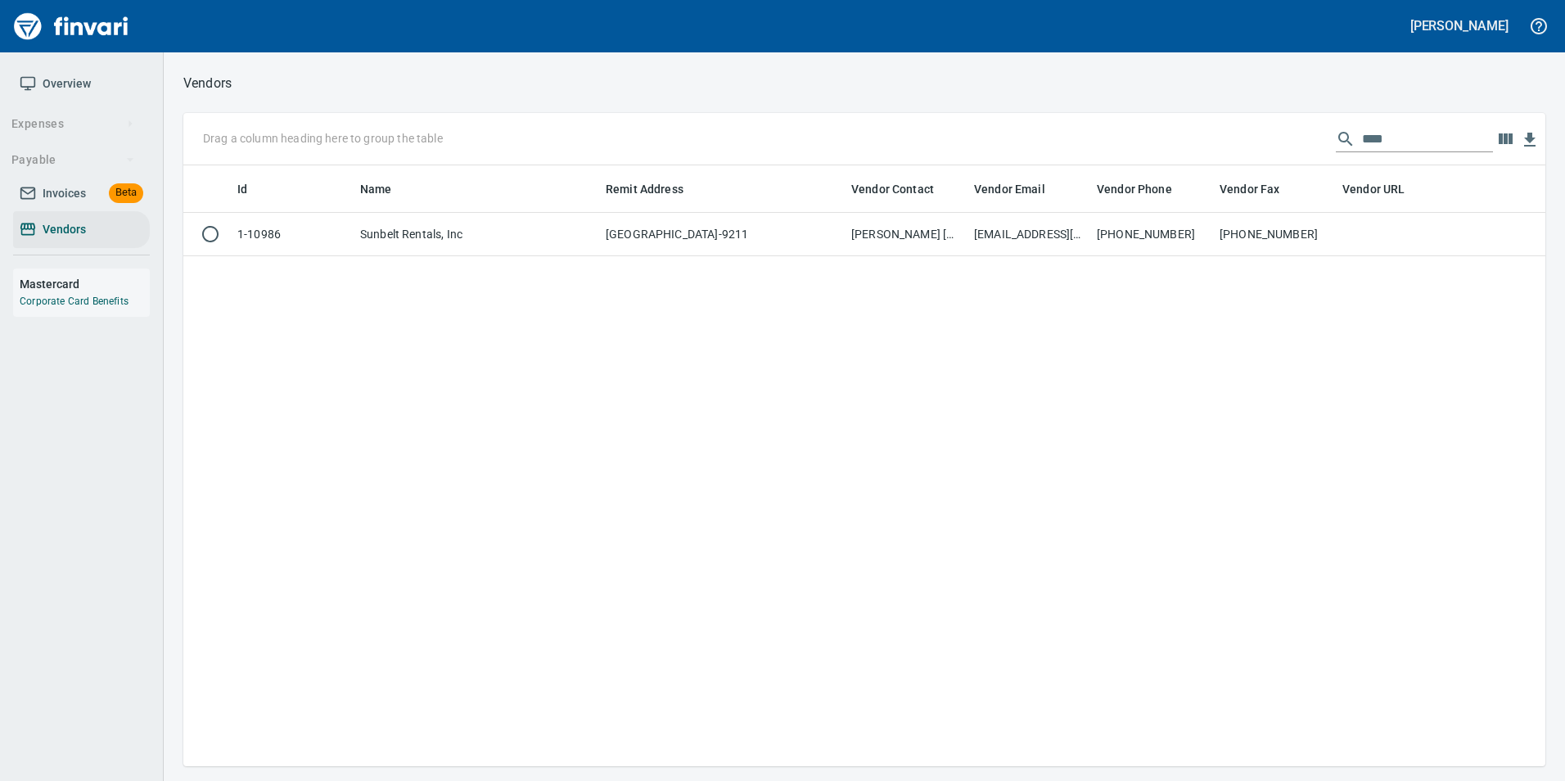
scroll to position [588, 1350]
click at [1398, 143] on input "****" at bounding box center [1427, 139] width 131 height 26
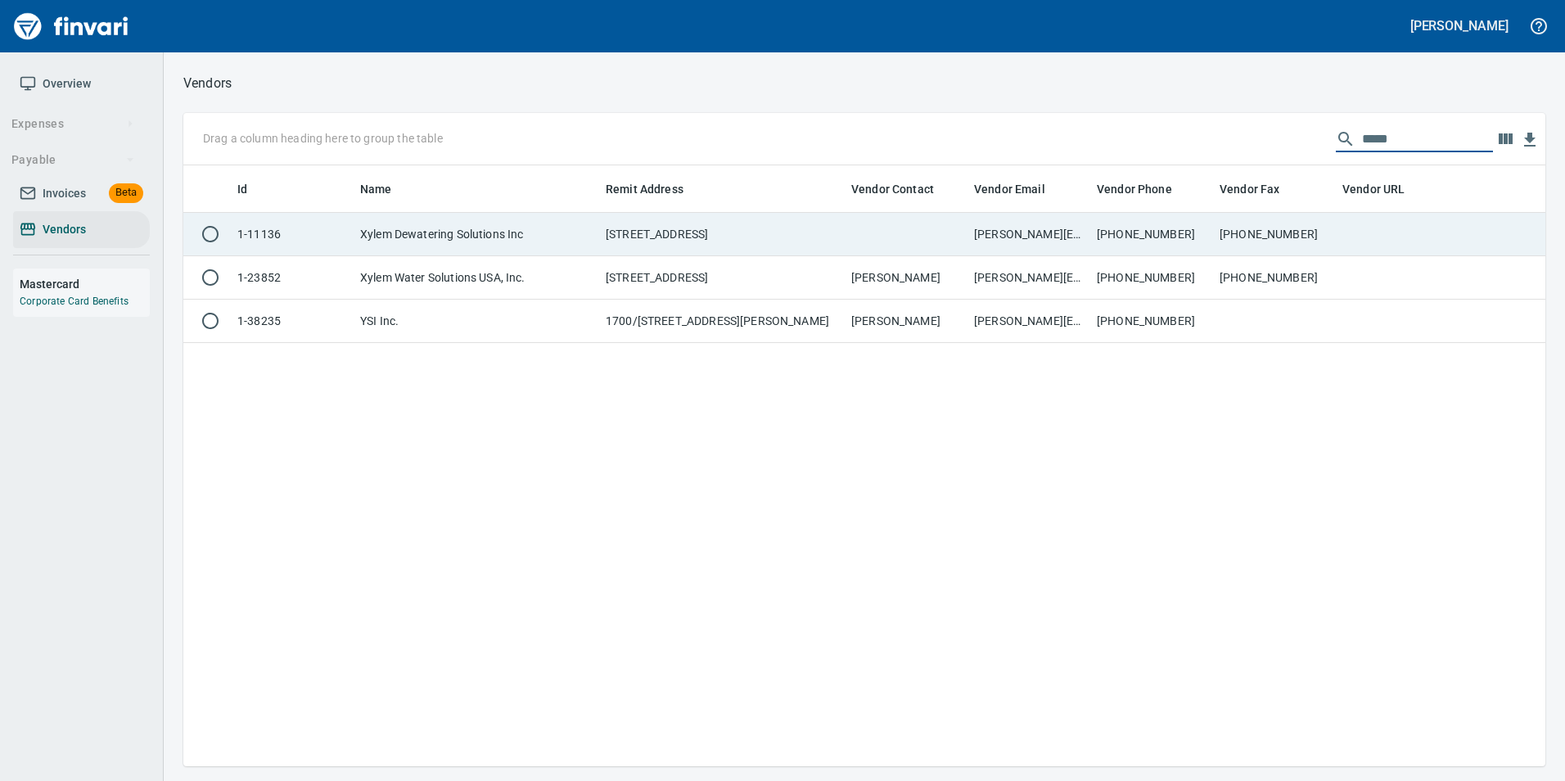
type input "*****"
click at [1250, 222] on td "[PHONE_NUMBER]" at bounding box center [1274, 234] width 123 height 43
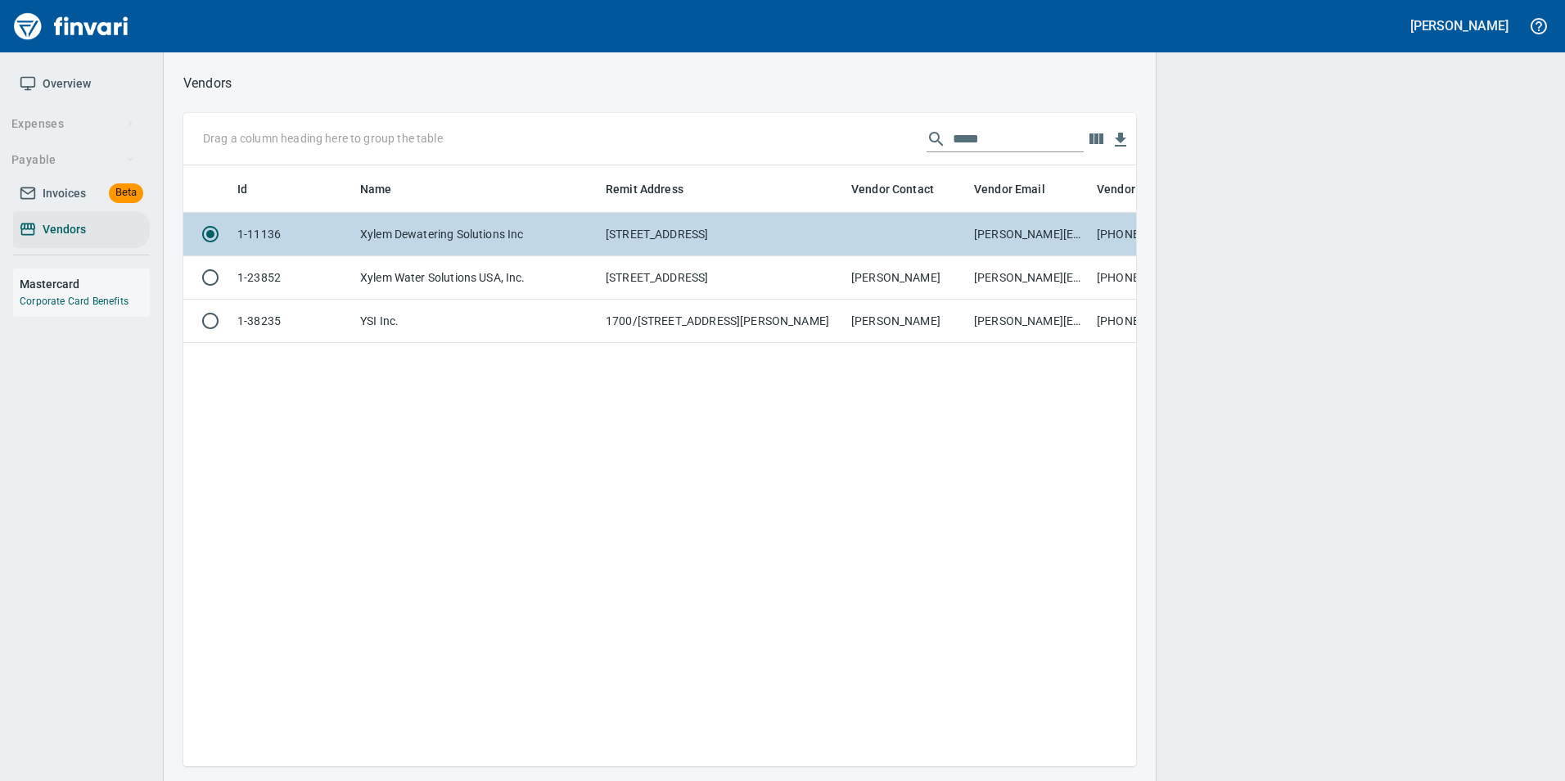
scroll to position [576, 940]
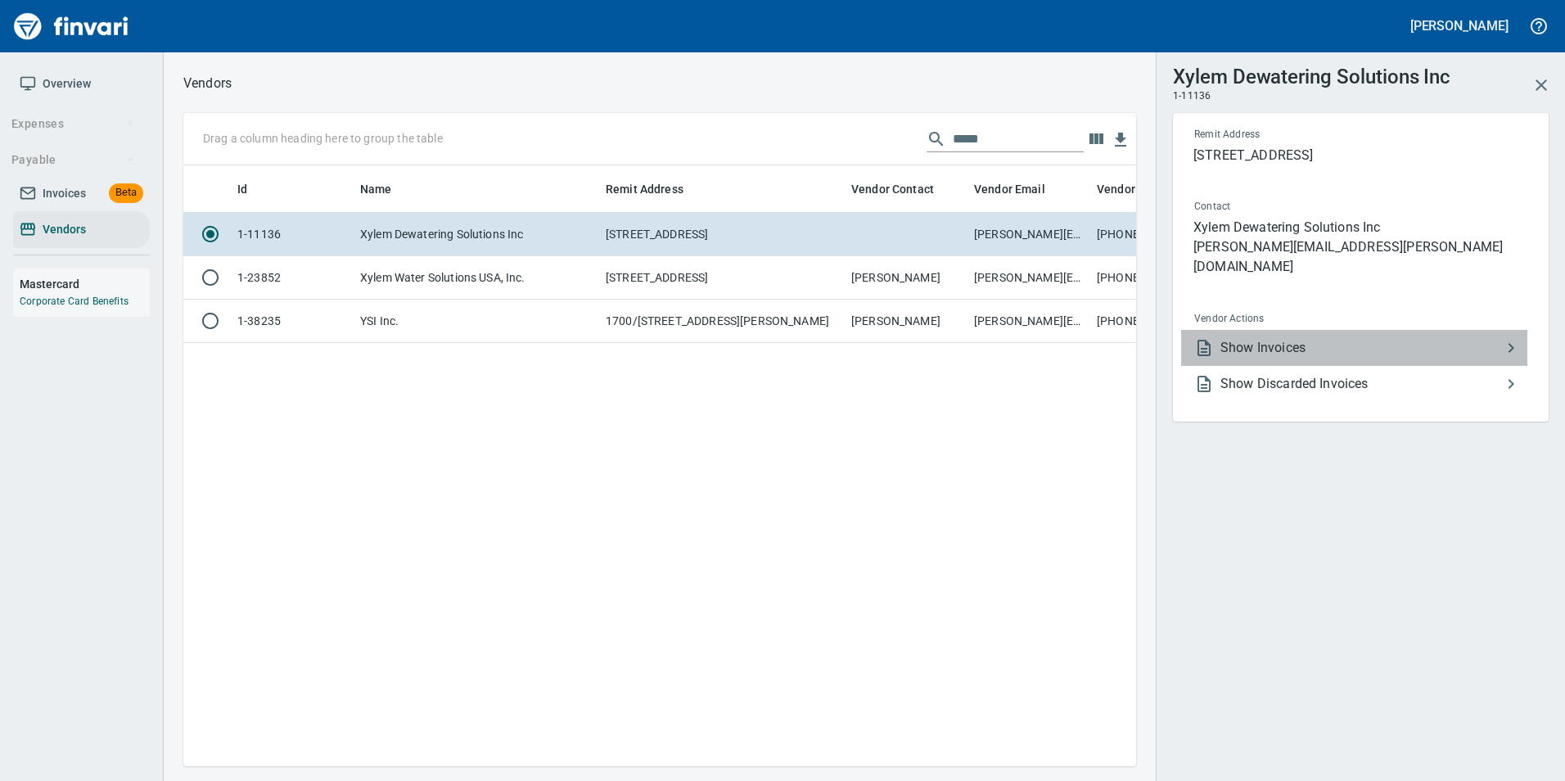
click at [1294, 338] on span "Show Invoices" at bounding box center [1360, 348] width 281 height 20
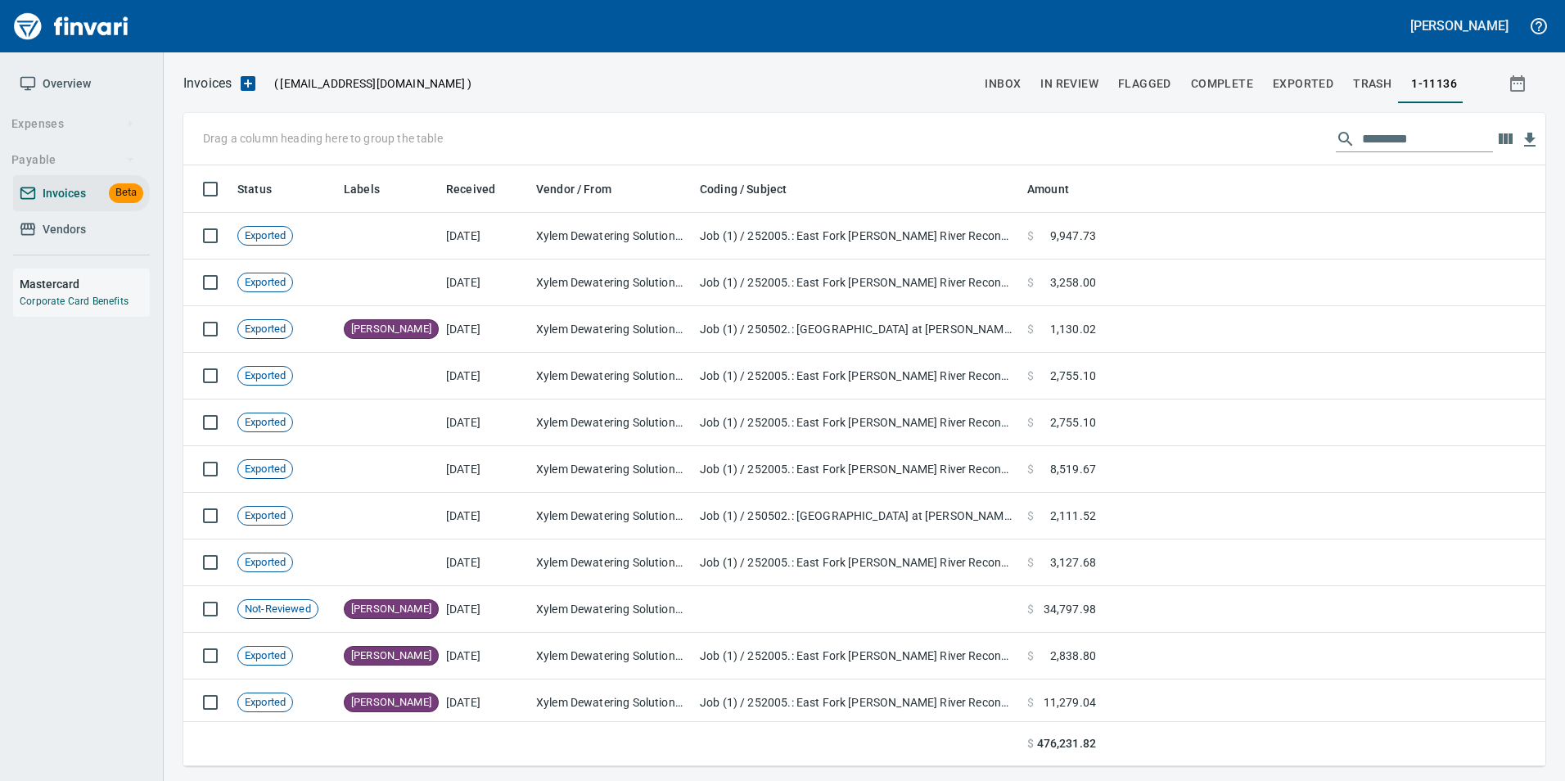
scroll to position [588, 1337]
click at [1382, 145] on input "text" at bounding box center [1427, 139] width 131 height 26
type input "*"
click at [1445, 146] on input "text" at bounding box center [1427, 139] width 131 height 26
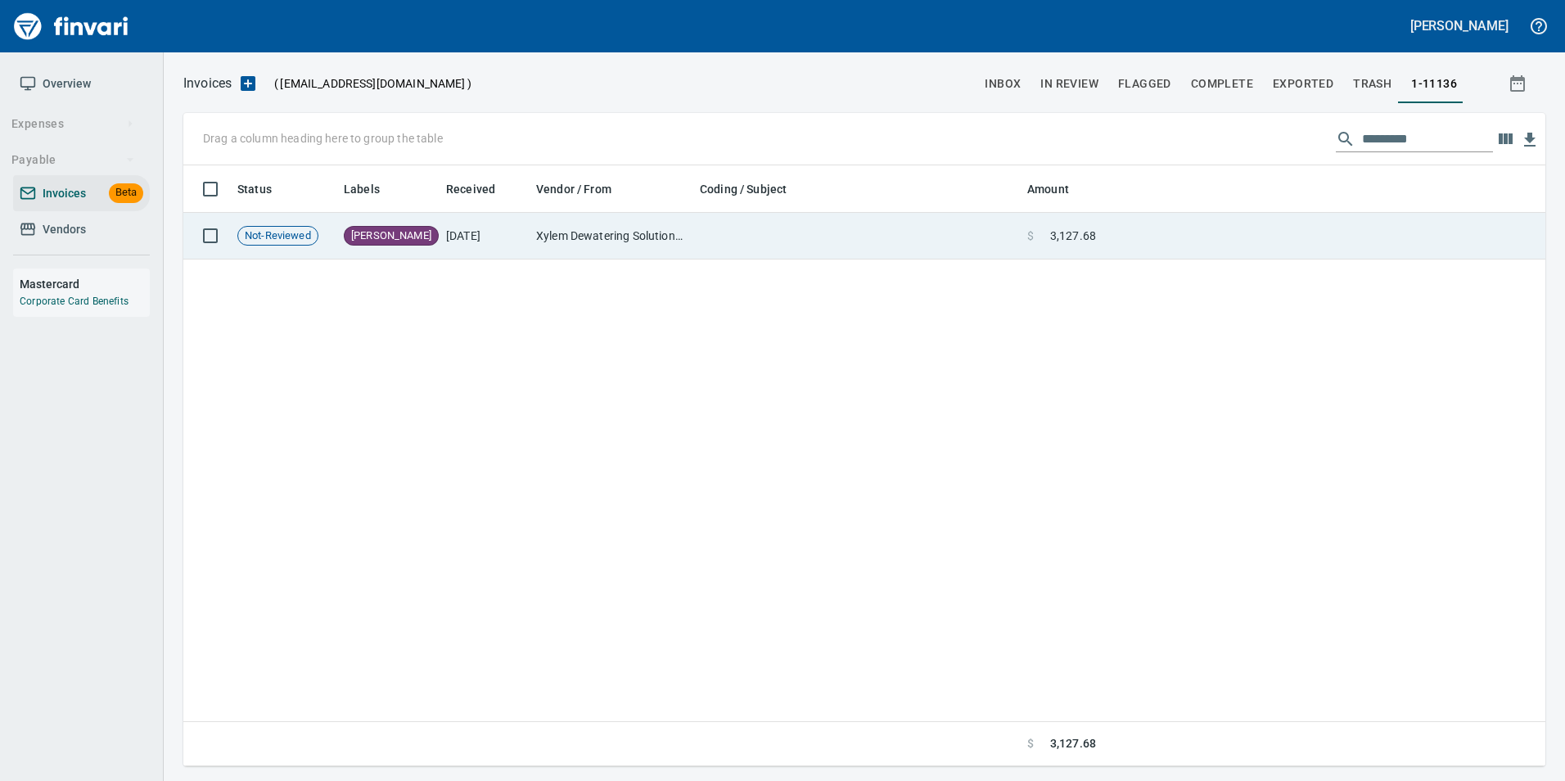
click at [1092, 232] on span "3,127.68" at bounding box center [1073, 236] width 46 height 16
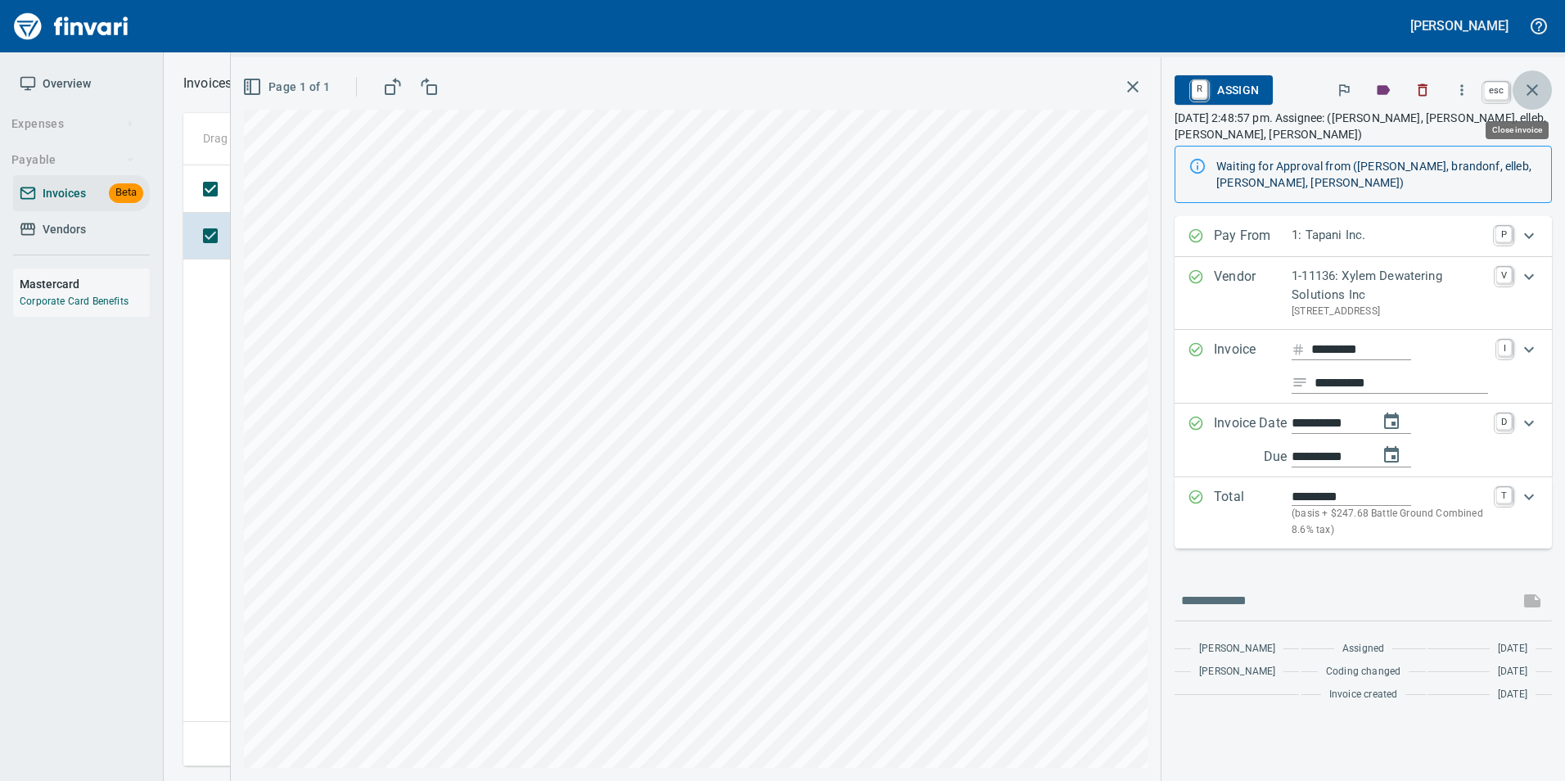
click at [1544, 81] on button "button" at bounding box center [1532, 89] width 39 height 39
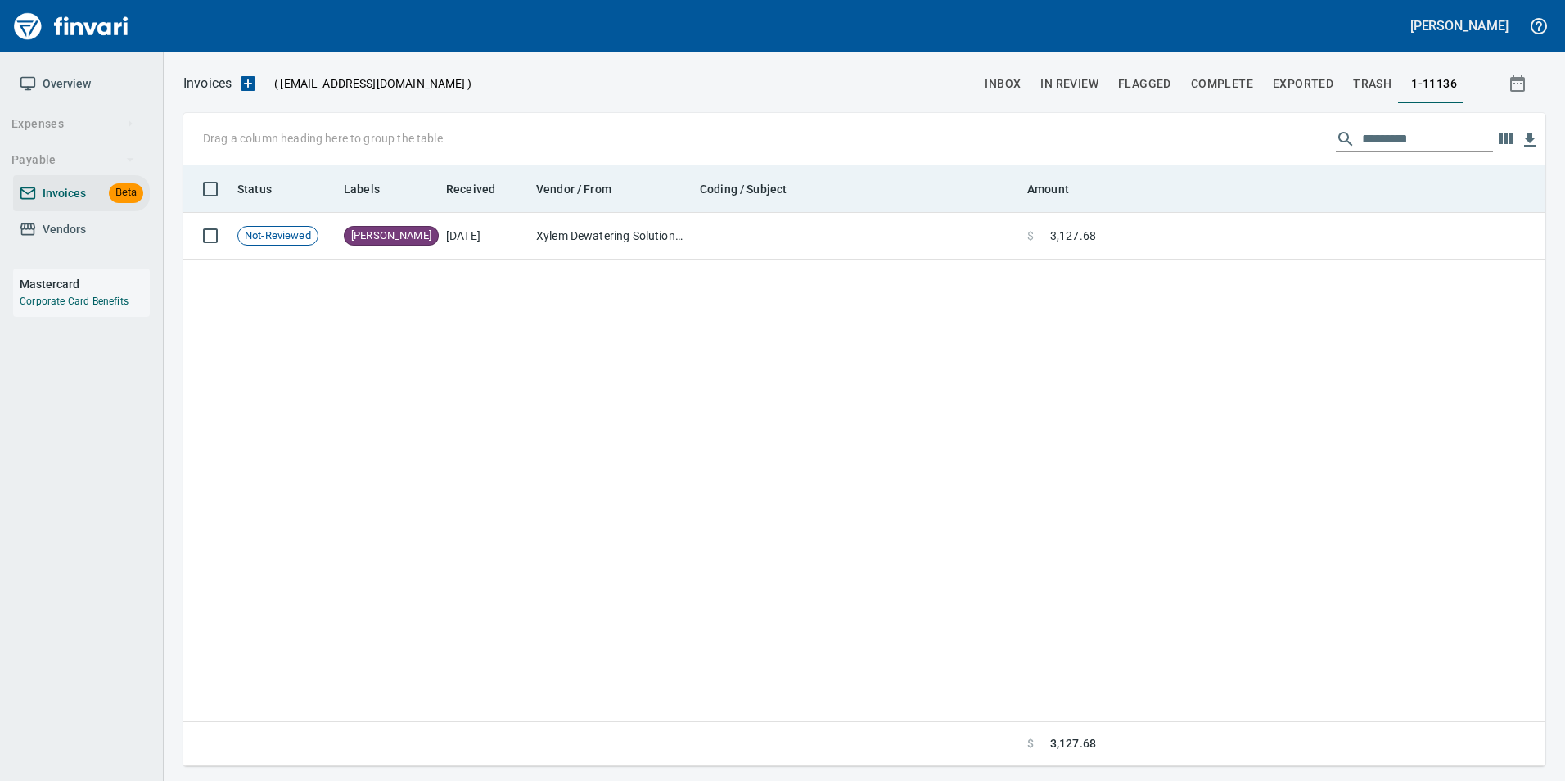
scroll to position [588, 1350]
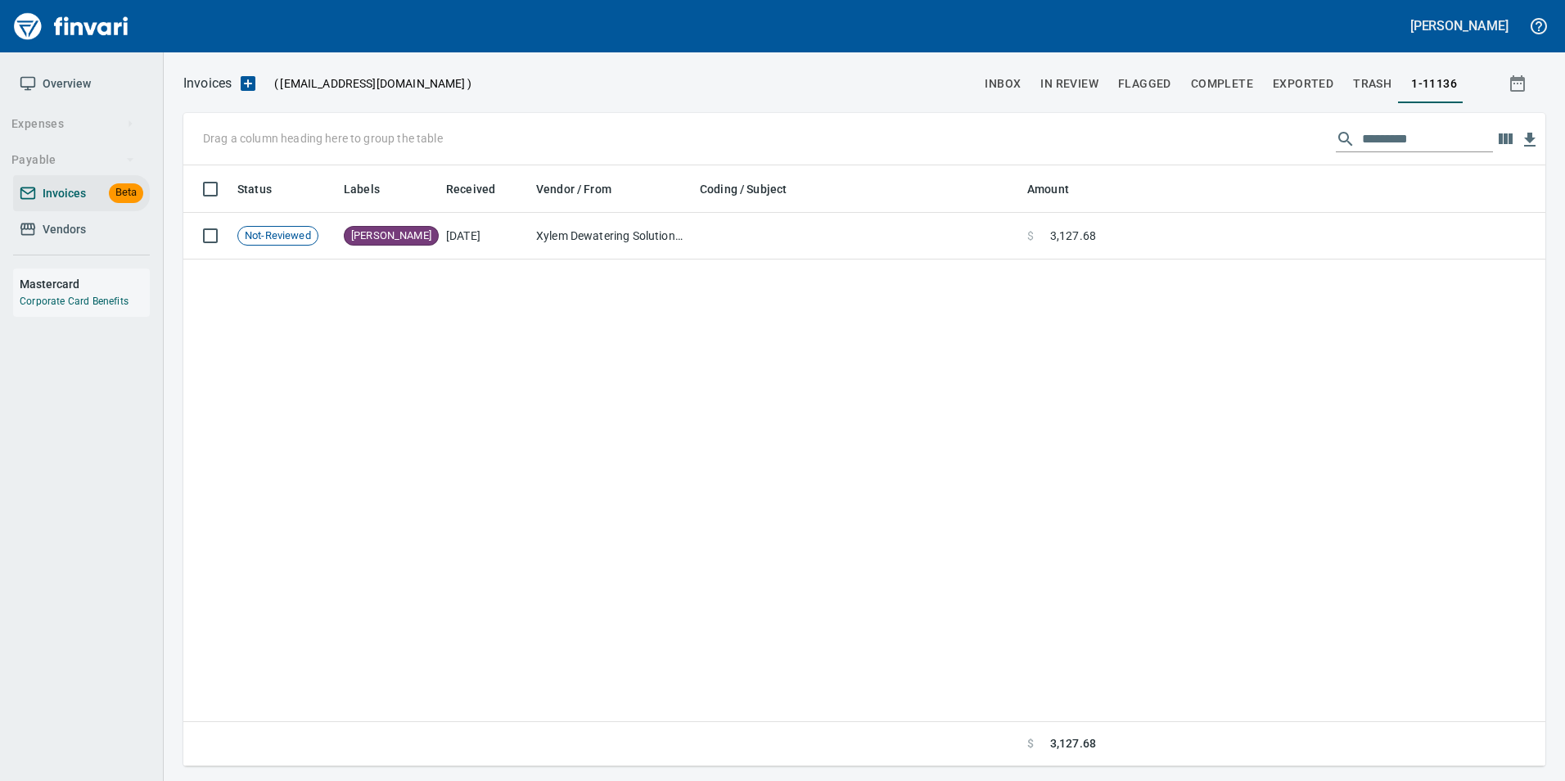
click at [1378, 142] on input "*********" at bounding box center [1427, 139] width 131 height 26
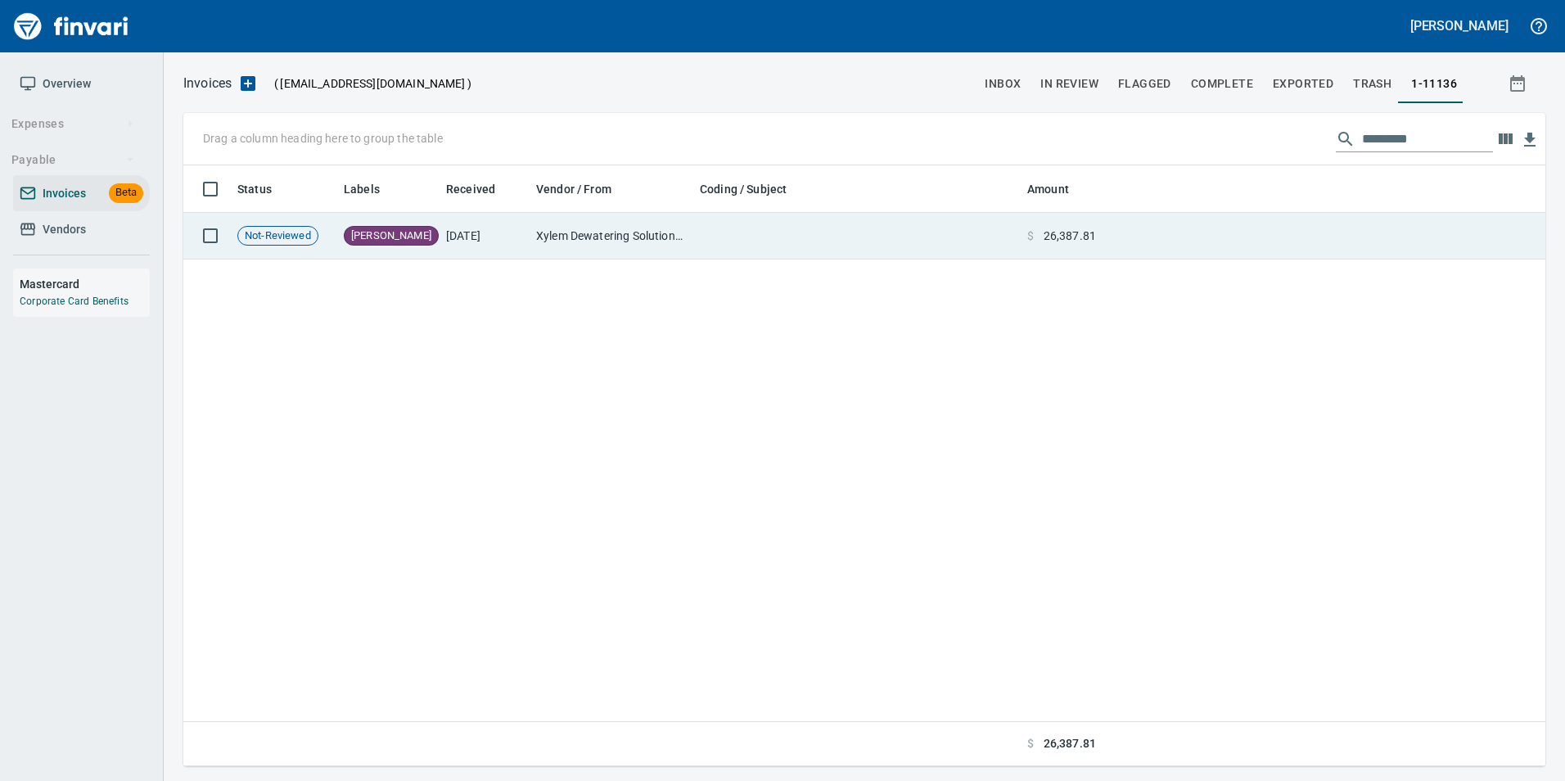
click at [1239, 233] on td at bounding box center [1324, 236] width 443 height 47
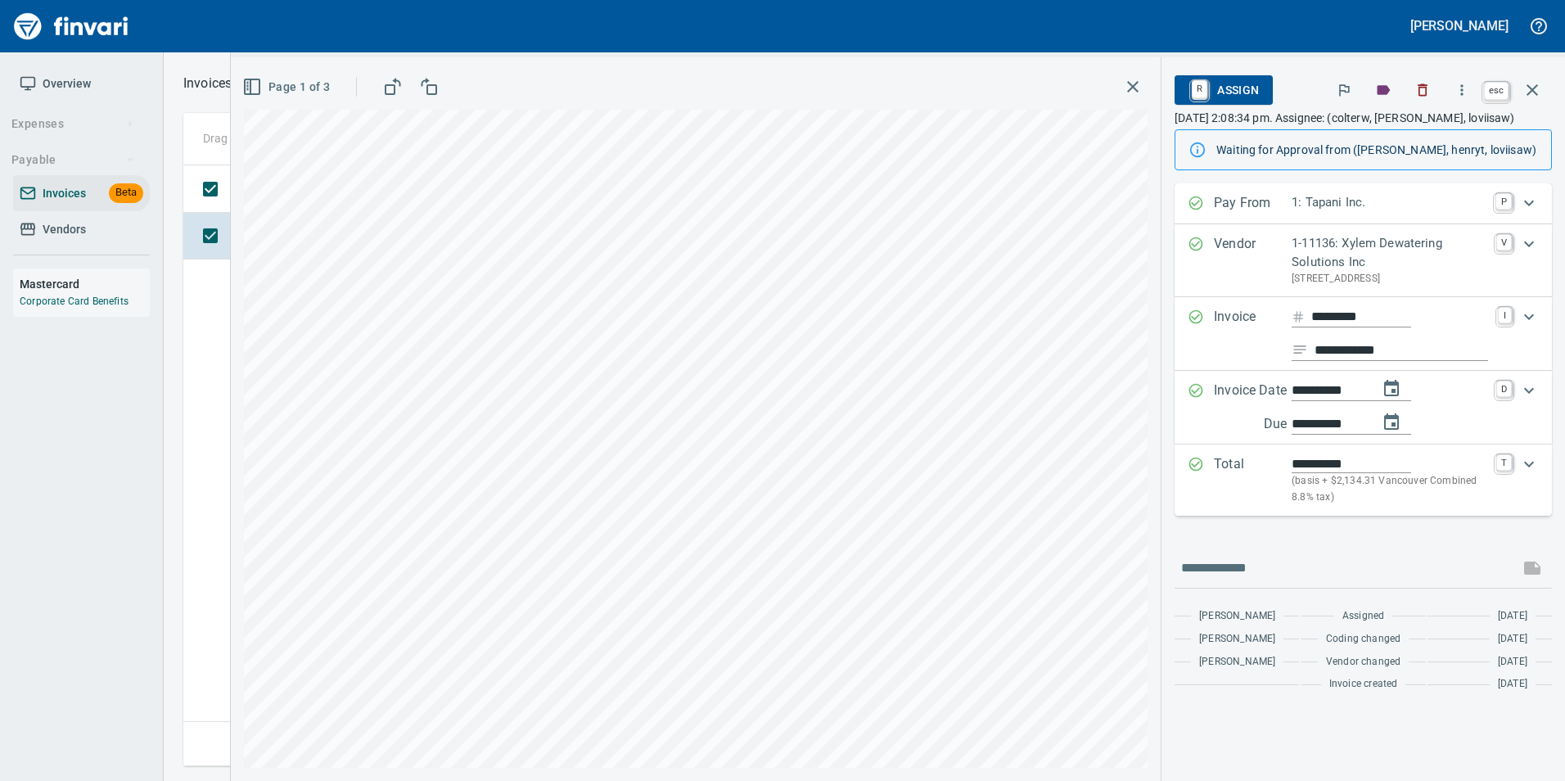
click at [1533, 86] on icon "button" at bounding box center [1532, 90] width 20 height 20
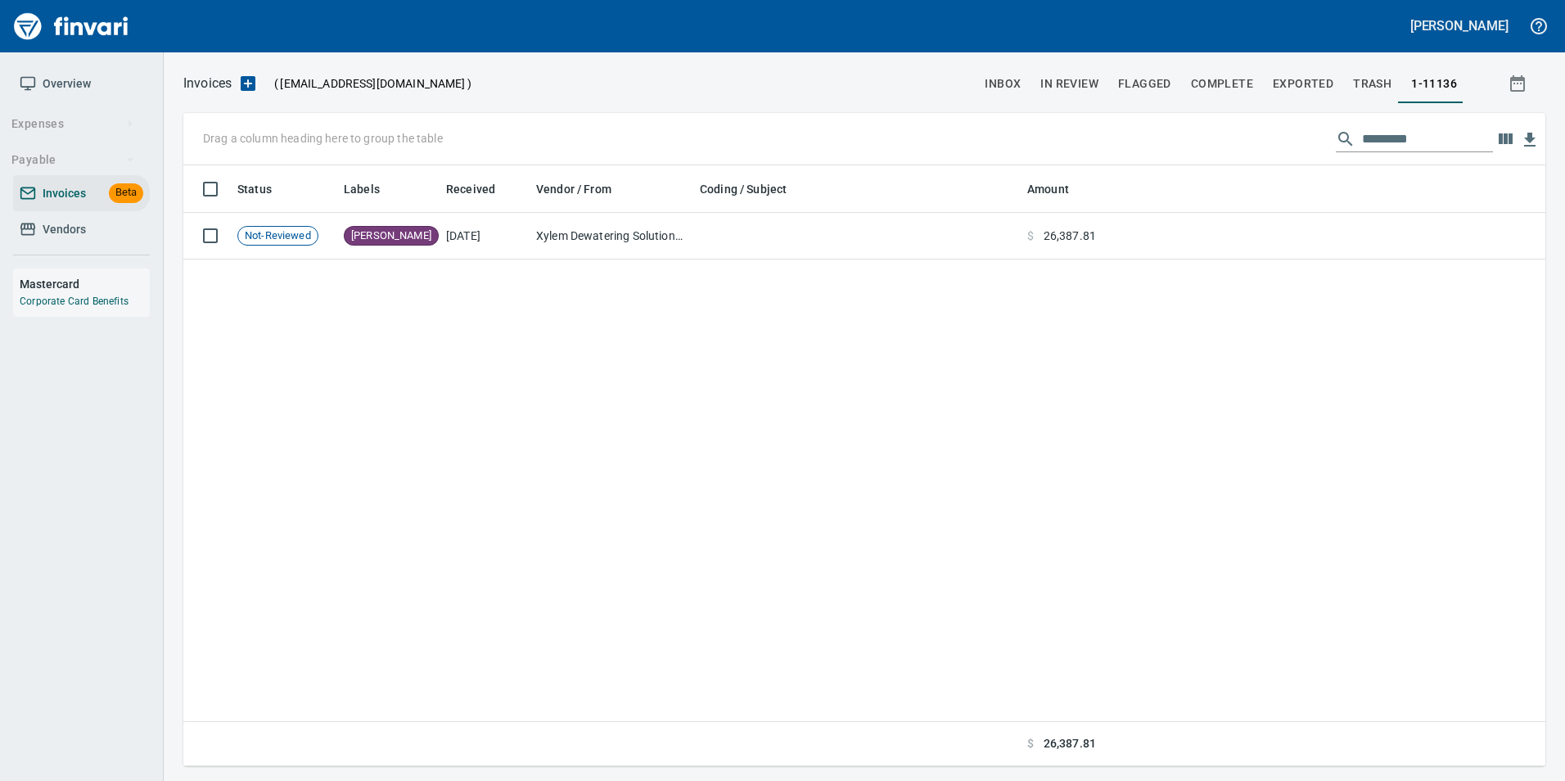
click at [1437, 135] on input "*********" at bounding box center [1427, 139] width 131 height 26
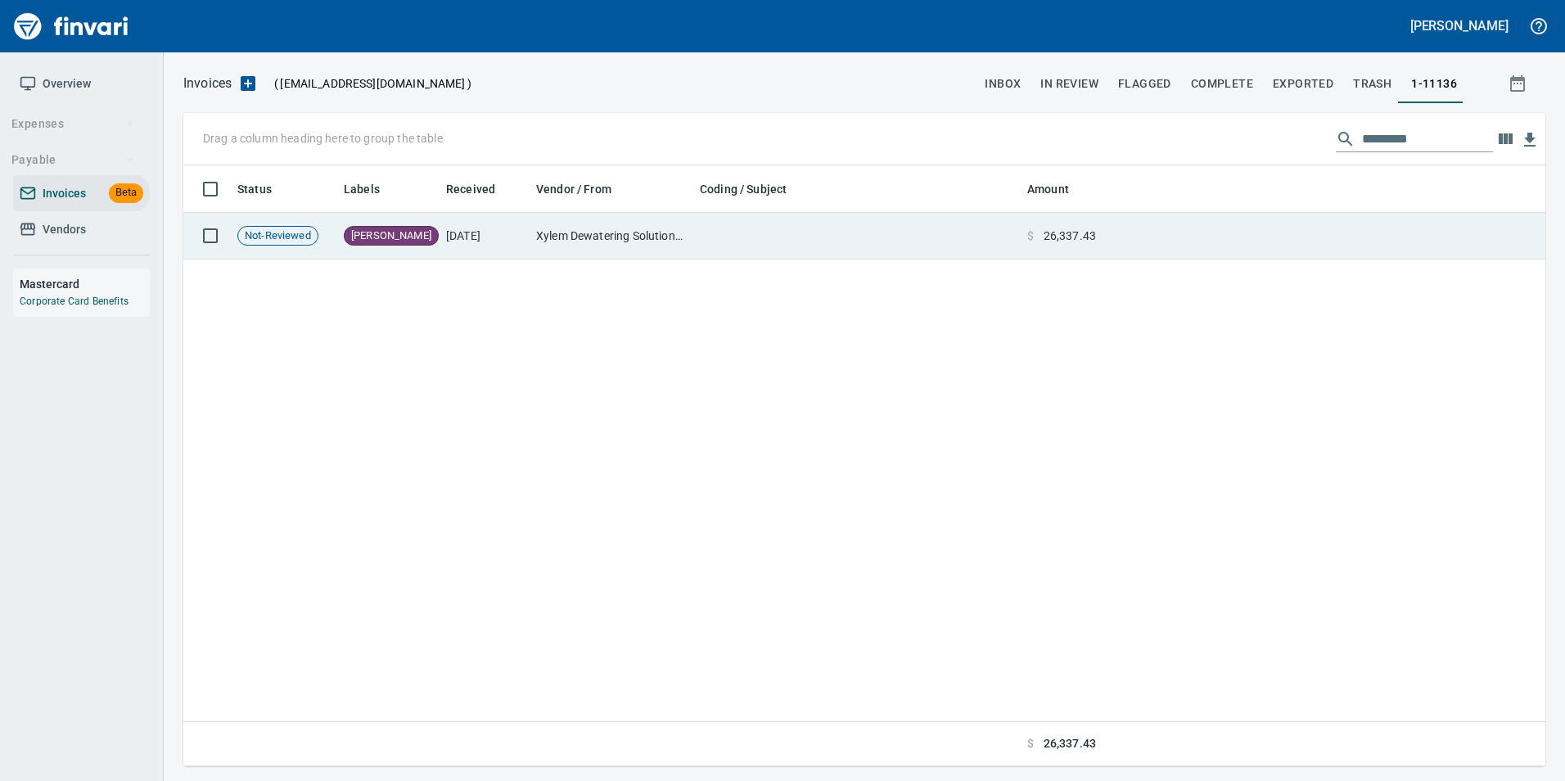
click at [1344, 223] on td at bounding box center [1324, 236] width 443 height 47
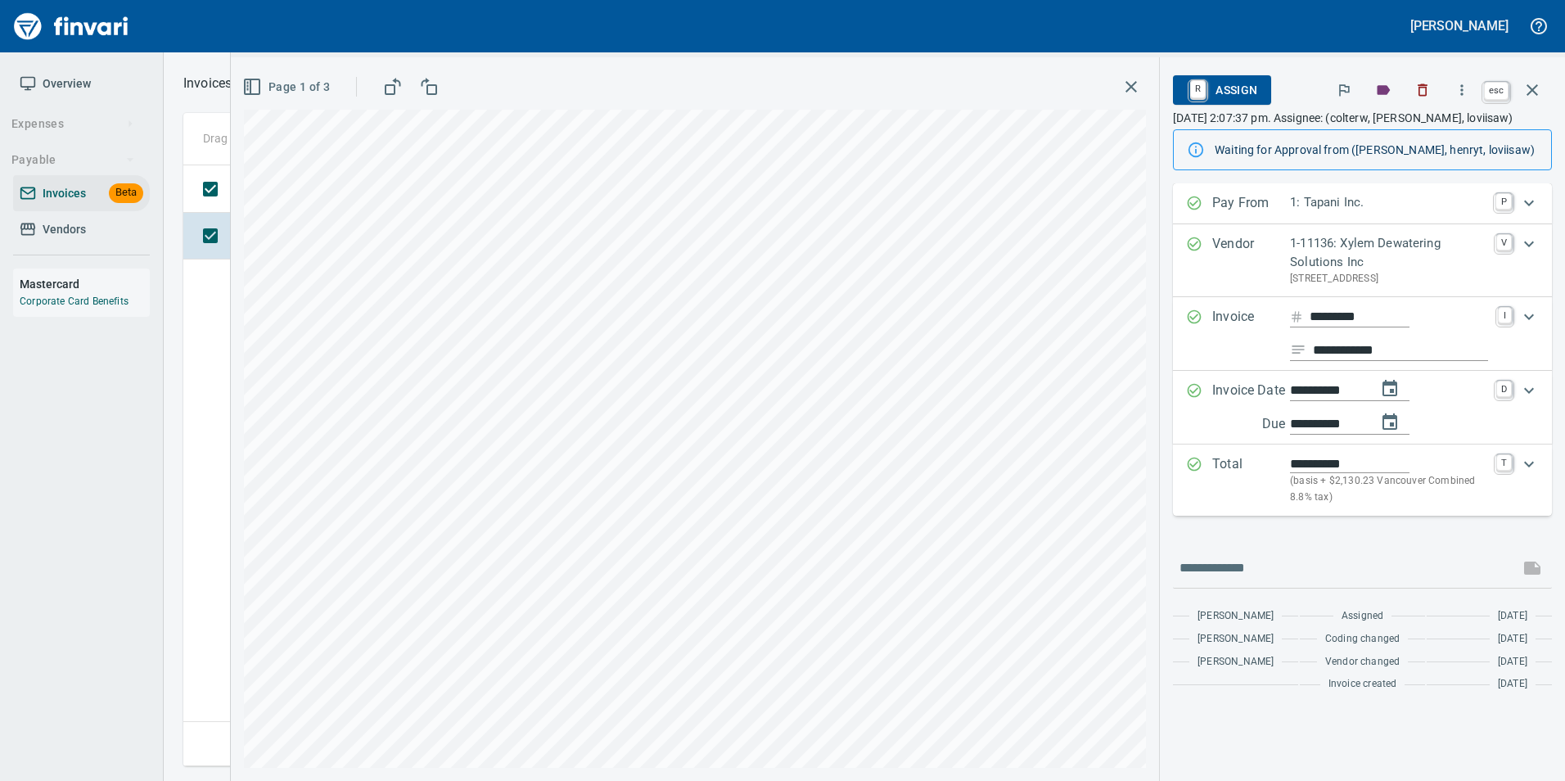
drag, startPoint x: 1531, startPoint y: 96, endPoint x: 1460, endPoint y: 124, distance: 75.7
click at [1531, 96] on icon "button" at bounding box center [1532, 90] width 20 height 20
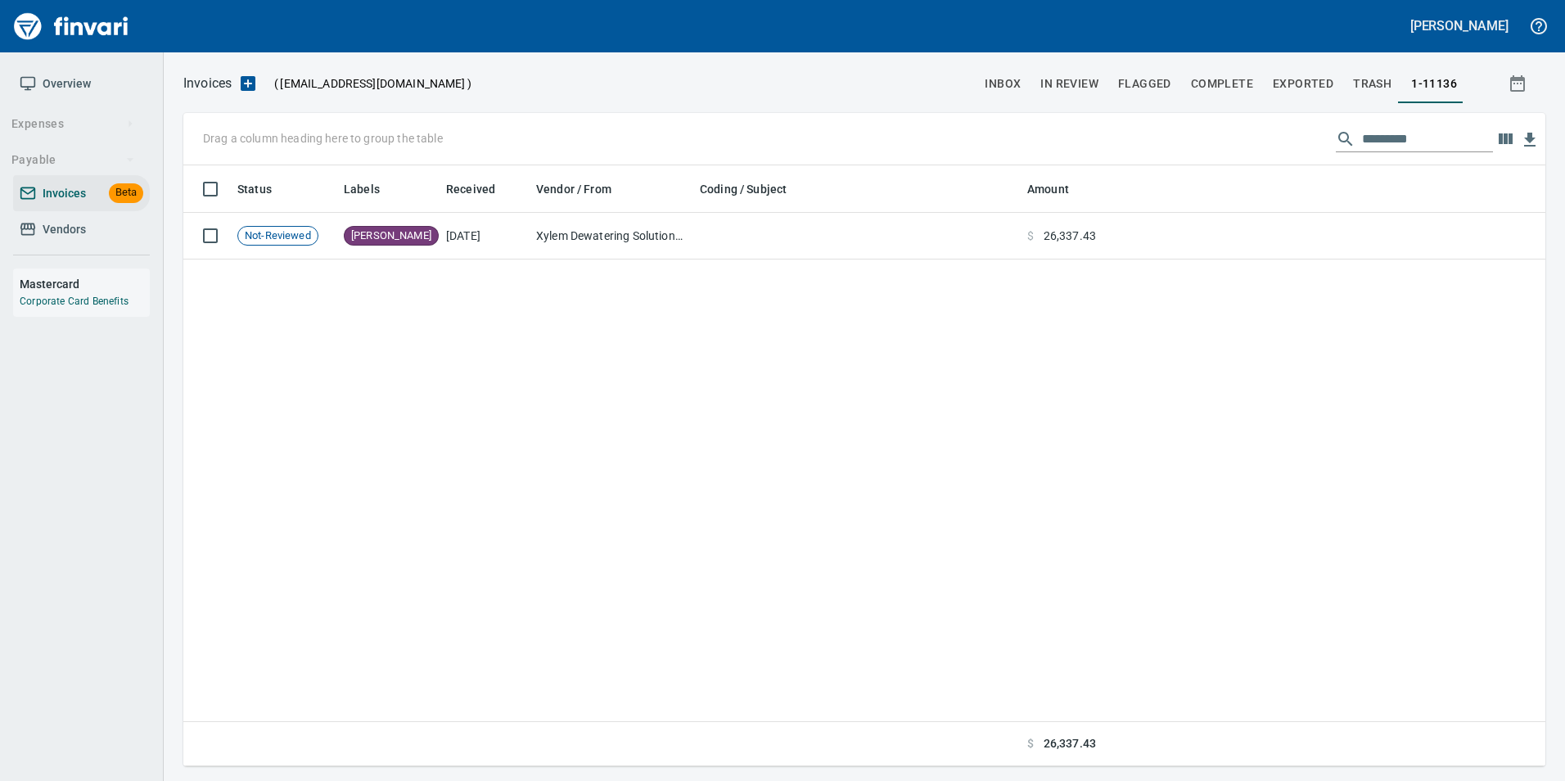
scroll to position [588, 1349]
click at [1426, 143] on input "*********" at bounding box center [1427, 139] width 131 height 26
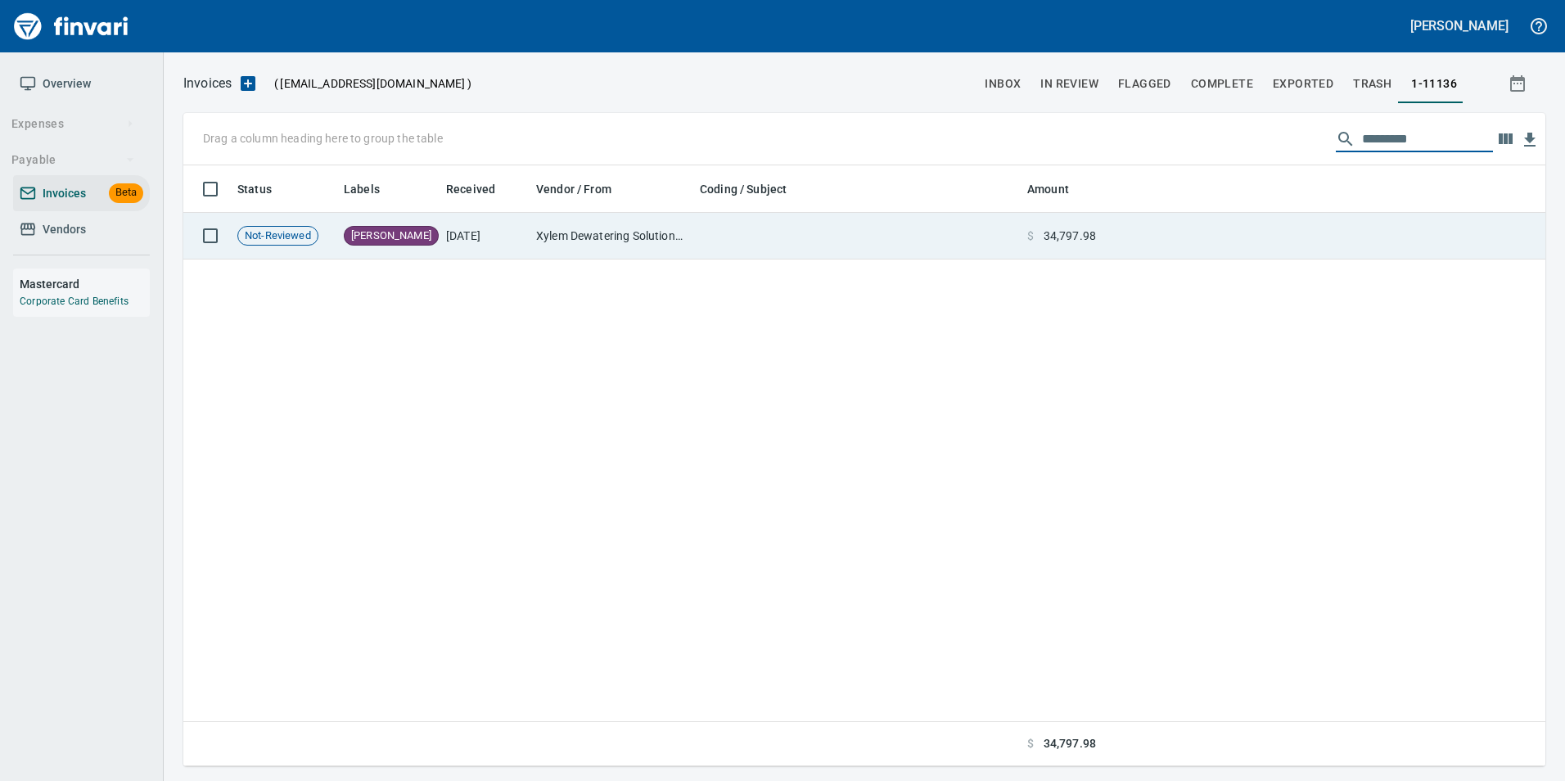
type input "*********"
click at [1228, 226] on td at bounding box center [1324, 236] width 443 height 47
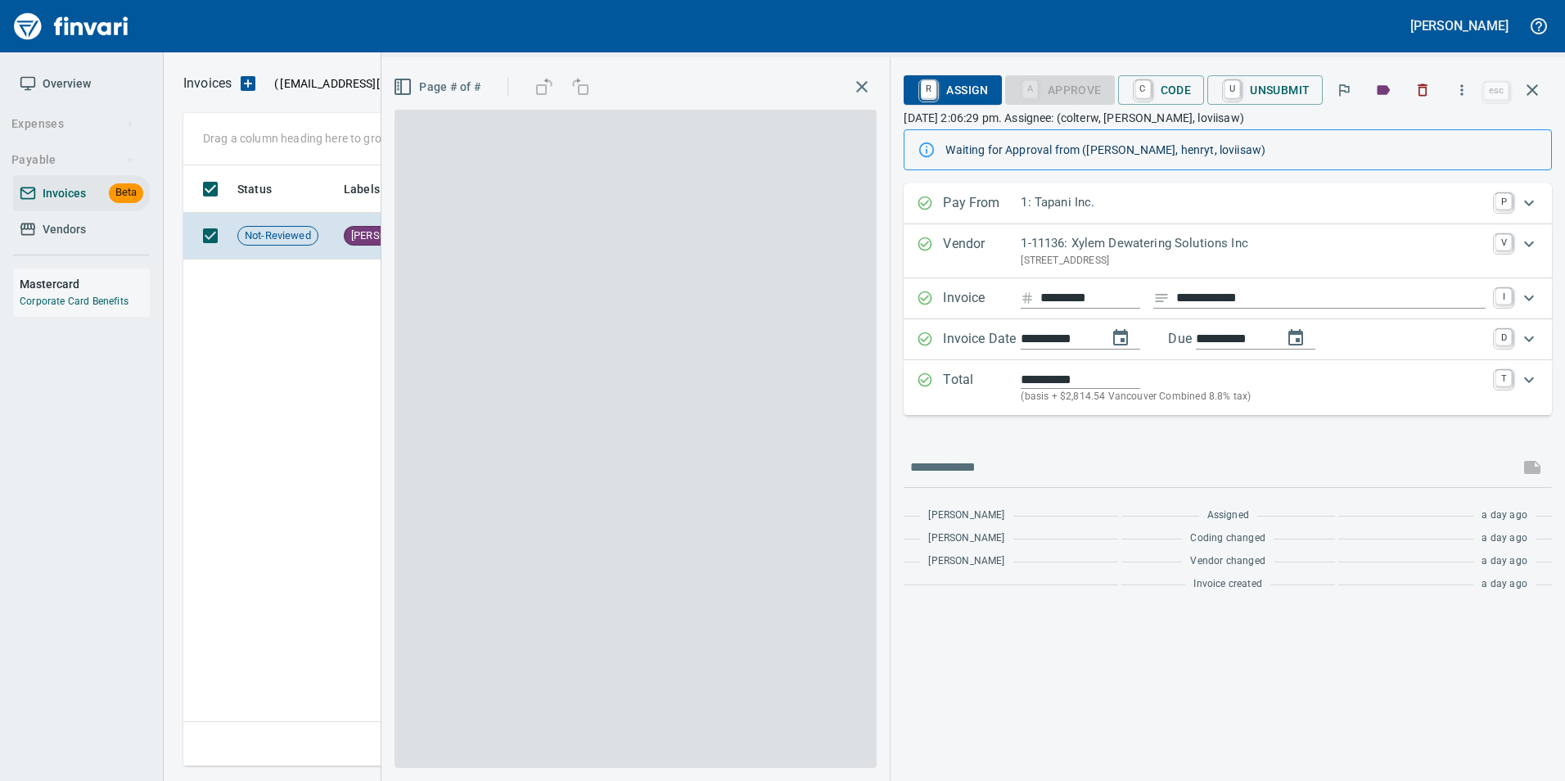
scroll to position [588, 1349]
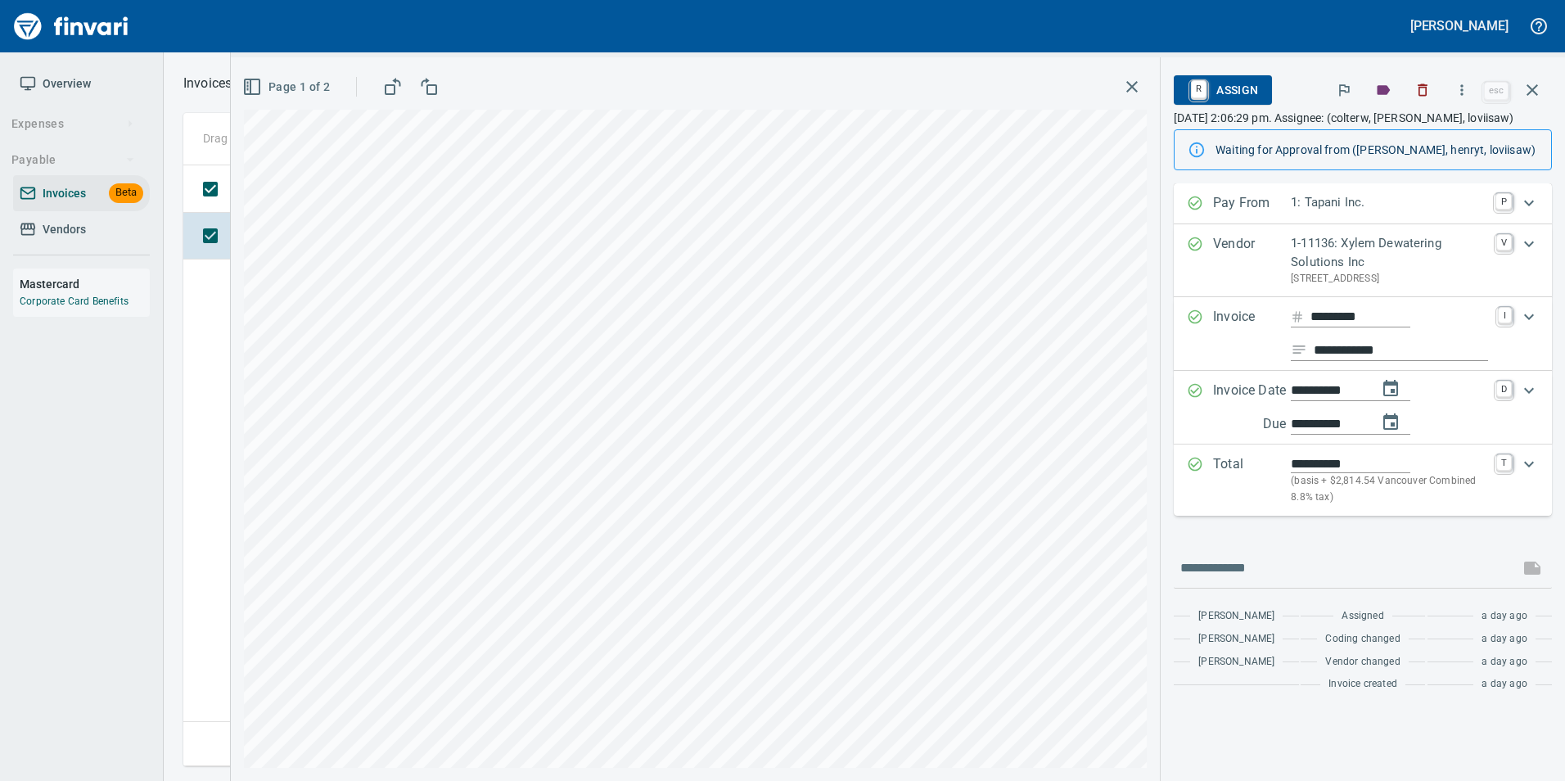
click at [1543, 99] on button "button" at bounding box center [1532, 89] width 39 height 39
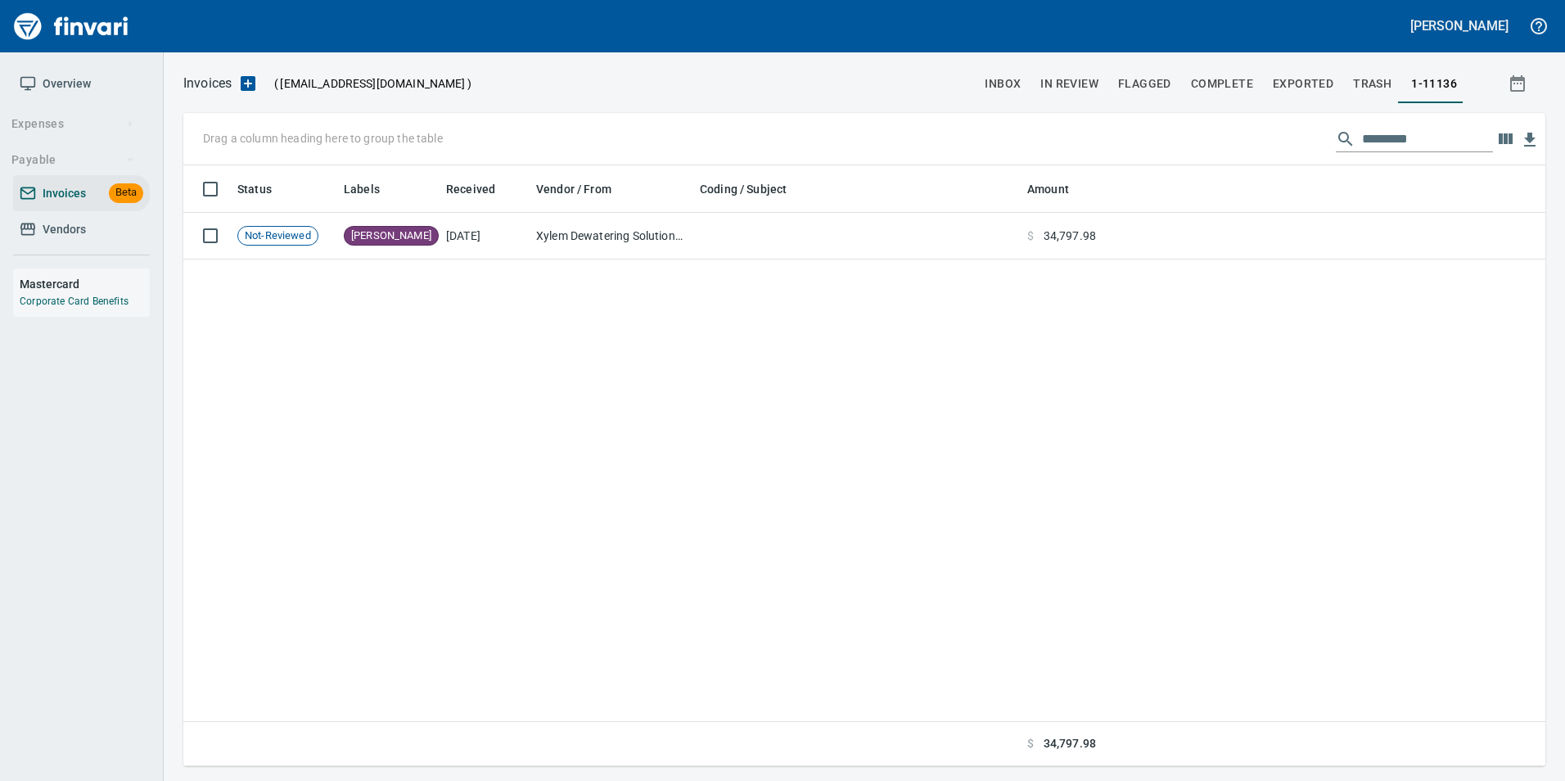
scroll to position [588, 1349]
click at [1412, 129] on input "*********" at bounding box center [1427, 139] width 131 height 26
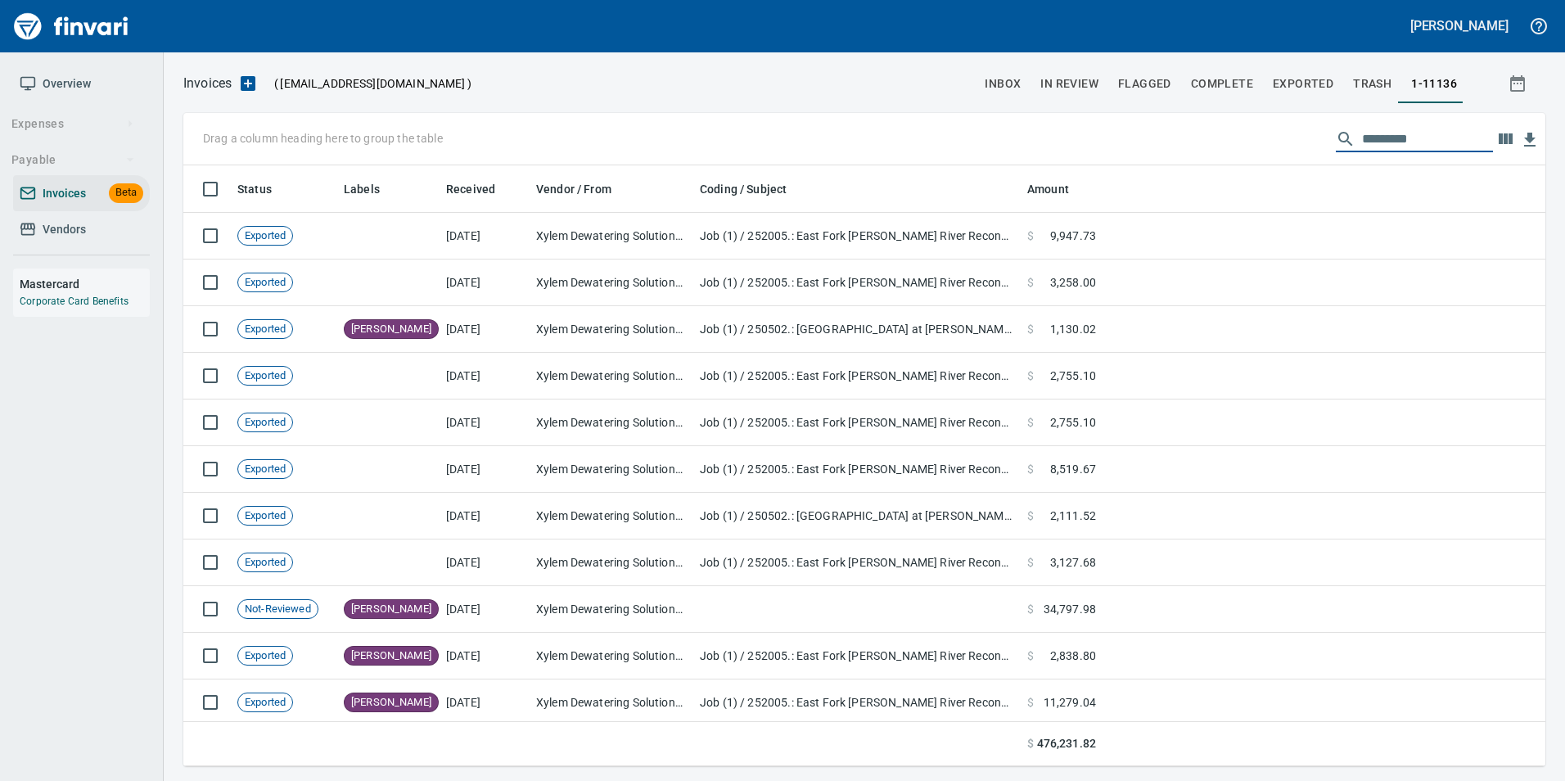
scroll to position [588, 1337]
click at [1035, 83] on button "In Review" at bounding box center [1069, 83] width 78 height 39
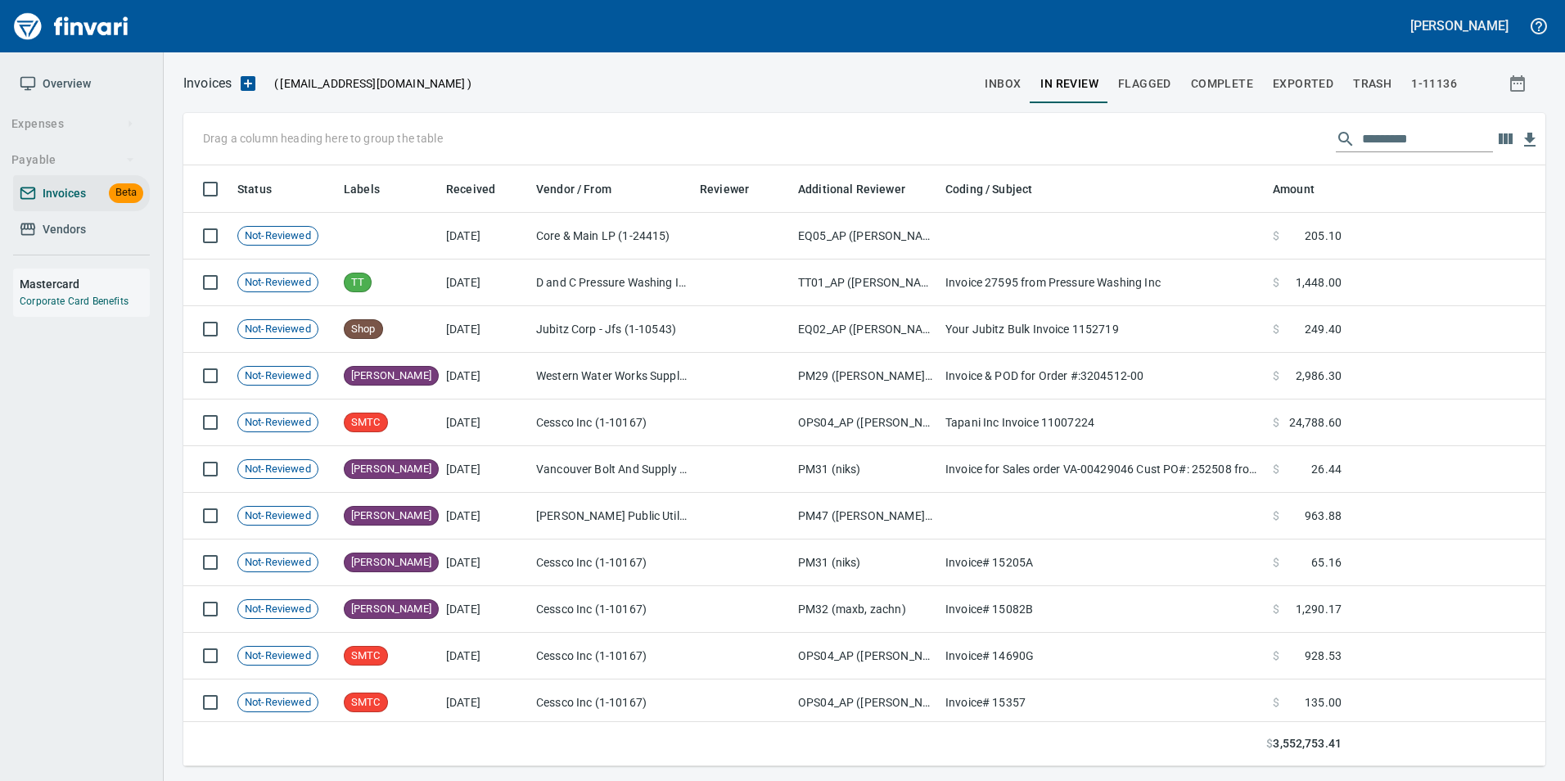
click at [1008, 92] on span "inbox" at bounding box center [1003, 84] width 36 height 20
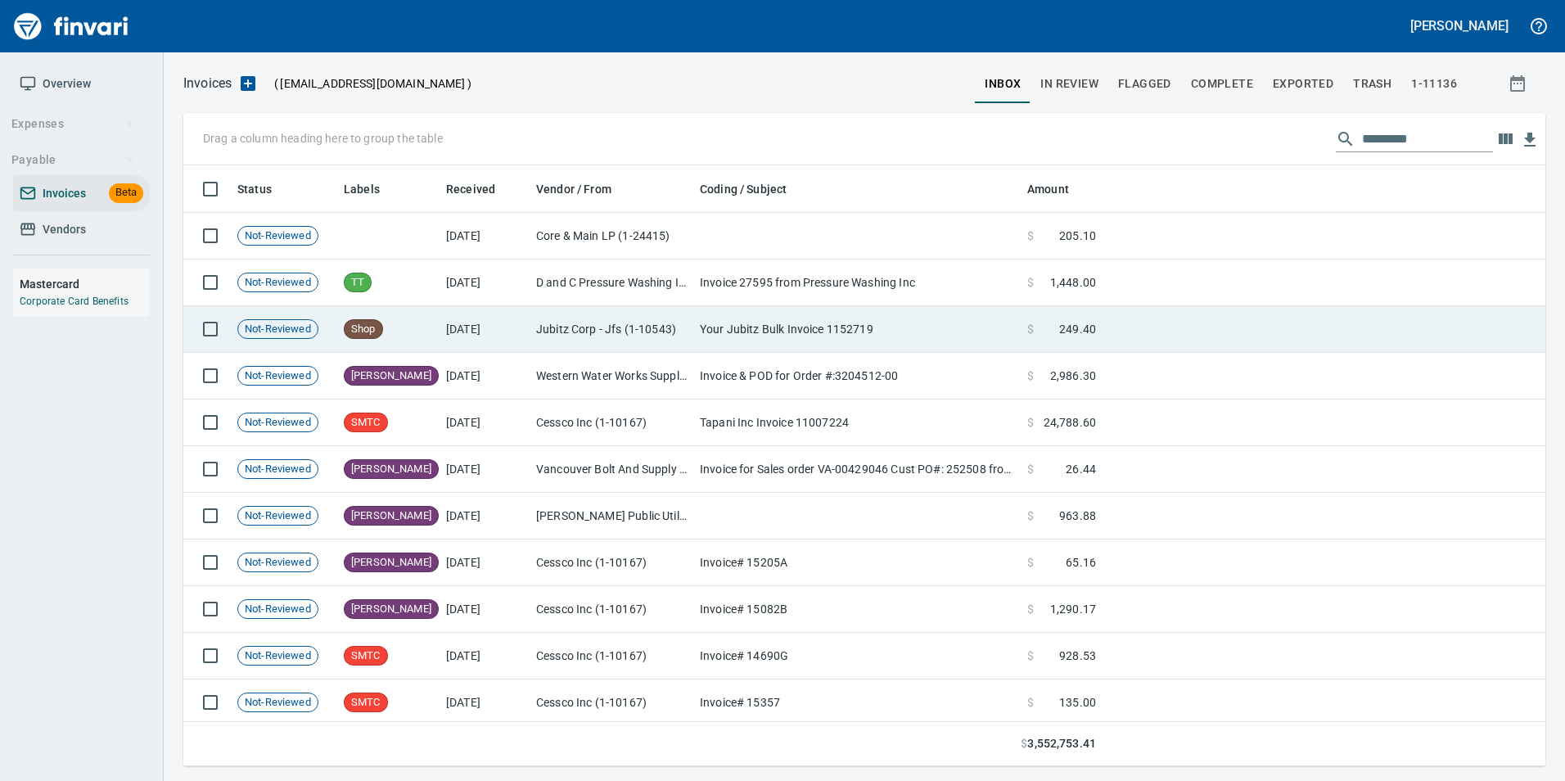
scroll to position [588, 1337]
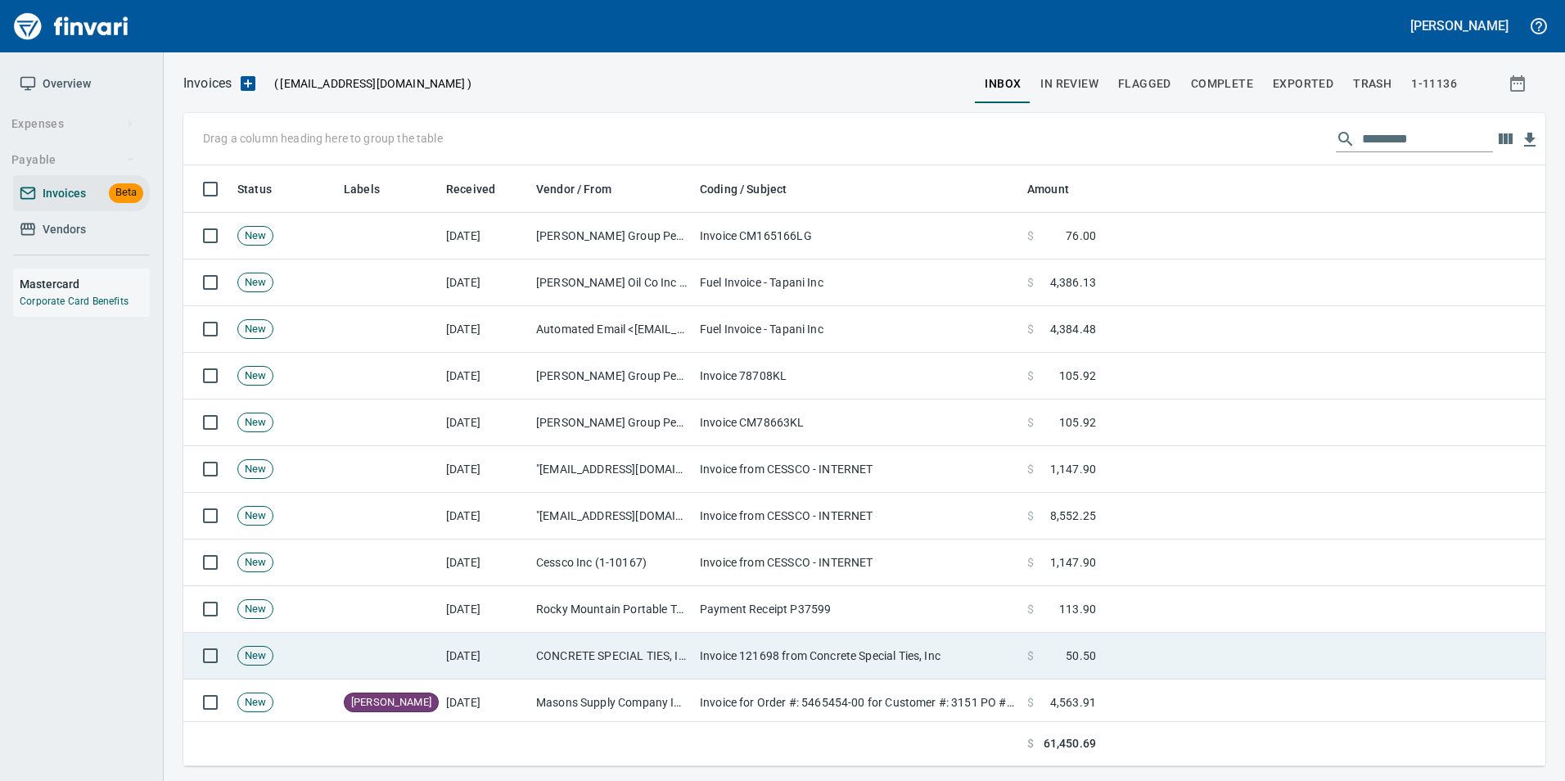
click at [585, 646] on td "CONCRETE SPECIAL TIES, INC (1-11162)" at bounding box center [612, 656] width 164 height 47
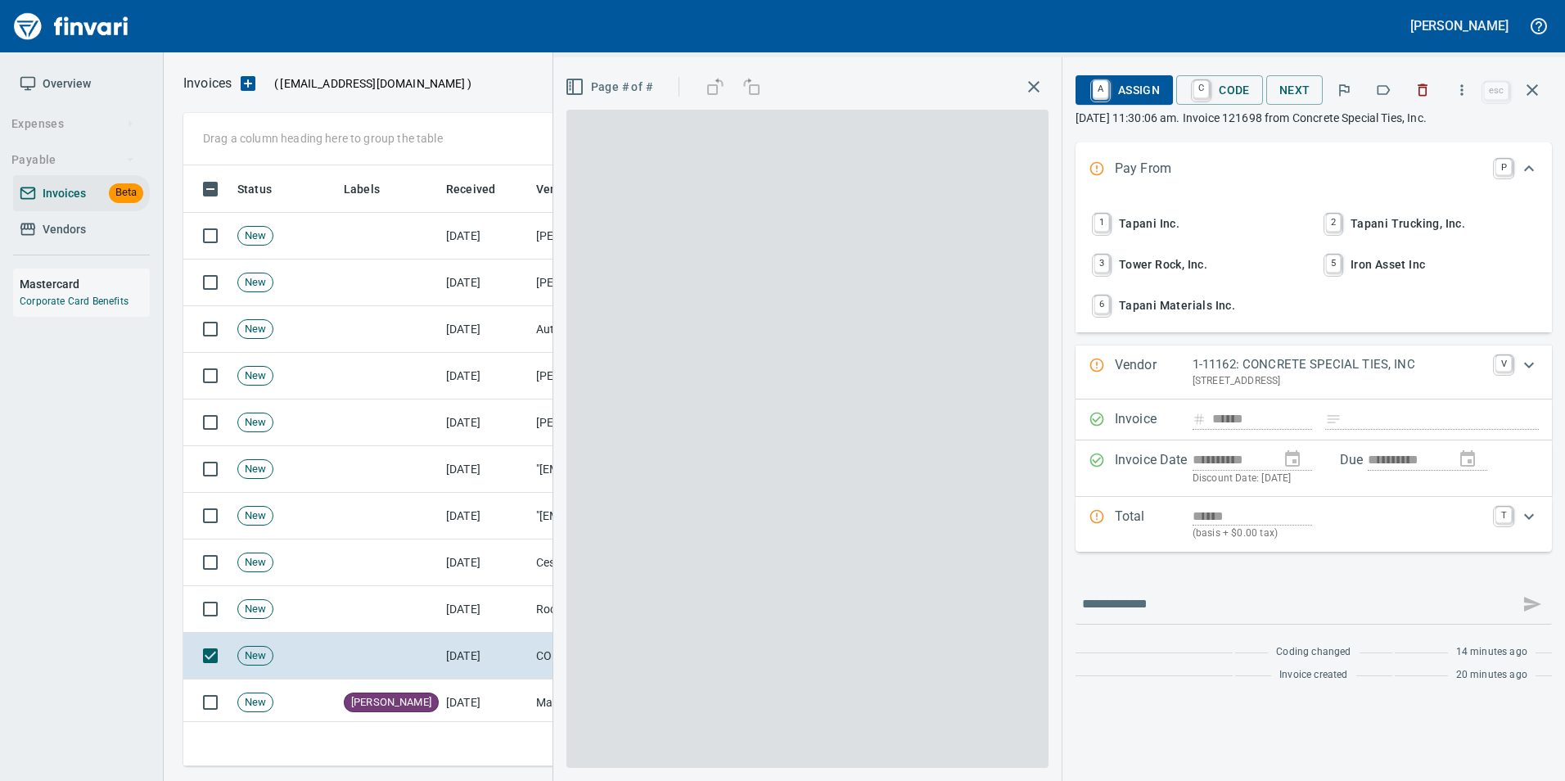
scroll to position [588, 1337]
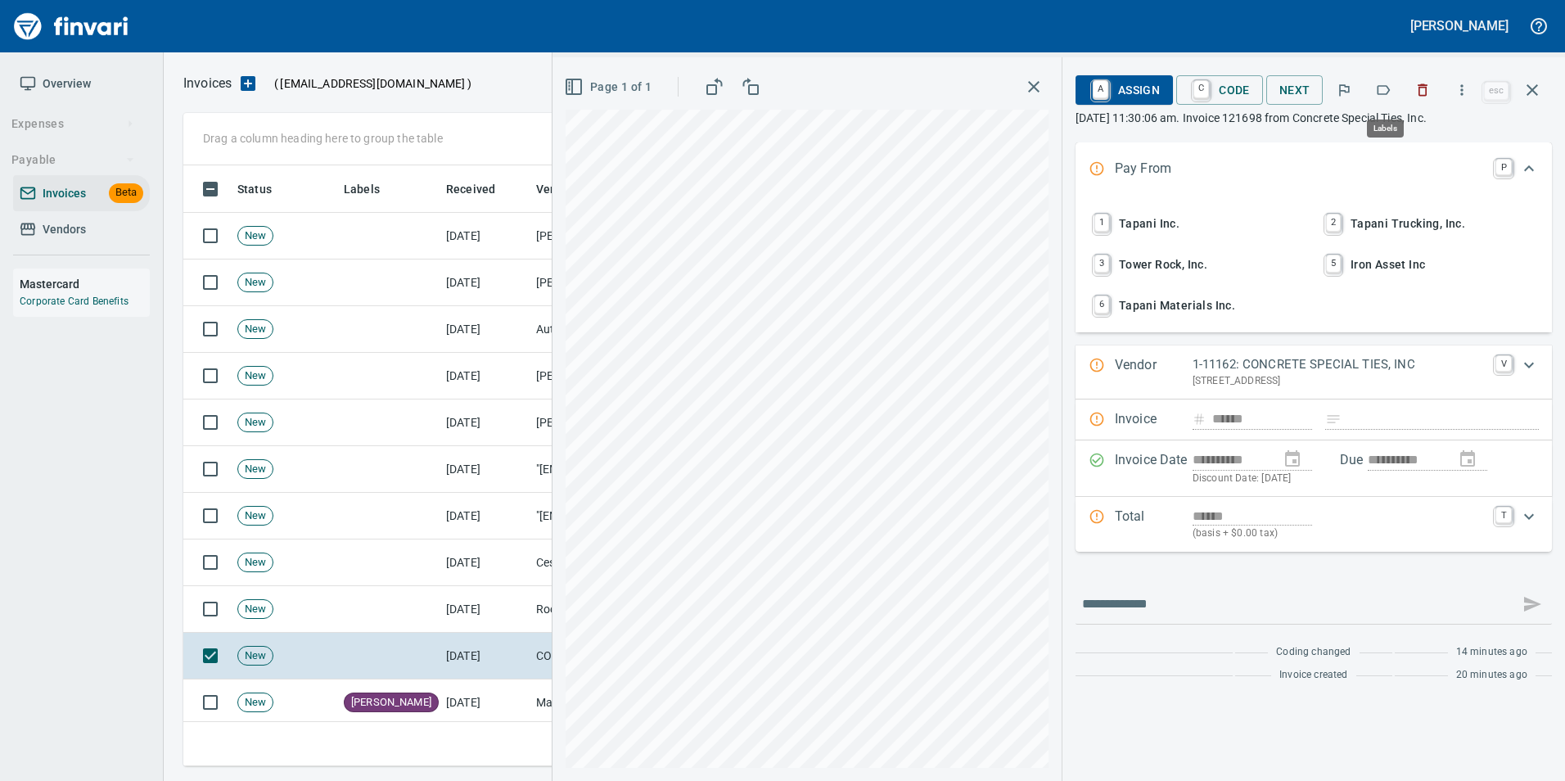
click at [1389, 88] on icon "button" at bounding box center [1383, 90] width 16 height 16
click at [1531, 90] on icon "button" at bounding box center [1532, 90] width 20 height 20
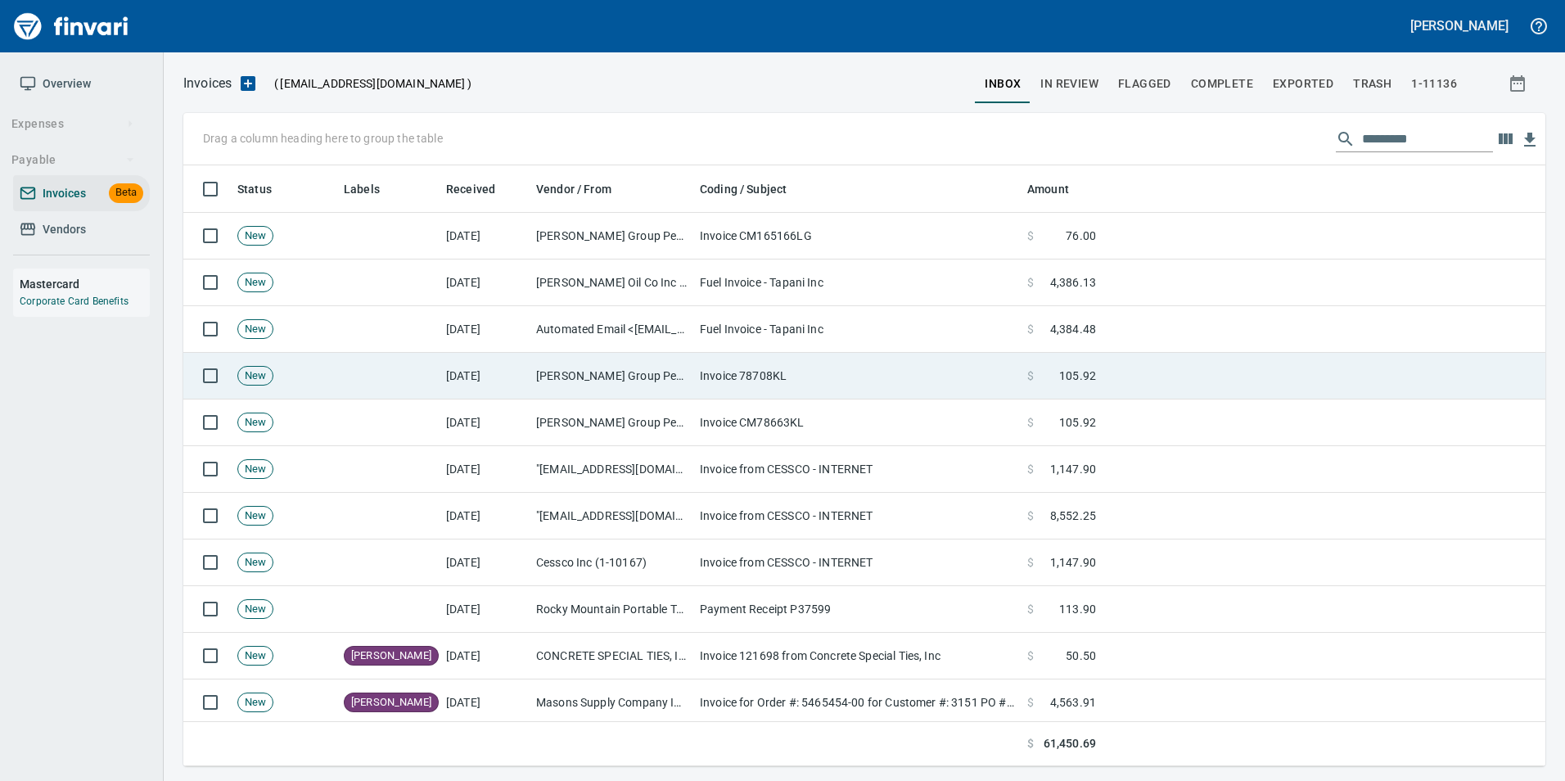
scroll to position [588, 1337]
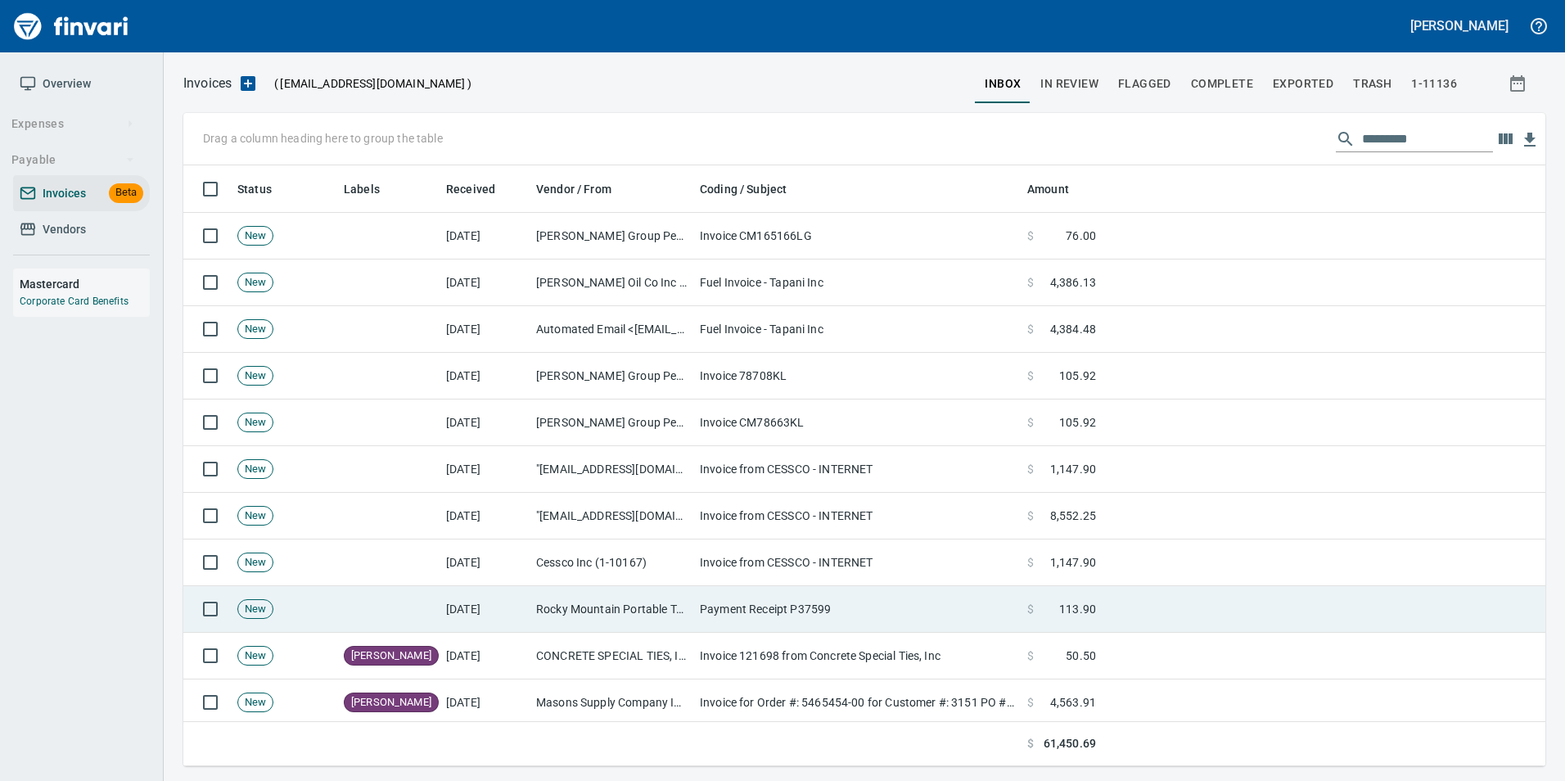
click at [586, 598] on td "Rocky Mountain Portable Toilets LLC (1-38826)" at bounding box center [612, 609] width 164 height 47
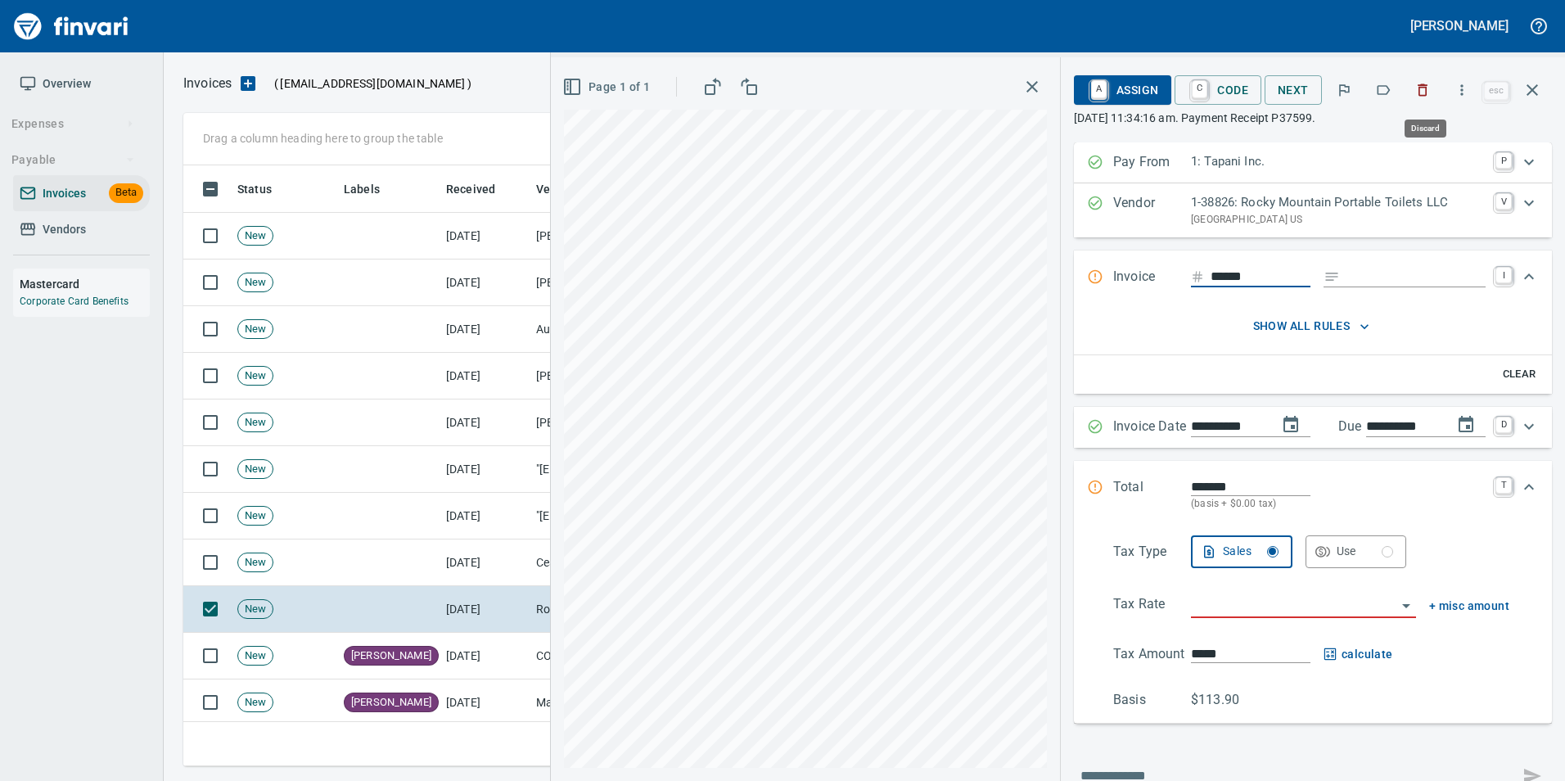
click at [1429, 92] on icon "button" at bounding box center [1422, 90] width 16 height 16
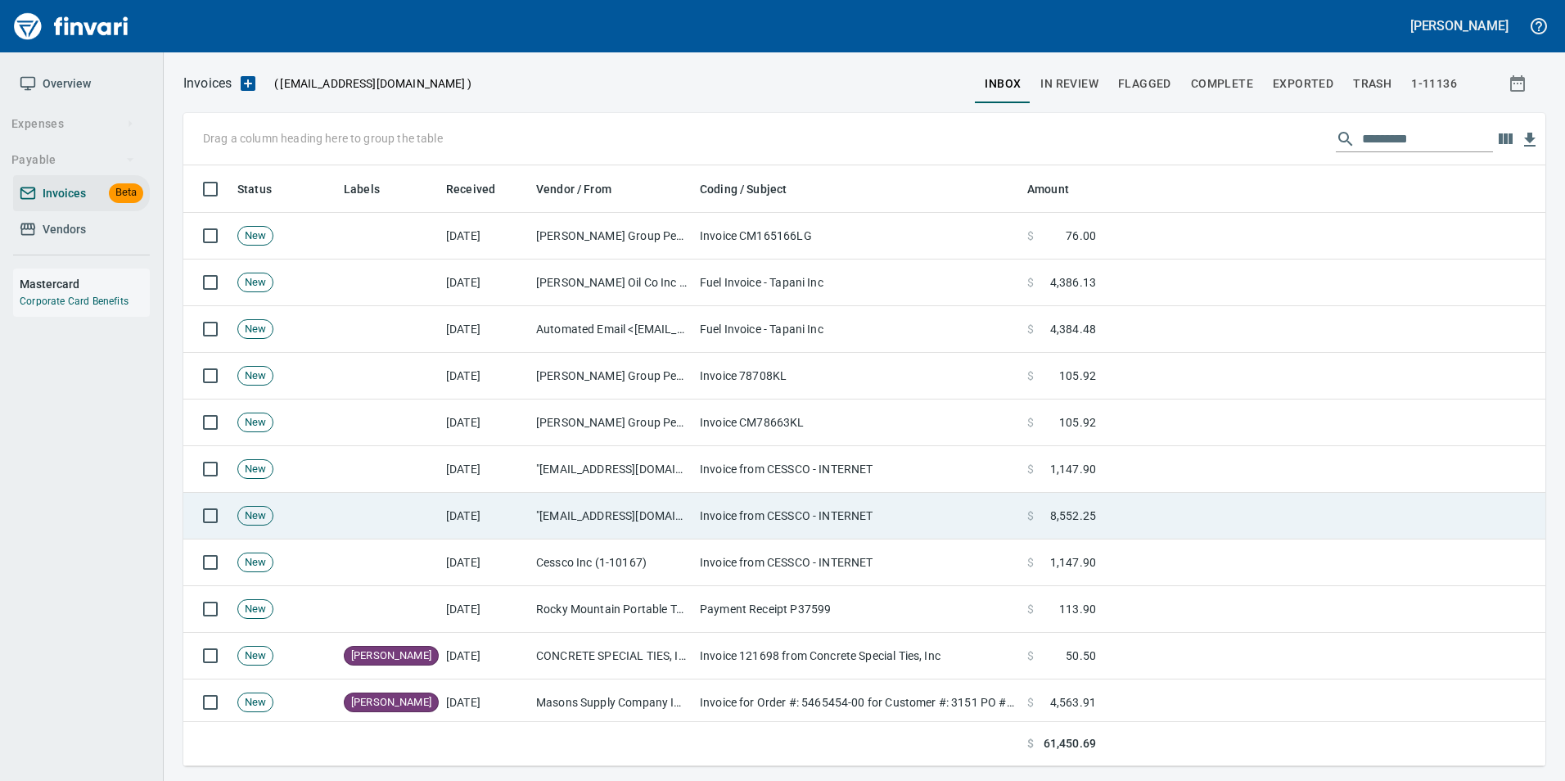
scroll to position [588, 1337]
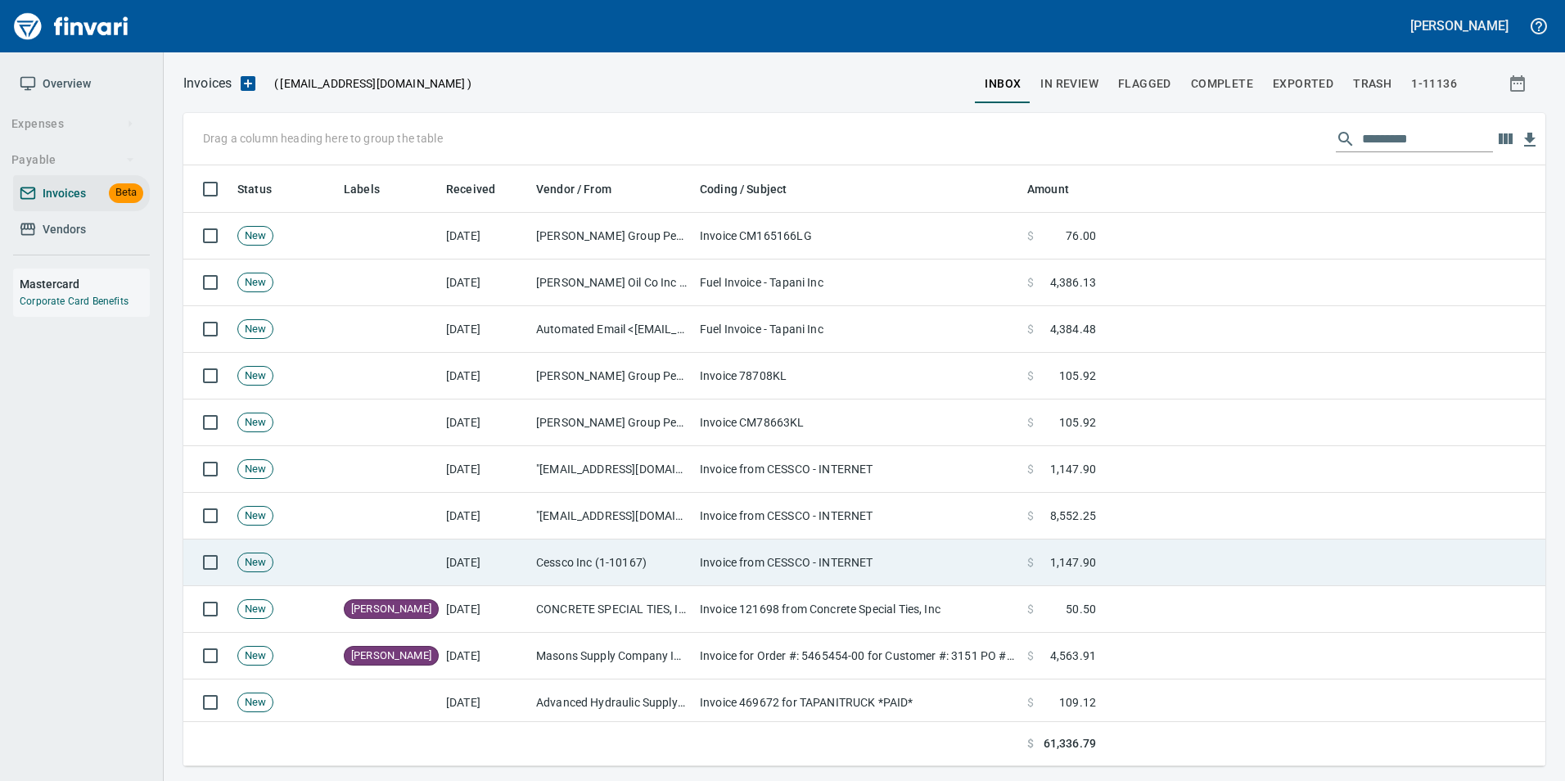
click at [619, 547] on td "Cessco Inc (1-10167)" at bounding box center [612, 562] width 164 height 47
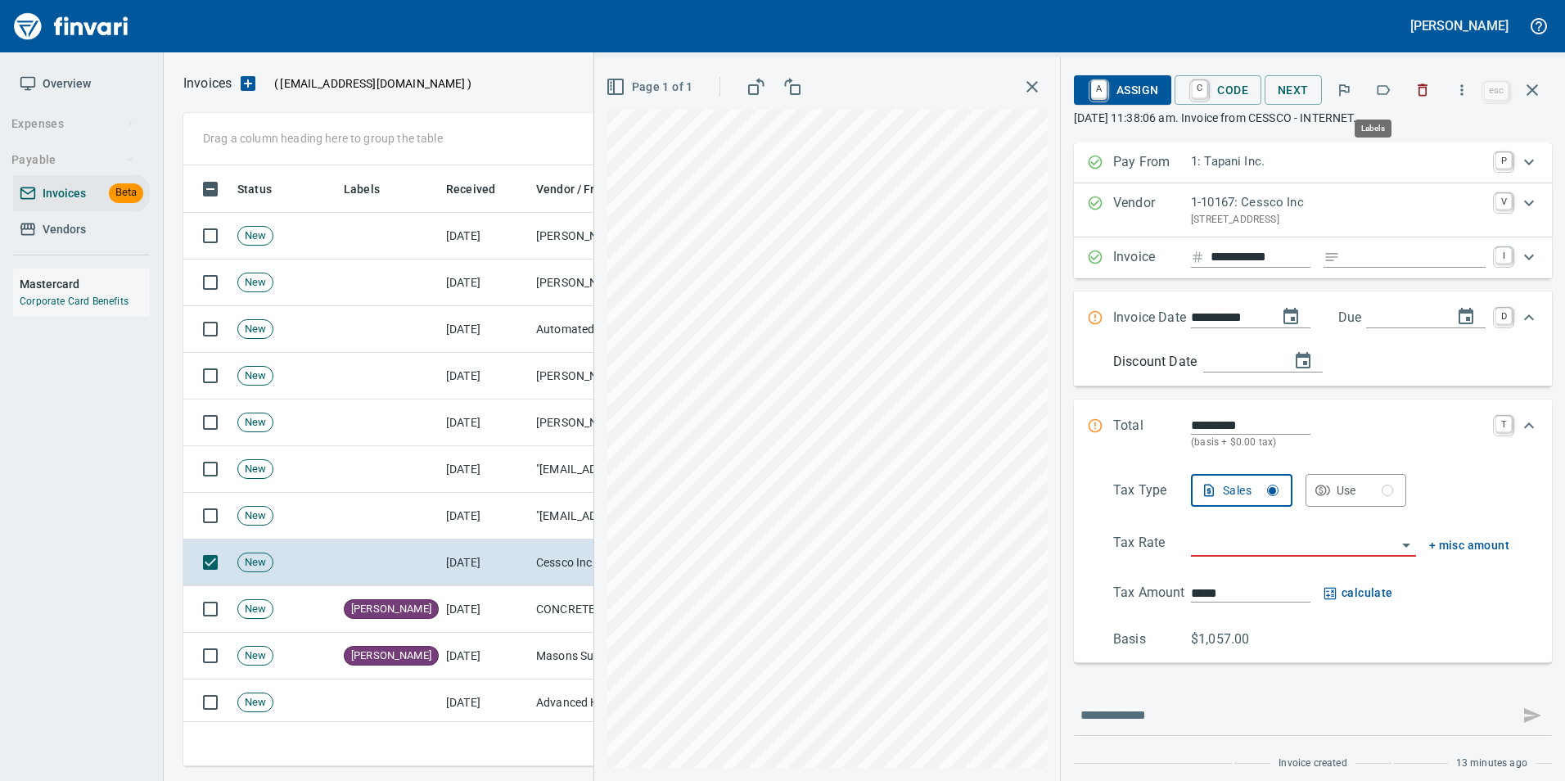
click at [1380, 92] on icon "button" at bounding box center [1384, 90] width 13 height 10
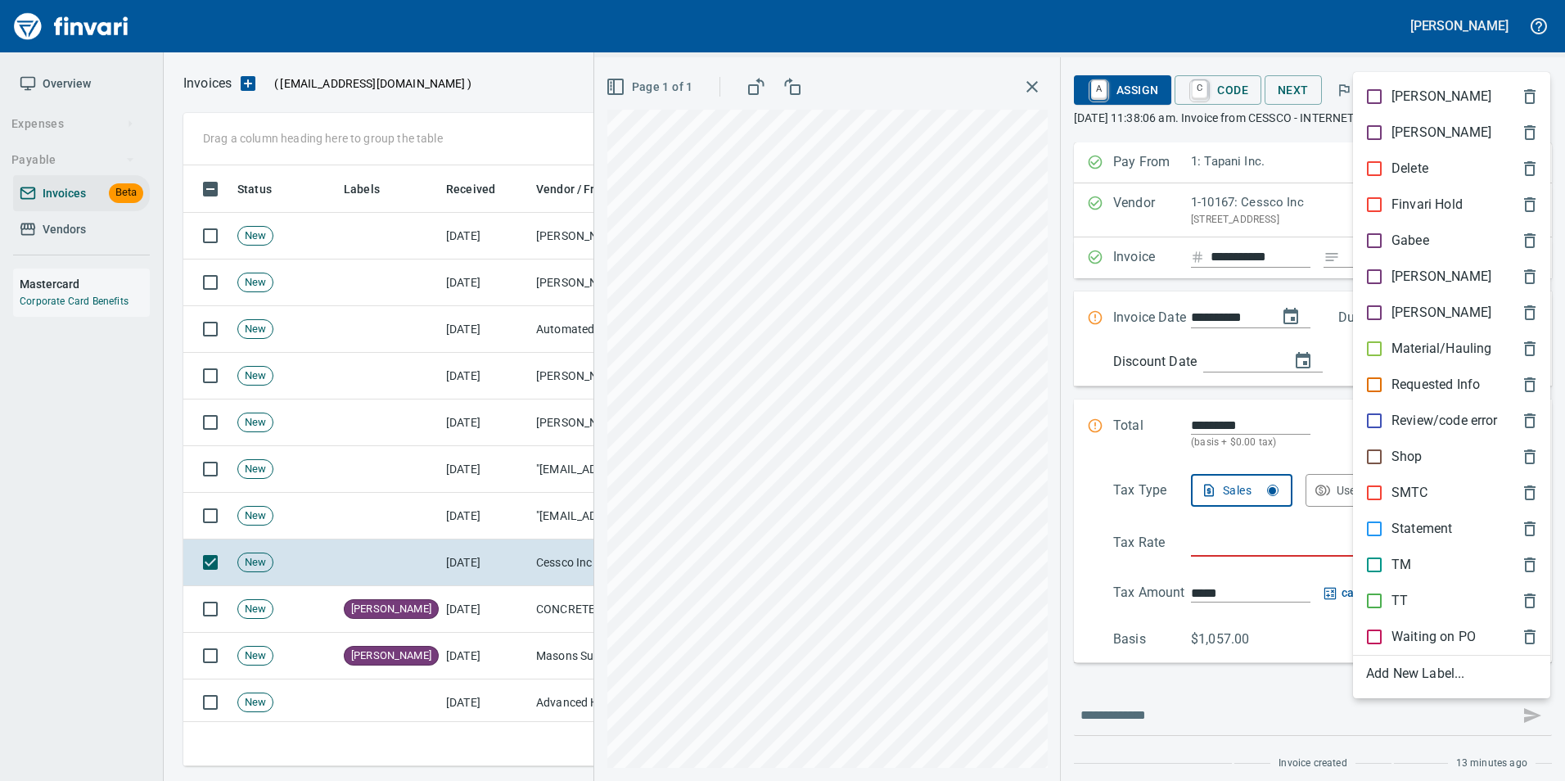
scroll to position [588, 1337]
click at [1392, 462] on p "Shop" at bounding box center [1406, 457] width 31 height 20
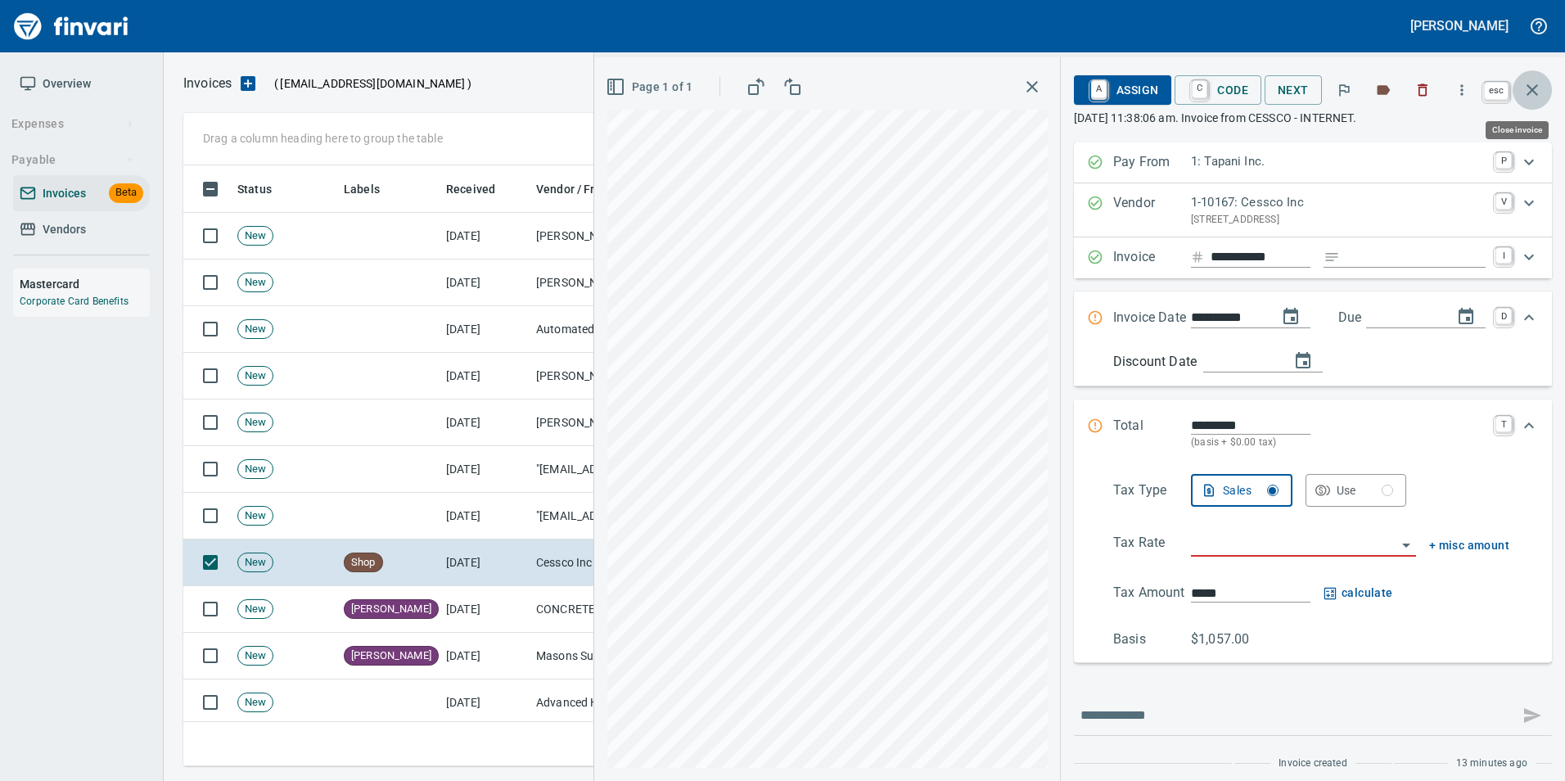
click at [1536, 88] on icon "button" at bounding box center [1532, 90] width 20 height 20
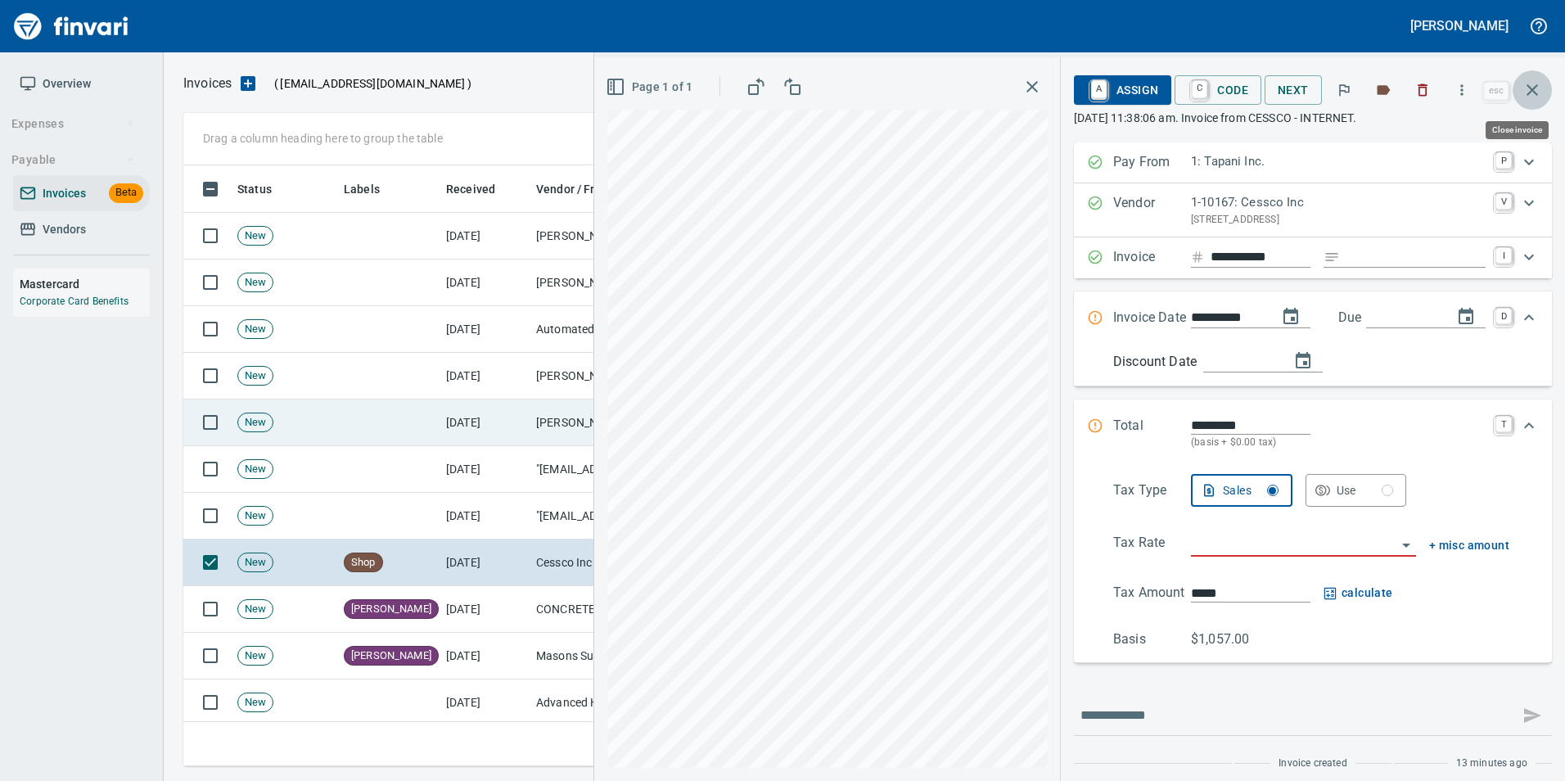
scroll to position [588, 1337]
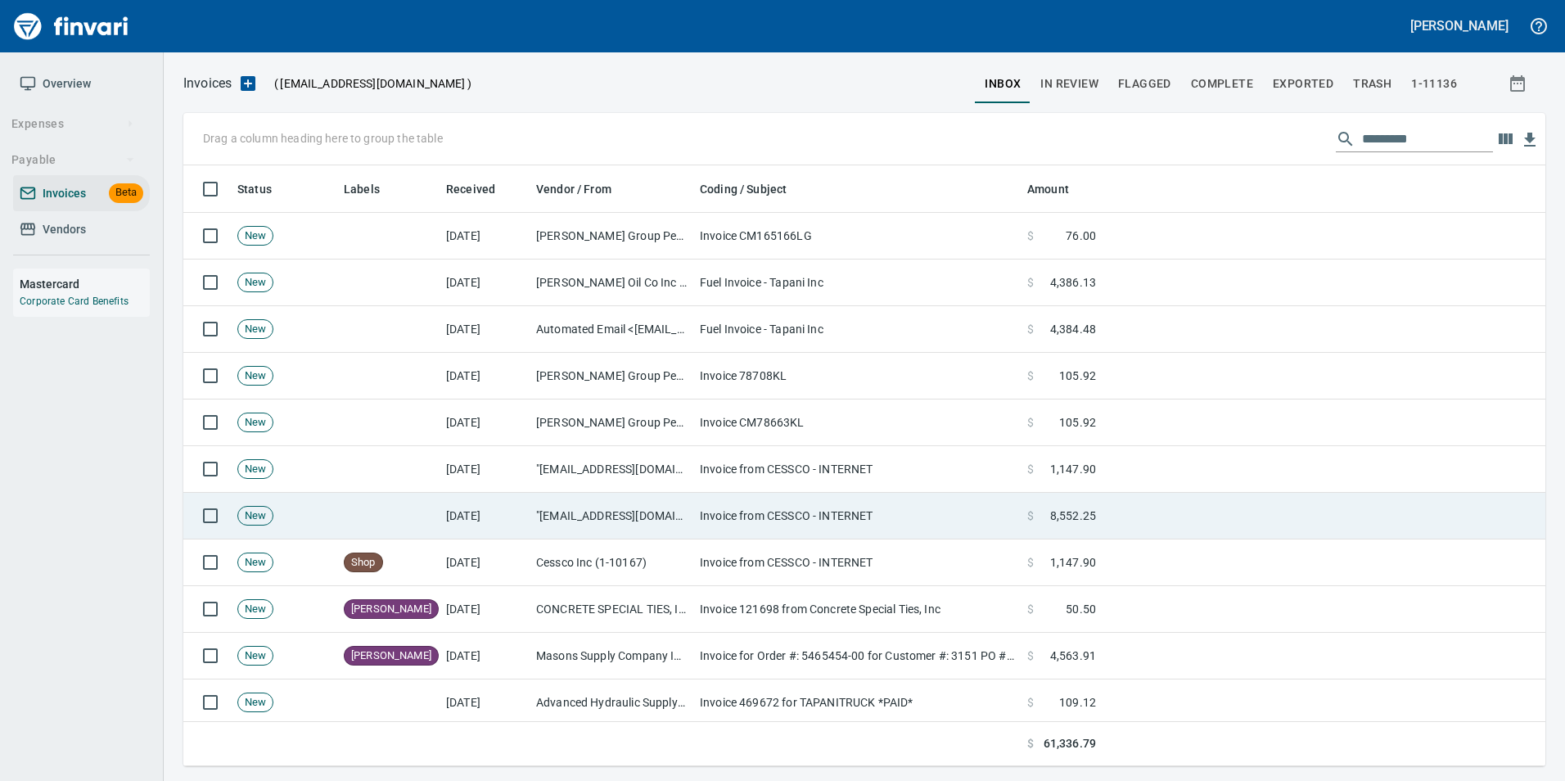
click at [746, 500] on td "Invoice from CESSCO - INTERNET" at bounding box center [856, 516] width 327 height 47
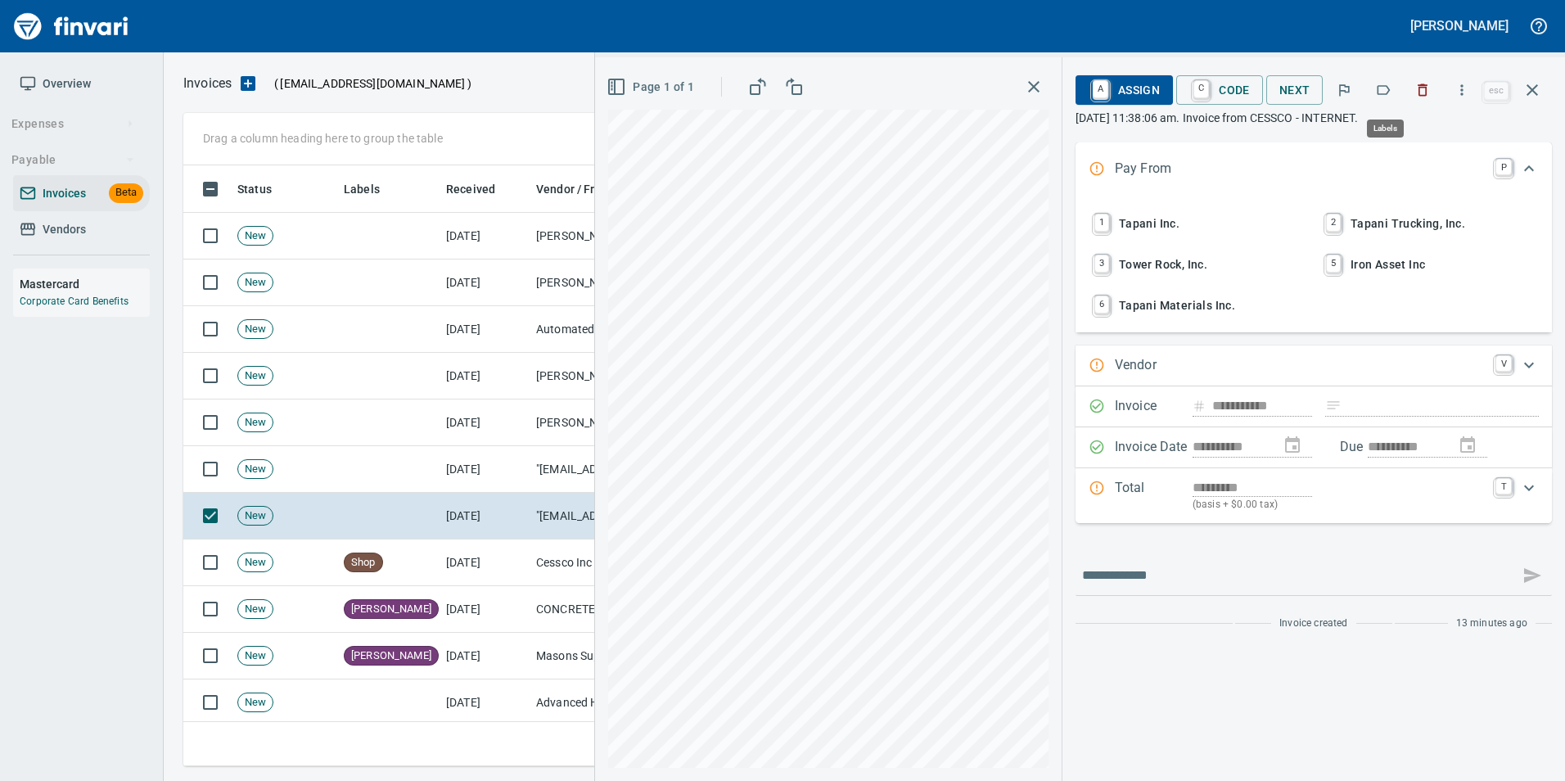
click at [1380, 94] on icon "button" at bounding box center [1384, 90] width 13 height 10
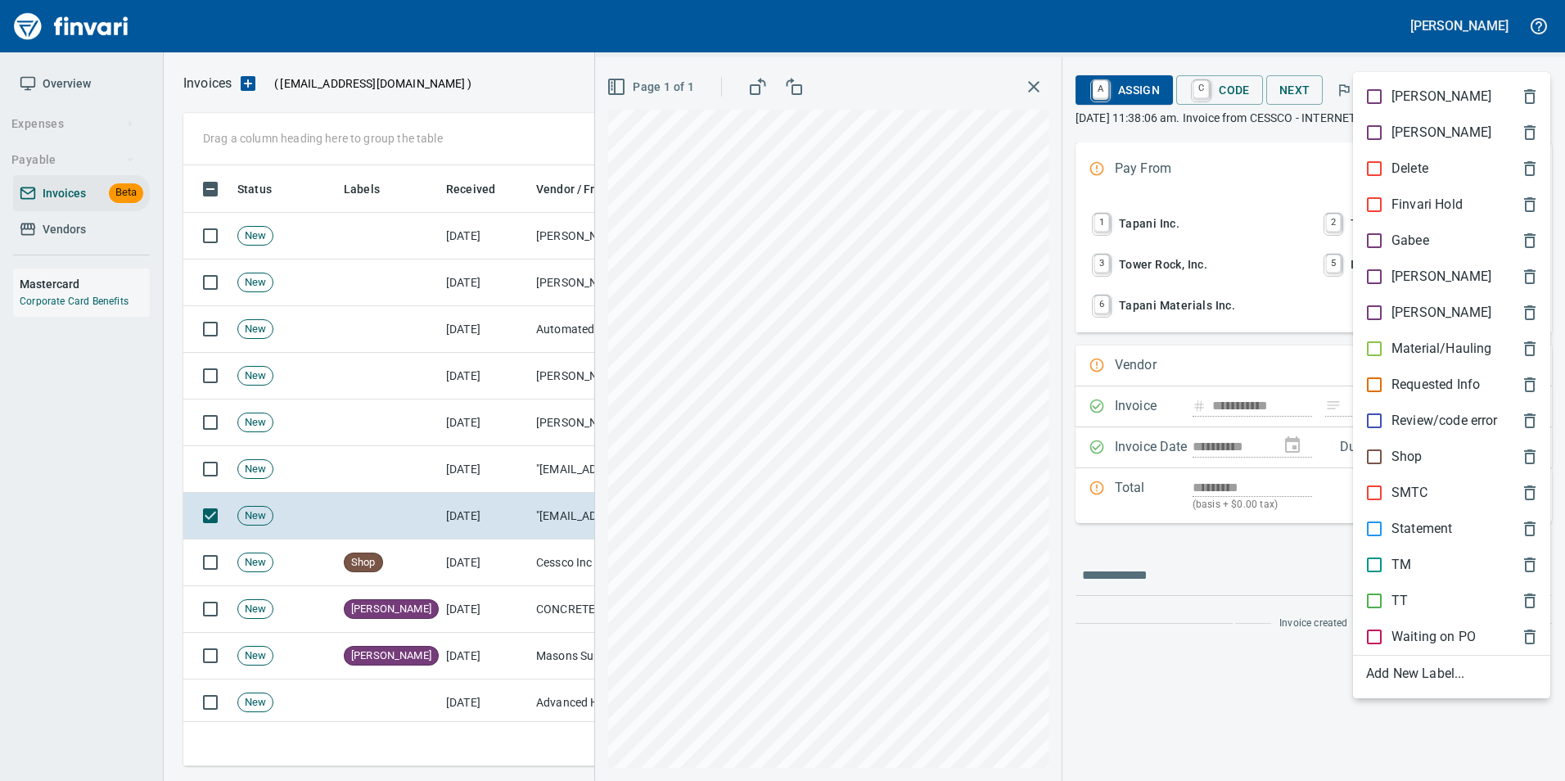
scroll to position [588, 1337]
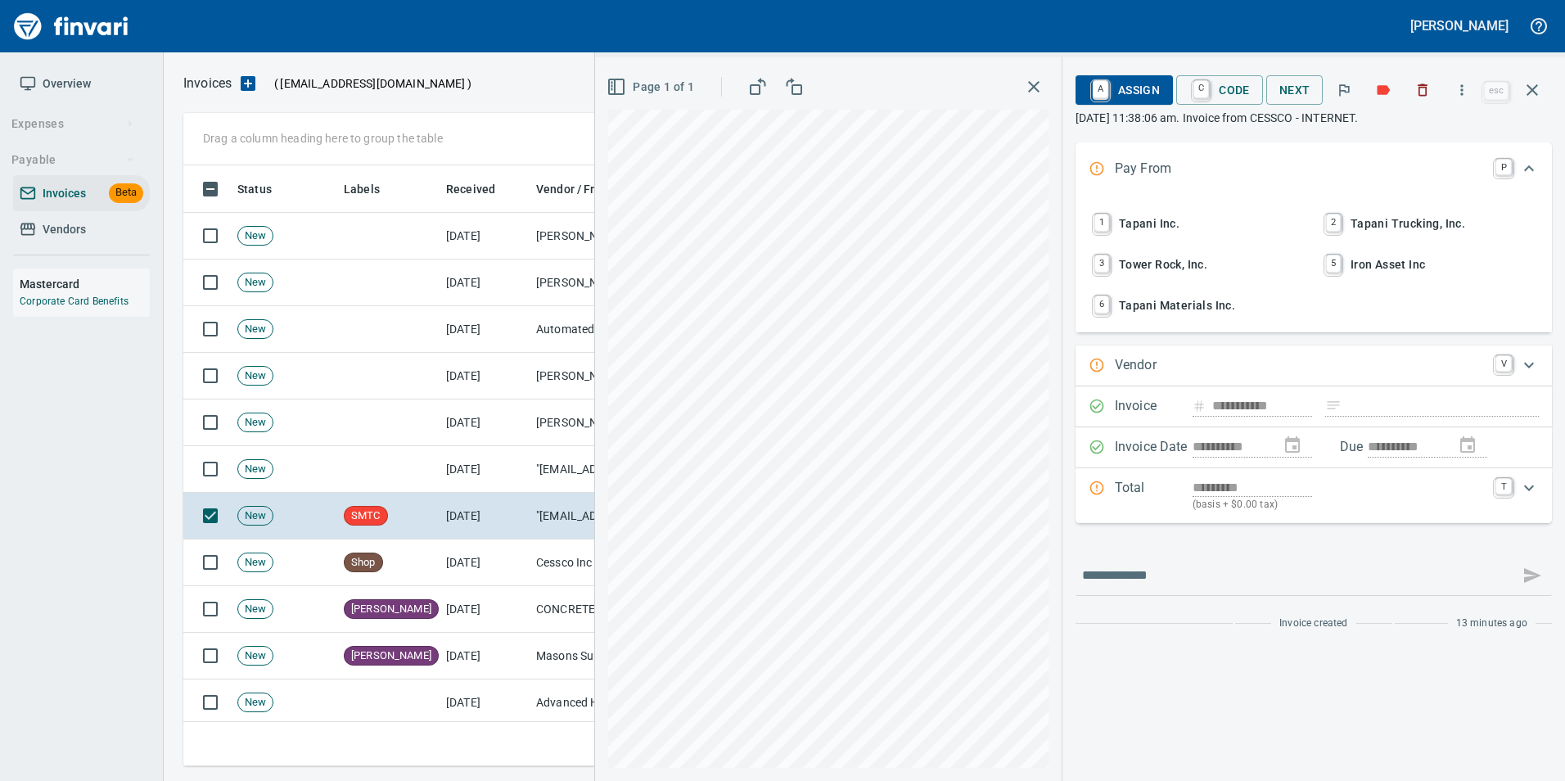
click at [1538, 89] on icon "button" at bounding box center [1532, 90] width 20 height 20
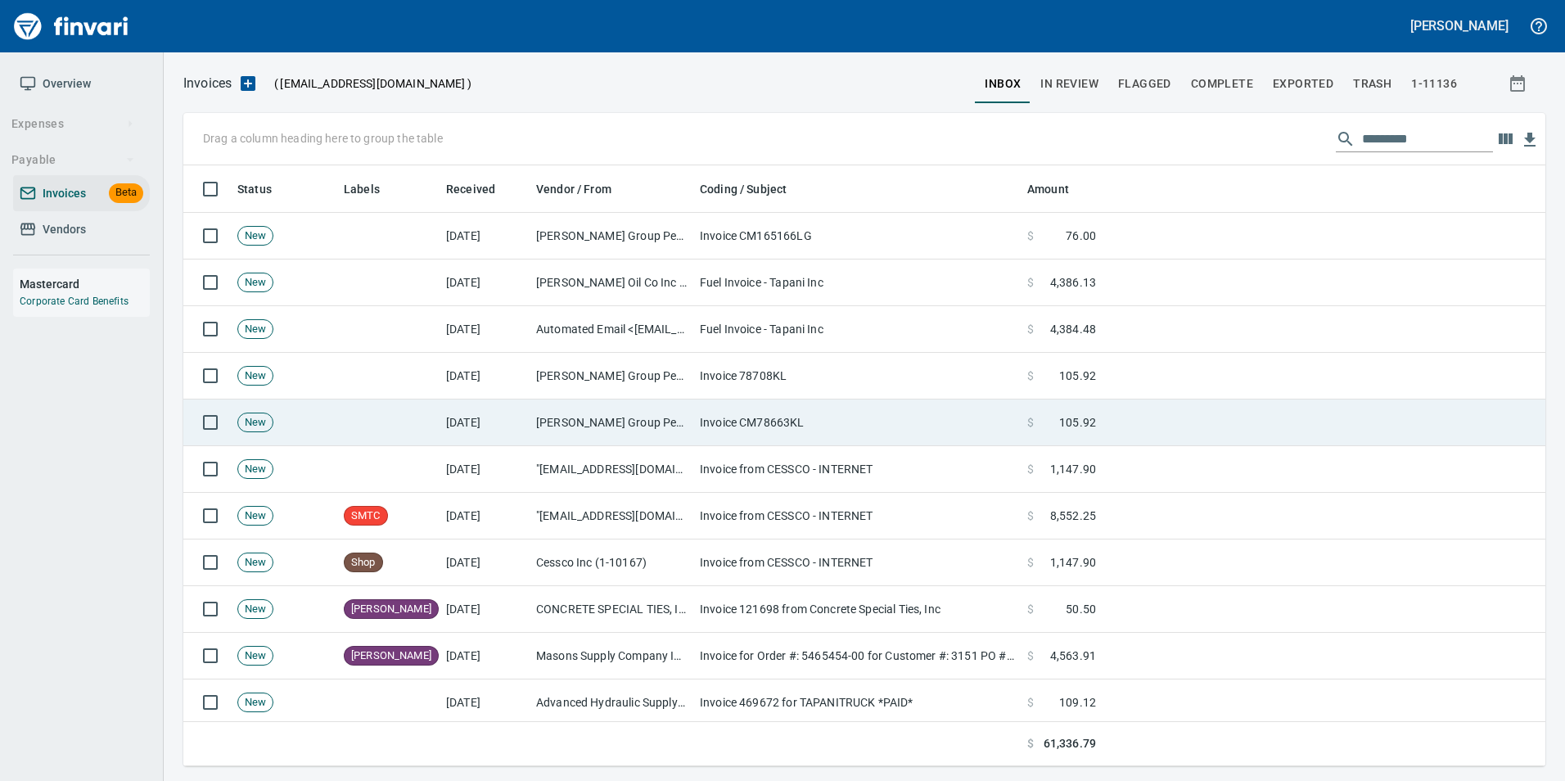
scroll to position [588, 1337]
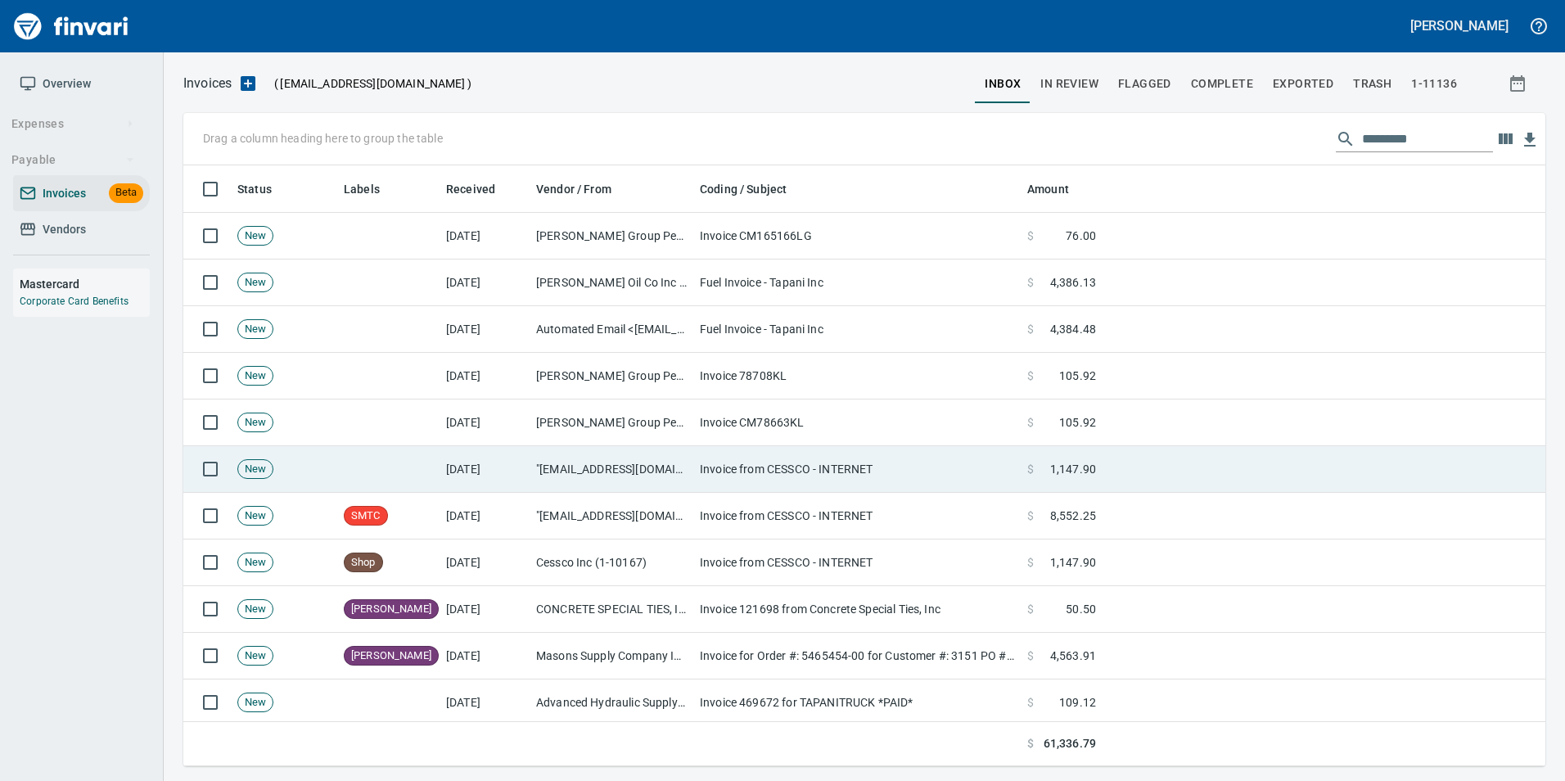
click at [706, 478] on td "Invoice from CESSCO - INTERNET" at bounding box center [856, 469] width 327 height 47
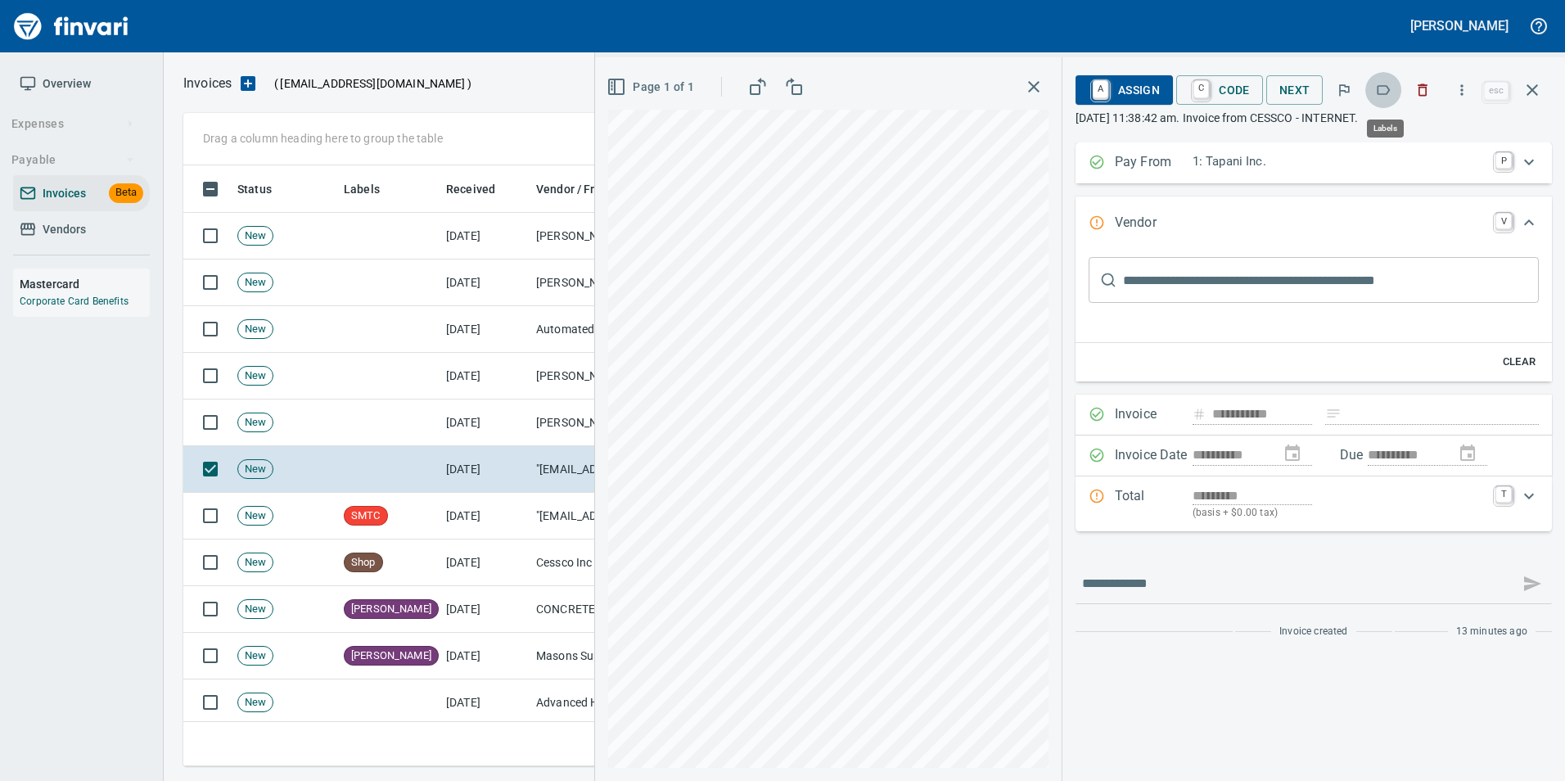
click at [1380, 82] on icon "button" at bounding box center [1383, 90] width 16 height 16
click at [1540, 82] on icon "button" at bounding box center [1532, 90] width 20 height 20
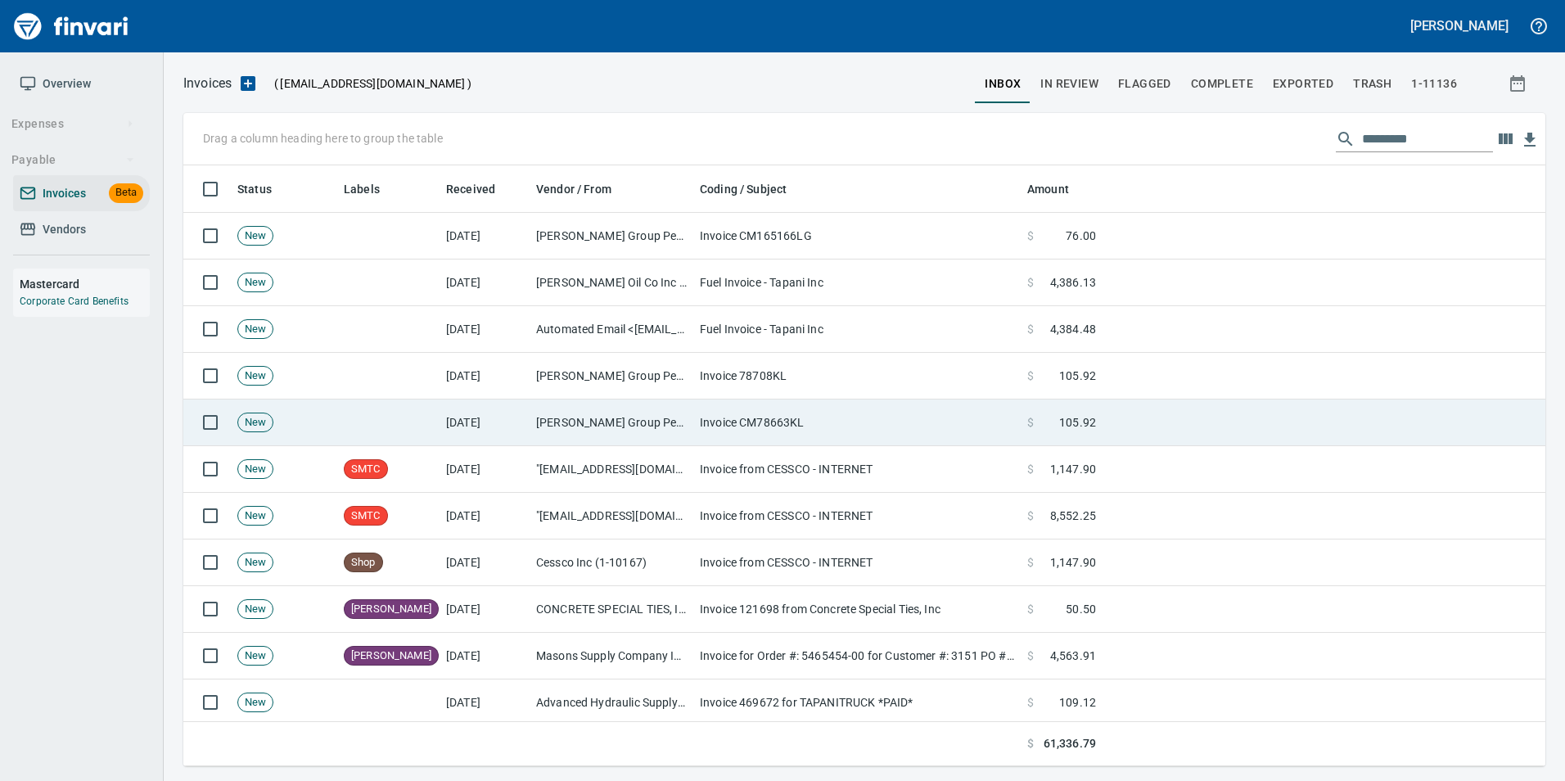
click at [733, 426] on td "Invoice CM78663KL" at bounding box center [856, 422] width 327 height 47
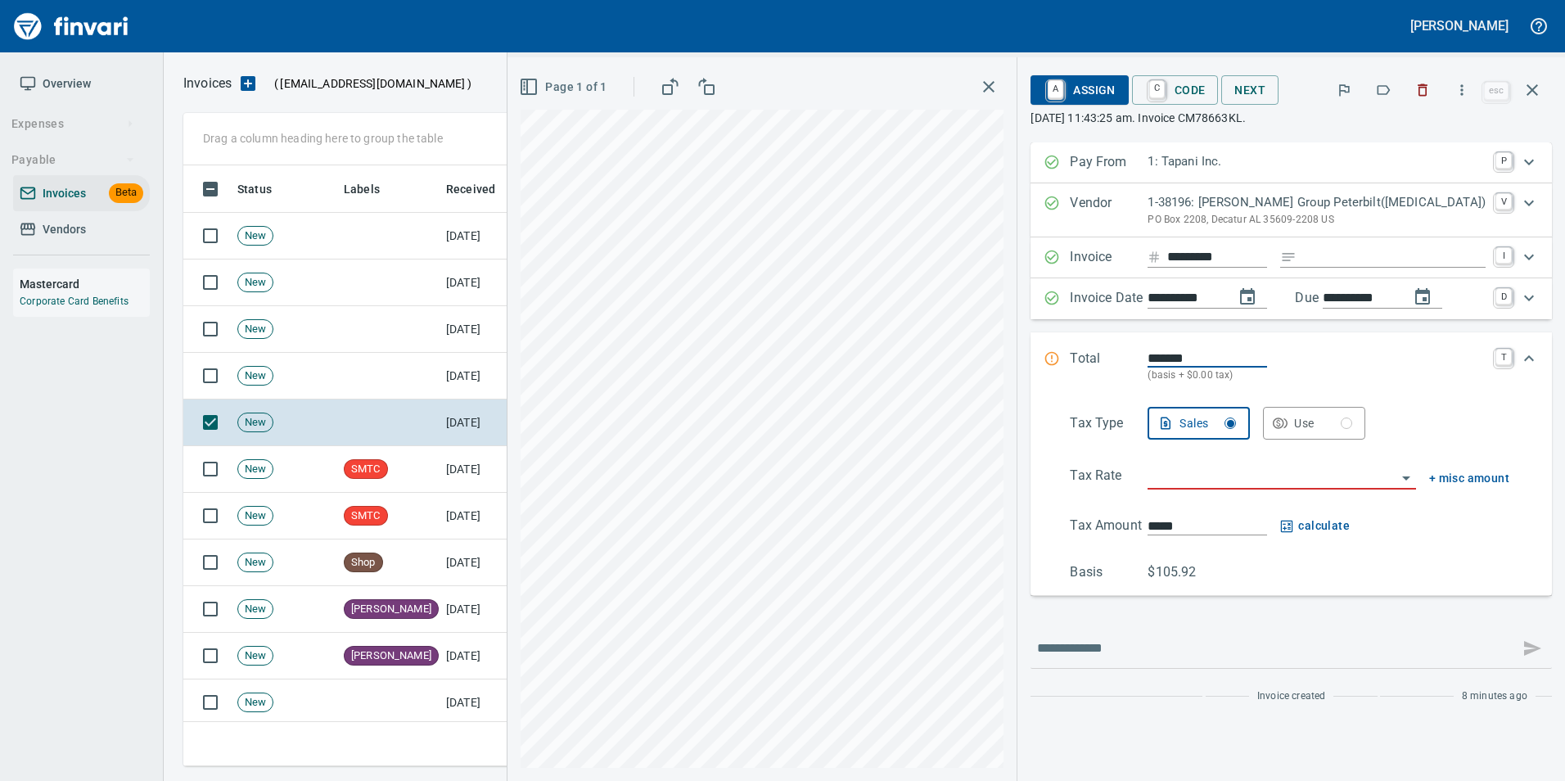
scroll to position [588, 1337]
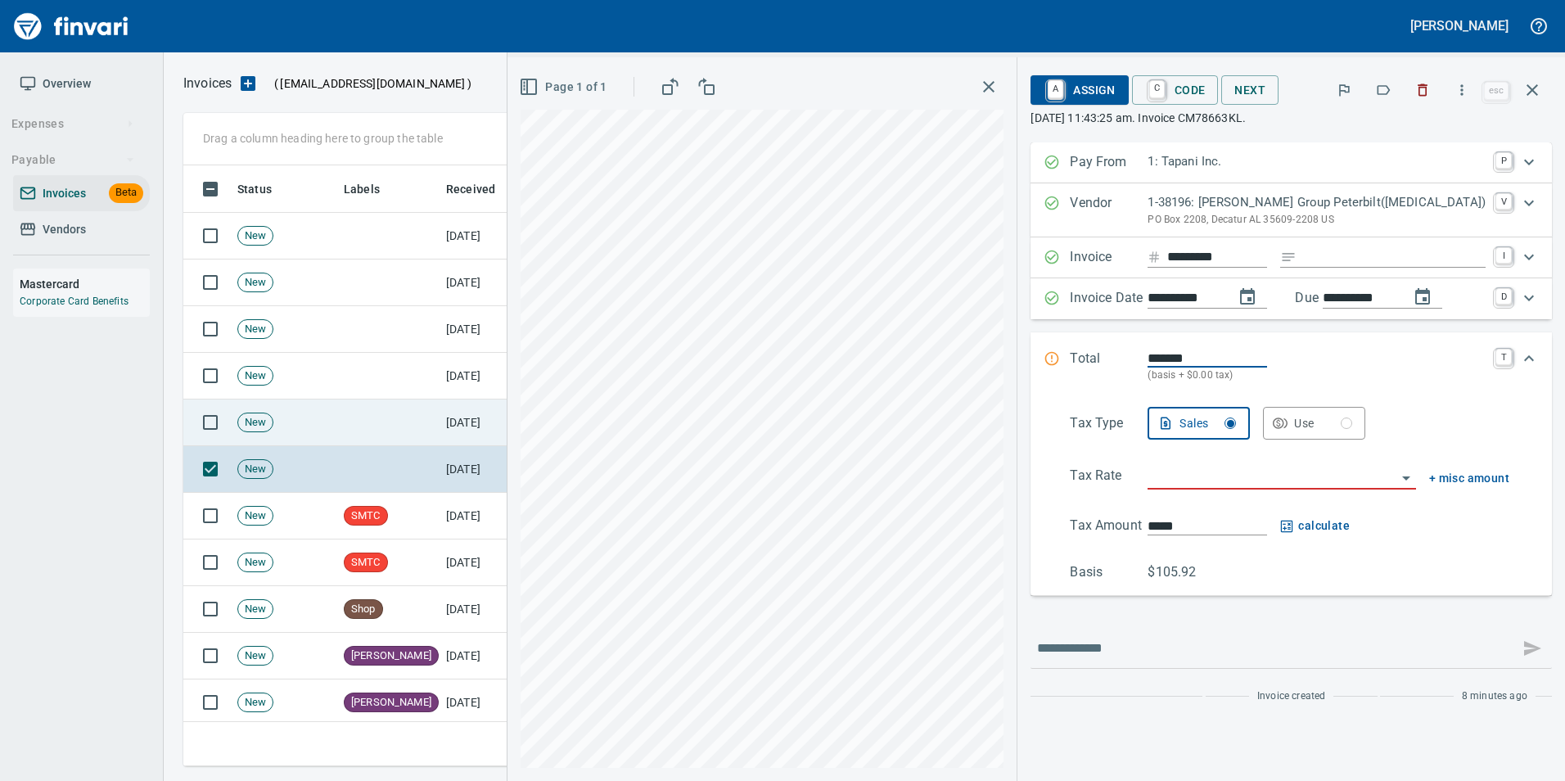
click at [475, 429] on td "[DATE]" at bounding box center [485, 422] width 90 height 47
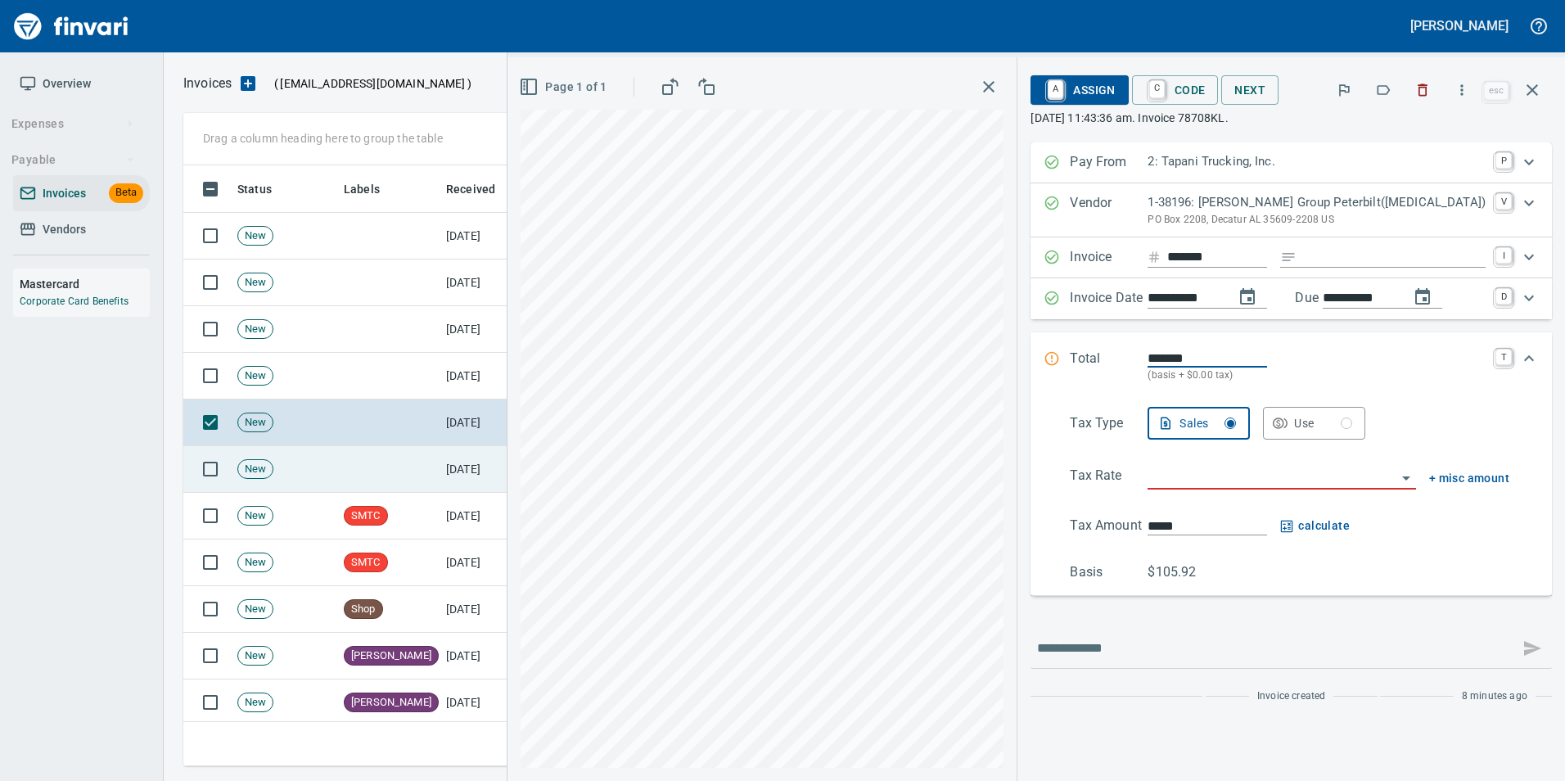
click at [475, 454] on td "[DATE]" at bounding box center [485, 469] width 90 height 47
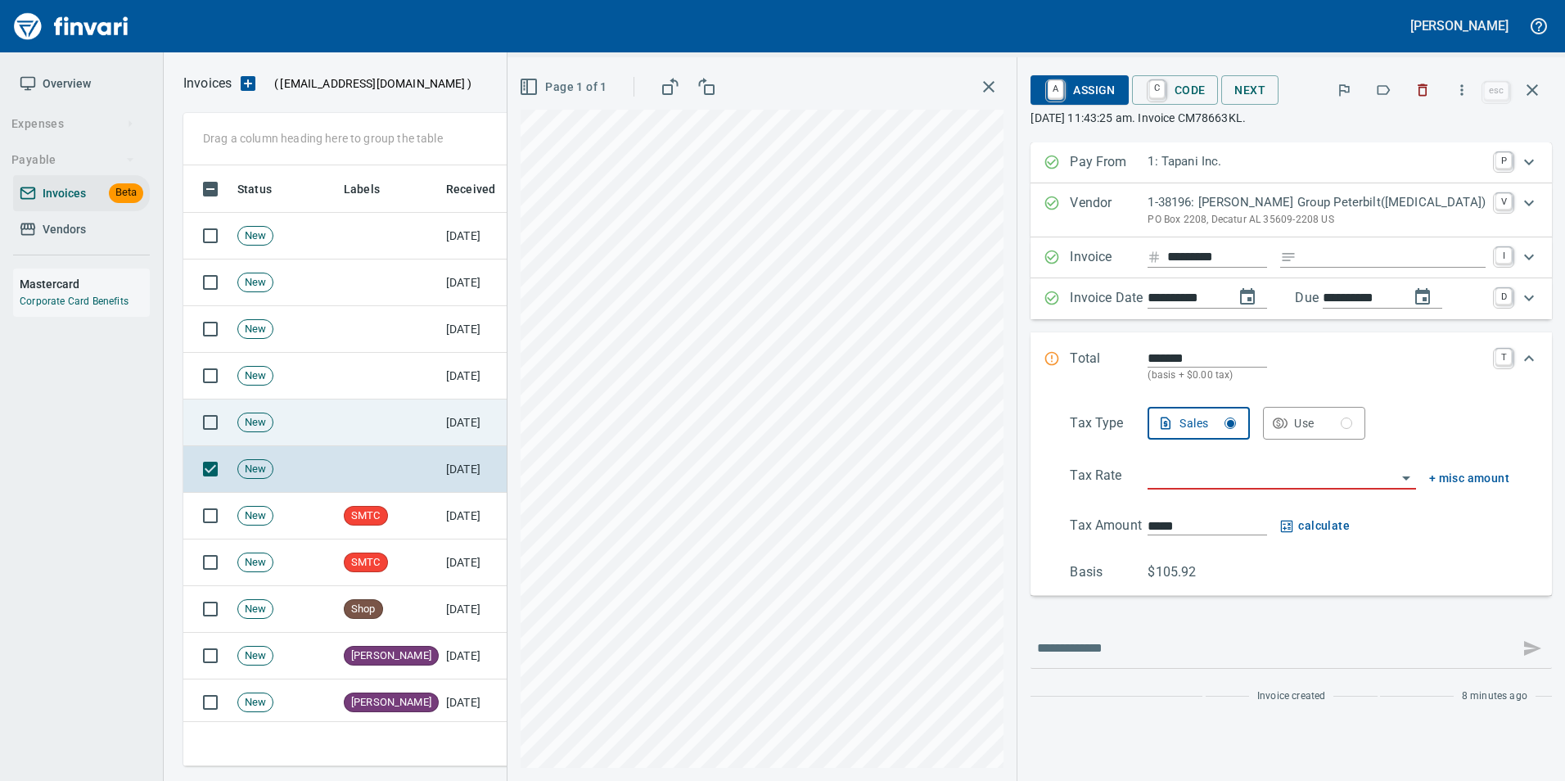
click at [465, 413] on td "[DATE]" at bounding box center [485, 422] width 90 height 47
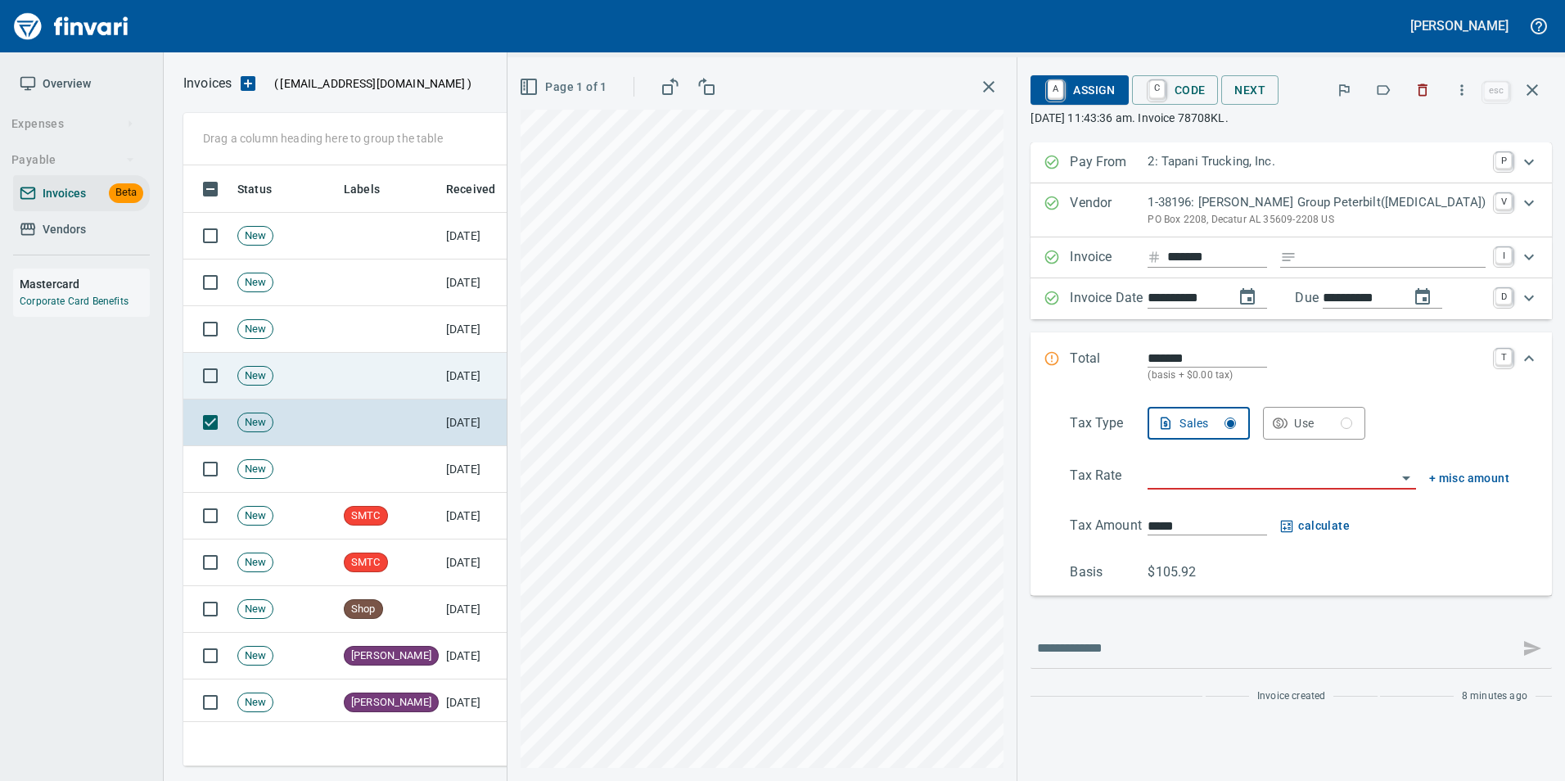
click at [451, 384] on td "[DATE]" at bounding box center [485, 376] width 90 height 47
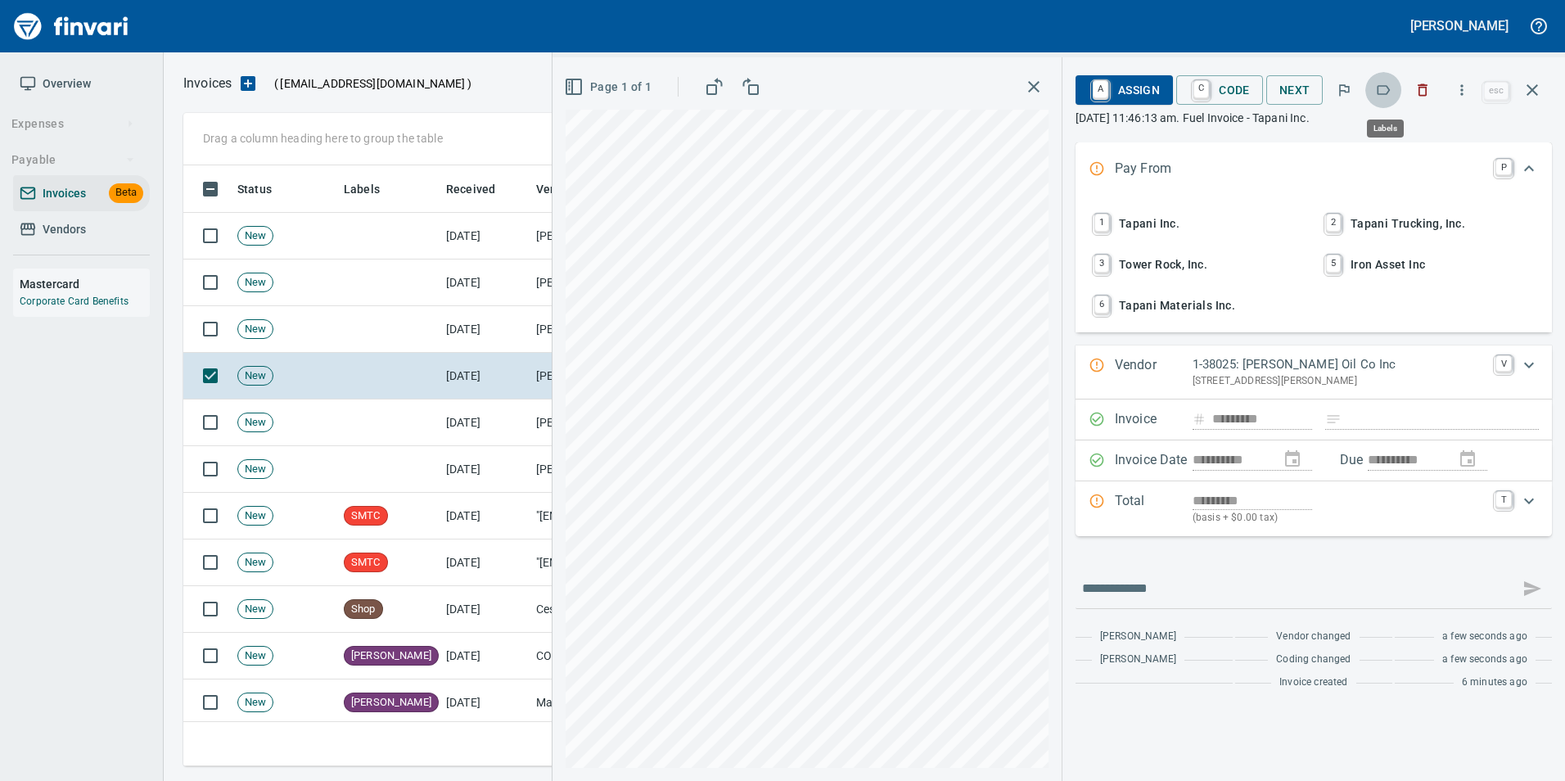
click at [1384, 85] on icon "button" at bounding box center [1383, 90] width 16 height 16
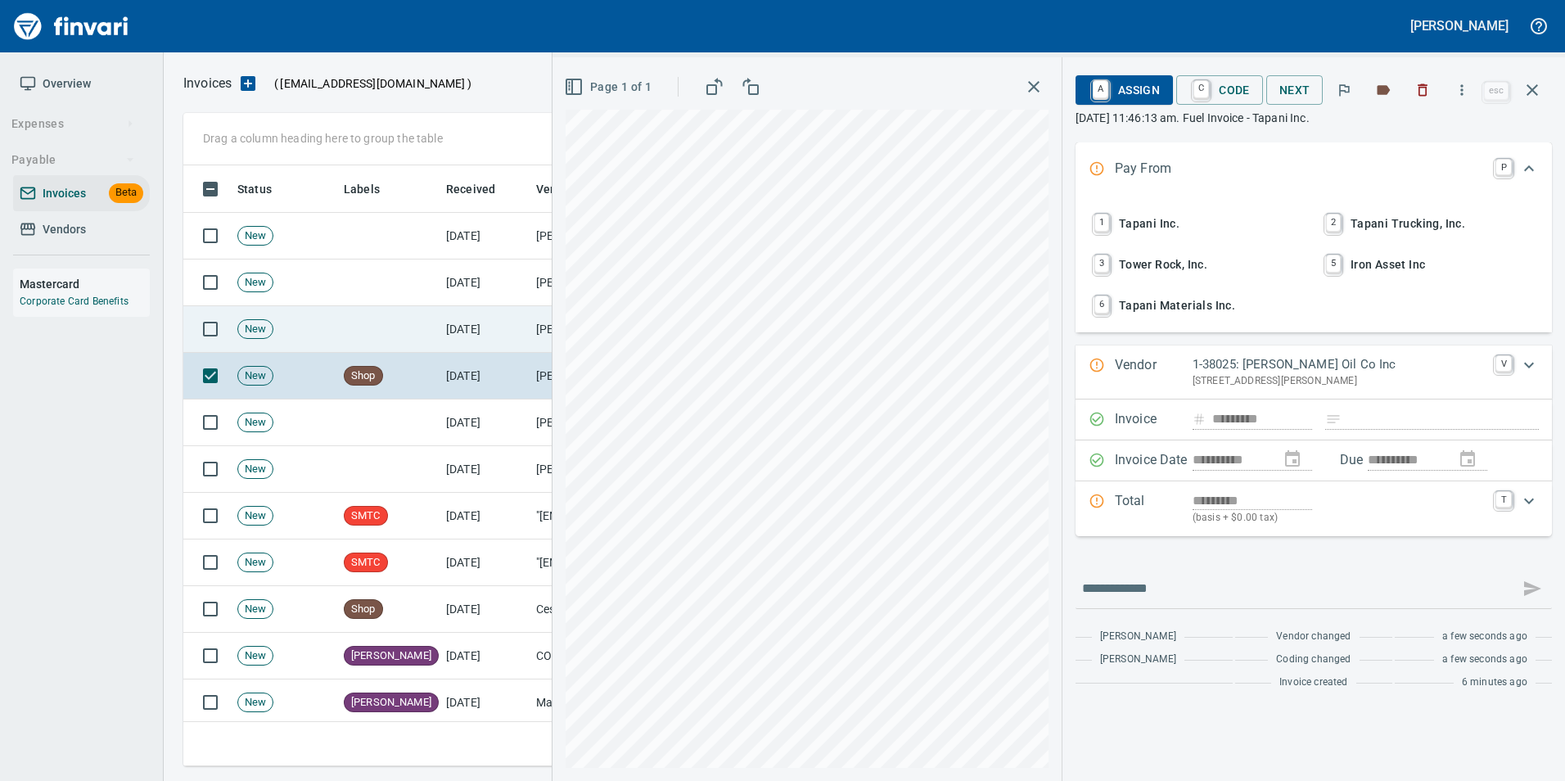
click at [518, 336] on td "[DATE]" at bounding box center [485, 329] width 90 height 47
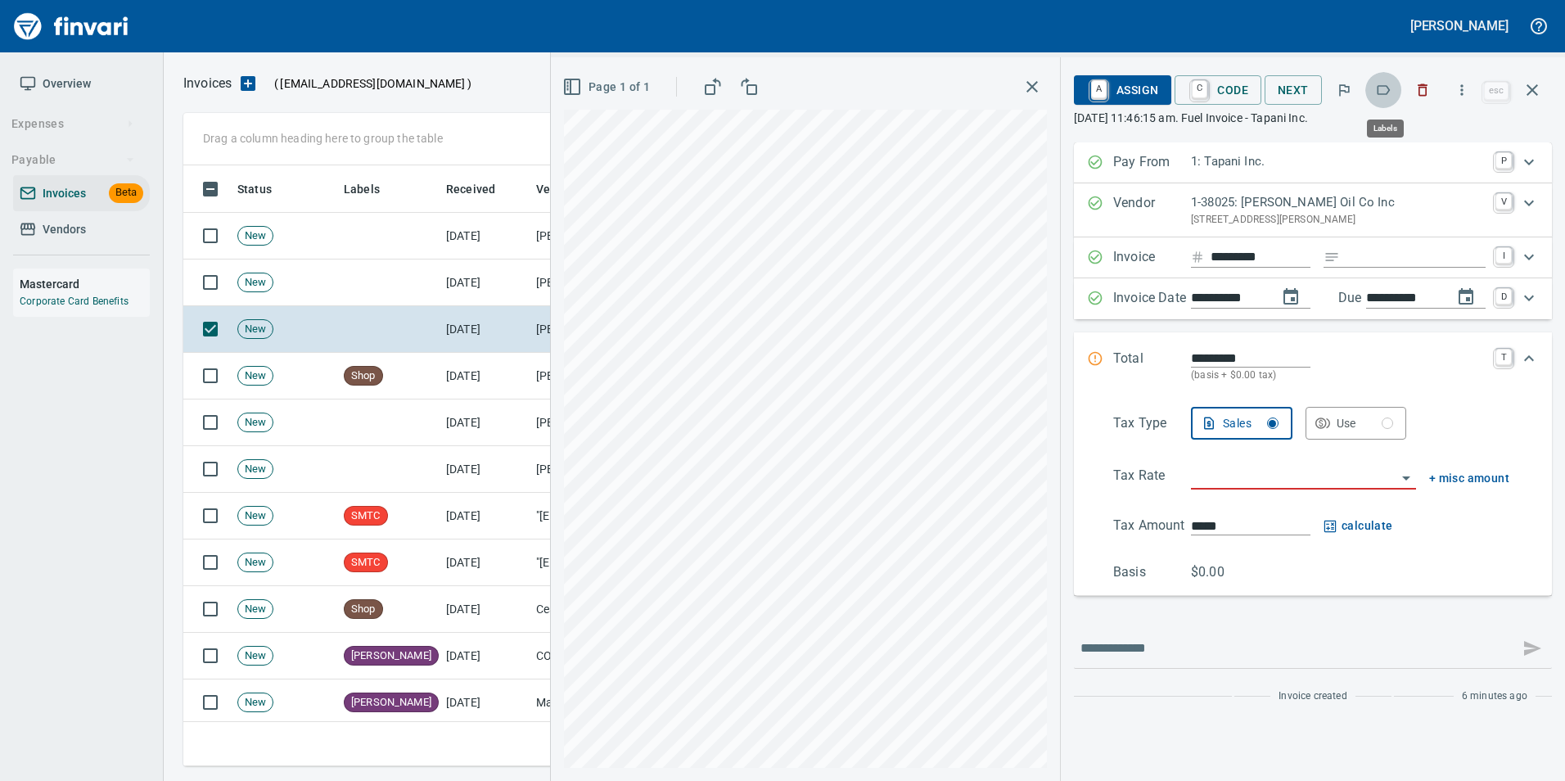
click at [1387, 92] on icon "button" at bounding box center [1383, 90] width 16 height 16
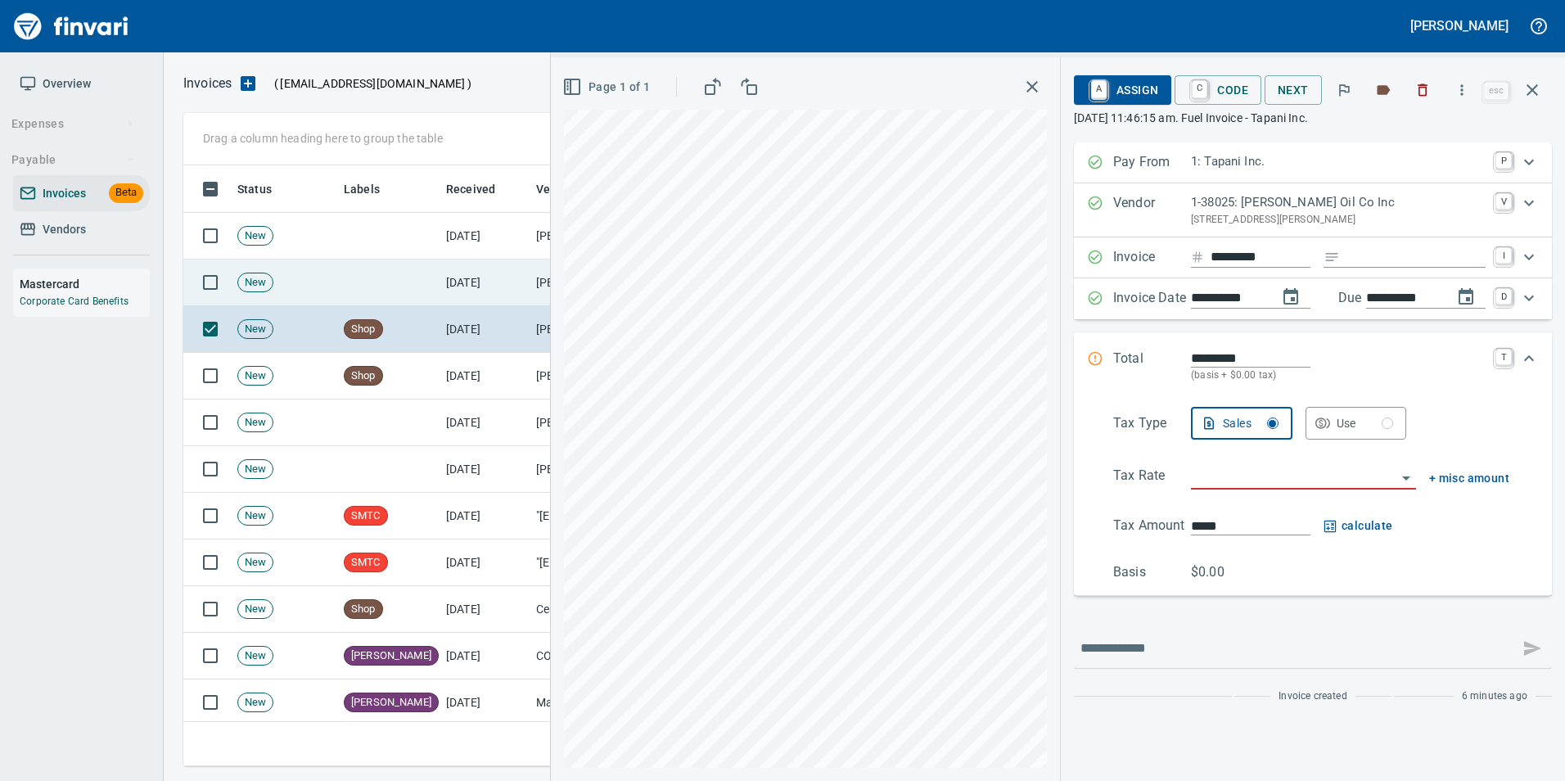
click at [431, 279] on td at bounding box center [388, 282] width 102 height 47
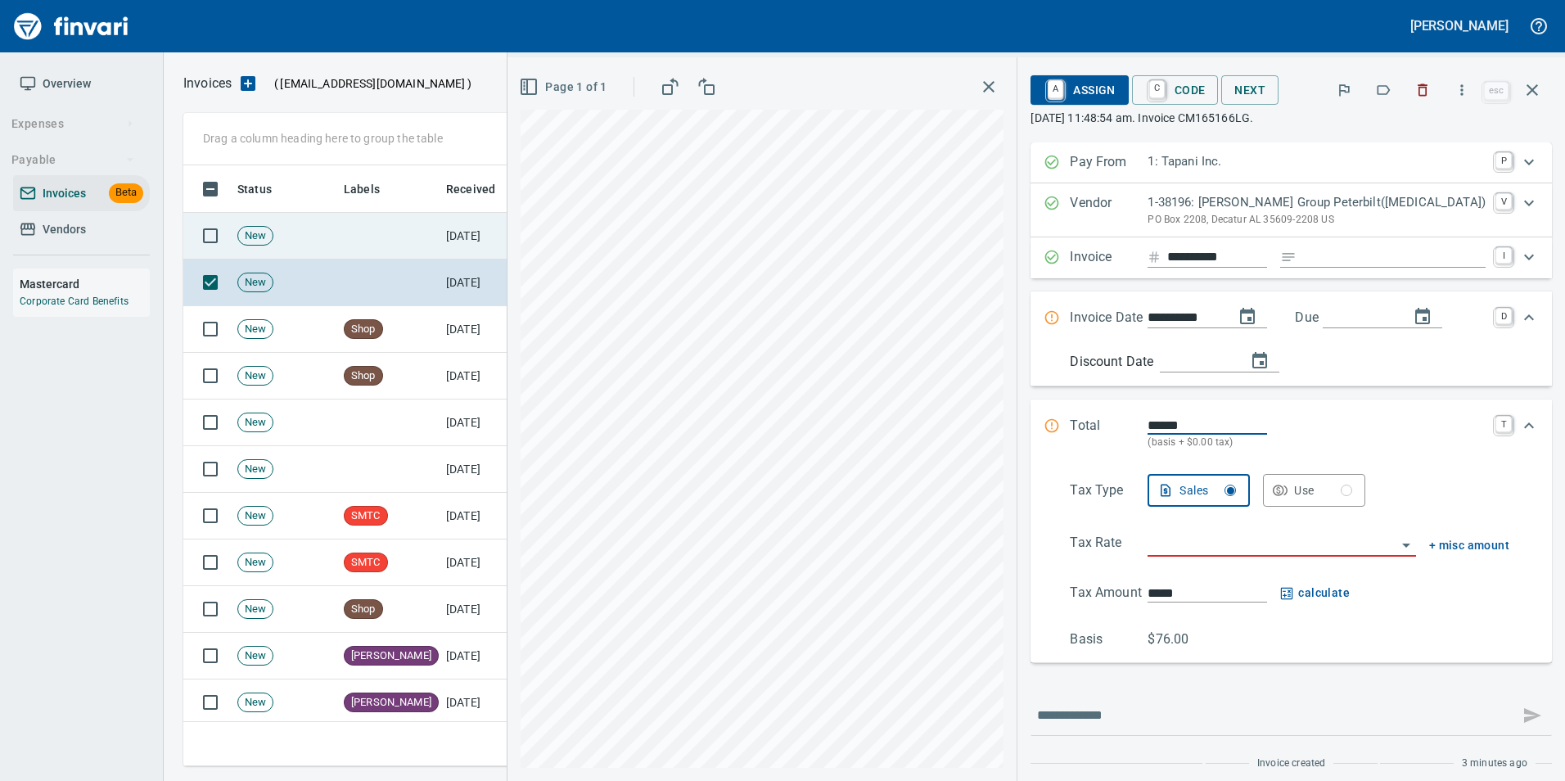
click at [450, 248] on td "[DATE]" at bounding box center [485, 236] width 90 height 47
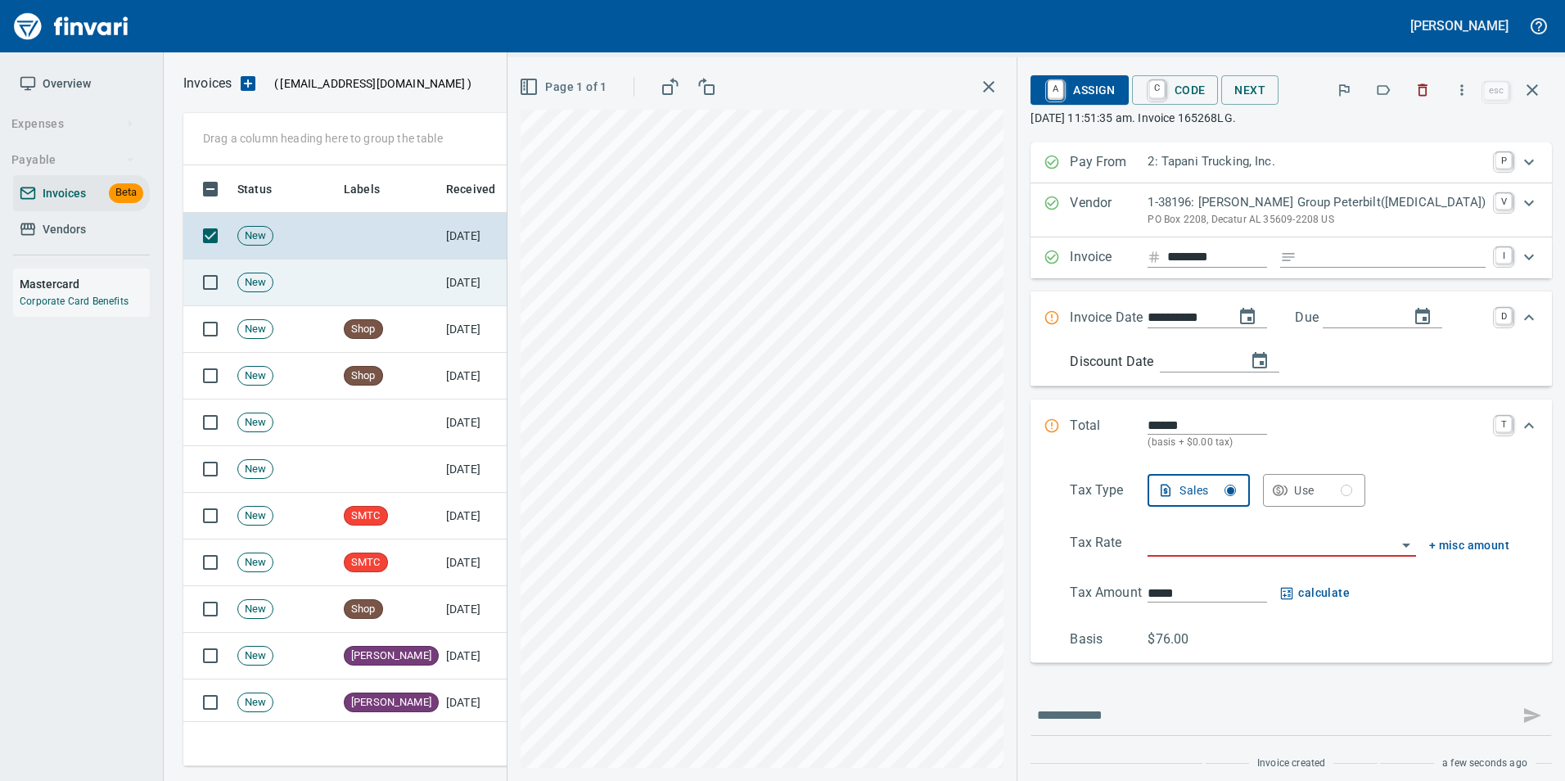
click at [428, 280] on td at bounding box center [388, 282] width 102 height 47
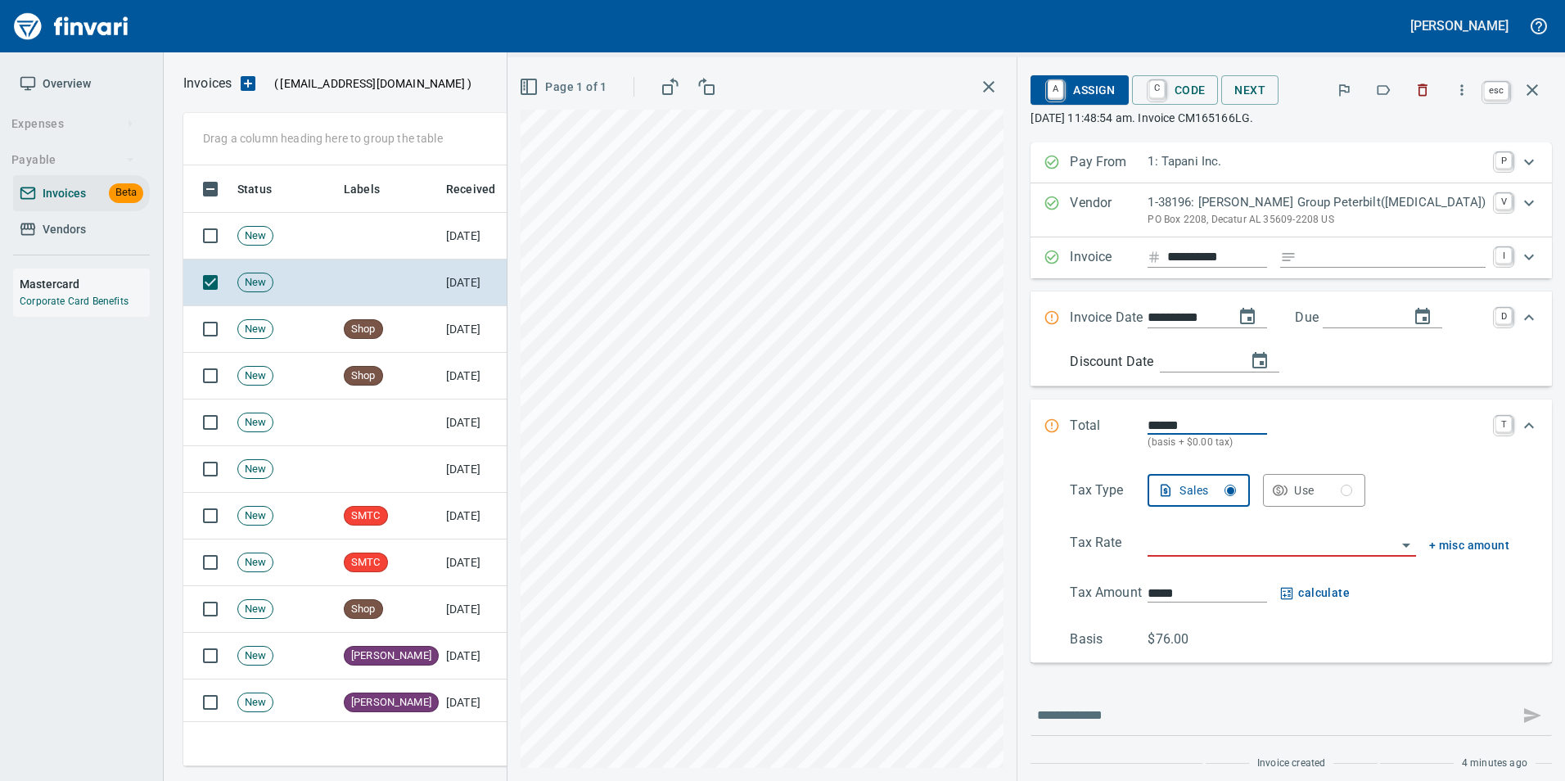
click at [1537, 97] on icon "button" at bounding box center [1532, 90] width 20 height 20
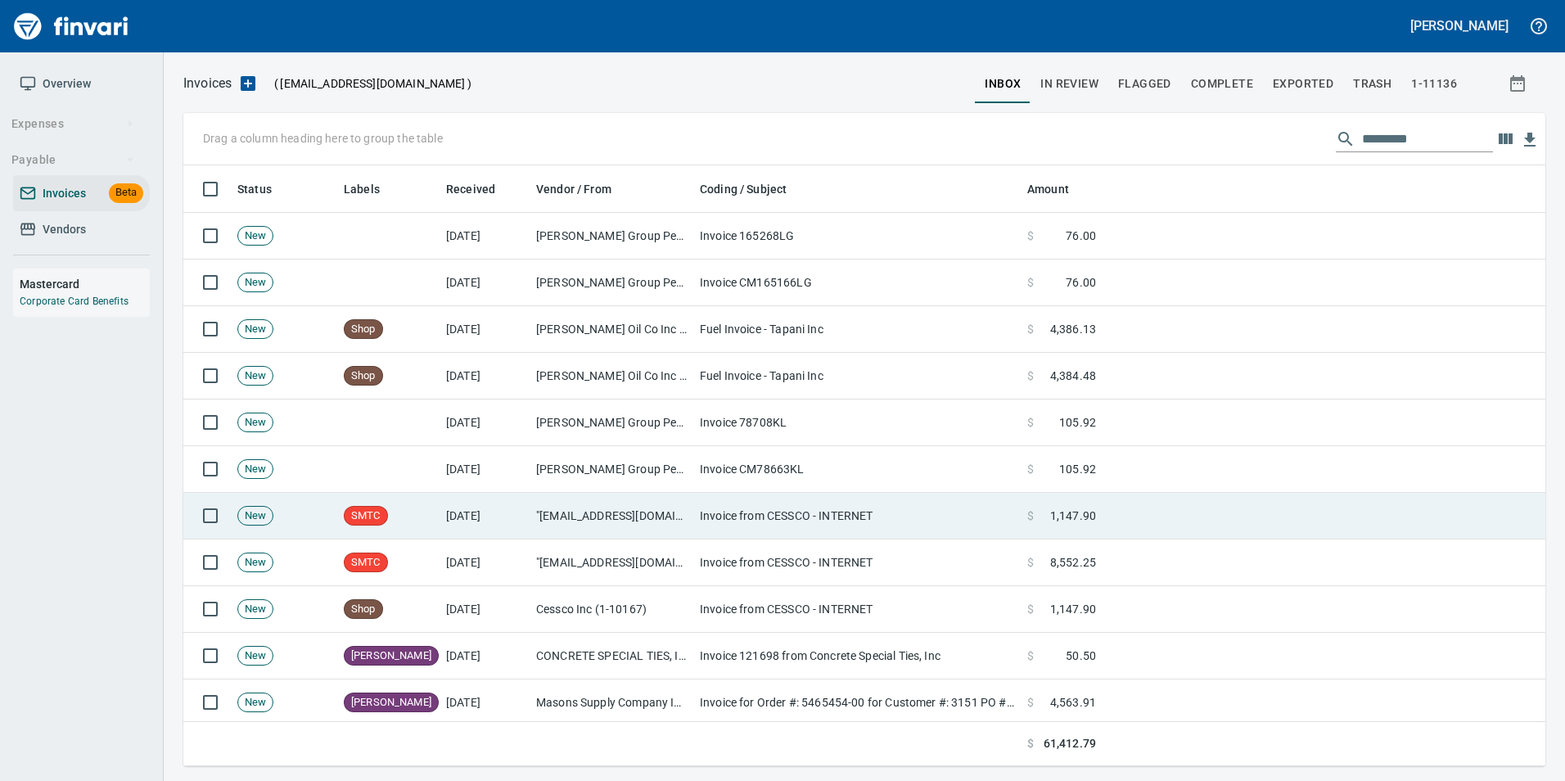
click at [760, 512] on td "Invoice from CESSCO - INTERNET" at bounding box center [856, 516] width 327 height 47
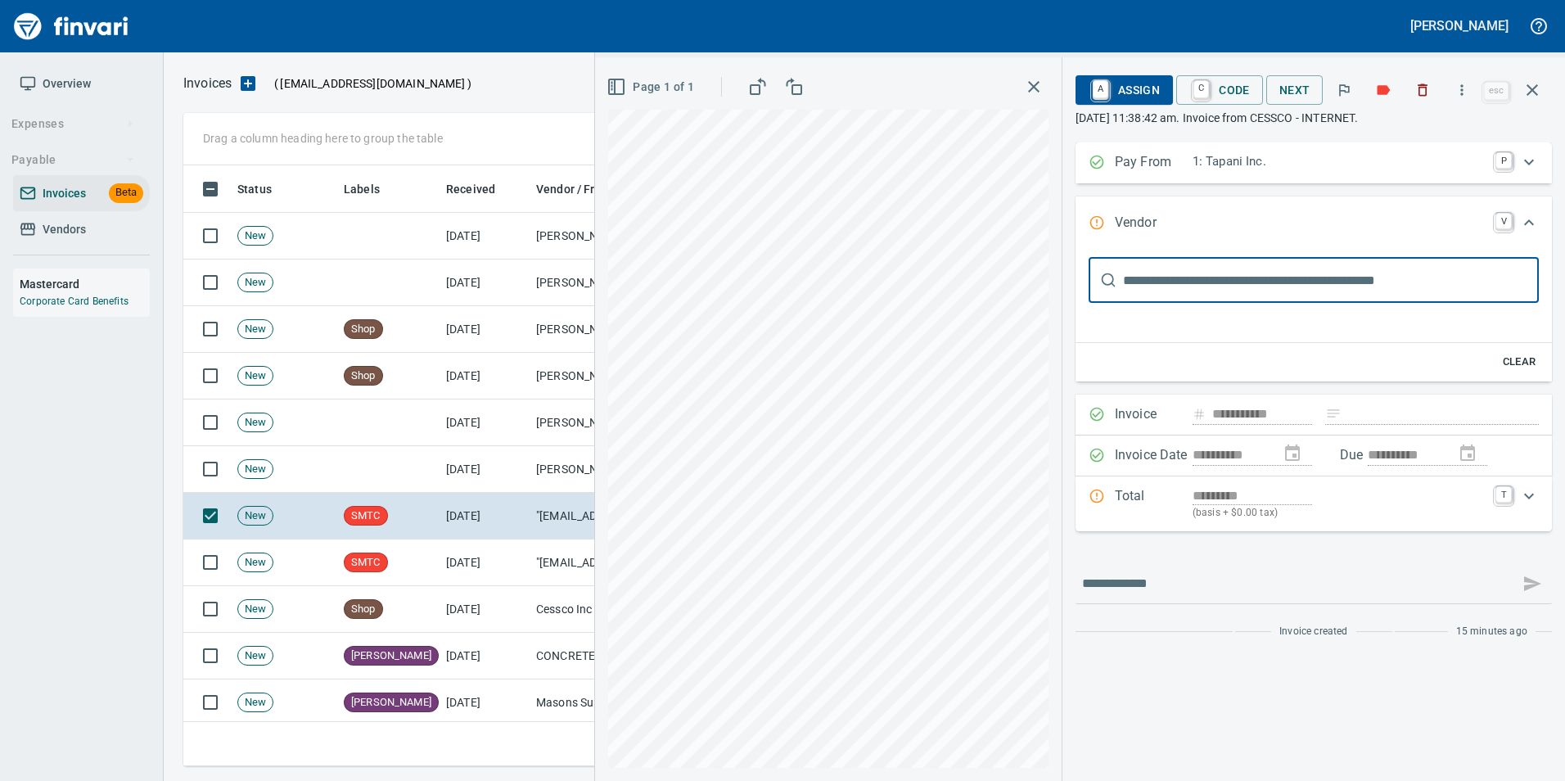
click at [1119, 75] on button "A Assign" at bounding box center [1123, 89] width 97 height 29
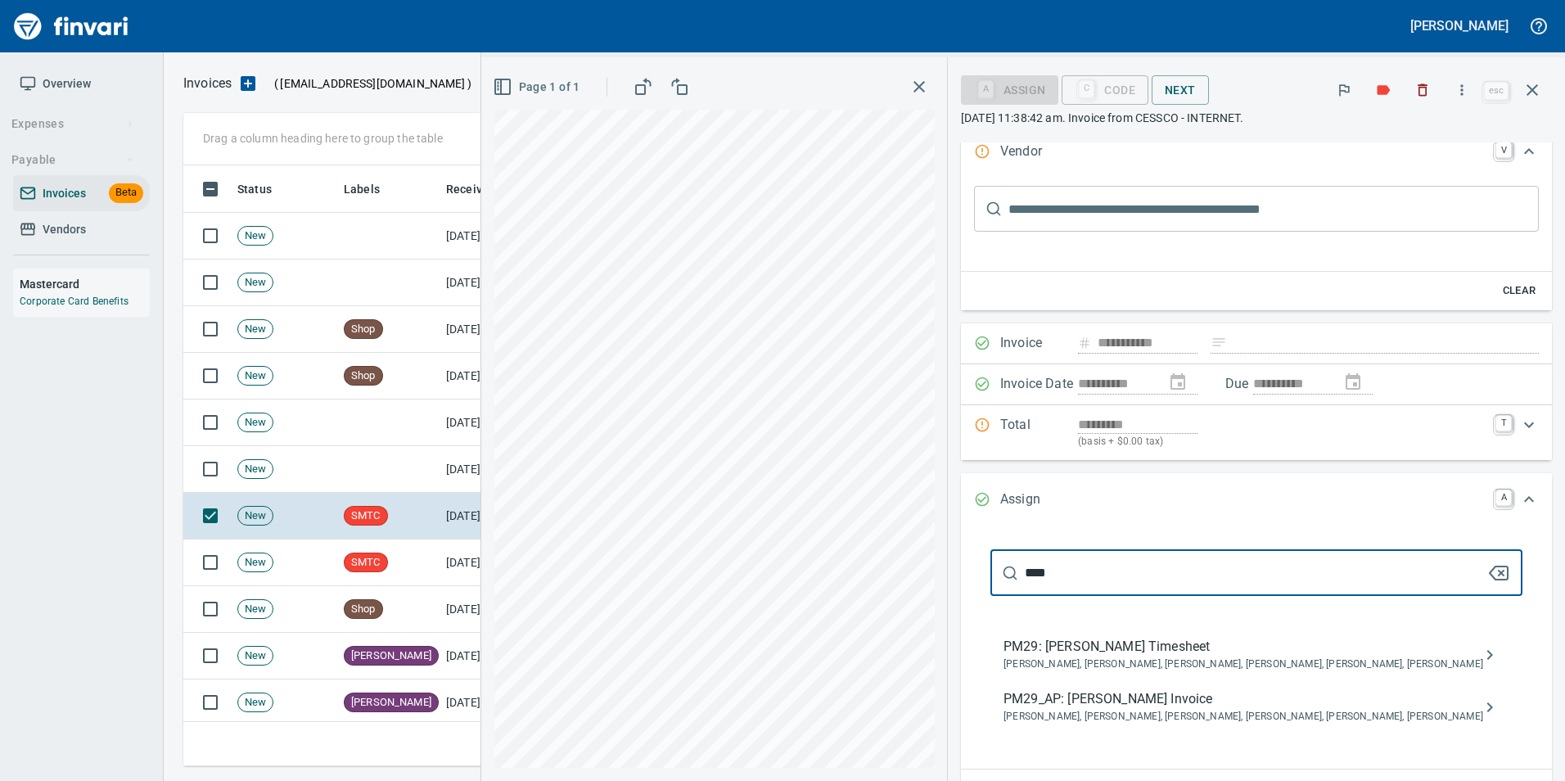
scroll to position [164, 0]
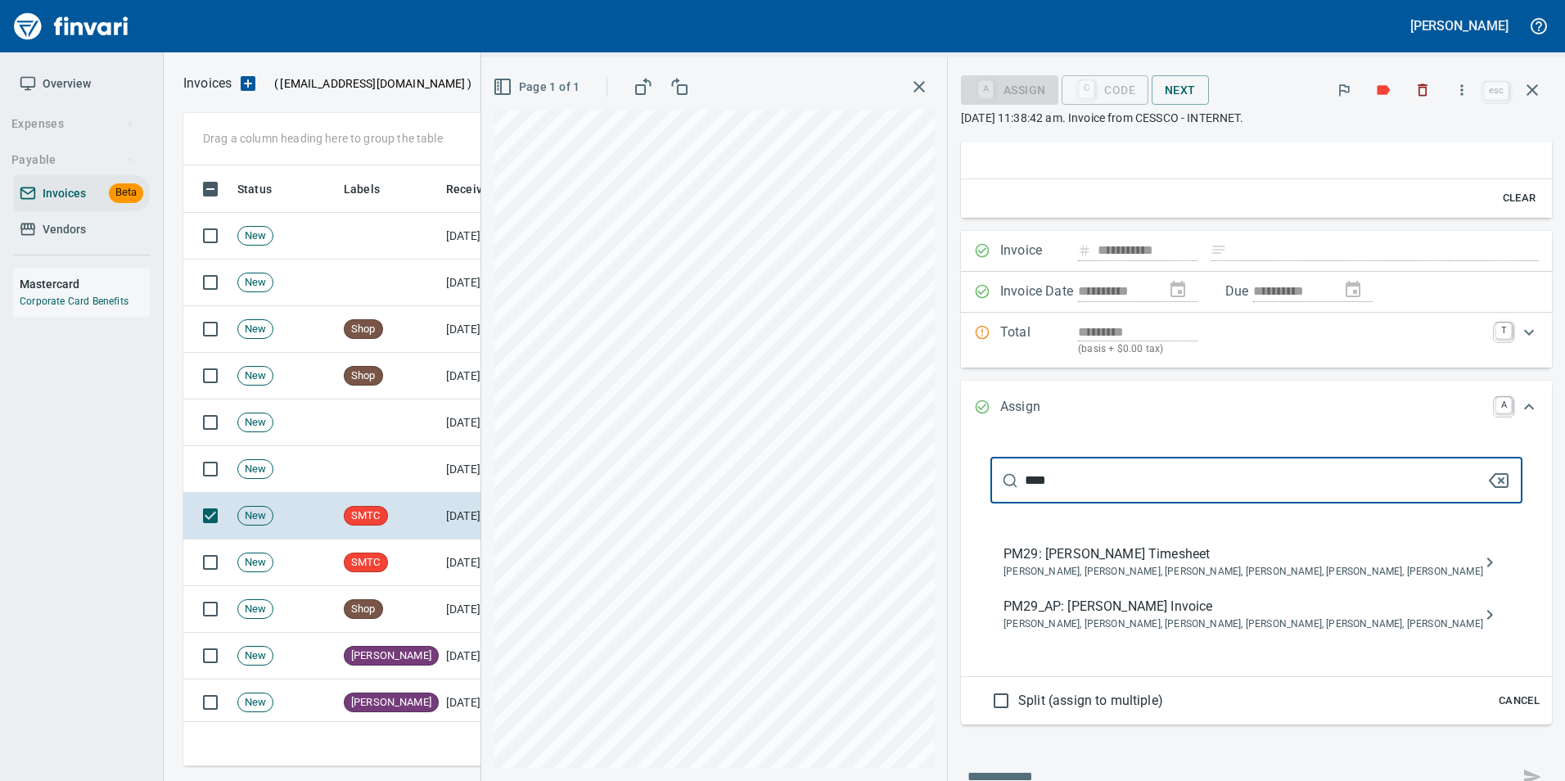
type input "****"
click at [1489, 476] on icon "button" at bounding box center [1499, 481] width 20 height 20
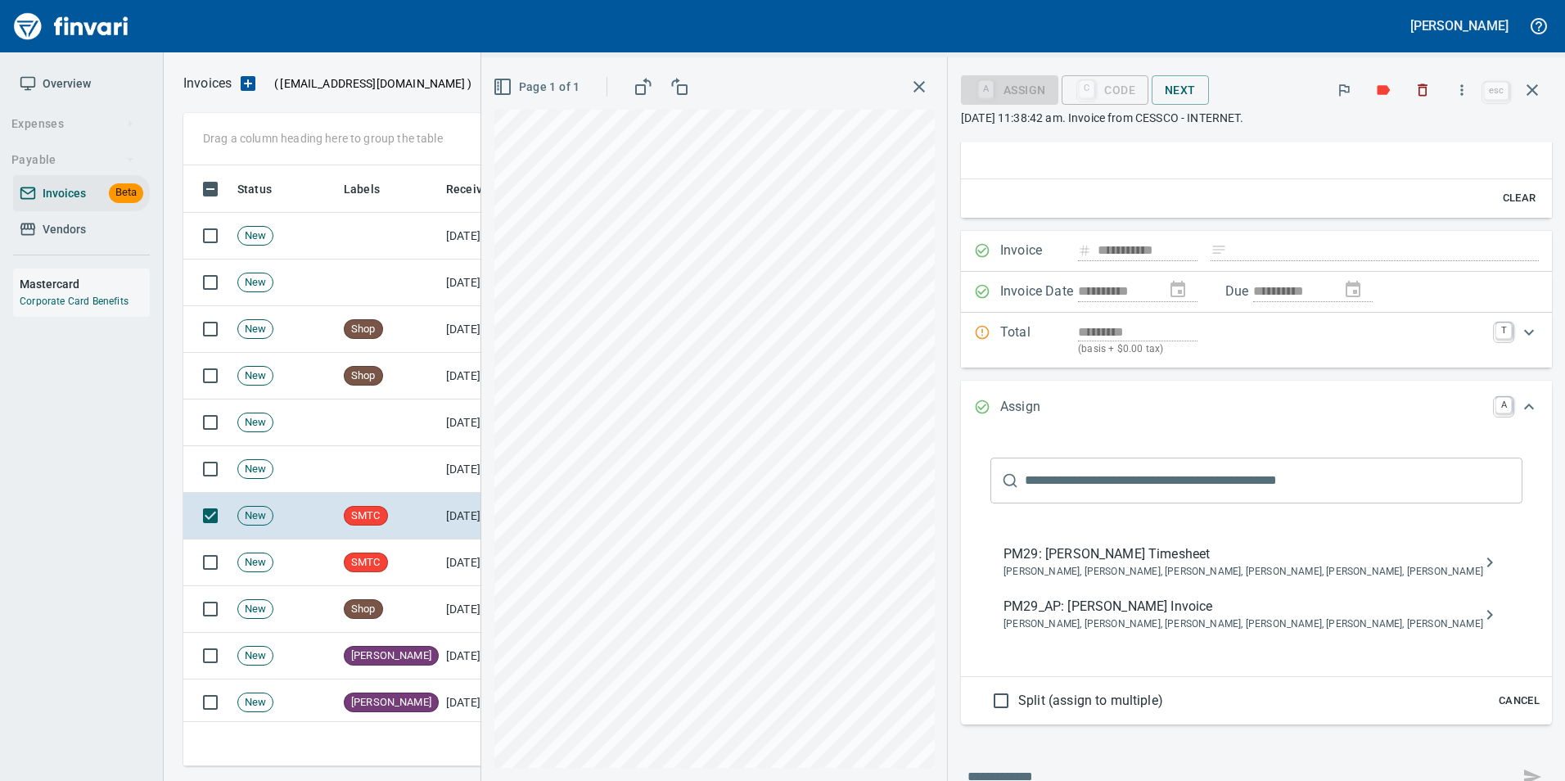
scroll to position [92, 0]
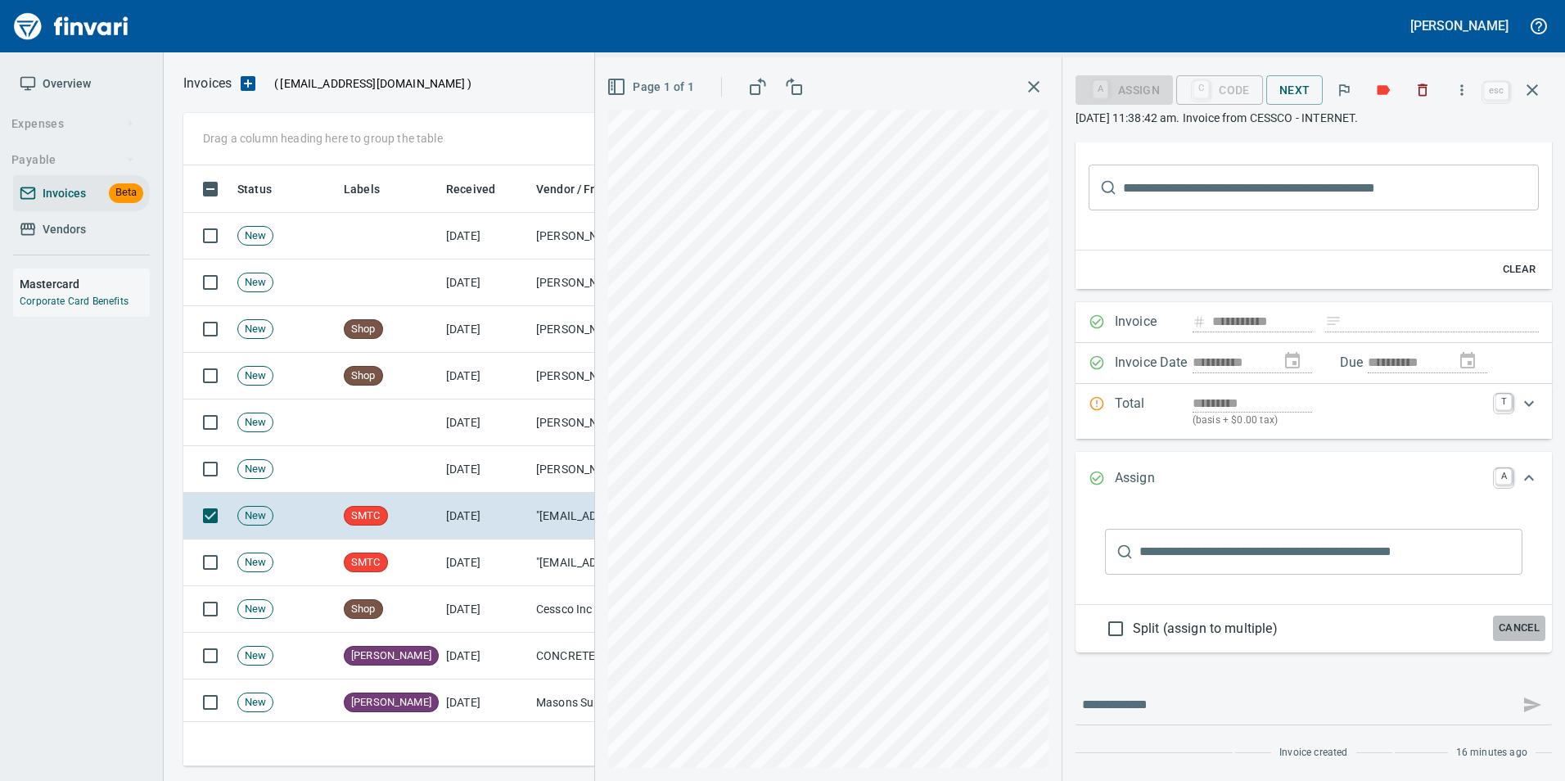
click at [1512, 625] on span "Cancel" at bounding box center [1519, 628] width 44 height 19
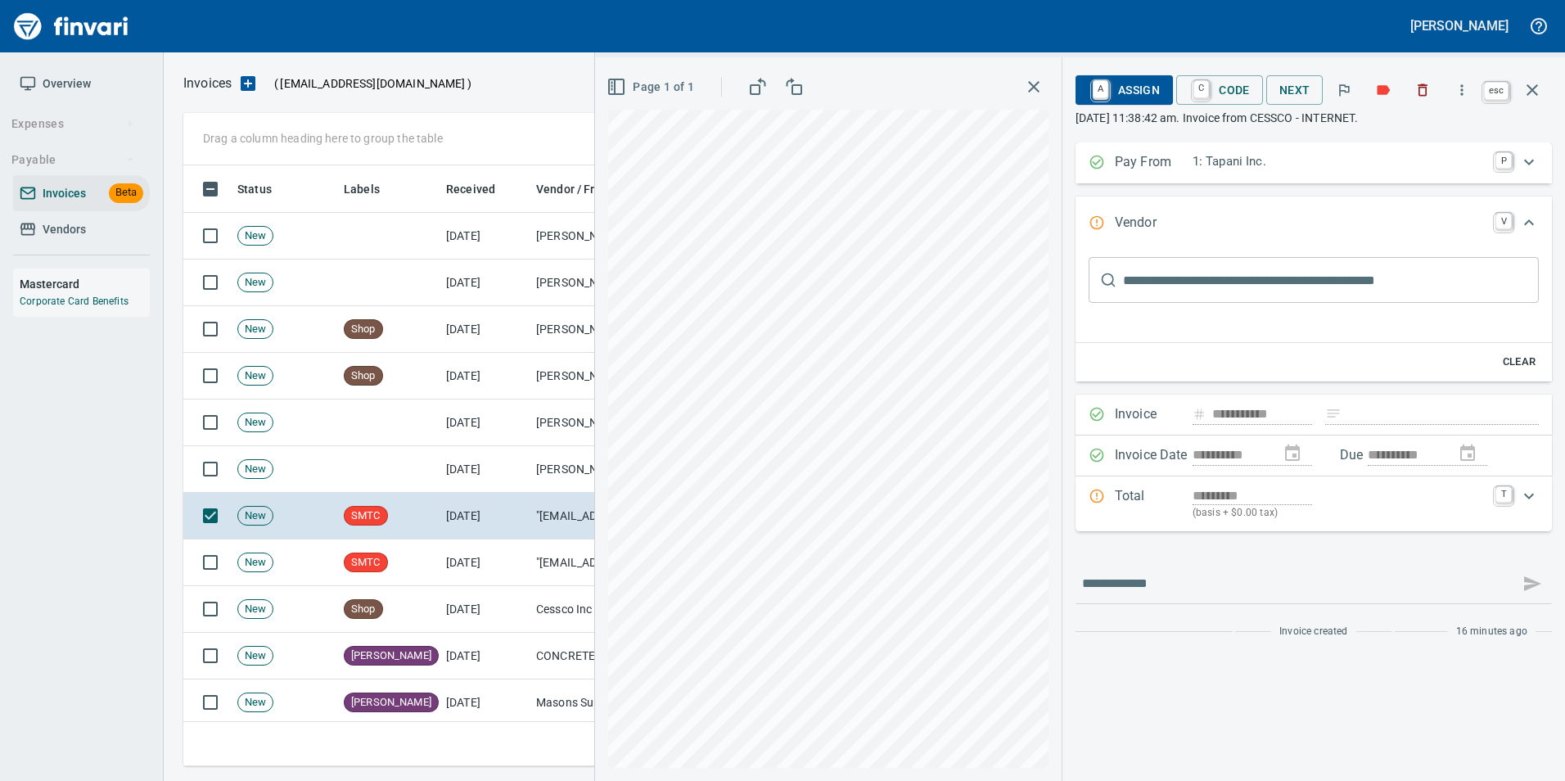
click at [1534, 88] on icon "button" at bounding box center [1531, 89] width 11 height 11
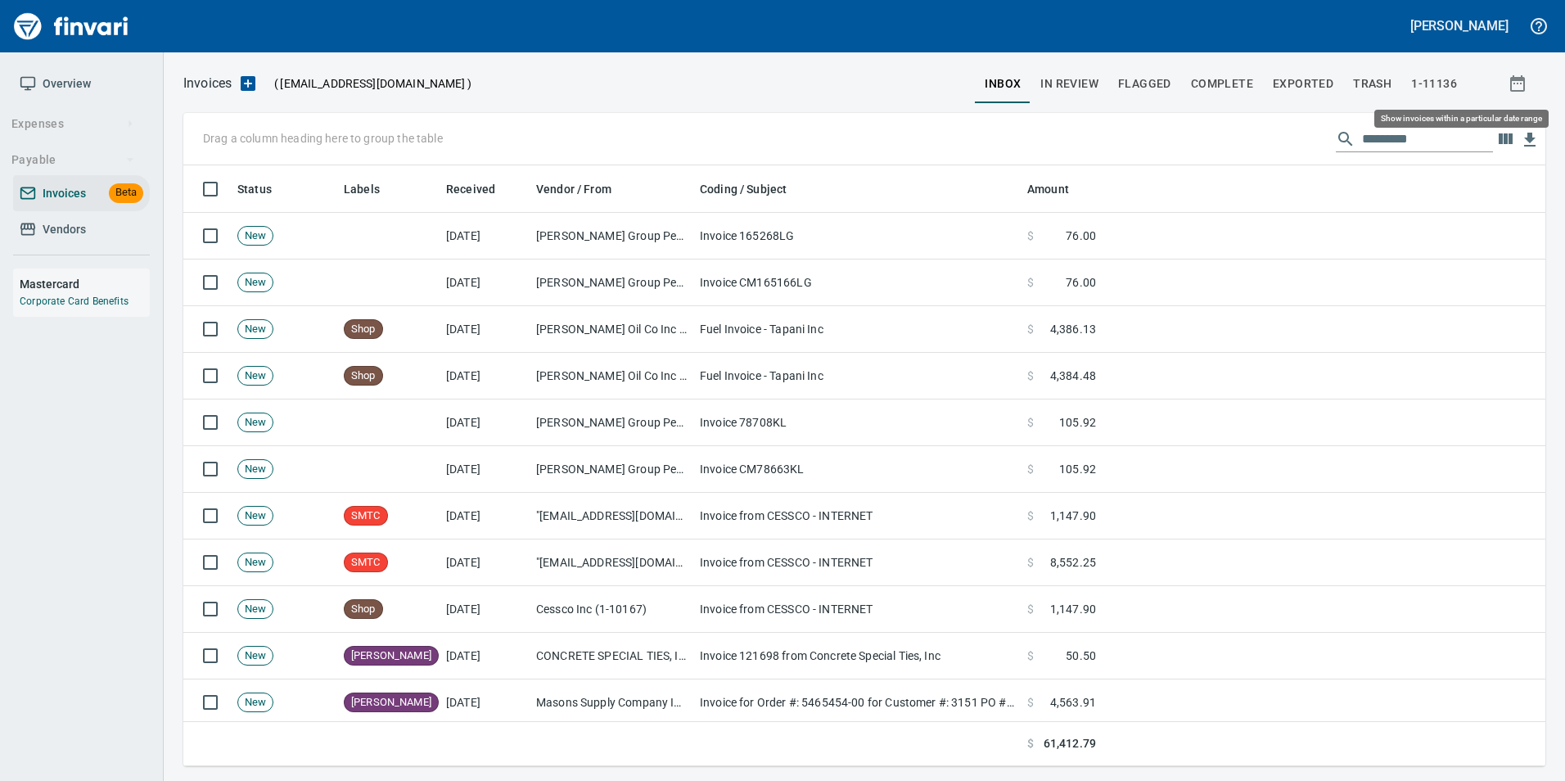
scroll to position [588, 1337]
click at [1071, 96] on button "In Review" at bounding box center [1069, 83] width 78 height 39
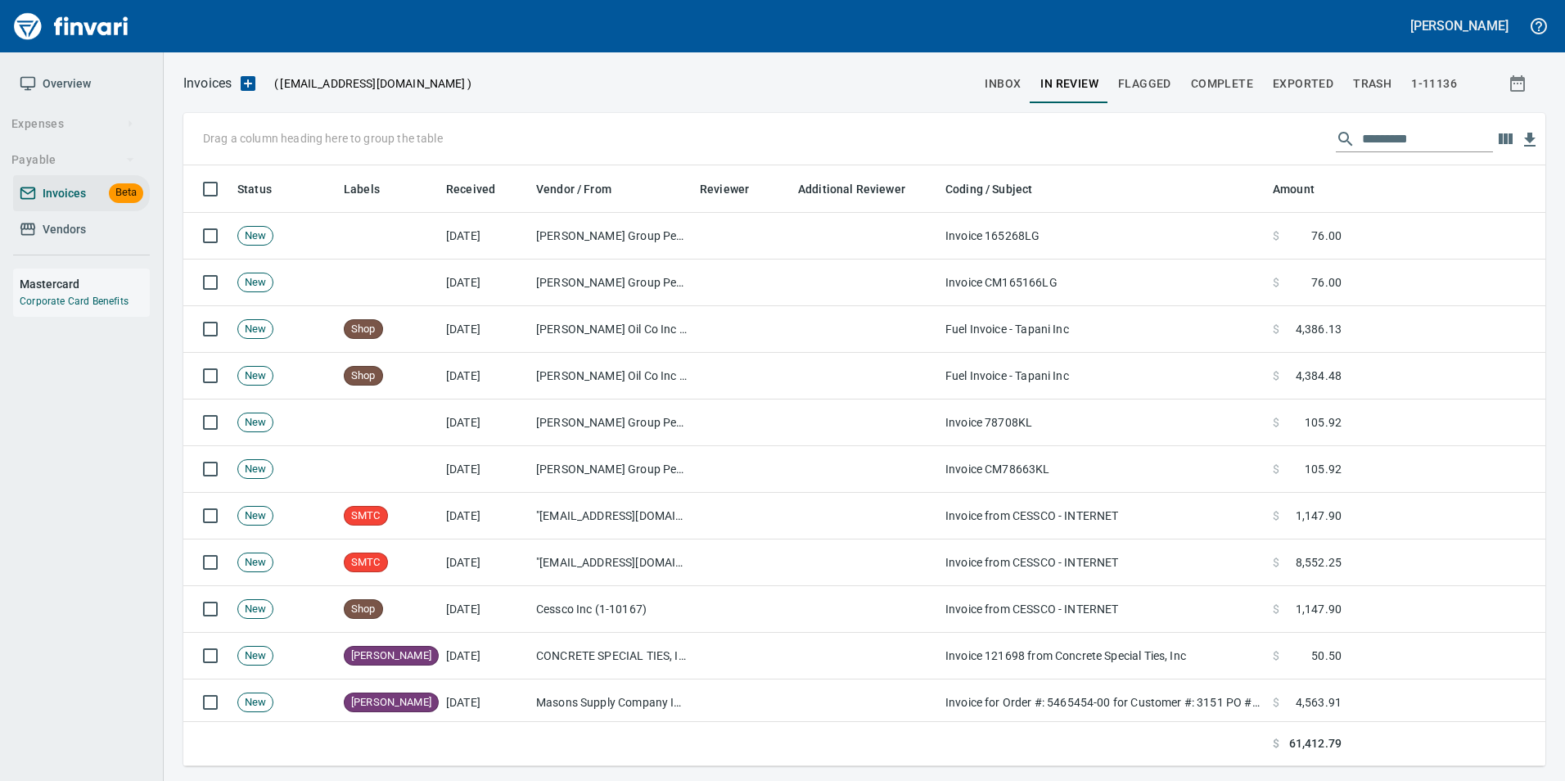
scroll to position [588, 1337]
click at [1418, 148] on input "text" at bounding box center [1427, 139] width 131 height 26
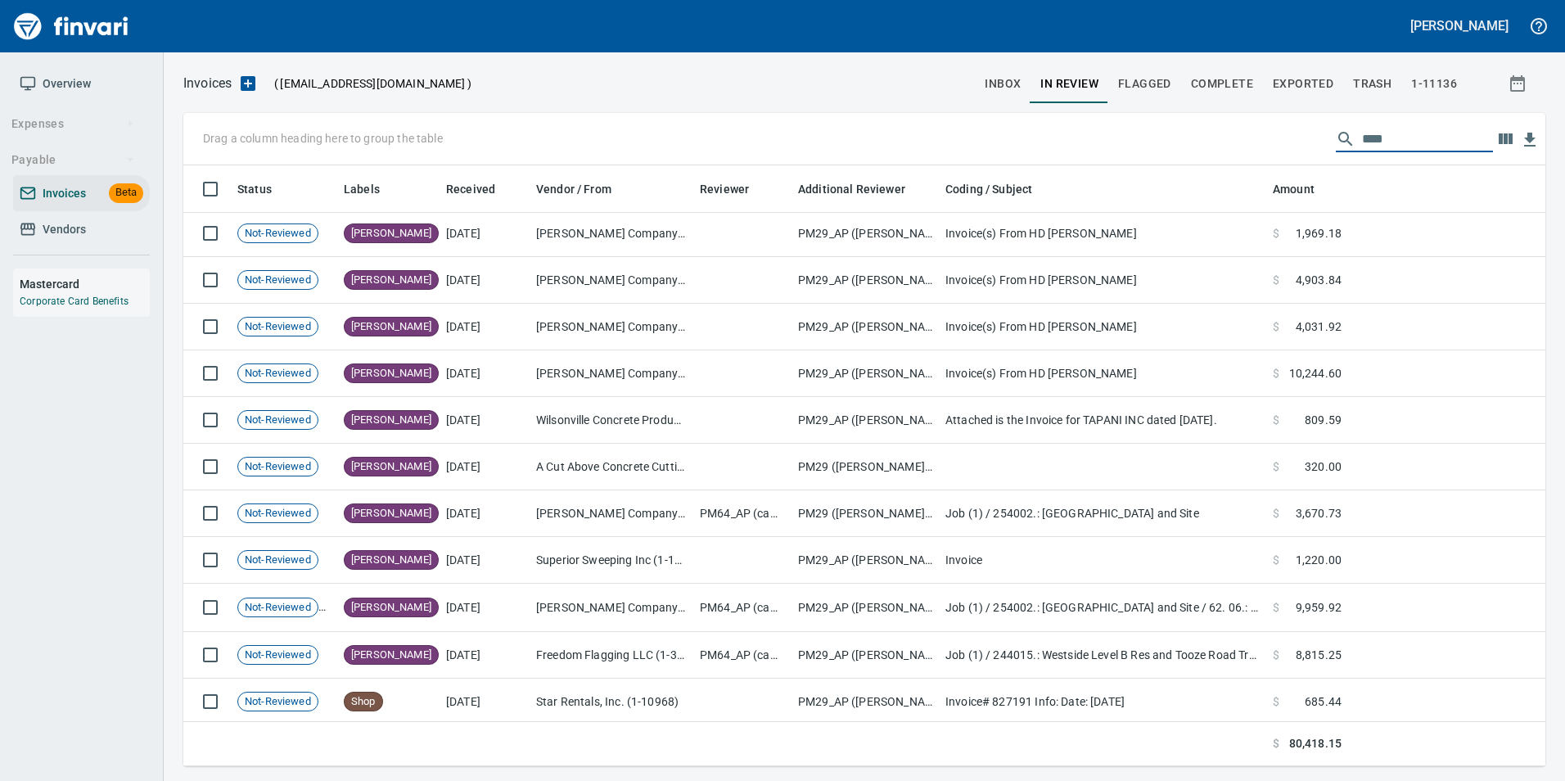
scroll to position [892, 0]
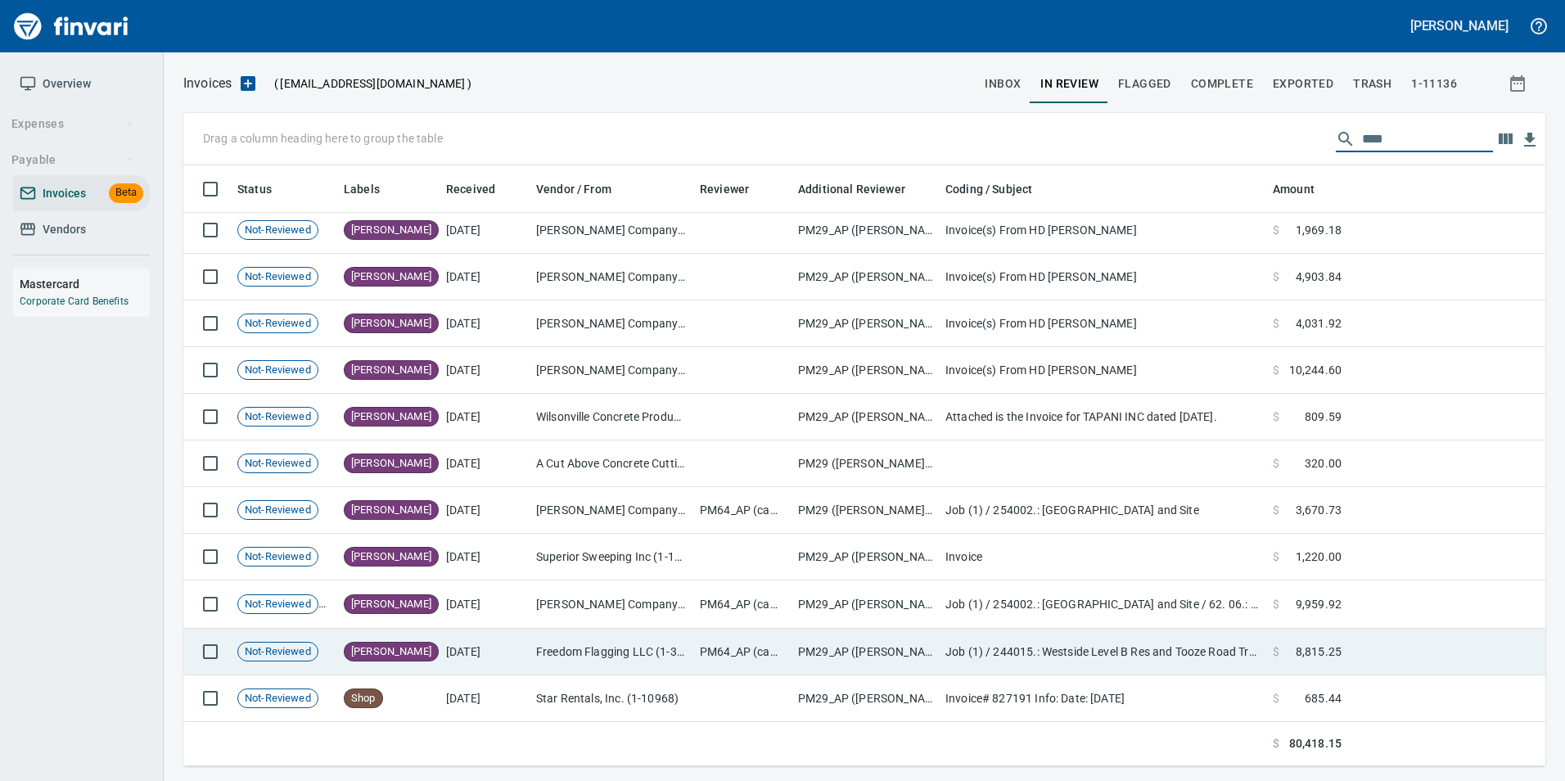
type input "****"
click at [465, 657] on td "9/9/2025" at bounding box center [485, 652] width 90 height 47
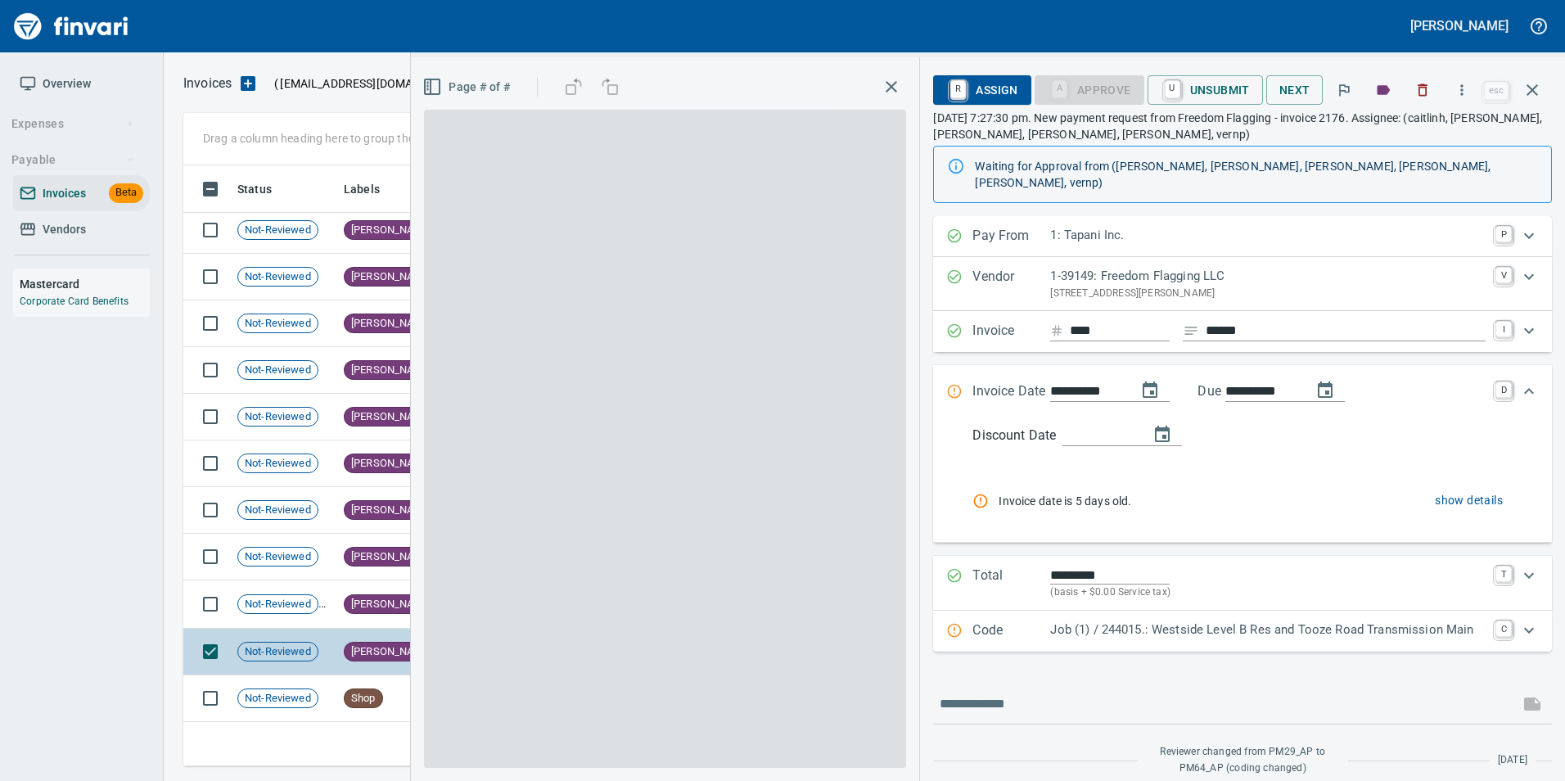
scroll to position [588, 1337]
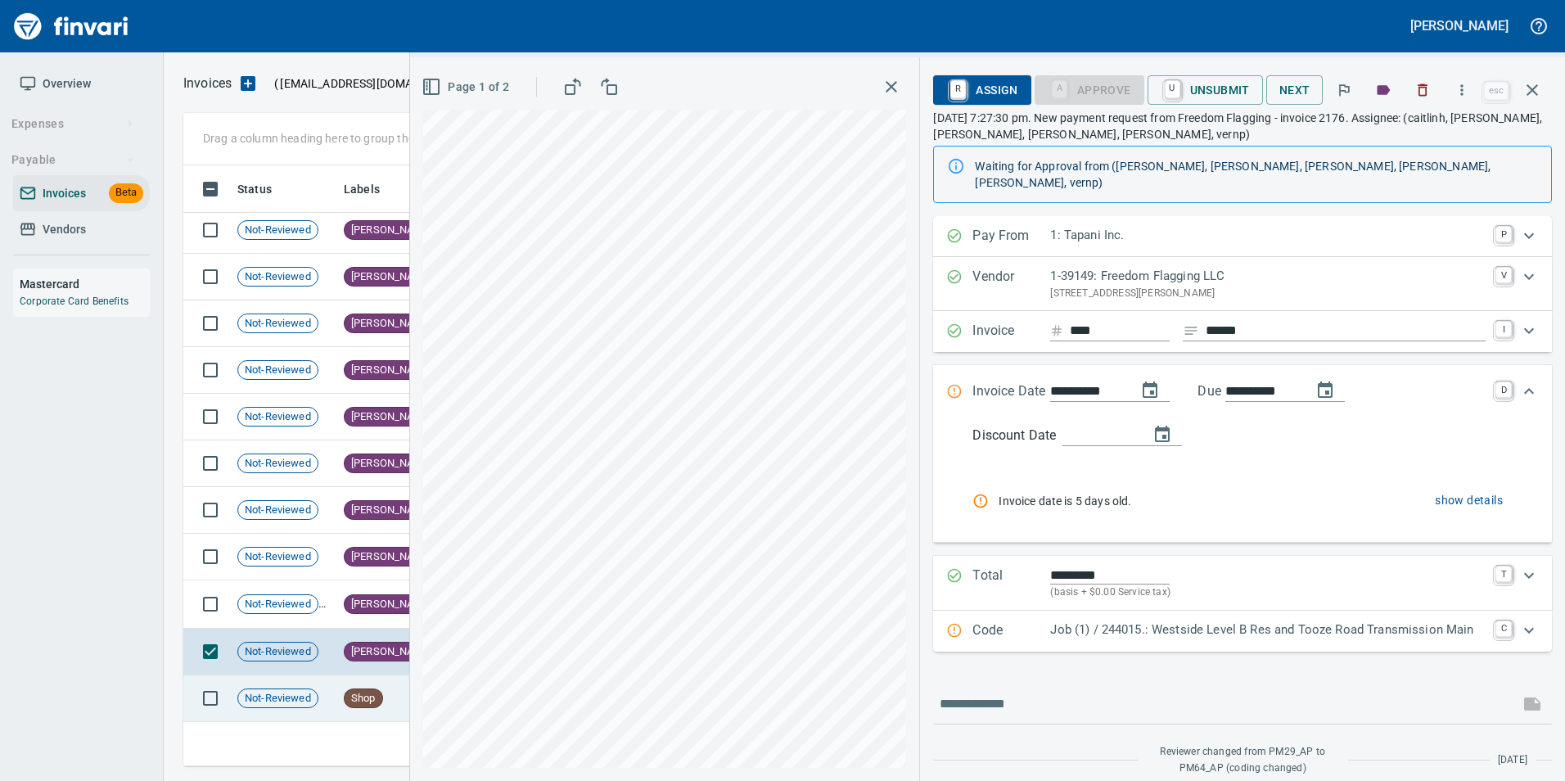
click at [311, 700] on span "Not-Reviewed" at bounding box center [277, 699] width 79 height 16
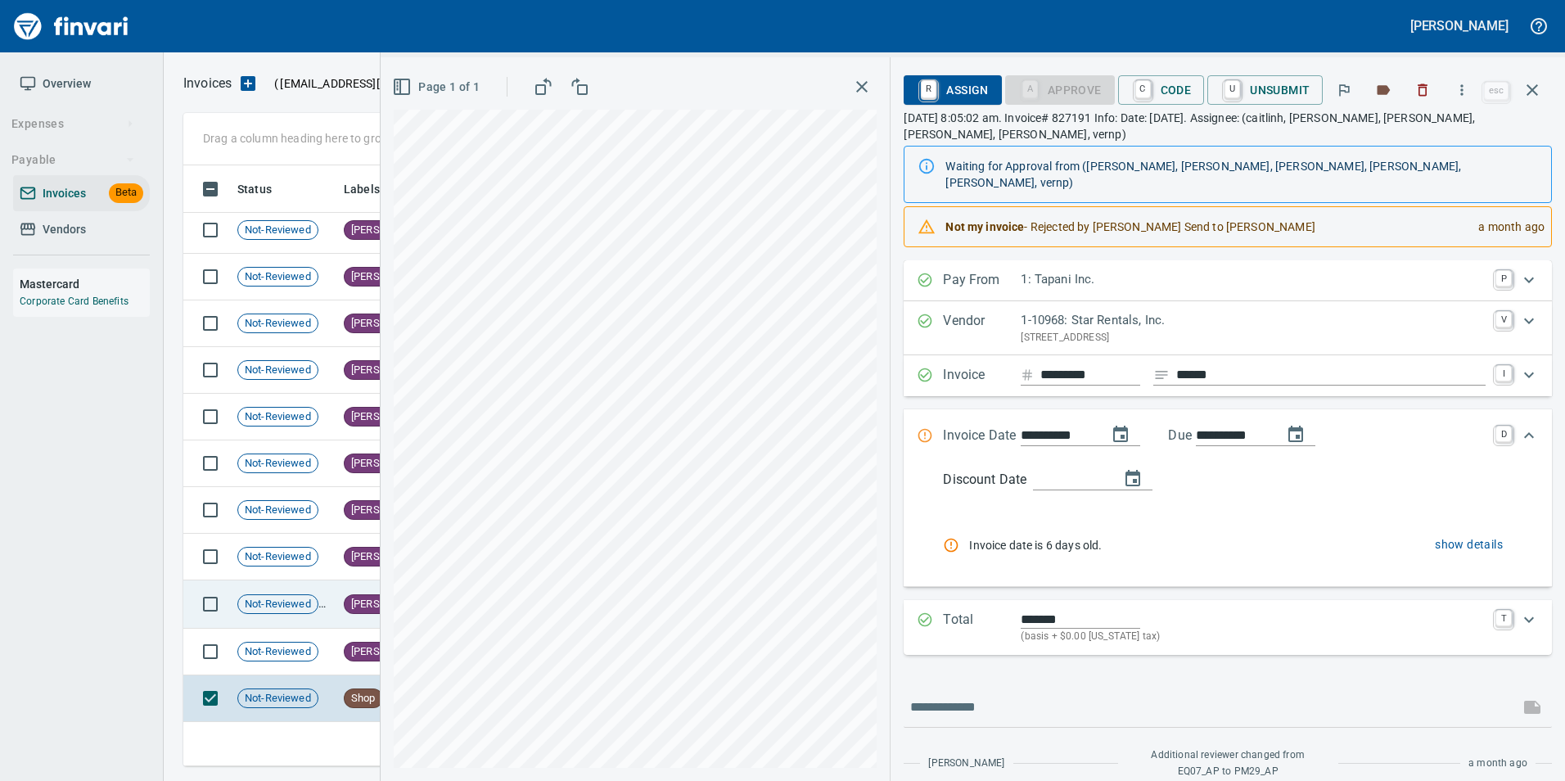
click at [314, 611] on span "Not-Reviewed" at bounding box center [277, 605] width 79 height 16
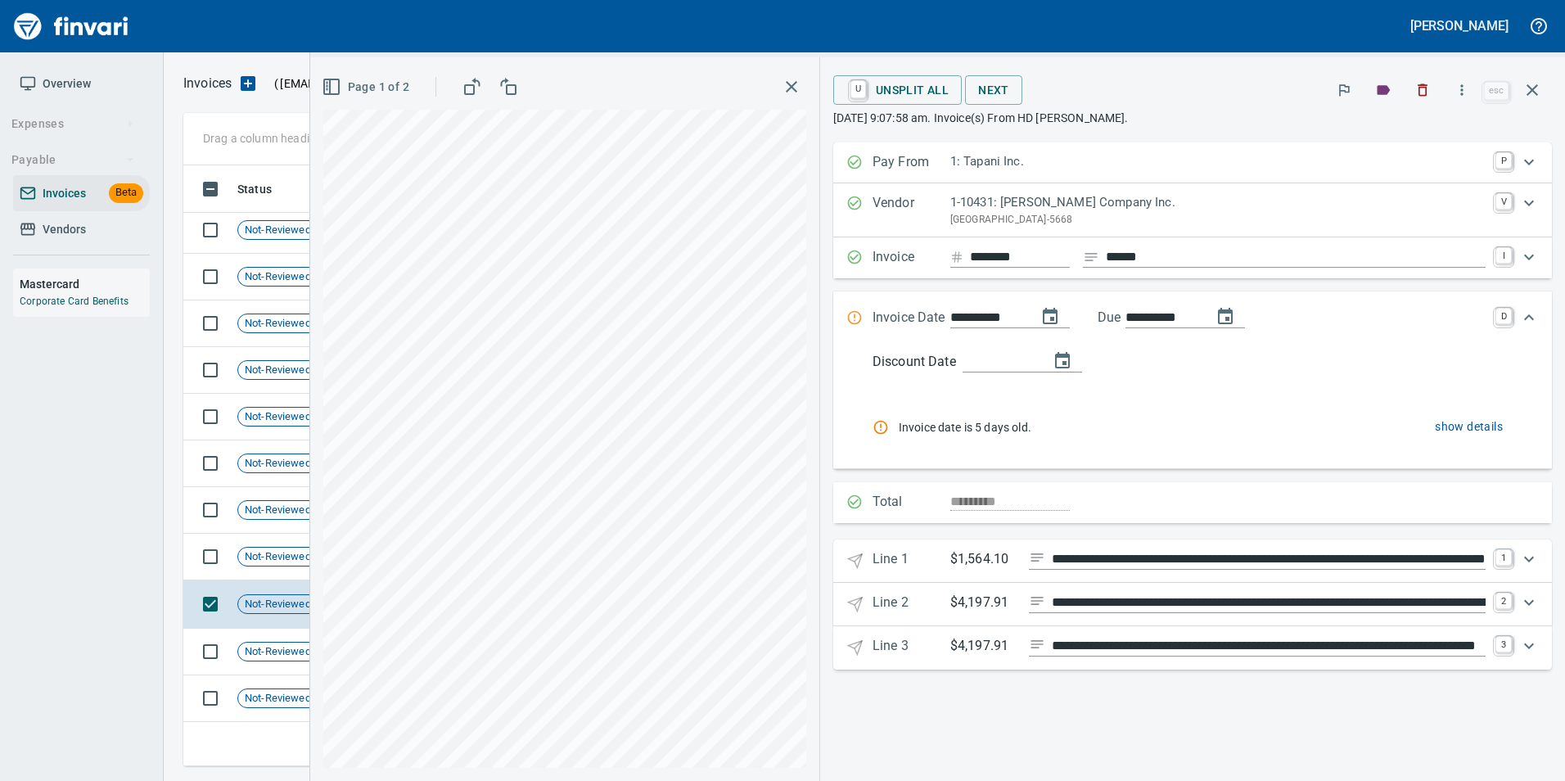
click at [1538, 97] on icon "button" at bounding box center [1532, 90] width 20 height 20
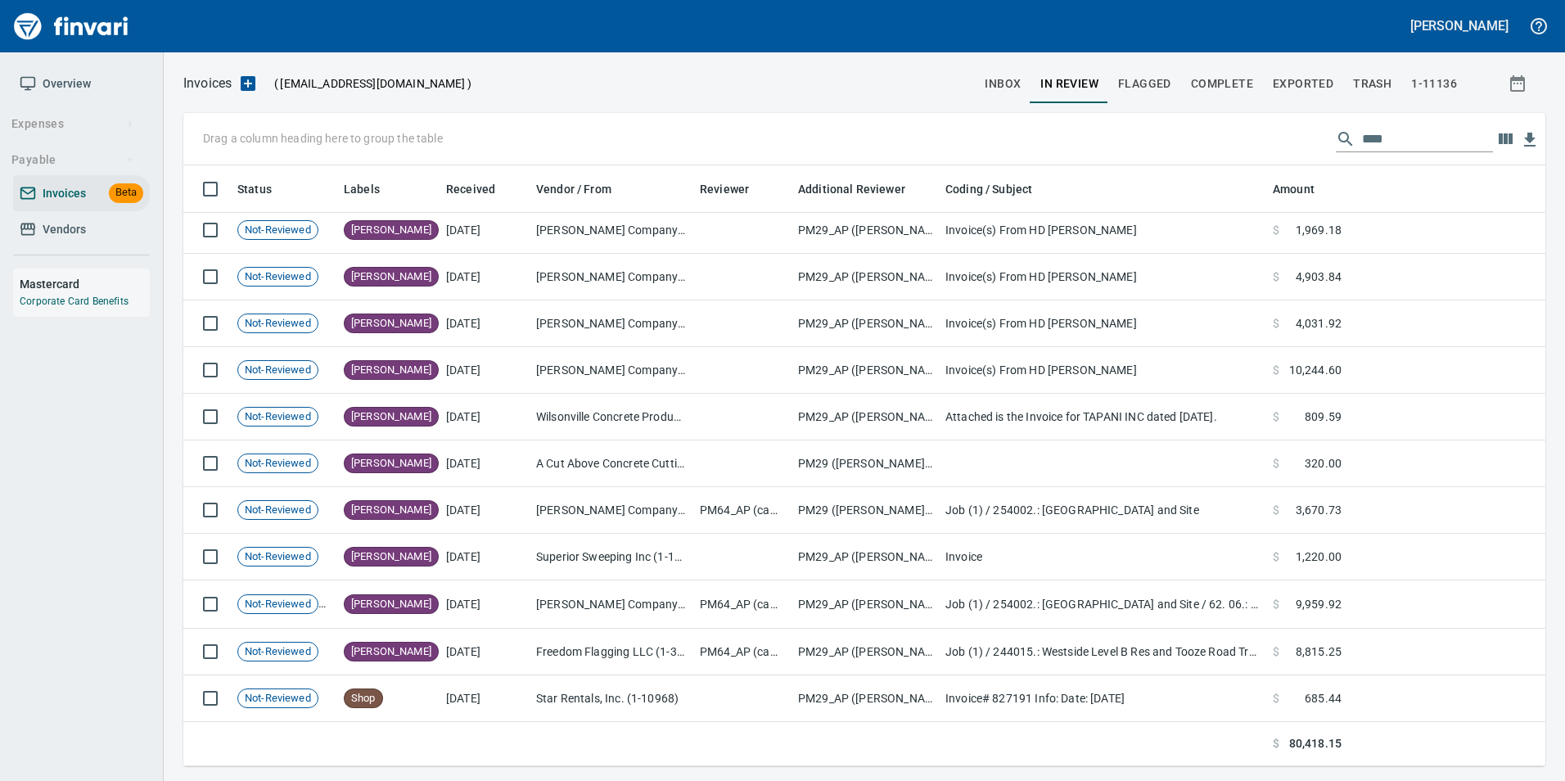
click at [1010, 83] on span "inbox" at bounding box center [1003, 84] width 36 height 20
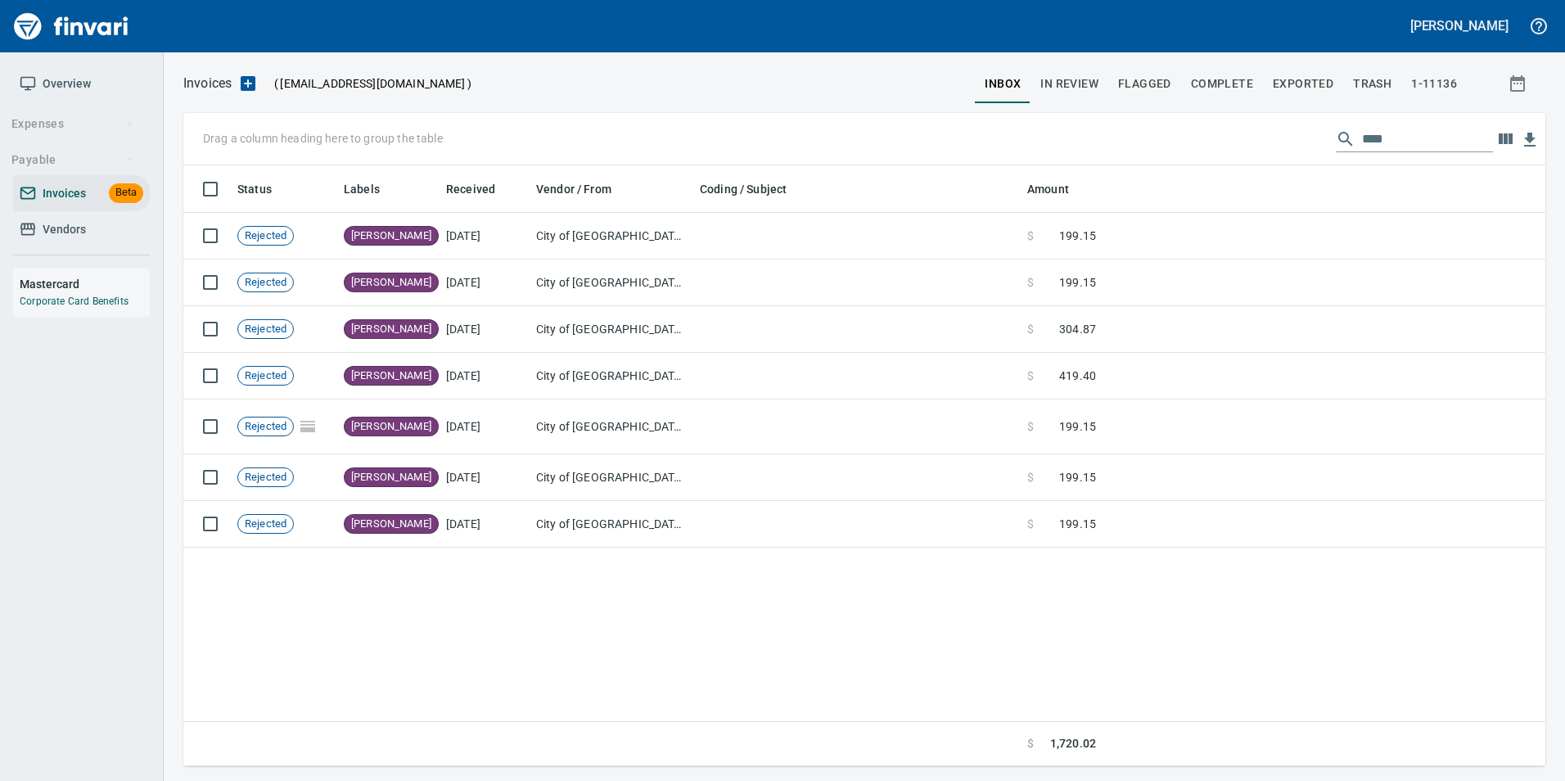
scroll to position [588, 1350]
click at [1075, 71] on button "In Review" at bounding box center [1069, 83] width 78 height 39
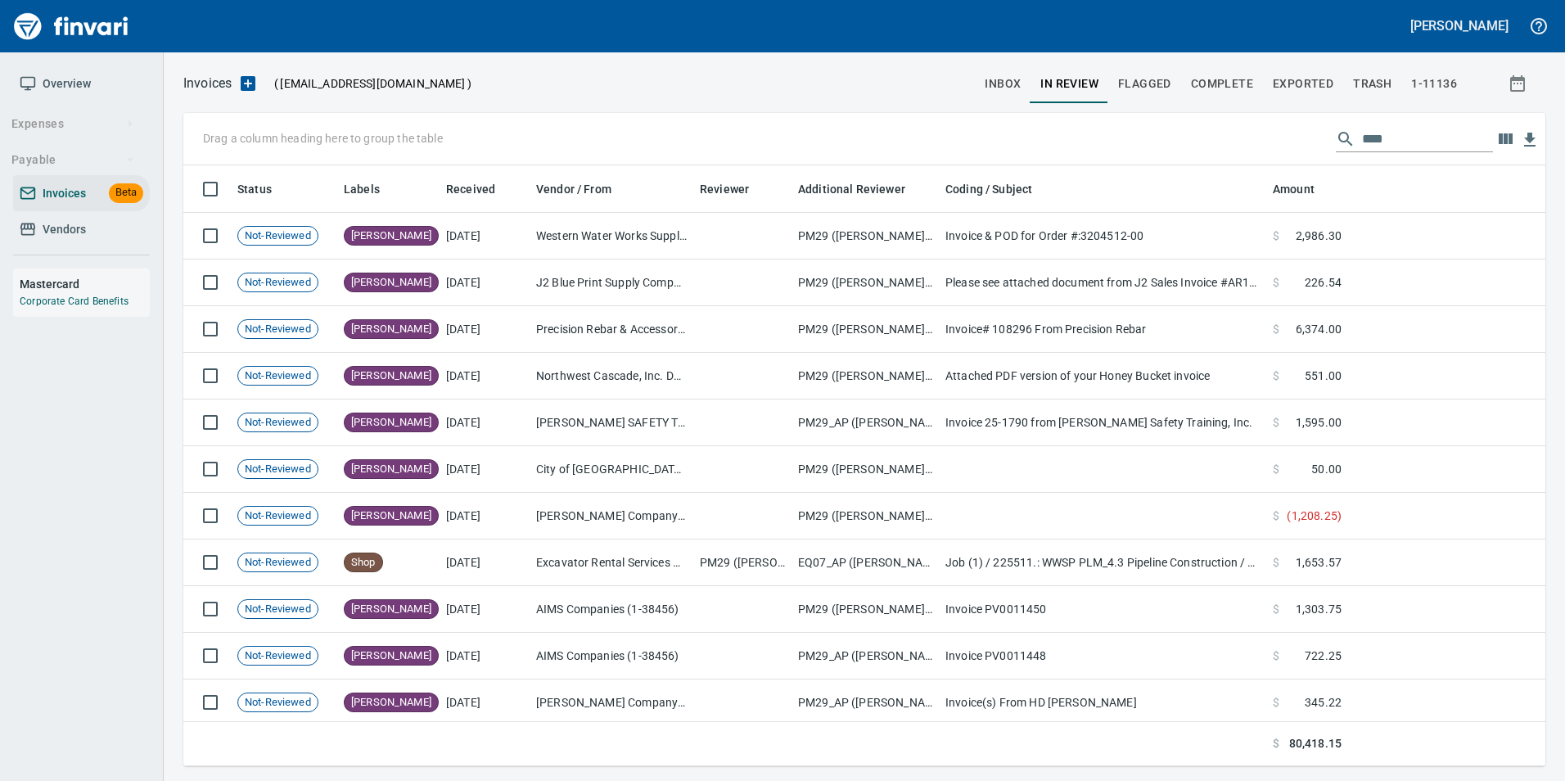
scroll to position [588, 1337]
click at [1418, 132] on input "****" at bounding box center [1427, 139] width 131 height 26
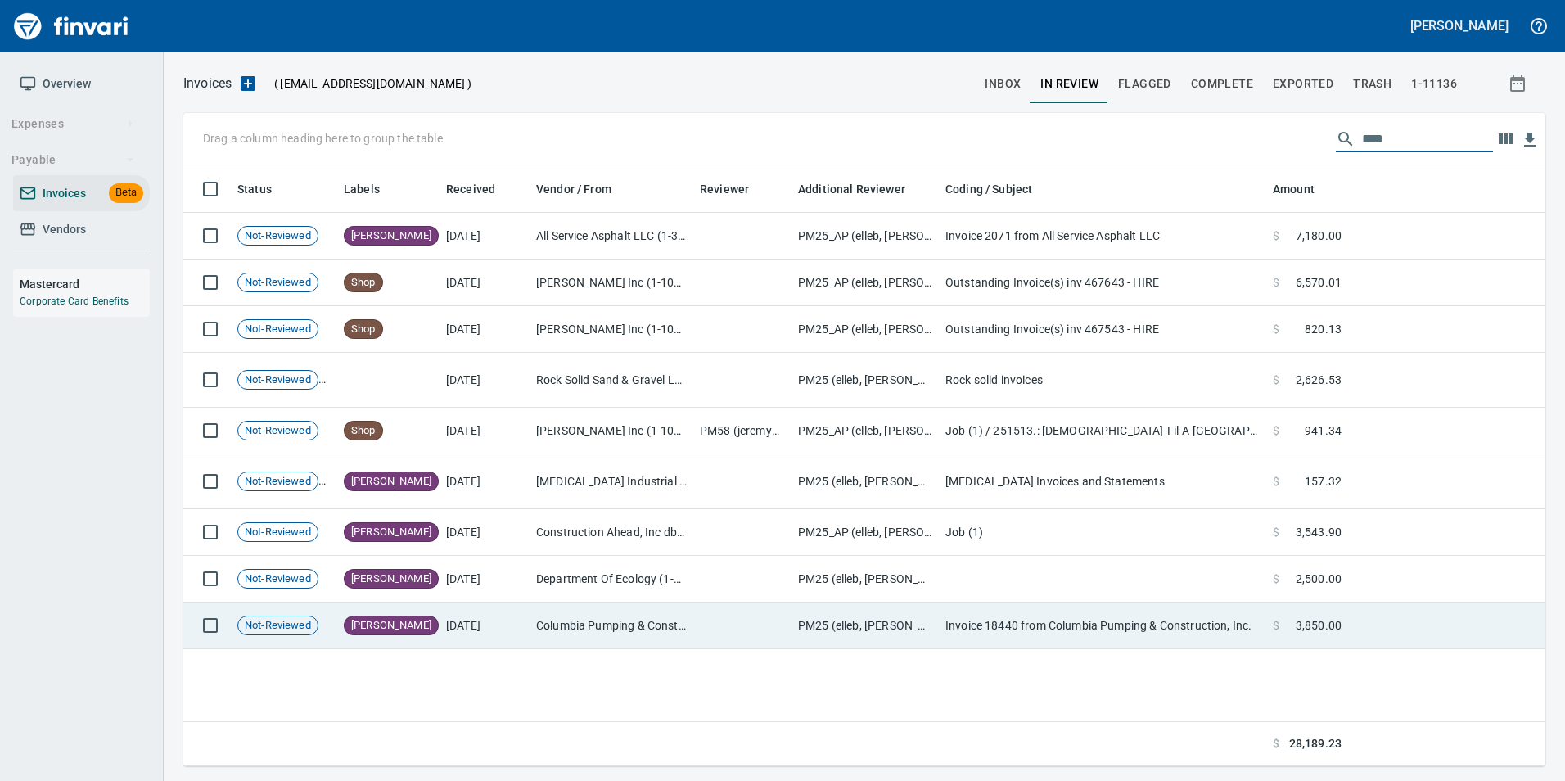
click at [476, 625] on td "7/25/2025" at bounding box center [485, 625] width 90 height 47
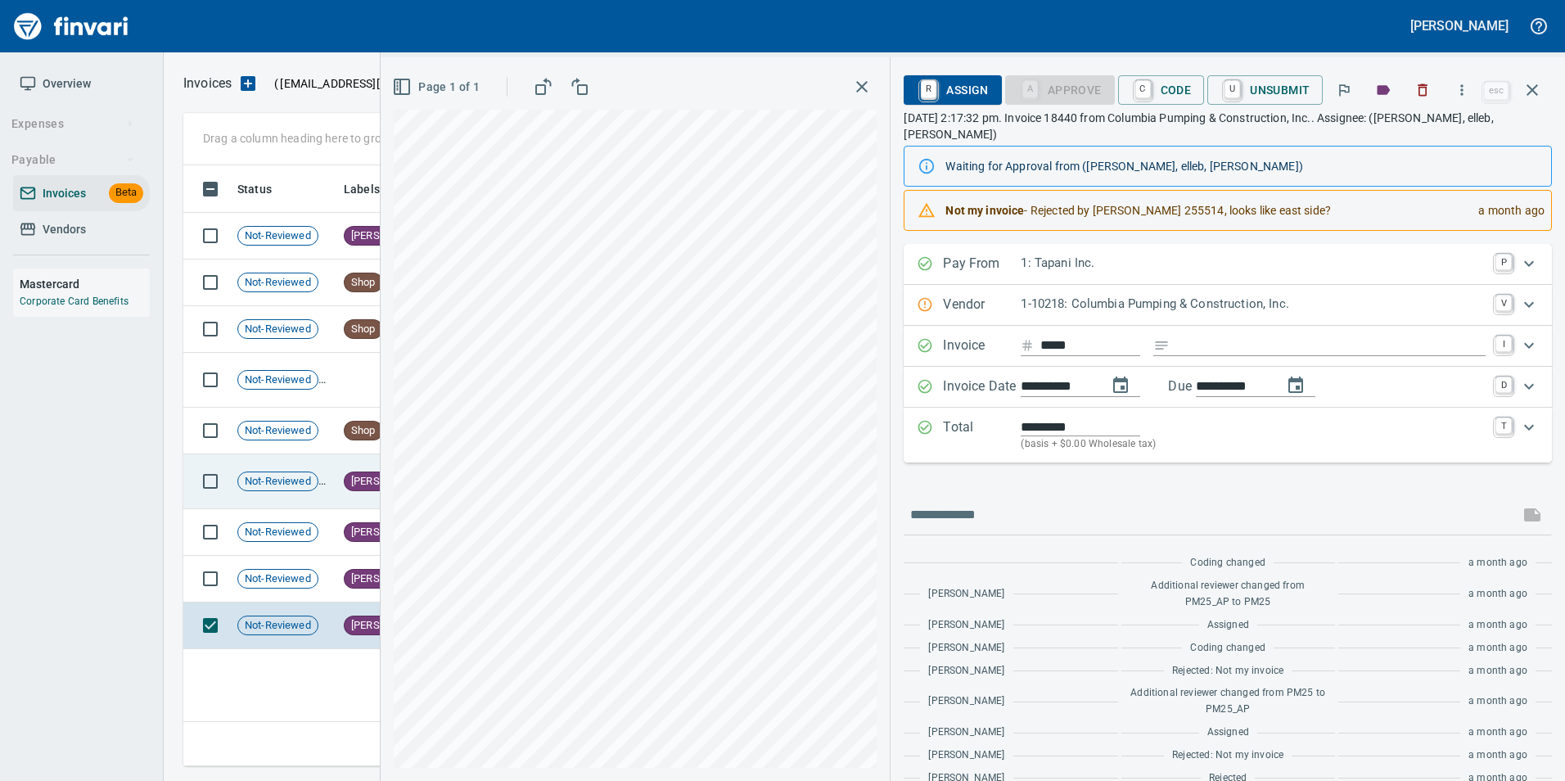
click at [278, 500] on td "Not-Reviewed" at bounding box center [284, 481] width 106 height 55
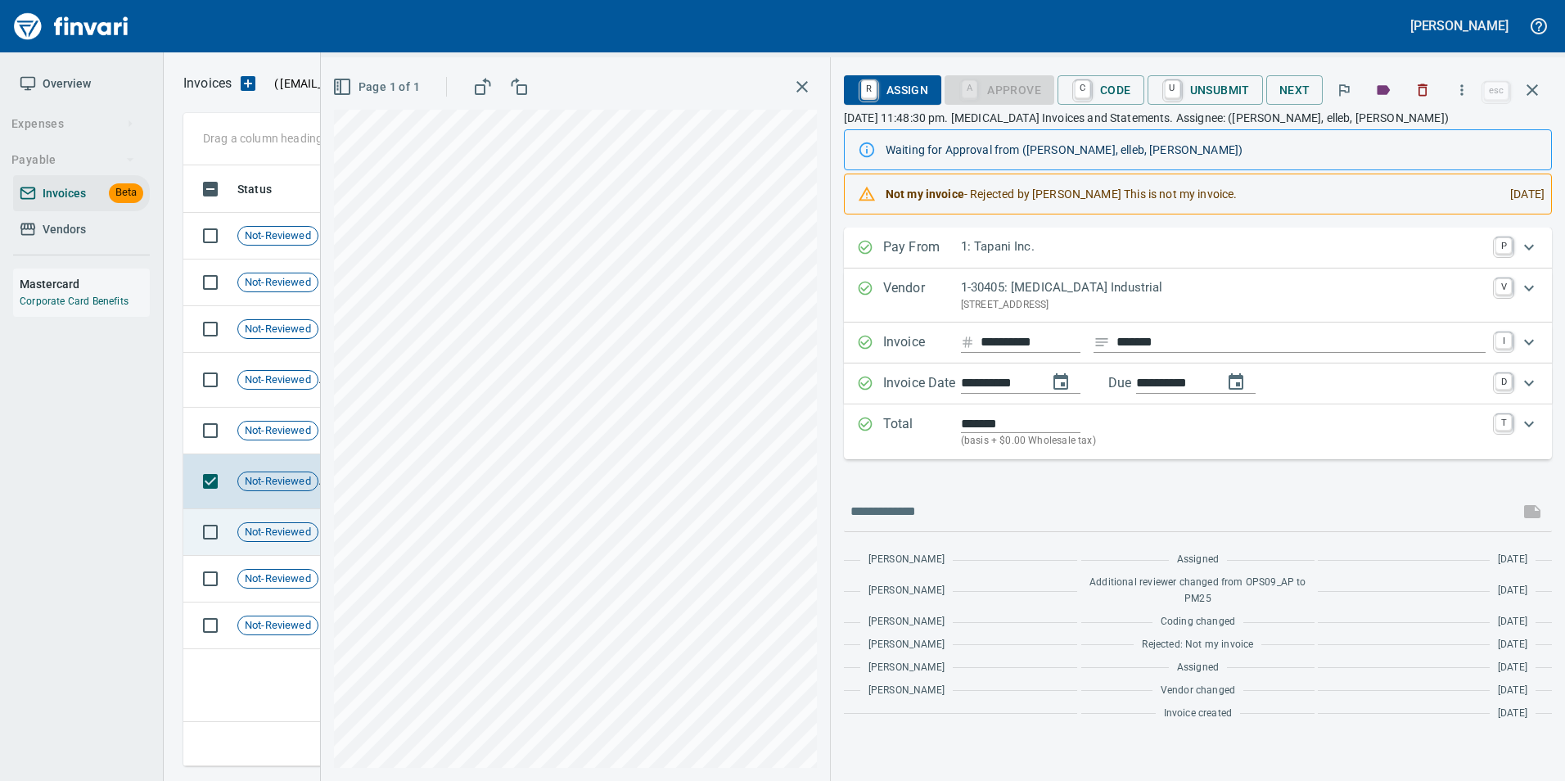
click at [279, 540] on div "Not-Reviewed" at bounding box center [277, 532] width 81 height 20
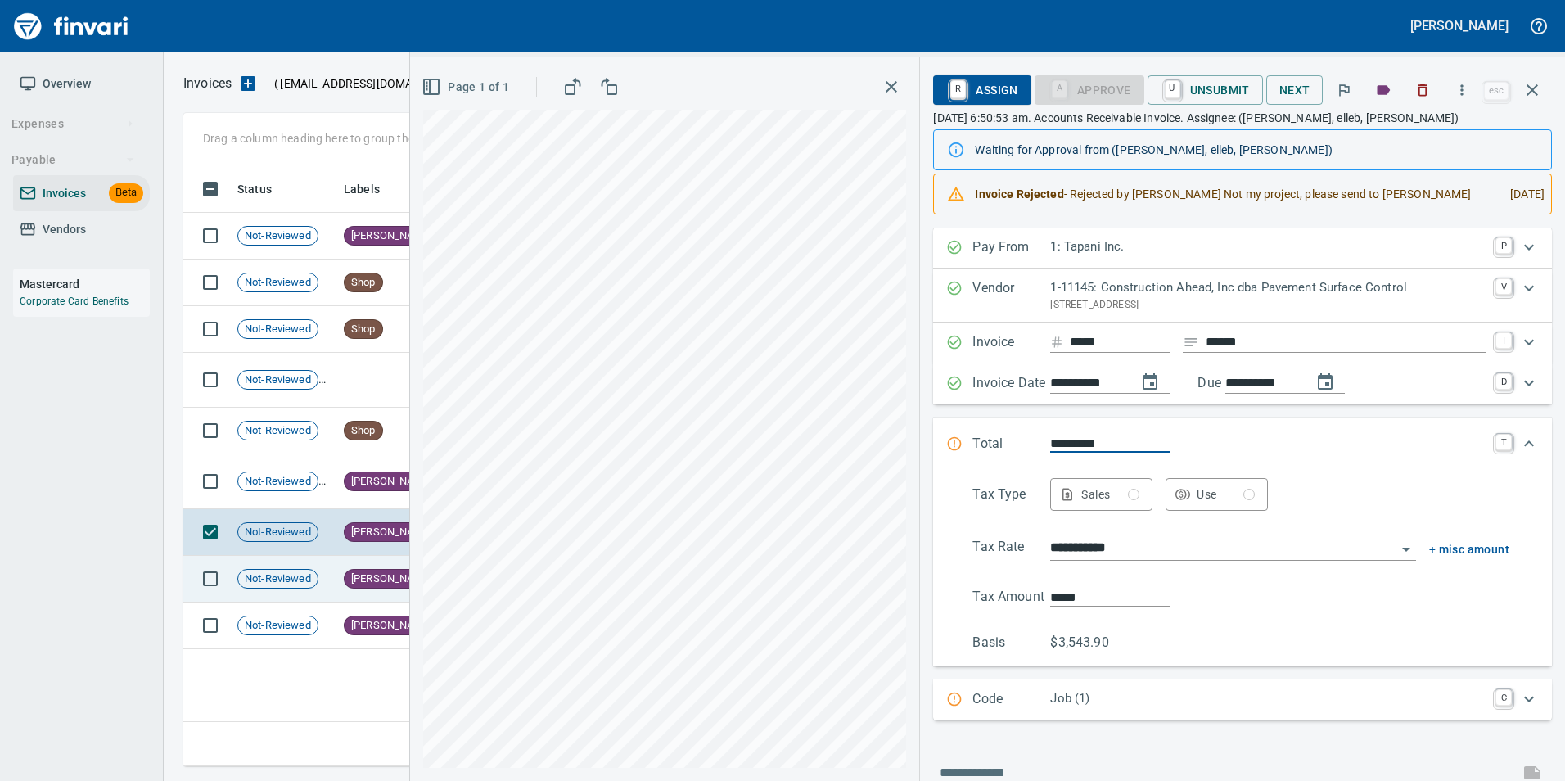
click at [282, 583] on span "Not-Reviewed" at bounding box center [277, 579] width 79 height 16
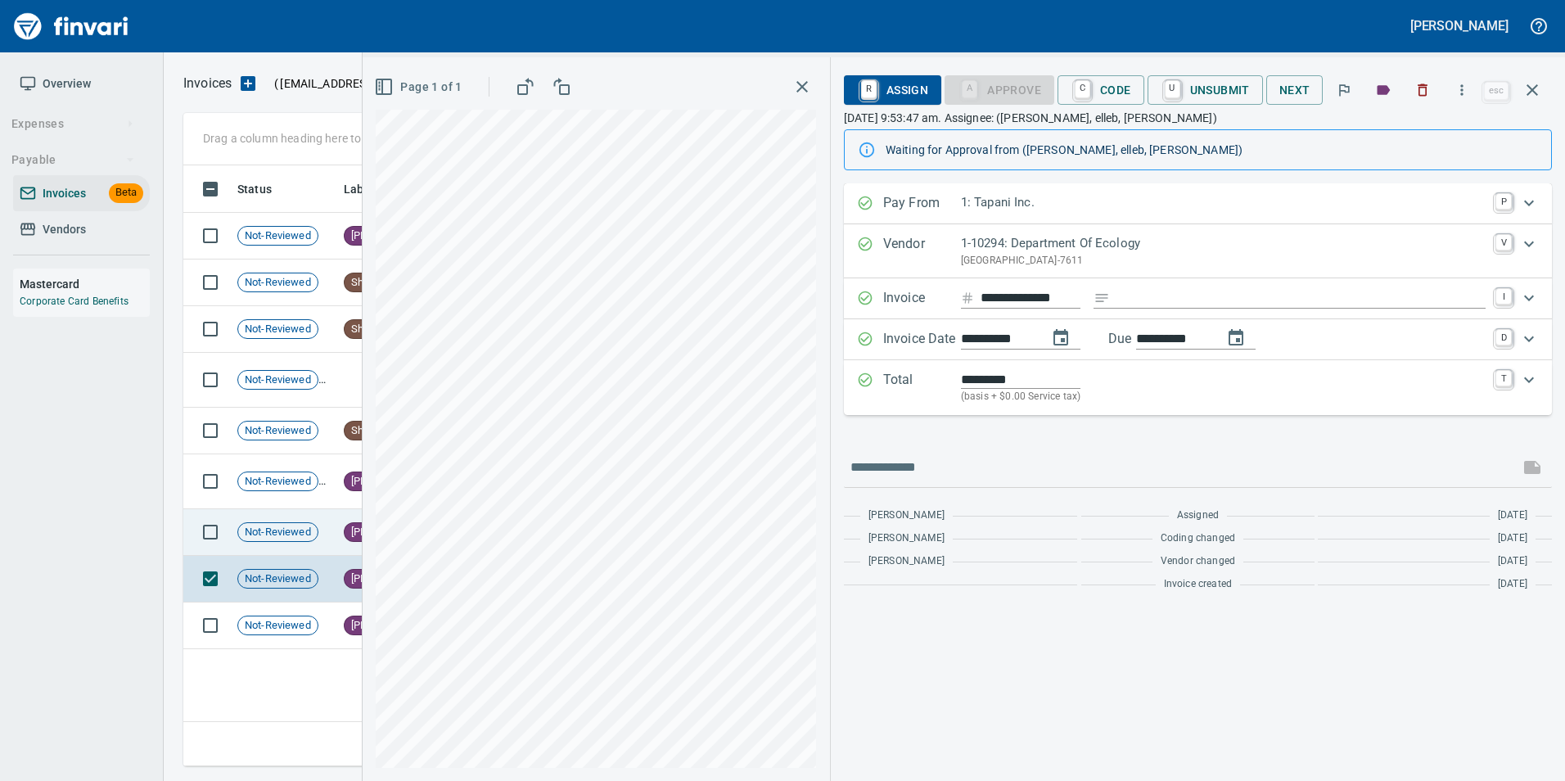
click at [282, 533] on span "Not-Reviewed" at bounding box center [277, 533] width 79 height 16
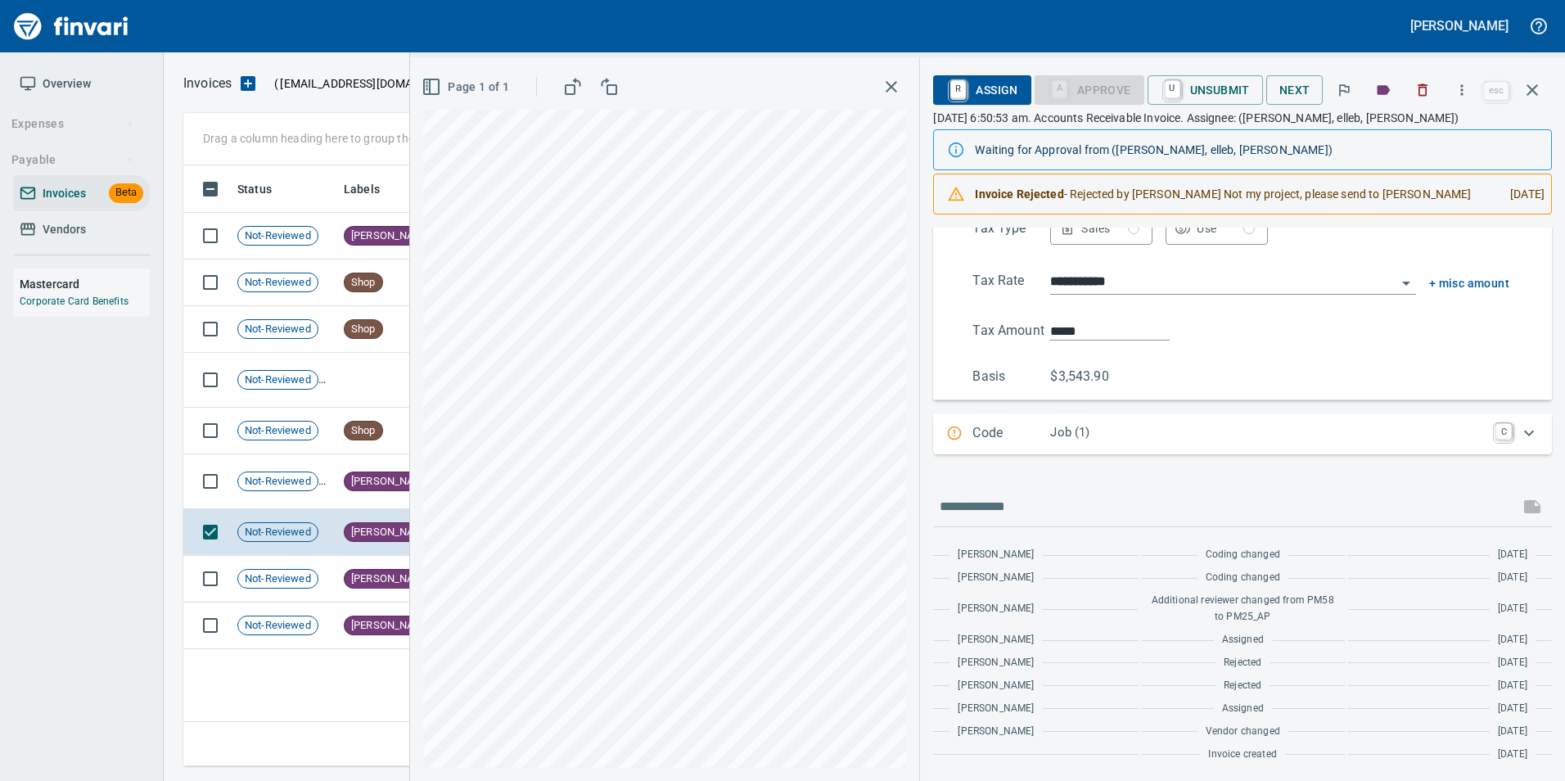
scroll to position [267, 0]
click at [340, 494] on td "[PERSON_NAME]" at bounding box center [388, 481] width 102 height 55
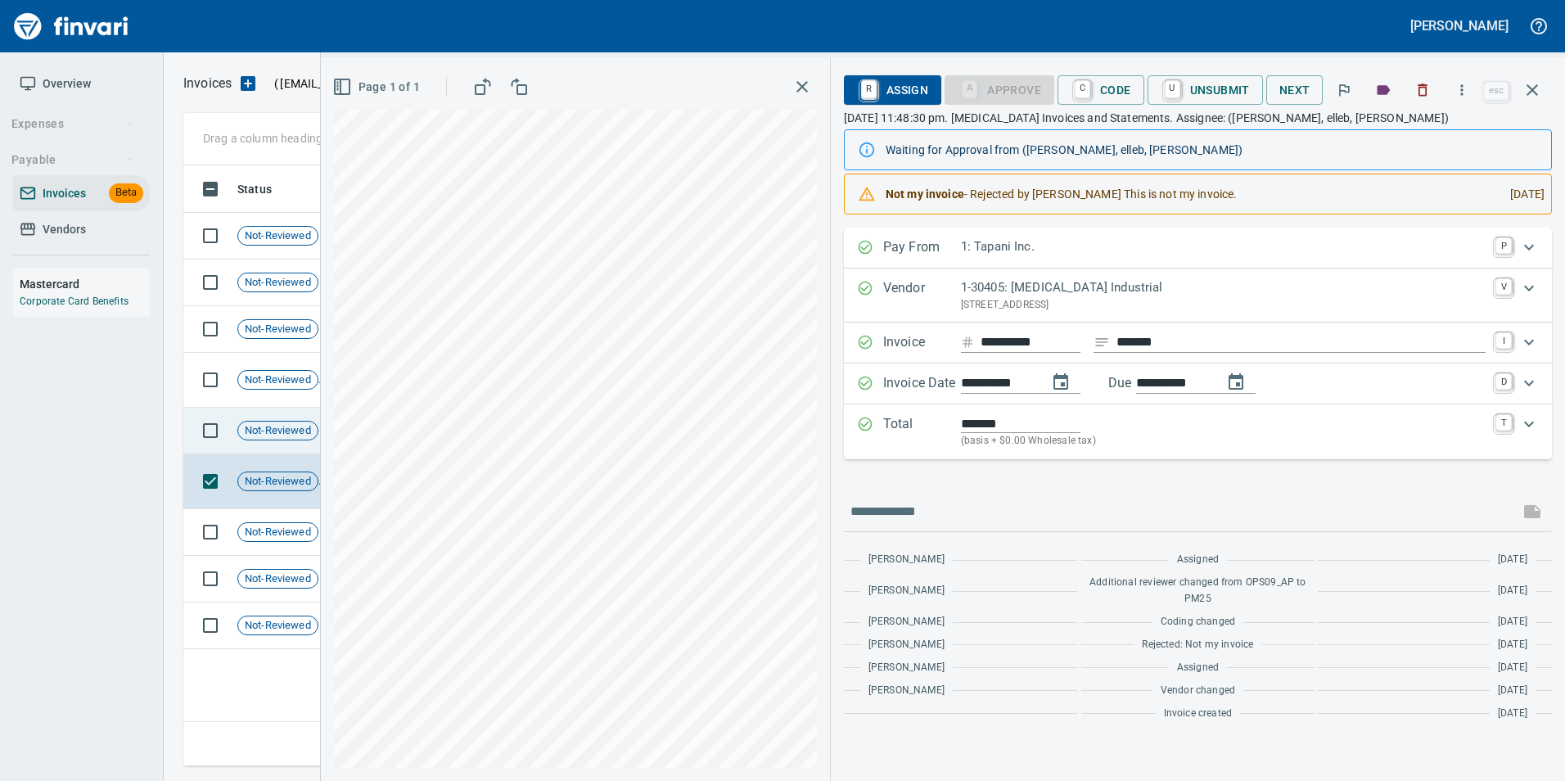
click at [261, 442] on td "Not-Reviewed" at bounding box center [284, 431] width 106 height 47
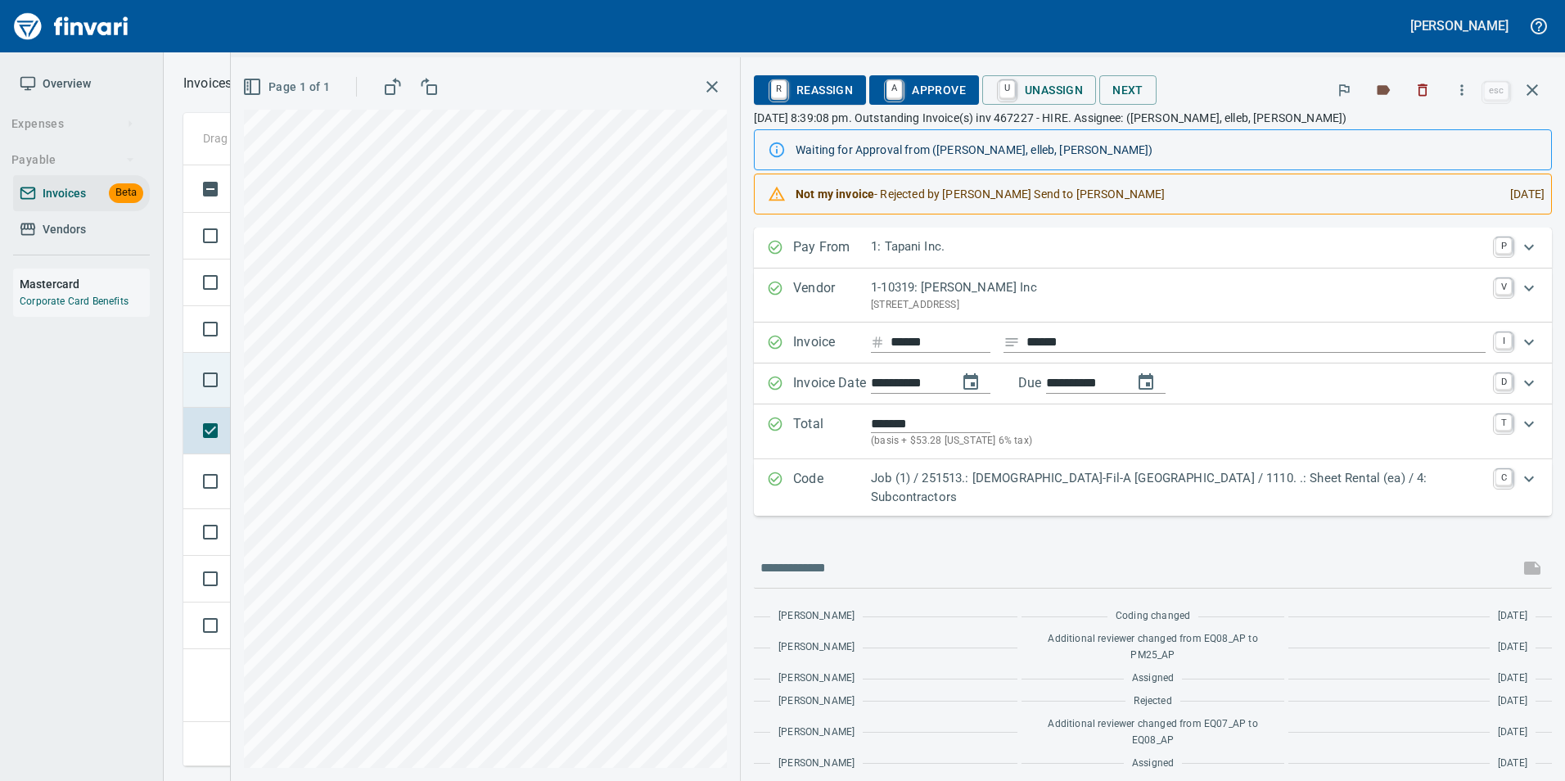
click at [264, 402] on td "Not-Reviewed" at bounding box center [284, 380] width 106 height 55
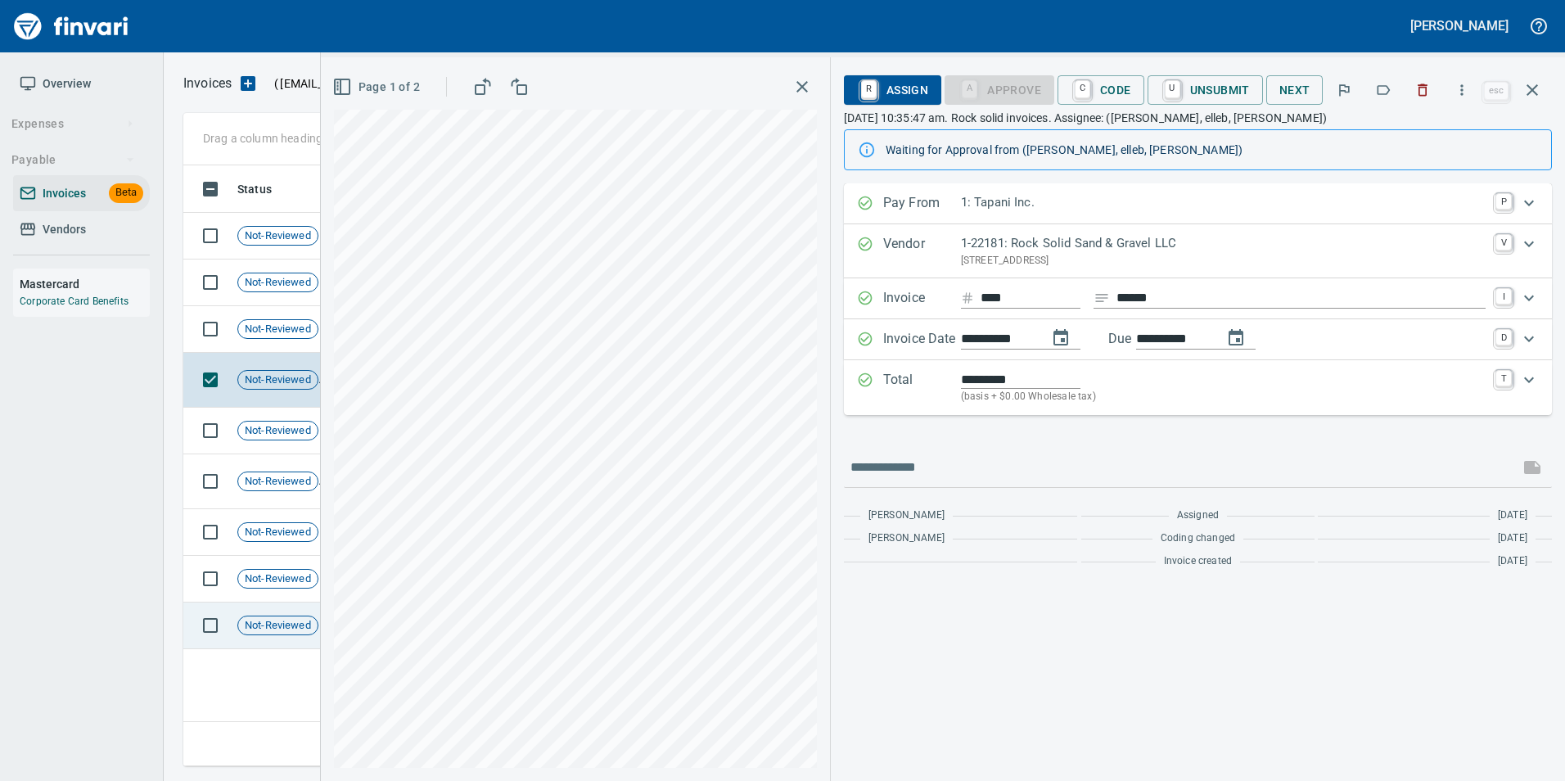
click at [257, 619] on span "Not-Reviewed" at bounding box center [277, 626] width 79 height 16
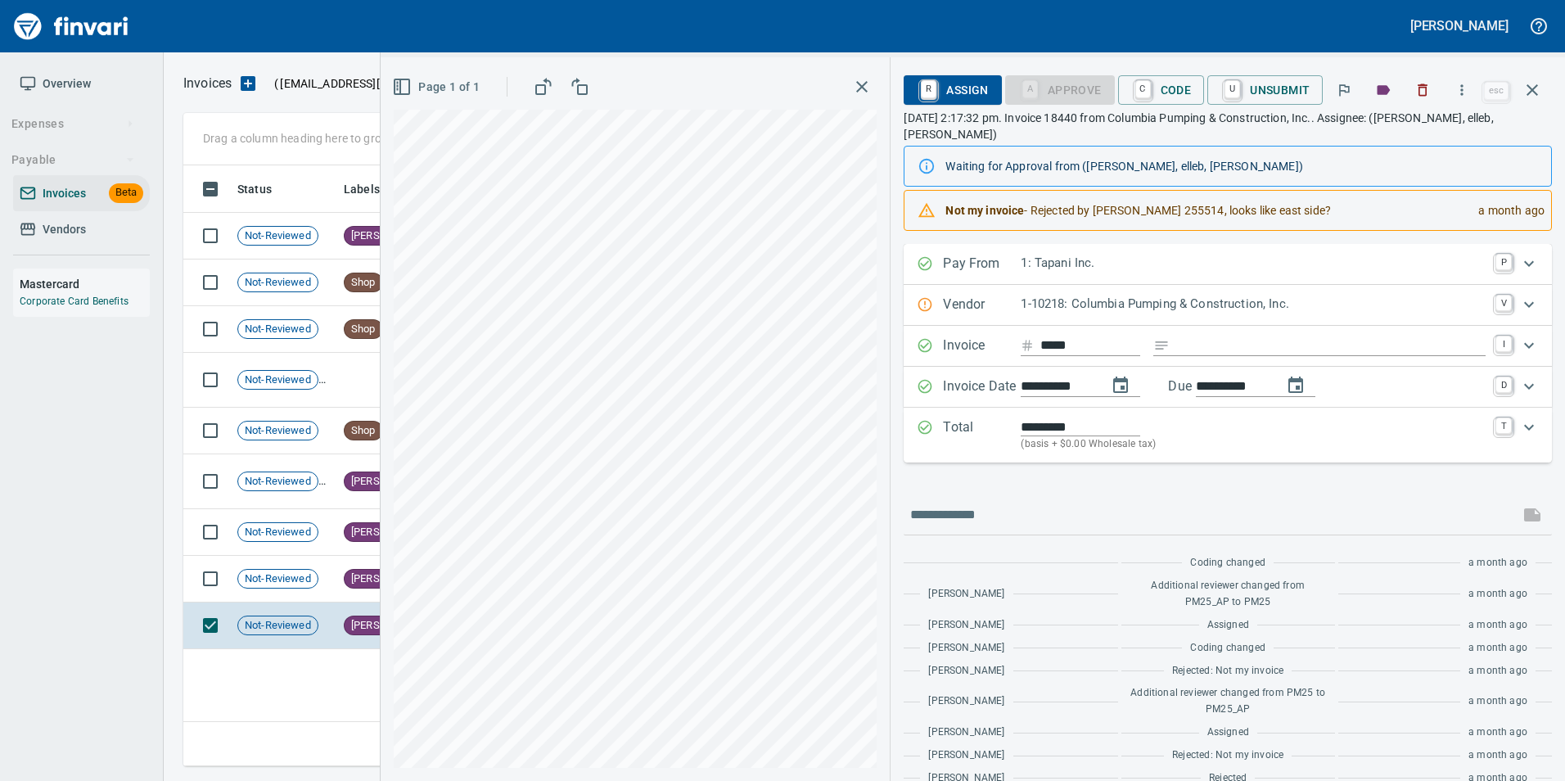
click at [1535, 101] on button "button" at bounding box center [1532, 89] width 39 height 39
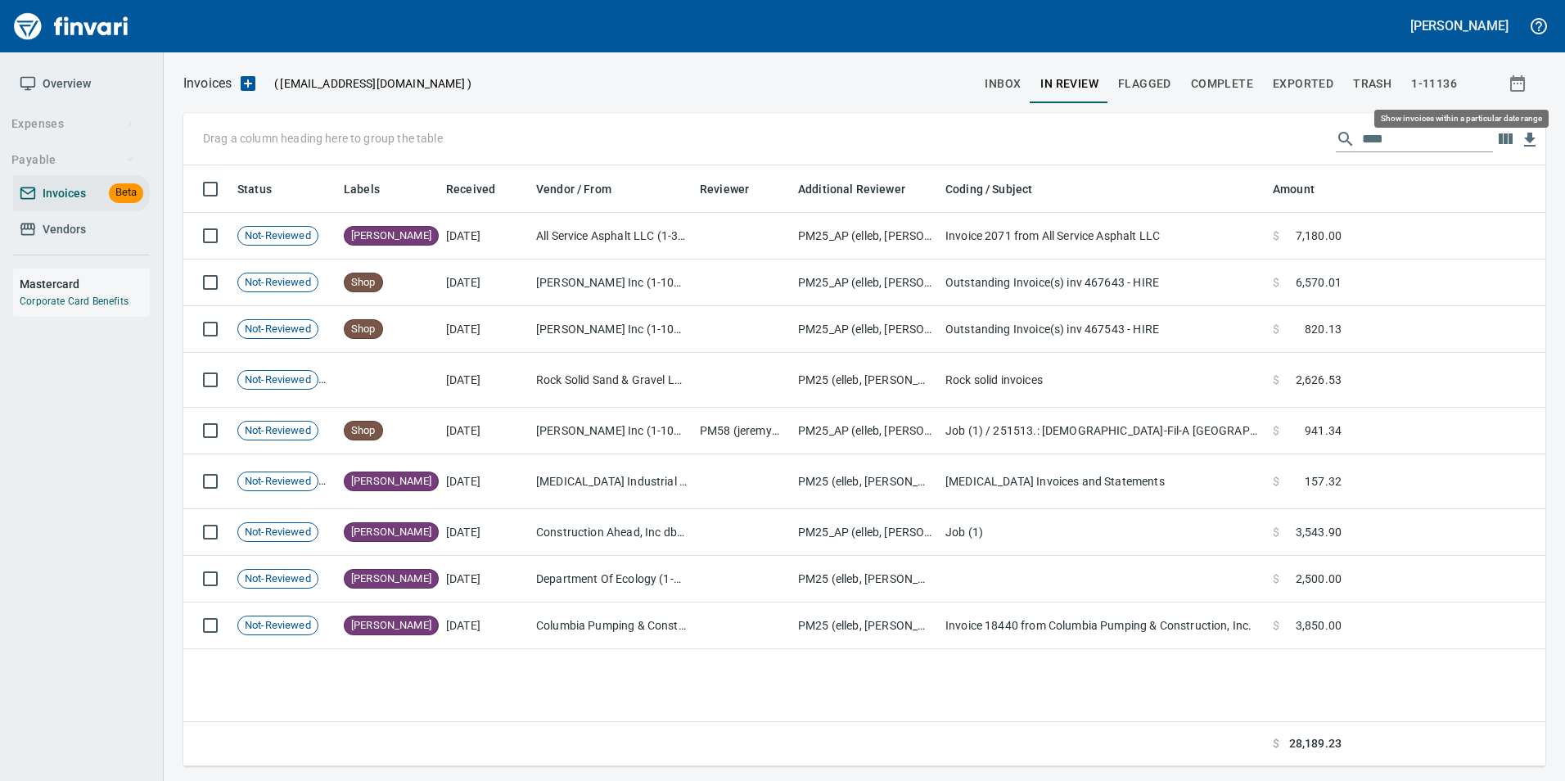
scroll to position [588, 1349]
click at [1389, 123] on div "Drag a column heading here to group the table ****" at bounding box center [864, 139] width 1362 height 52
click at [1413, 144] on input "****" at bounding box center [1427, 139] width 131 height 26
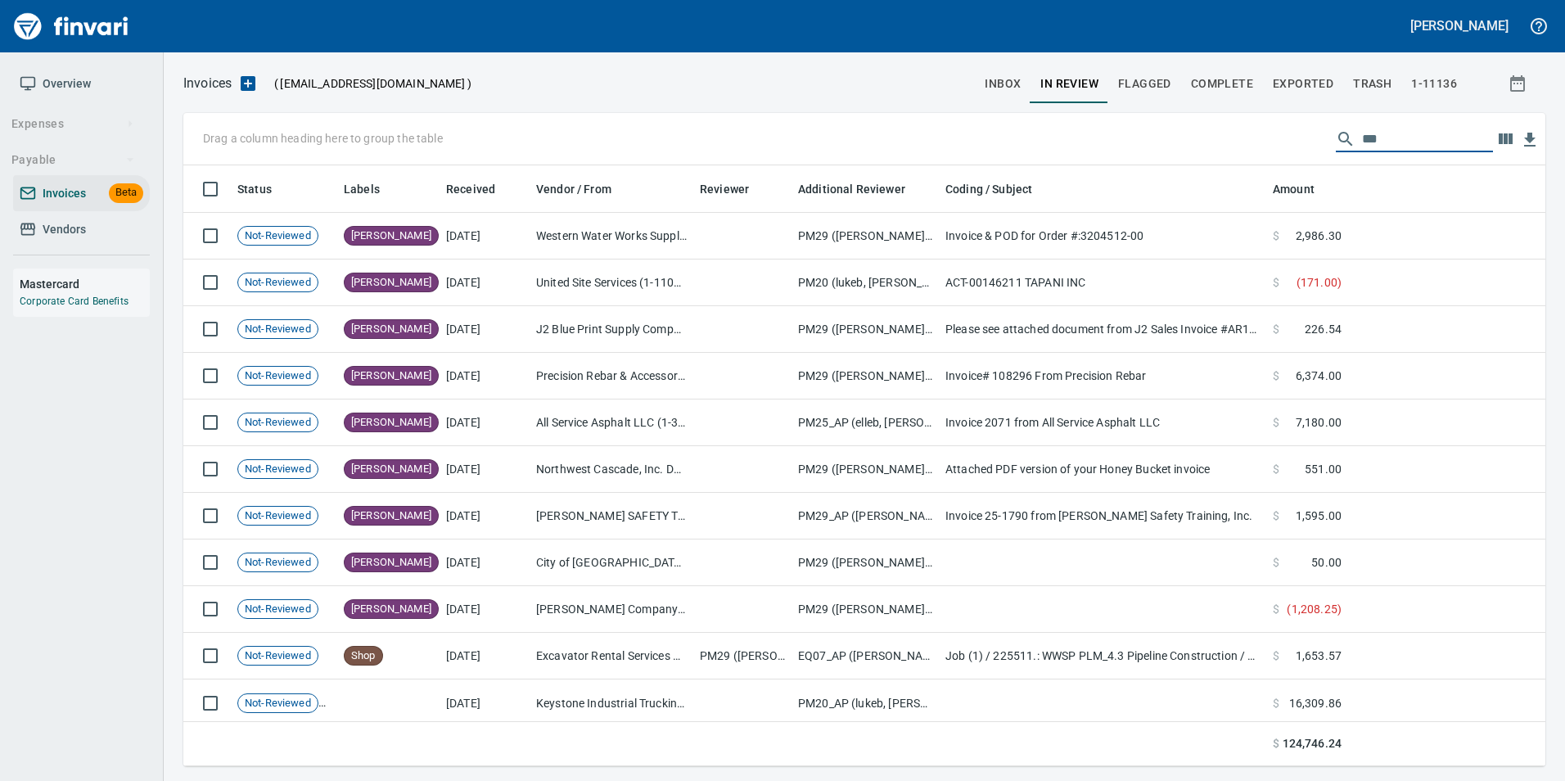
scroll to position [588, 1337]
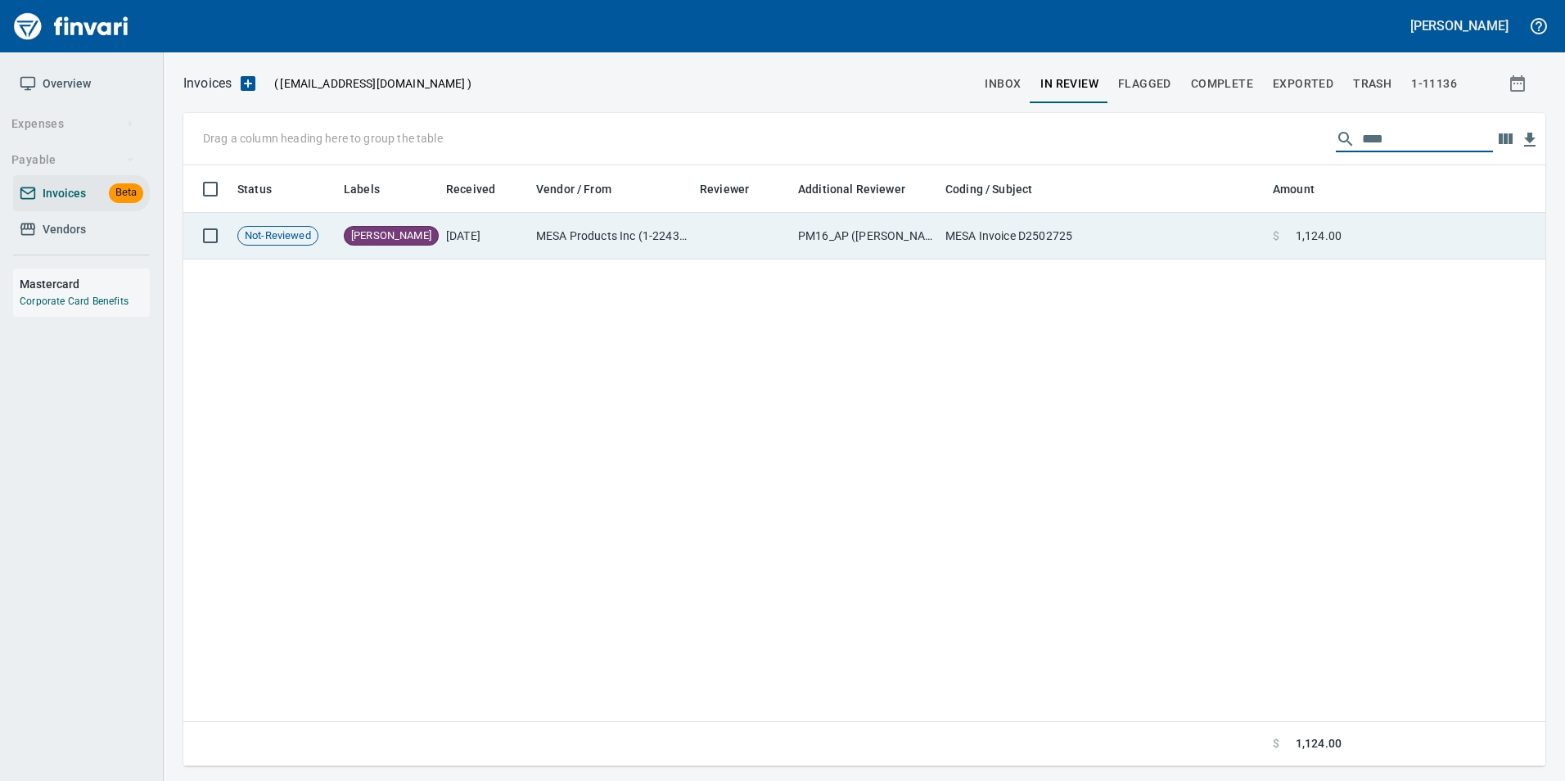
click at [852, 232] on td "PM16_AP (crystaln, jarrettg)" at bounding box center [864, 236] width 147 height 47
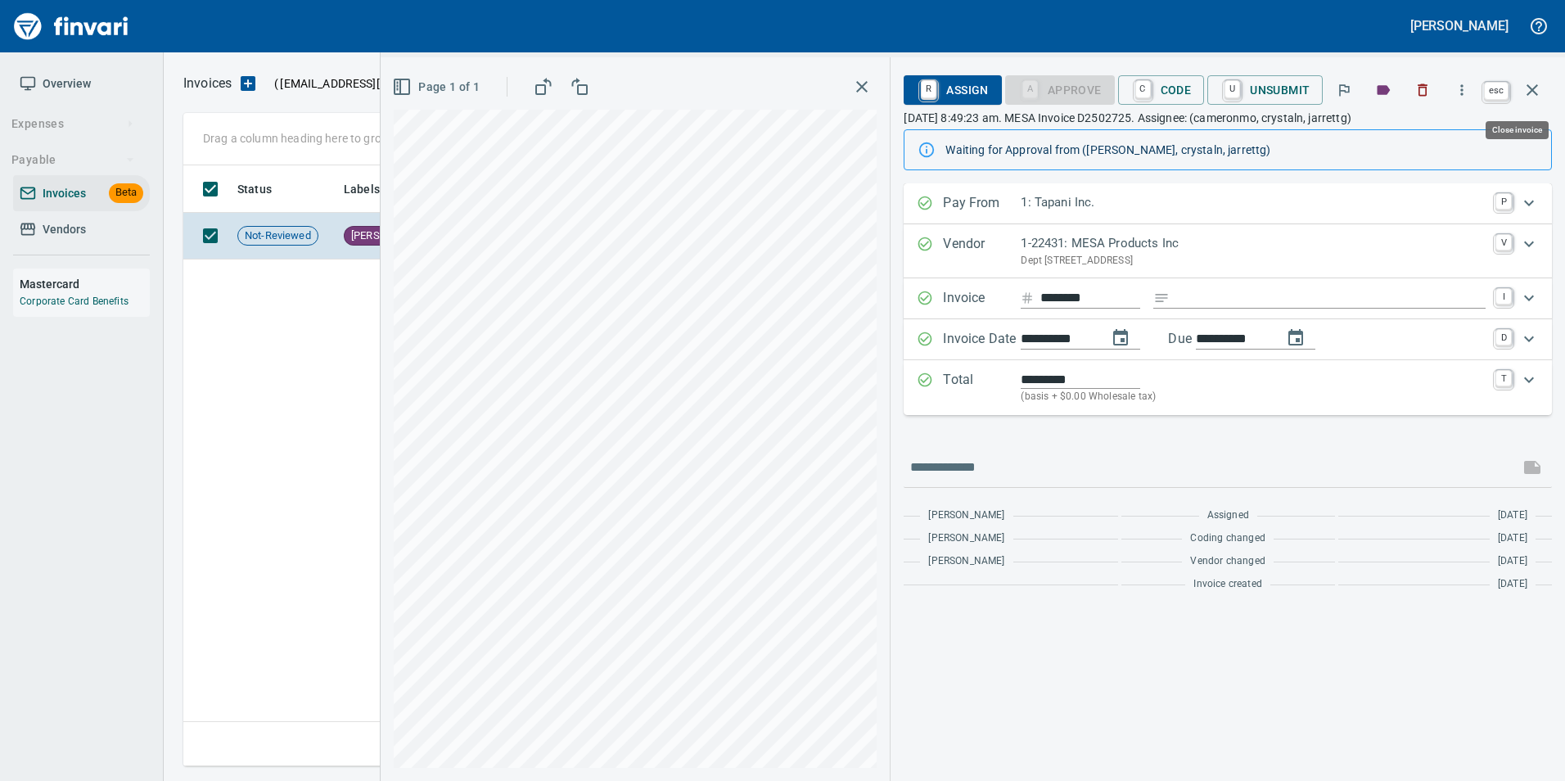
click at [1538, 99] on icon "button" at bounding box center [1532, 90] width 20 height 20
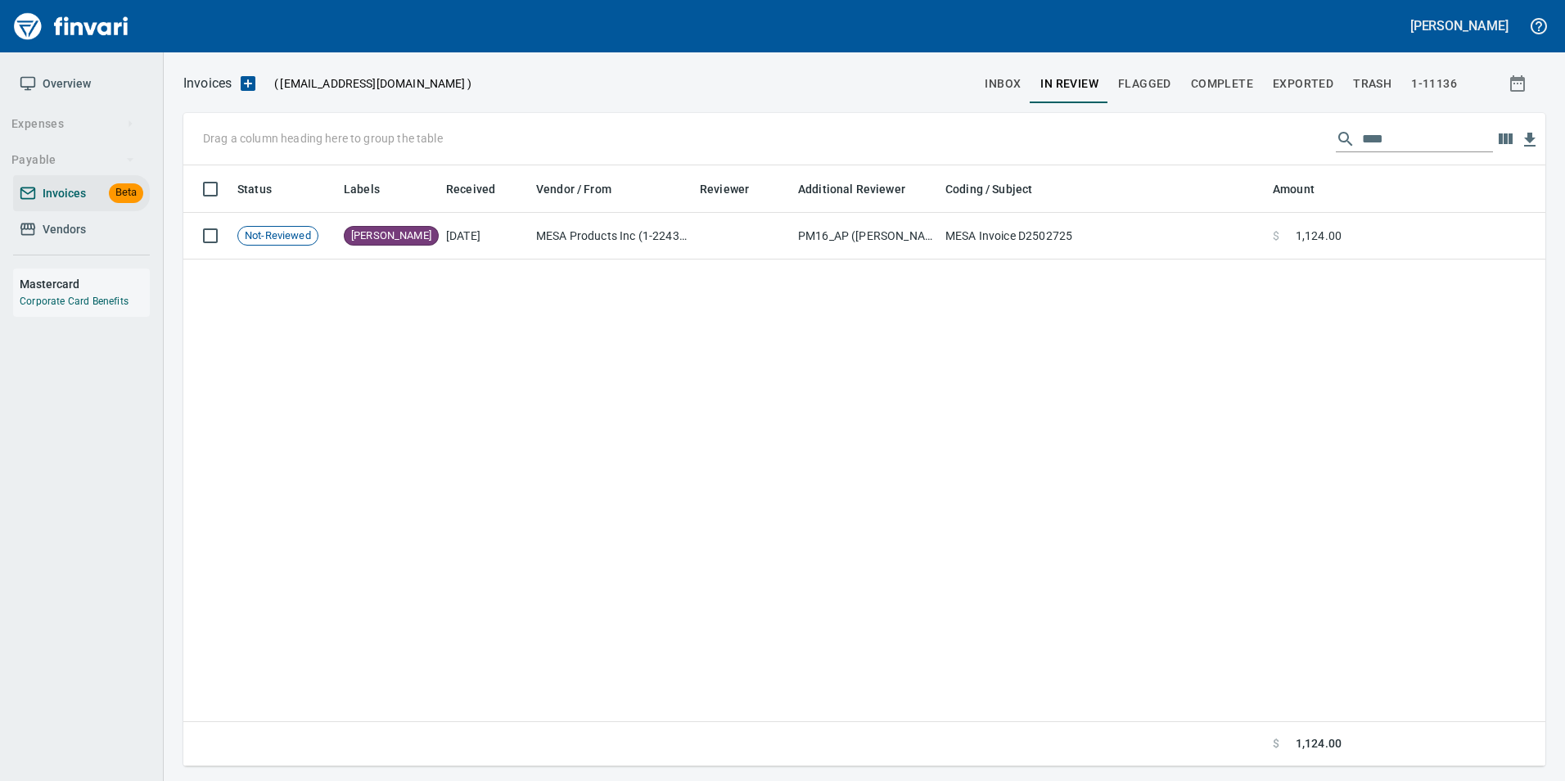
scroll to position [588, 1350]
click at [1397, 137] on input "****" at bounding box center [1427, 139] width 131 height 26
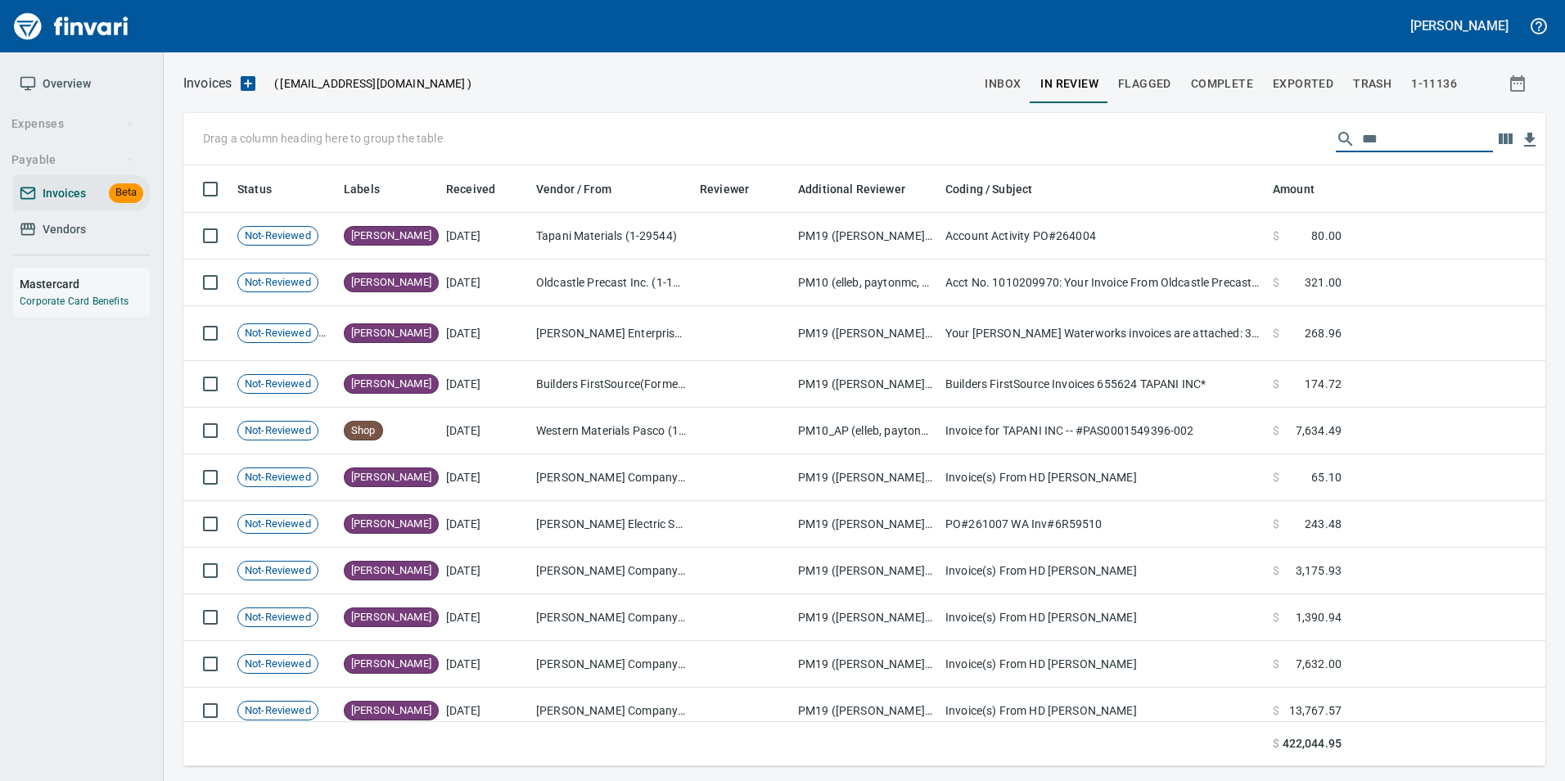
scroll to position [588, 1337]
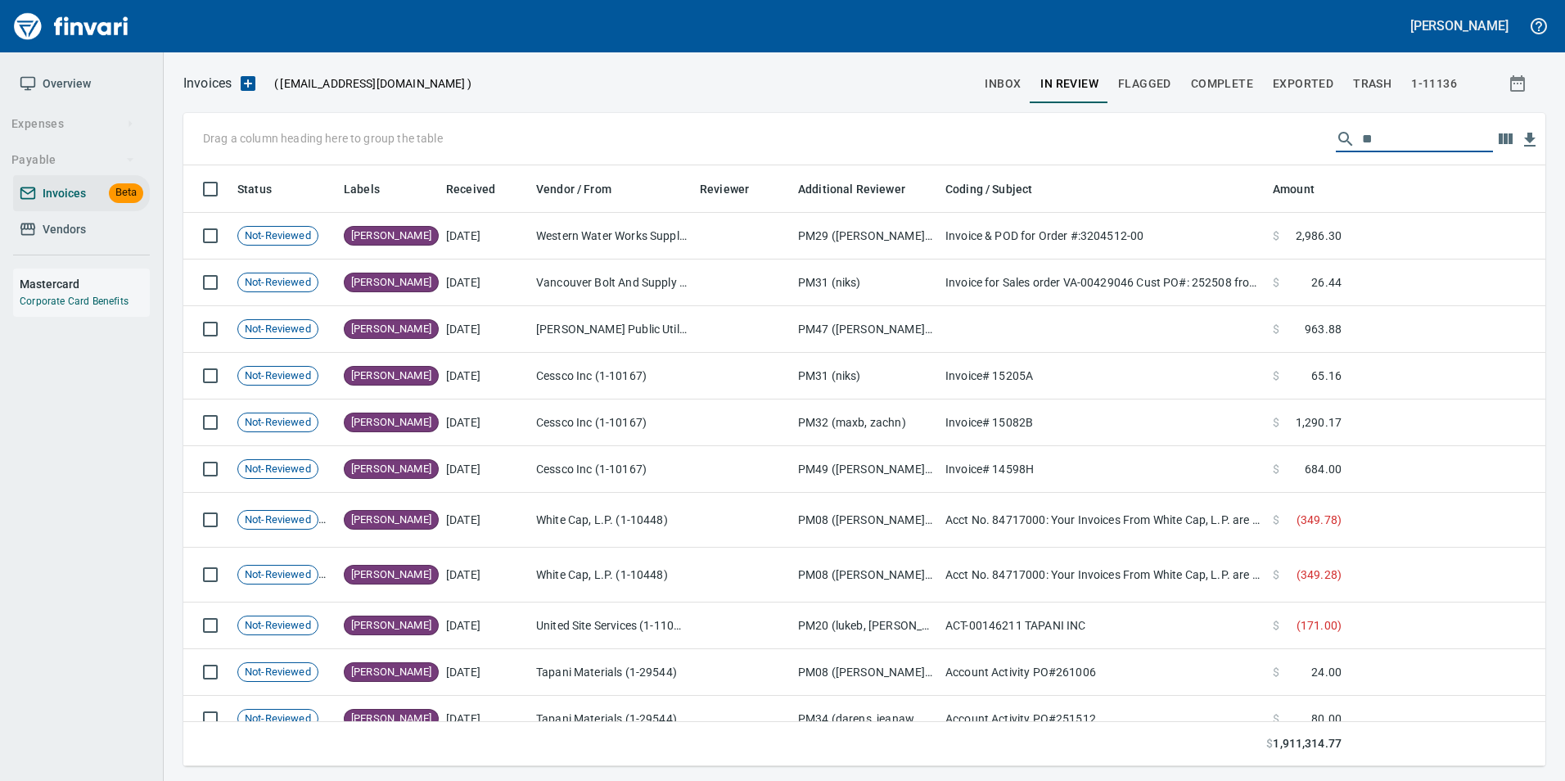
type input "*"
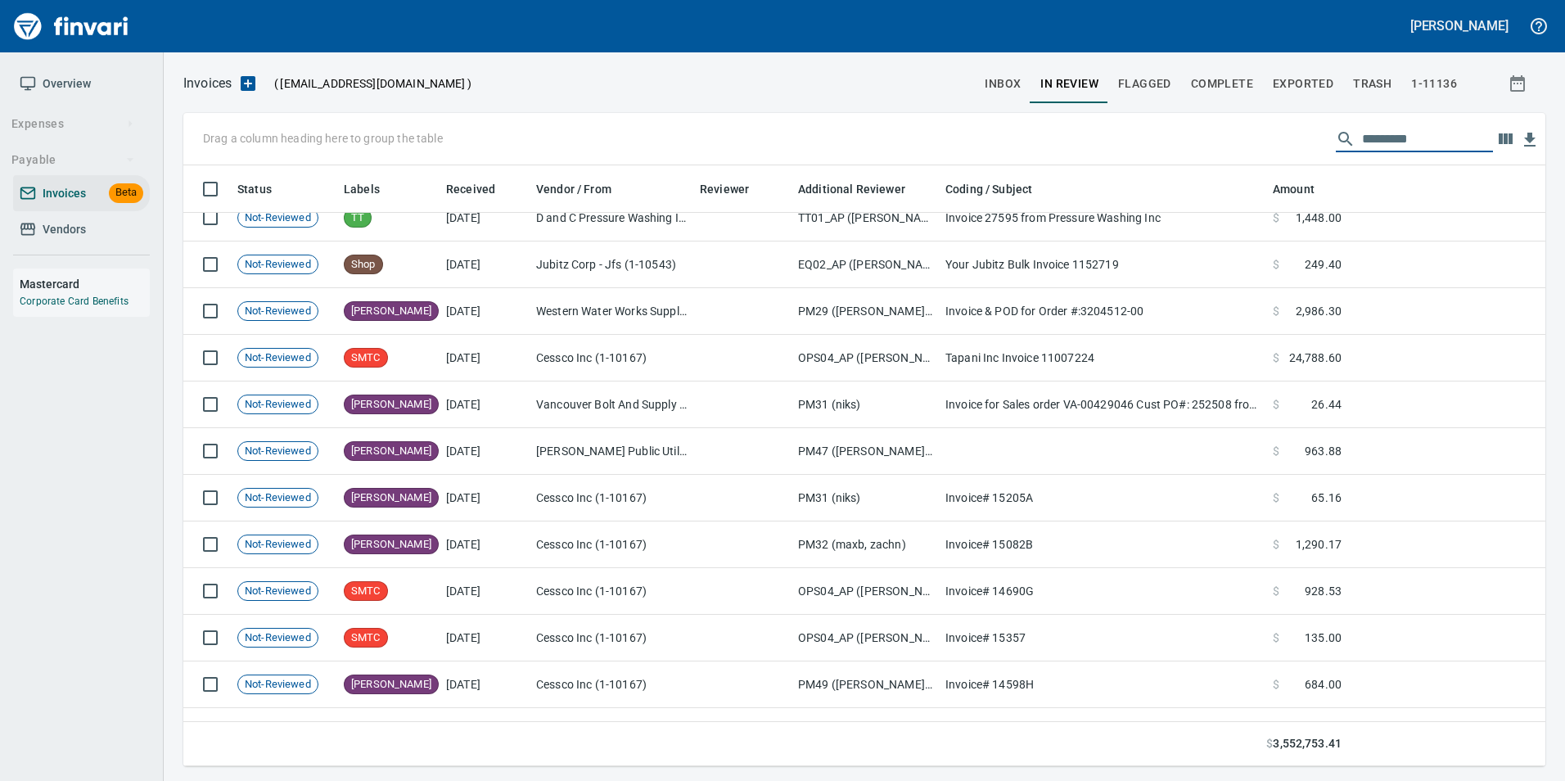
scroll to position [0, 0]
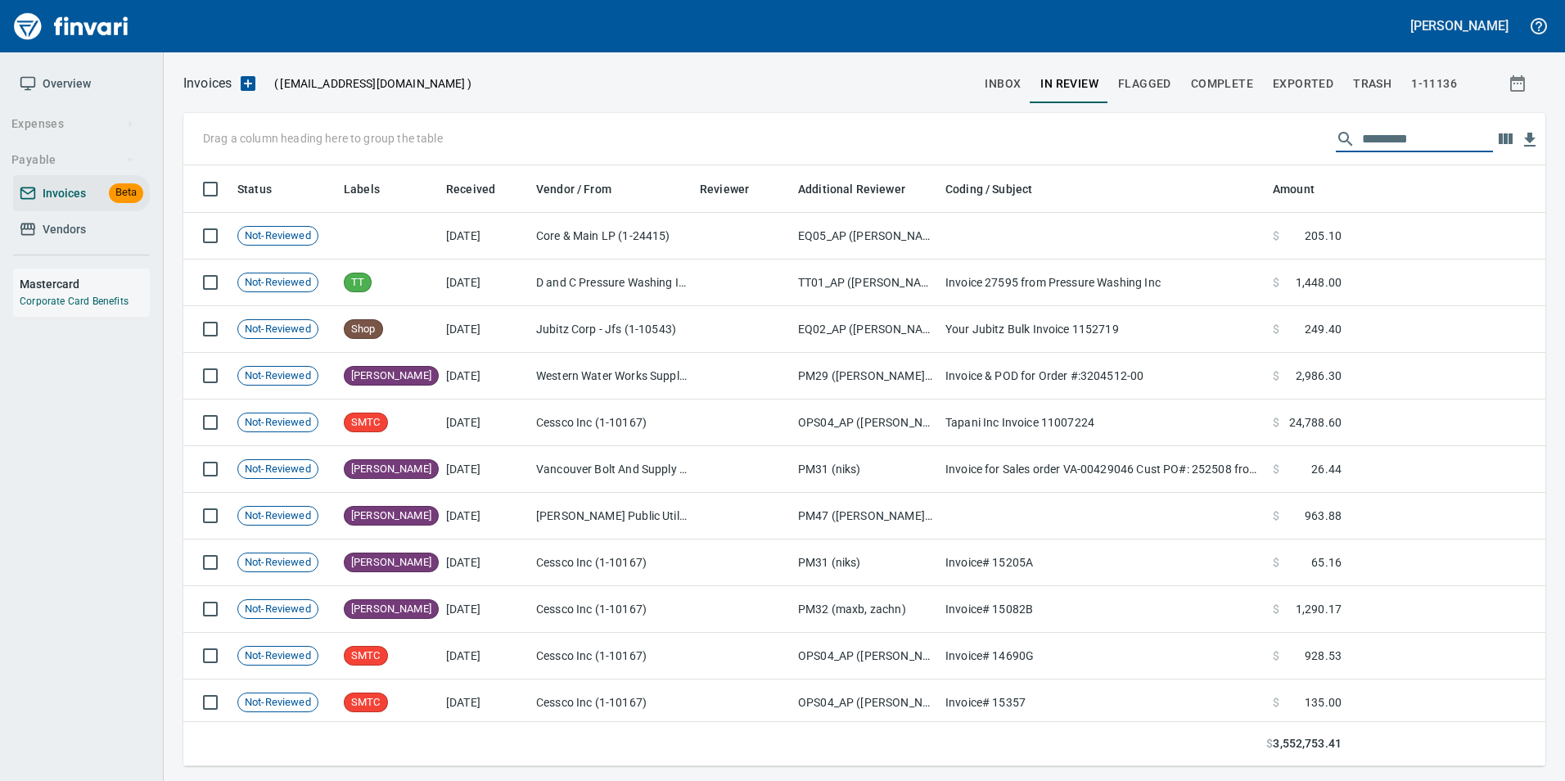
click at [1417, 139] on input "text" at bounding box center [1427, 139] width 131 height 26
drag, startPoint x: 843, startPoint y: 193, endPoint x: 244, endPoint y: 140, distance: 601.5
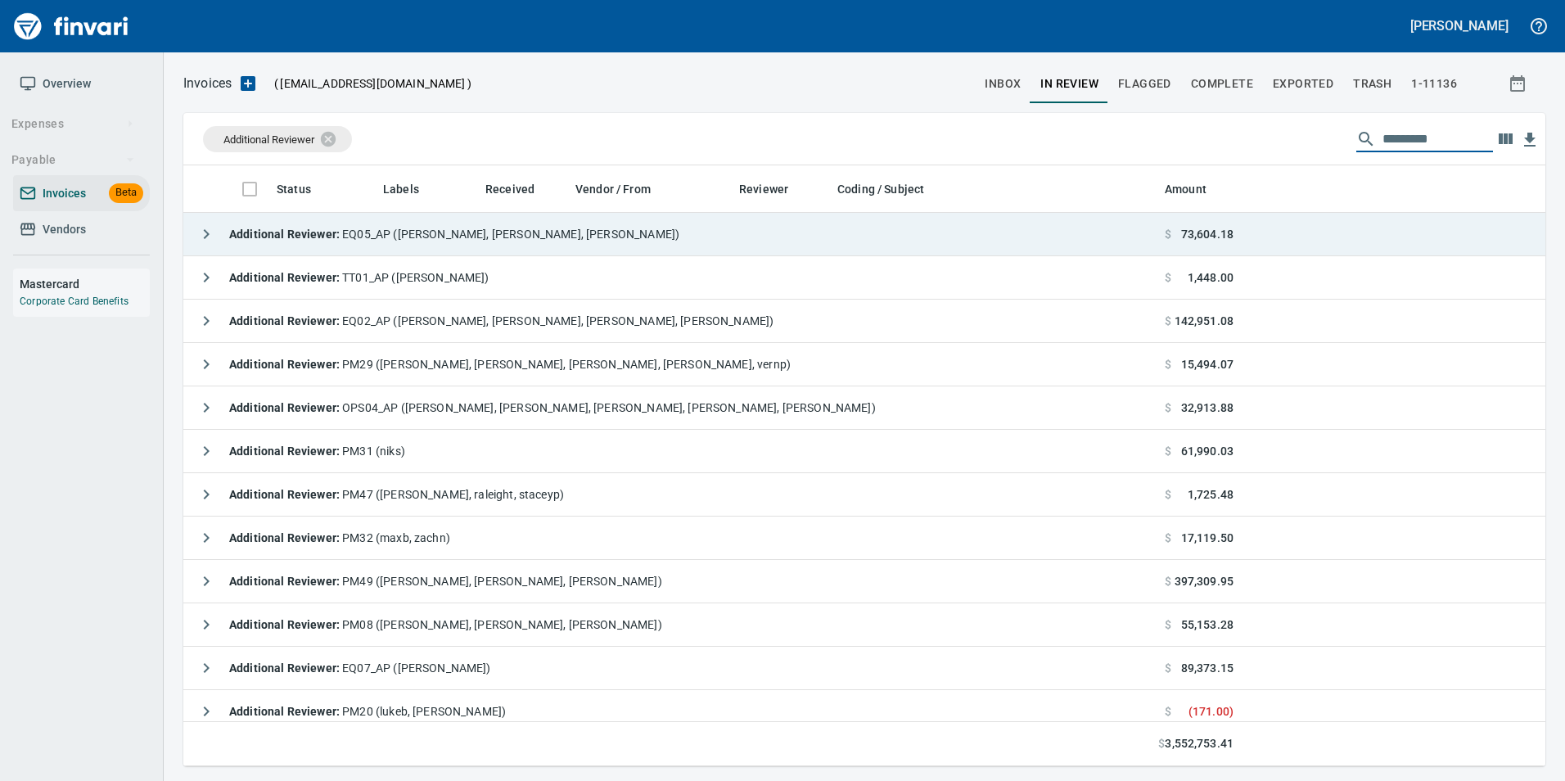
click at [210, 231] on icon "button" at bounding box center [206, 234] width 20 height 20
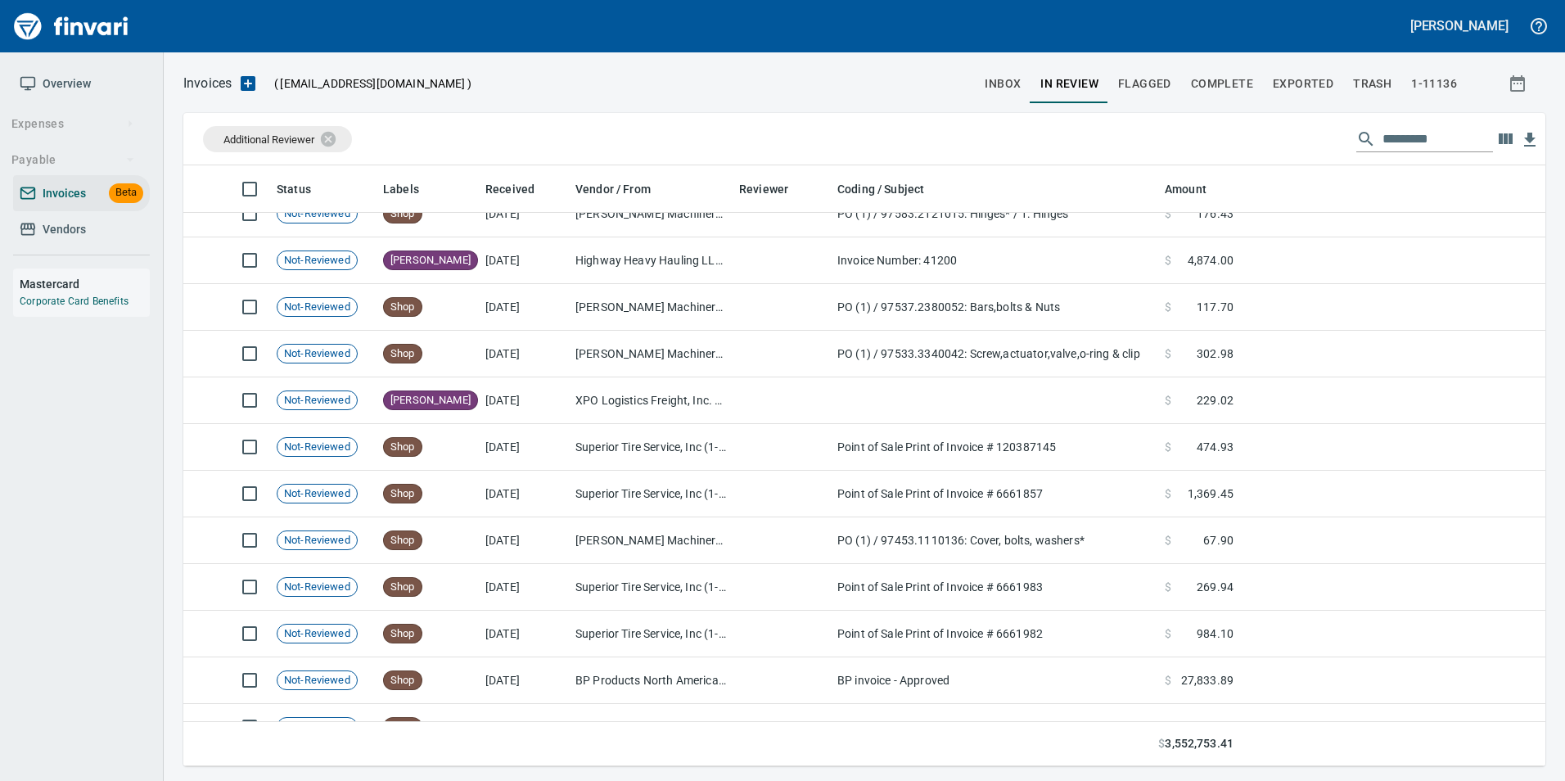
scroll to position [0, 0]
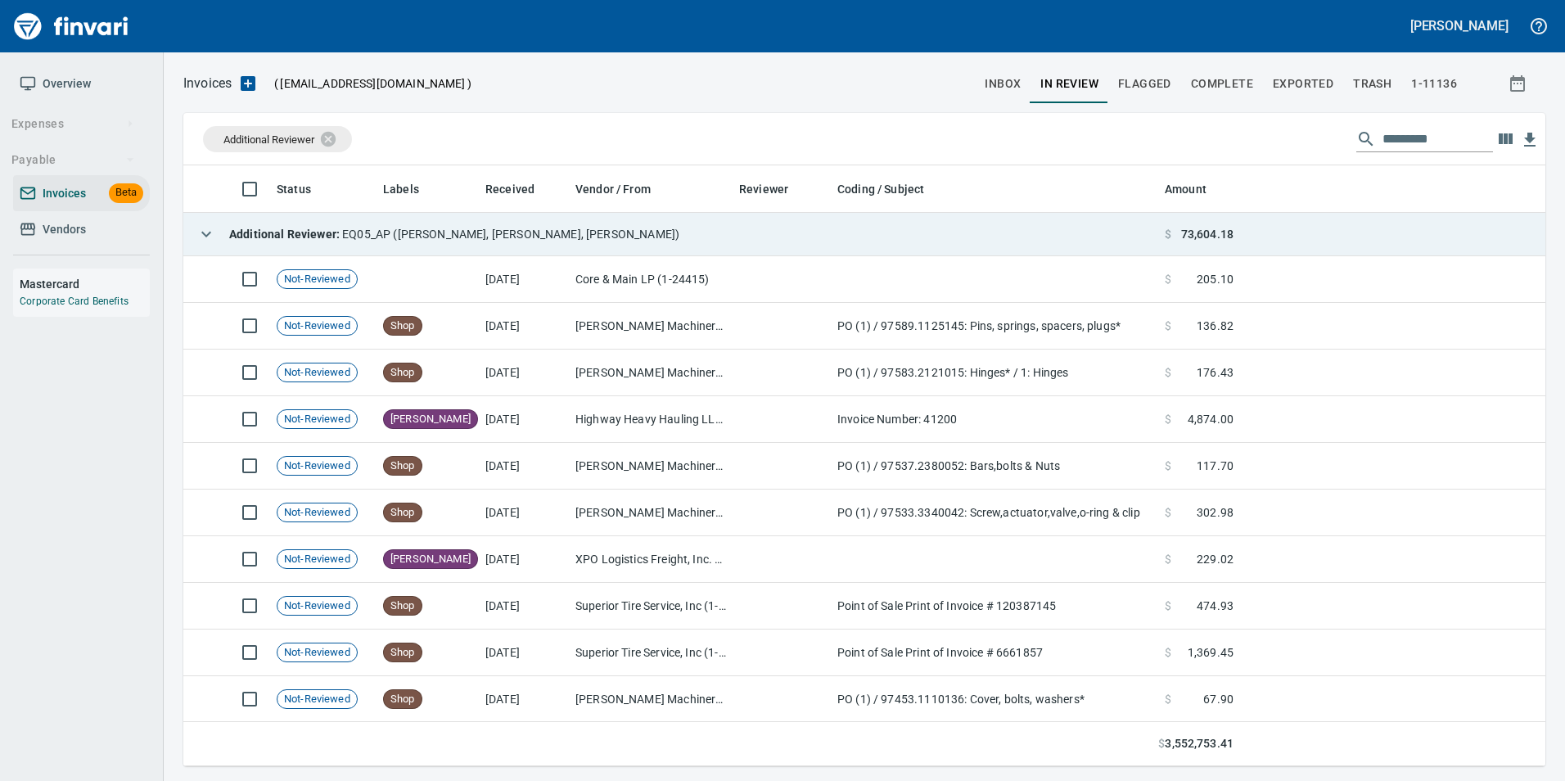
click at [211, 223] on button "button" at bounding box center [206, 234] width 33 height 33
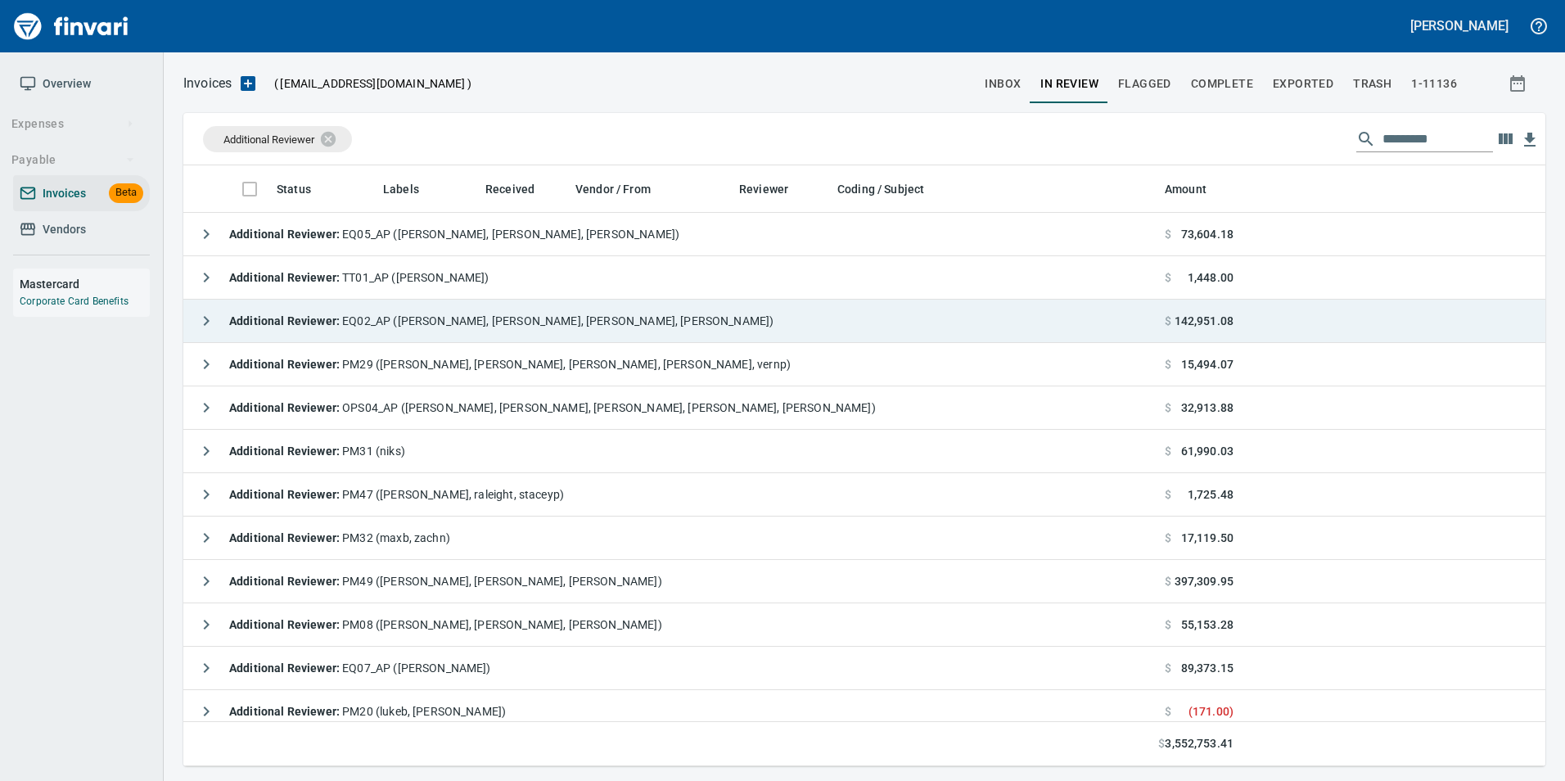
click at [204, 308] on button "button" at bounding box center [206, 320] width 33 height 33
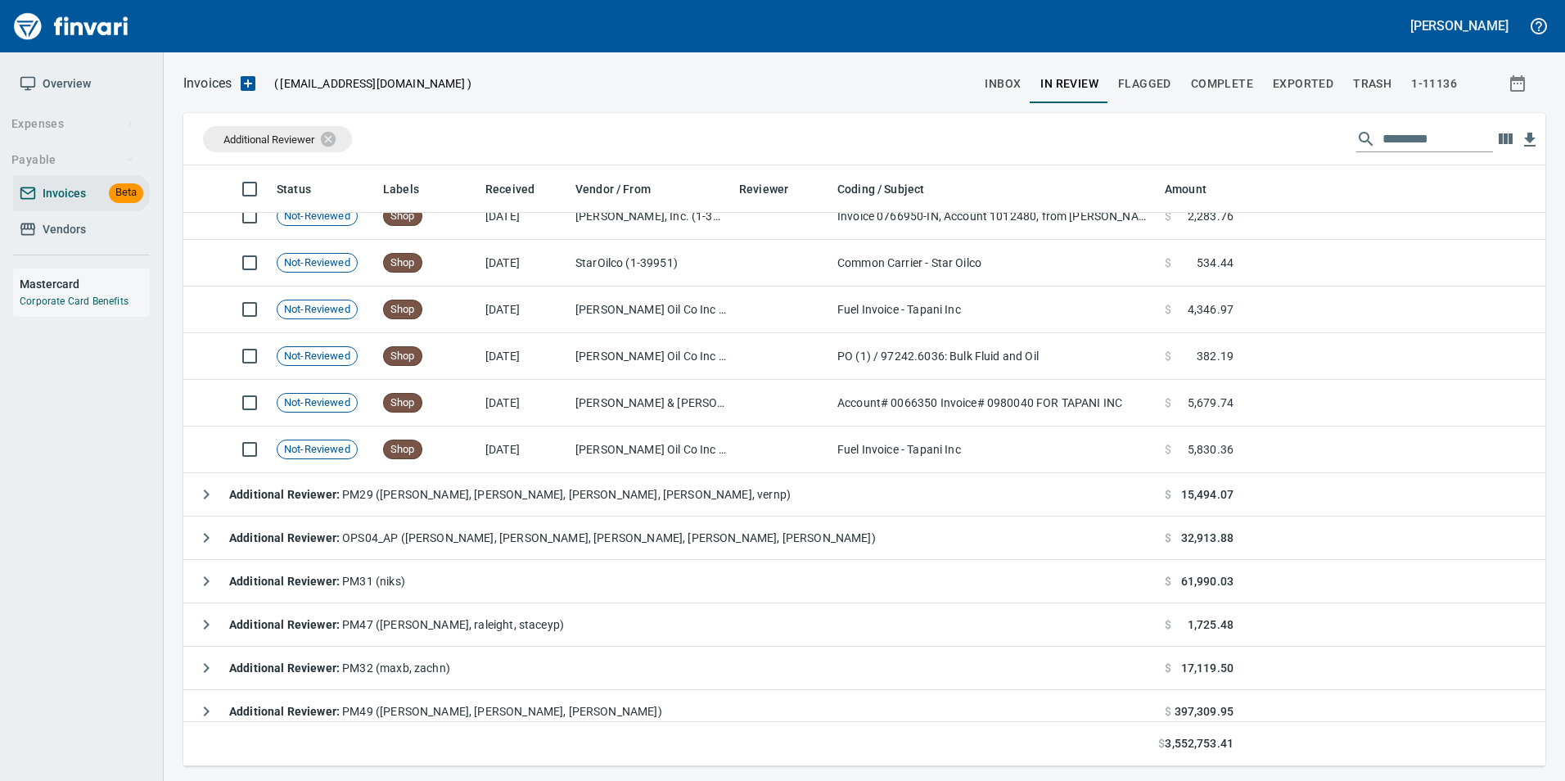
scroll to position [1064, 0]
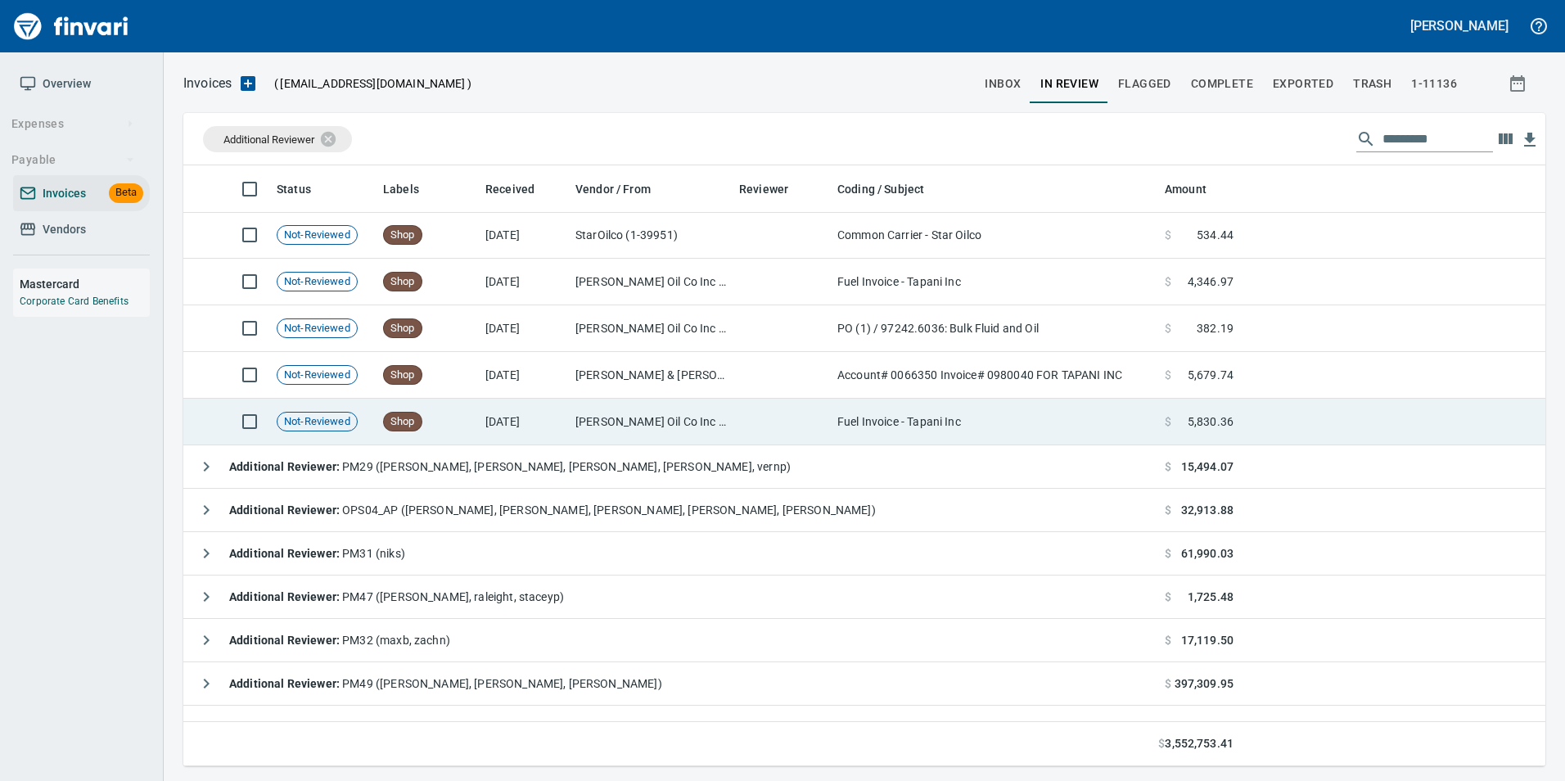
click at [506, 426] on td "10/3/2025" at bounding box center [524, 422] width 90 height 47
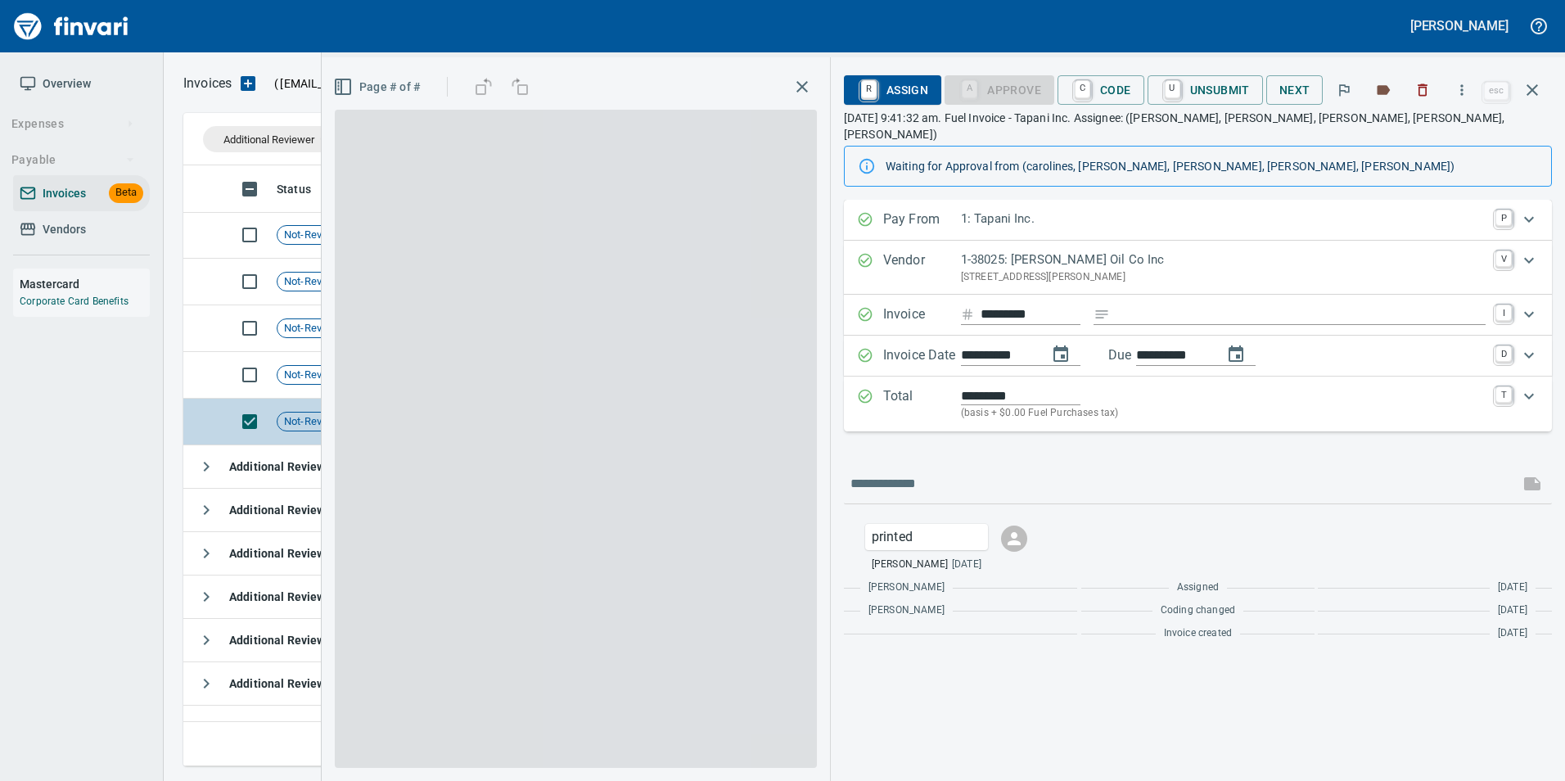
scroll to position [588, 1337]
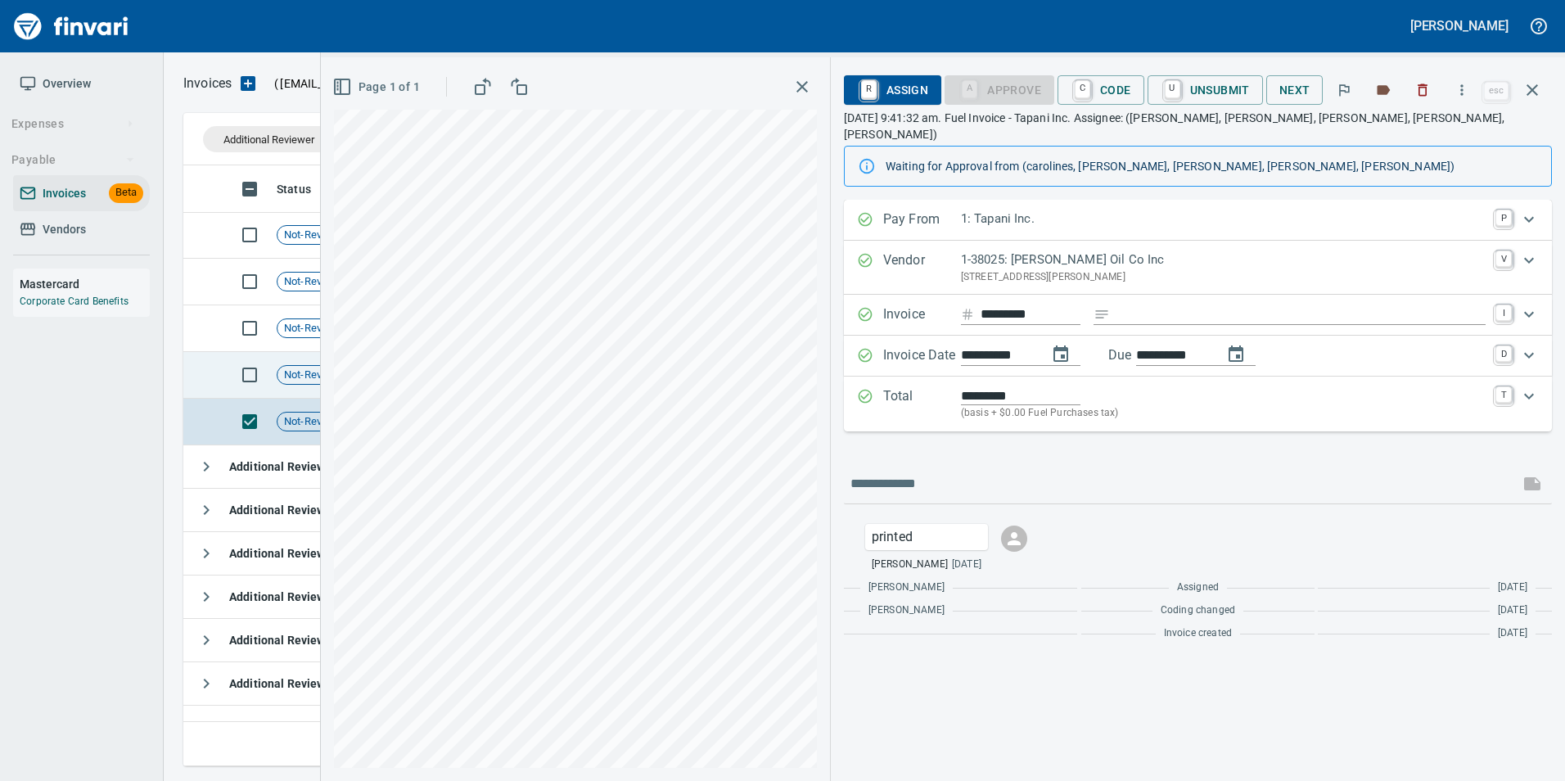
click at [304, 374] on span "Not-Reviewed" at bounding box center [316, 376] width 79 height 16
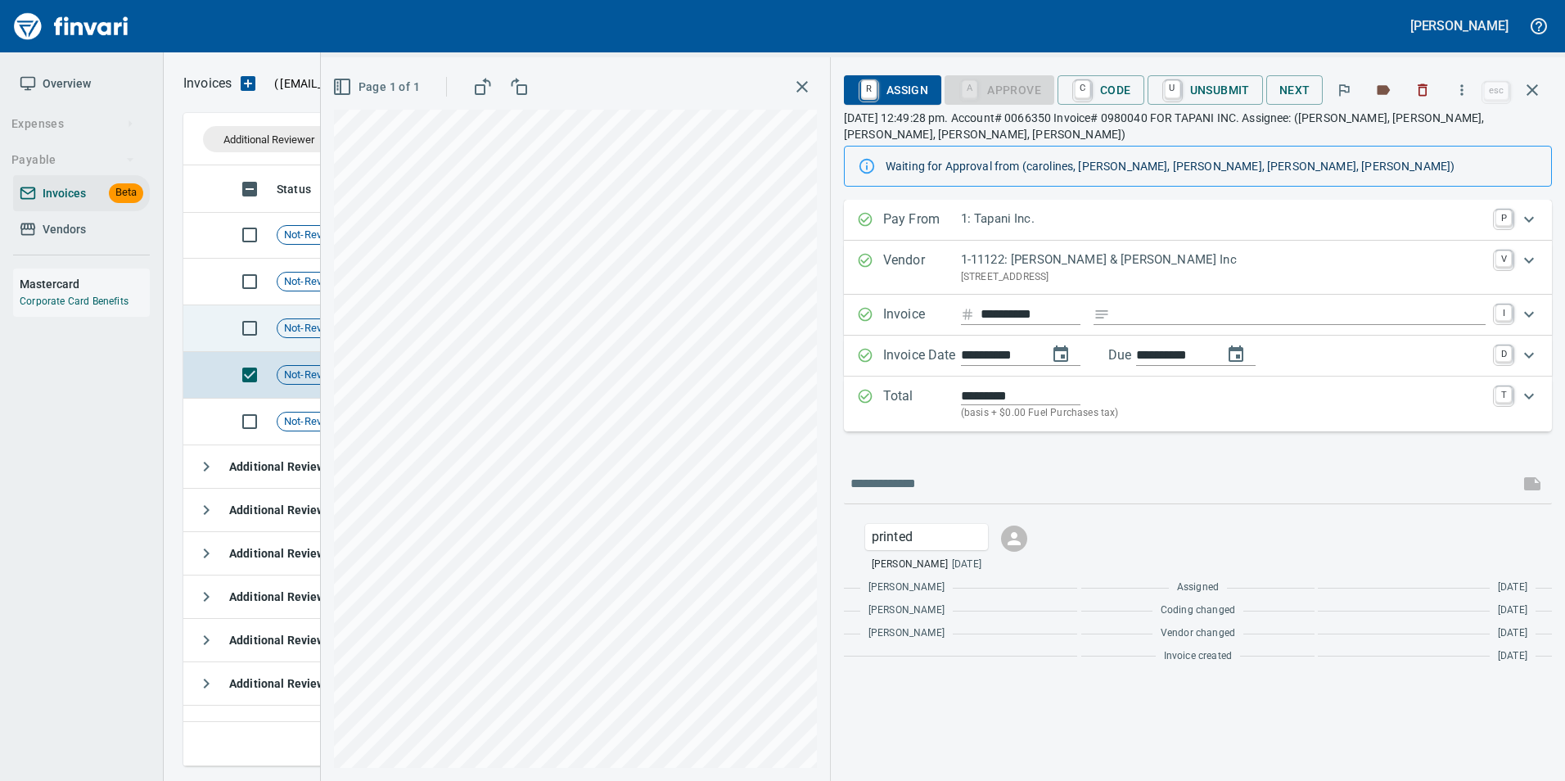
click at [307, 333] on span "Not-Reviewed" at bounding box center [316, 329] width 79 height 16
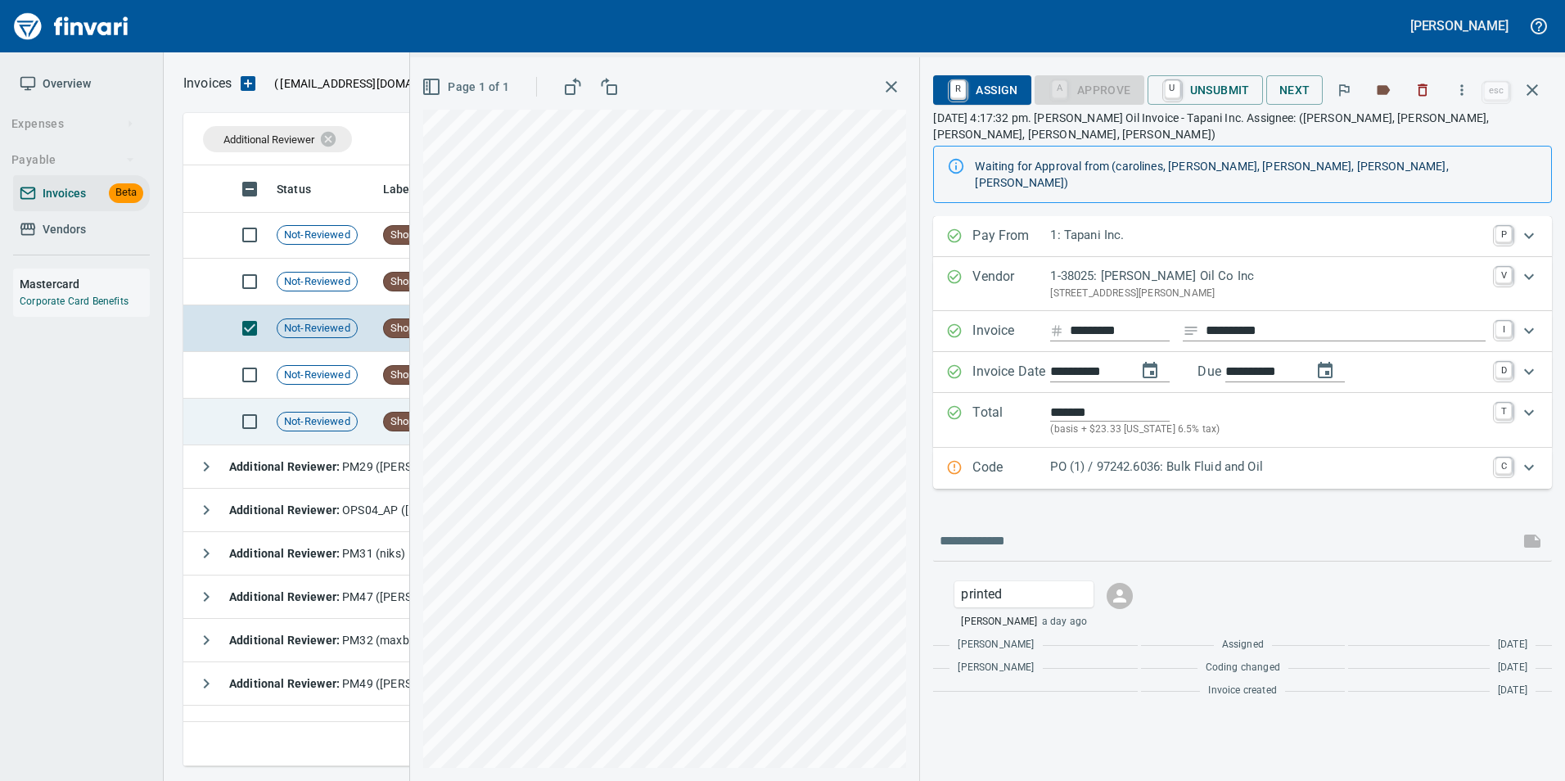
click at [304, 413] on div "Not-Reviewed" at bounding box center [317, 422] width 81 height 20
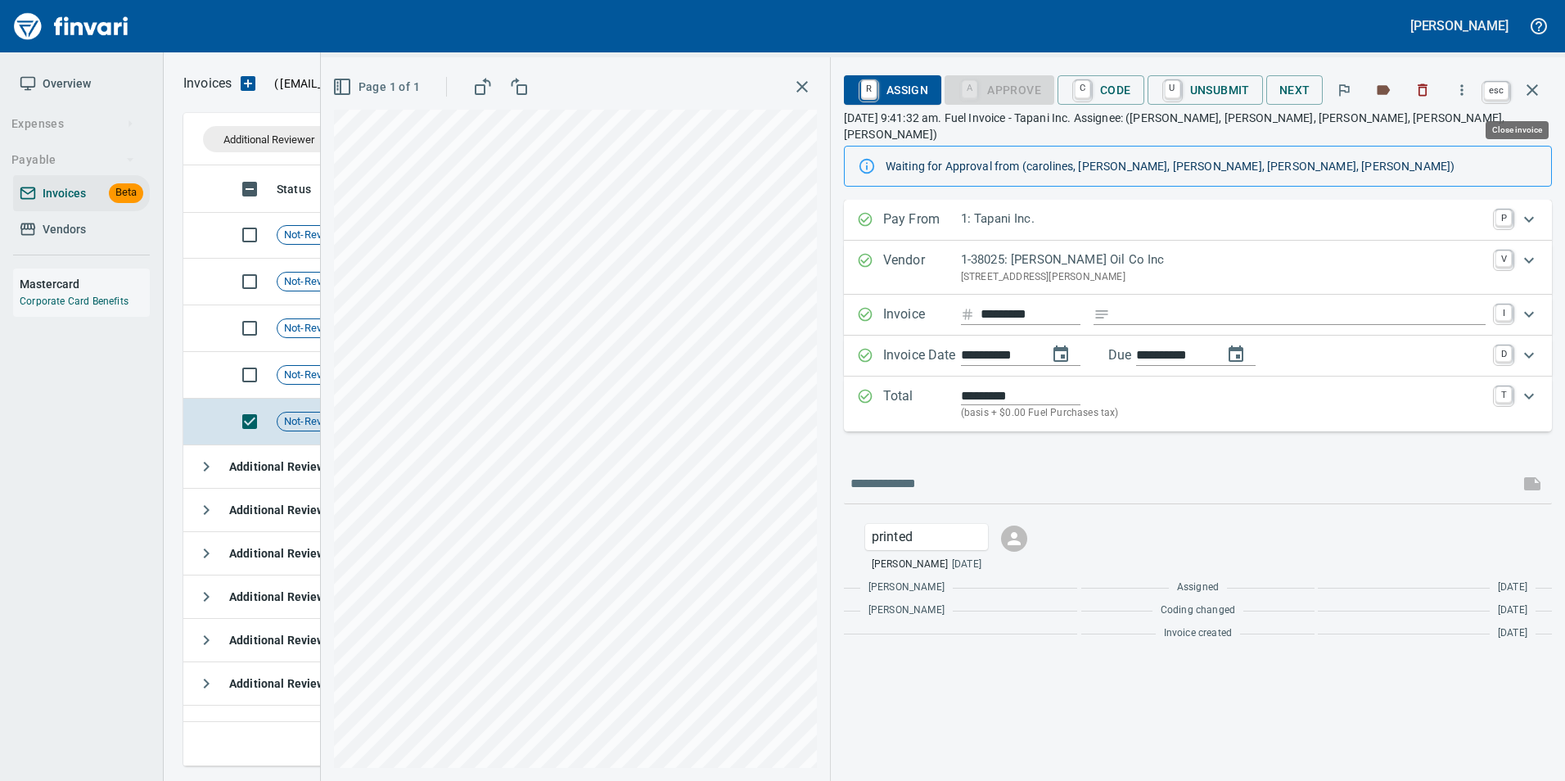
drag, startPoint x: 1539, startPoint y: 99, endPoint x: 601, endPoint y: 460, distance: 1005.0
click at [1539, 99] on icon "button" at bounding box center [1532, 90] width 20 height 20
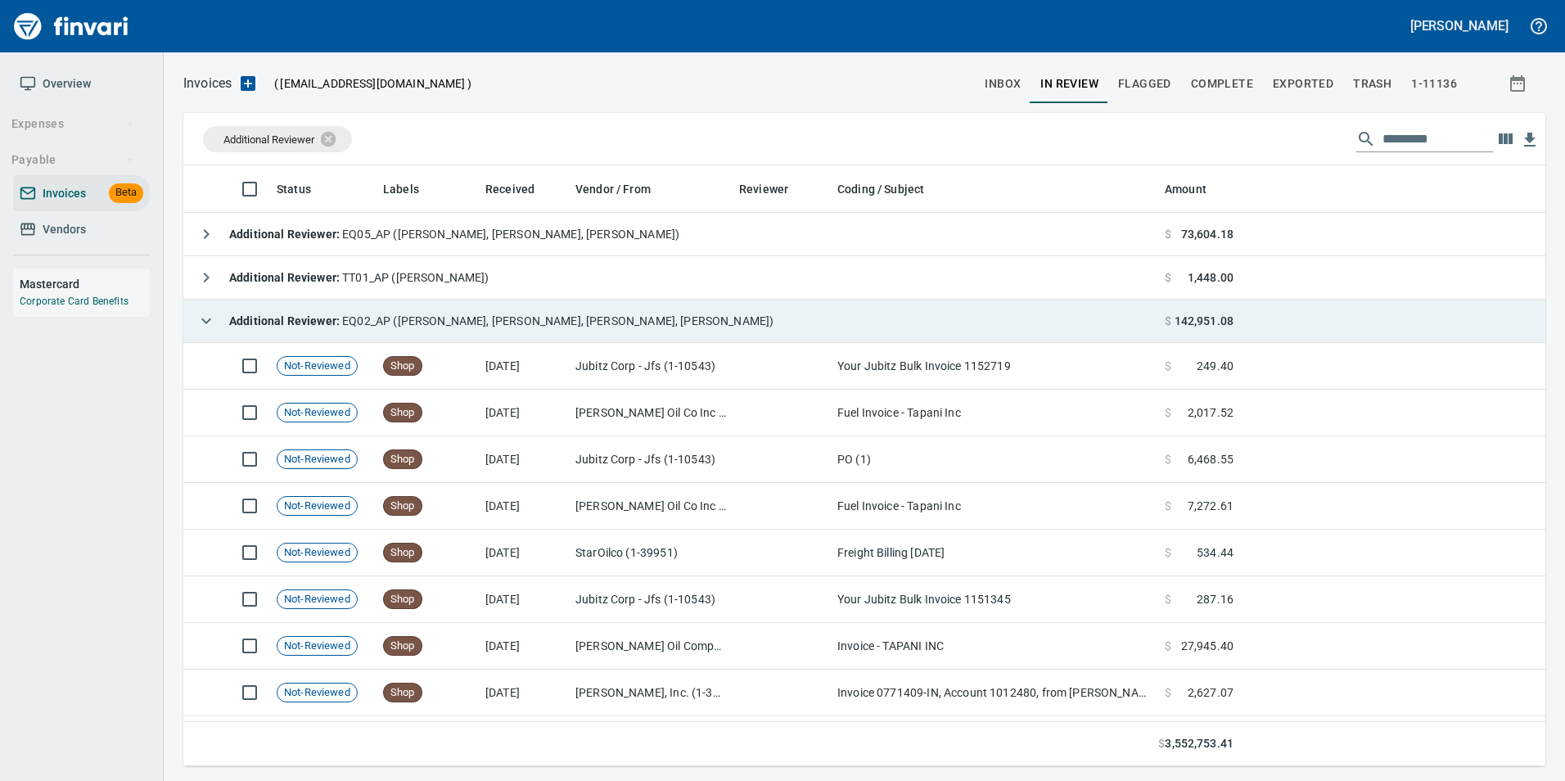
click at [210, 327] on icon "button" at bounding box center [206, 321] width 20 height 20
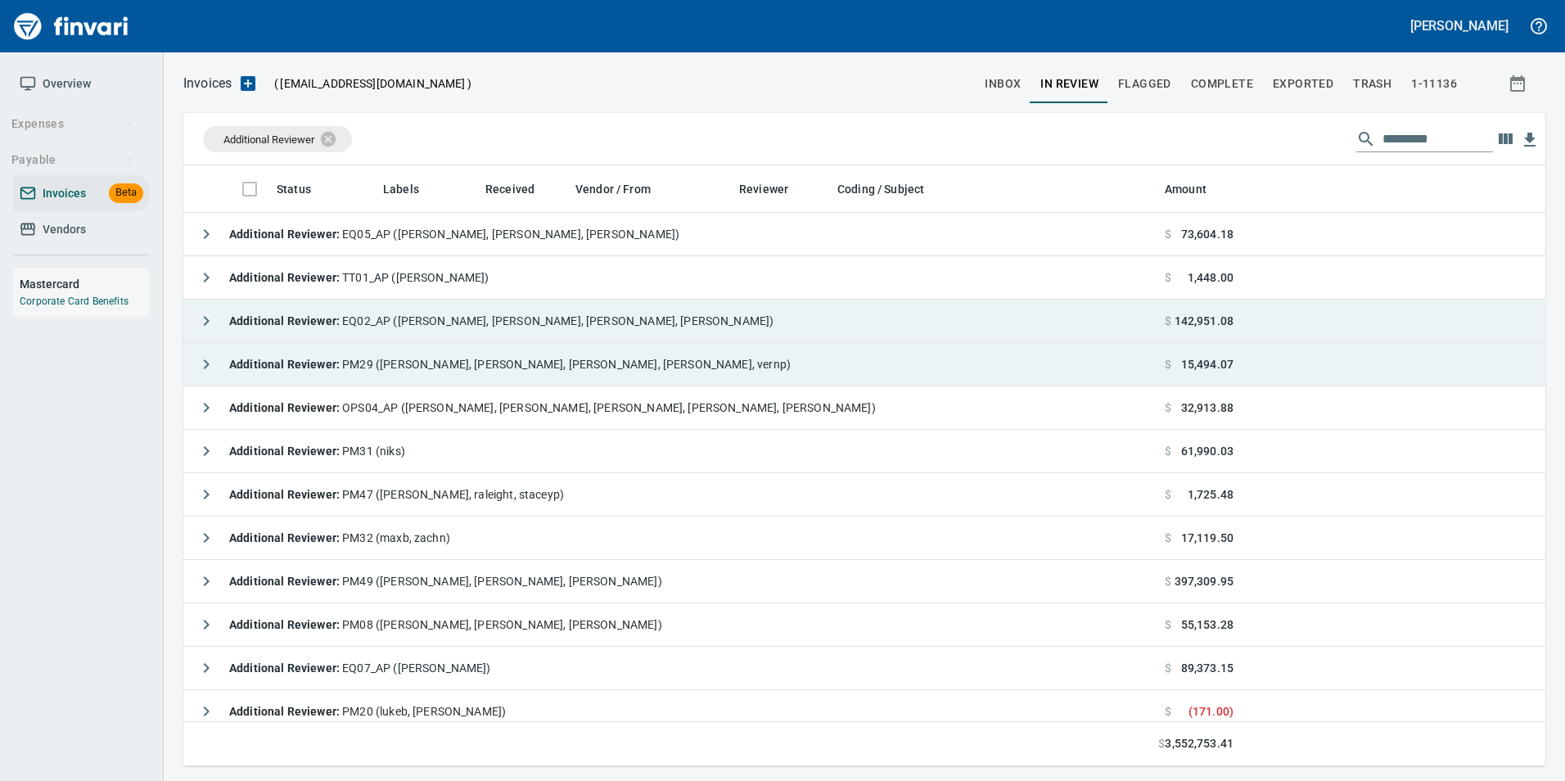
click at [206, 361] on icon "button" at bounding box center [207, 364] width 6 height 10
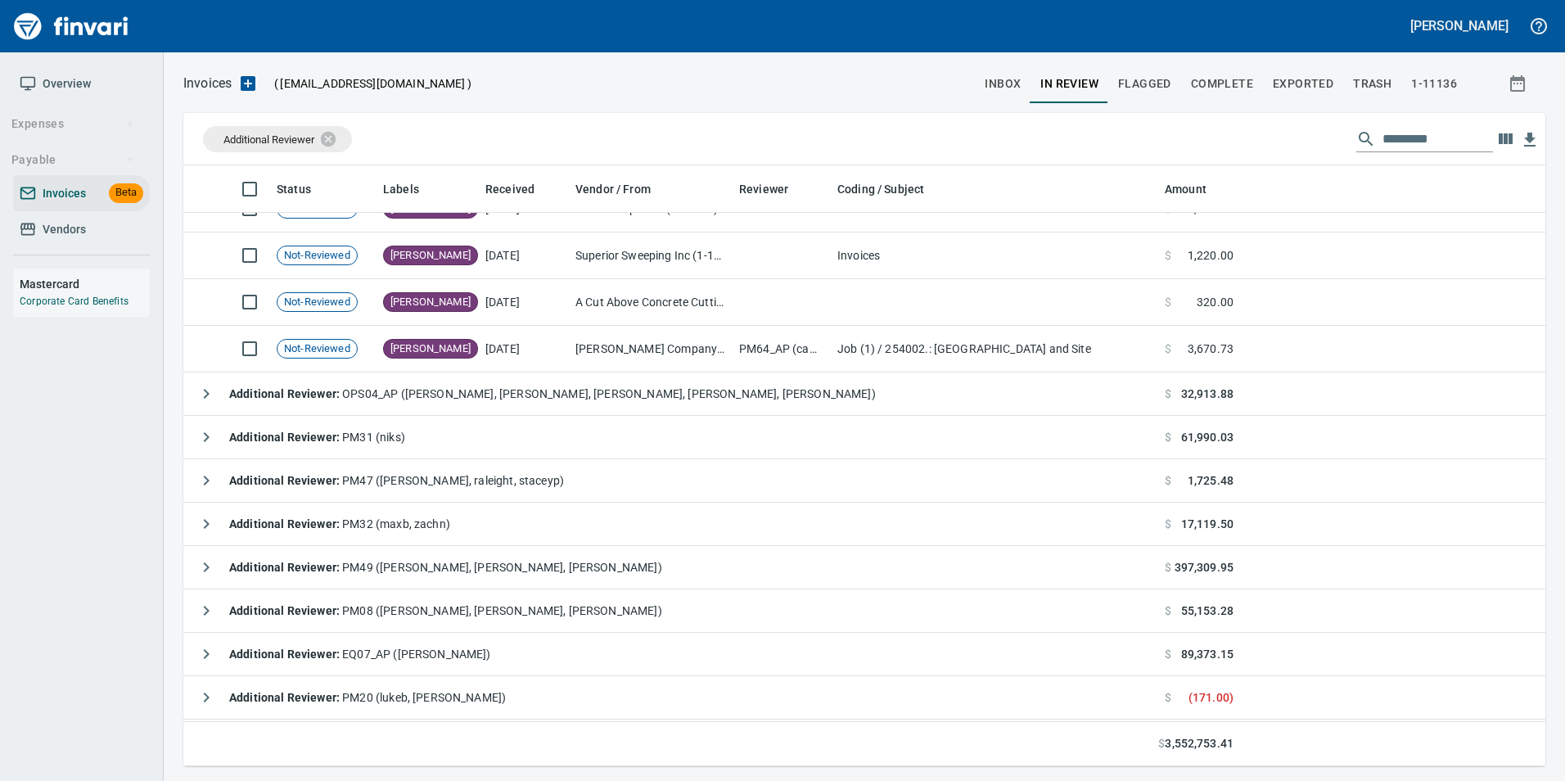
scroll to position [491, 0]
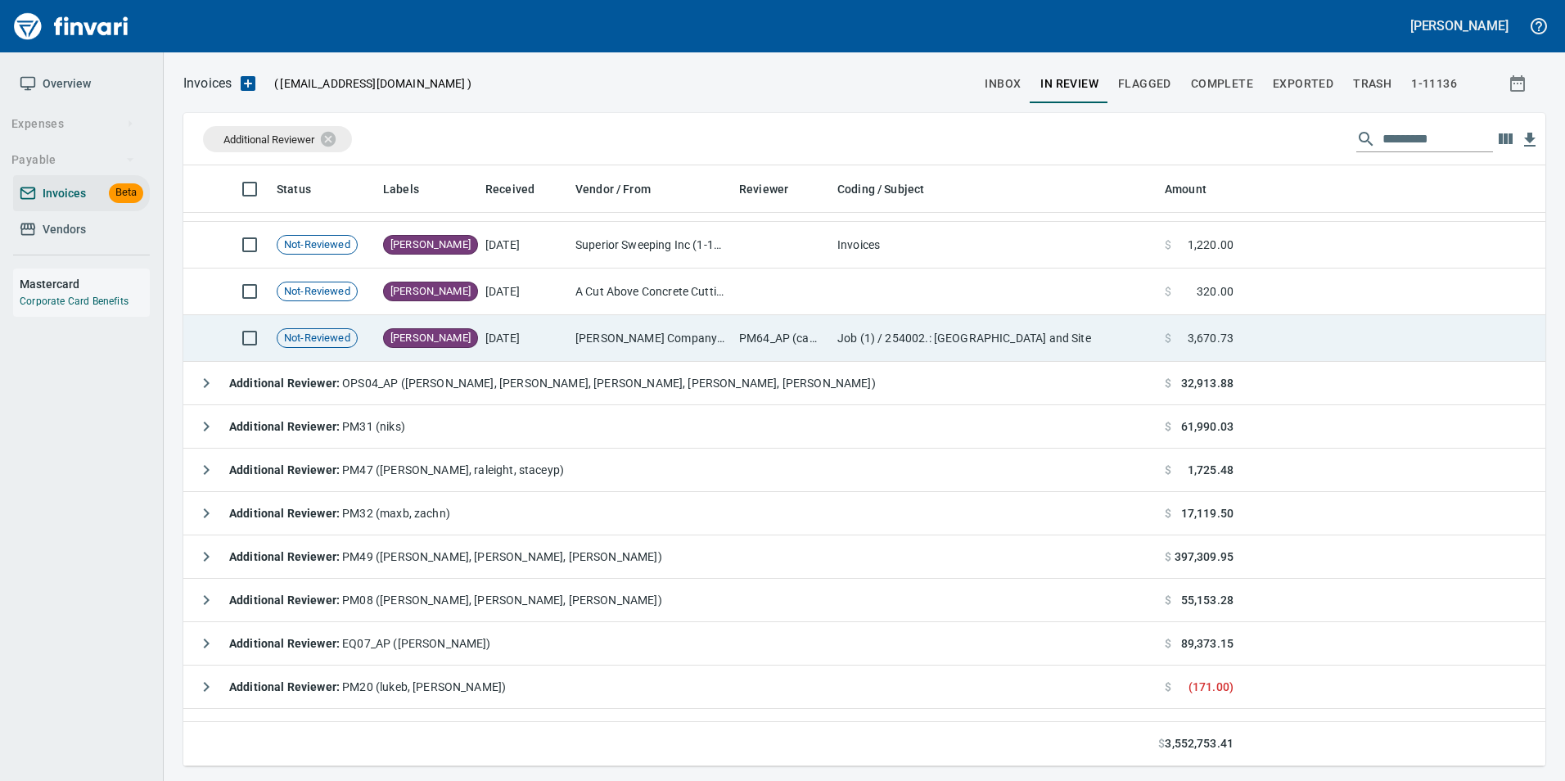
click at [493, 344] on td "[DATE]" at bounding box center [524, 338] width 90 height 47
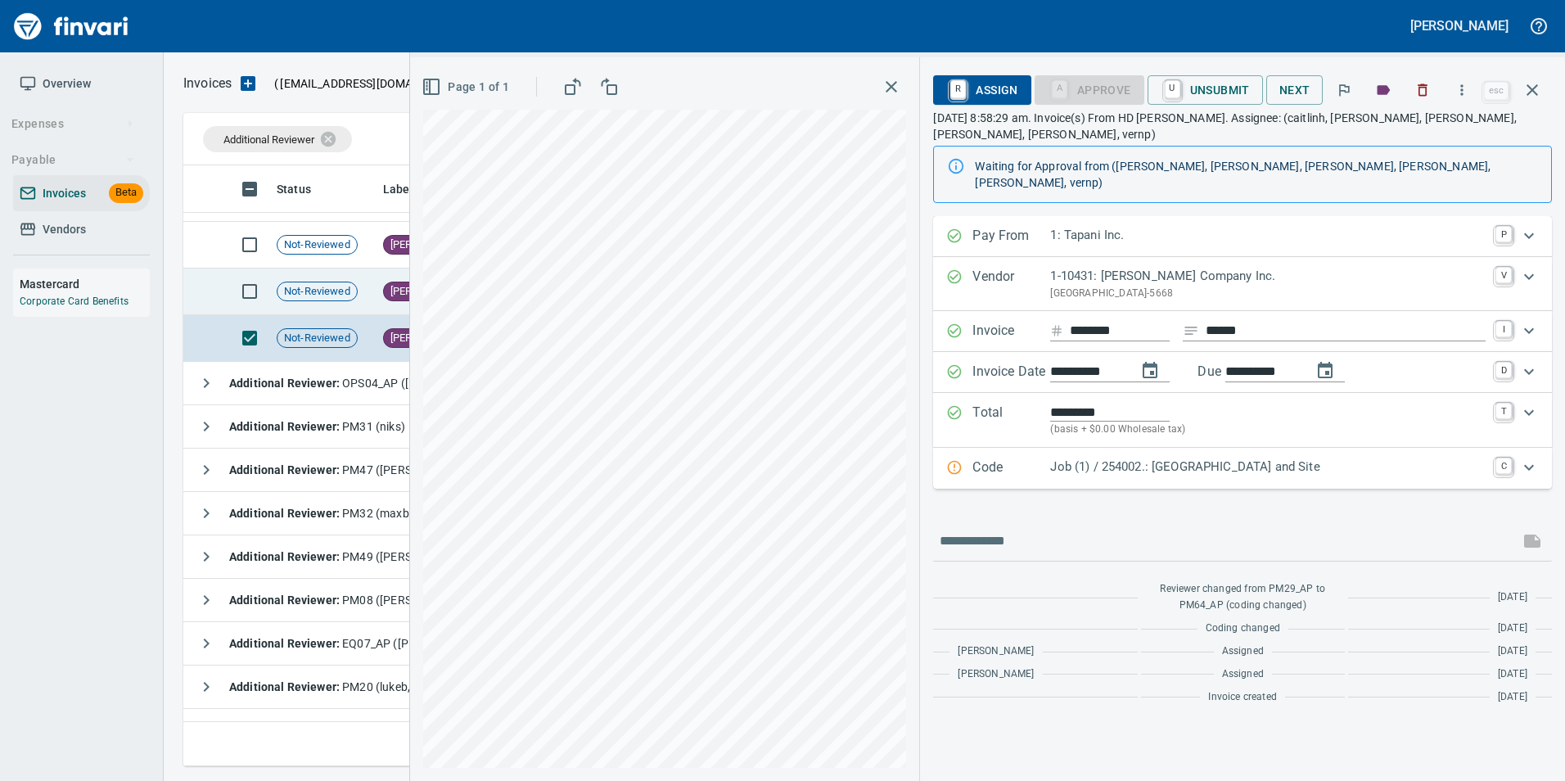
click at [363, 292] on td "Not-Reviewed" at bounding box center [323, 291] width 106 height 47
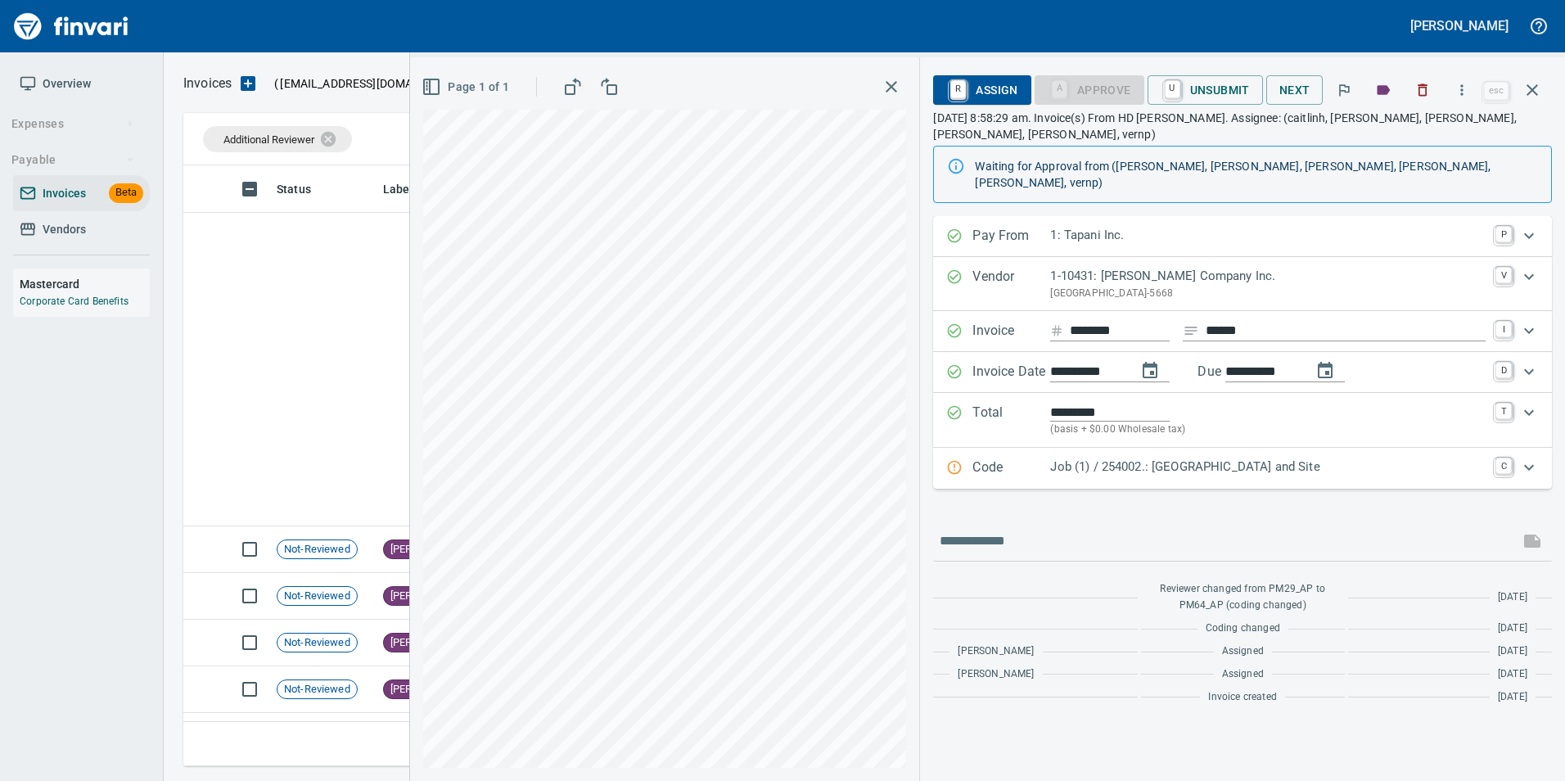
scroll to position [588, 1337]
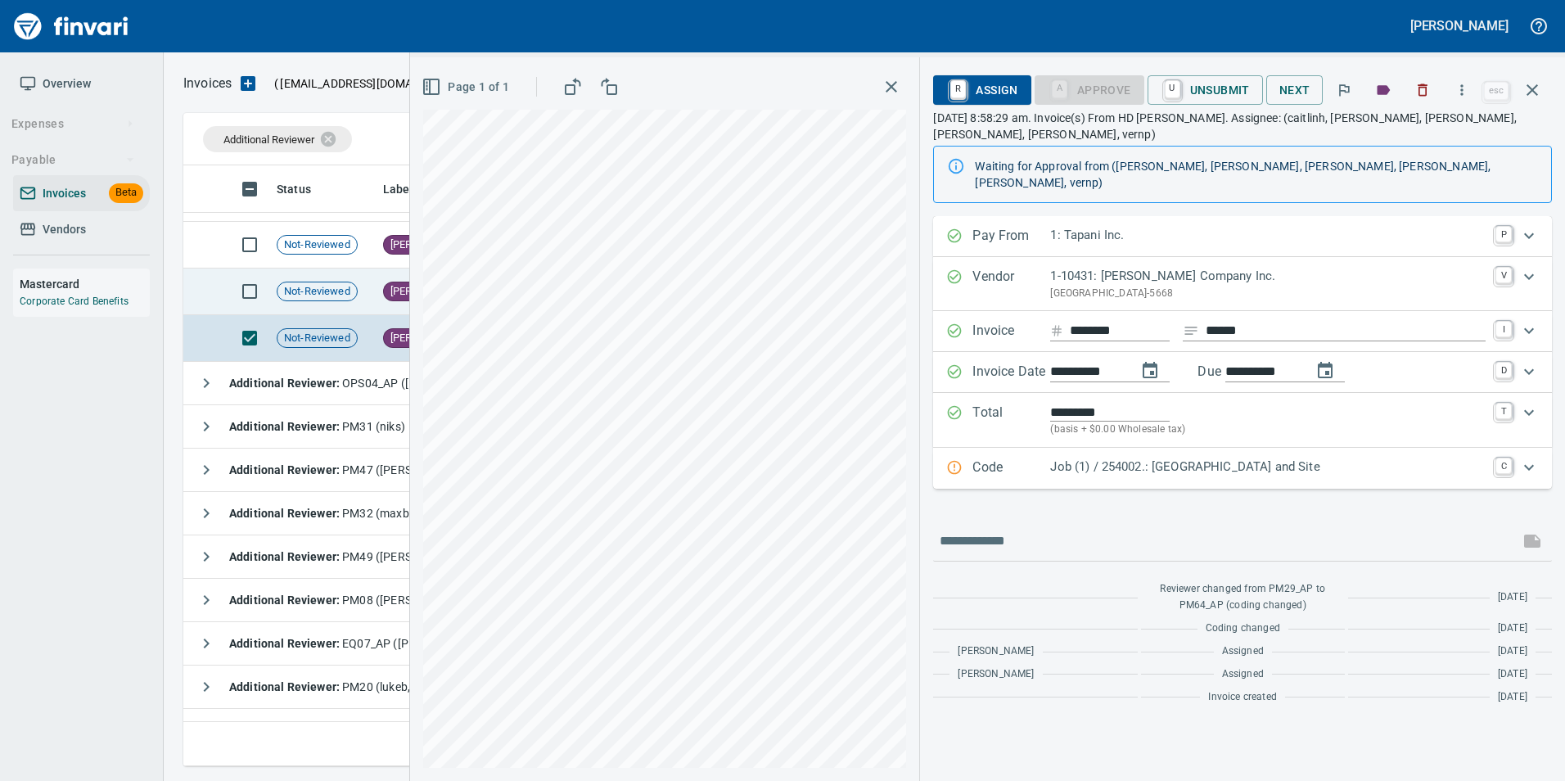
click at [310, 291] on span "Not-Reviewed" at bounding box center [316, 292] width 79 height 16
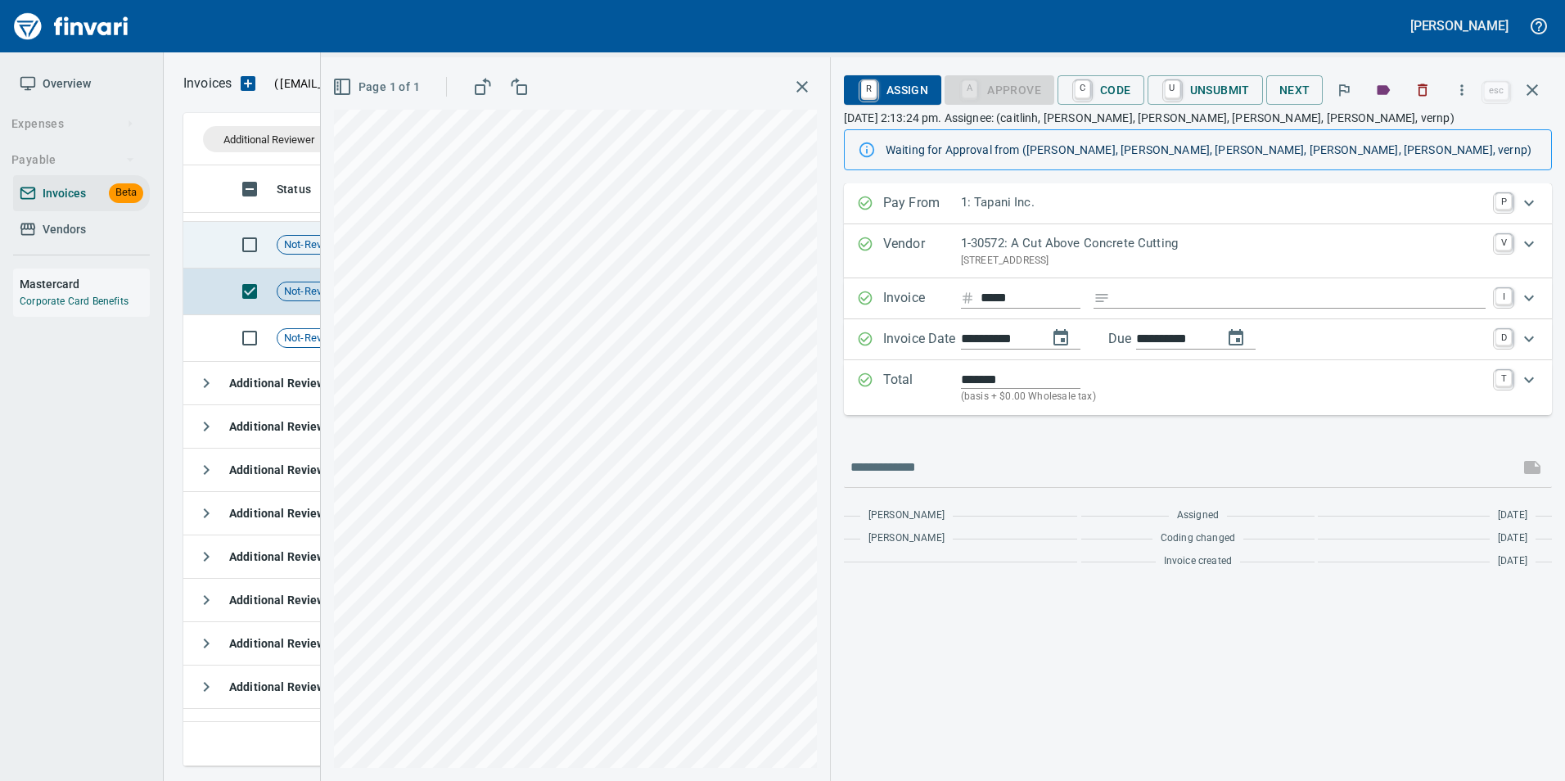
click at [310, 250] on span "Not-Reviewed" at bounding box center [316, 245] width 79 height 16
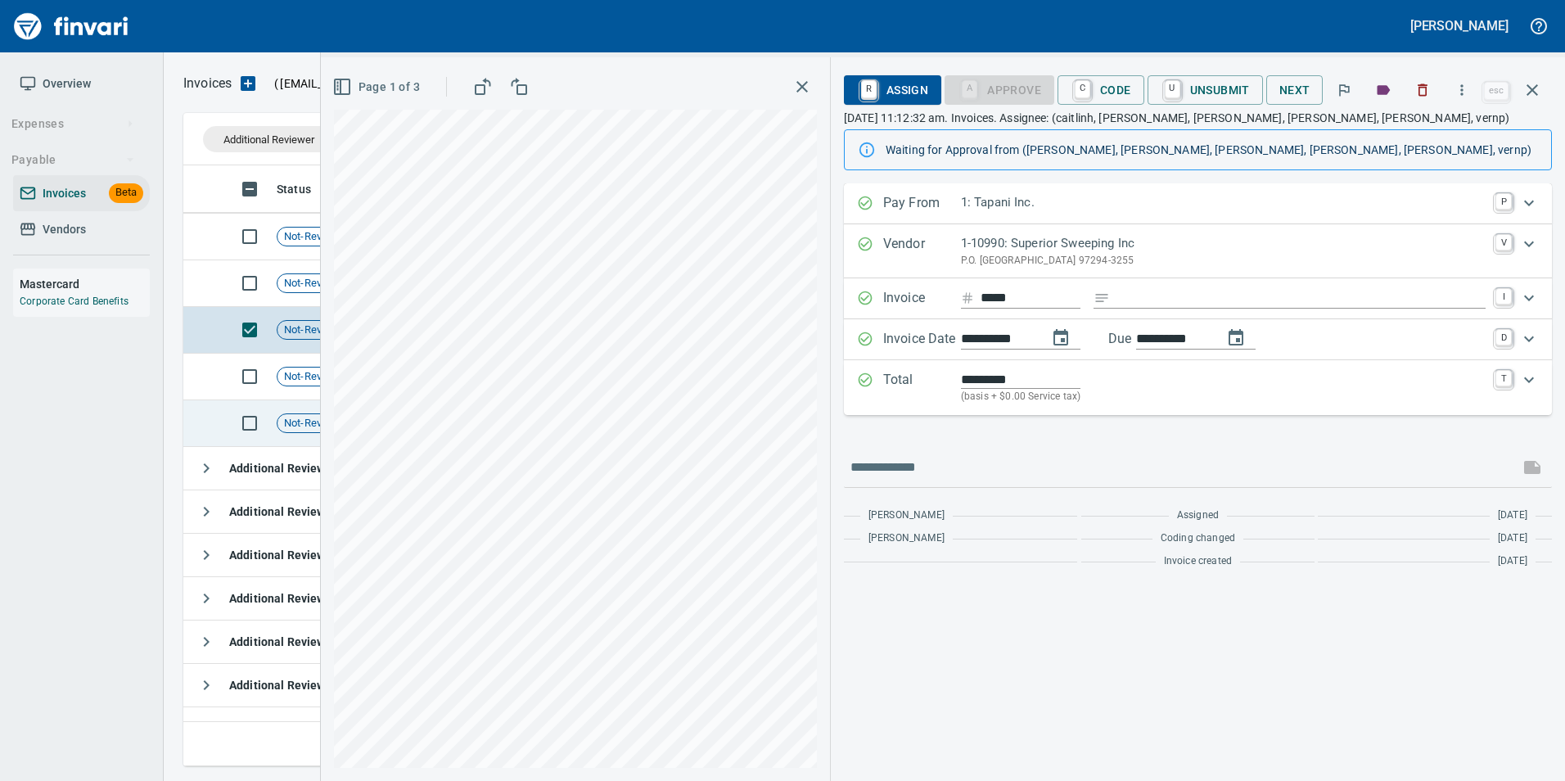
scroll to position [327, 0]
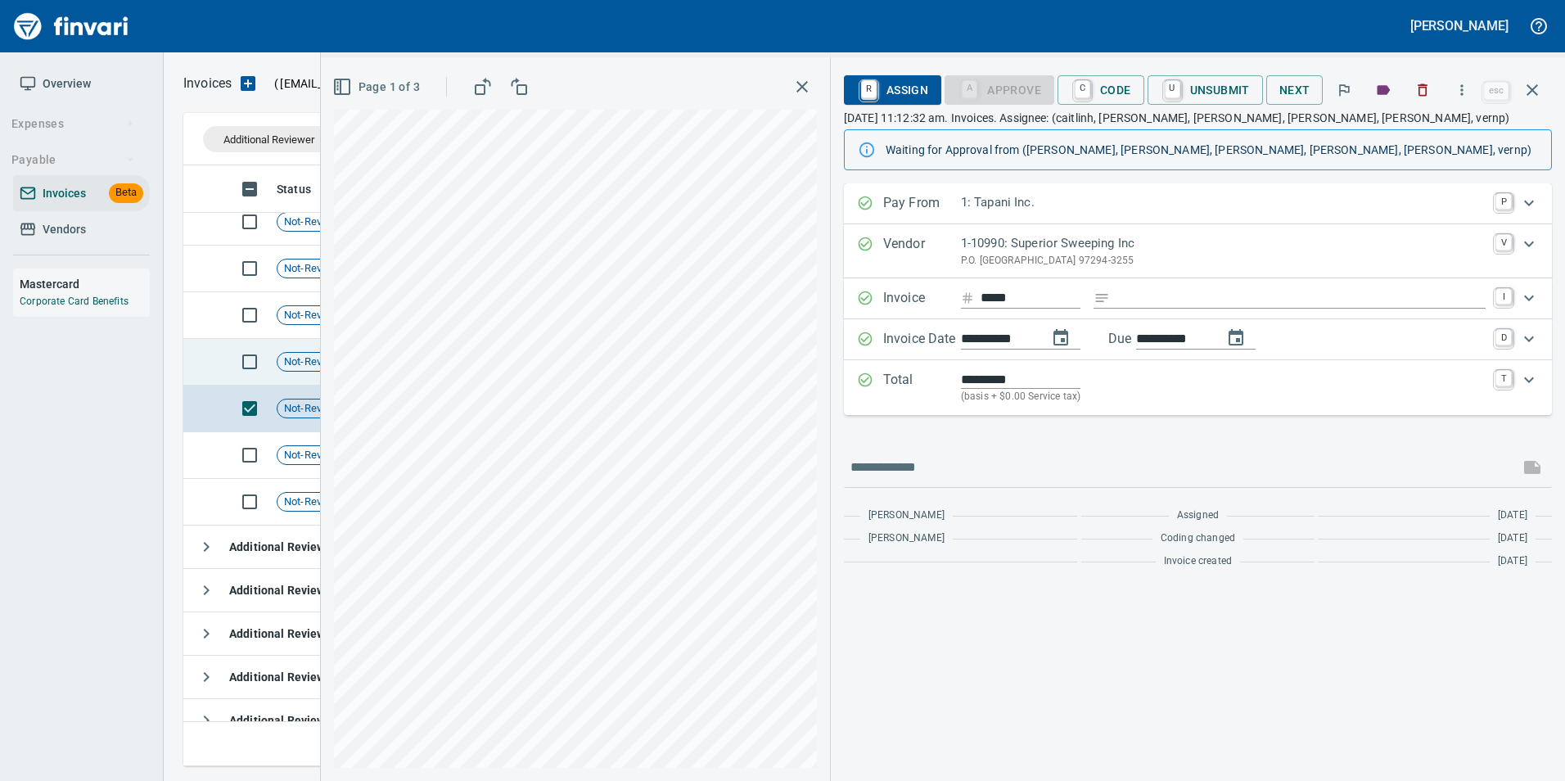
click at [310, 345] on td "Not-Reviewed" at bounding box center [323, 362] width 106 height 47
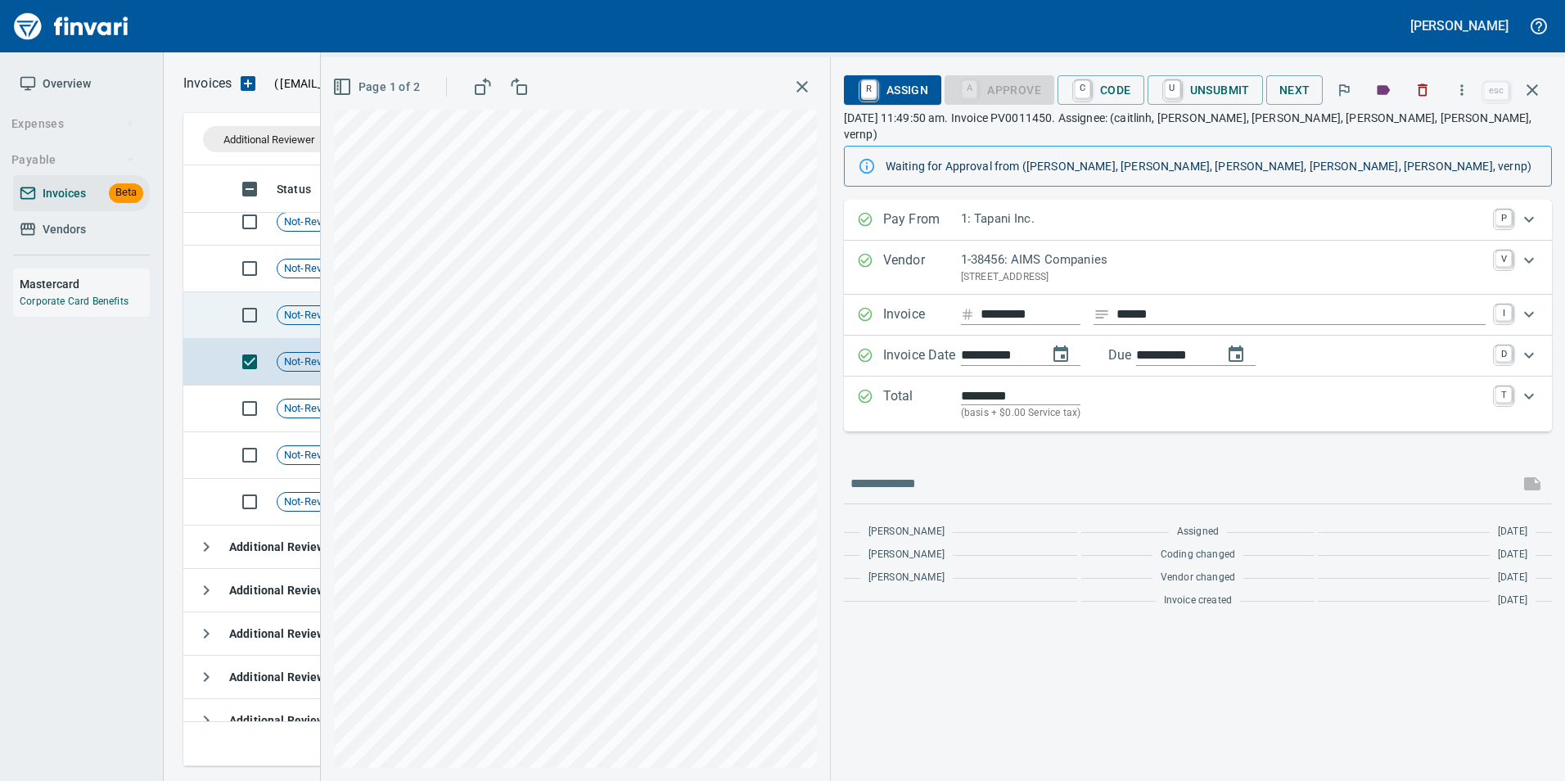
click at [319, 308] on span "Not-Reviewed" at bounding box center [316, 316] width 79 height 16
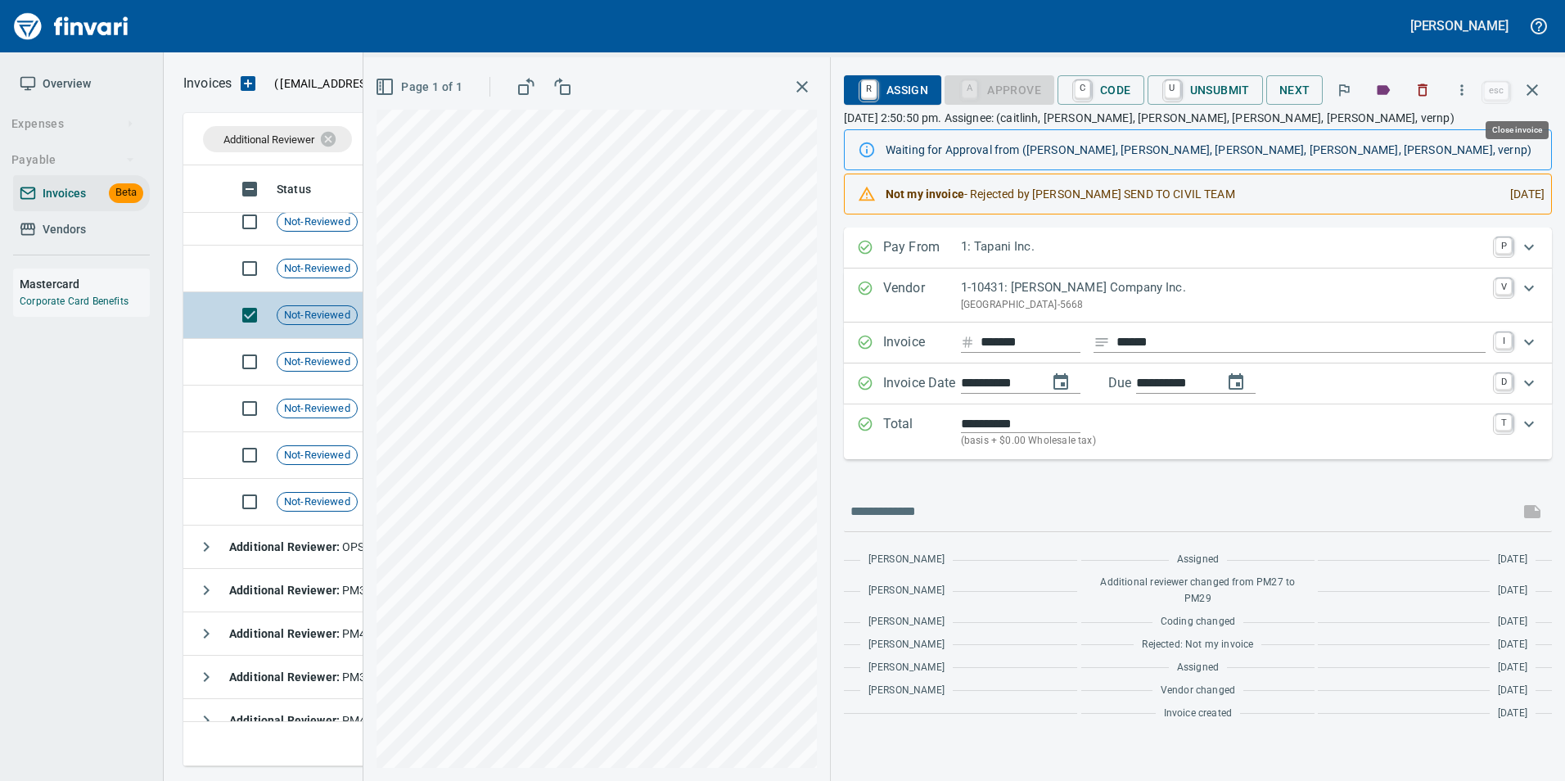
click at [1543, 89] on button "button" at bounding box center [1532, 89] width 39 height 39
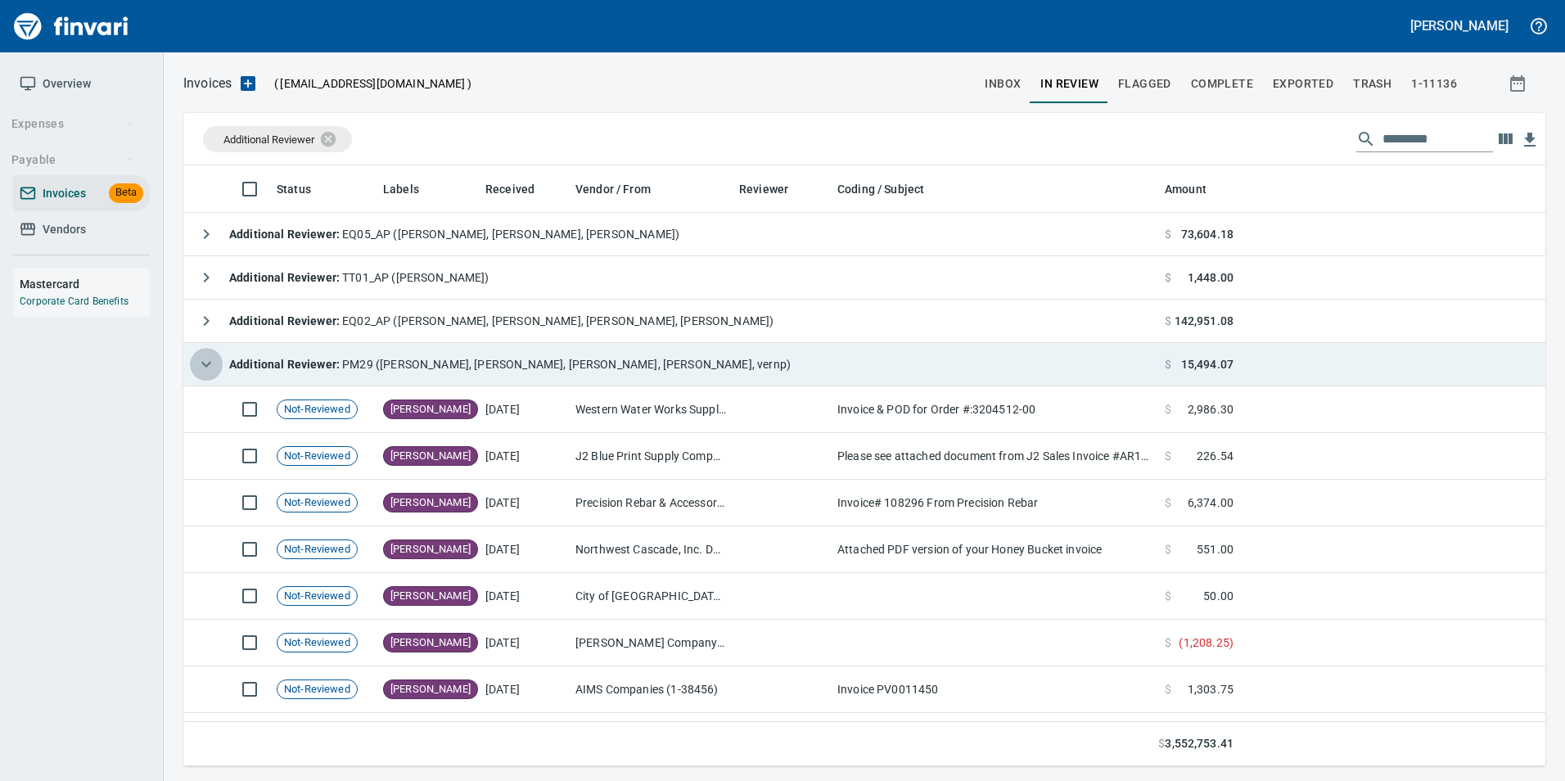
click at [200, 365] on icon "button" at bounding box center [206, 364] width 20 height 20
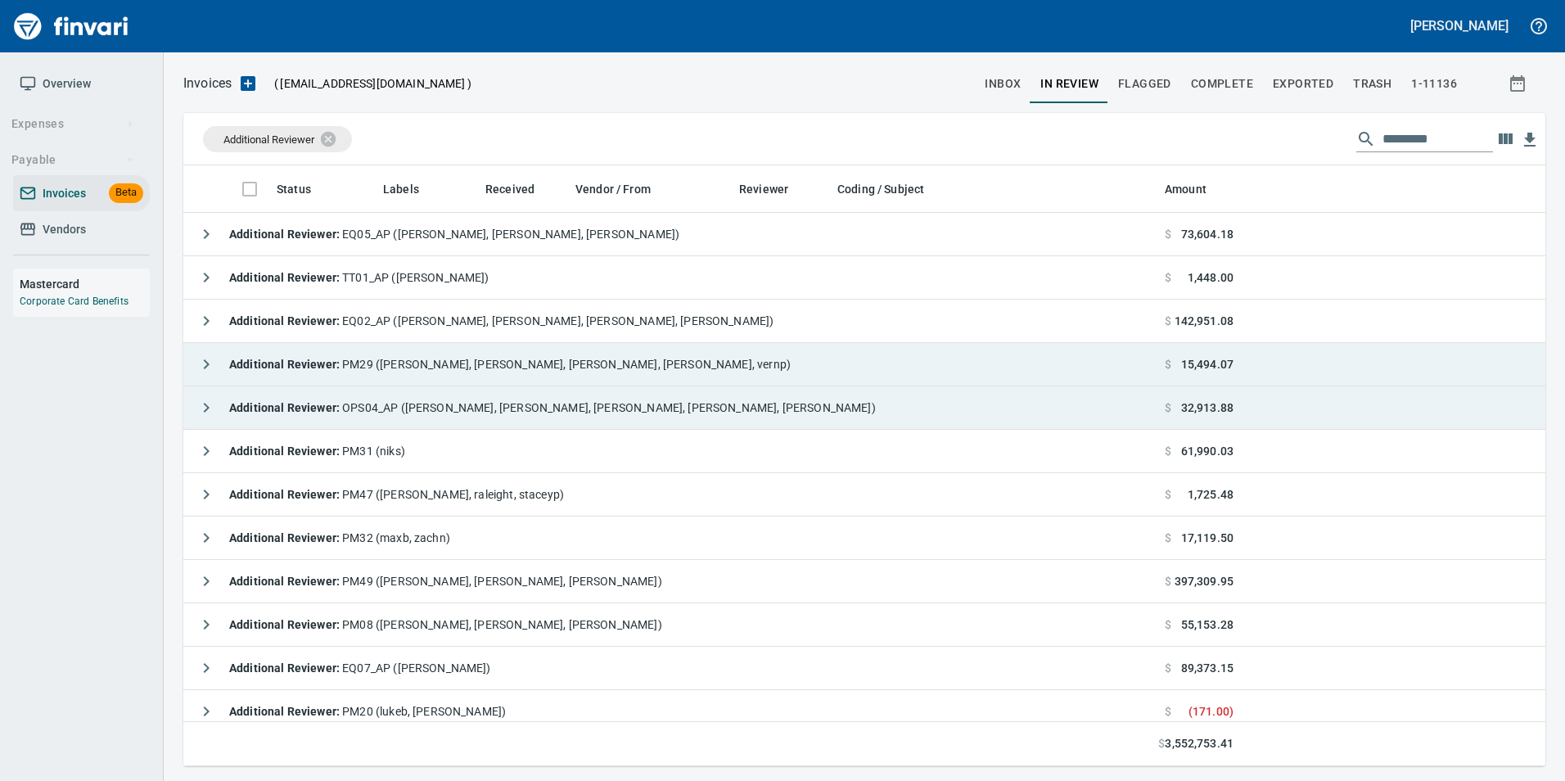
click at [200, 403] on icon "button" at bounding box center [206, 408] width 20 height 20
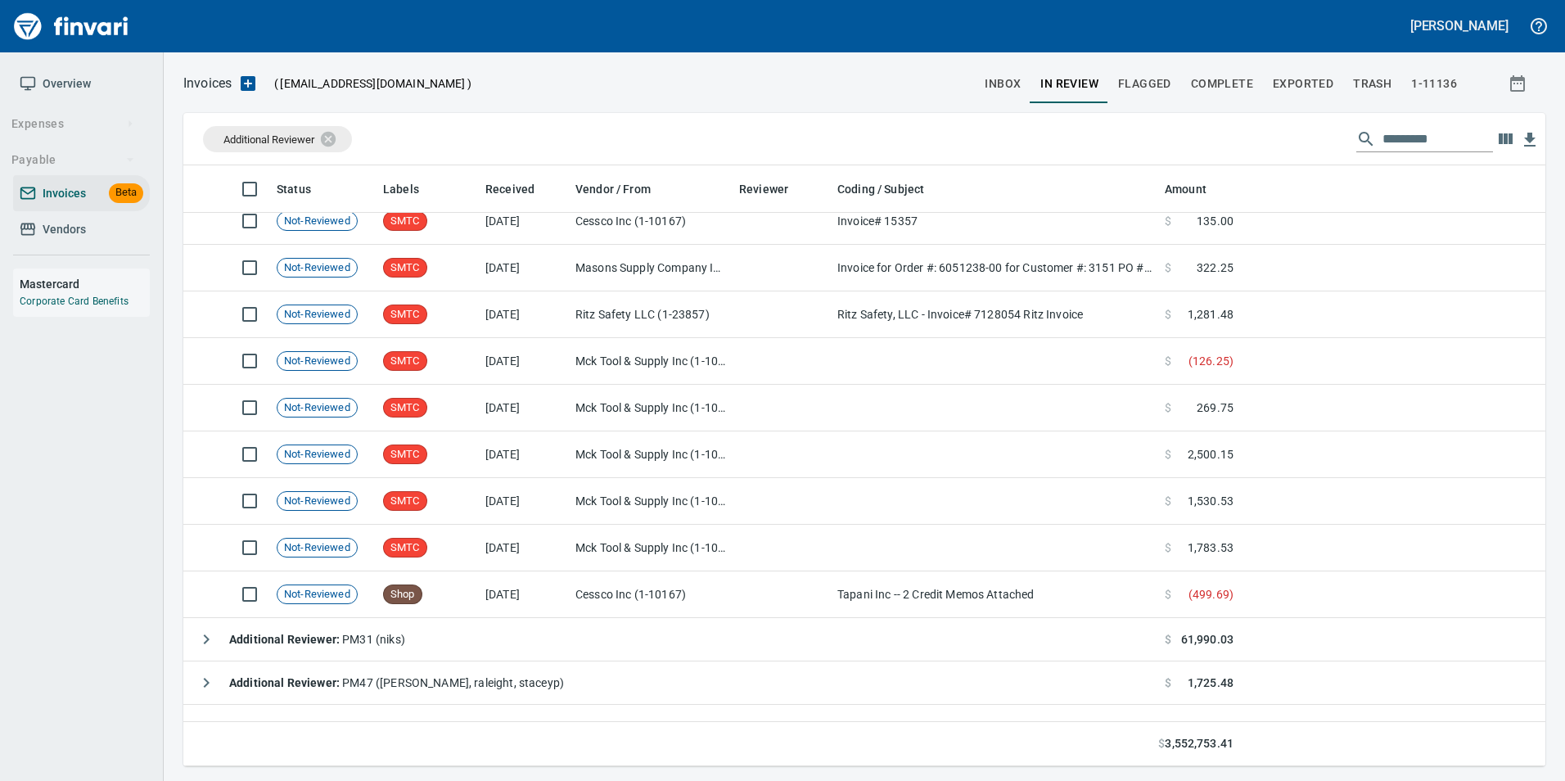
scroll to position [327, 0]
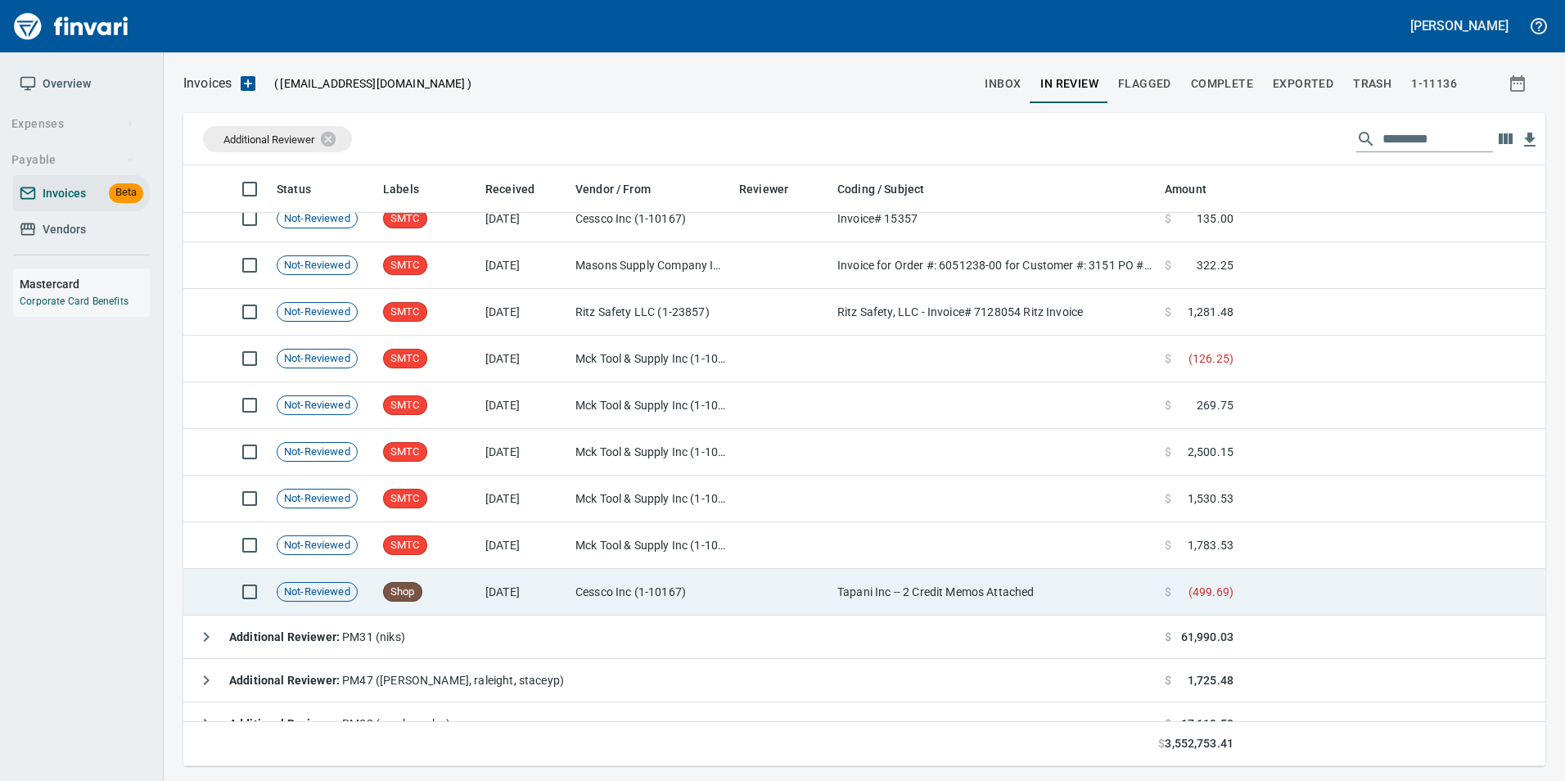
click at [636, 594] on td "Cessco Inc (1-10167)" at bounding box center [651, 592] width 164 height 47
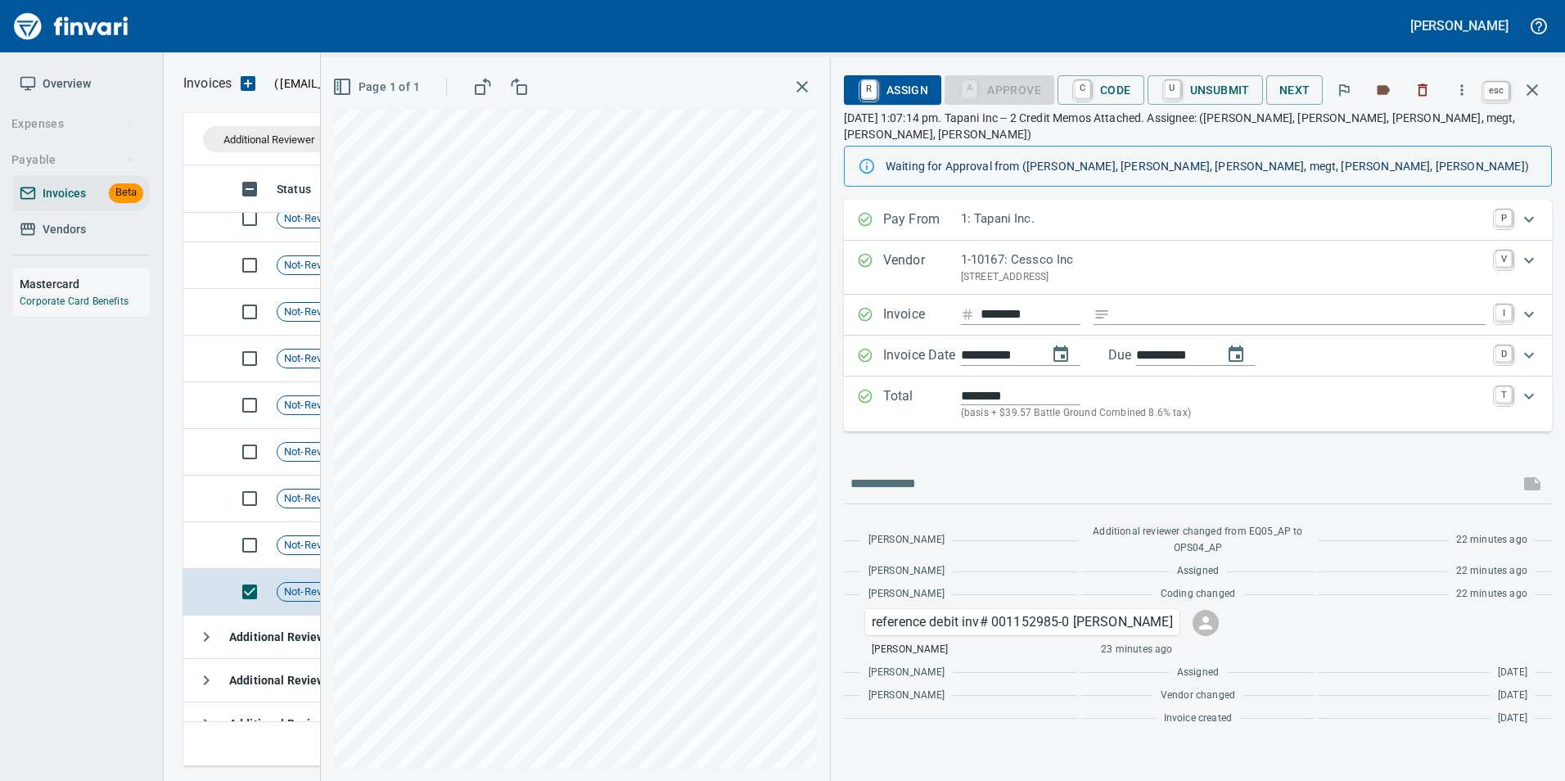
scroll to position [588, 1337]
click at [1527, 90] on icon "button" at bounding box center [1532, 90] width 20 height 20
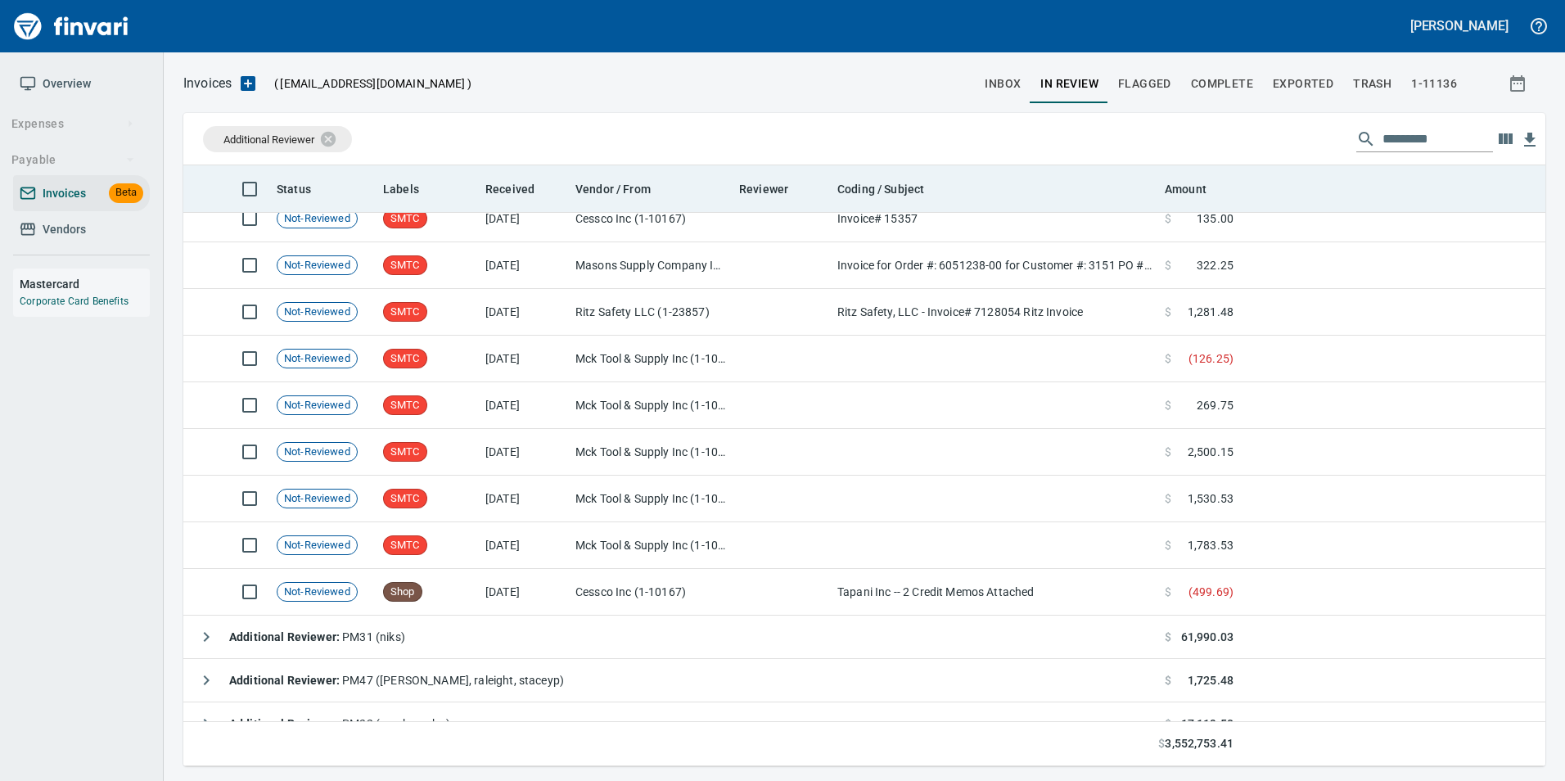
scroll to position [588, 1337]
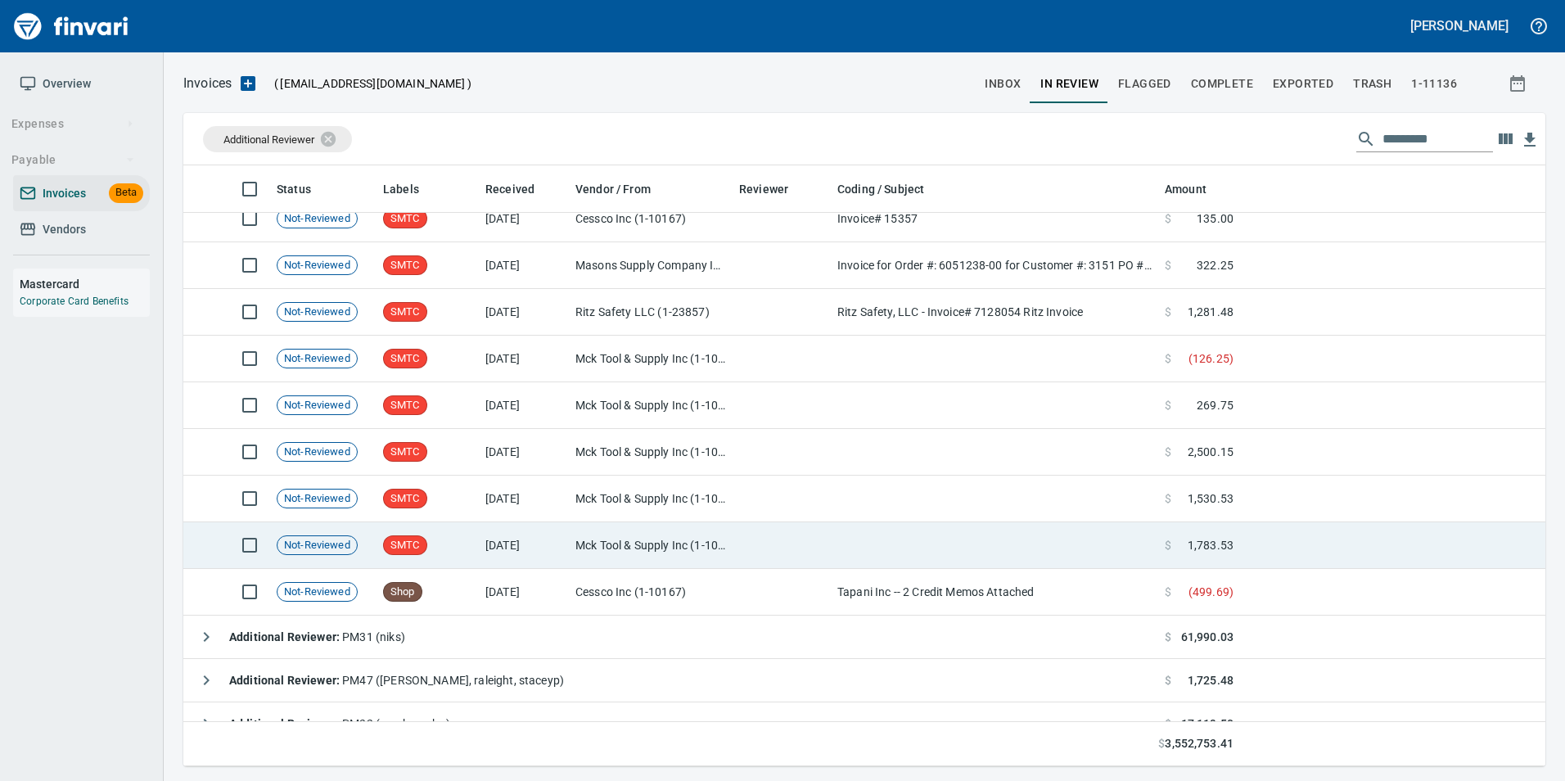
click at [582, 550] on td "Mck Tool & Supply Inc (1-10644)" at bounding box center [651, 545] width 164 height 47
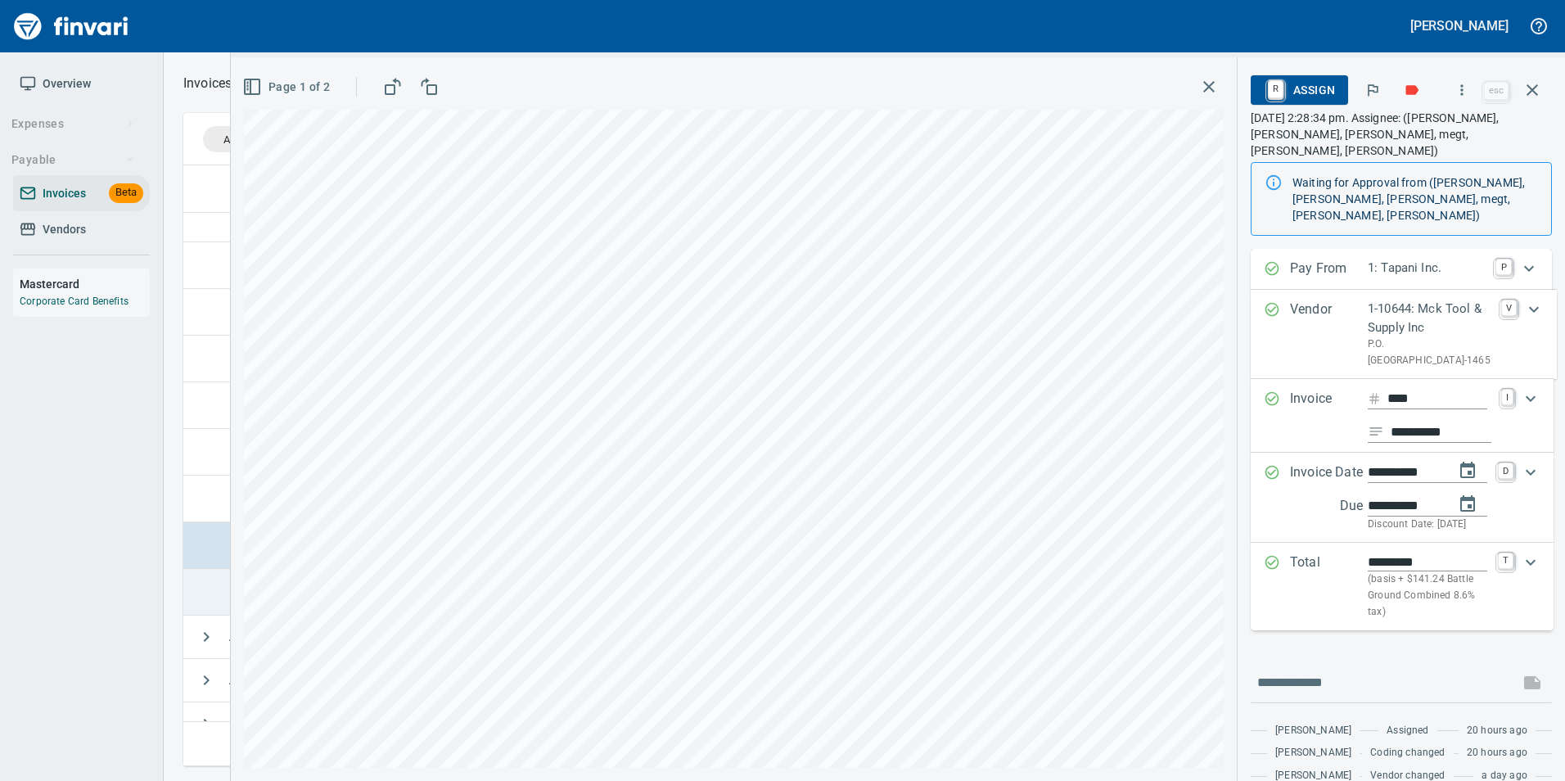
click at [212, 594] on td at bounding box center [202, 592] width 39 height 47
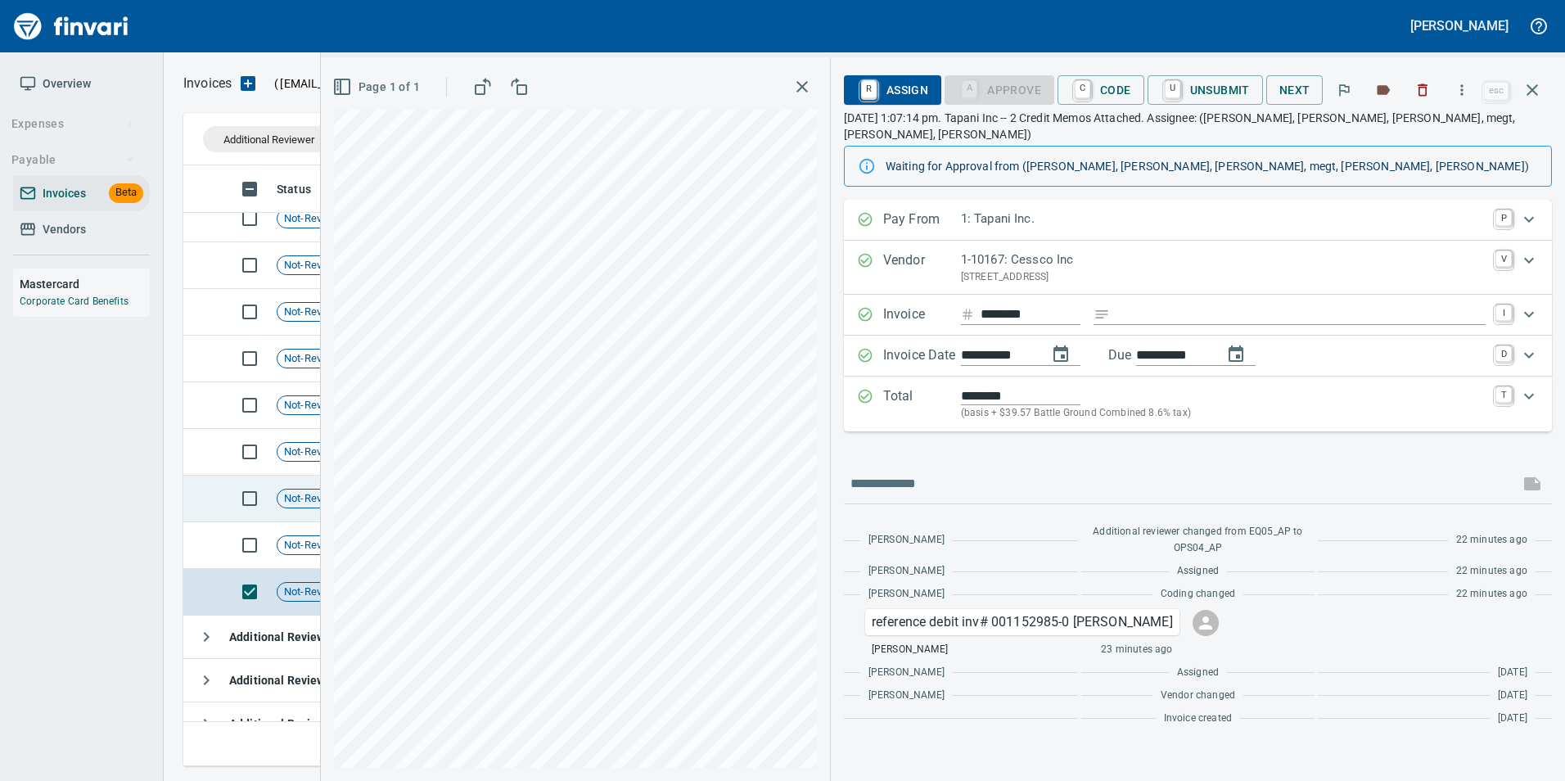
click at [312, 499] on span "Not-Reviewed" at bounding box center [316, 499] width 79 height 16
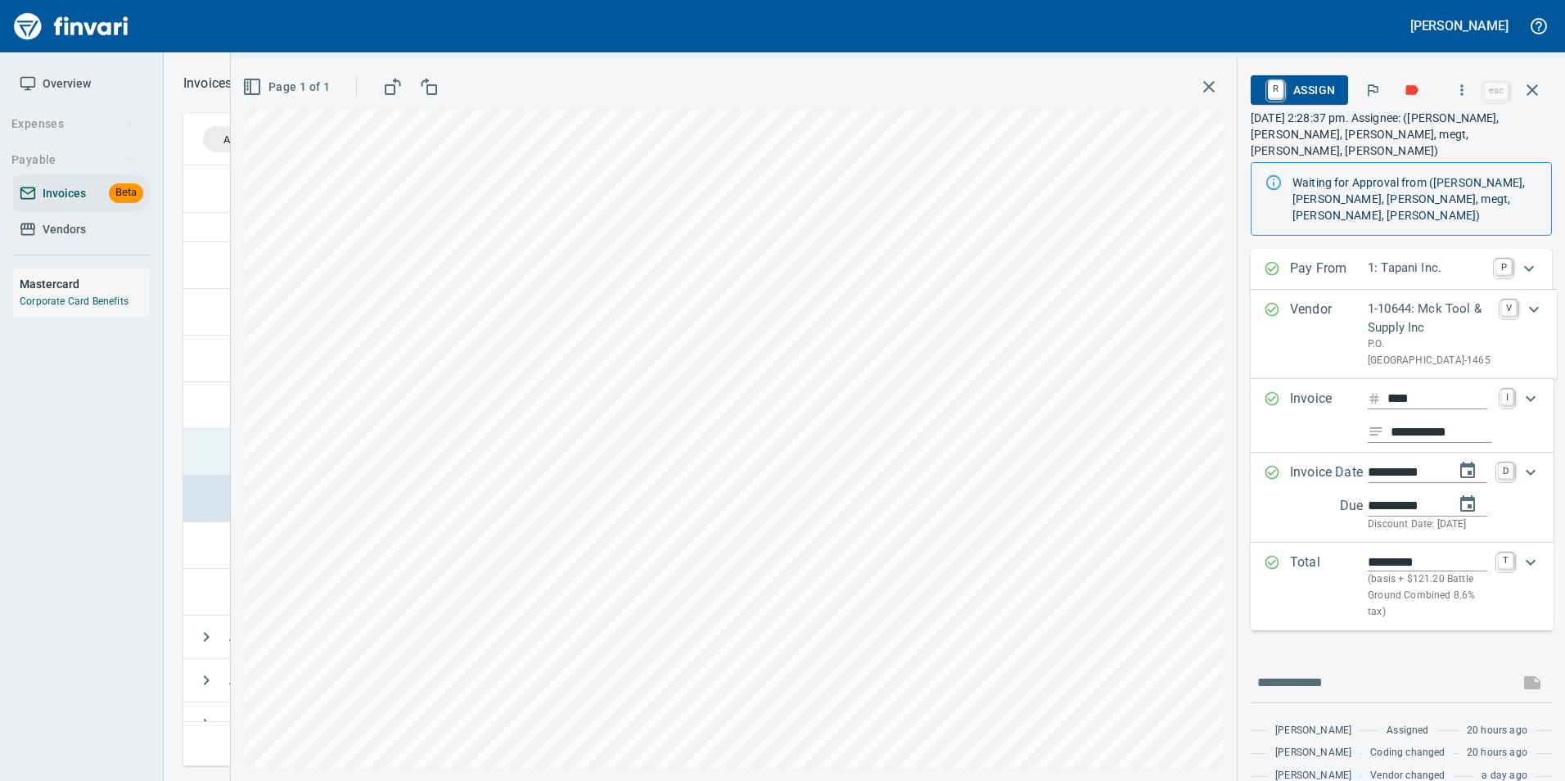
click at [202, 450] on td at bounding box center [202, 452] width 39 height 47
click at [1531, 92] on icon "button" at bounding box center [1531, 89] width 11 height 11
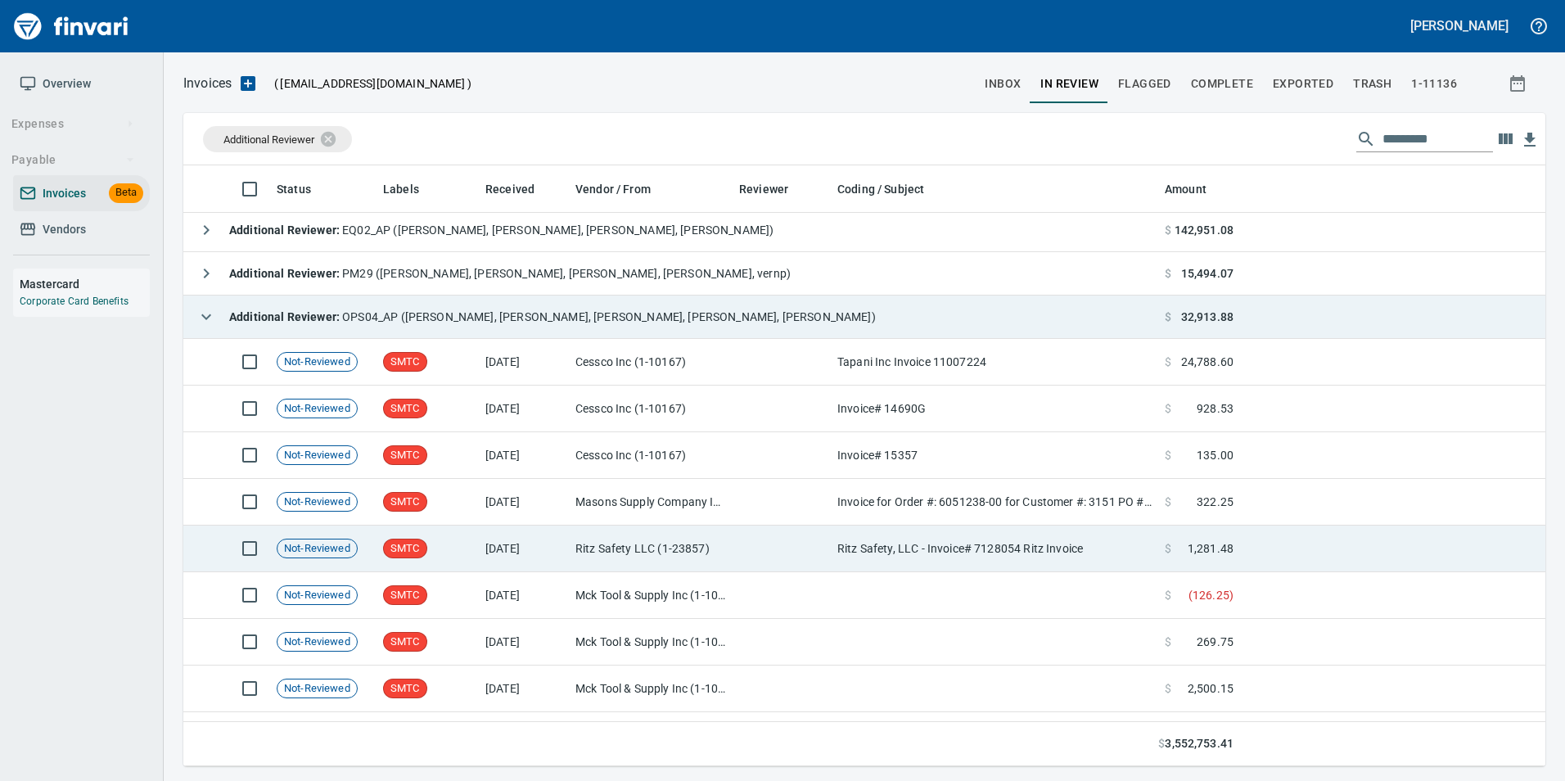
scroll to position [82, 0]
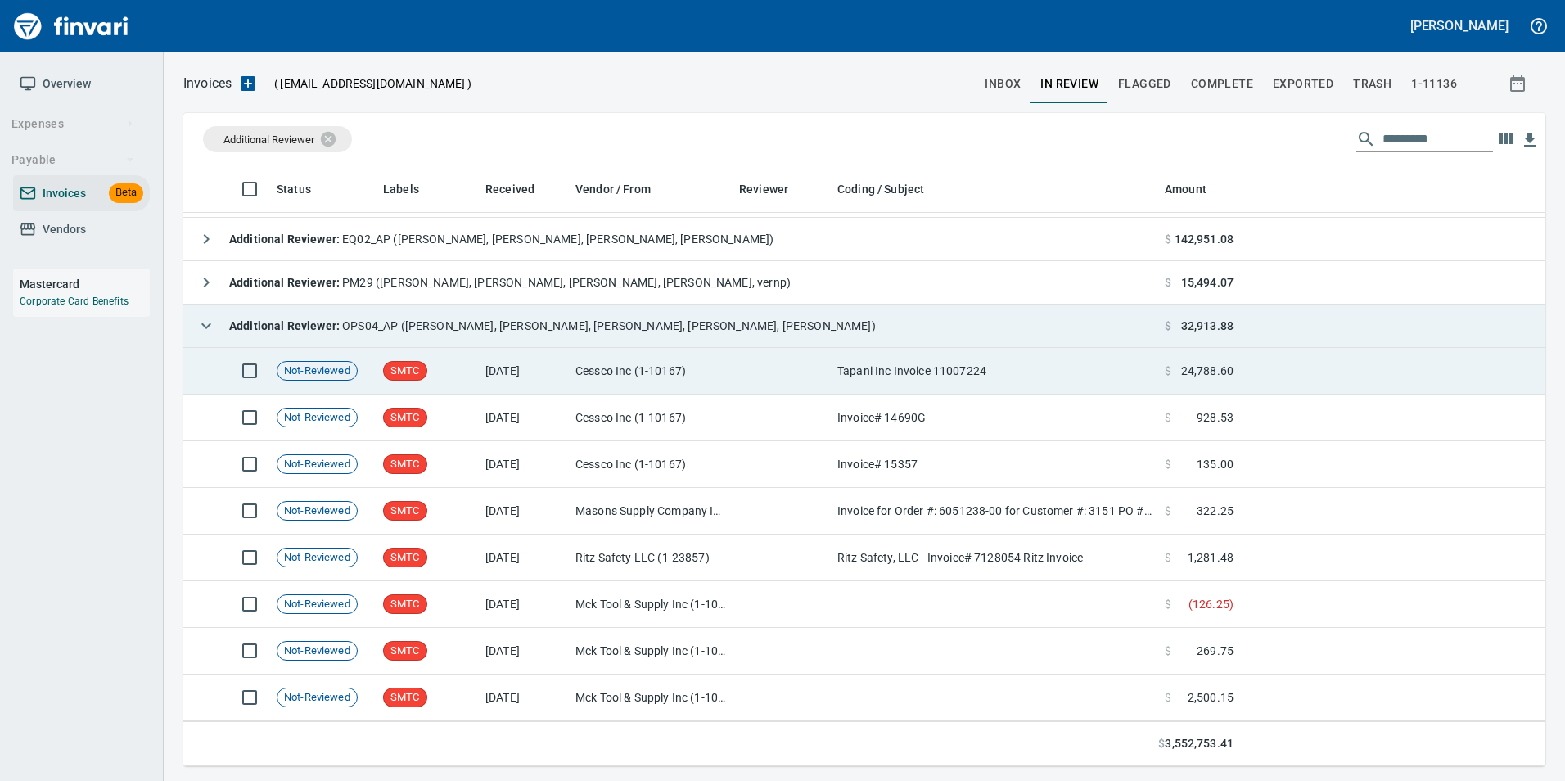
click at [534, 374] on td "[DATE]" at bounding box center [524, 371] width 90 height 47
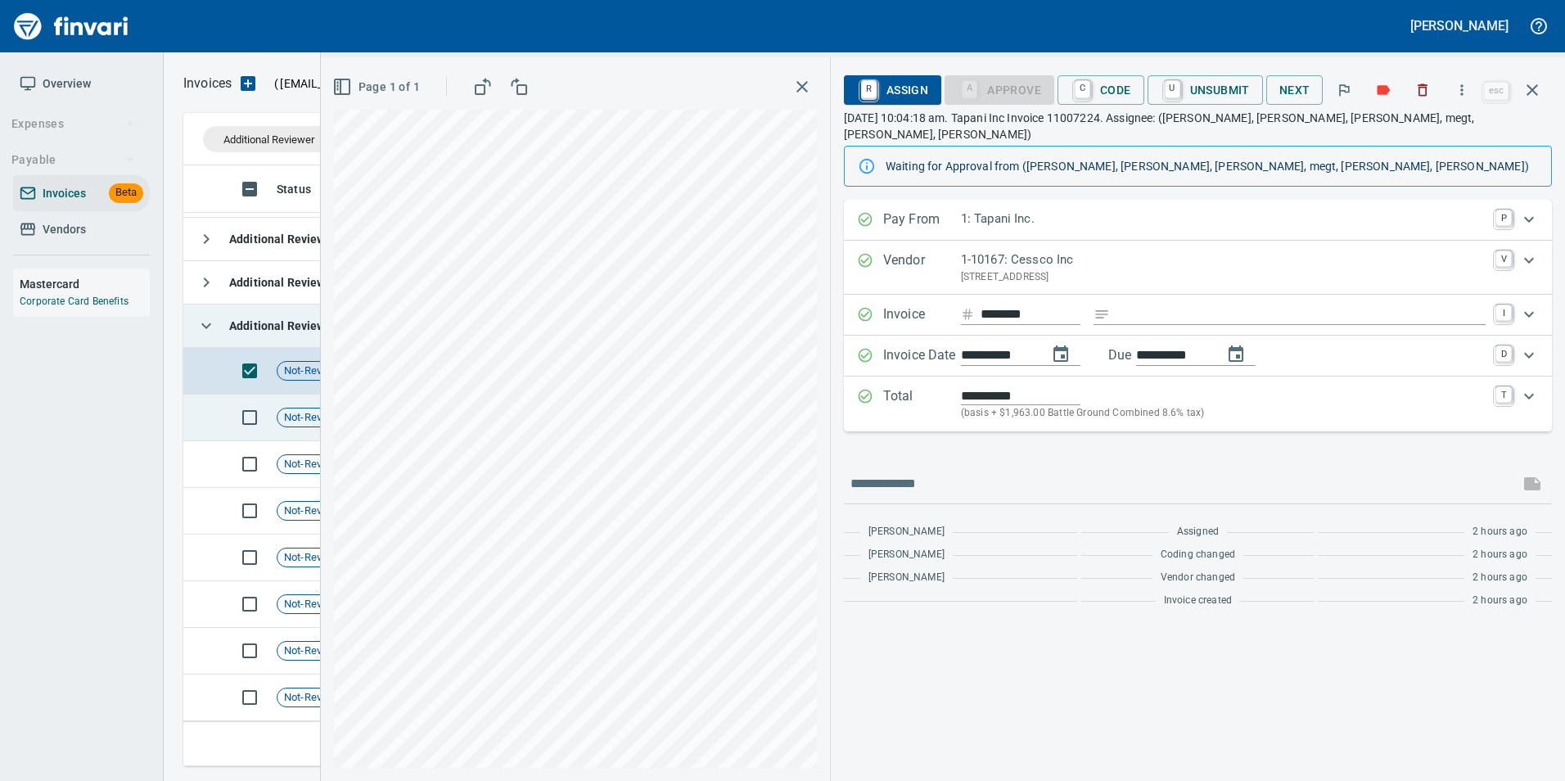
click at [310, 413] on span "Not-Reviewed" at bounding box center [316, 418] width 79 height 16
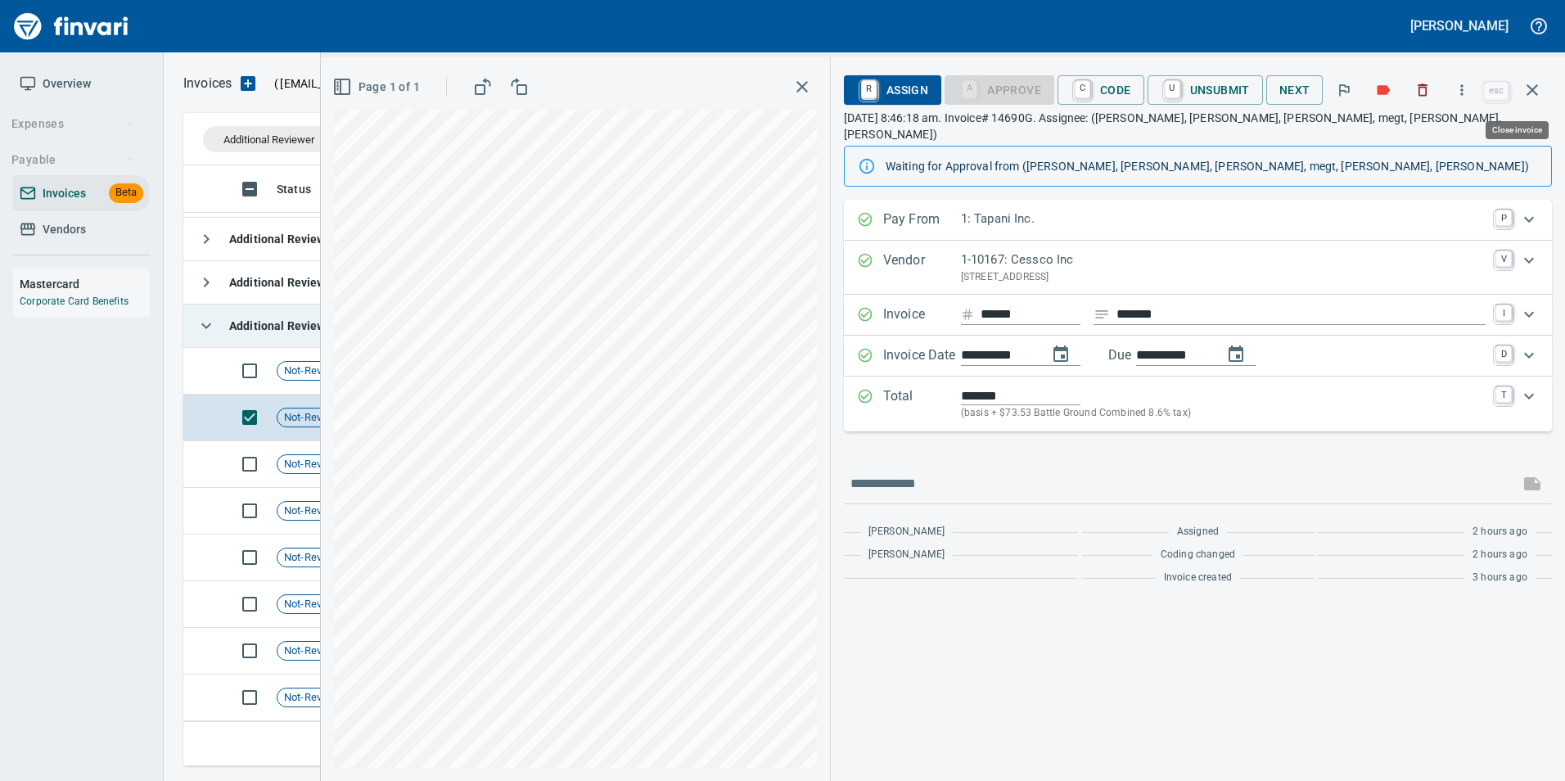
click at [1530, 97] on icon "button" at bounding box center [1532, 90] width 20 height 20
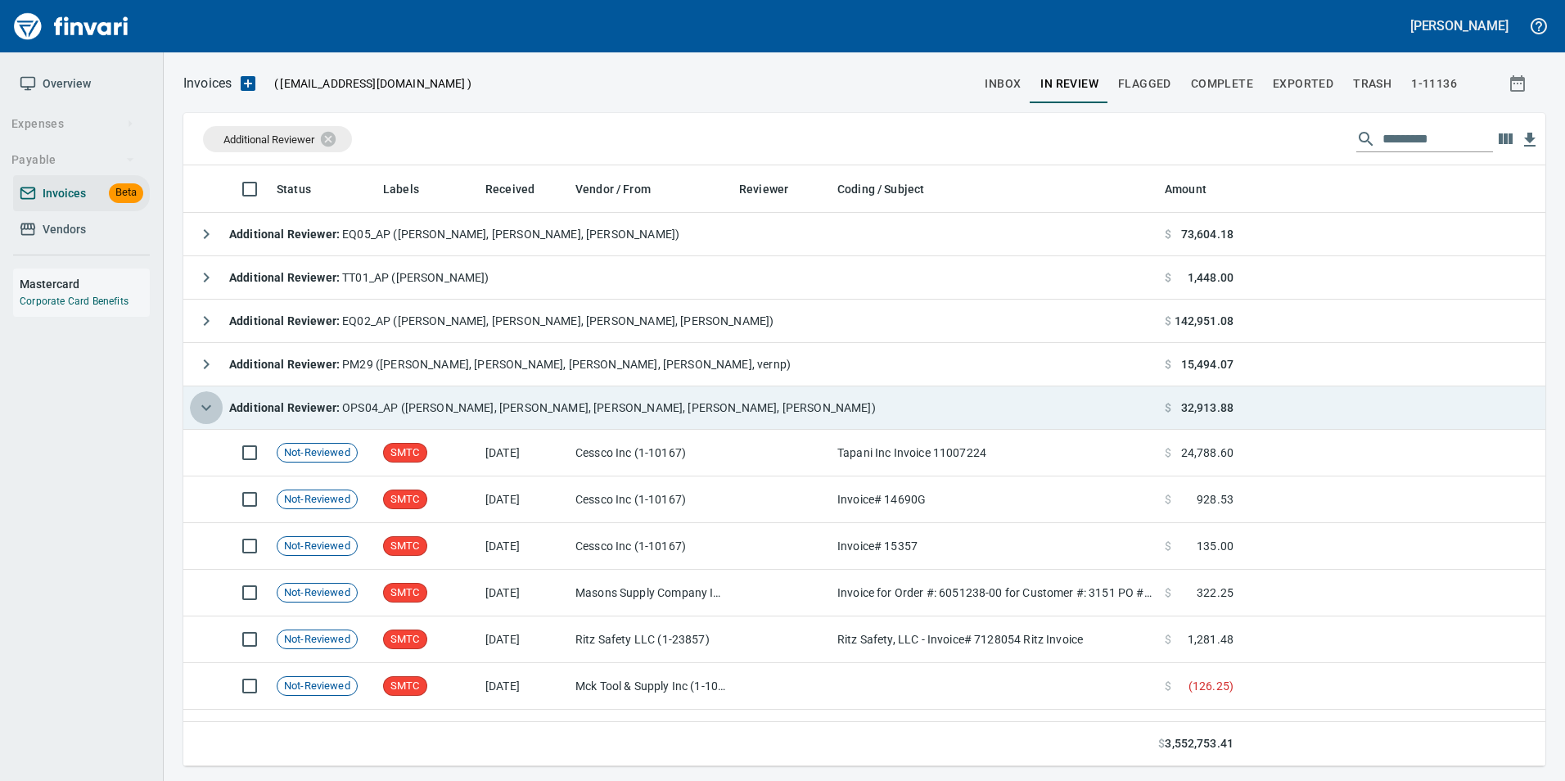
click at [196, 402] on button "button" at bounding box center [206, 407] width 33 height 33
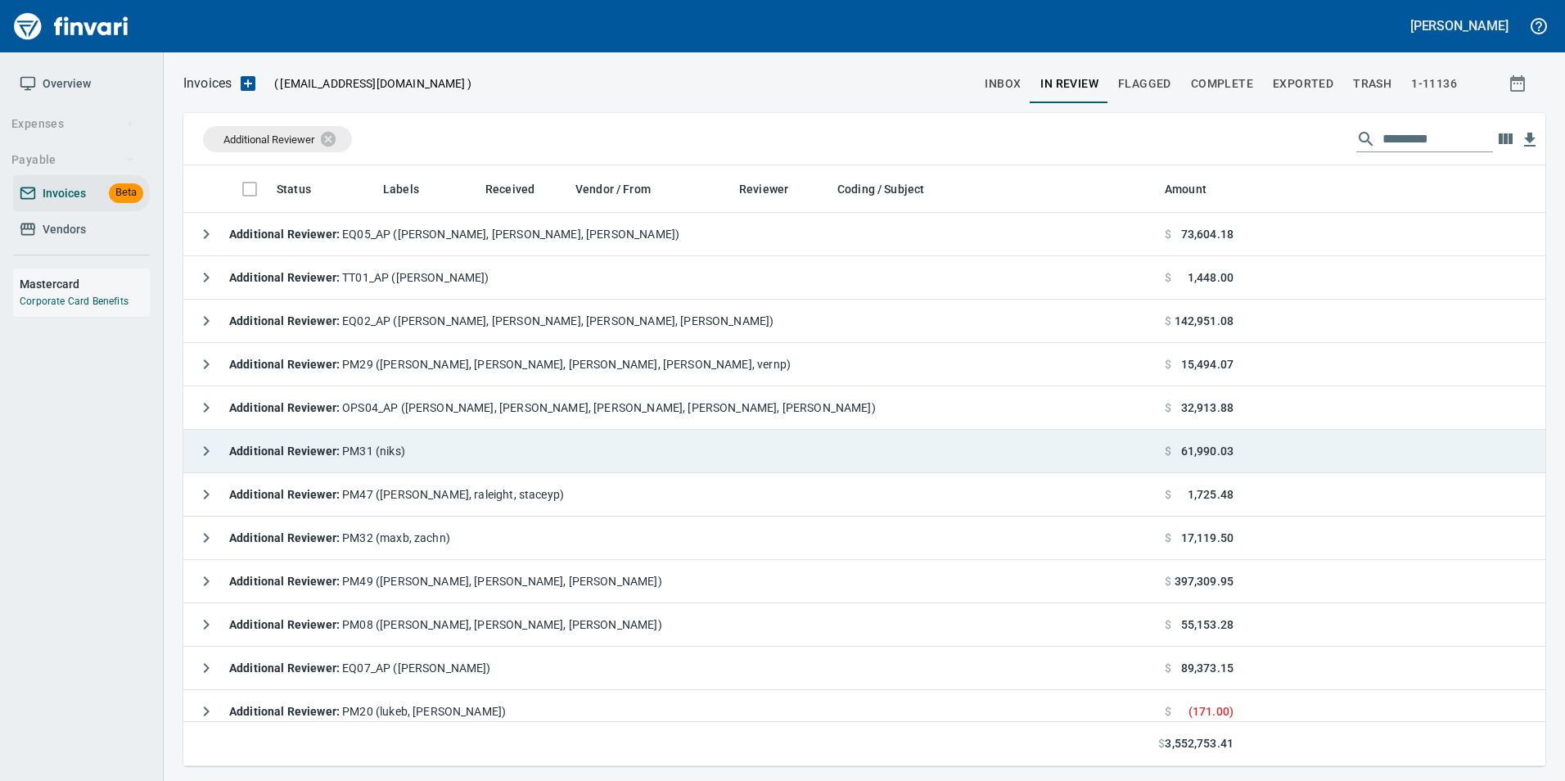
click at [188, 451] on td "Additional Reviewer : PM31 (niks)" at bounding box center [670, 451] width 975 height 43
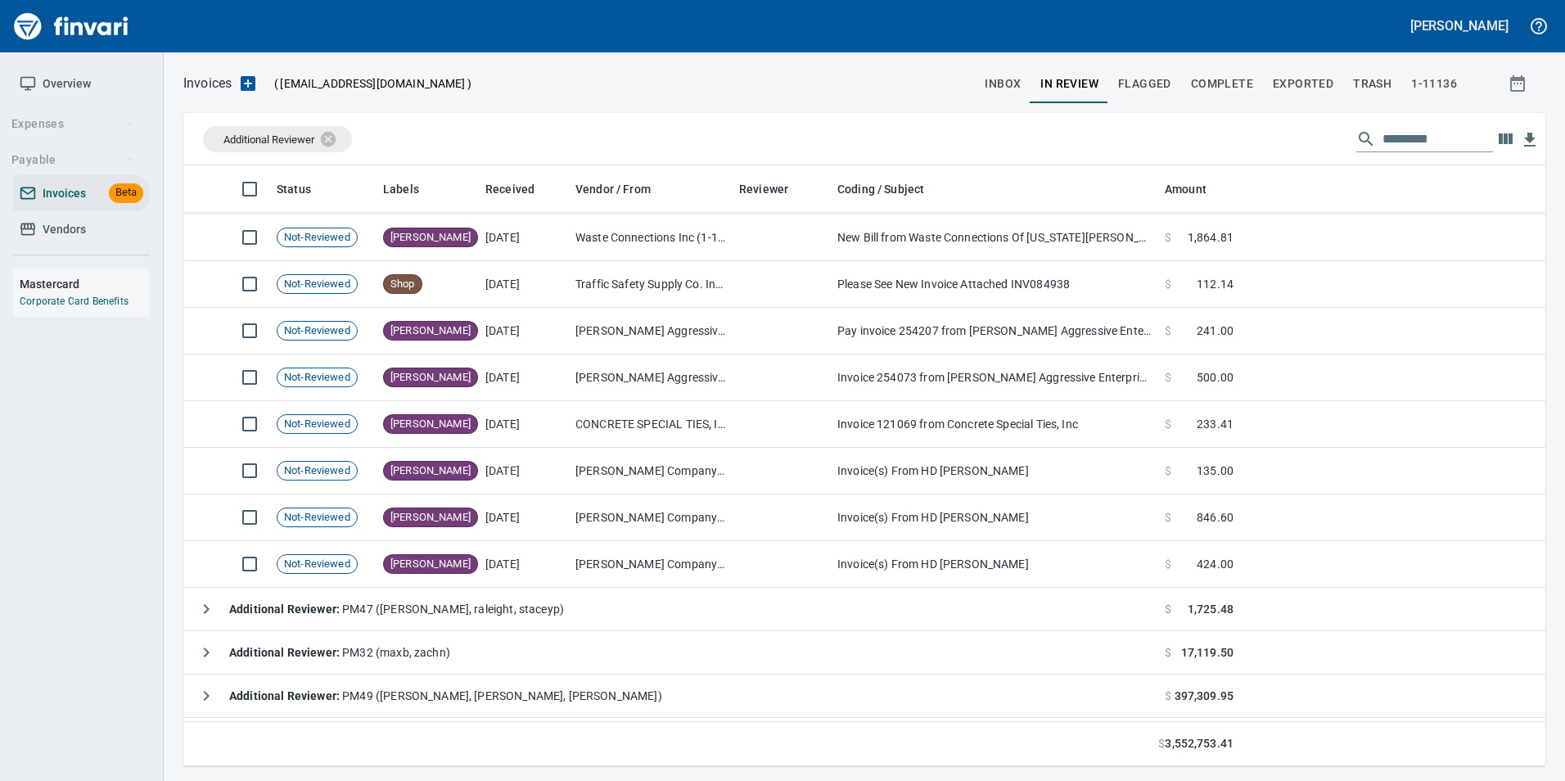
scroll to position [1473, 0]
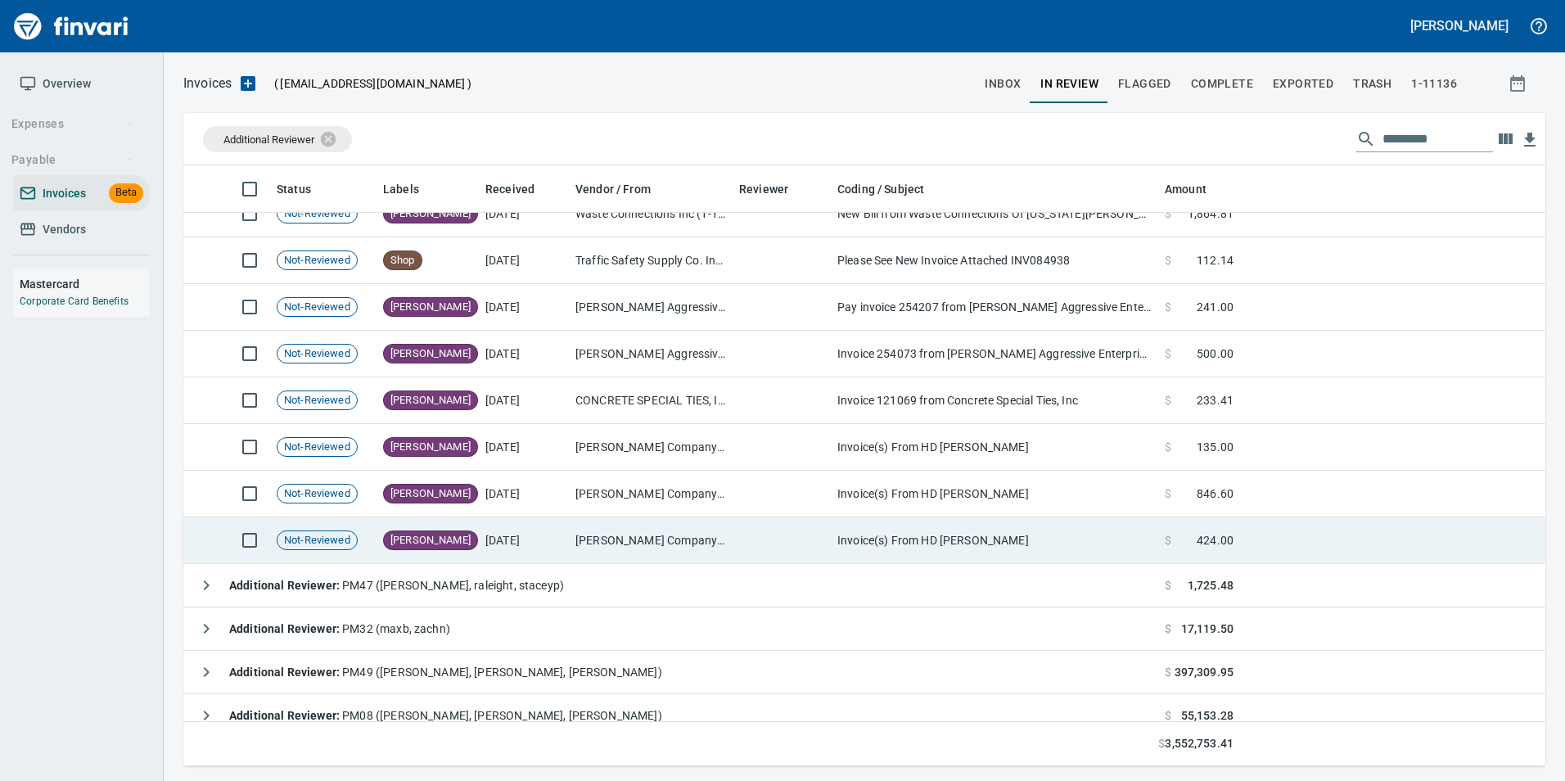
click at [480, 522] on td "[DATE]" at bounding box center [524, 540] width 90 height 47
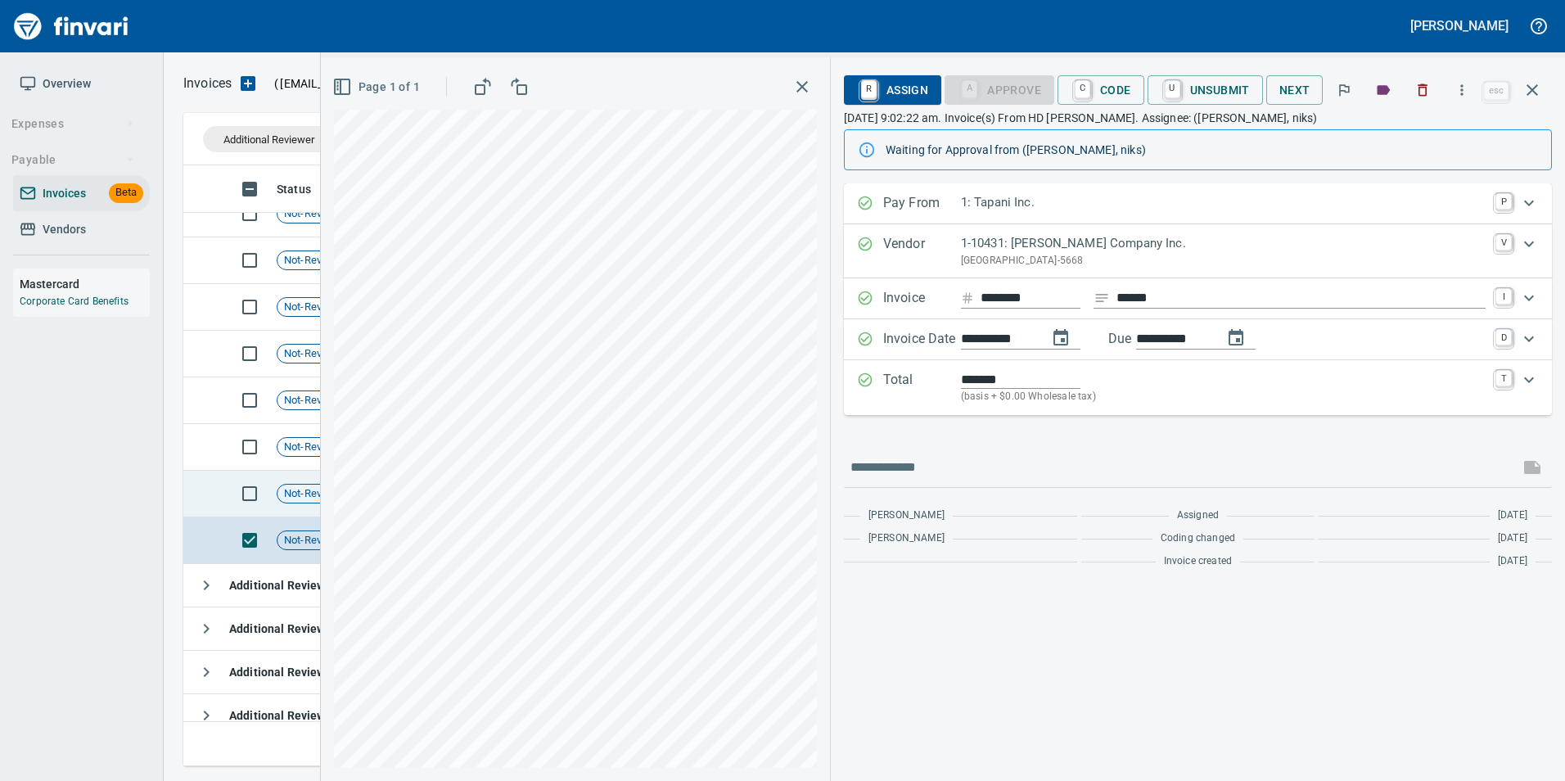
click at [304, 503] on div "Not-Reviewed" at bounding box center [317, 494] width 81 height 20
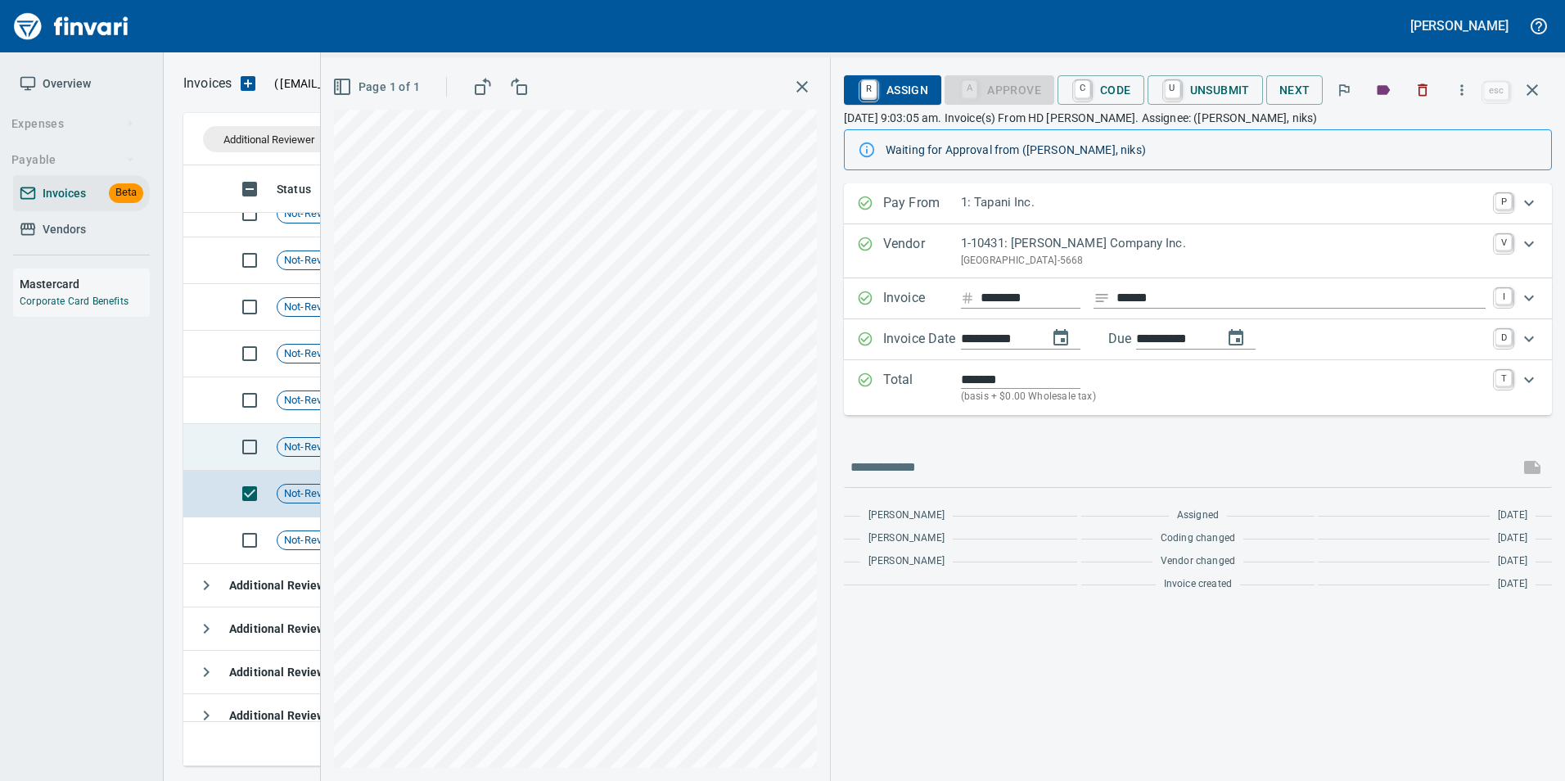
click at [307, 462] on td "Not-Reviewed" at bounding box center [323, 447] width 106 height 47
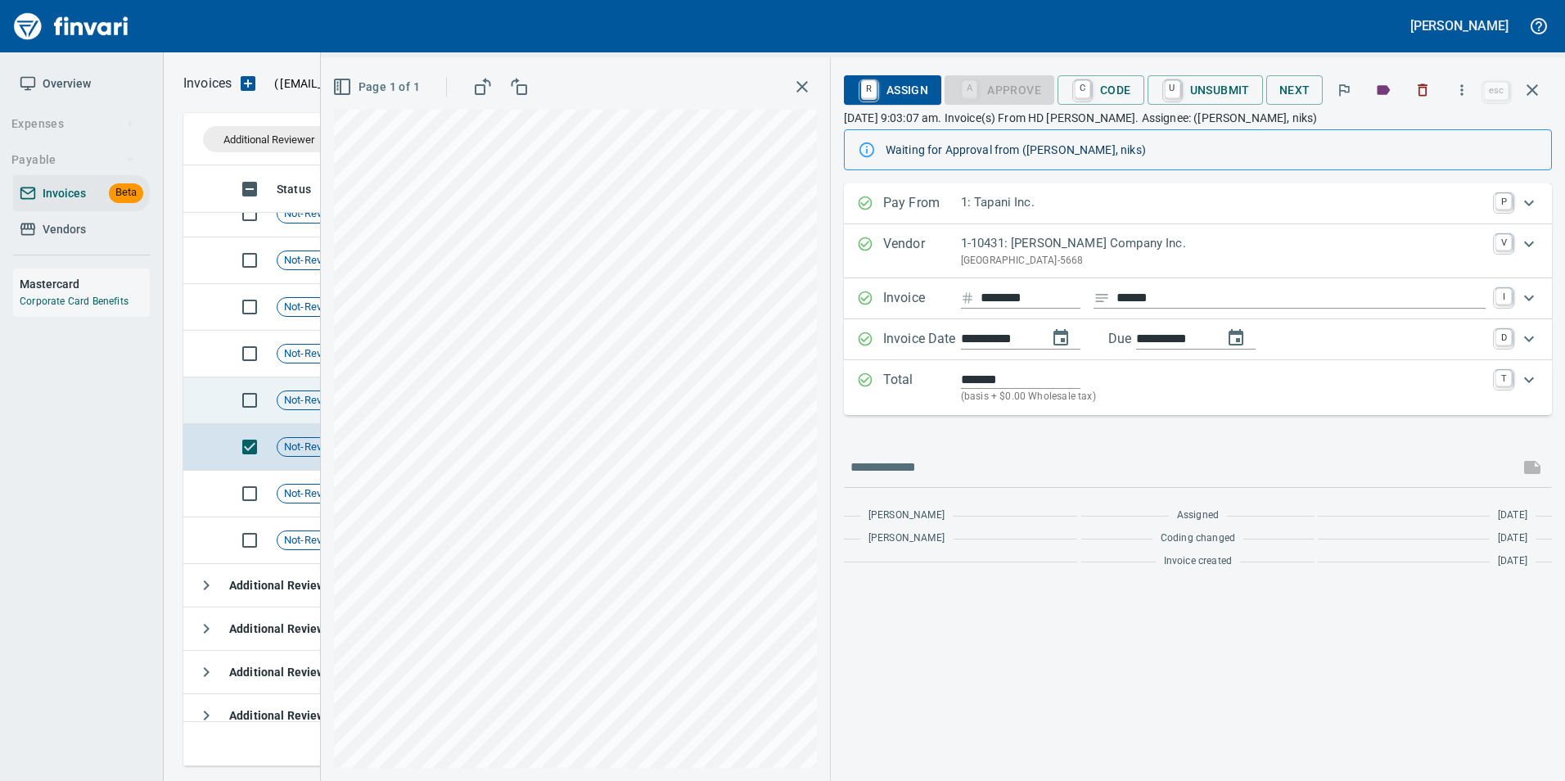
click at [311, 409] on div "Not-Reviewed" at bounding box center [317, 400] width 81 height 20
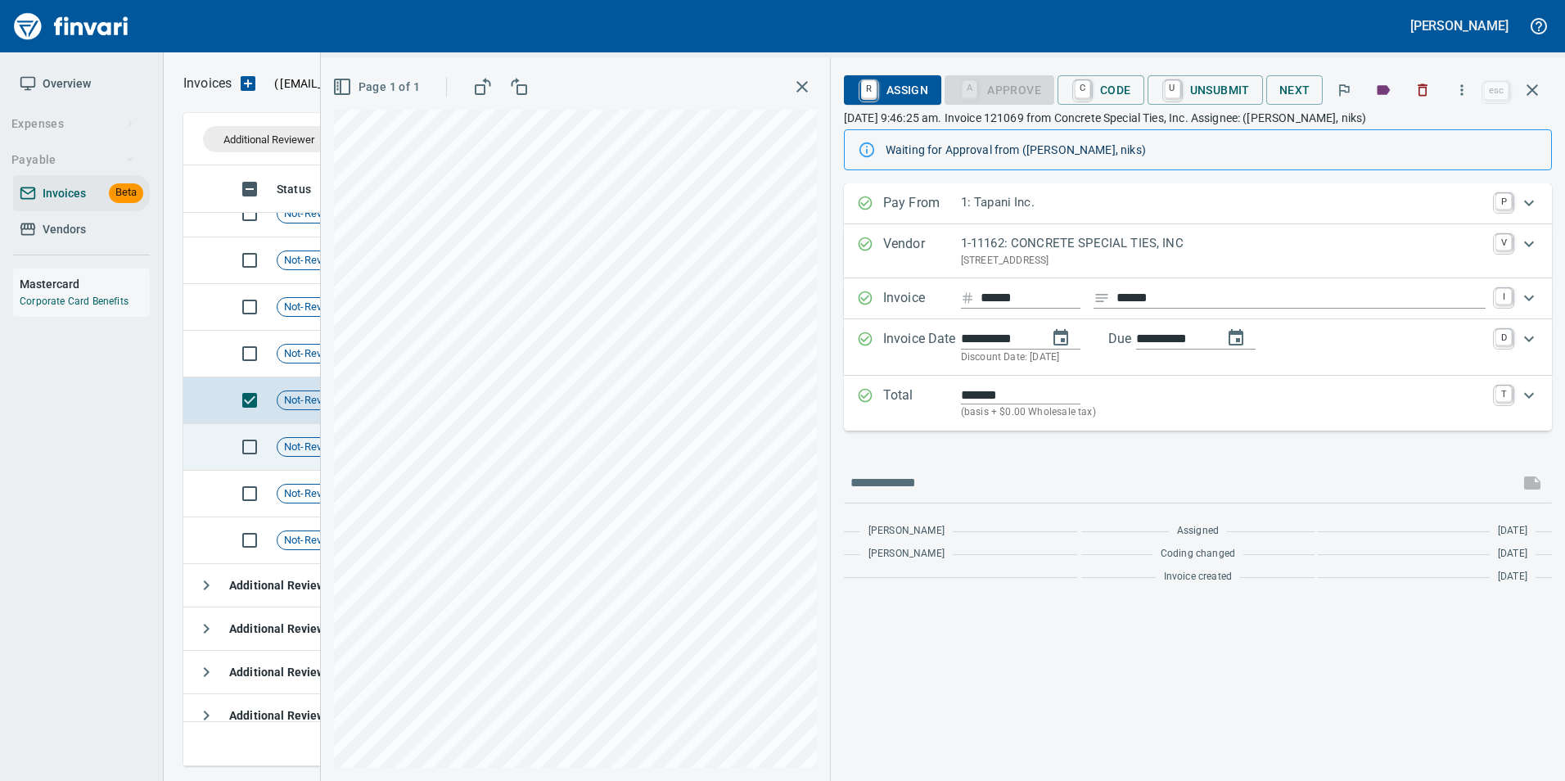
click at [308, 445] on span "Not-Reviewed" at bounding box center [316, 448] width 79 height 16
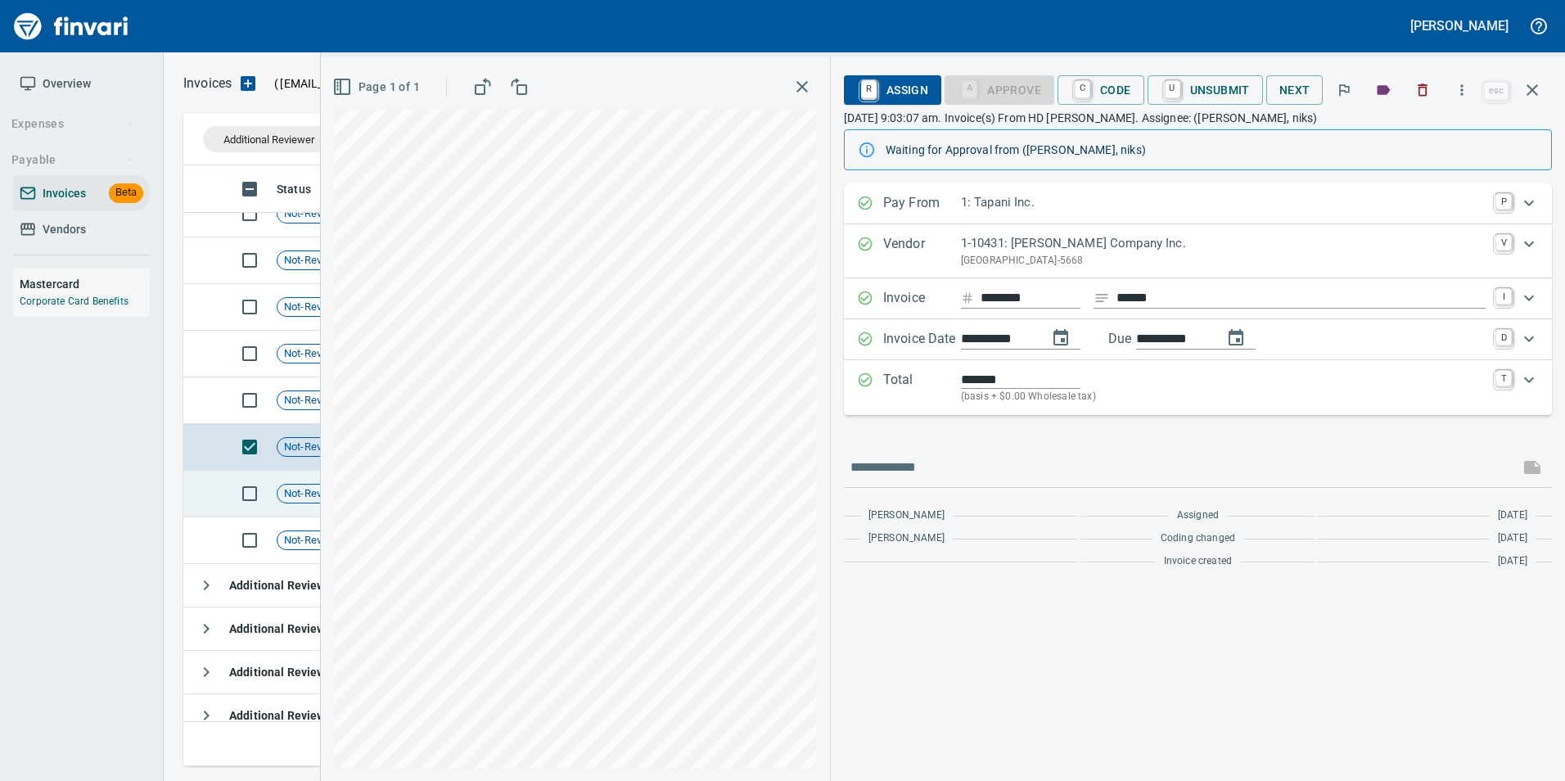
drag, startPoint x: 308, startPoint y: 449, endPoint x: 294, endPoint y: 501, distance: 54.2
click at [294, 501] on div "Not-Reviewed" at bounding box center [317, 494] width 81 height 20
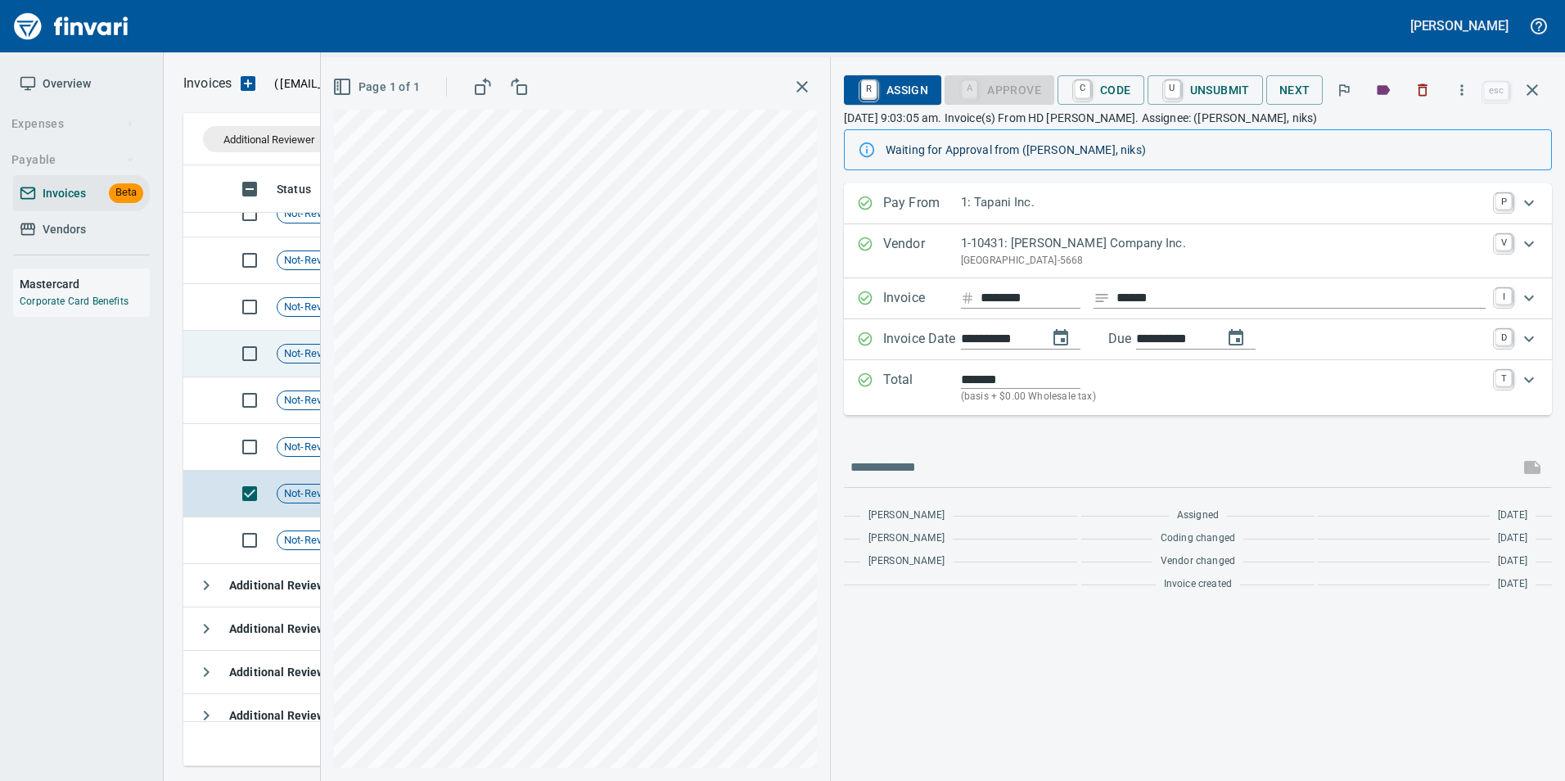
click at [298, 354] on span "Not-Reviewed" at bounding box center [316, 354] width 79 height 16
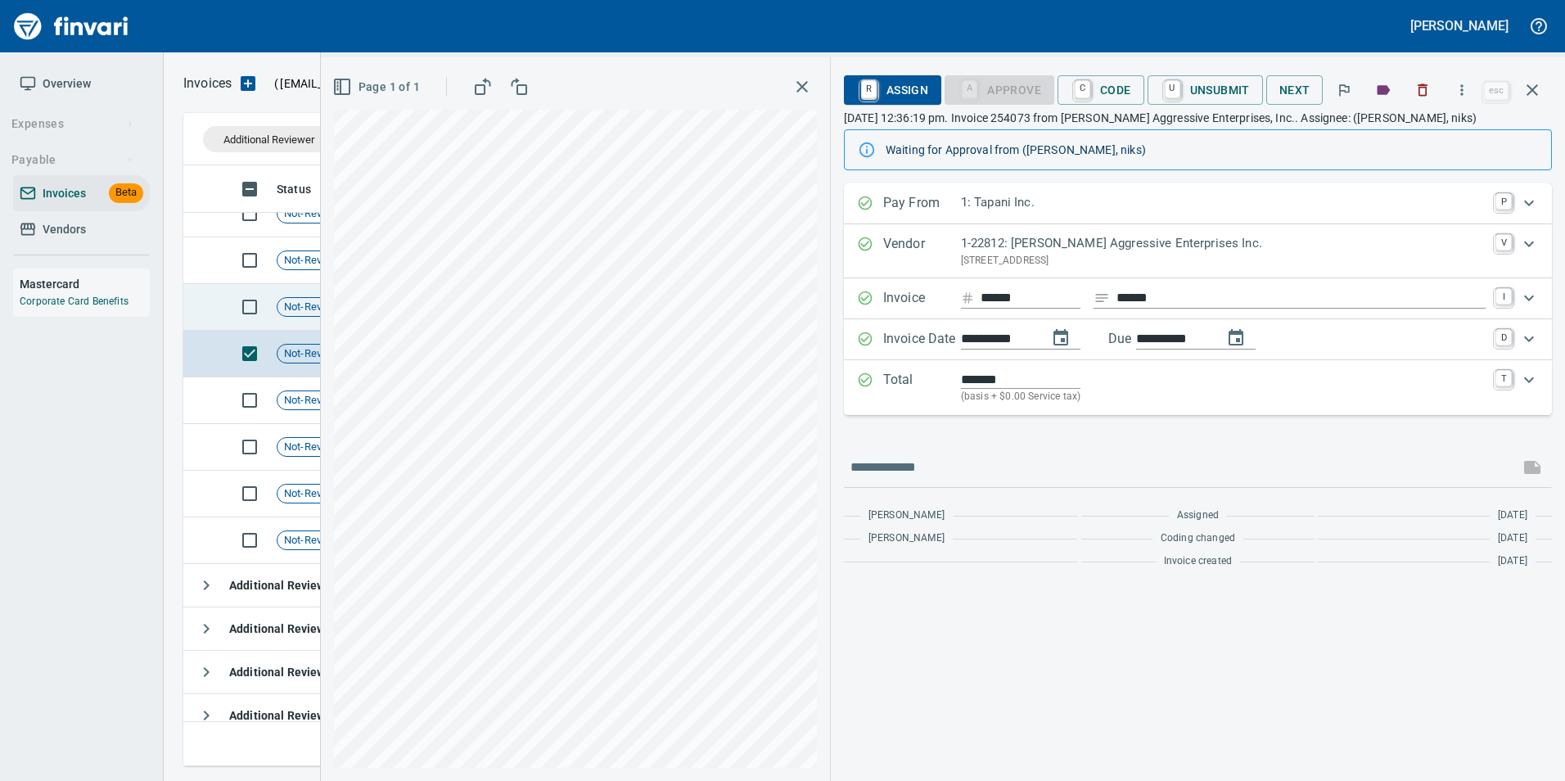
click at [298, 305] on span "Not-Reviewed" at bounding box center [316, 308] width 79 height 16
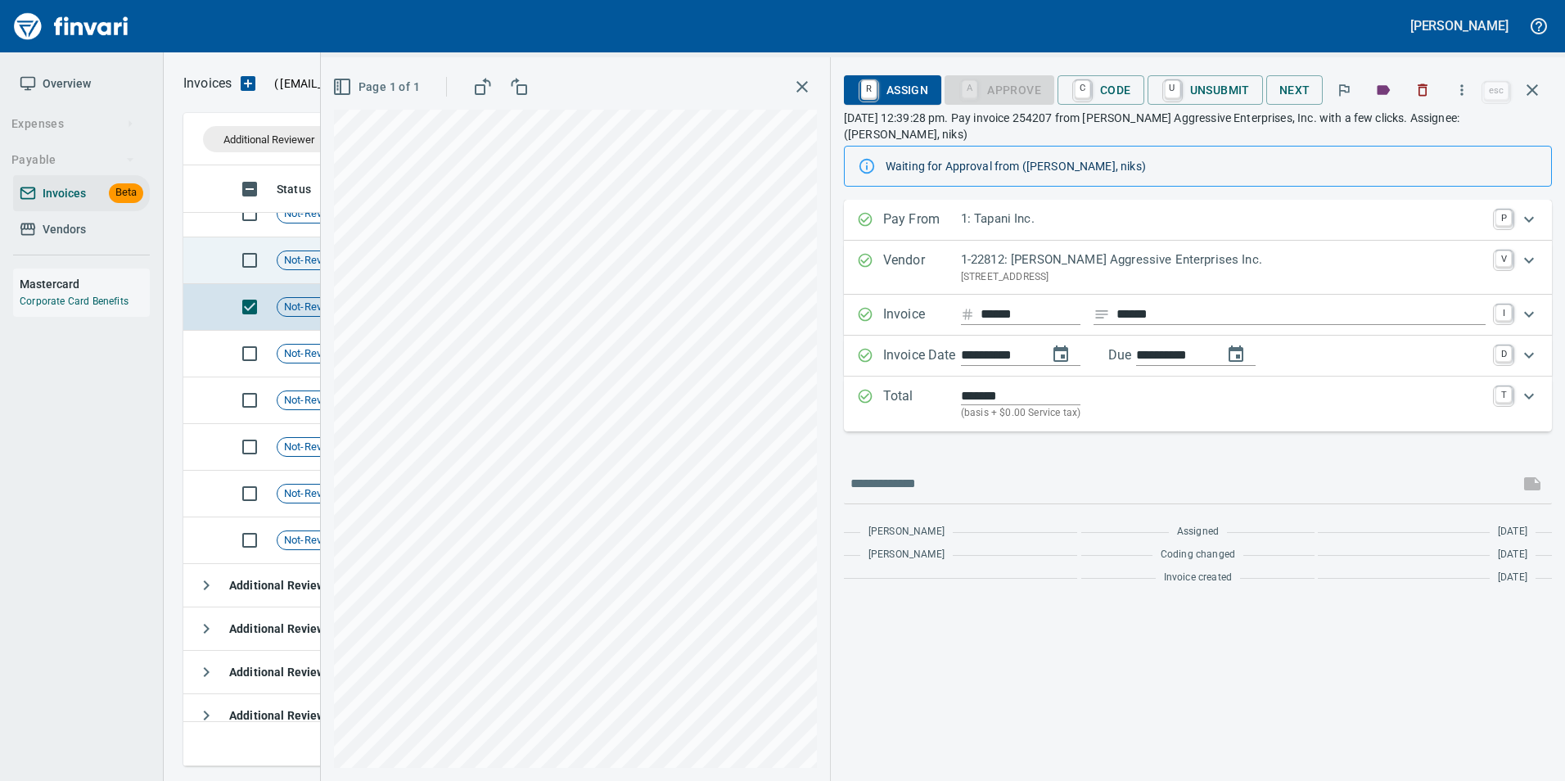
click at [298, 264] on span "Not-Reviewed" at bounding box center [316, 261] width 79 height 16
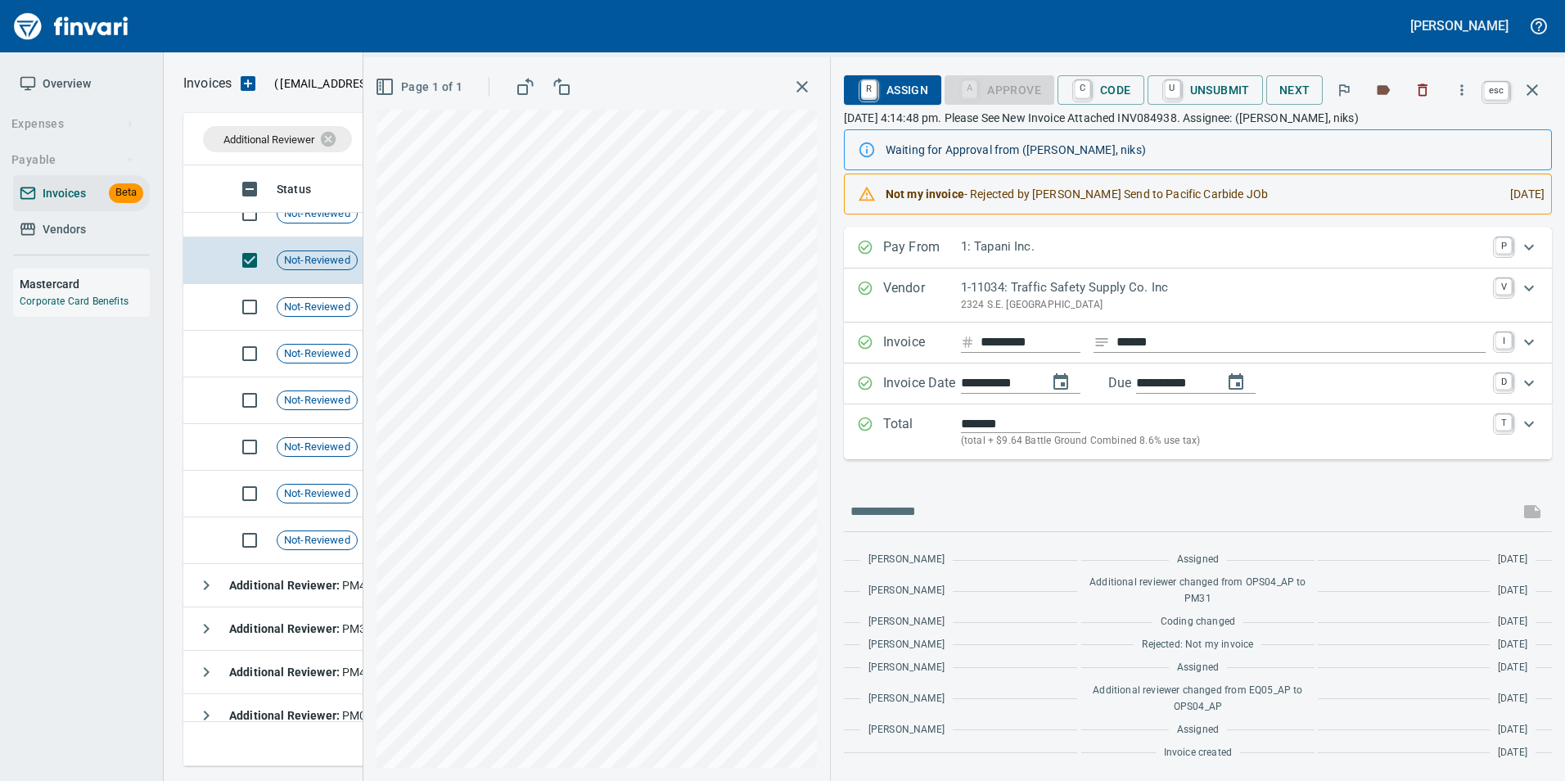
scroll to position [588, 1337]
click at [1526, 102] on button "button" at bounding box center [1532, 89] width 39 height 39
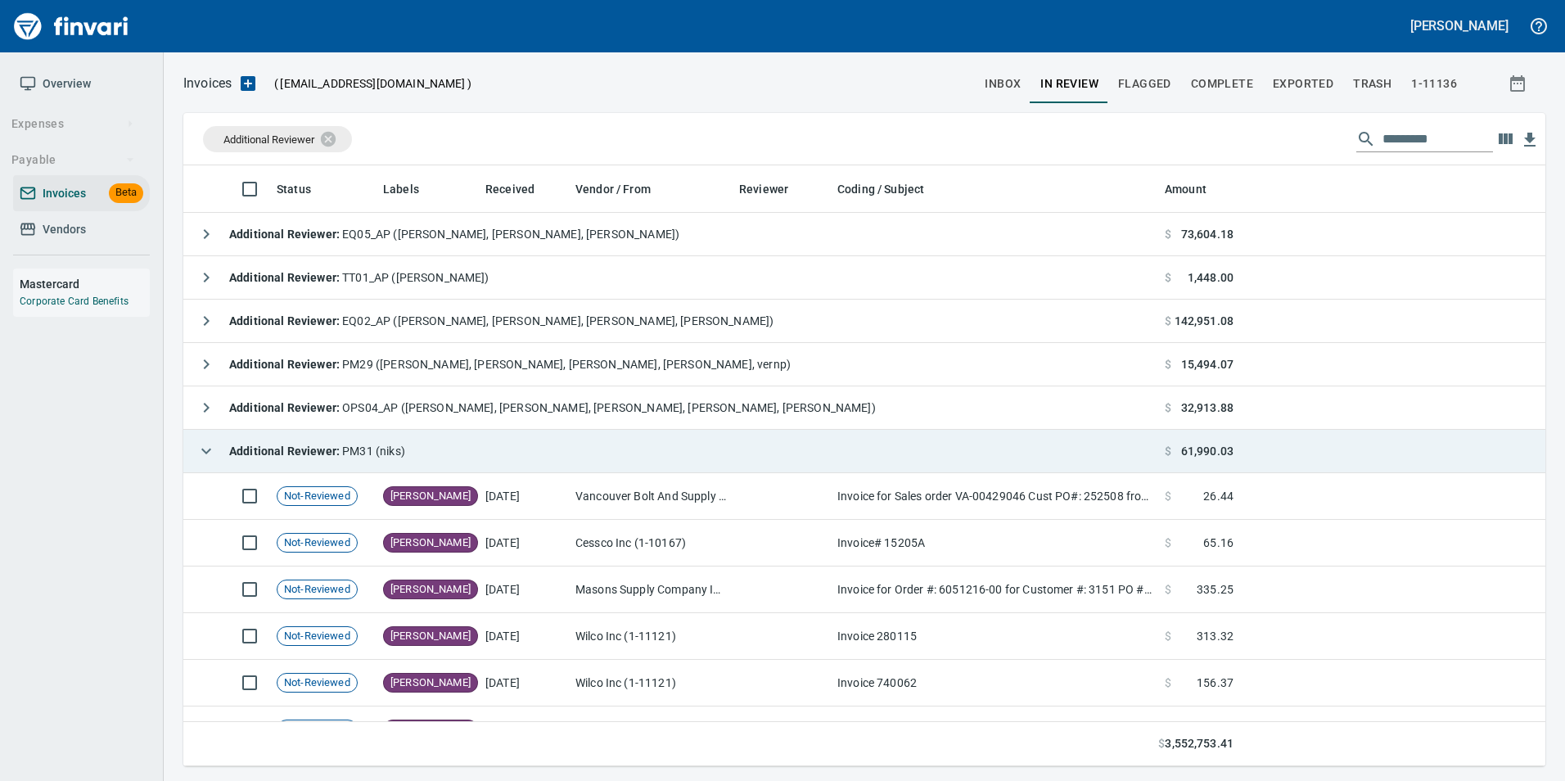
click at [208, 451] on icon "button" at bounding box center [206, 452] width 10 height 6
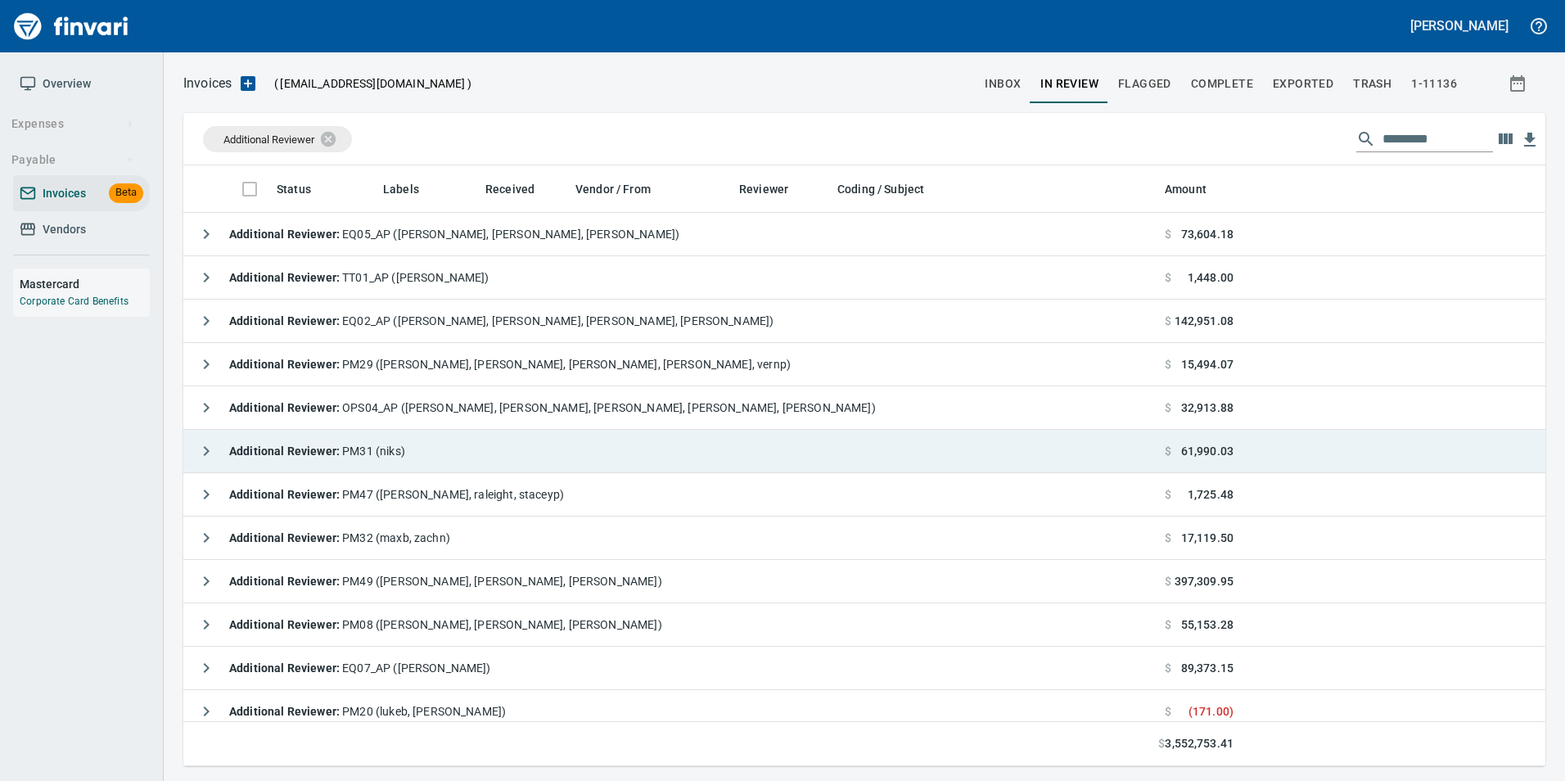
scroll to position [588, 1337]
drag, startPoint x: 340, startPoint y: 133, endPoint x: 498, endPoint y: 143, distance: 157.5
click at [341, 133] on icon at bounding box center [338, 138] width 15 height 15
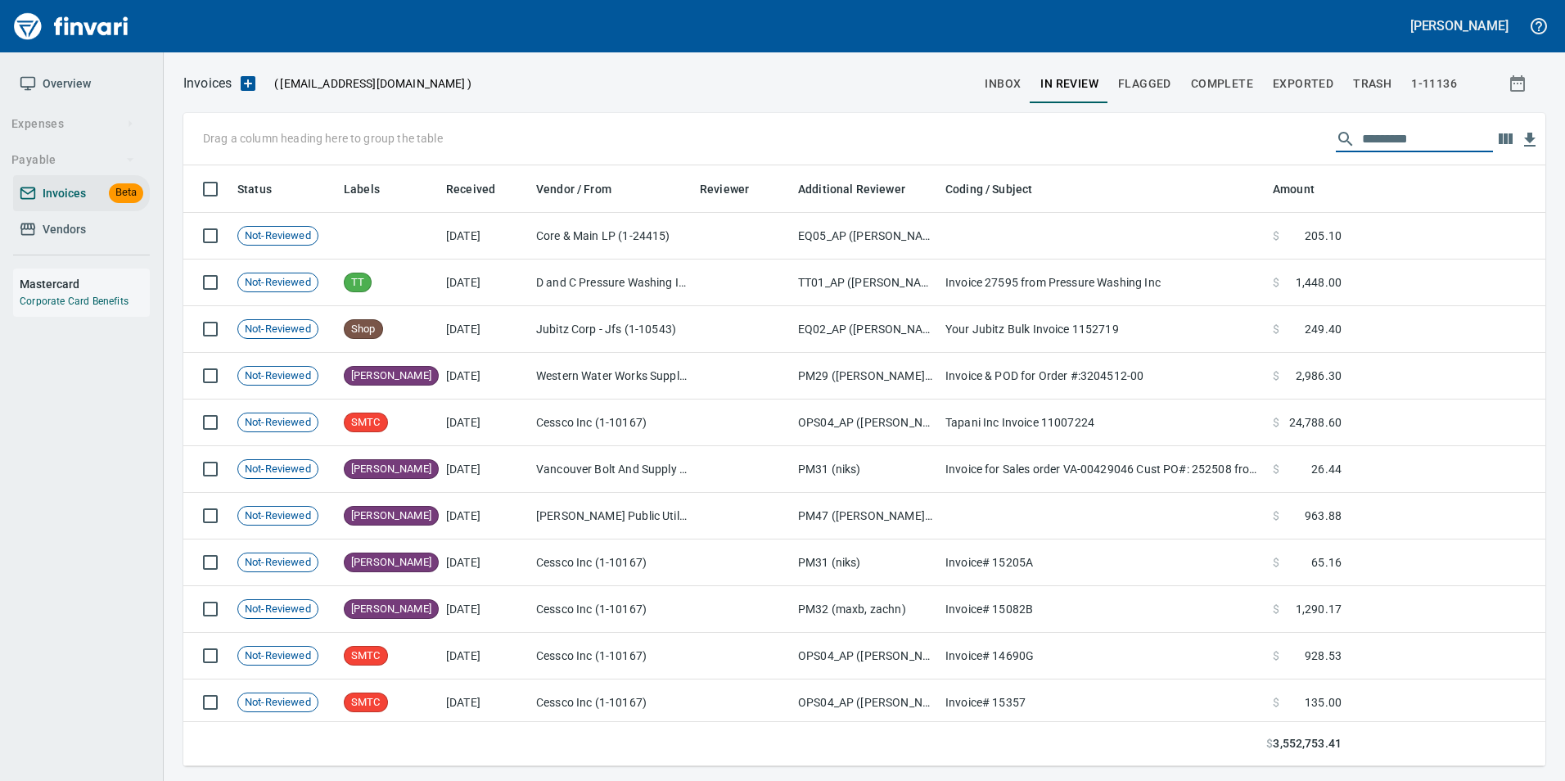
click at [1376, 126] on input "text" at bounding box center [1427, 139] width 131 height 26
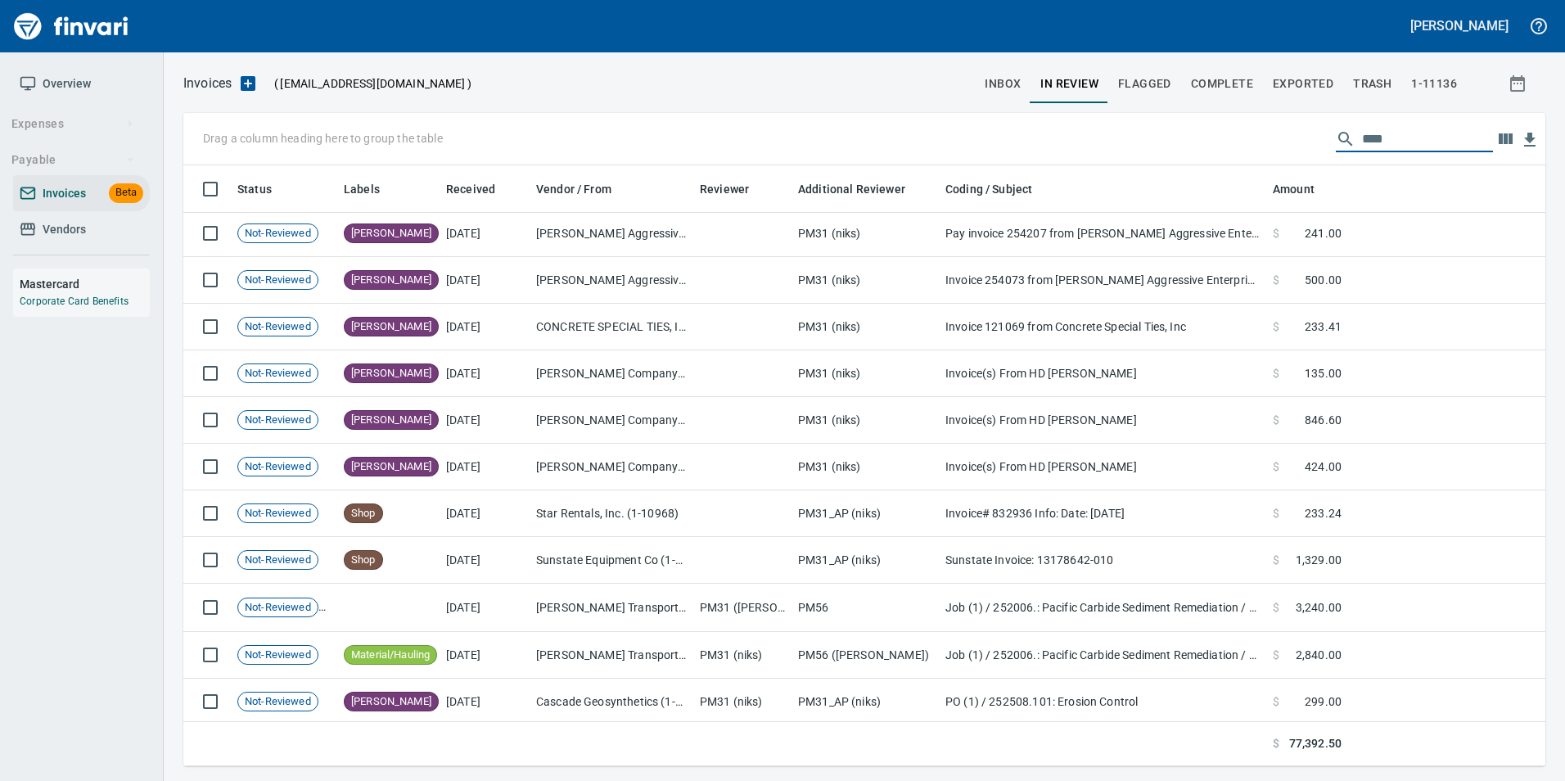
scroll to position [1756, 0]
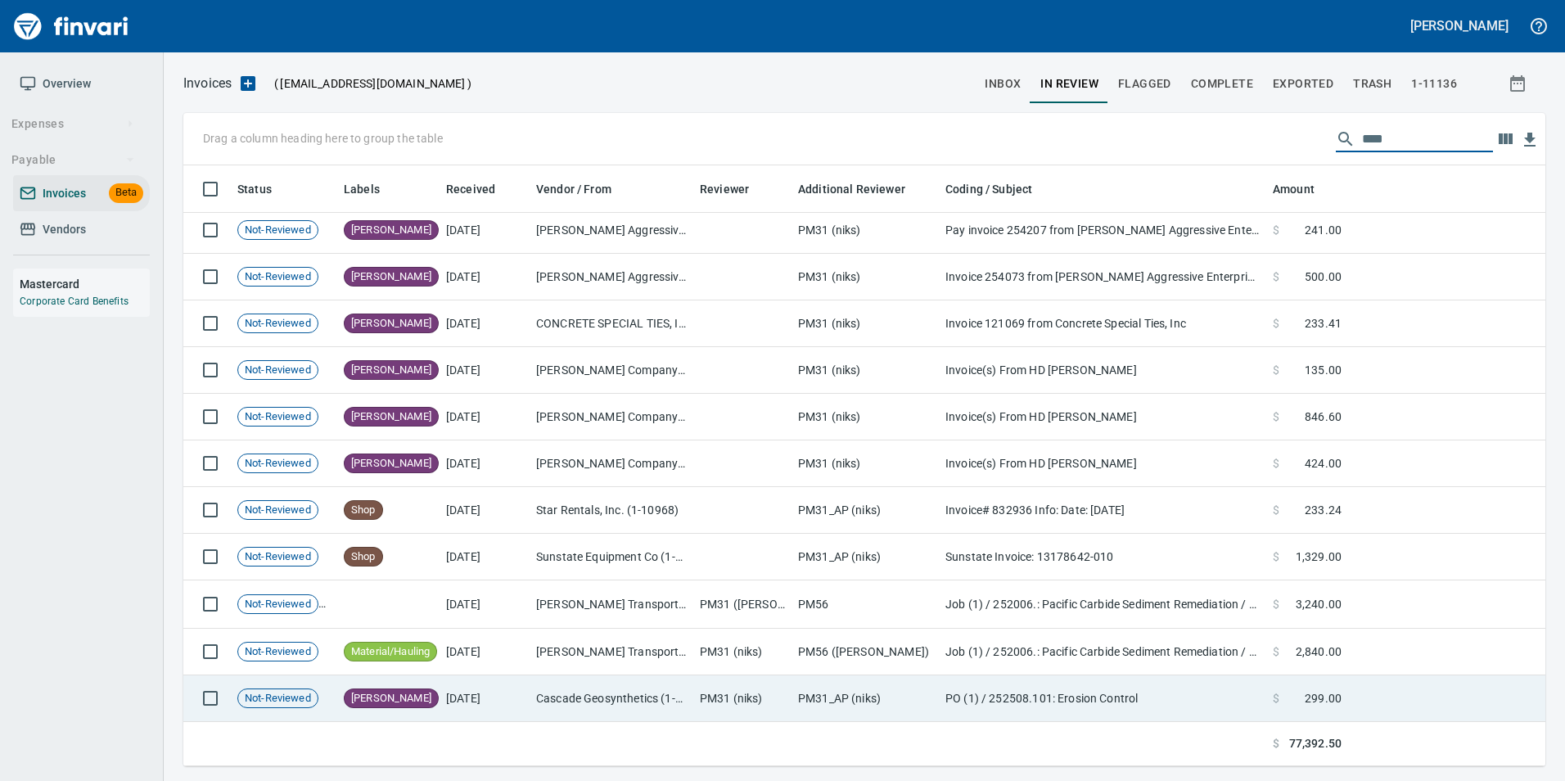
type input "****"
click at [476, 692] on td "[DATE]" at bounding box center [485, 698] width 90 height 47
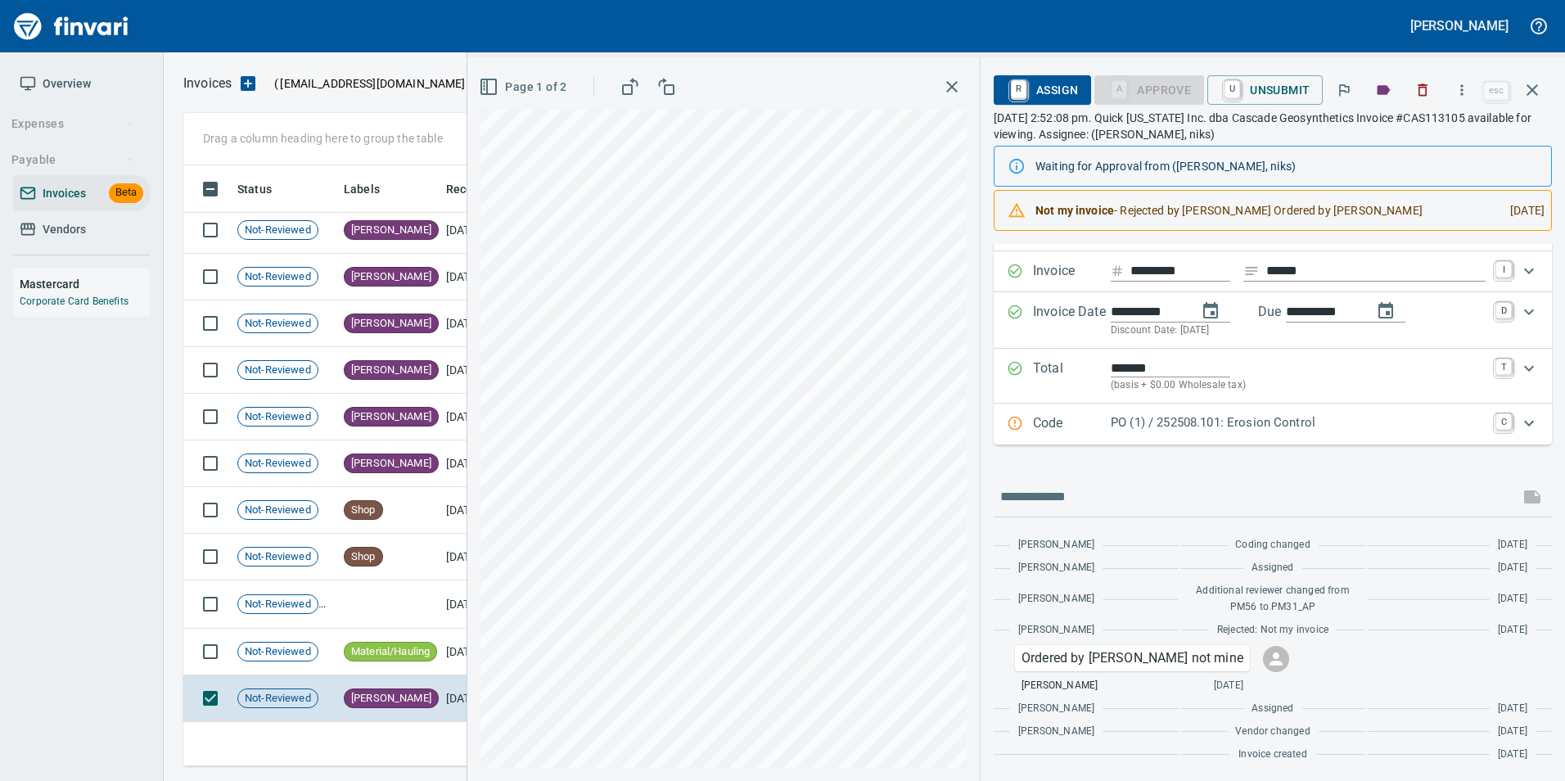
scroll to position [88, 0]
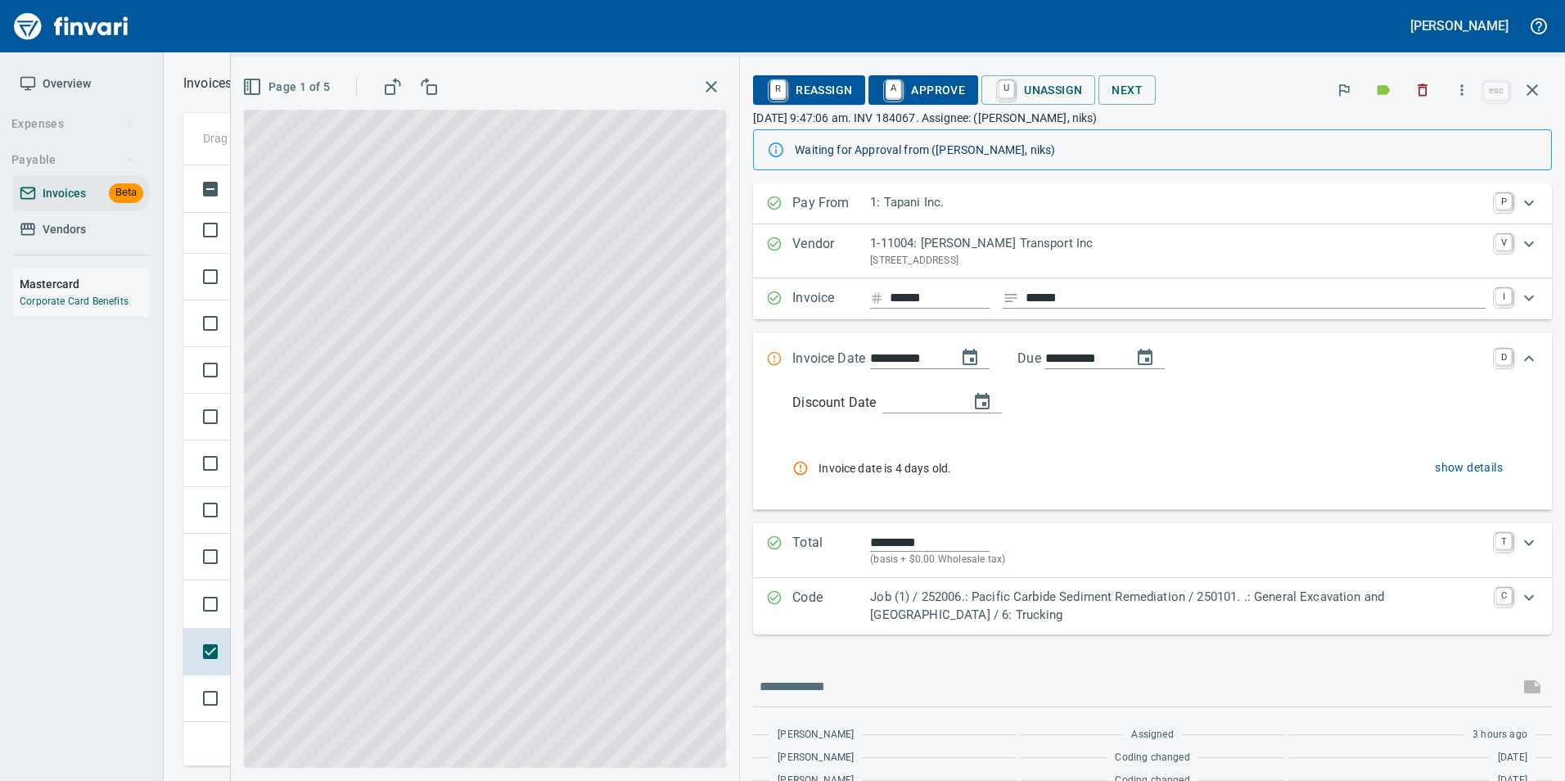
scroll to position [96, 0]
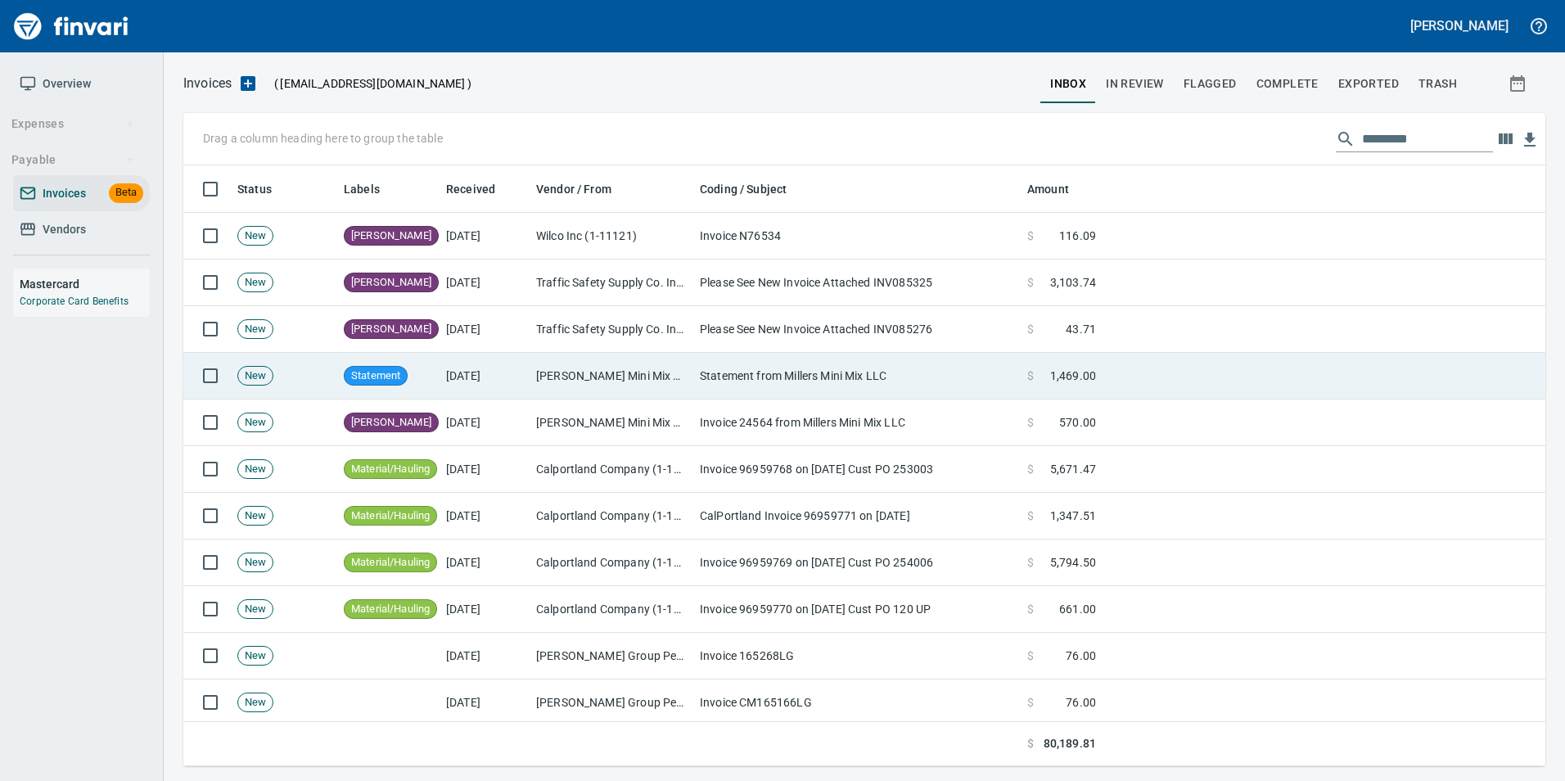
click at [624, 370] on td "[PERSON_NAME] Mini Mix Concrete, Inc. (1-23139)" at bounding box center [612, 376] width 164 height 47
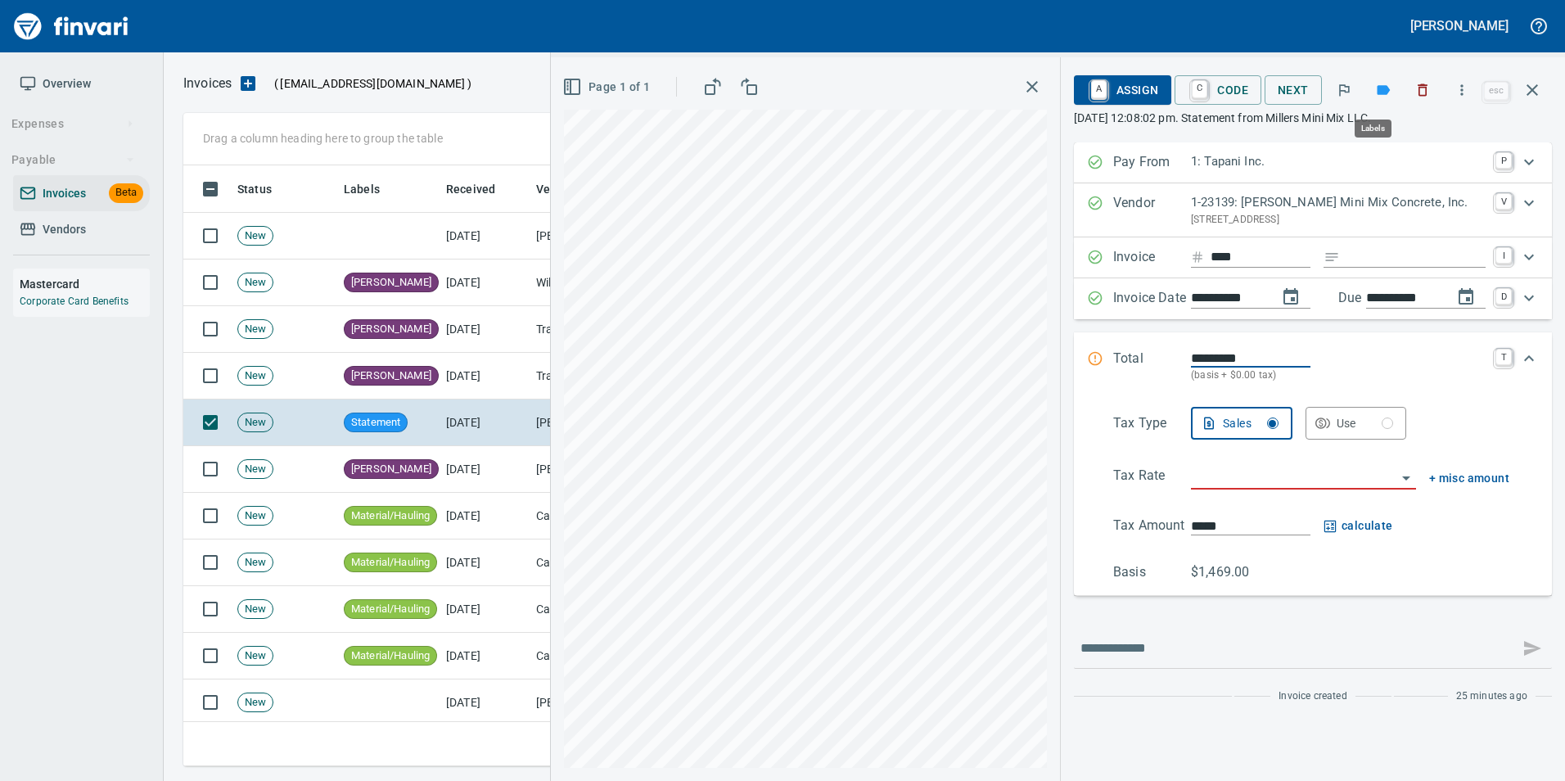
scroll to position [588, 1337]
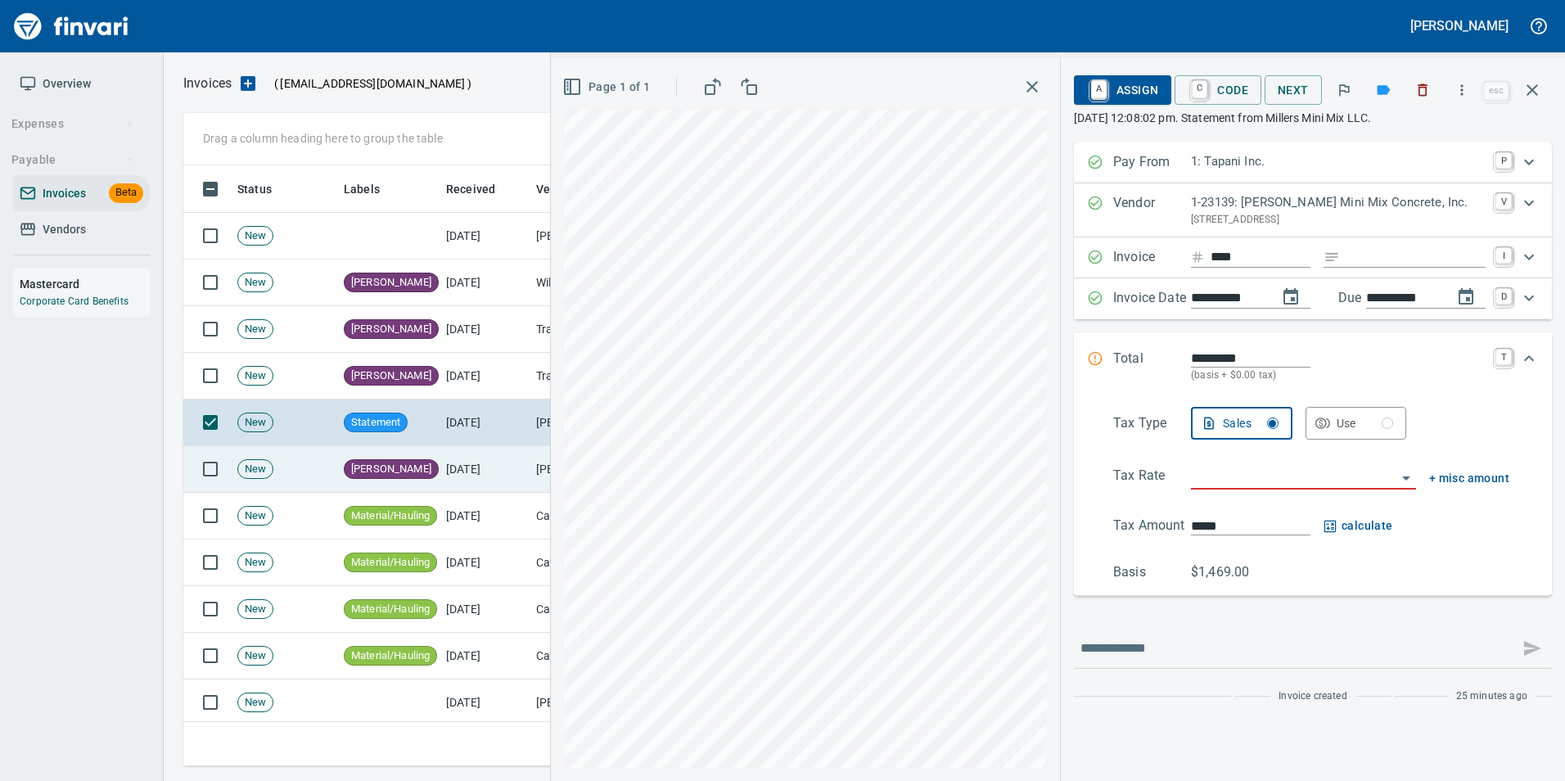
click at [414, 480] on td "[PERSON_NAME]" at bounding box center [388, 469] width 102 height 47
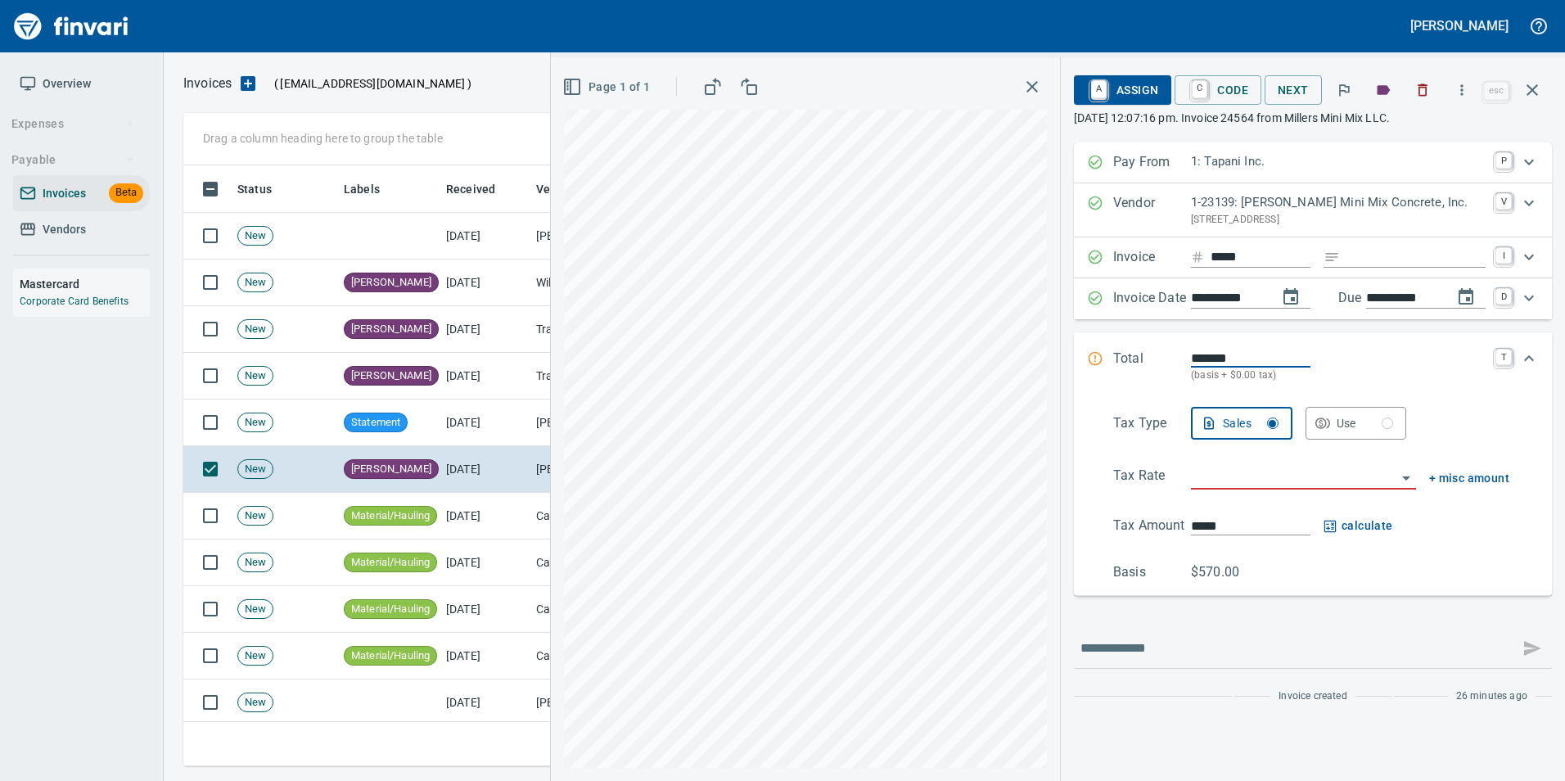
click at [1376, 86] on button "button" at bounding box center [1383, 90] width 36 height 36
click at [1382, 95] on icon "button" at bounding box center [1383, 90] width 16 height 16
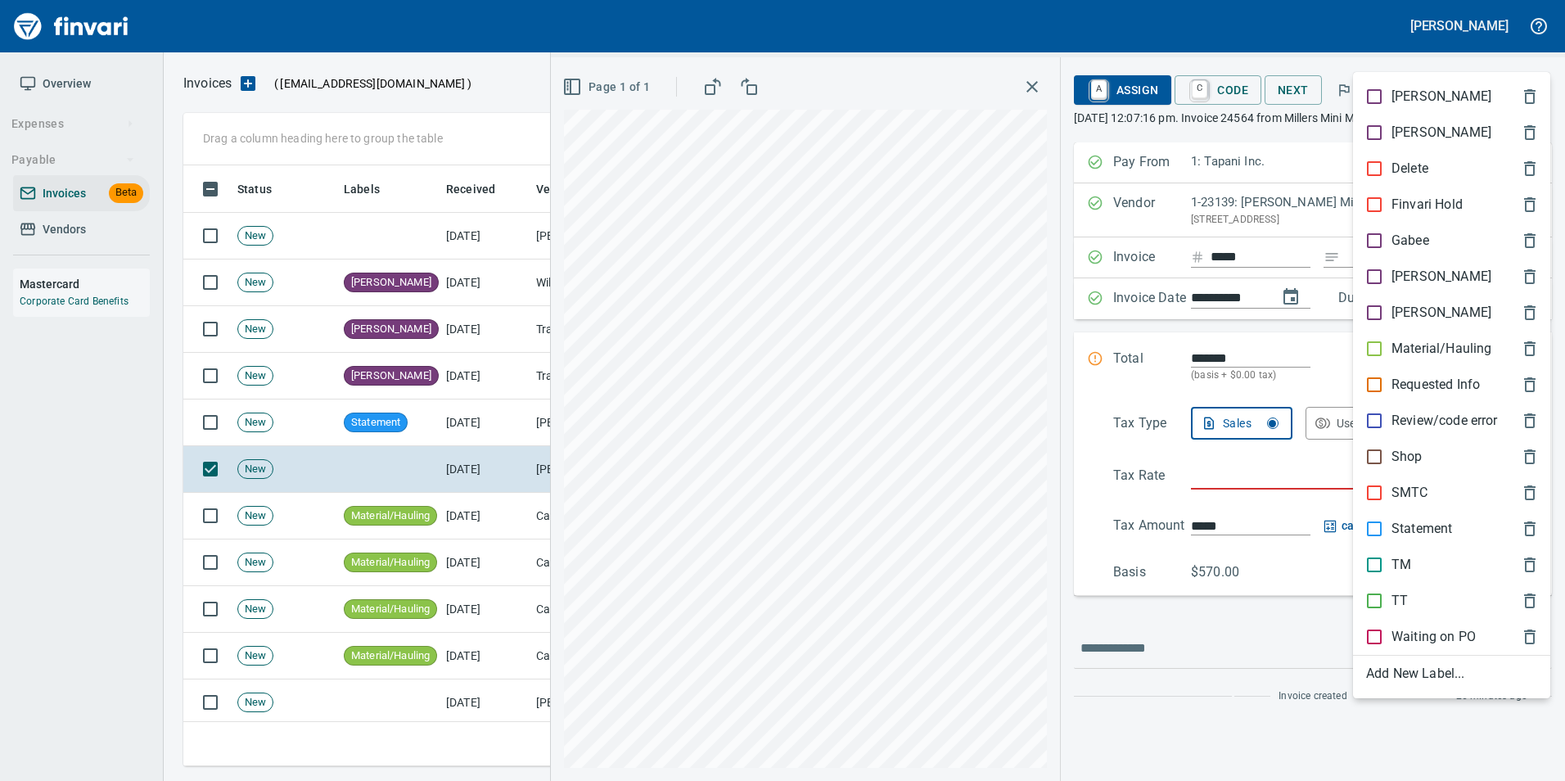
click at [1435, 340] on p "Material/Hauling" at bounding box center [1441, 349] width 100 height 20
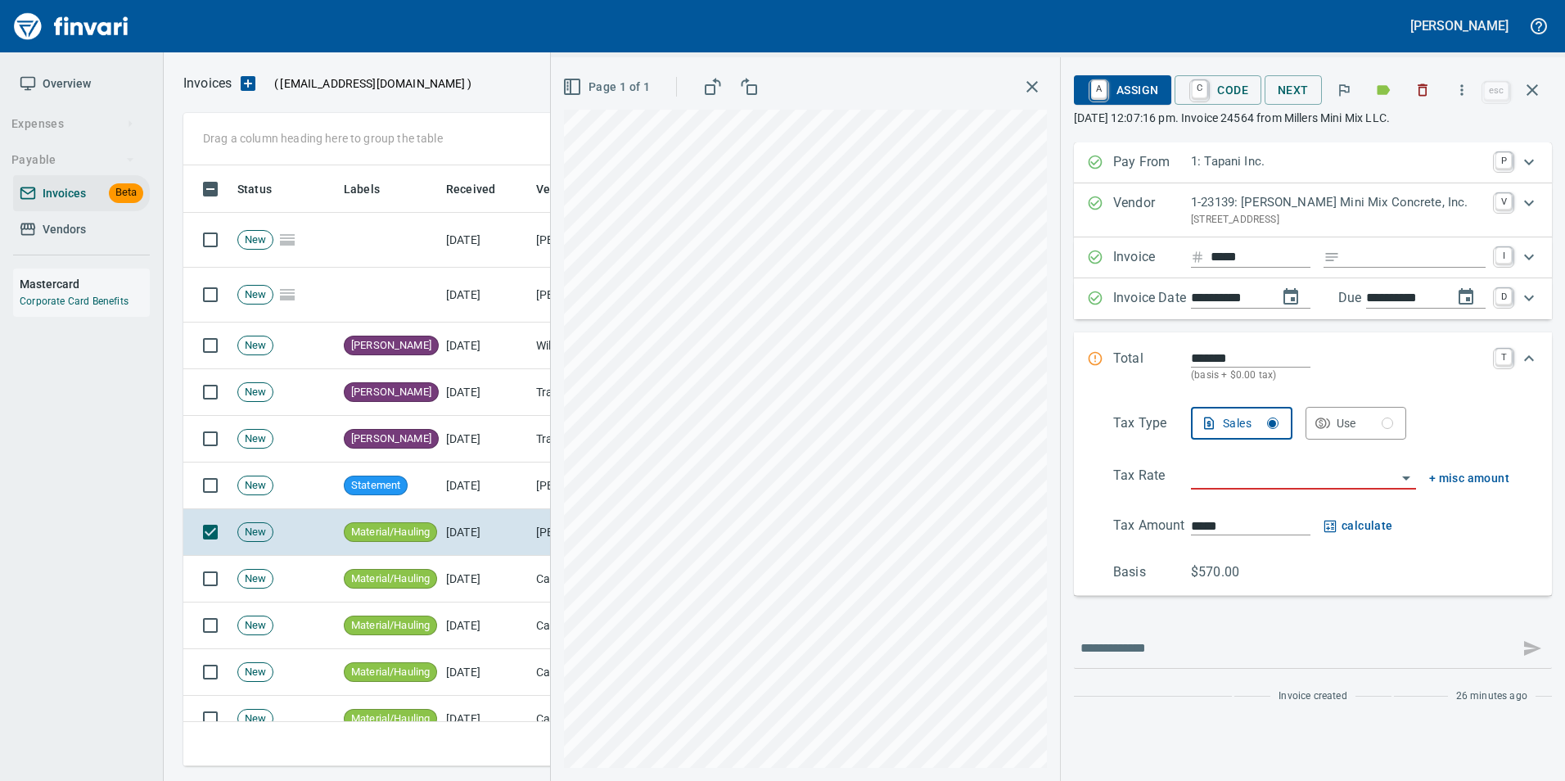
click at [1535, 88] on icon "button" at bounding box center [1531, 89] width 11 height 11
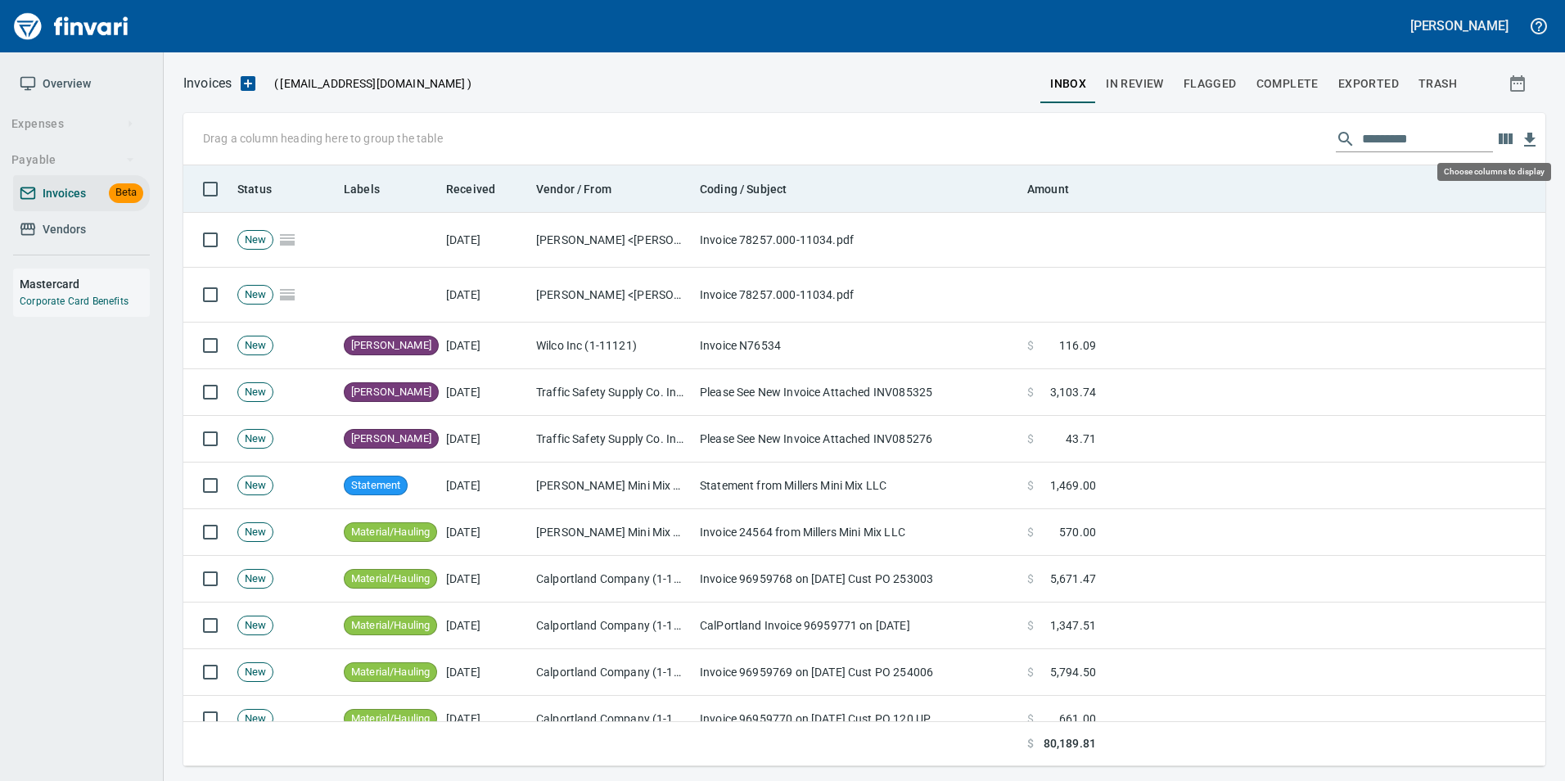
scroll to position [588, 1337]
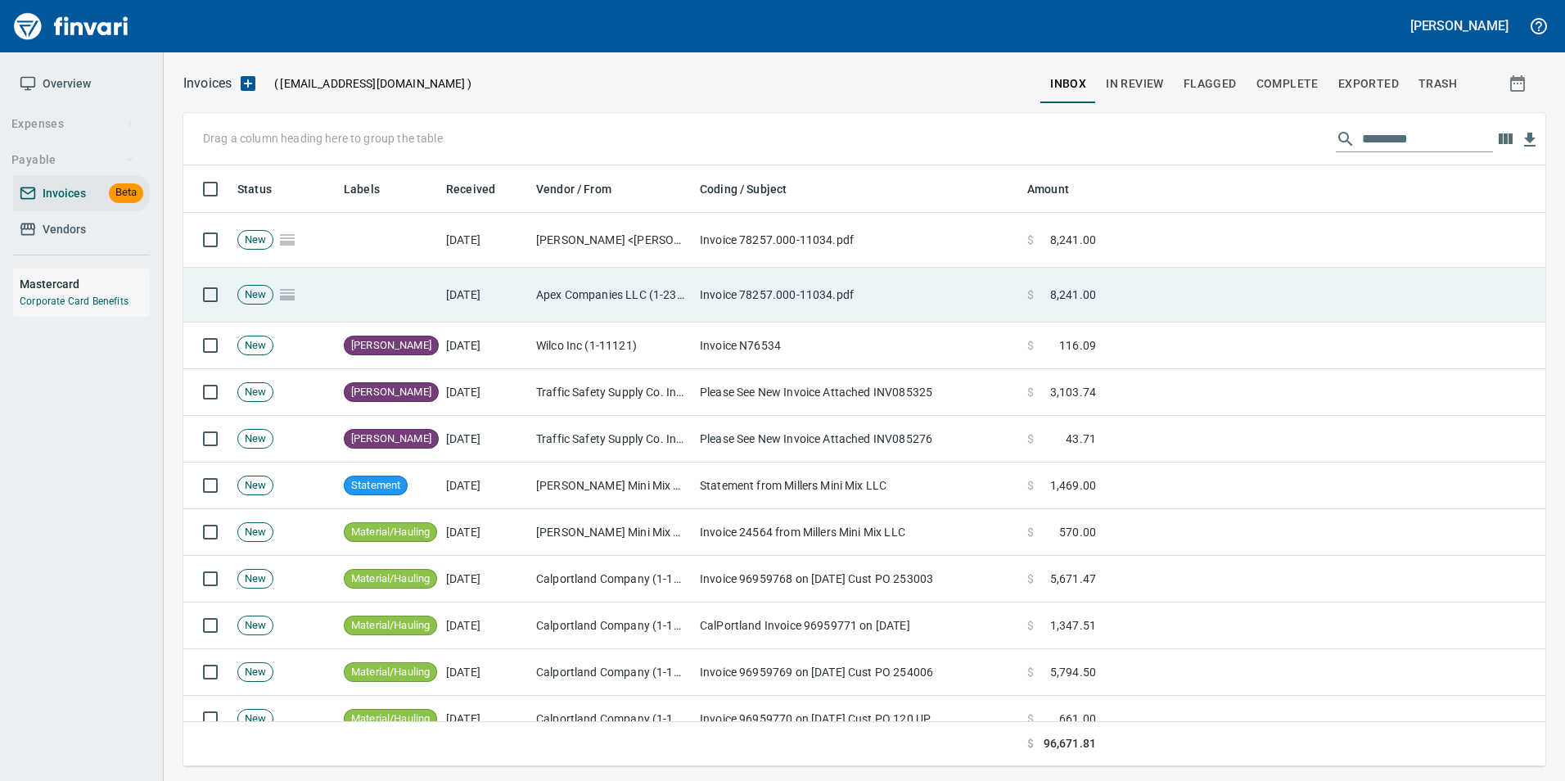
click at [506, 295] on td "[DATE]" at bounding box center [485, 295] width 90 height 55
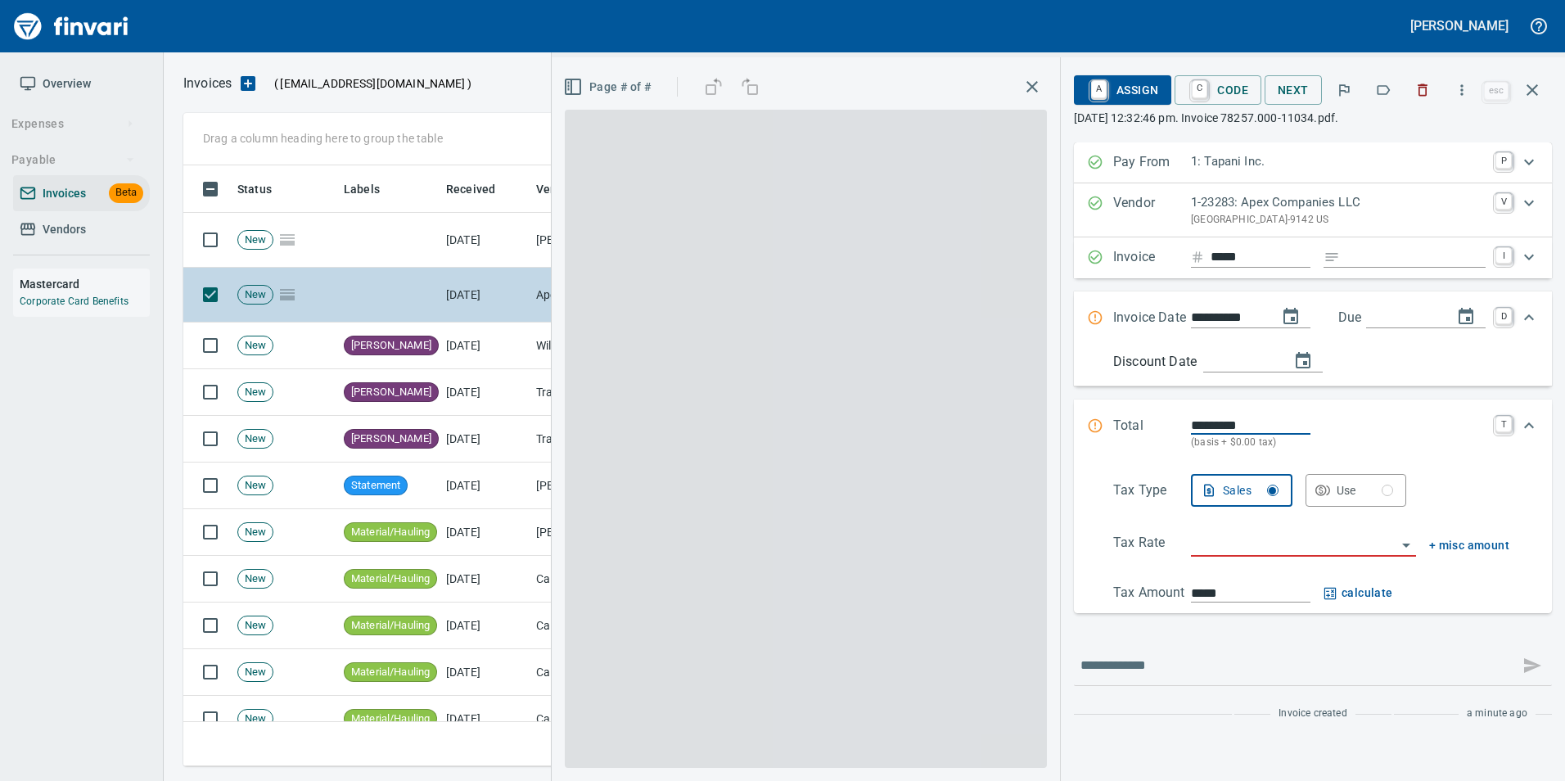
scroll to position [588, 1337]
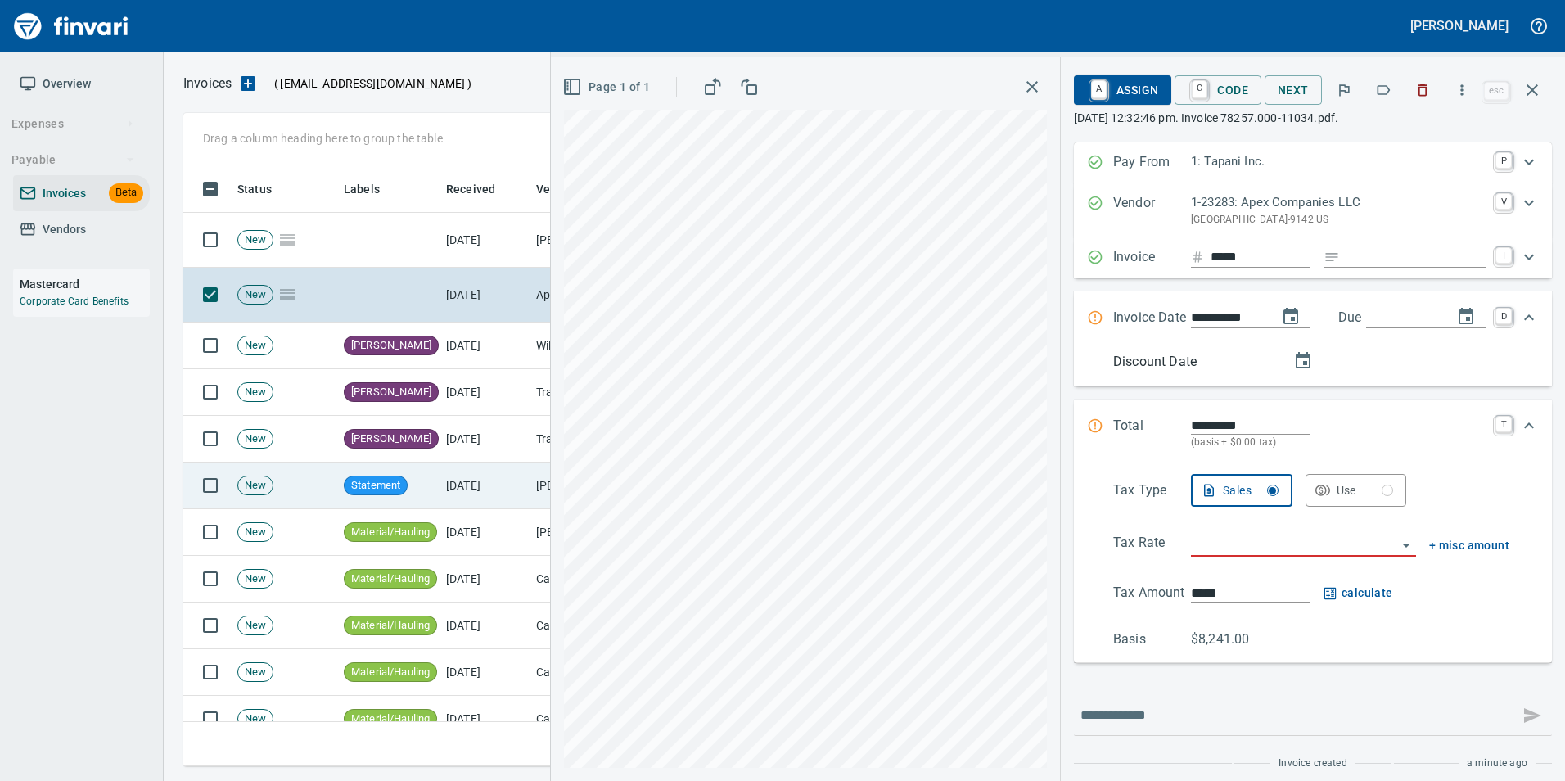
click at [485, 476] on td "[DATE]" at bounding box center [485, 485] width 90 height 47
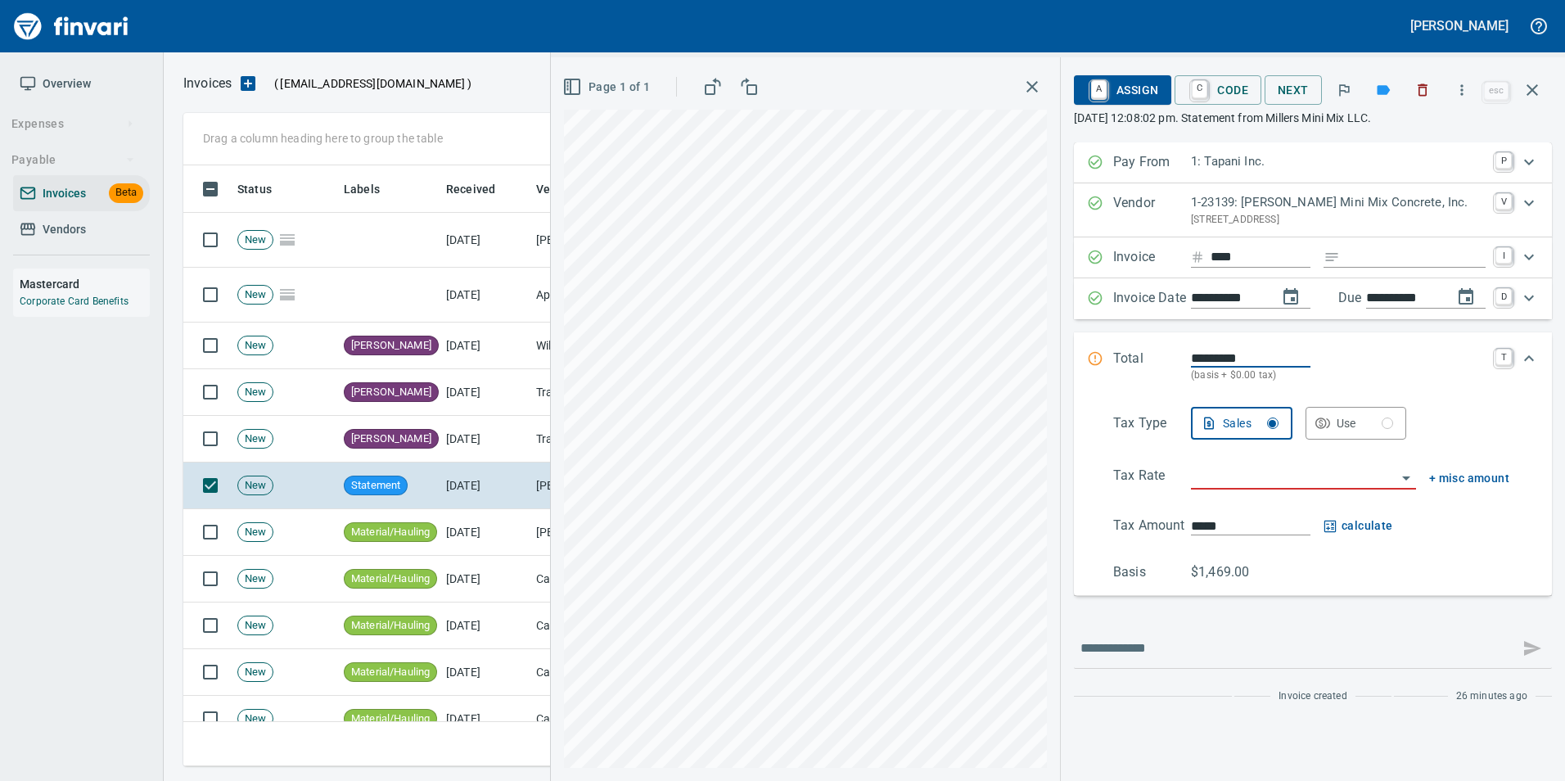
click at [1452, 91] on button "button" at bounding box center [1462, 90] width 36 height 36
click at [1418, 136] on span "Download" at bounding box center [1459, 138] width 157 height 20
click at [1534, 94] on icon "button" at bounding box center [1532, 90] width 20 height 20
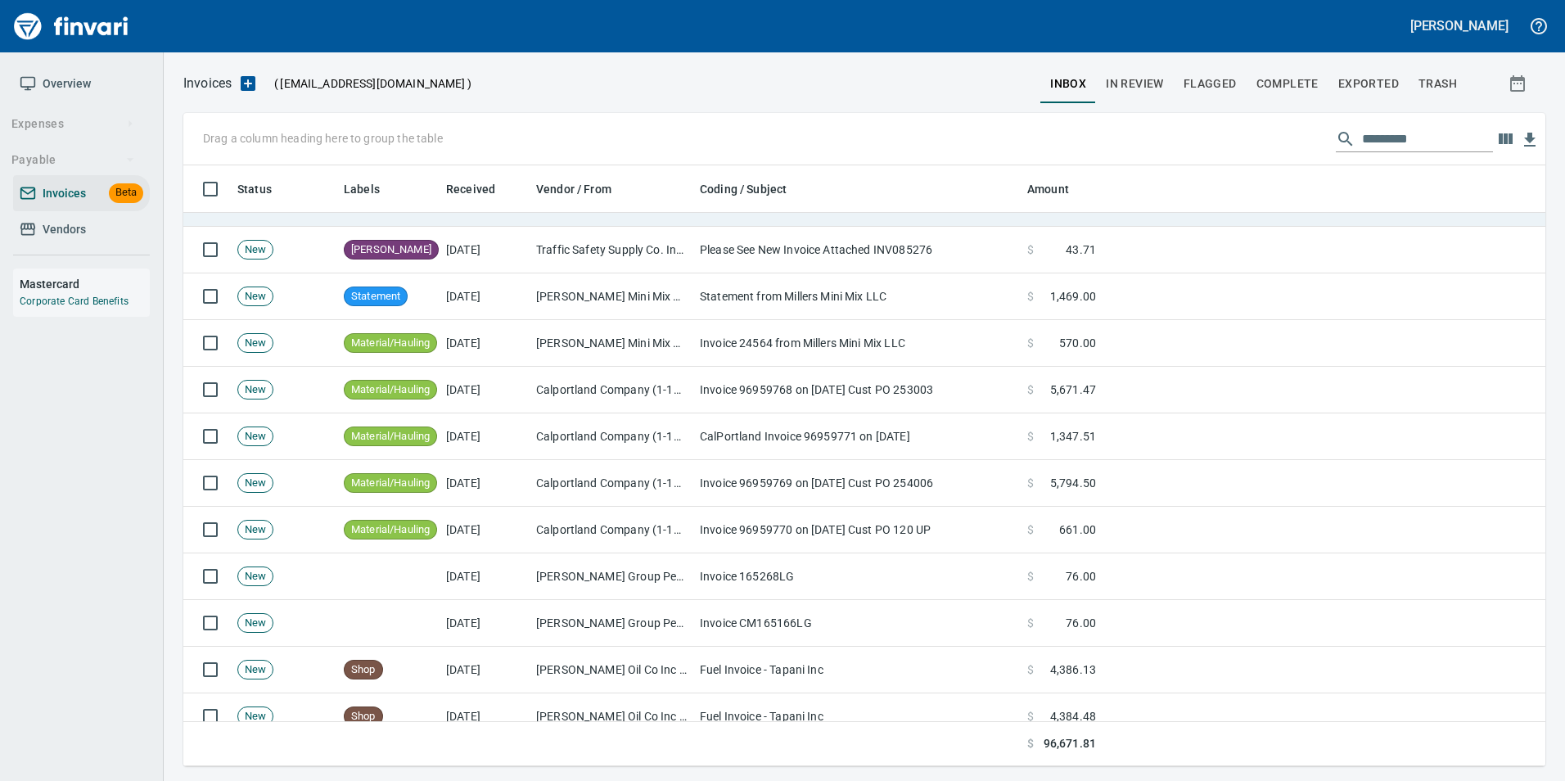
scroll to position [246, 0]
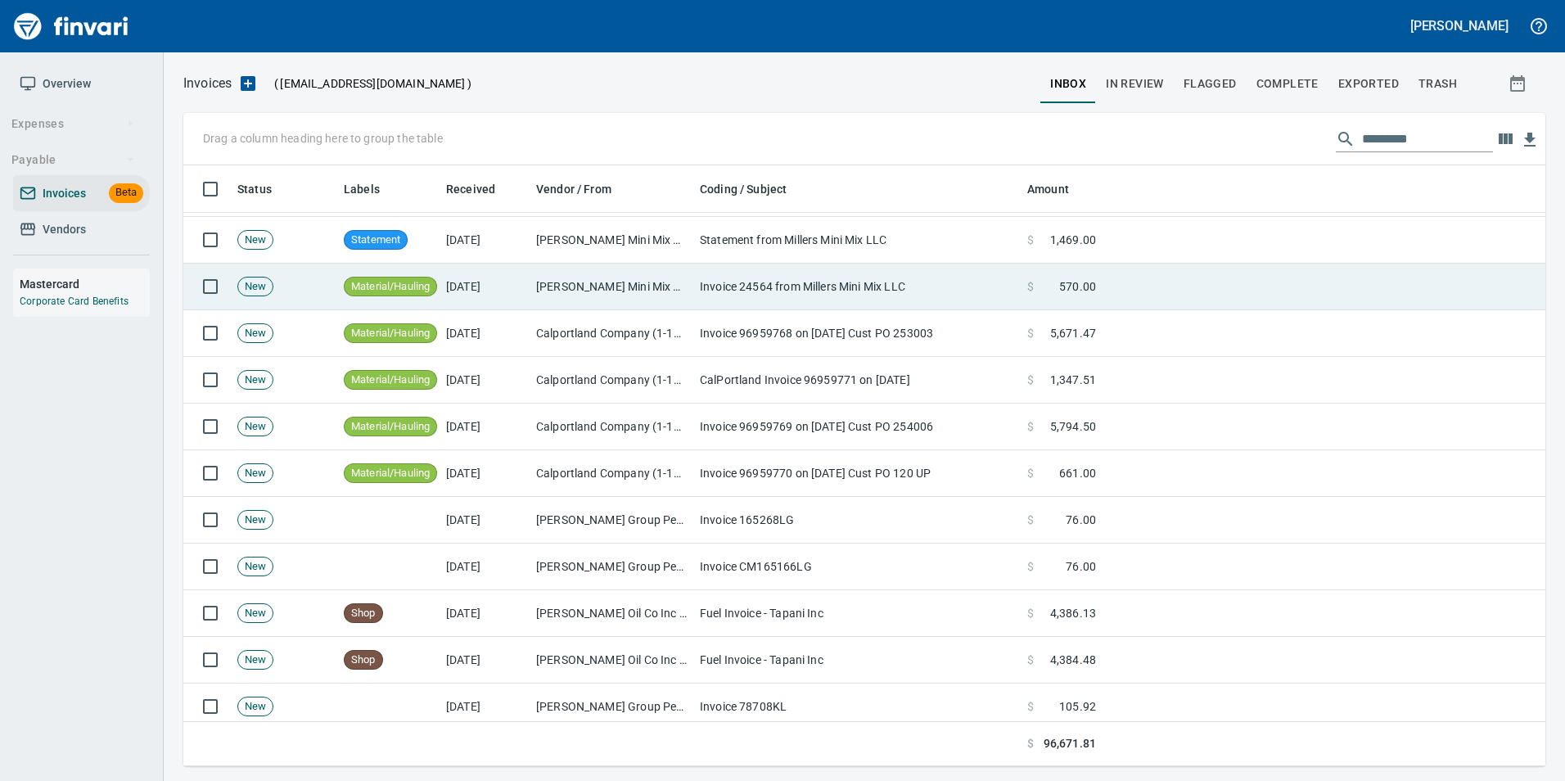
click at [559, 281] on td "[PERSON_NAME] Mini Mix Concrete, Inc. (1-23139)" at bounding box center [612, 287] width 164 height 47
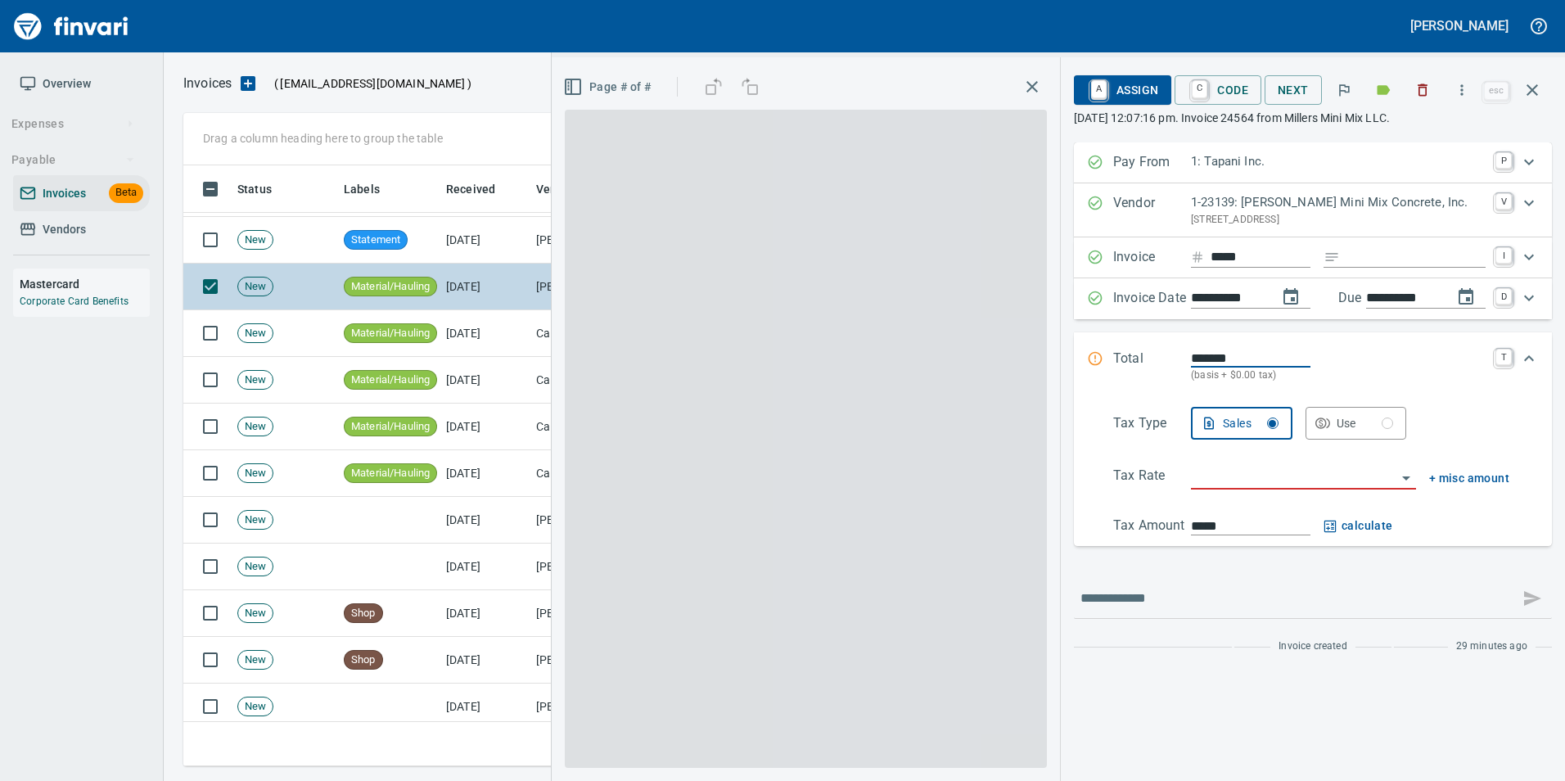
scroll to position [588, 1337]
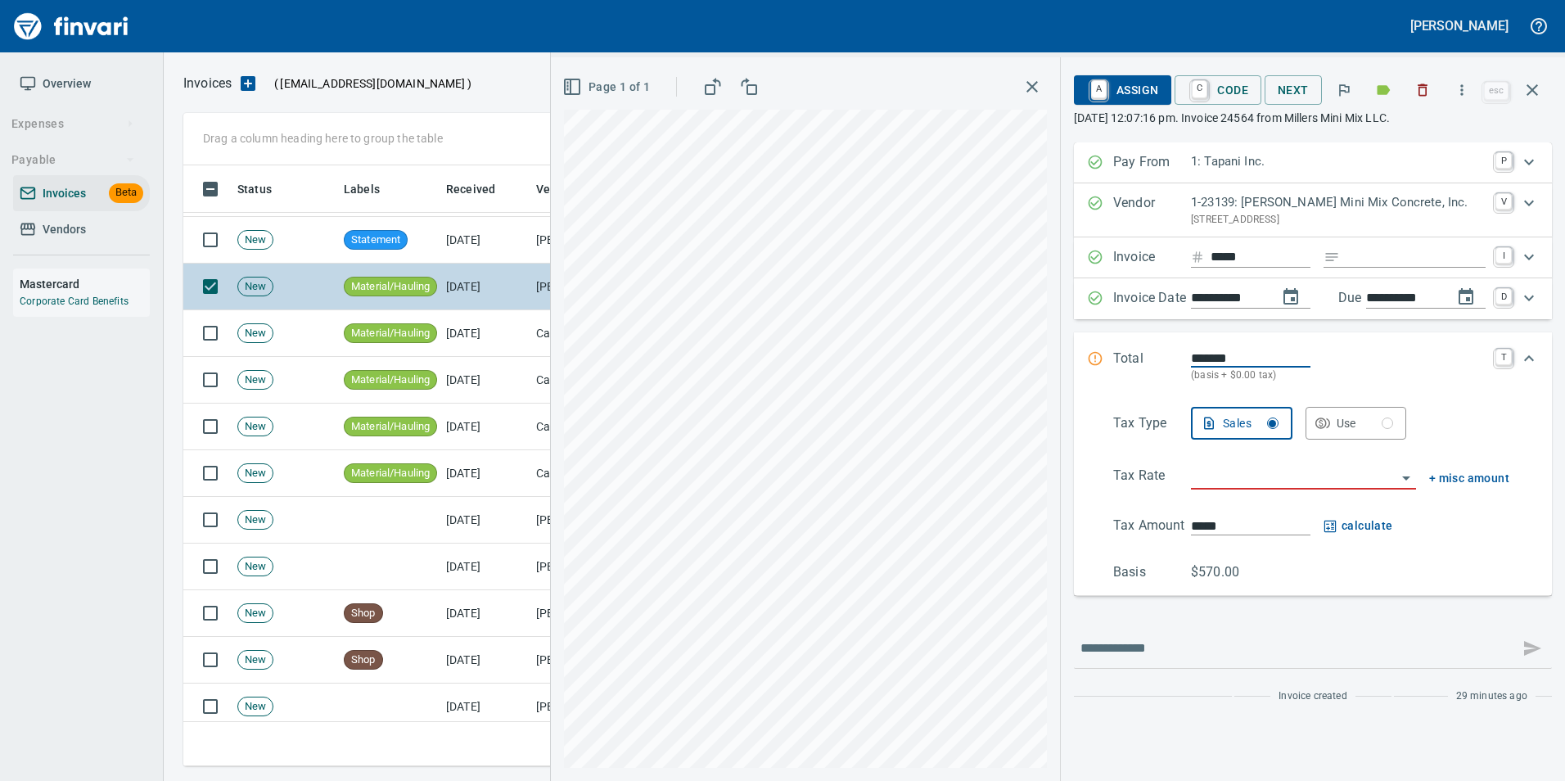
type input "**********"
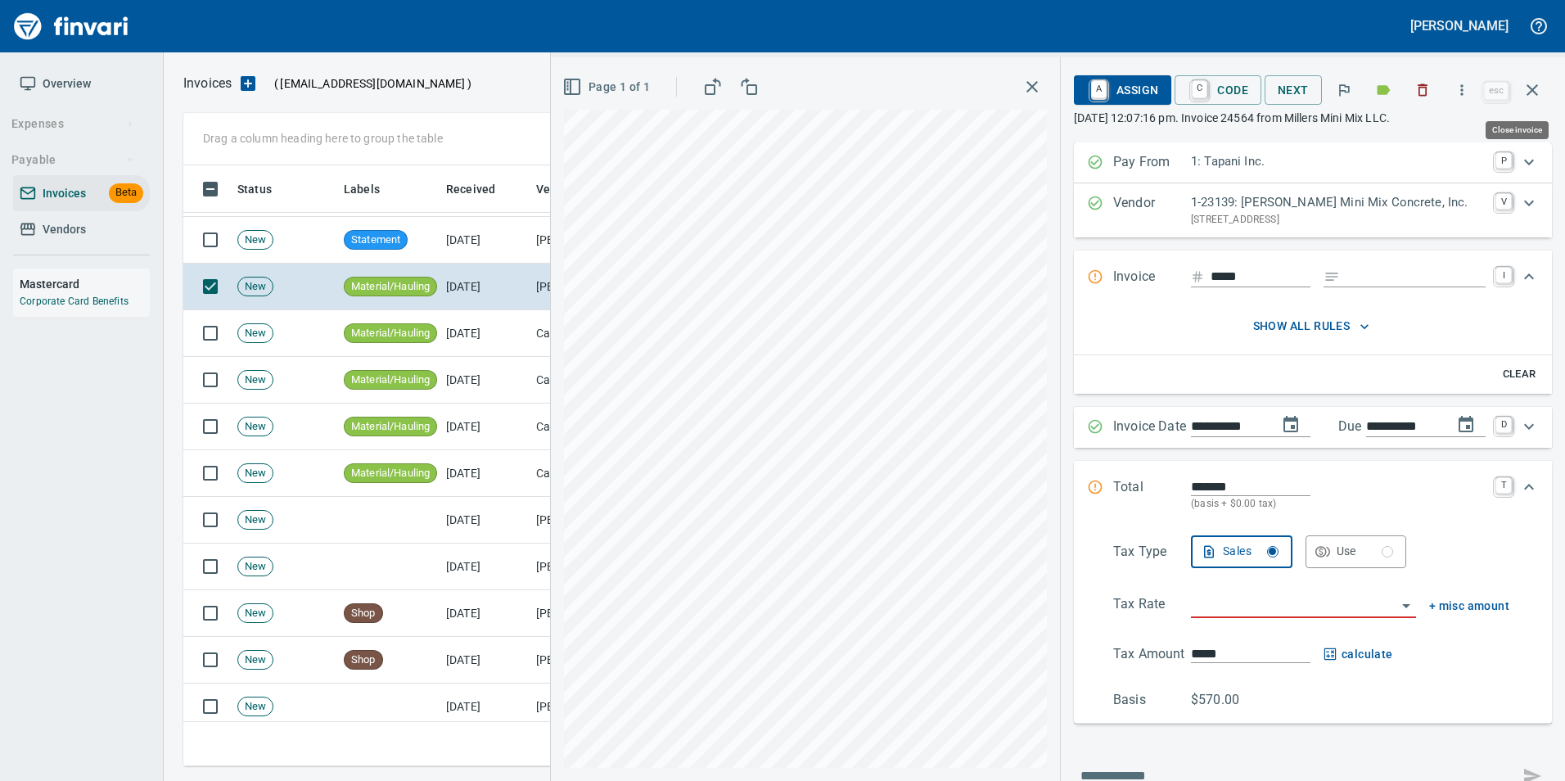
click at [1527, 88] on icon "button" at bounding box center [1532, 90] width 20 height 20
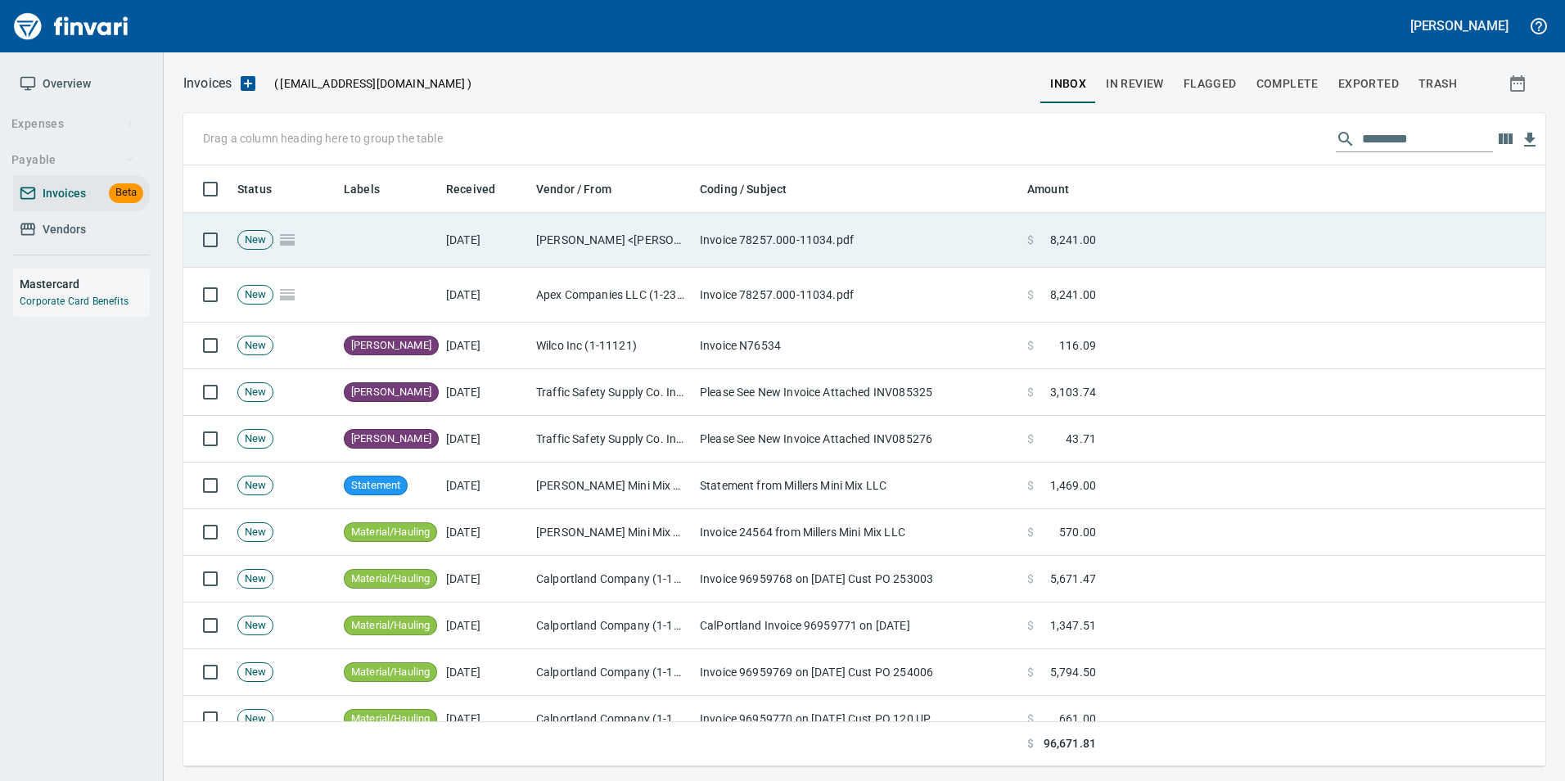
click at [630, 231] on td "Jenna Lundmark <Jenna.Lundmark@apexcos.com>" at bounding box center [612, 240] width 164 height 55
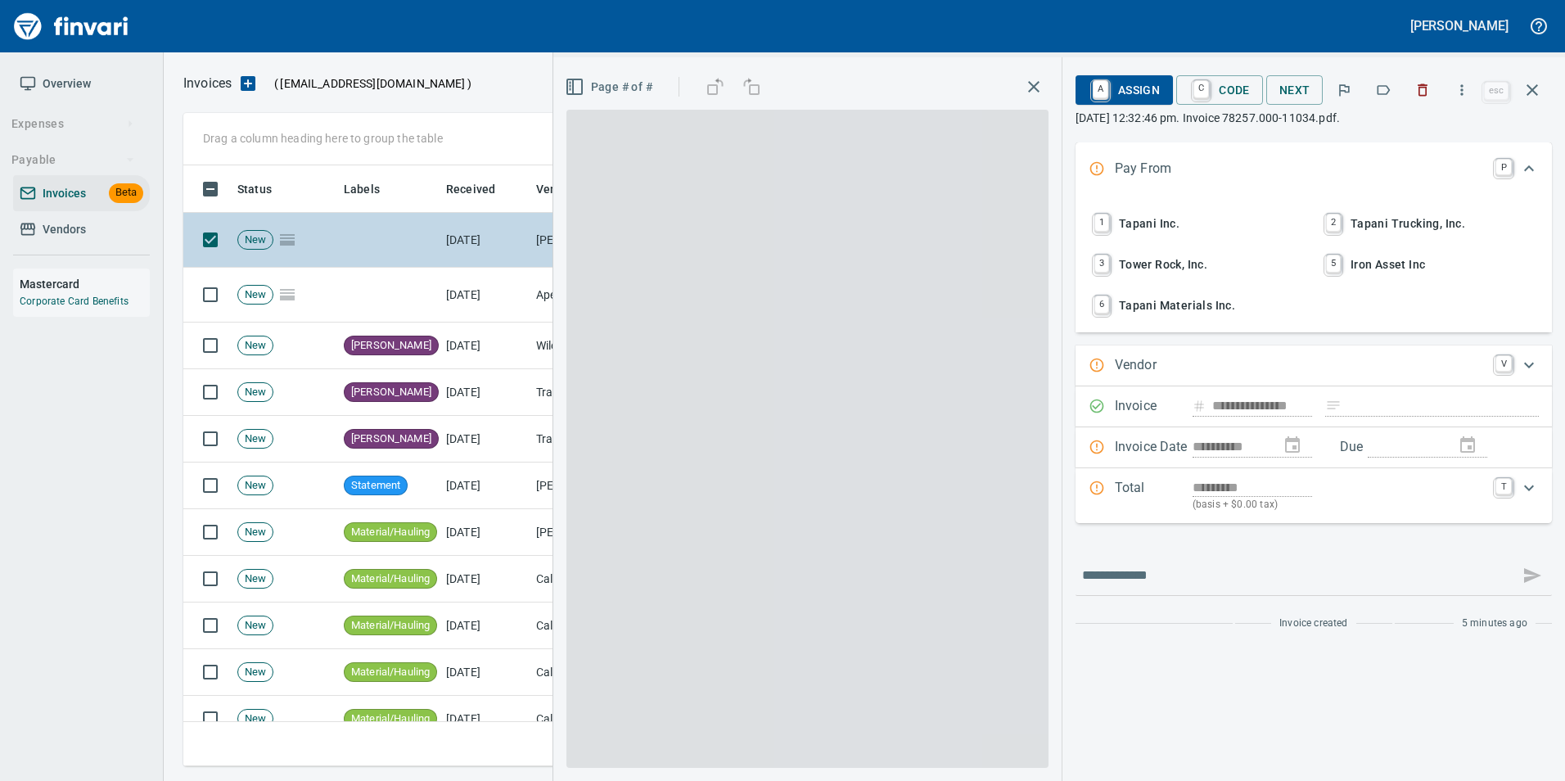
type input "**********"
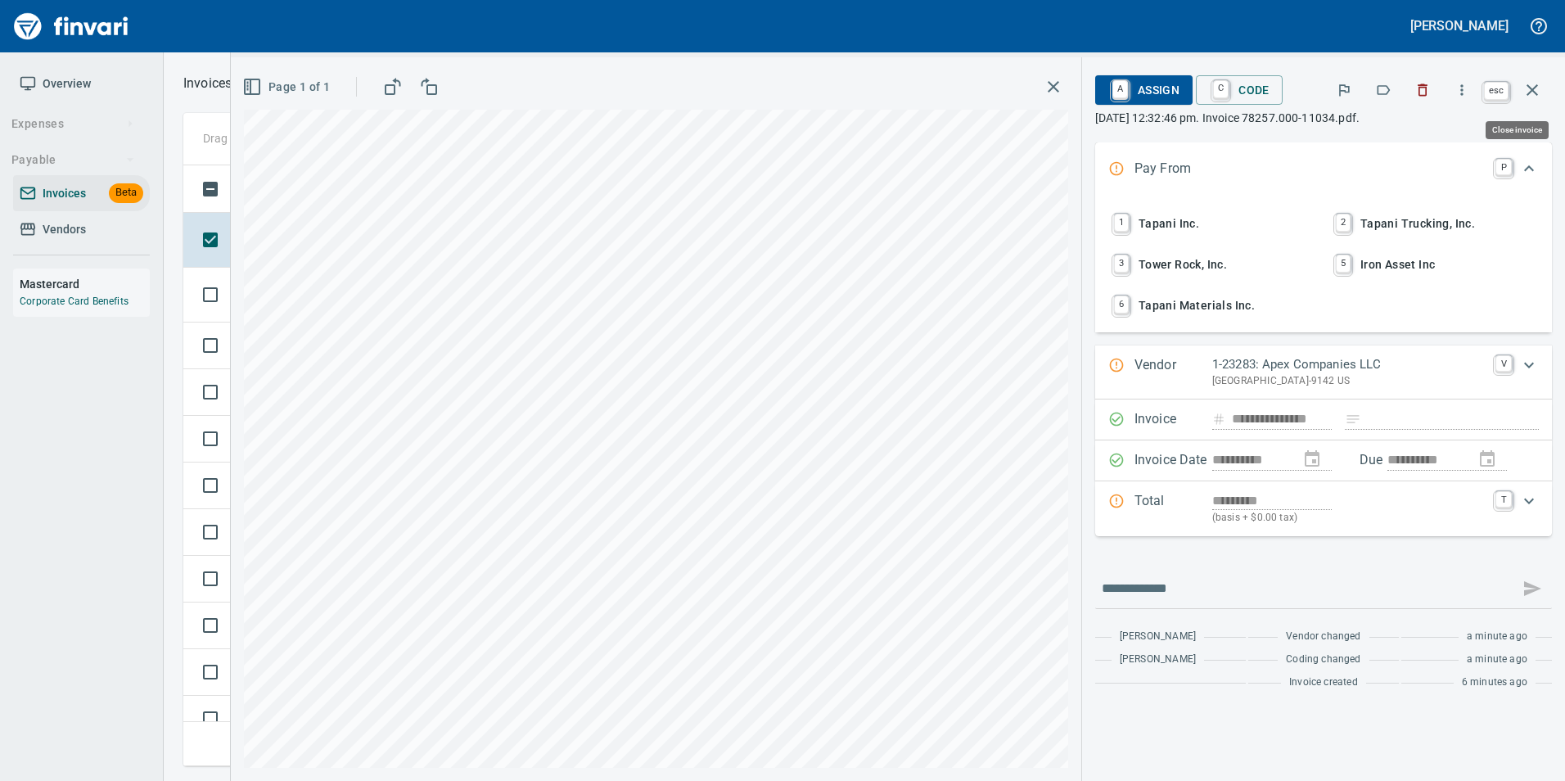
click at [1544, 92] on button "button" at bounding box center [1532, 89] width 39 height 39
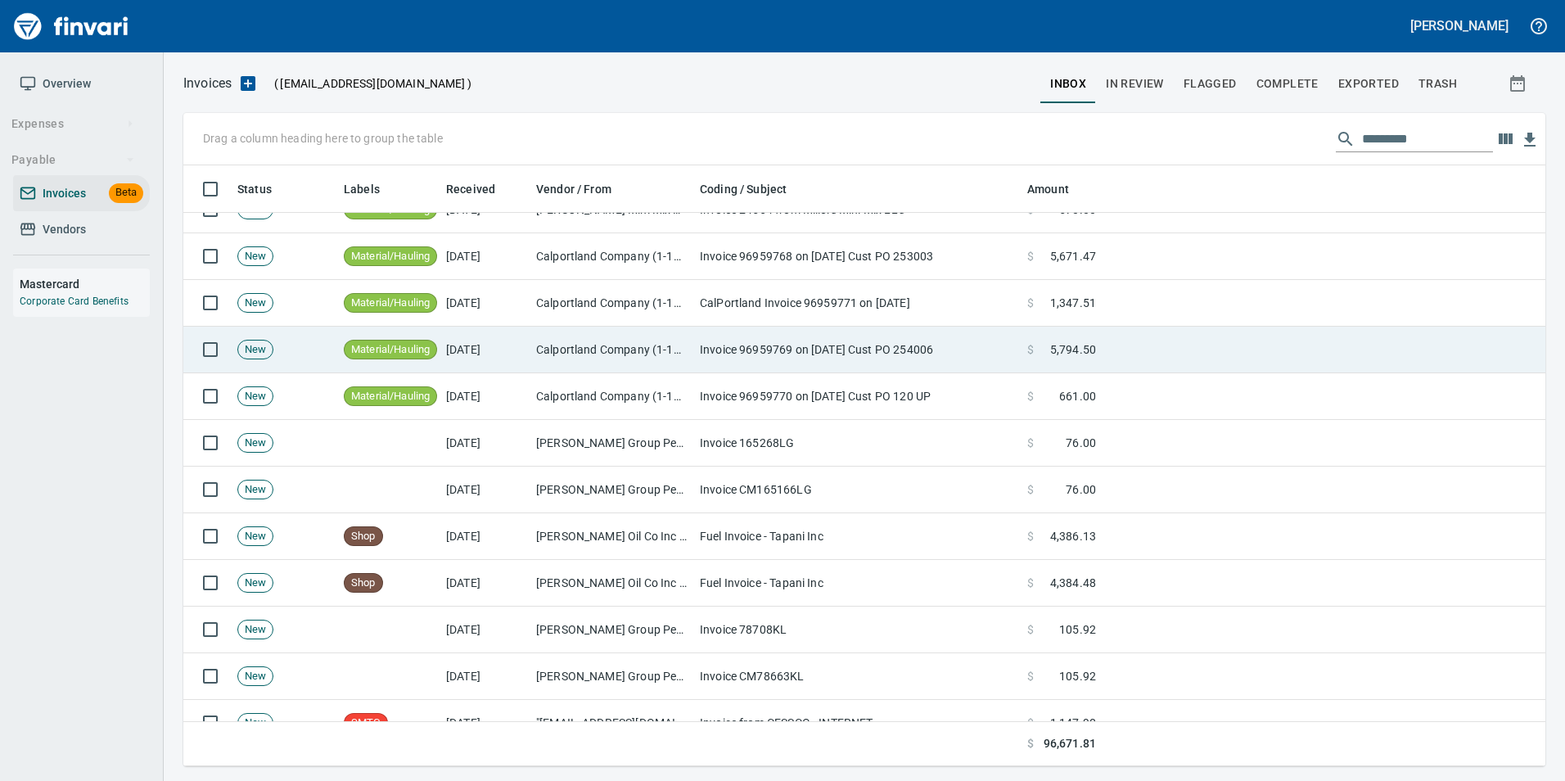
scroll to position [327, 0]
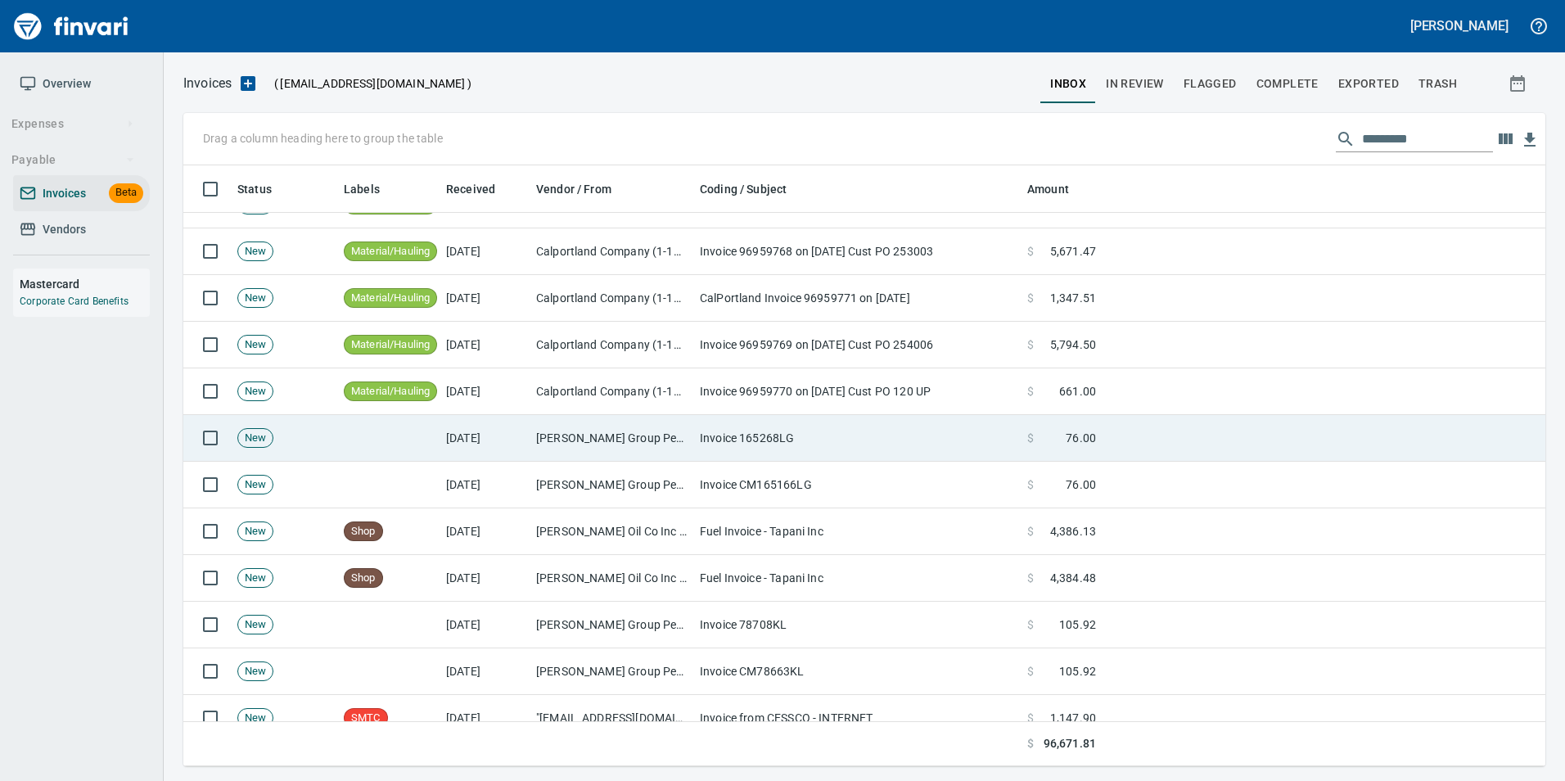
click at [673, 447] on td "[PERSON_NAME] Group Peterbilt([MEDICAL_DATA]) (1-38196)" at bounding box center [612, 438] width 164 height 47
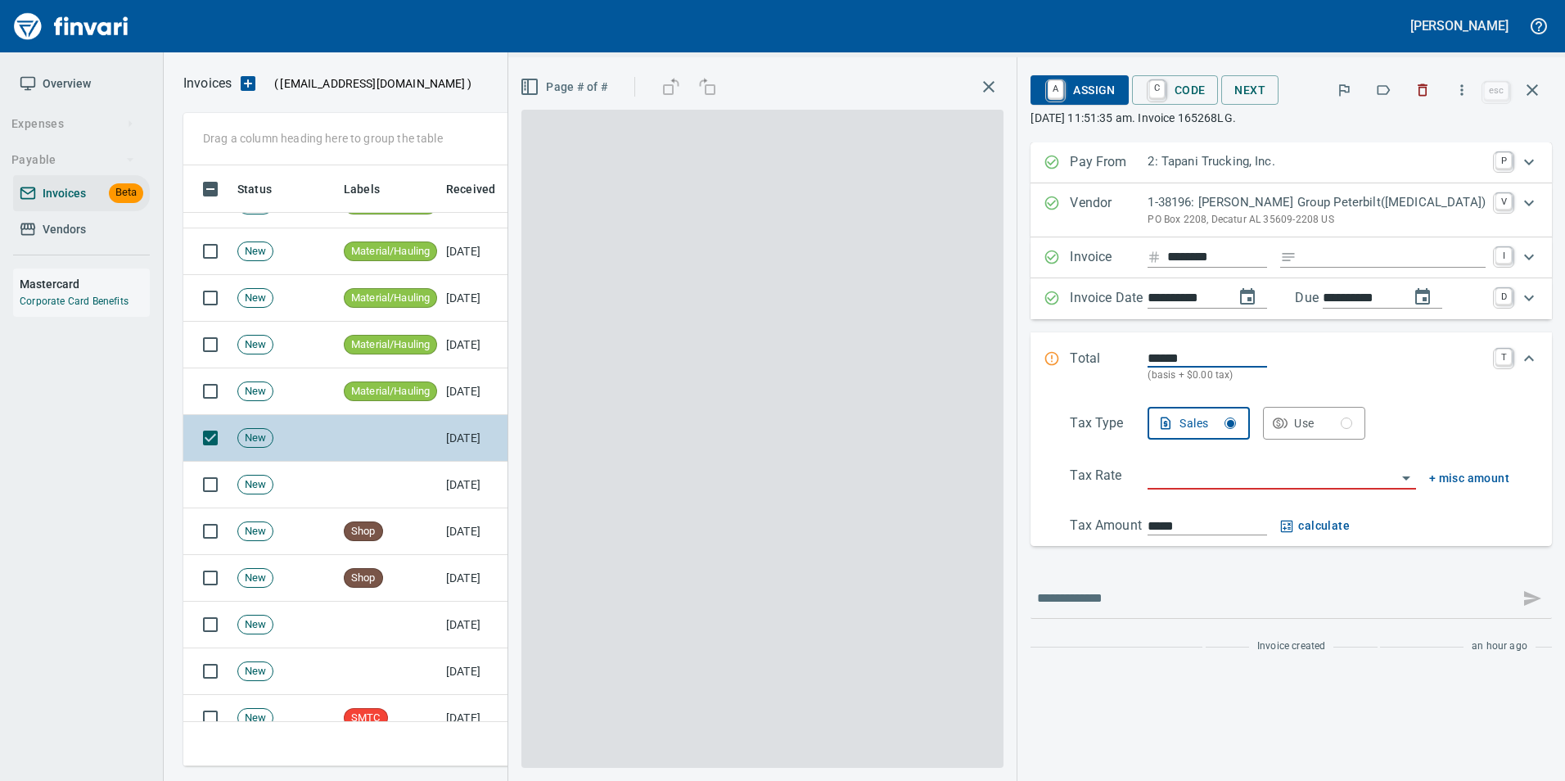
scroll to position [588, 1337]
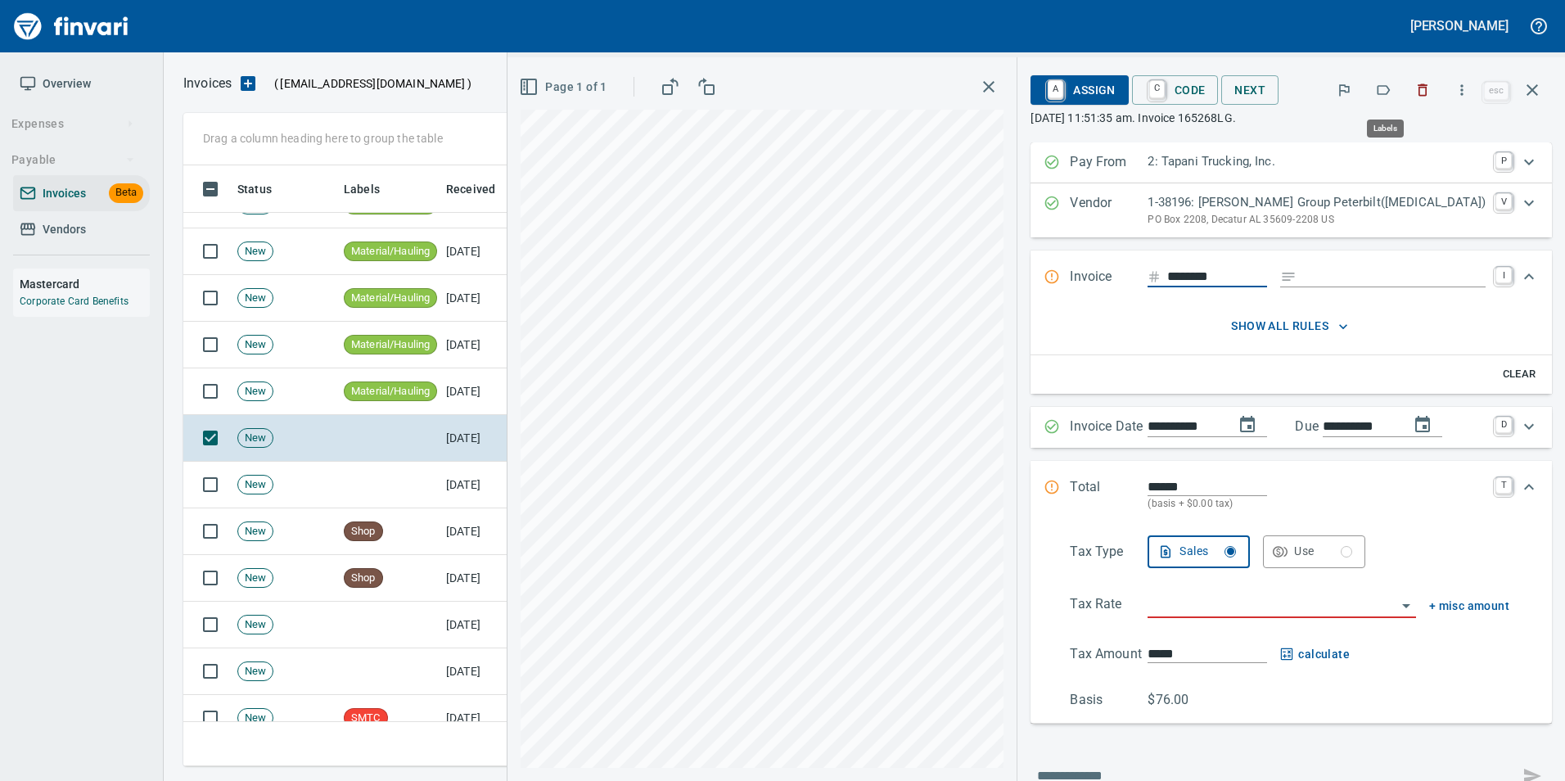
click at [1383, 88] on icon "button" at bounding box center [1383, 90] width 16 height 16
click at [1533, 90] on icon "button" at bounding box center [1531, 89] width 11 height 11
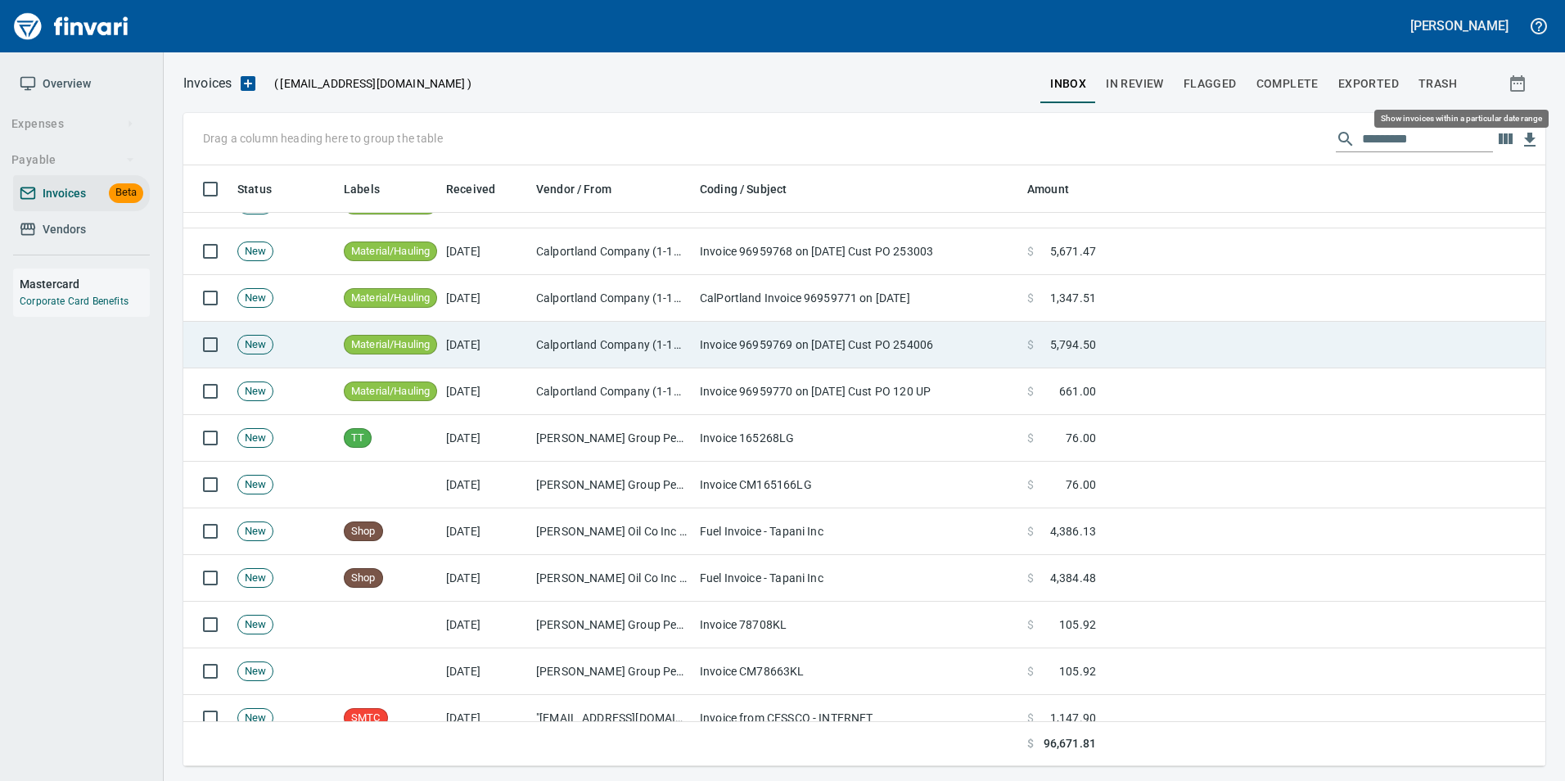
scroll to position [588, 1337]
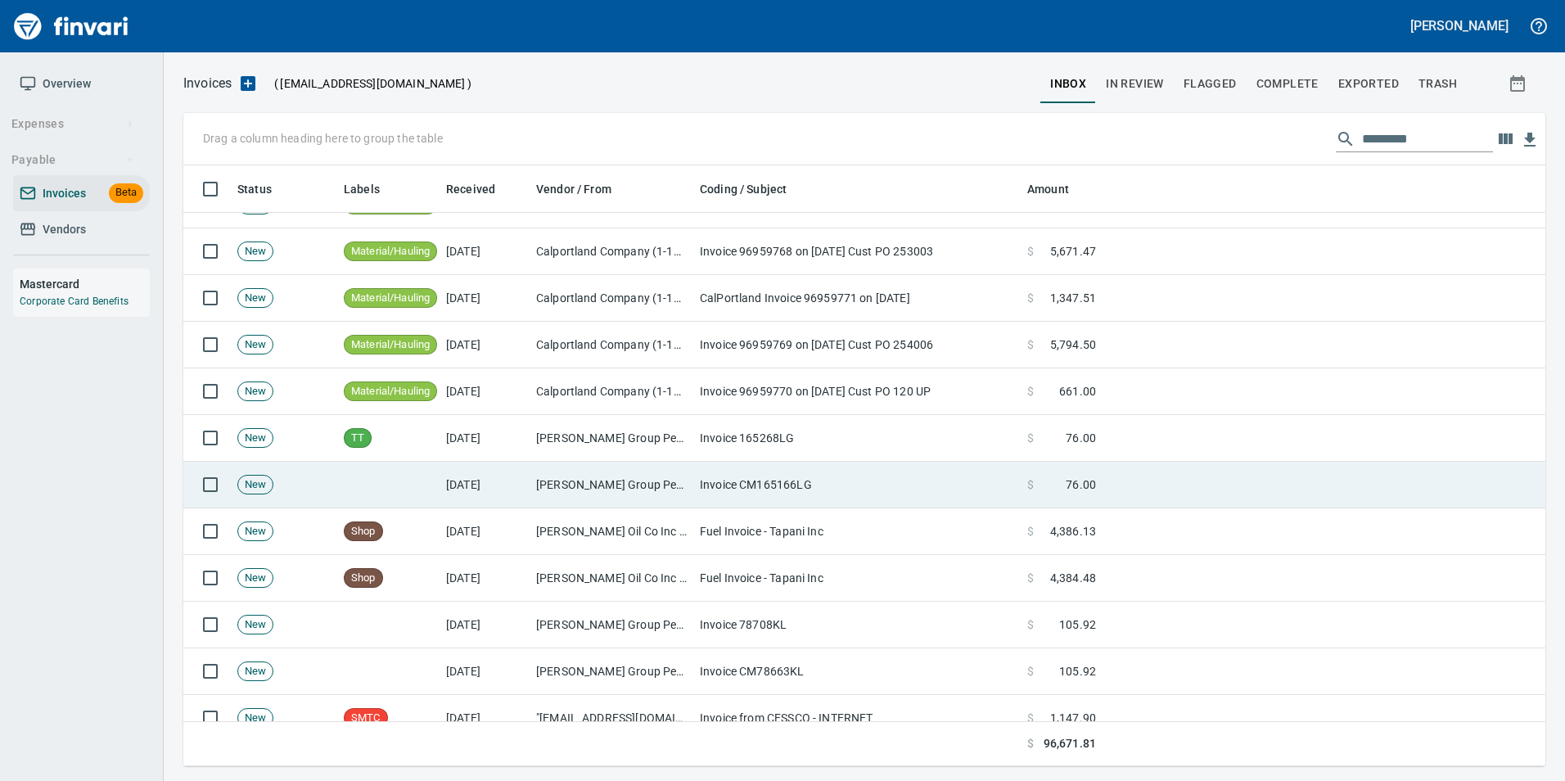
click at [699, 486] on td "Invoice CM165166LG" at bounding box center [856, 485] width 327 height 47
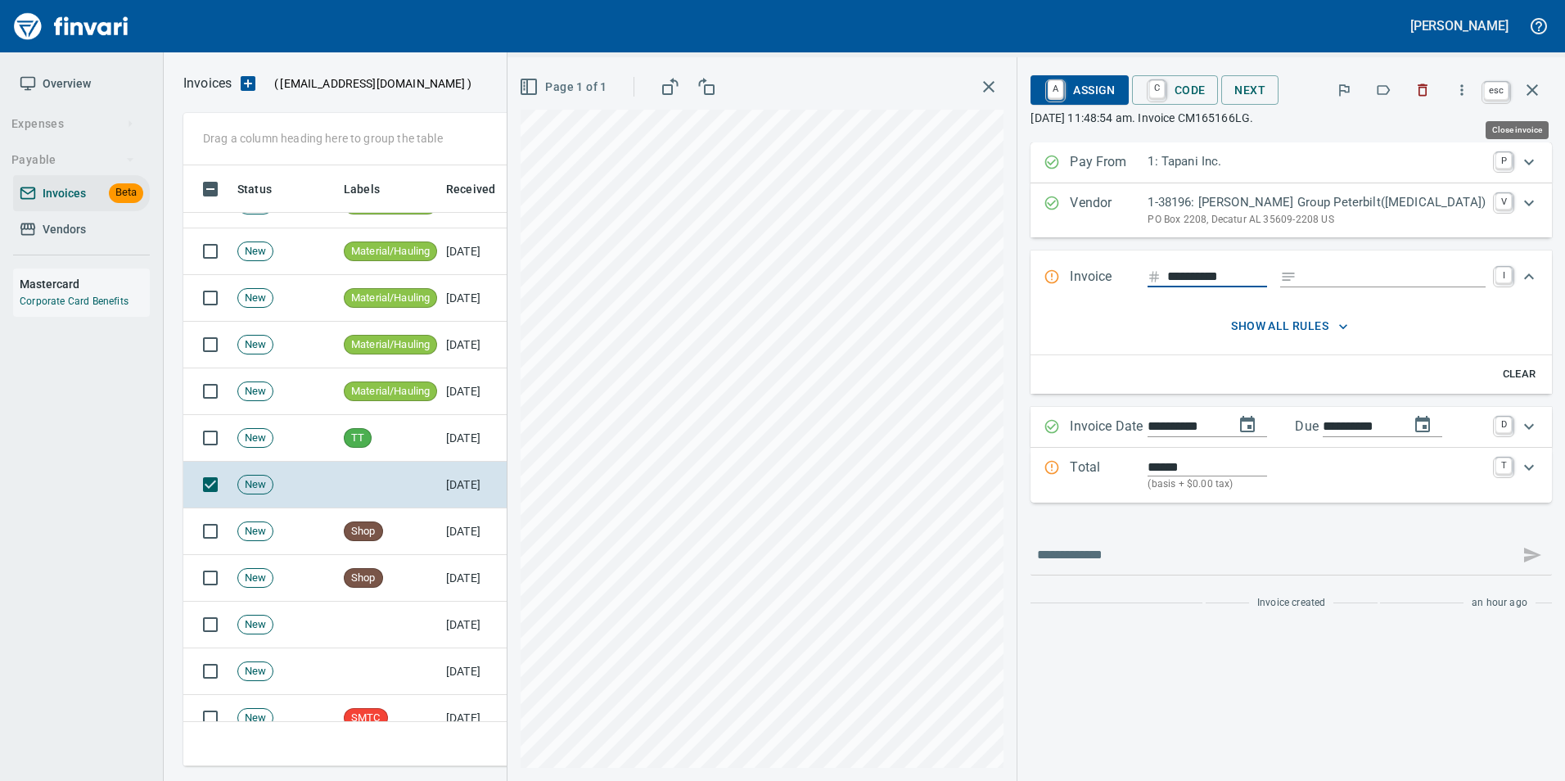
click at [1541, 90] on icon "button" at bounding box center [1532, 90] width 20 height 20
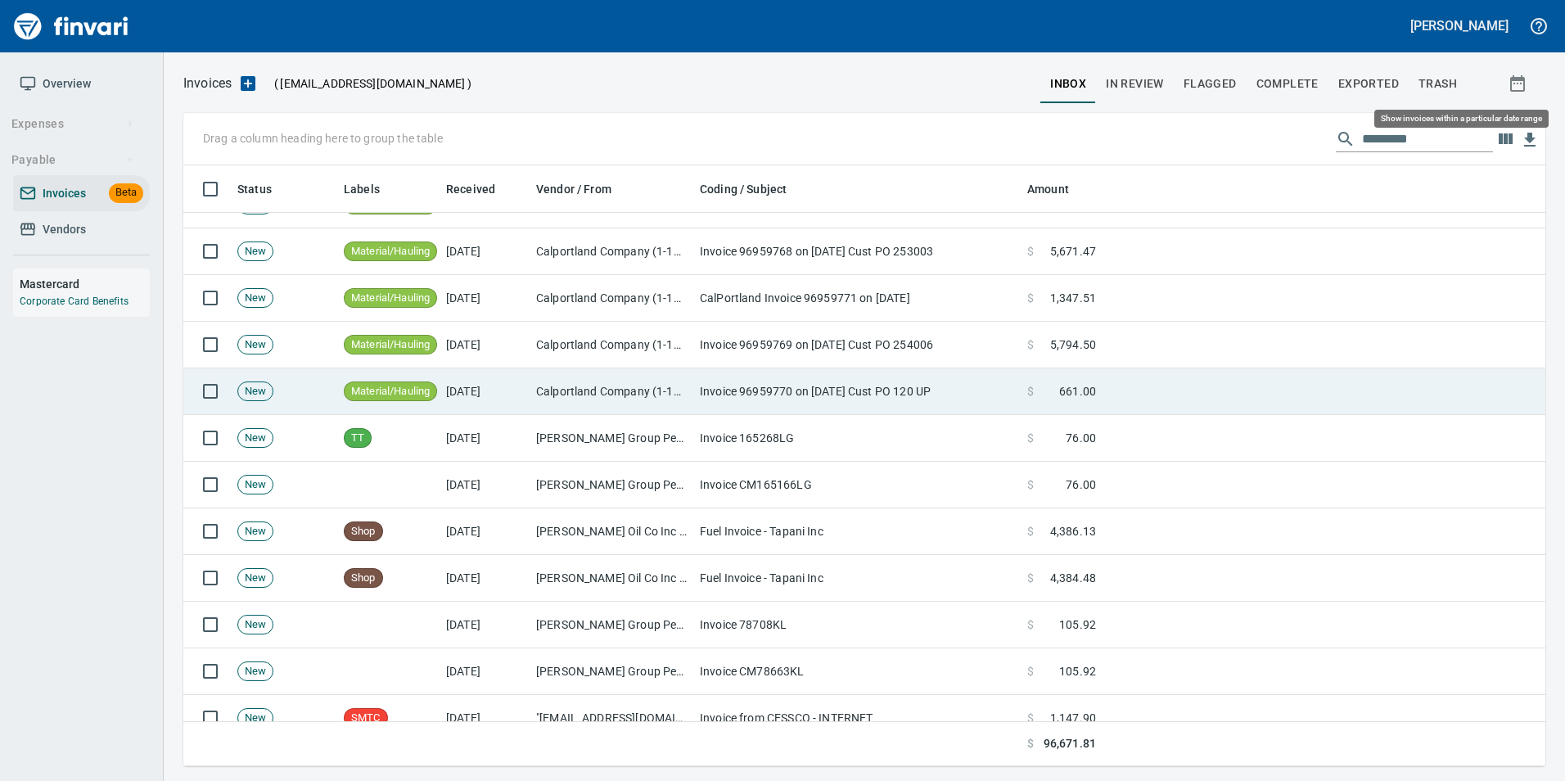
scroll to position [588, 1337]
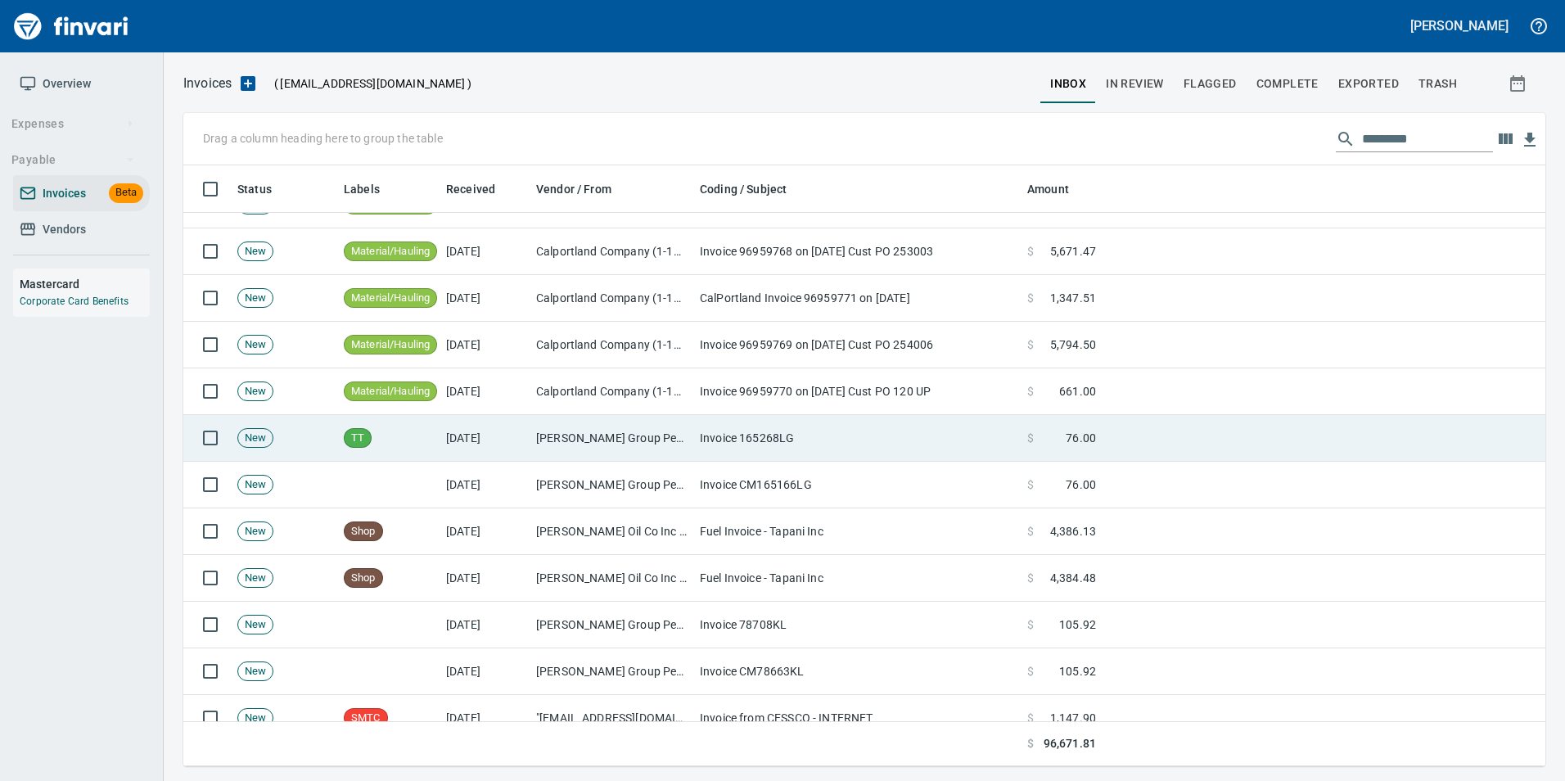
click at [661, 434] on td "Jackson Group Peterbilt(IBS) (1-38196)" at bounding box center [612, 438] width 164 height 47
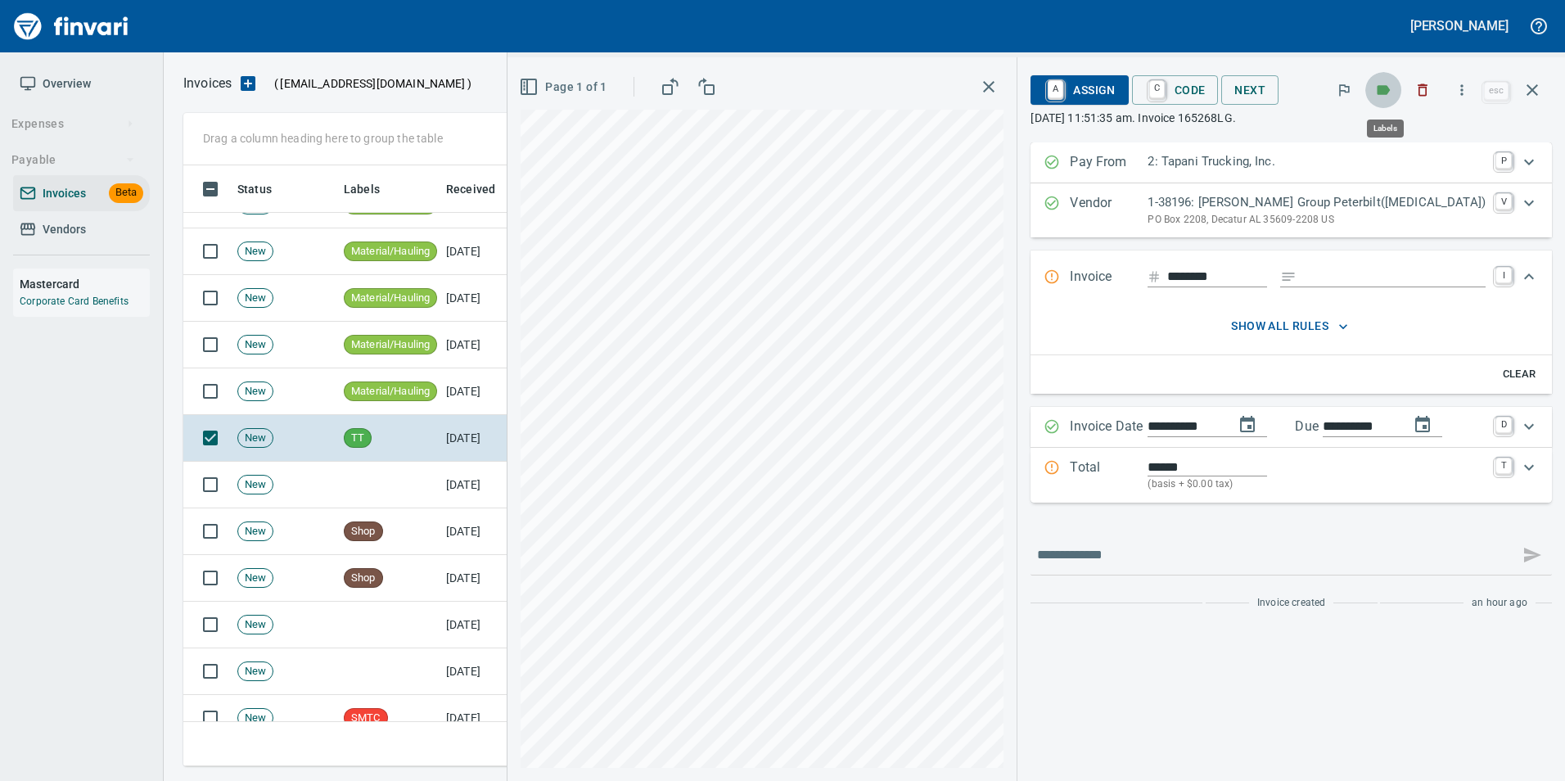
click at [1385, 89] on icon "button" at bounding box center [1384, 90] width 13 height 10
click at [1534, 94] on icon "button" at bounding box center [1532, 90] width 20 height 20
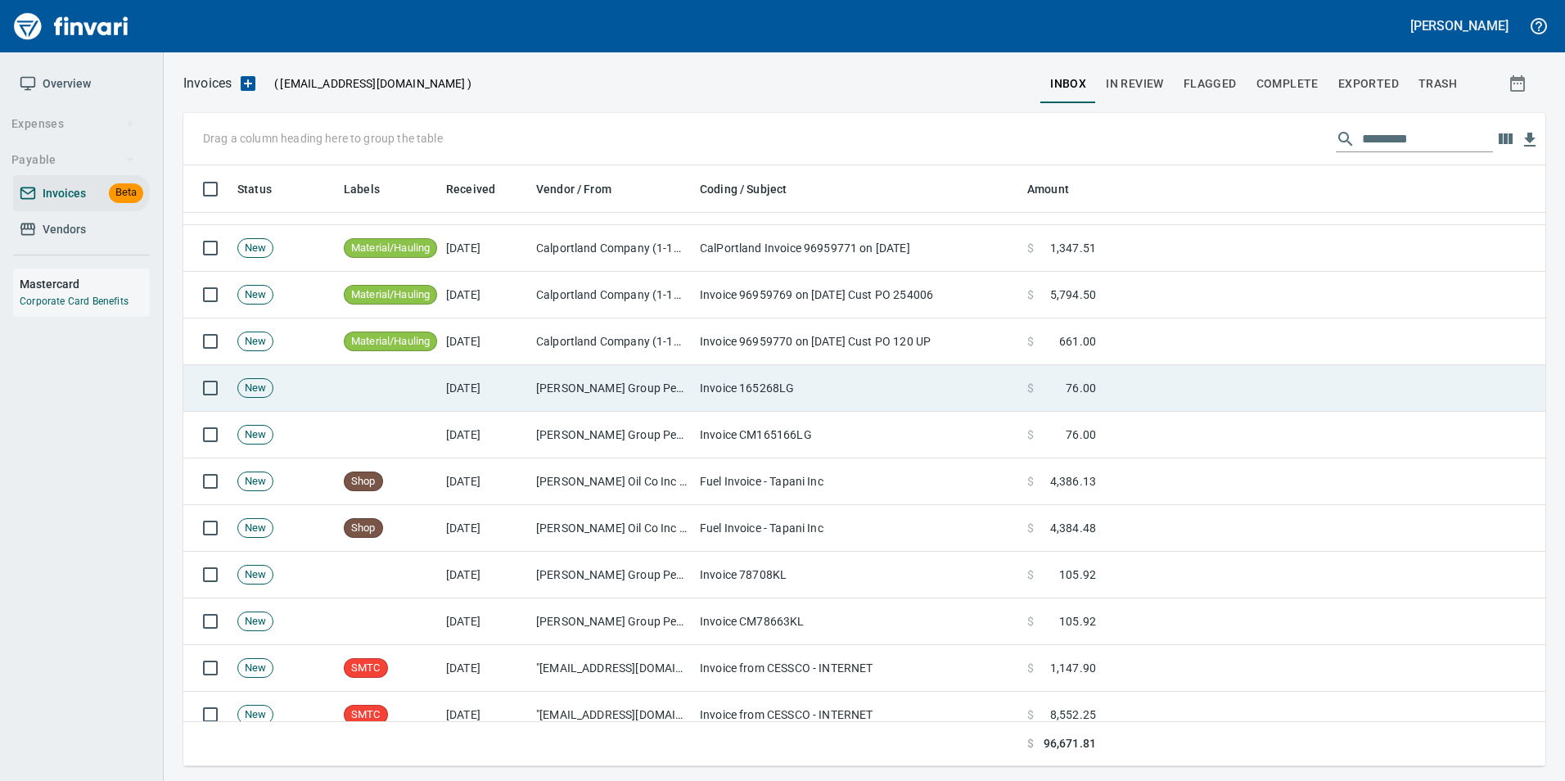
scroll to position [655, 0]
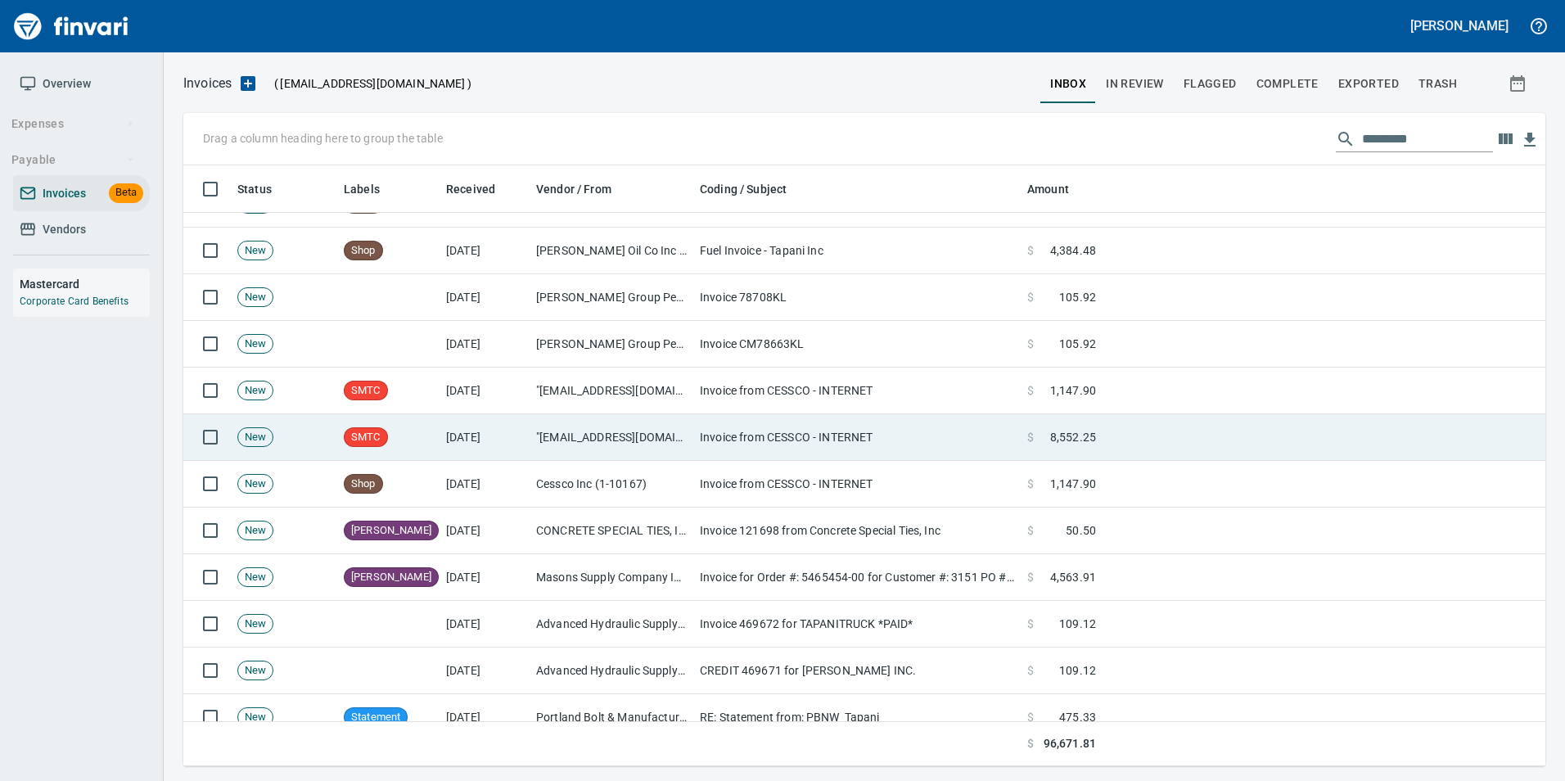
click at [664, 444] on td ""invoices@cessco.com" <invoices@cessco.com>" at bounding box center [612, 437] width 164 height 47
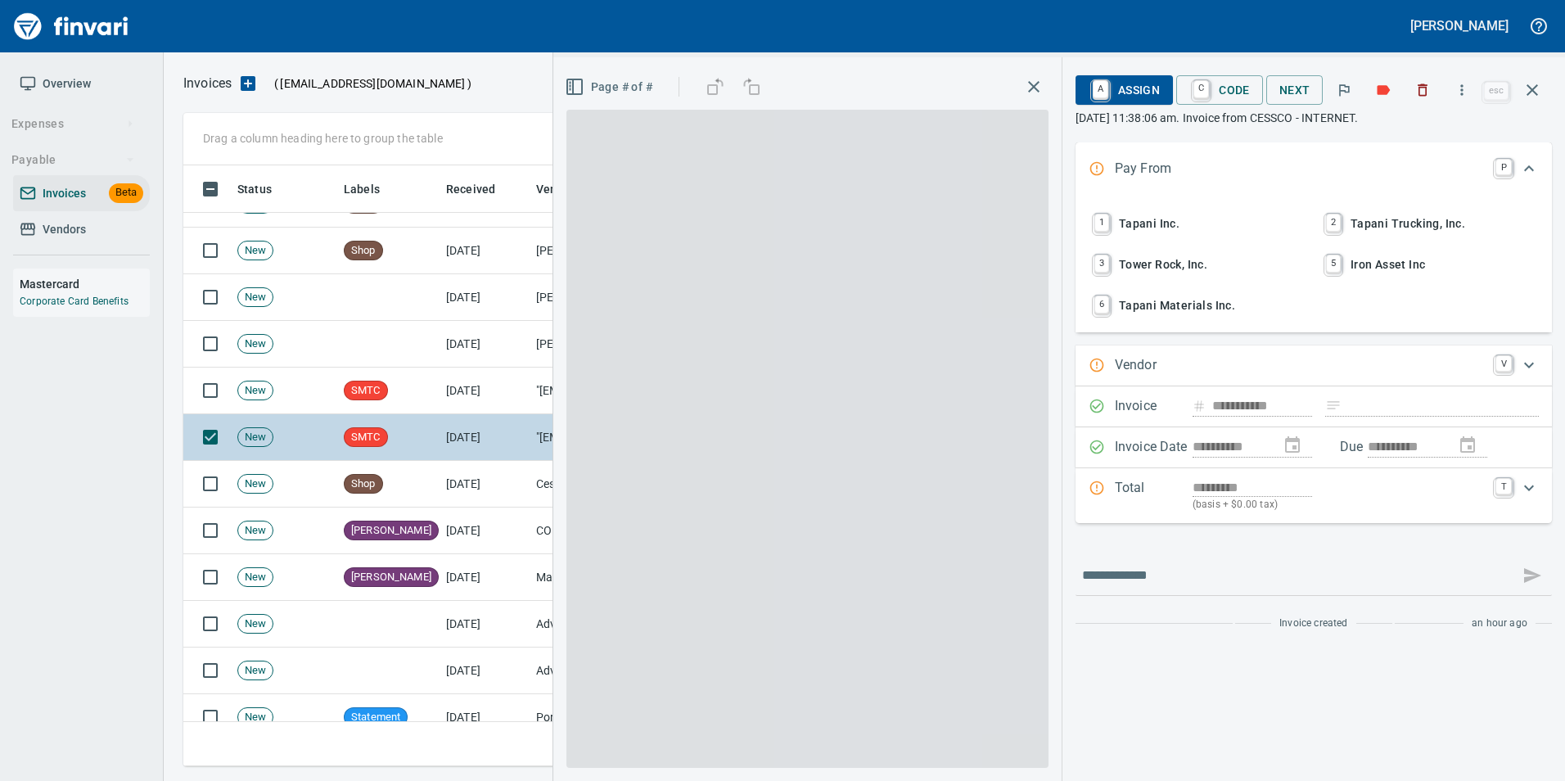
scroll to position [588, 1337]
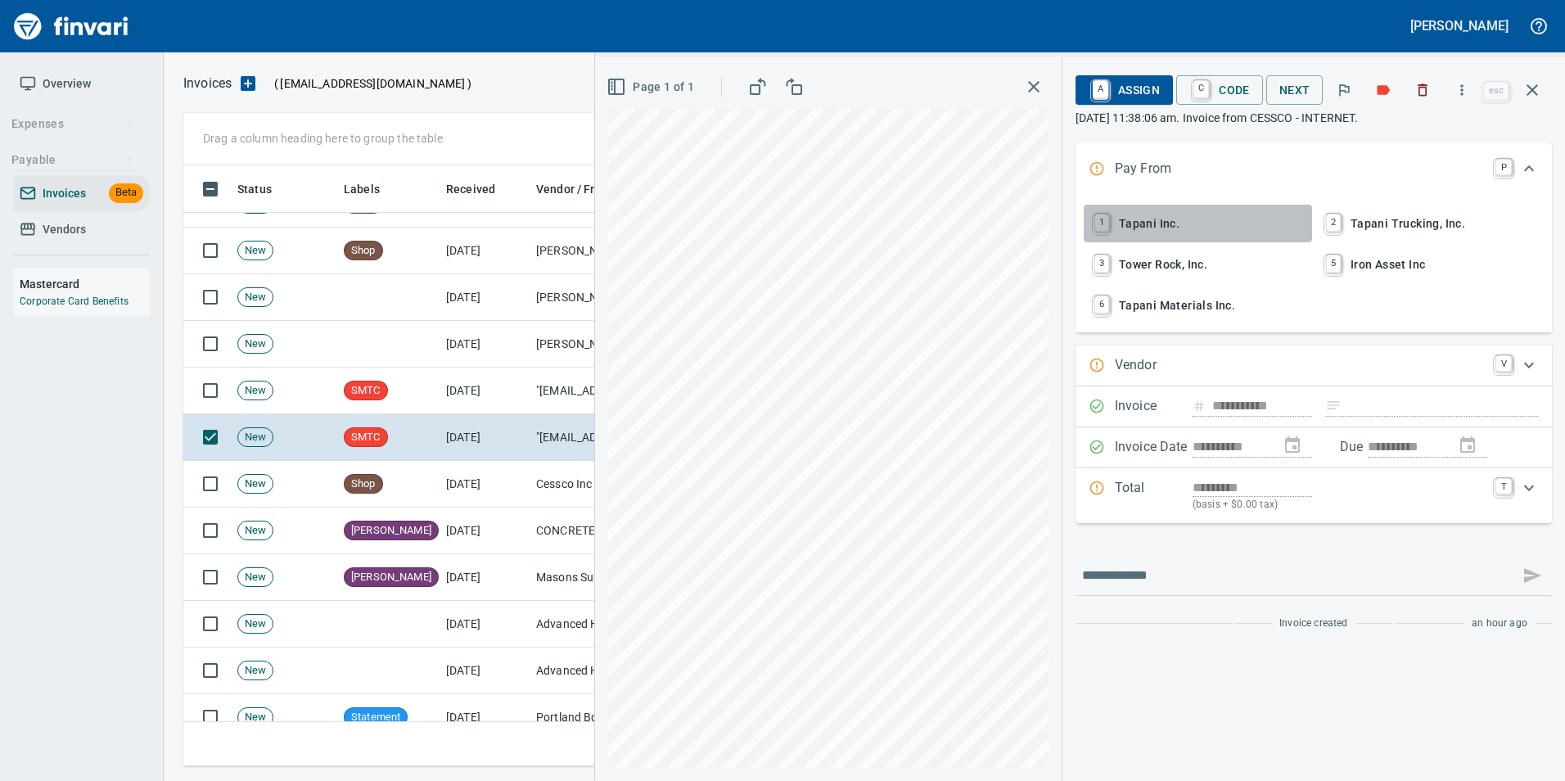
click at [1230, 223] on span "1 Tapani Inc." at bounding box center [1197, 224] width 215 height 28
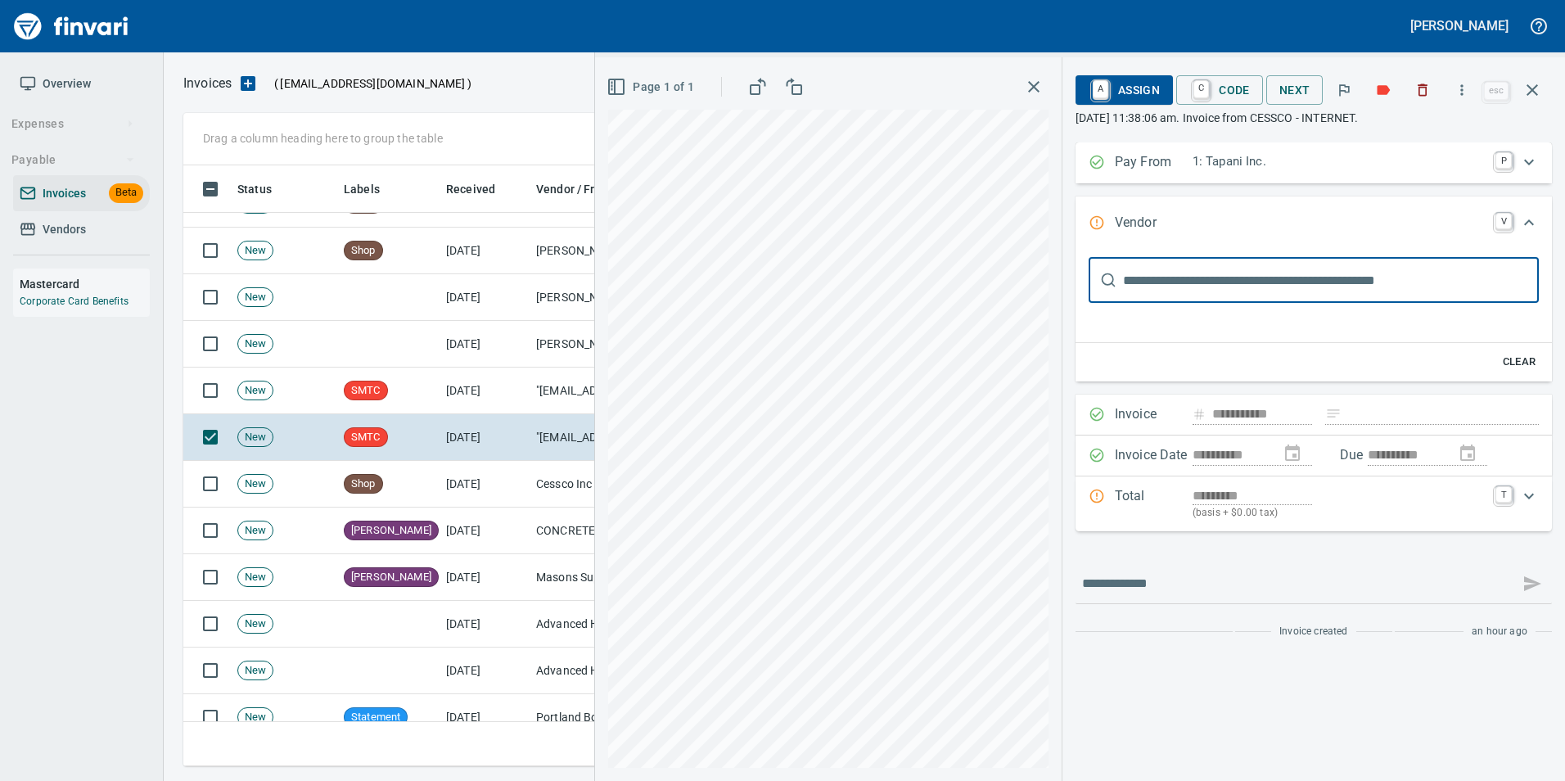
scroll to position [0, 0]
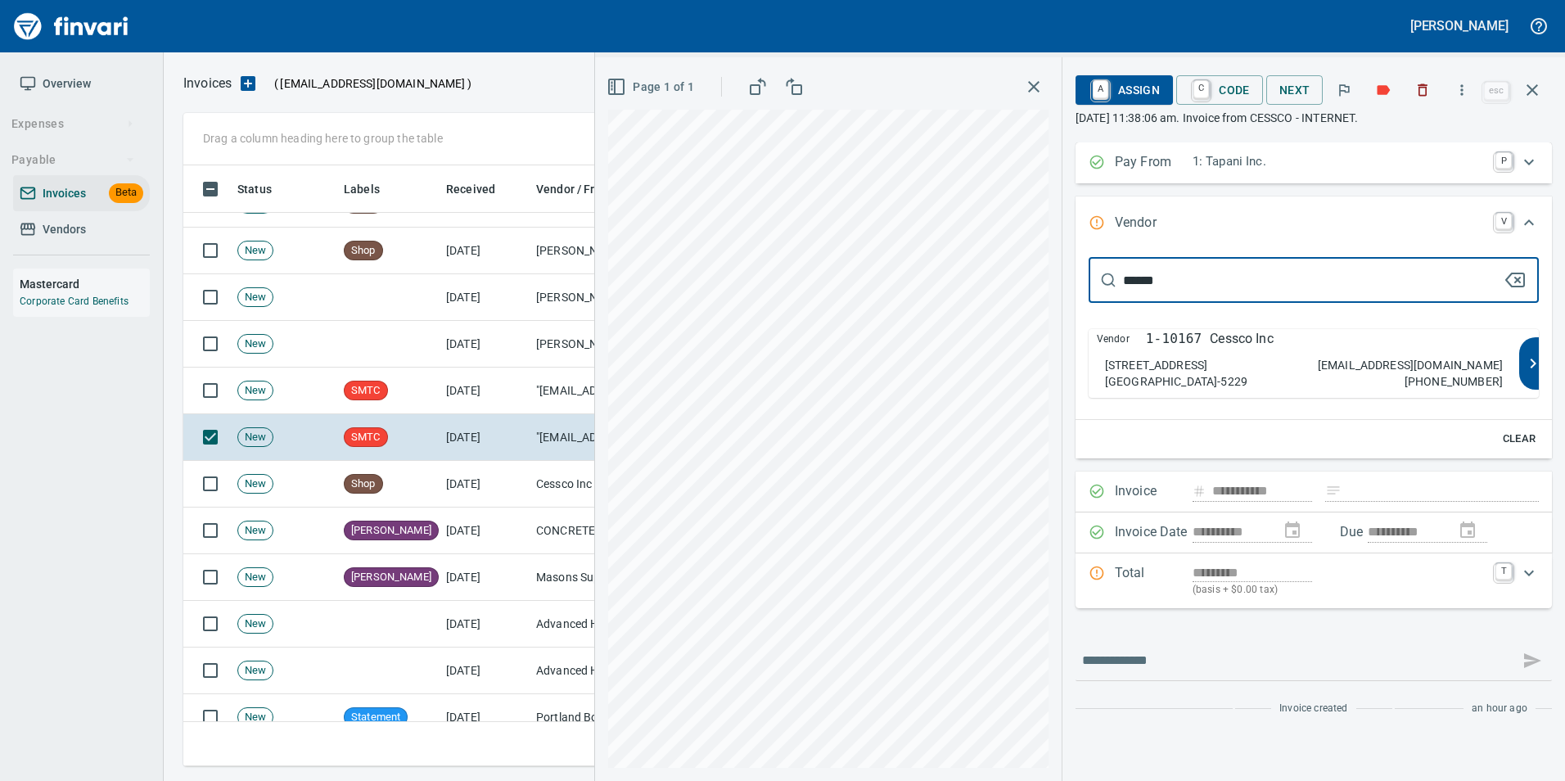
type input "******"
click at [1265, 334] on p "Cessco Inc" at bounding box center [1242, 339] width 64 height 20
type input "**********"
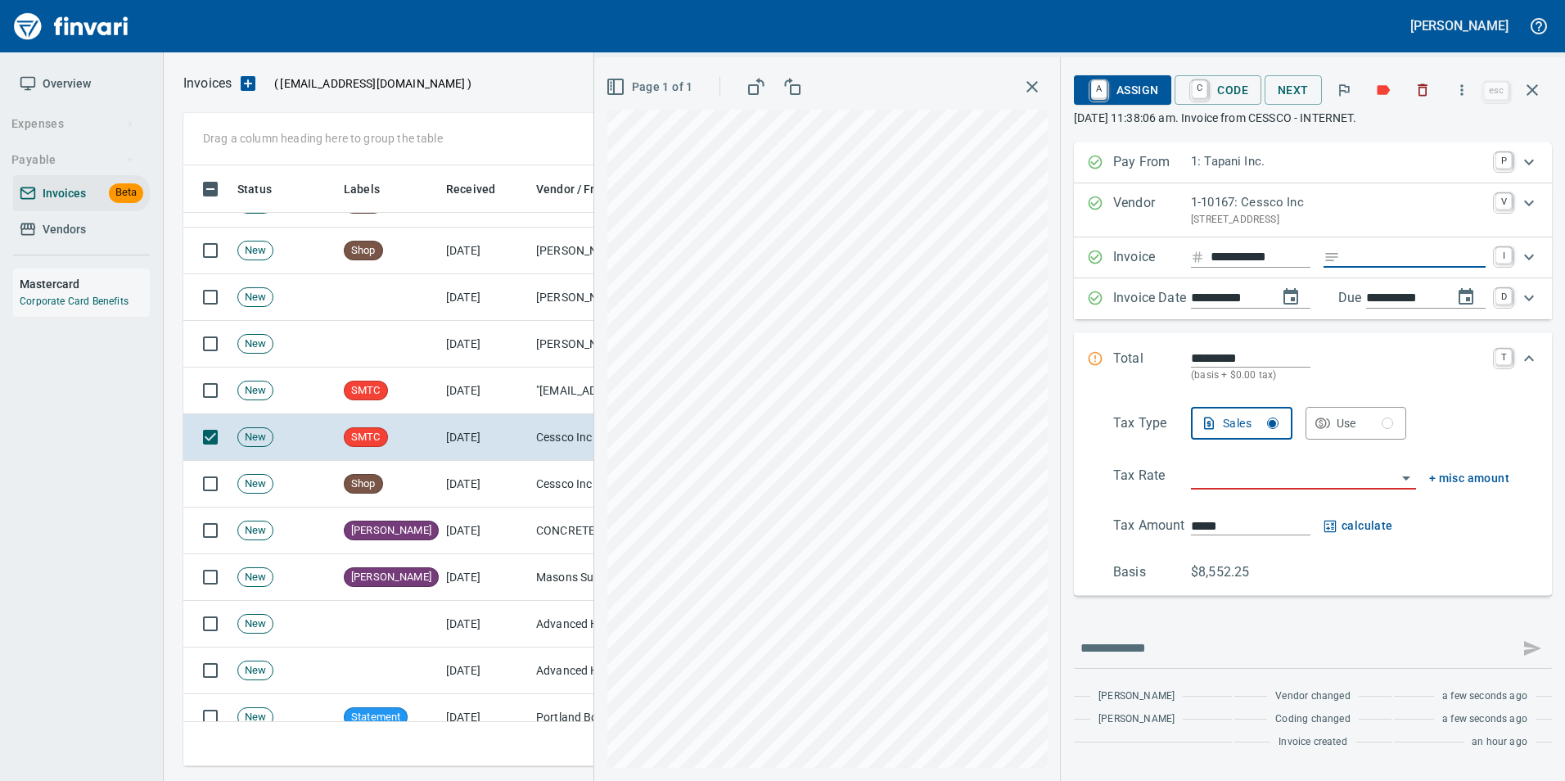
click at [1366, 255] on input "Expand" at bounding box center [1415, 257] width 139 height 20
type input "**********"
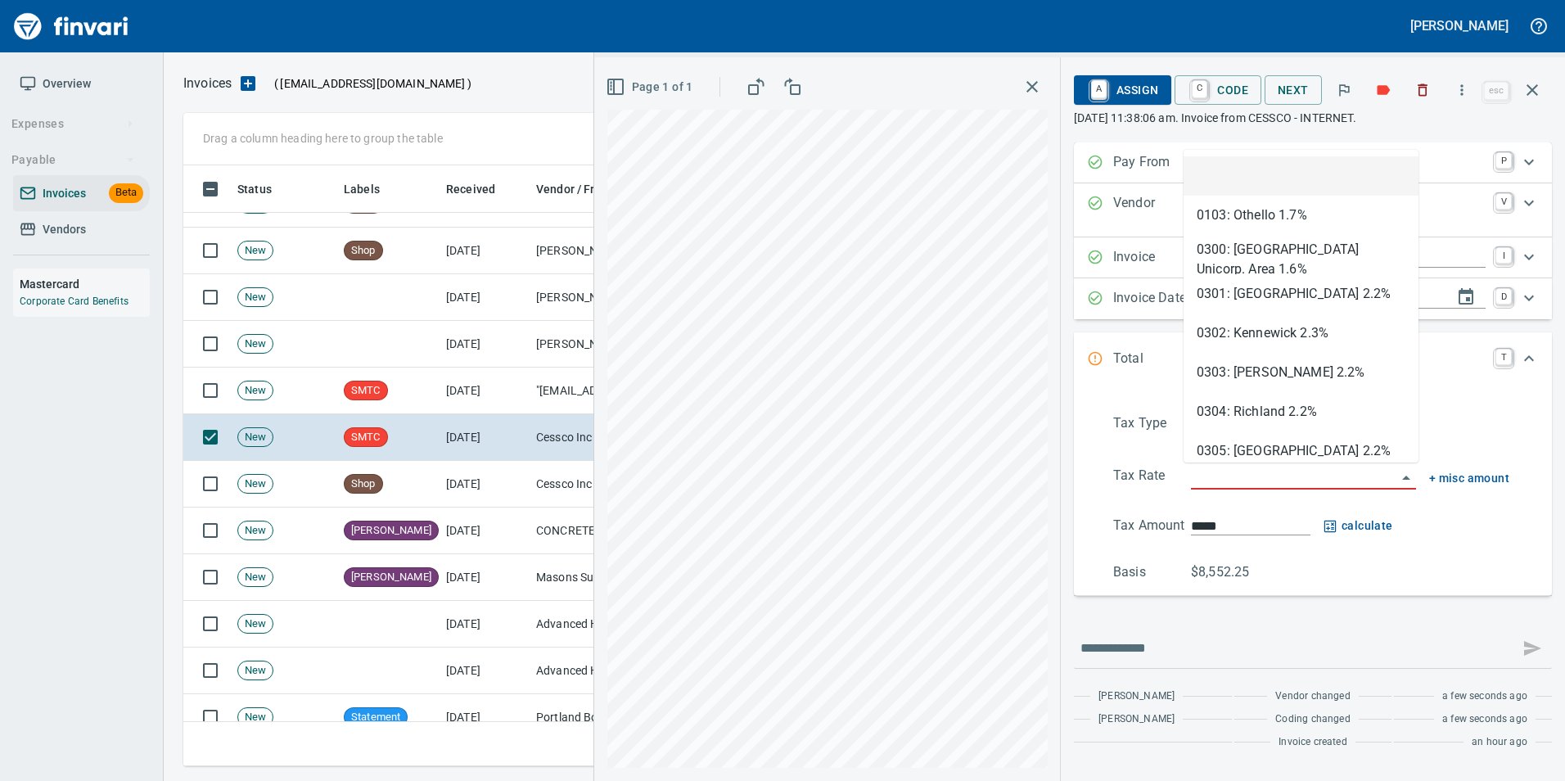
click at [1268, 471] on input "search" at bounding box center [1293, 477] width 205 height 23
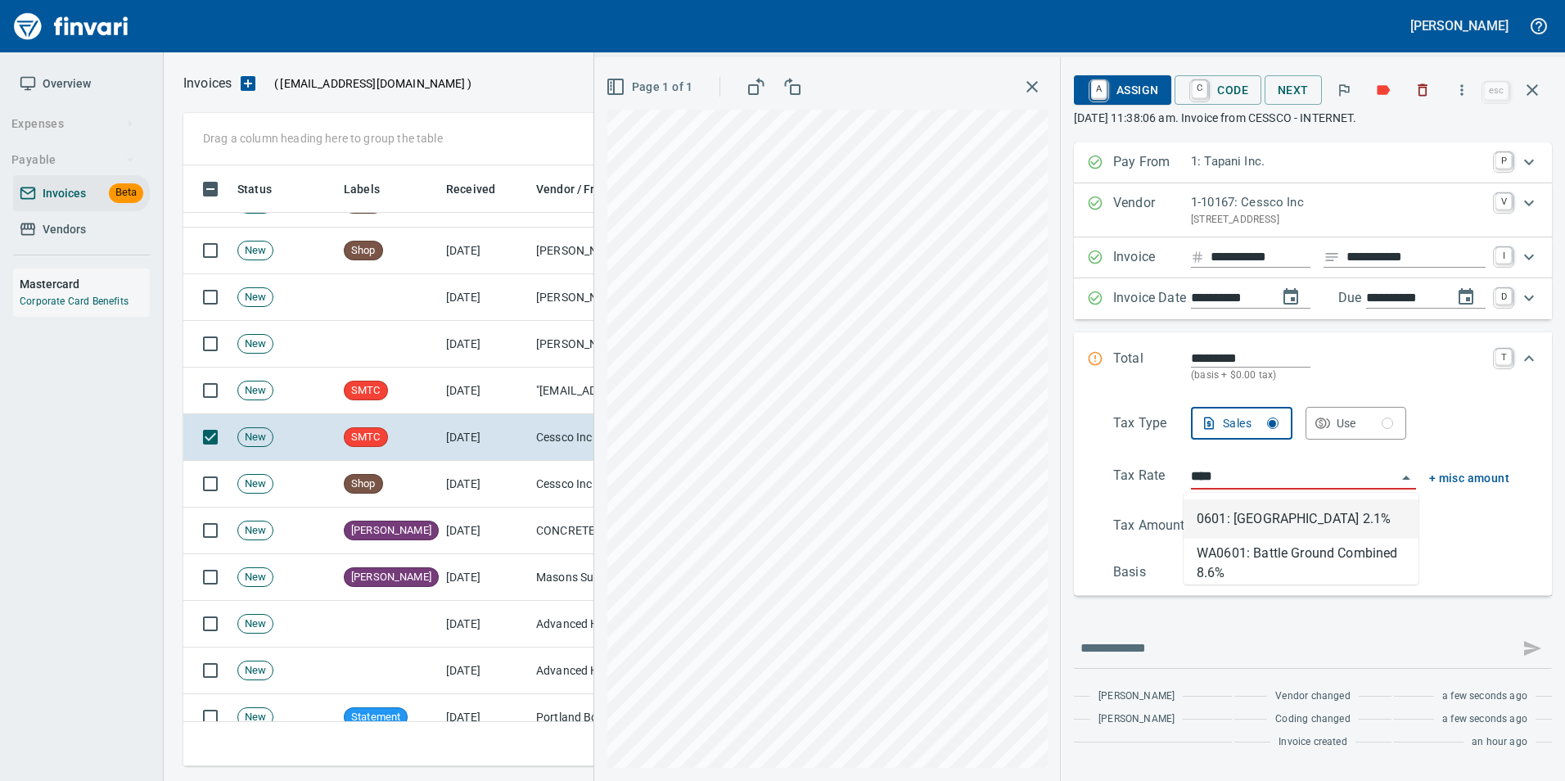
scroll to position [588, 1337]
click at [1269, 554] on li "WA0601: Battle Ground Combined 8.6%" at bounding box center [1301, 558] width 235 height 39
type input "**********"
type input "*******"
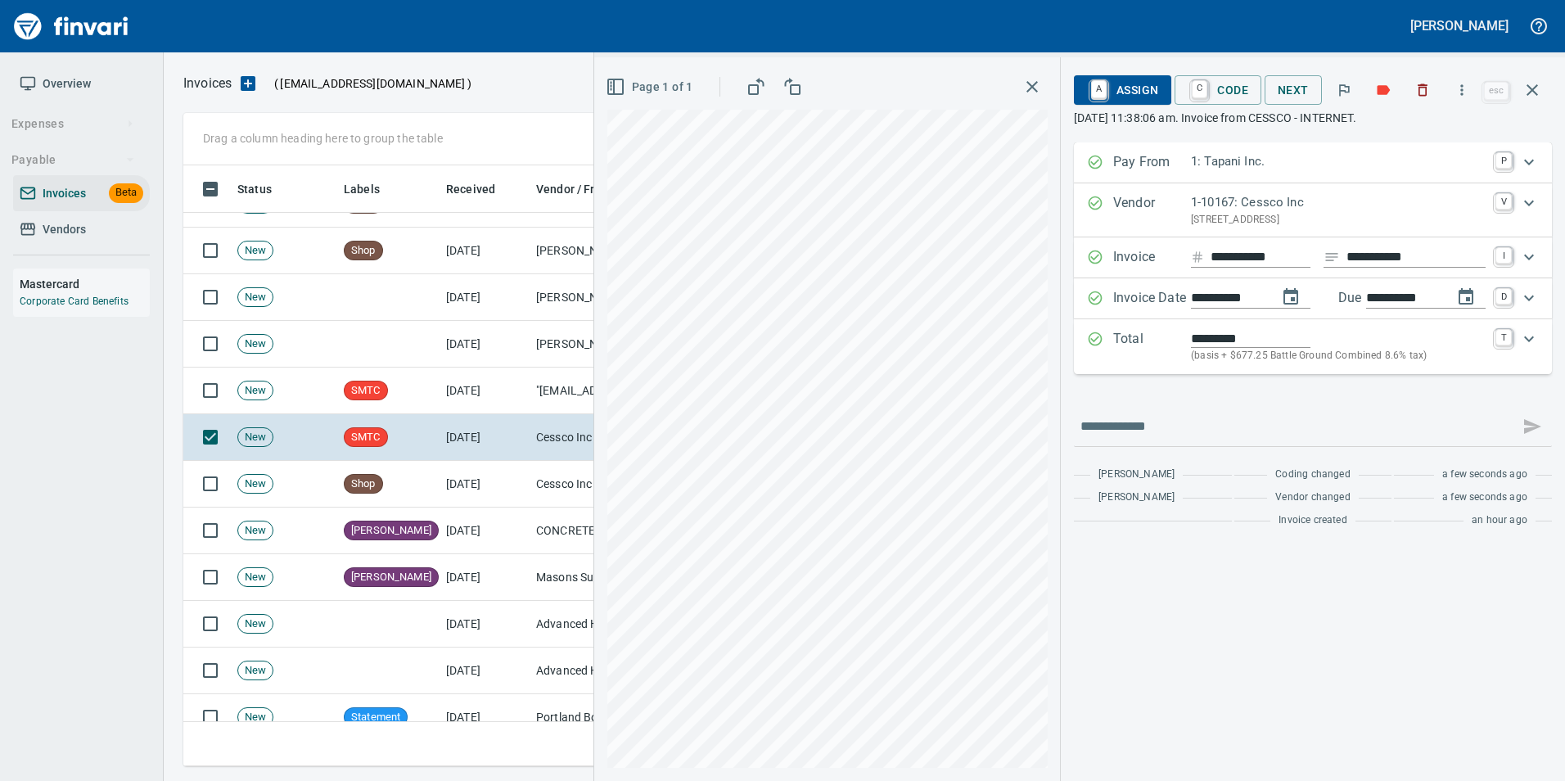
type input "**********"
click at [1151, 97] on span "A Assign" at bounding box center [1122, 90] width 71 height 28
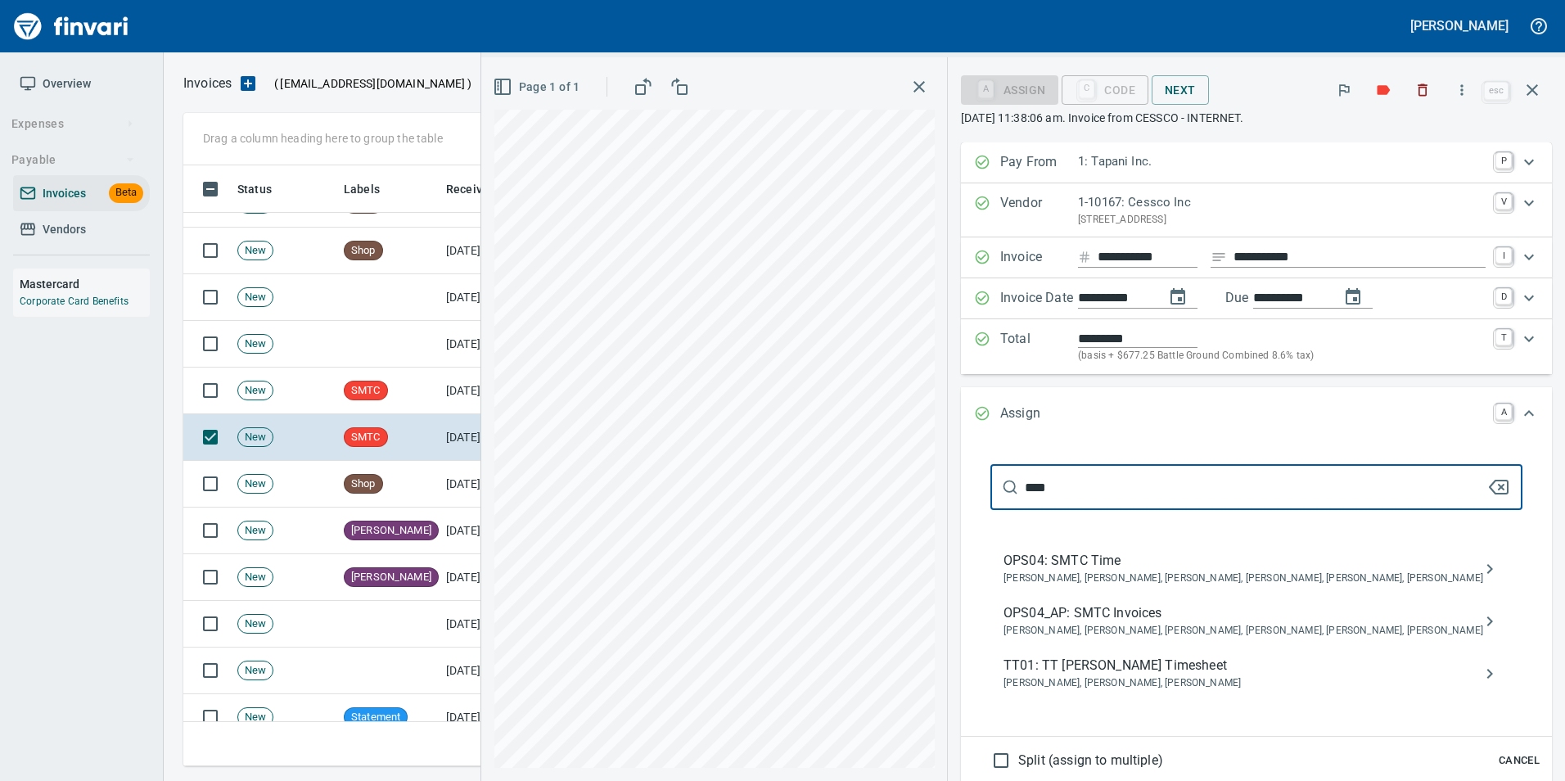
type input "****"
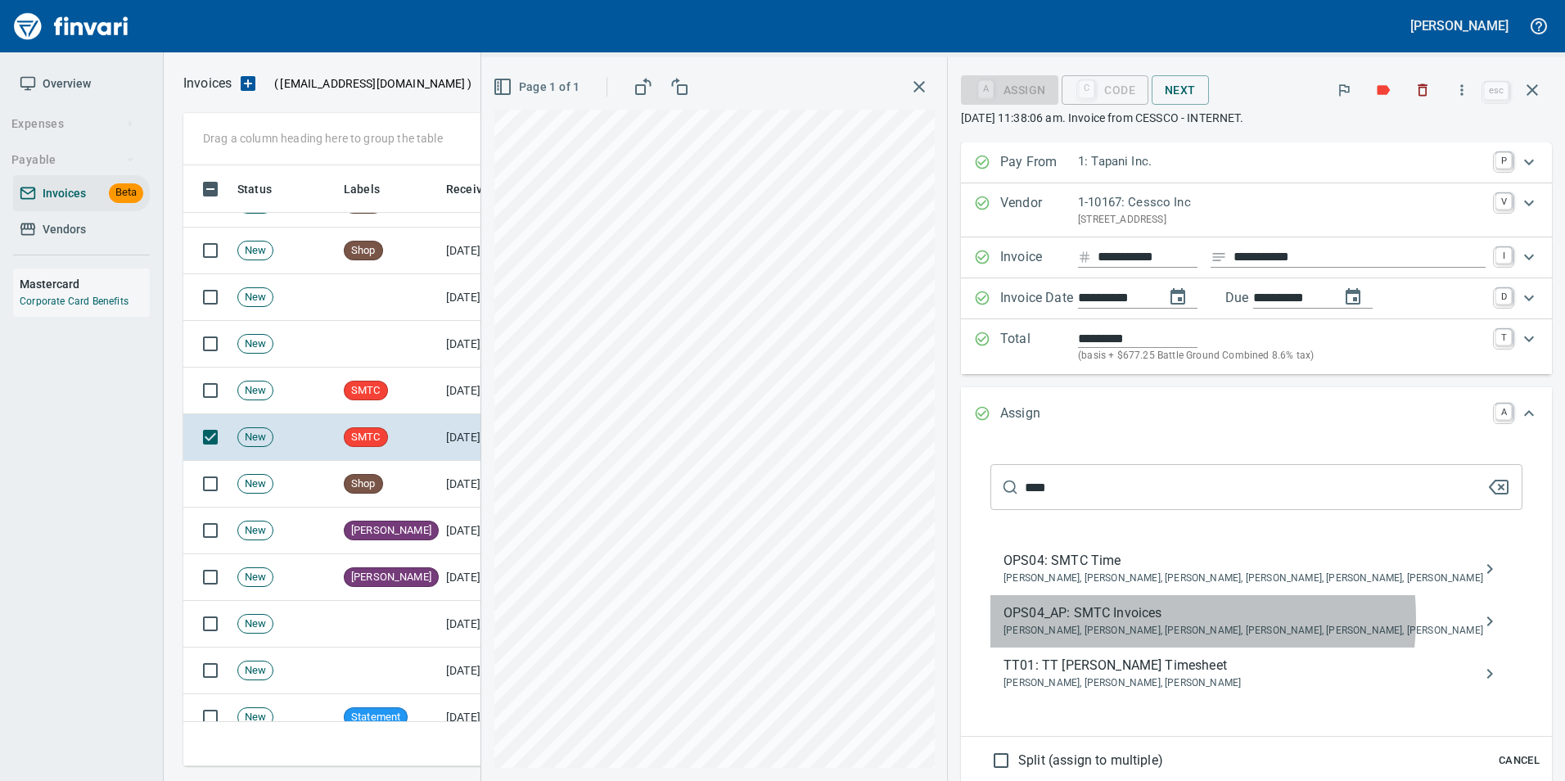
click at [1236, 618] on span "OPS04_AP: SMTC Invoices" at bounding box center [1243, 613] width 480 height 20
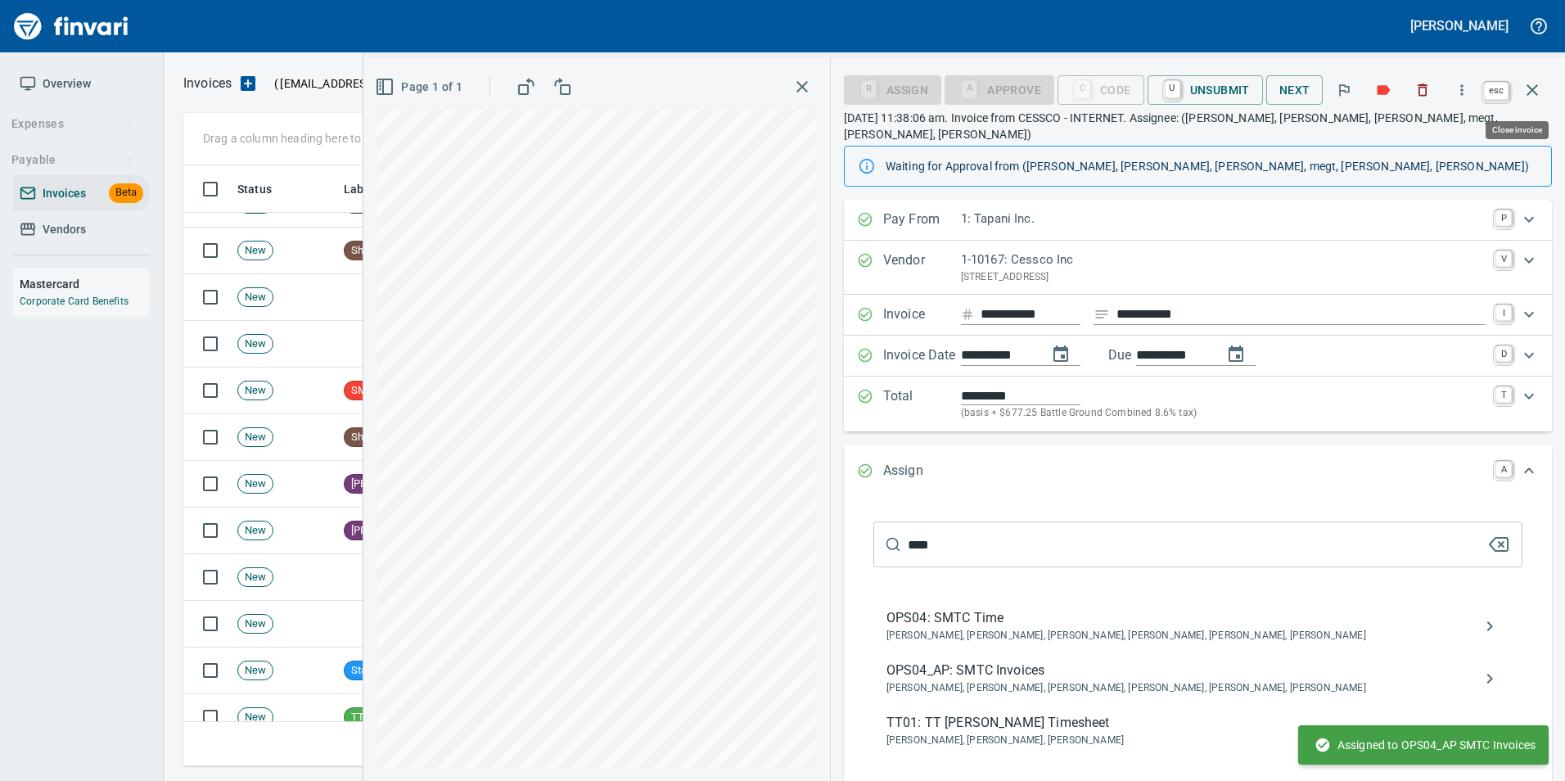
click at [1526, 101] on button "button" at bounding box center [1532, 89] width 39 height 39
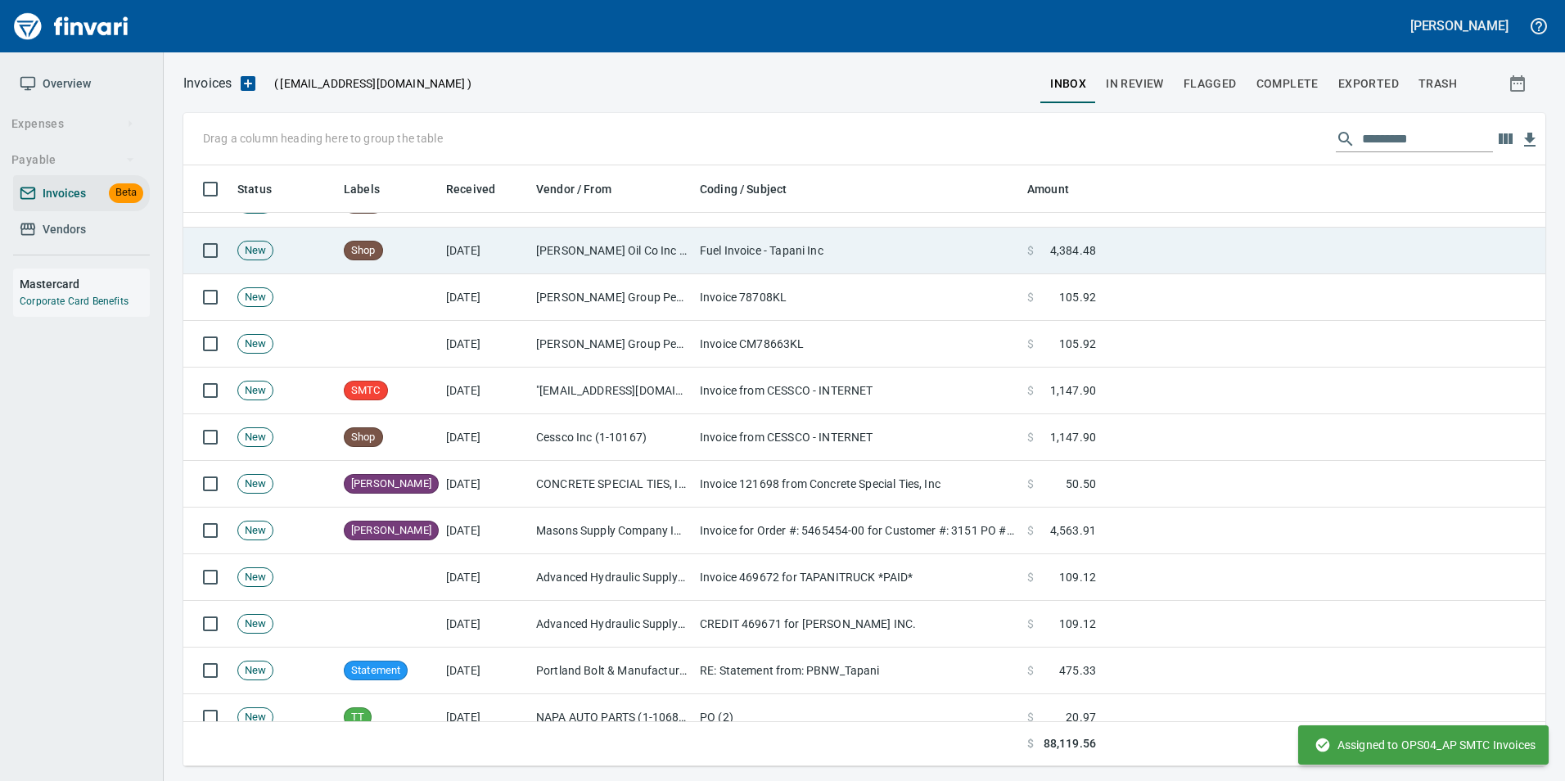
scroll to position [588, 1337]
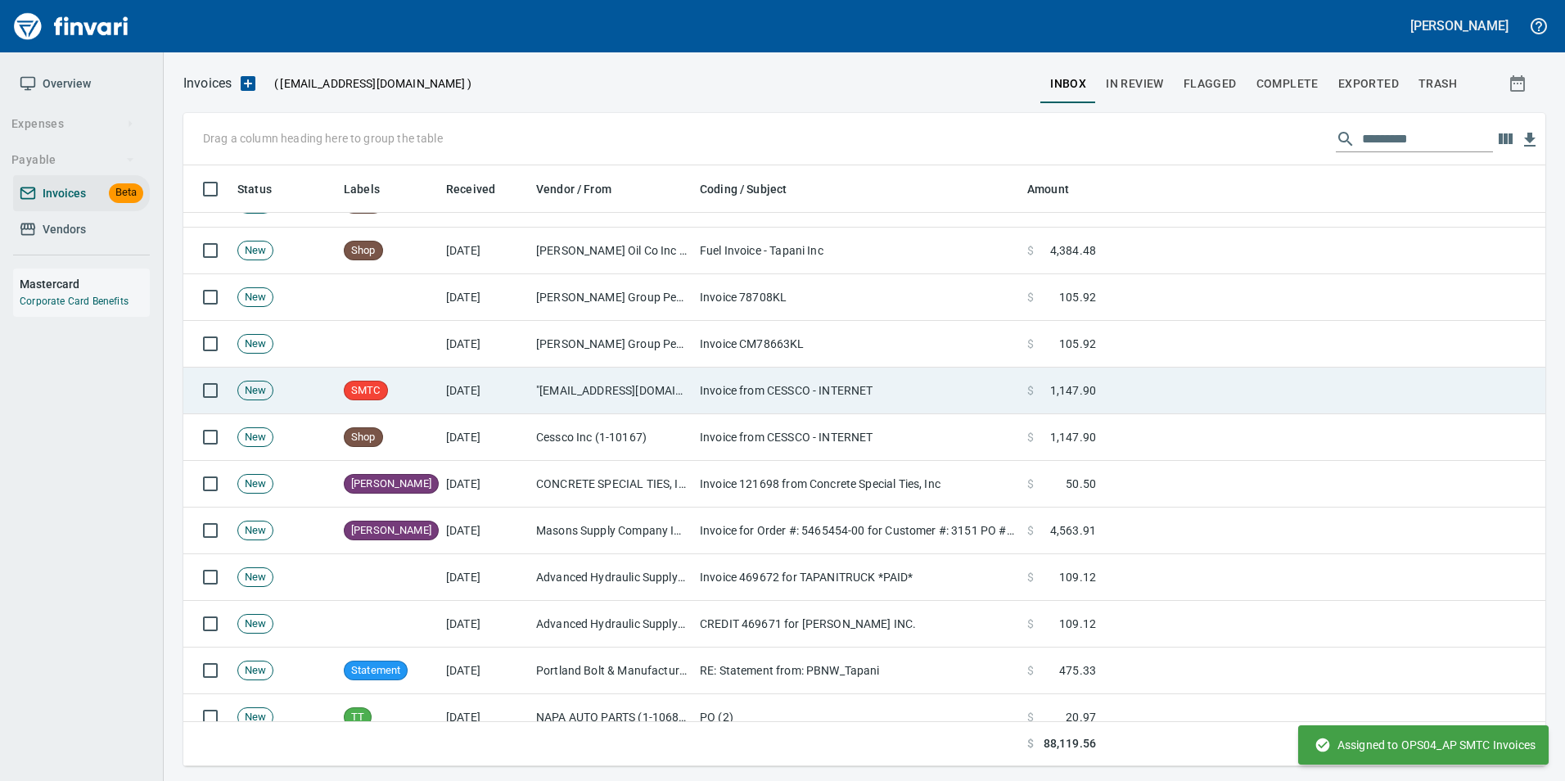
click at [760, 382] on td "Invoice from CESSCO - INTERNET" at bounding box center [856, 391] width 327 height 47
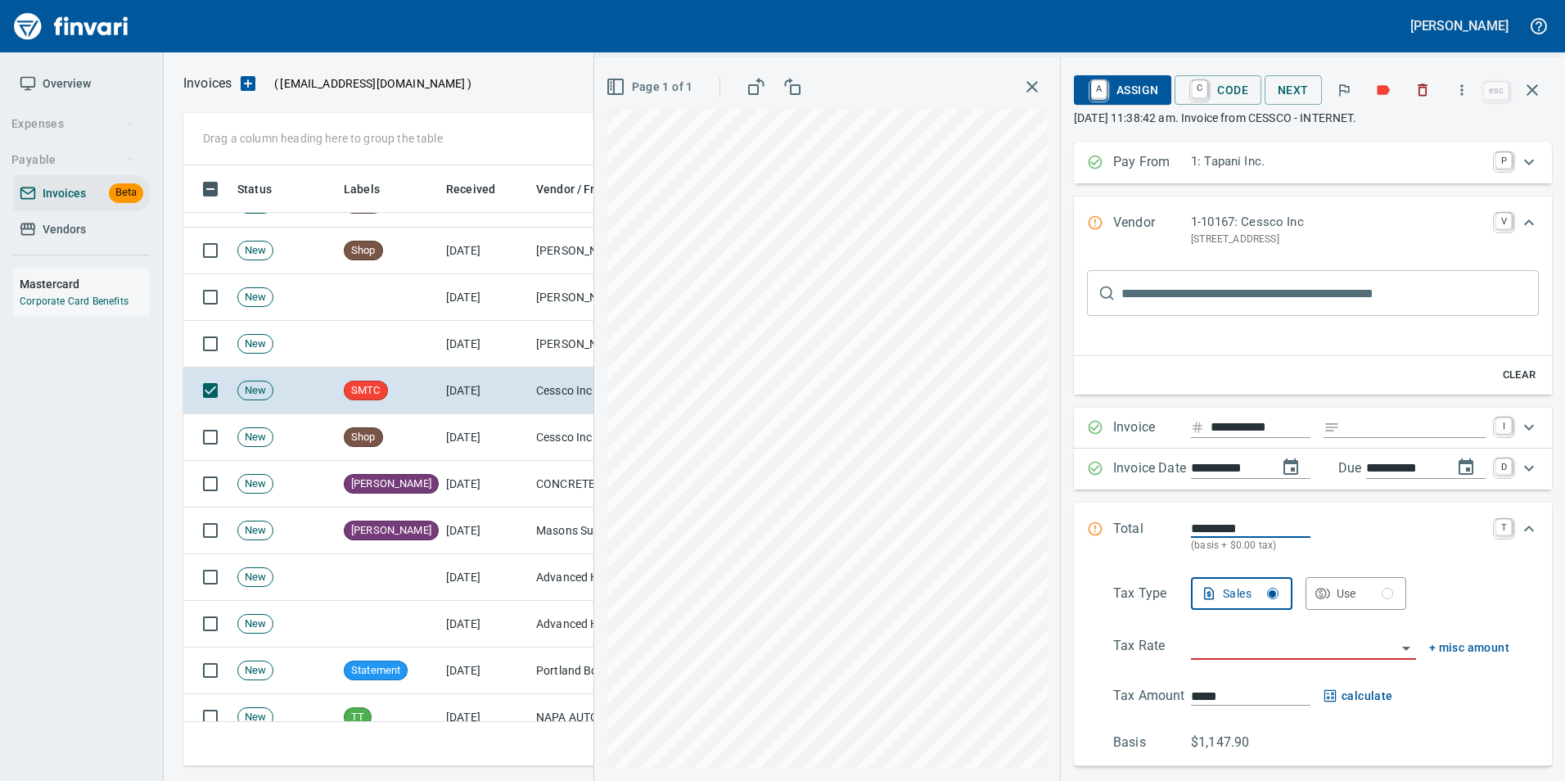
click at [1170, 292] on input "text" at bounding box center [1329, 293] width 417 height 46
type input "******"
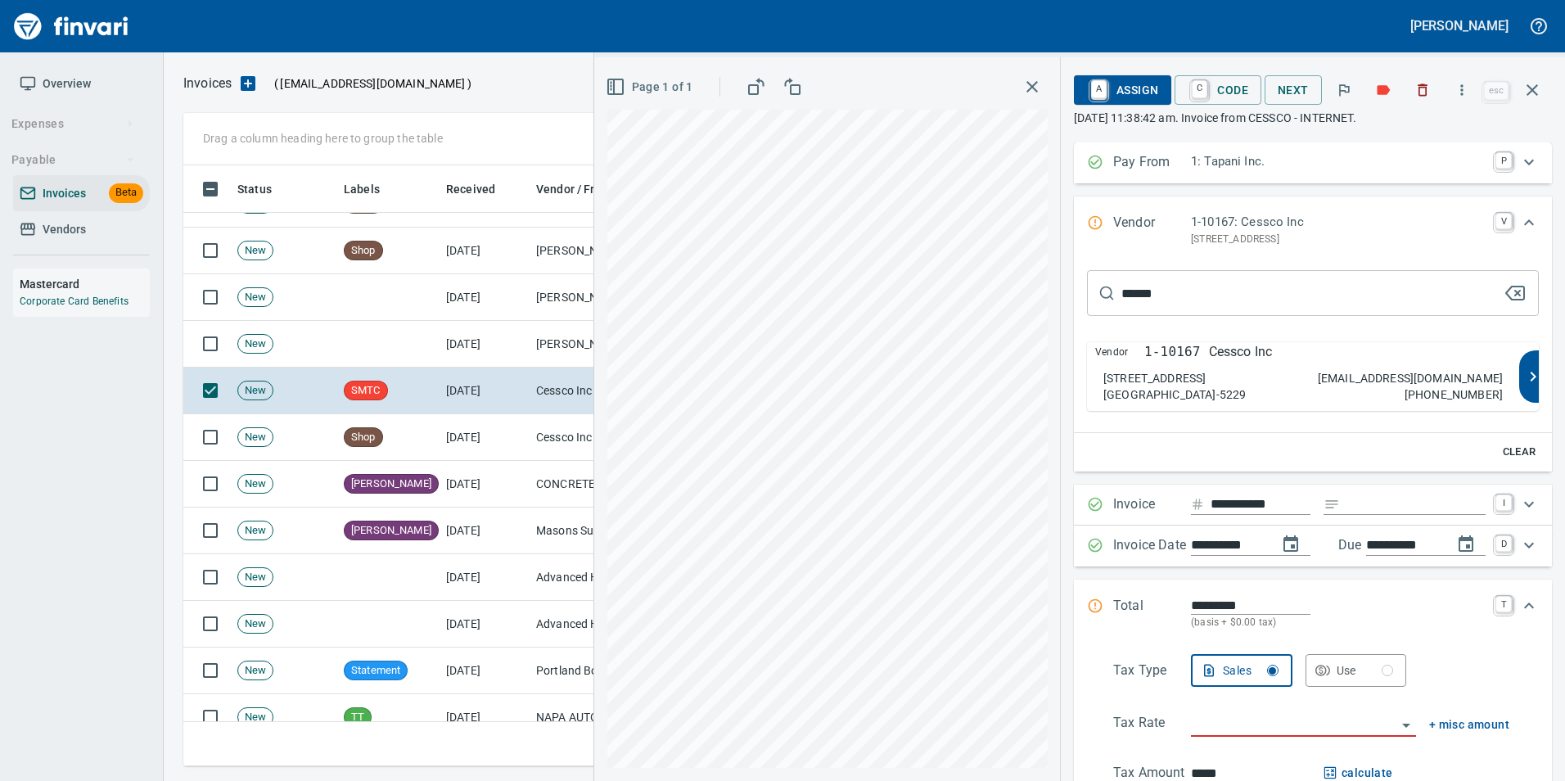
click at [1260, 372] on div "21417 NE 72nd Avenue Battle Ground WA 98604-5229 credit@cessco.com 800-882-4959" at bounding box center [1302, 386] width 399 height 33
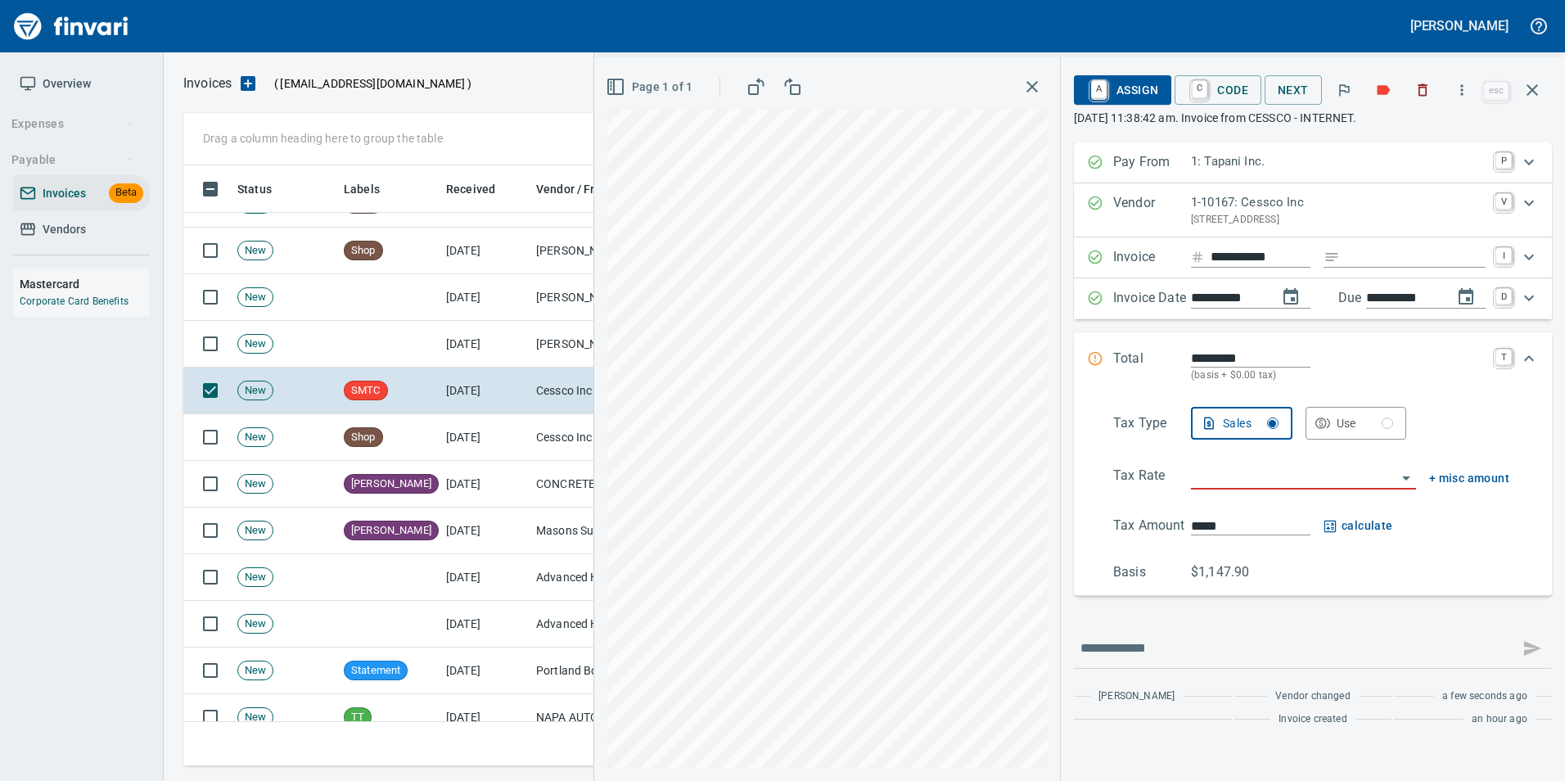
type input "**********"
click at [1367, 250] on input "Expand" at bounding box center [1415, 257] width 139 height 20
type input "**********"
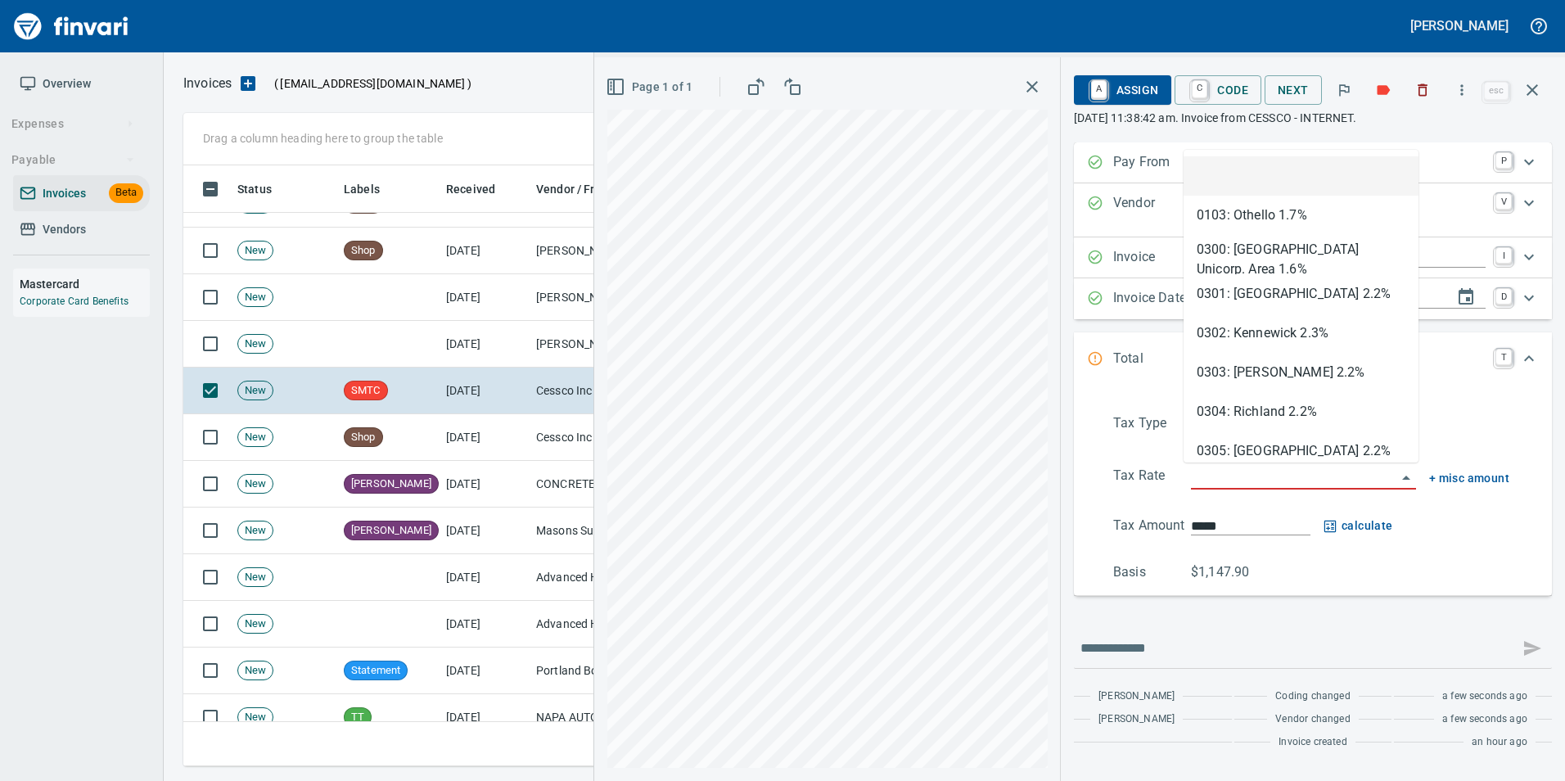
click at [1218, 471] on input "search" at bounding box center [1293, 477] width 205 height 23
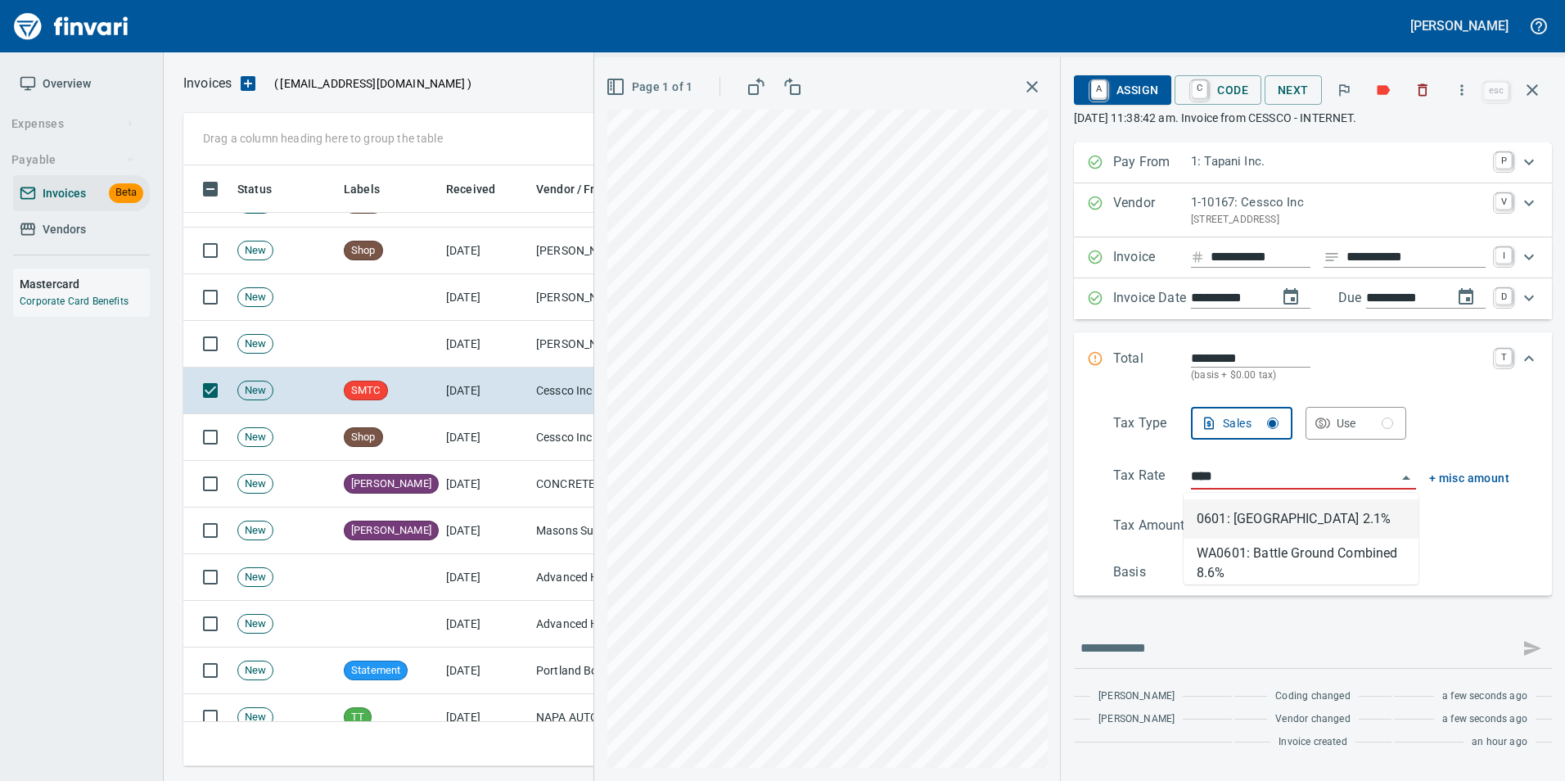
scroll to position [588, 1337]
click at [1278, 547] on li "WA0601: Battle Ground Combined 8.6%" at bounding box center [1301, 558] width 235 height 39
type input "**********"
type input "******"
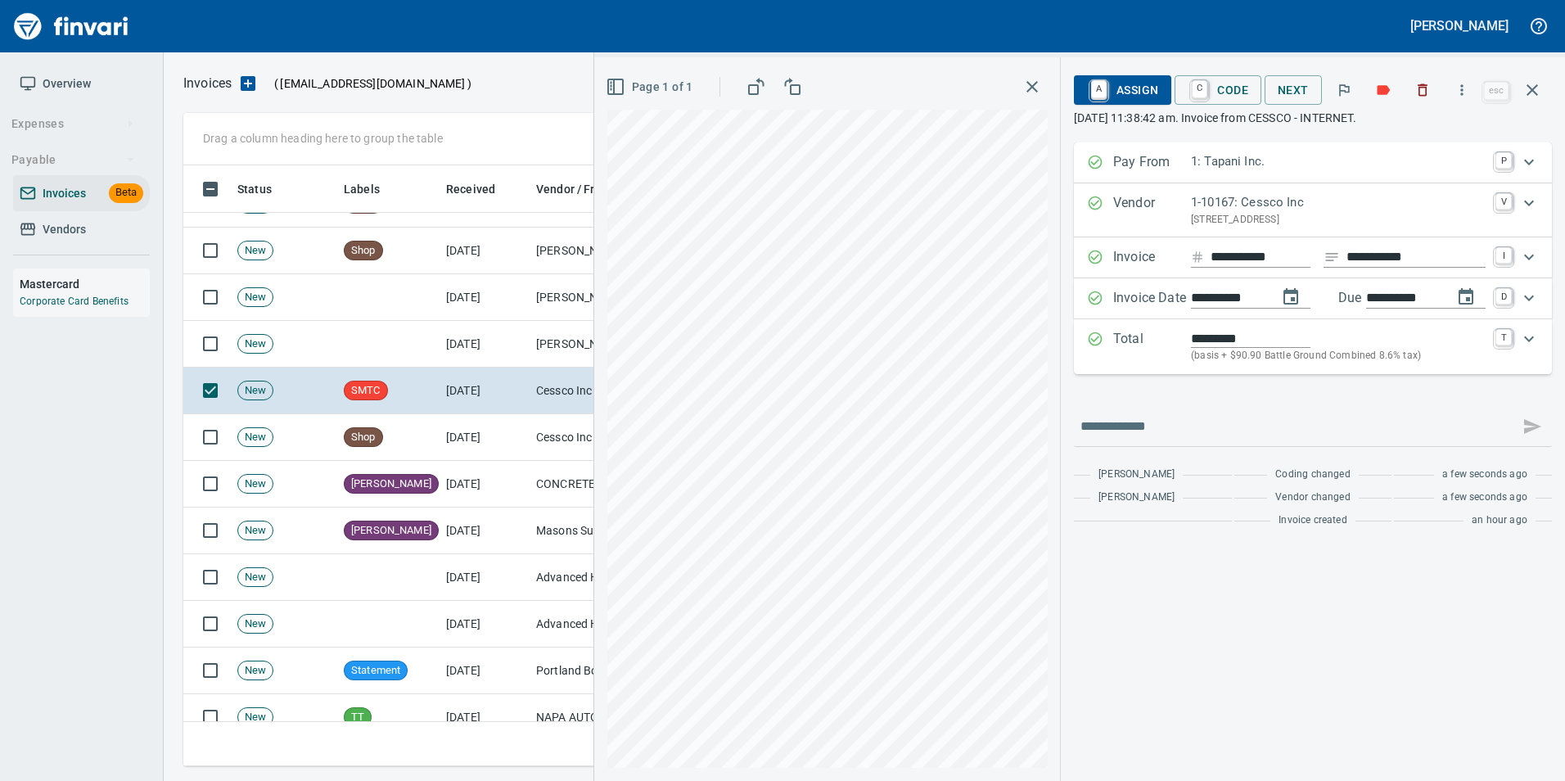
type input "**********"
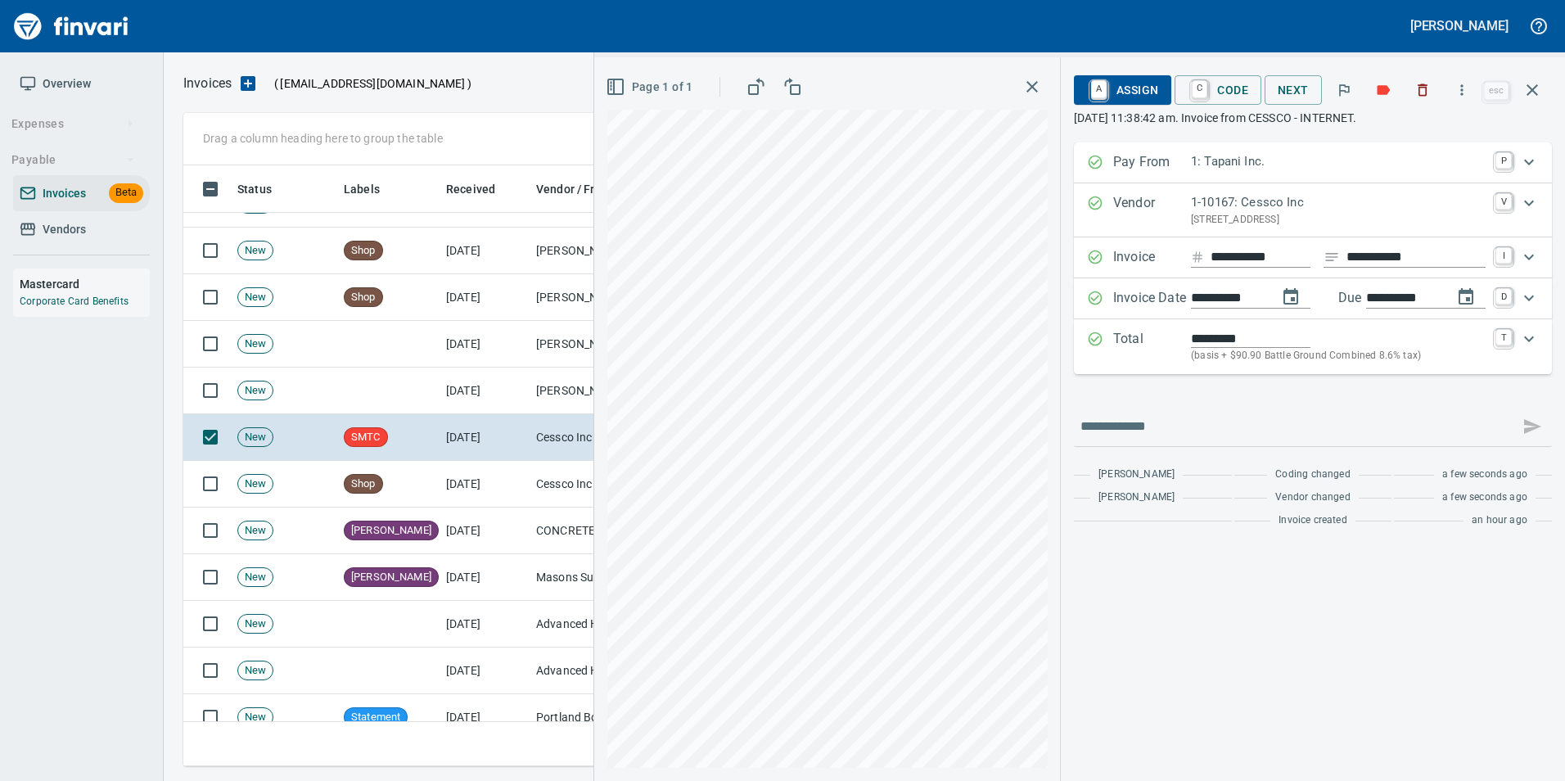
click at [1128, 96] on span "A Assign" at bounding box center [1122, 90] width 71 height 28
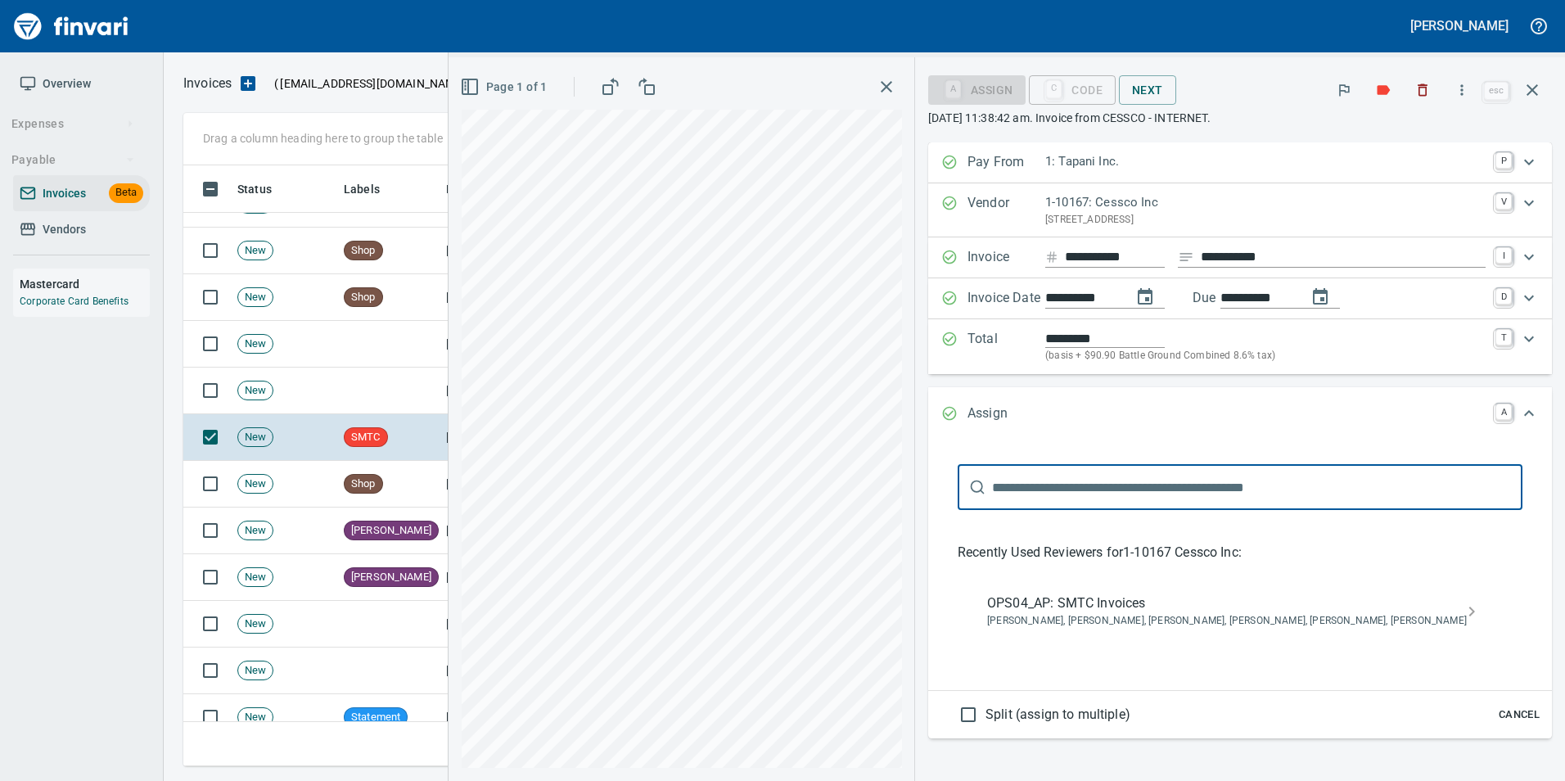
click at [1243, 616] on span "Jessica Whittaker, Jolene Potti, Marty Ek, Meg Tapani, Tya Tapani, Tyler Carlson" at bounding box center [1227, 621] width 480 height 16
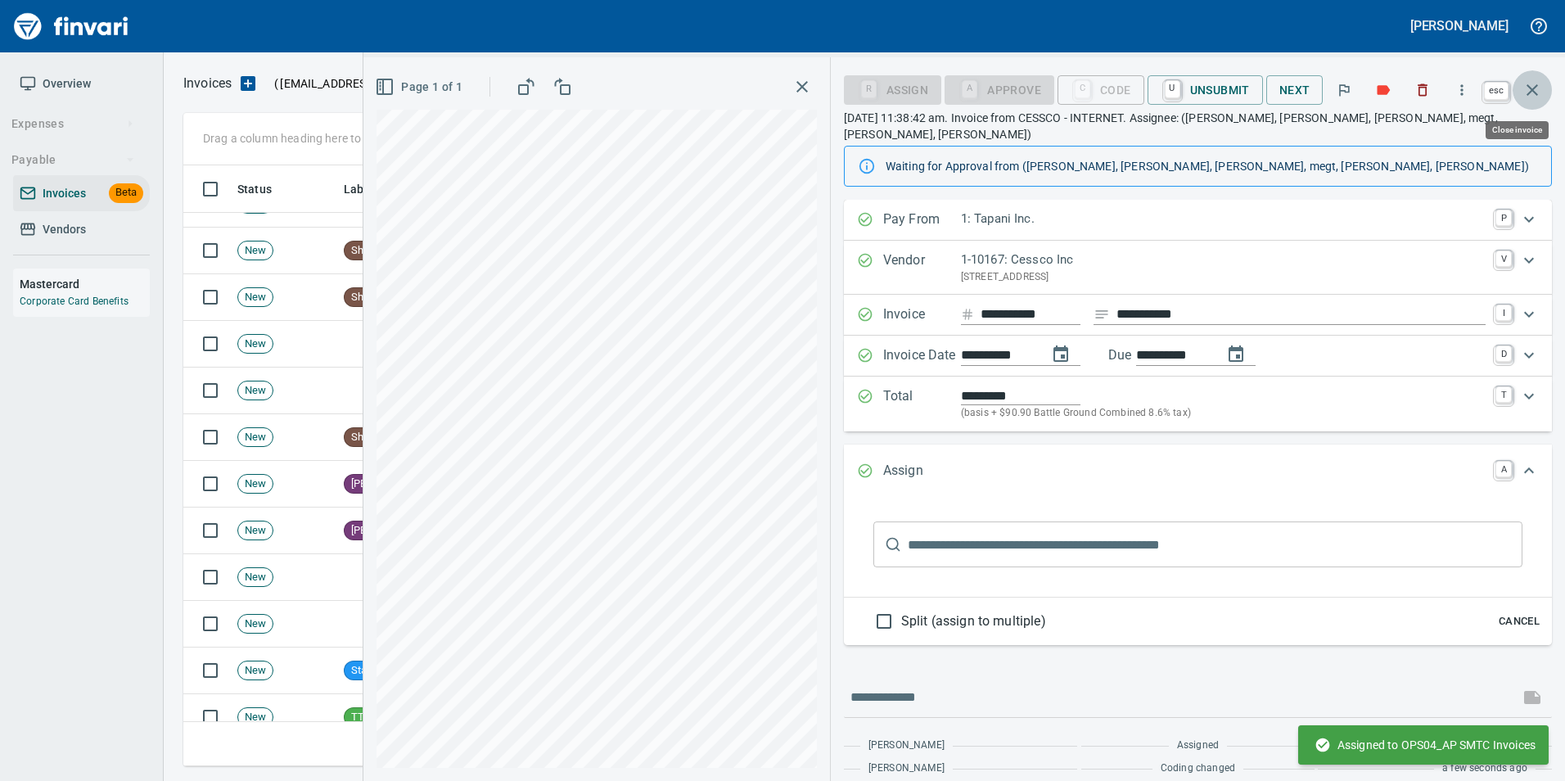
click at [1539, 82] on icon "button" at bounding box center [1532, 90] width 20 height 20
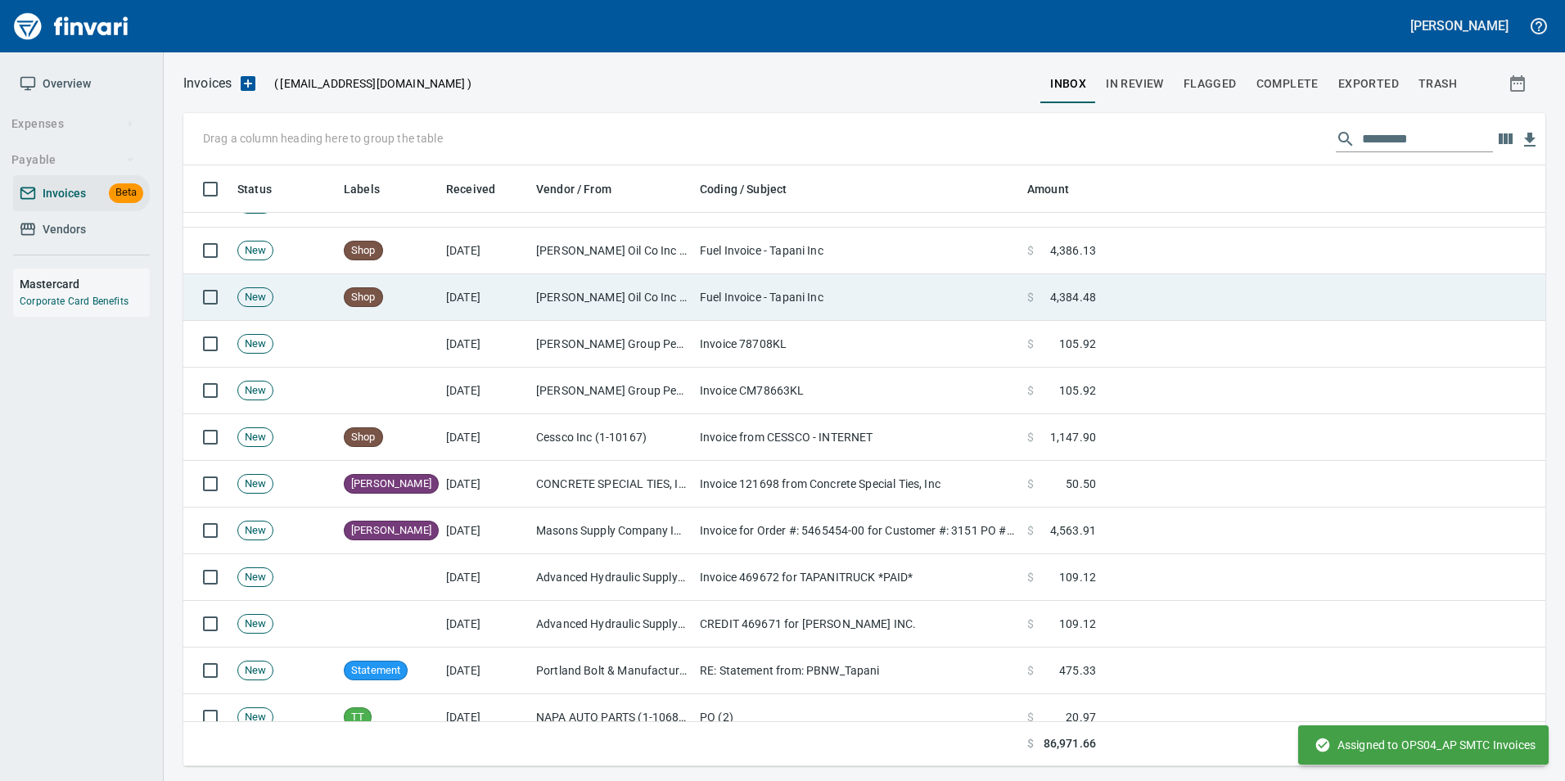
scroll to position [588, 1337]
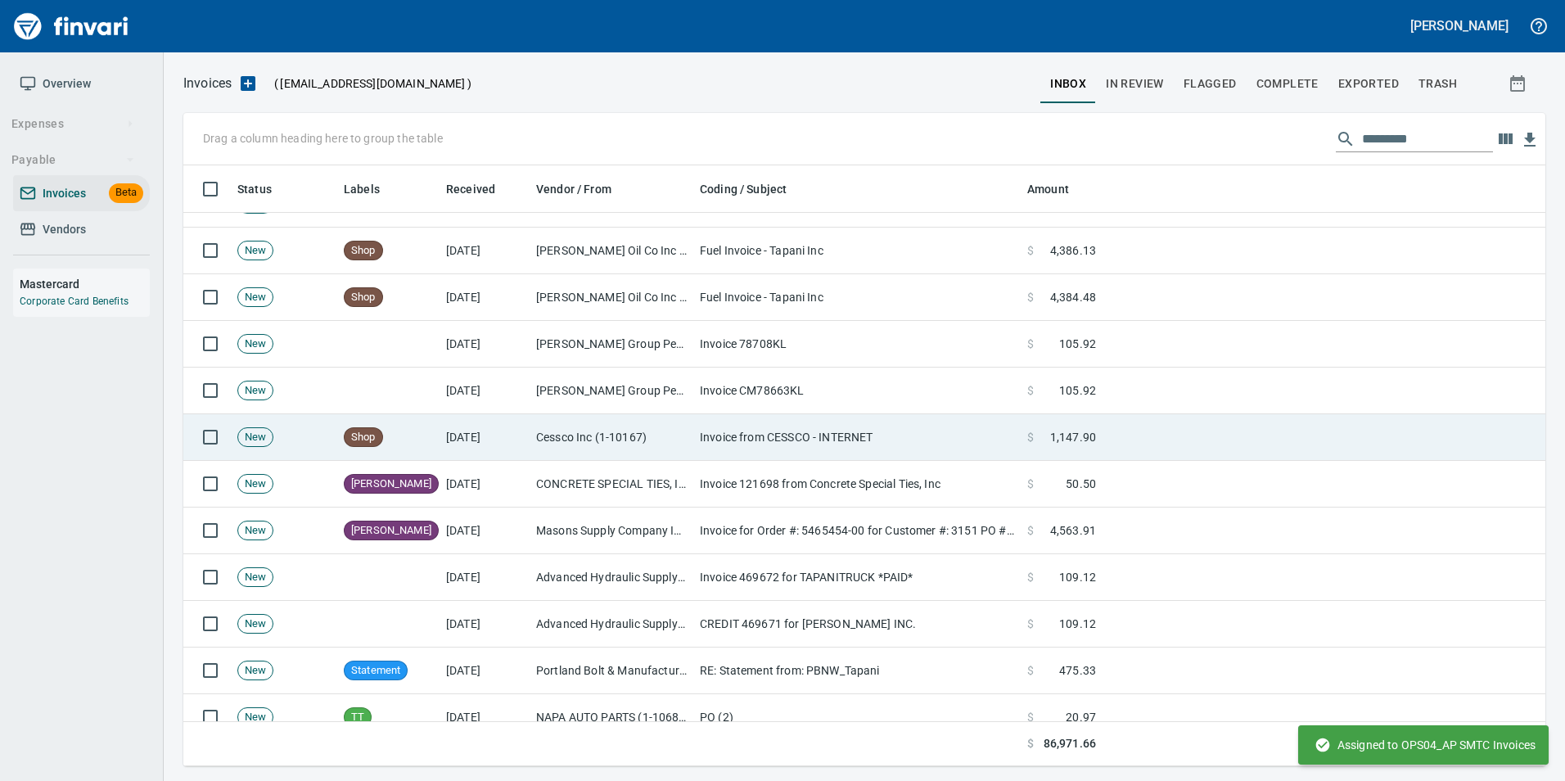
click at [706, 431] on td "Invoice from CESSCO - INTERNET" at bounding box center [856, 437] width 327 height 47
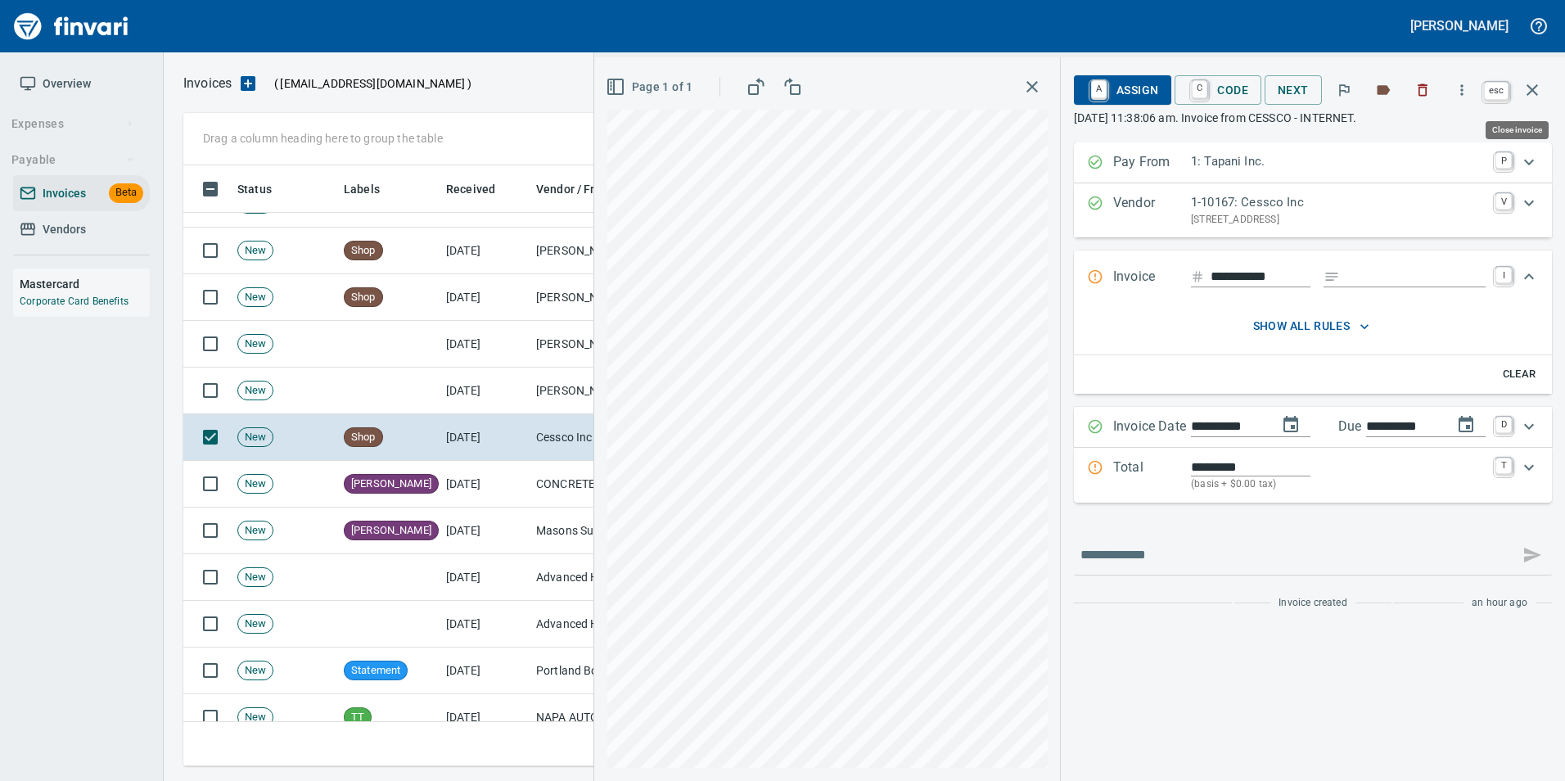
click at [1529, 92] on icon "button" at bounding box center [1532, 90] width 20 height 20
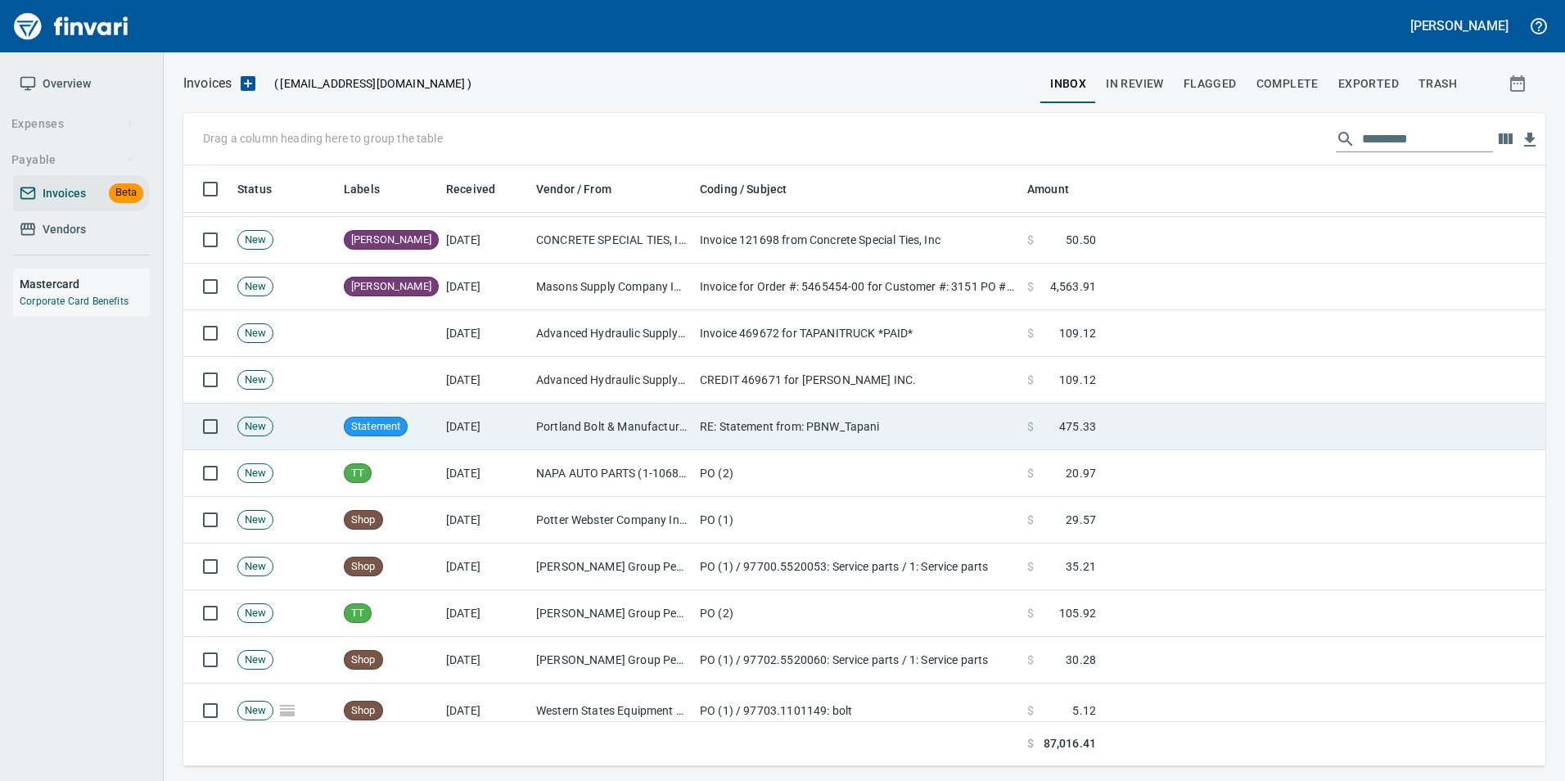
scroll to position [900, 0]
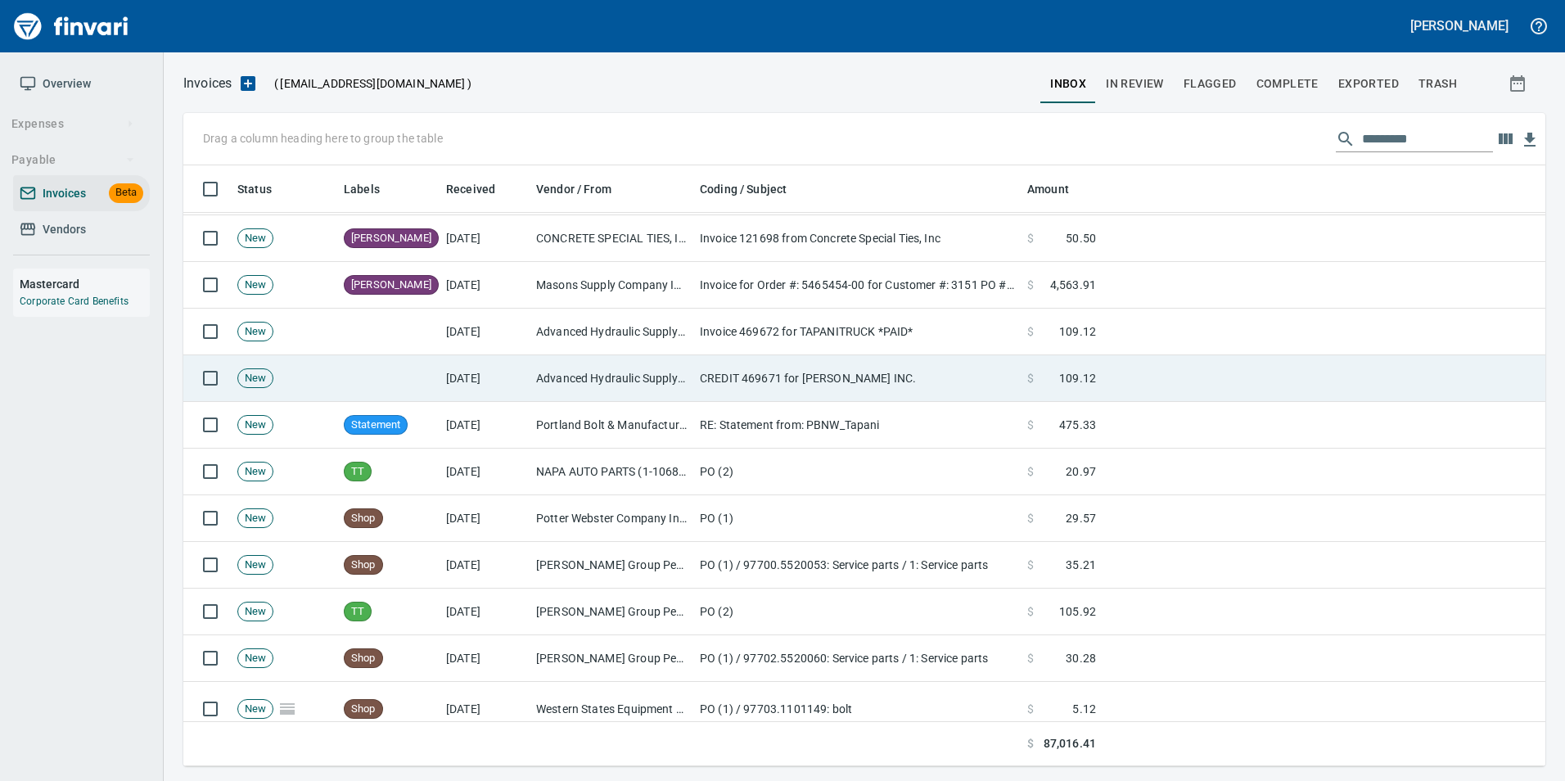
click at [675, 386] on td "Advanced Hydraulic Supply Co. LLC (1-10020)" at bounding box center [612, 378] width 164 height 47
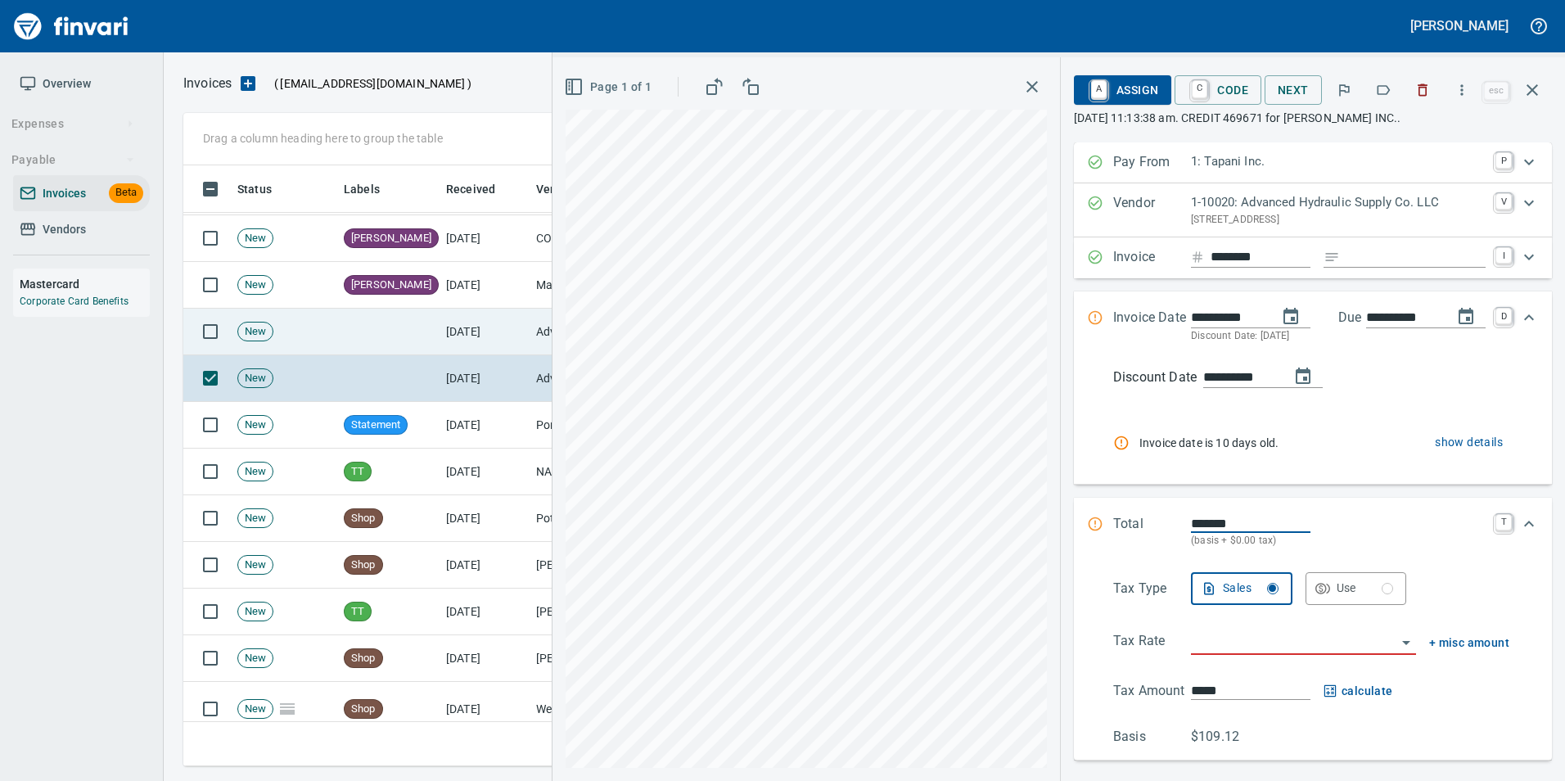
click at [522, 336] on td "[DATE]" at bounding box center [485, 332] width 90 height 47
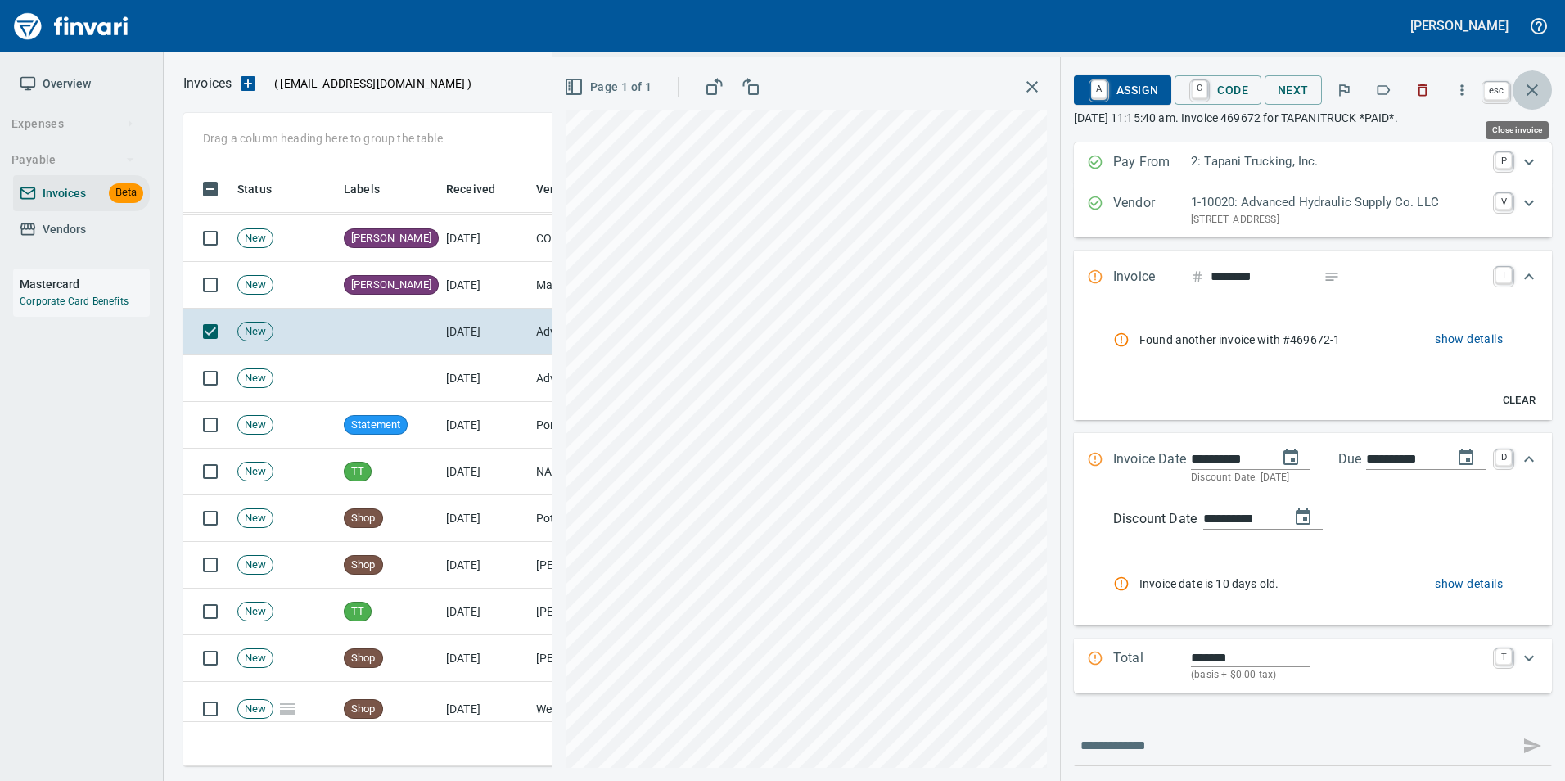
click at [1539, 81] on button "button" at bounding box center [1532, 89] width 39 height 39
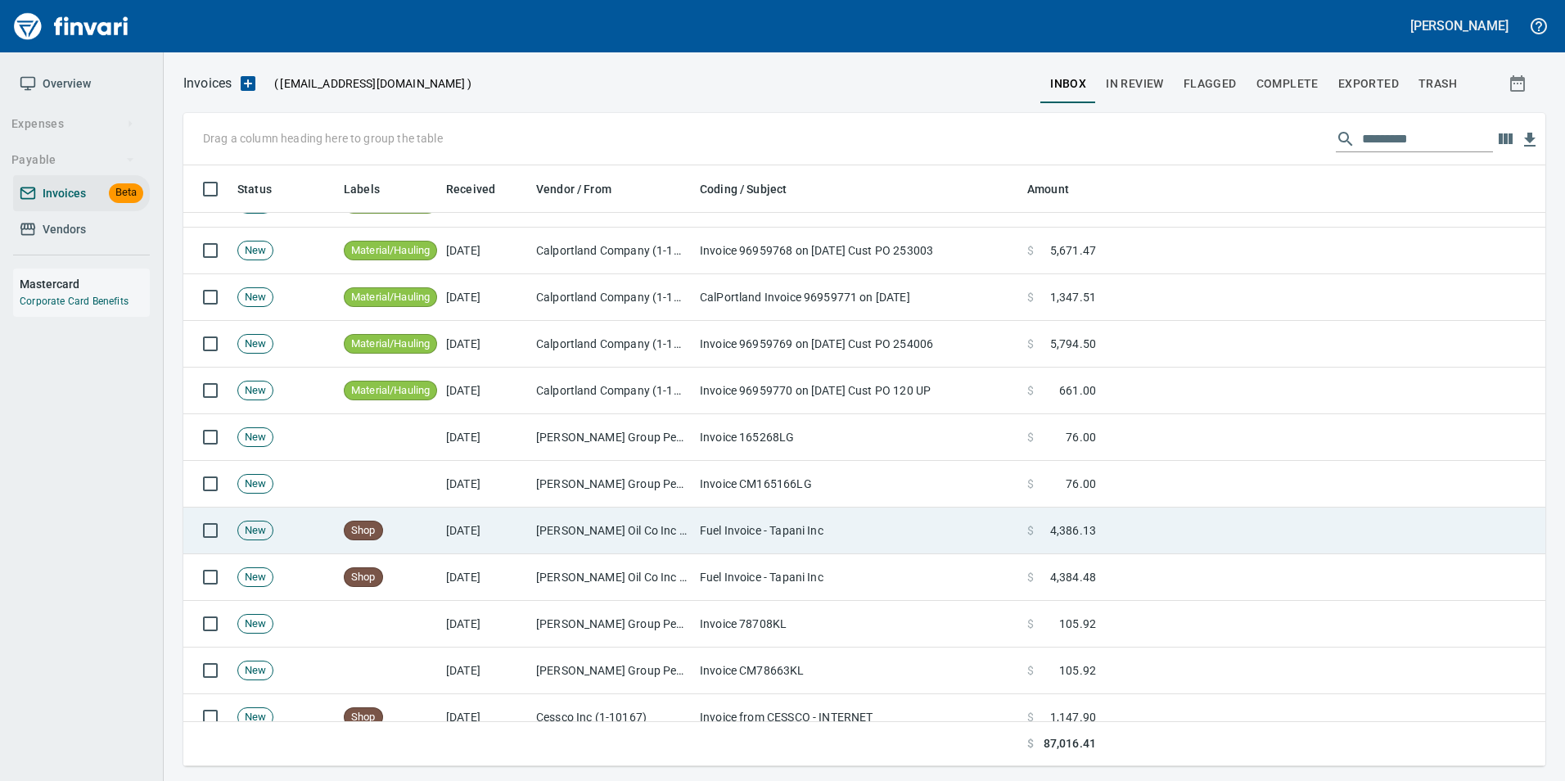
scroll to position [409, 0]
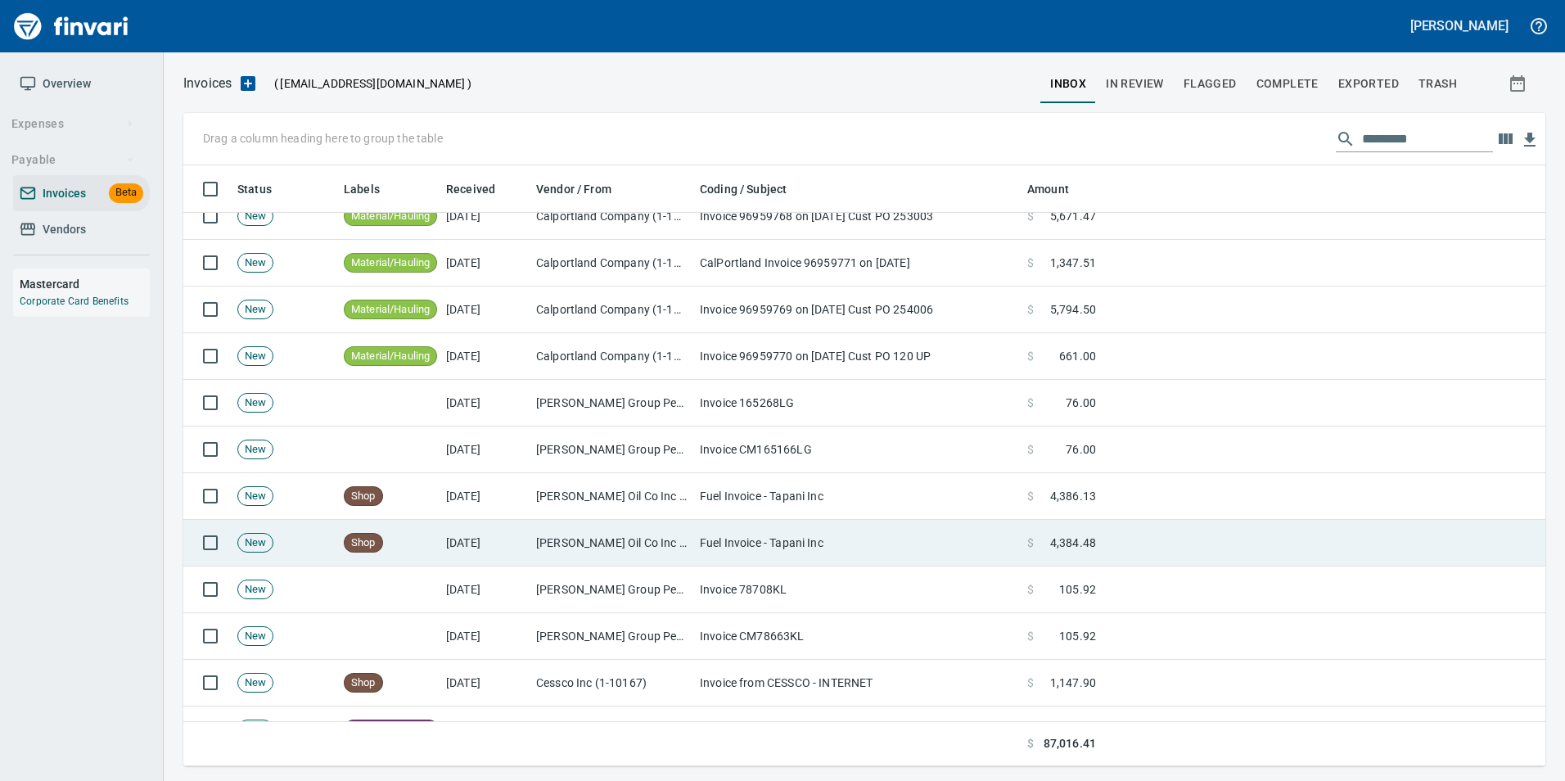
click at [551, 553] on td "[PERSON_NAME] Oil Co Inc (1-38025)" at bounding box center [612, 543] width 164 height 47
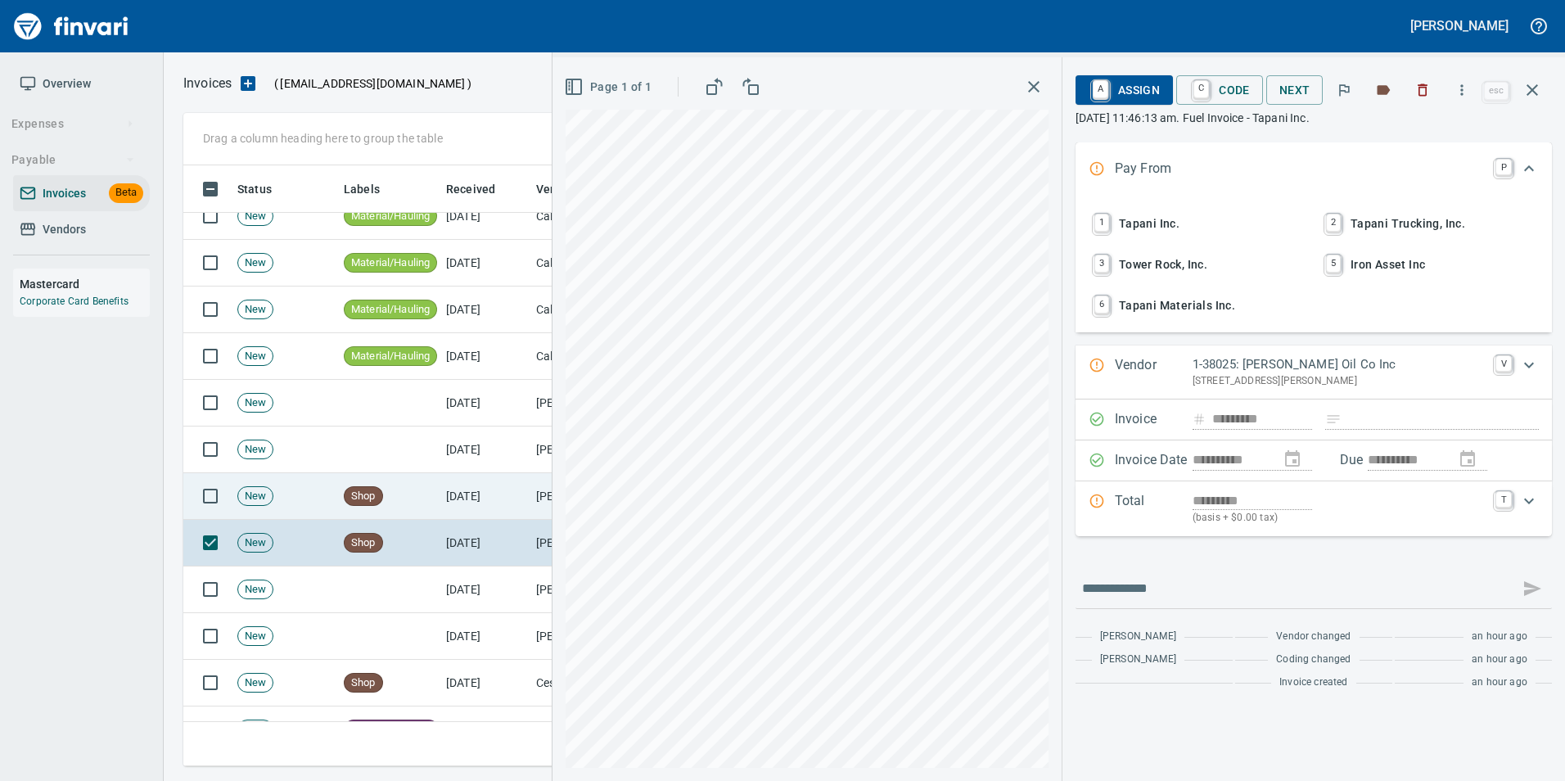
click at [447, 503] on td "[DATE]" at bounding box center [485, 496] width 90 height 47
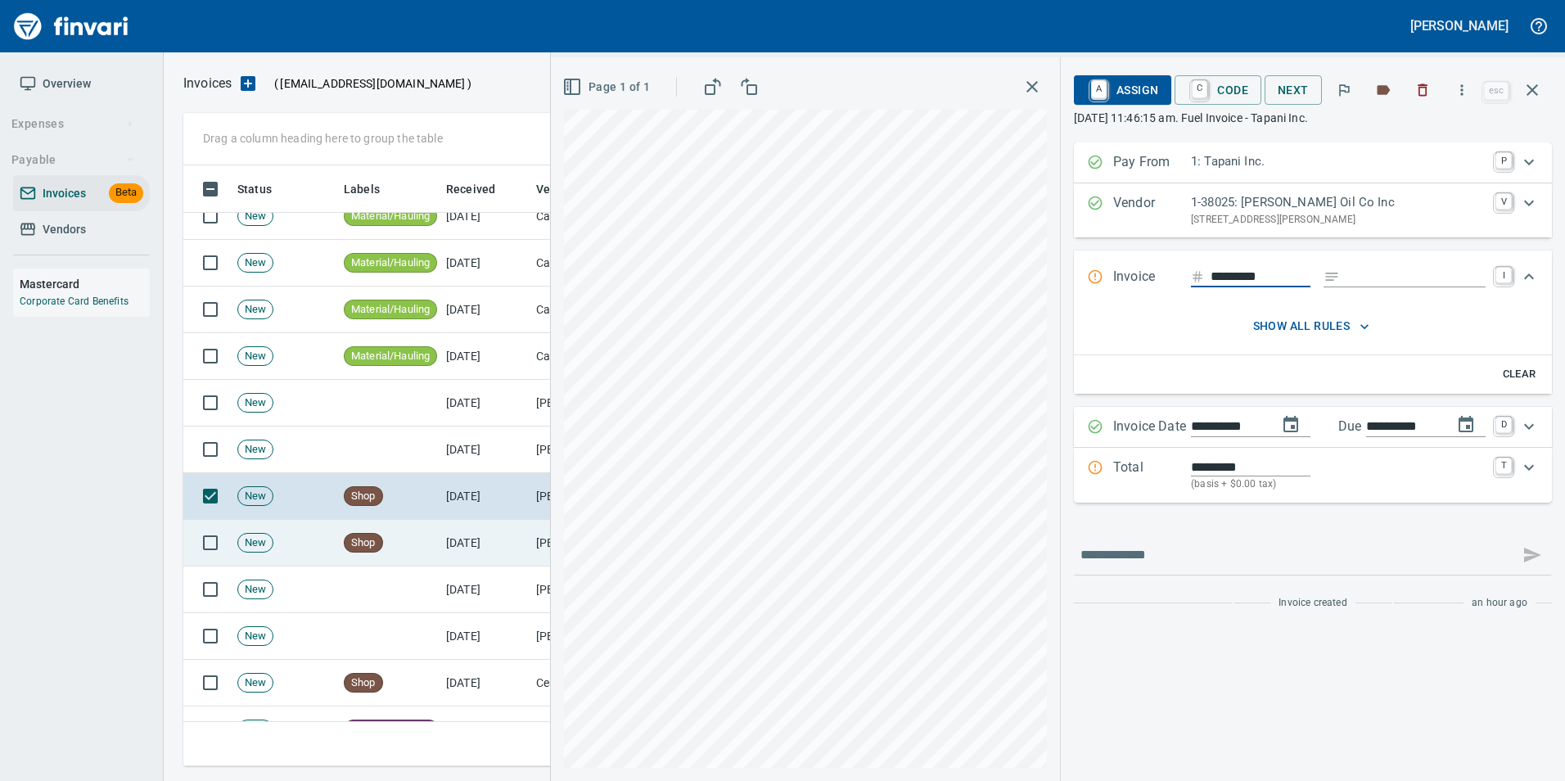
click at [437, 534] on td "Shop" at bounding box center [388, 543] width 102 height 47
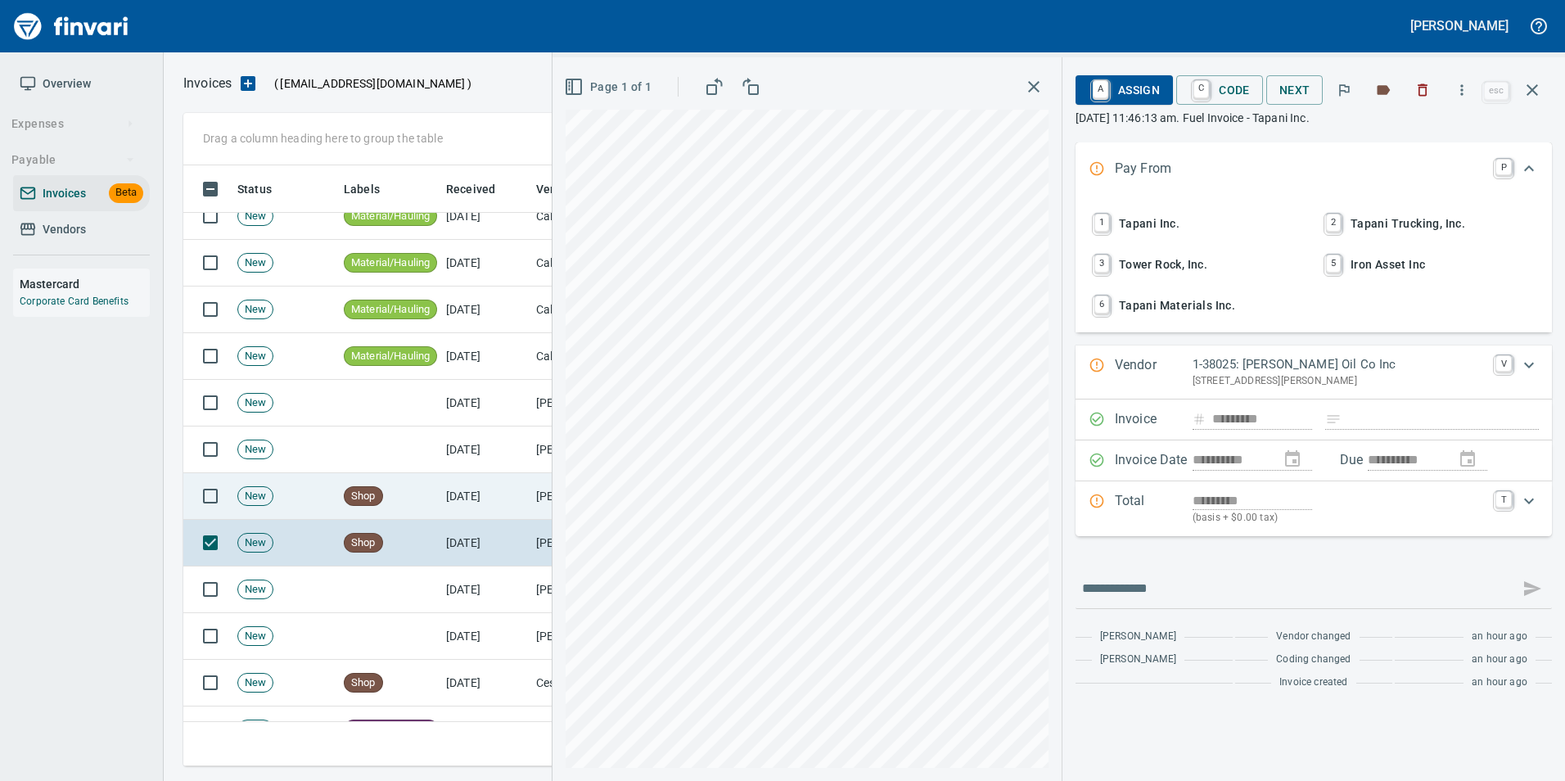
click at [449, 503] on td "[DATE]" at bounding box center [485, 496] width 90 height 47
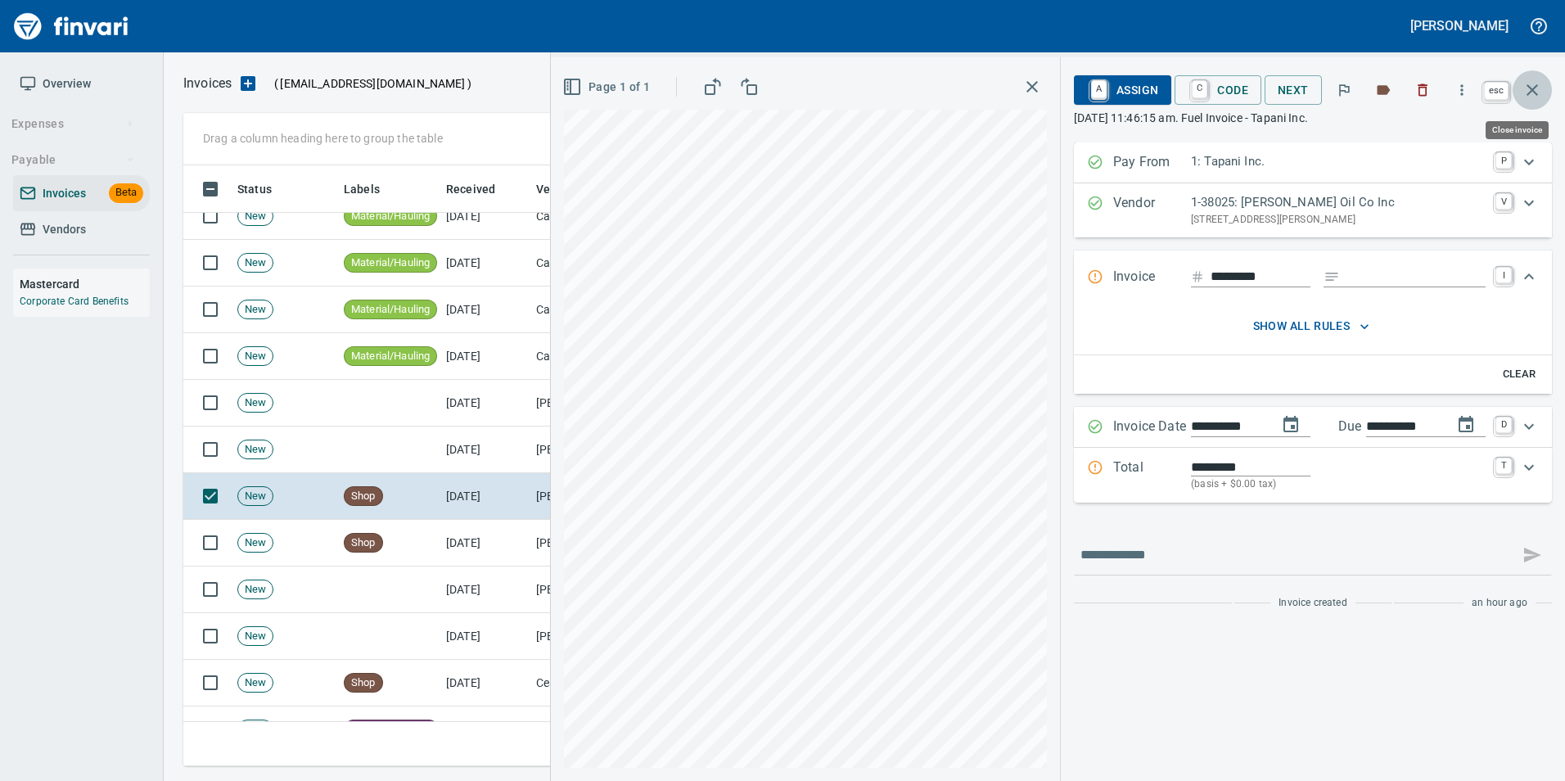
click at [1527, 94] on icon "button" at bounding box center [1531, 89] width 11 height 11
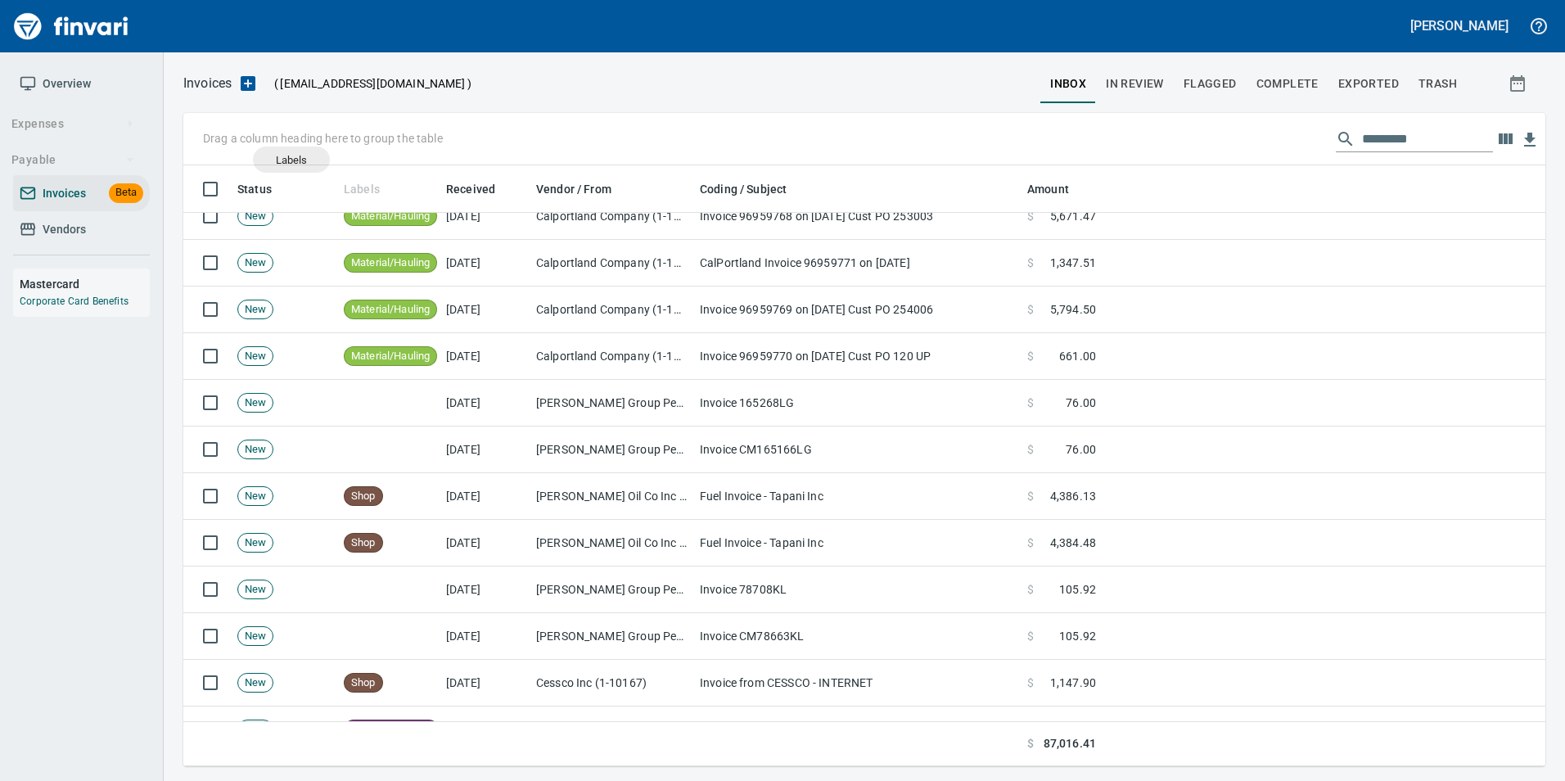
scroll to position [588, 1337]
drag, startPoint x: 367, startPoint y: 186, endPoint x: 219, endPoint y: 138, distance: 155.0
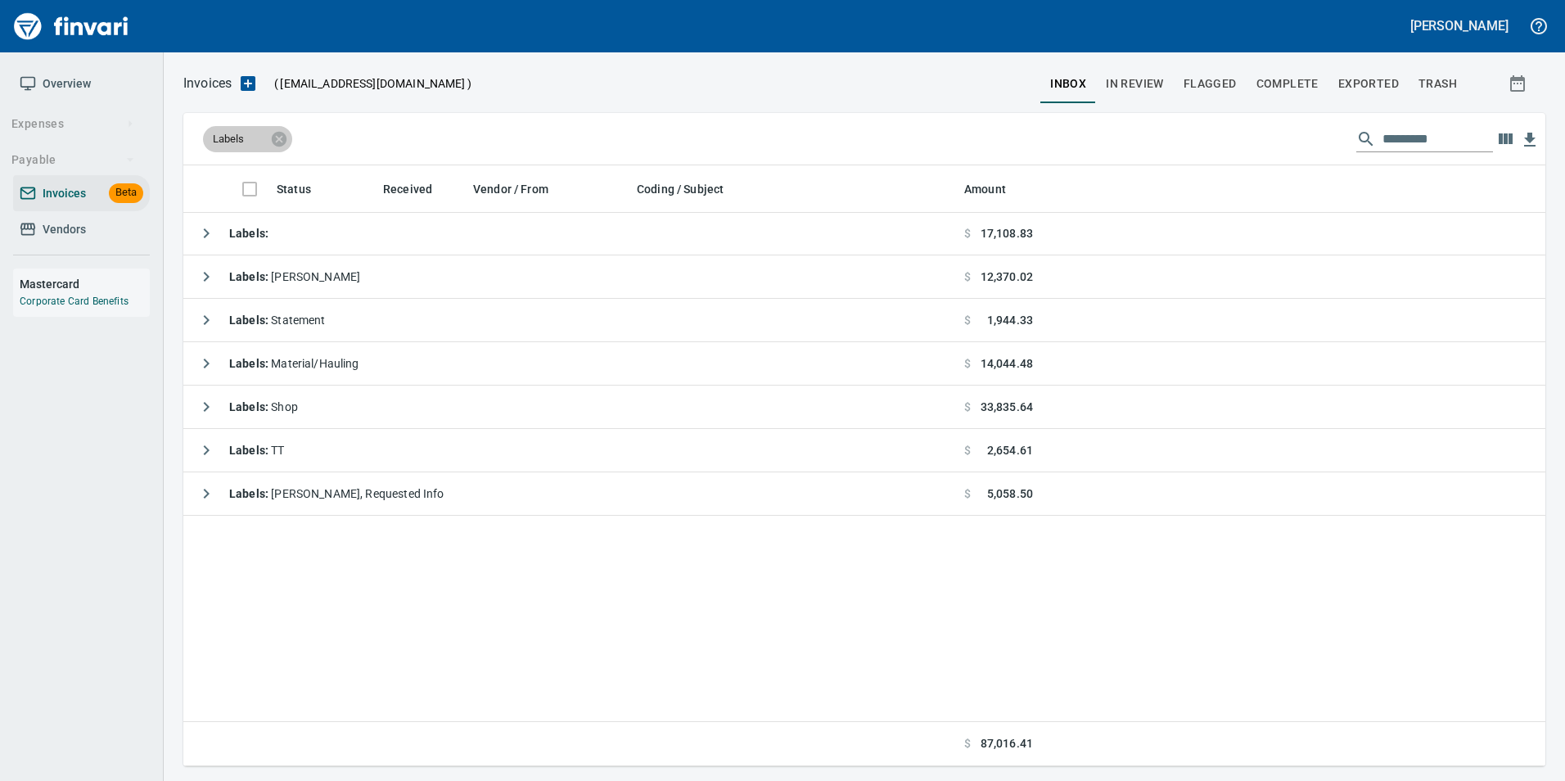
scroll to position [0, 0]
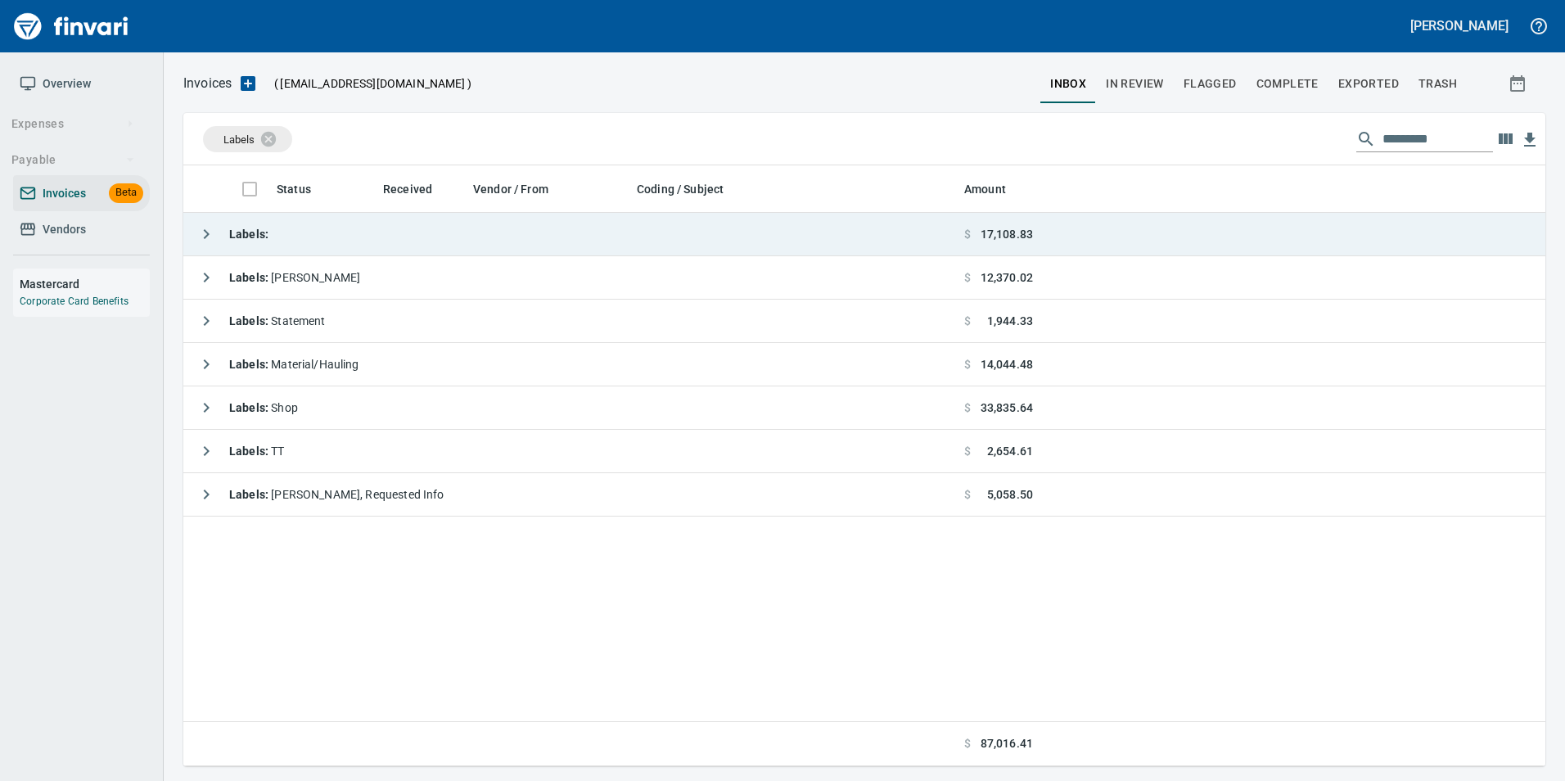
click at [196, 228] on button "button" at bounding box center [206, 234] width 33 height 33
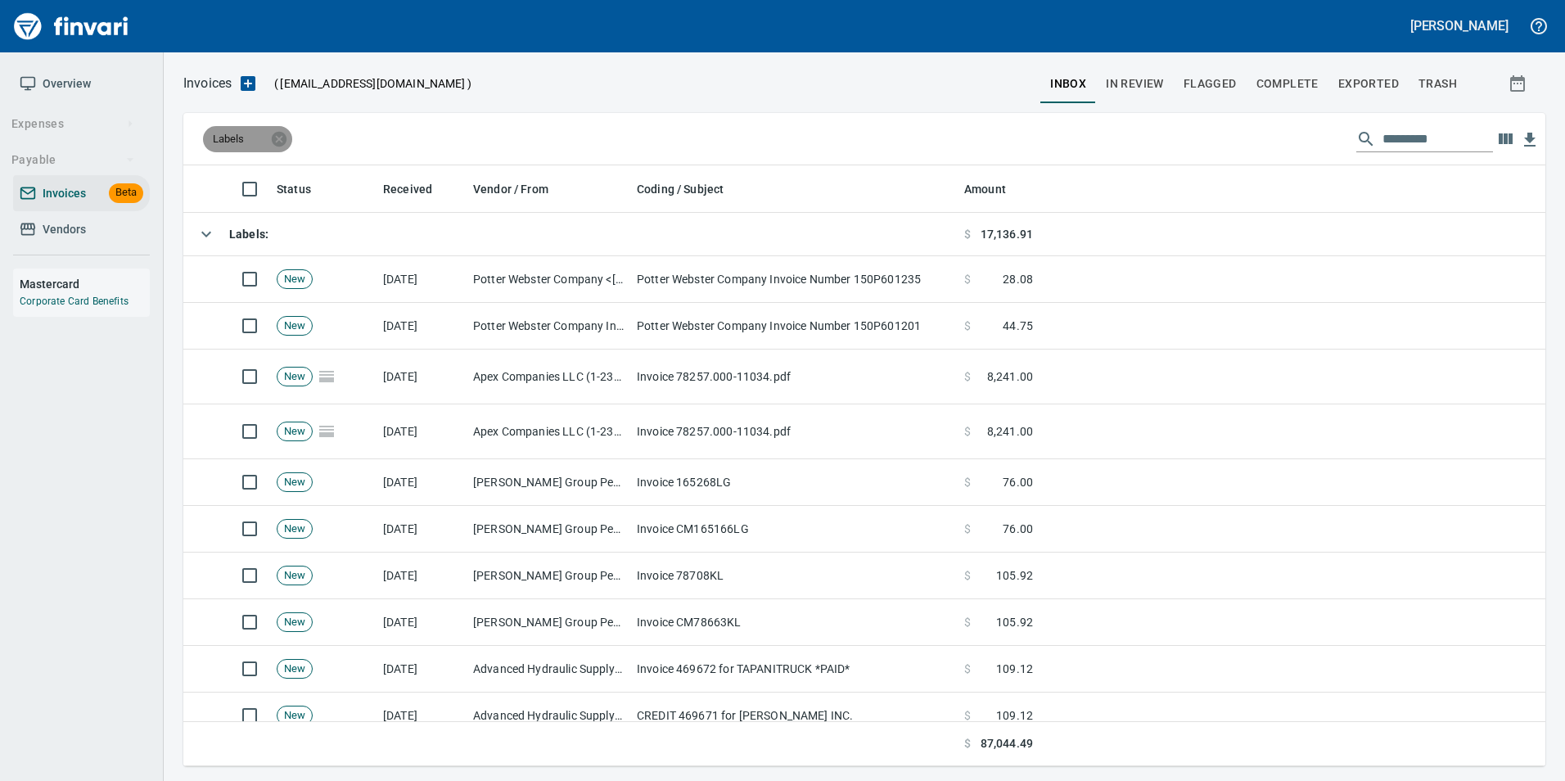
click at [284, 148] on div "Labels" at bounding box center [247, 139] width 89 height 26
click at [1141, 84] on span "In Review" at bounding box center [1135, 84] width 58 height 20
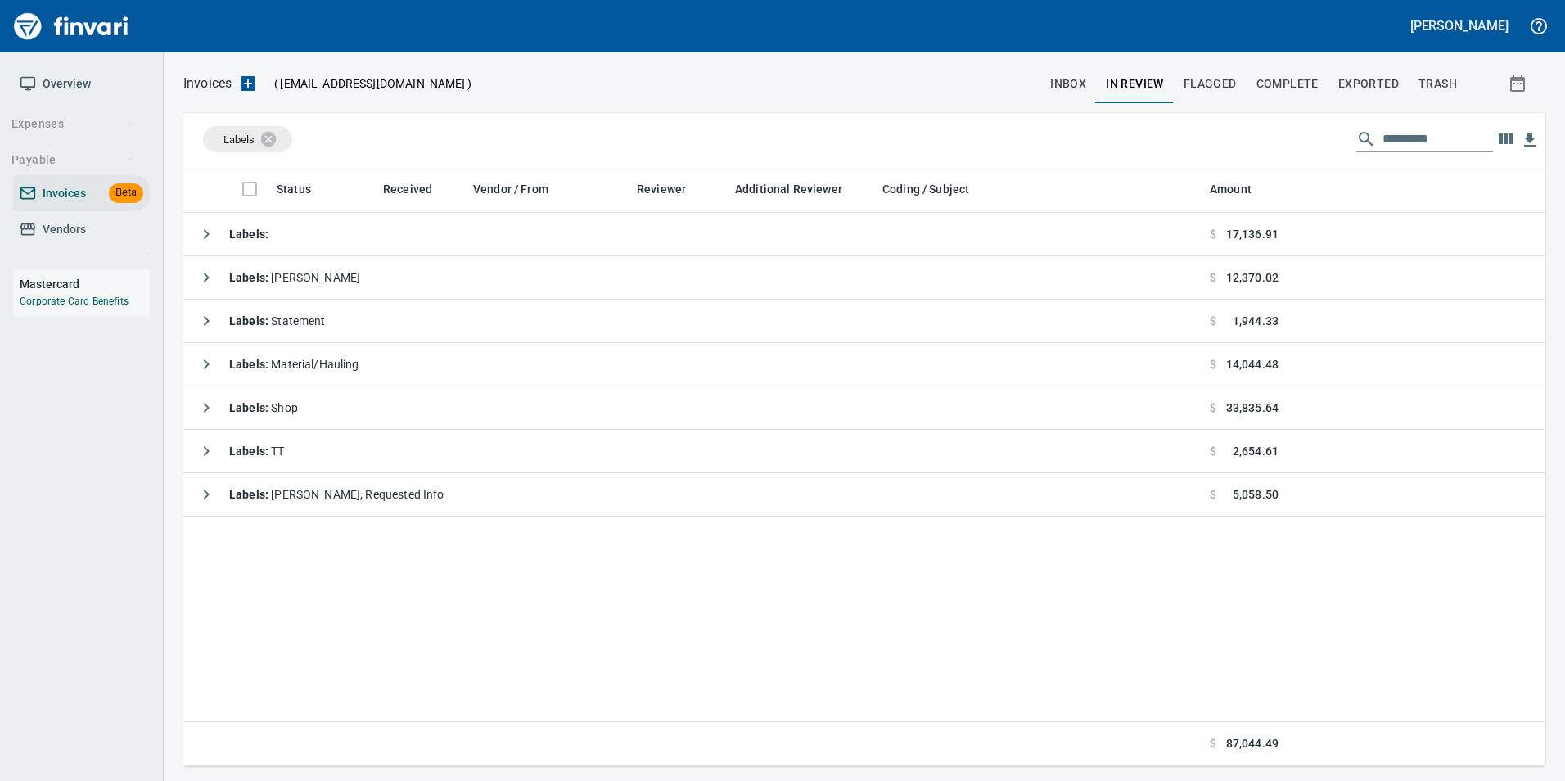
scroll to position [588, 1350]
click at [278, 135] on icon at bounding box center [279, 138] width 15 height 15
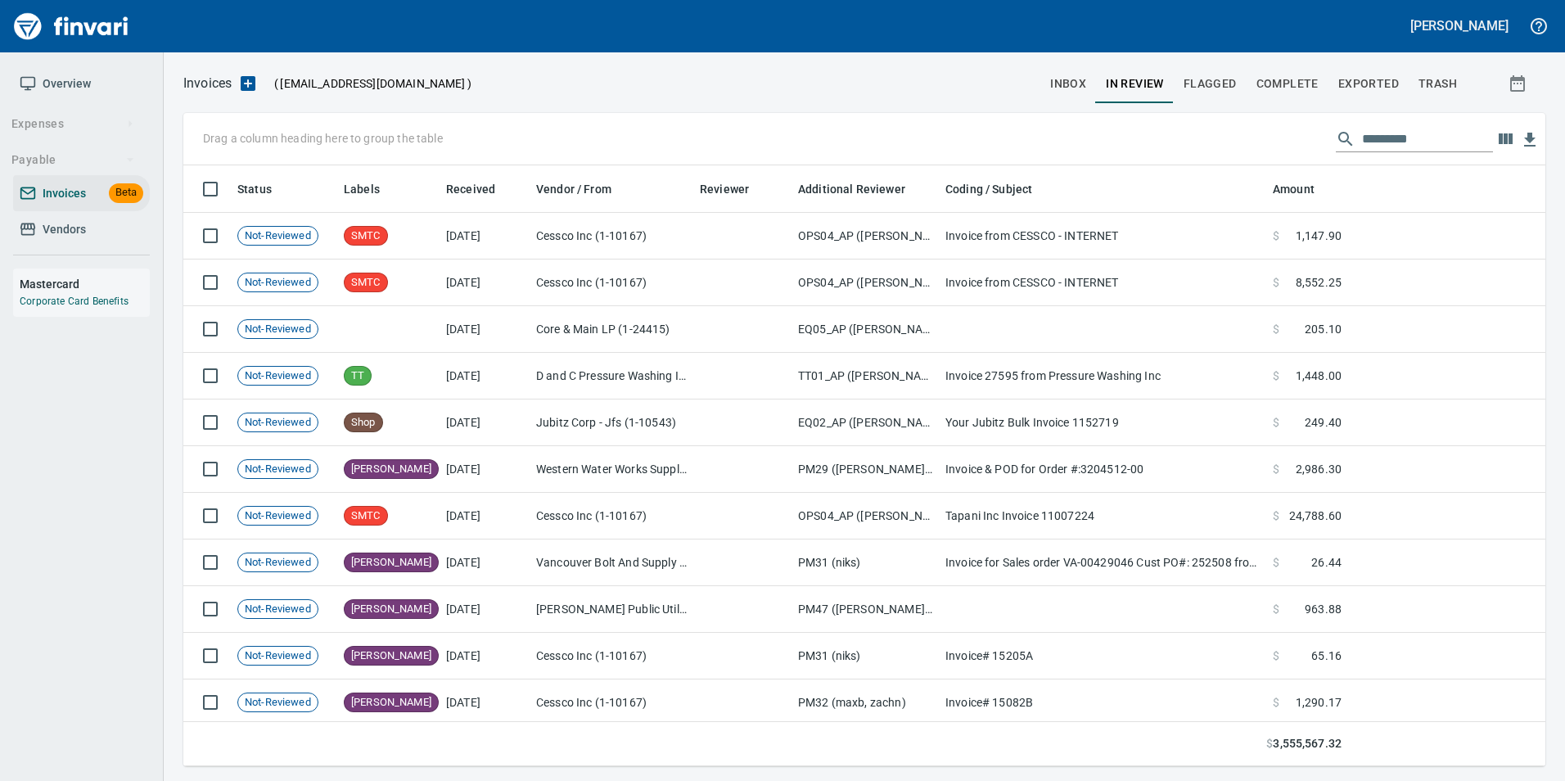
scroll to position [588, 1337]
click at [1414, 134] on input "text" at bounding box center [1427, 139] width 131 height 26
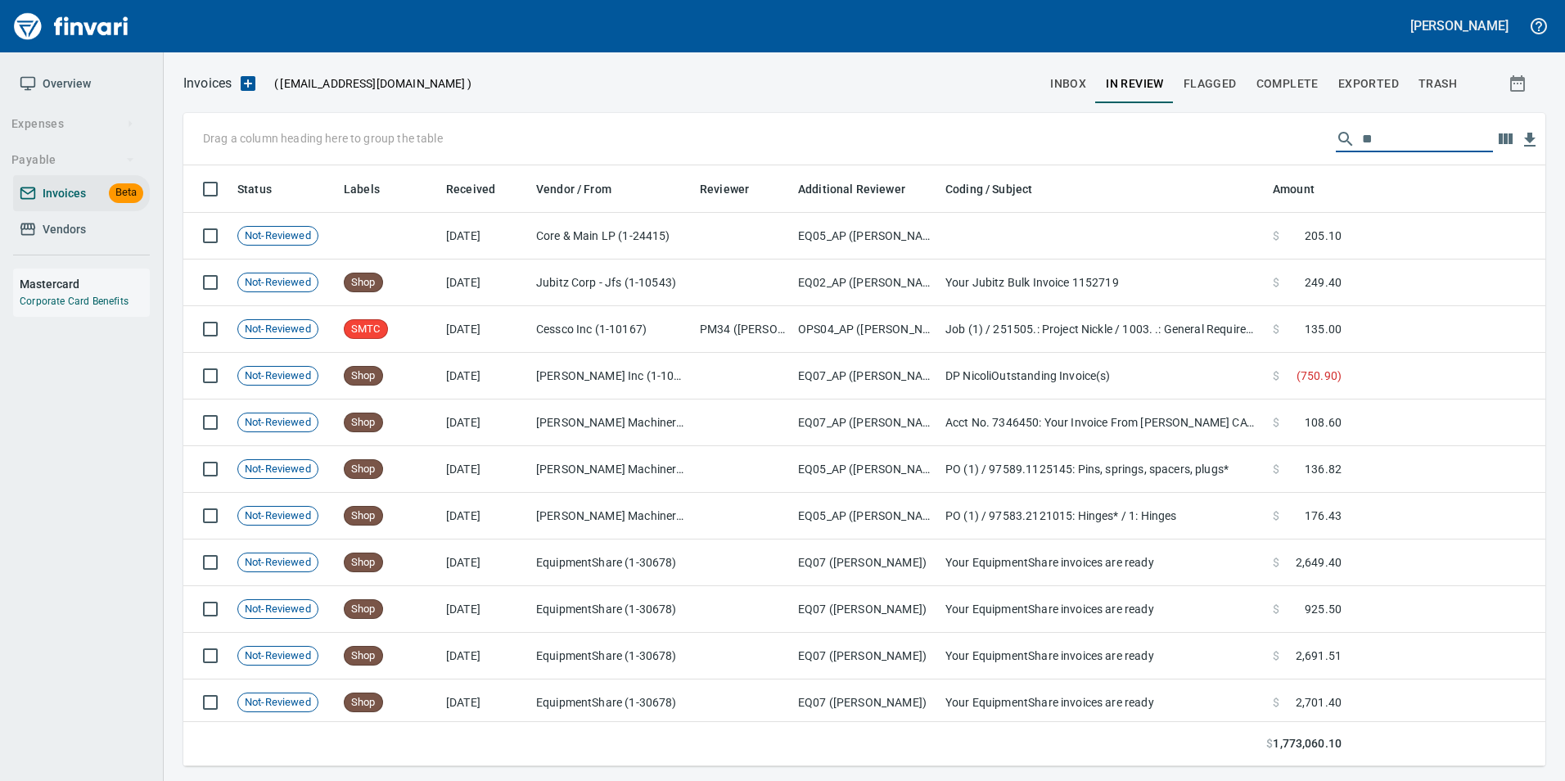
type input "*"
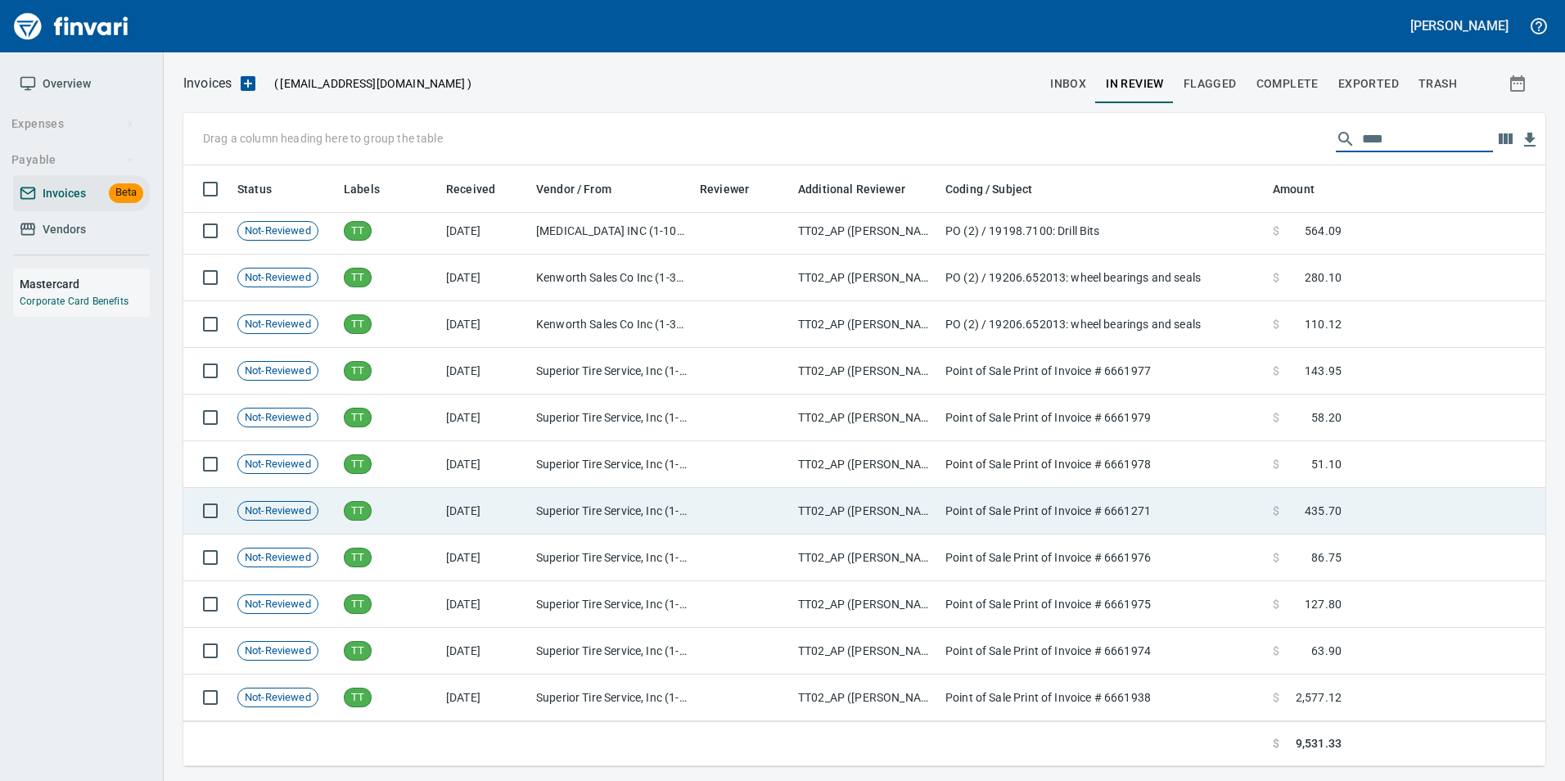
scroll to position [712, 0]
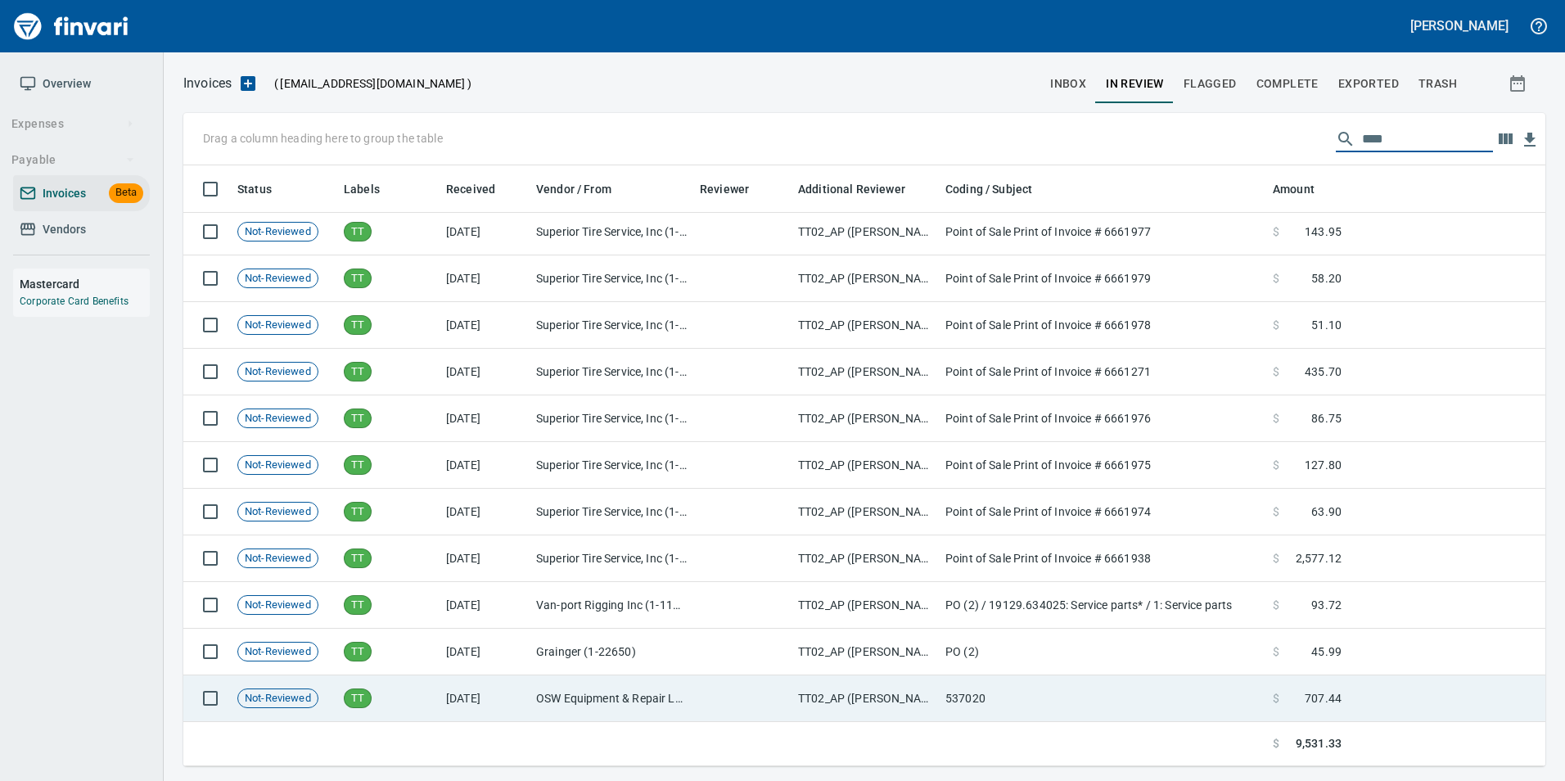
type input "****"
click at [596, 711] on td "OSW Equipment & Repair LLC (1-25821)" at bounding box center [612, 698] width 164 height 47
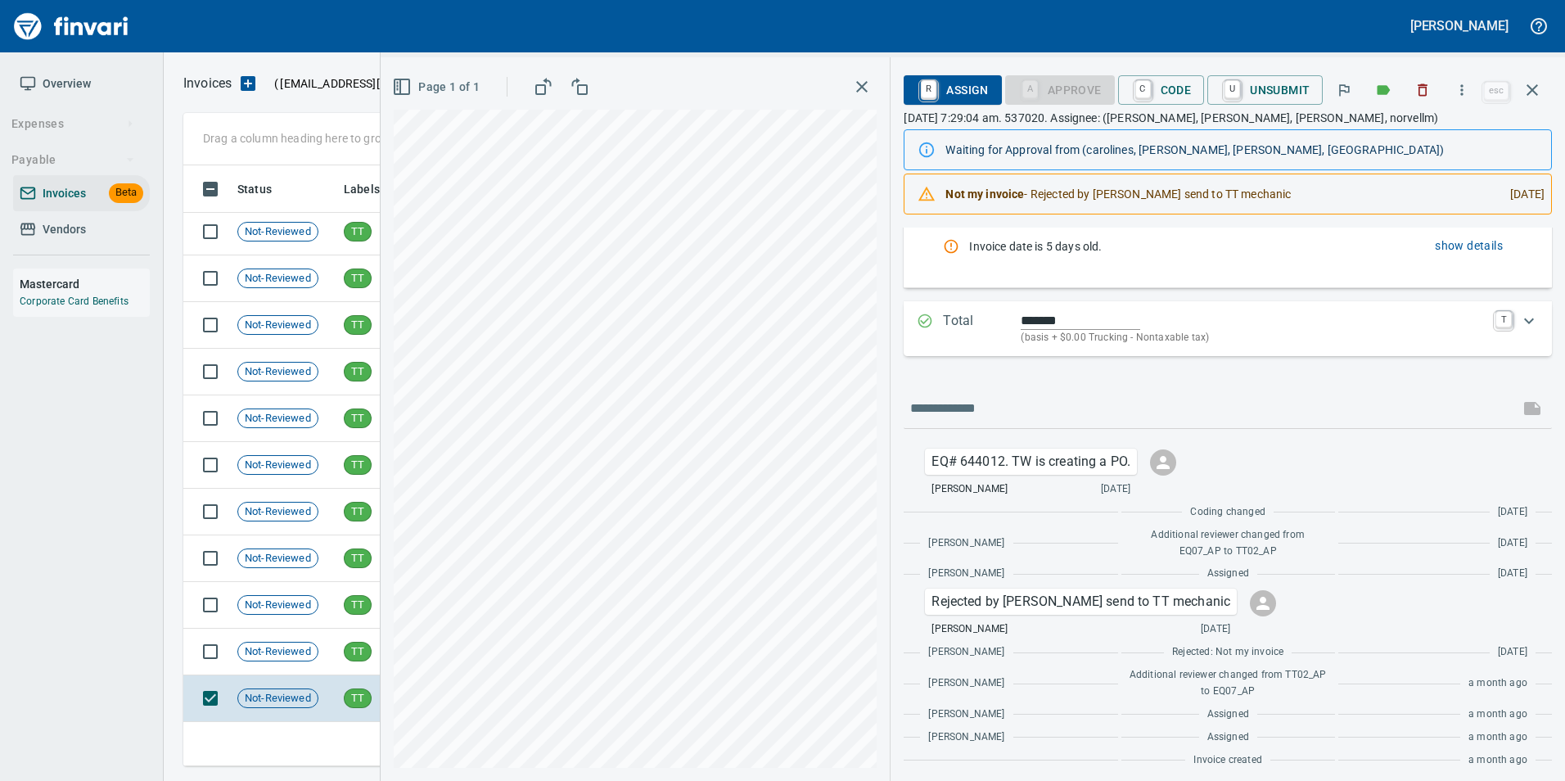
scroll to position [273, 0]
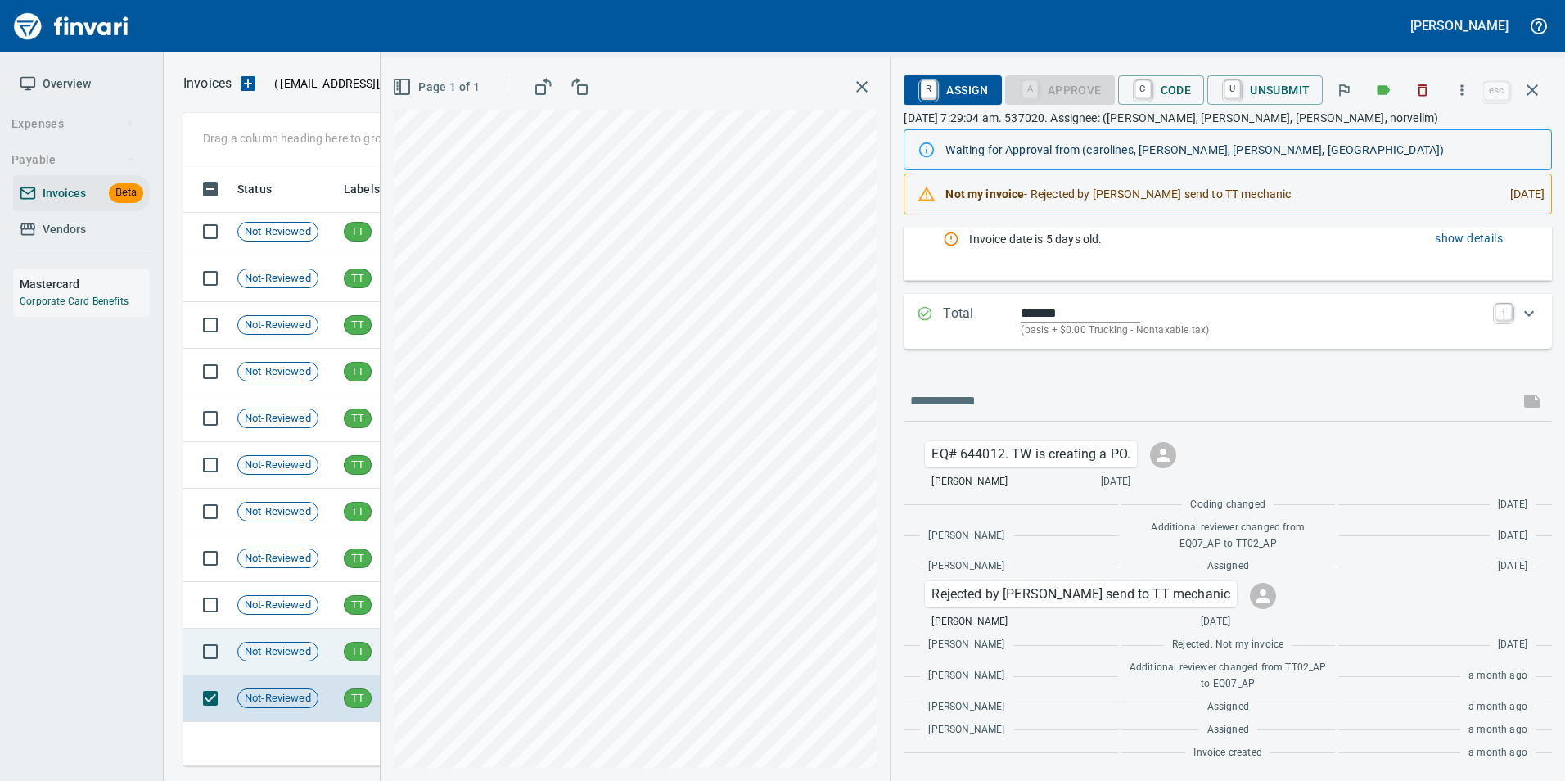
click at [284, 654] on span "Not-Reviewed" at bounding box center [277, 652] width 79 height 16
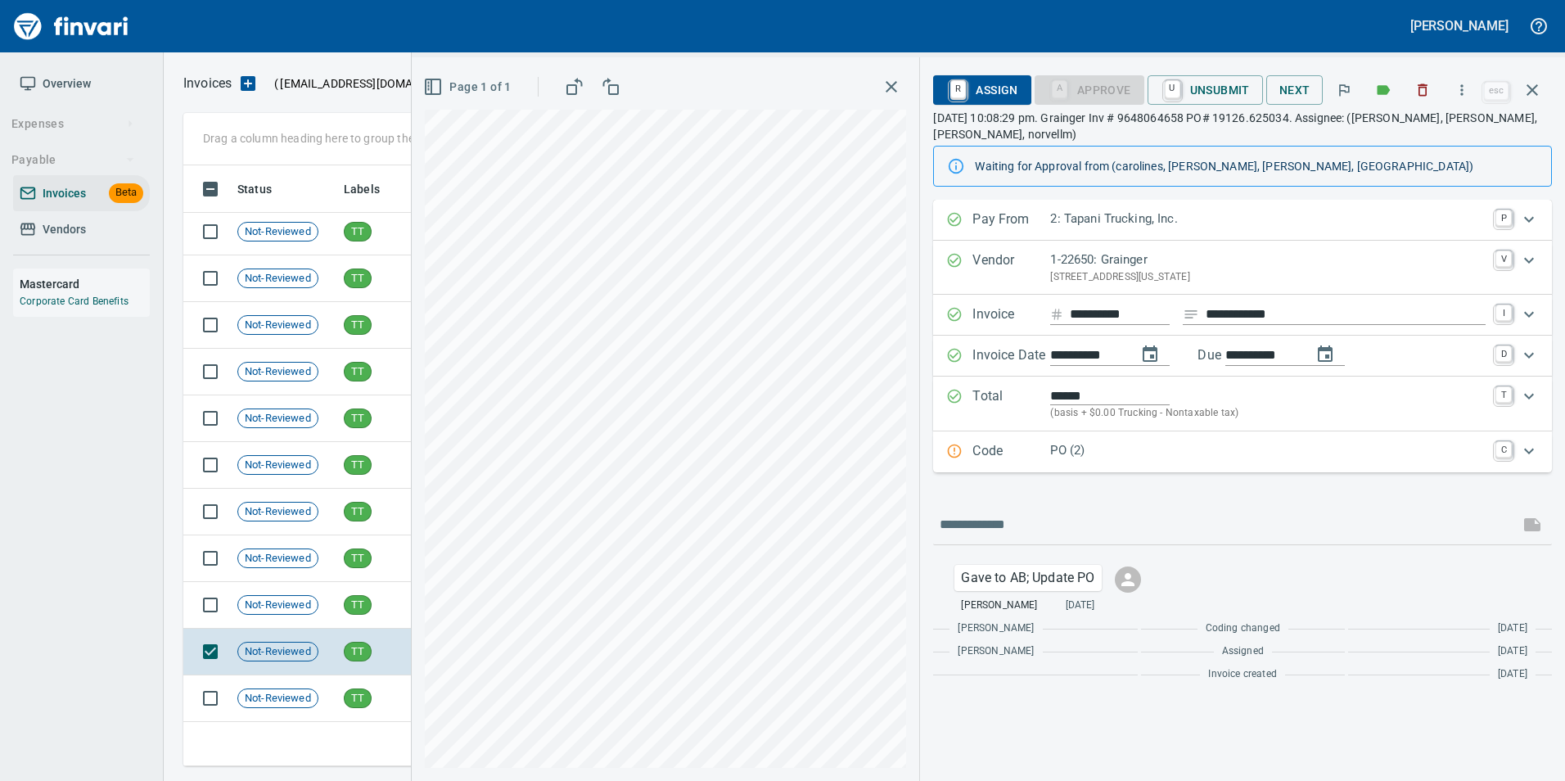
click at [1014, 453] on p "Code" at bounding box center [1011, 451] width 78 height 21
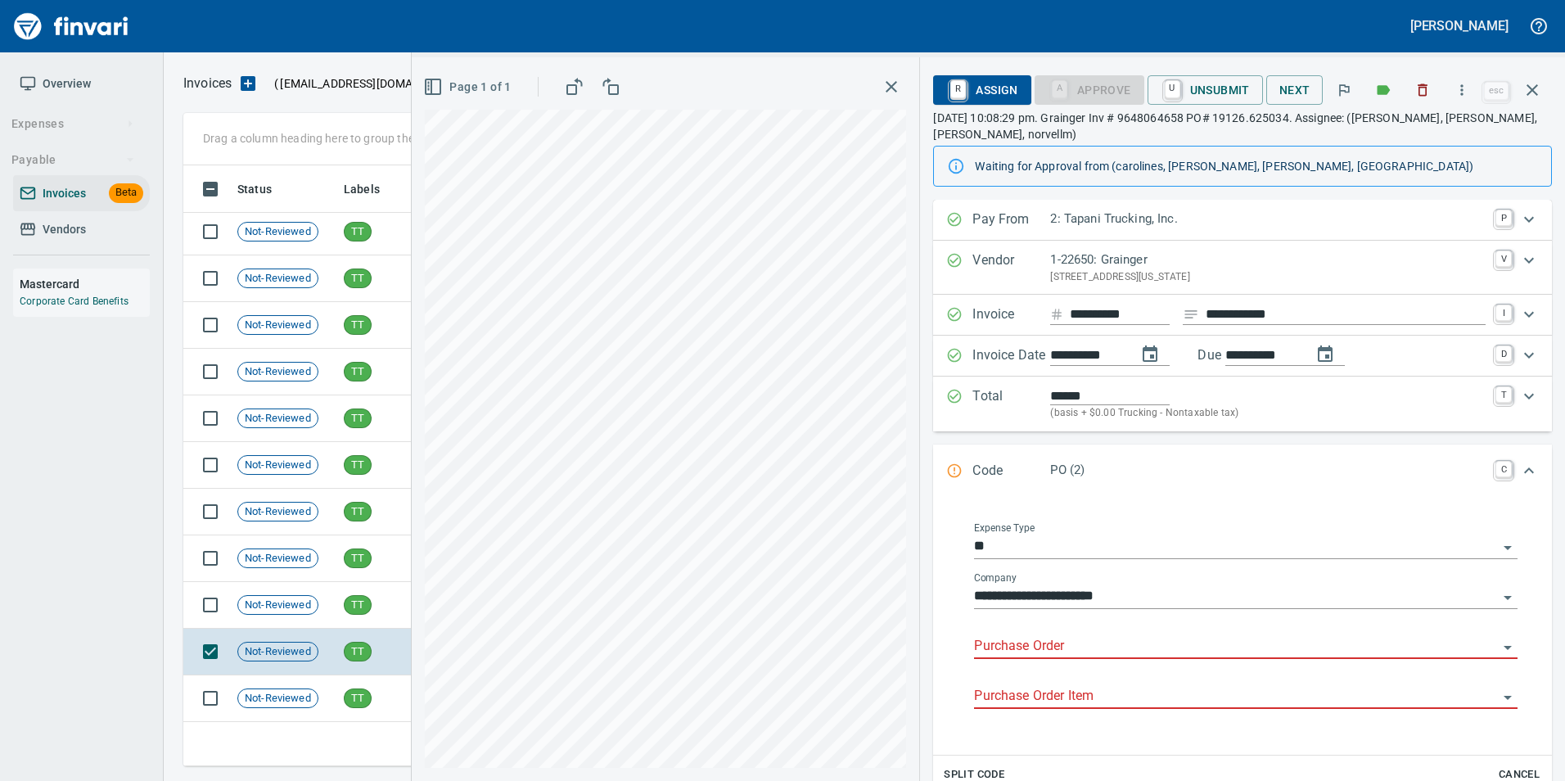
click at [1051, 651] on input "Purchase Order" at bounding box center [1236, 646] width 524 height 23
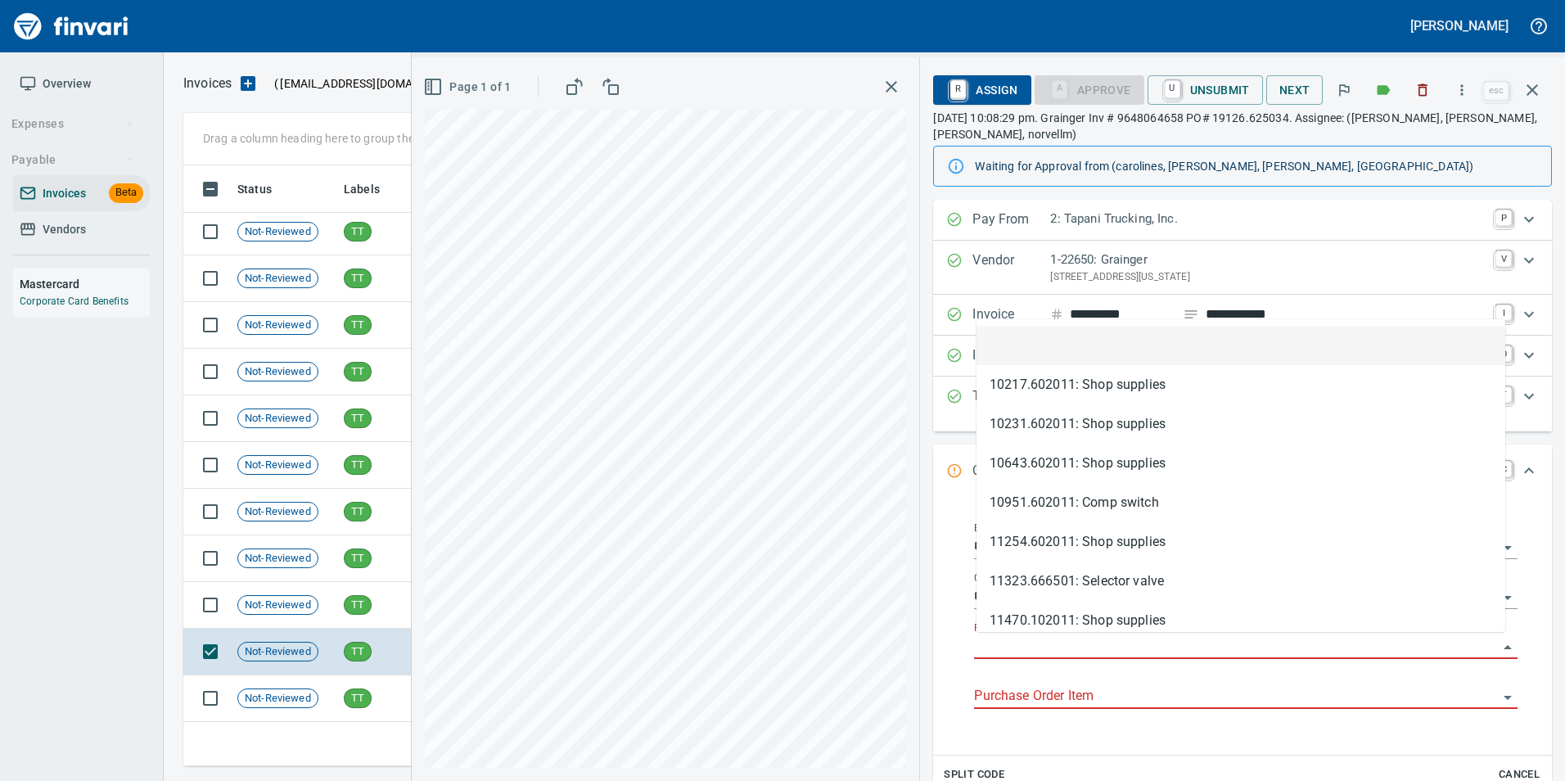
scroll to position [588, 1337]
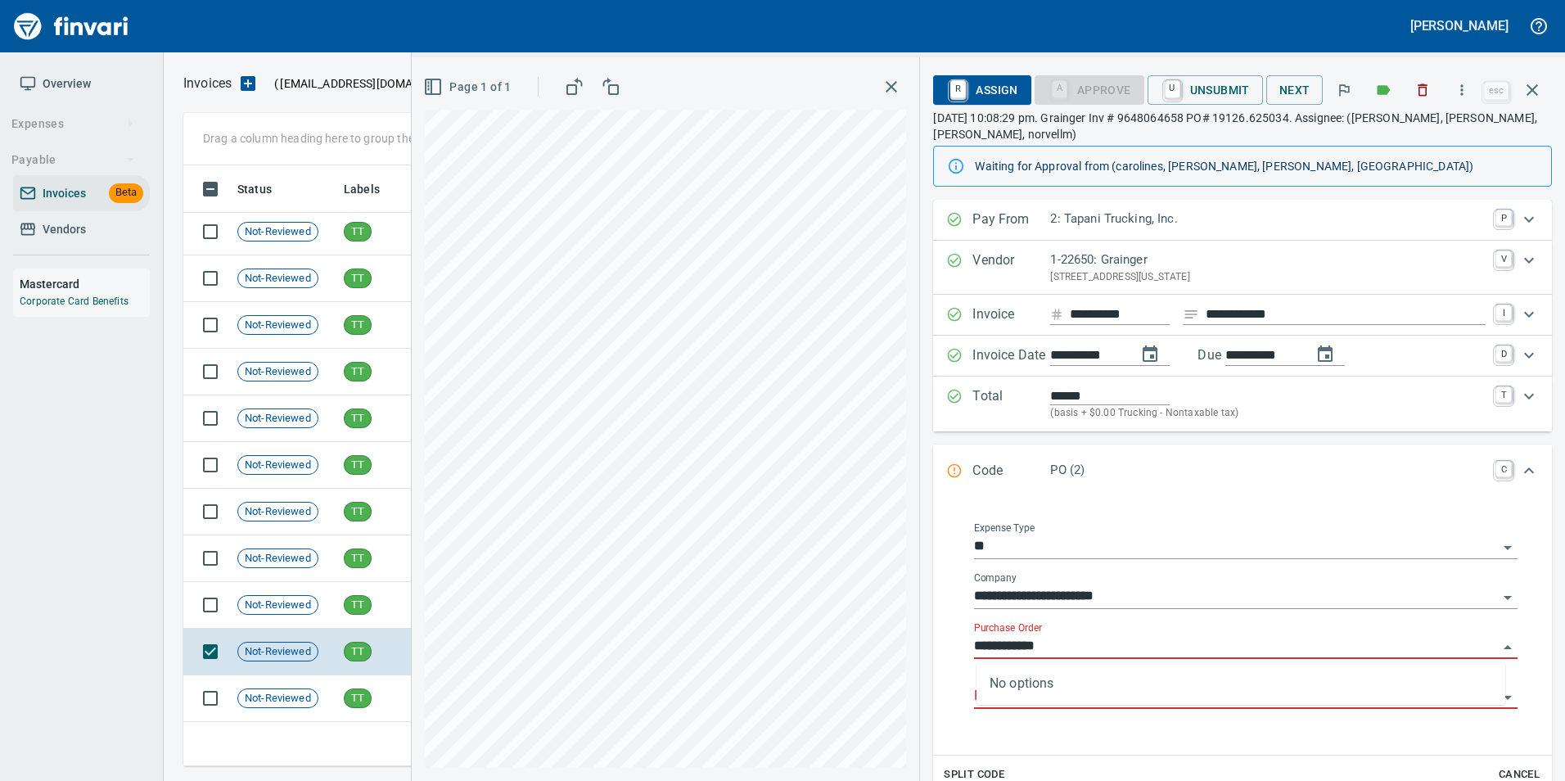
type input "**********"
click at [386, 601] on td "TT" at bounding box center [388, 605] width 102 height 47
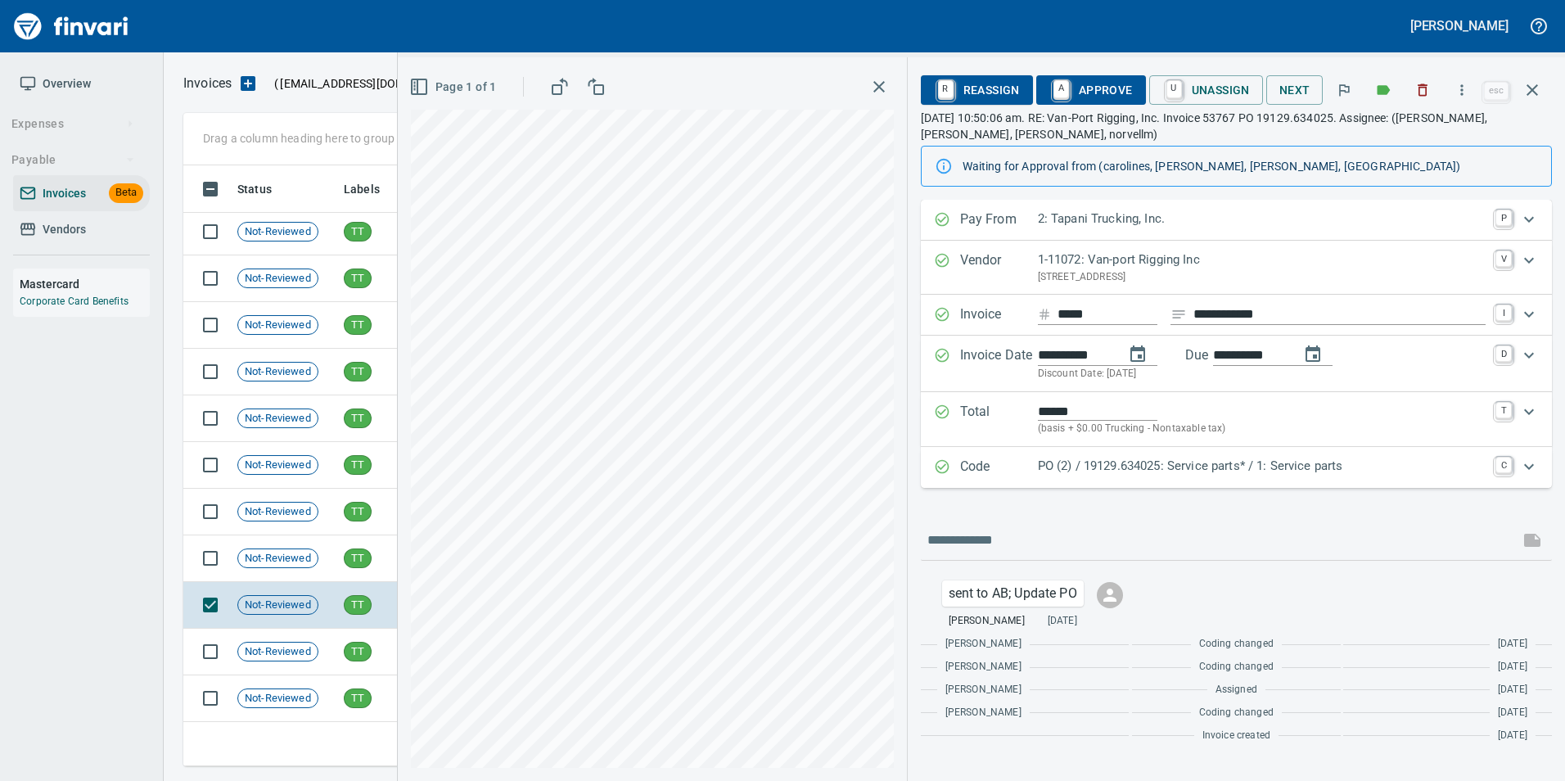
click at [1106, 461] on p "PO (2) / 19129.634025: Service parts* / 1: Service parts" at bounding box center [1262, 466] width 448 height 19
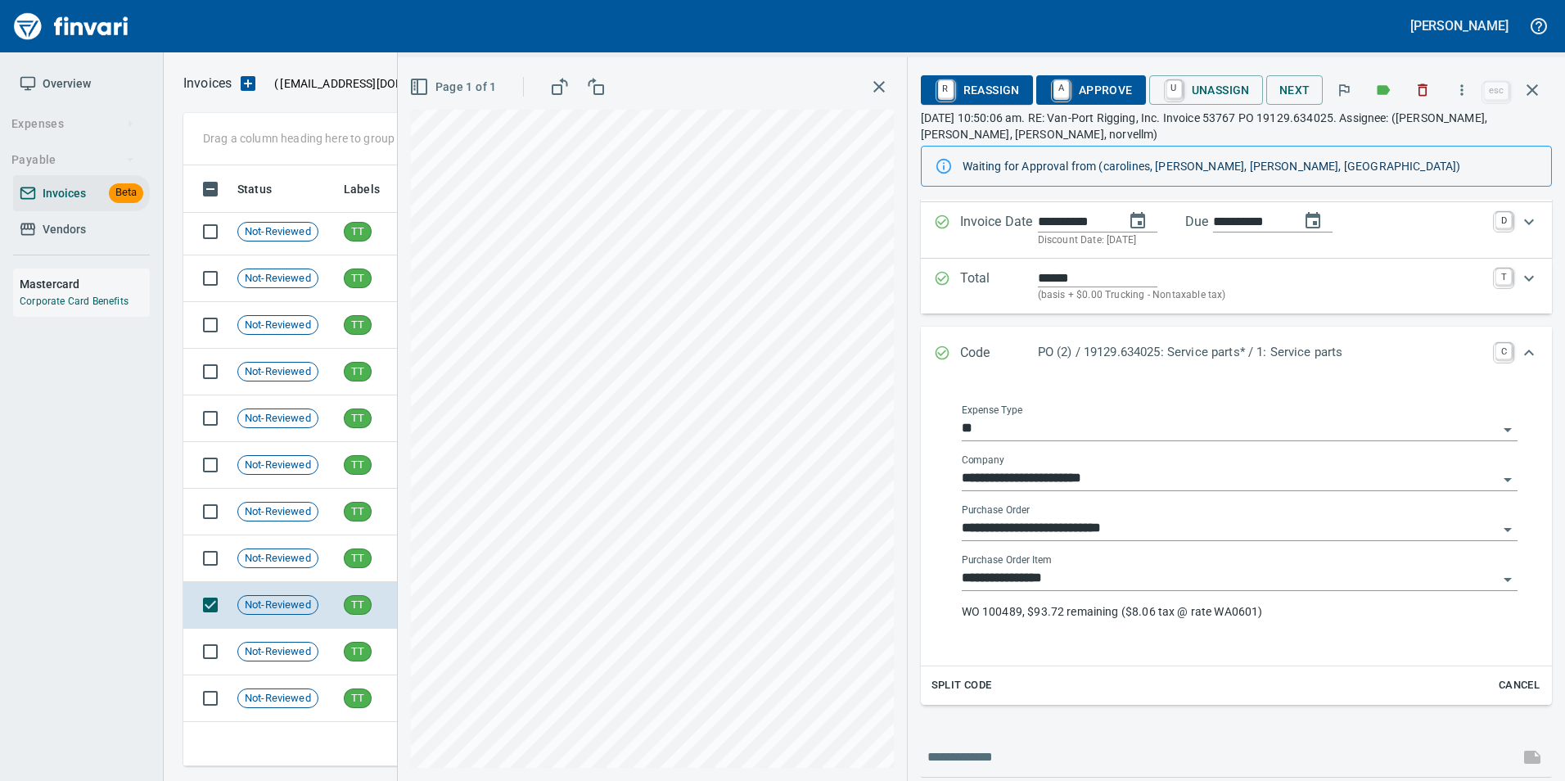
scroll to position [332, 0]
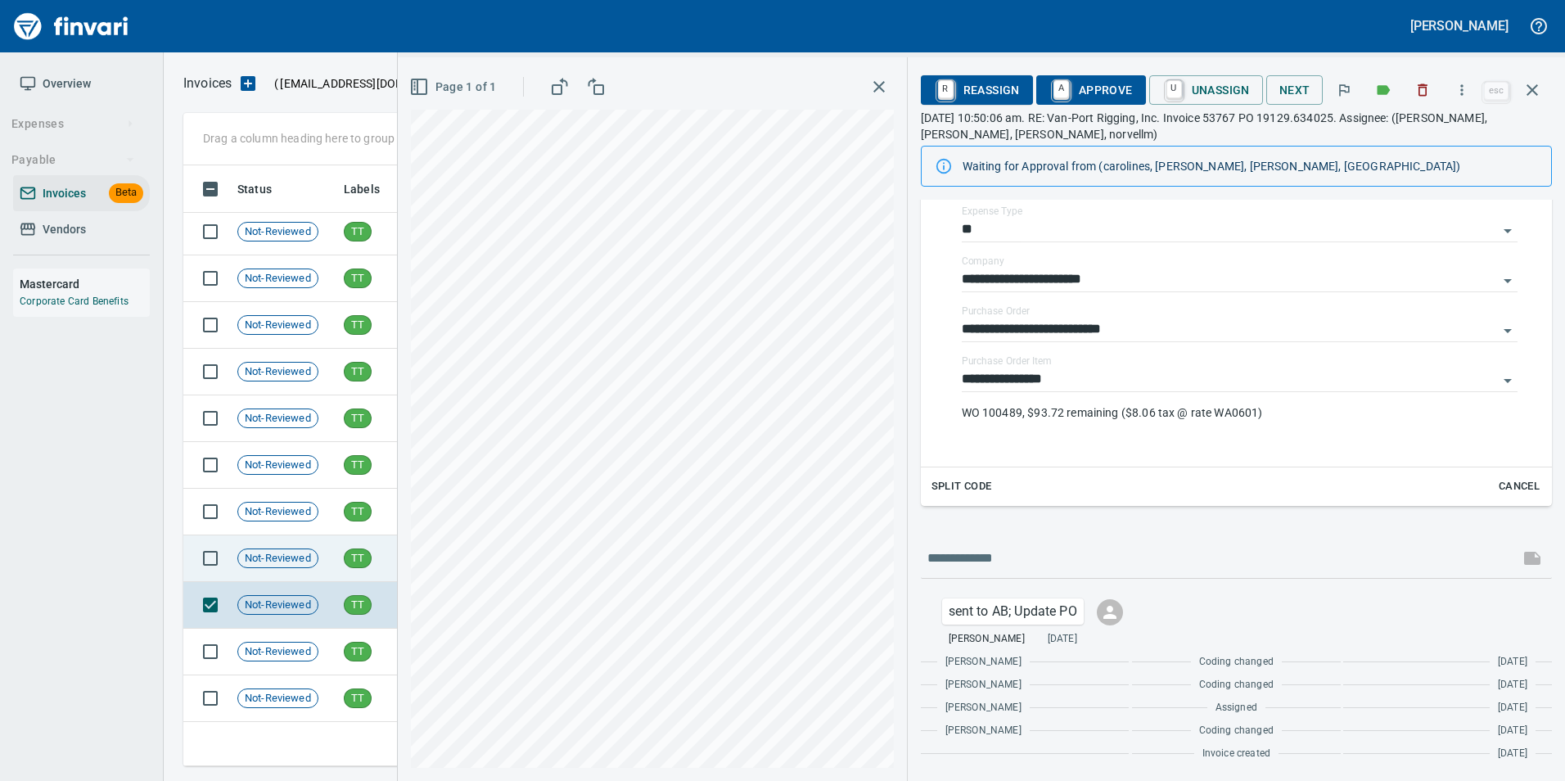
click at [348, 548] on td "TT" at bounding box center [388, 558] width 102 height 47
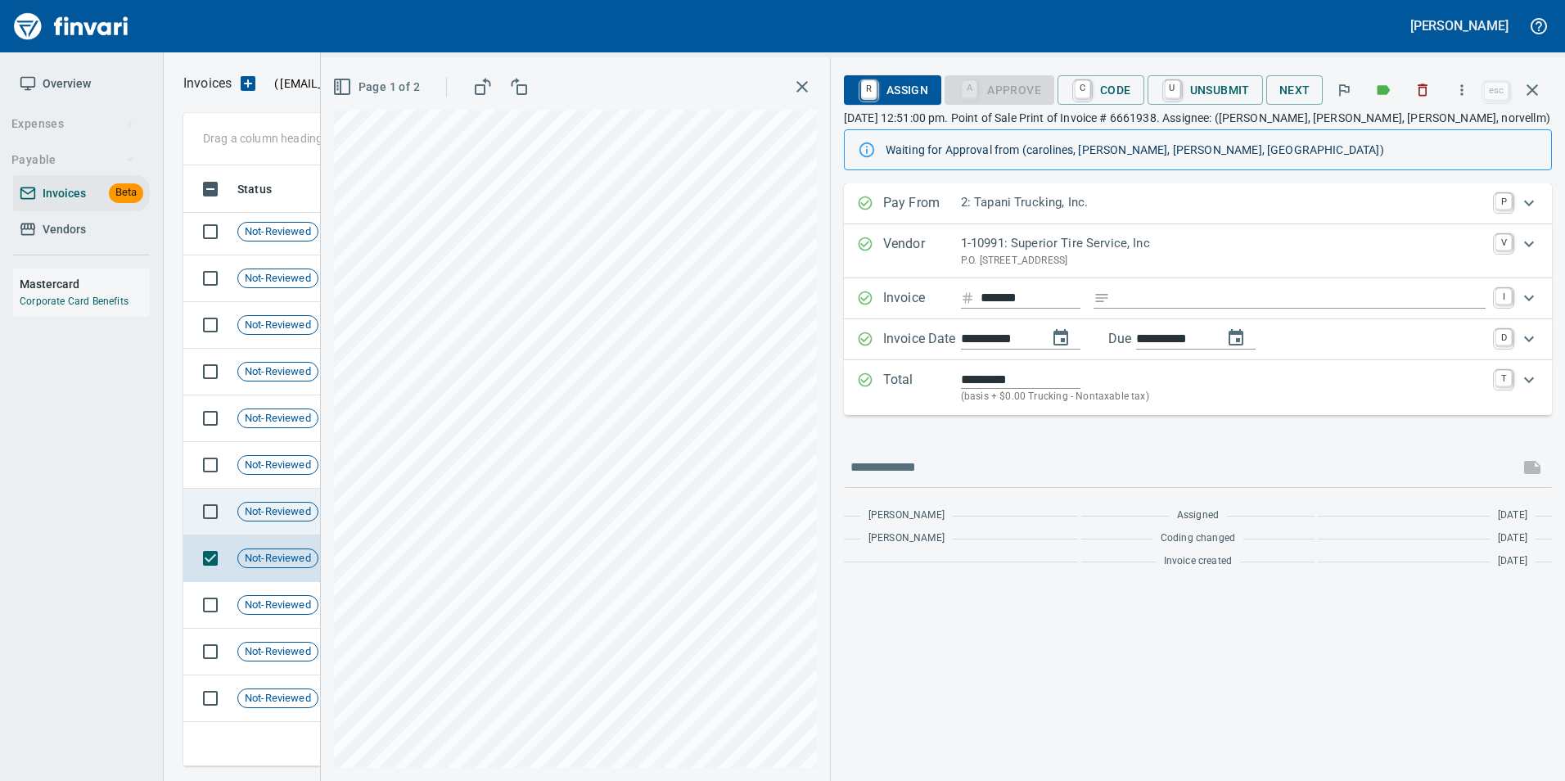
click at [294, 504] on span "Not-Reviewed" at bounding box center [277, 512] width 79 height 16
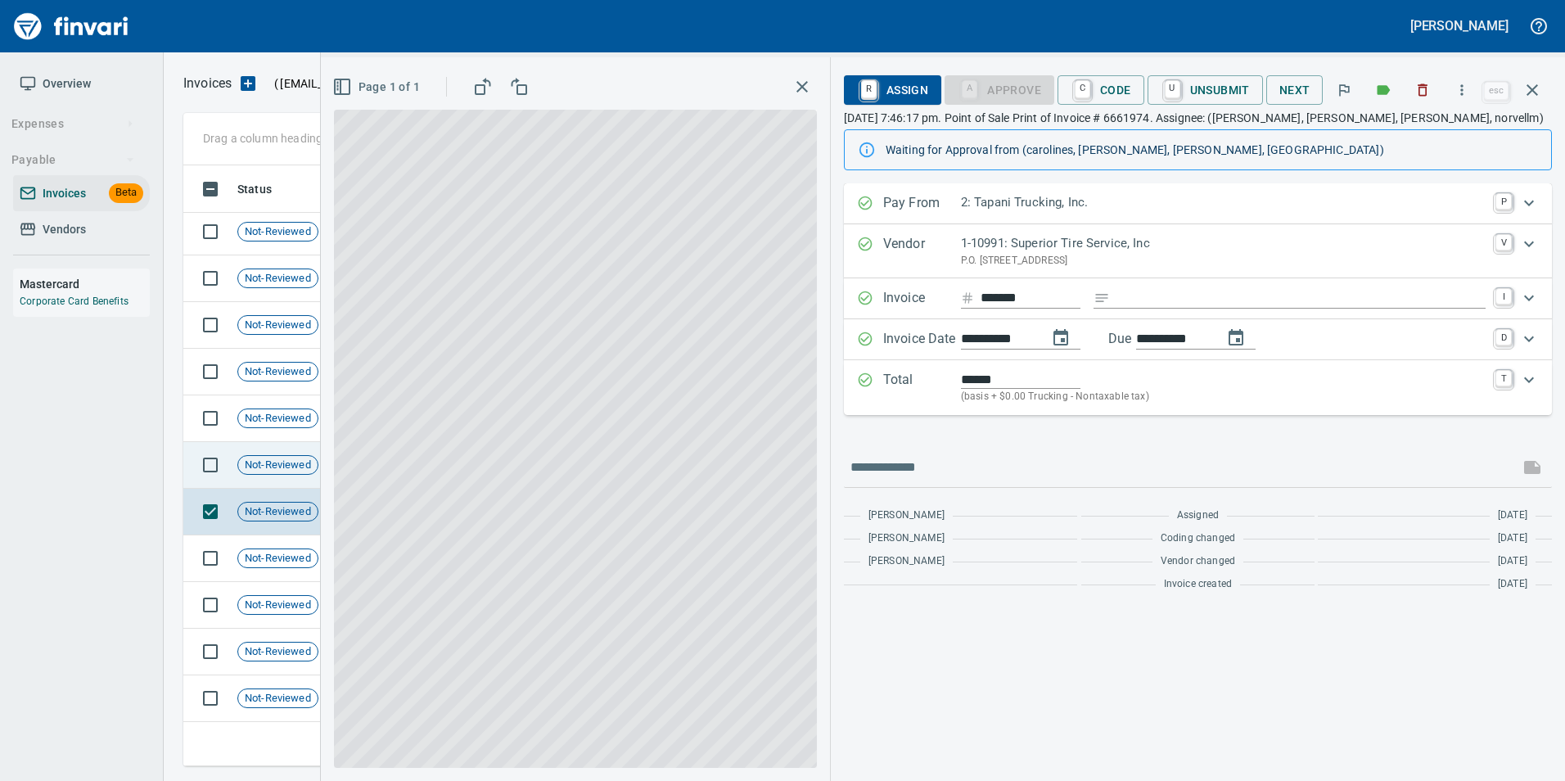
click at [278, 471] on span "Not-Reviewed" at bounding box center [277, 466] width 79 height 16
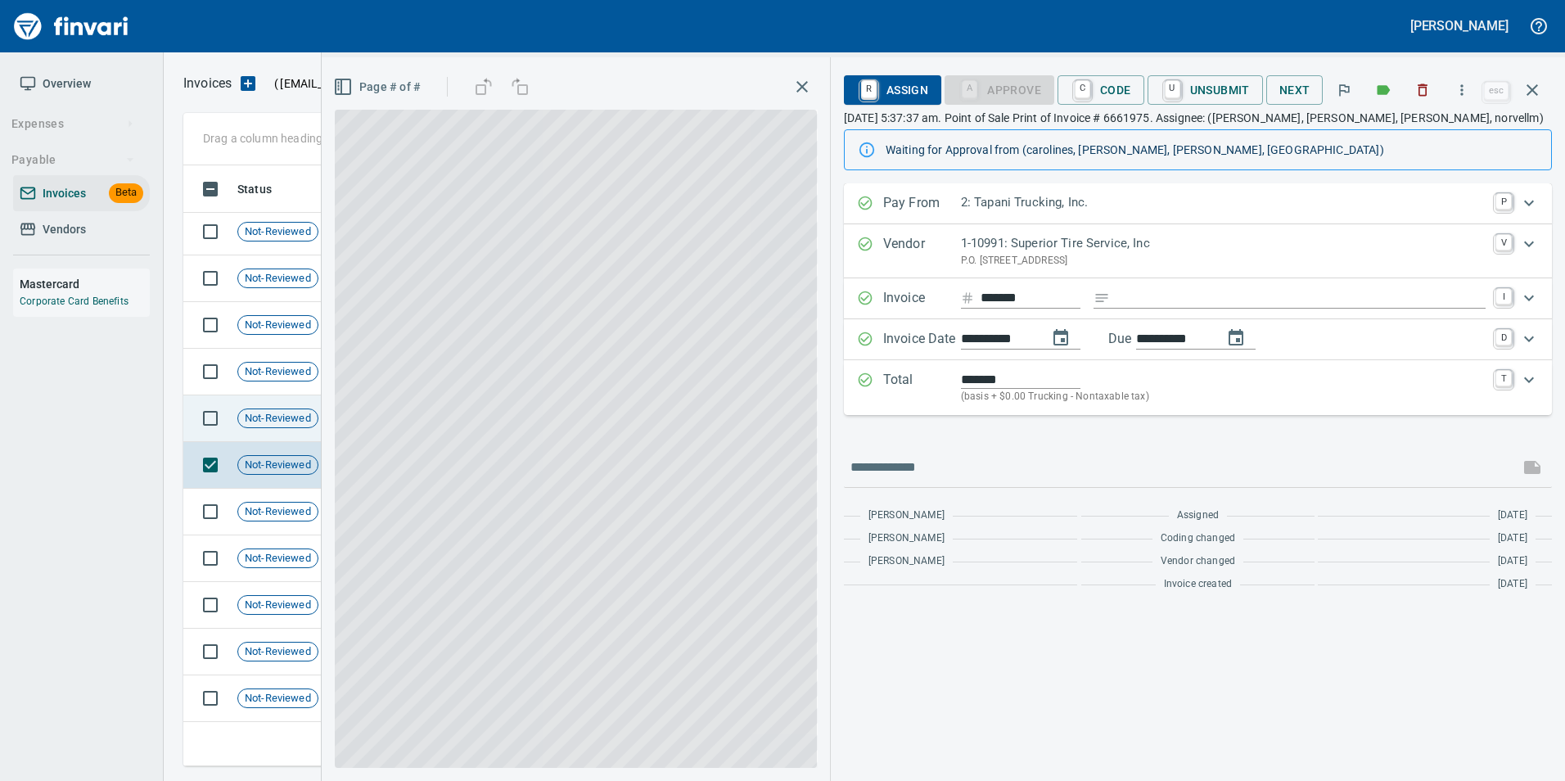
click at [268, 428] on td "Not-Reviewed" at bounding box center [284, 418] width 106 height 47
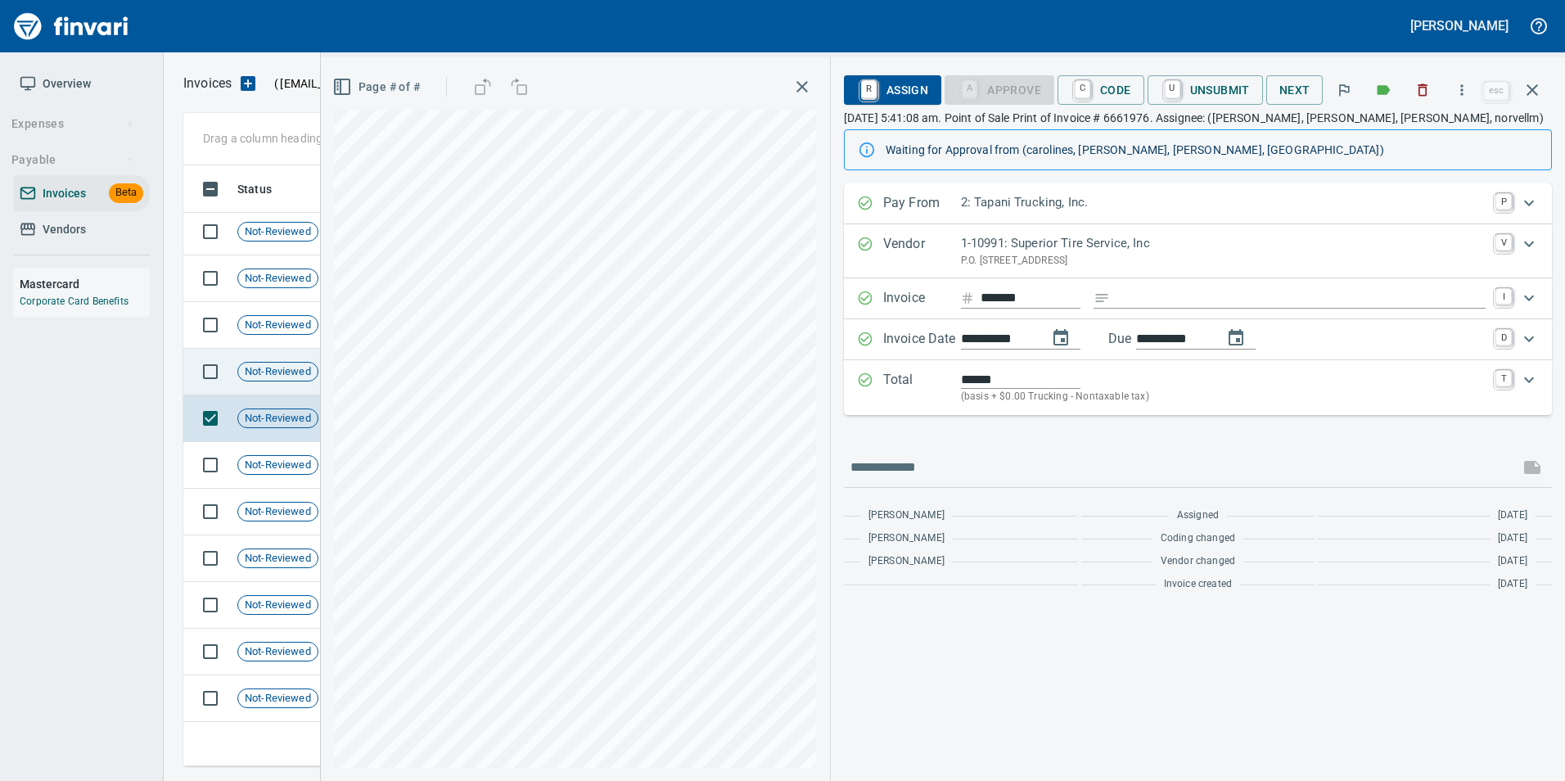
click at [273, 375] on span "Not-Reviewed" at bounding box center [277, 372] width 79 height 16
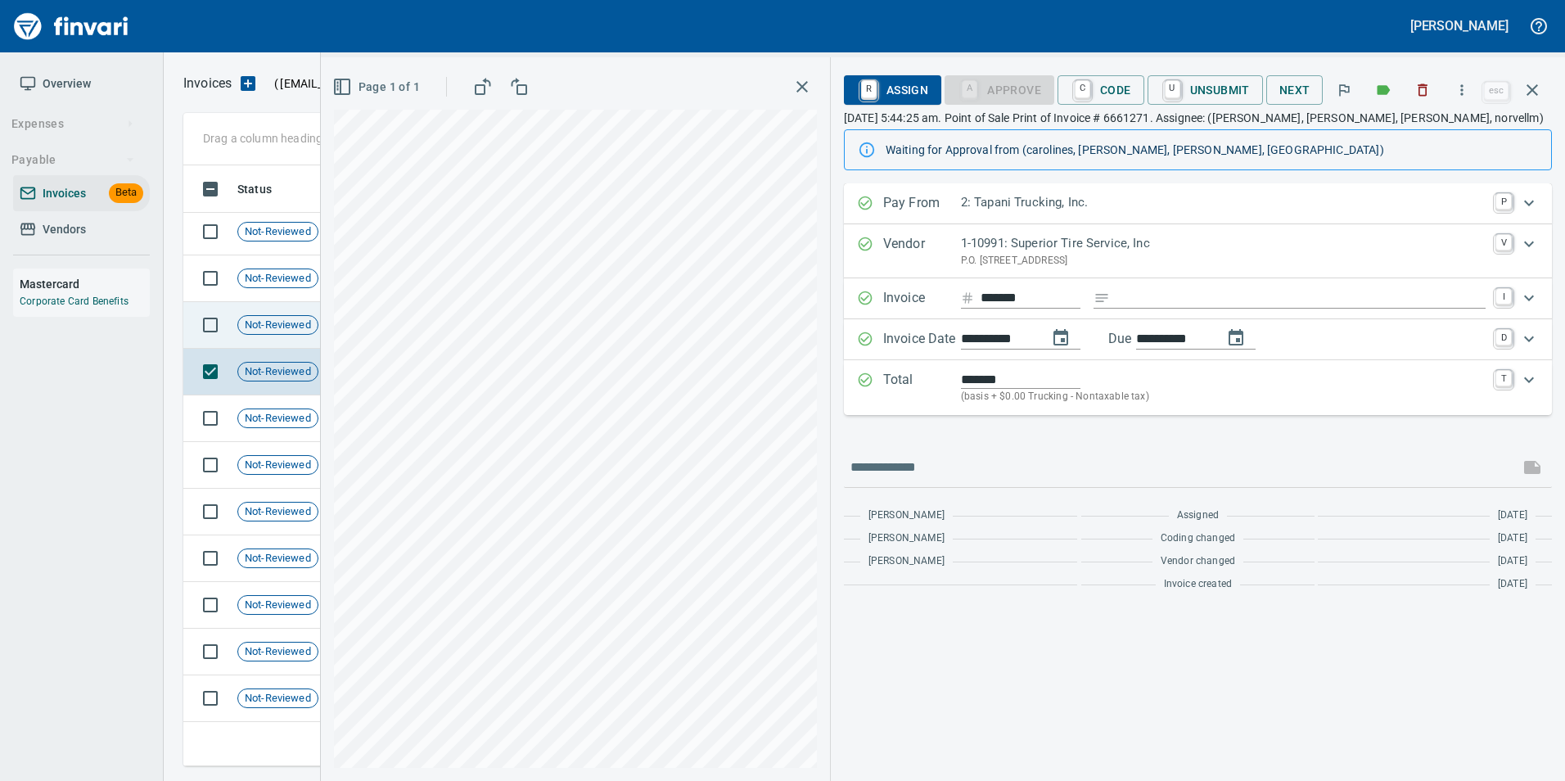
click at [268, 322] on span "Not-Reviewed" at bounding box center [277, 326] width 79 height 16
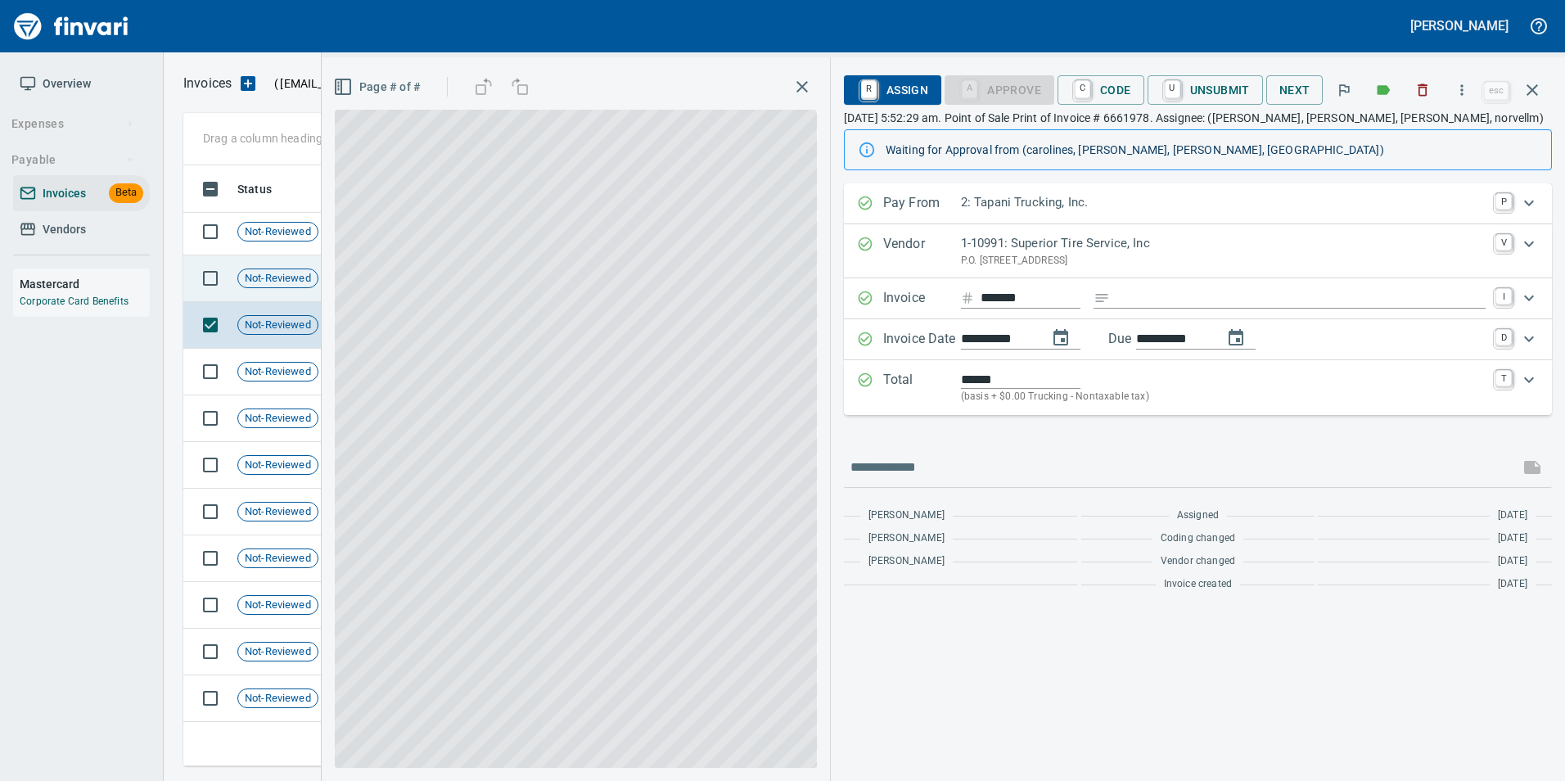
click at [280, 272] on span "Not-Reviewed" at bounding box center [277, 279] width 79 height 16
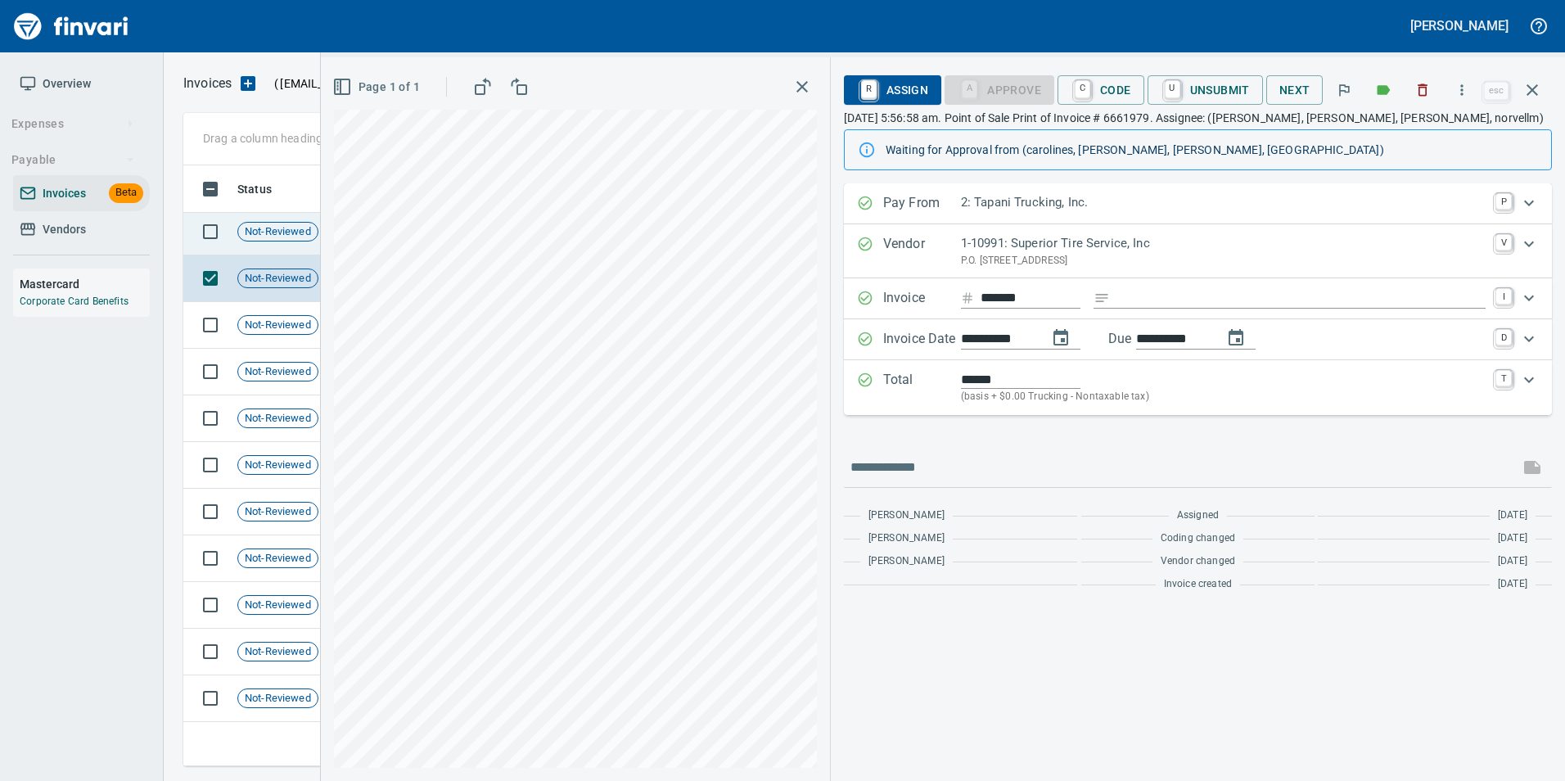
click at [267, 224] on span "Not-Reviewed" at bounding box center [277, 232] width 79 height 16
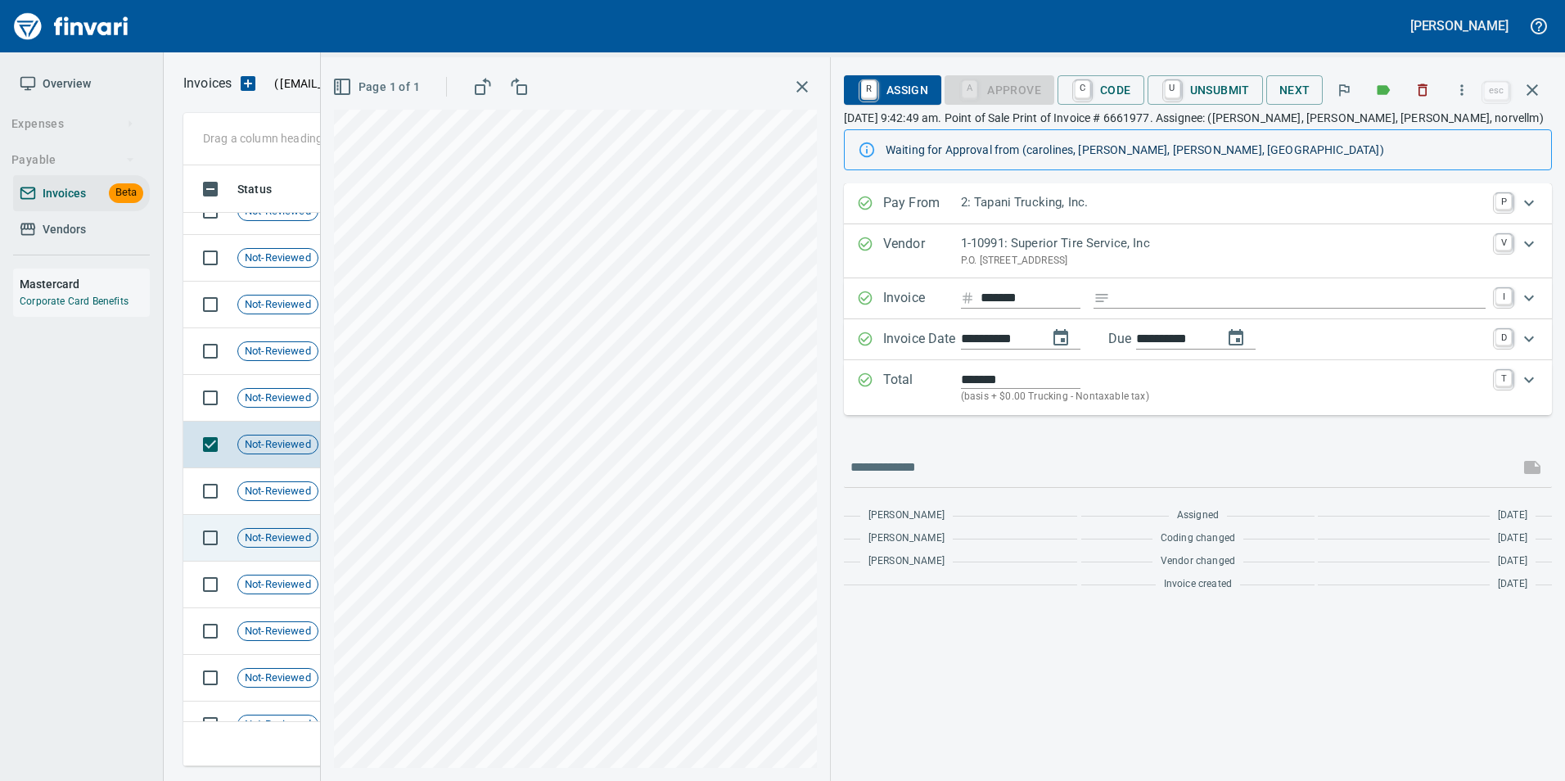
scroll to position [467, 0]
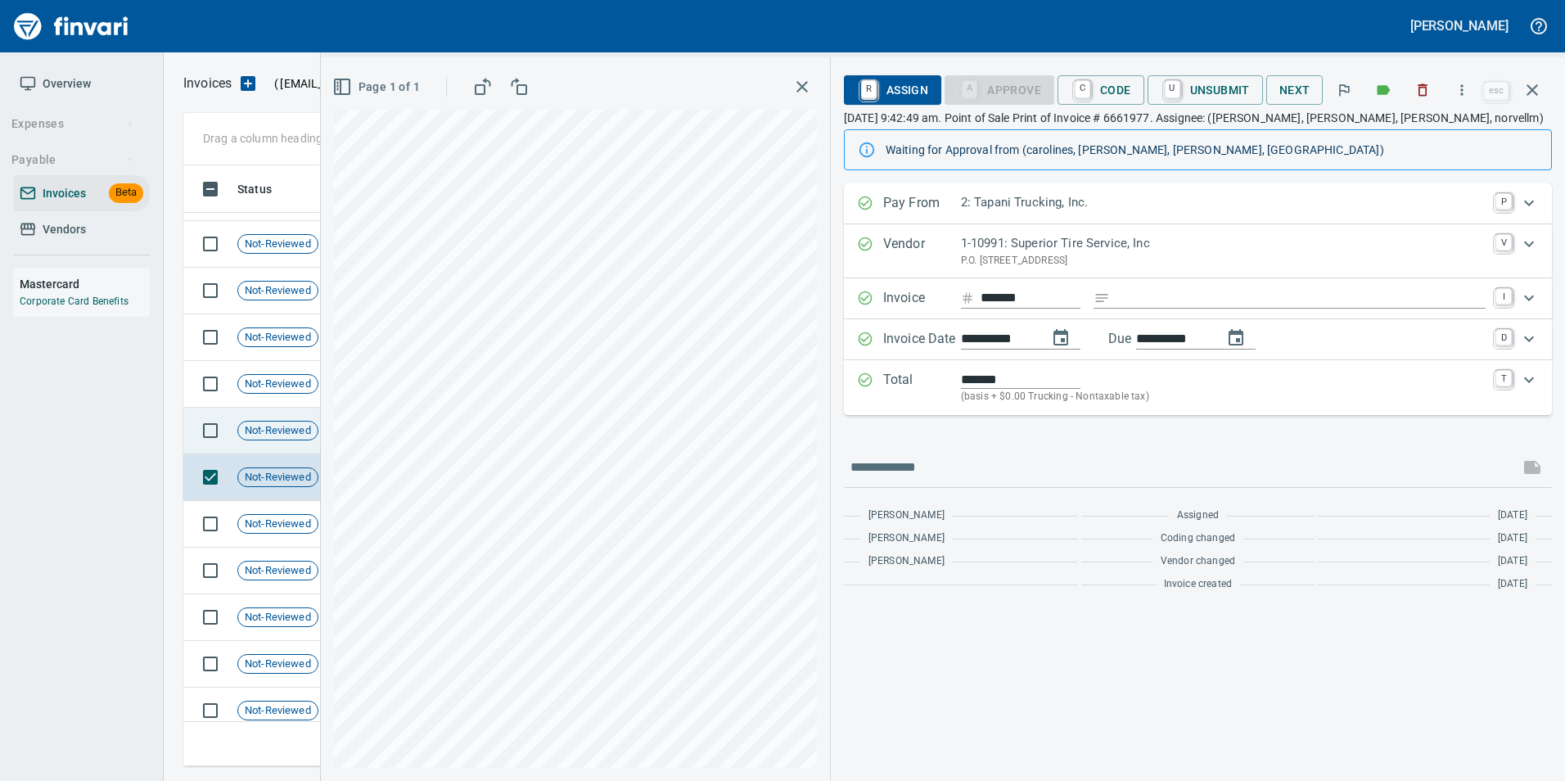
click at [286, 435] on span "Not-Reviewed" at bounding box center [277, 431] width 79 height 16
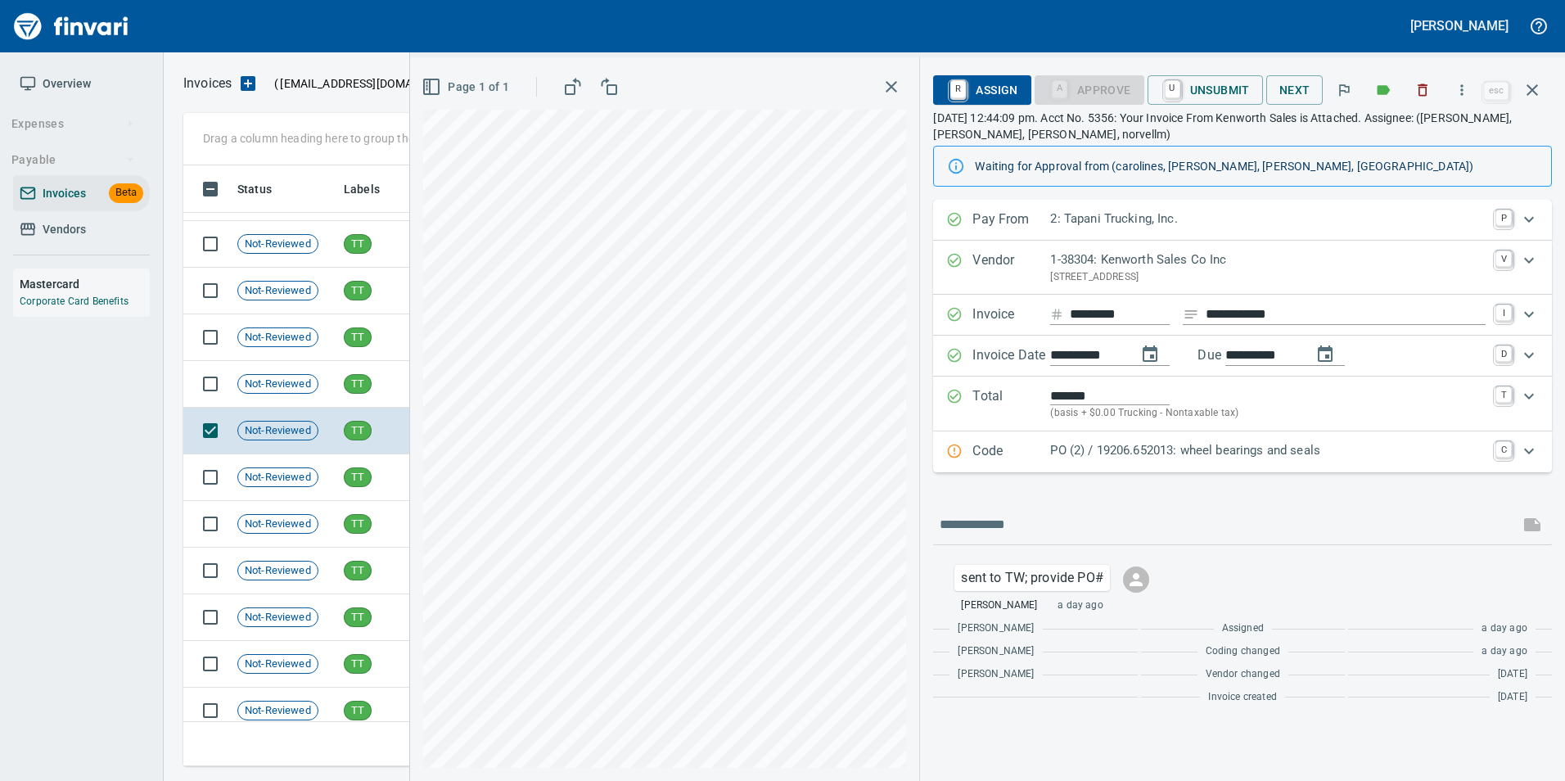
click at [1088, 455] on p "PO (2) / 19206.652013: wheel bearings and seals" at bounding box center [1267, 450] width 435 height 19
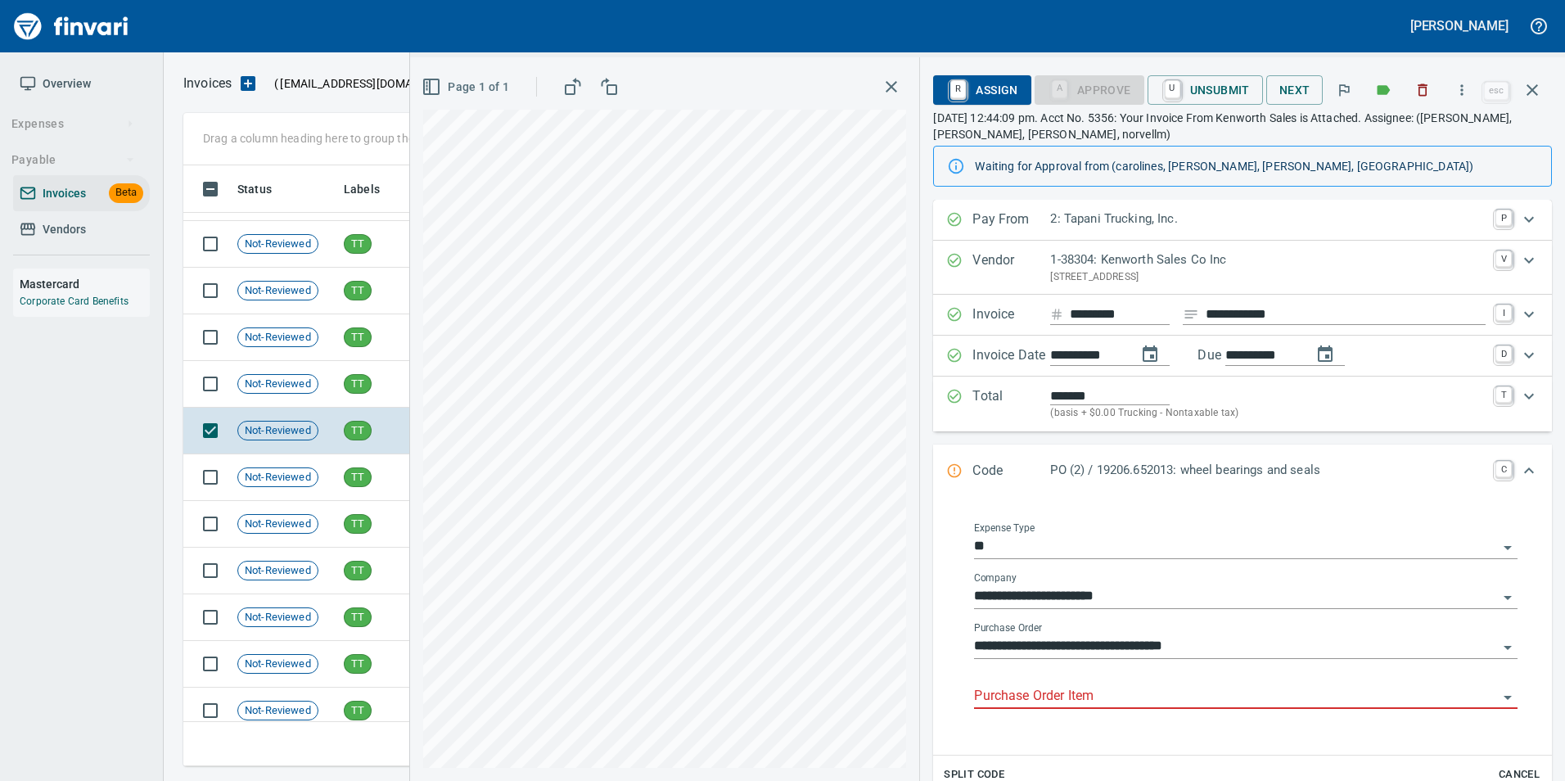
click at [1111, 688] on input "Purchase Order Item" at bounding box center [1236, 696] width 524 height 23
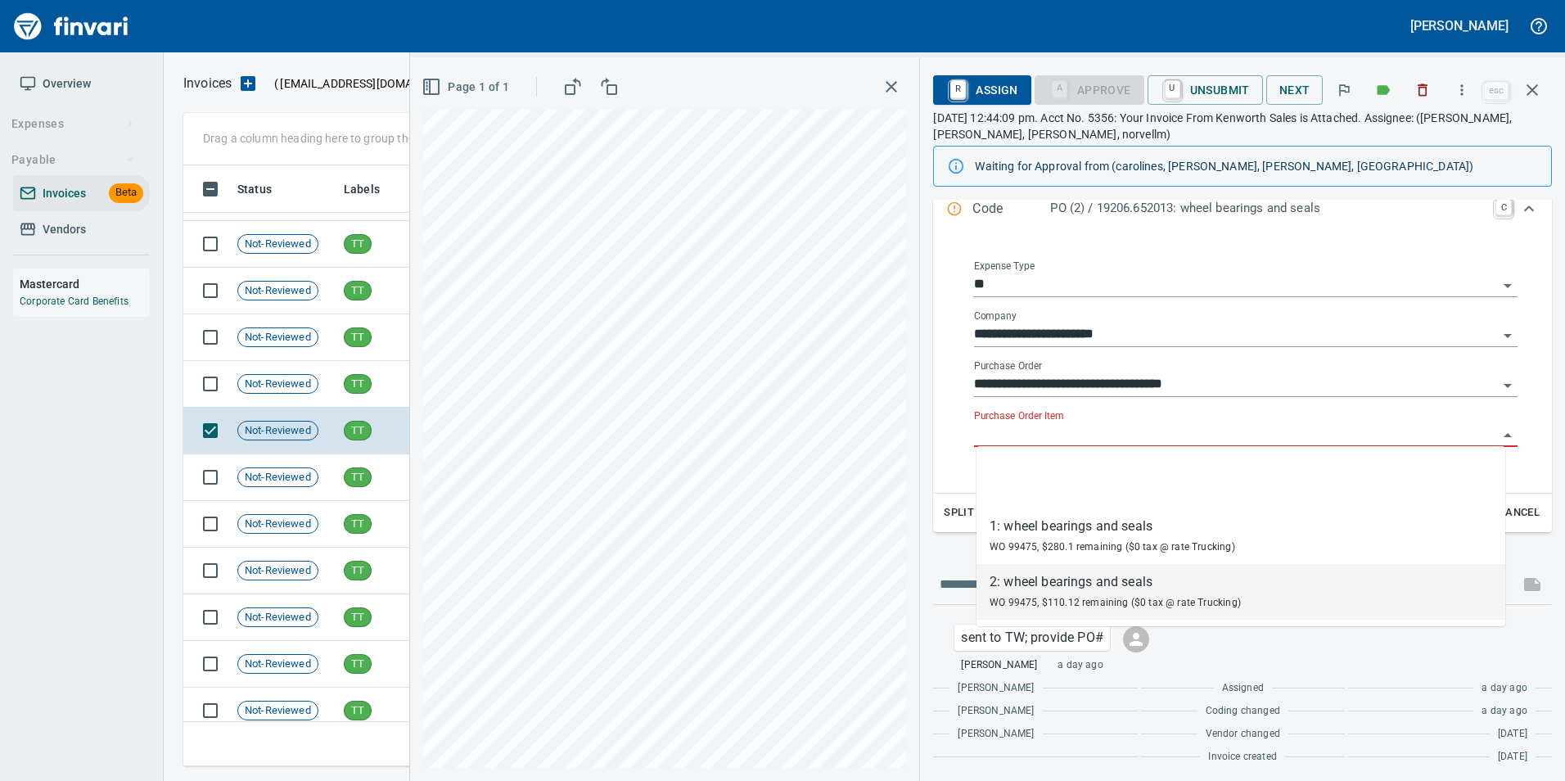
scroll to position [266, 0]
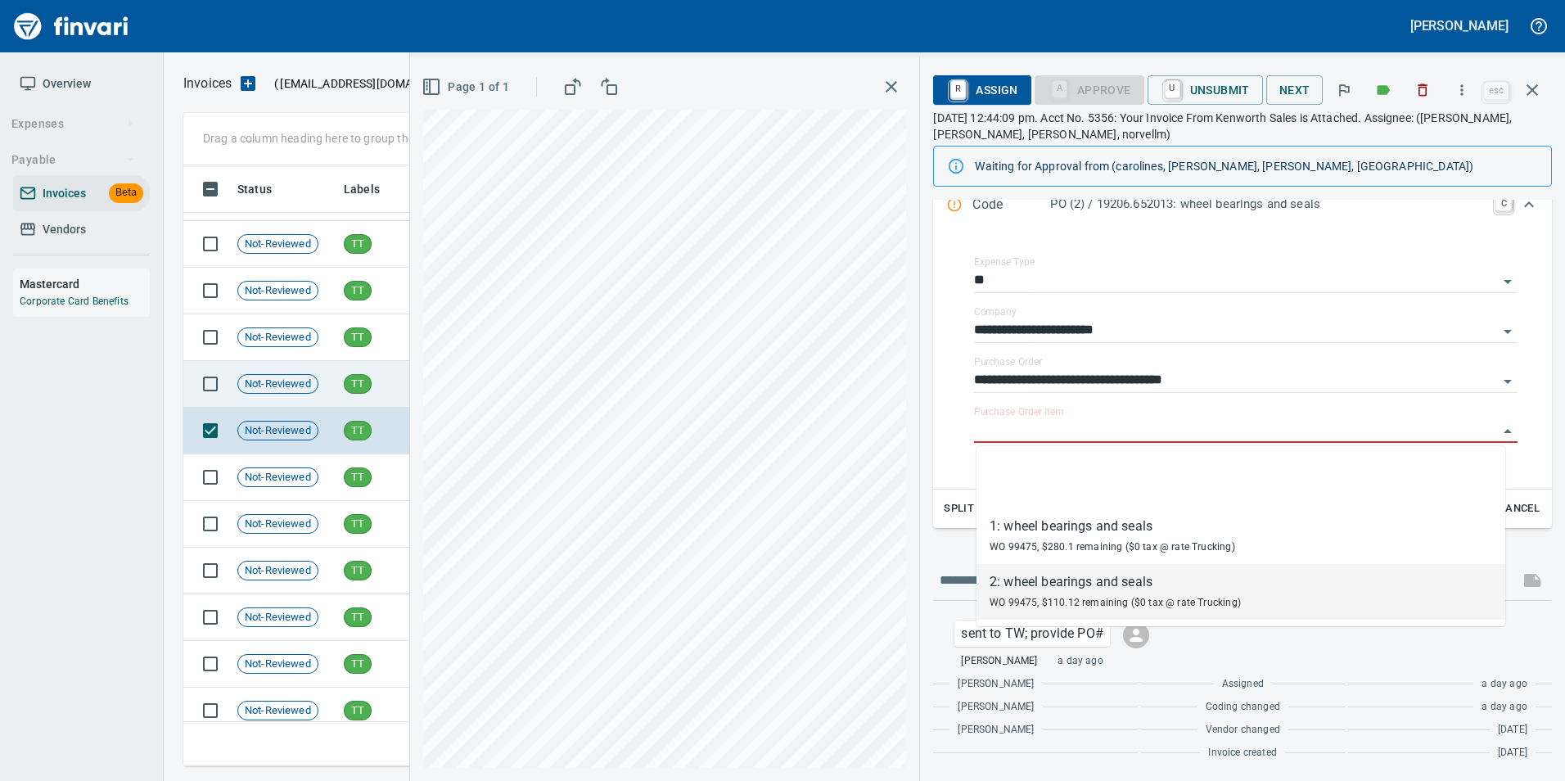
click at [363, 358] on td "TT" at bounding box center [388, 337] width 102 height 47
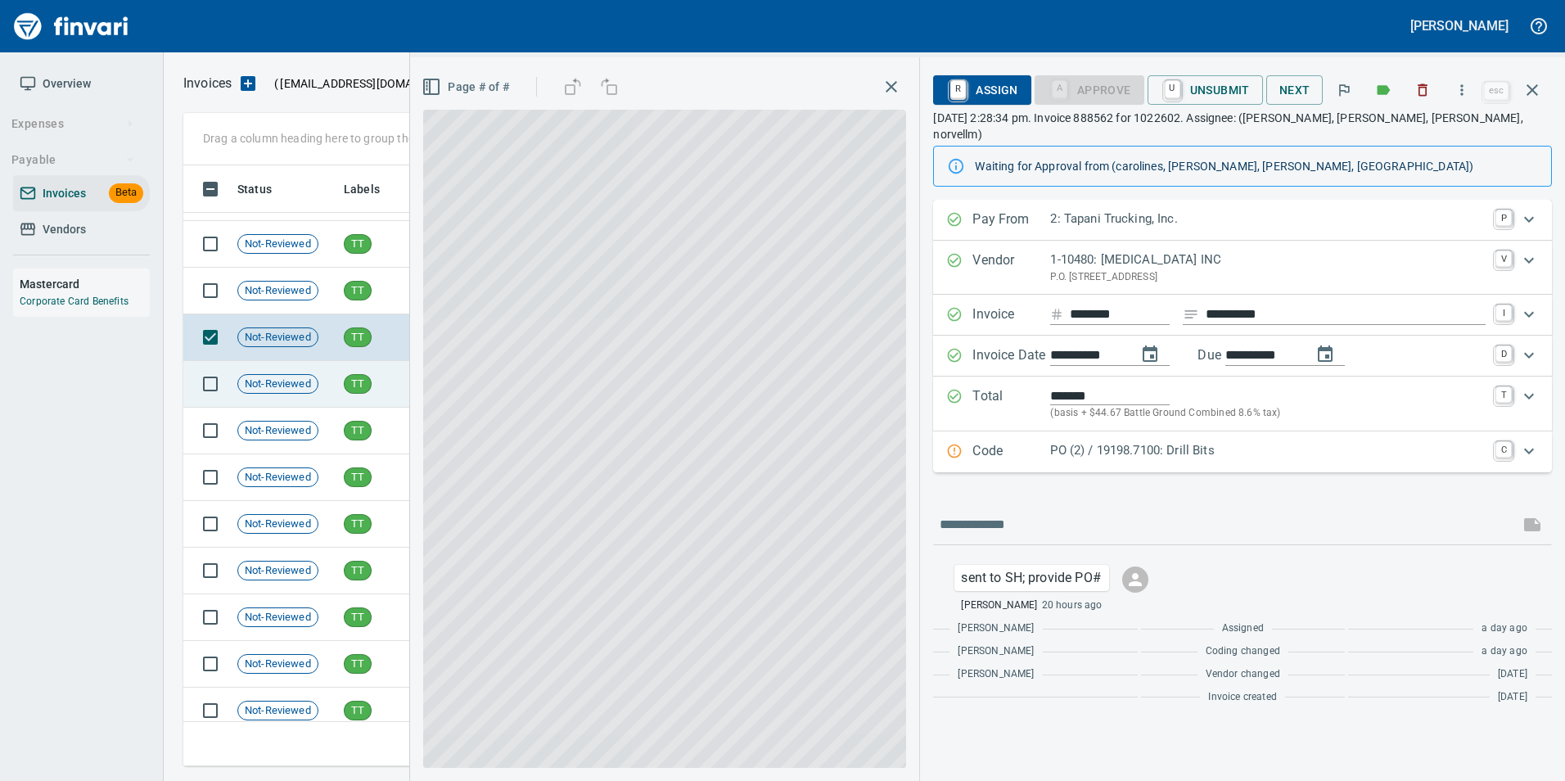
click at [358, 374] on div "TT" at bounding box center [358, 384] width 28 height 20
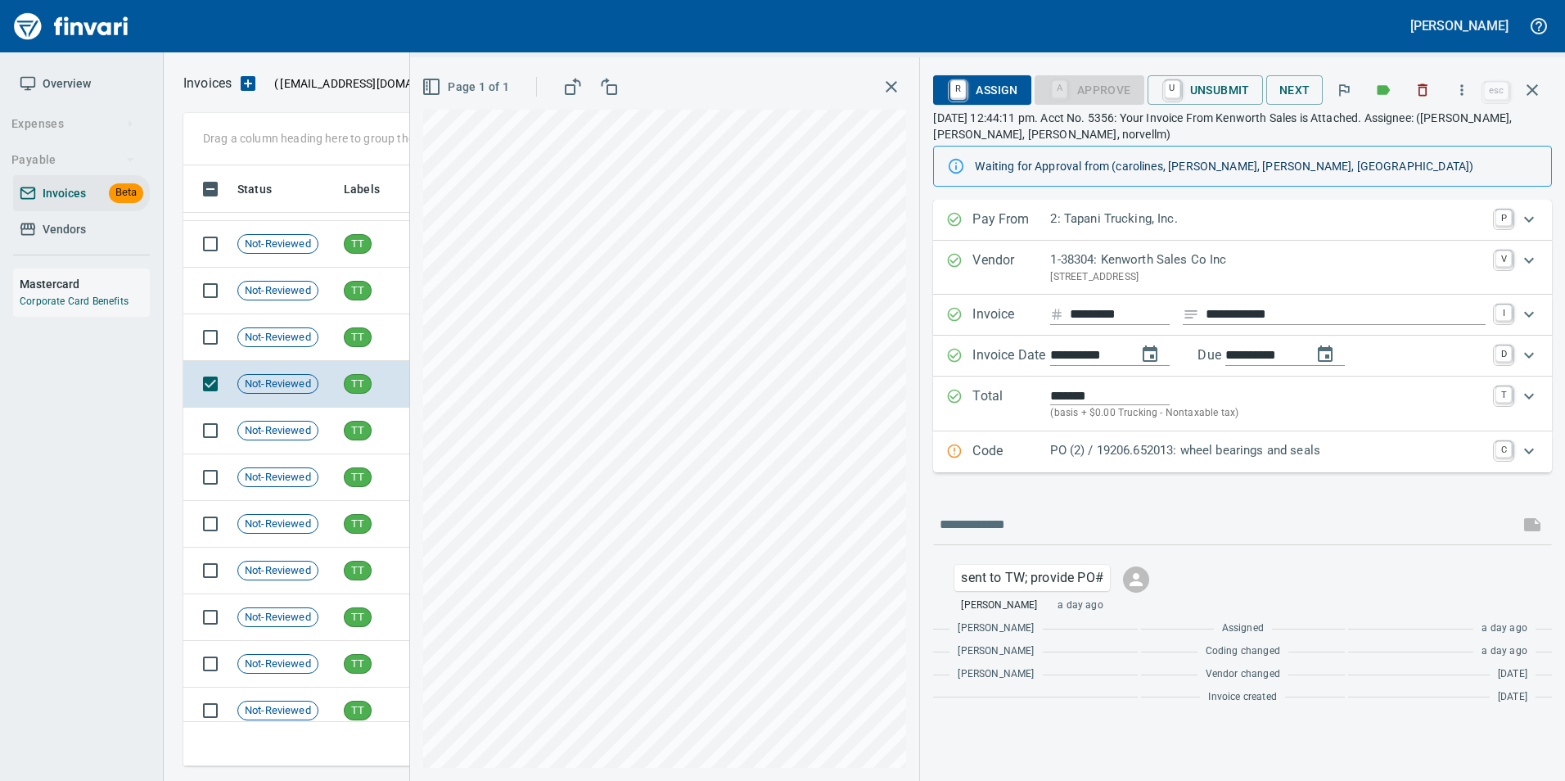
click at [1115, 453] on p "PO (2) / 19206.652013: wheel bearings and seals" at bounding box center [1267, 450] width 435 height 19
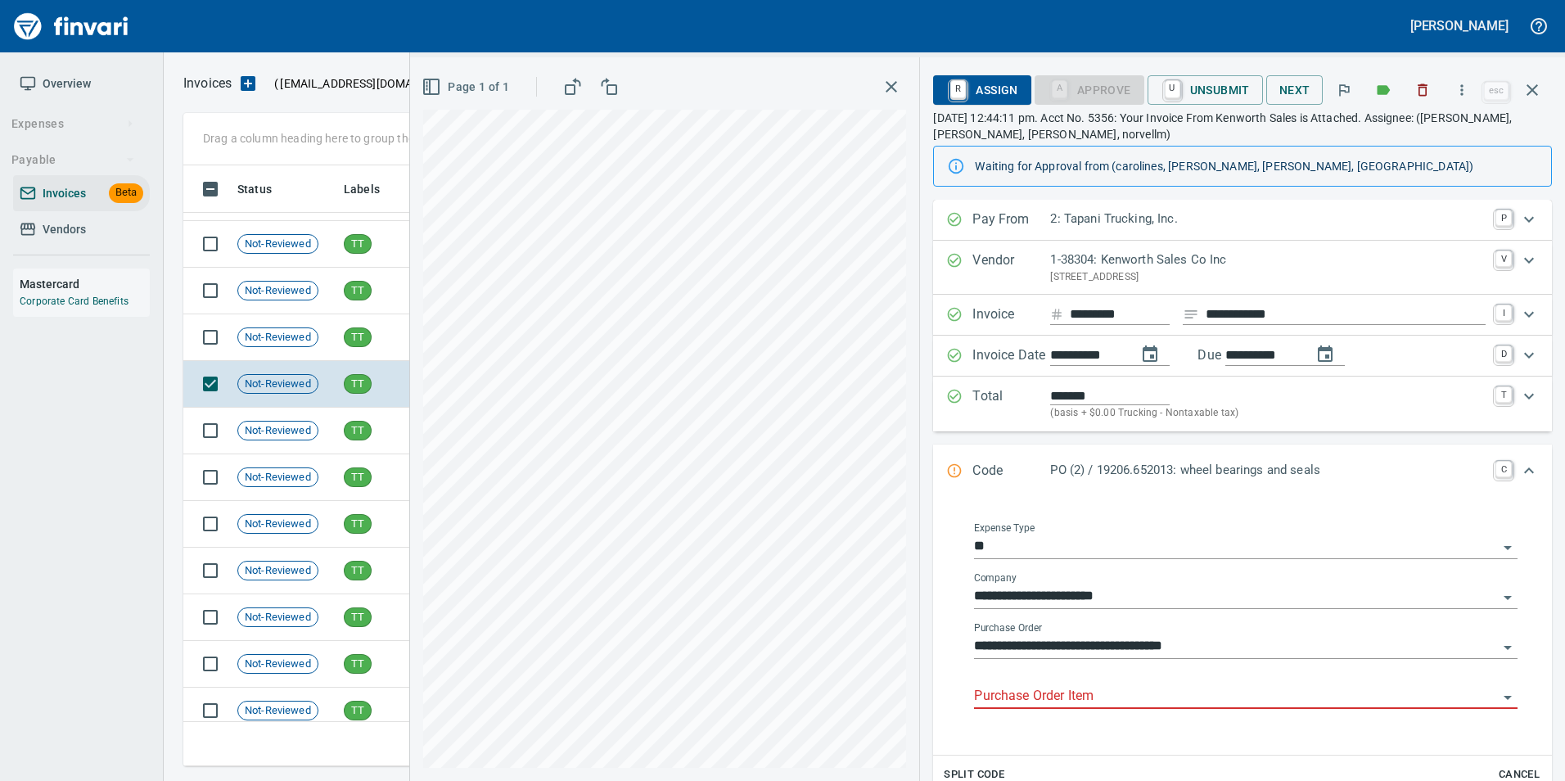
click at [1057, 712] on div "Purchase Order Item" at bounding box center [1245, 697] width 543 height 50
click at [1051, 696] on input "Purchase Order Item" at bounding box center [1236, 696] width 524 height 23
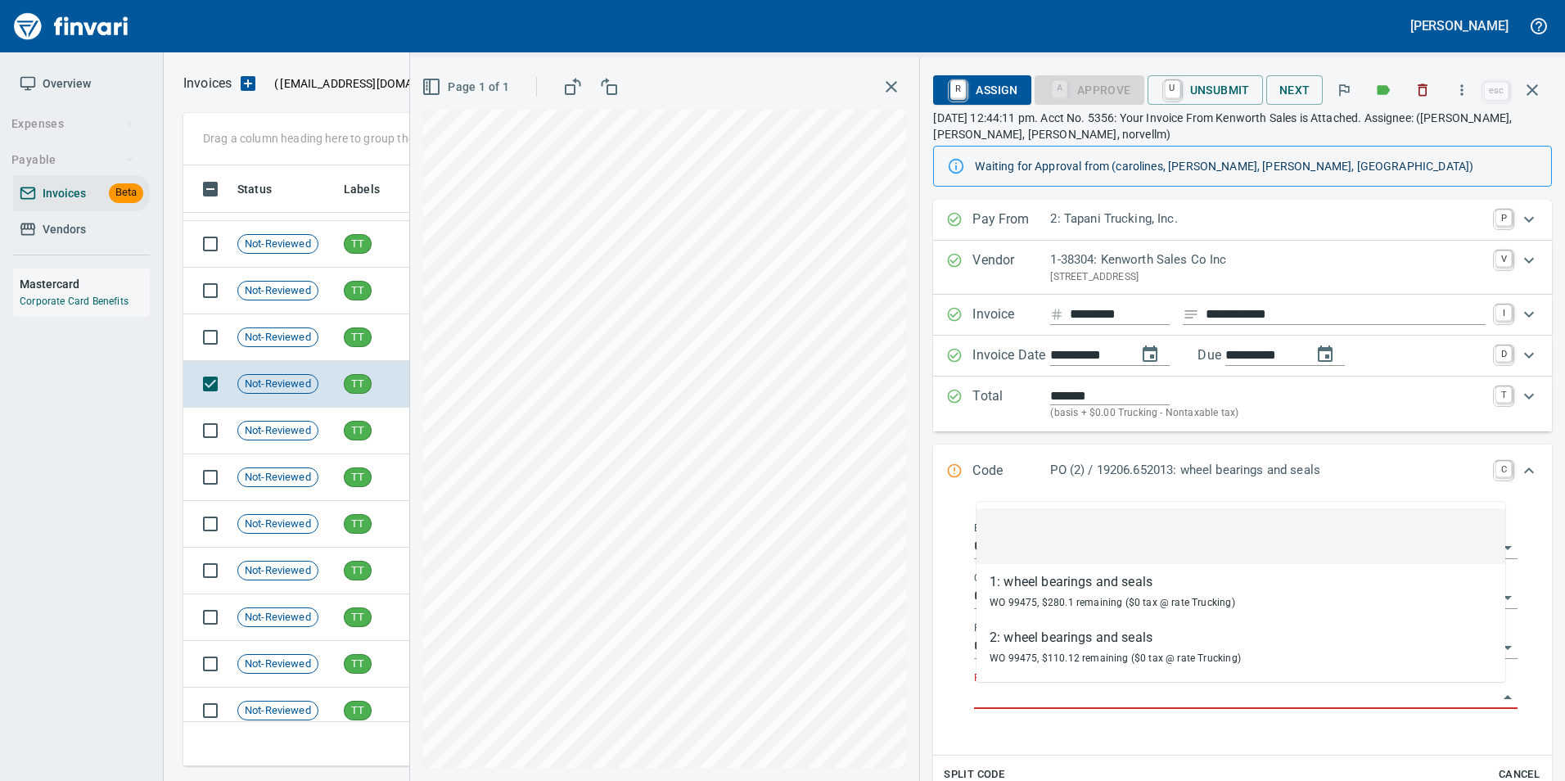
scroll to position [588, 1337]
click at [369, 336] on span "TT" at bounding box center [358, 338] width 26 height 16
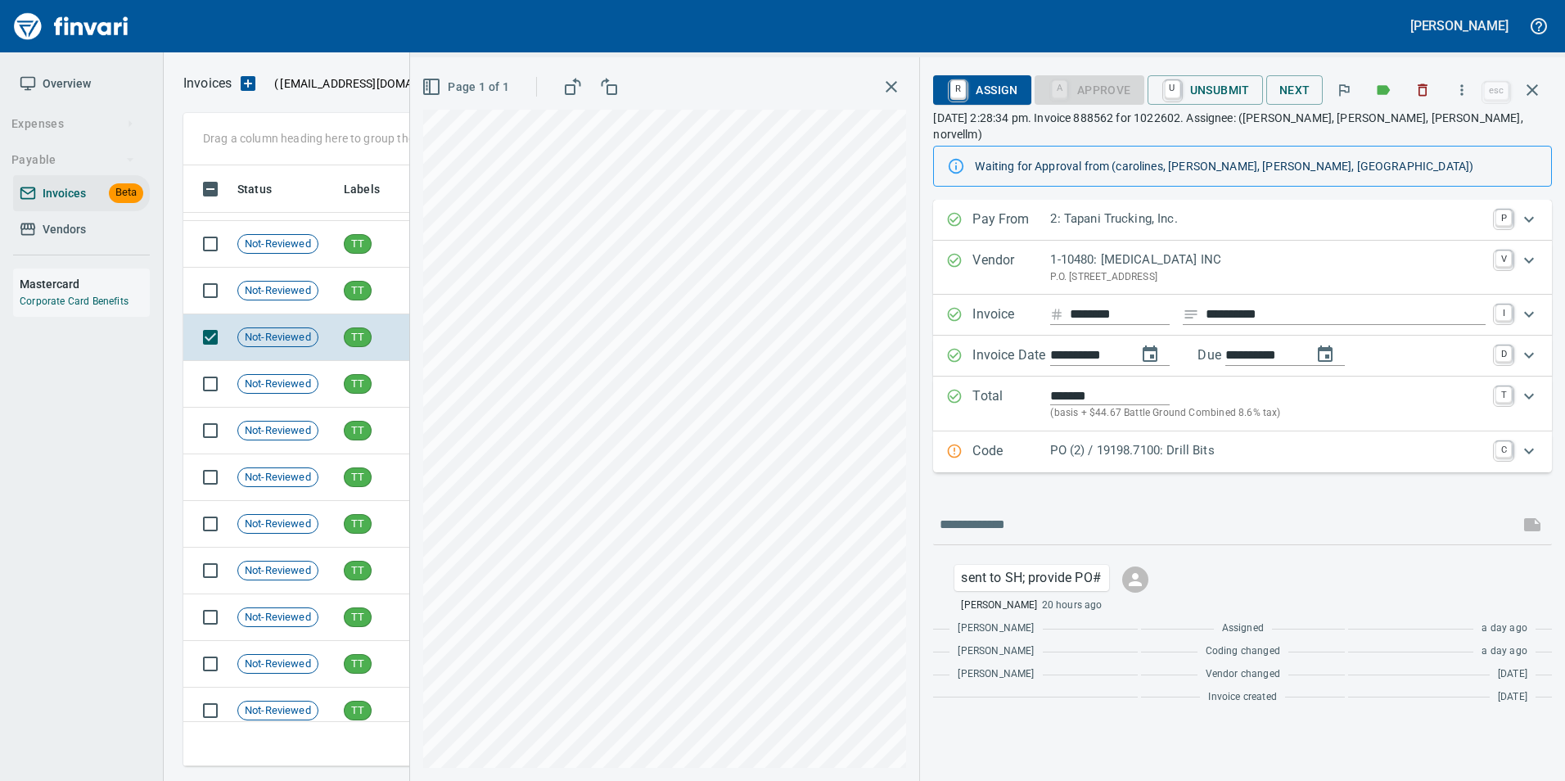
click at [1026, 441] on p "Code" at bounding box center [1011, 451] width 78 height 21
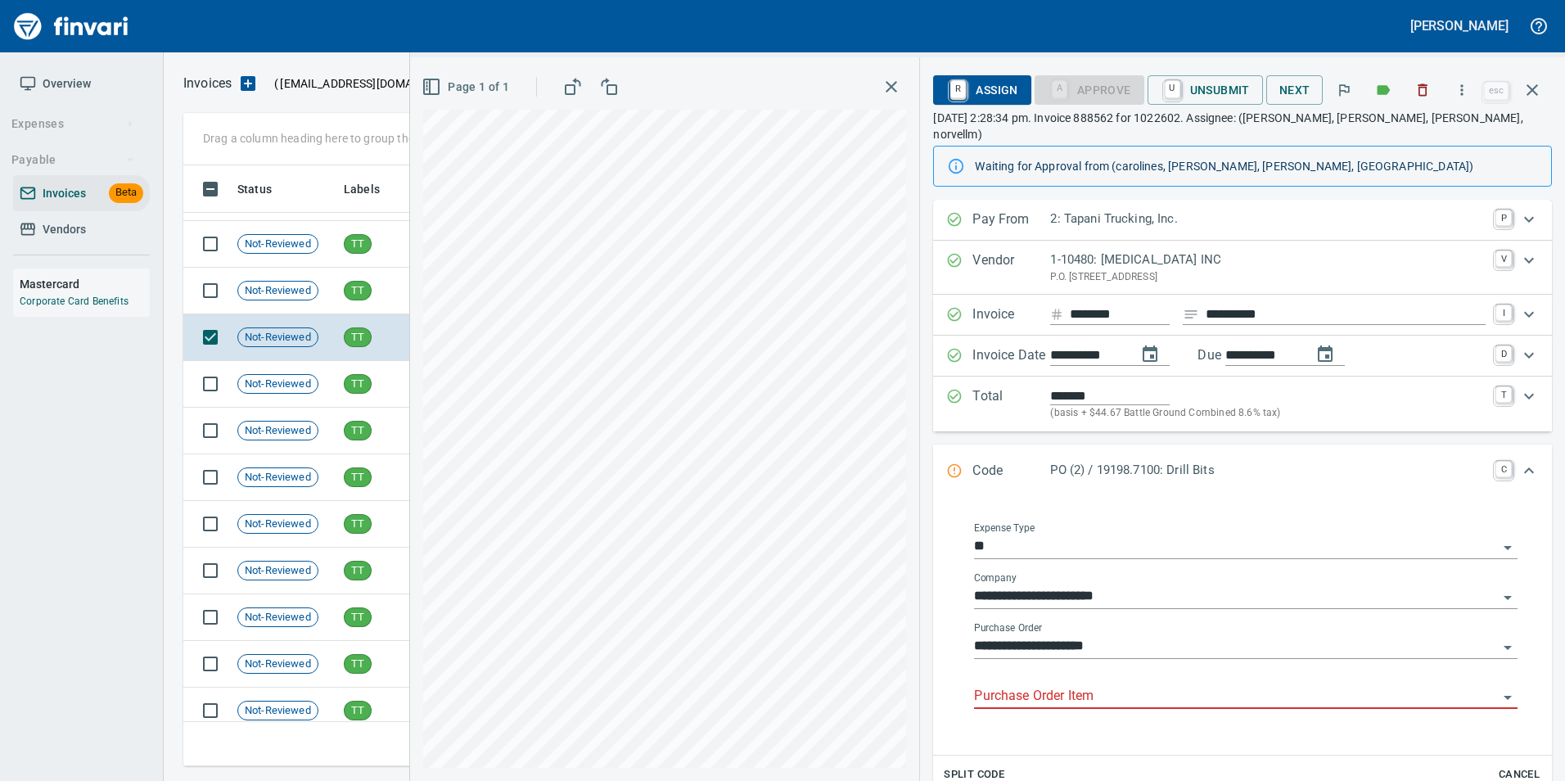
click at [1068, 685] on input "Purchase Order Item" at bounding box center [1236, 696] width 524 height 23
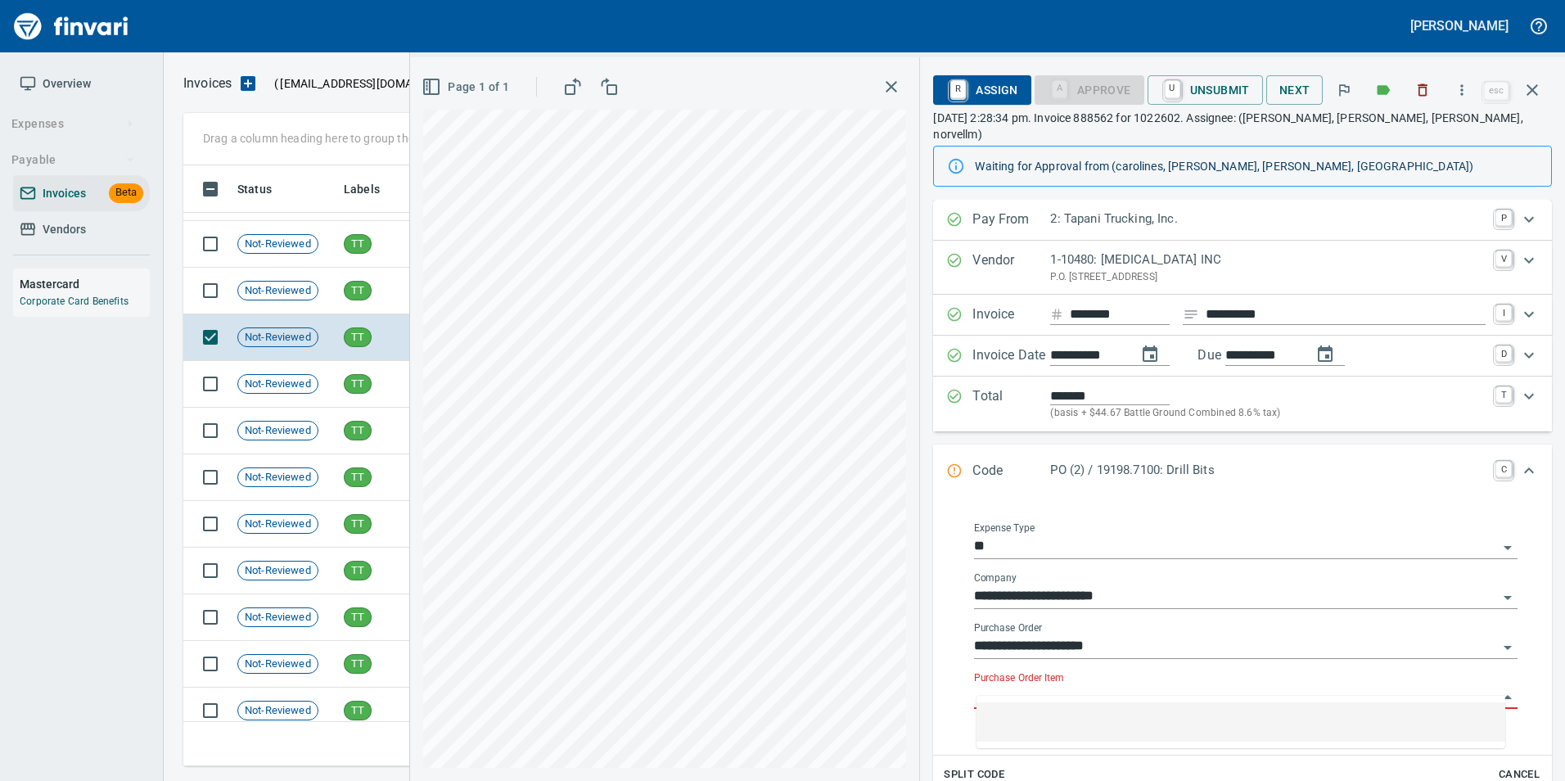
scroll to position [588, 1337]
click at [342, 285] on td "TT" at bounding box center [388, 291] width 102 height 47
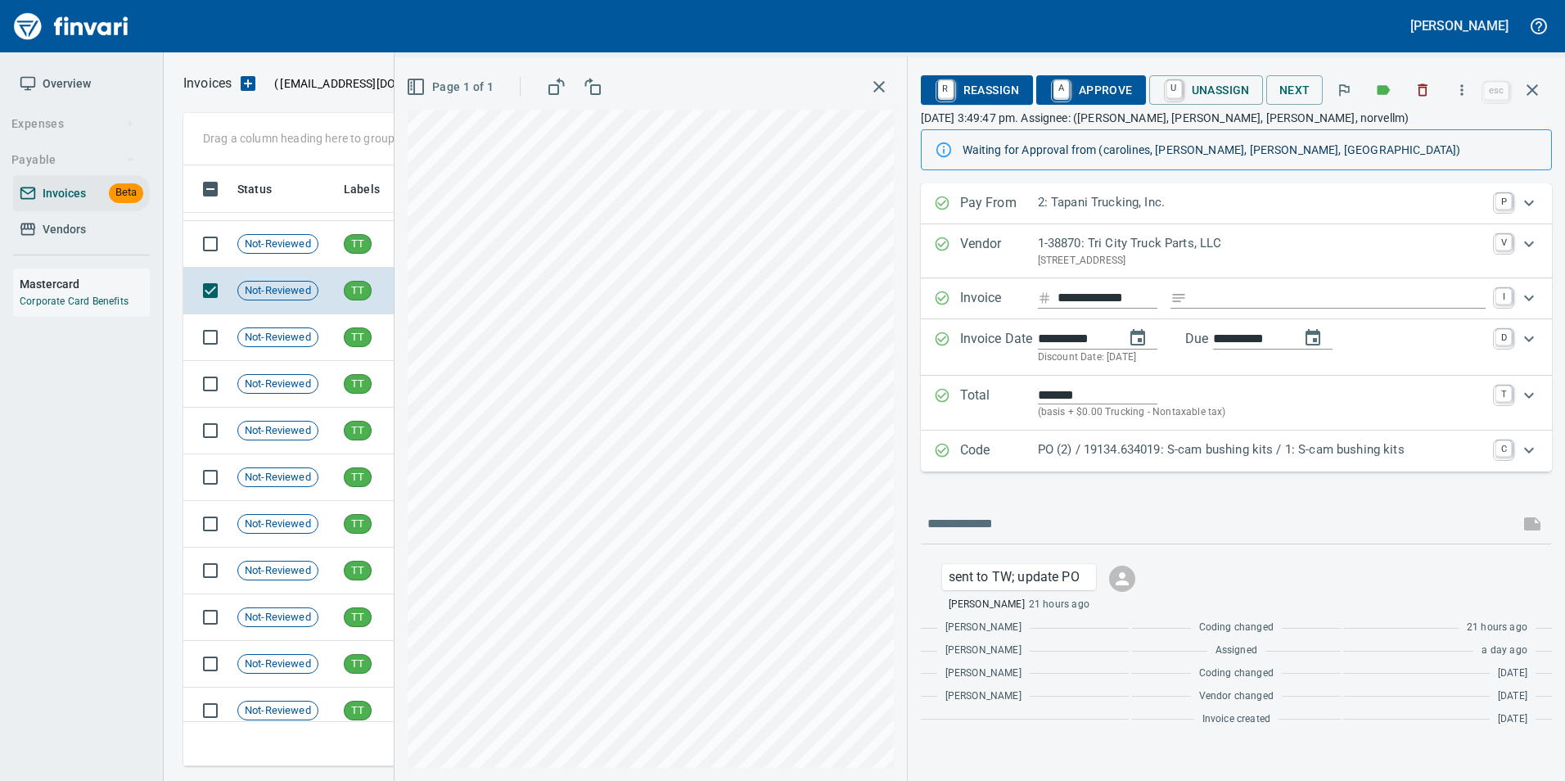
click at [967, 440] on p "Code" at bounding box center [999, 450] width 78 height 21
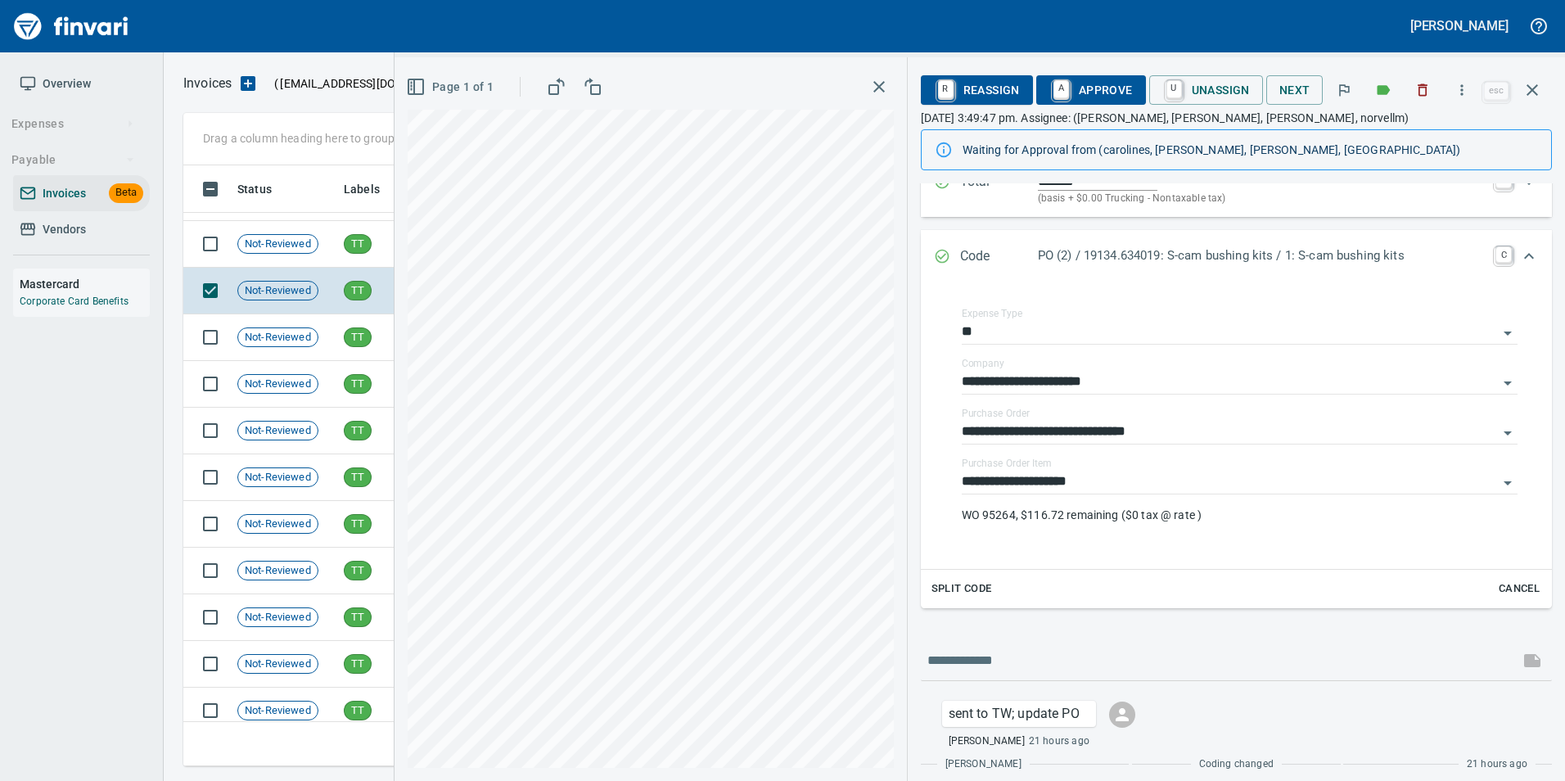
scroll to position [316, 0]
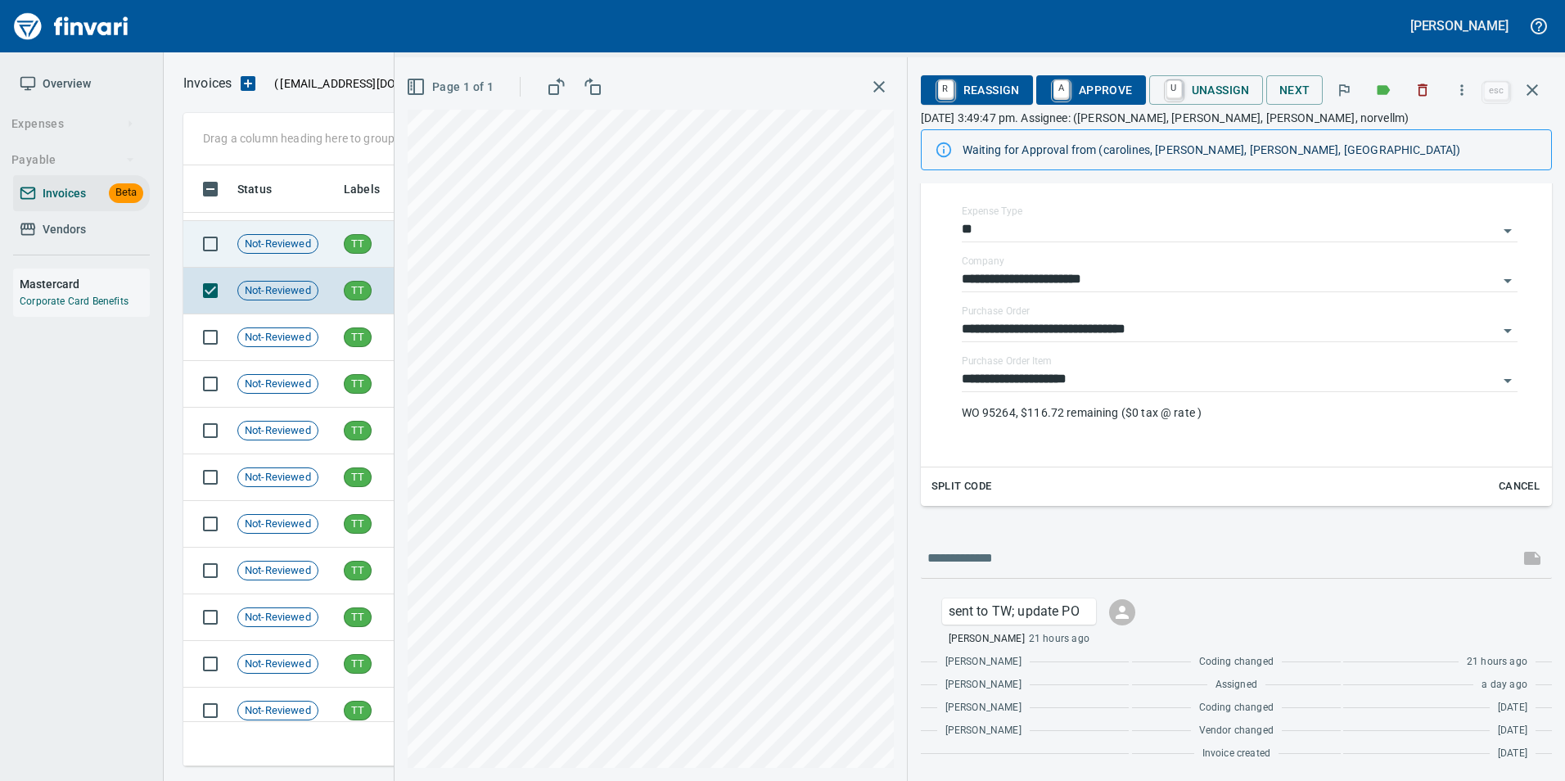
click at [271, 242] on span "Not-Reviewed" at bounding box center [277, 245] width 79 height 16
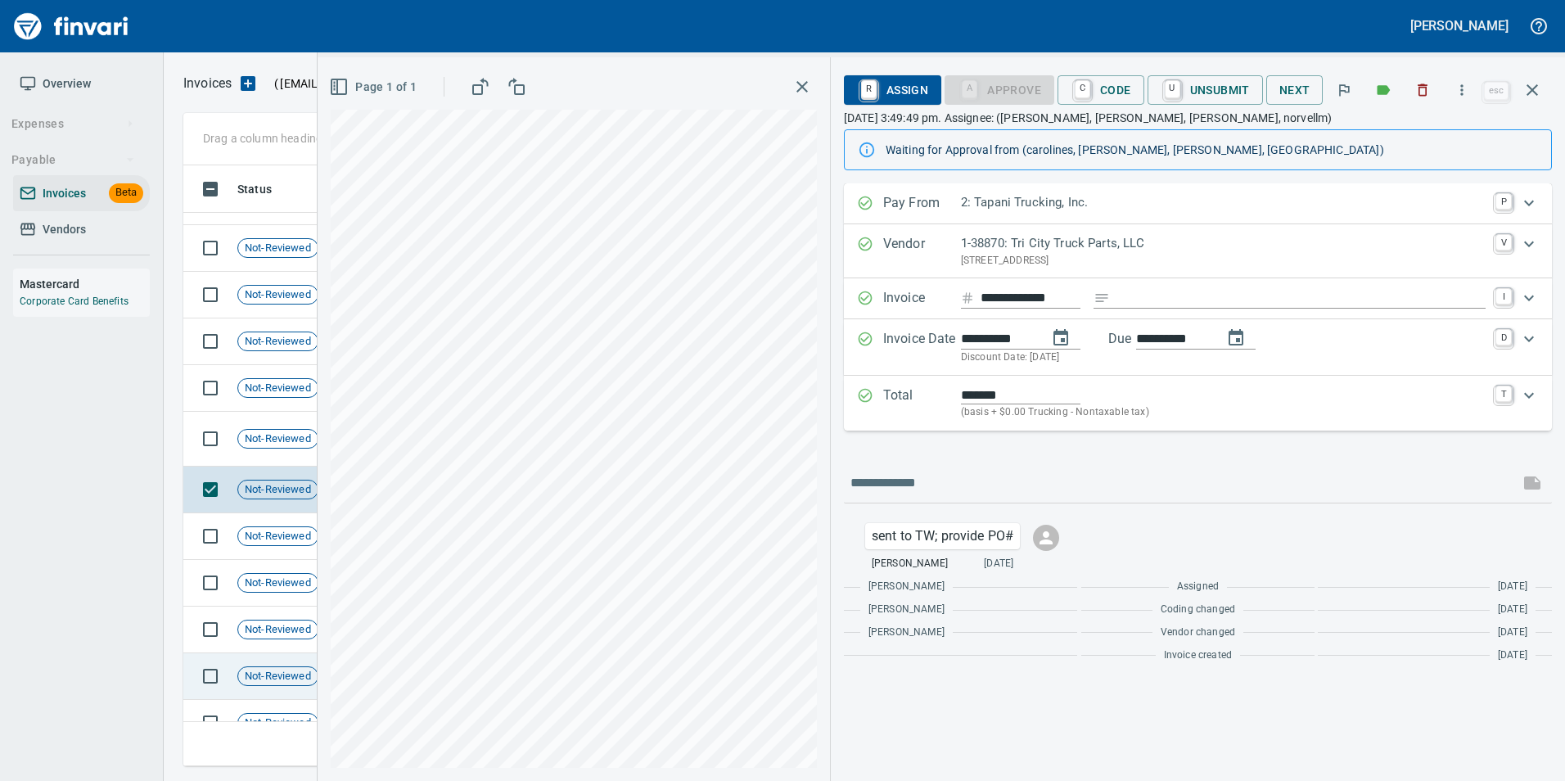
scroll to position [139, 0]
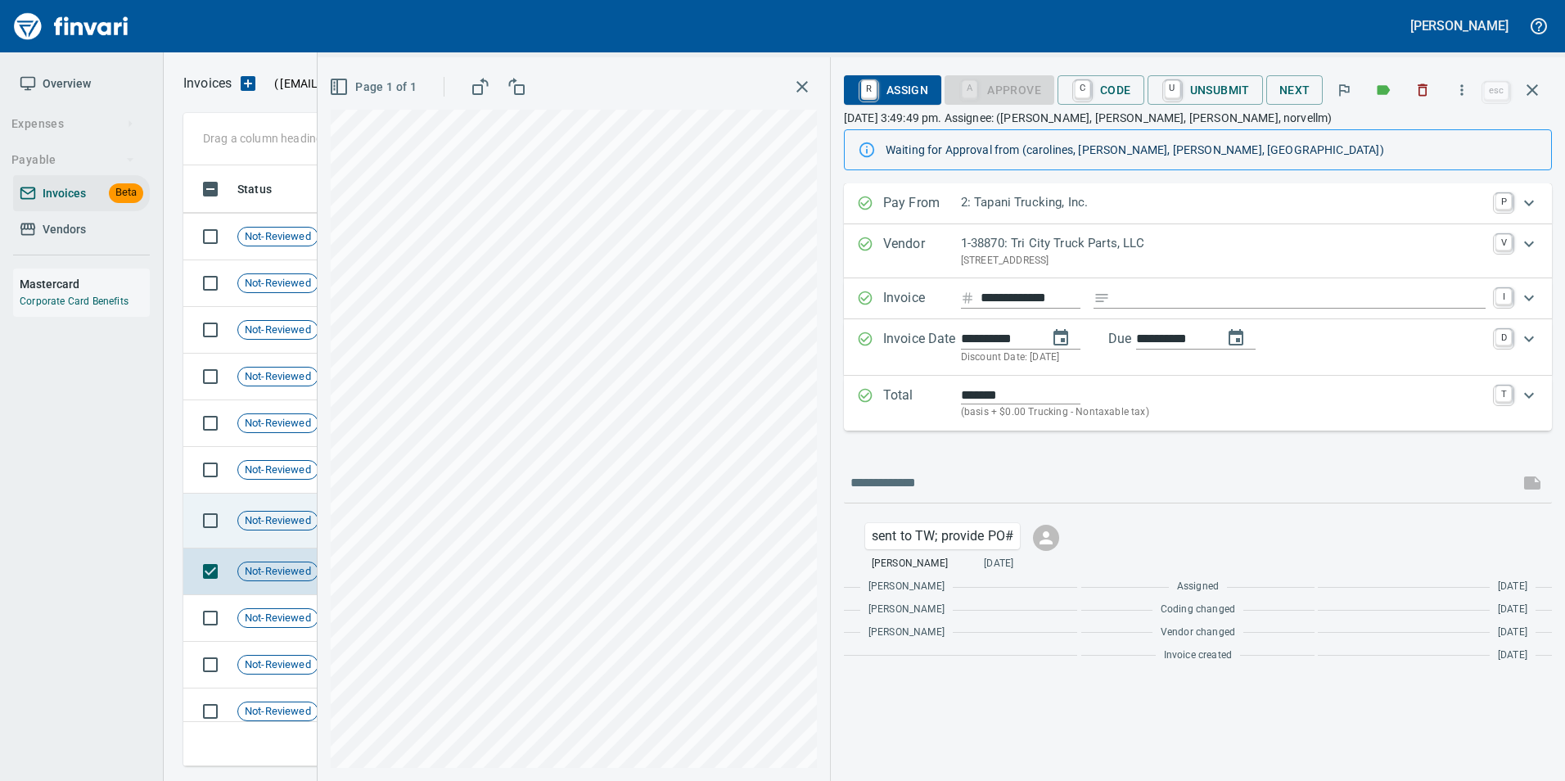
click at [290, 527] on span "Not-Reviewed" at bounding box center [277, 521] width 79 height 16
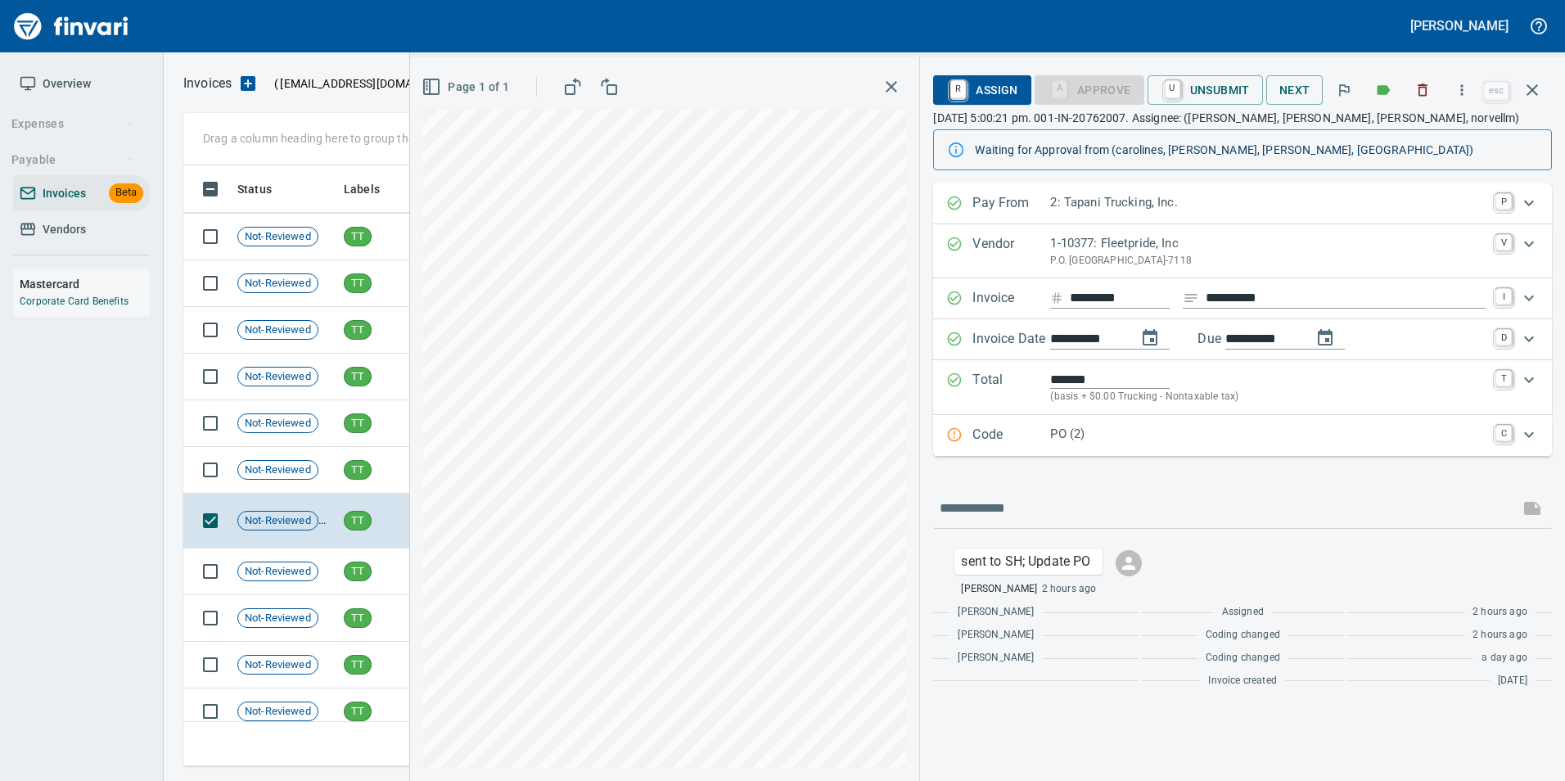
click at [1009, 431] on p "Code" at bounding box center [1011, 435] width 78 height 21
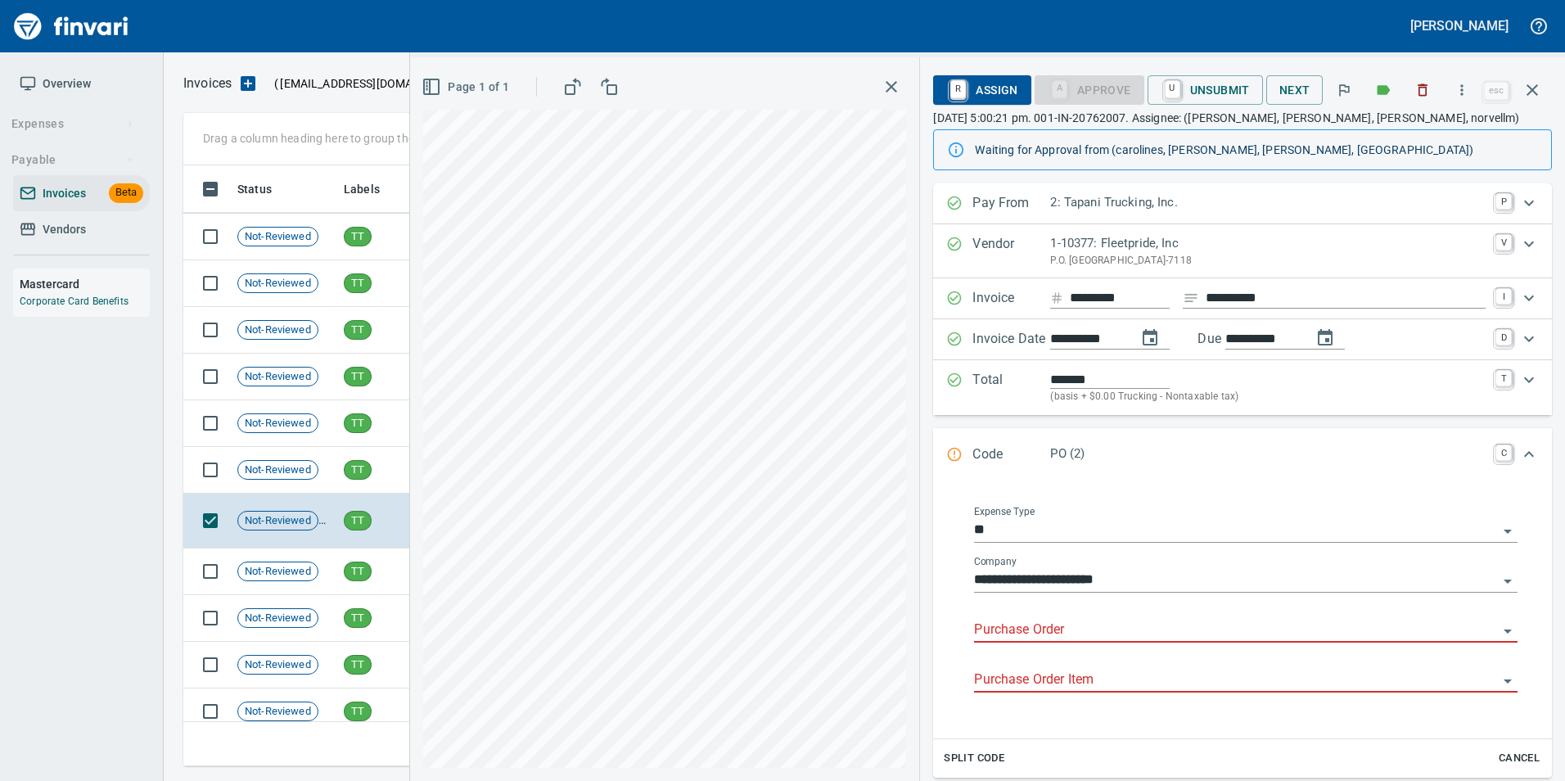
click at [1054, 620] on input "Purchase Order" at bounding box center [1236, 630] width 524 height 23
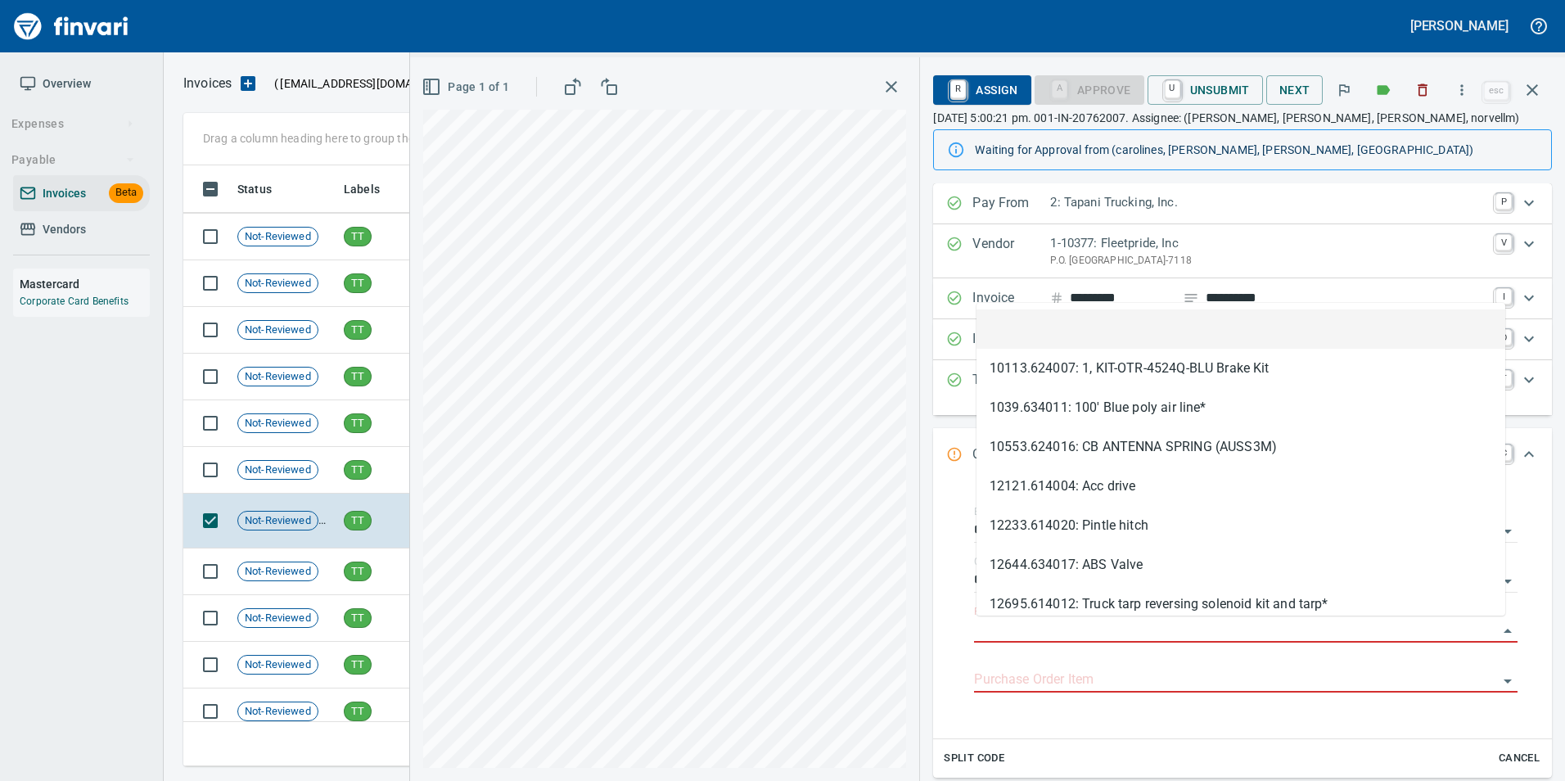
scroll to position [588, 1337]
type input "**********"
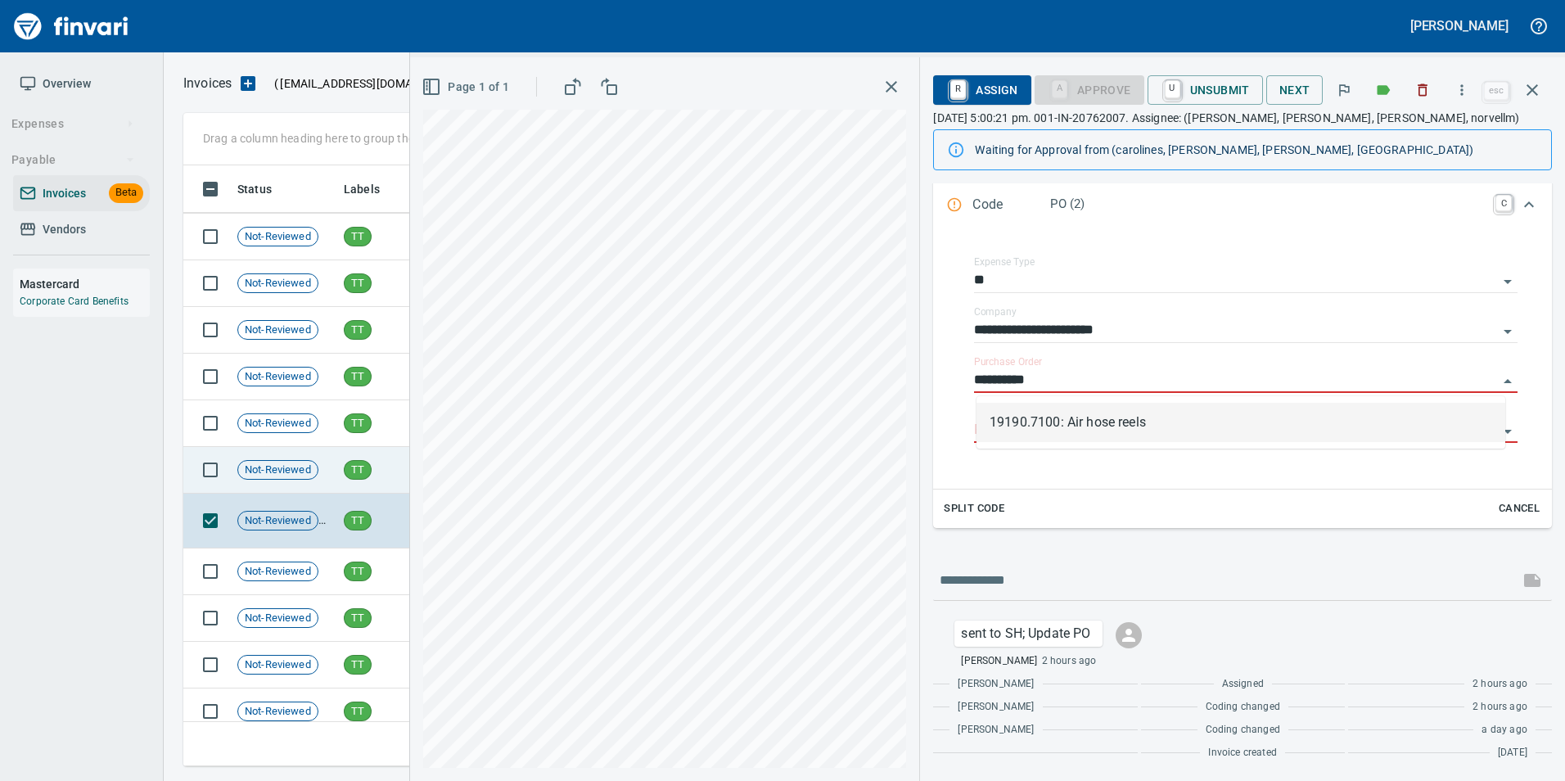
click at [306, 467] on span "Not-Reviewed" at bounding box center [277, 470] width 79 height 16
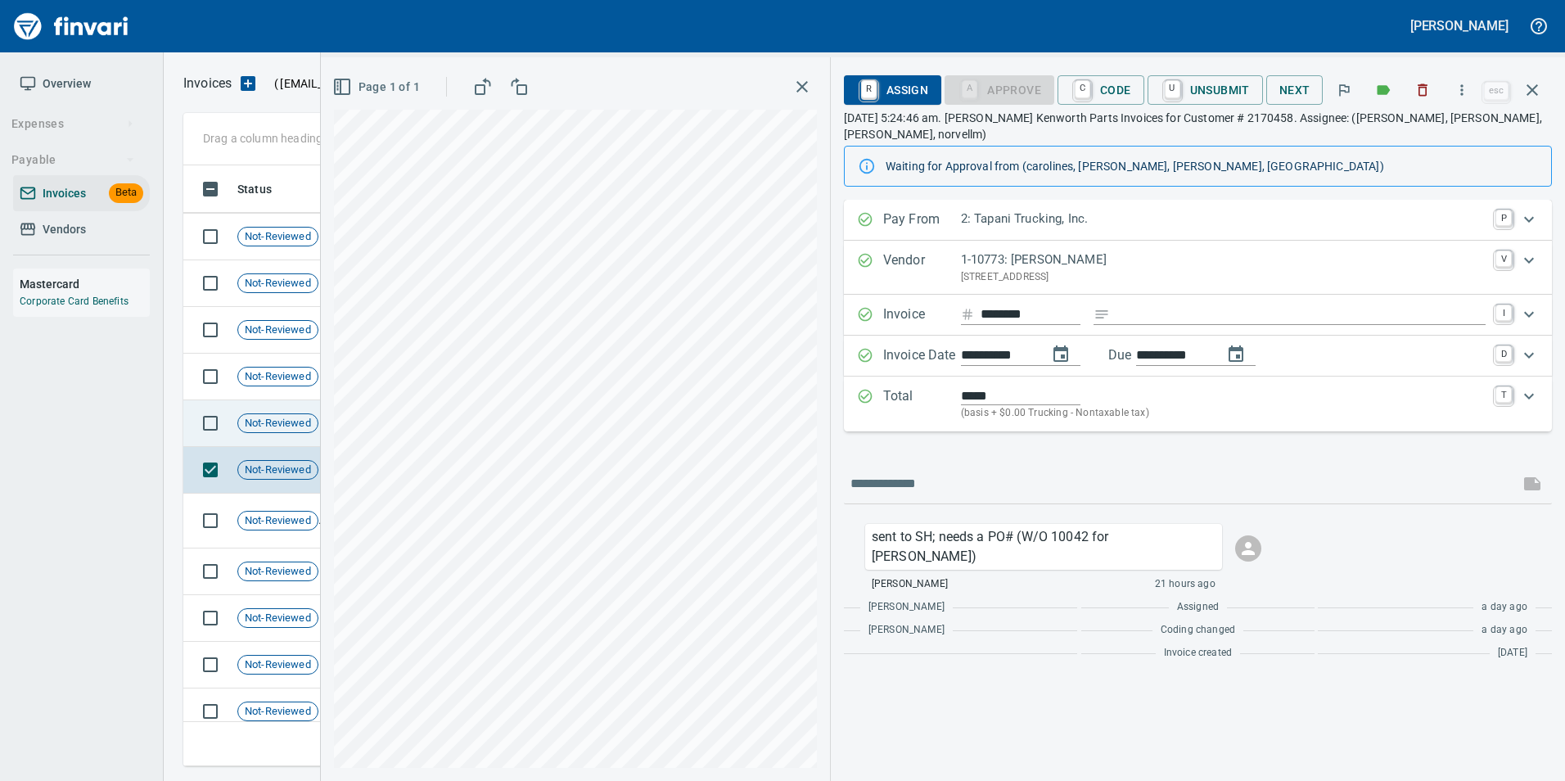
click at [280, 410] on td "Not-Reviewed" at bounding box center [284, 423] width 106 height 47
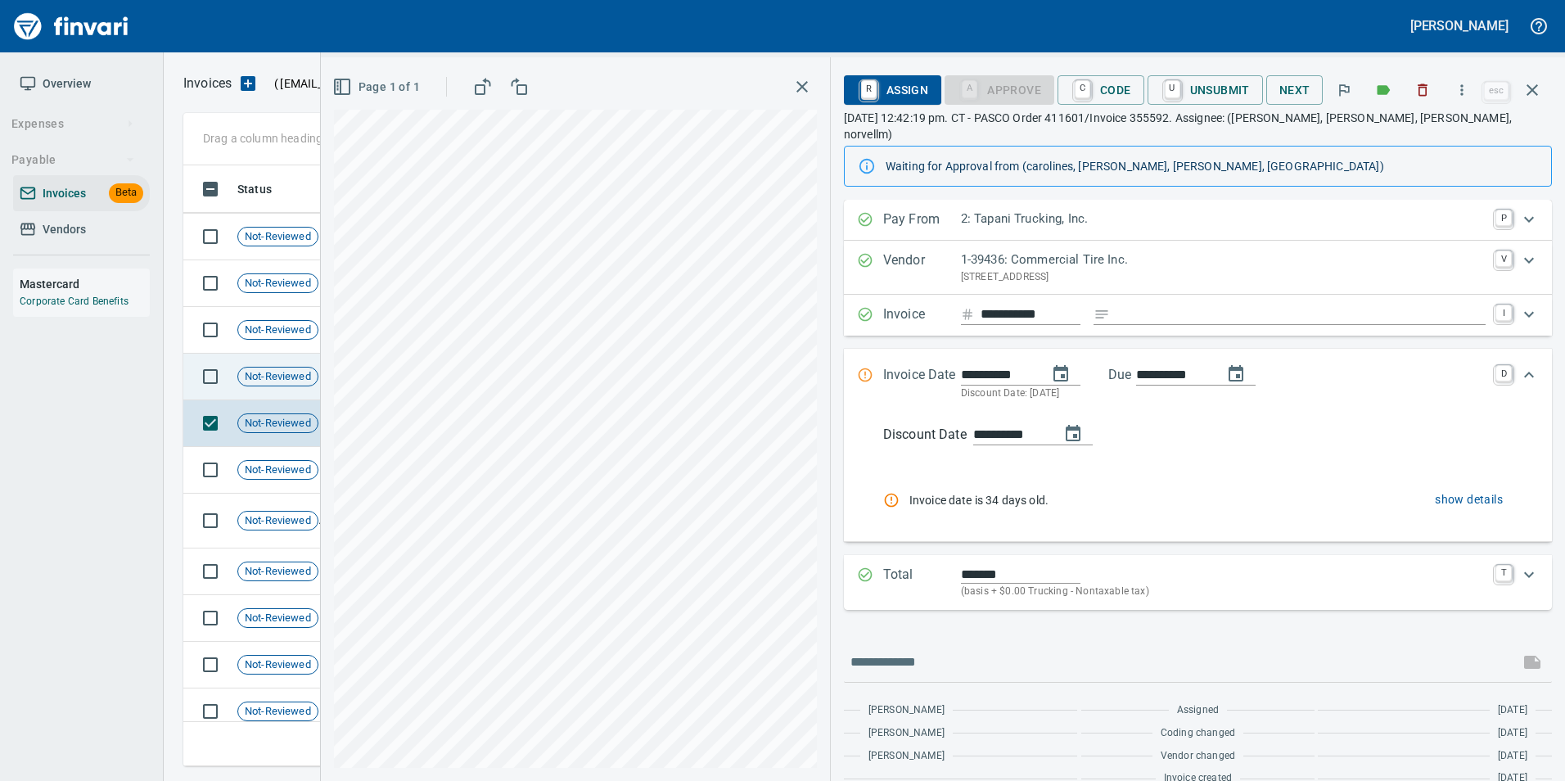
click at [274, 379] on span "Not-Reviewed" at bounding box center [277, 377] width 79 height 16
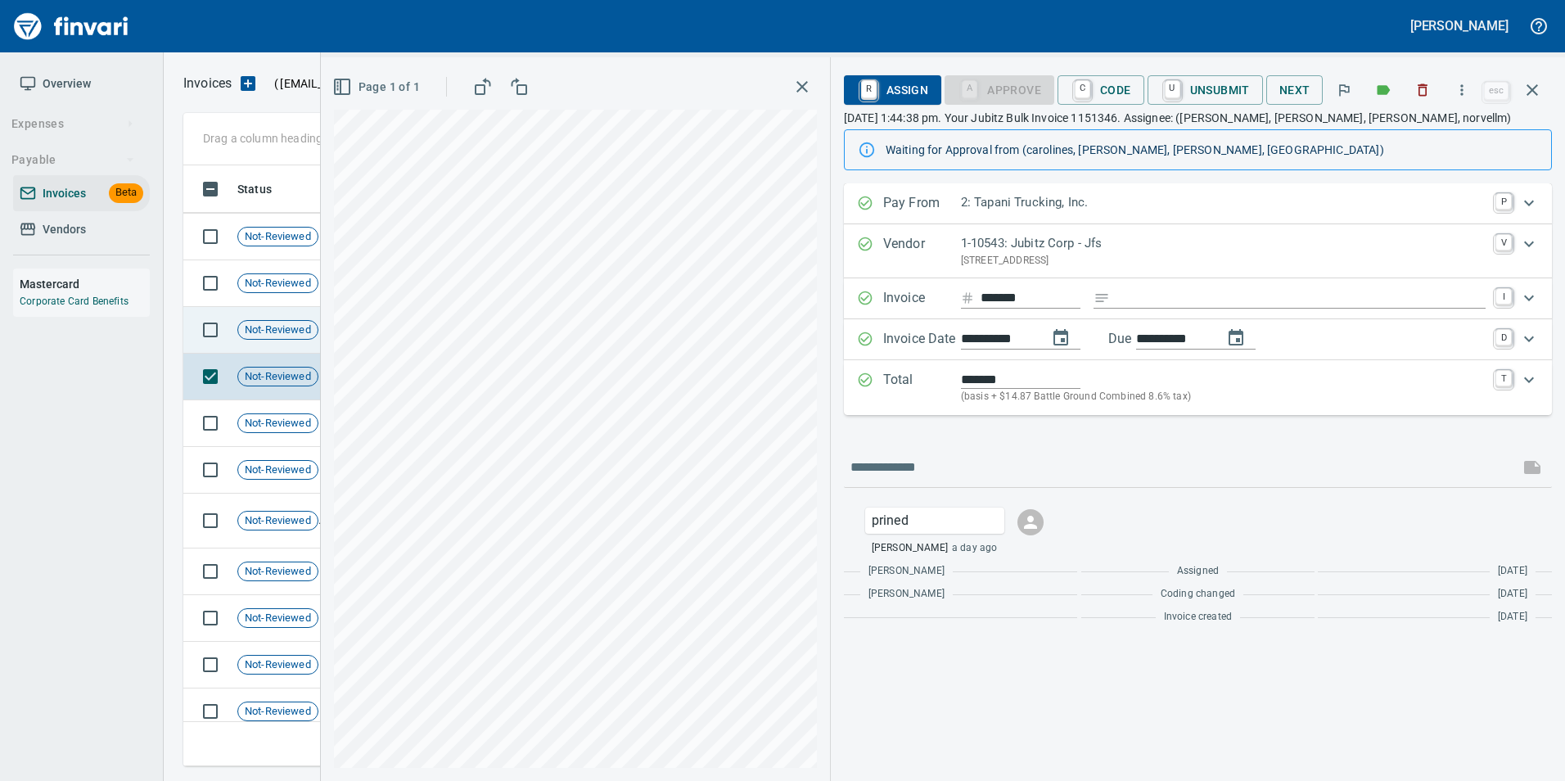
click at [273, 336] on span "Not-Reviewed" at bounding box center [277, 330] width 79 height 16
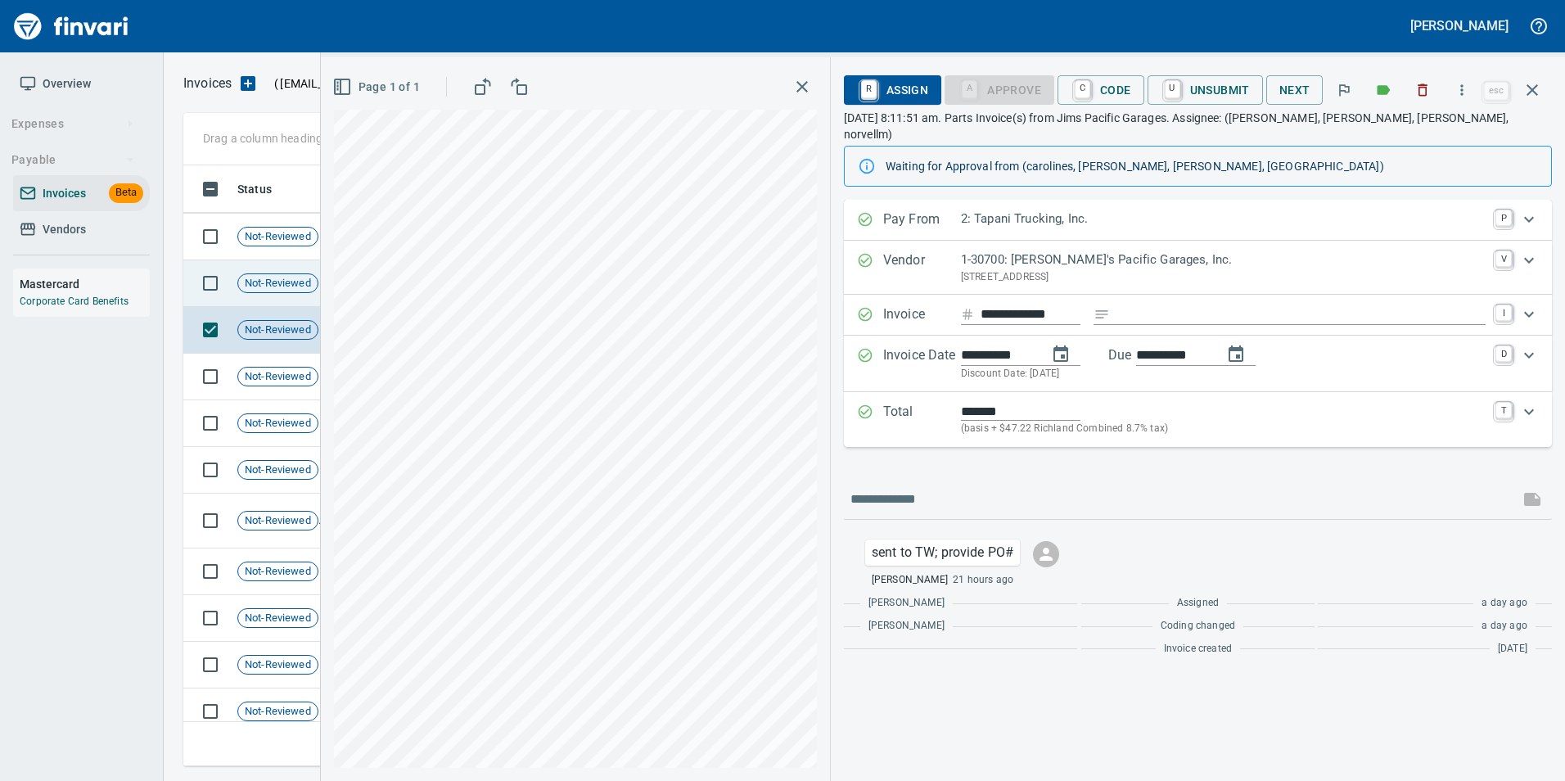
click at [268, 288] on span "Not-Reviewed" at bounding box center [277, 284] width 79 height 16
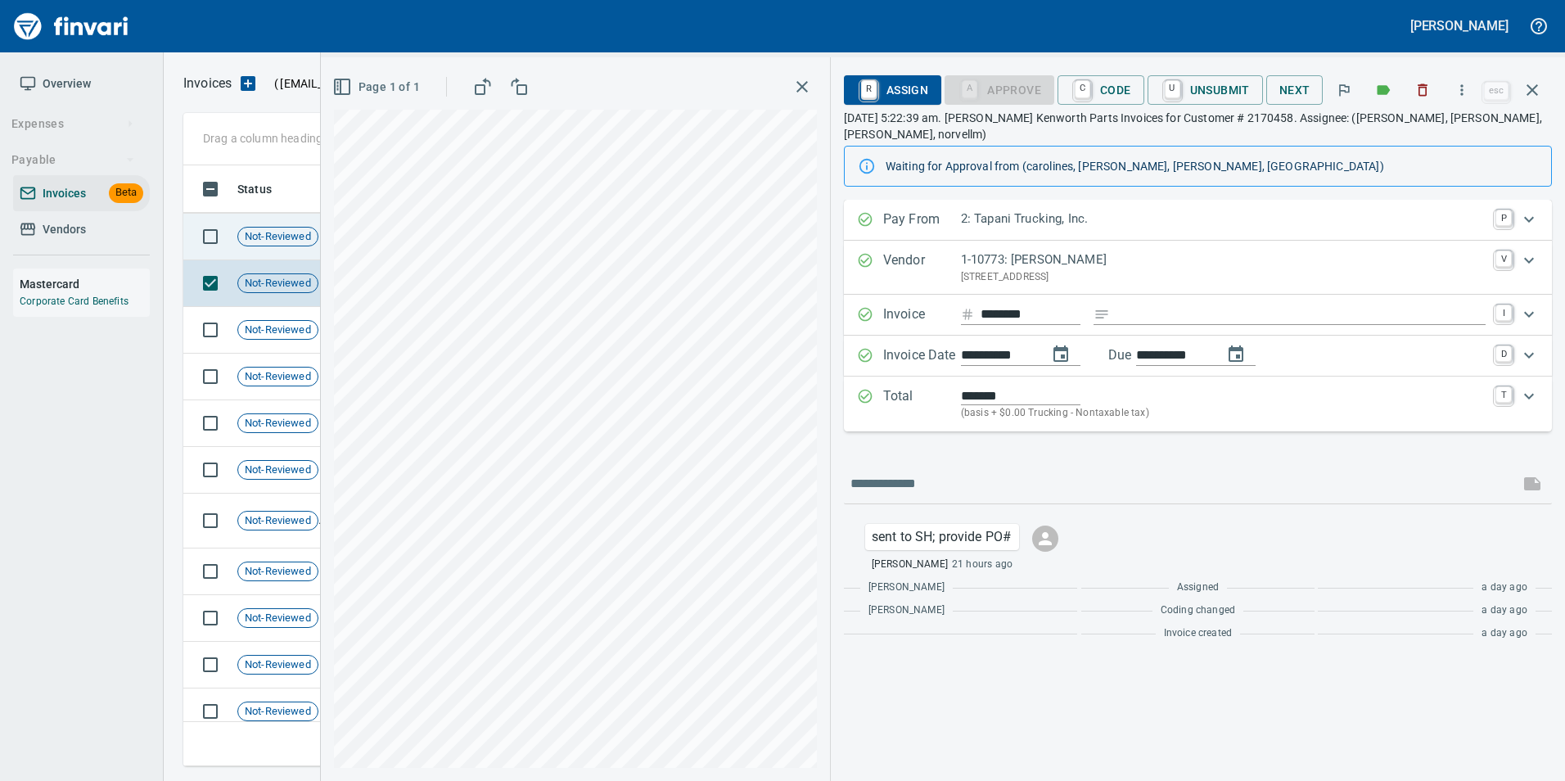
click at [277, 237] on span "Not-Reviewed" at bounding box center [277, 237] width 79 height 16
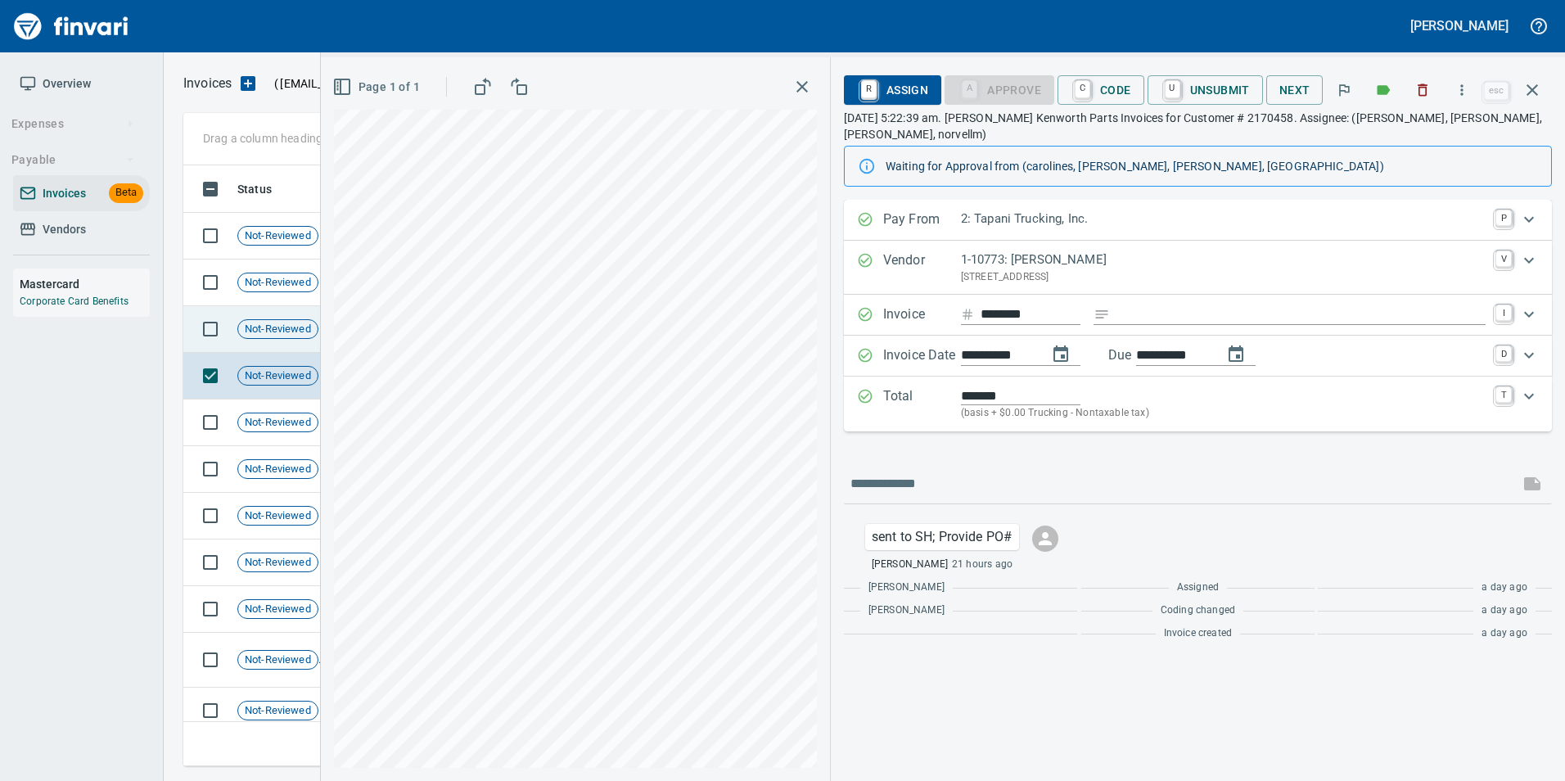
click at [304, 339] on td "Not-Reviewed" at bounding box center [284, 329] width 106 height 47
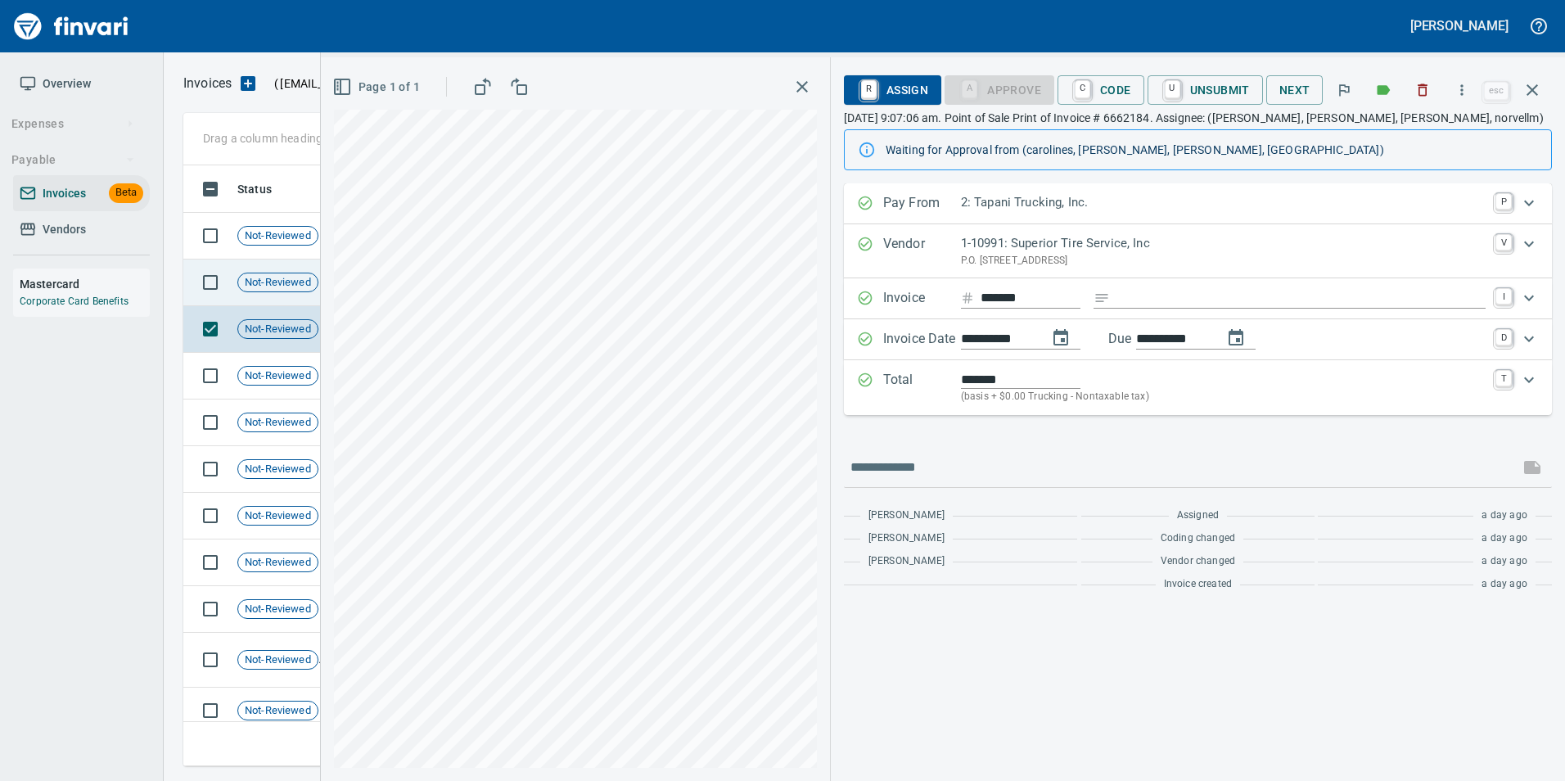
click at [302, 286] on span "Not-Reviewed" at bounding box center [277, 283] width 79 height 16
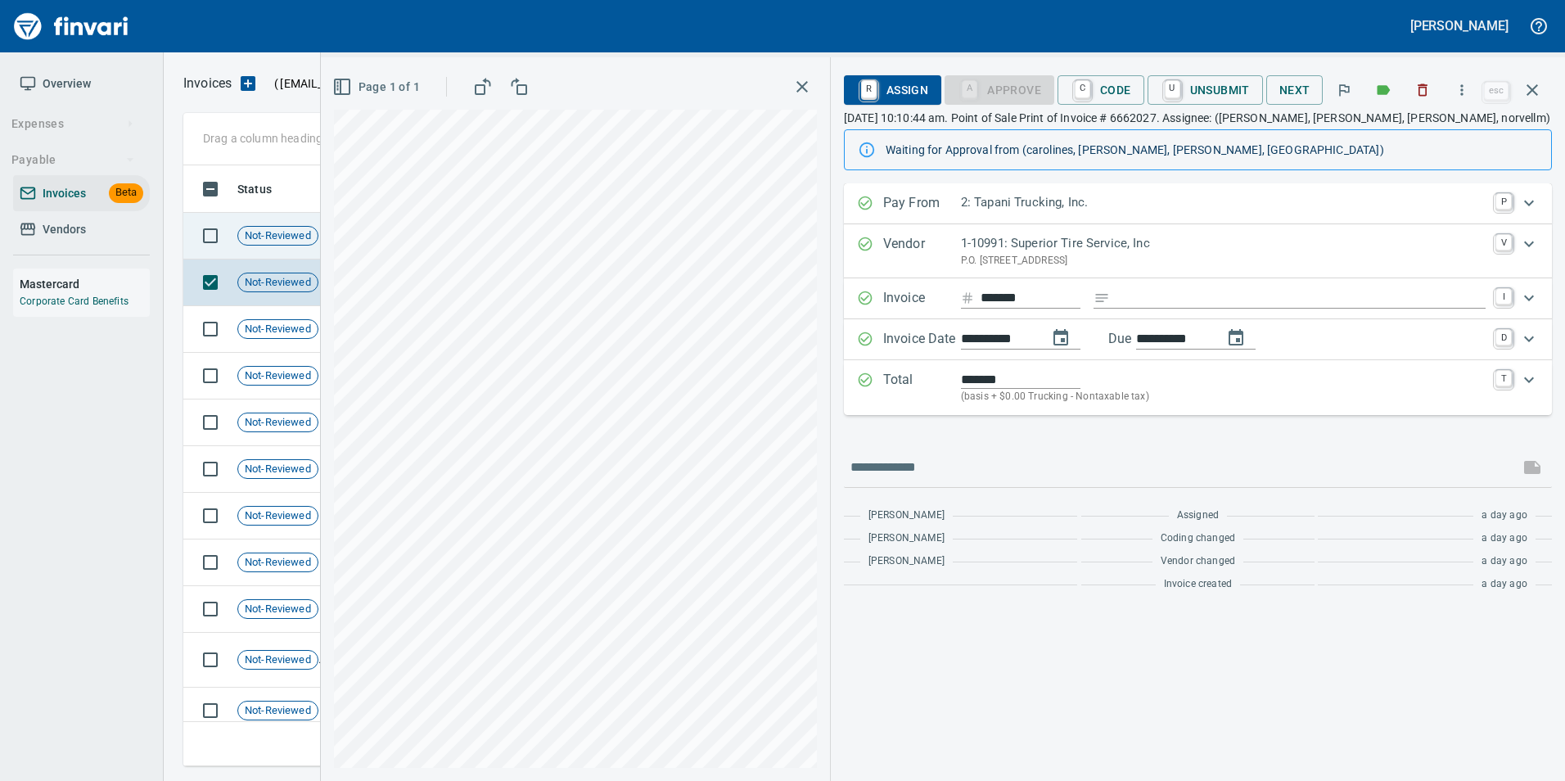
click at [289, 236] on span "Not-Reviewed" at bounding box center [277, 236] width 79 height 16
click at [267, 276] on span "Not-Reviewed" at bounding box center [277, 283] width 79 height 16
click at [1526, 97] on icon "button" at bounding box center [1532, 90] width 20 height 20
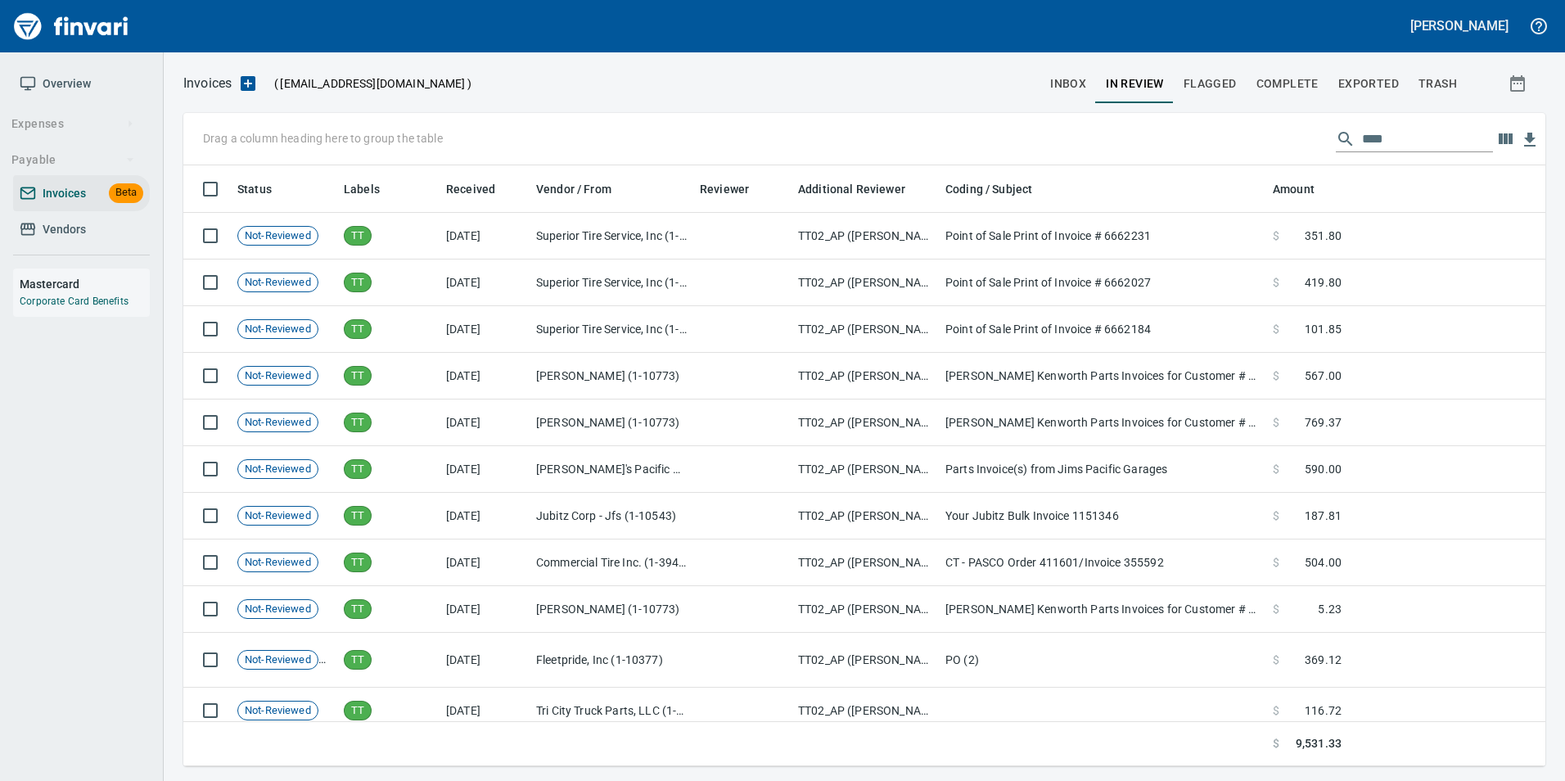
click at [1412, 138] on input "****" at bounding box center [1427, 139] width 131 height 26
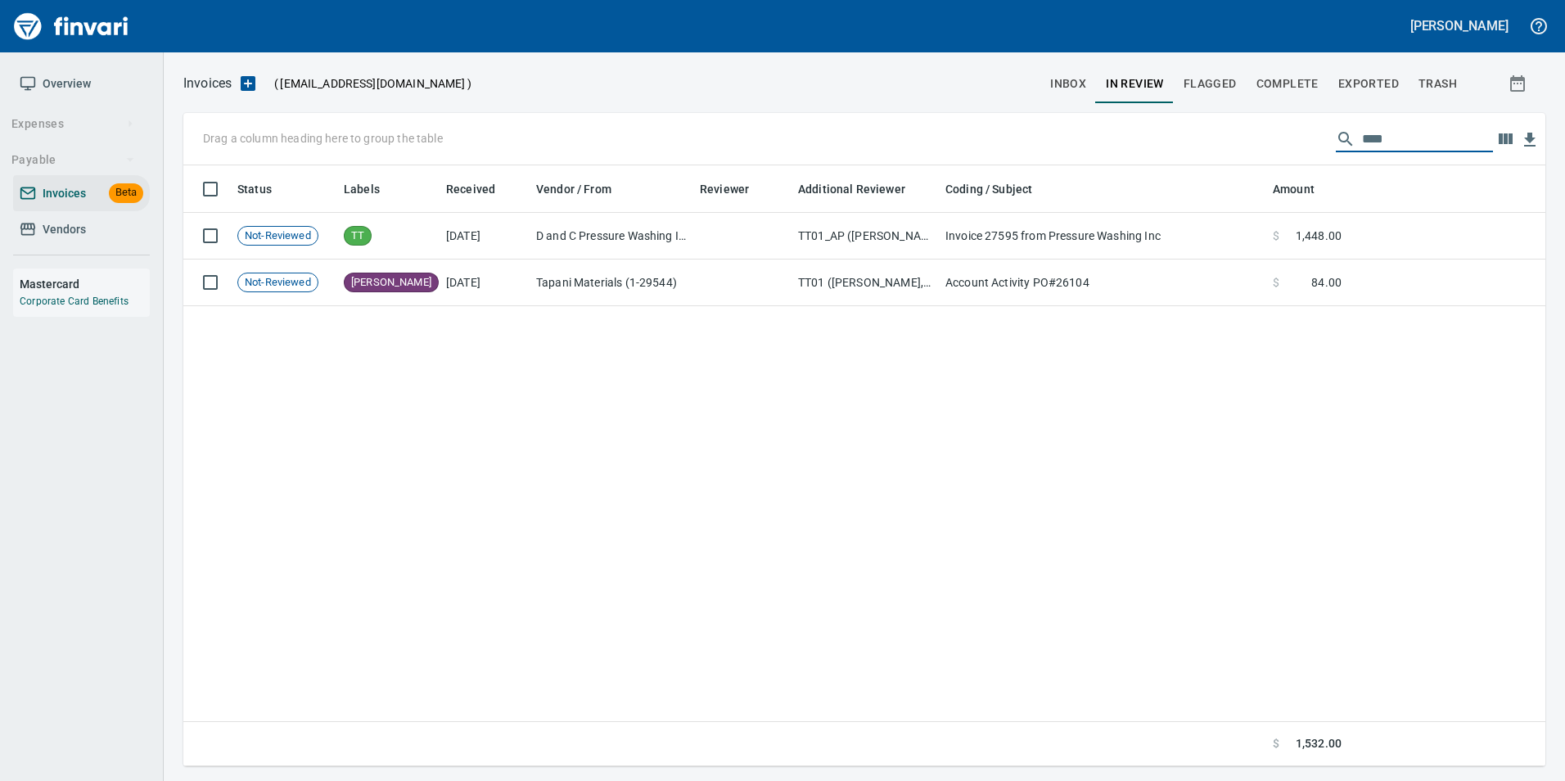
scroll to position [588, 1350]
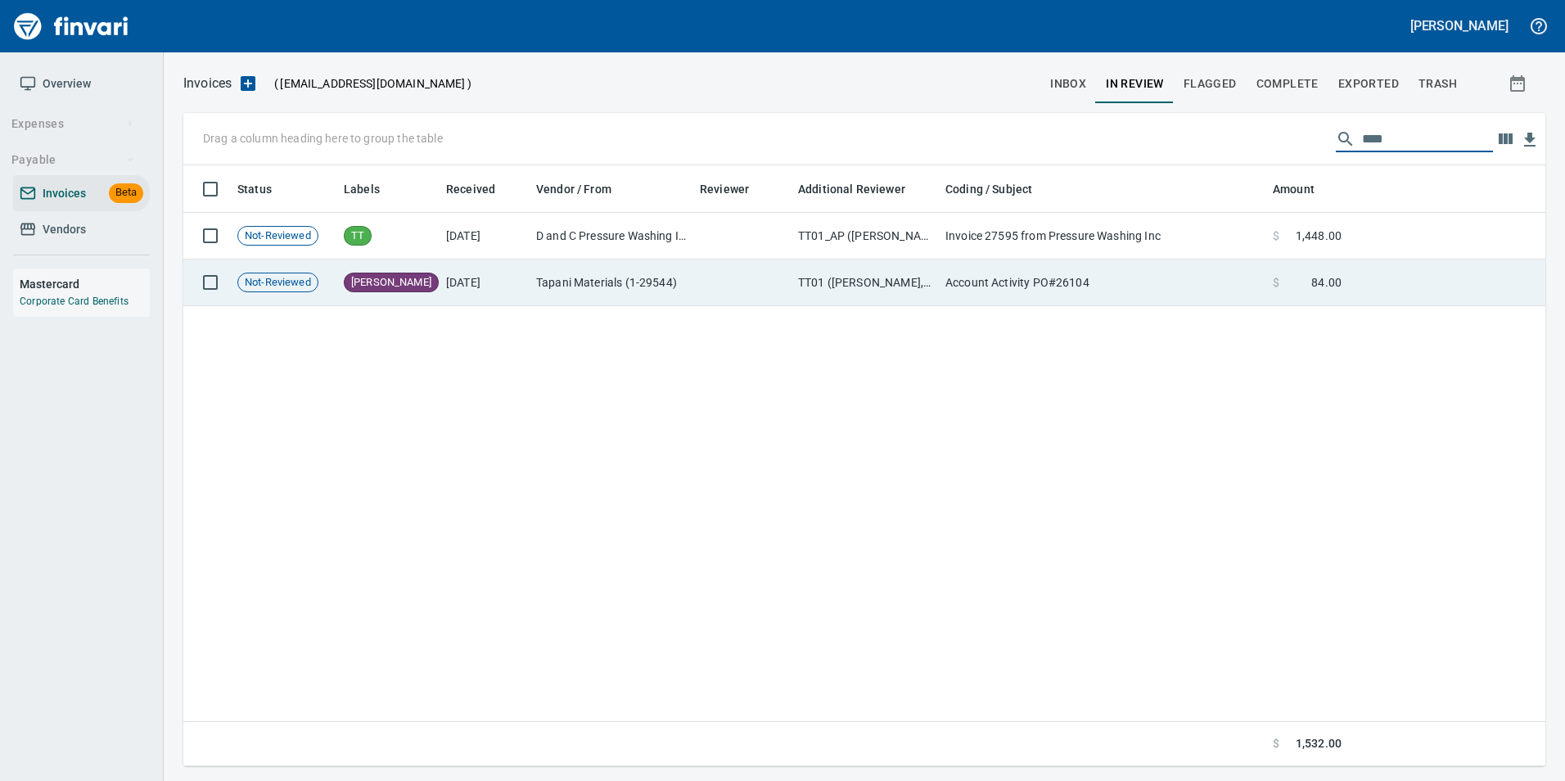
click at [702, 285] on td at bounding box center [742, 282] width 98 height 47
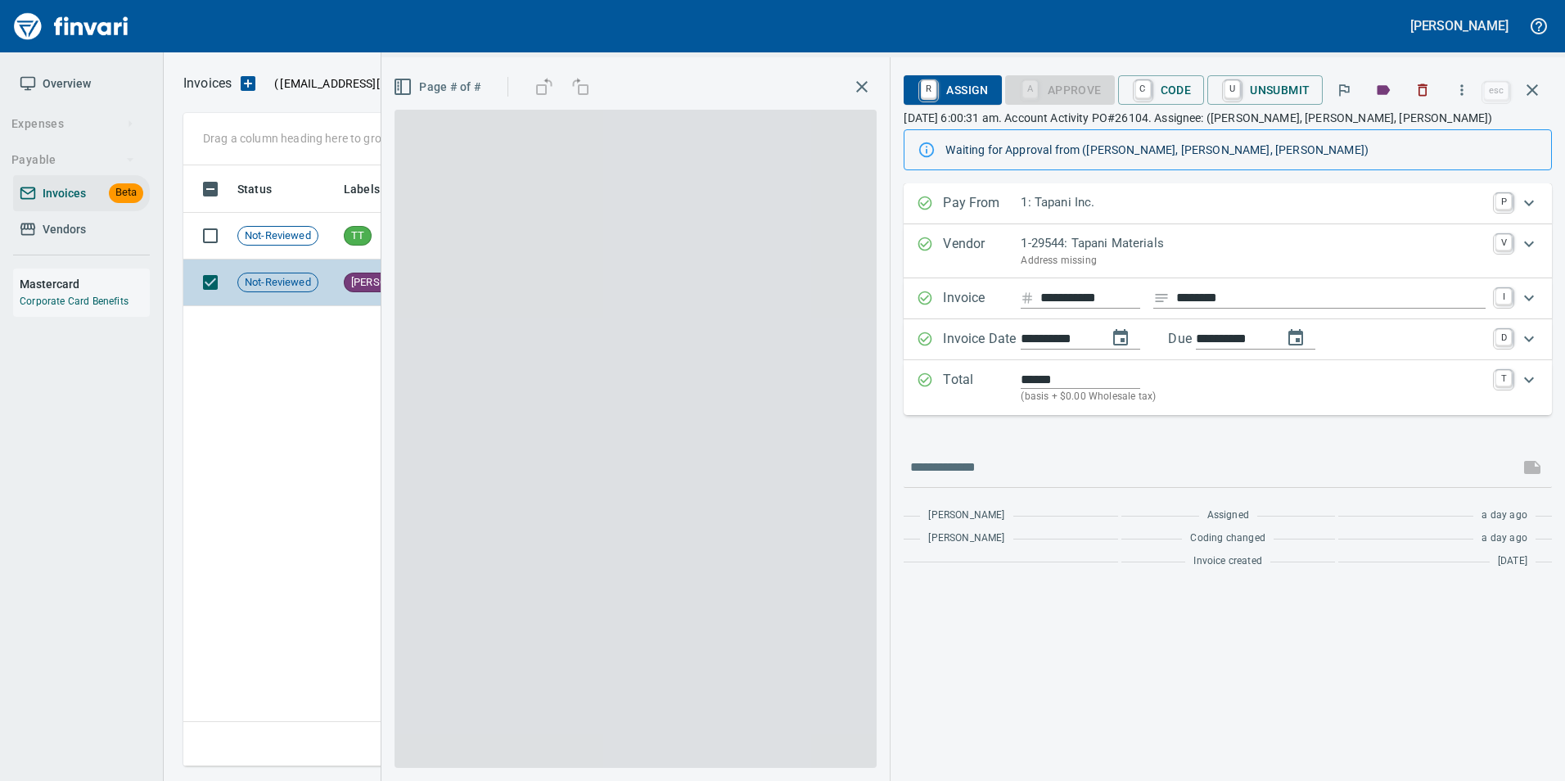
scroll to position [588, 1349]
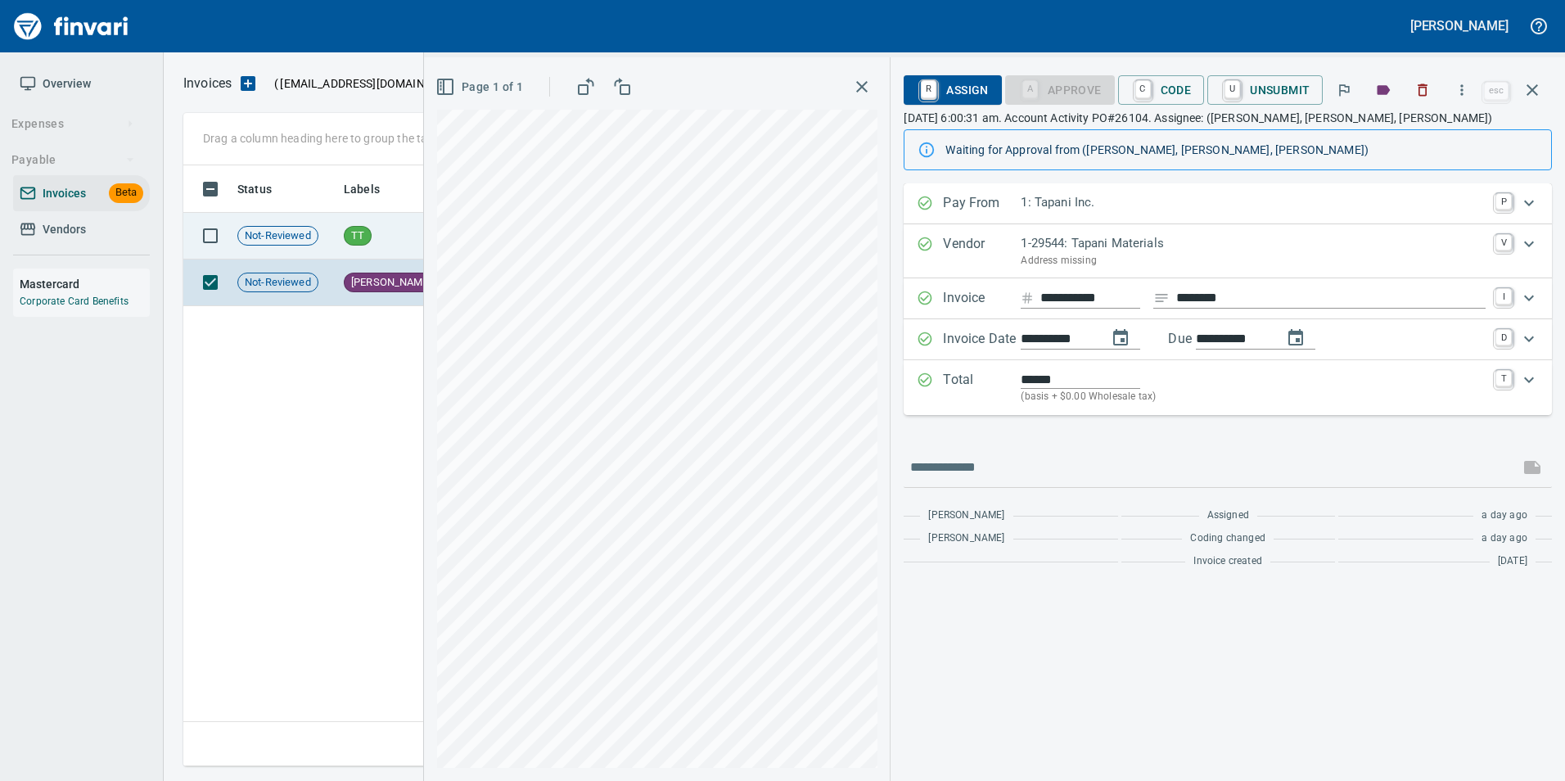
click at [324, 241] on td "Not-Reviewed" at bounding box center [284, 236] width 106 height 47
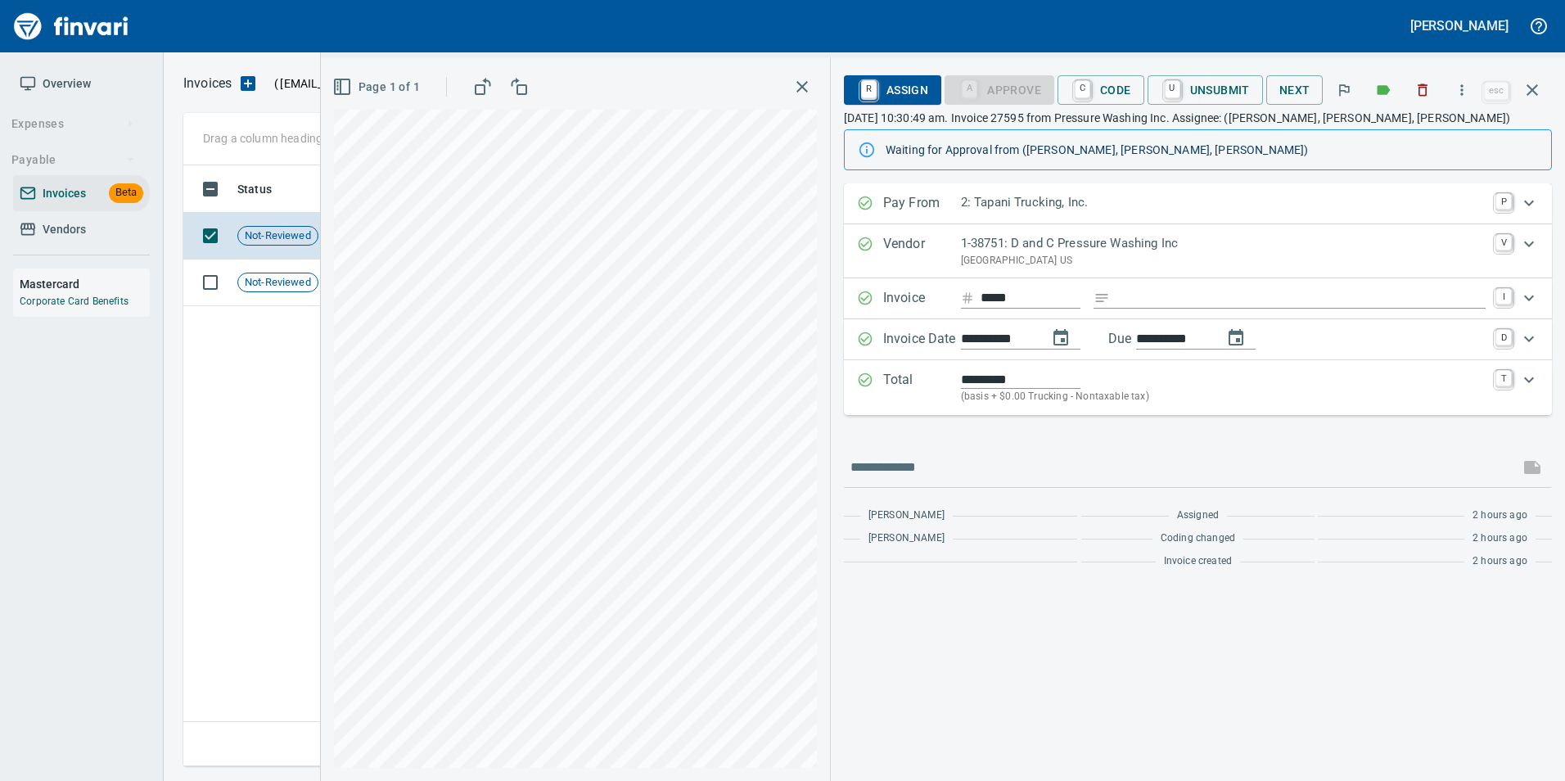
click at [1531, 97] on icon "button" at bounding box center [1532, 90] width 20 height 20
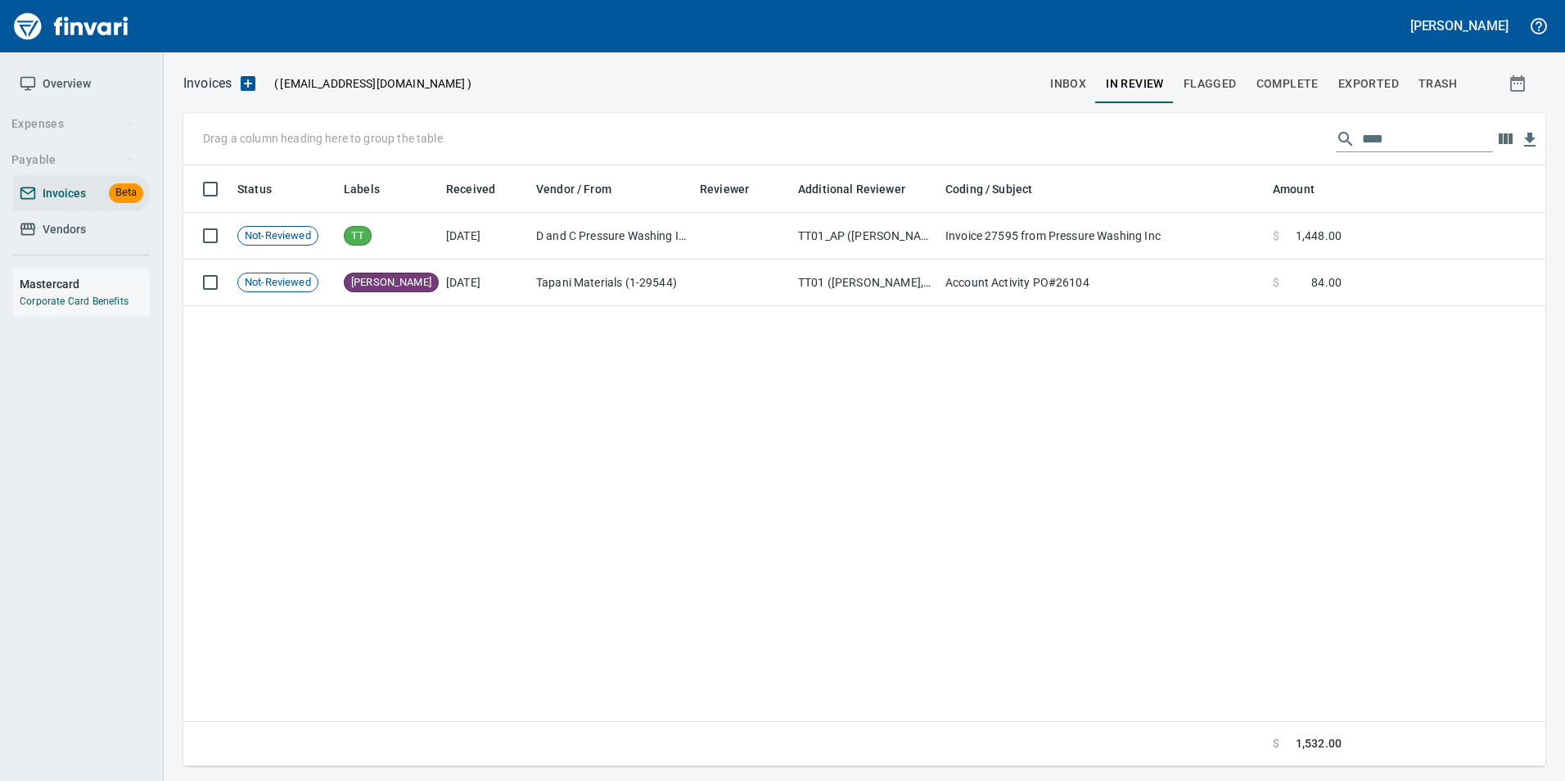
scroll to position [588, 1349]
click at [1469, 141] on input "****" at bounding box center [1427, 139] width 131 height 26
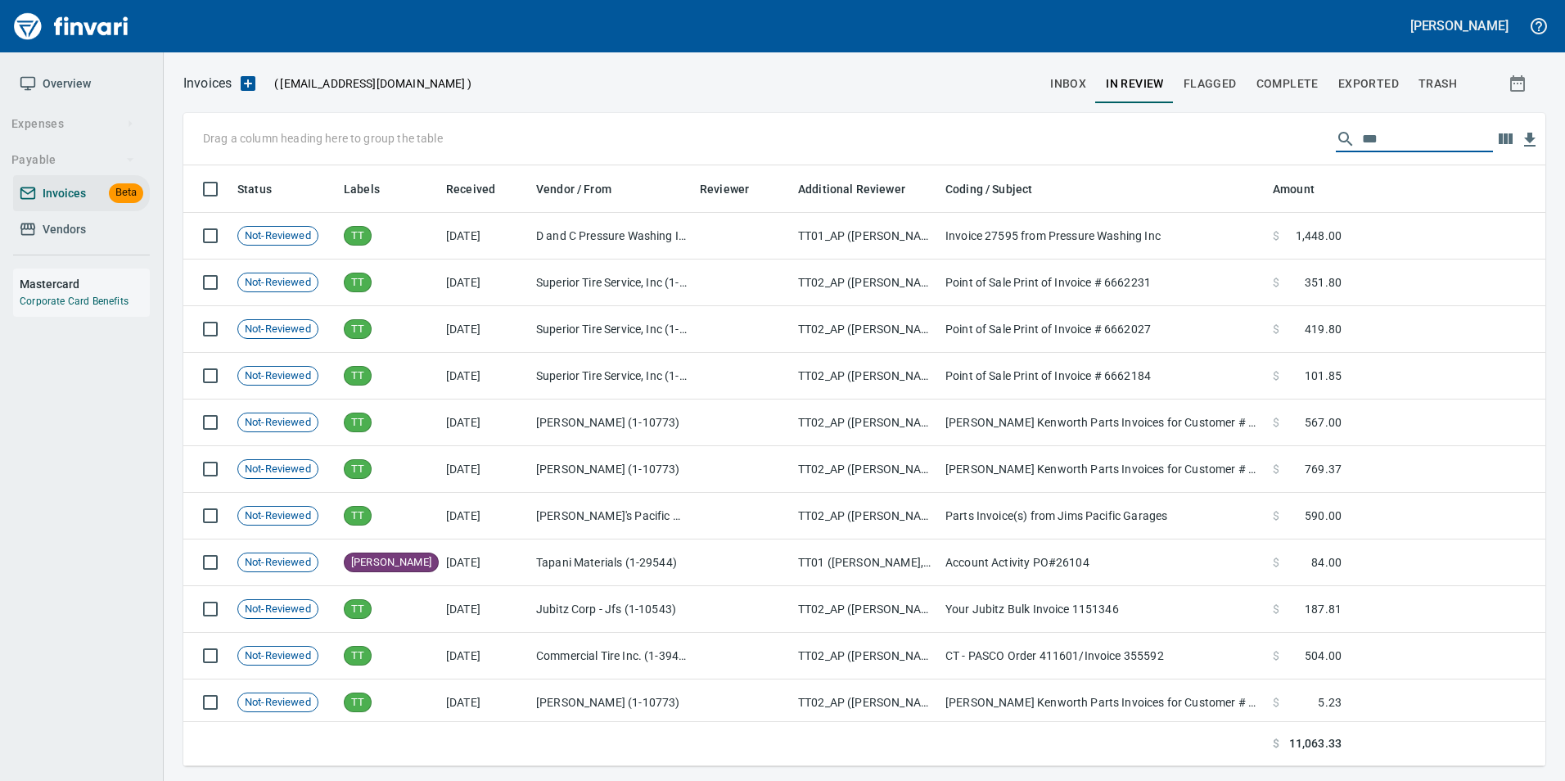
scroll to position [588, 1337]
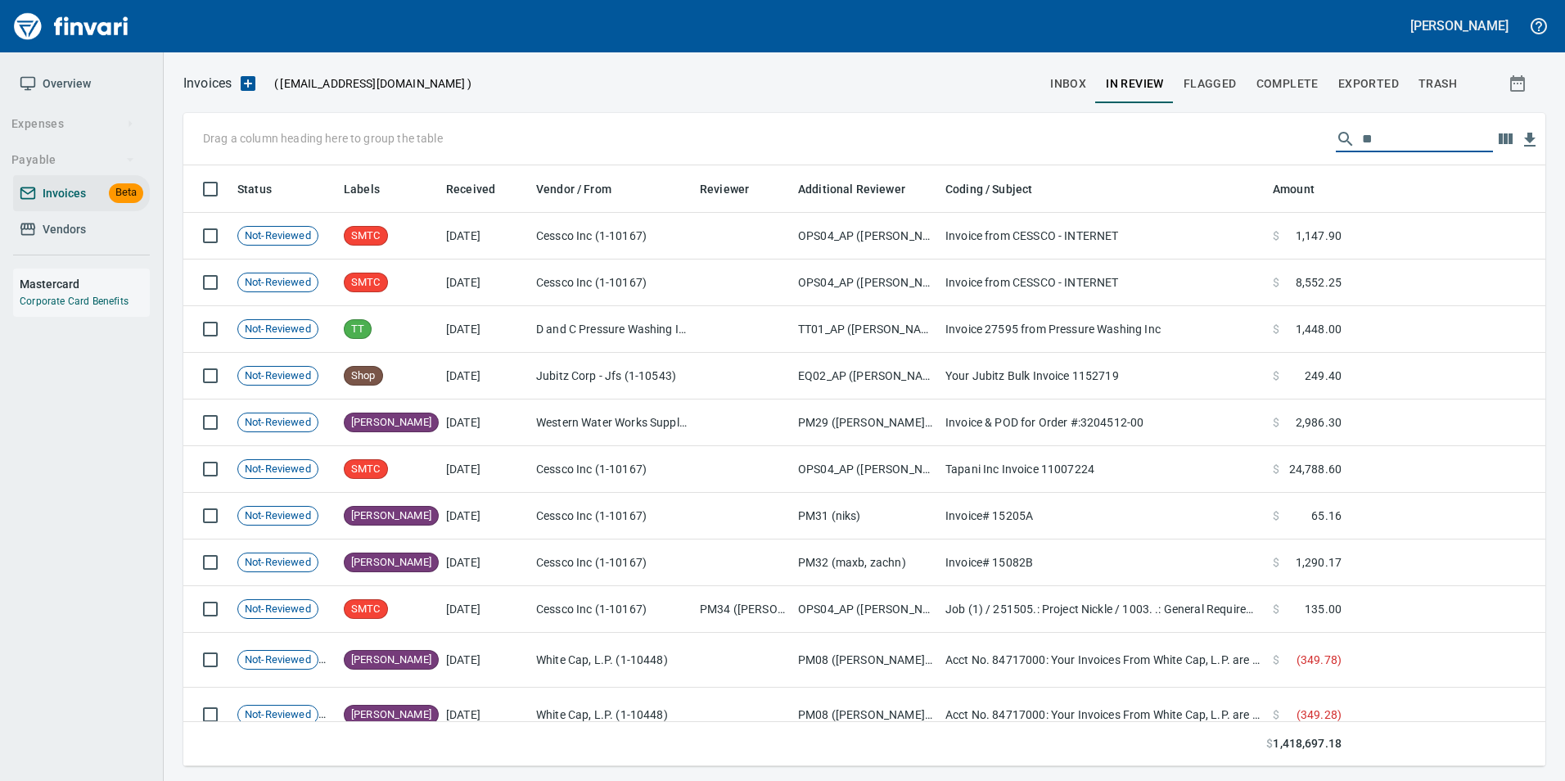
type input "*"
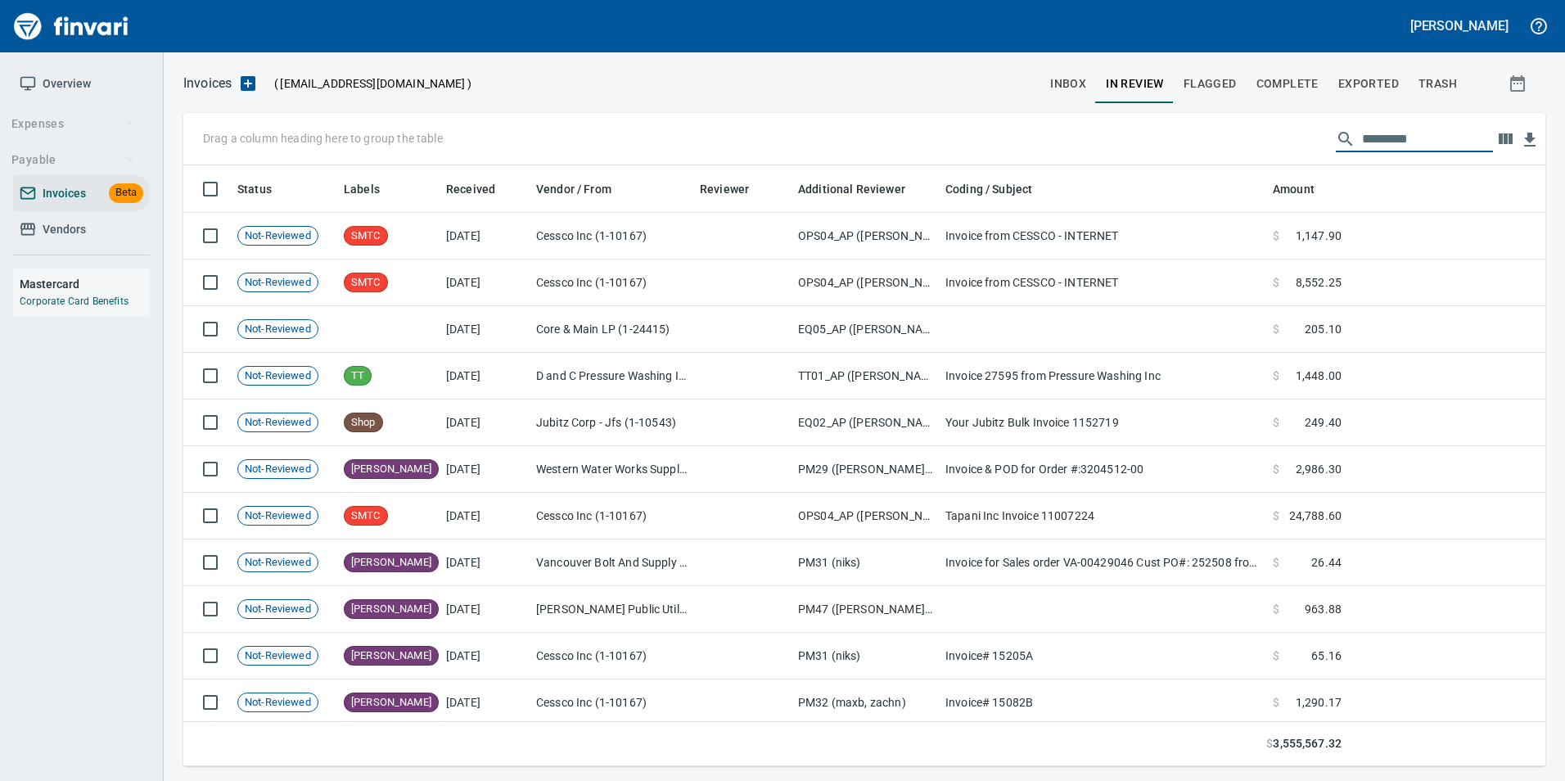
type input "*"
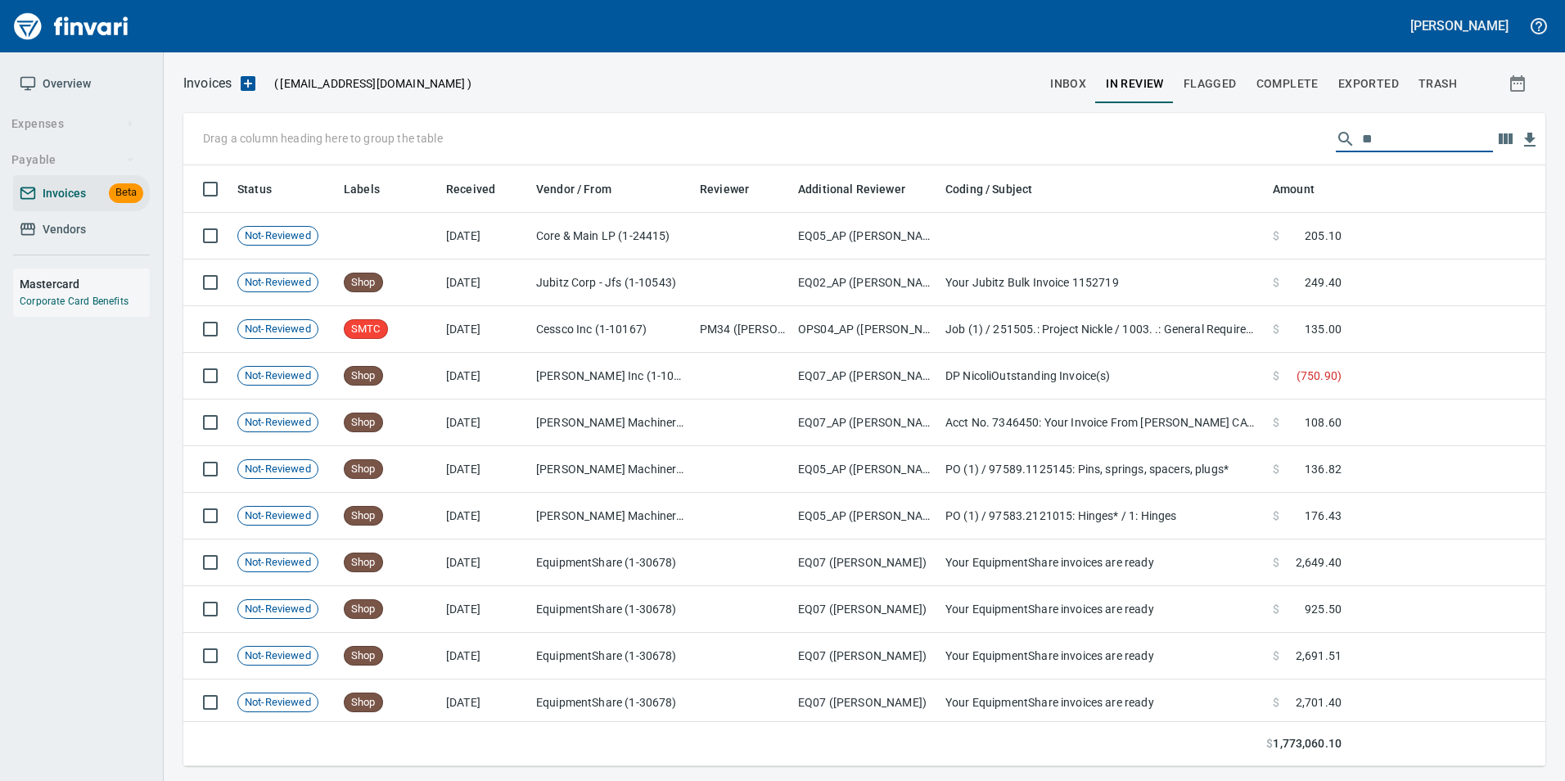
scroll to position [588, 1337]
type input "*"
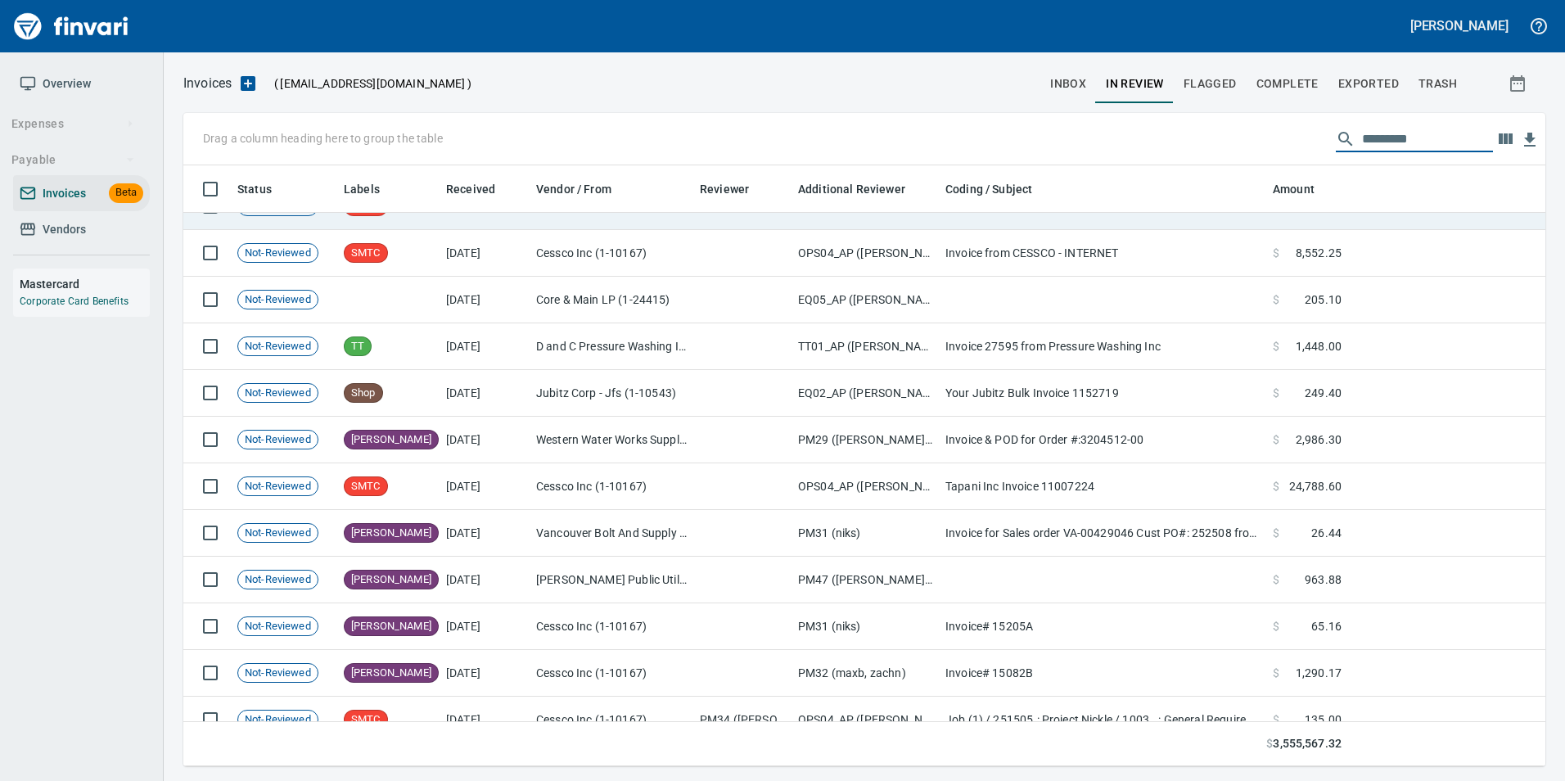
scroll to position [0, 0]
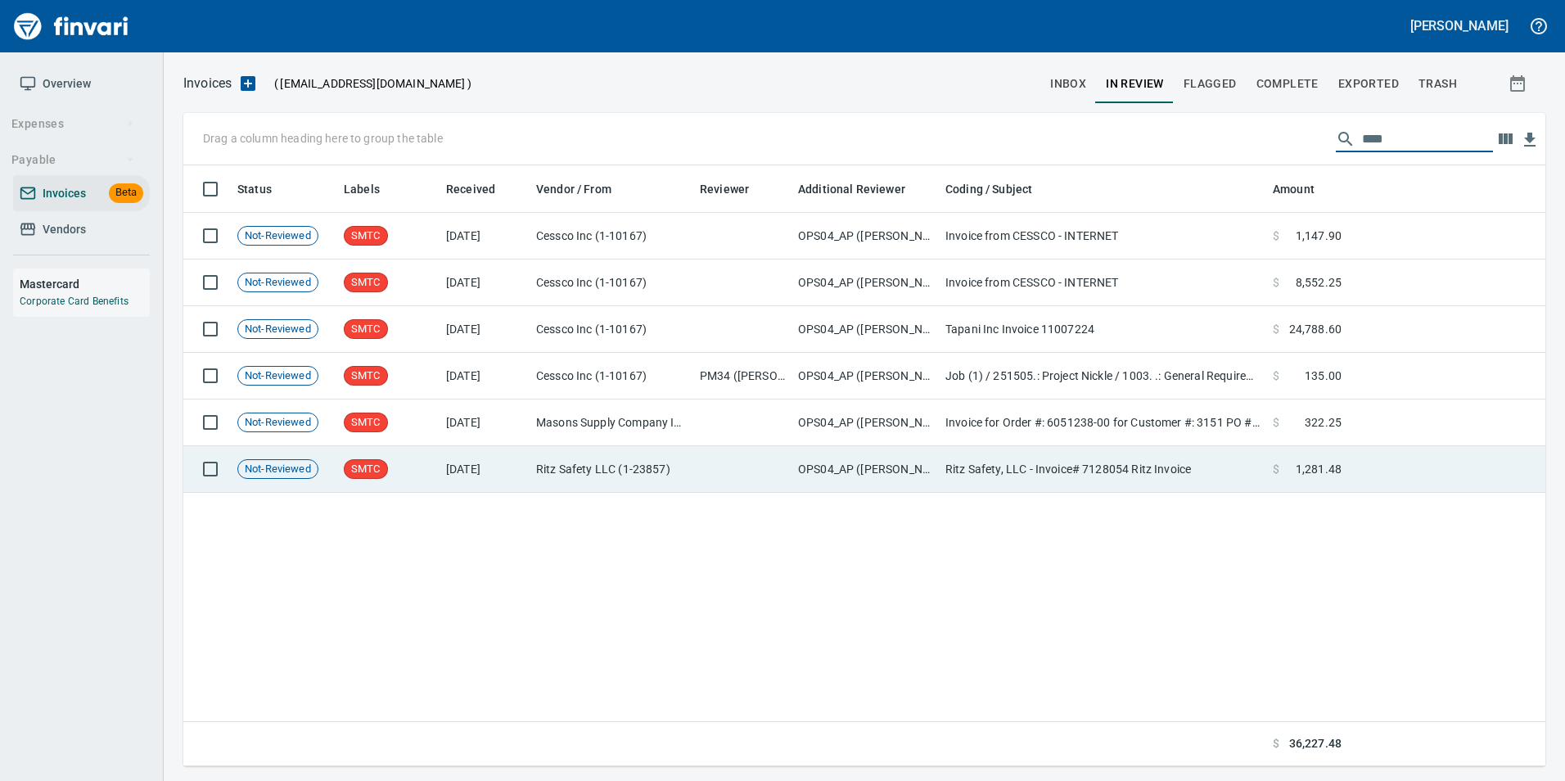
type input "****"
click at [715, 477] on td at bounding box center [742, 469] width 98 height 47
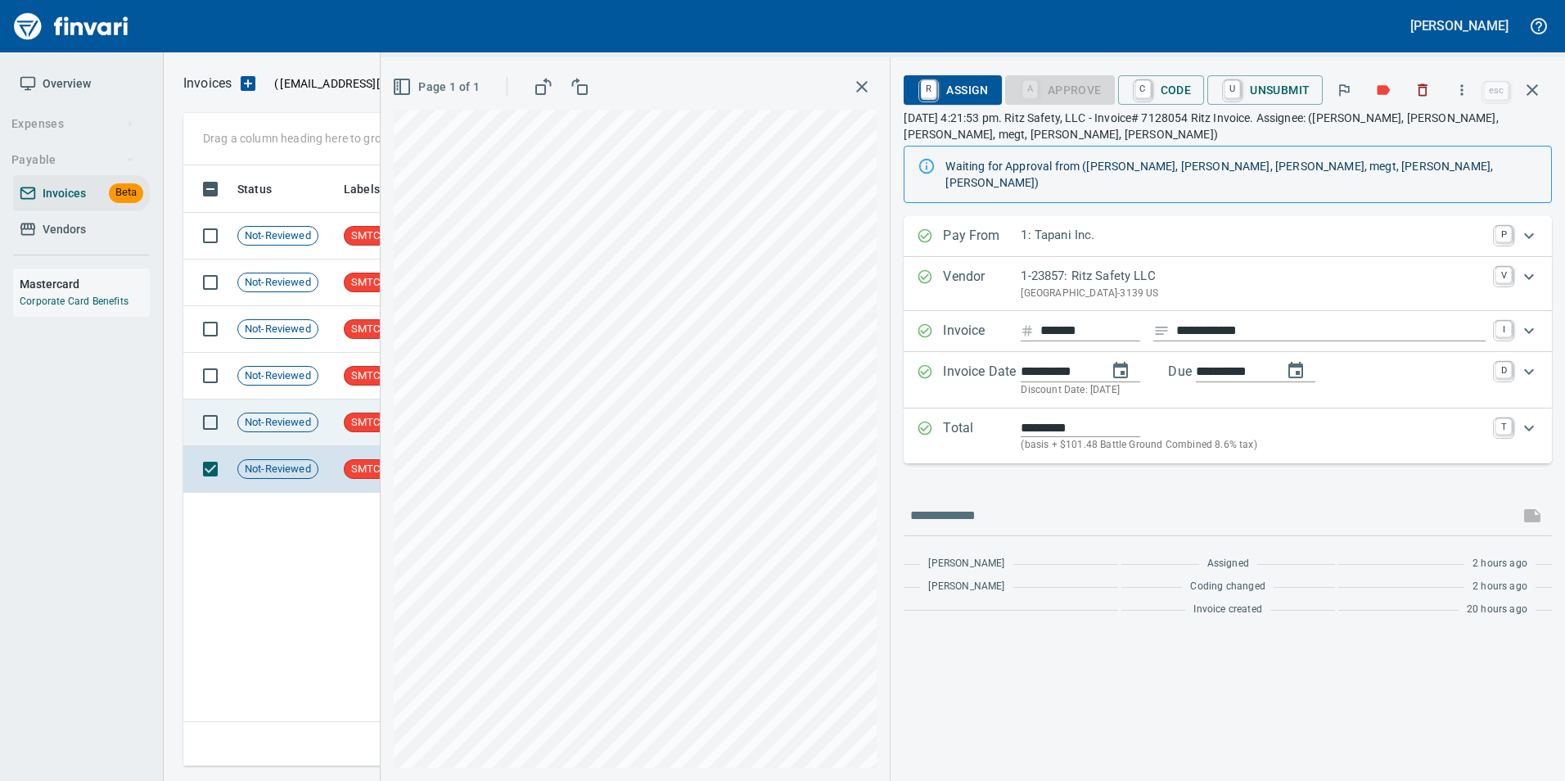
click at [353, 427] on span "SMTC" at bounding box center [366, 423] width 43 height 16
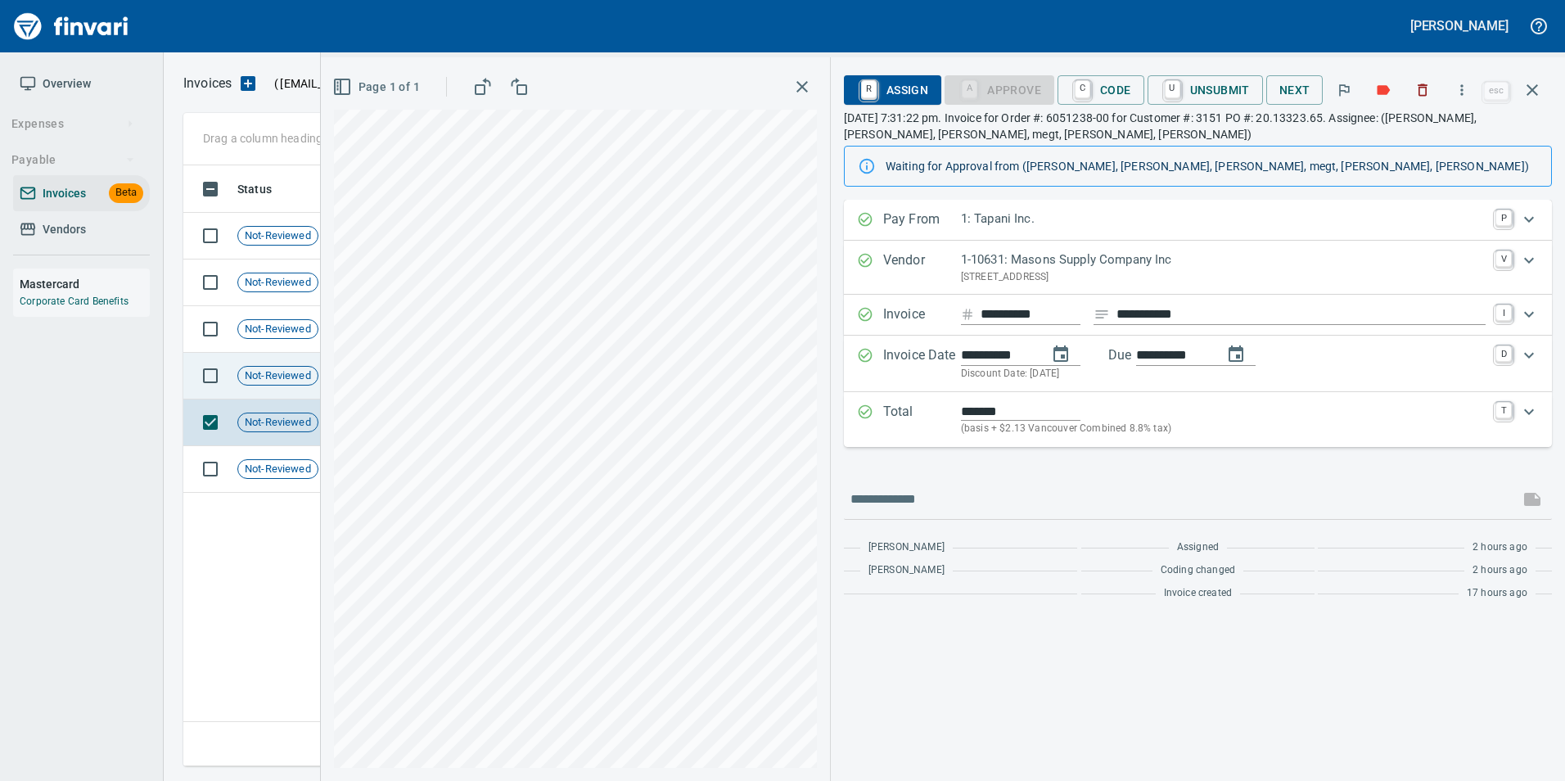
click at [304, 373] on span "Not-Reviewed" at bounding box center [277, 376] width 79 height 16
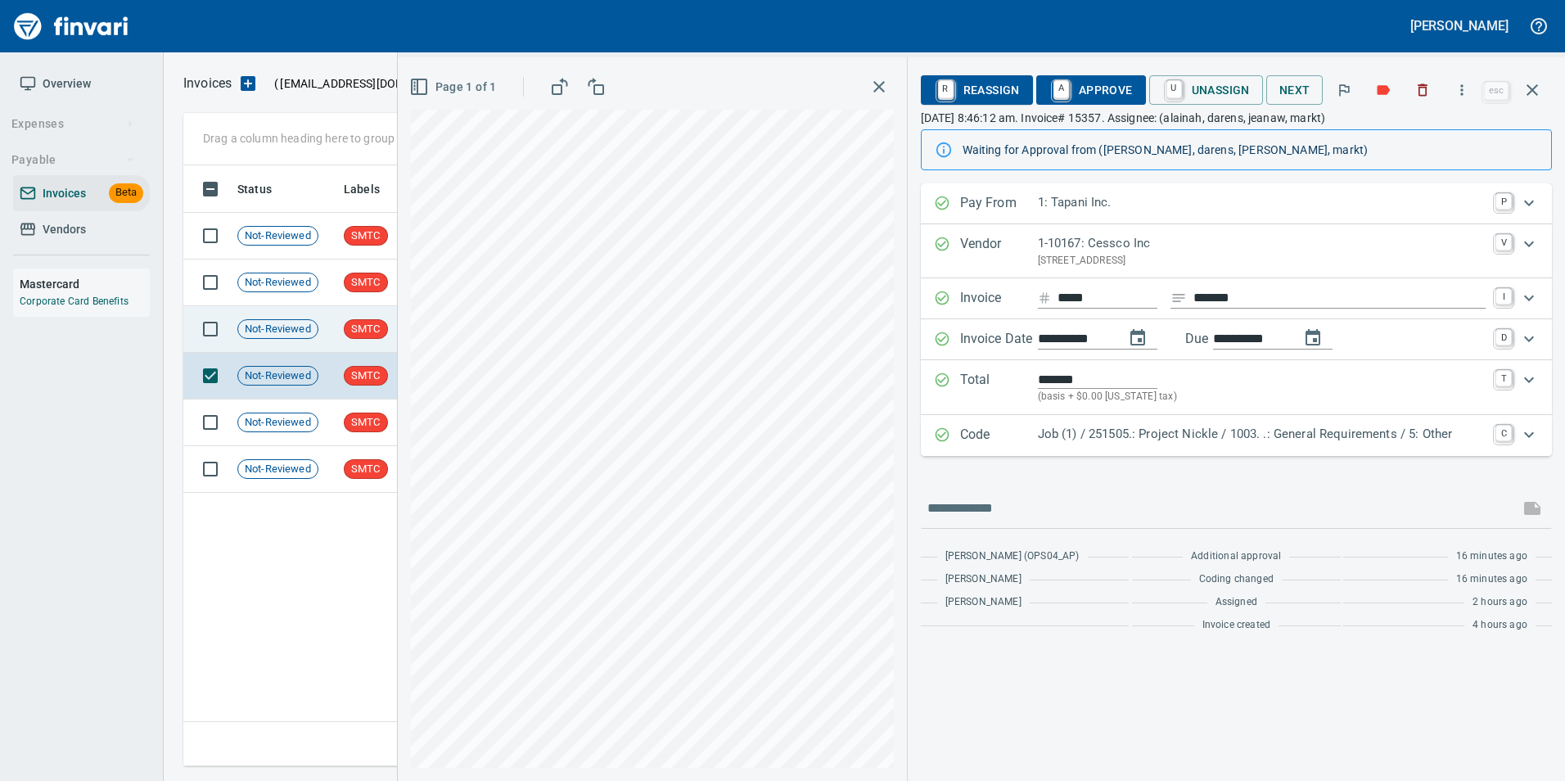
click at [278, 322] on span "Not-Reviewed" at bounding box center [277, 330] width 79 height 16
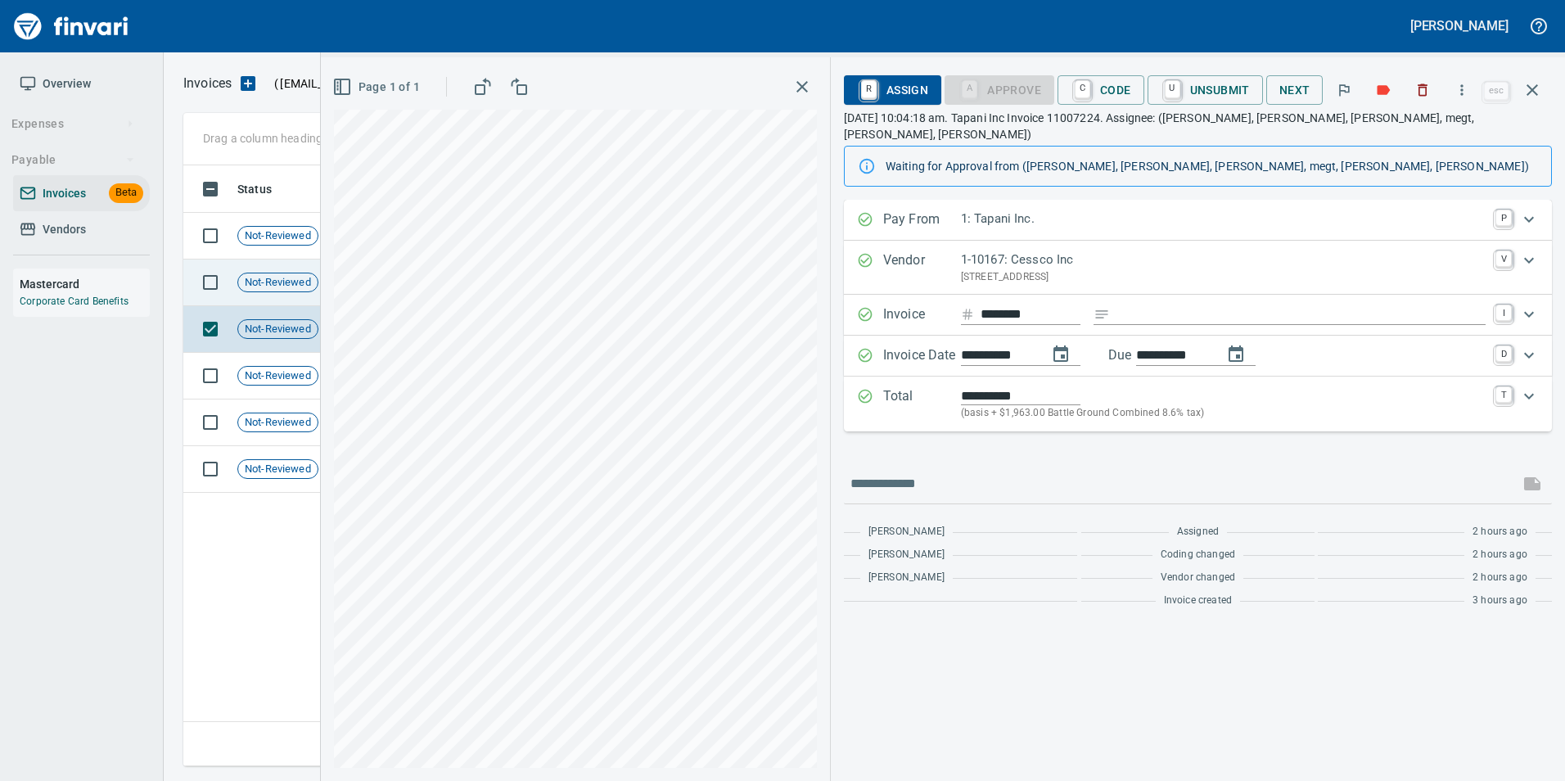
click at [266, 285] on span "Not-Reviewed" at bounding box center [277, 283] width 79 height 16
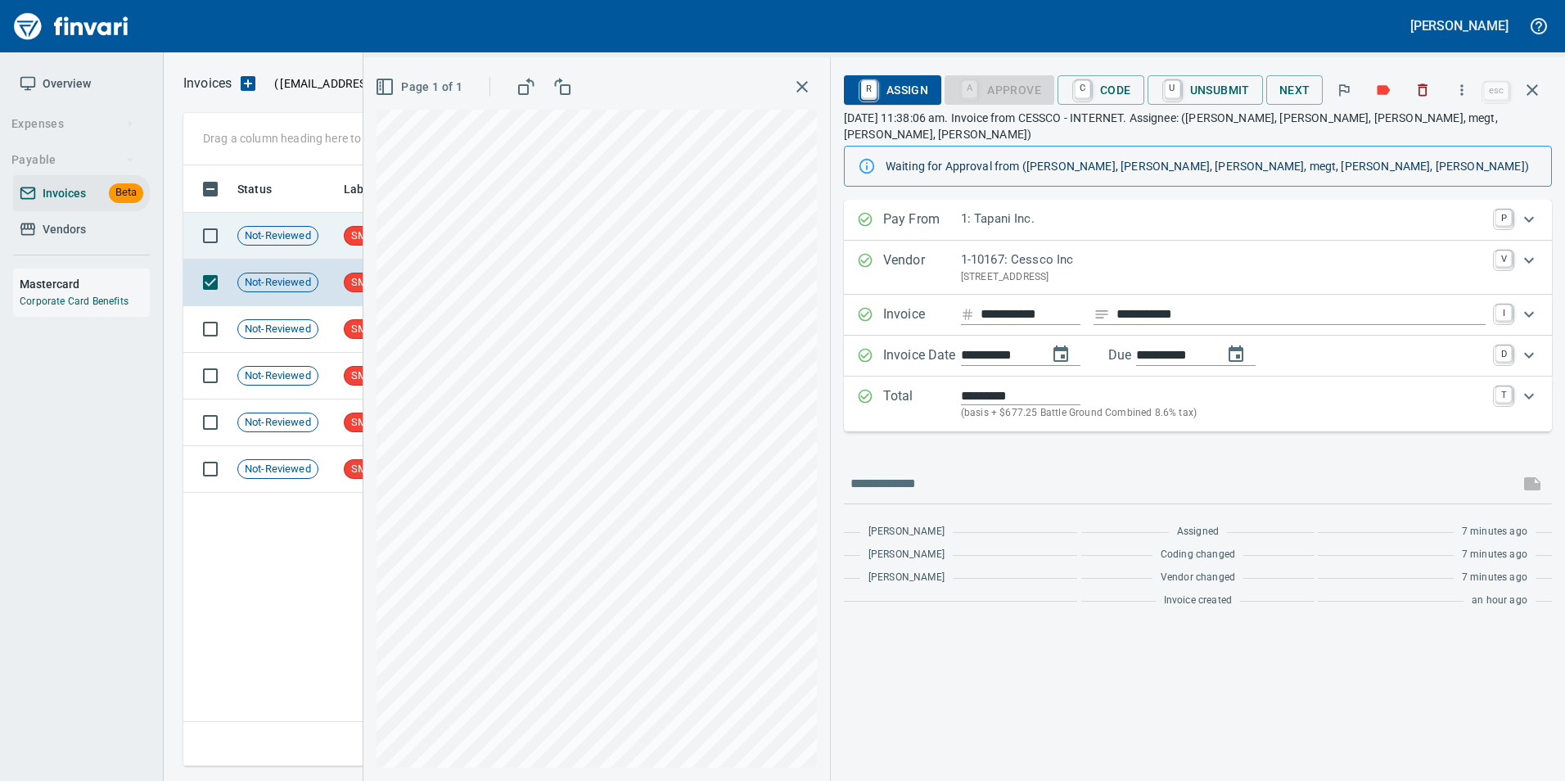
click at [282, 250] on td "Not-Reviewed" at bounding box center [284, 236] width 106 height 47
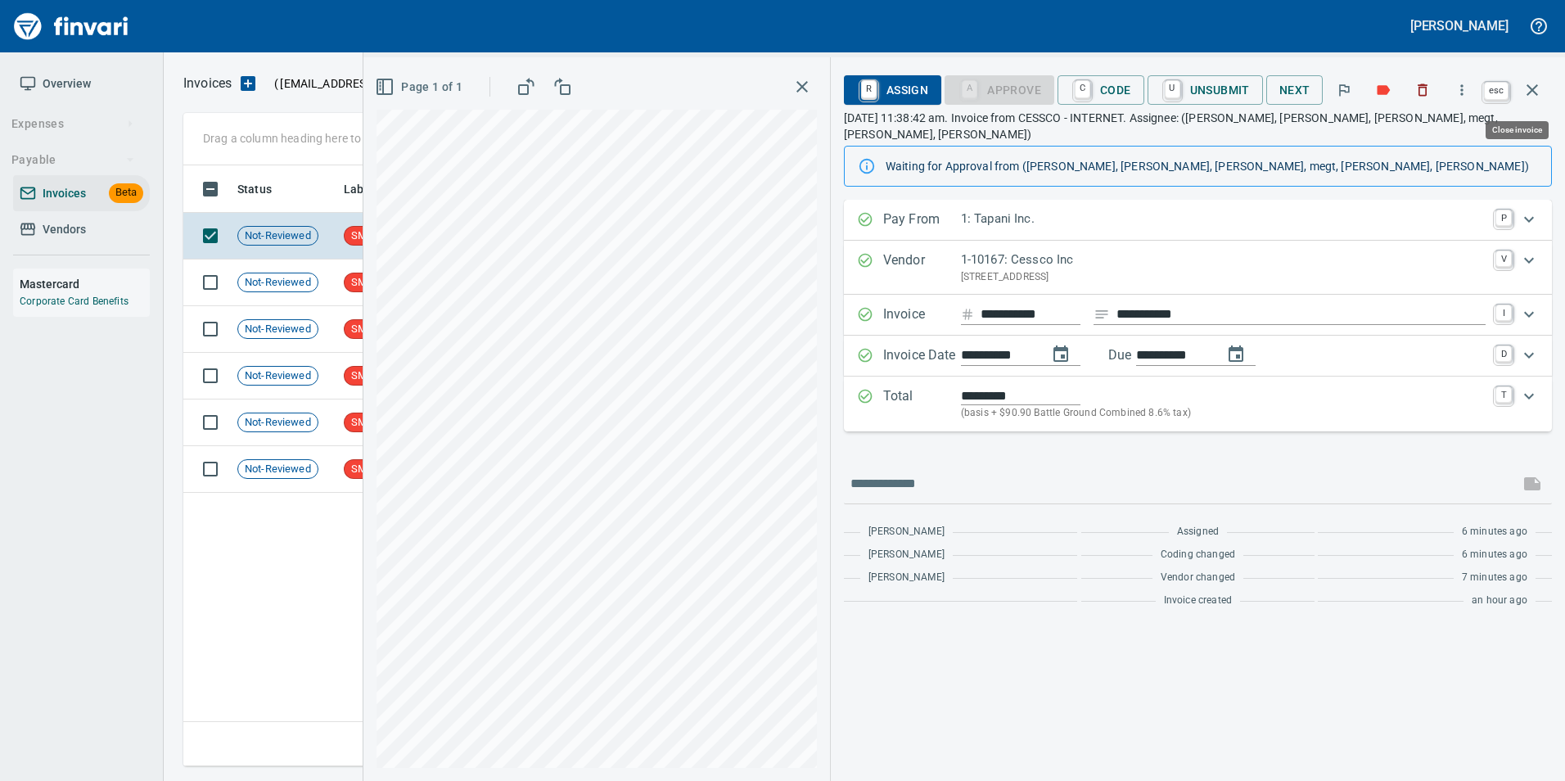
drag, startPoint x: 1542, startPoint y: 101, endPoint x: 1517, endPoint y: 112, distance: 27.1
click at [1542, 100] on button "button" at bounding box center [1532, 89] width 39 height 39
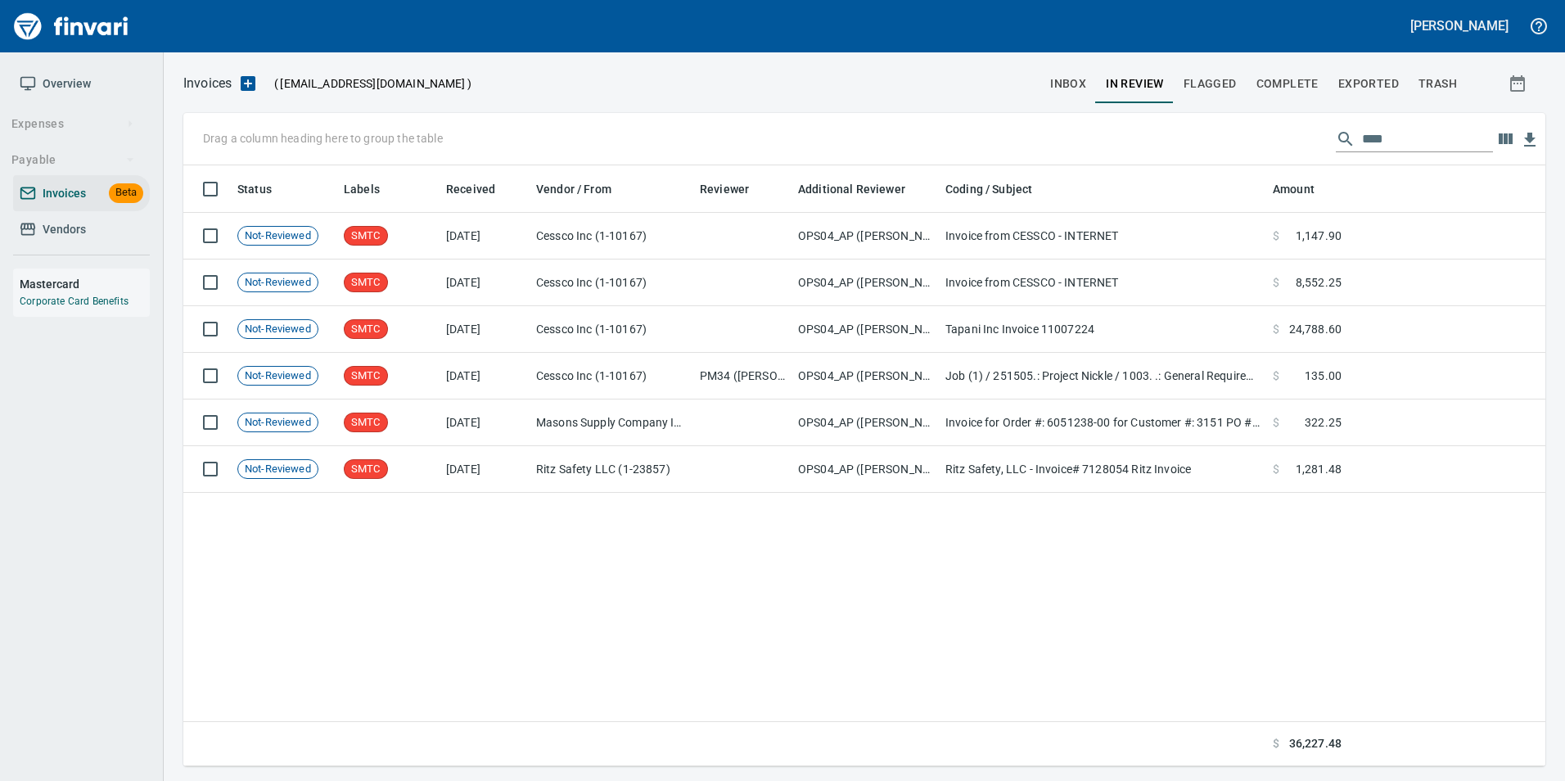
scroll to position [588, 1349]
click at [1395, 147] on input "****" at bounding box center [1427, 139] width 131 height 26
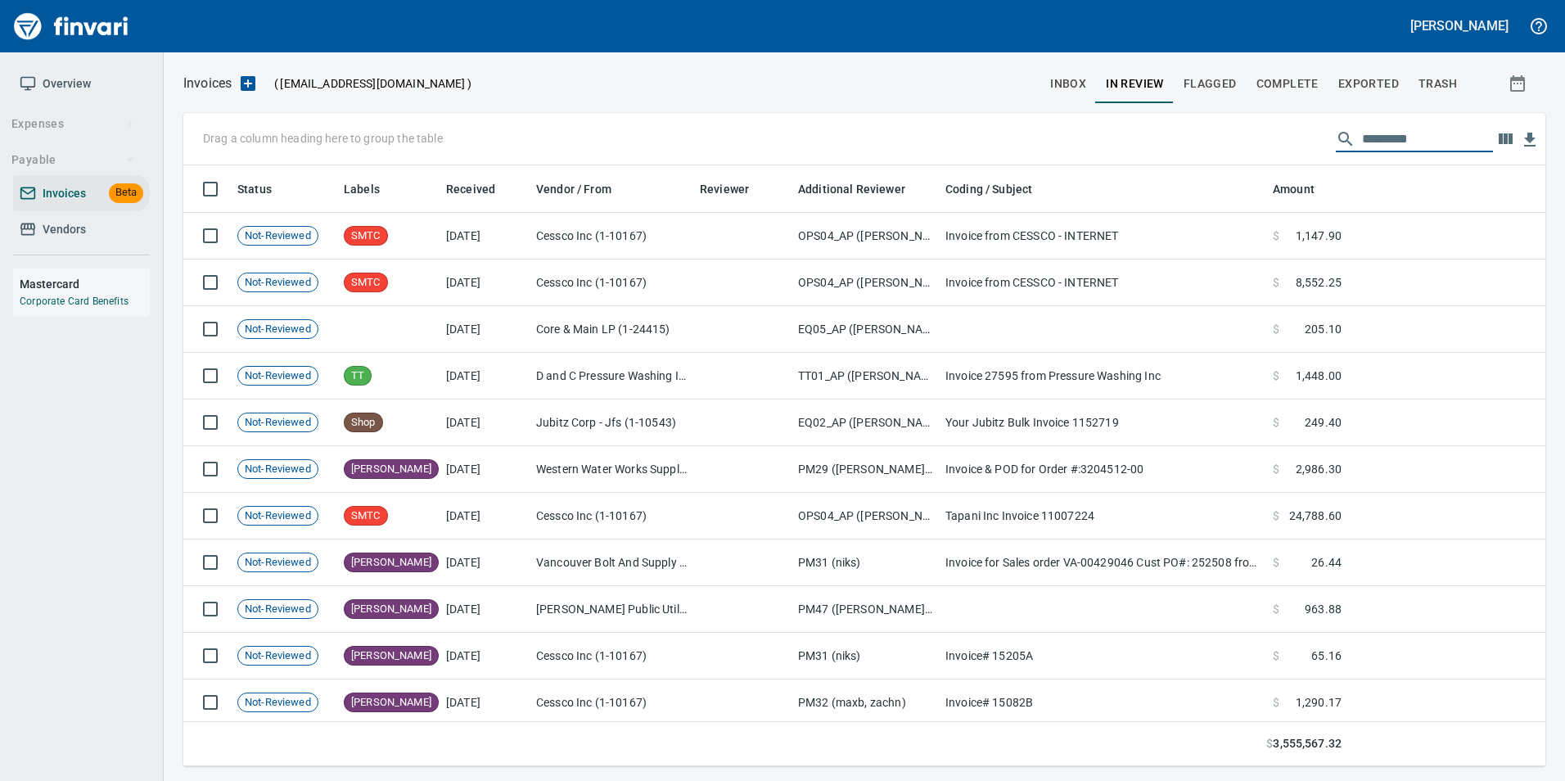
scroll to position [588, 1337]
click at [1047, 73] on button "inbox" at bounding box center [1068, 83] width 56 height 39
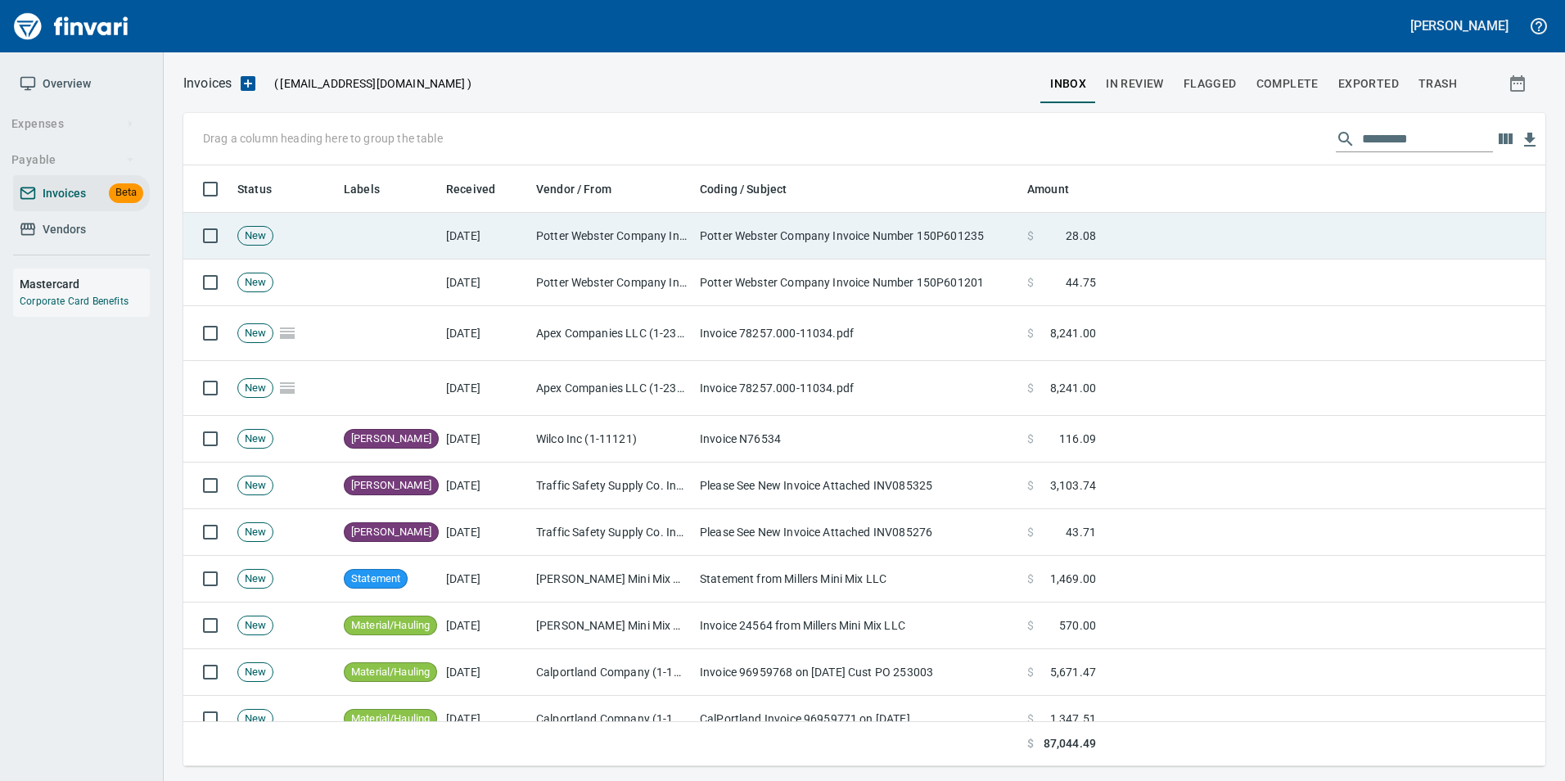
scroll to position [588, 1337]
click at [582, 250] on td "Potter Webster Company Inc (1-10818)" at bounding box center [612, 236] width 164 height 47
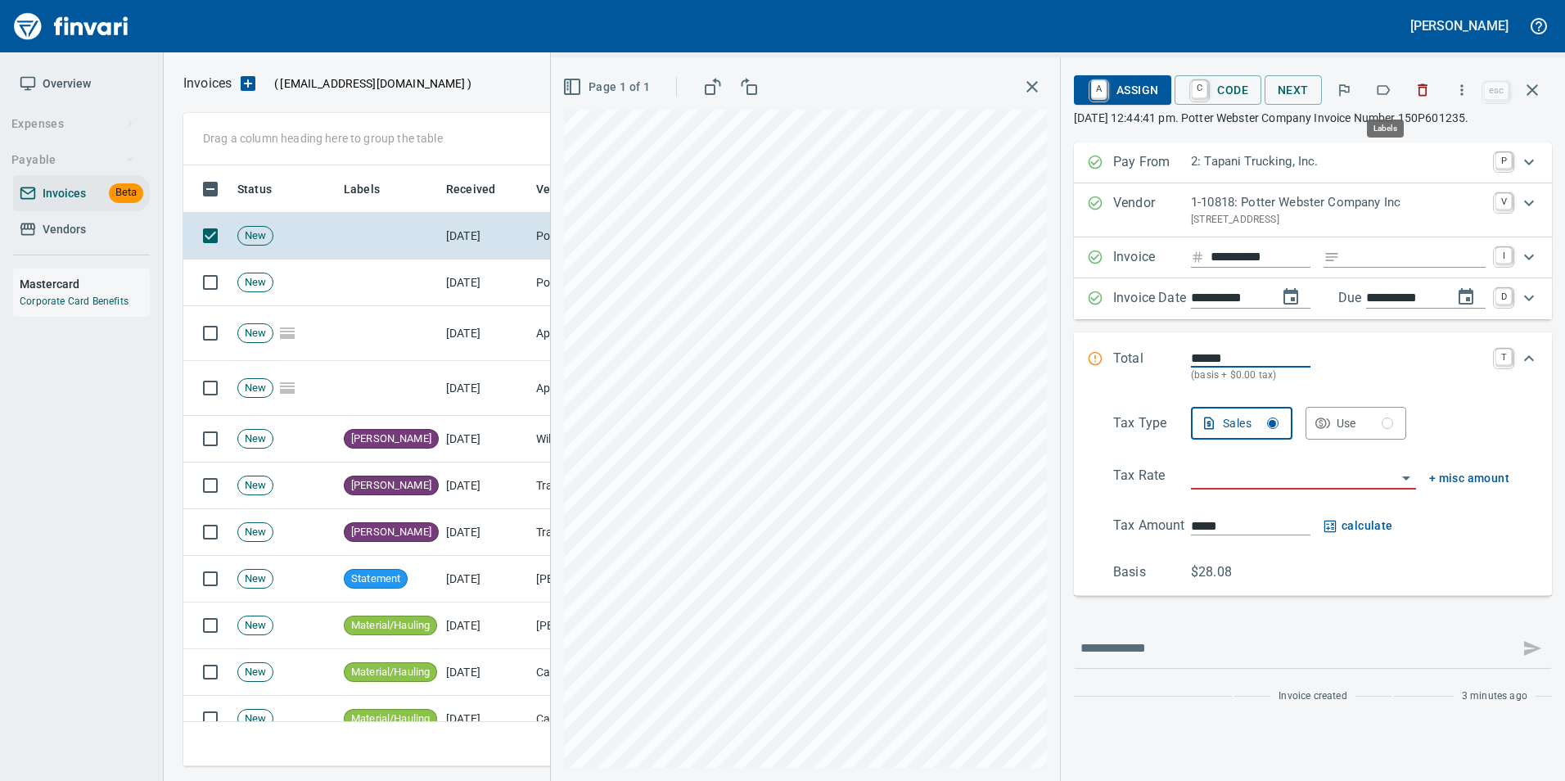
scroll to position [588, 1337]
click at [1382, 89] on icon "button" at bounding box center [1383, 90] width 16 height 16
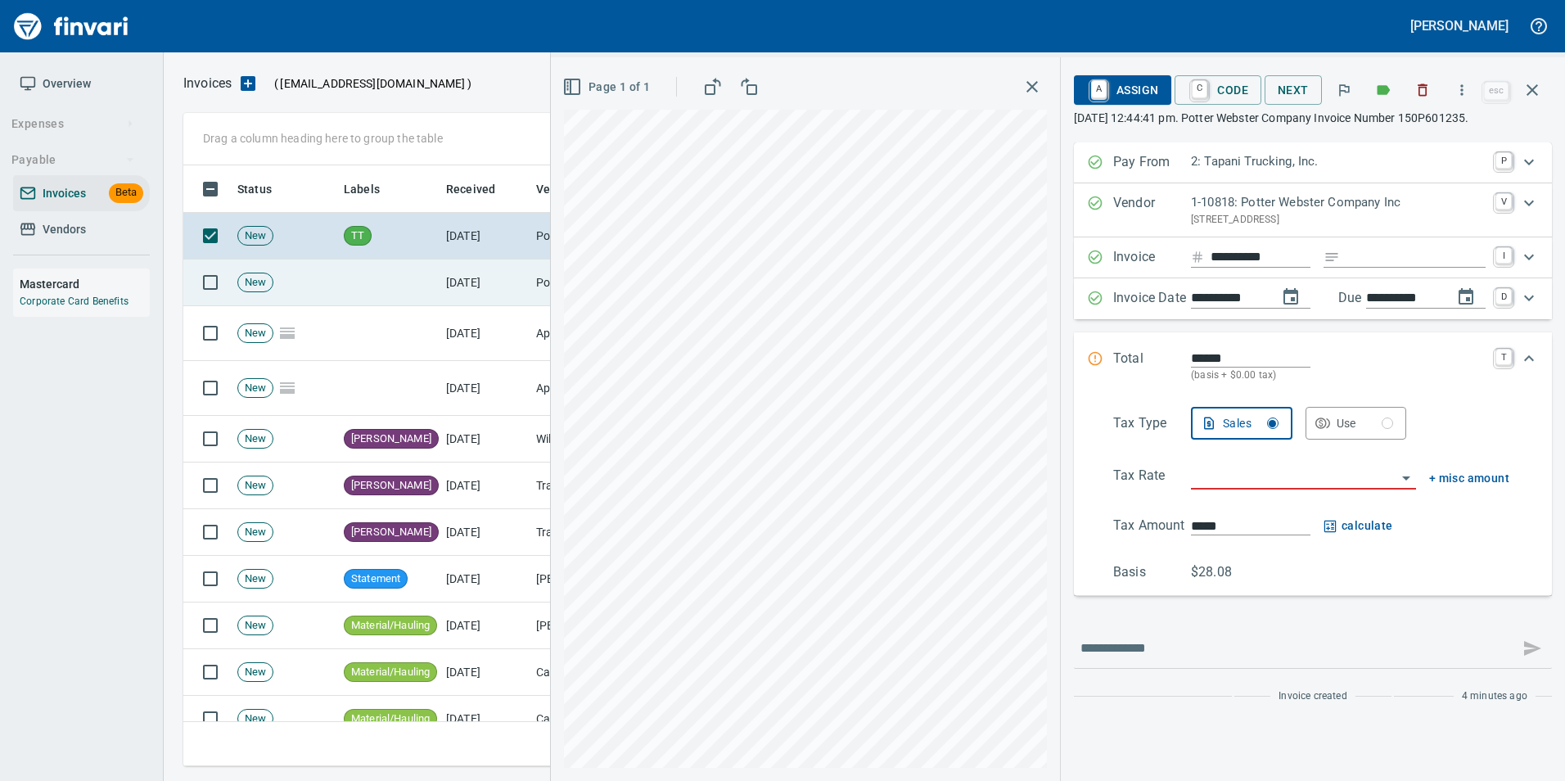
click at [498, 272] on td "[DATE]" at bounding box center [485, 282] width 90 height 47
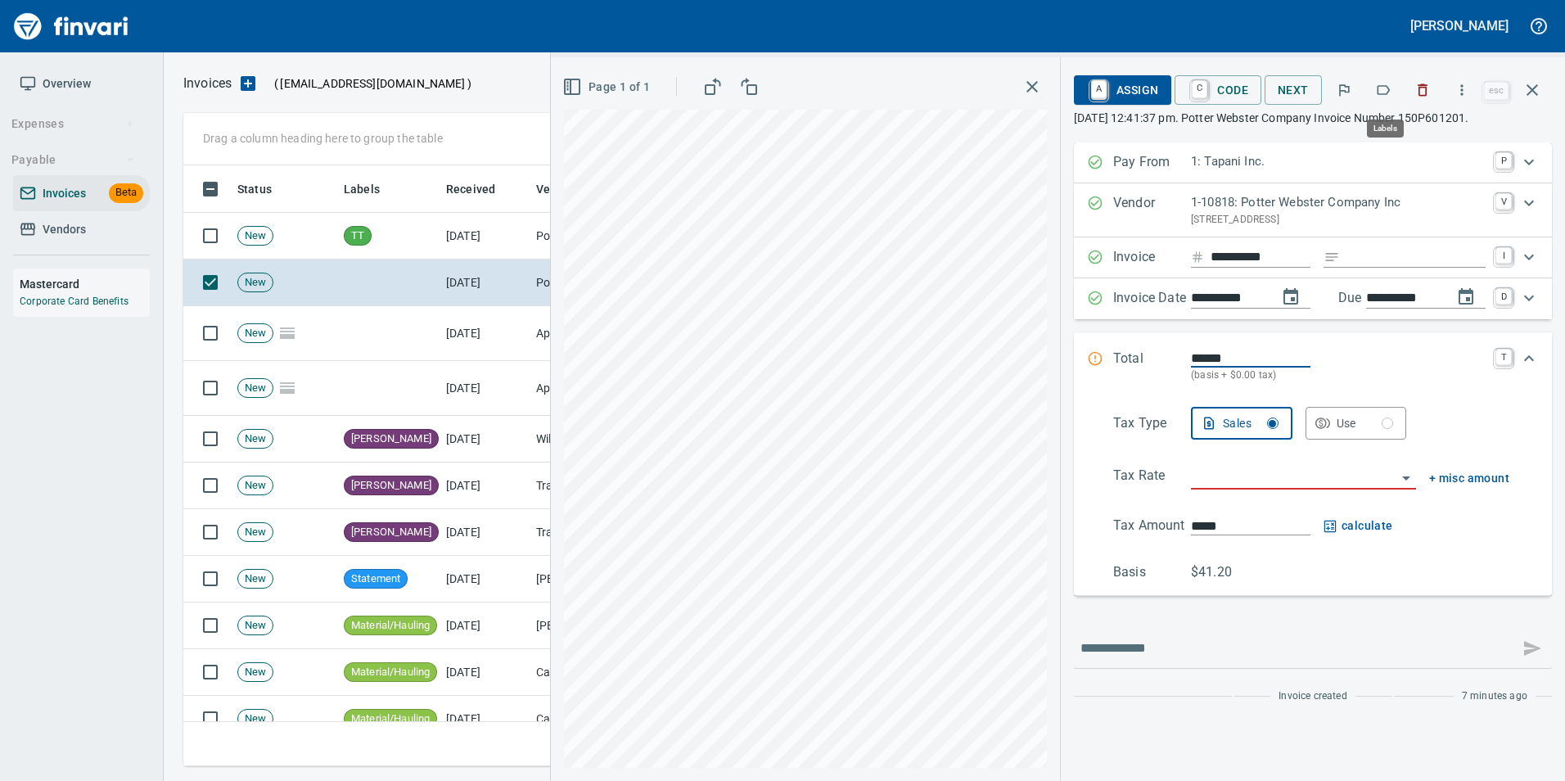
click at [1378, 85] on icon "button" at bounding box center [1383, 90] width 16 height 16
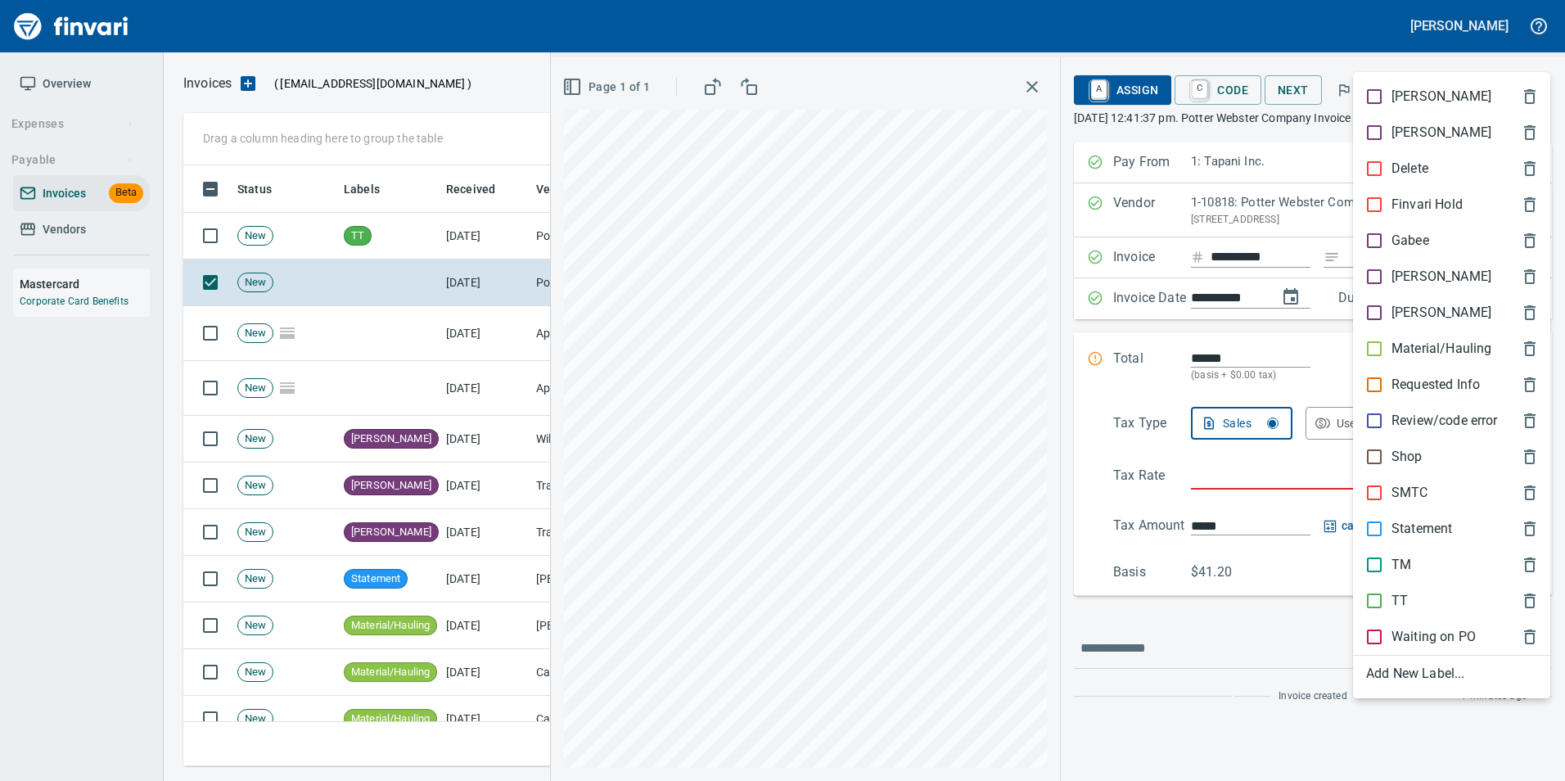
scroll to position [588, 1337]
click at [1398, 459] on p "Shop" at bounding box center [1406, 457] width 31 height 20
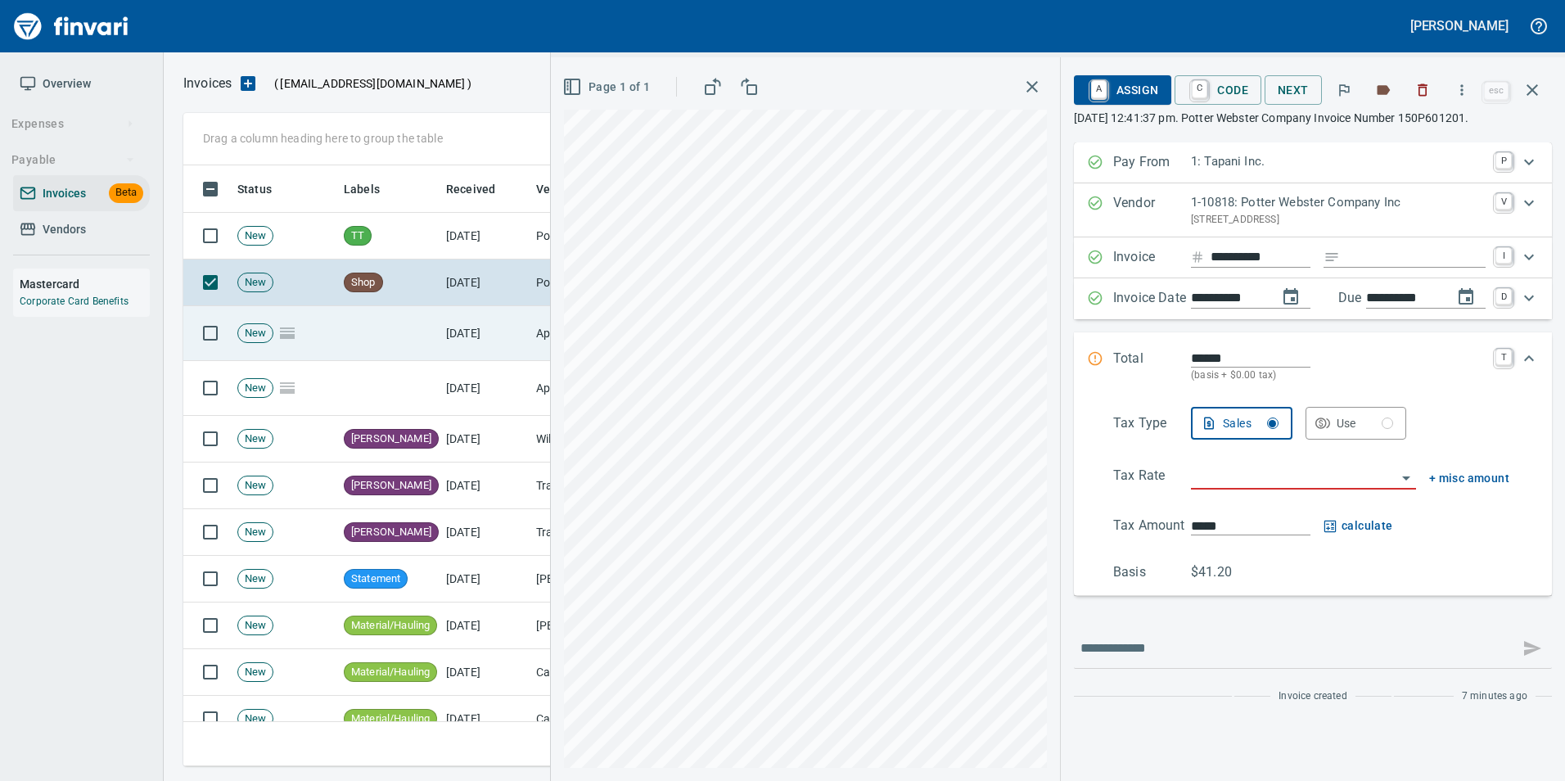
click at [459, 311] on td "[DATE]" at bounding box center [485, 333] width 90 height 55
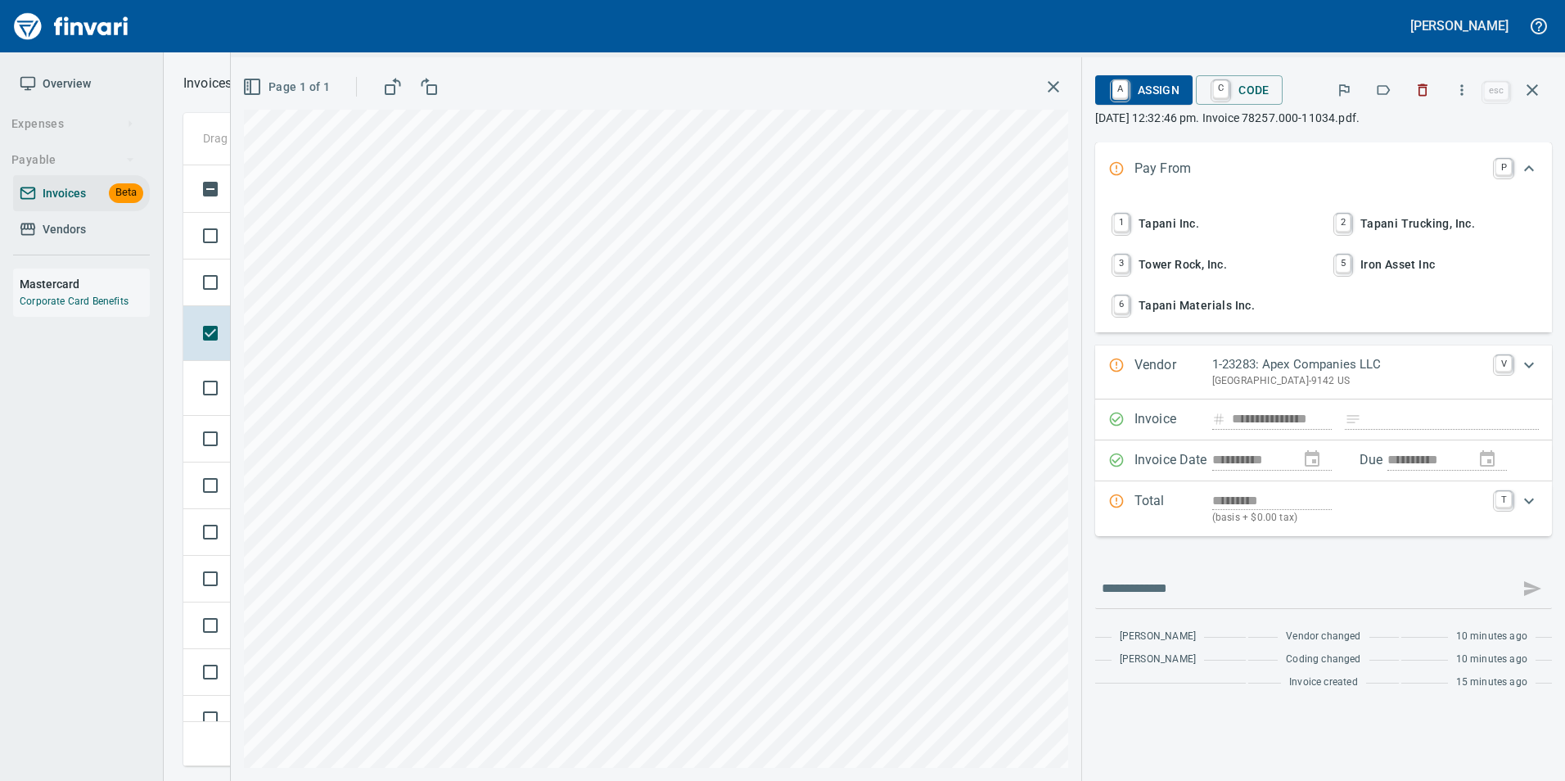
click at [1384, 87] on icon "button" at bounding box center [1383, 90] width 16 height 16
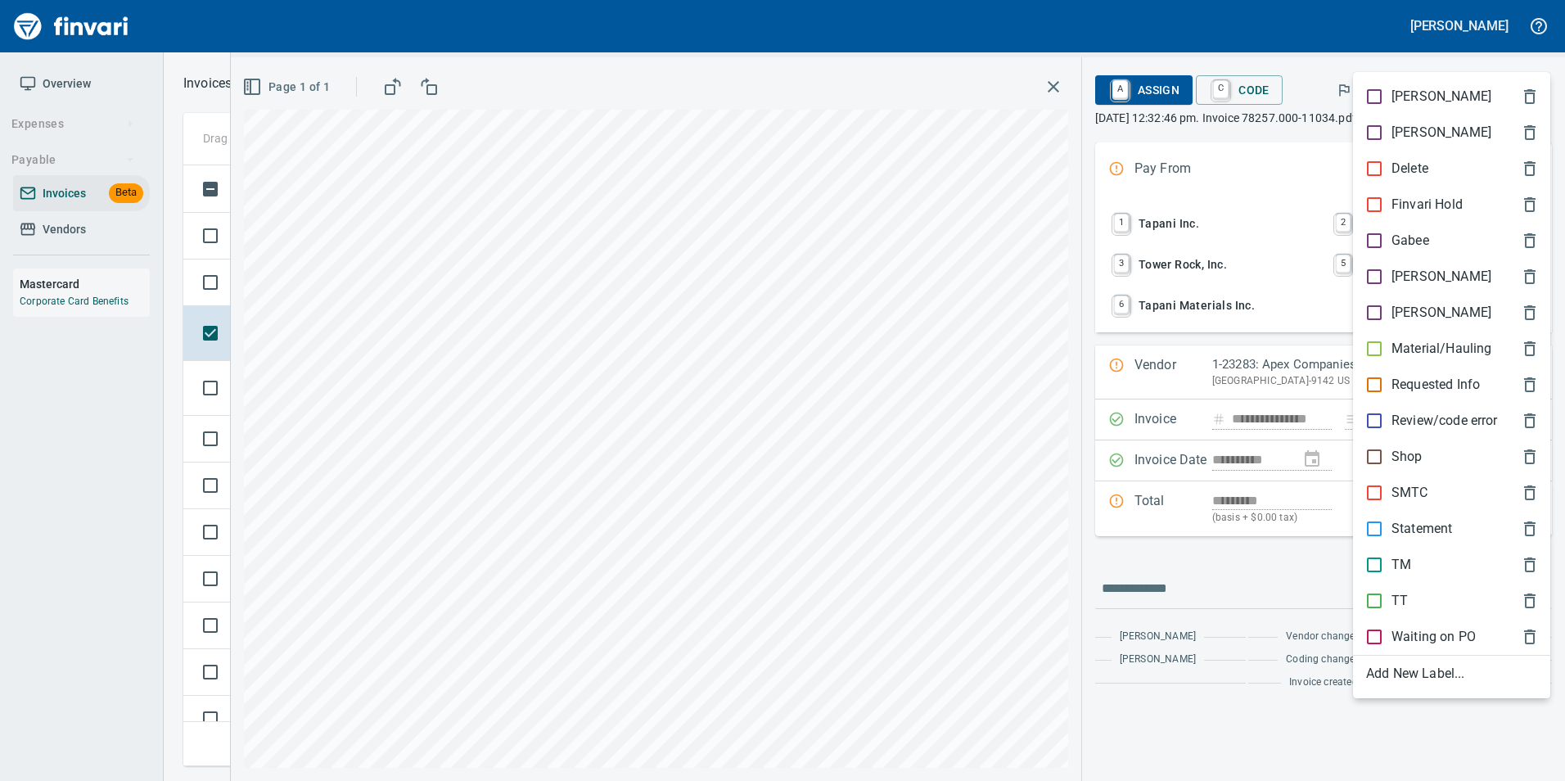
scroll to position [588, 1337]
click at [1415, 287] on div "[PERSON_NAME]" at bounding box center [1451, 277] width 197 height 36
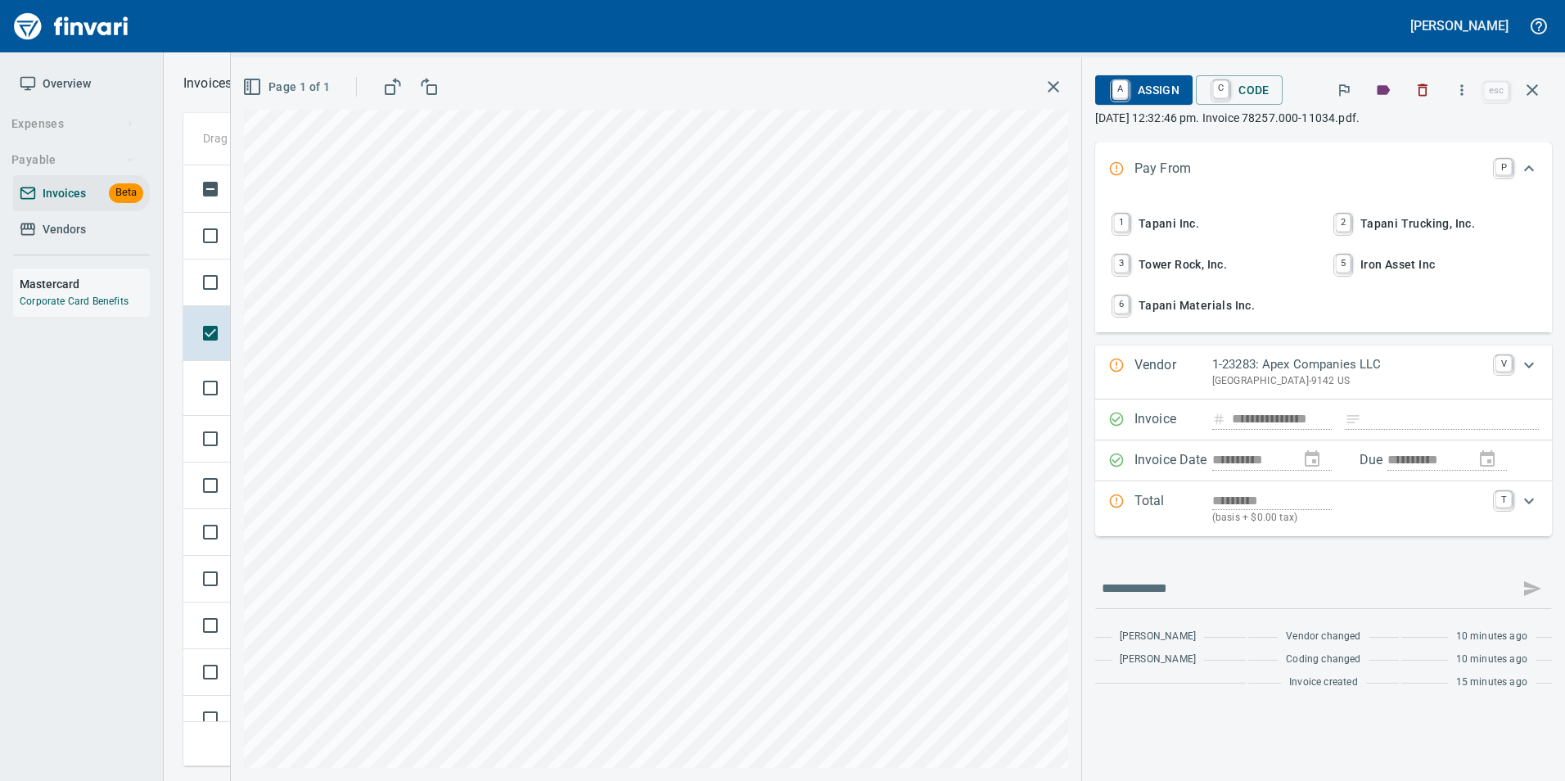
click at [183, 367] on div "Drag a column heading here to group the table Status Labels Received Vendor / F…" at bounding box center [864, 439] width 1401 height 653
click at [189, 365] on td at bounding box center [206, 388] width 47 height 55
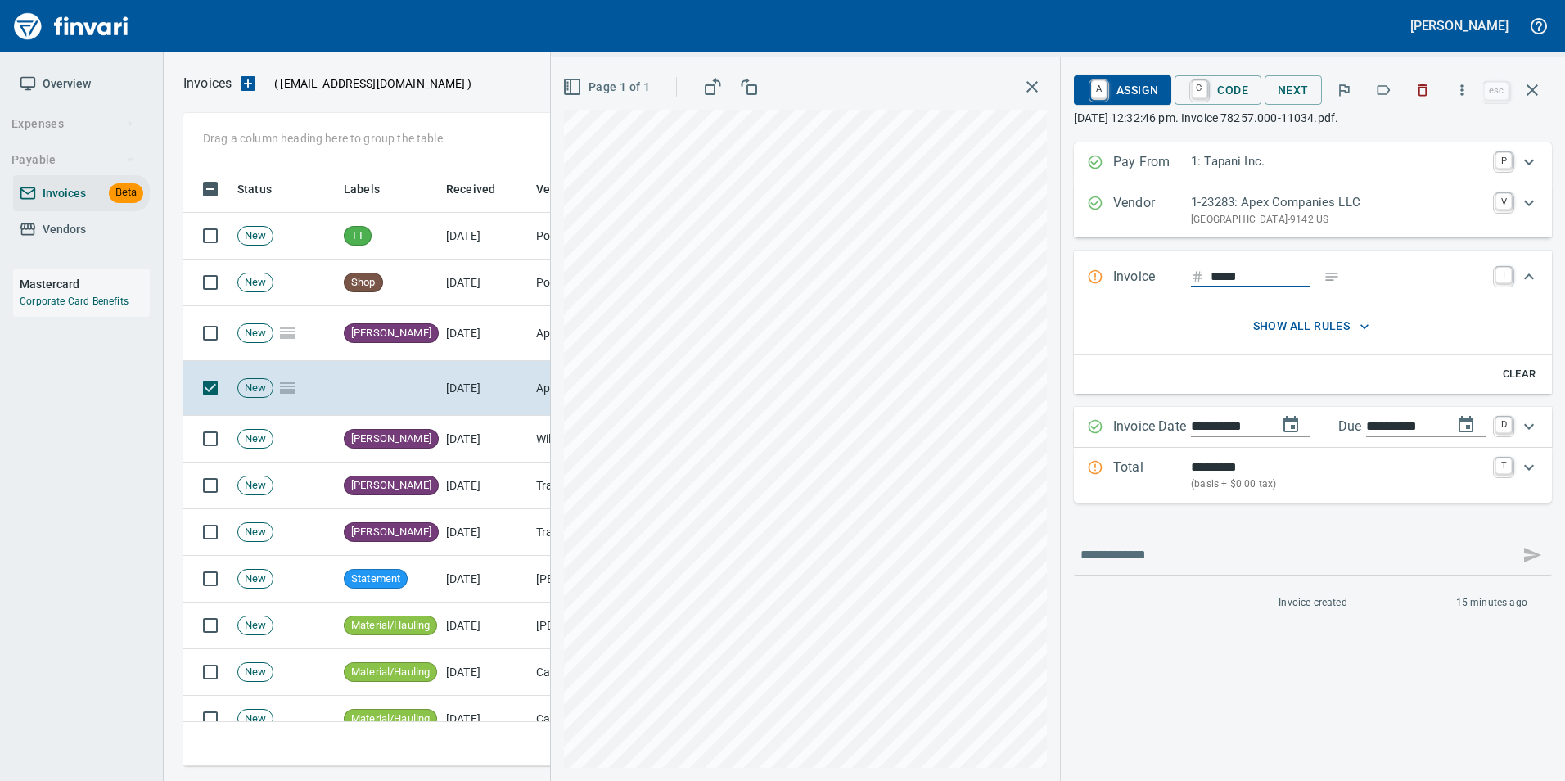
click at [1387, 83] on icon "button" at bounding box center [1383, 90] width 16 height 16
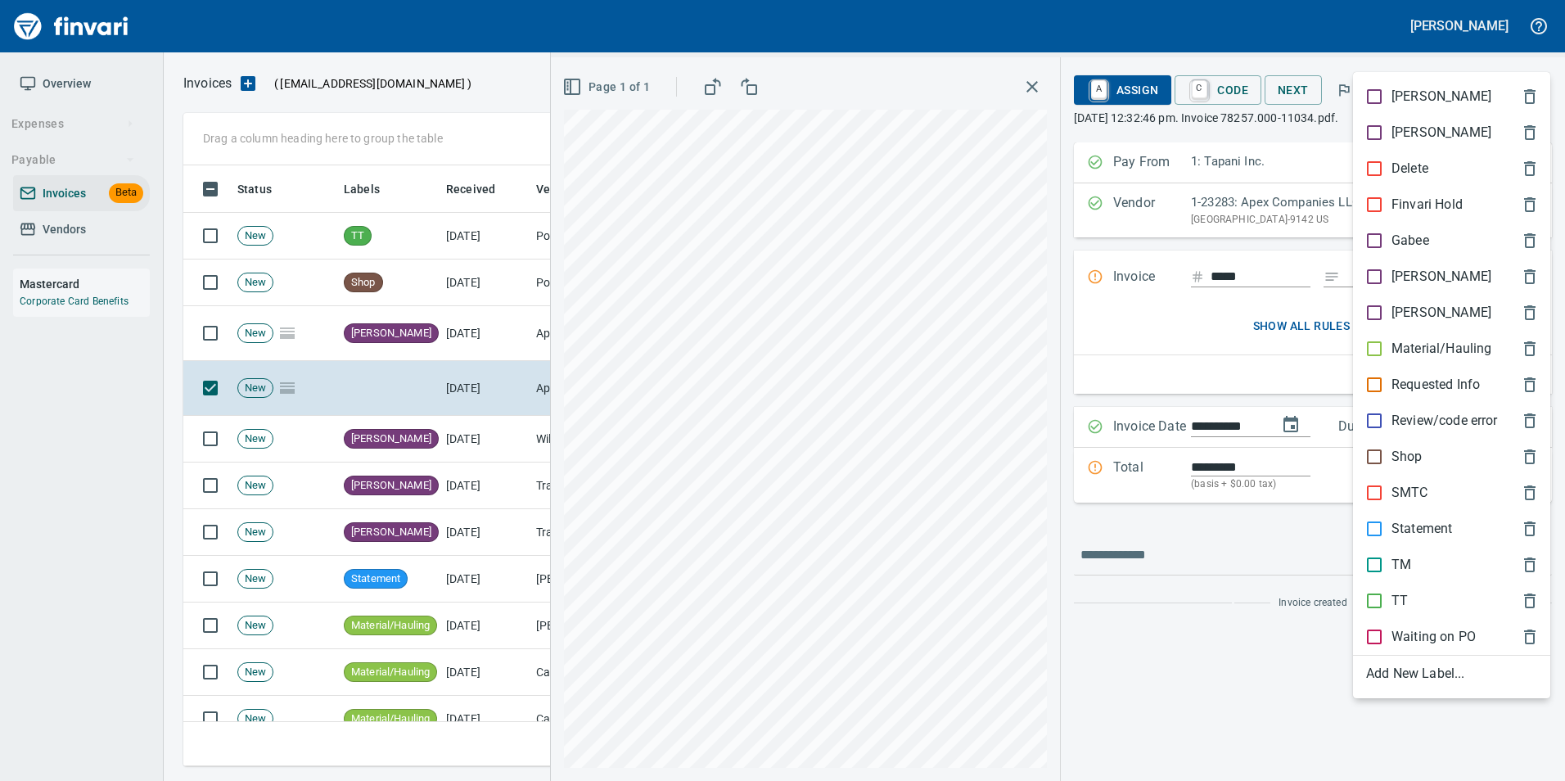
scroll to position [588, 1337]
click at [1373, 261] on div "[PERSON_NAME]" at bounding box center [1451, 277] width 197 height 36
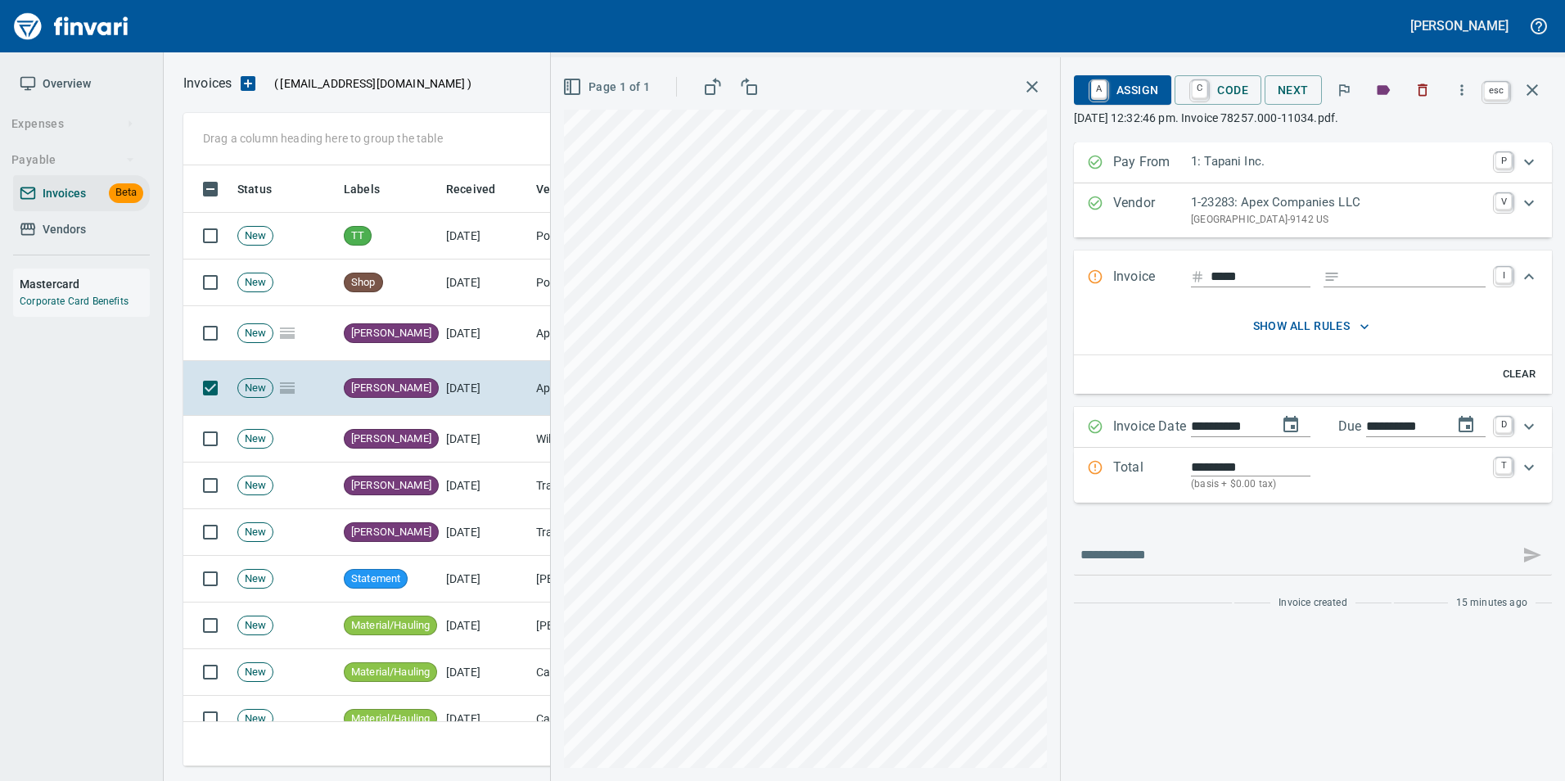
click at [1532, 101] on button "button" at bounding box center [1532, 89] width 39 height 39
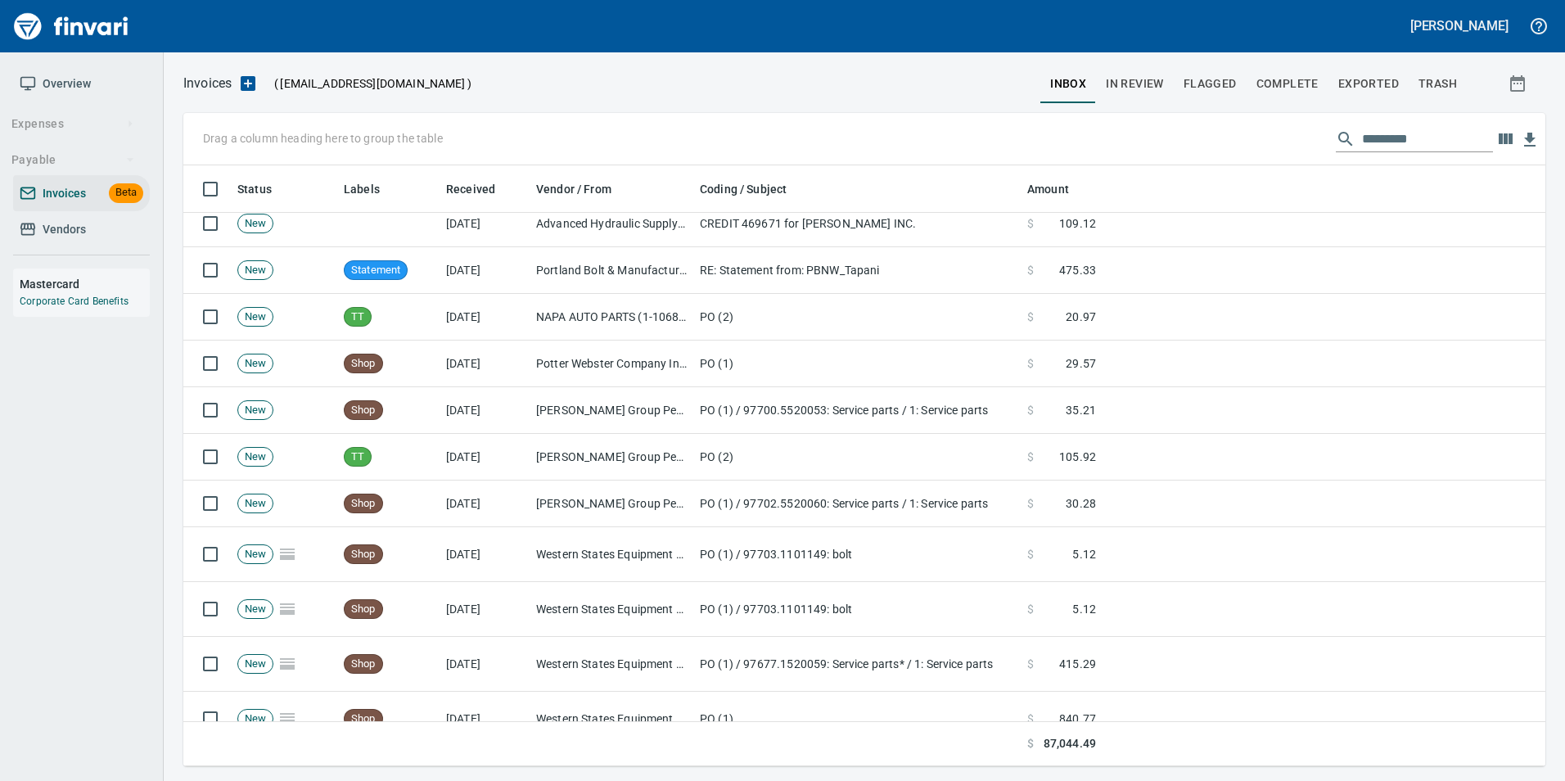
scroll to position [1146, 0]
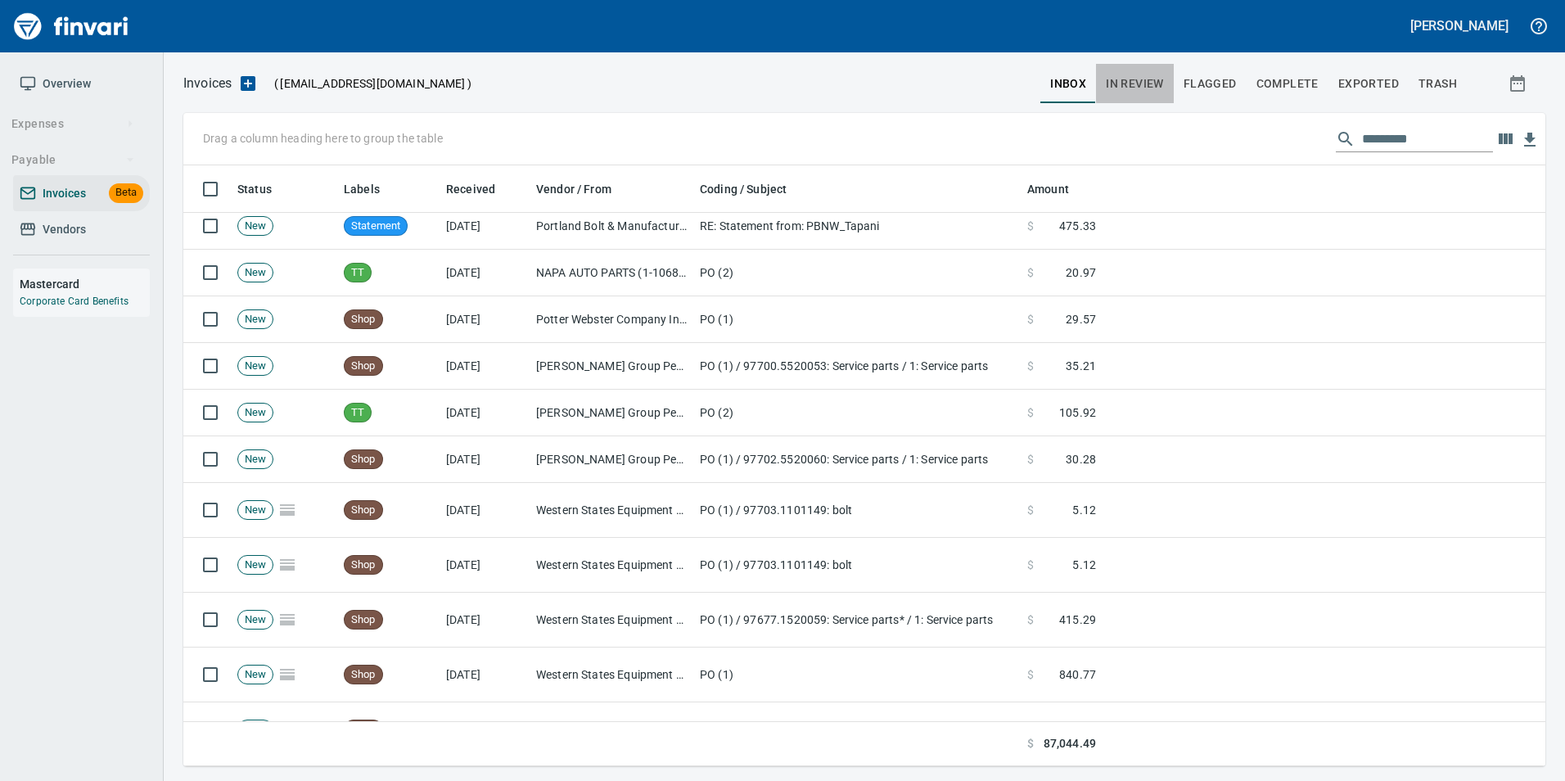
click at [1157, 92] on span "In Review" at bounding box center [1135, 84] width 58 height 20
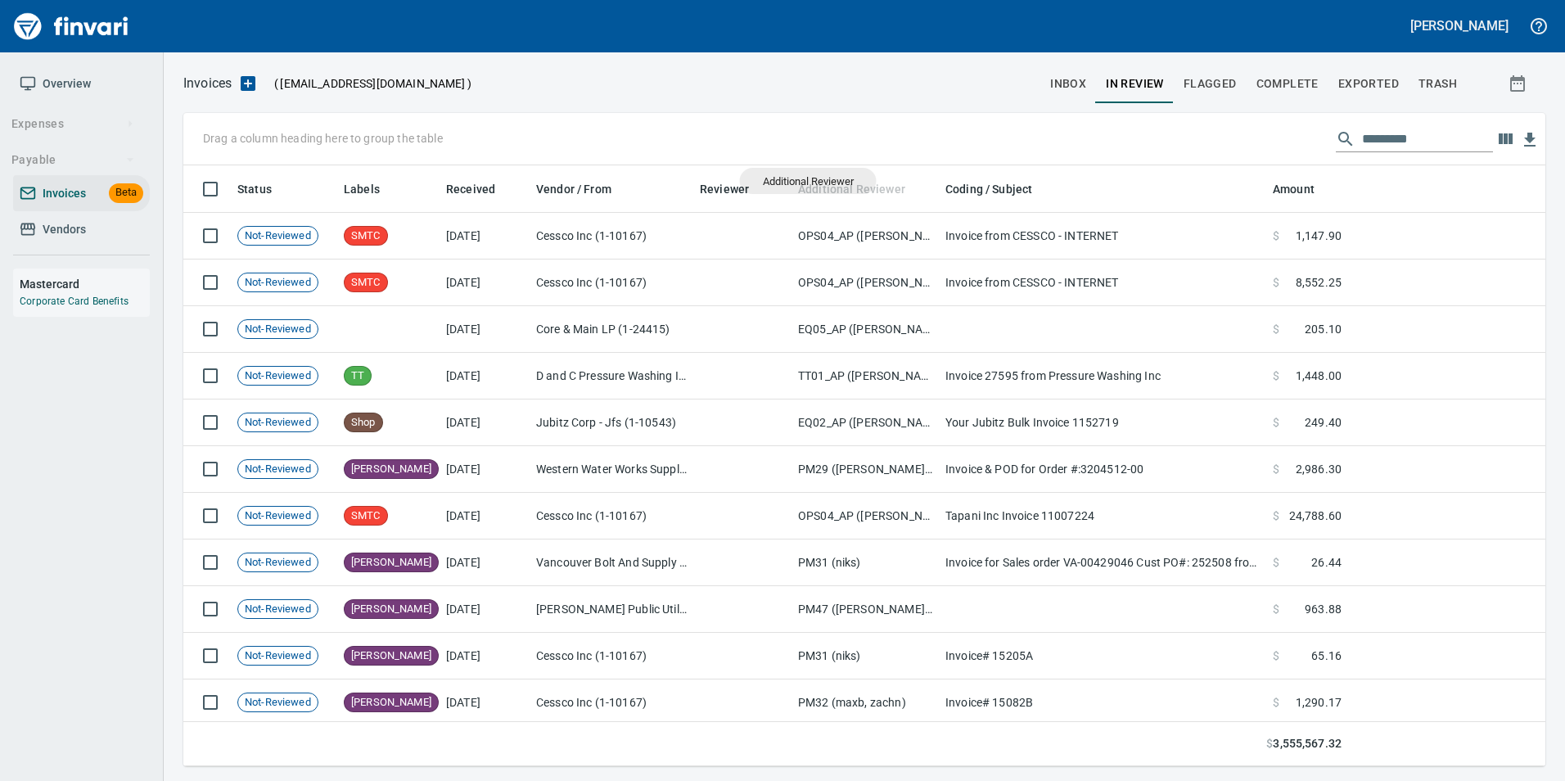
scroll to position [588, 1337]
drag, startPoint x: 855, startPoint y: 182, endPoint x: 295, endPoint y: 133, distance: 561.9
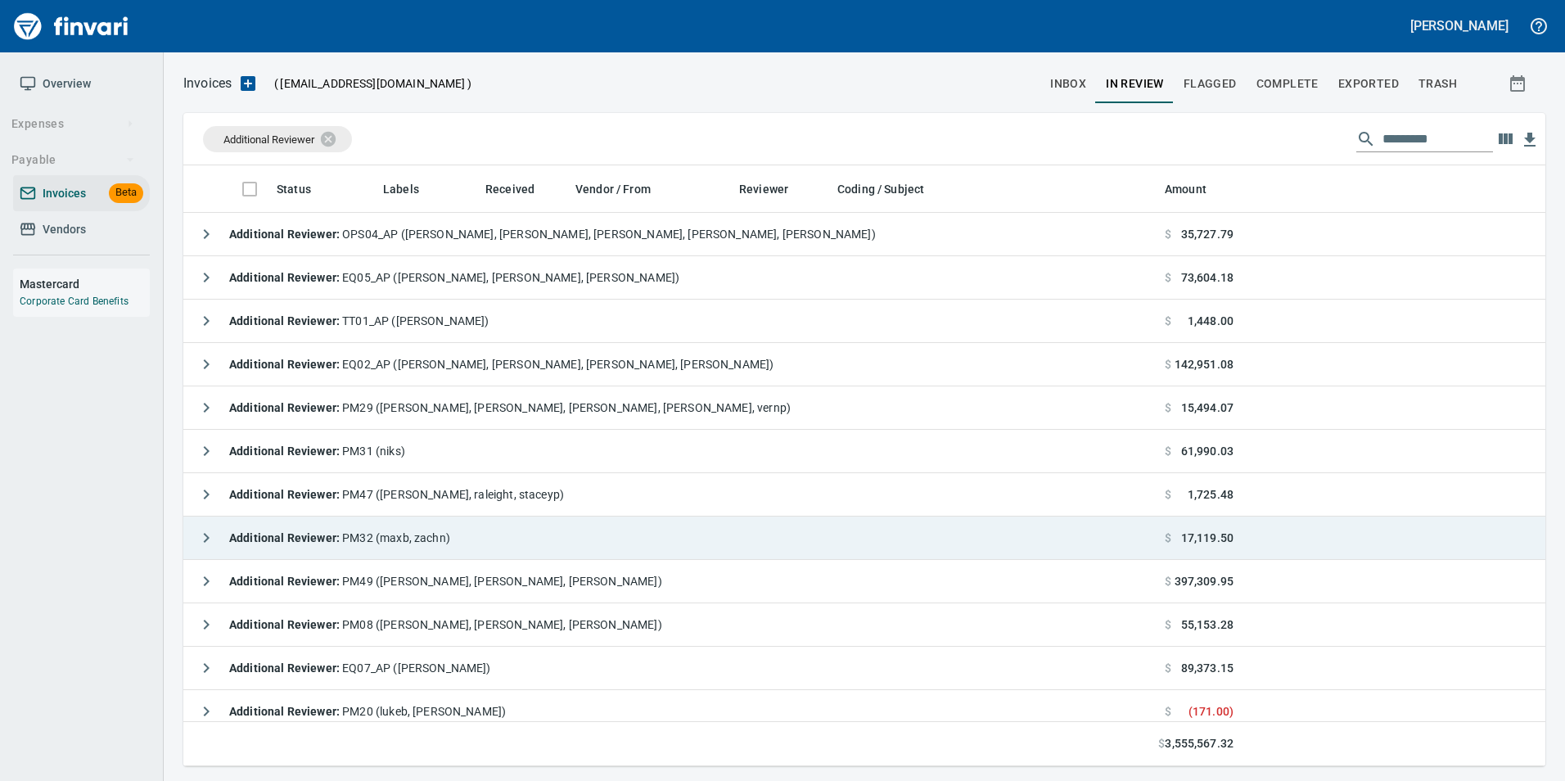
click at [199, 537] on icon "button" at bounding box center [206, 538] width 20 height 20
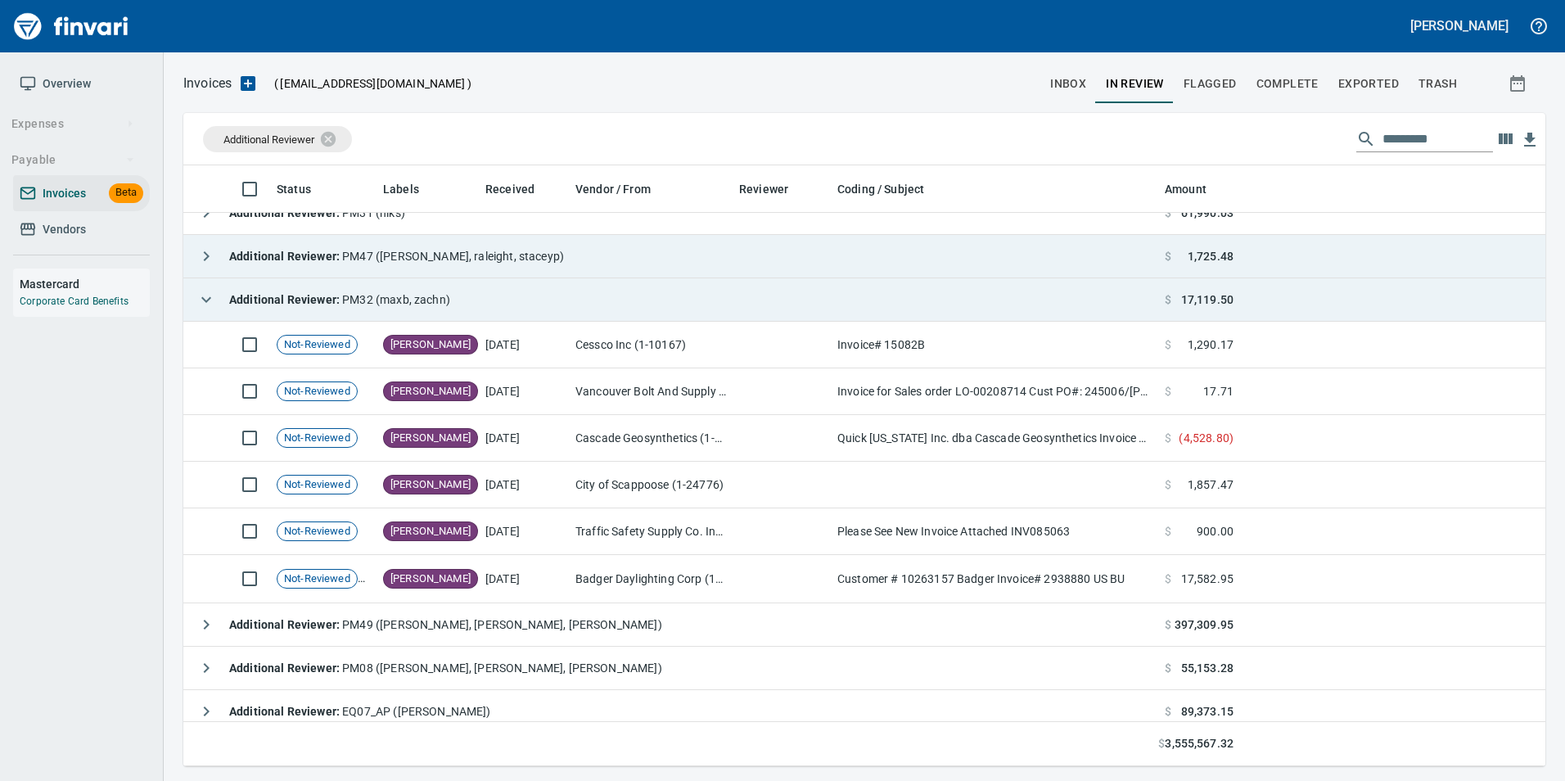
scroll to position [246, 0]
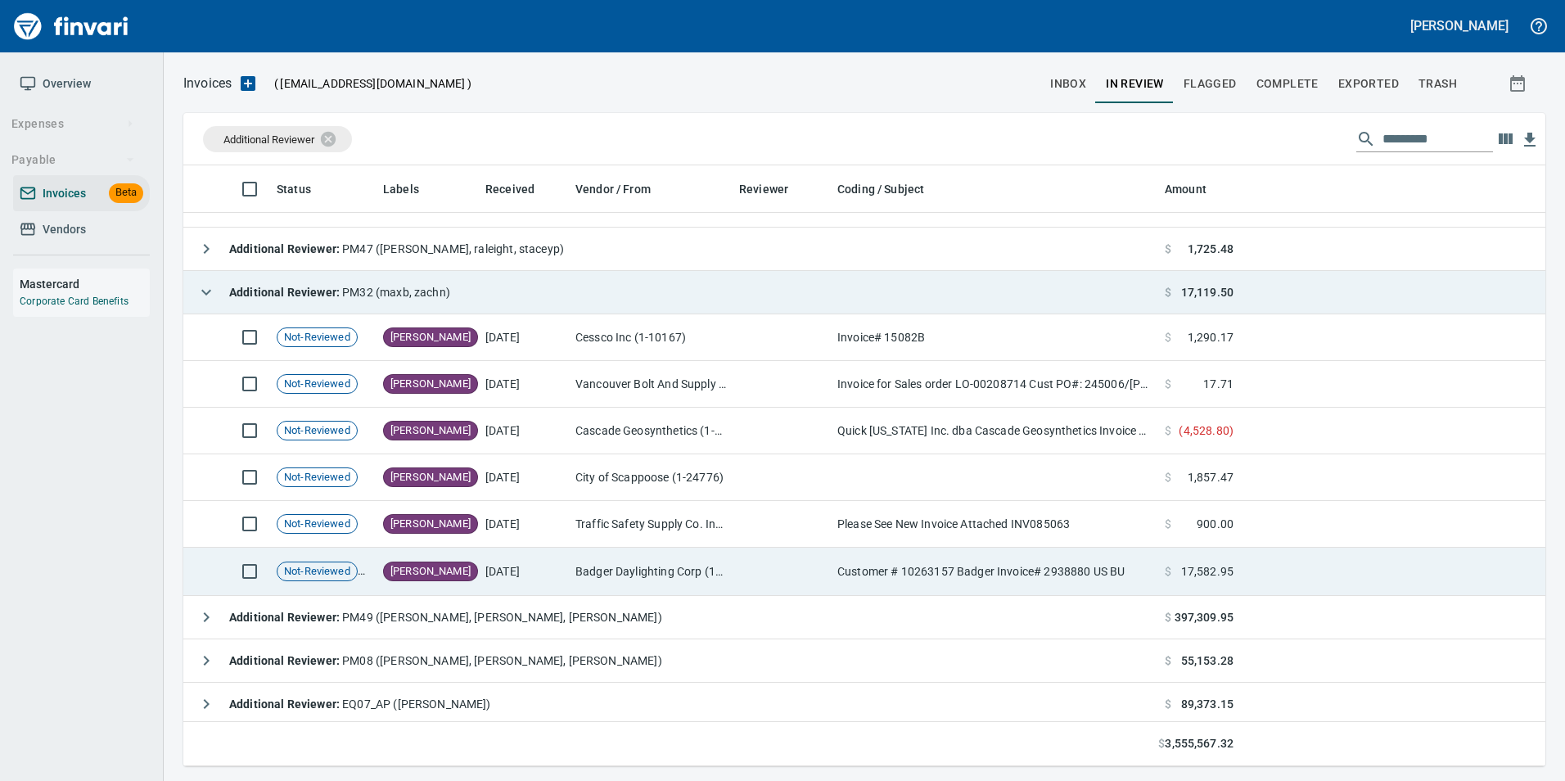
click at [442, 577] on td "[PERSON_NAME]" at bounding box center [428, 572] width 102 height 48
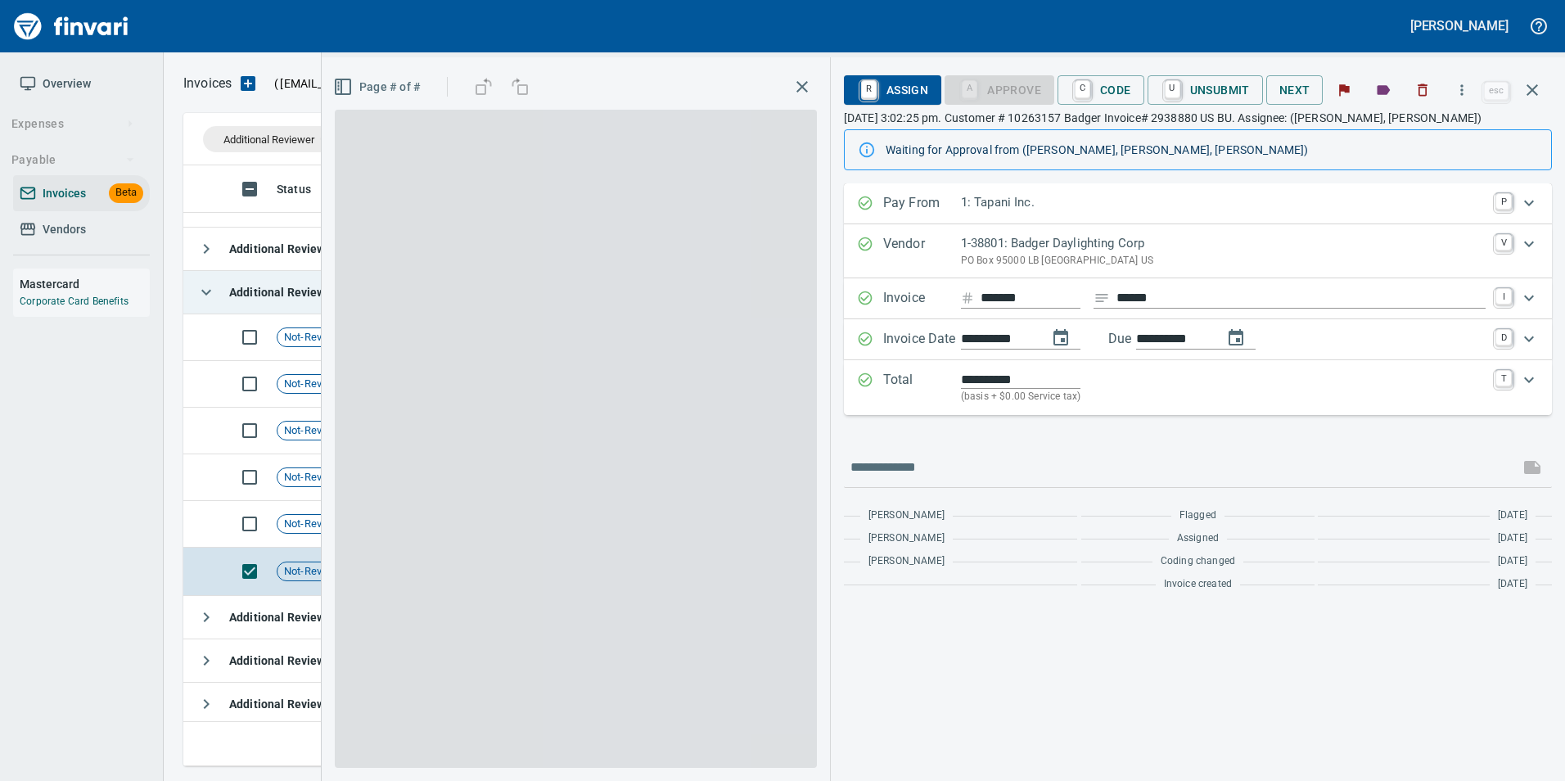
scroll to position [588, 1337]
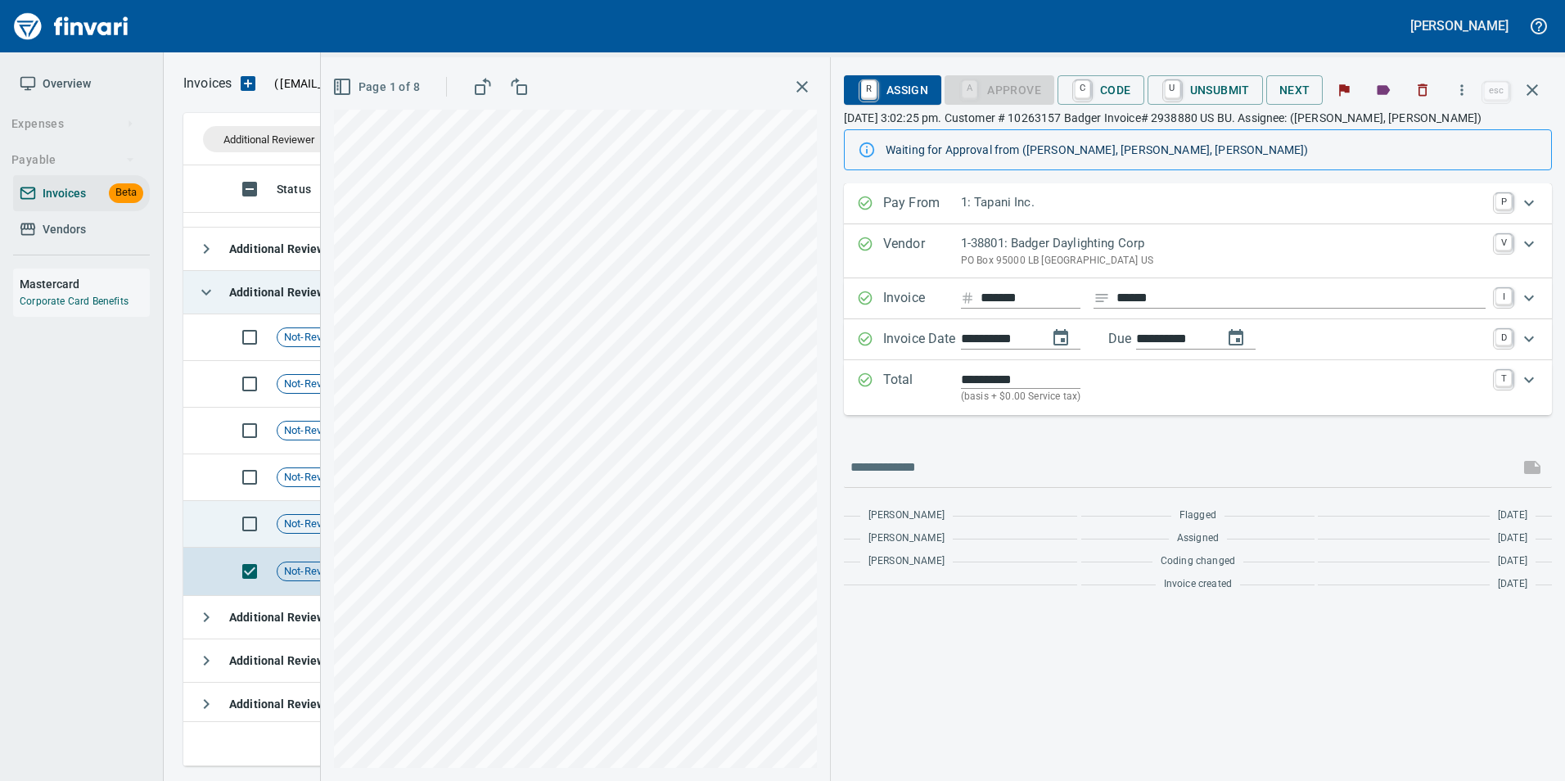
click at [288, 523] on span "Not-Reviewed" at bounding box center [316, 524] width 79 height 16
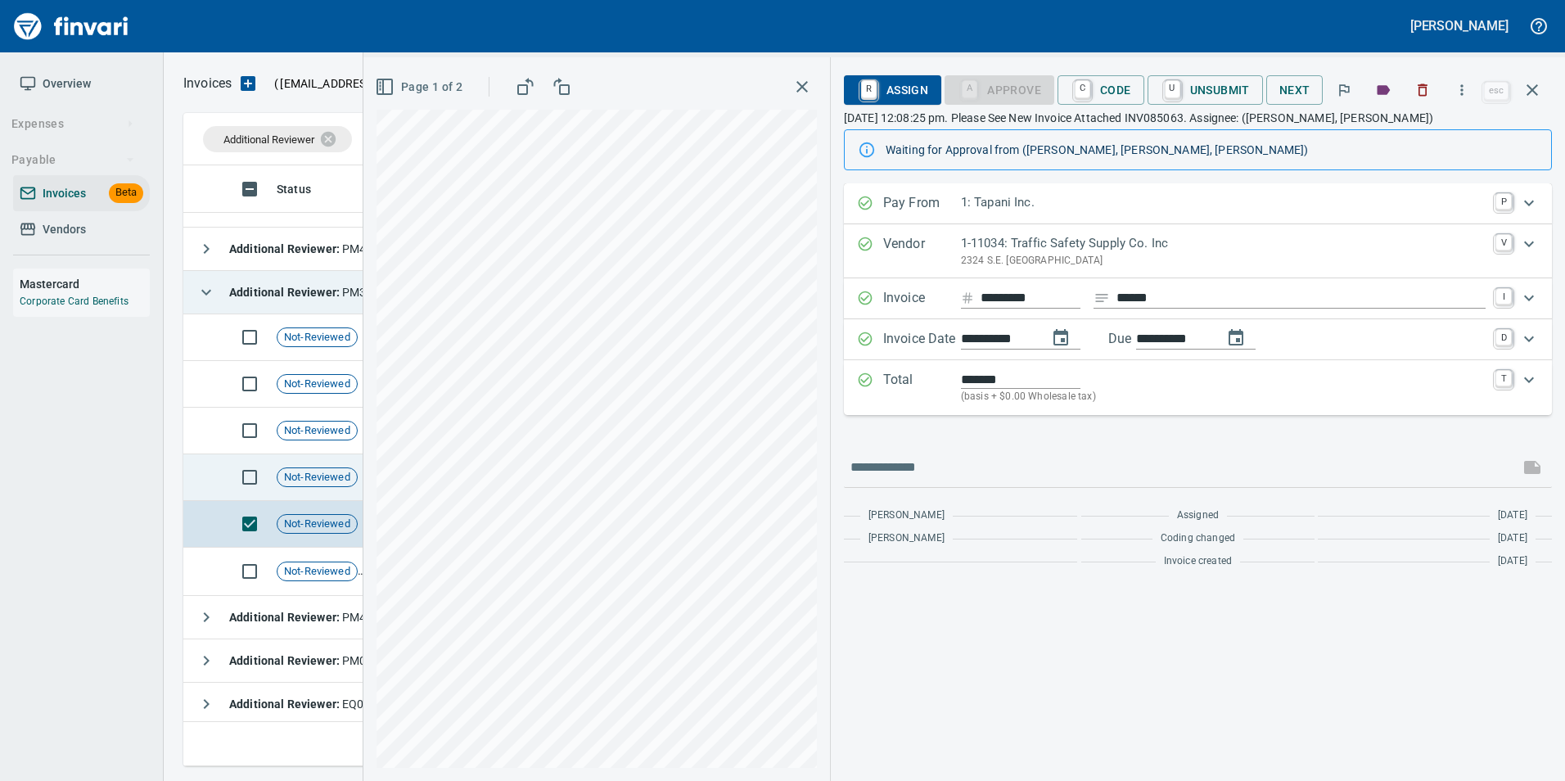
click at [285, 480] on span "Not-Reviewed" at bounding box center [316, 478] width 79 height 16
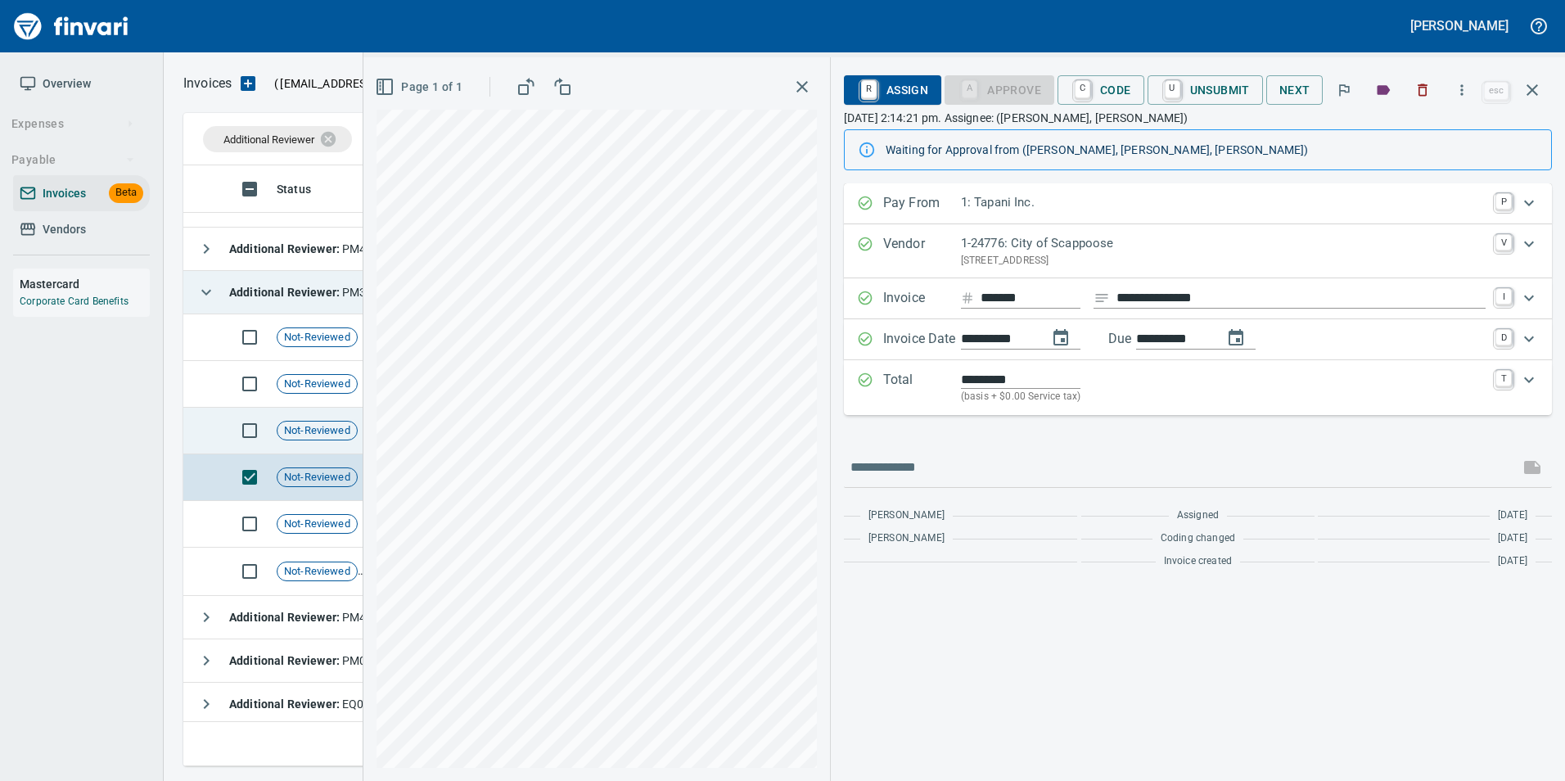
click at [303, 427] on span "Not-Reviewed" at bounding box center [316, 431] width 79 height 16
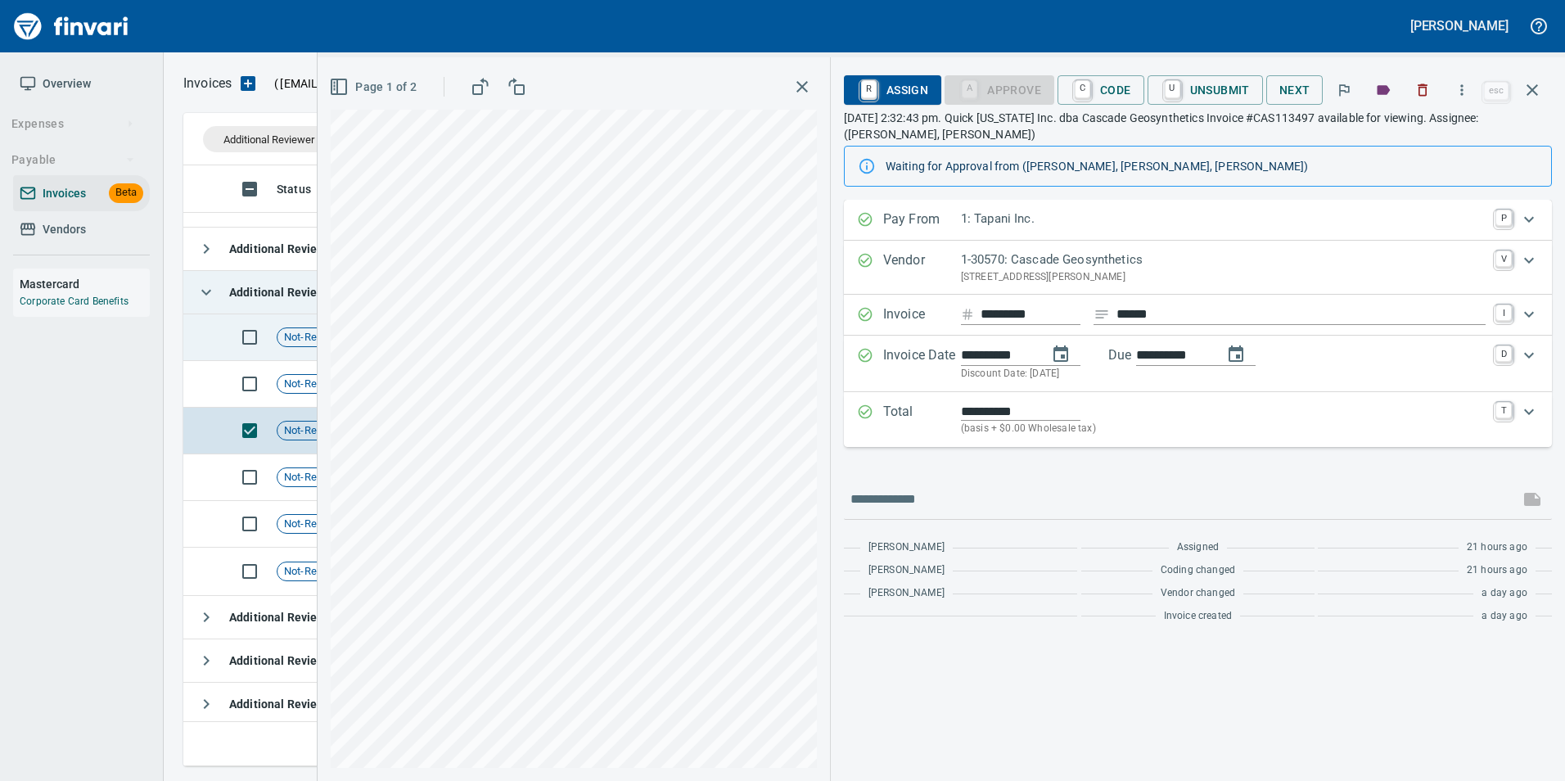
drag, startPoint x: 1540, startPoint y: 91, endPoint x: 481, endPoint y: 342, distance: 1087.7
click at [1540, 91] on icon "button" at bounding box center [1532, 90] width 20 height 20
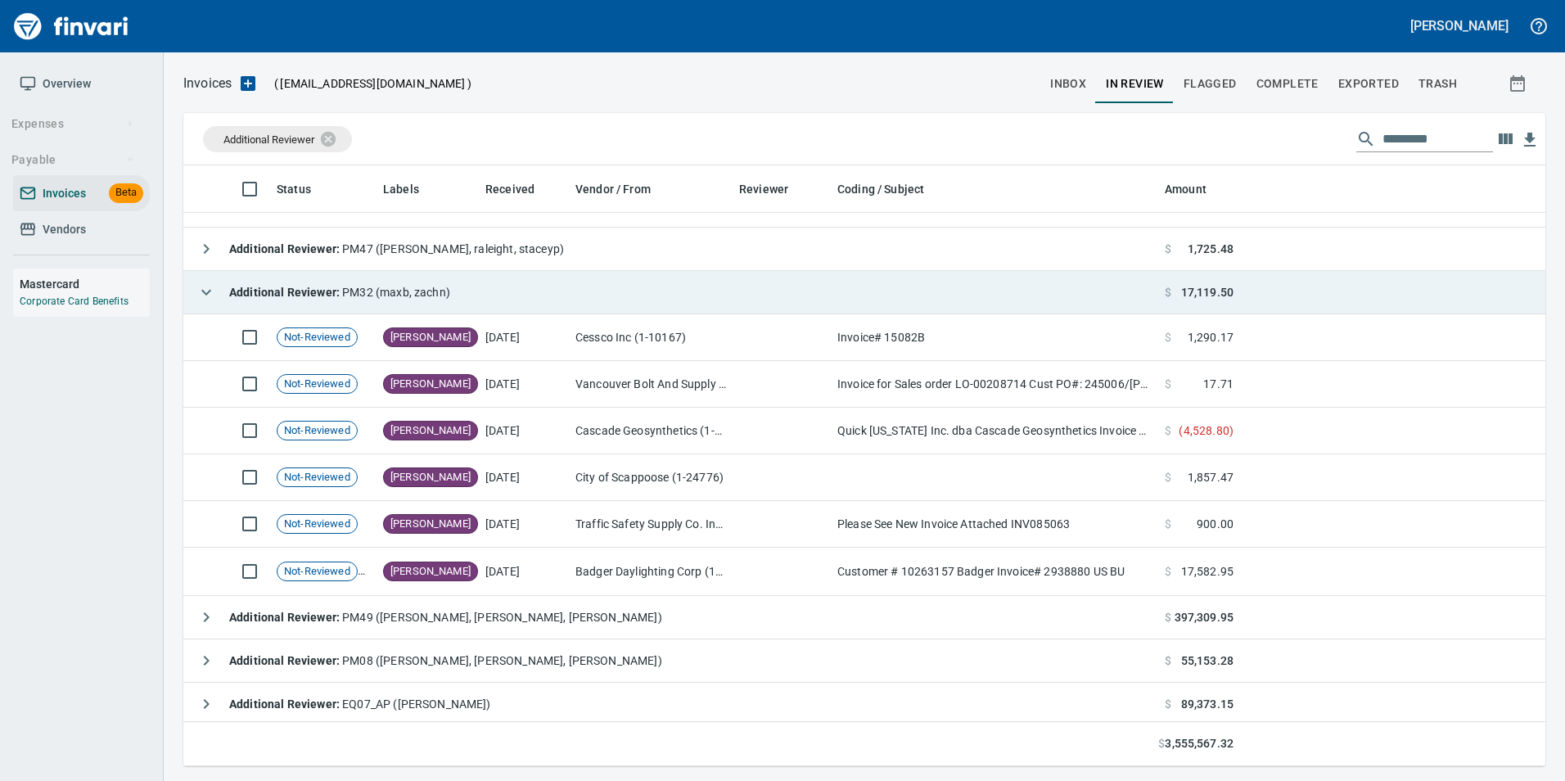
click at [212, 291] on icon "button" at bounding box center [206, 292] width 20 height 20
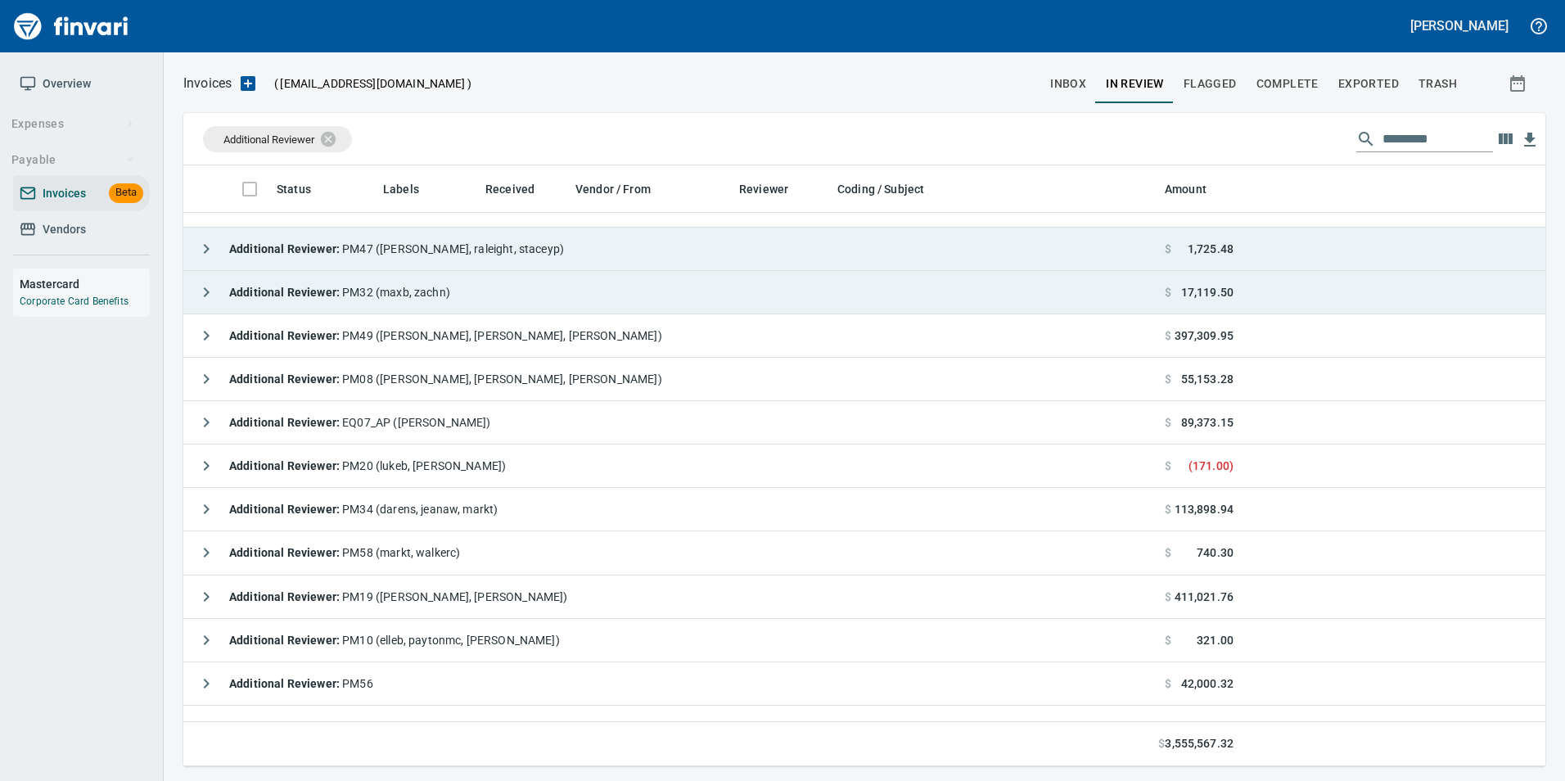
click at [206, 248] on icon "button" at bounding box center [206, 249] width 20 height 20
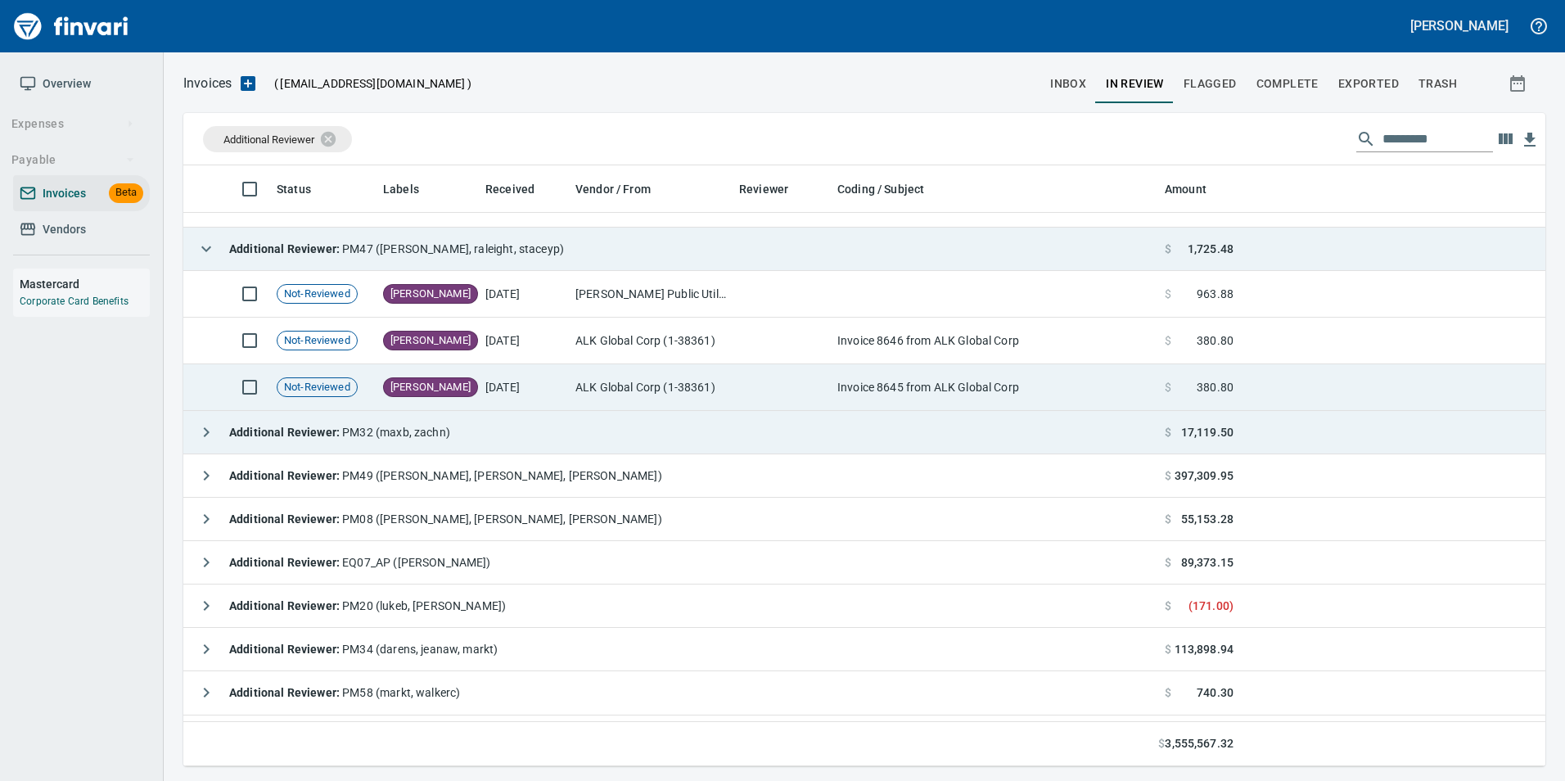
click at [643, 408] on td "ALK Global Corp (1-38361)" at bounding box center [651, 387] width 164 height 47
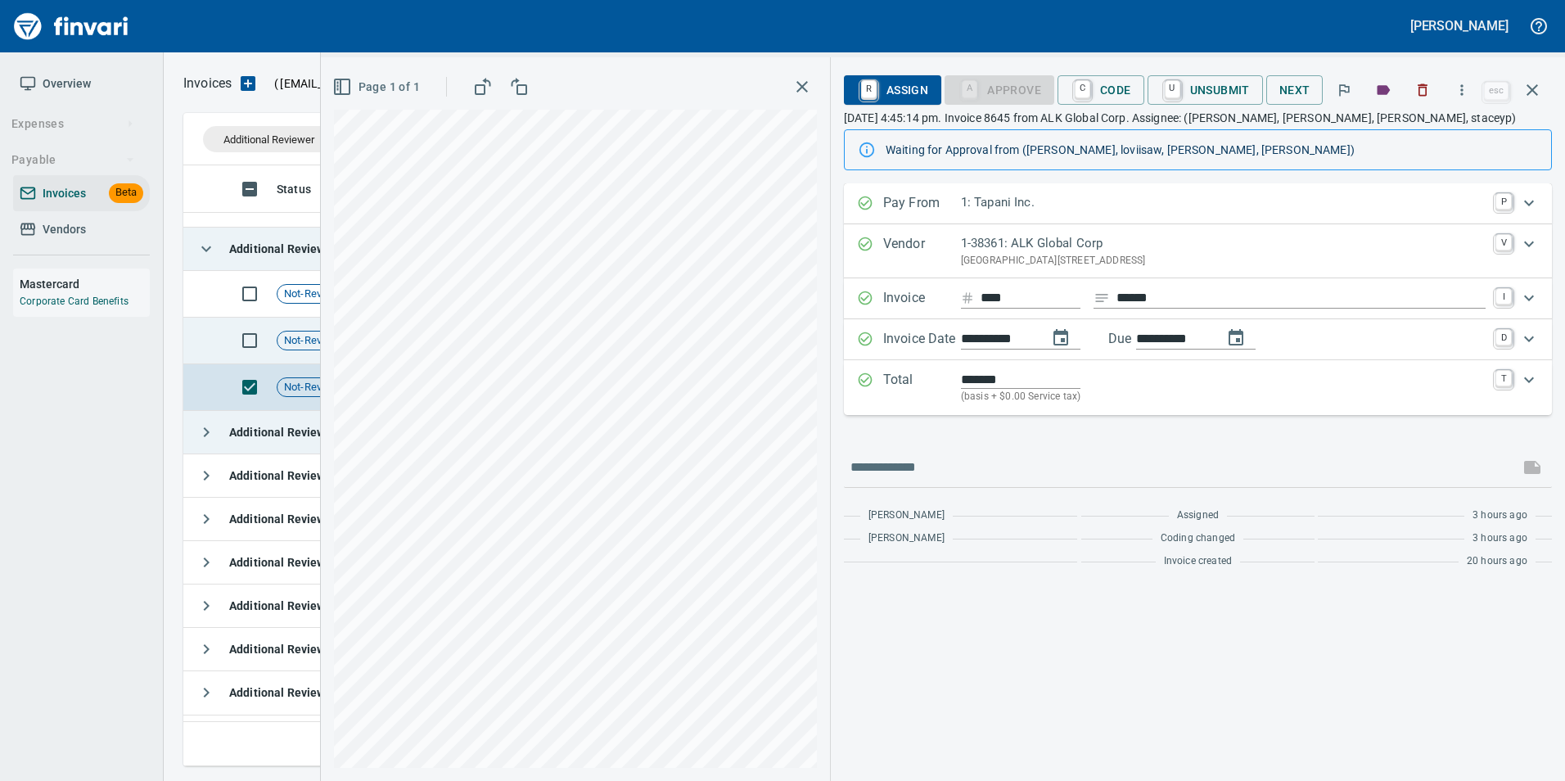
click at [306, 331] on div "Not-Reviewed" at bounding box center [317, 341] width 81 height 20
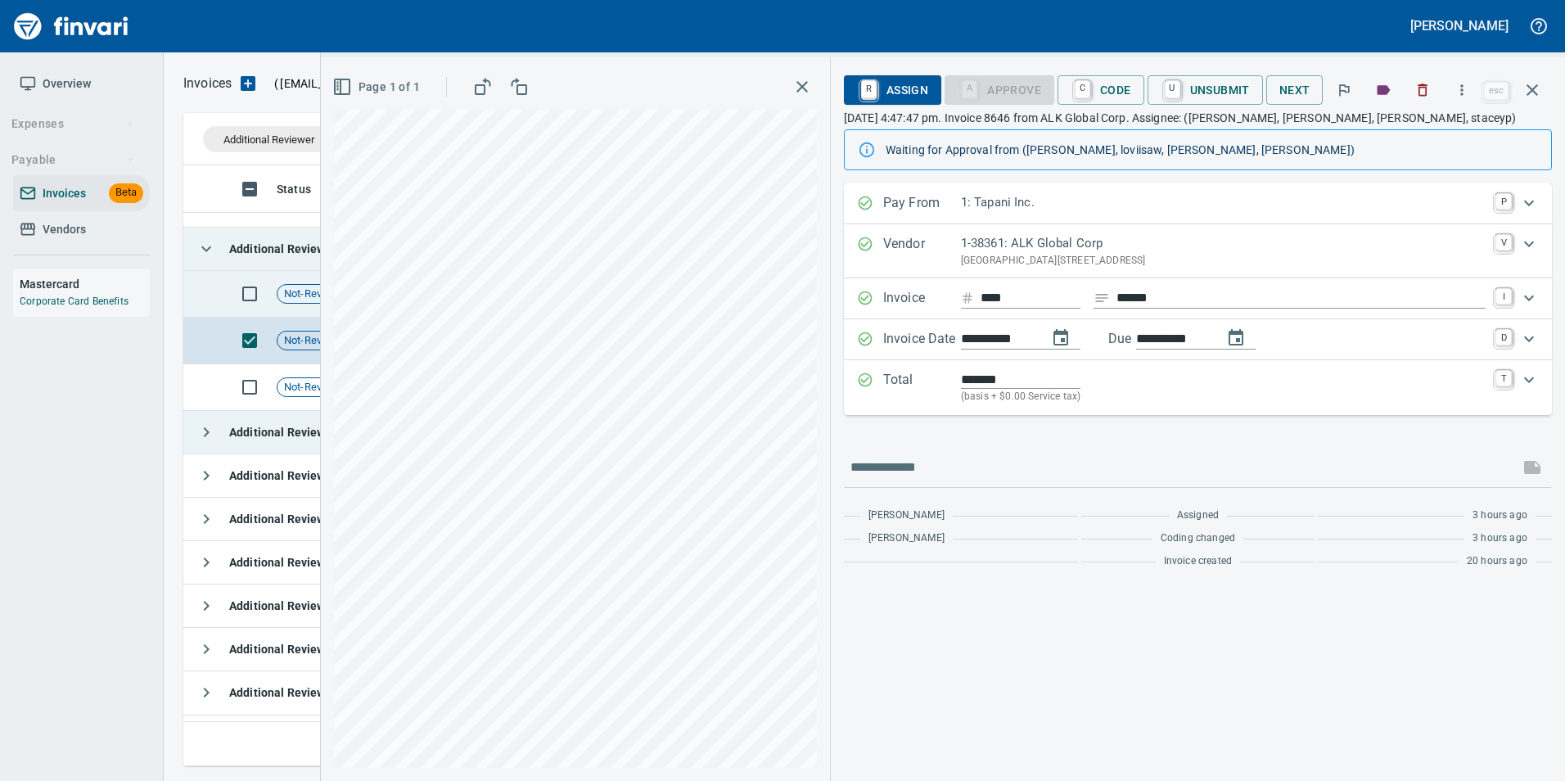
click at [295, 298] on span "Not-Reviewed" at bounding box center [316, 294] width 79 height 16
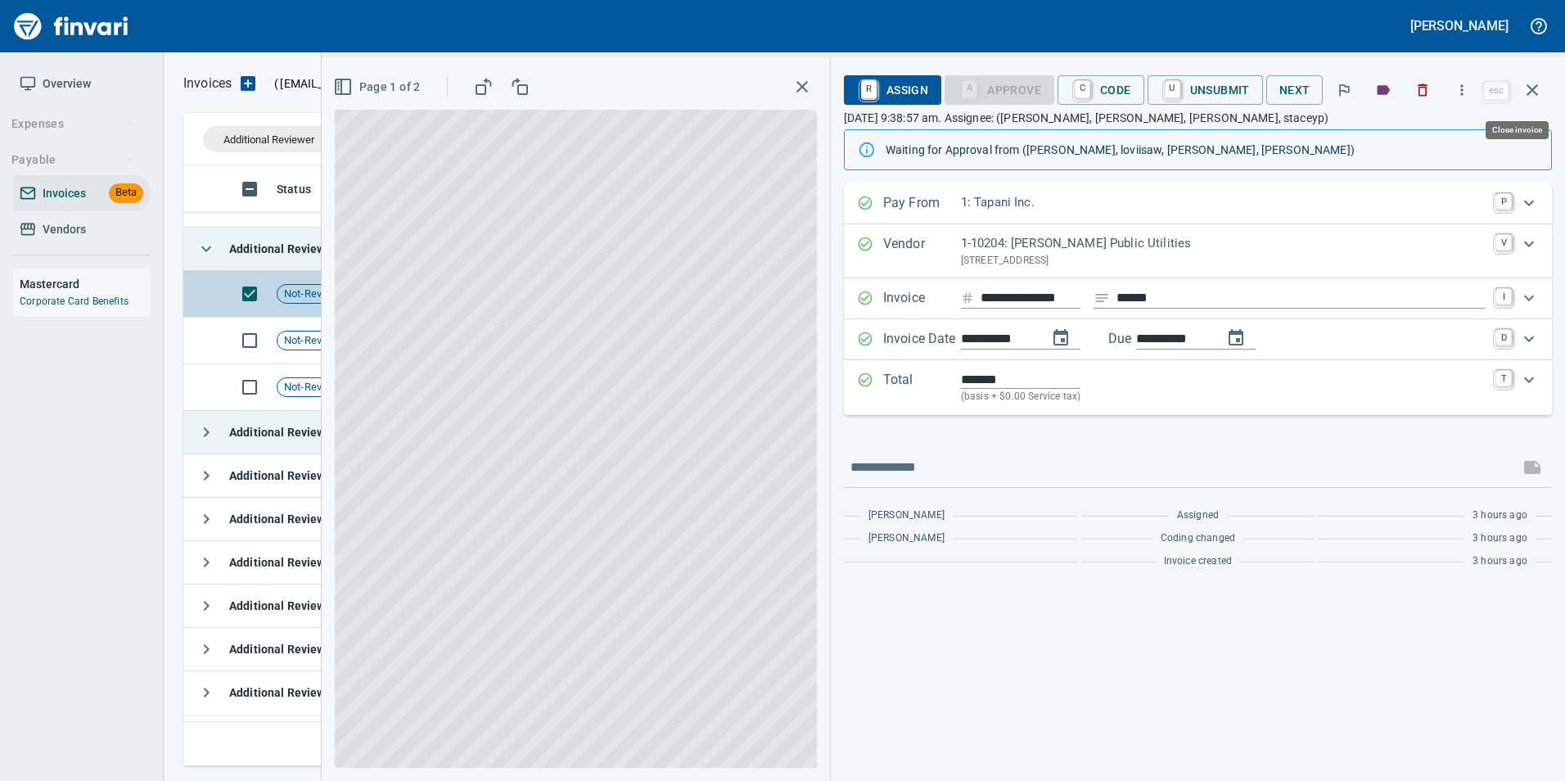
click at [1532, 88] on icon "button" at bounding box center [1532, 90] width 20 height 20
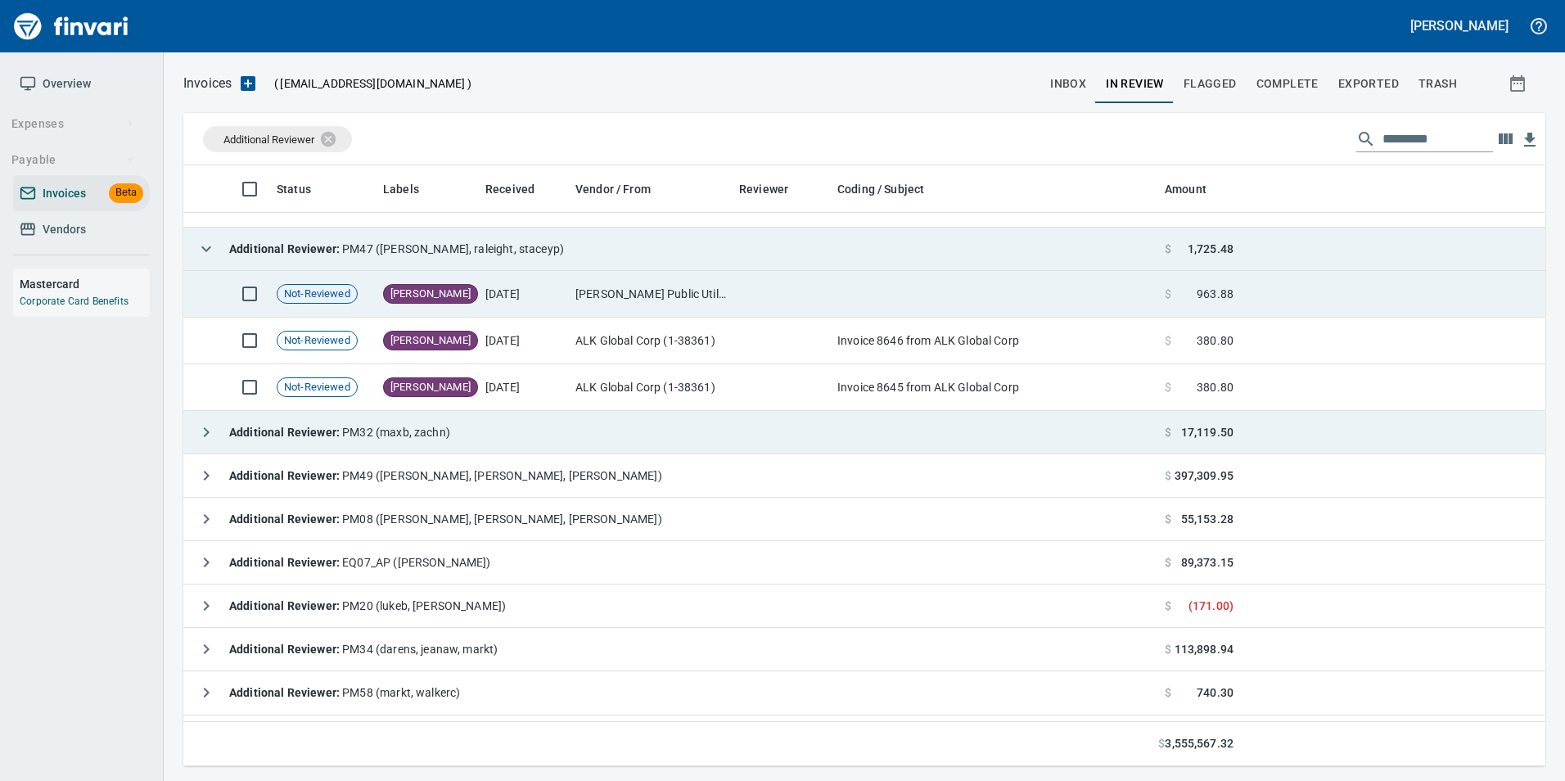
scroll to position [588, 1337]
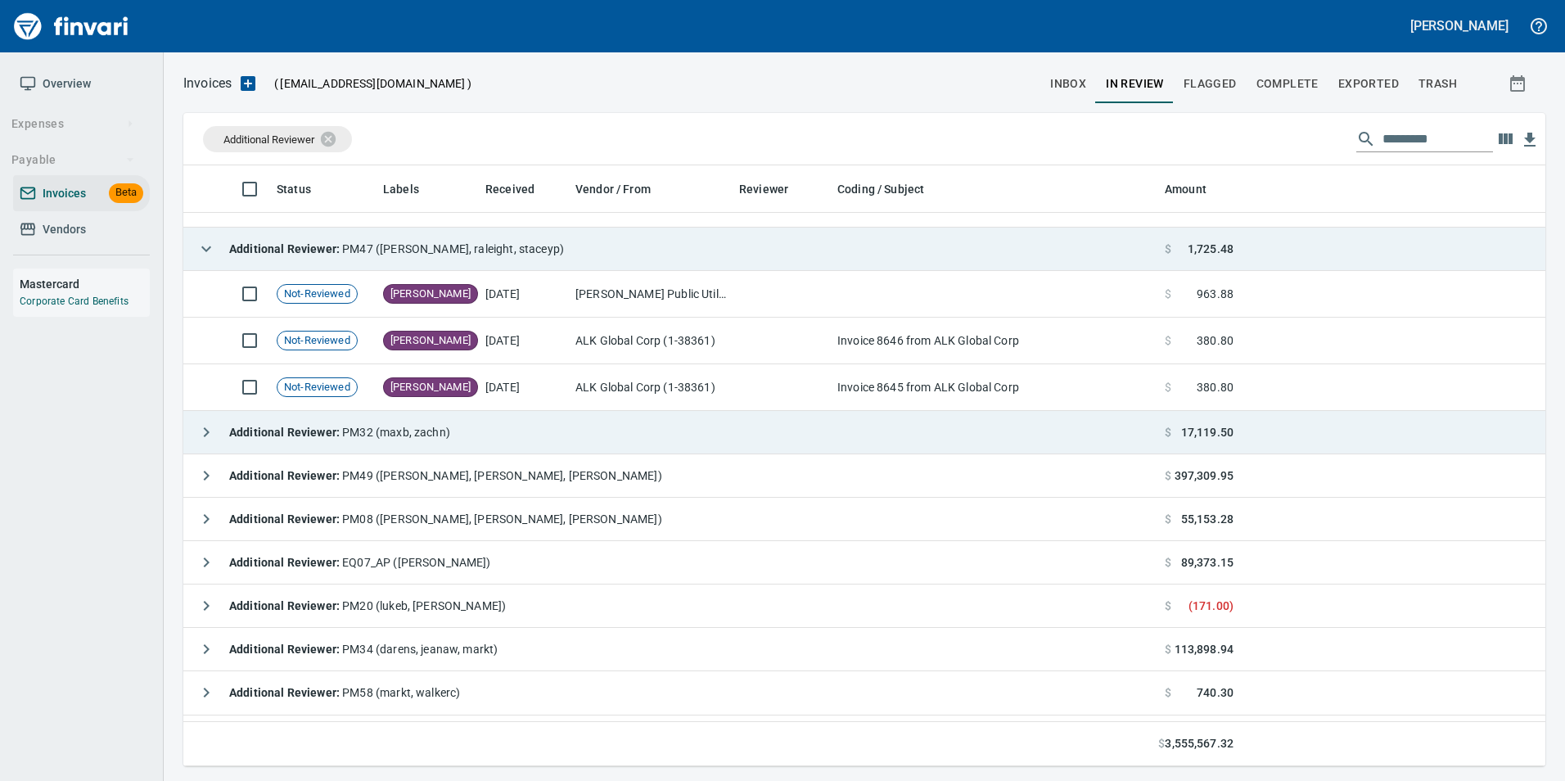
click at [205, 245] on icon "button" at bounding box center [206, 249] width 20 height 20
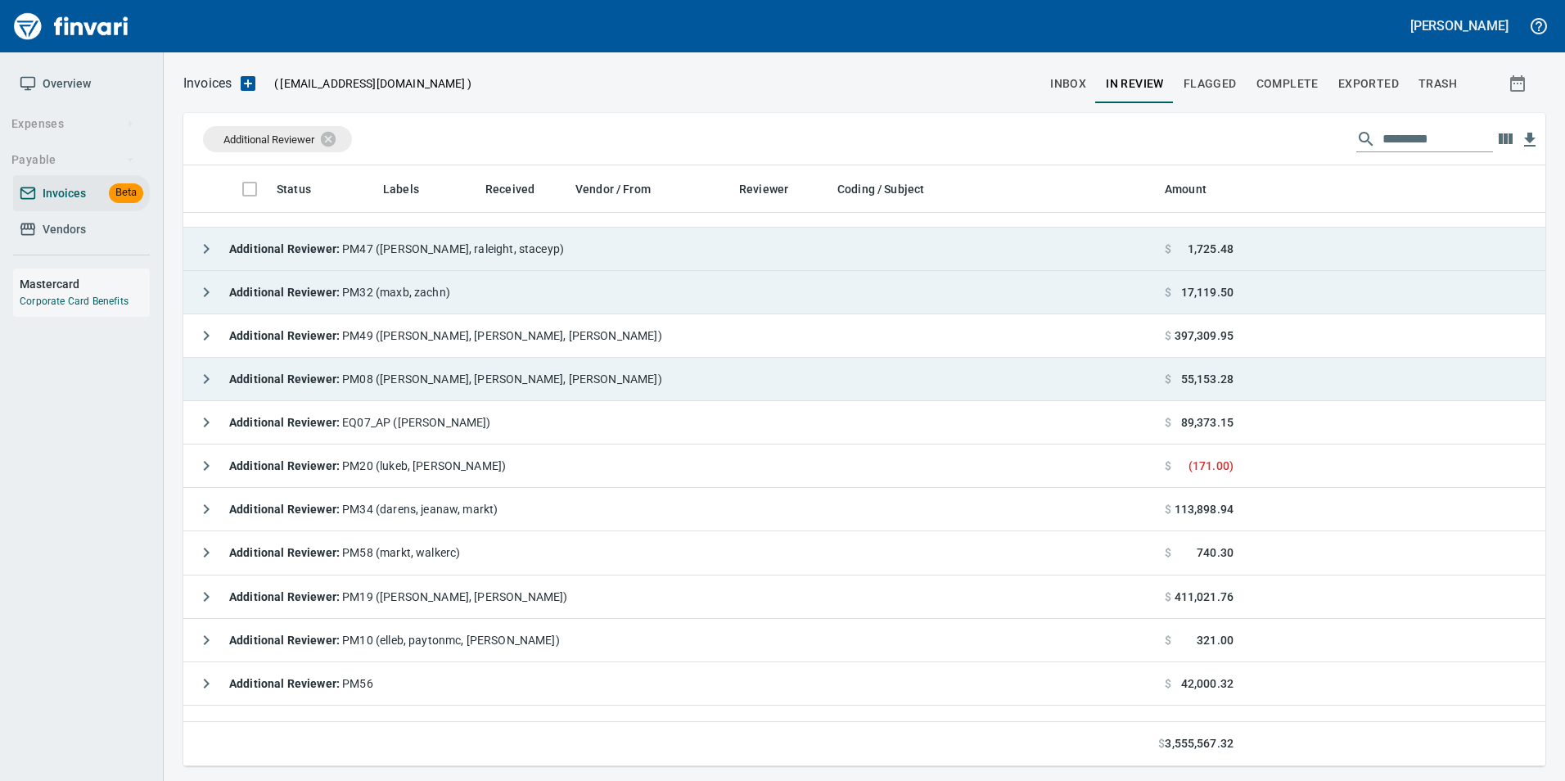
click at [202, 383] on icon "button" at bounding box center [206, 379] width 20 height 20
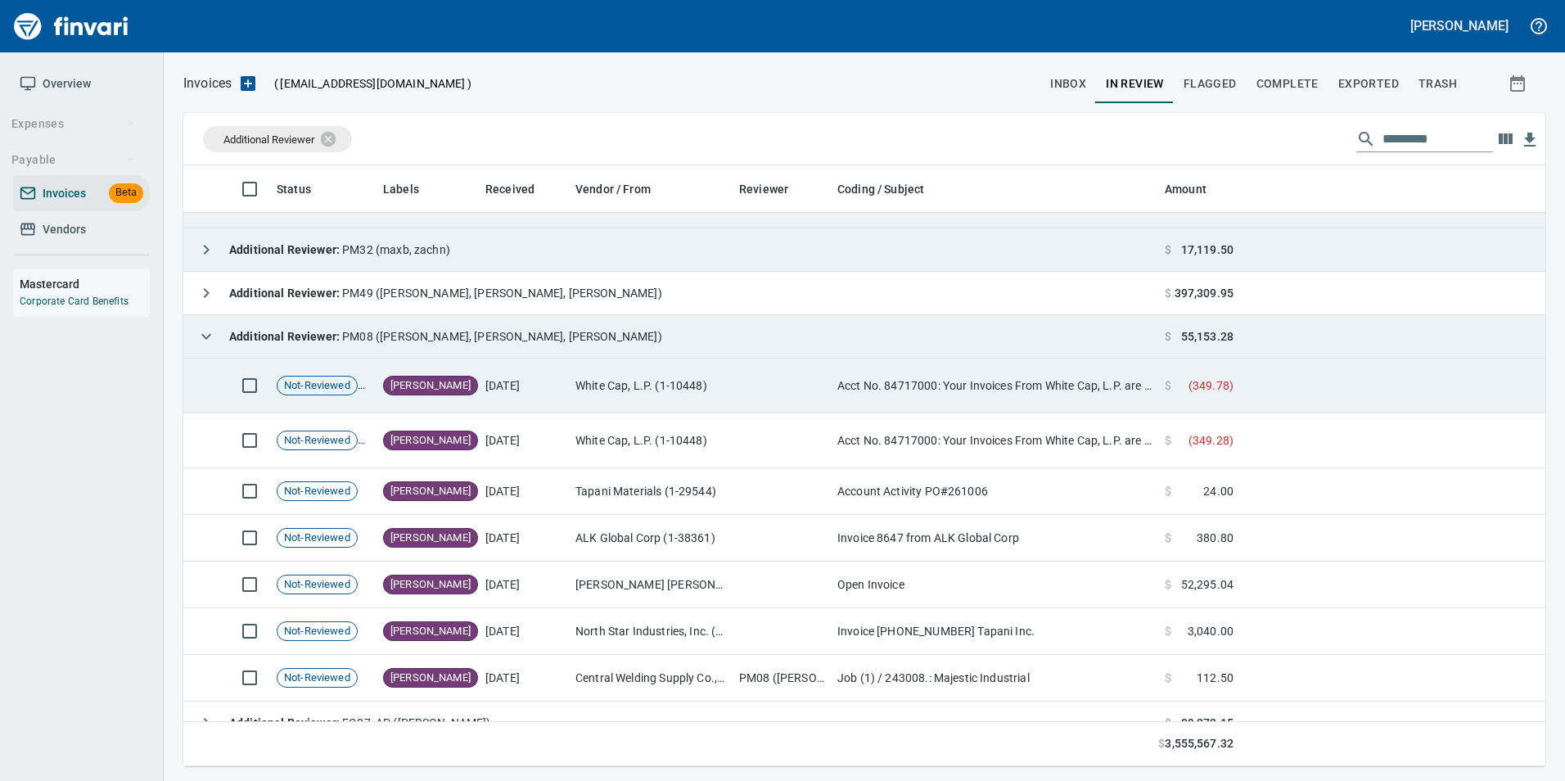
scroll to position [327, 0]
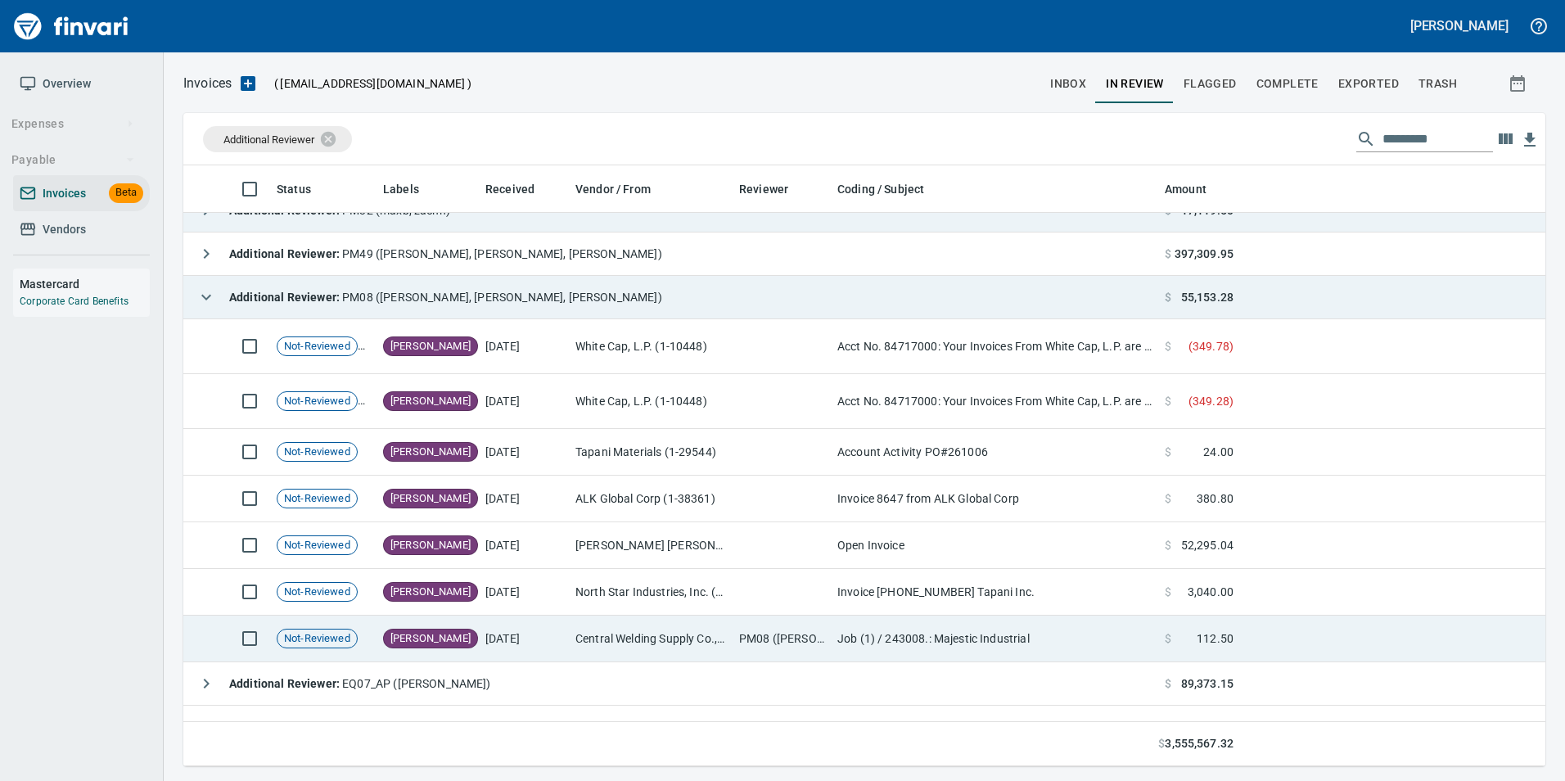
click at [600, 629] on td "Central Welding Supply Co., Inc (1-23924)" at bounding box center [651, 639] width 164 height 47
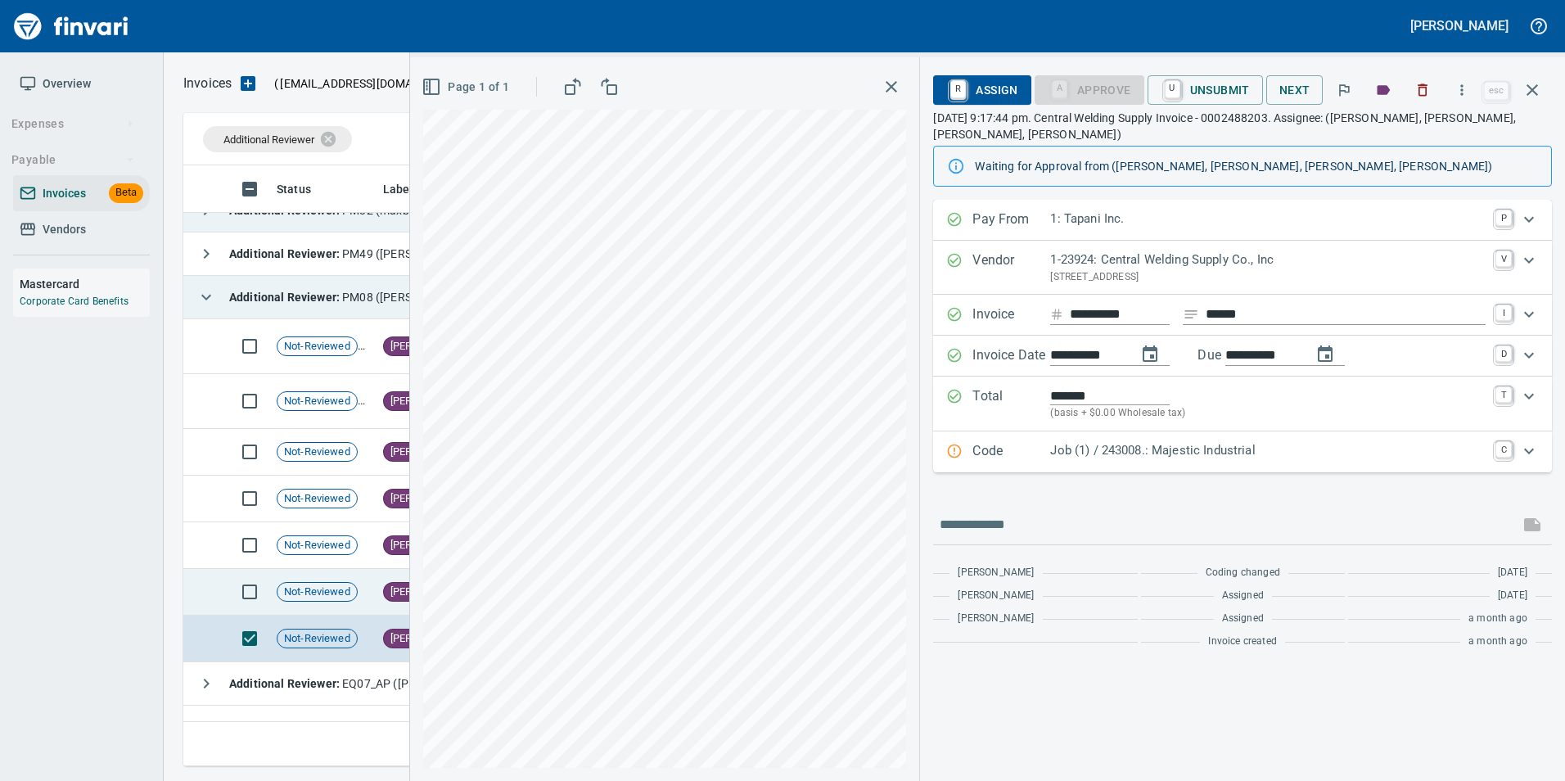
click at [357, 597] on span "Not-Reviewed" at bounding box center [316, 592] width 79 height 16
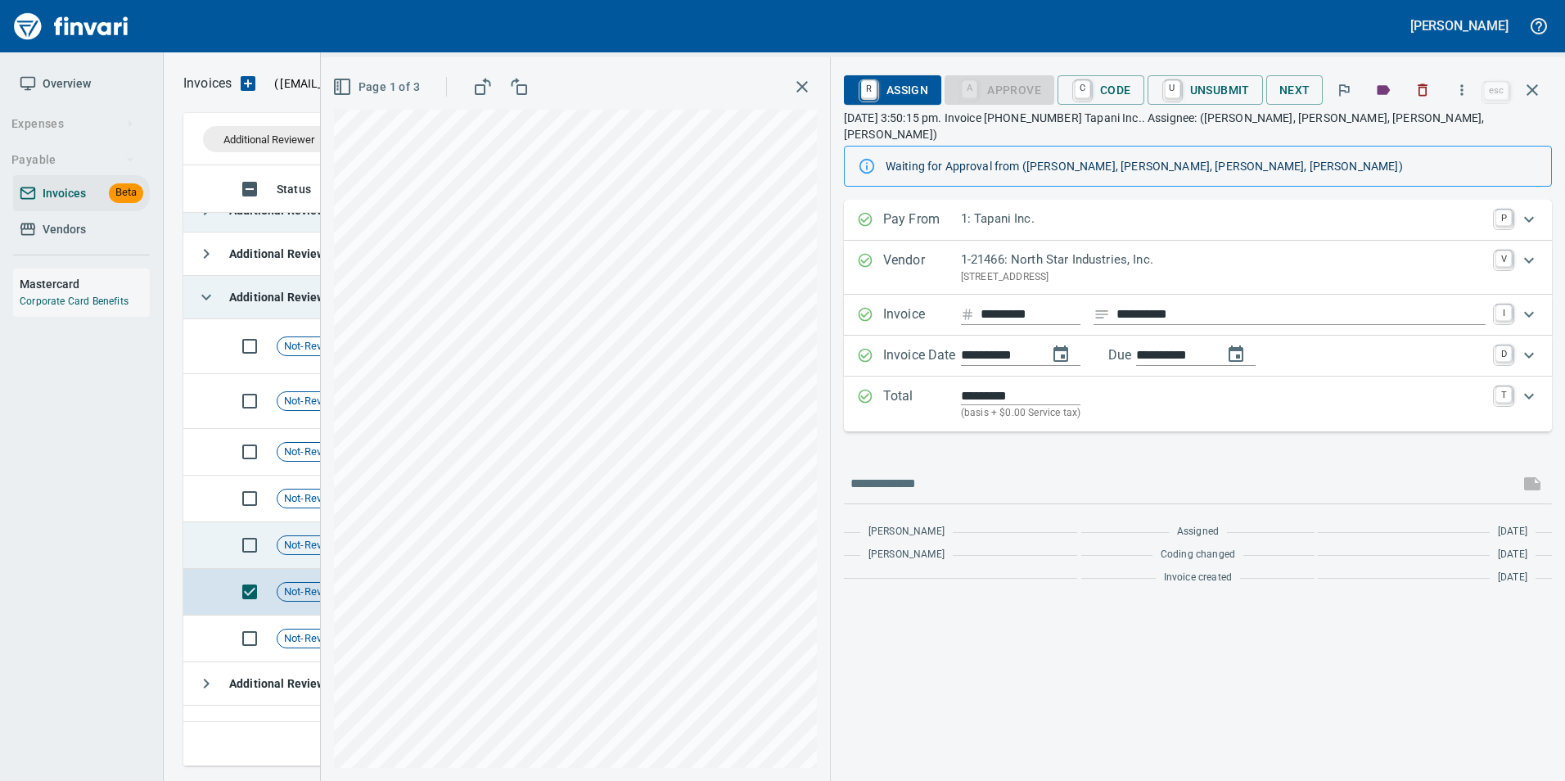
click at [283, 548] on span "Not-Reviewed" at bounding box center [316, 546] width 79 height 16
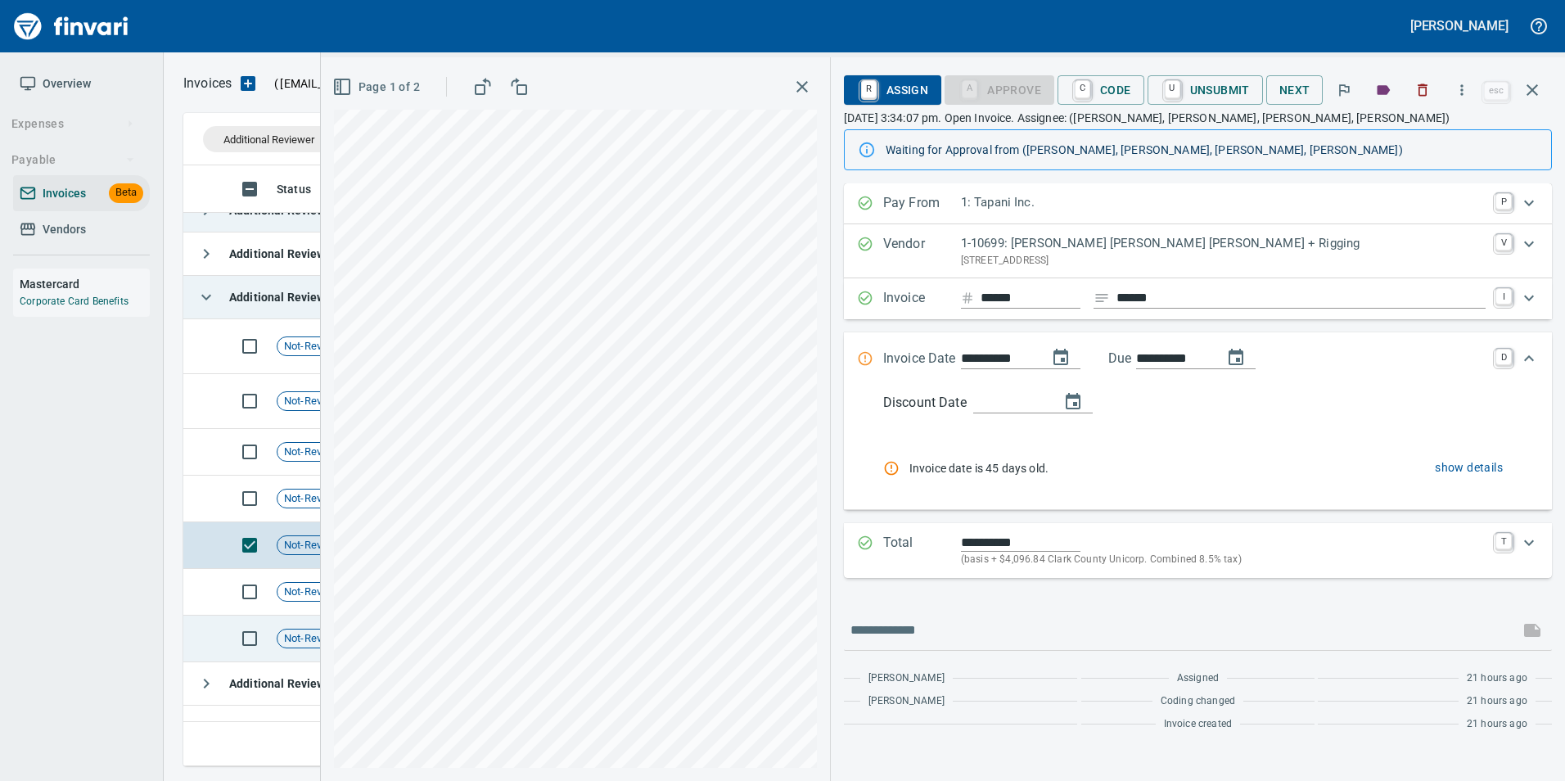
click at [313, 646] on div "Not-Reviewed" at bounding box center [317, 639] width 81 height 20
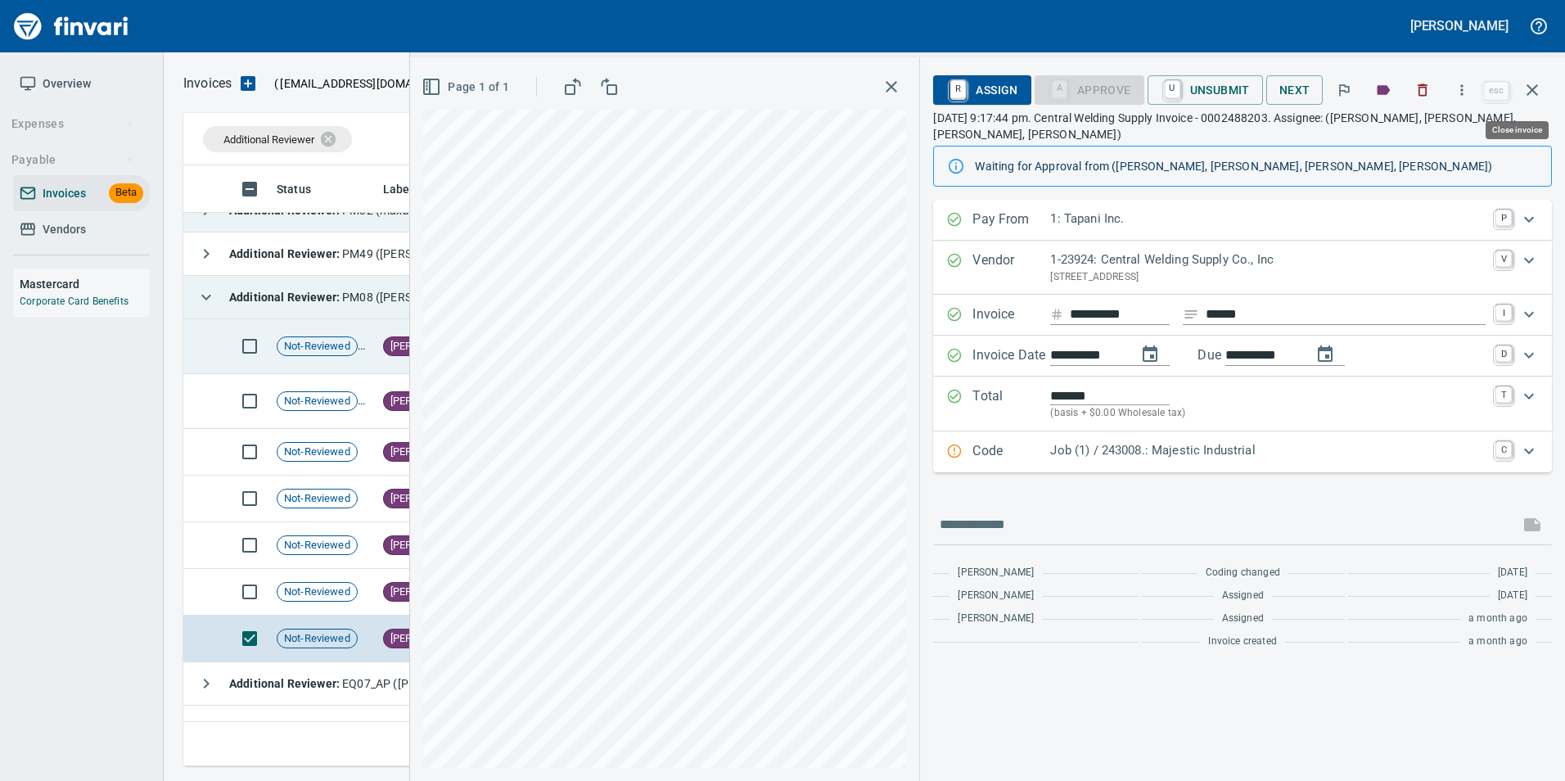
click at [1535, 97] on icon "button" at bounding box center [1532, 90] width 20 height 20
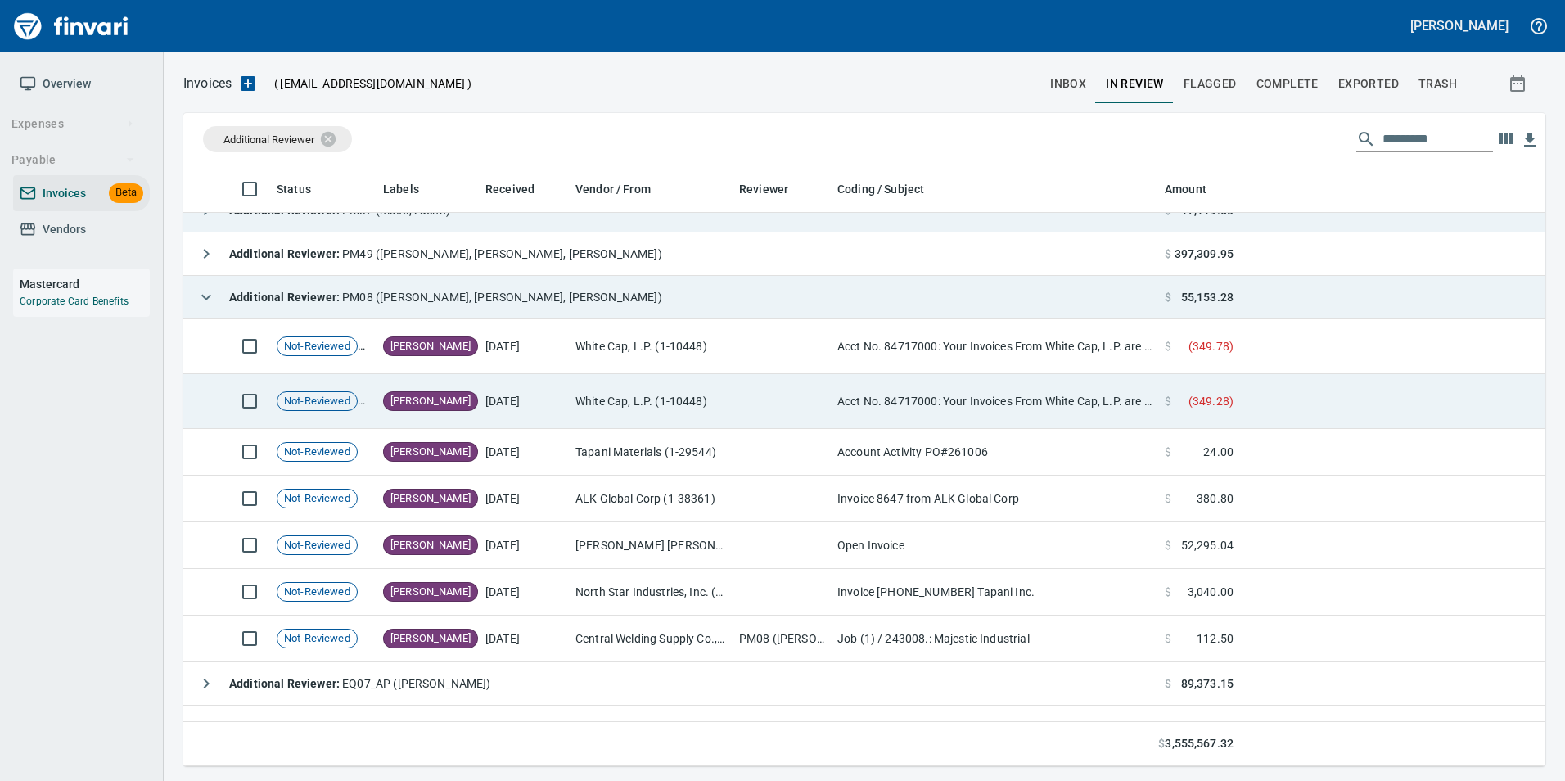
scroll to position [588, 1337]
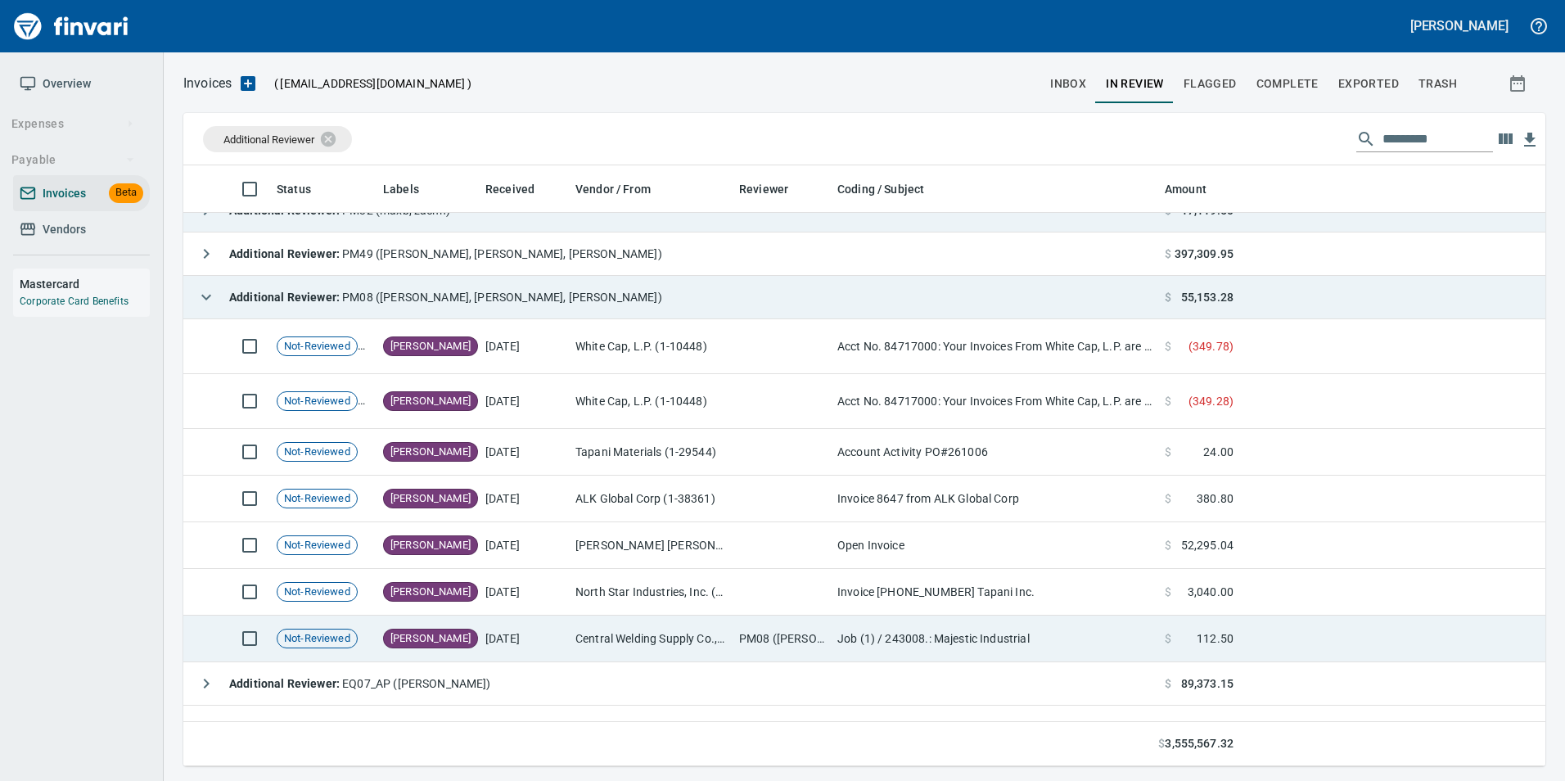
click at [392, 629] on div "[PERSON_NAME]" at bounding box center [430, 639] width 95 height 20
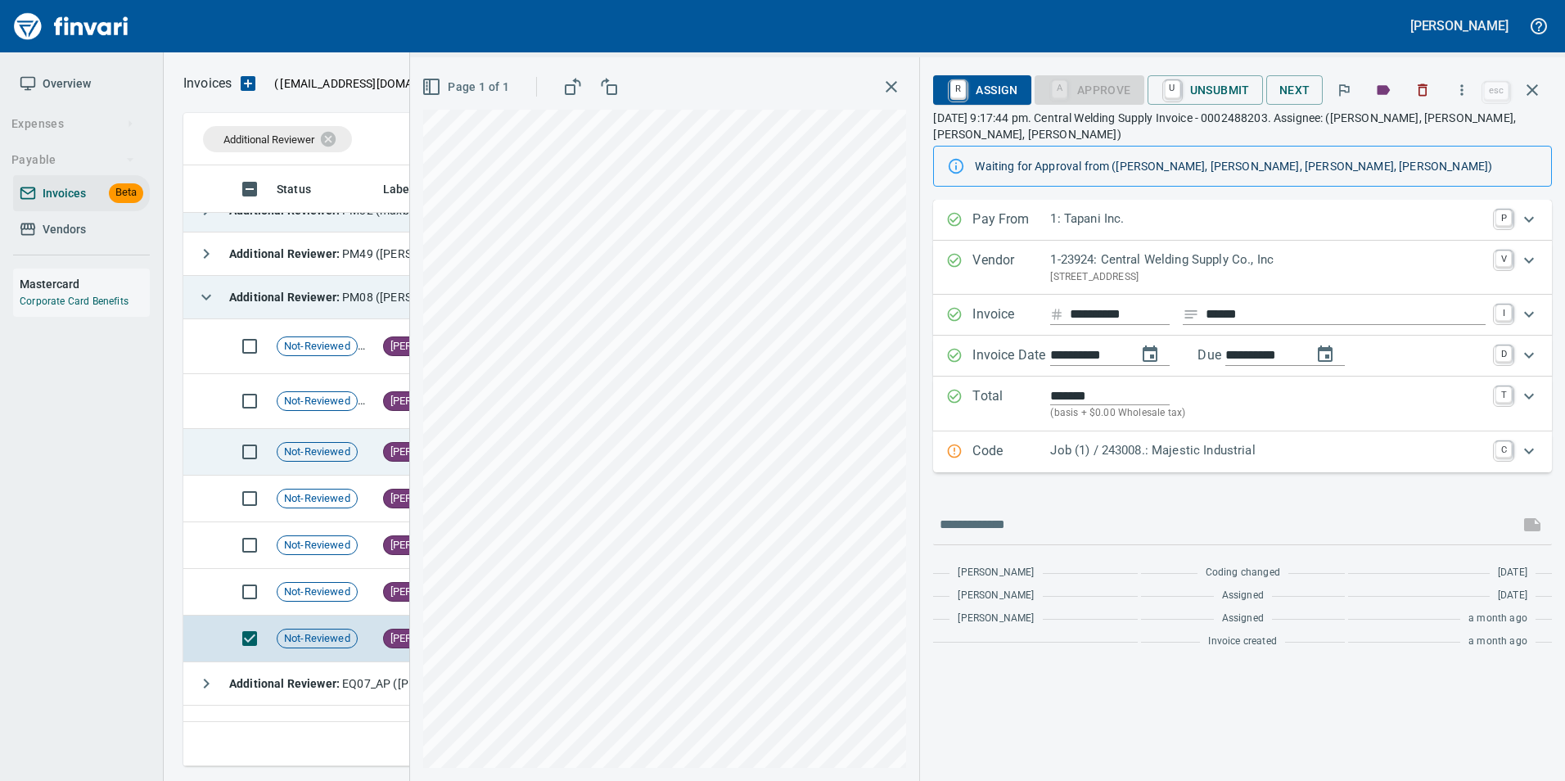
drag, startPoint x: 1534, startPoint y: 98, endPoint x: 711, endPoint y: 440, distance: 890.9
click at [1534, 97] on icon "button" at bounding box center [1532, 90] width 20 height 20
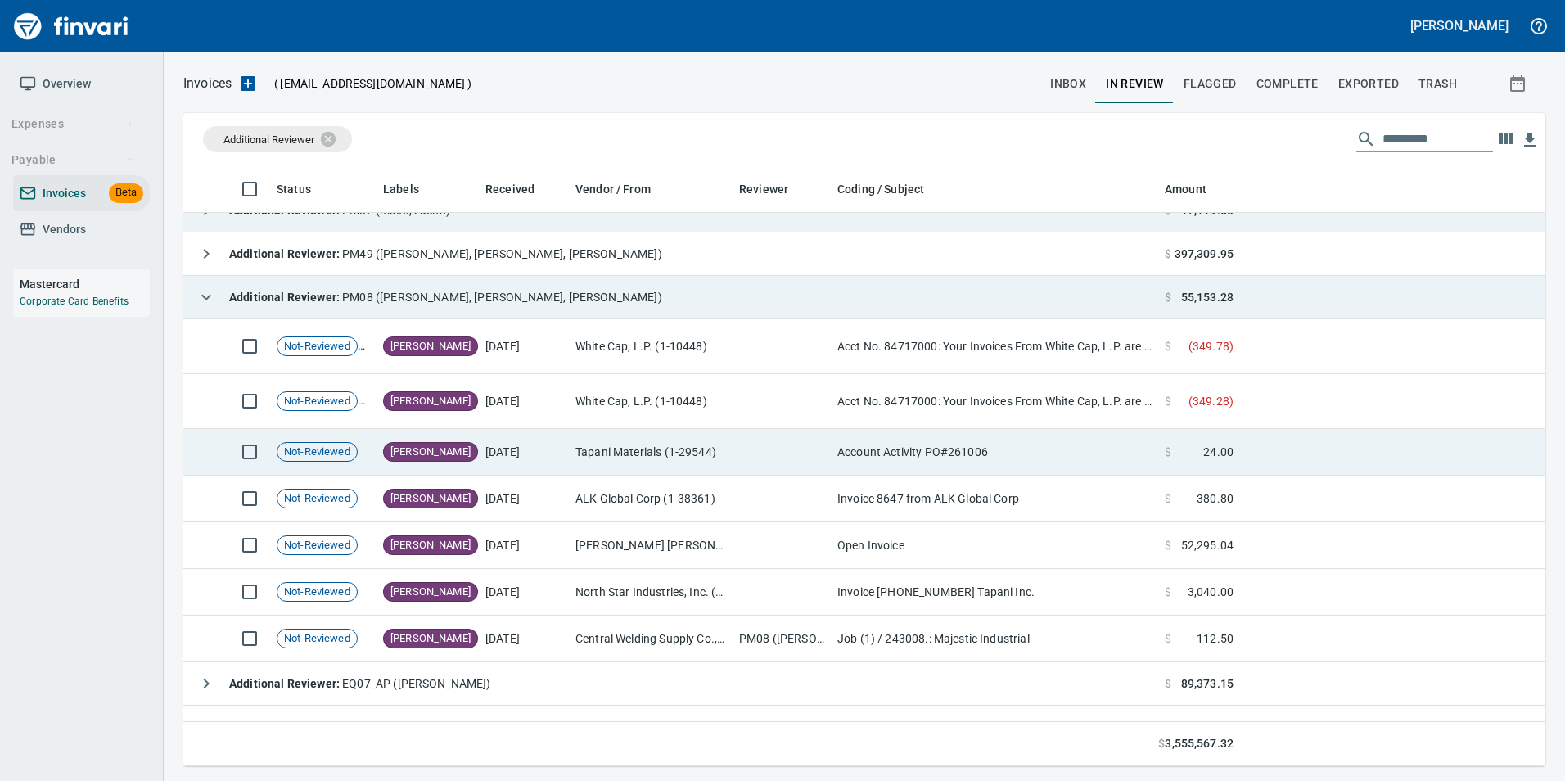
scroll to position [588, 1337]
click at [445, 466] on td "[PERSON_NAME]" at bounding box center [428, 452] width 102 height 47
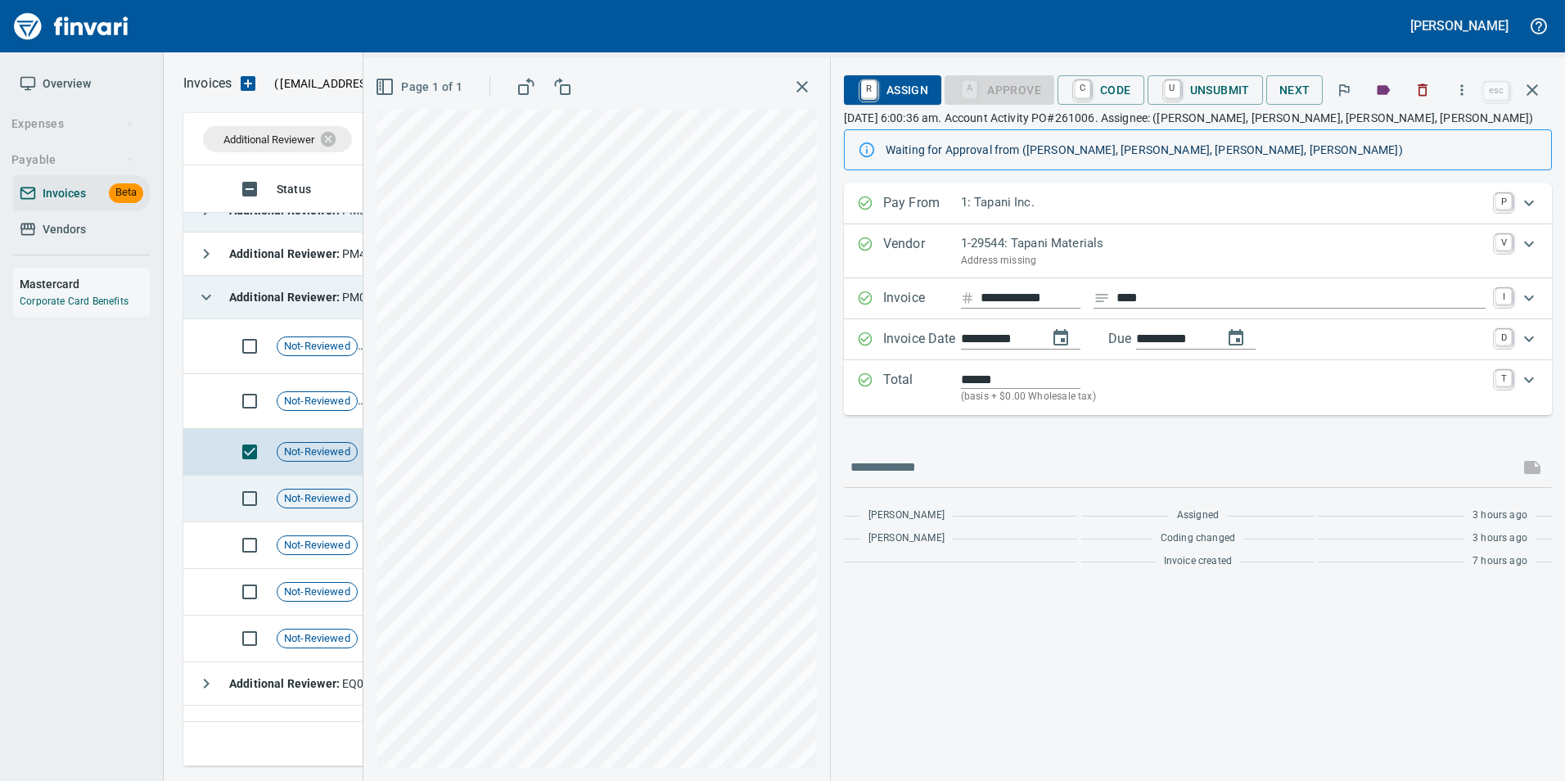
click at [315, 507] on div "Not-Reviewed" at bounding box center [317, 499] width 81 height 20
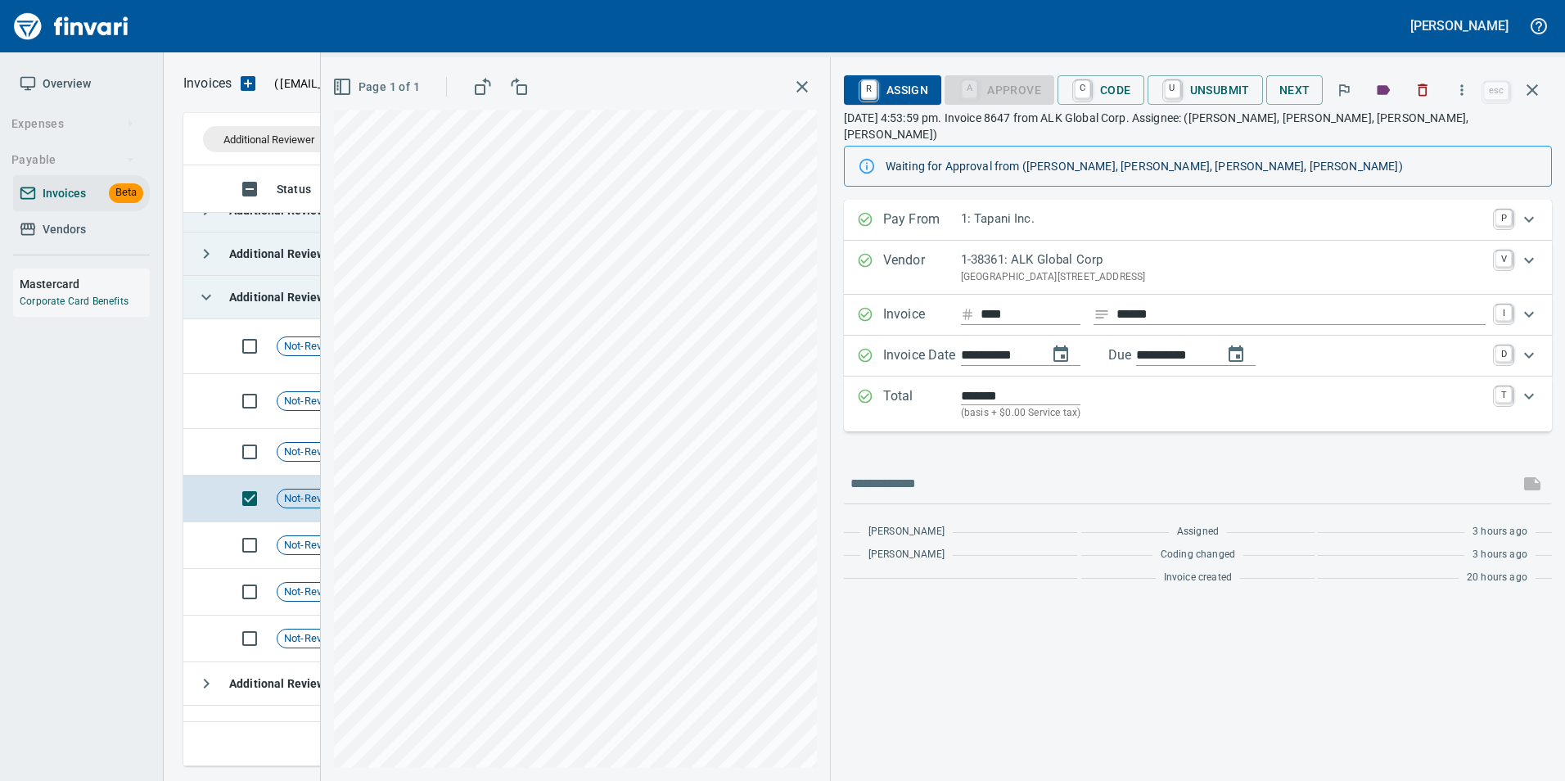
click at [1542, 89] on button "button" at bounding box center [1532, 89] width 39 height 39
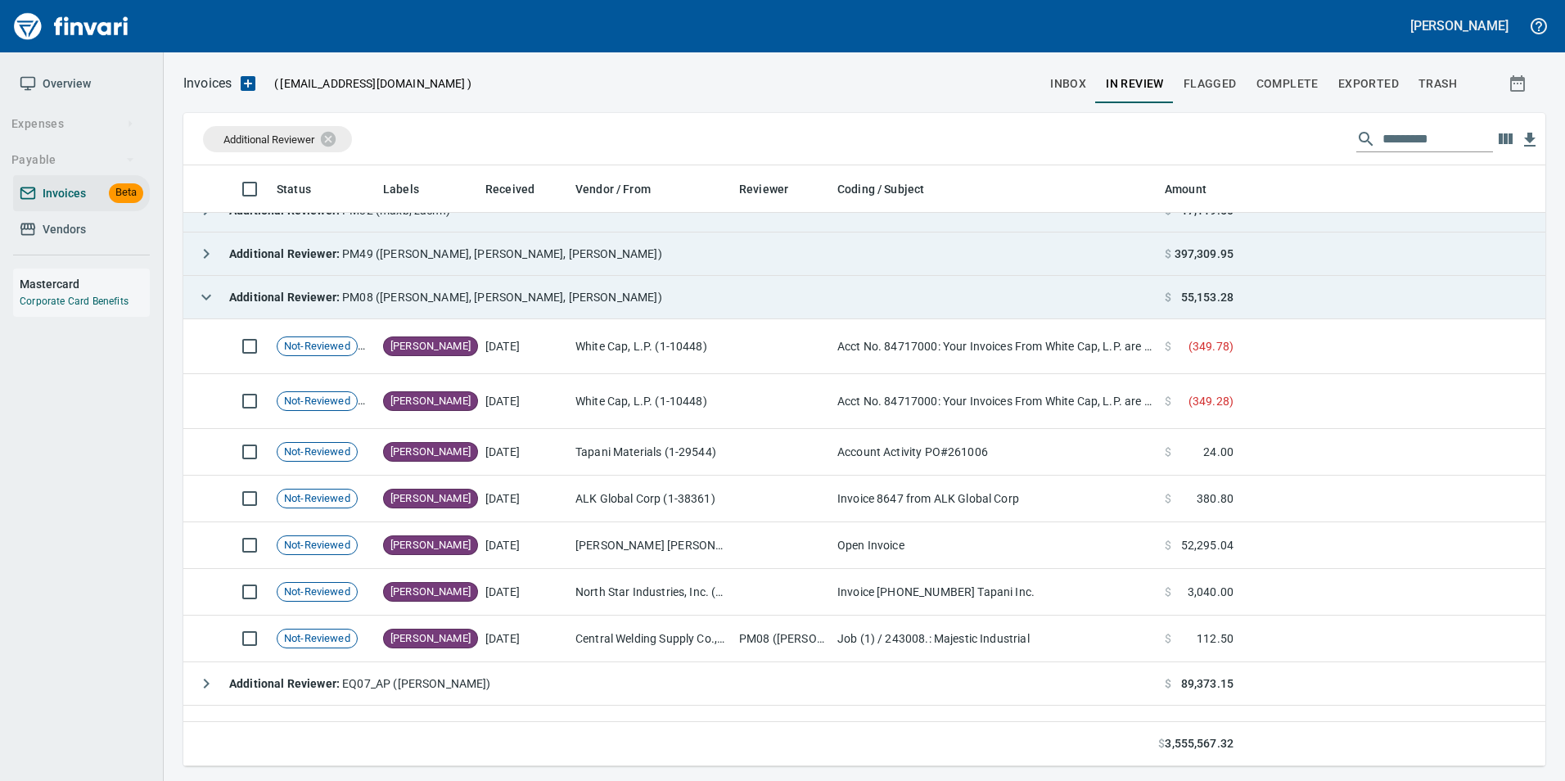
scroll to position [588, 1337]
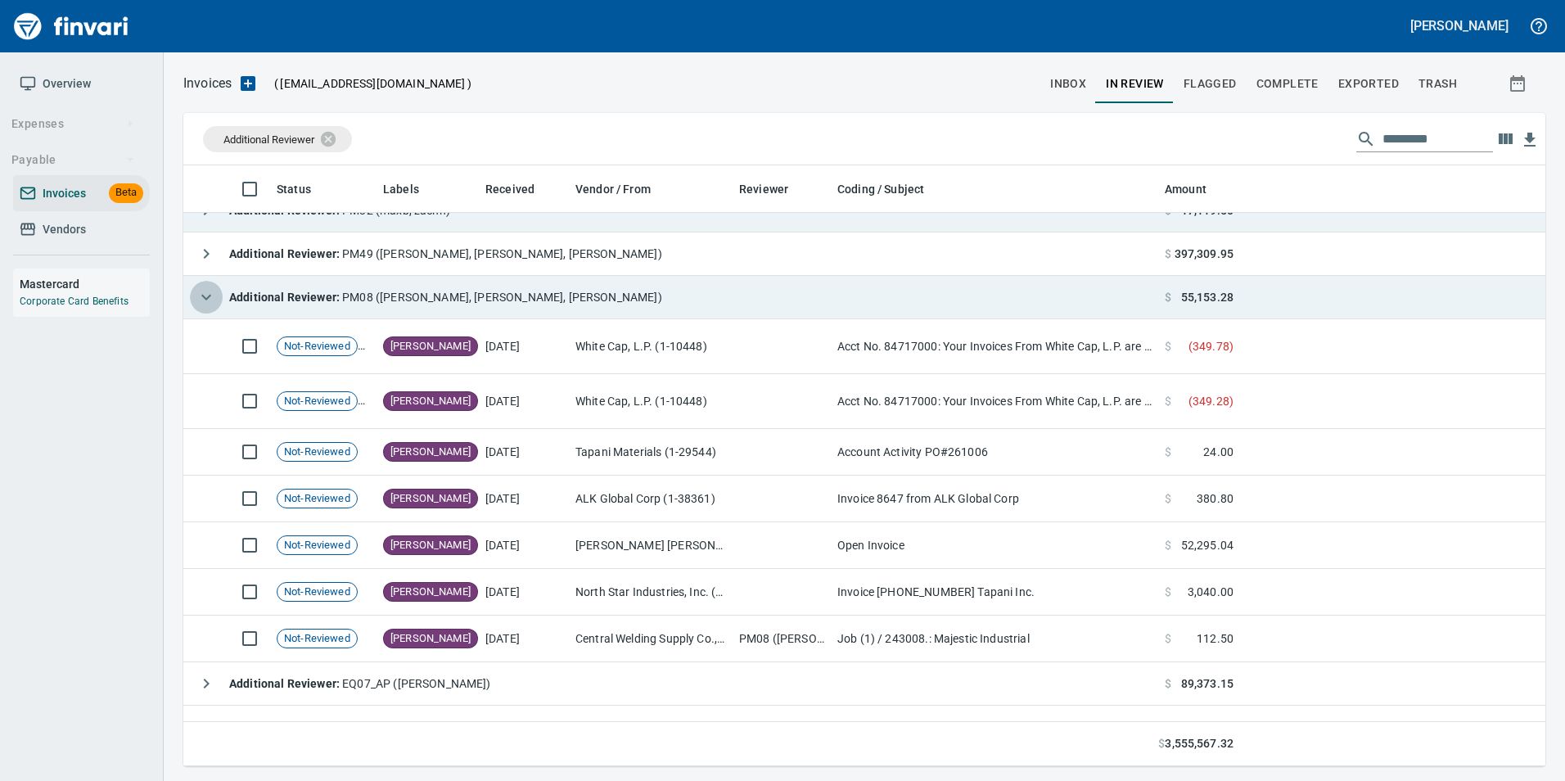
click at [211, 300] on icon "button" at bounding box center [206, 297] width 20 height 20
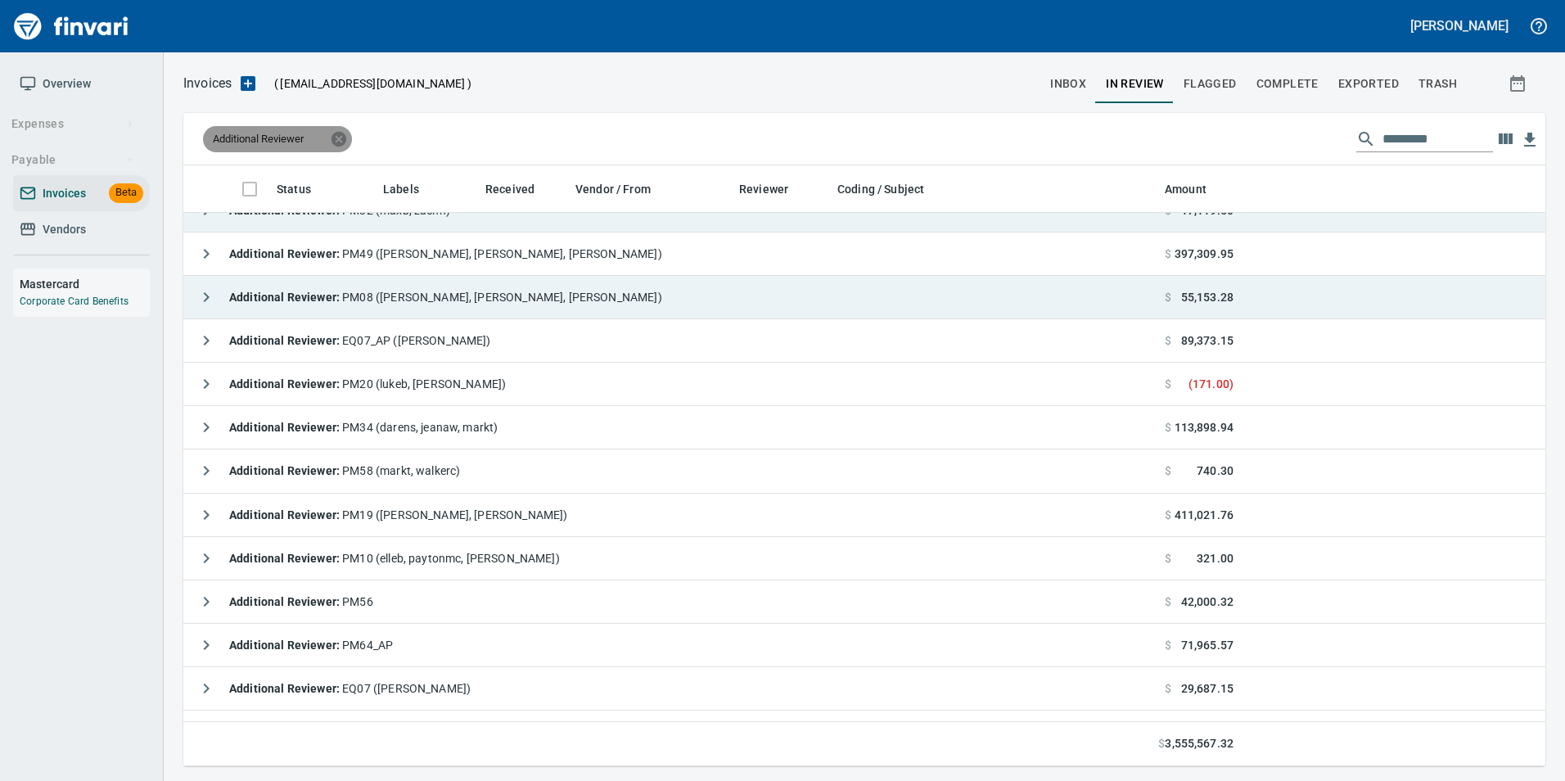
click at [339, 134] on icon at bounding box center [338, 138] width 15 height 15
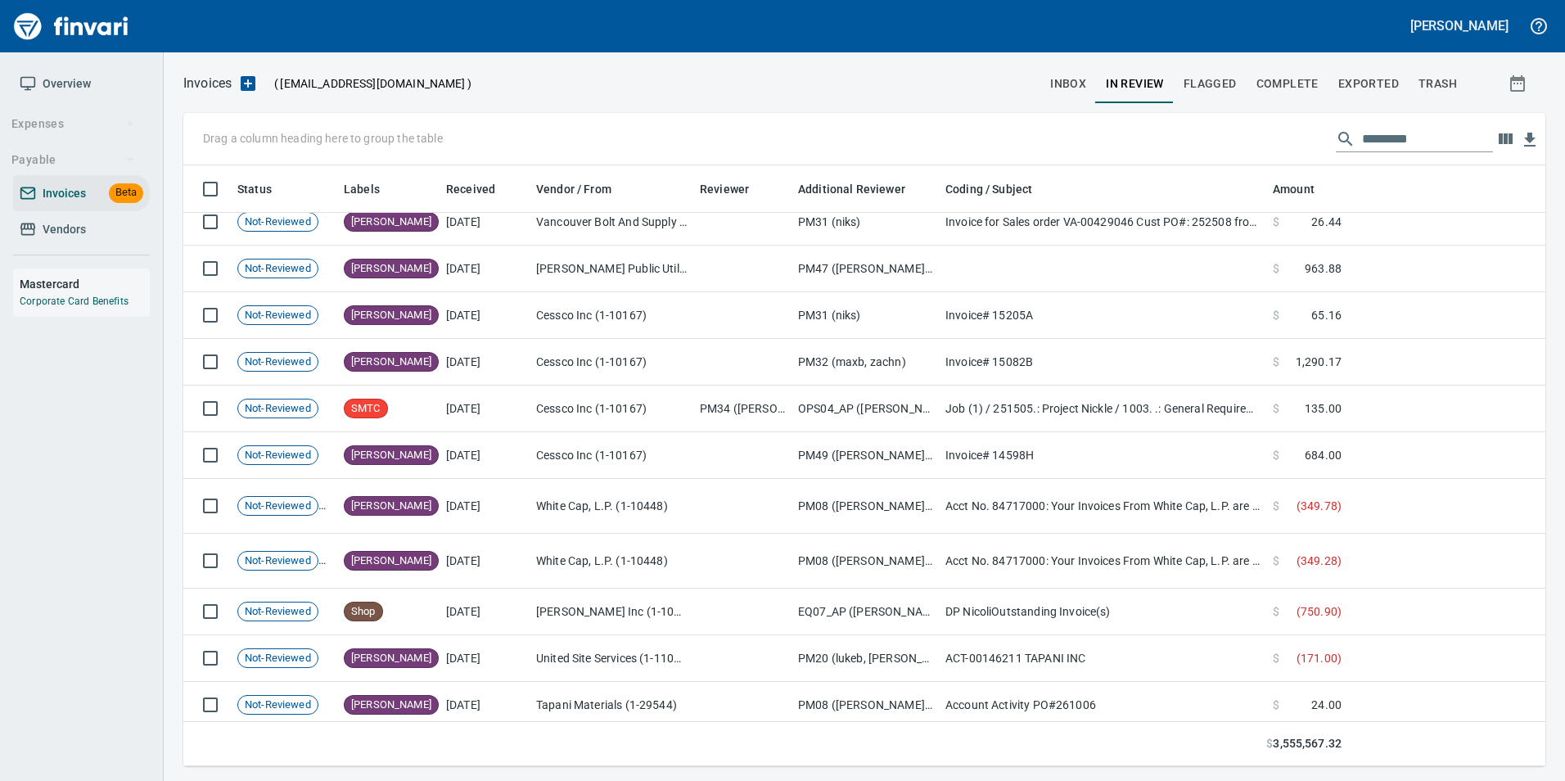
click at [1412, 129] on input "text" at bounding box center [1427, 139] width 131 height 26
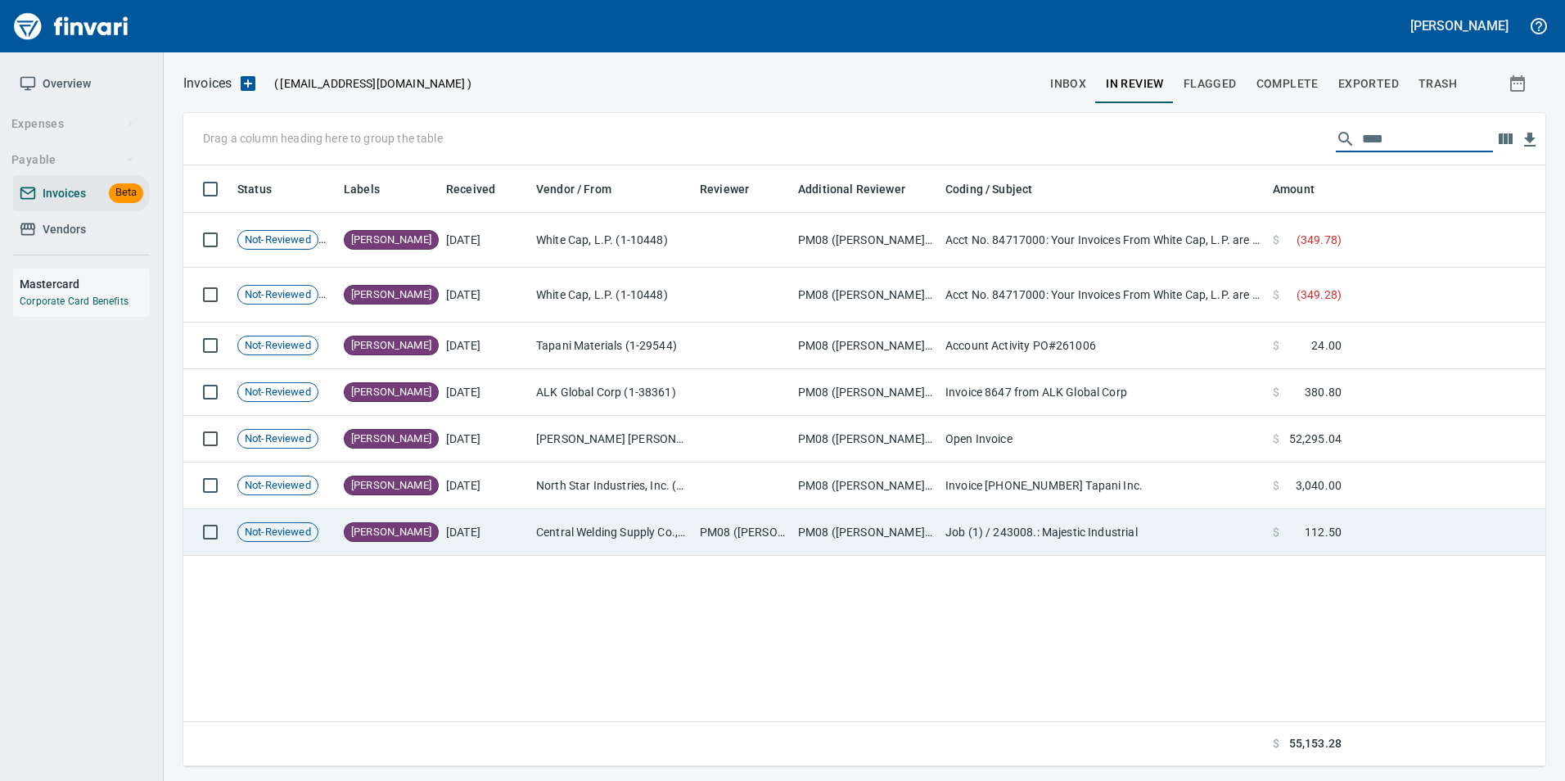
scroll to position [588, 1350]
click at [615, 537] on td "Central Welding Supply Co., Inc (1-23924)" at bounding box center [612, 532] width 164 height 47
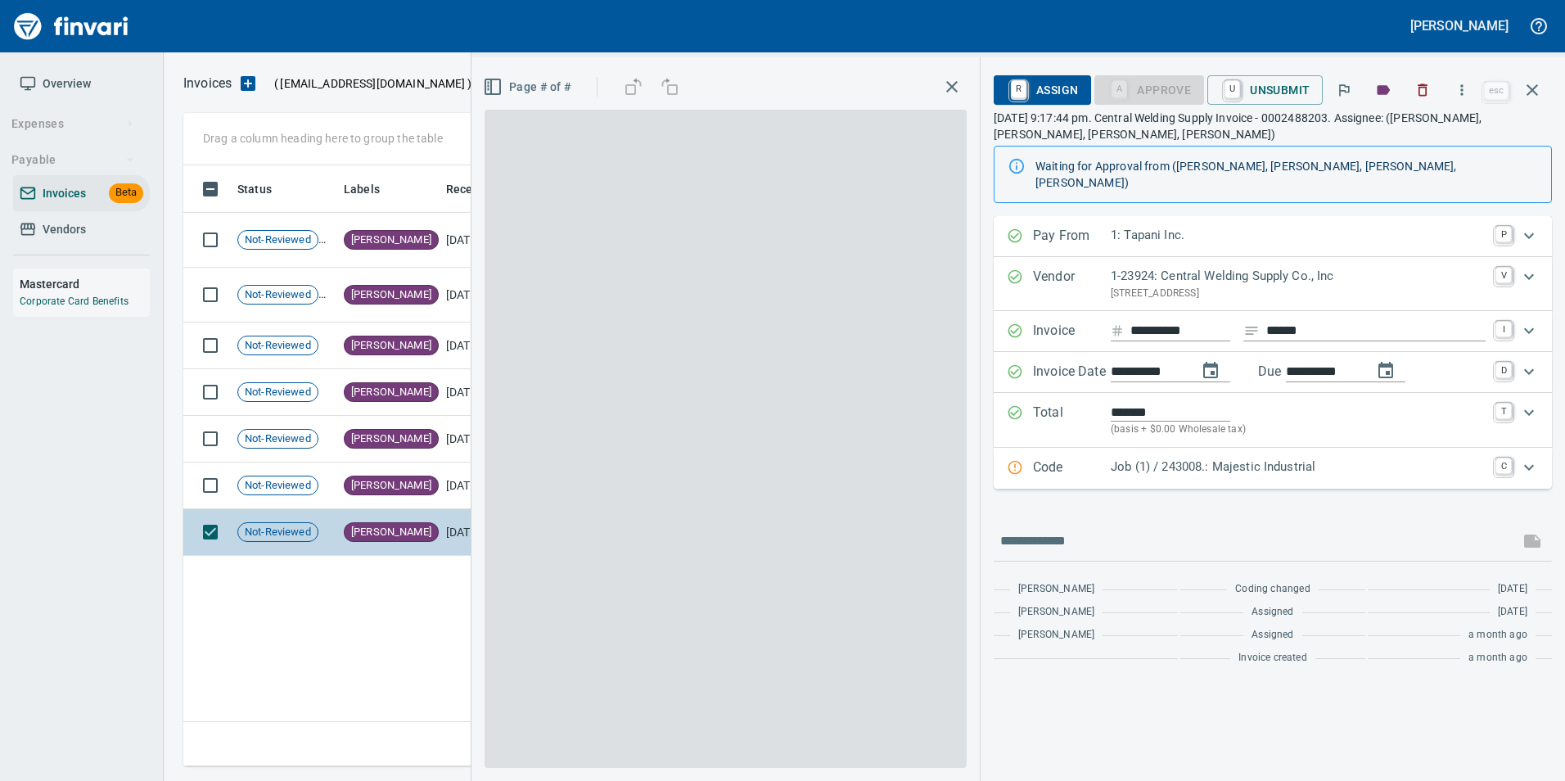
scroll to position [588, 1349]
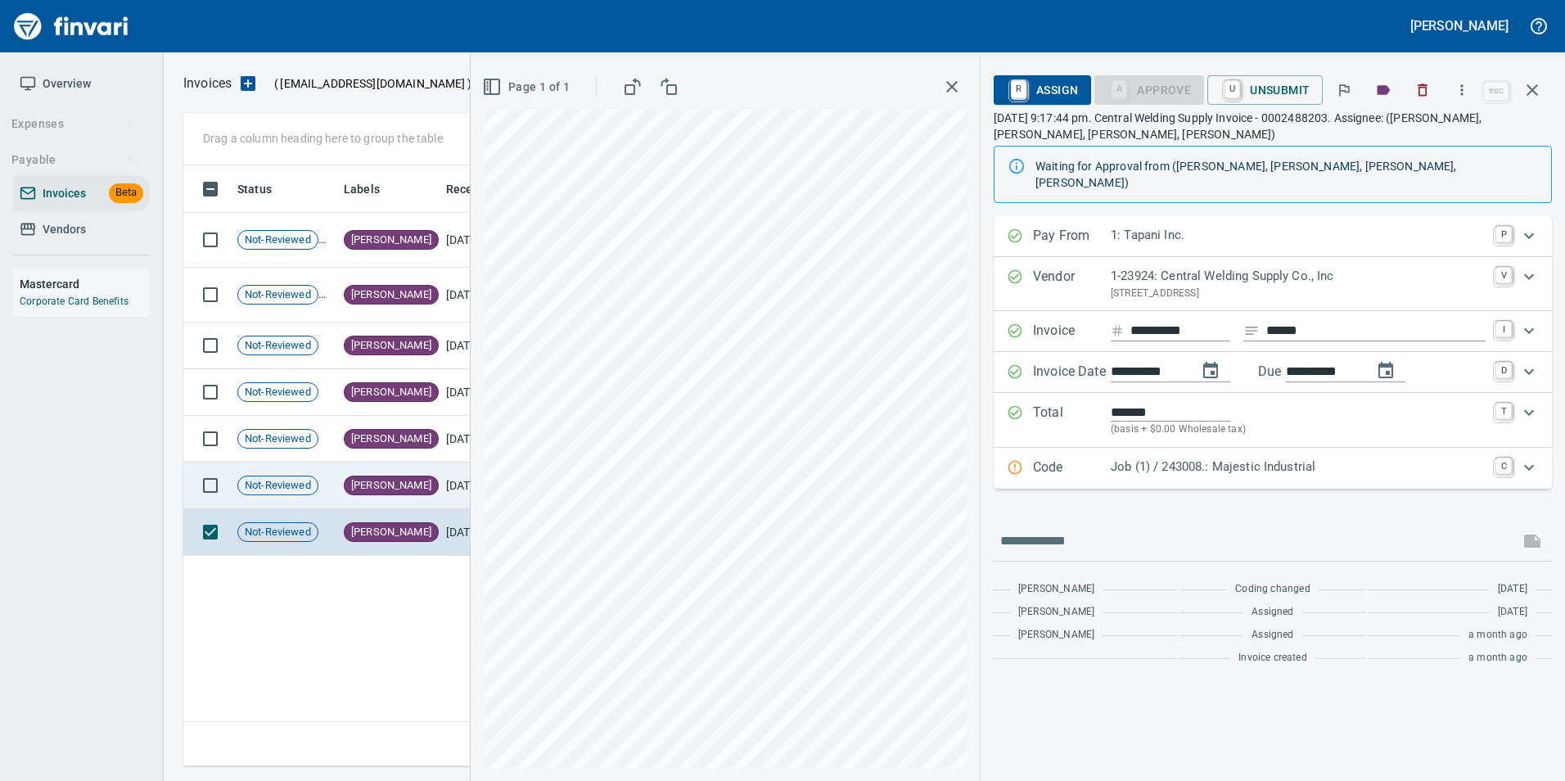
click at [413, 490] on td "[PERSON_NAME]" at bounding box center [388, 485] width 102 height 47
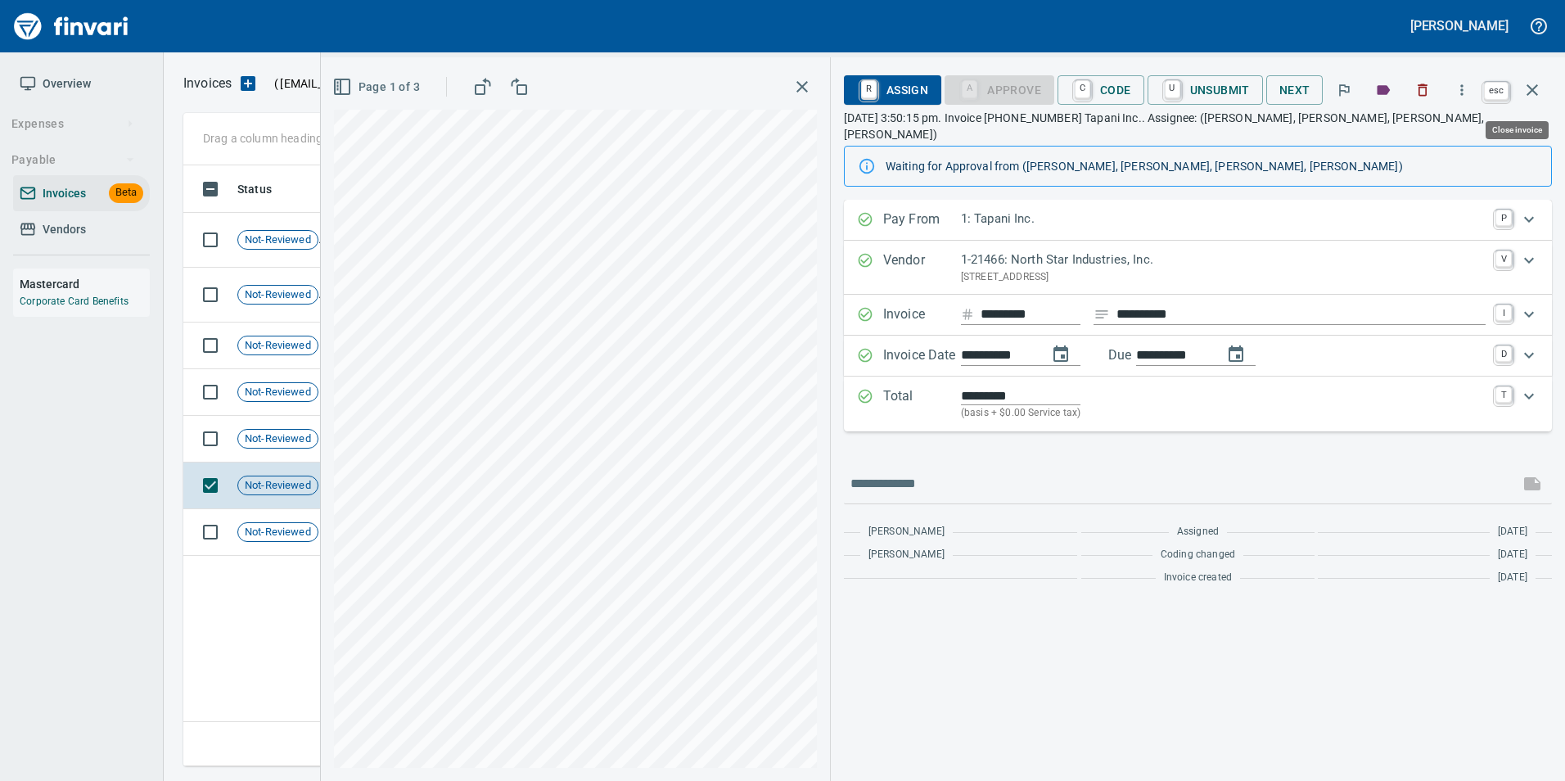
click at [1542, 94] on button "button" at bounding box center [1532, 89] width 39 height 39
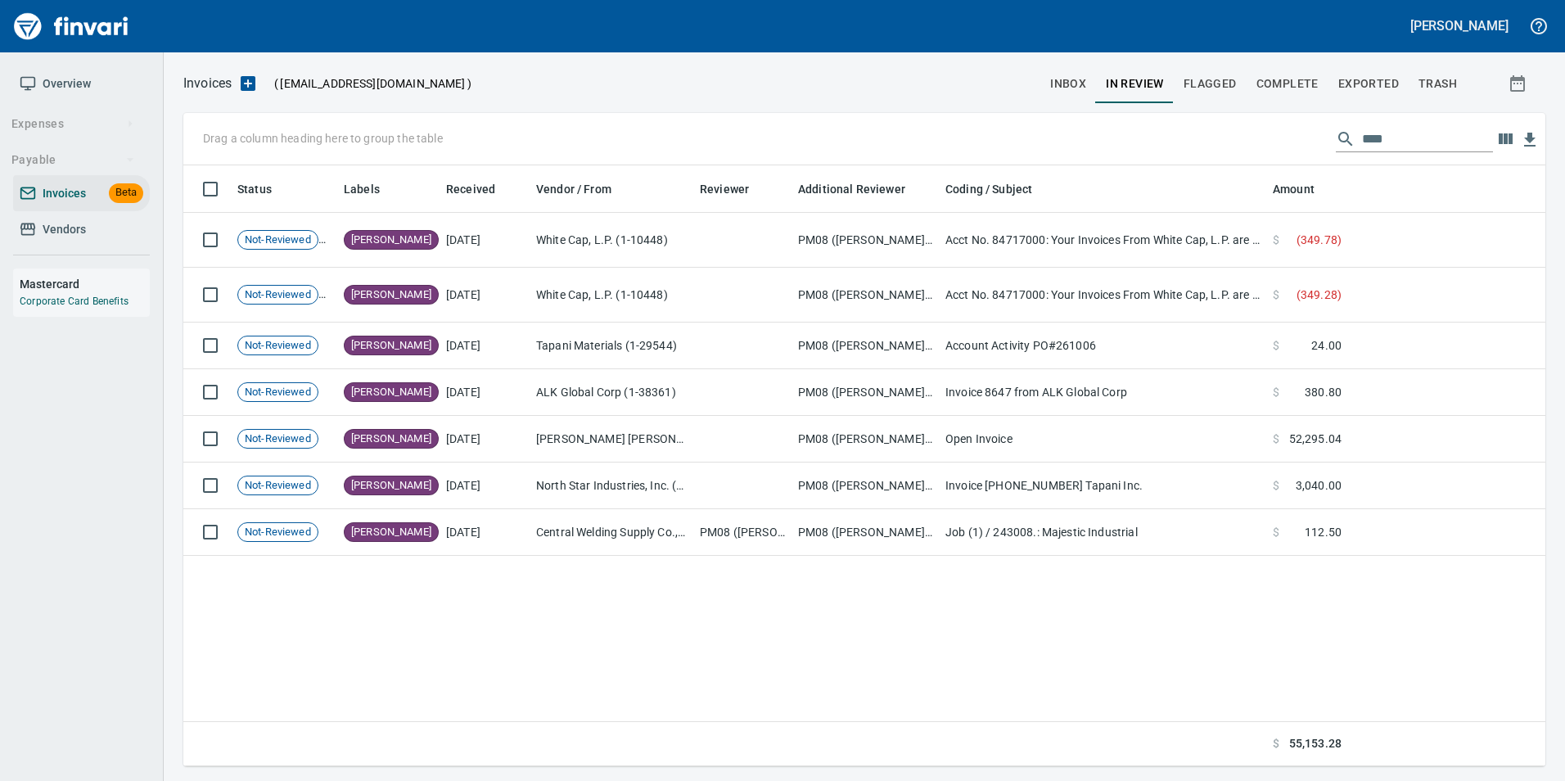
scroll to position [588, 1349]
click at [1407, 135] on input "****" at bounding box center [1427, 139] width 131 height 26
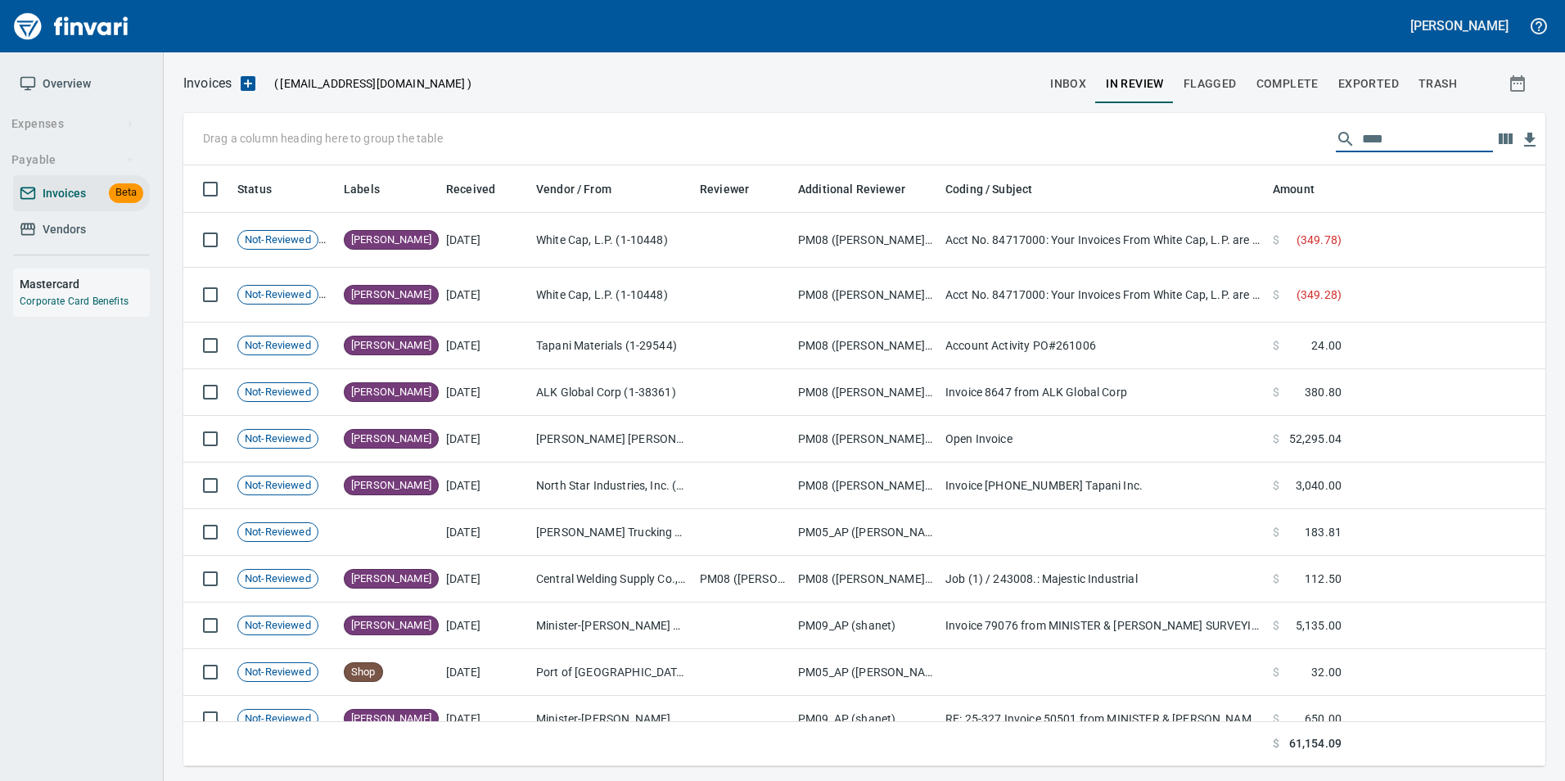
scroll to position [588, 1337]
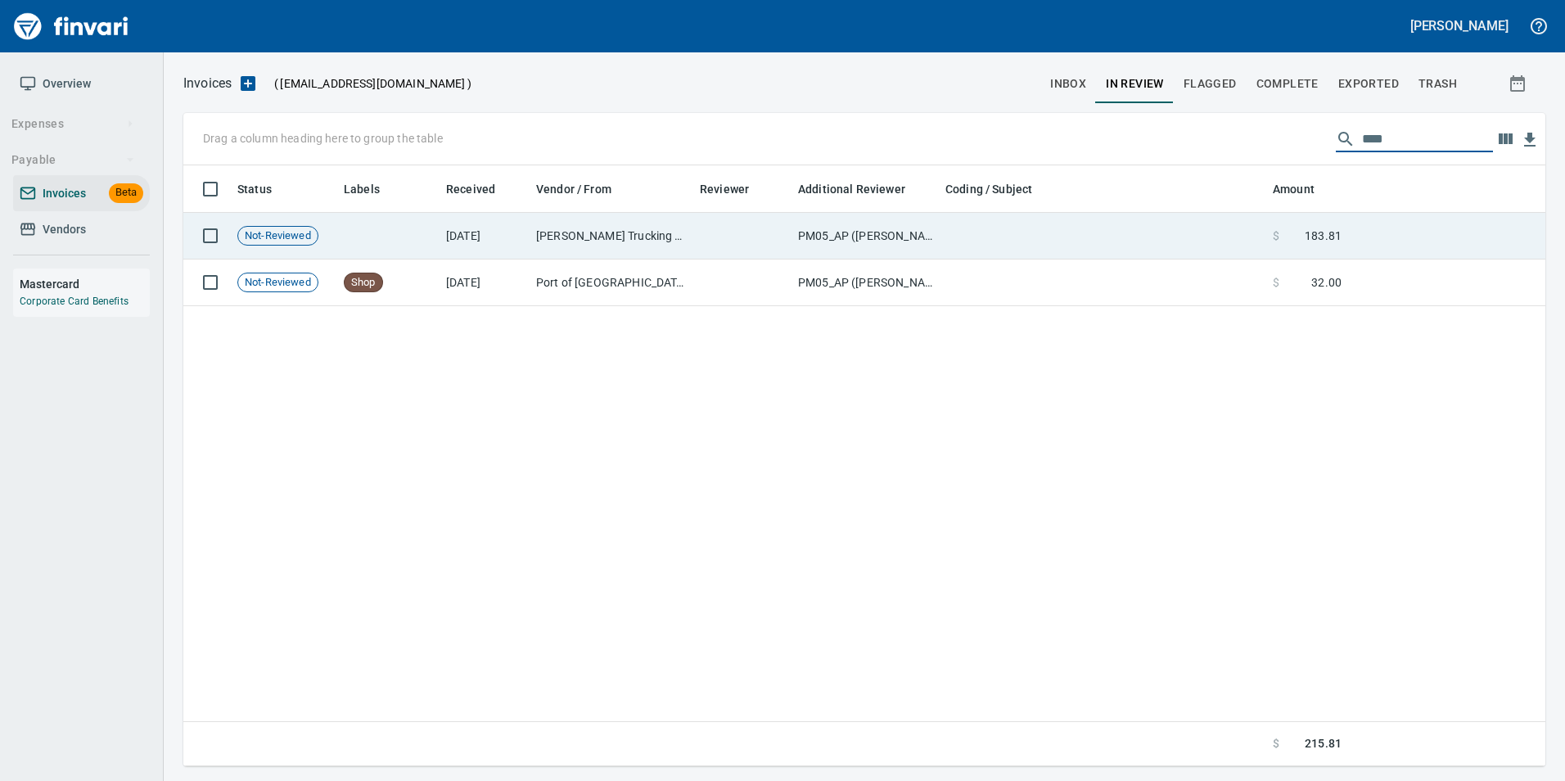
type input "****"
click at [530, 234] on td "Corbin W. Smith Trucking LLC (1-10247)" at bounding box center [612, 236] width 164 height 47
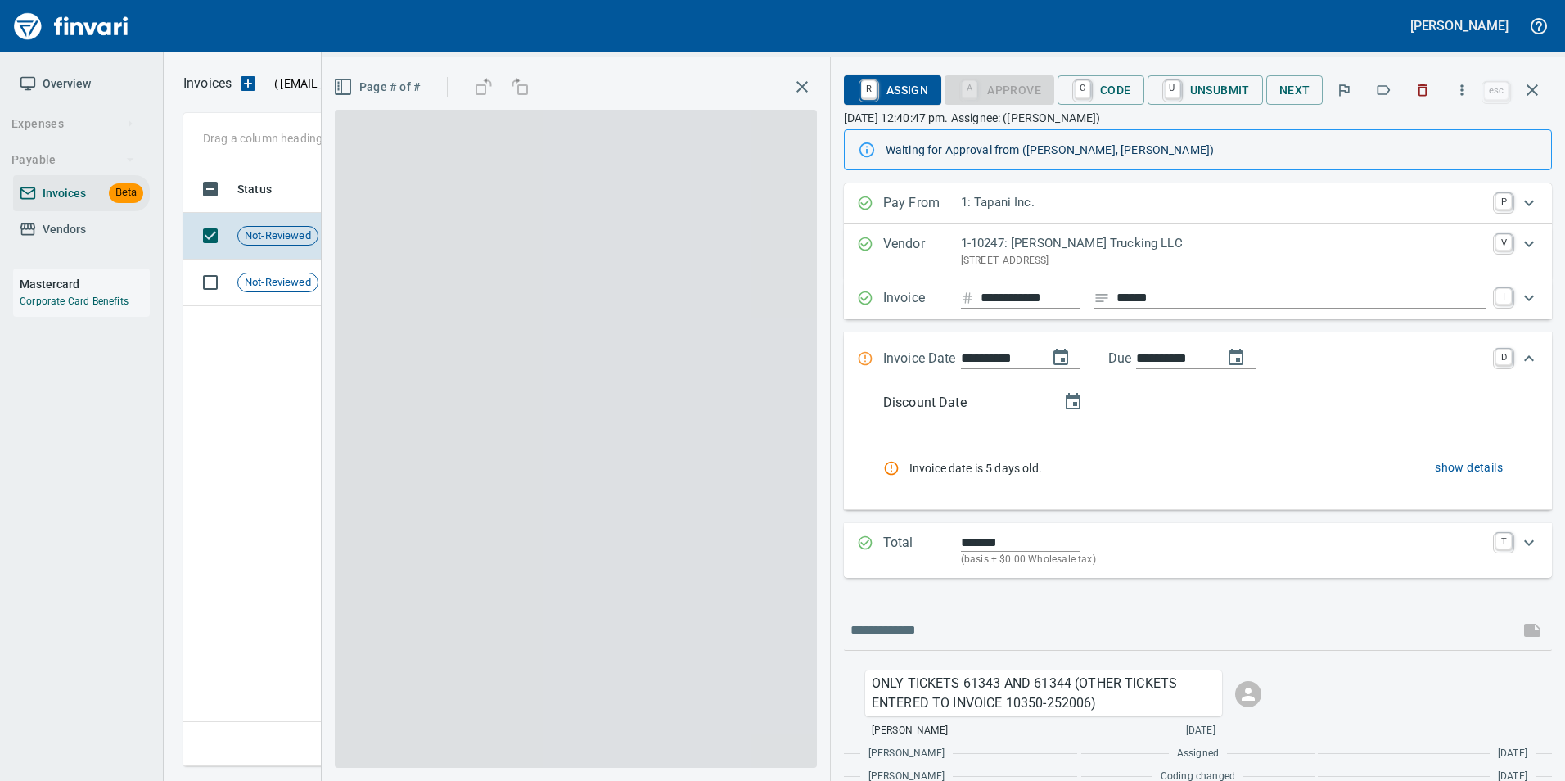
scroll to position [69, 0]
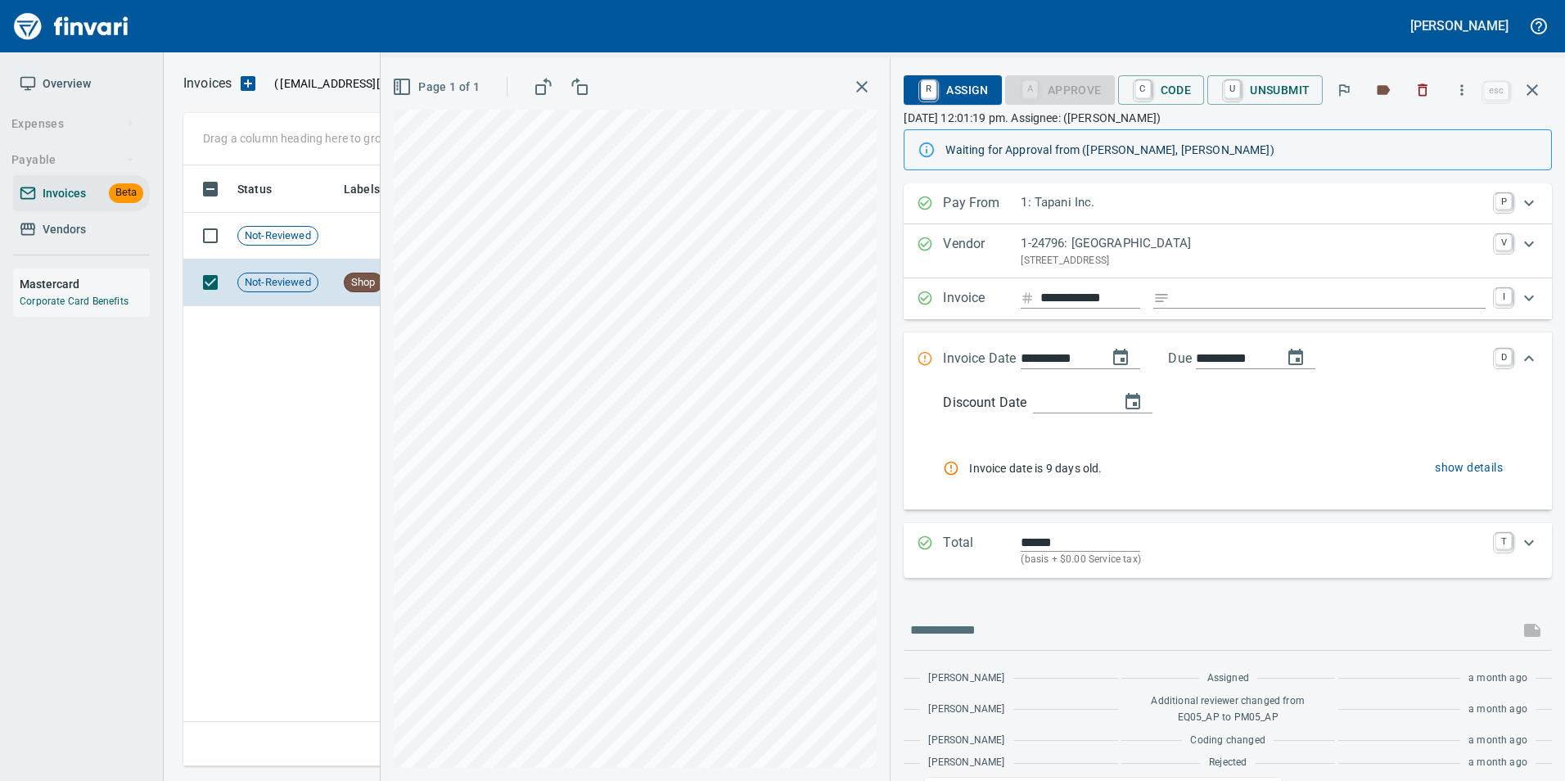
scroll to position [588, 1337]
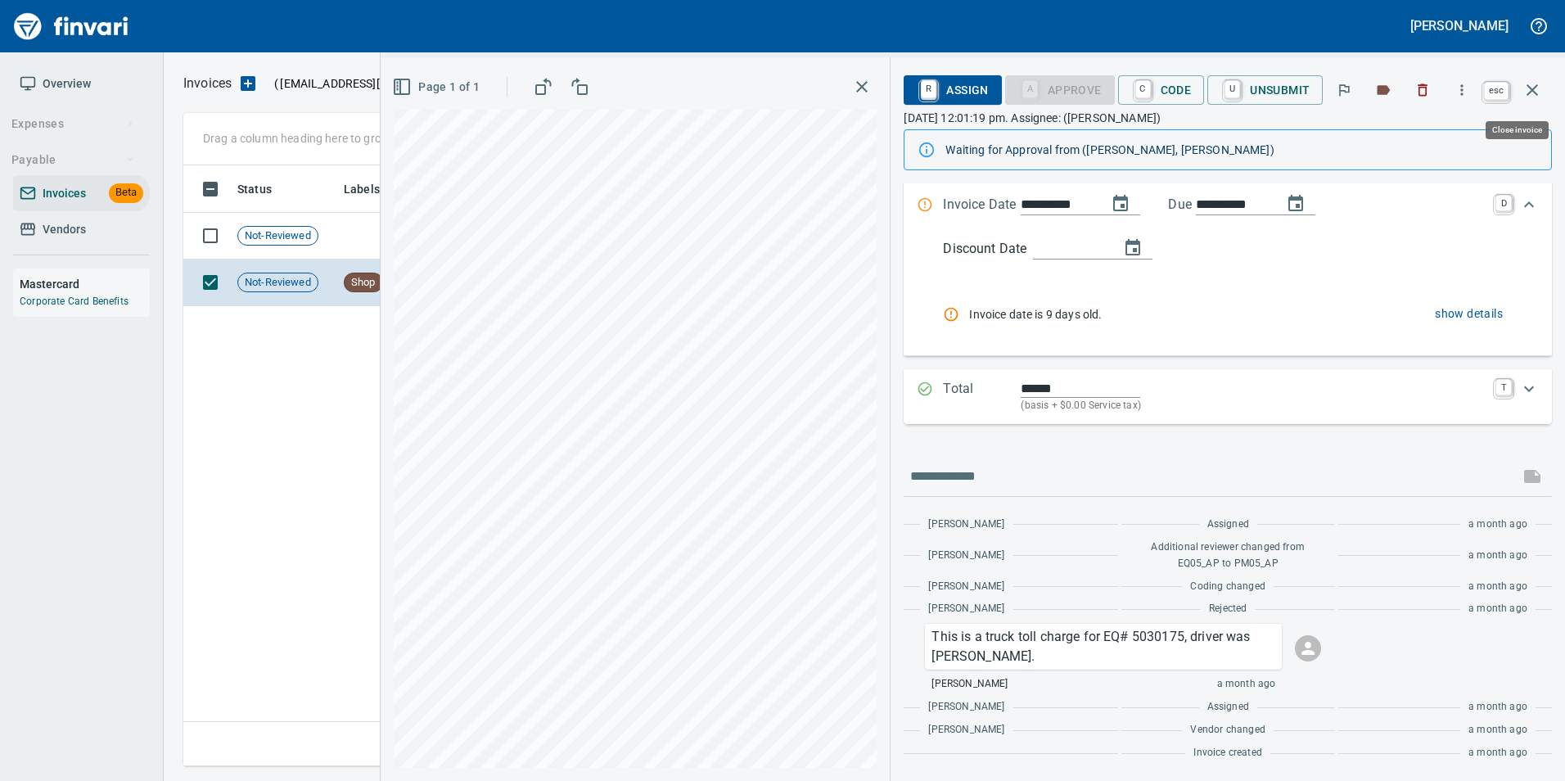
click at [1525, 97] on icon "button" at bounding box center [1532, 90] width 20 height 20
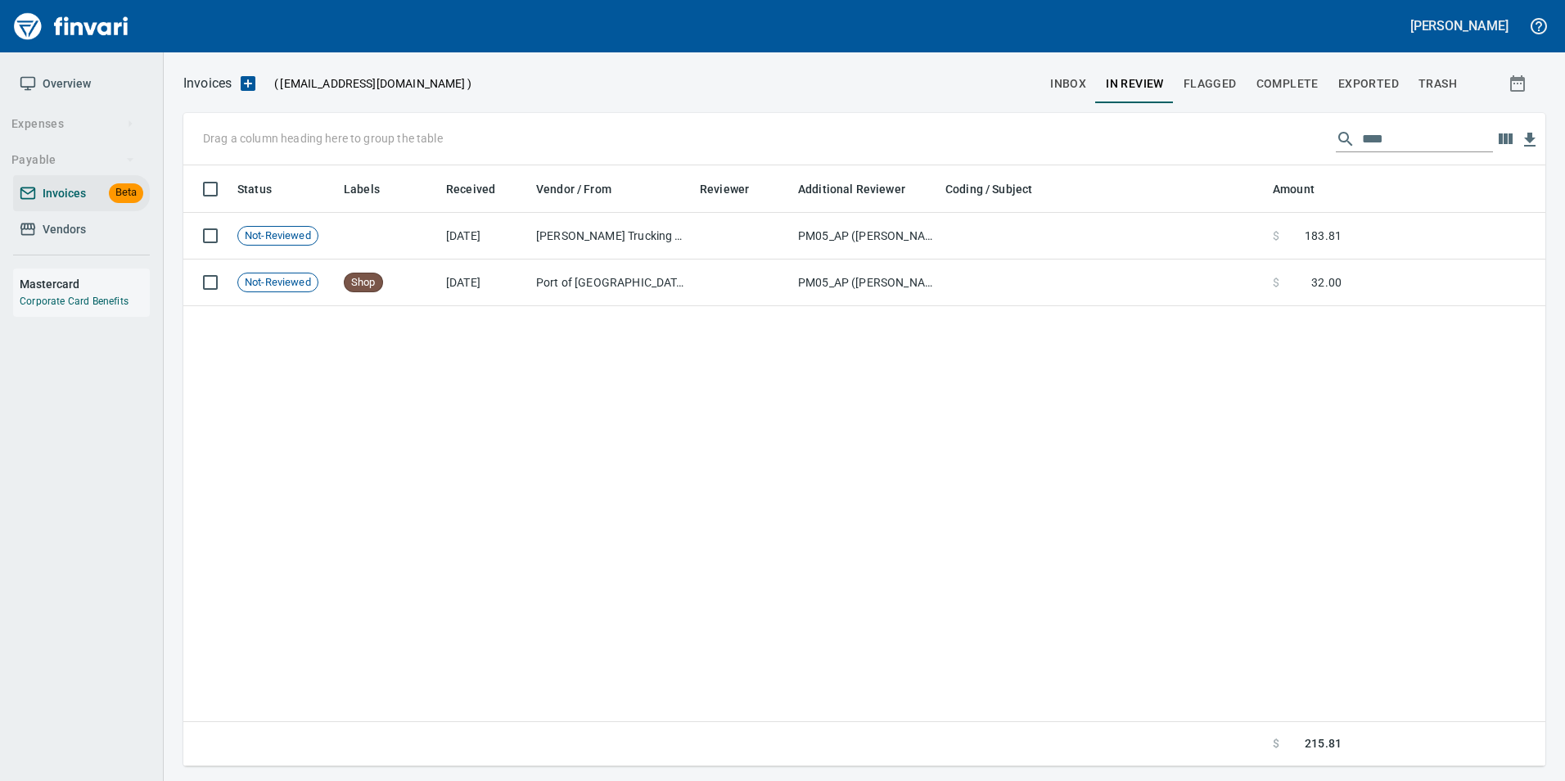
scroll to position [588, 1349]
click at [1441, 146] on input "****" at bounding box center [1427, 139] width 131 height 26
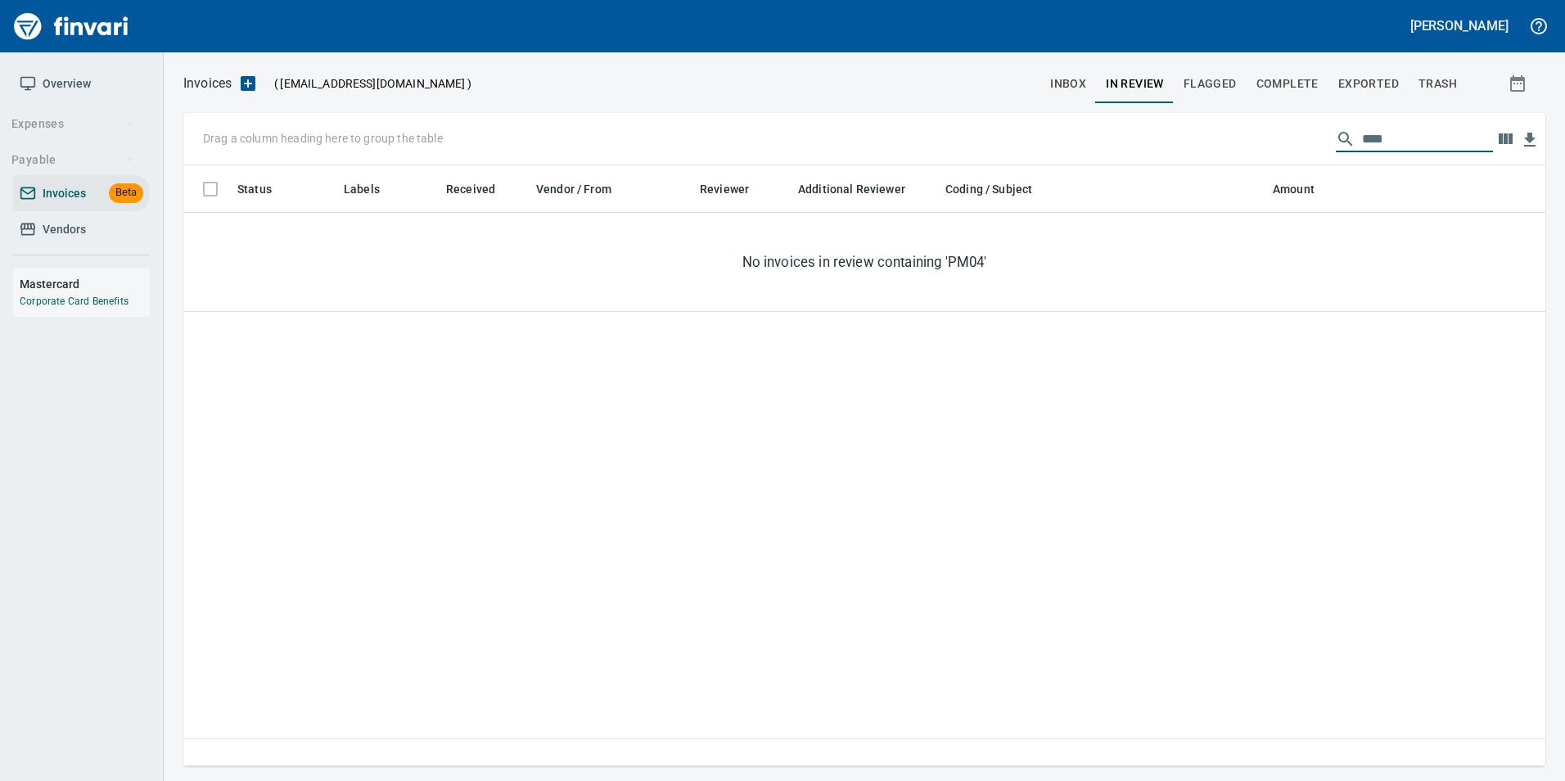
scroll to position [588, 1337]
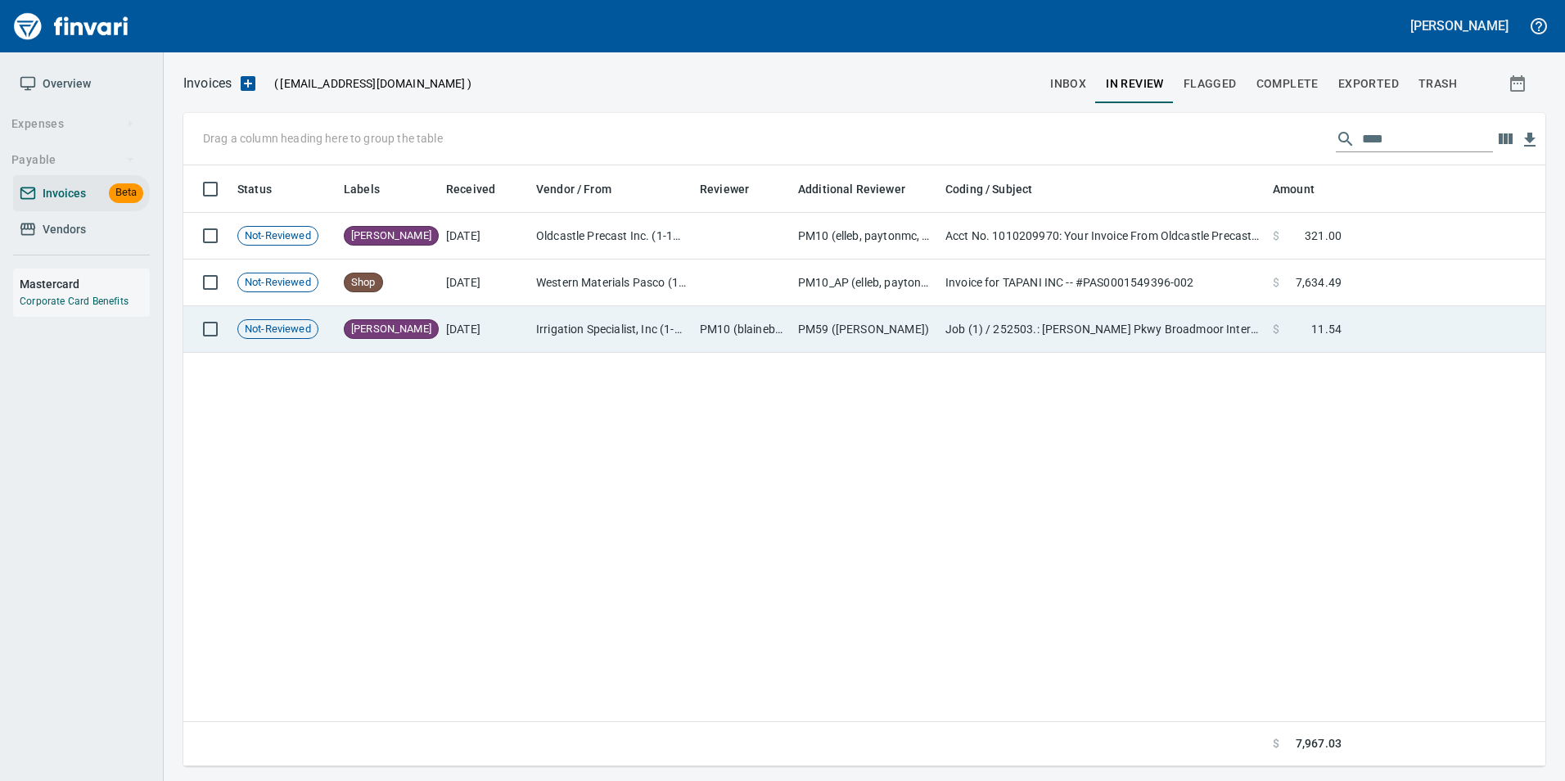
click at [498, 336] on td "[DATE]" at bounding box center [485, 329] width 90 height 47
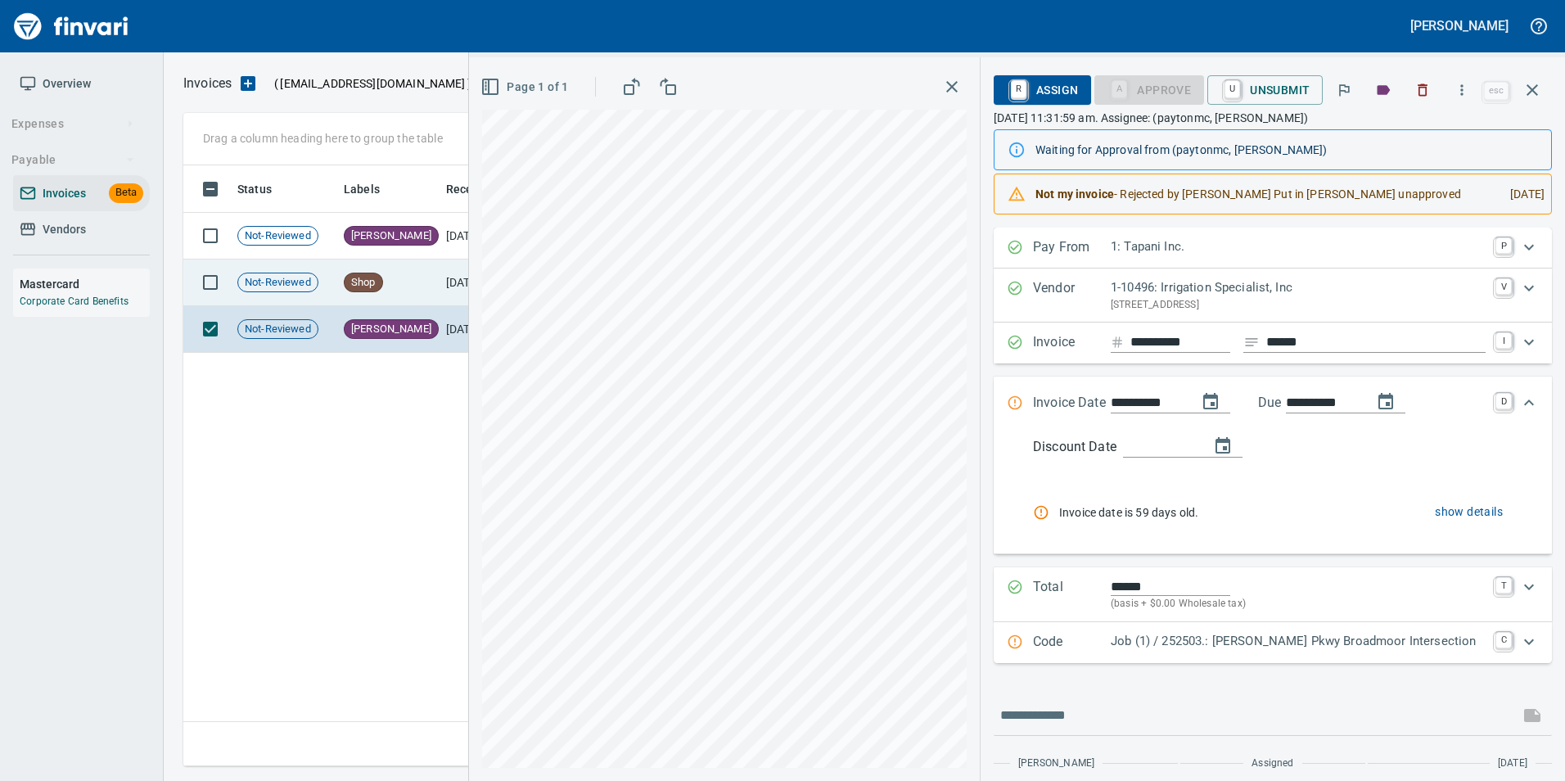
click at [393, 276] on td "Shop" at bounding box center [388, 282] width 102 height 47
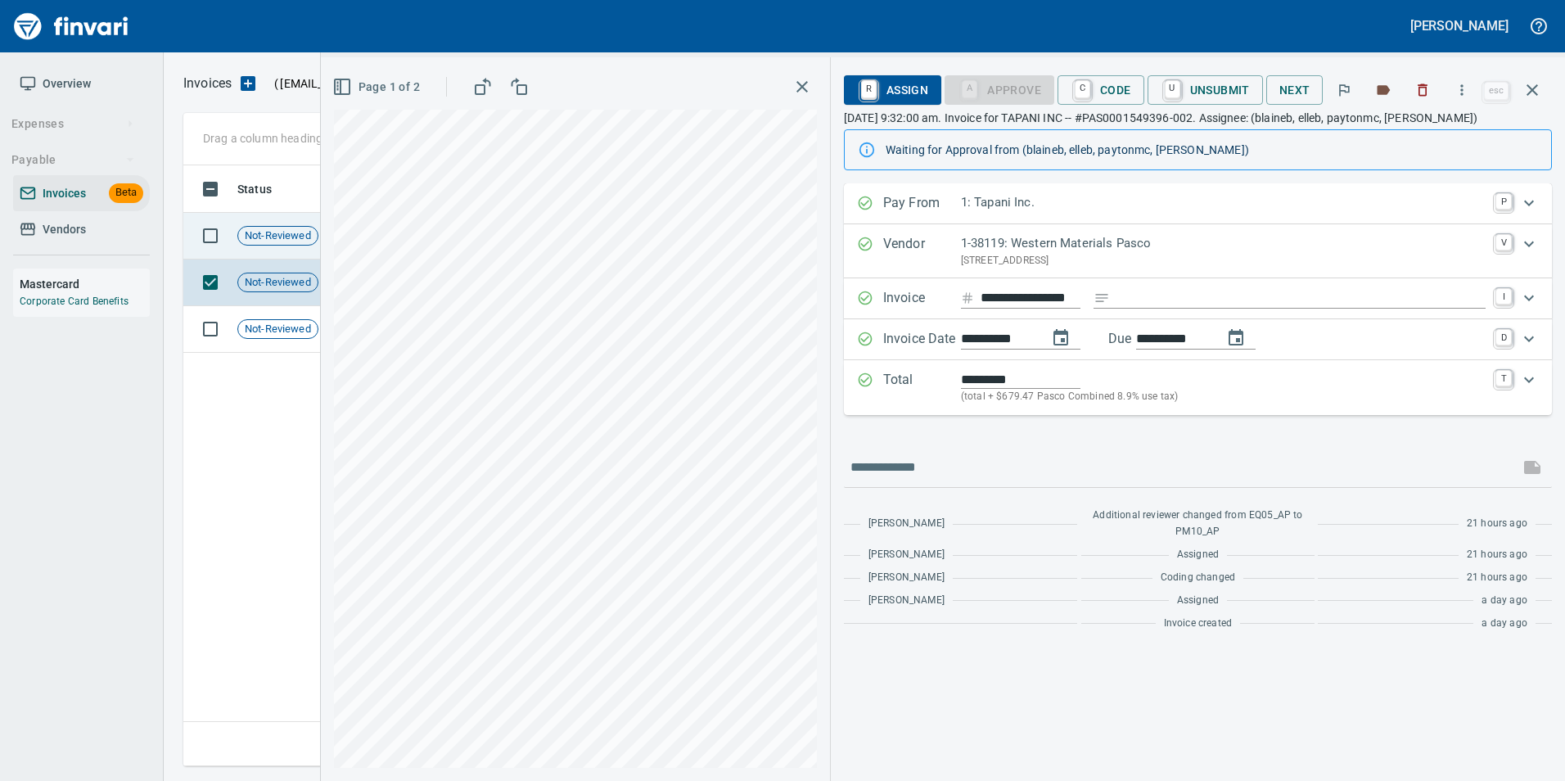
click at [278, 246] on td "Not-Reviewed" at bounding box center [284, 236] width 106 height 47
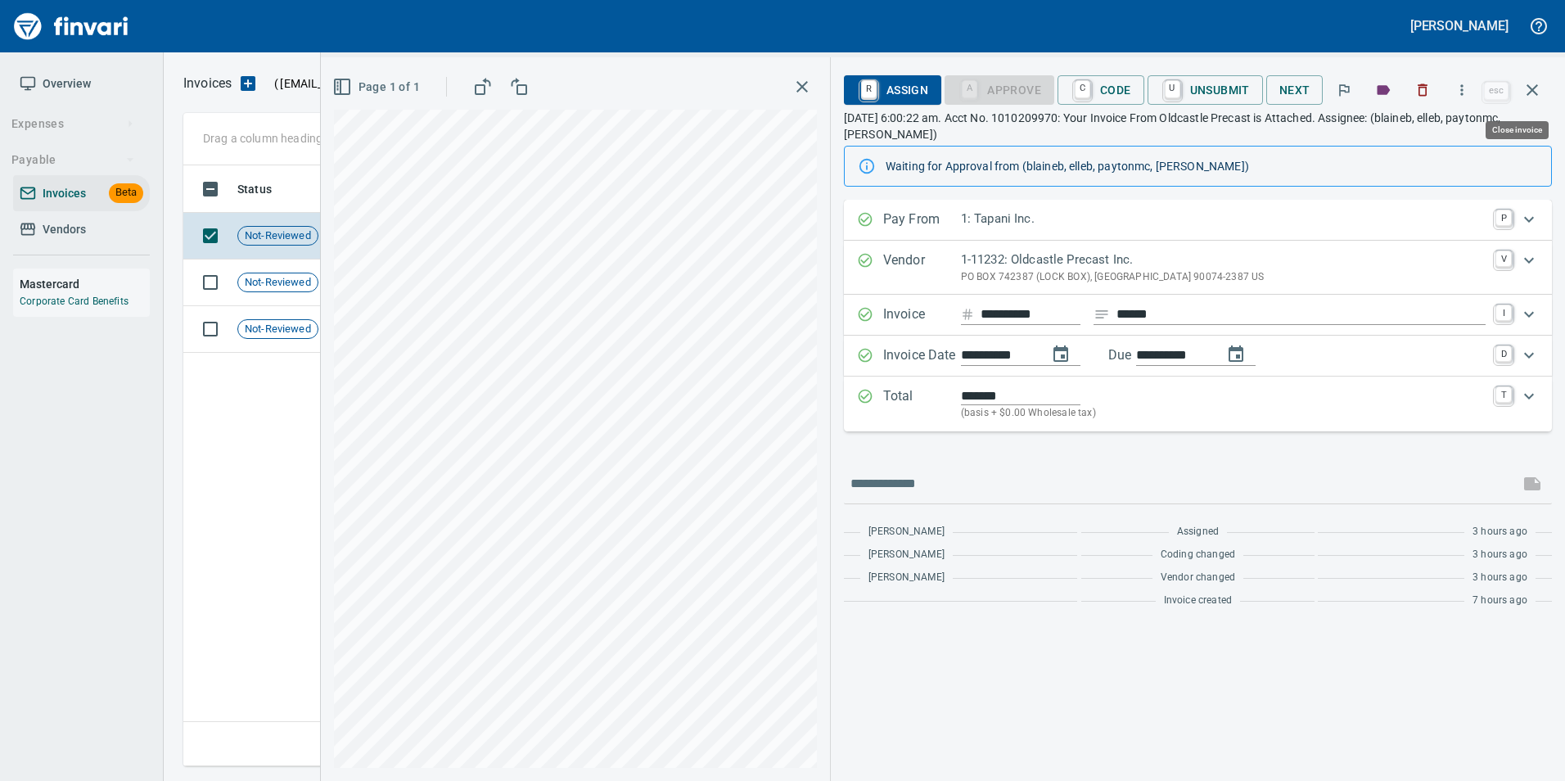
click at [1530, 87] on icon "button" at bounding box center [1531, 89] width 11 height 11
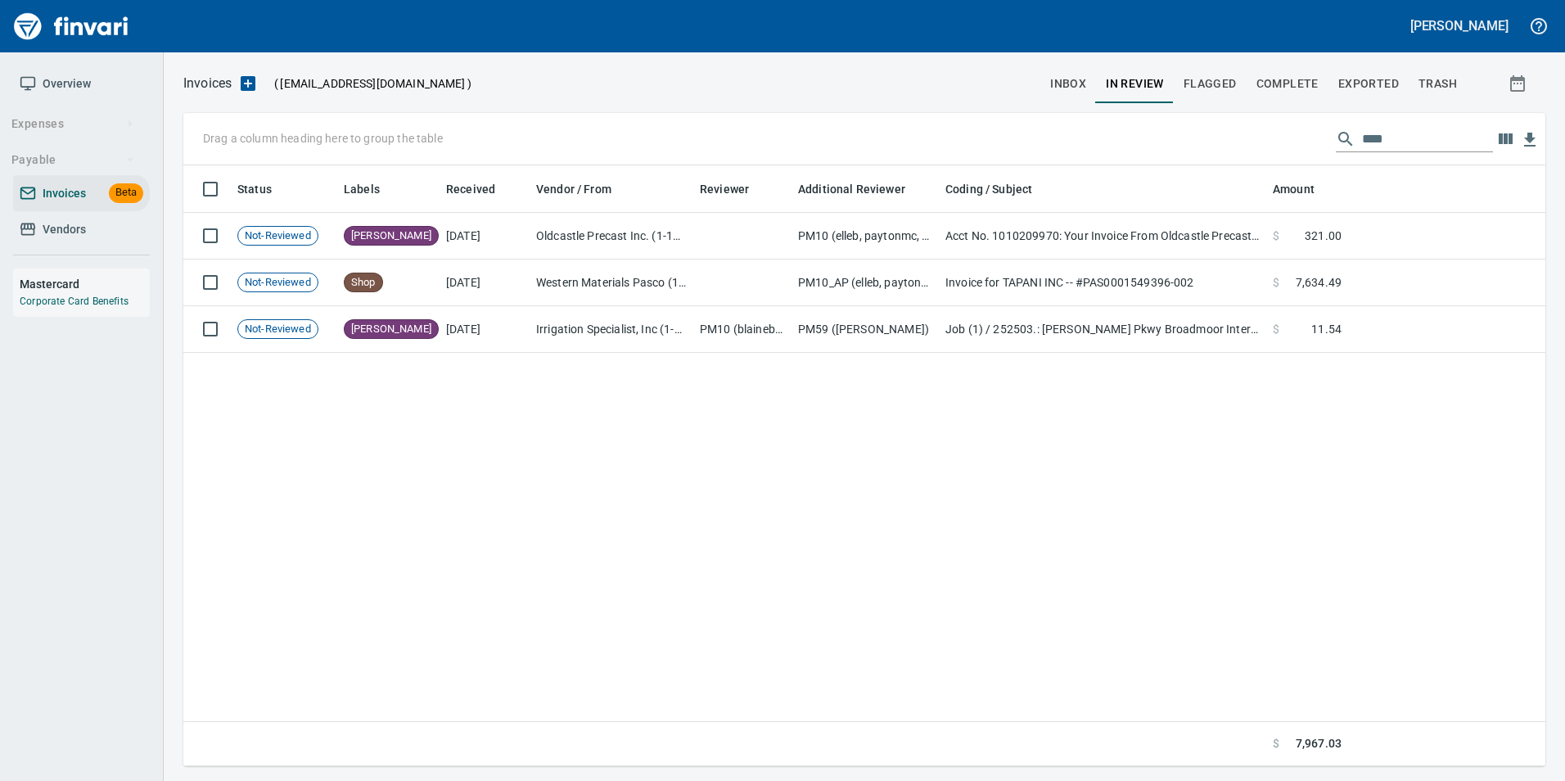
scroll to position [588, 1349]
click at [1458, 126] on input "****" at bounding box center [1427, 139] width 131 height 26
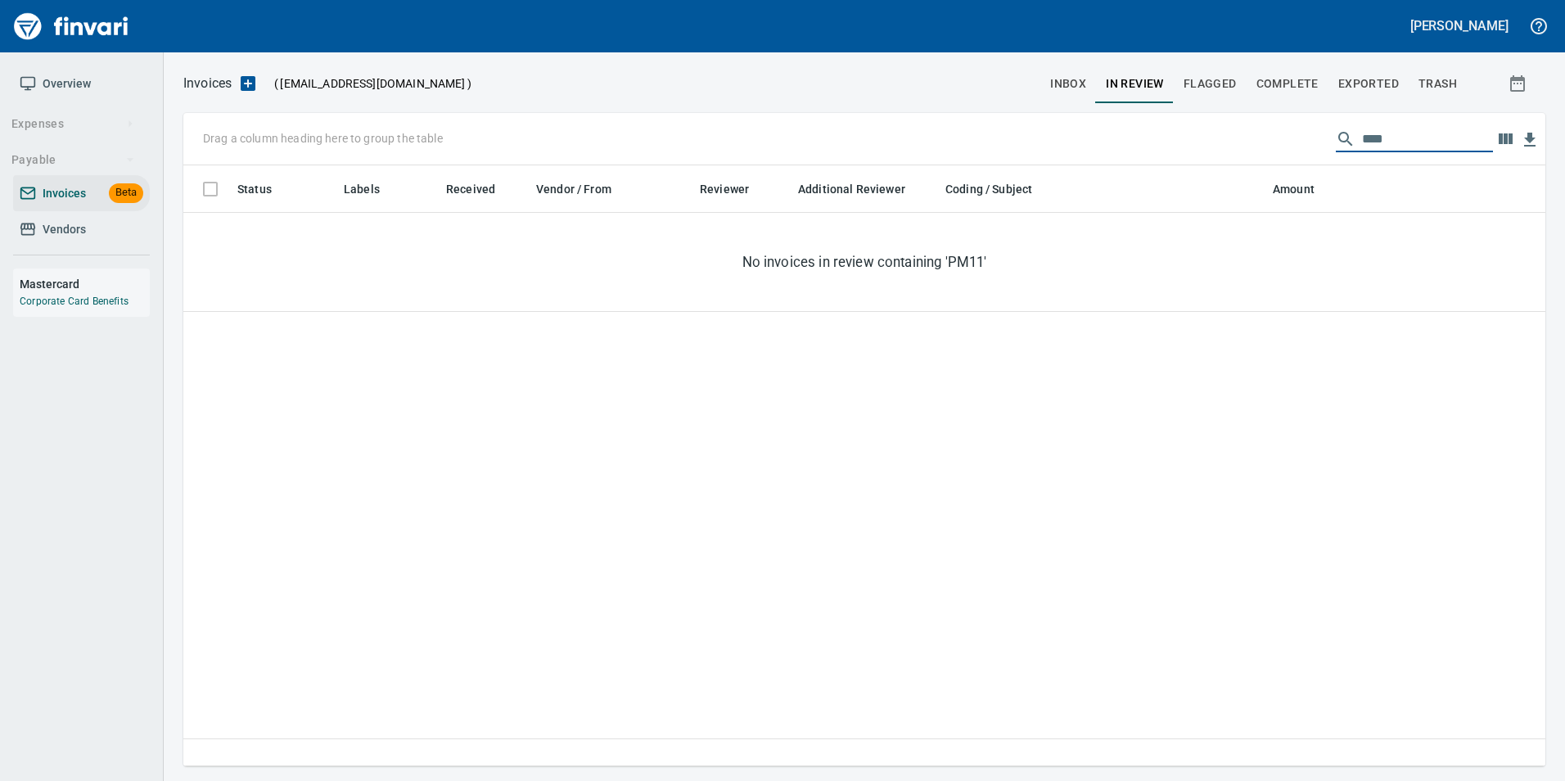
scroll to position [588, 1337]
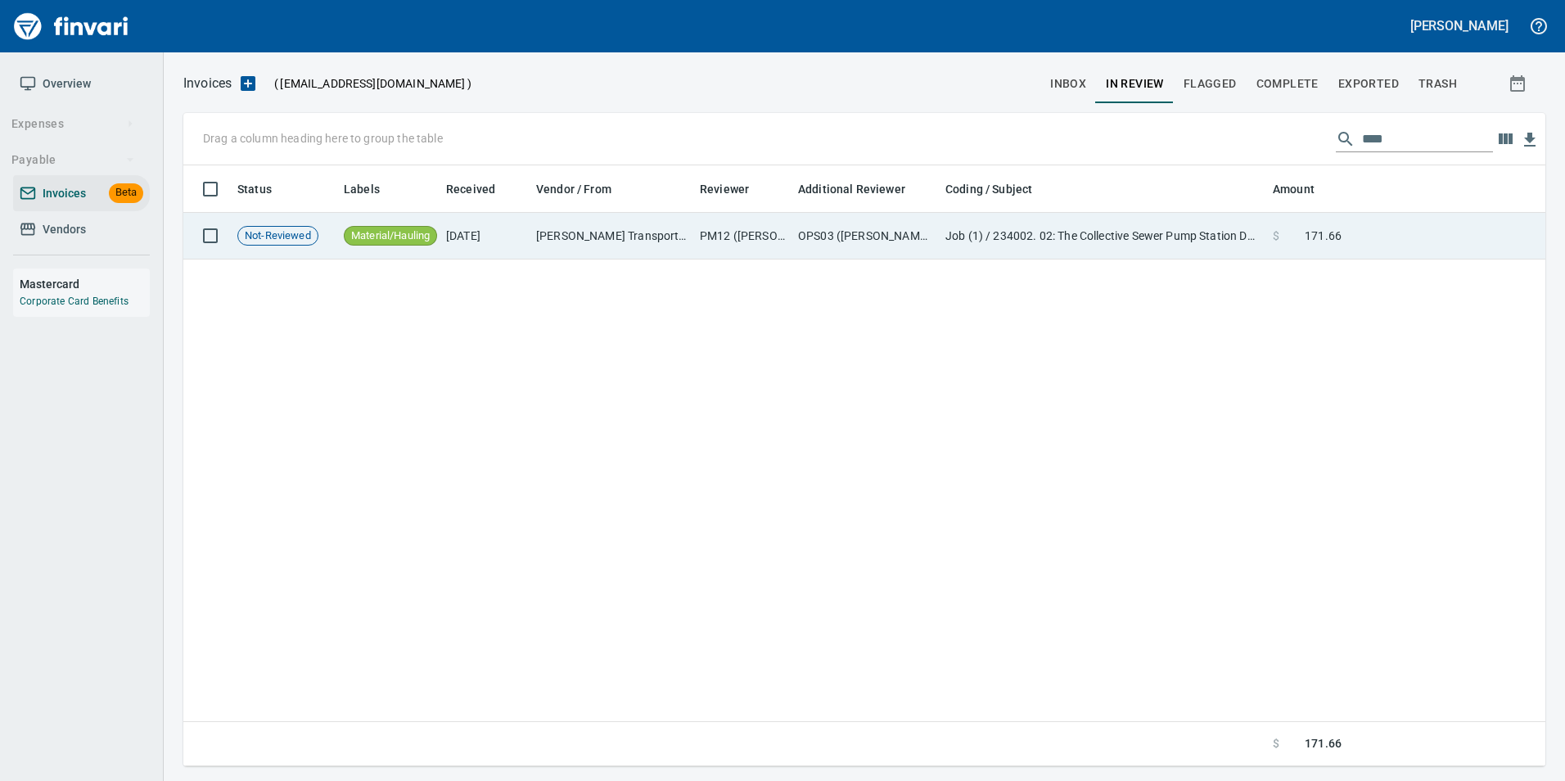
click at [1225, 244] on td "Job (1) / 234002. 02: The Collective Sewer Pump Station Design / 1003. .: Gener…" at bounding box center [1102, 236] width 327 height 47
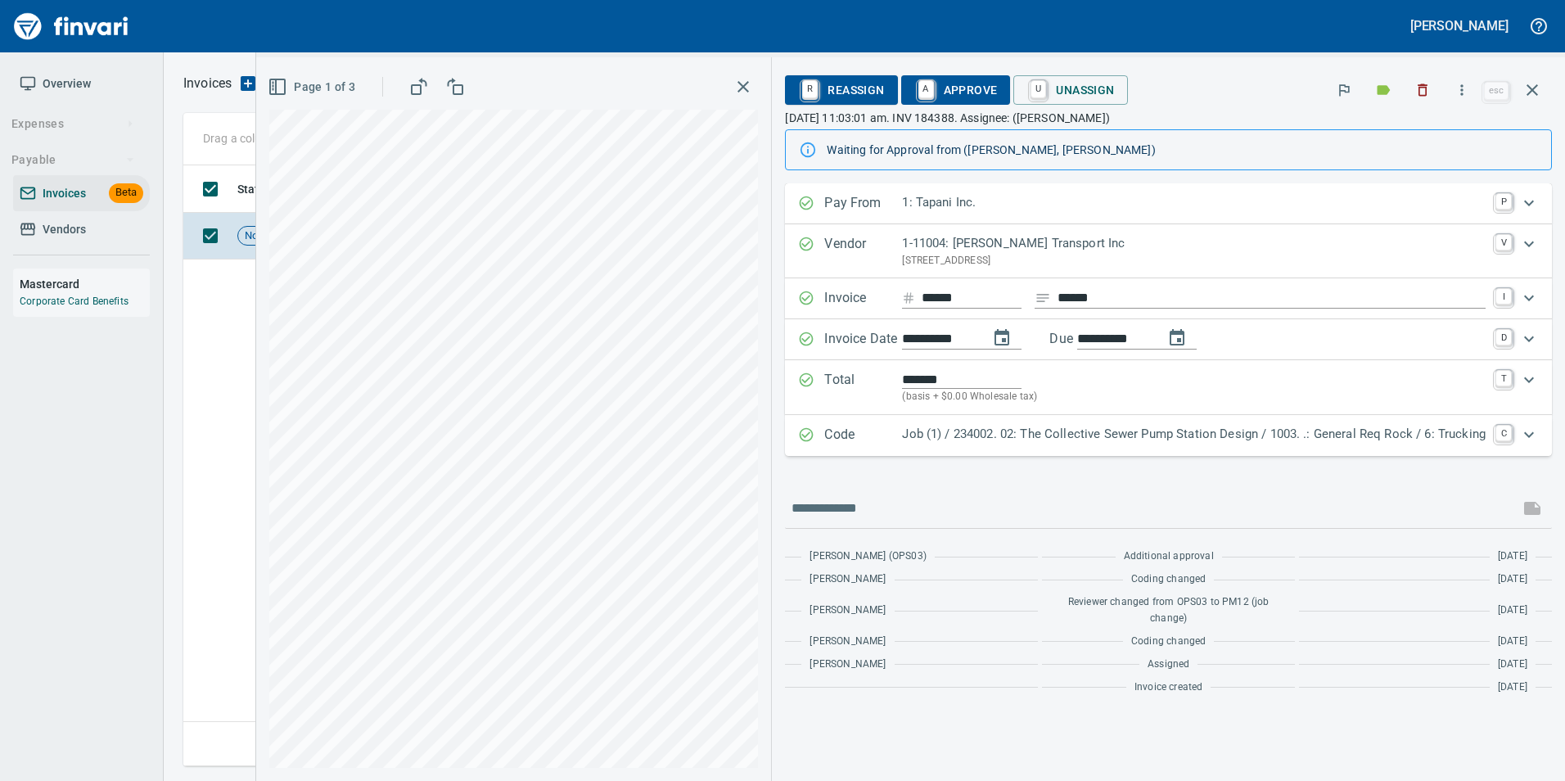
click at [1539, 84] on icon "button" at bounding box center [1532, 90] width 20 height 20
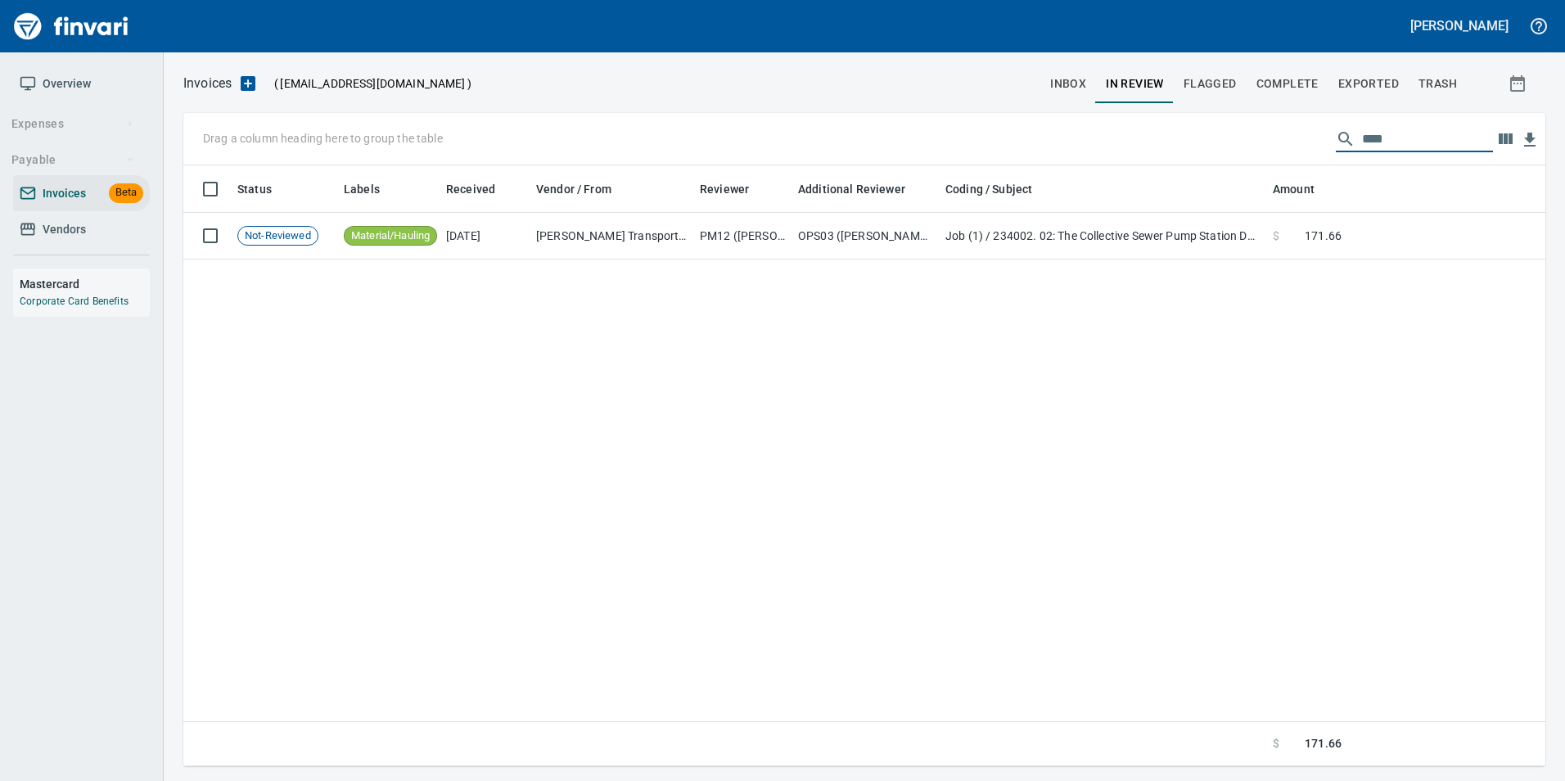
click at [1439, 132] on input "****" at bounding box center [1427, 139] width 131 height 26
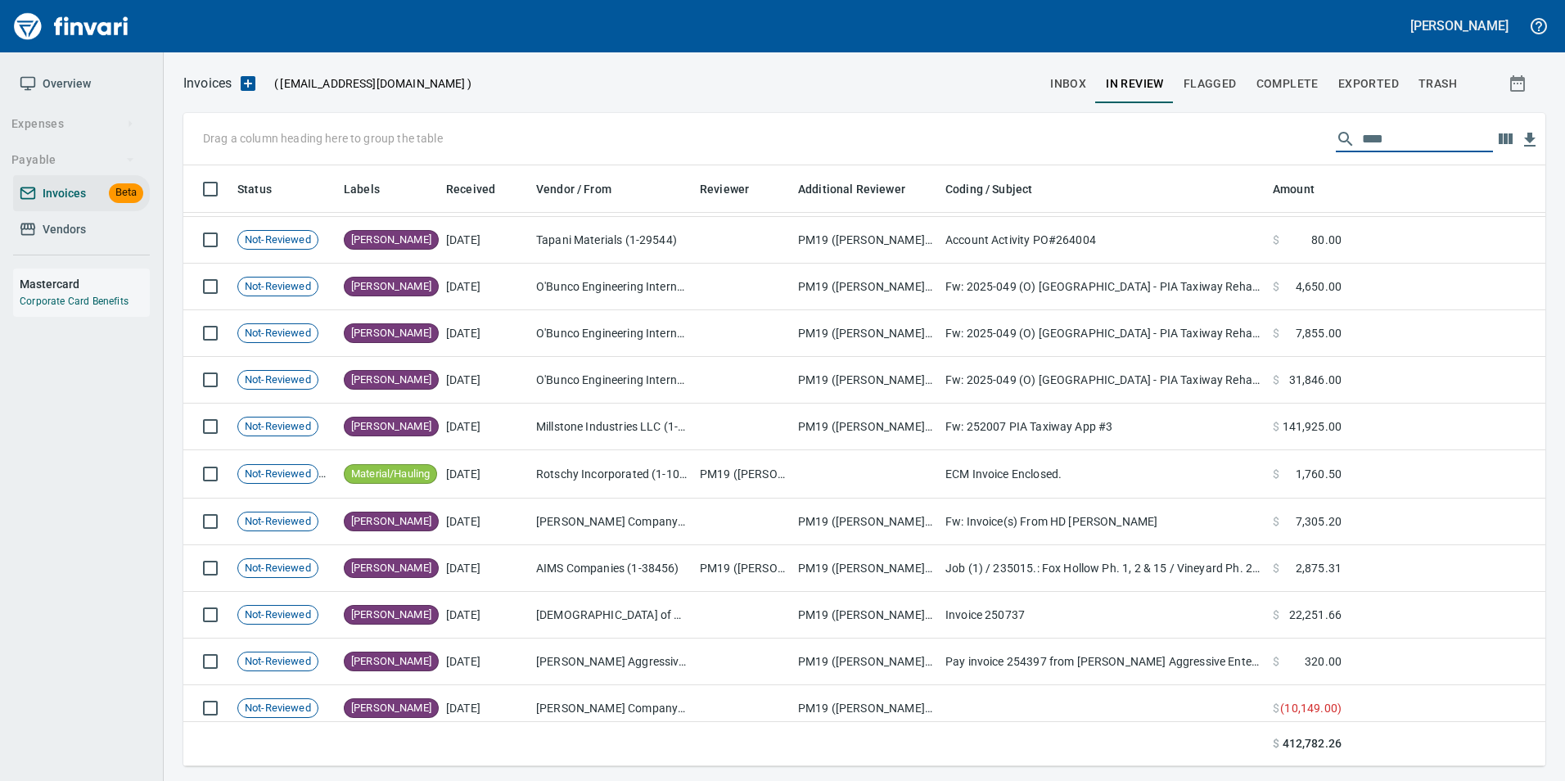
scroll to position [807, 0]
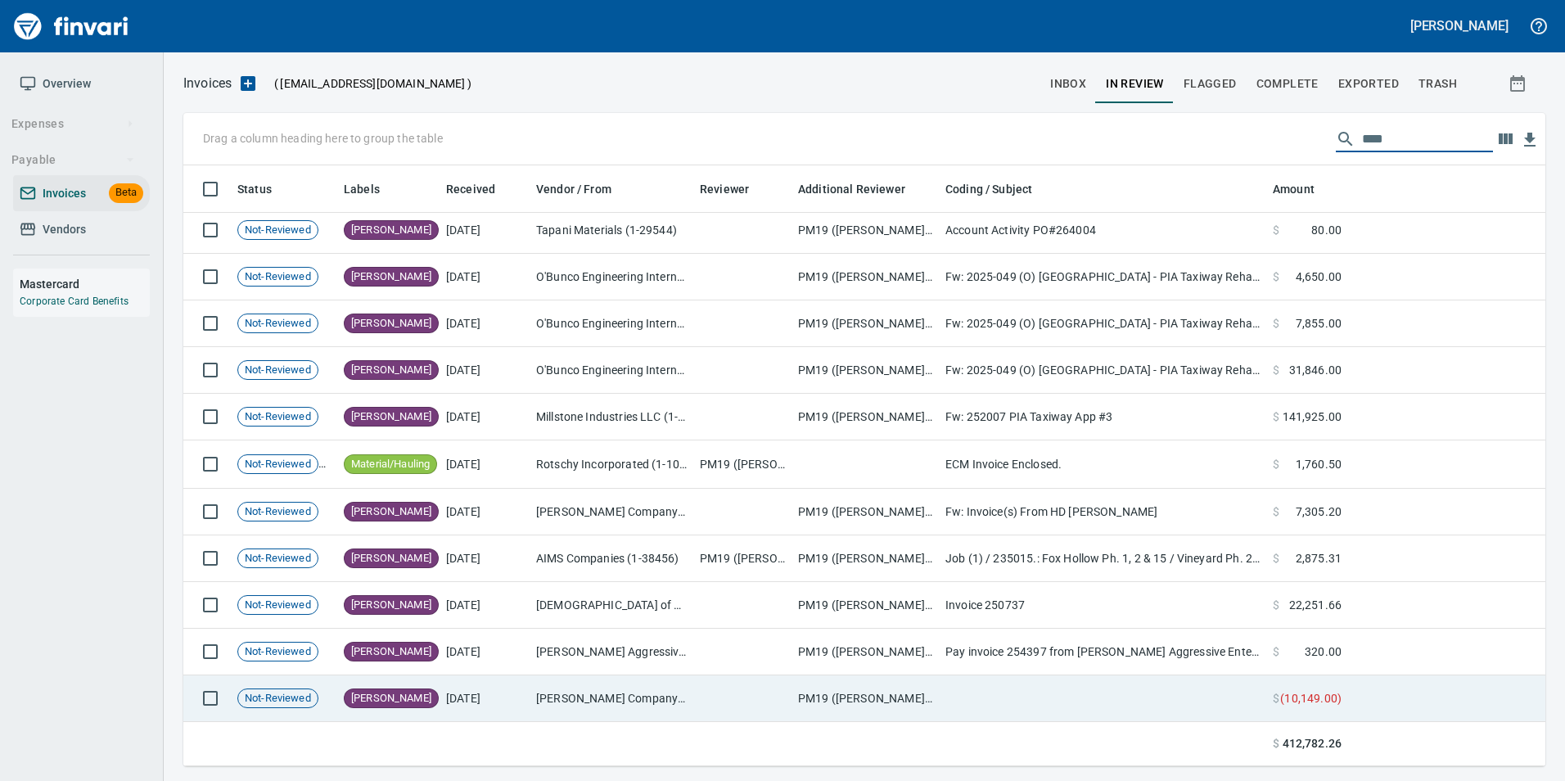
type input "****"
click at [649, 683] on td "[PERSON_NAME] Company Inc. (1-10431)" at bounding box center [612, 698] width 164 height 47
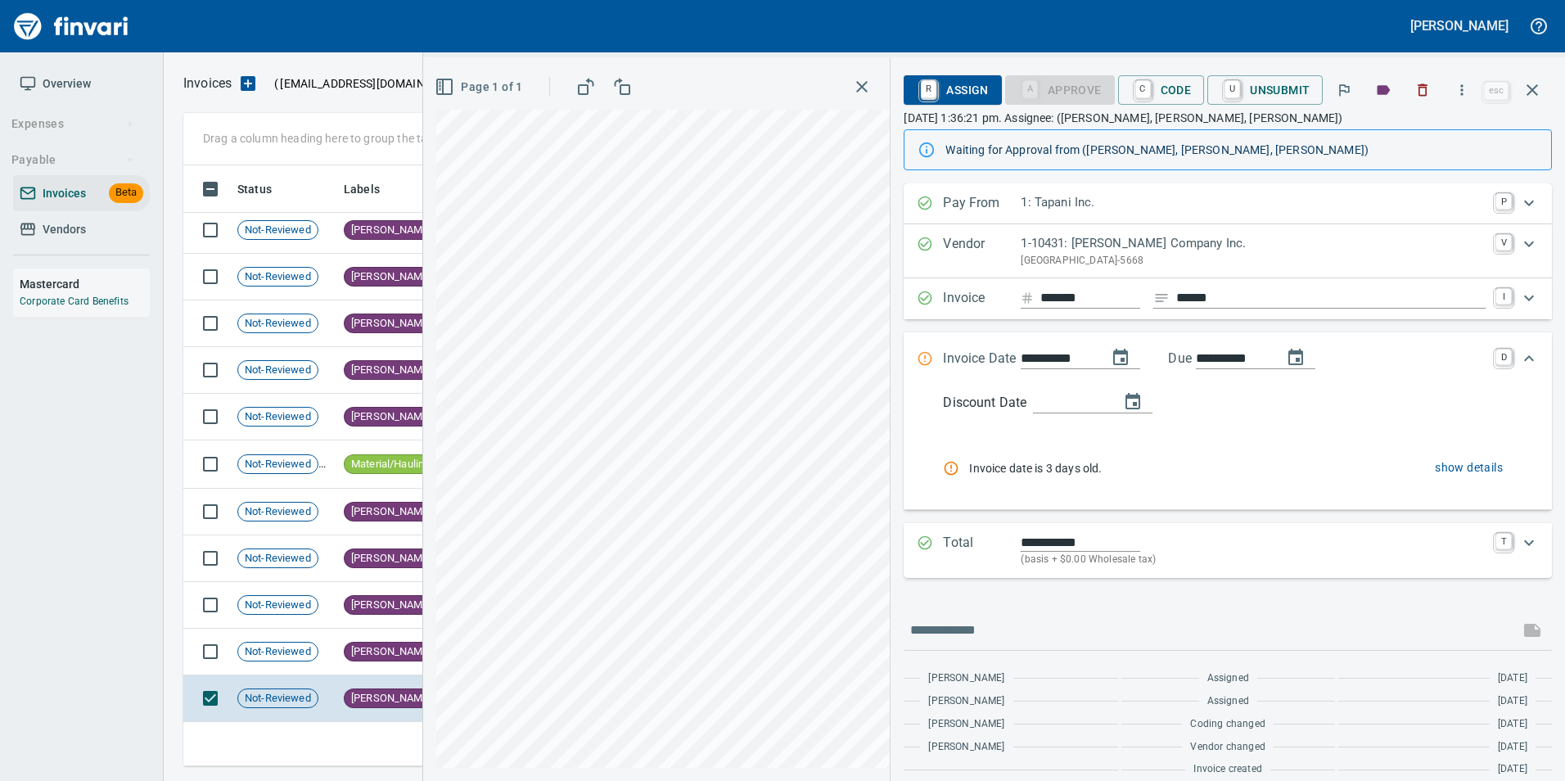
scroll to position [16, 0]
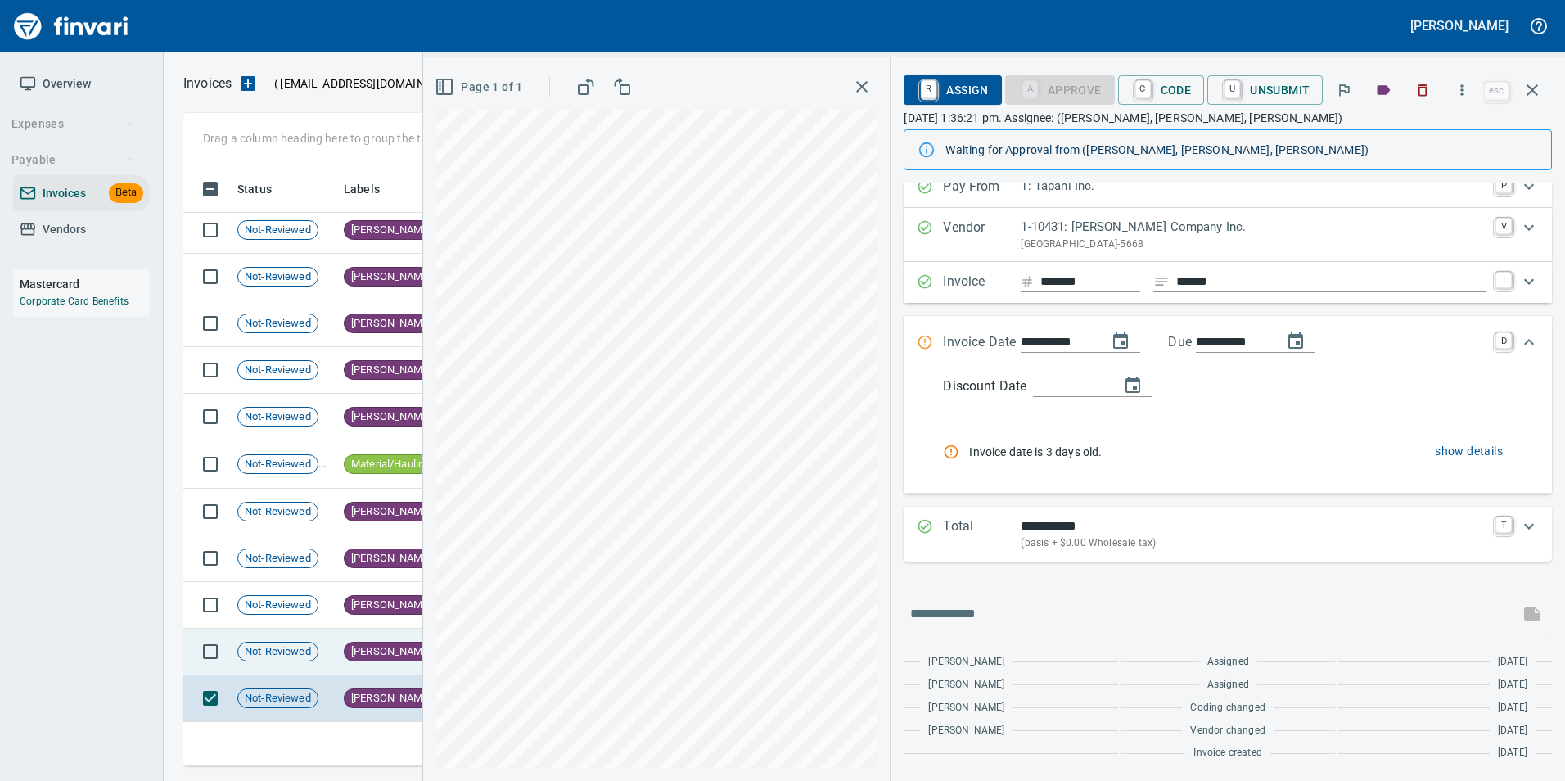
click at [370, 646] on span "[PERSON_NAME]" at bounding box center [391, 652] width 93 height 16
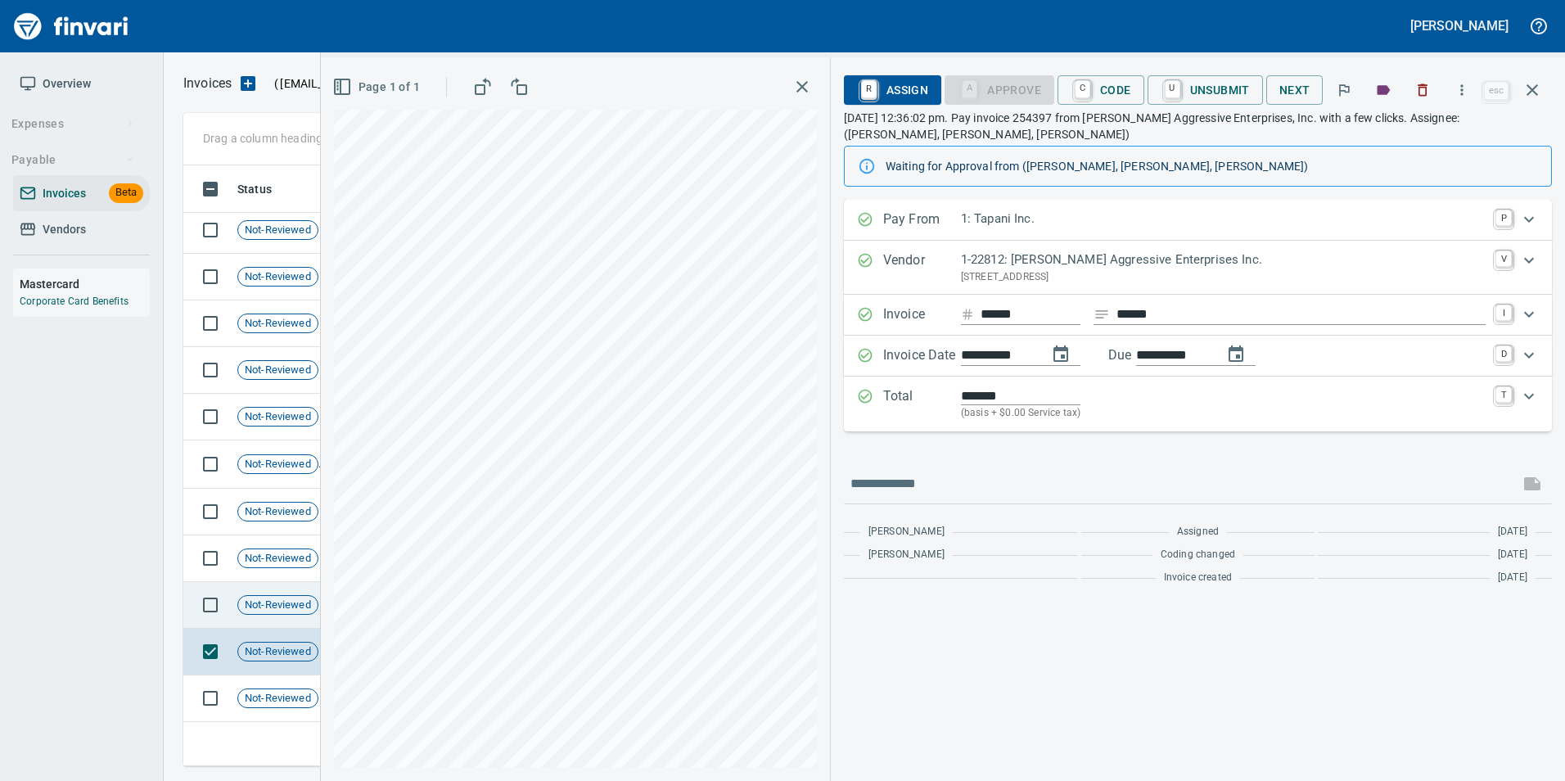
click at [251, 597] on span "Not-Reviewed" at bounding box center [277, 605] width 79 height 16
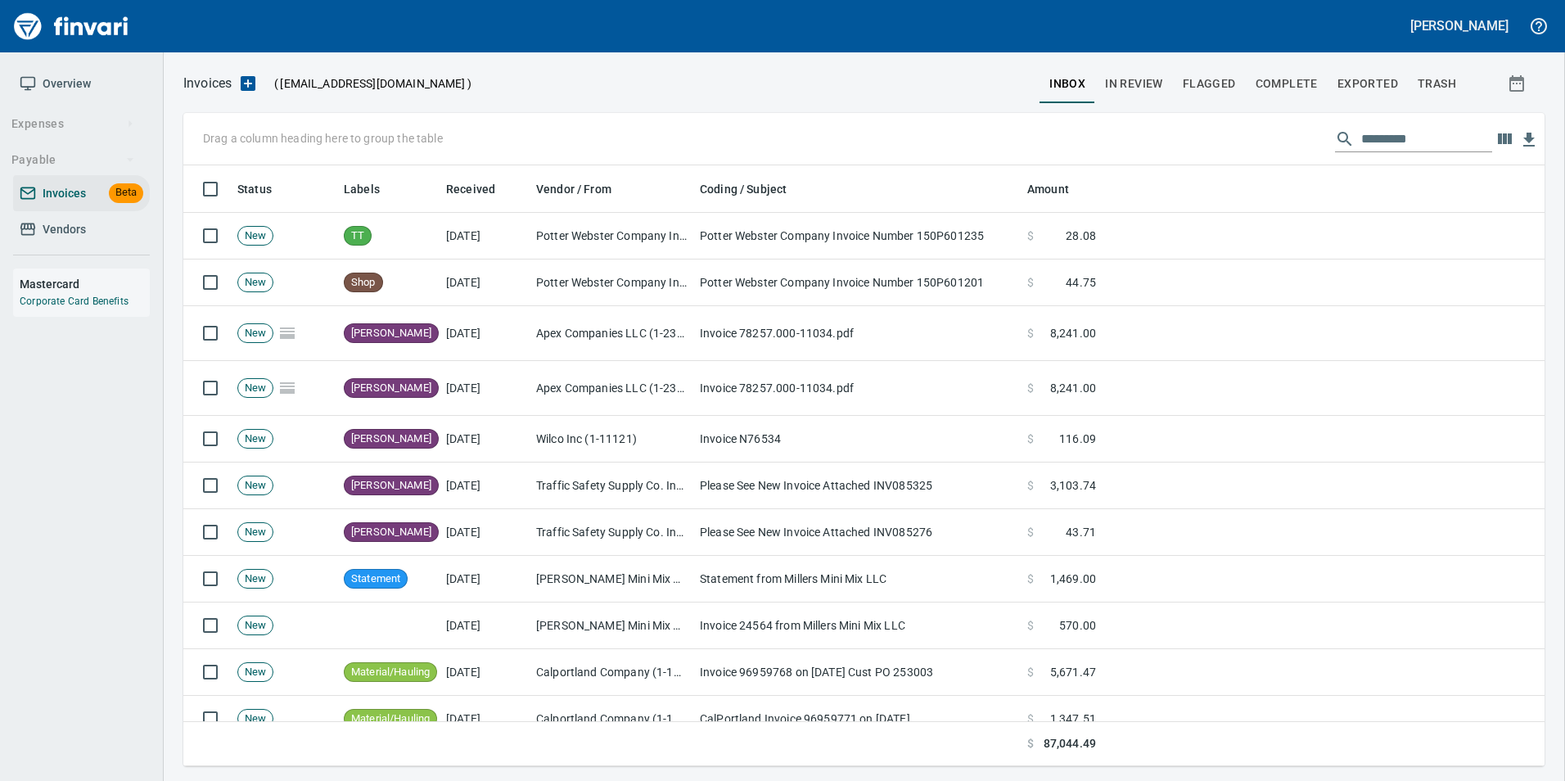
scroll to position [588, 1337]
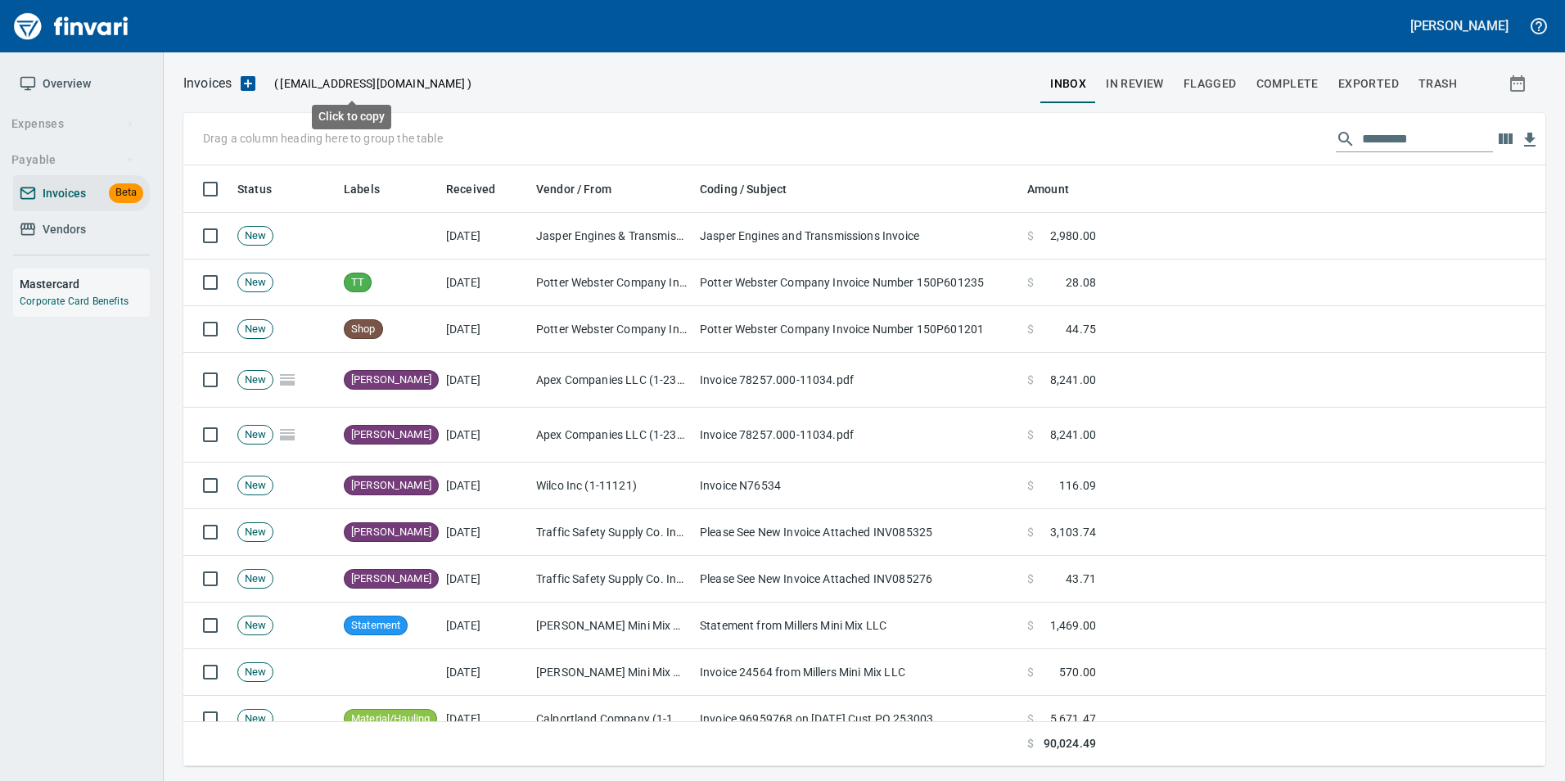
scroll to position [588, 1337]
